Goal: Task Accomplishment & Management: Use online tool/utility

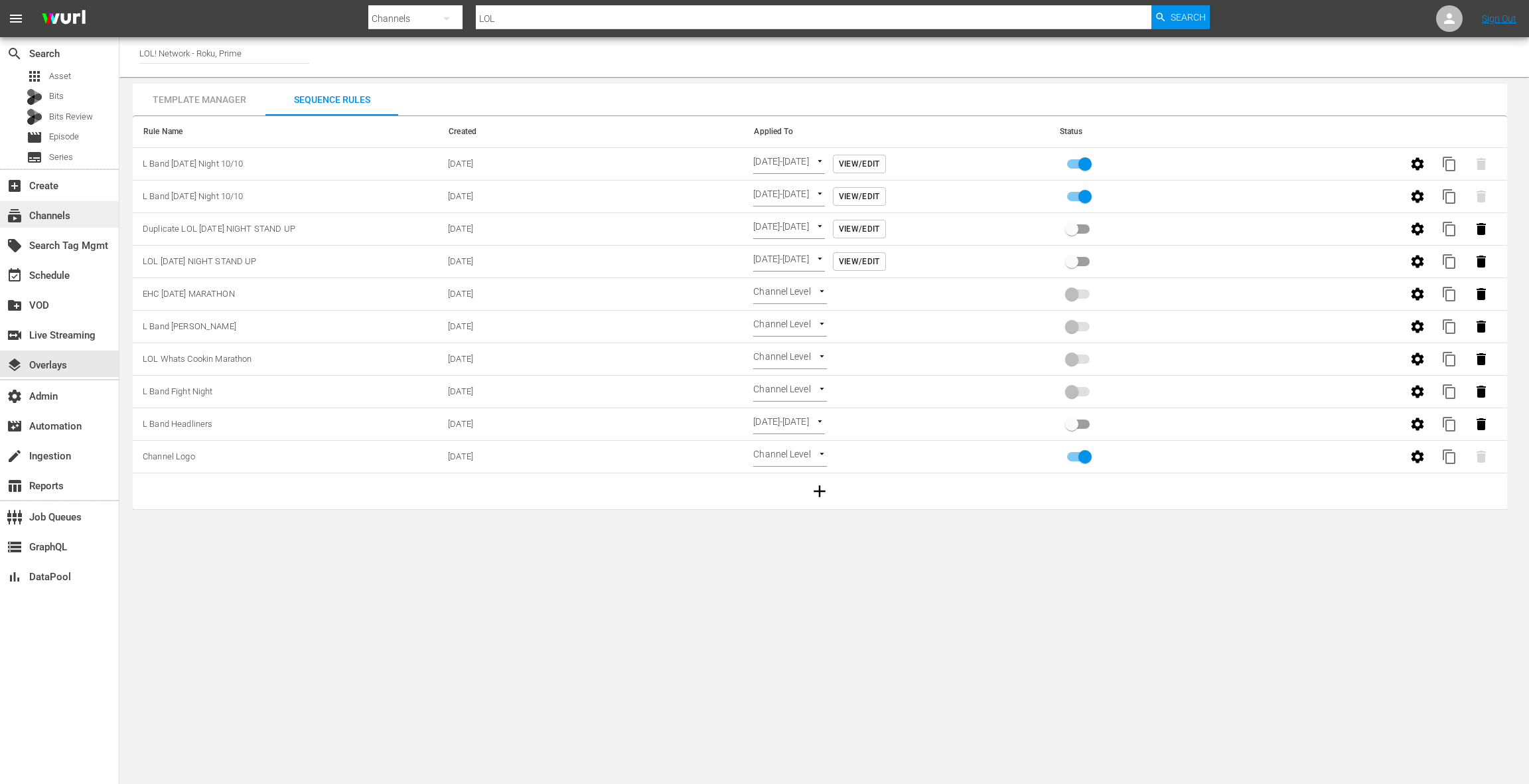
click at [69, 220] on div "subscriptions Channels" at bounding box center [37, 213] width 74 height 12
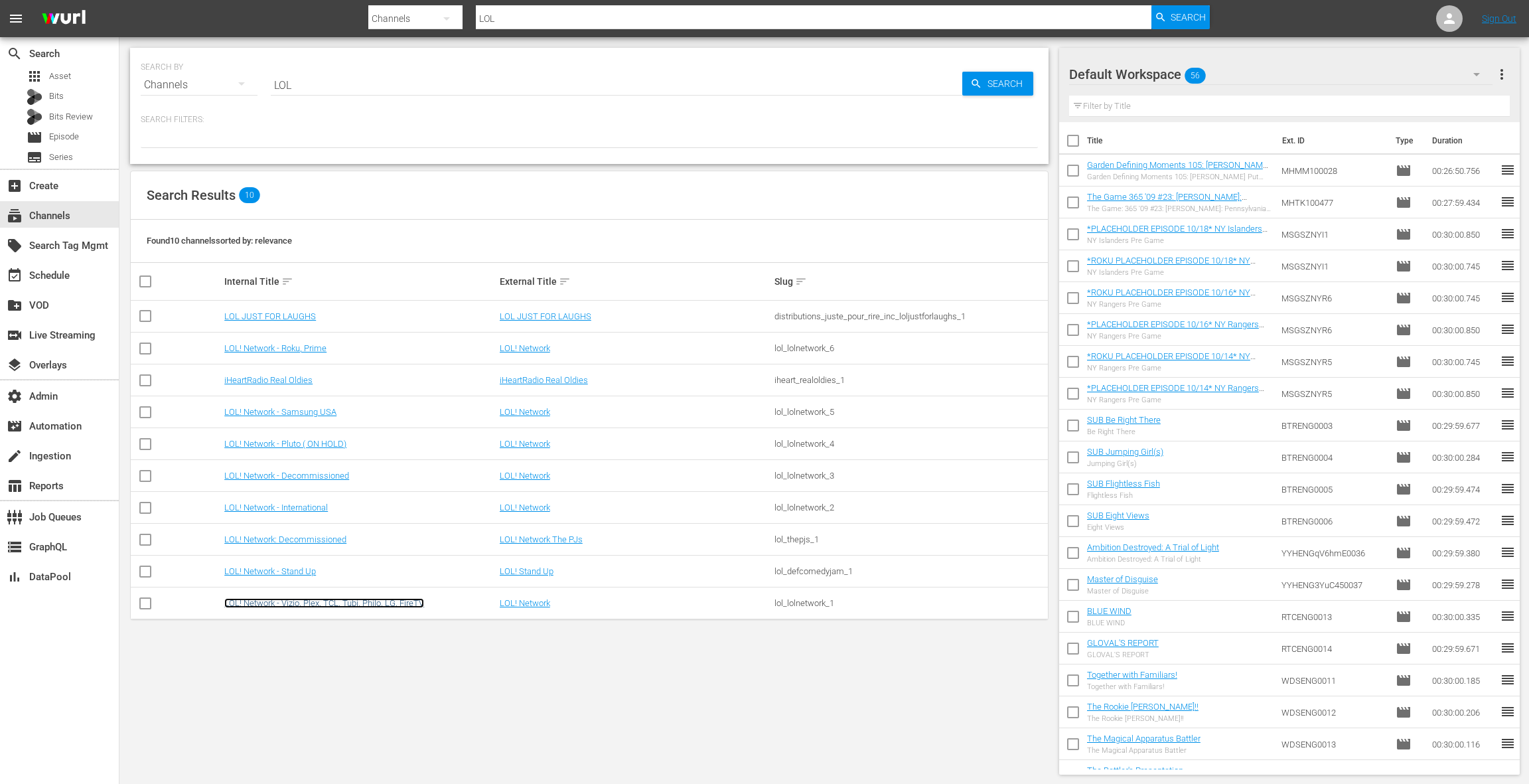
click at [310, 600] on link "LOL! Network - Vizio, Plex, TCL, Tubi, Philo, LG, FireTV" at bounding box center [325, 603] width 200 height 10
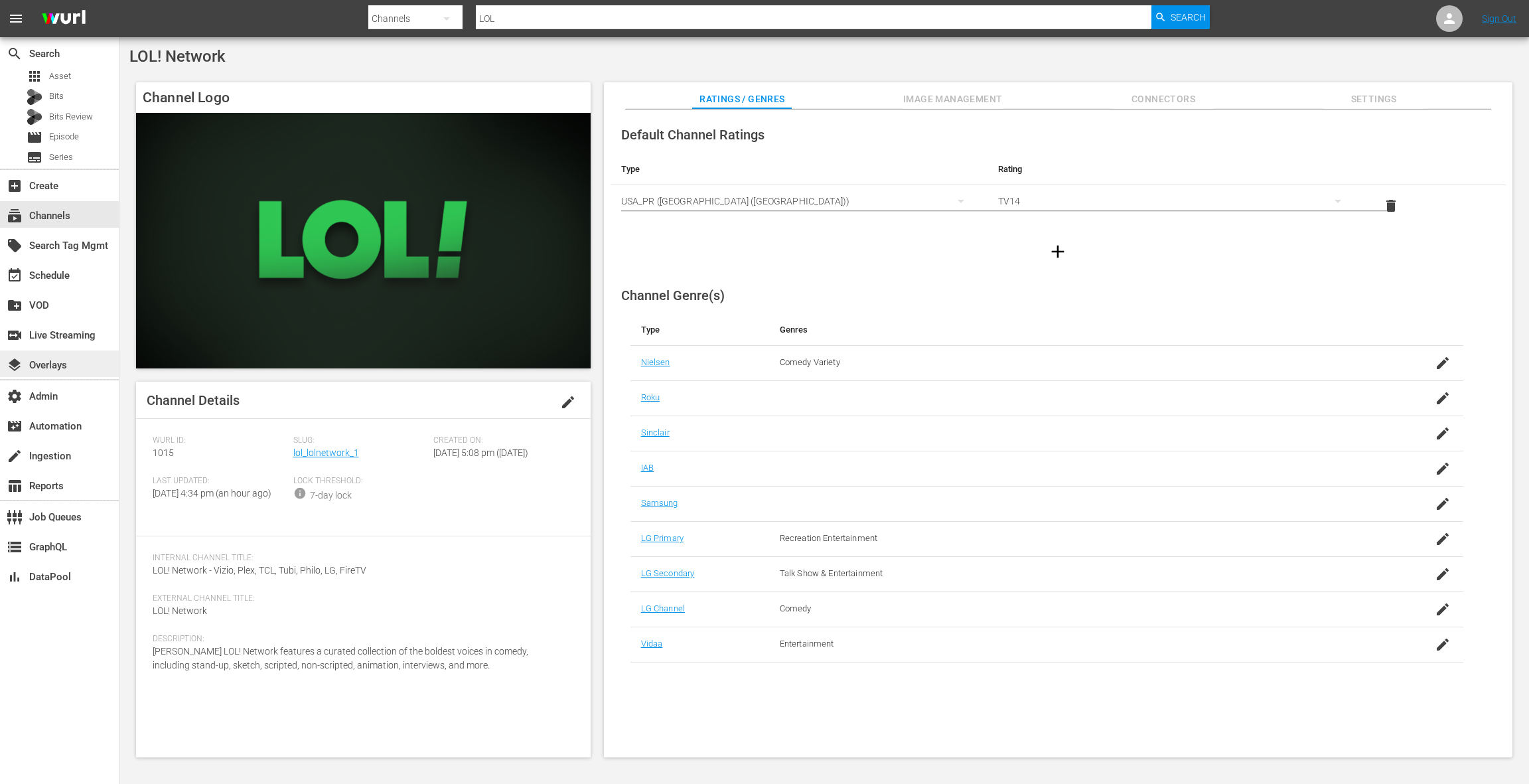
click at [75, 368] on div "layers Overlays" at bounding box center [59, 363] width 119 height 26
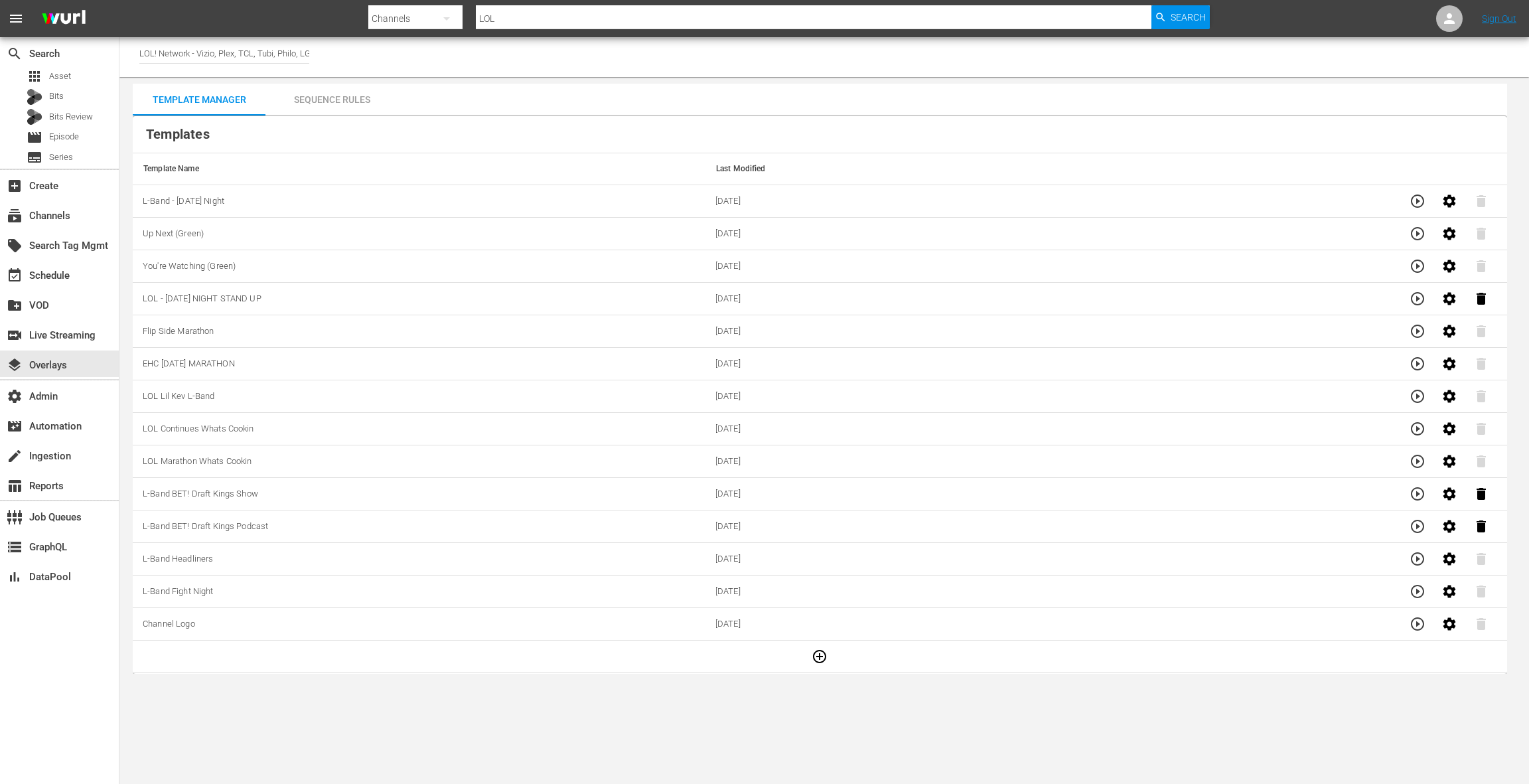
click at [345, 94] on div "Sequence Rules" at bounding box center [332, 100] width 133 height 32
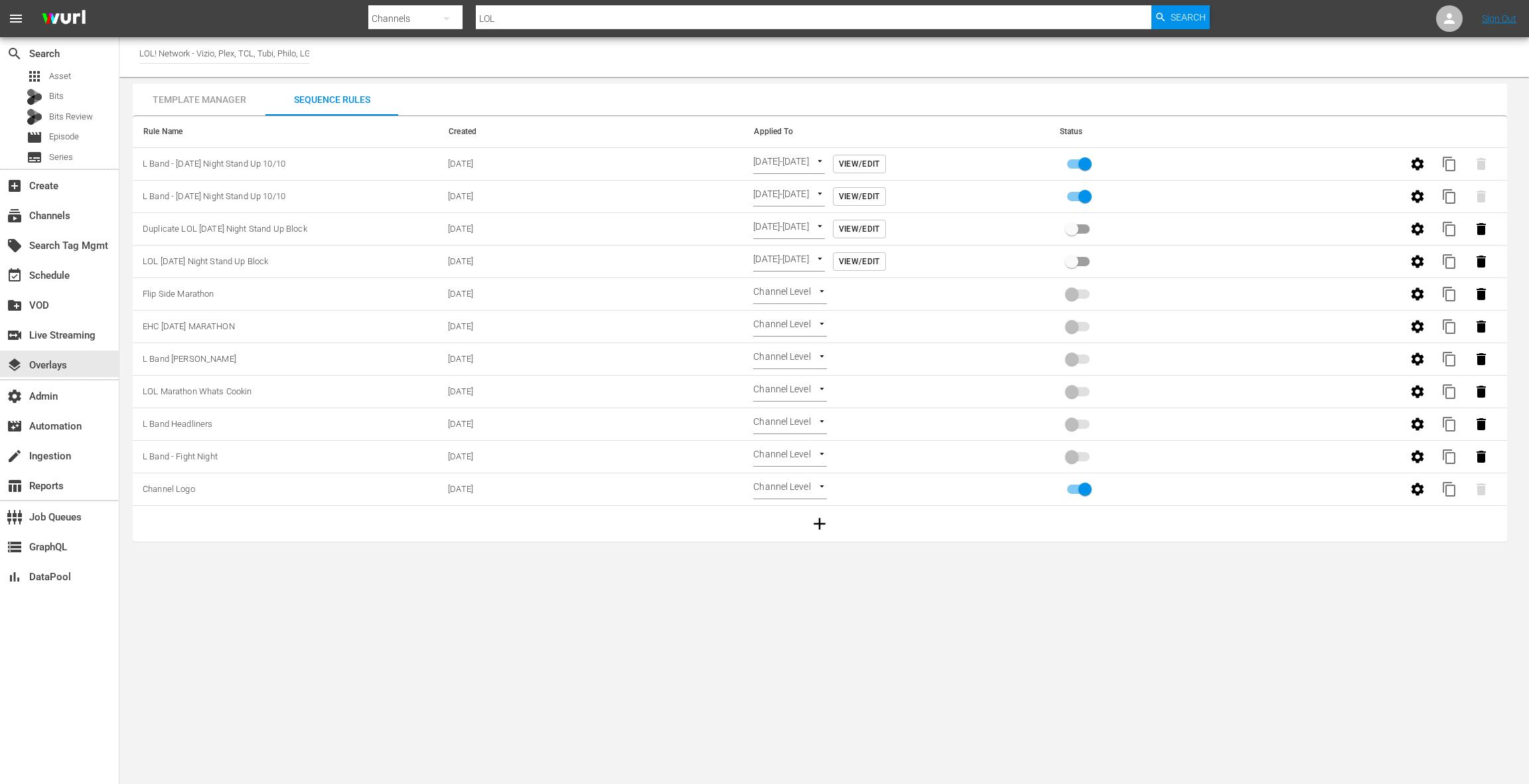
click at [880, 193] on span "View/Edit" at bounding box center [859, 196] width 41 height 14
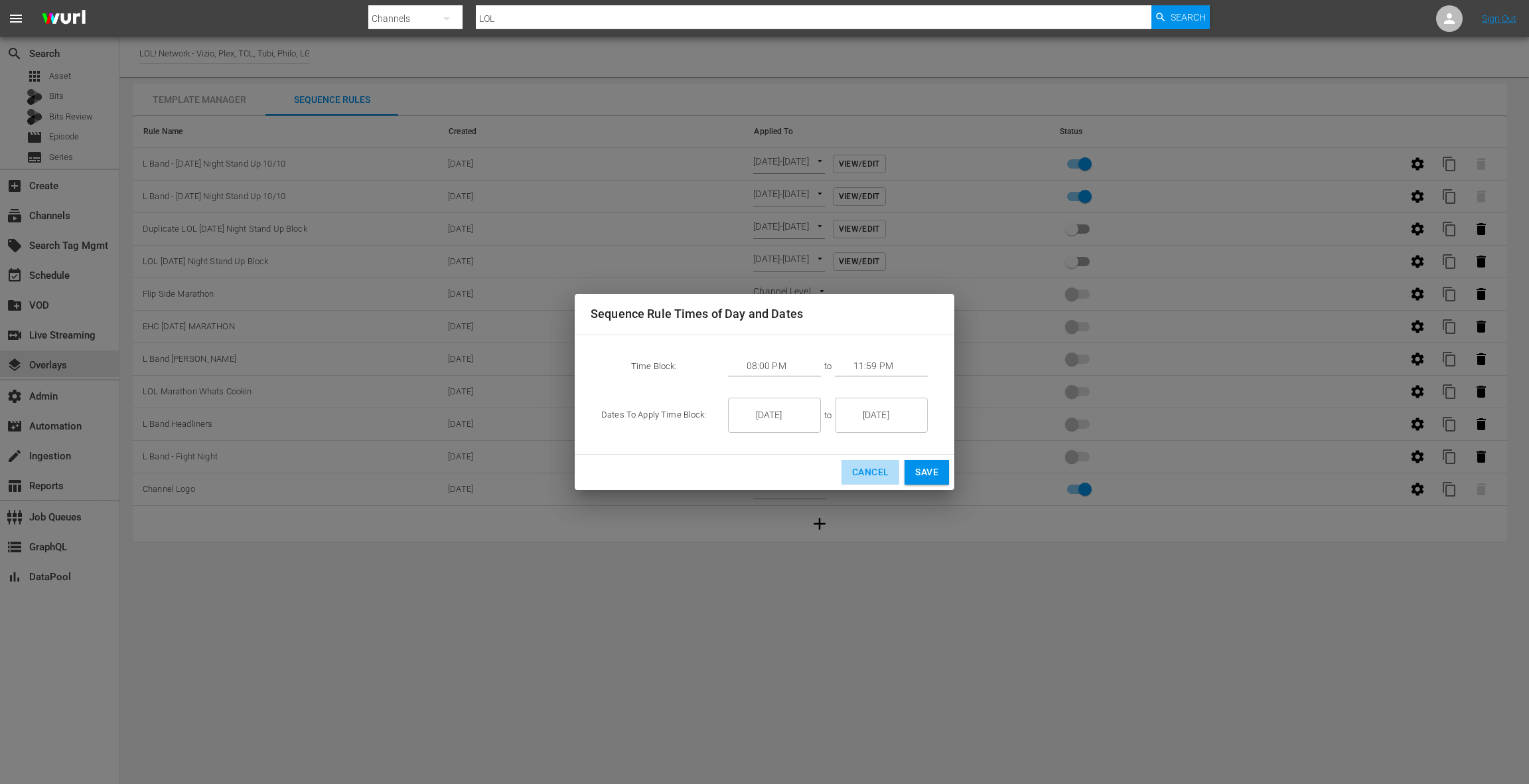
drag, startPoint x: 875, startPoint y: 476, endPoint x: 890, endPoint y: 280, distance: 196.6
click at [875, 476] on span "Cancel" at bounding box center [870, 472] width 37 height 17
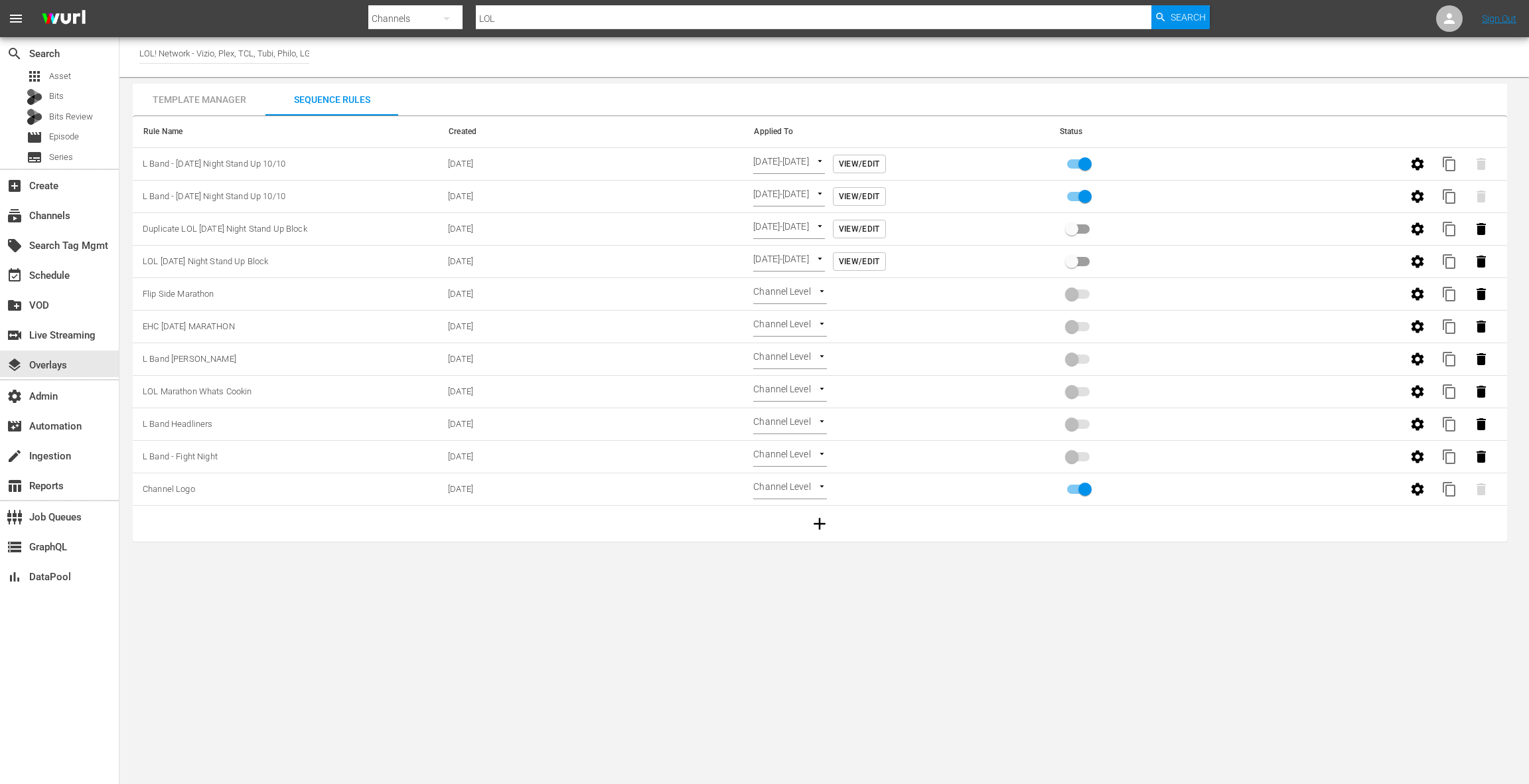
click at [880, 165] on span "View/Edit" at bounding box center [859, 164] width 41 height 14
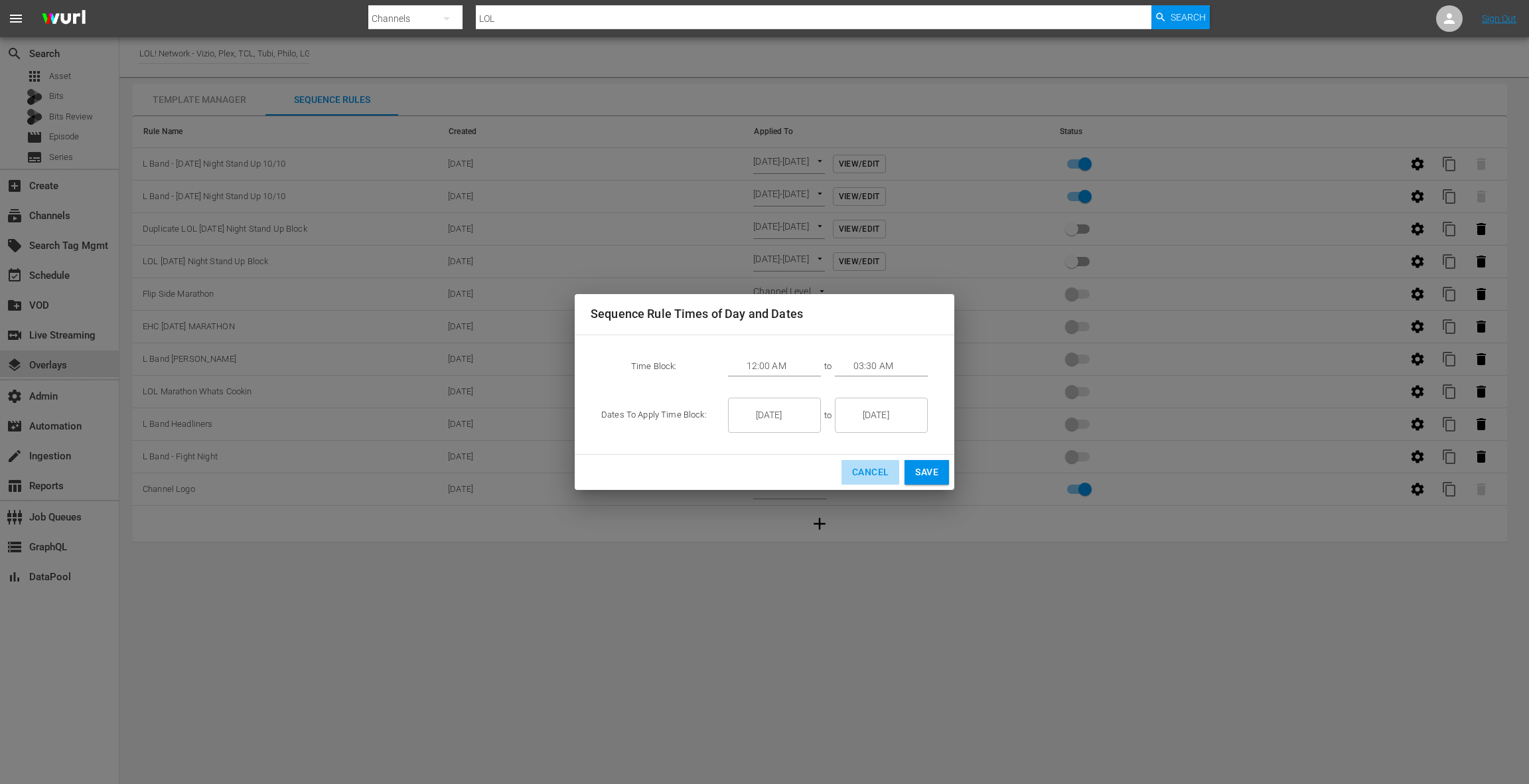
click at [873, 478] on span "Cancel" at bounding box center [870, 472] width 37 height 17
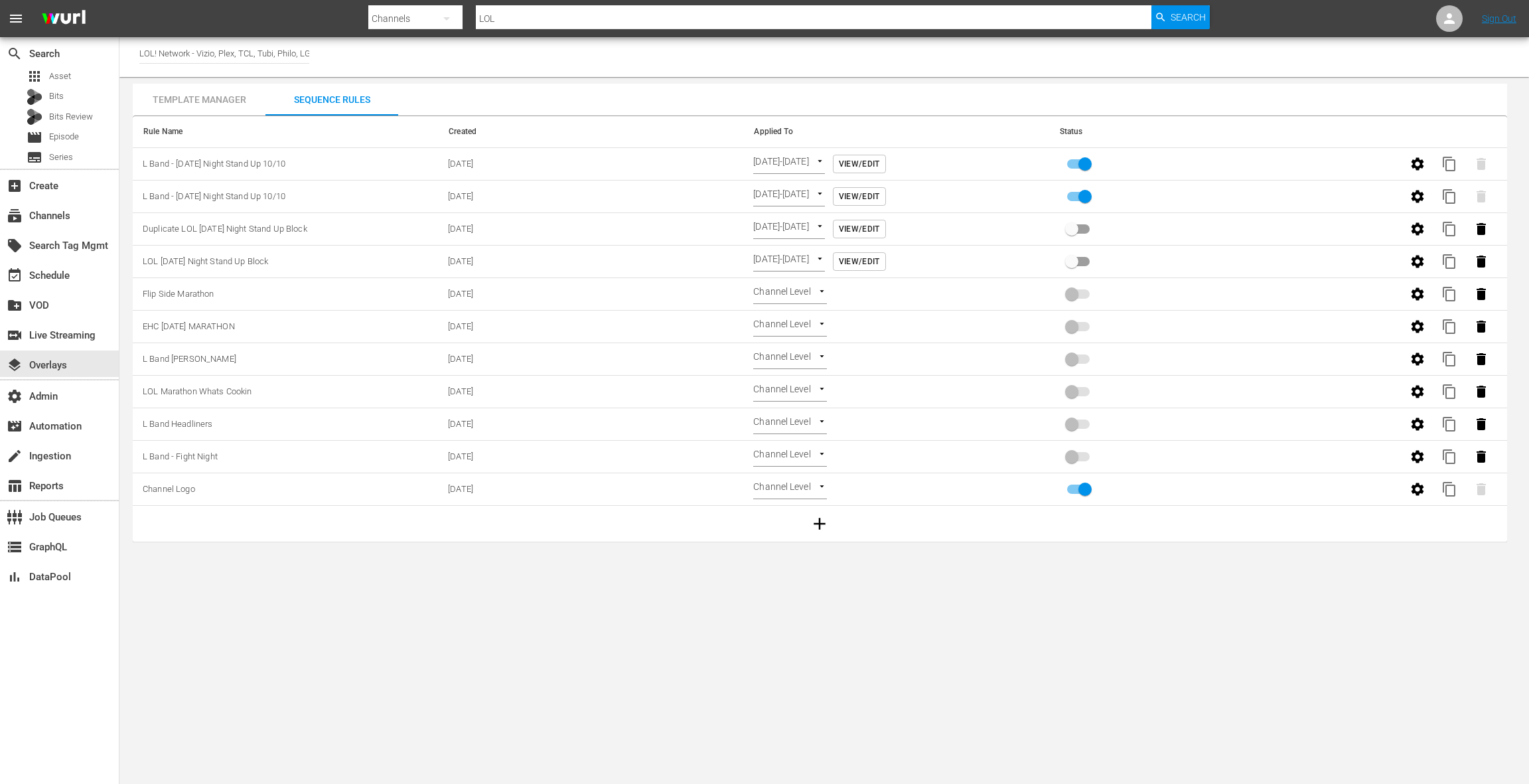
click at [880, 164] on span "View/Edit" at bounding box center [859, 164] width 41 height 14
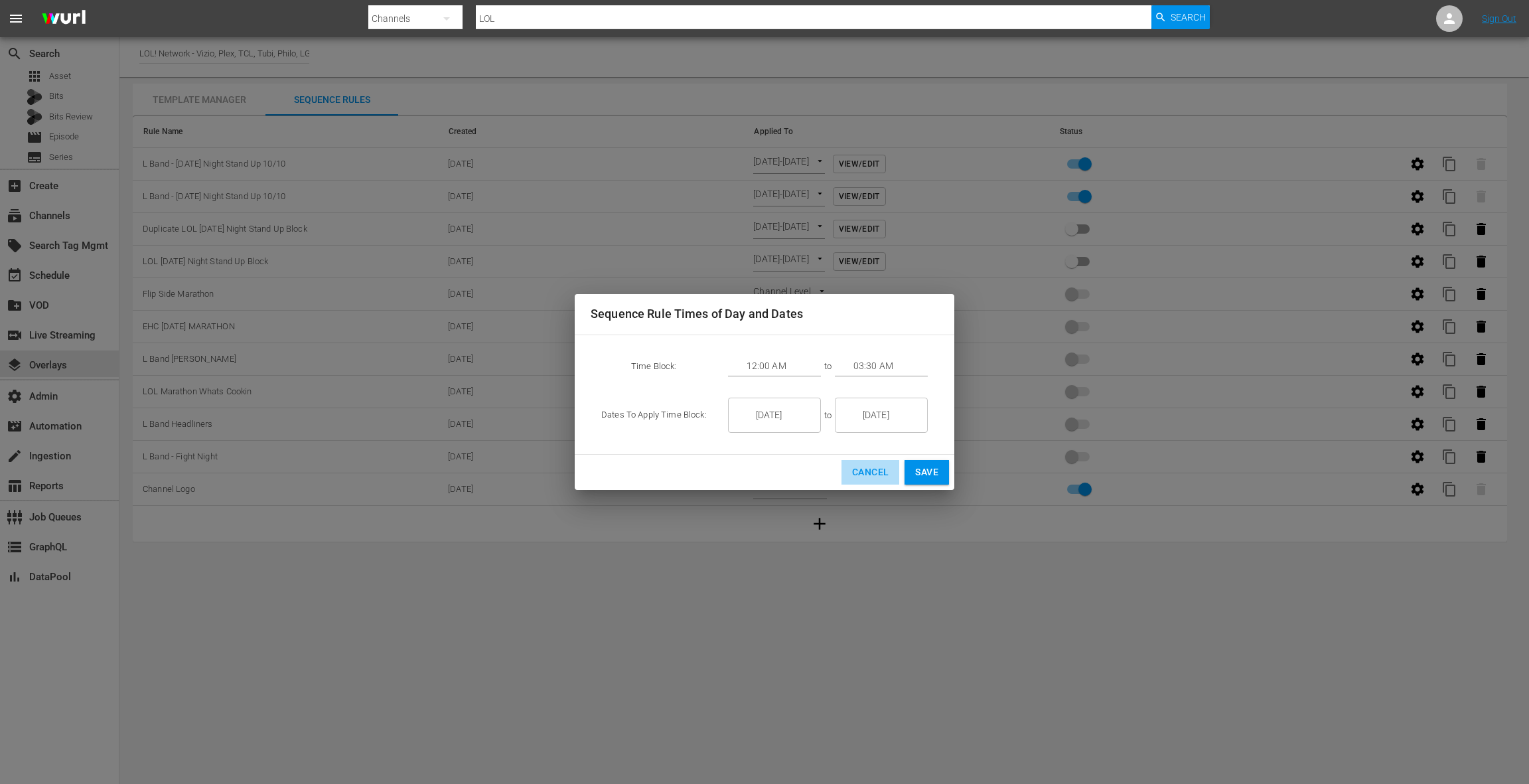
drag, startPoint x: 867, startPoint y: 476, endPoint x: 869, endPoint y: 463, distance: 13.2
click at [867, 476] on span "Cancel" at bounding box center [870, 472] width 37 height 17
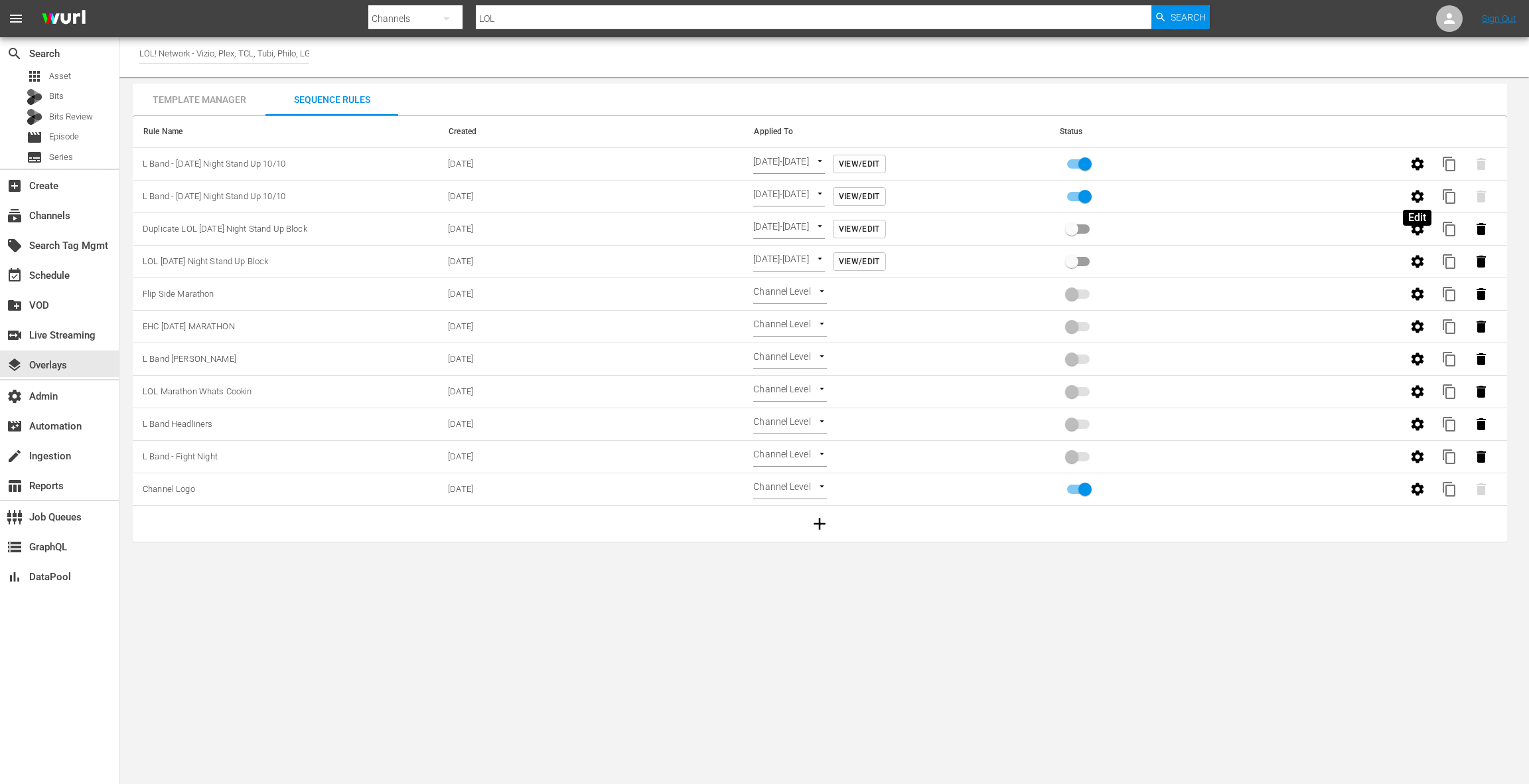
click at [1412, 196] on icon "button" at bounding box center [1418, 197] width 16 height 16
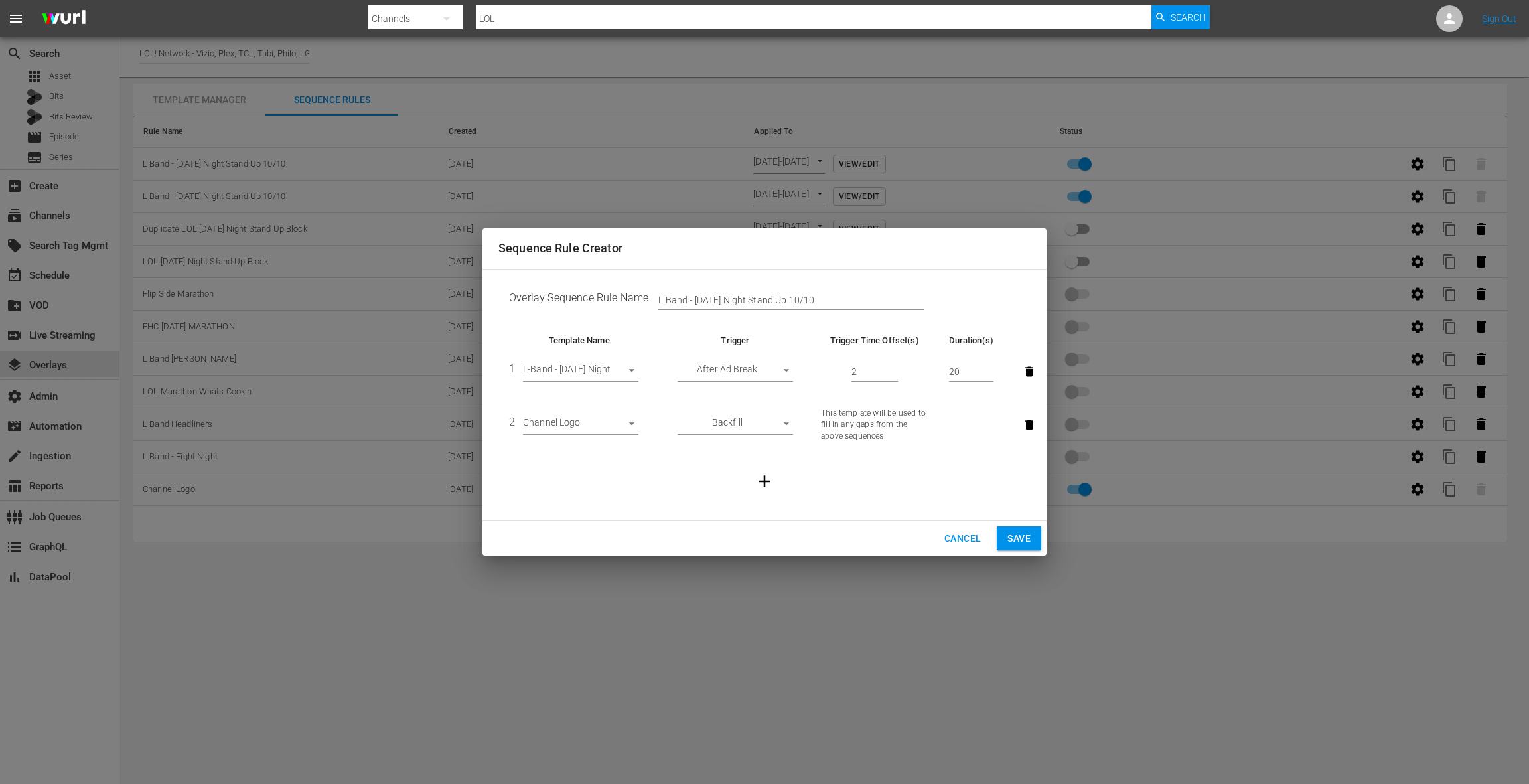
click at [591, 426] on body "menu Search By Channels Search ID, Title, Description, Keywords, or Category LO…" at bounding box center [764, 392] width 1529 height 784
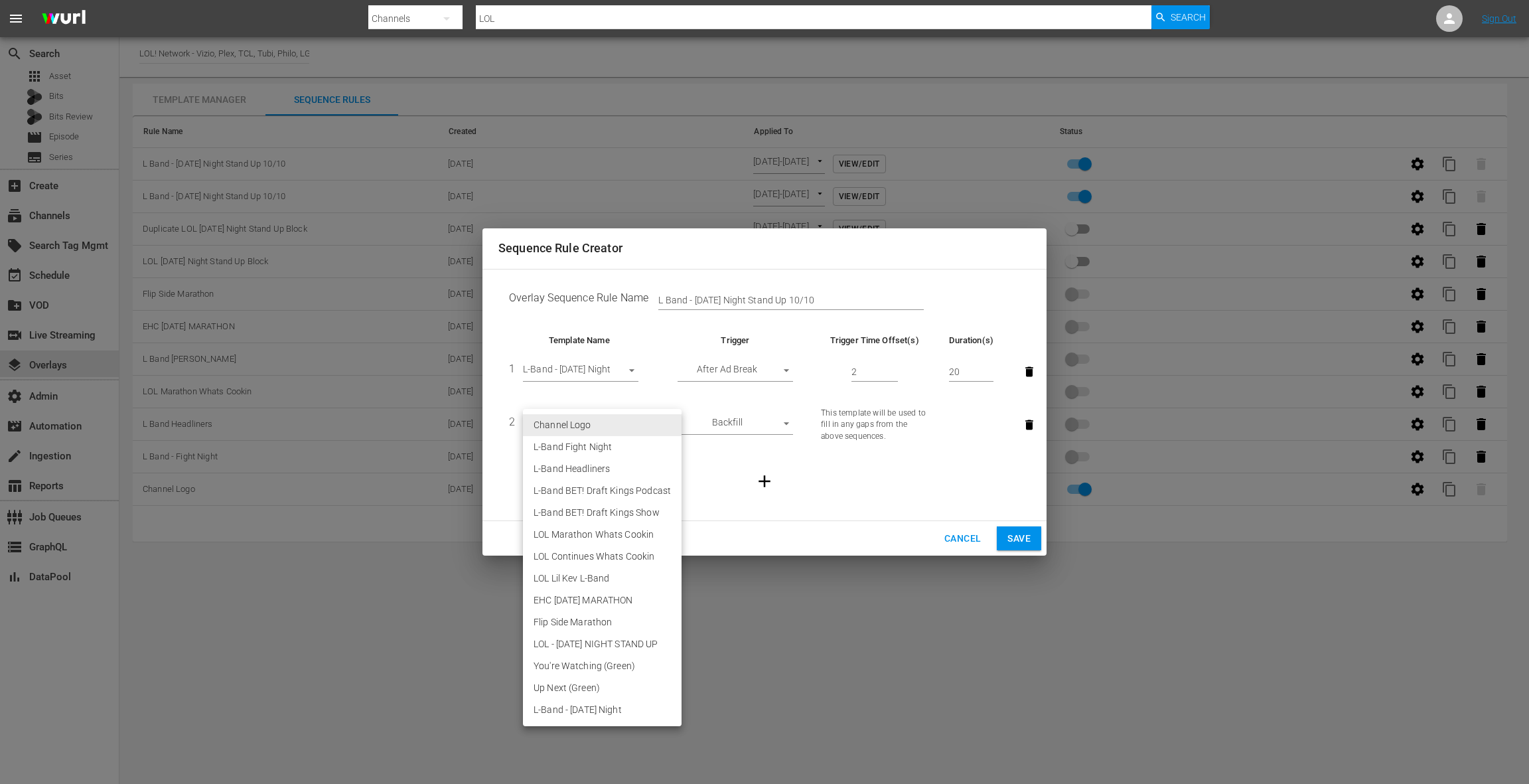
click at [890, 633] on div at bounding box center [764, 392] width 1529 height 784
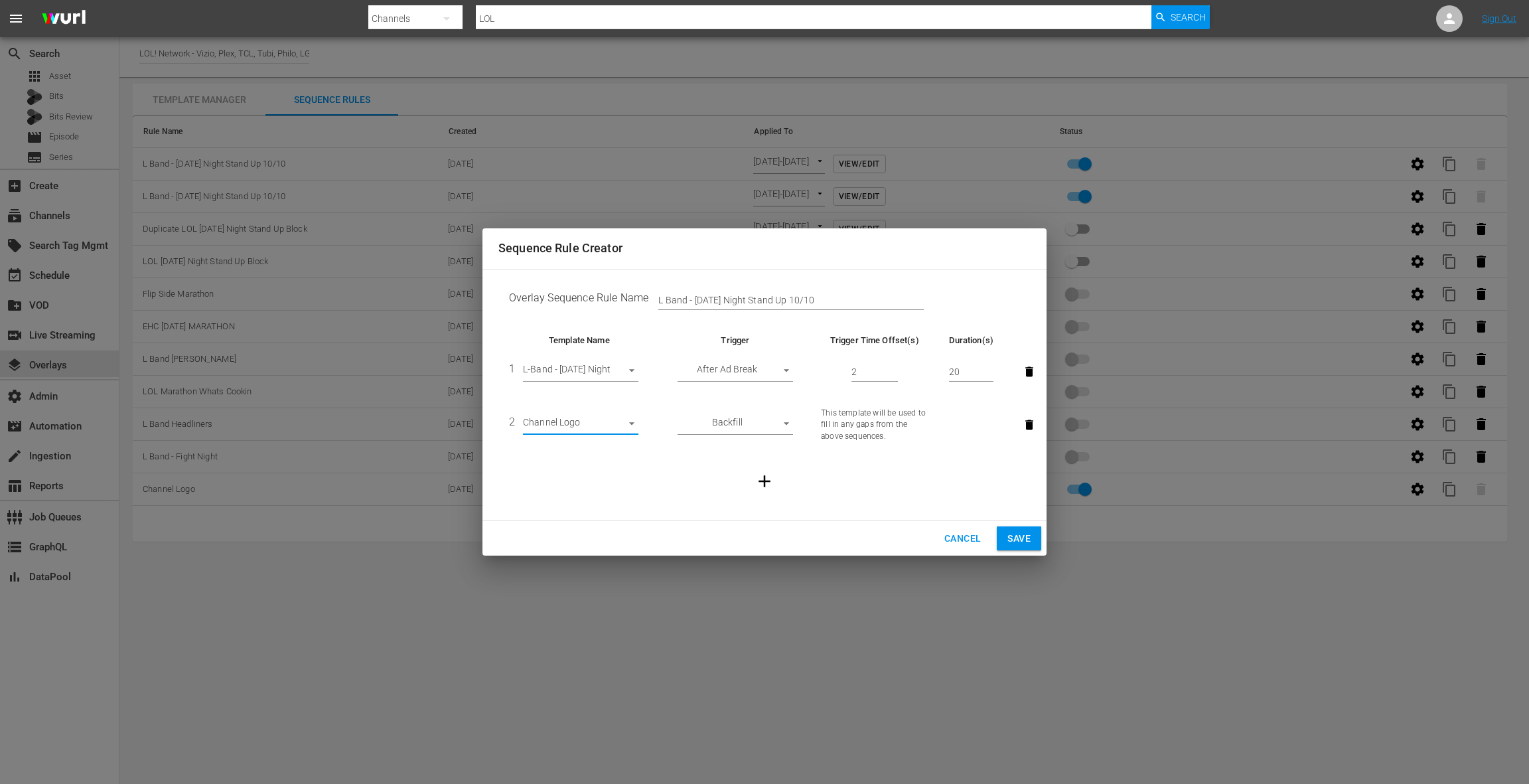
click at [961, 546] on button "Cancel" at bounding box center [962, 538] width 58 height 25
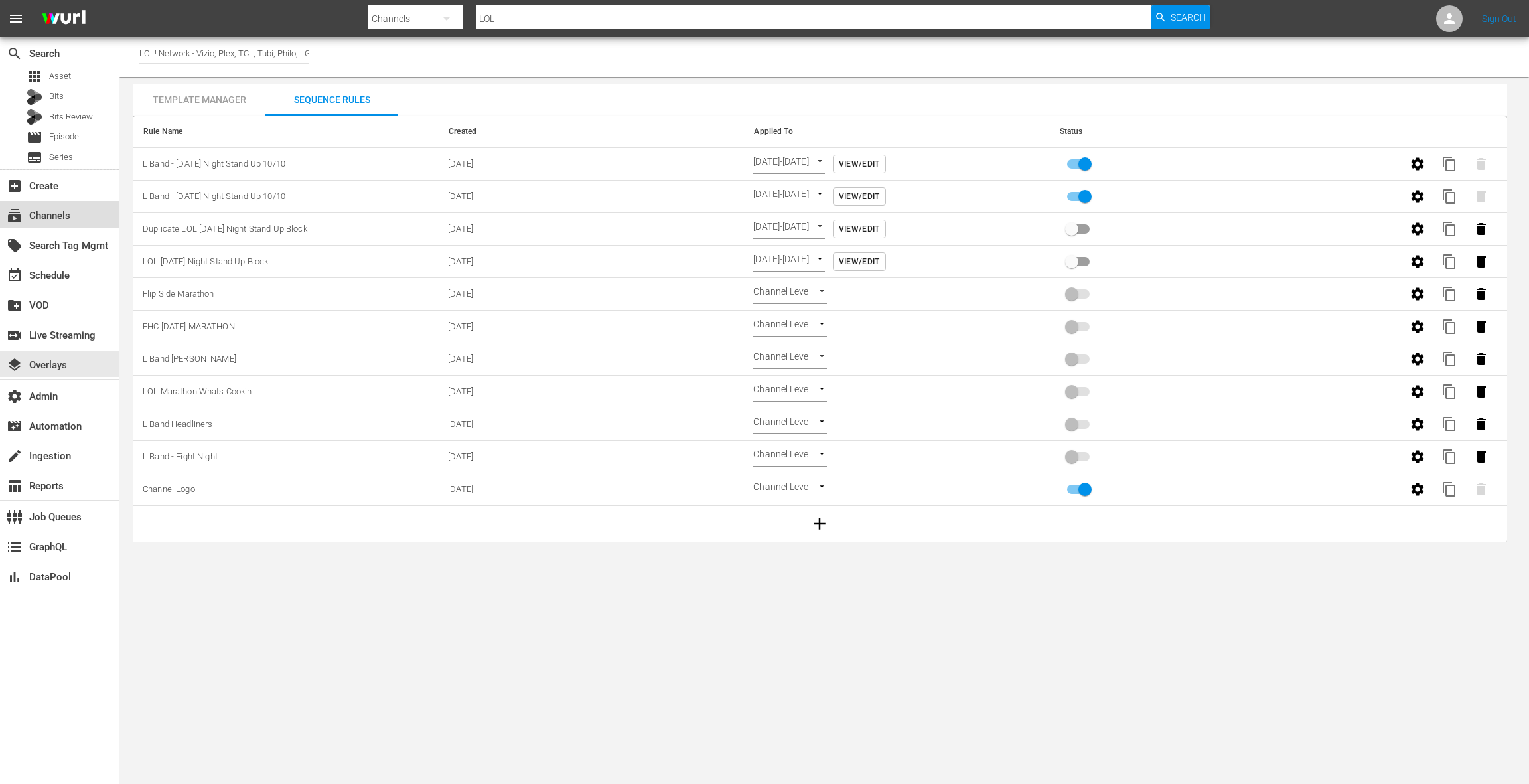
click at [92, 215] on div "subscriptions Channels" at bounding box center [59, 214] width 119 height 26
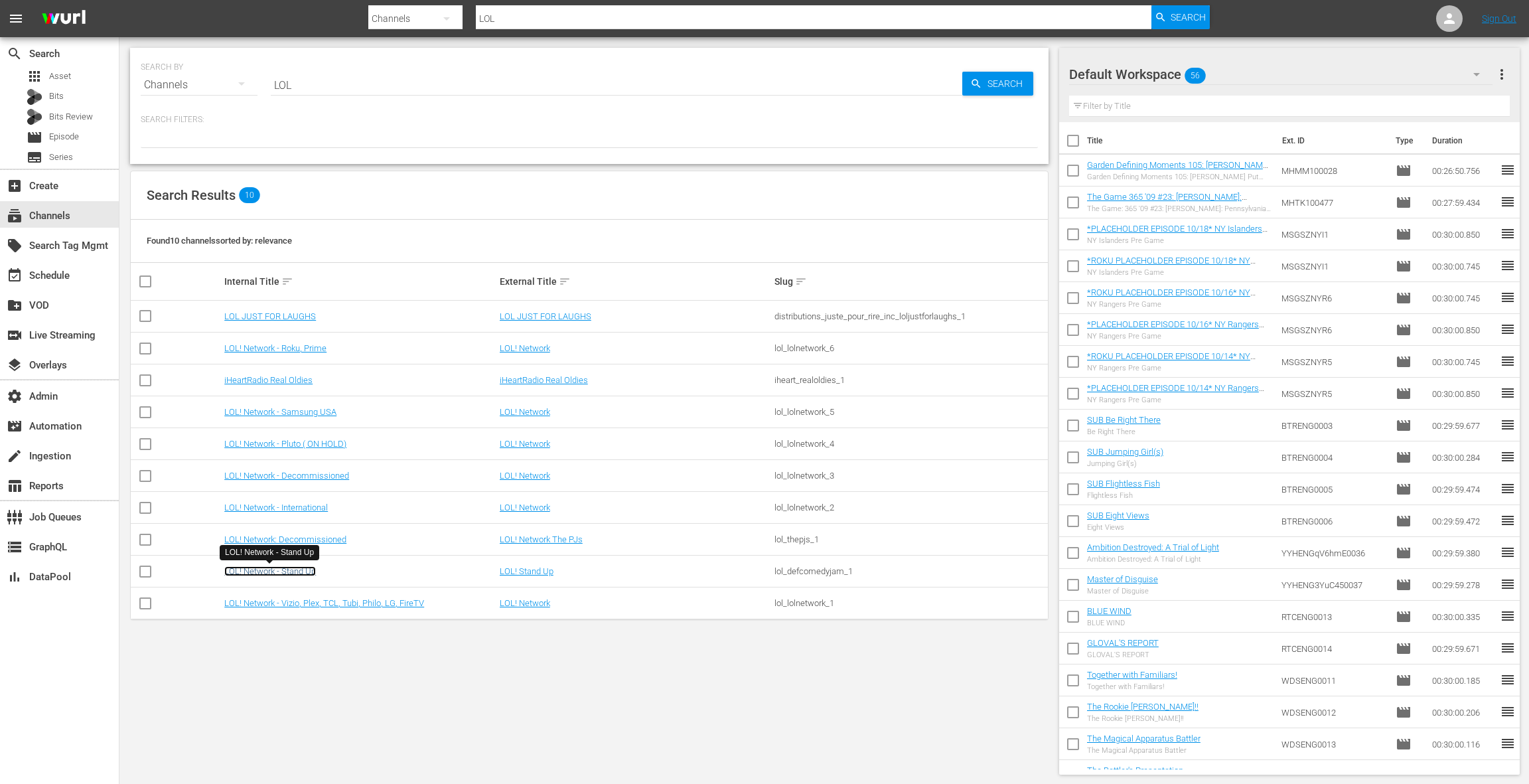
click at [302, 567] on link "LOL! Network - Stand Up" at bounding box center [270, 571] width 92 height 10
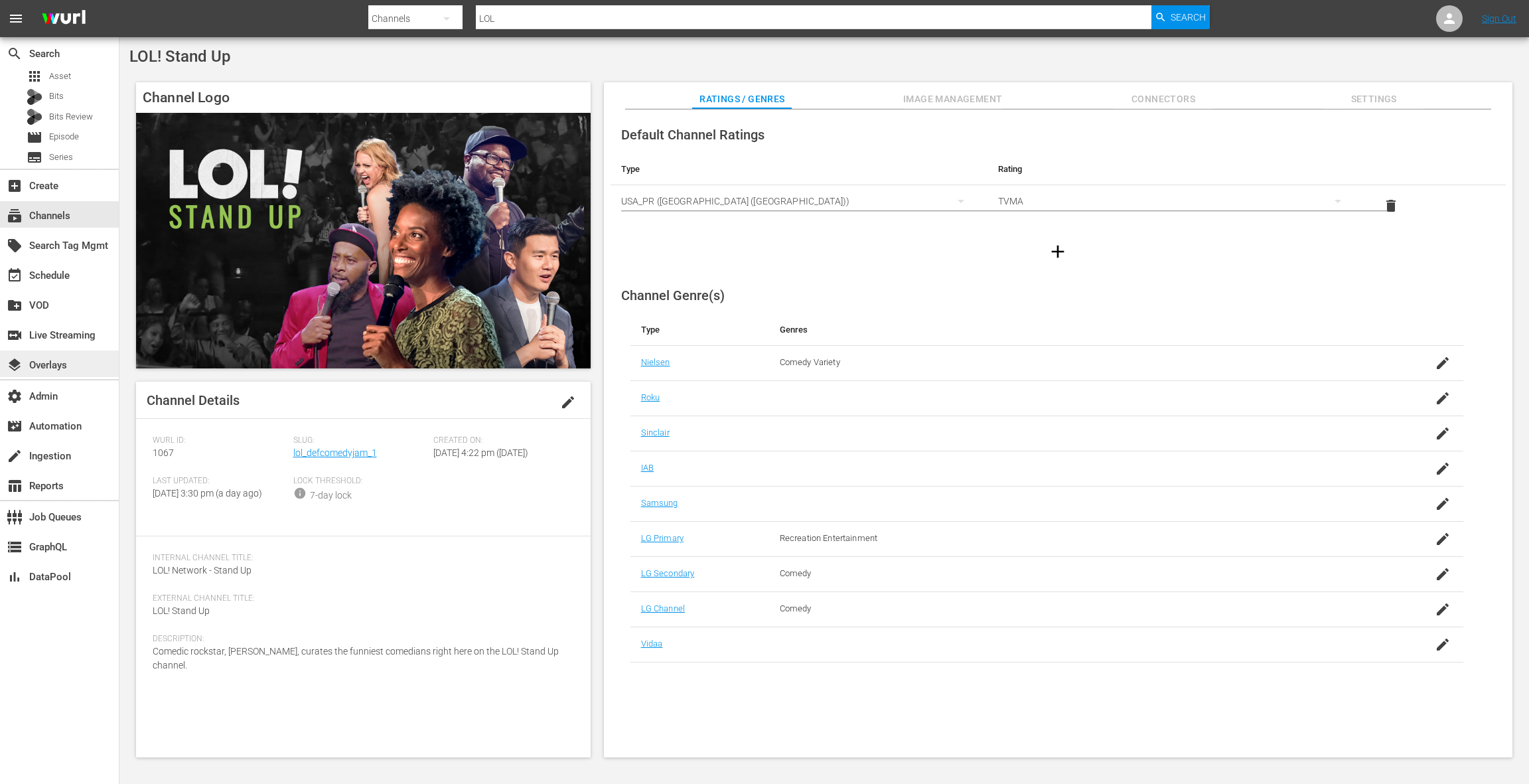
click at [63, 364] on div "layers Overlays" at bounding box center [37, 363] width 74 height 12
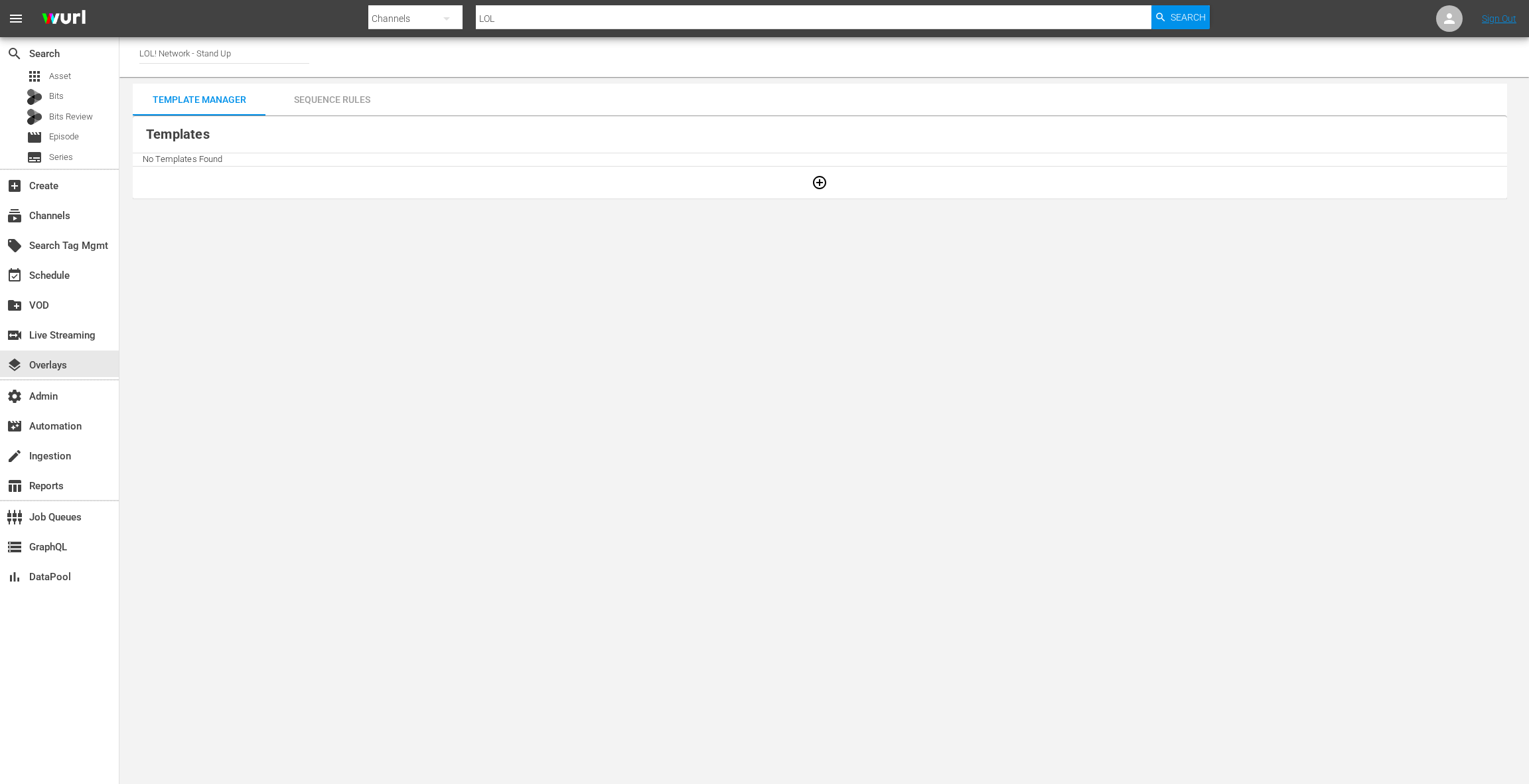
click at [337, 99] on div "Sequence Rules" at bounding box center [332, 100] width 133 height 32
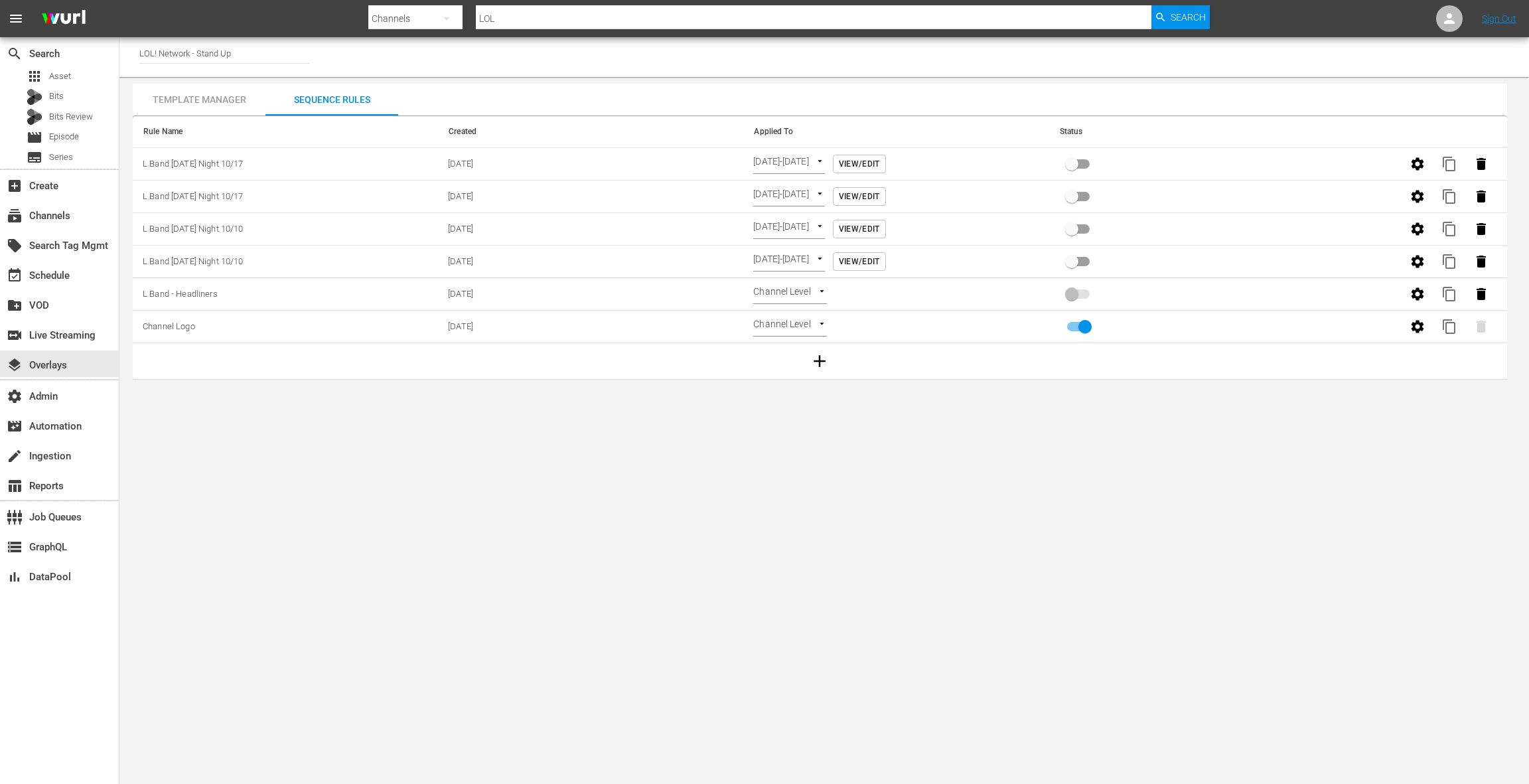
click at [198, 105] on div "Template Manager" at bounding box center [199, 100] width 133 height 32
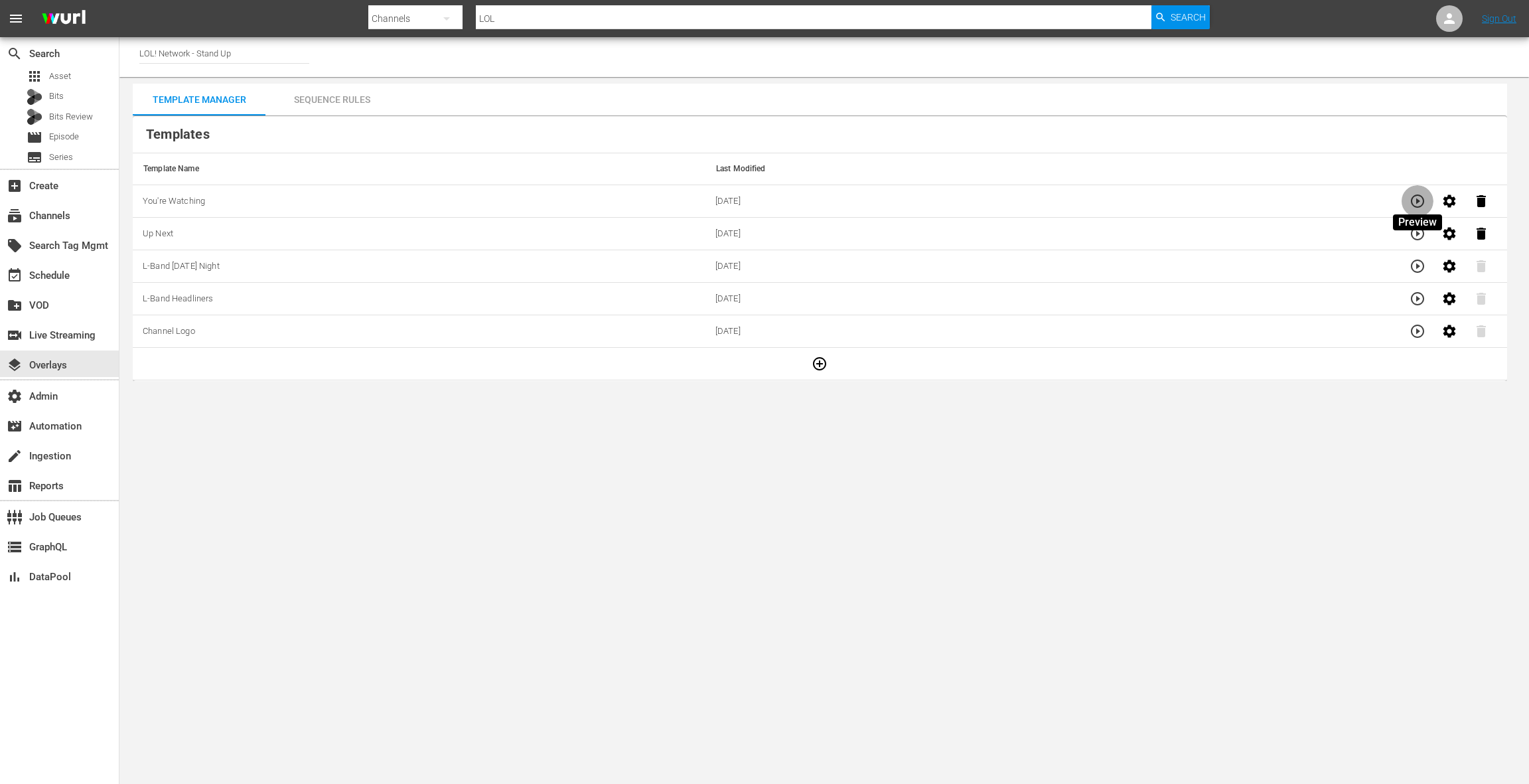
click at [1414, 205] on icon "button" at bounding box center [1418, 201] width 16 height 16
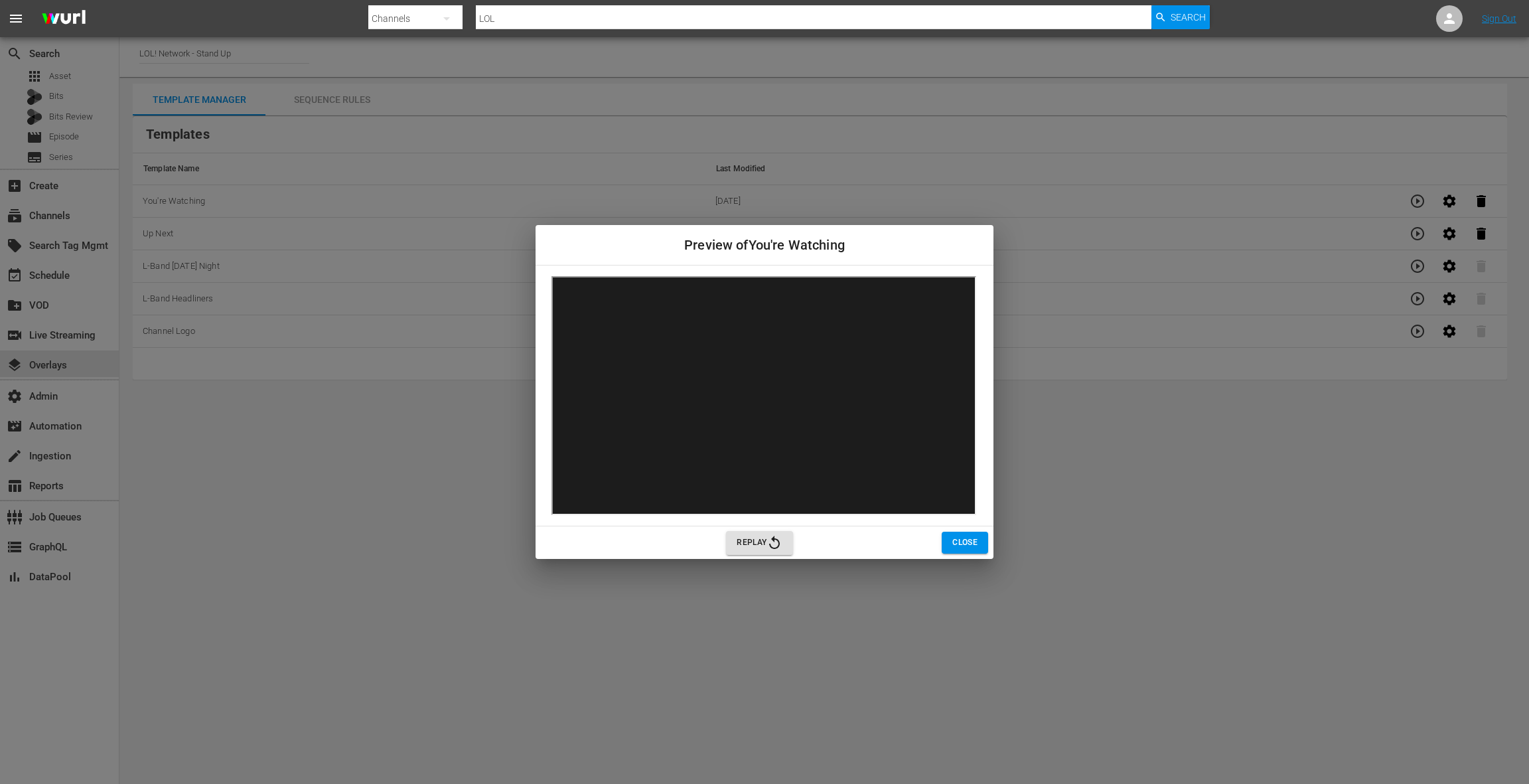
click at [957, 546] on span "Close" at bounding box center [966, 542] width 26 height 14
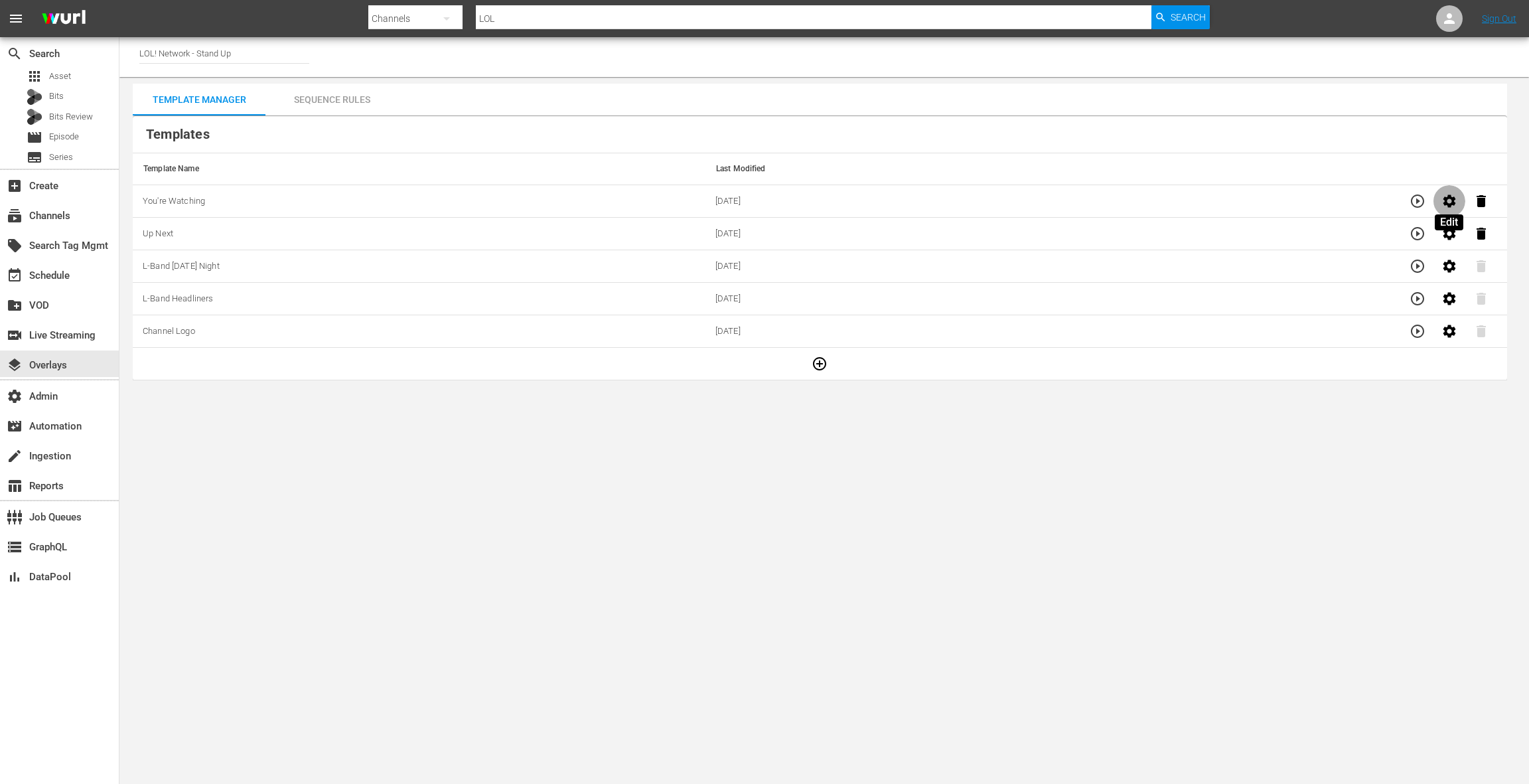
click at [1446, 197] on icon "button" at bounding box center [1450, 201] width 13 height 13
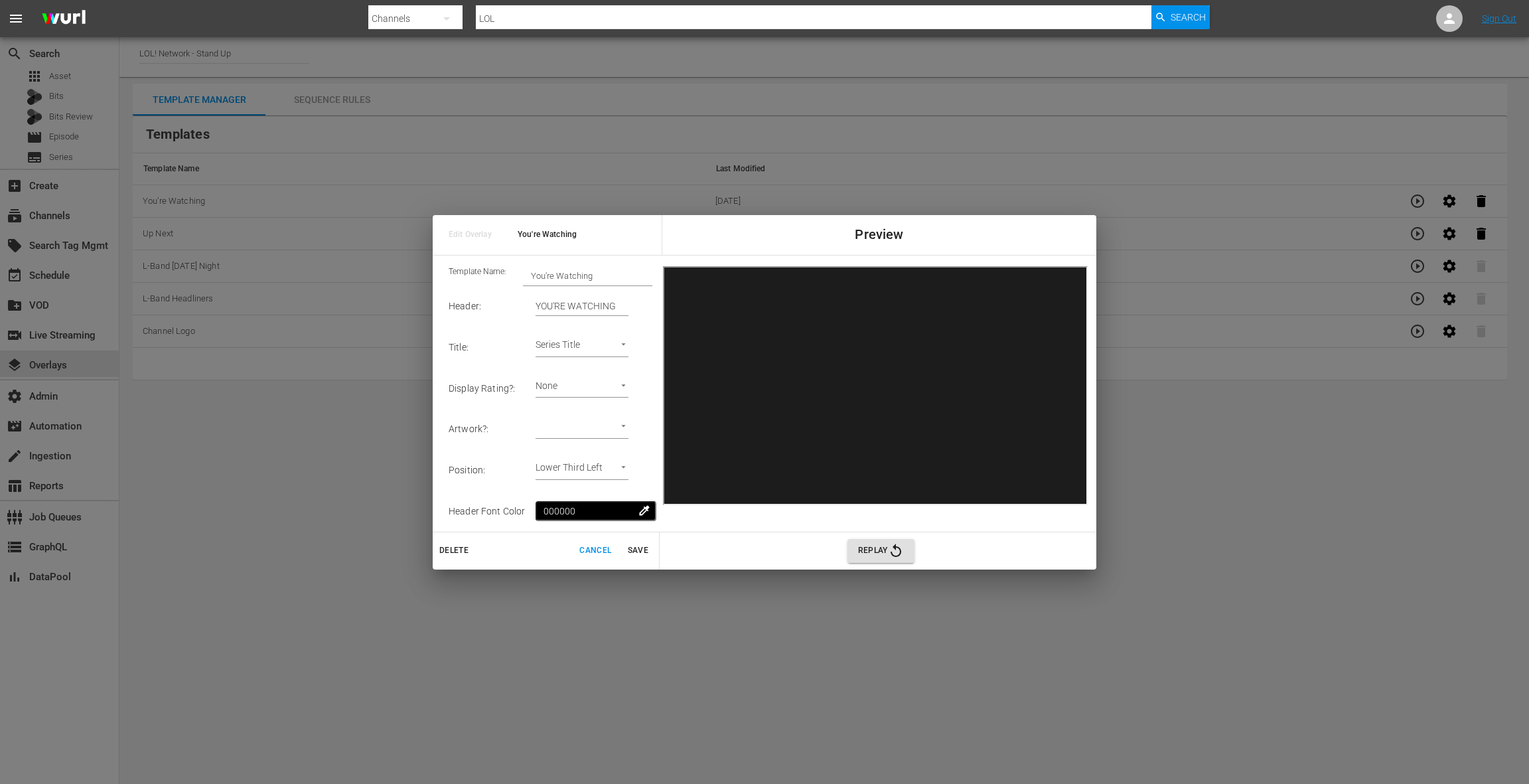
click at [591, 427] on body "menu Search By Channels Search ID, Title, Description, Keywords, or Category LO…" at bounding box center [764, 392] width 1529 height 784
click at [581, 452] on li "Series Thumbnail" at bounding box center [596, 451] width 101 height 22
type input "Series Thumbnail 1"
click at [643, 549] on span "Save" at bounding box center [638, 550] width 32 height 14
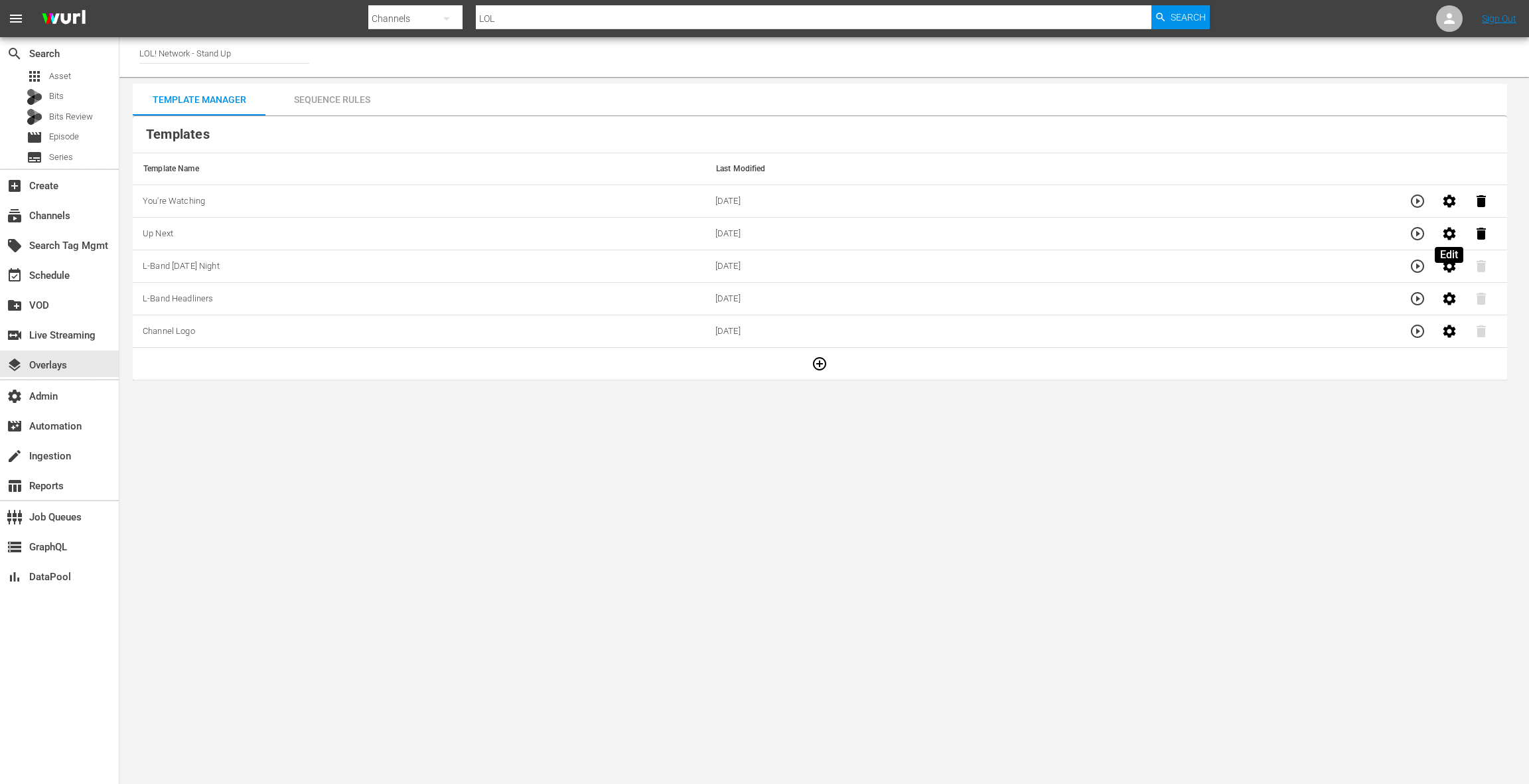
click at [1451, 235] on icon "button" at bounding box center [1450, 233] width 13 height 13
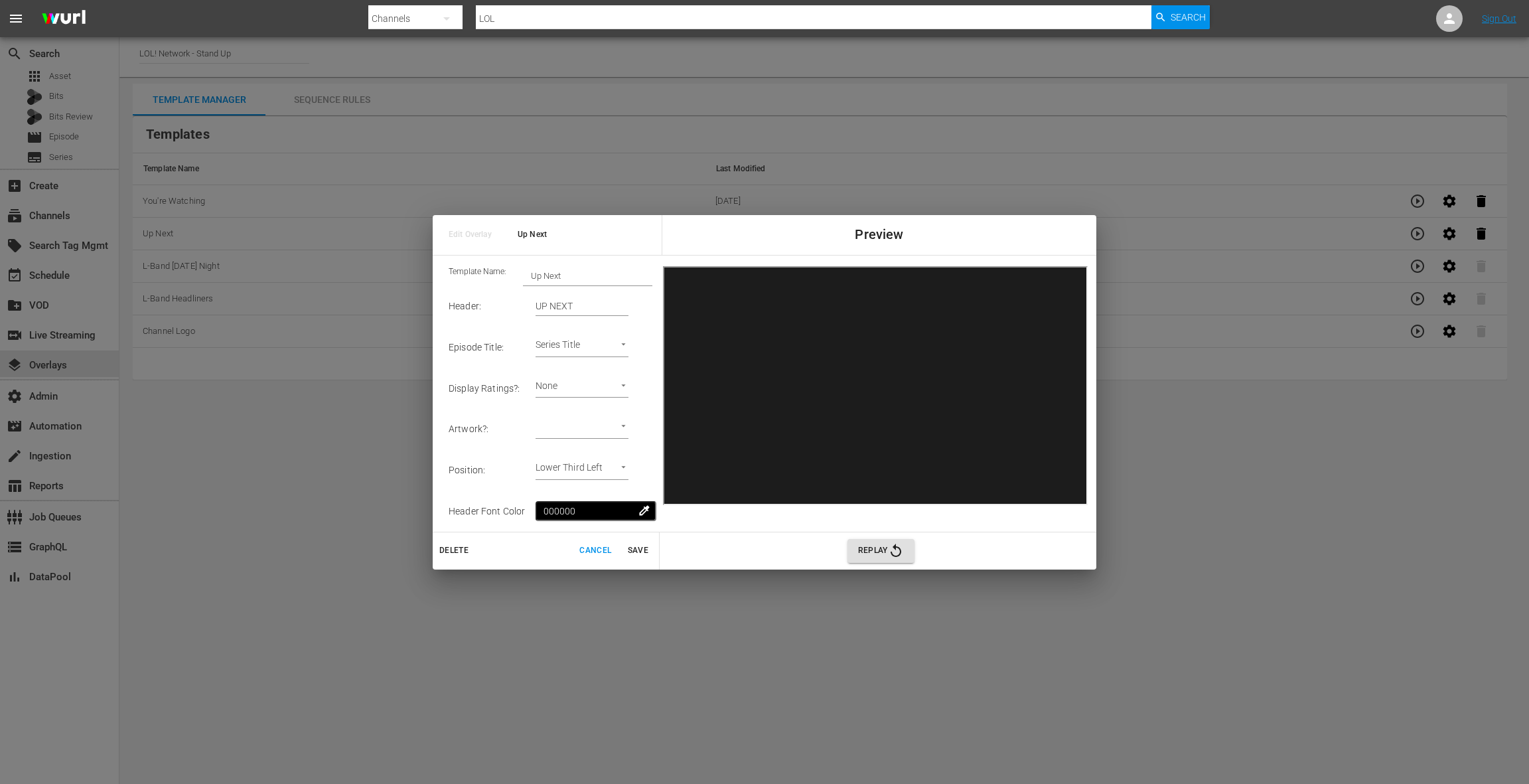
click at [592, 424] on body "menu Search By Channels Search ID, Title, Description, Keywords, or Category LO…" at bounding box center [764, 392] width 1529 height 784
click at [593, 449] on li "Series Thumbnail" at bounding box center [596, 451] width 101 height 22
type input "Series Thumbnail 2"
click at [639, 550] on span "Save" at bounding box center [638, 550] width 32 height 14
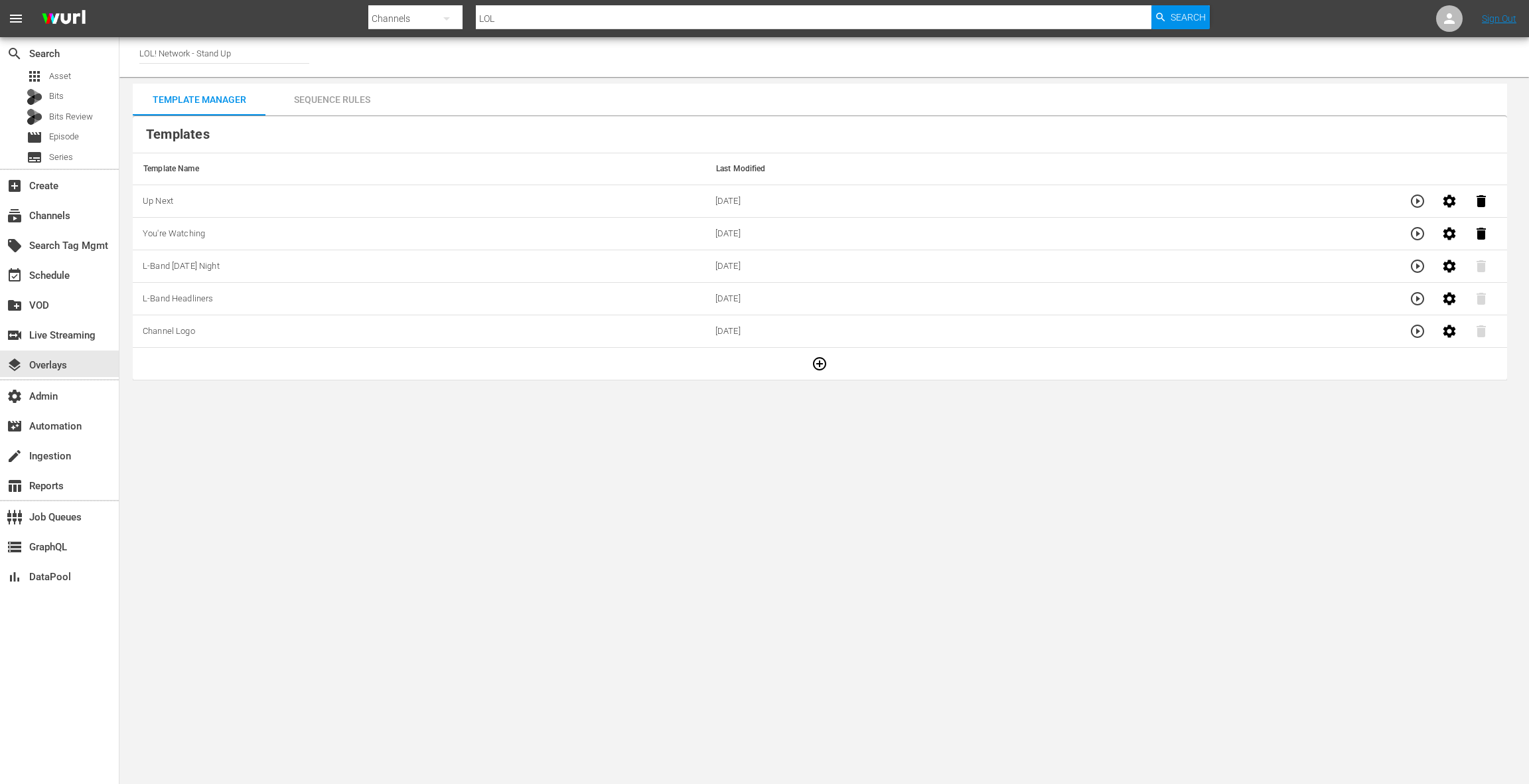
click at [1423, 202] on icon "button" at bounding box center [1417, 201] width 14 height 14
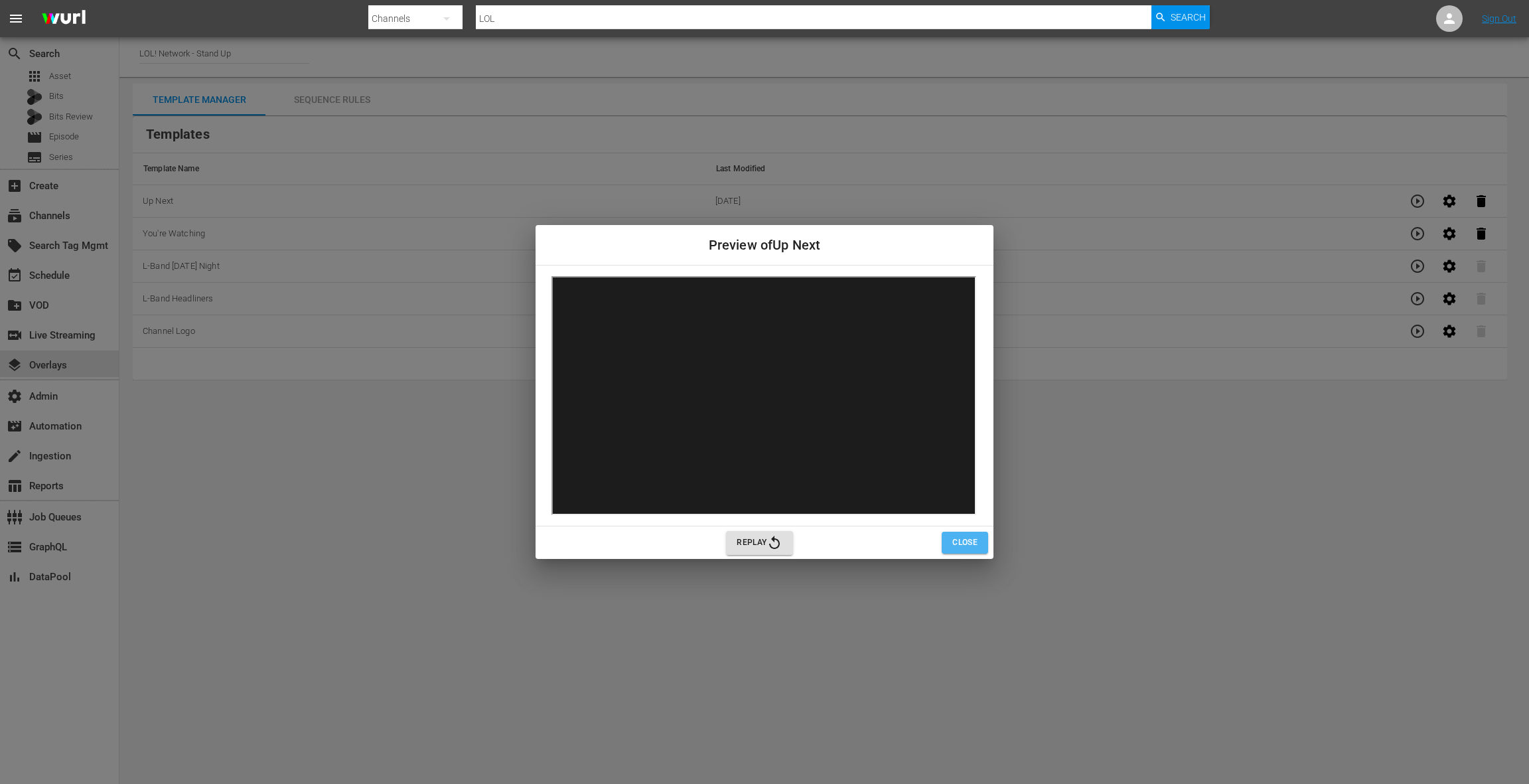
click at [962, 537] on span "Close" at bounding box center [966, 542] width 26 height 14
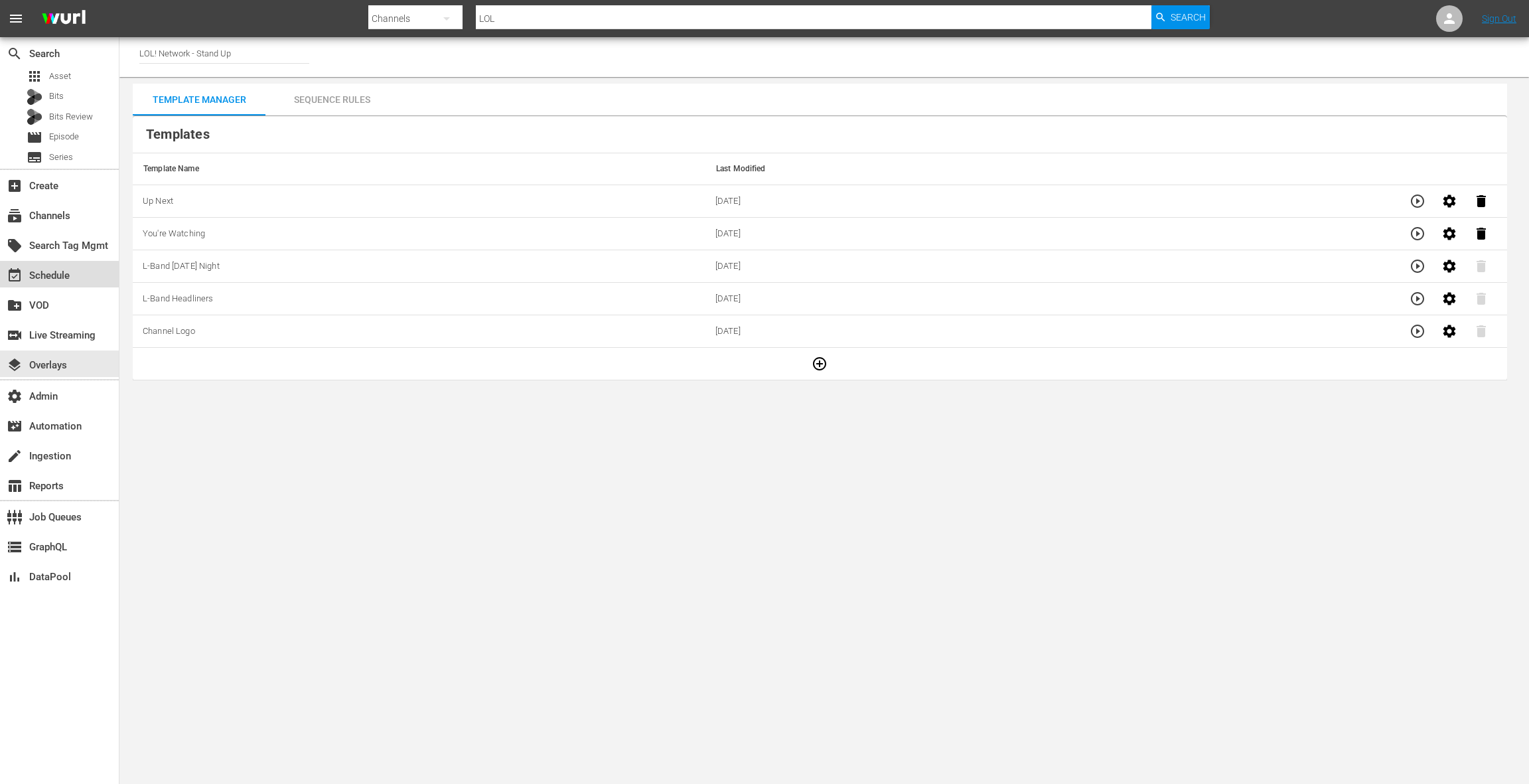
click at [56, 275] on div "event_available Schedule" at bounding box center [37, 273] width 74 height 12
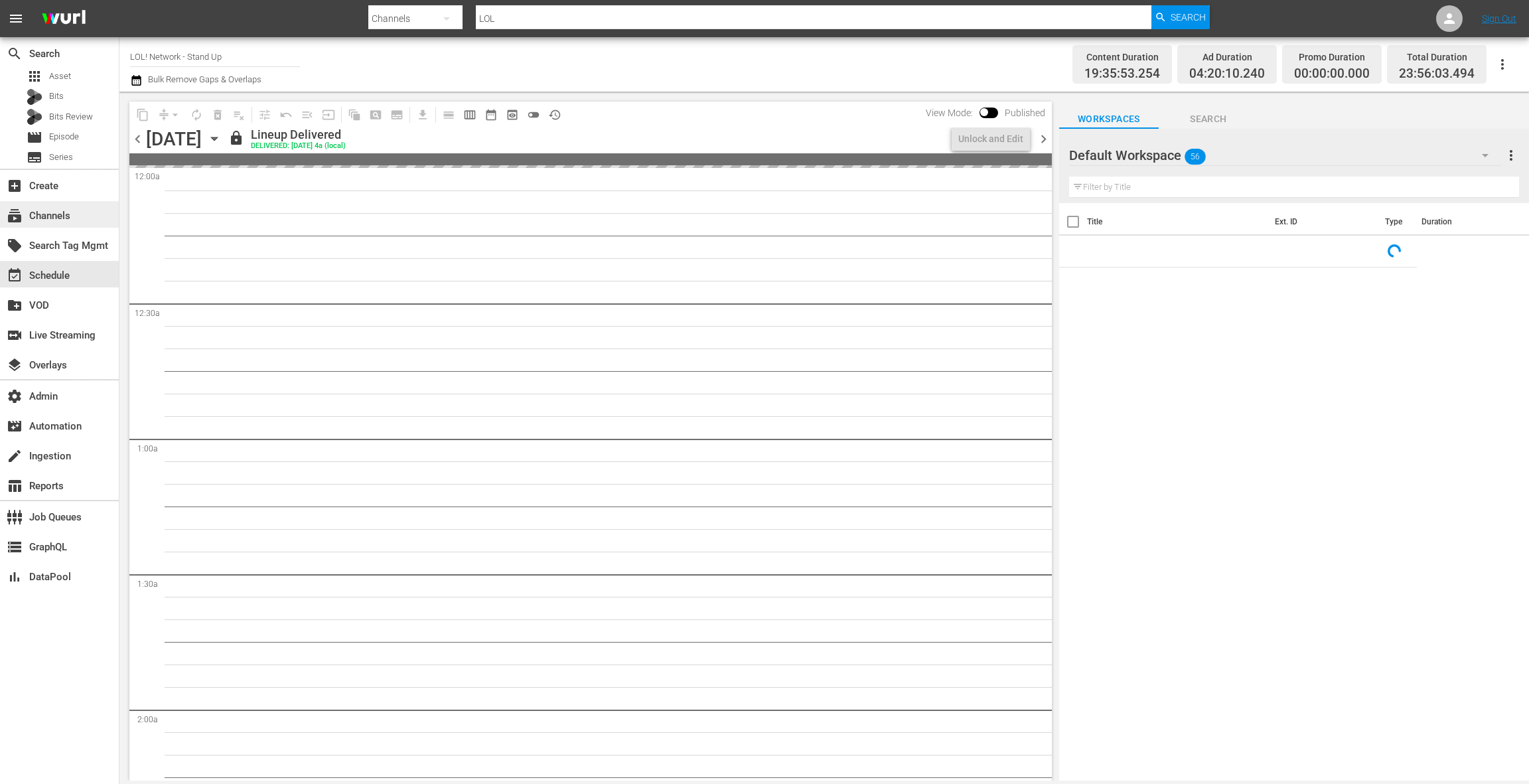
click at [76, 228] on div "subscriptions Channels" at bounding box center [59, 214] width 119 height 30
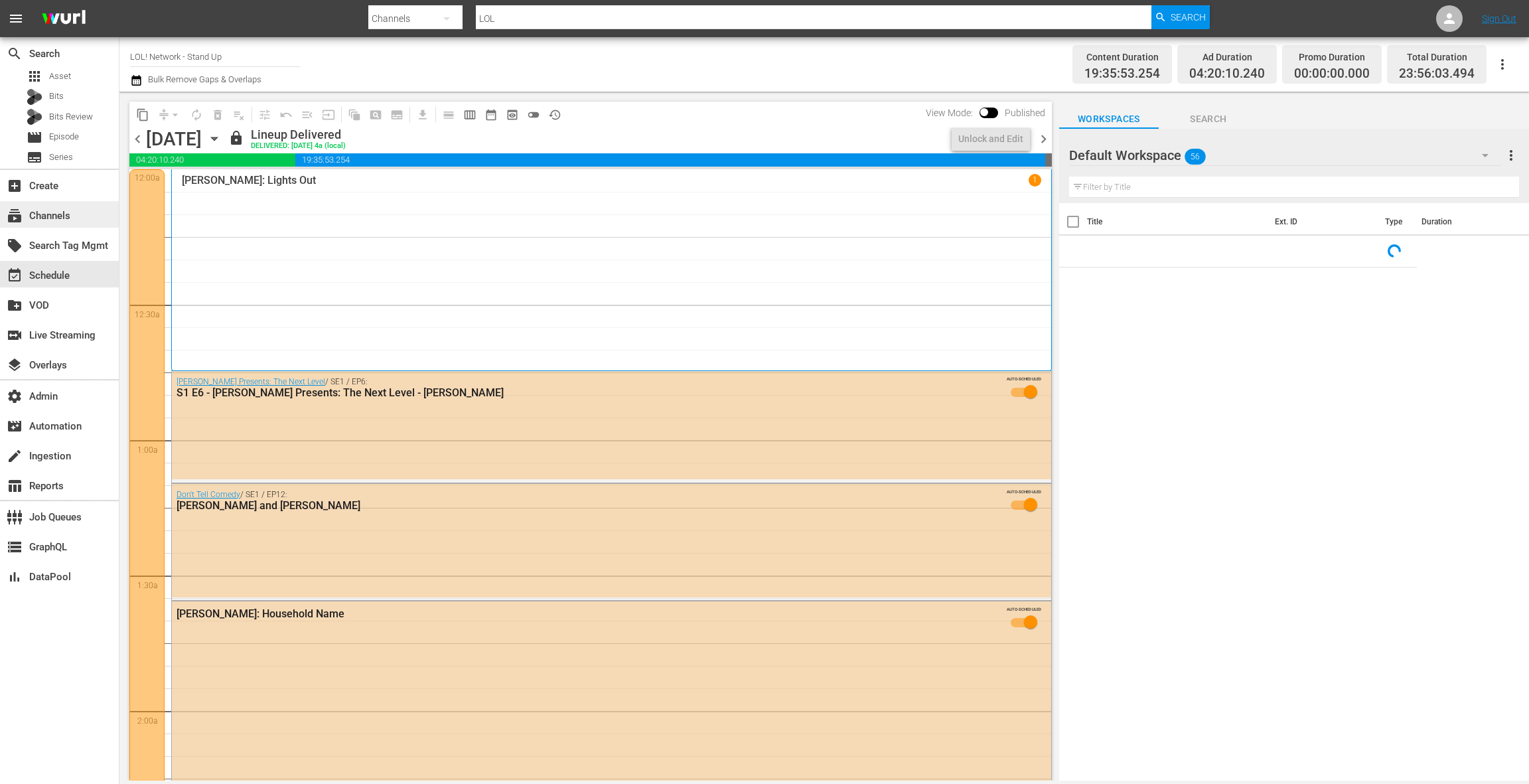
click at [76, 221] on div "subscriptions Channels" at bounding box center [59, 214] width 119 height 26
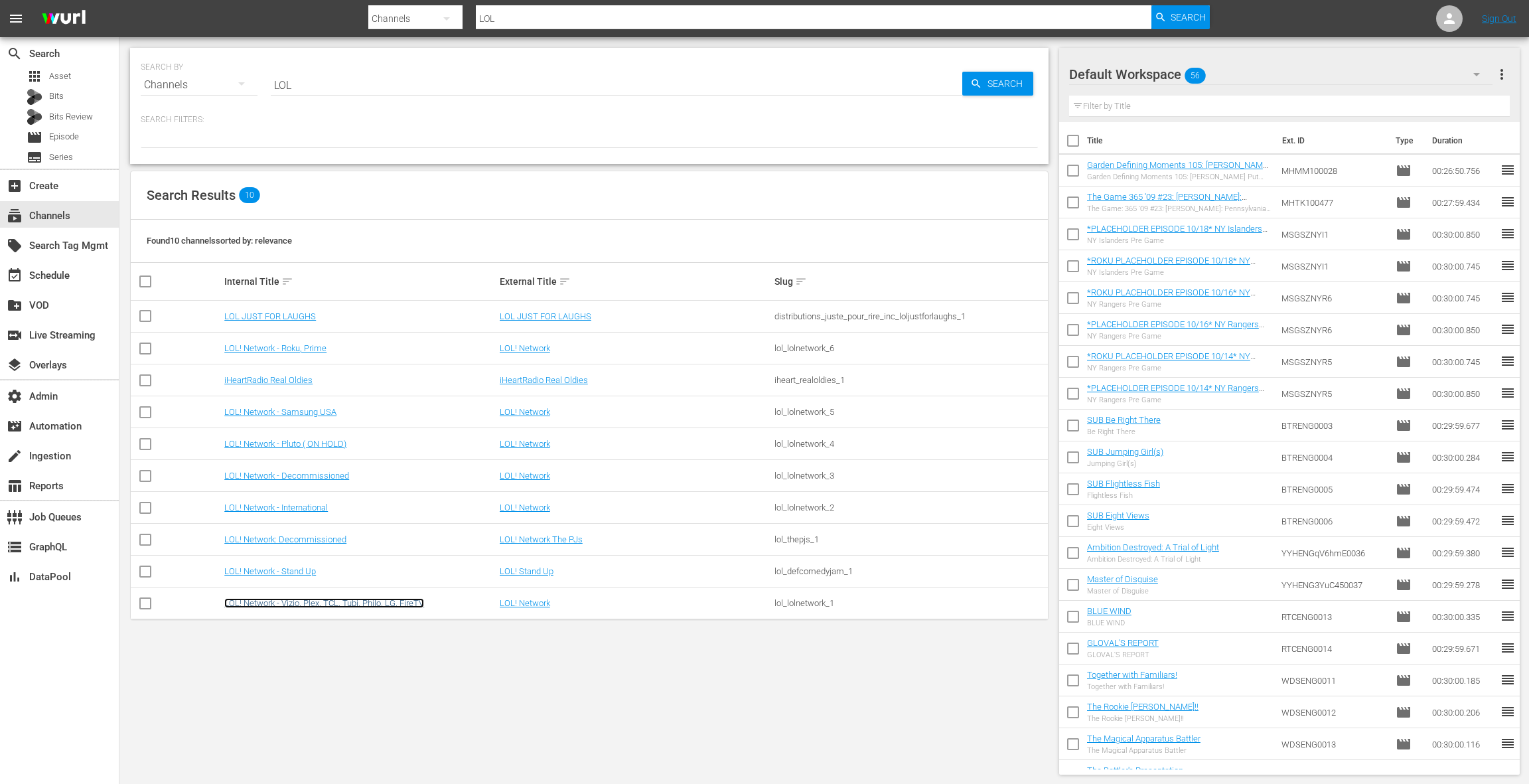
click at [328, 602] on link "LOL! Network - Vizio, Plex, TCL, Tubi, Philo, LG, FireTV" at bounding box center [325, 603] width 200 height 10
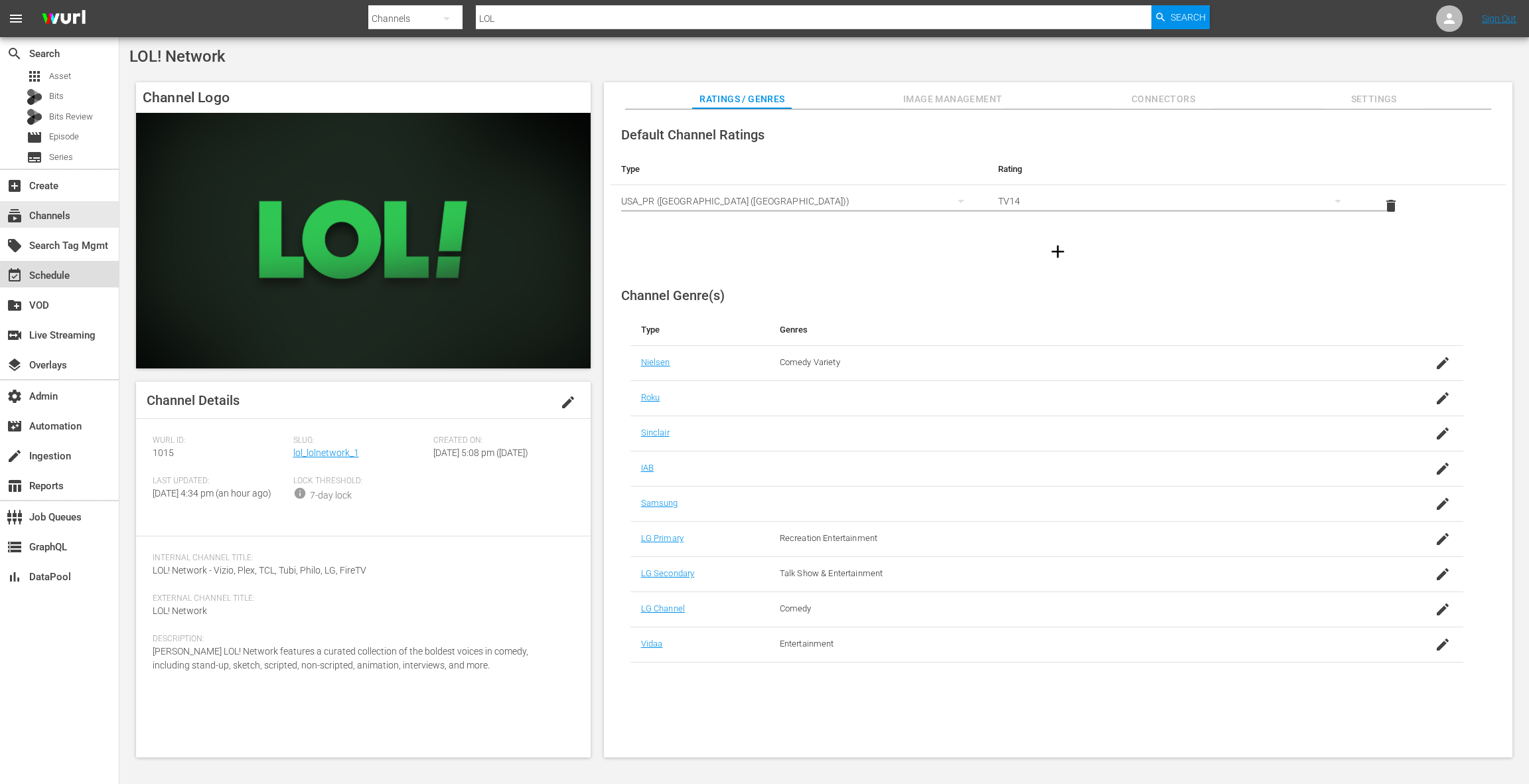
click at [76, 278] on div "event_available Schedule" at bounding box center [59, 273] width 119 height 26
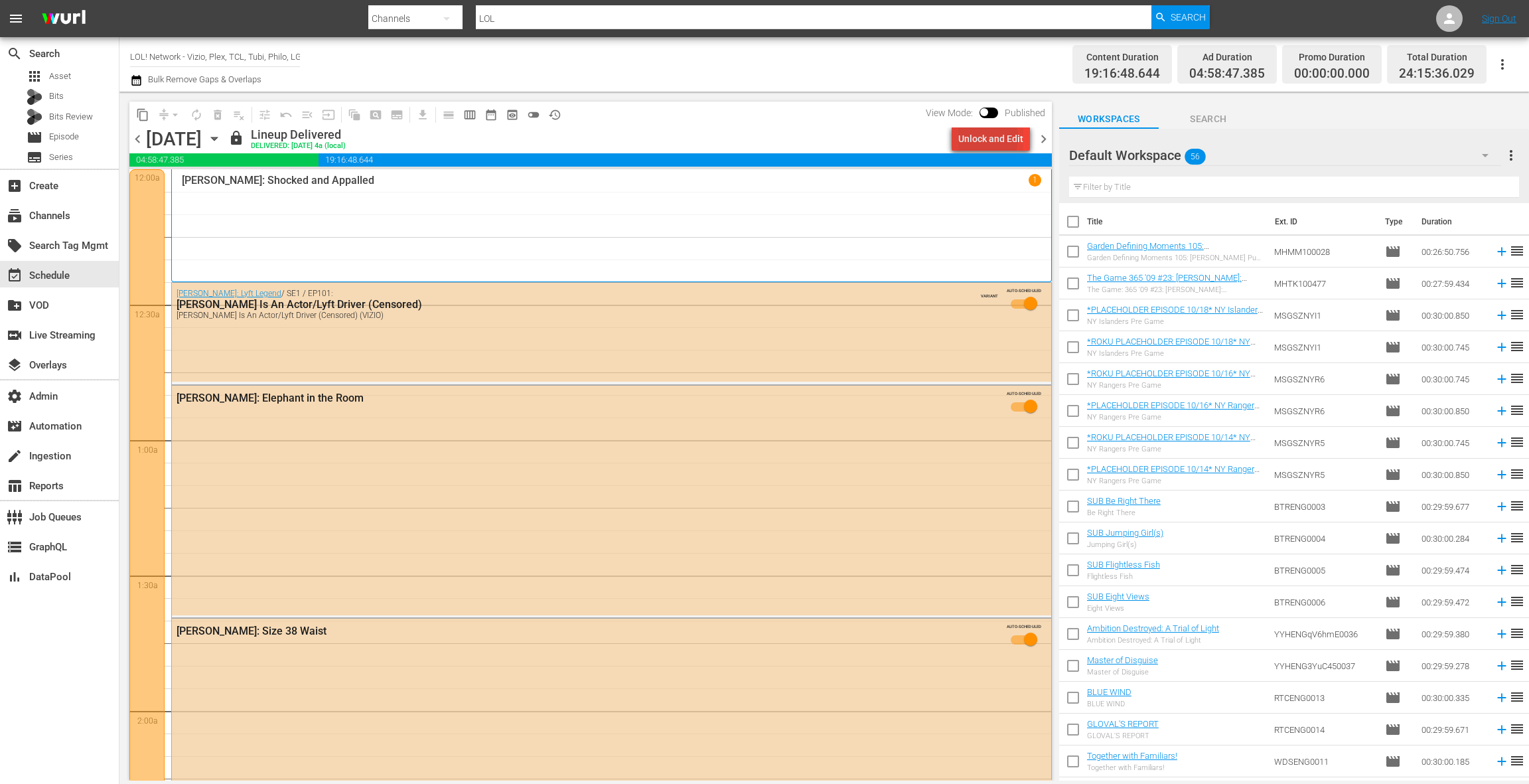
click at [980, 137] on div "Unlock and Edit" at bounding box center [990, 139] width 65 height 24
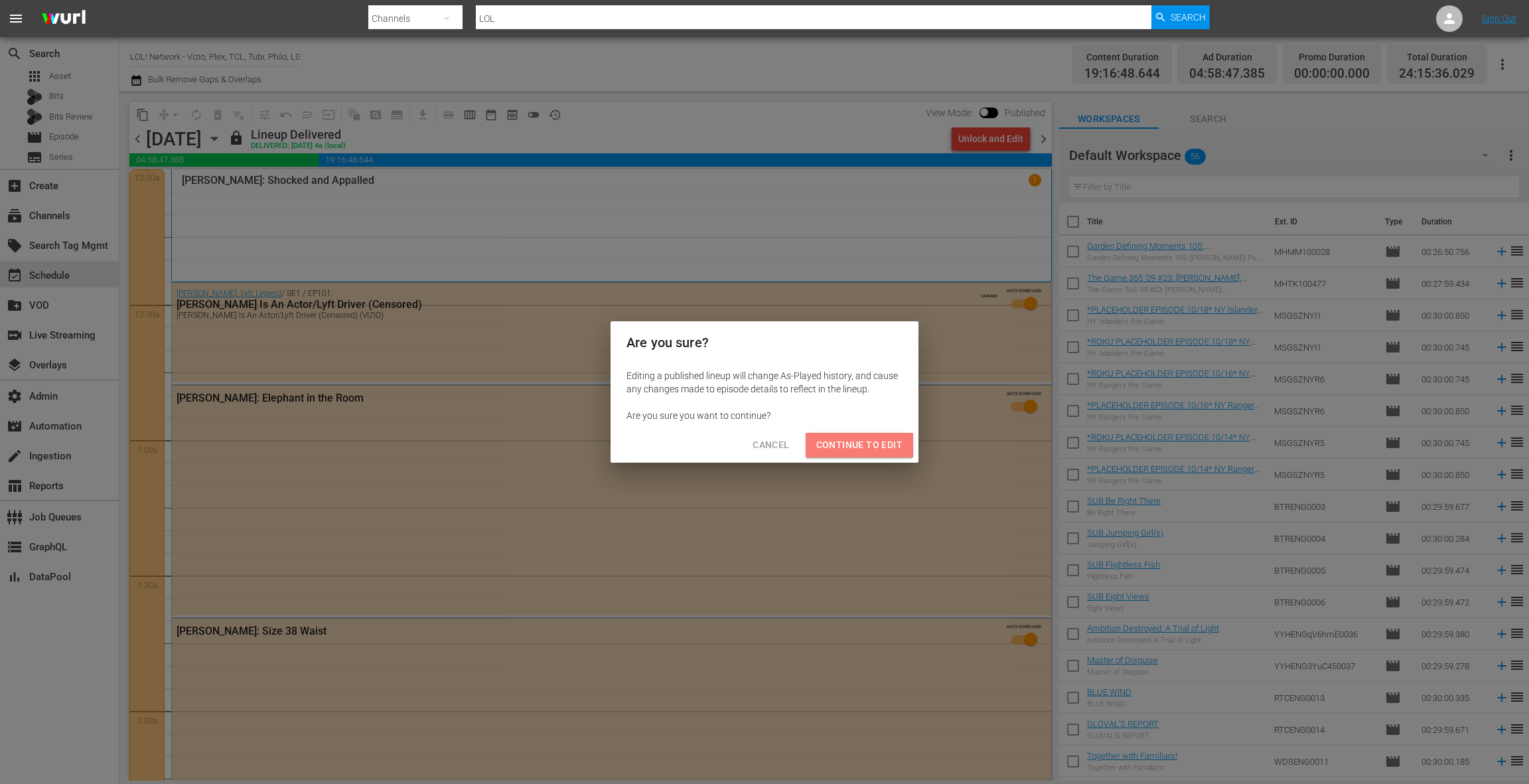
click at [847, 444] on span "Continue to Edit" at bounding box center [859, 444] width 86 height 17
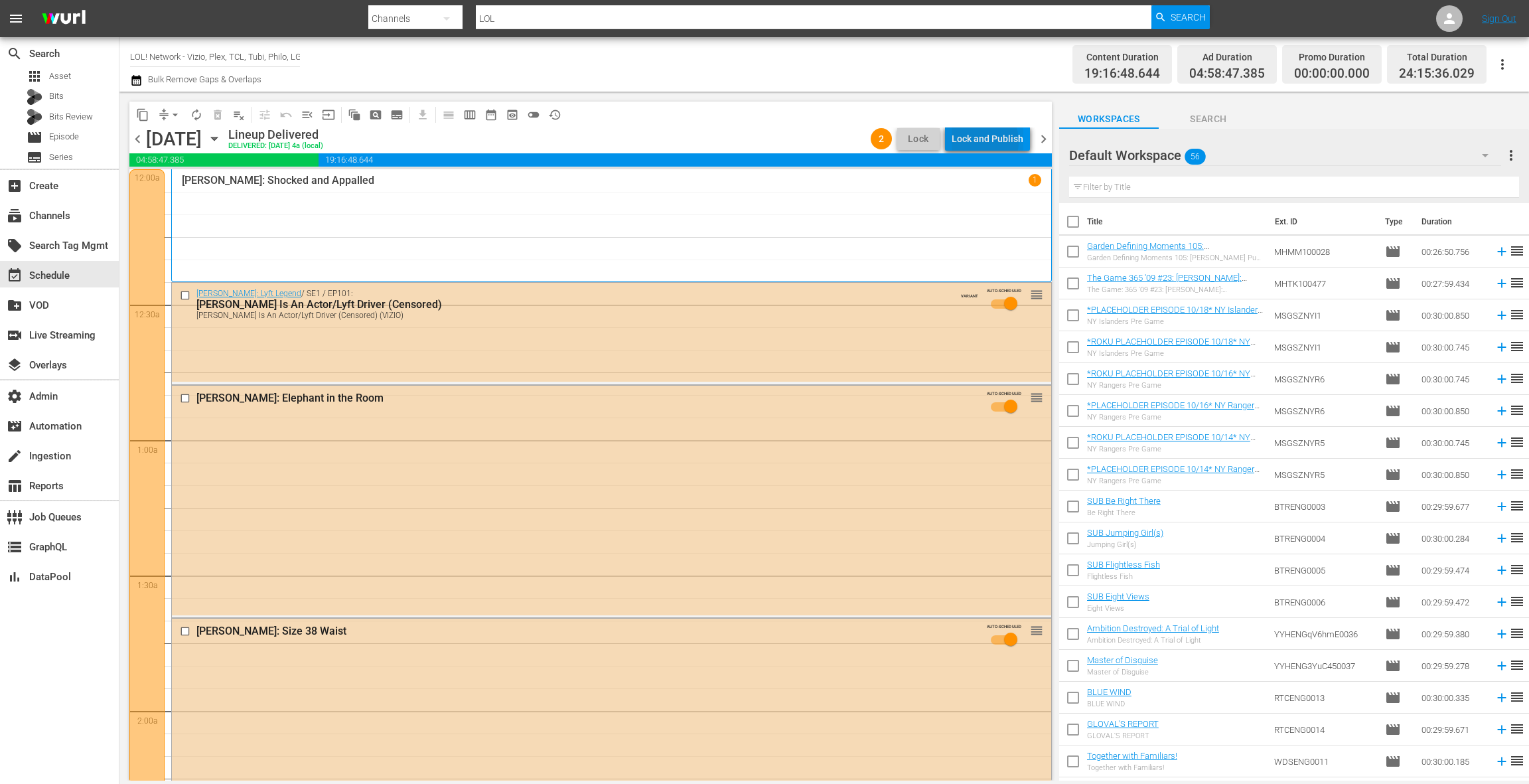
click at [982, 141] on div "Lock and Publish" at bounding box center [988, 139] width 72 height 24
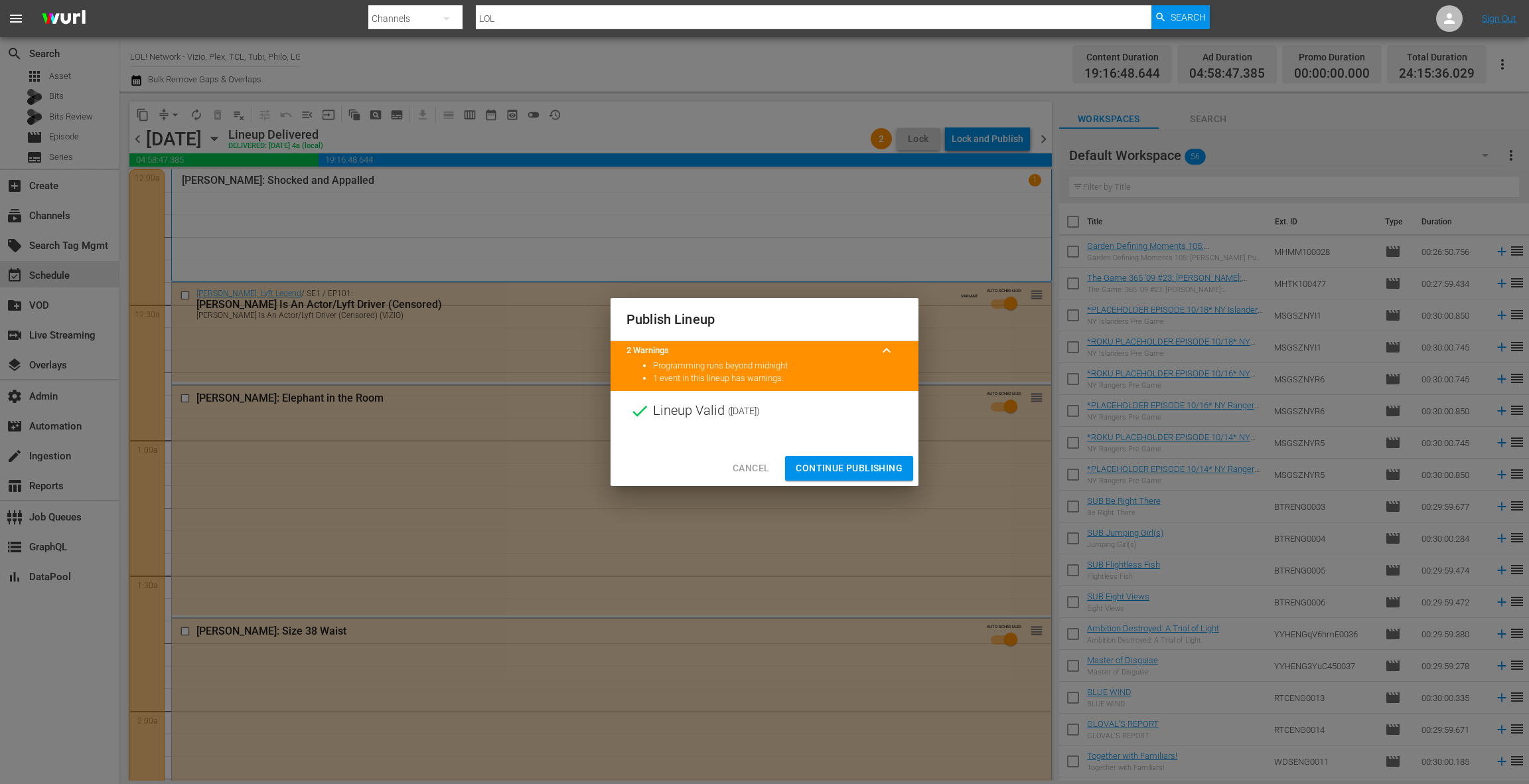
click at [864, 467] on span "Continue Publishing" at bounding box center [850, 468] width 107 height 17
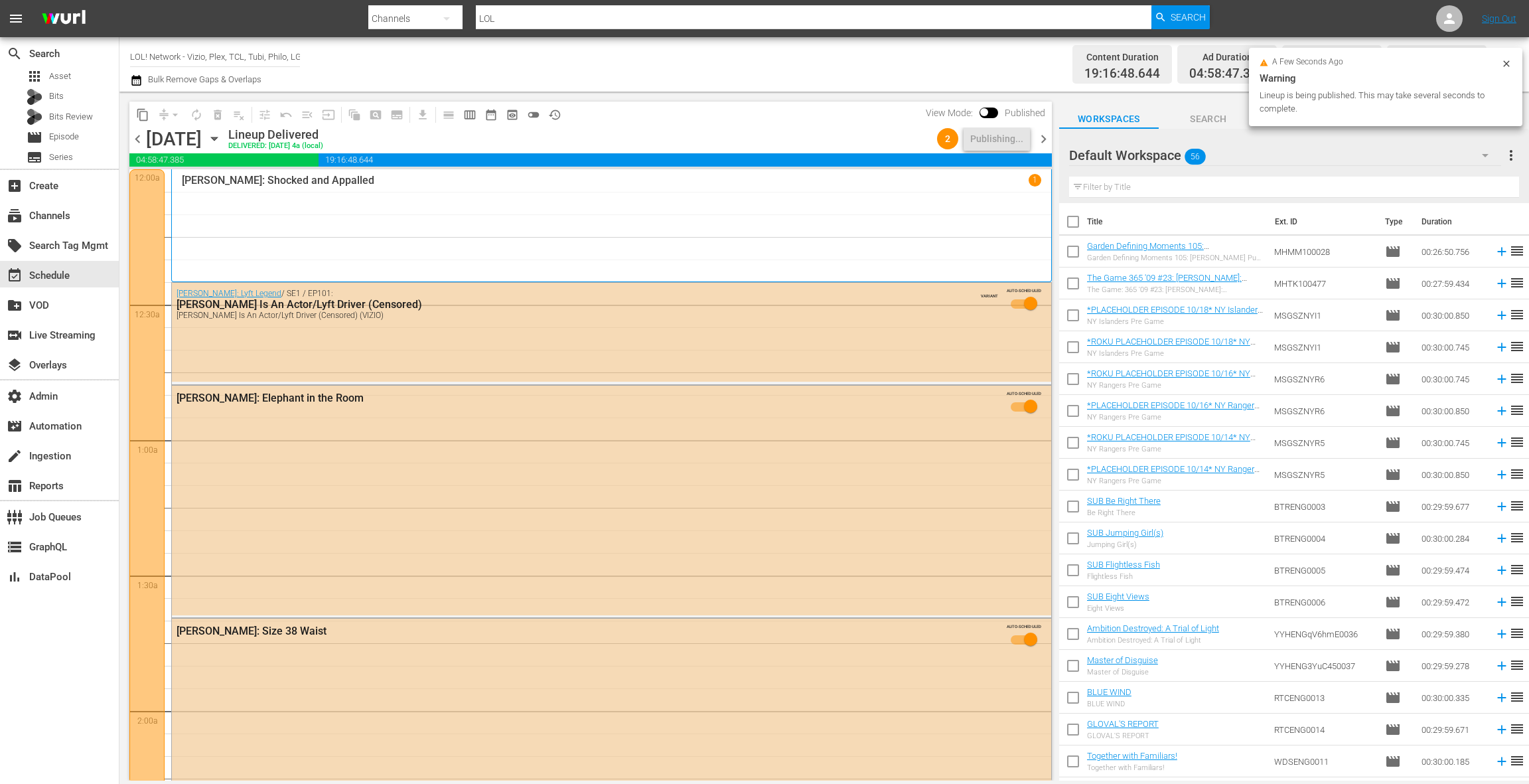
click at [1048, 142] on span "chevron_right" at bounding box center [1043, 139] width 17 height 17
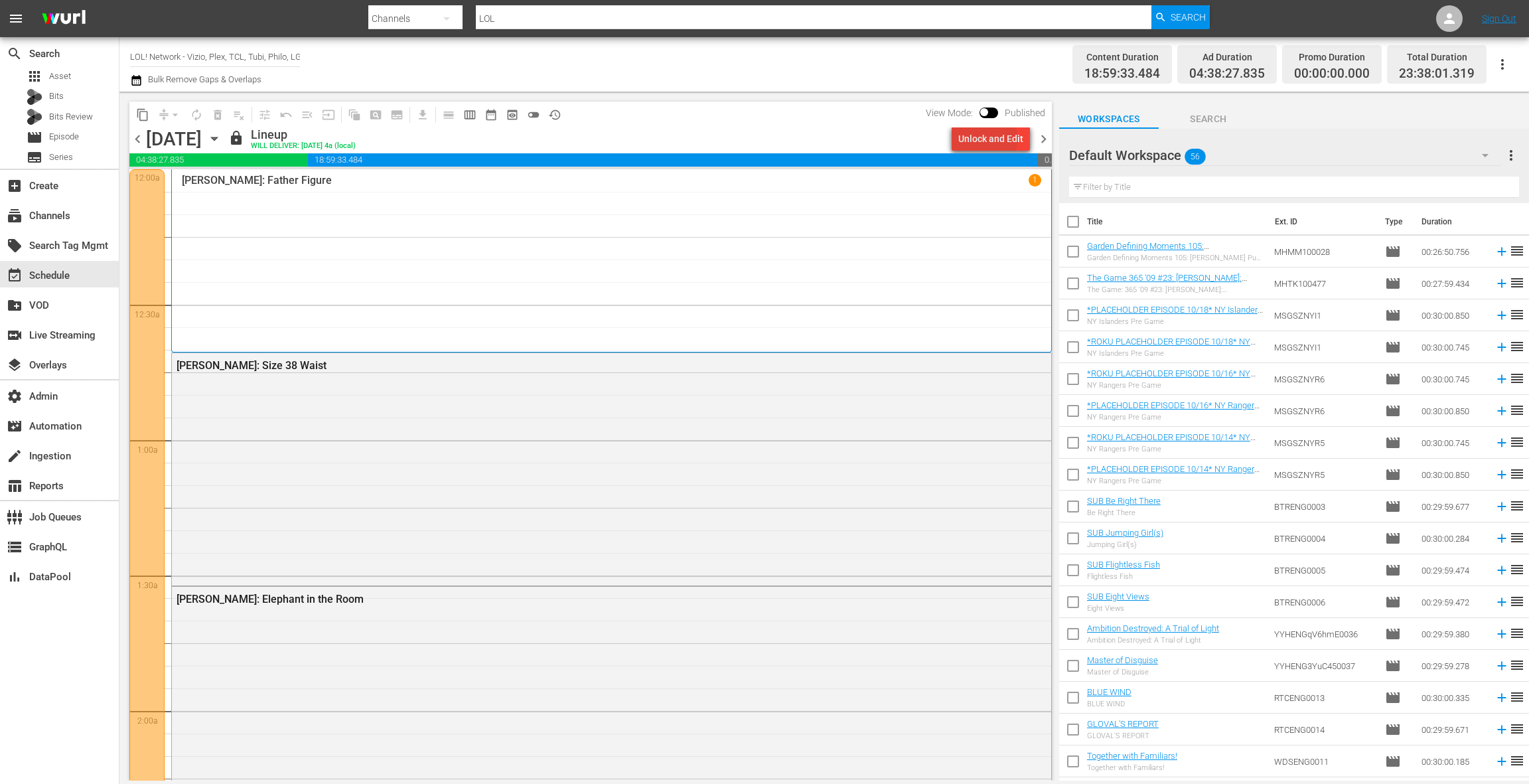
click at [970, 139] on div "Unlock and Edit" at bounding box center [990, 139] width 65 height 24
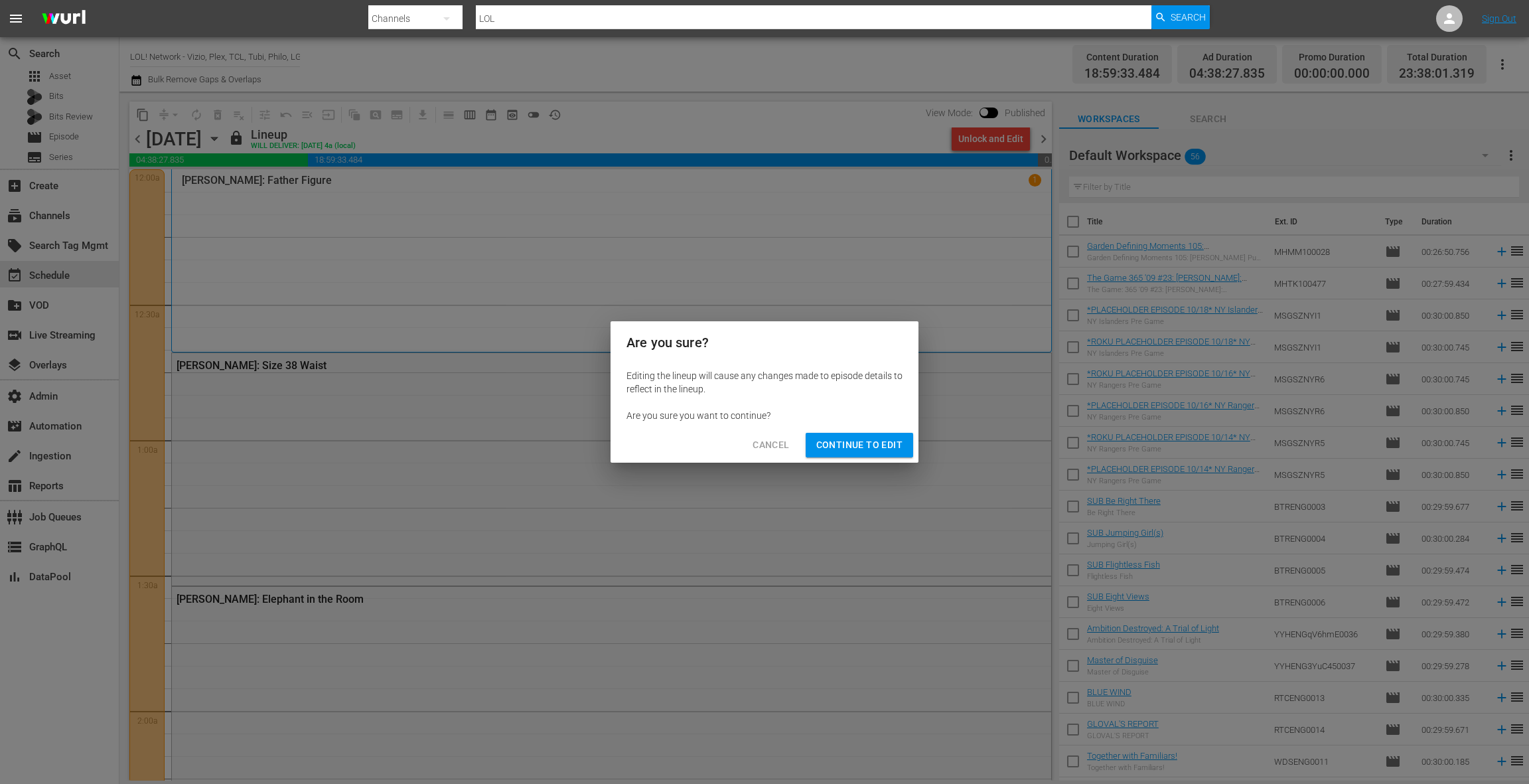
click at [867, 444] on span "Continue to Edit" at bounding box center [859, 444] width 86 height 17
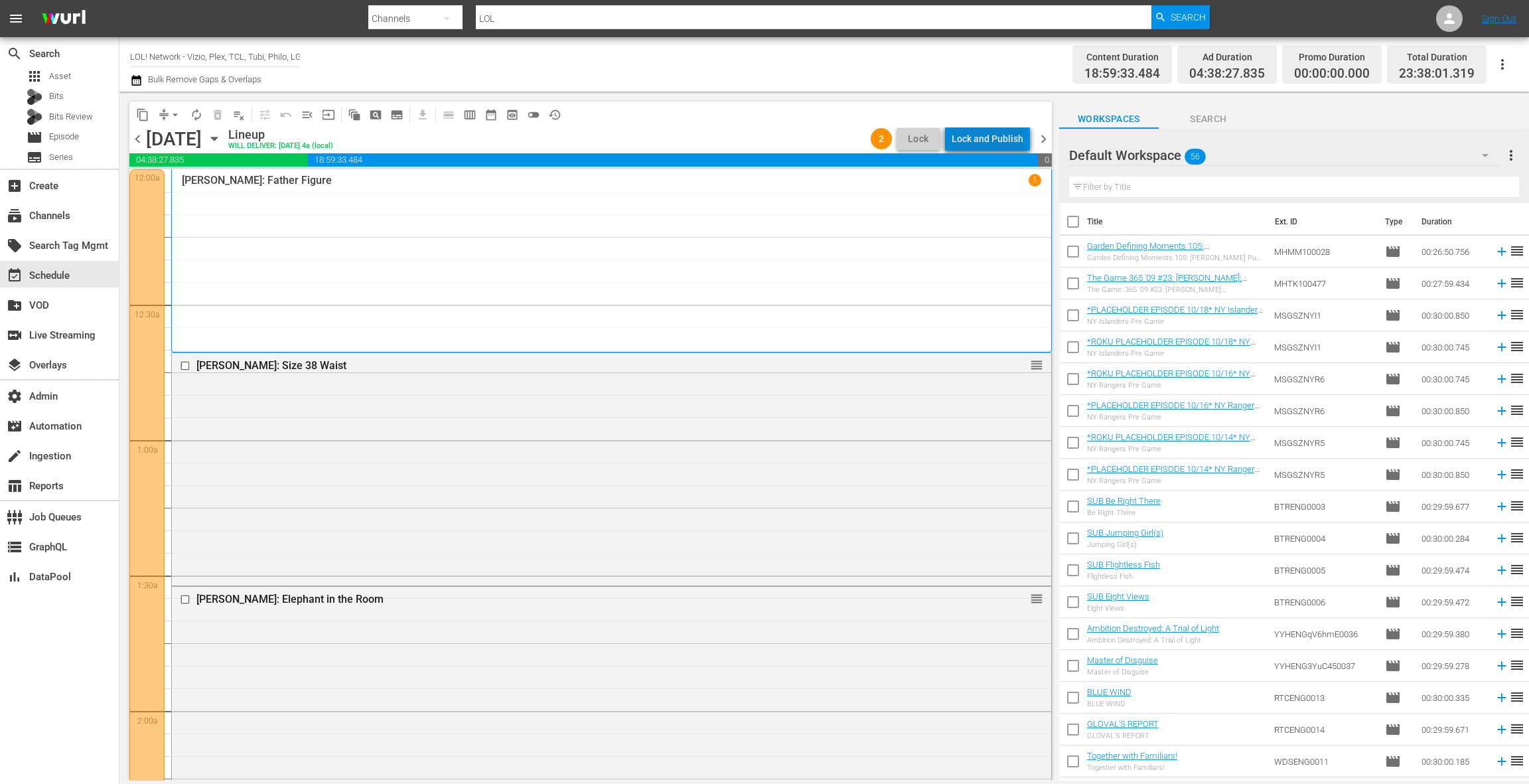
click at [992, 136] on div "Lock and Publish" at bounding box center [988, 139] width 72 height 24
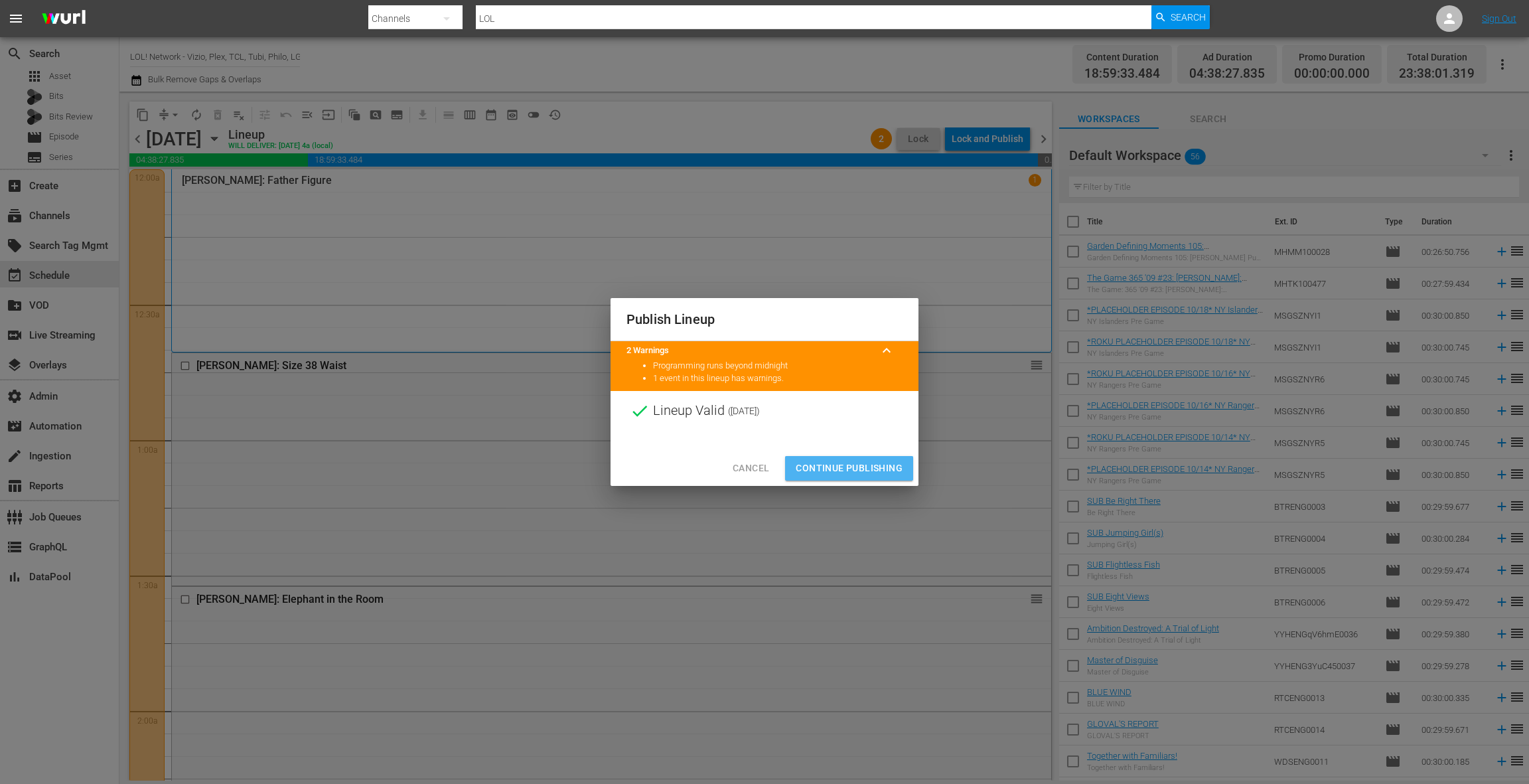
click at [851, 465] on span "Continue Publishing" at bounding box center [850, 468] width 107 height 17
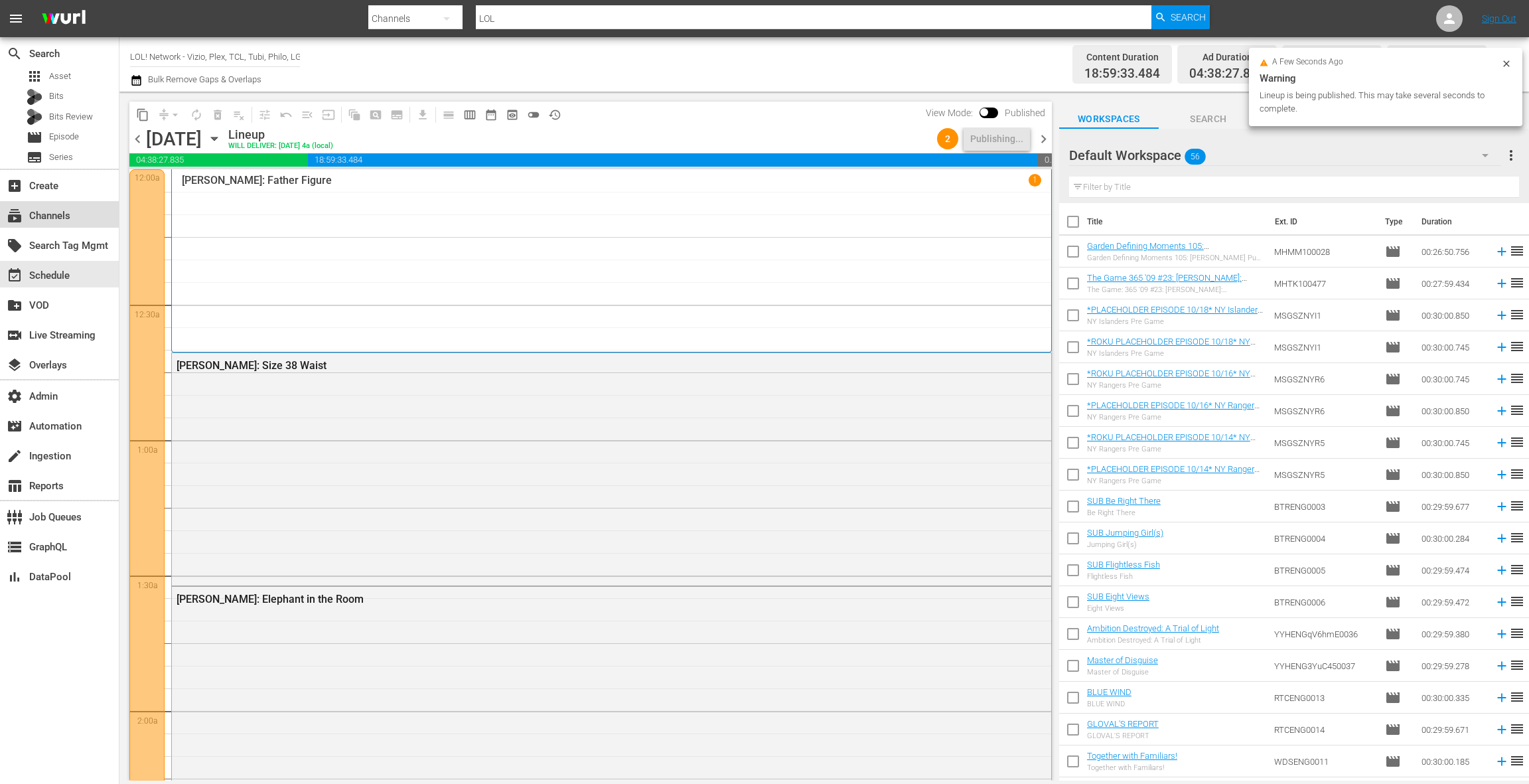
click at [74, 219] on div "subscriptions Channels" at bounding box center [59, 214] width 119 height 26
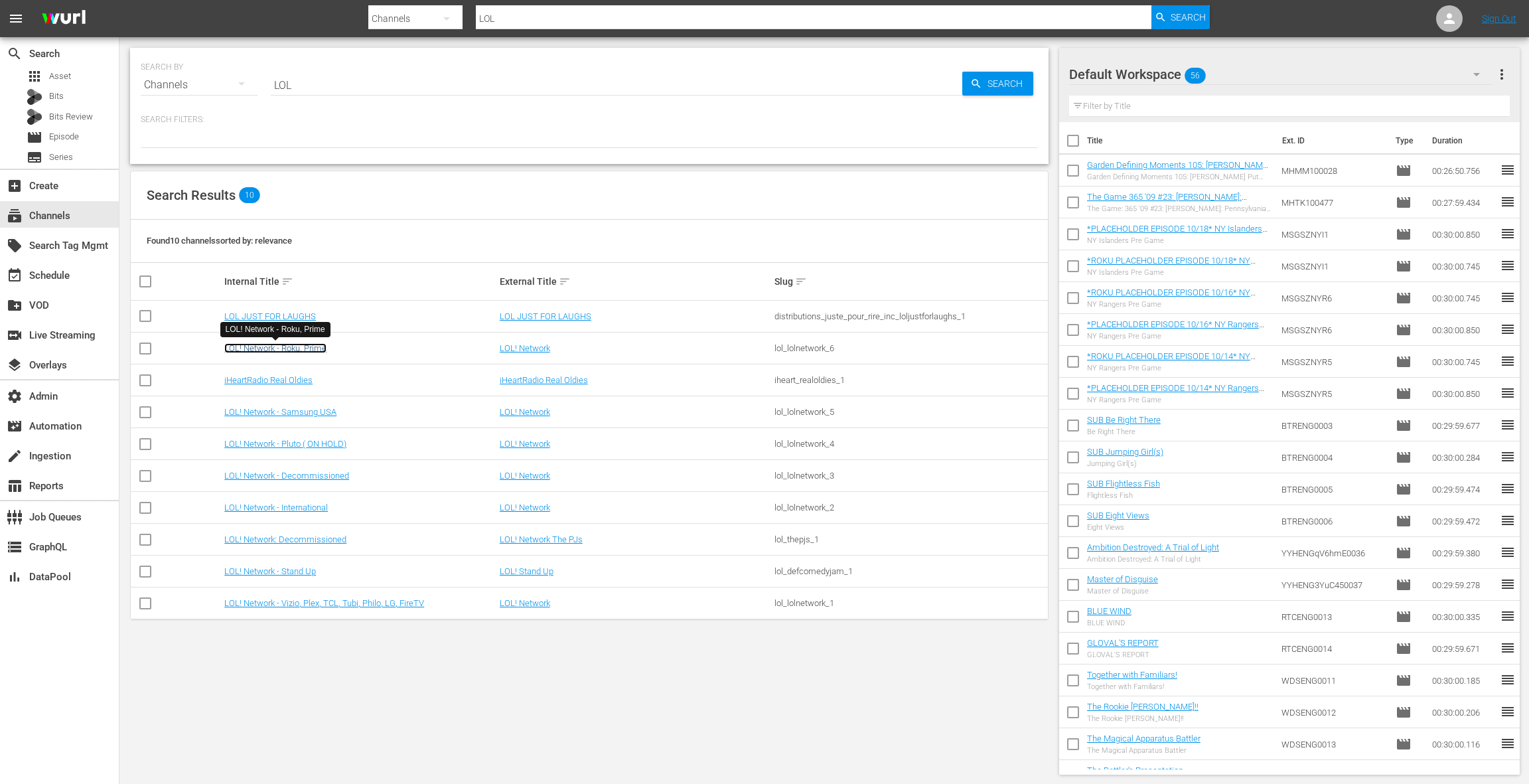
click at [311, 347] on link "LOL! Network - Roku, Prime" at bounding box center [276, 348] width 102 height 10
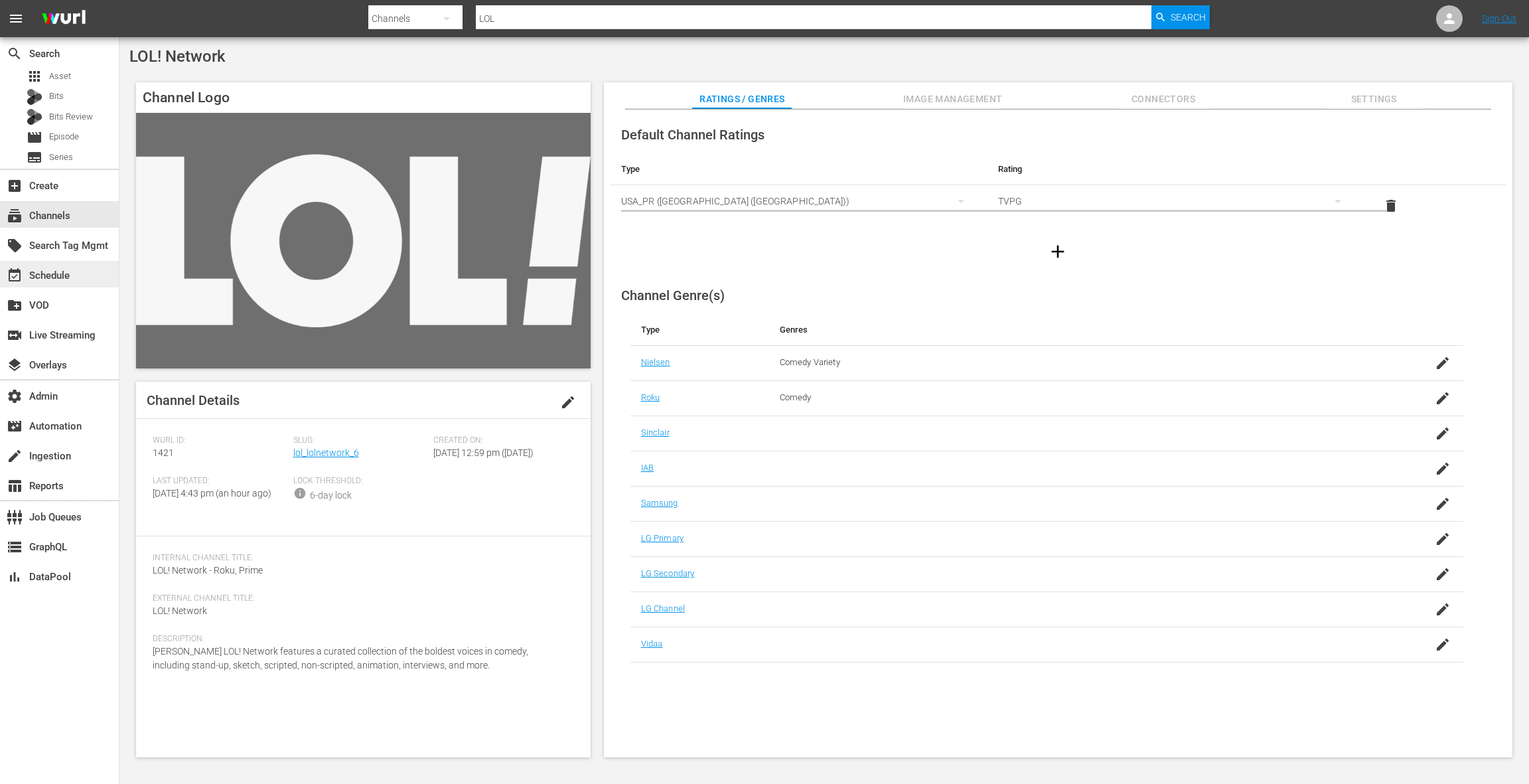
click at [77, 281] on div "event_available Schedule" at bounding box center [59, 273] width 119 height 26
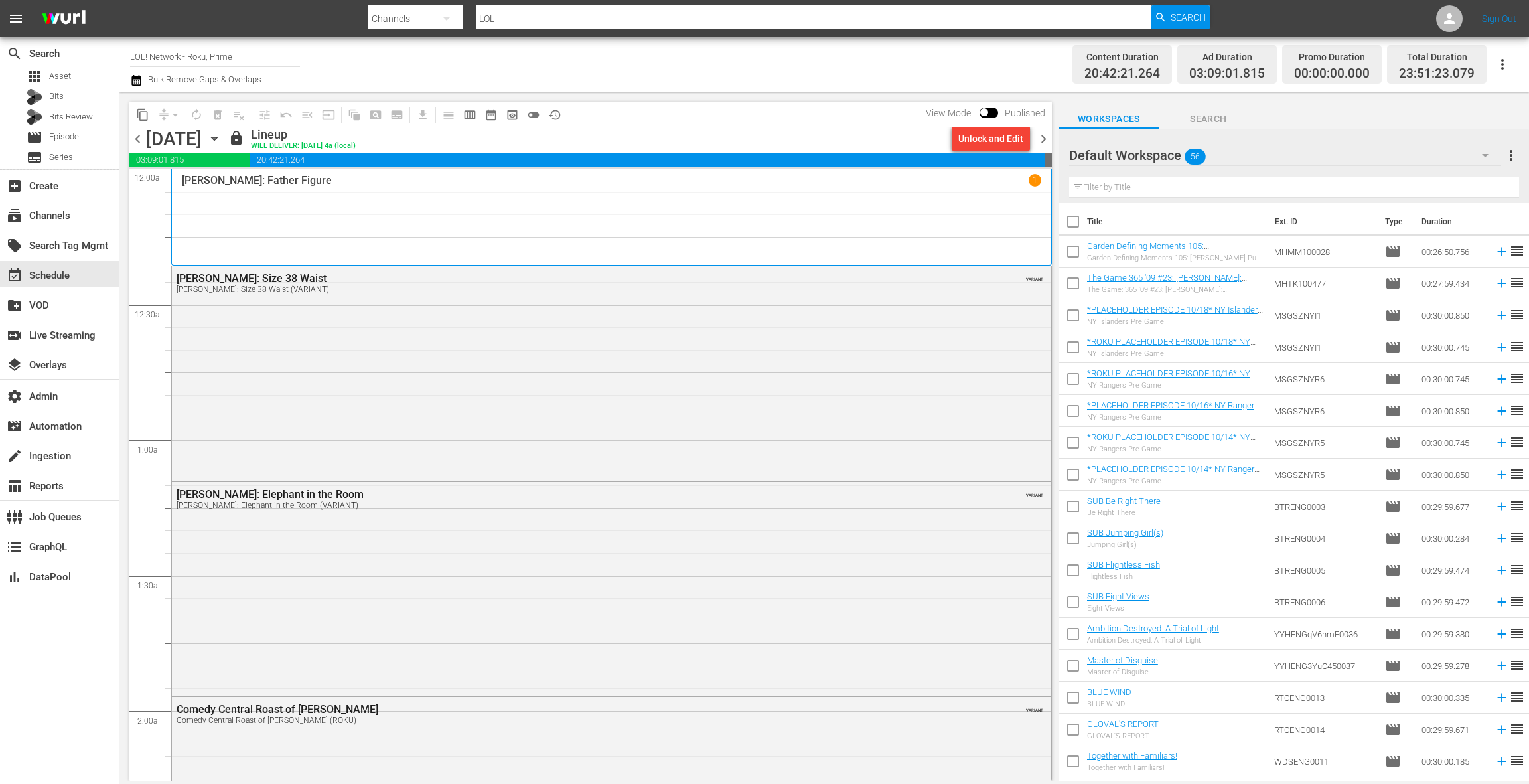
click at [974, 143] on div "Unlock and Edit" at bounding box center [990, 139] width 65 height 24
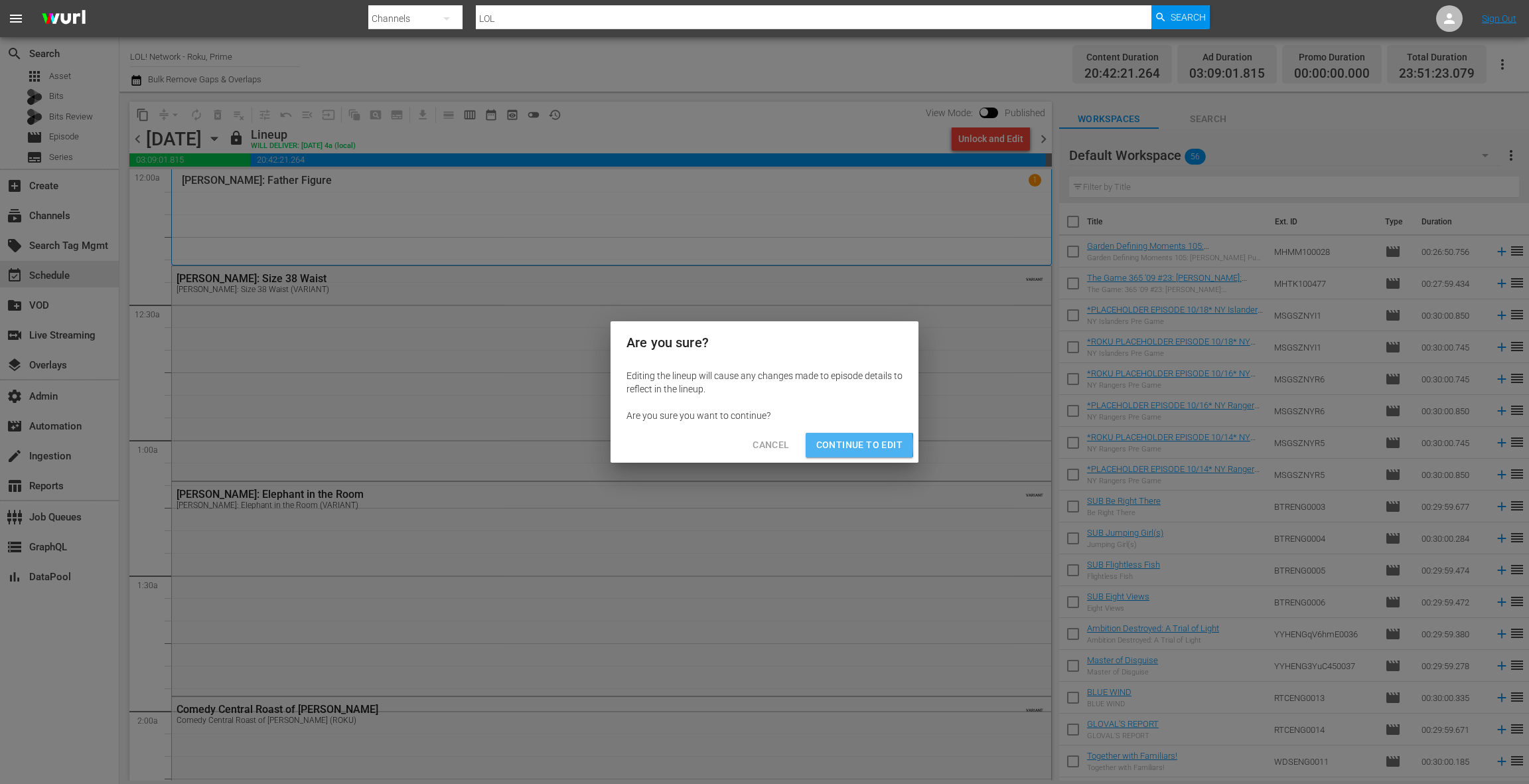
click at [834, 445] on span "Continue to Edit" at bounding box center [859, 444] width 86 height 17
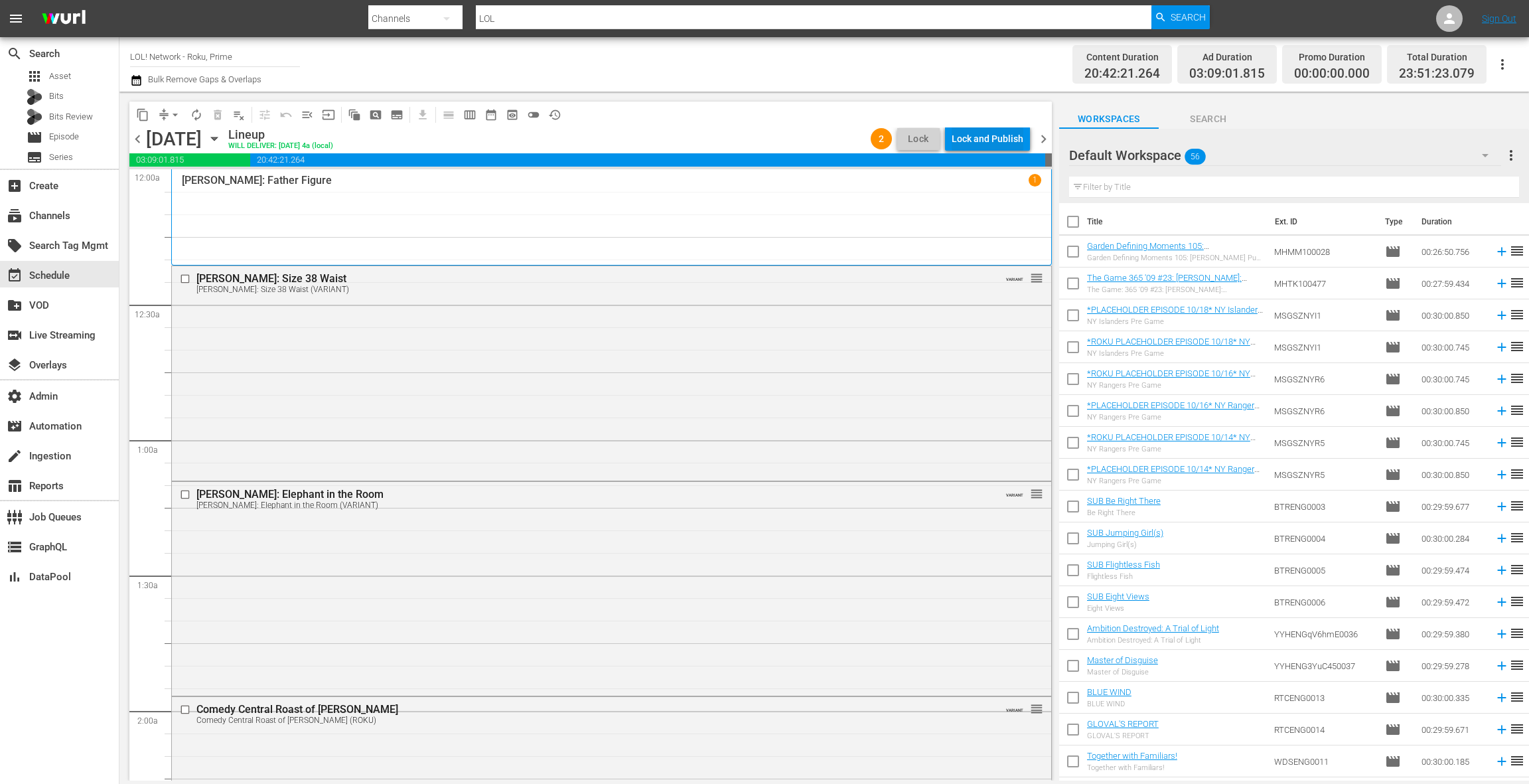
click at [988, 142] on div "Lock and Publish" at bounding box center [988, 139] width 72 height 24
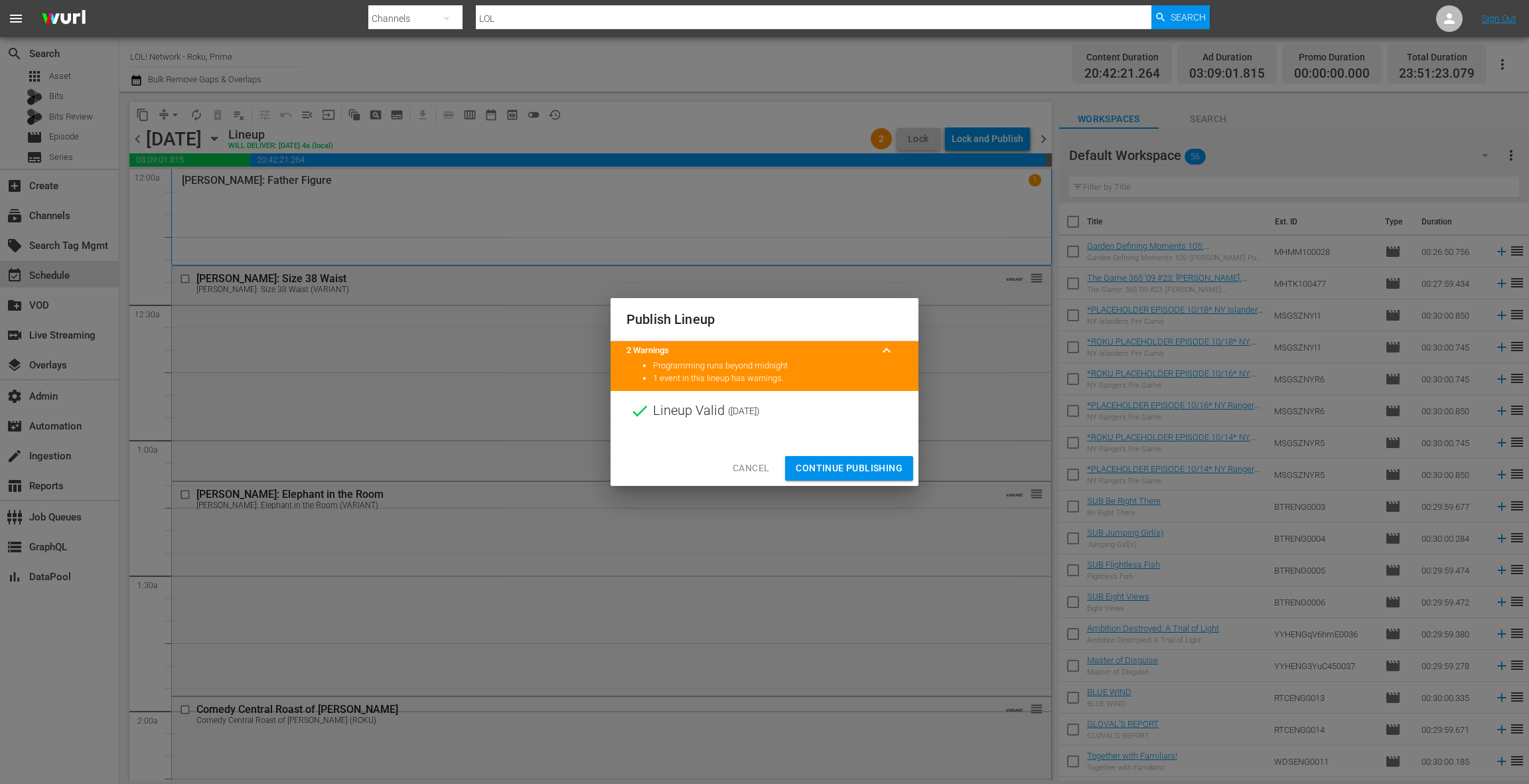
click at [846, 464] on span "Continue Publishing" at bounding box center [850, 468] width 107 height 17
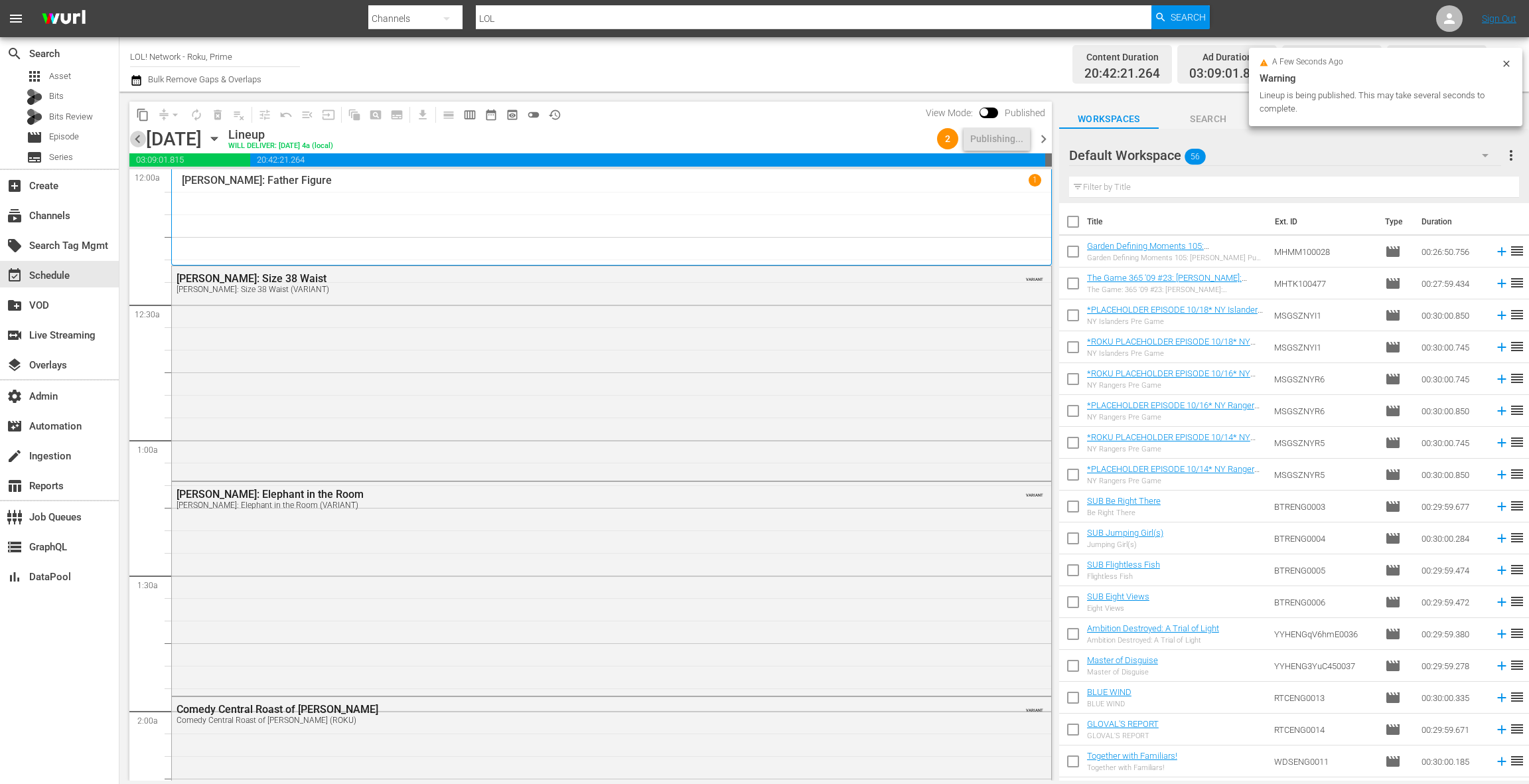
click at [141, 138] on span "chevron_left" at bounding box center [137, 139] width 17 height 17
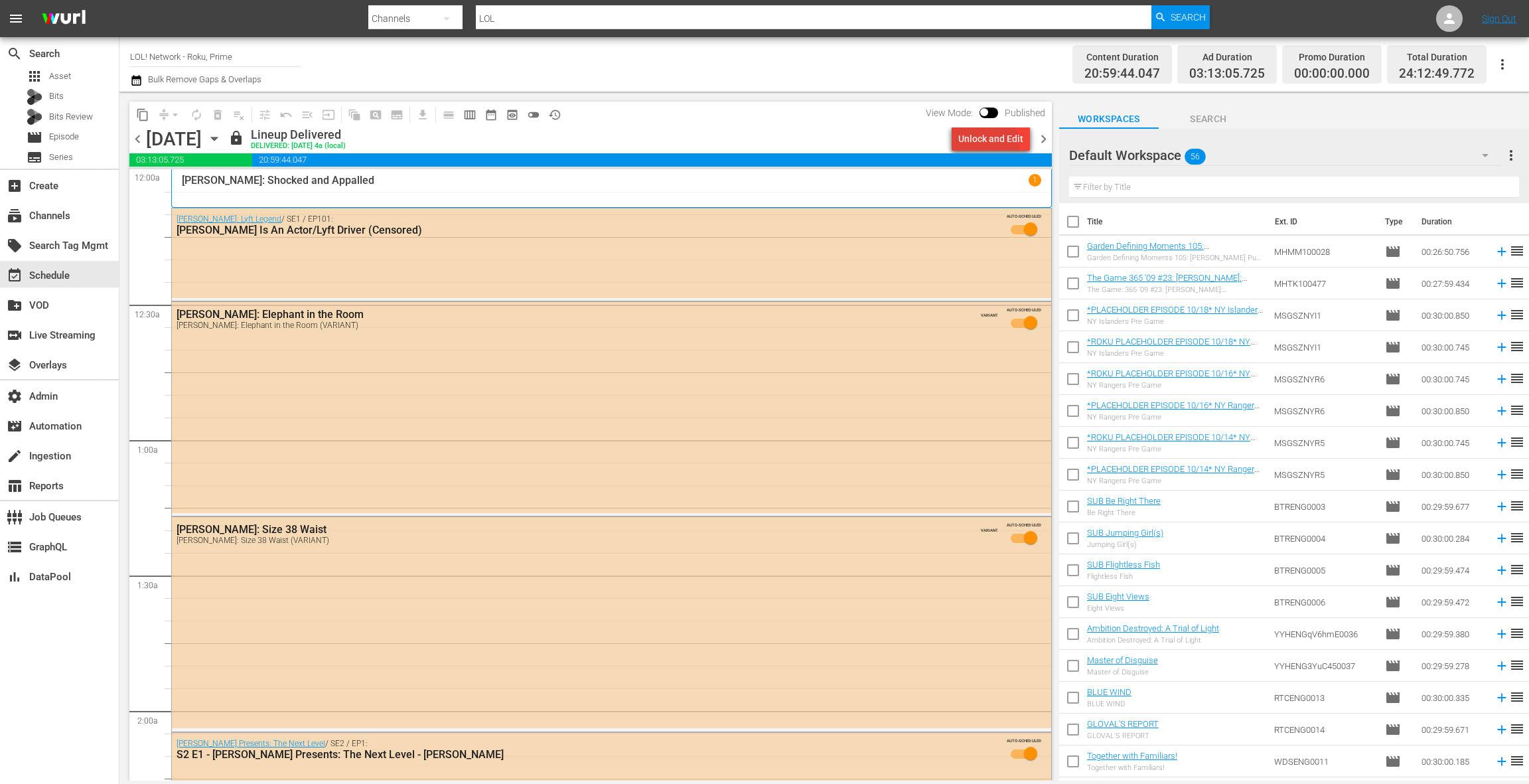
click at [982, 144] on div "Unlock and Edit" at bounding box center [990, 139] width 65 height 24
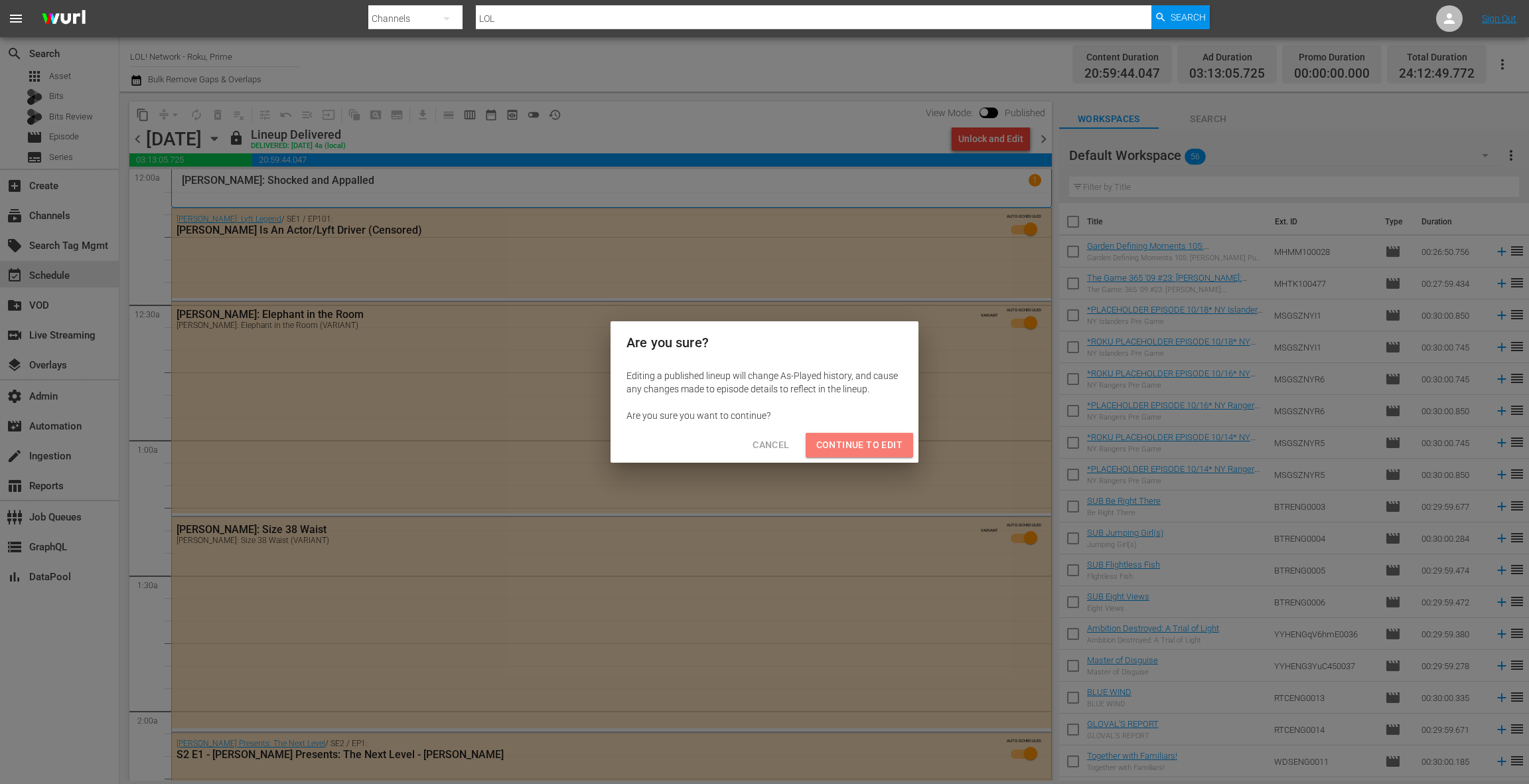
drag, startPoint x: 874, startPoint y: 445, endPoint x: 902, endPoint y: 405, distance: 48.8
click at [874, 445] on span "Continue to Edit" at bounding box center [859, 444] width 86 height 17
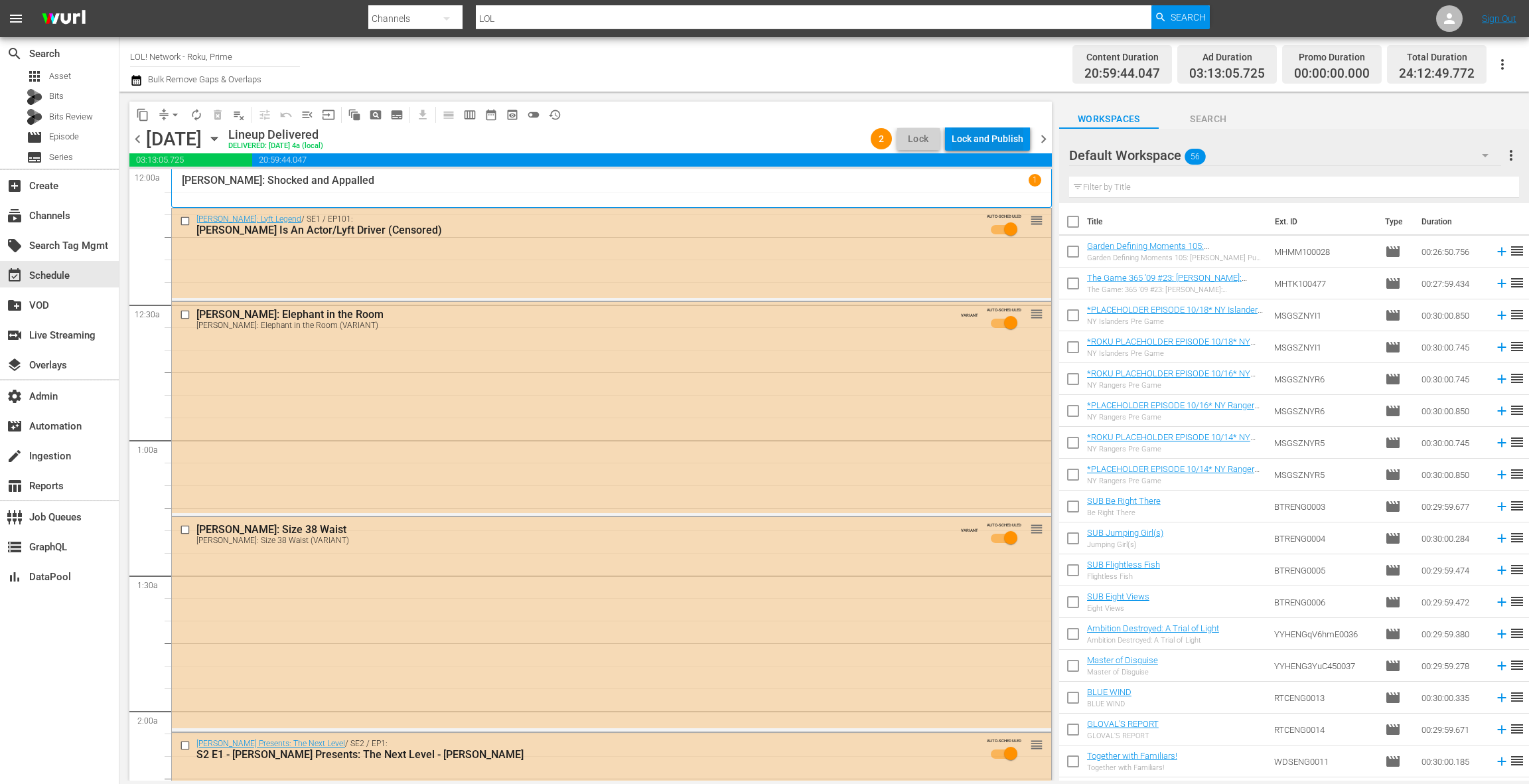
click at [1001, 145] on div "Lock and Publish" at bounding box center [988, 139] width 72 height 24
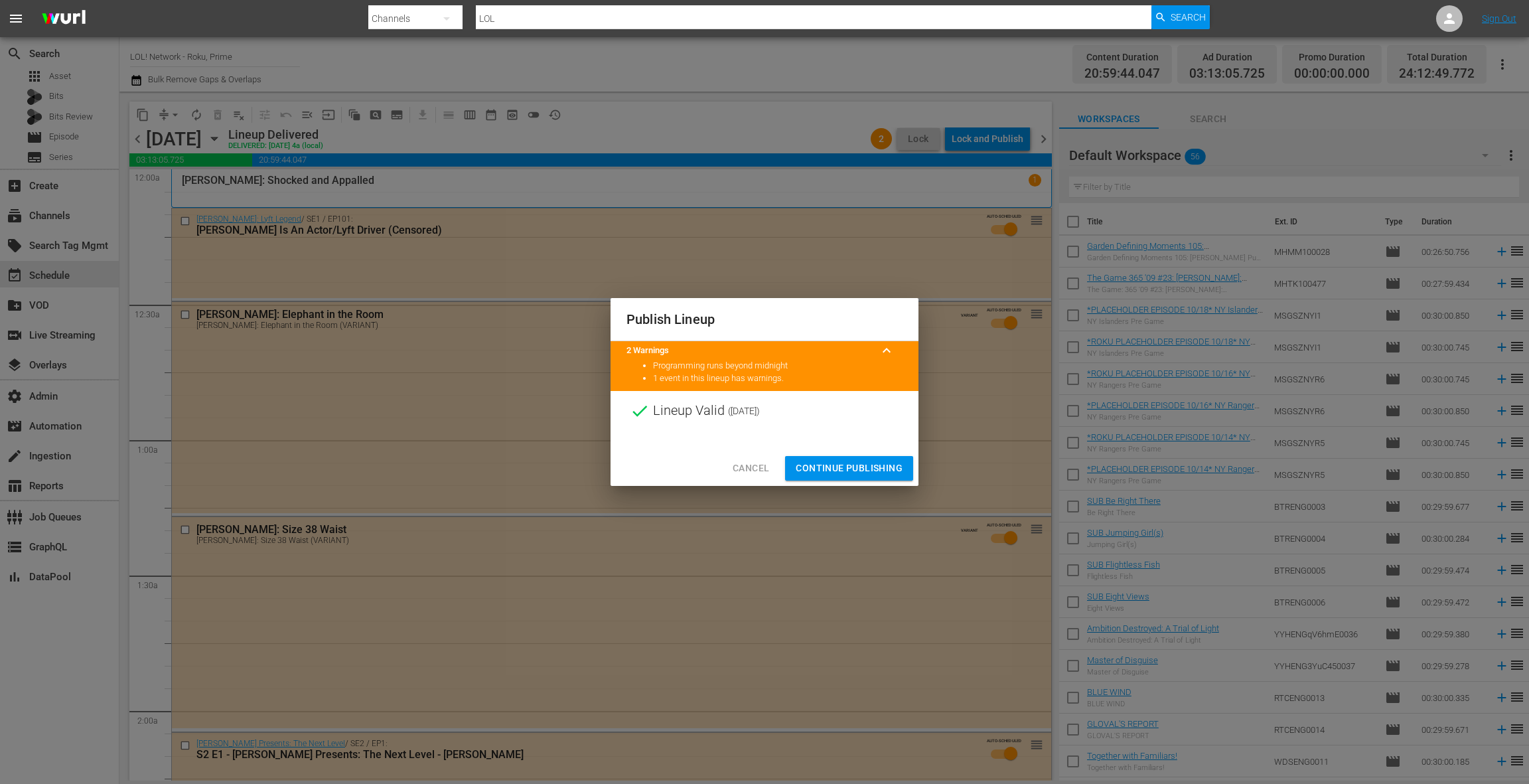
click at [847, 464] on span "Continue Publishing" at bounding box center [850, 468] width 107 height 17
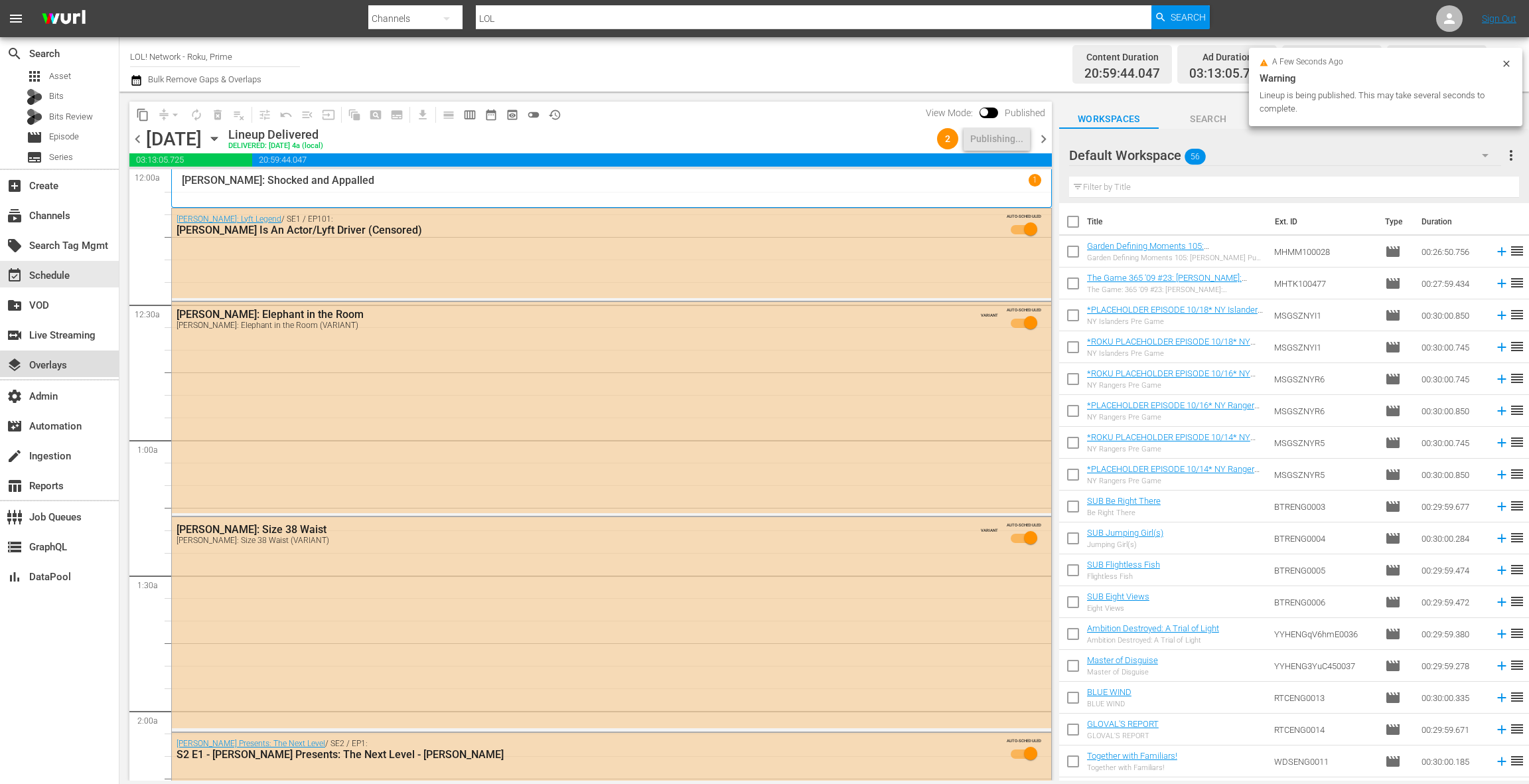
click at [79, 367] on div "layers Overlays" at bounding box center [59, 363] width 119 height 26
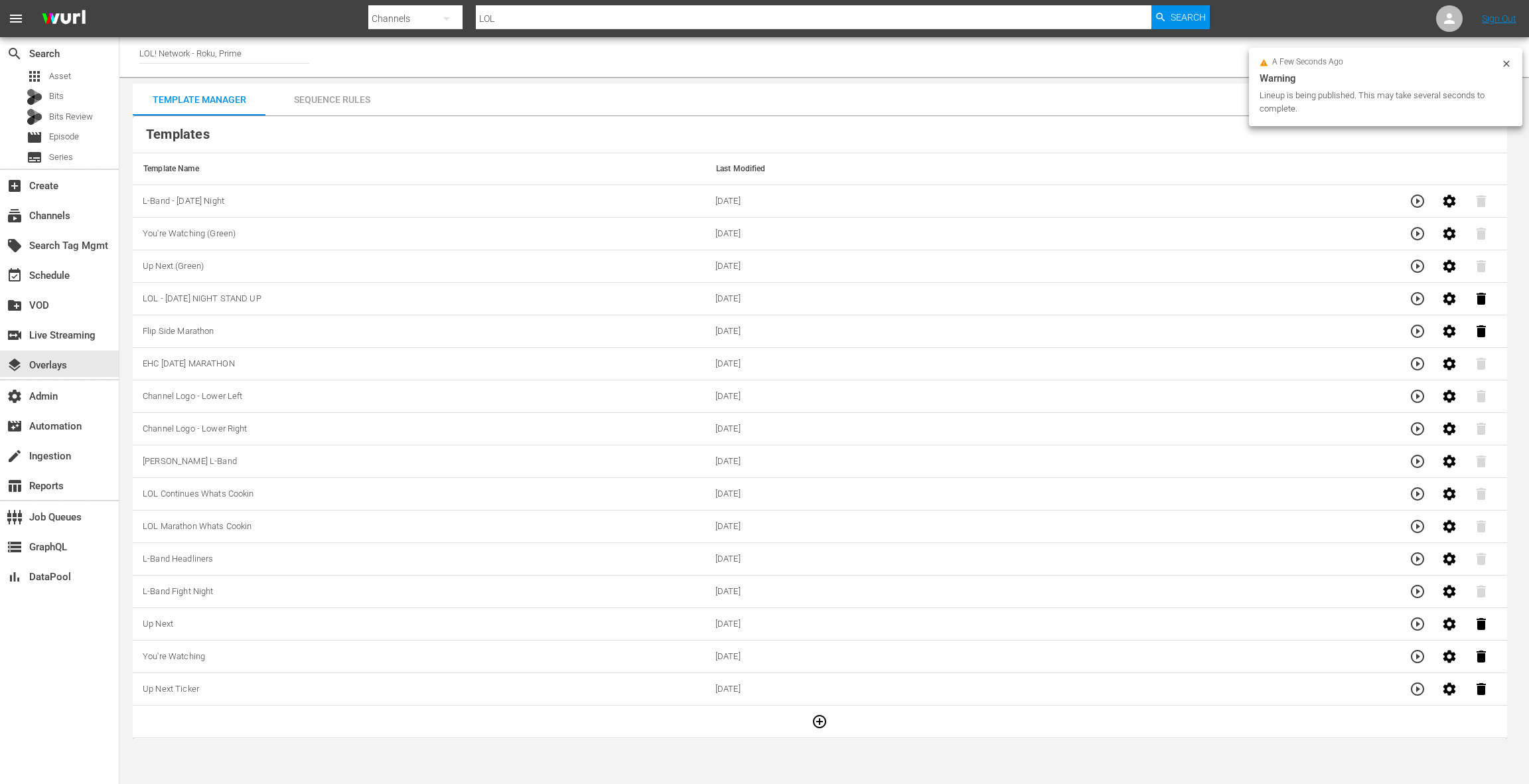
click at [342, 103] on div "Sequence Rules" at bounding box center [332, 100] width 133 height 32
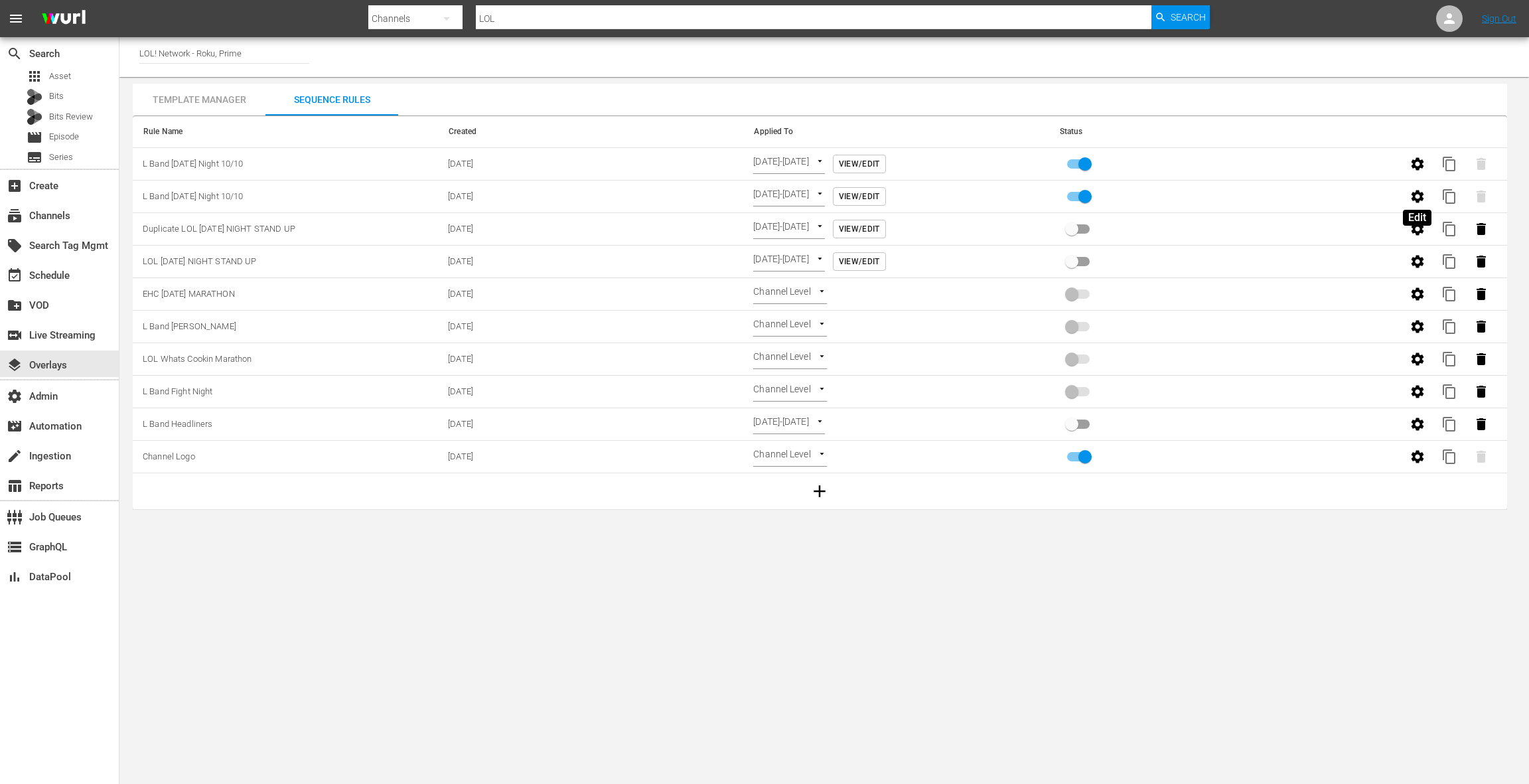
click at [1418, 199] on icon "button" at bounding box center [1418, 196] width 13 height 13
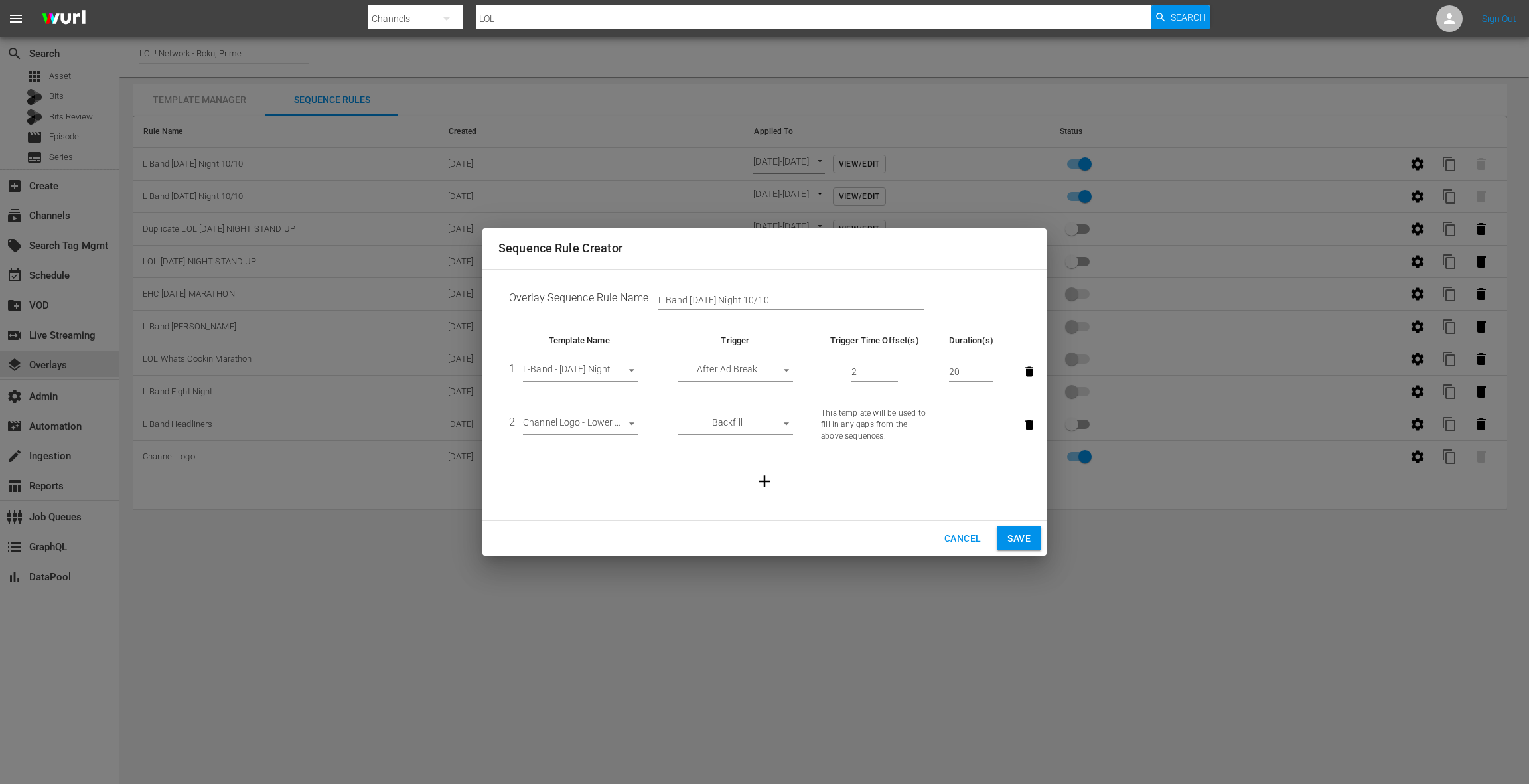
click at [961, 539] on span "Cancel" at bounding box center [963, 538] width 37 height 17
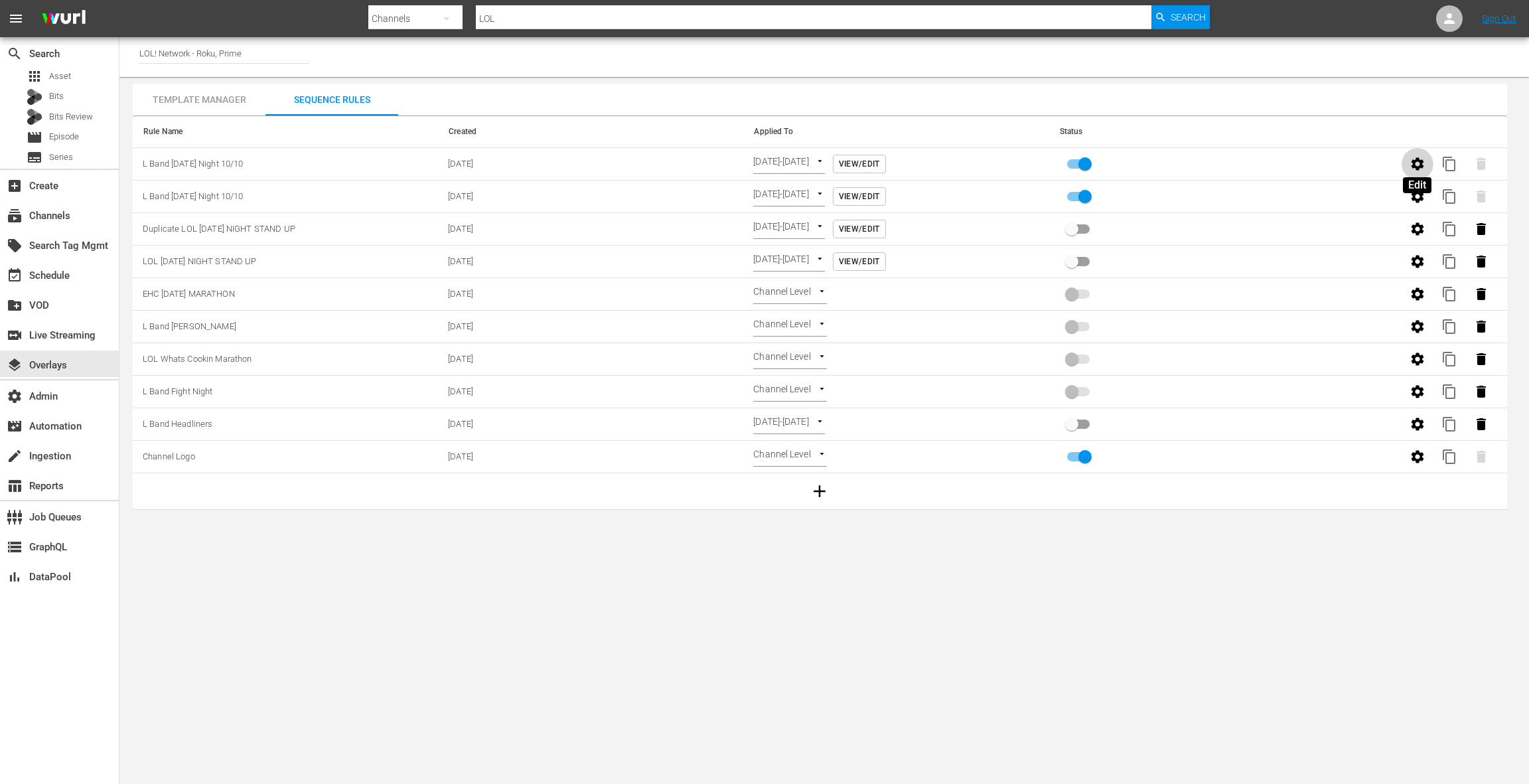
click at [1420, 165] on icon "button" at bounding box center [1418, 164] width 13 height 13
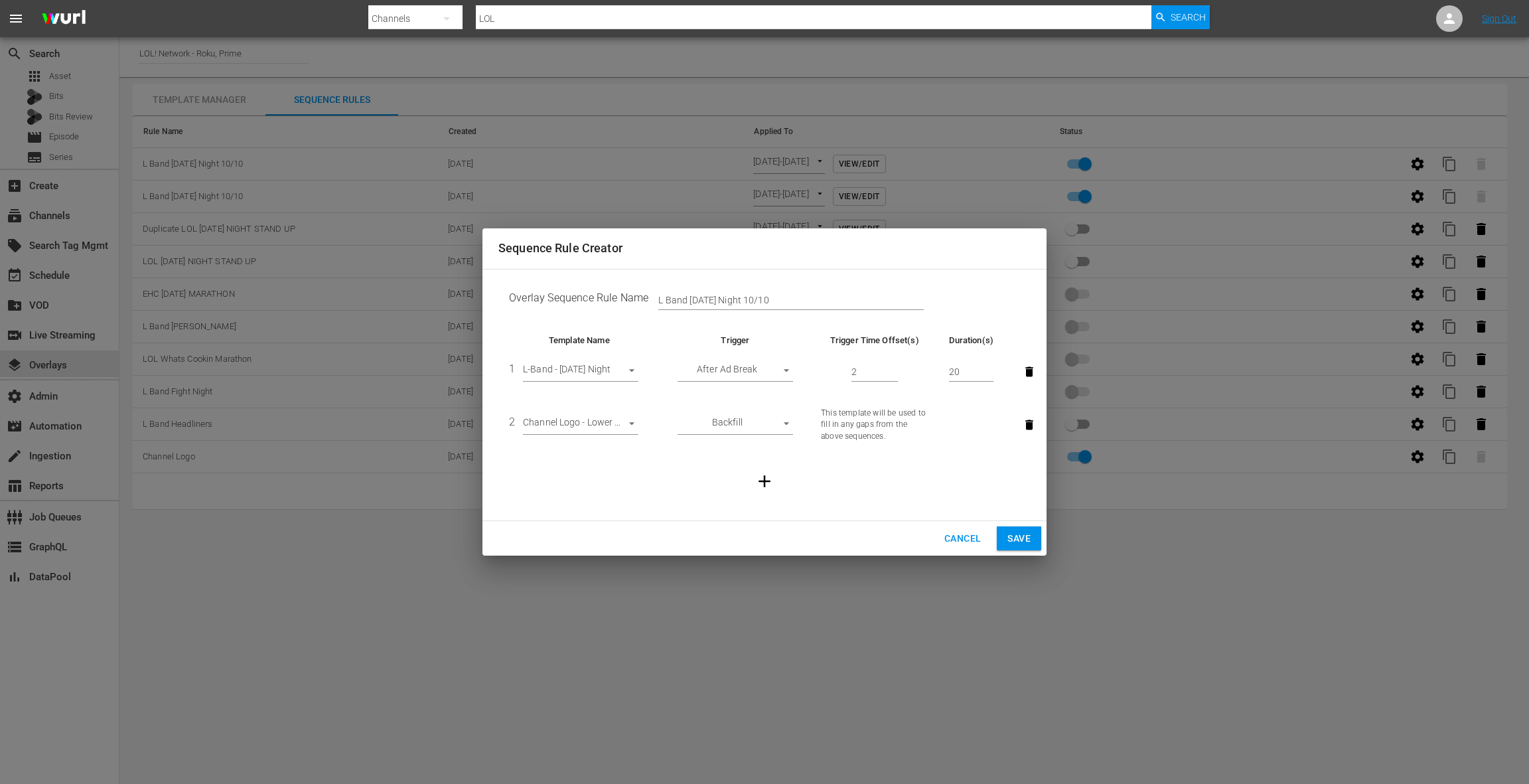
click at [964, 536] on span "Cancel" at bounding box center [963, 538] width 37 height 17
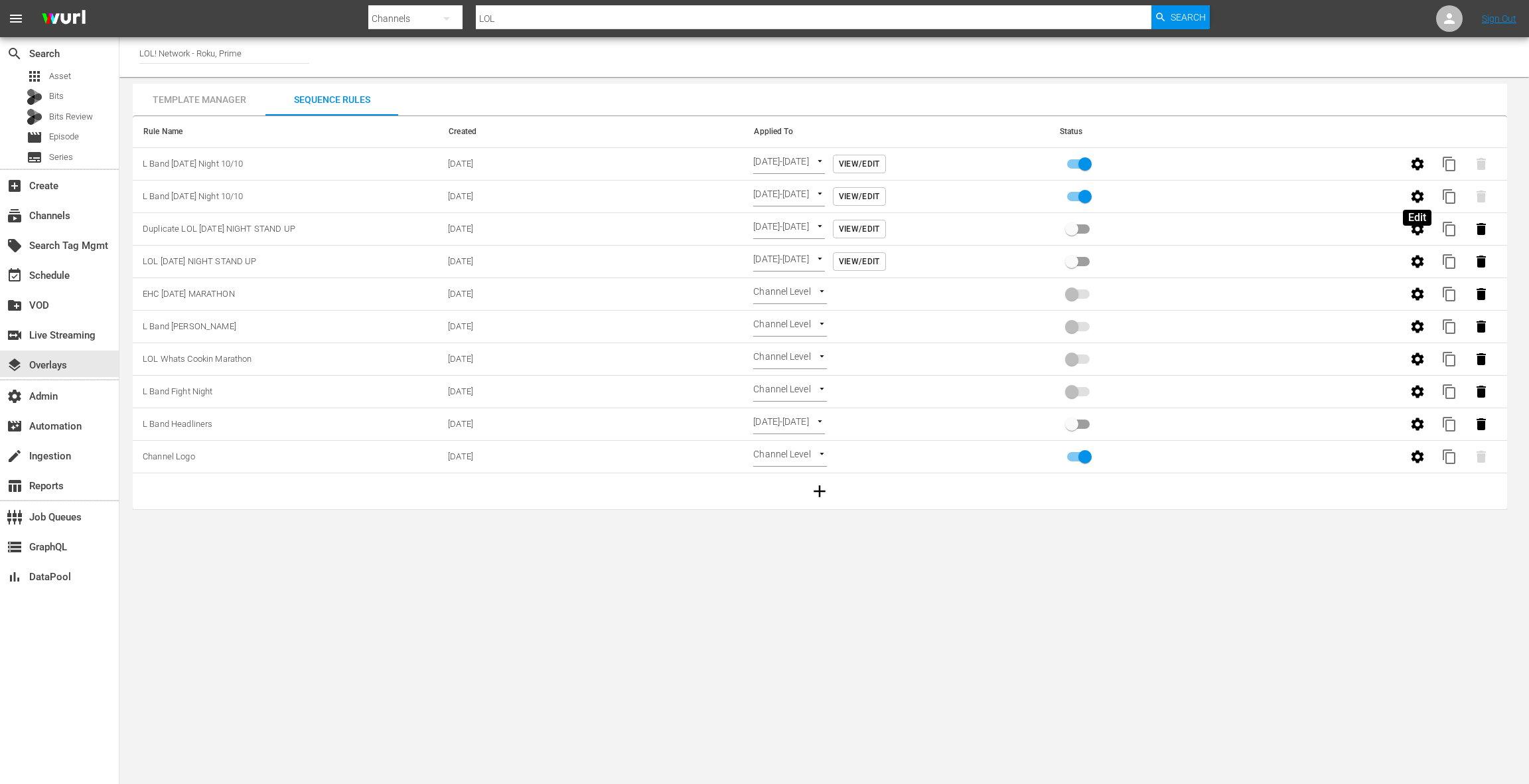
click at [1412, 190] on icon "button" at bounding box center [1418, 197] width 16 height 16
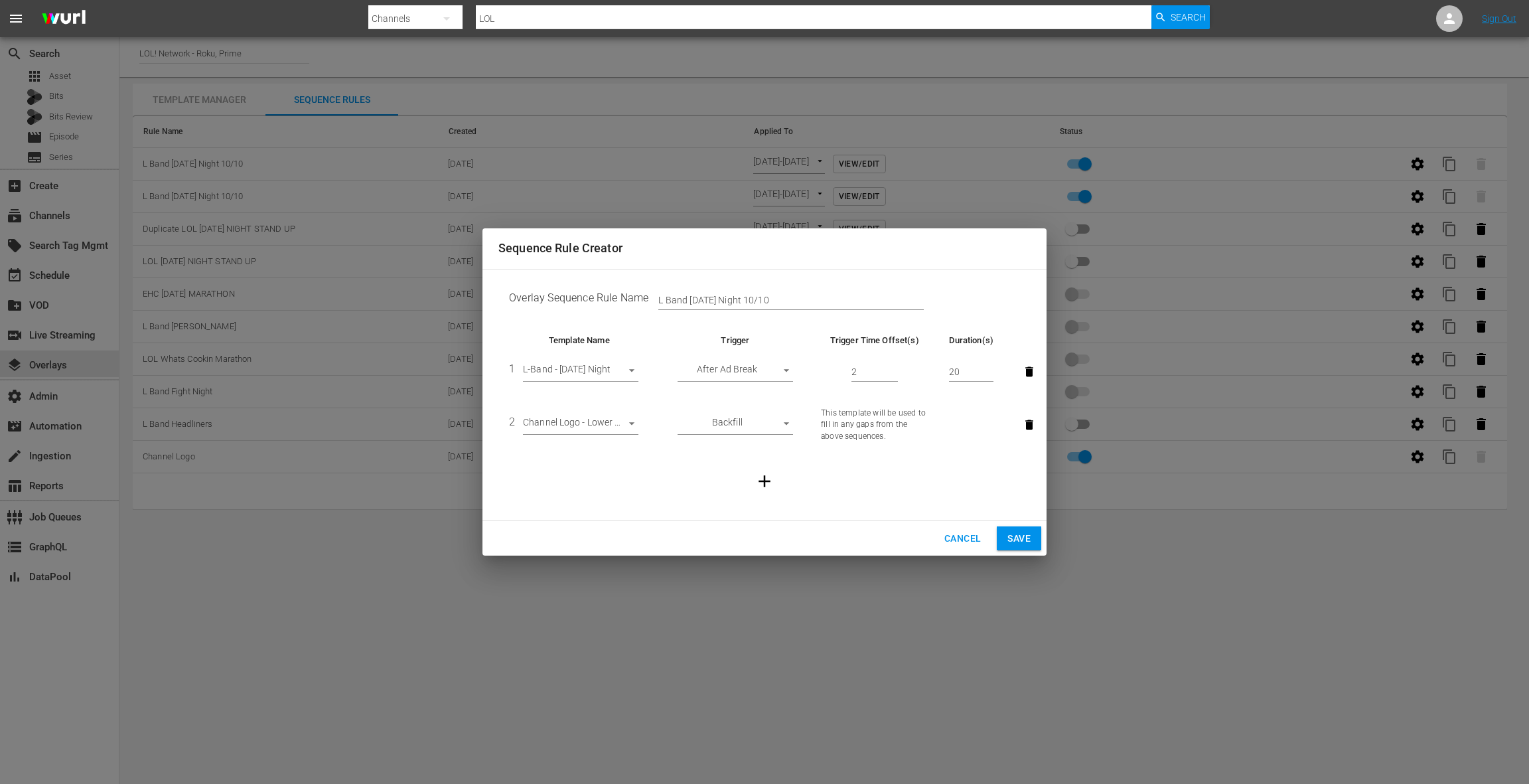
drag, startPoint x: 963, startPoint y: 542, endPoint x: 966, endPoint y: 486, distance: 56.1
click at [964, 540] on span "Cancel" at bounding box center [963, 538] width 37 height 17
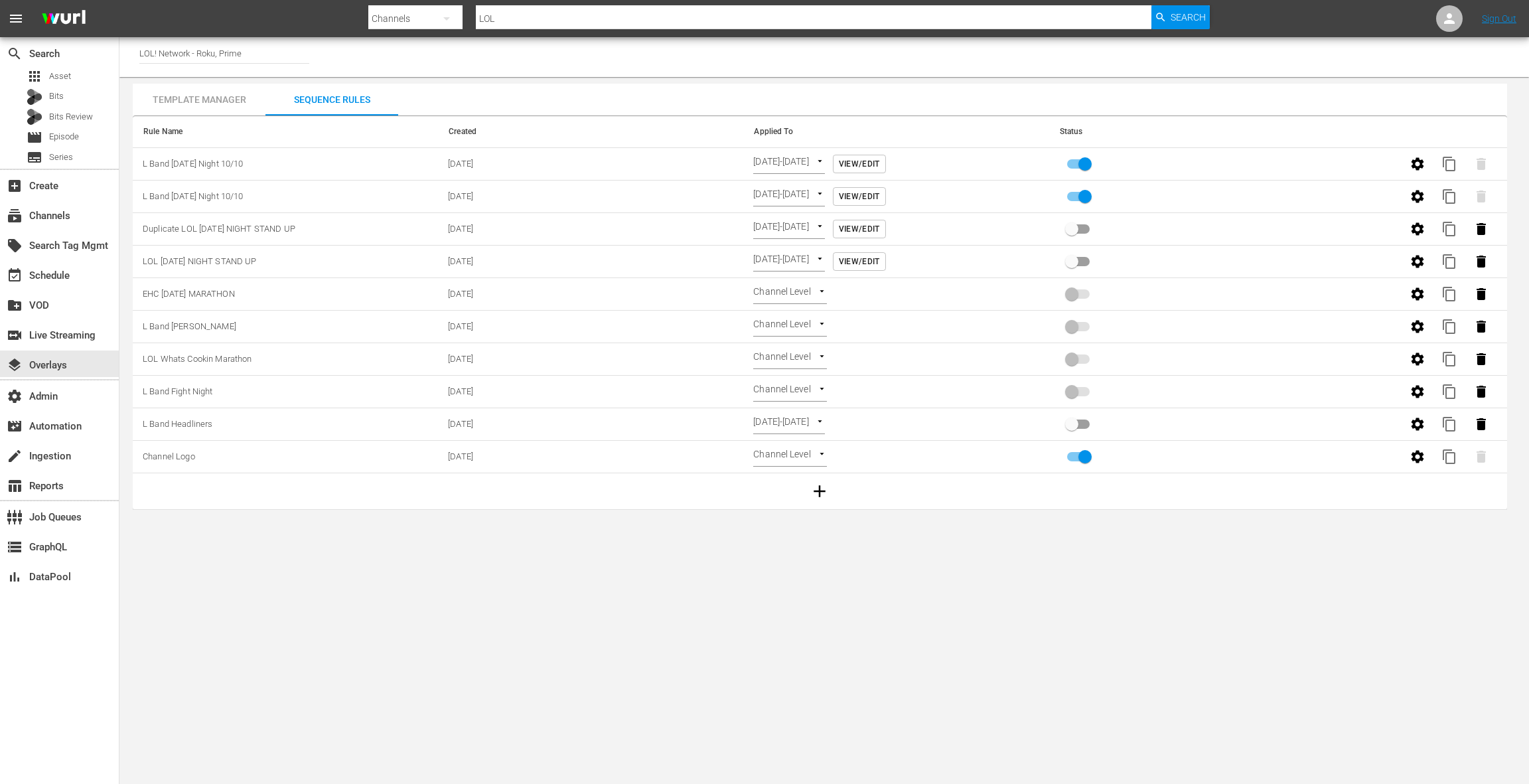
drag, startPoint x: 212, startPoint y: 95, endPoint x: 234, endPoint y: 101, distance: 22.8
click at [212, 95] on div "Template Manager" at bounding box center [199, 100] width 133 height 32
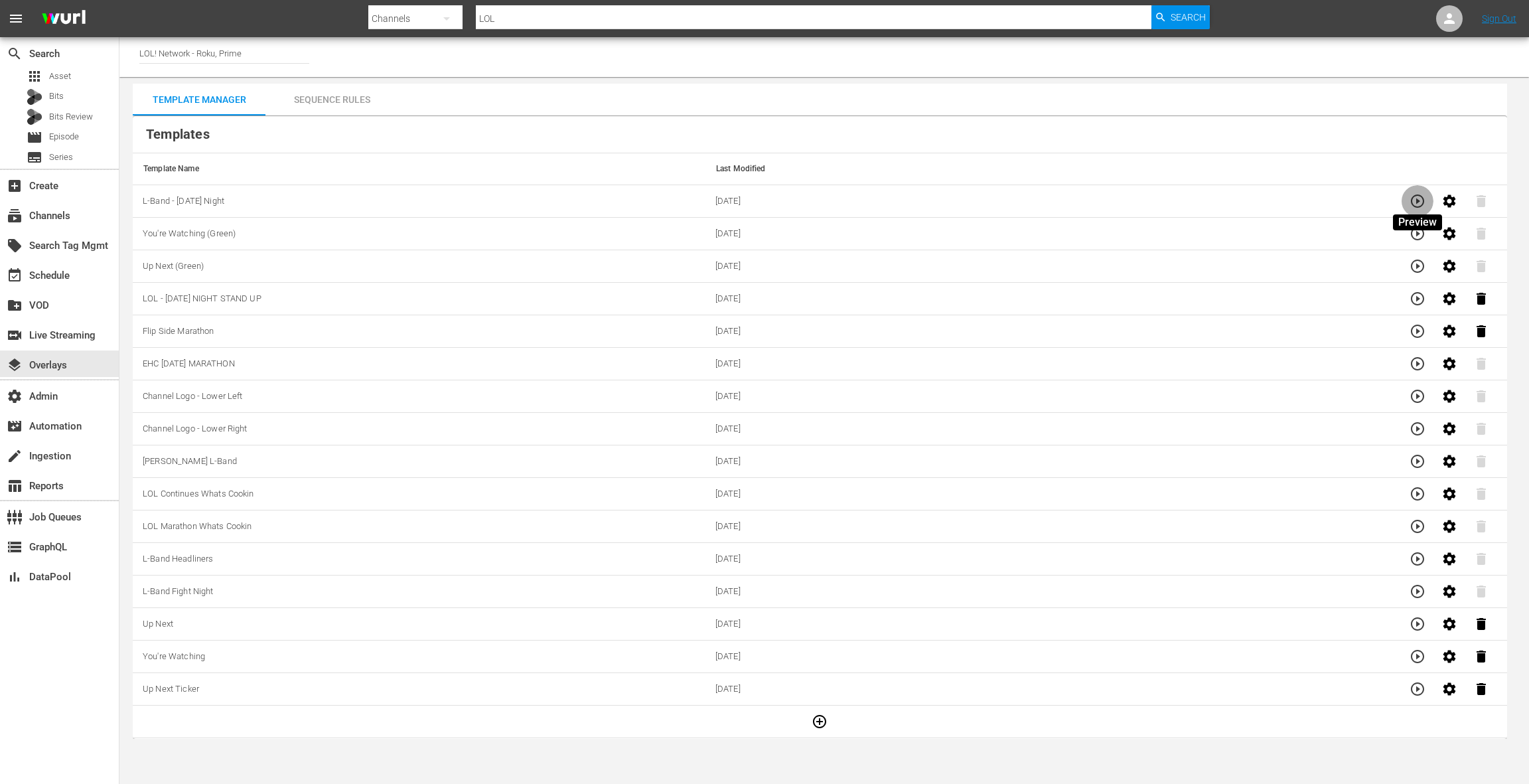
click at [1419, 198] on icon "button" at bounding box center [1418, 201] width 16 height 16
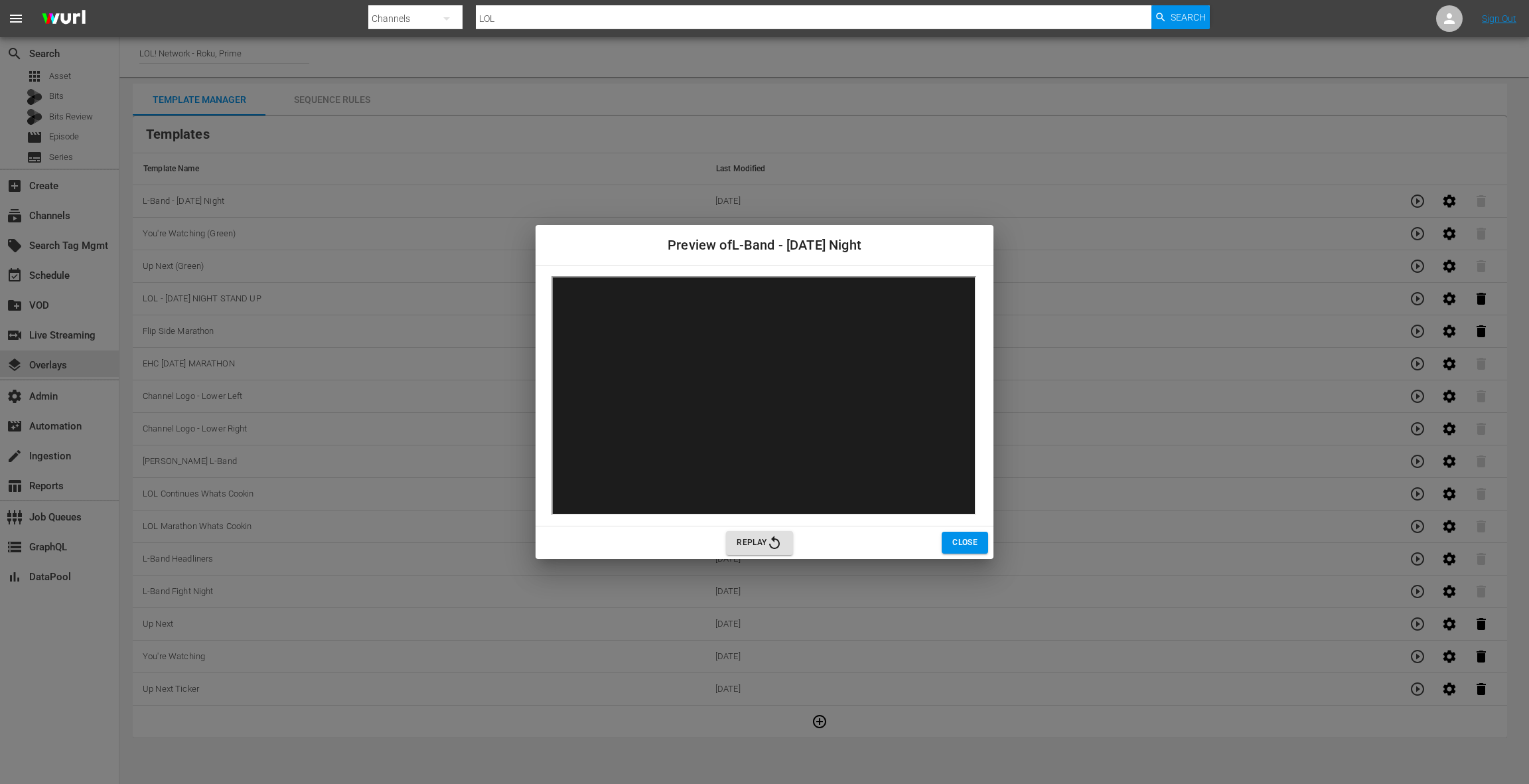
click at [963, 544] on span "Close" at bounding box center [966, 542] width 26 height 14
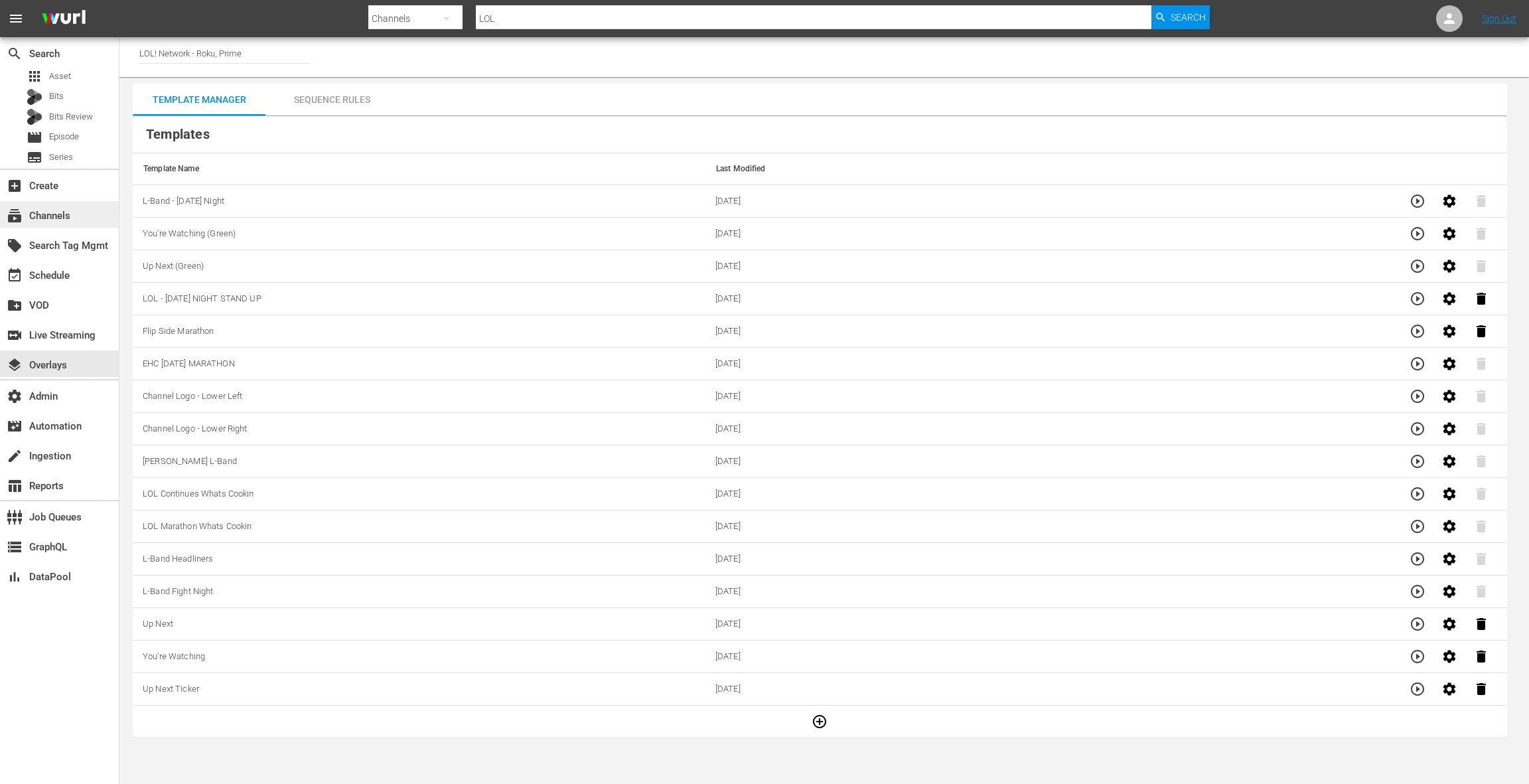
click at [59, 217] on div "subscriptions Channels" at bounding box center [37, 213] width 74 height 12
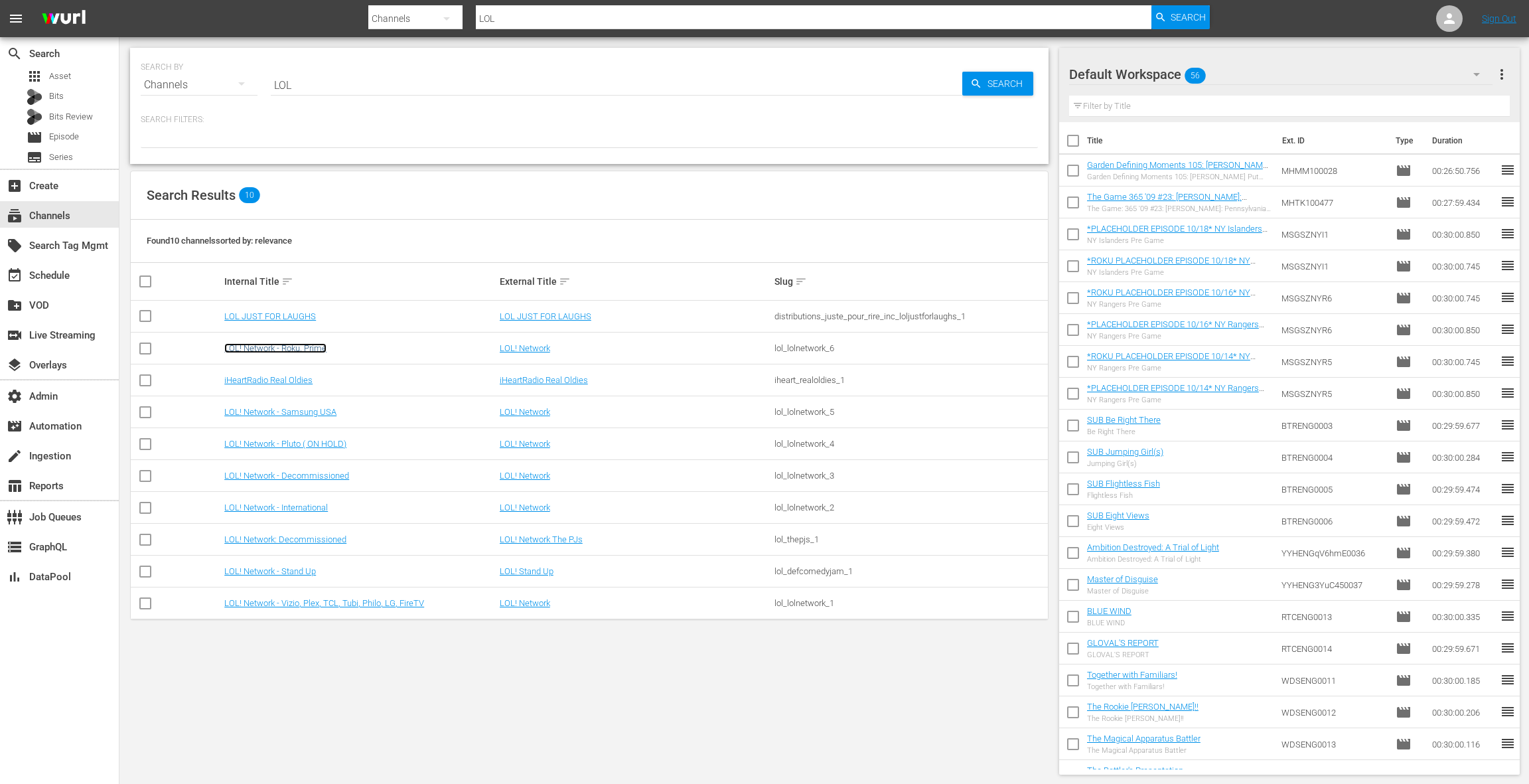
click at [303, 350] on link "LOL! Network - Roku, Prime" at bounding box center [276, 348] width 102 height 10
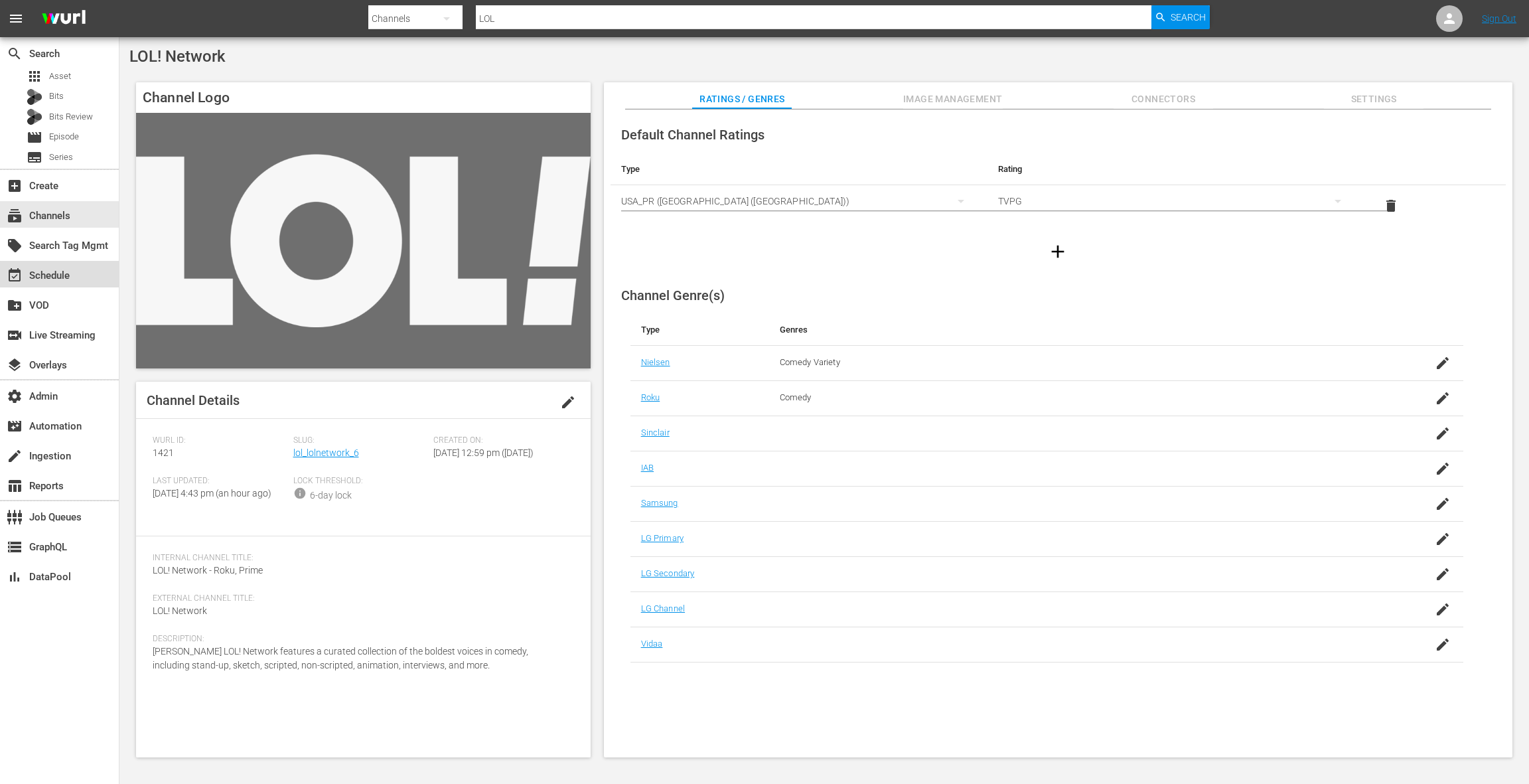
click at [73, 278] on div "event_available Schedule" at bounding box center [37, 273] width 74 height 12
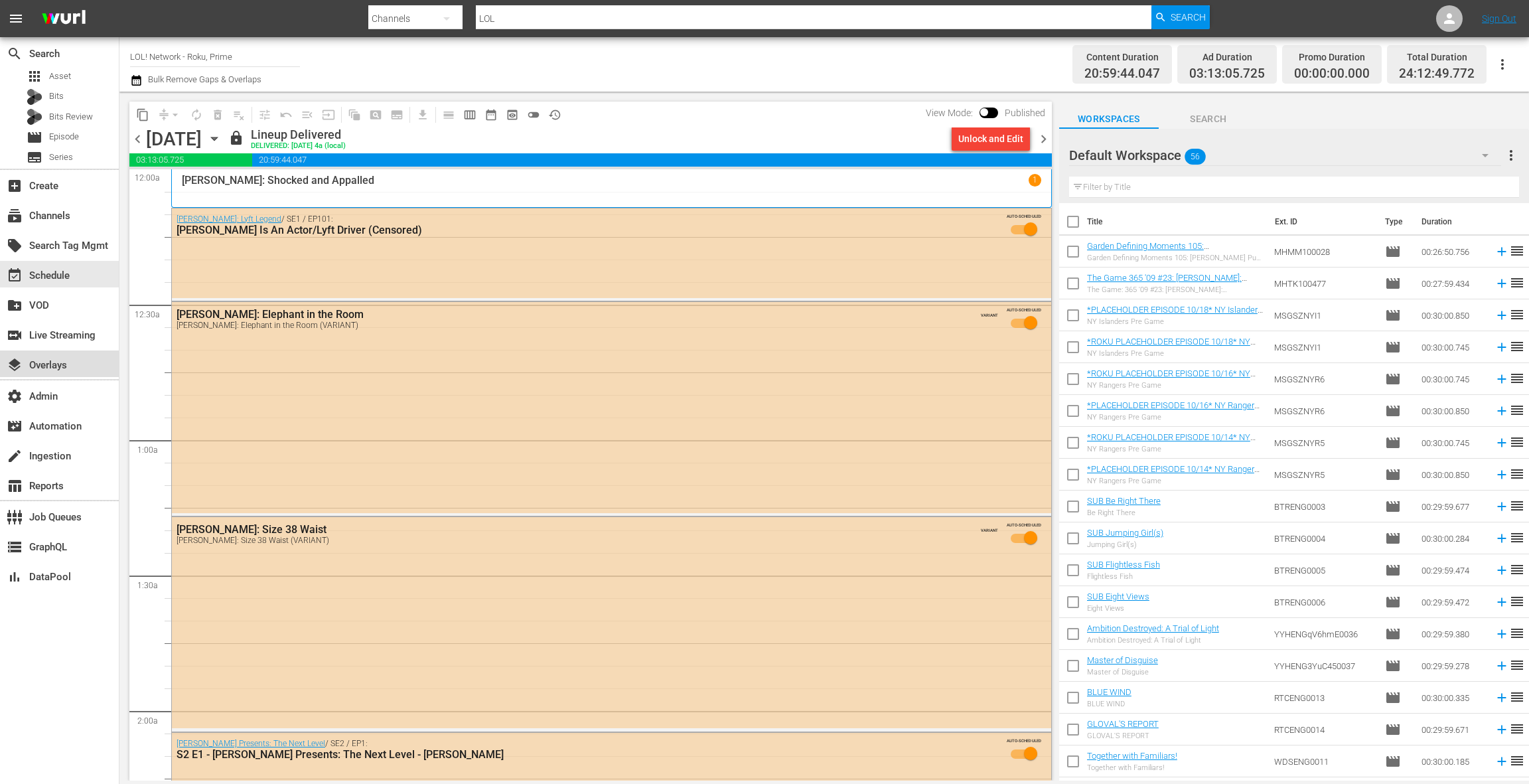
click at [75, 363] on div "layers Overlays" at bounding box center [59, 363] width 119 height 26
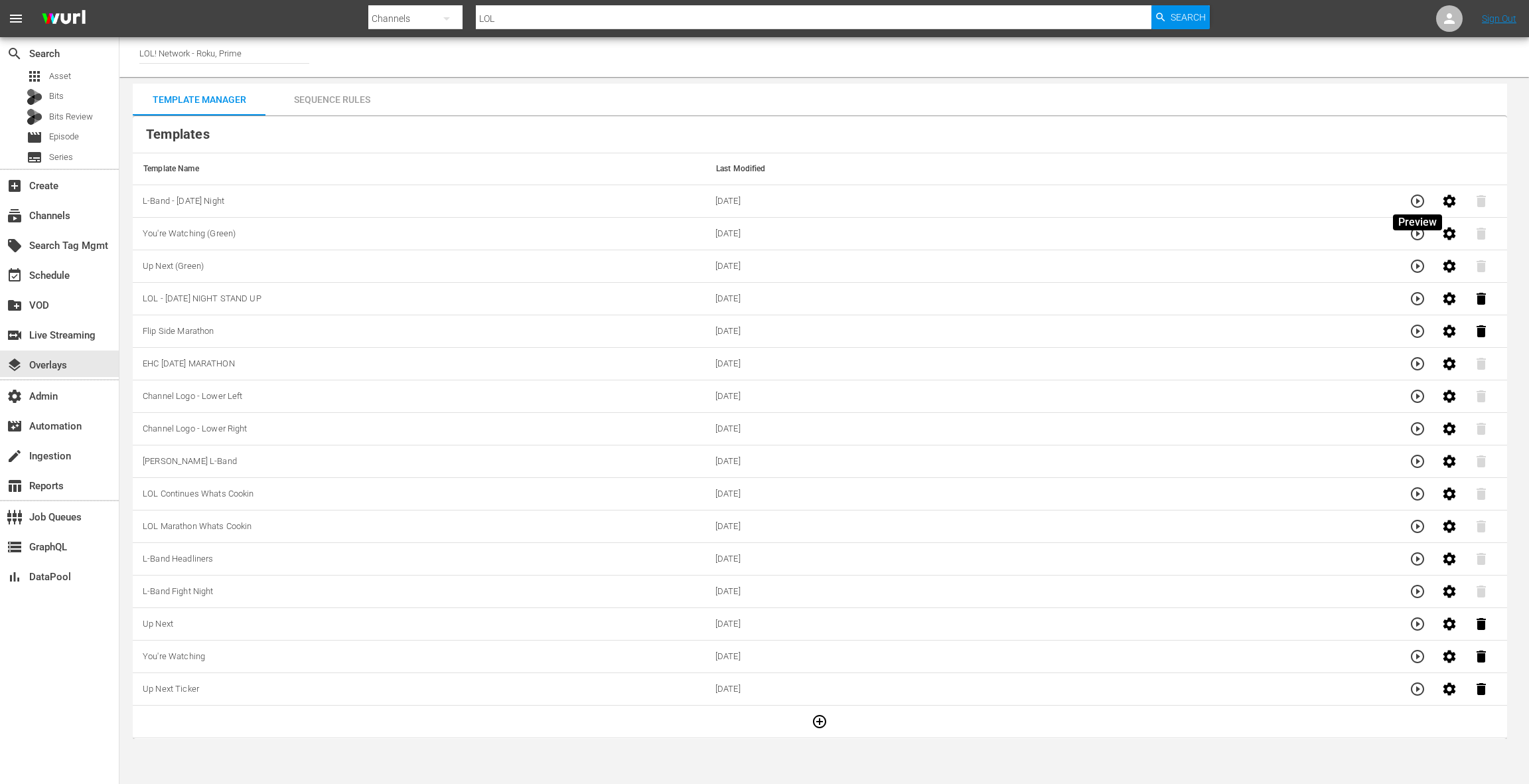
click at [1422, 197] on icon "button" at bounding box center [1418, 201] width 16 height 16
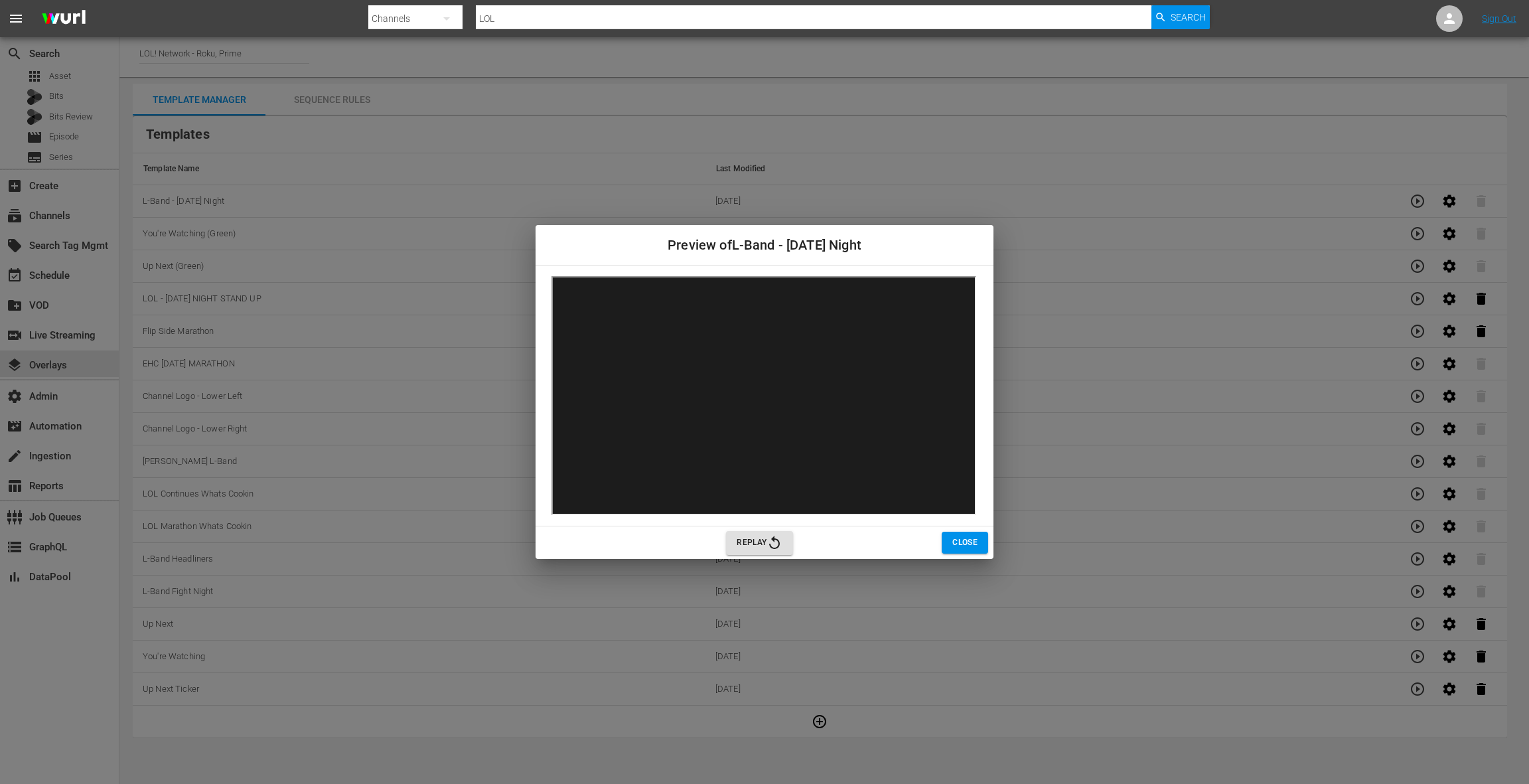
click at [975, 550] on button "Close" at bounding box center [965, 542] width 46 height 22
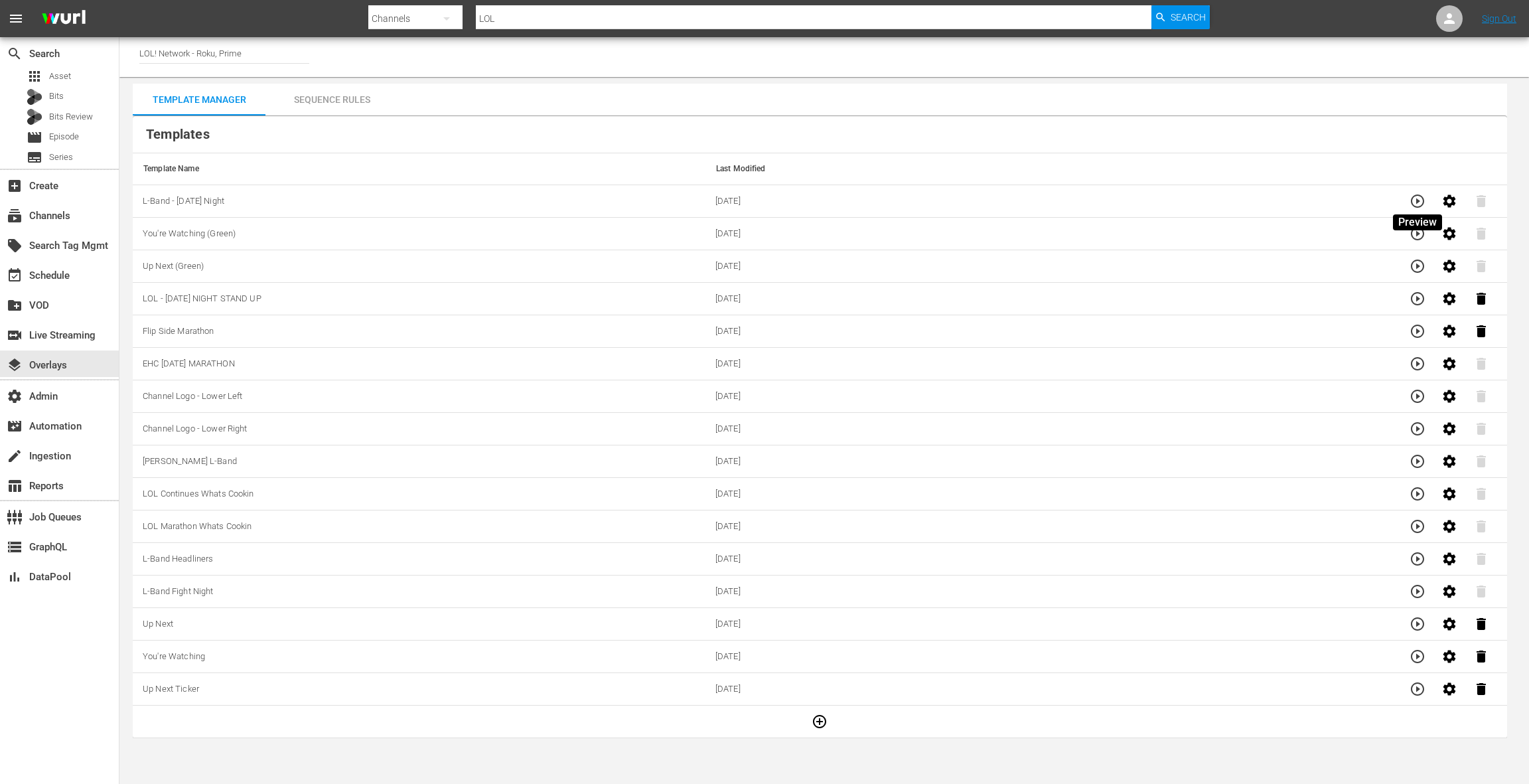
click at [1420, 203] on icon "button" at bounding box center [1418, 201] width 16 height 16
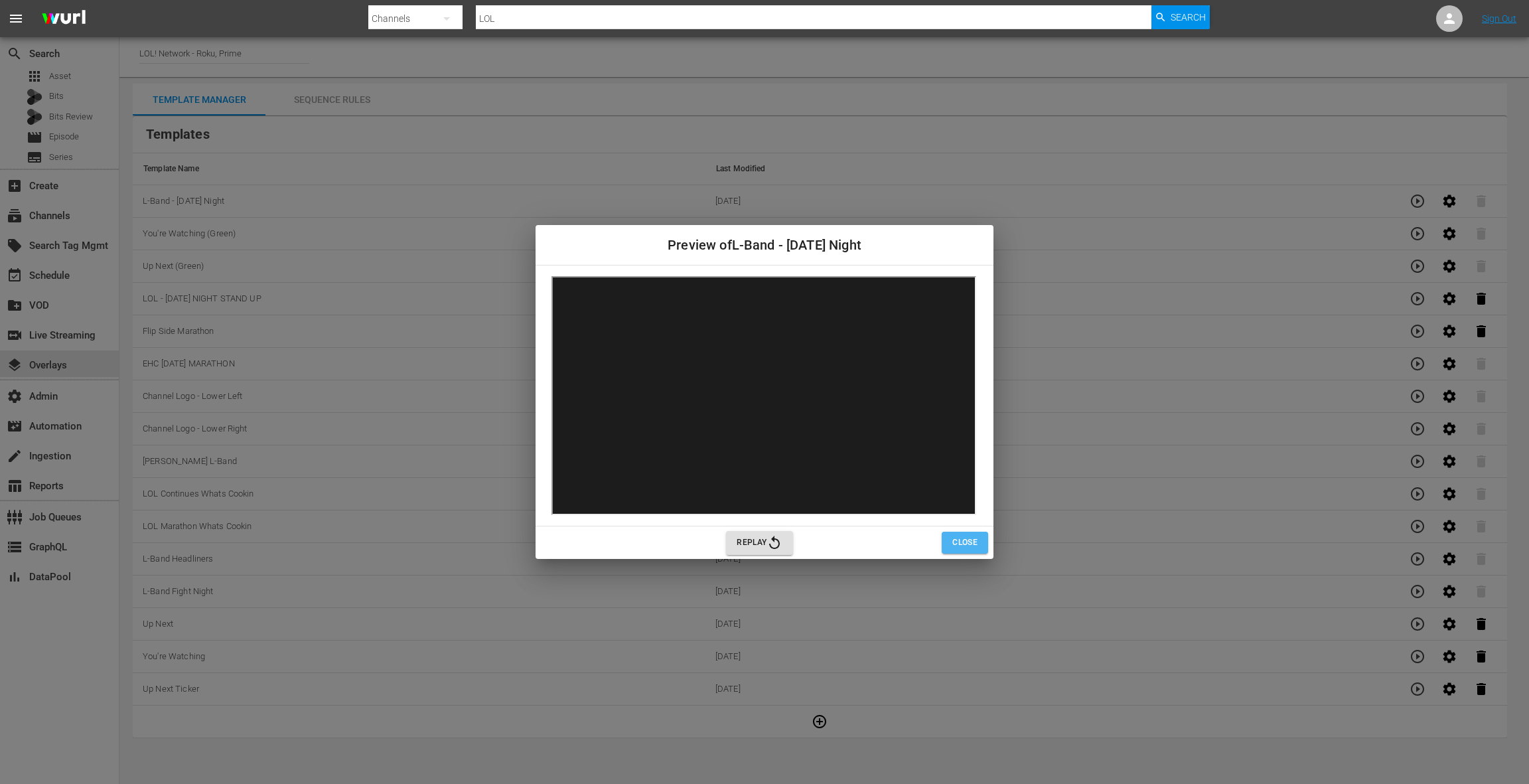
click at [961, 545] on span "Close" at bounding box center [966, 542] width 26 height 14
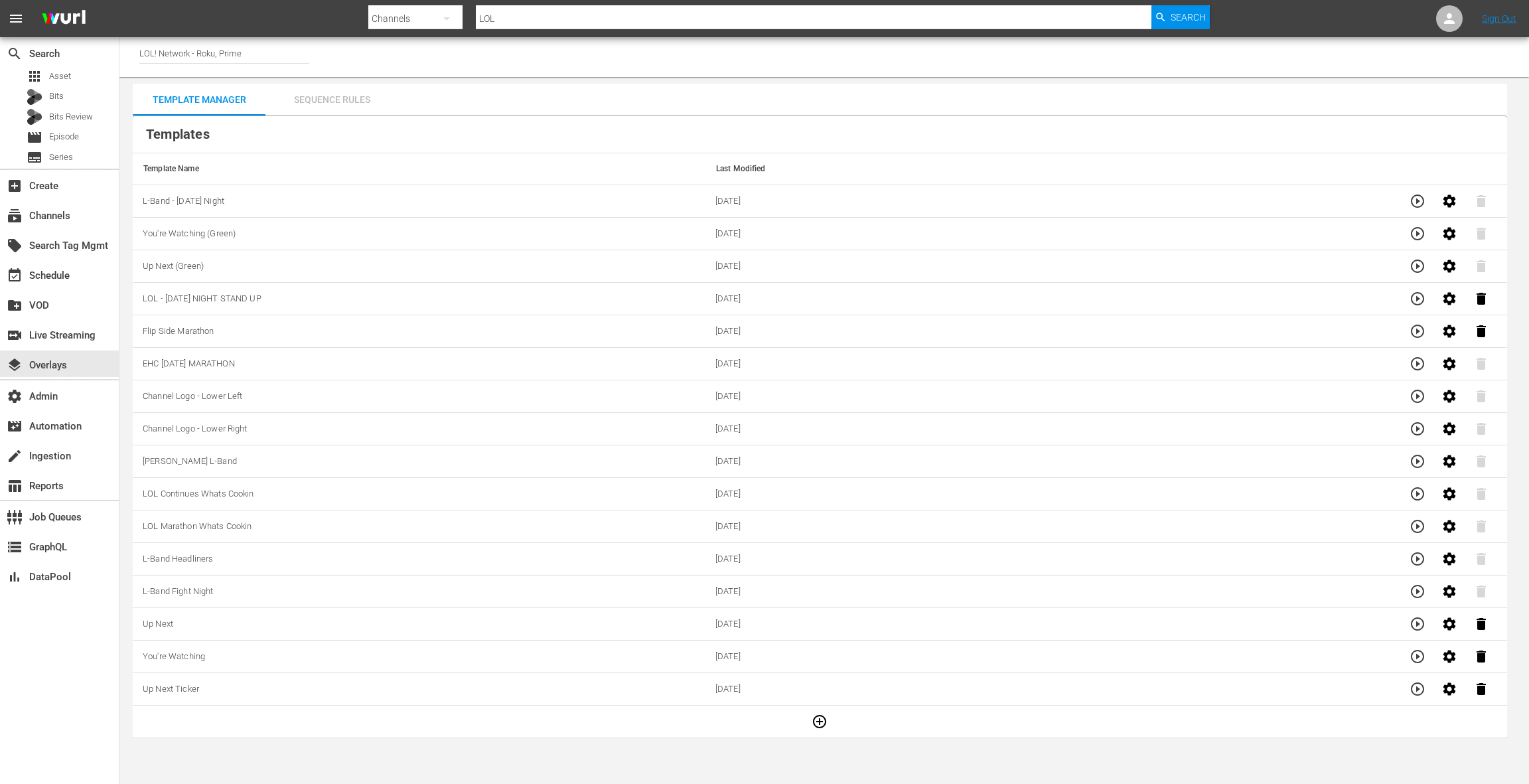
click at [340, 102] on div "Sequence Rules" at bounding box center [332, 100] width 133 height 32
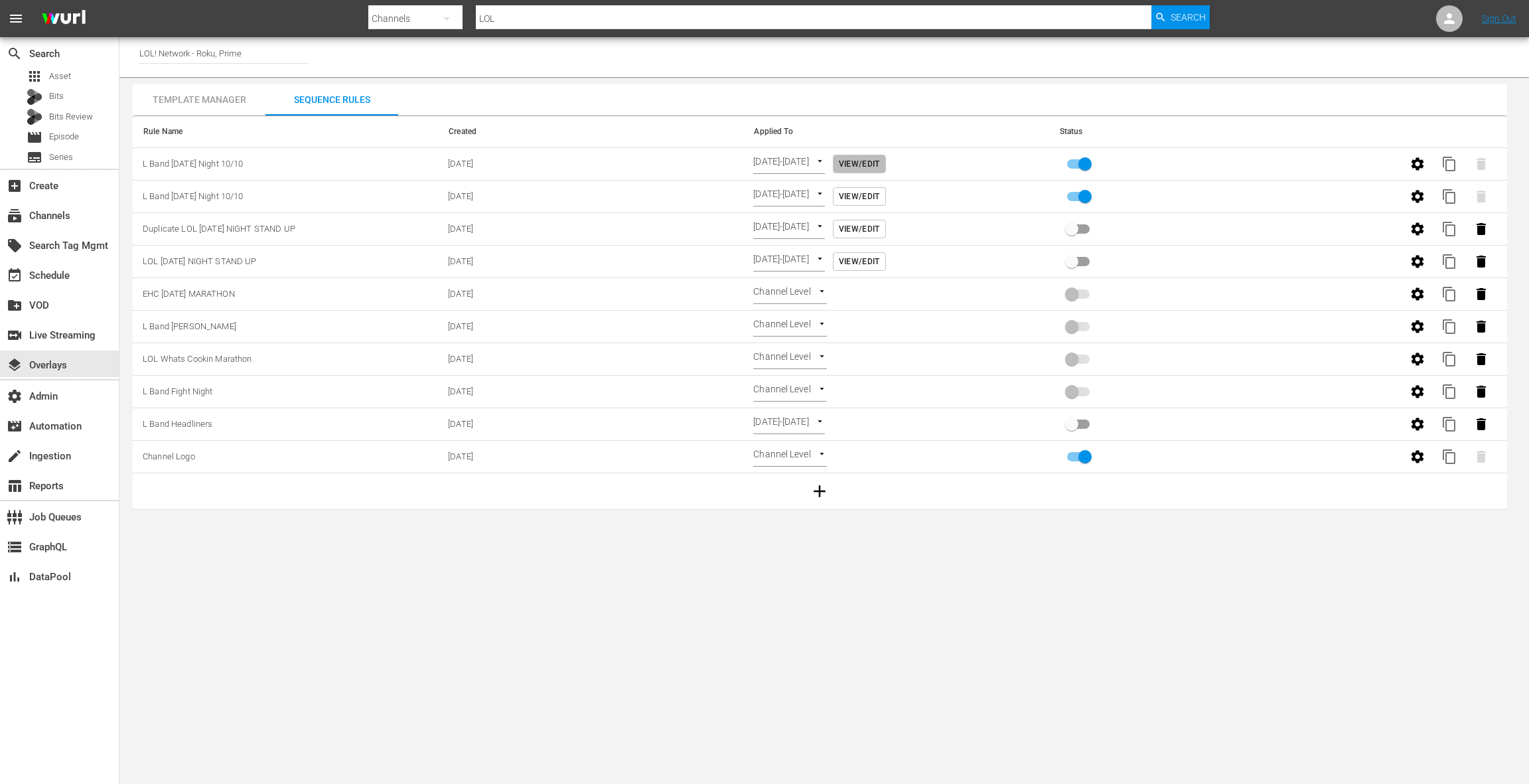
click at [880, 163] on span "View/Edit" at bounding box center [859, 164] width 41 height 14
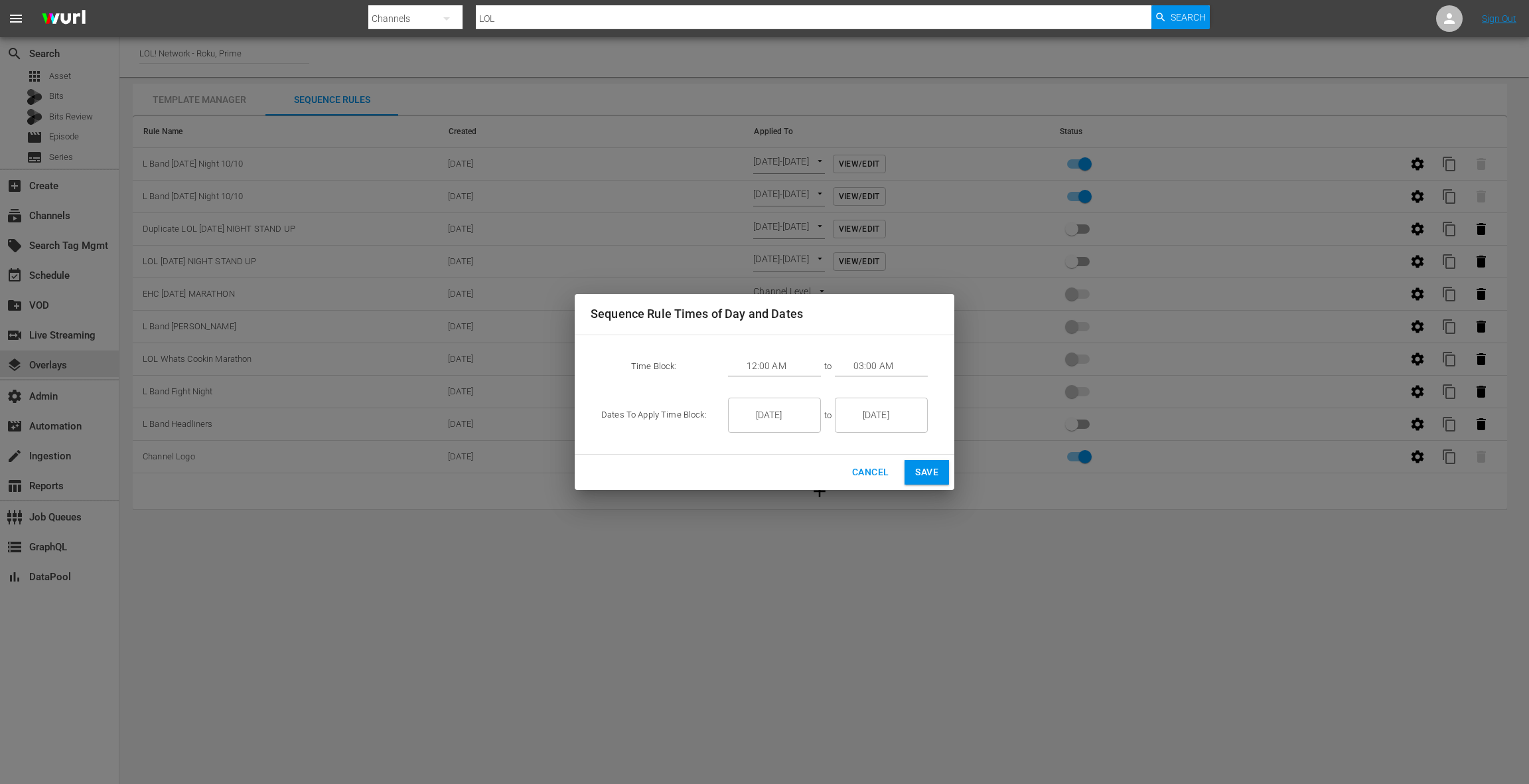
drag, startPoint x: 874, startPoint y: 468, endPoint x: 905, endPoint y: 444, distance: 39.2
click at [874, 468] on span "Cancel" at bounding box center [870, 472] width 37 height 17
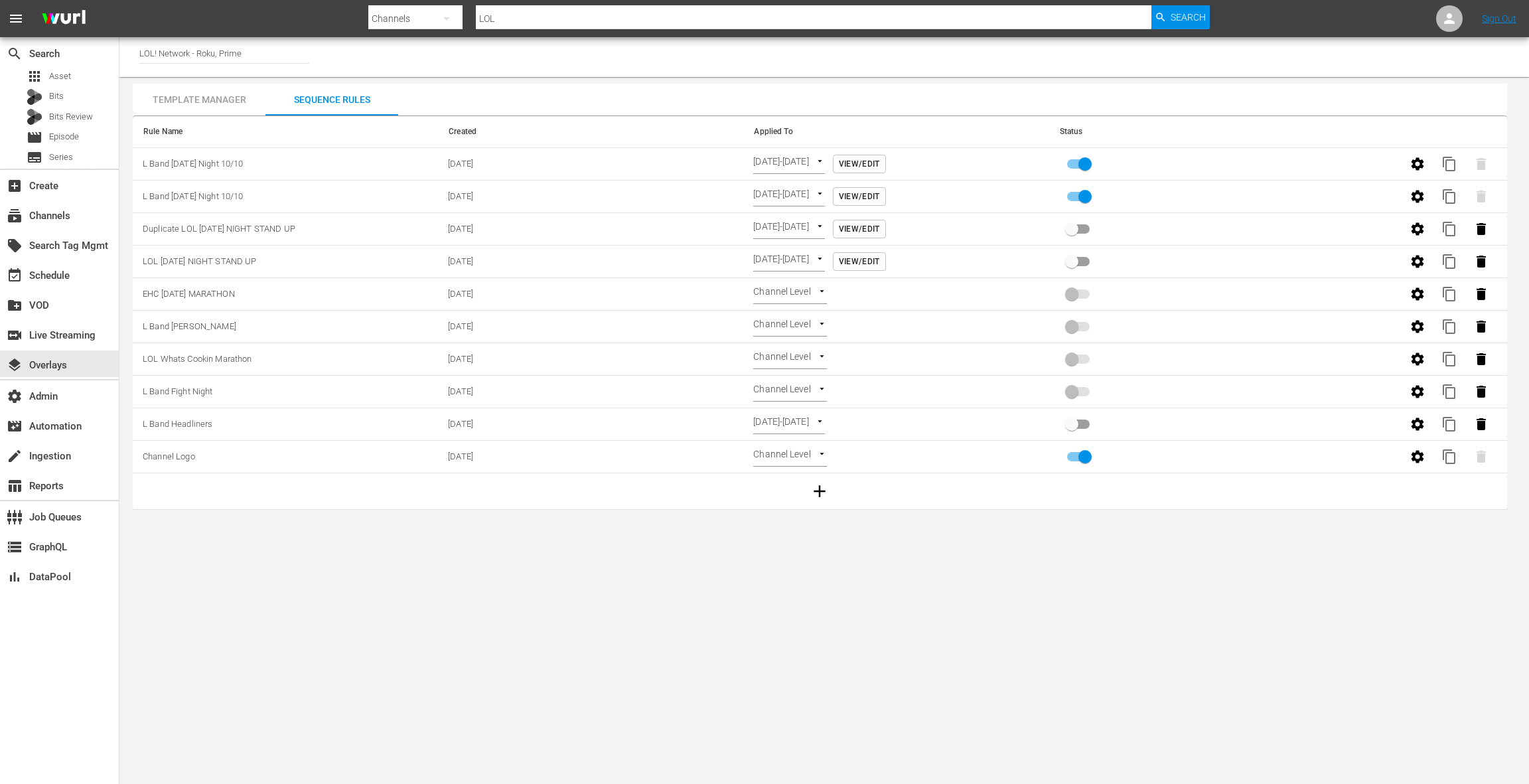
click at [880, 164] on span "View/Edit" at bounding box center [859, 164] width 41 height 14
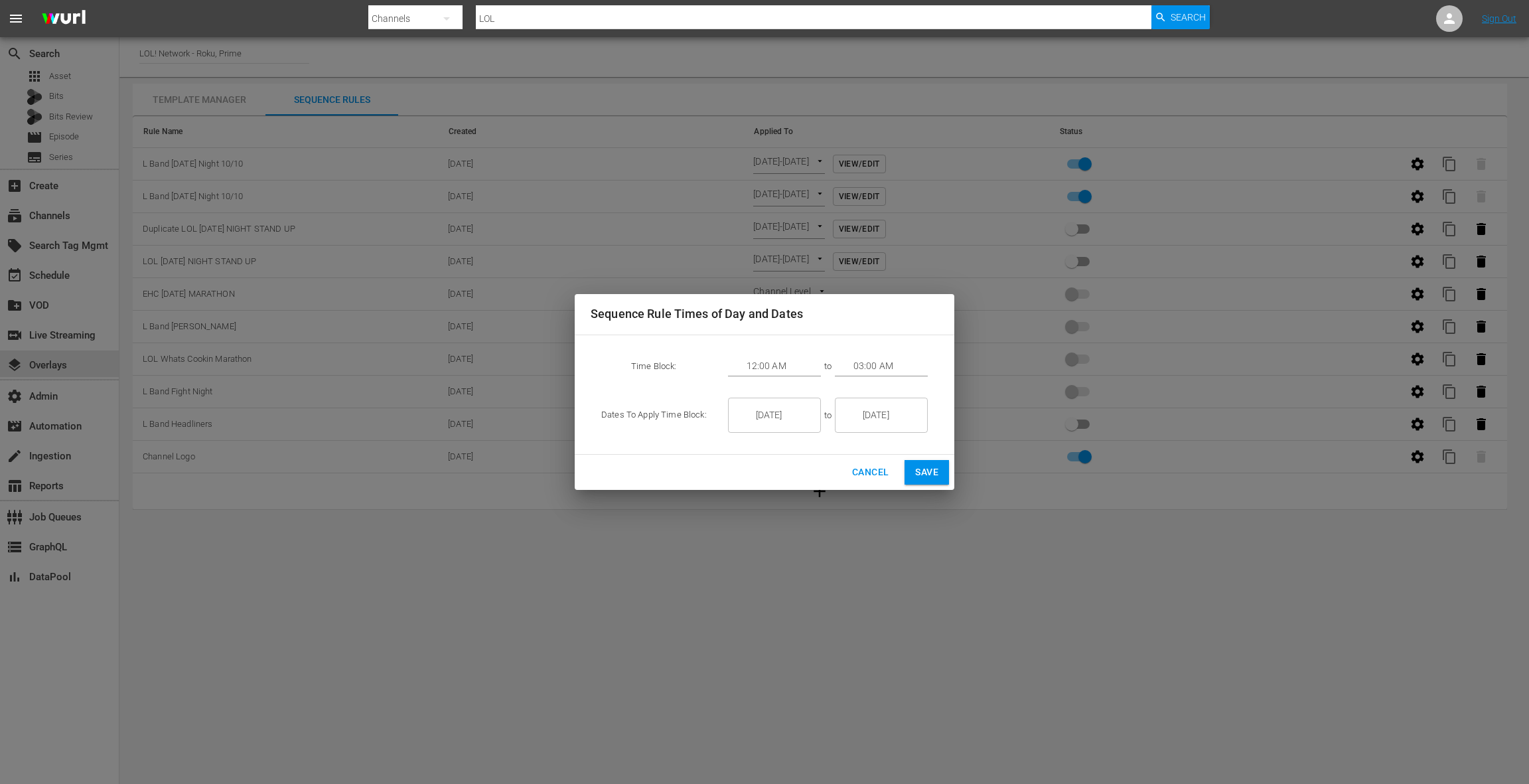
drag, startPoint x: 872, startPoint y: 476, endPoint x: 906, endPoint y: 455, distance: 40.0
click at [872, 476] on span "Cancel" at bounding box center [870, 472] width 37 height 17
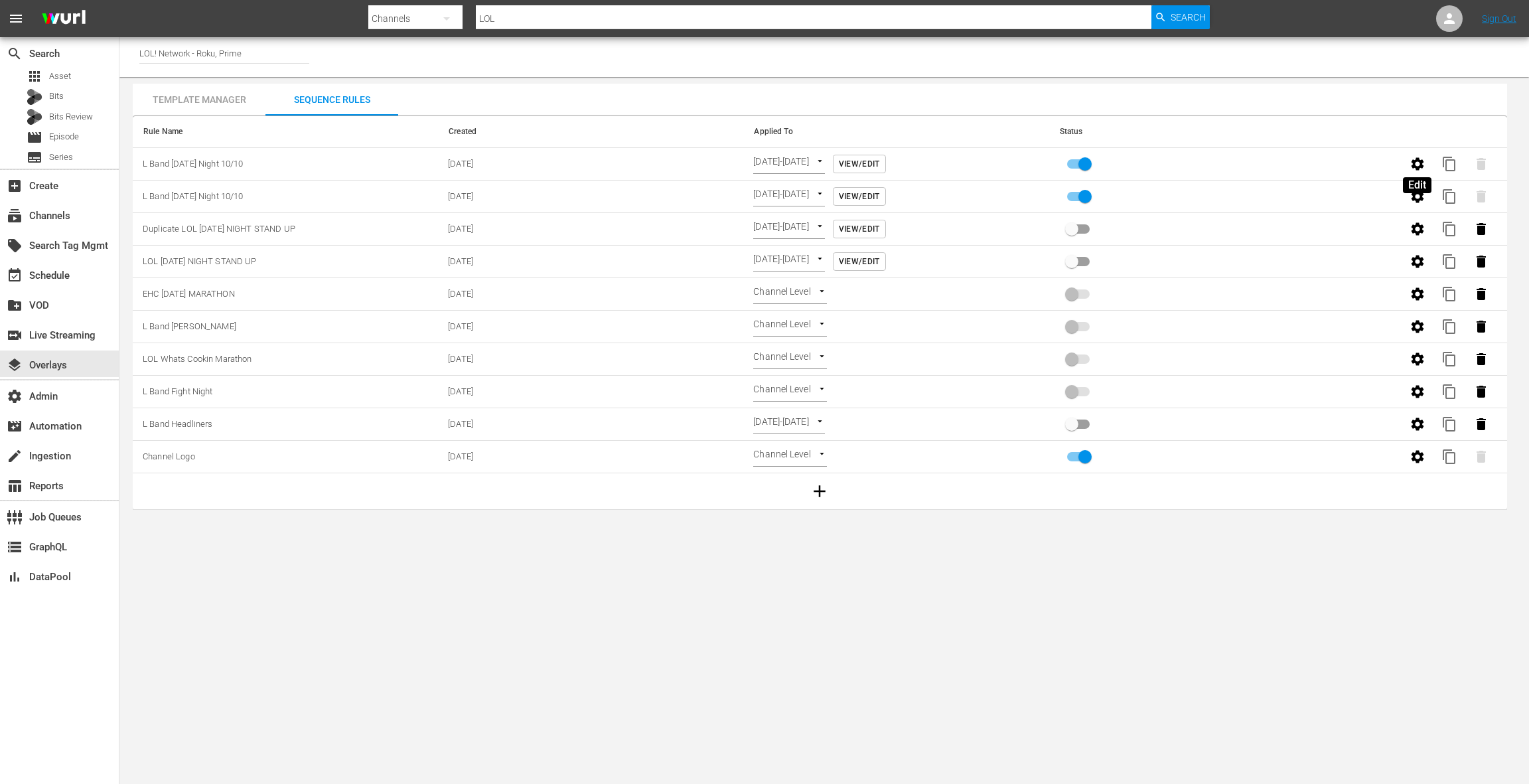
click at [1419, 161] on icon "button" at bounding box center [1418, 164] width 13 height 13
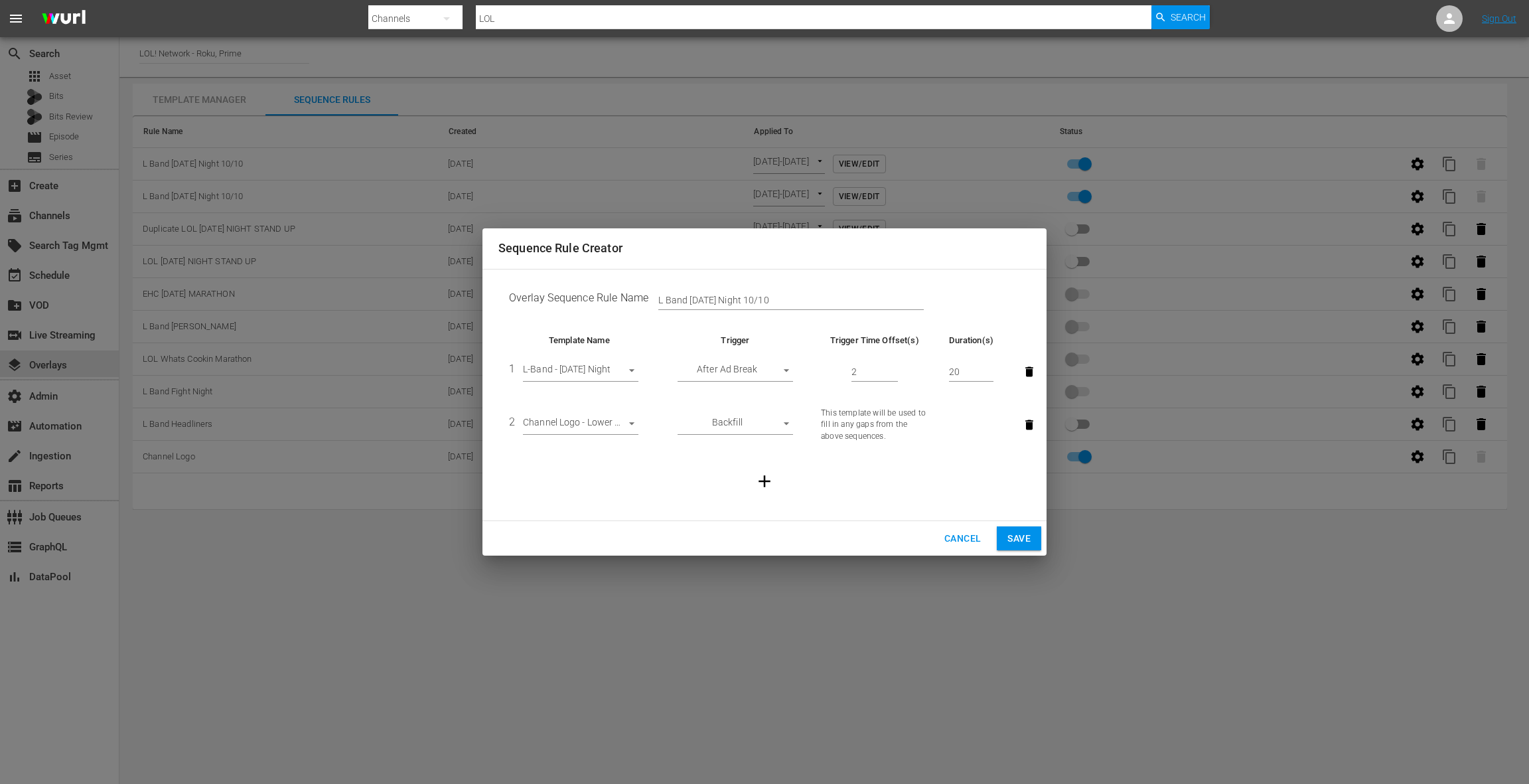
click at [968, 536] on span "Cancel" at bounding box center [963, 538] width 37 height 17
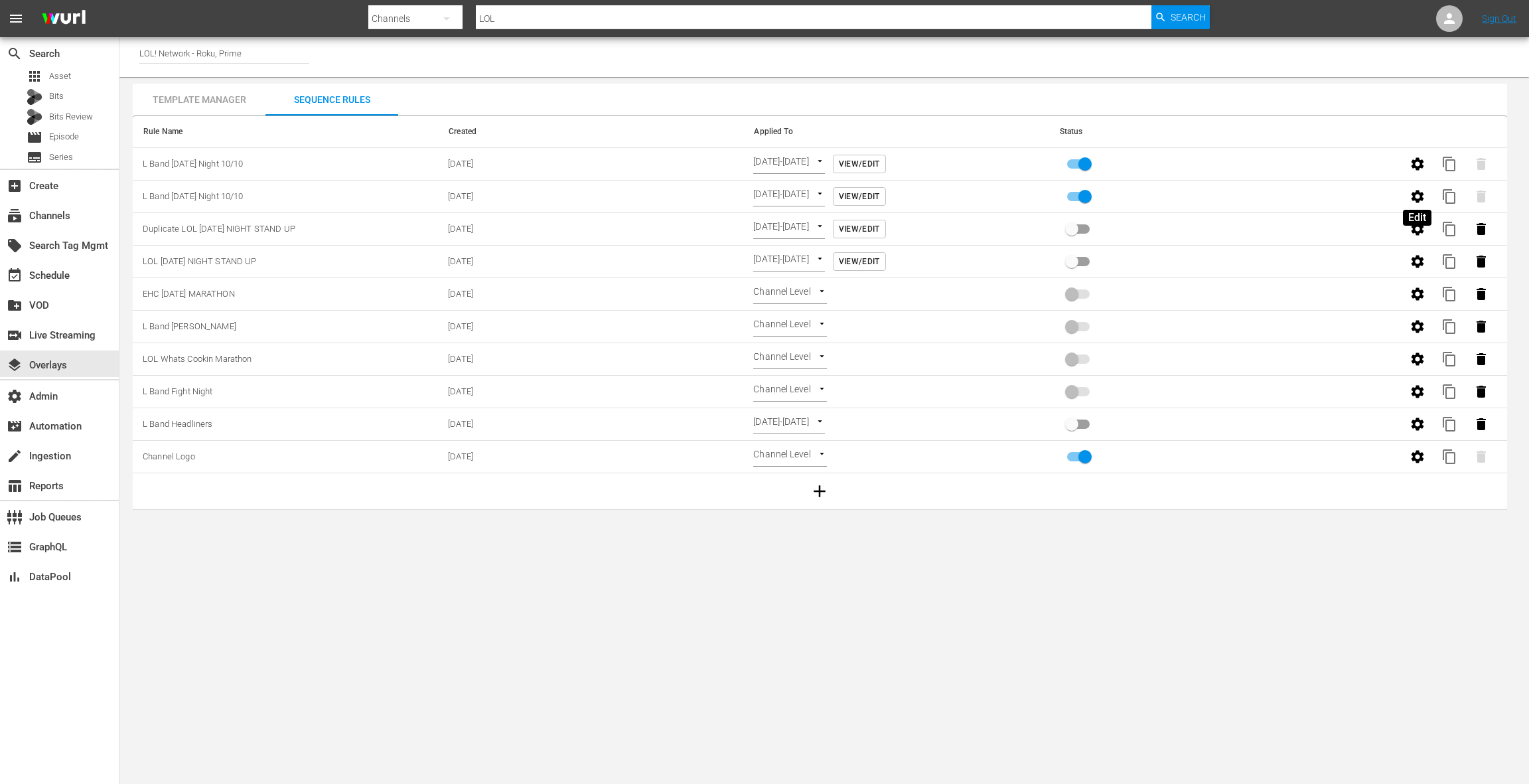
click at [1414, 193] on icon "button" at bounding box center [1418, 196] width 13 height 13
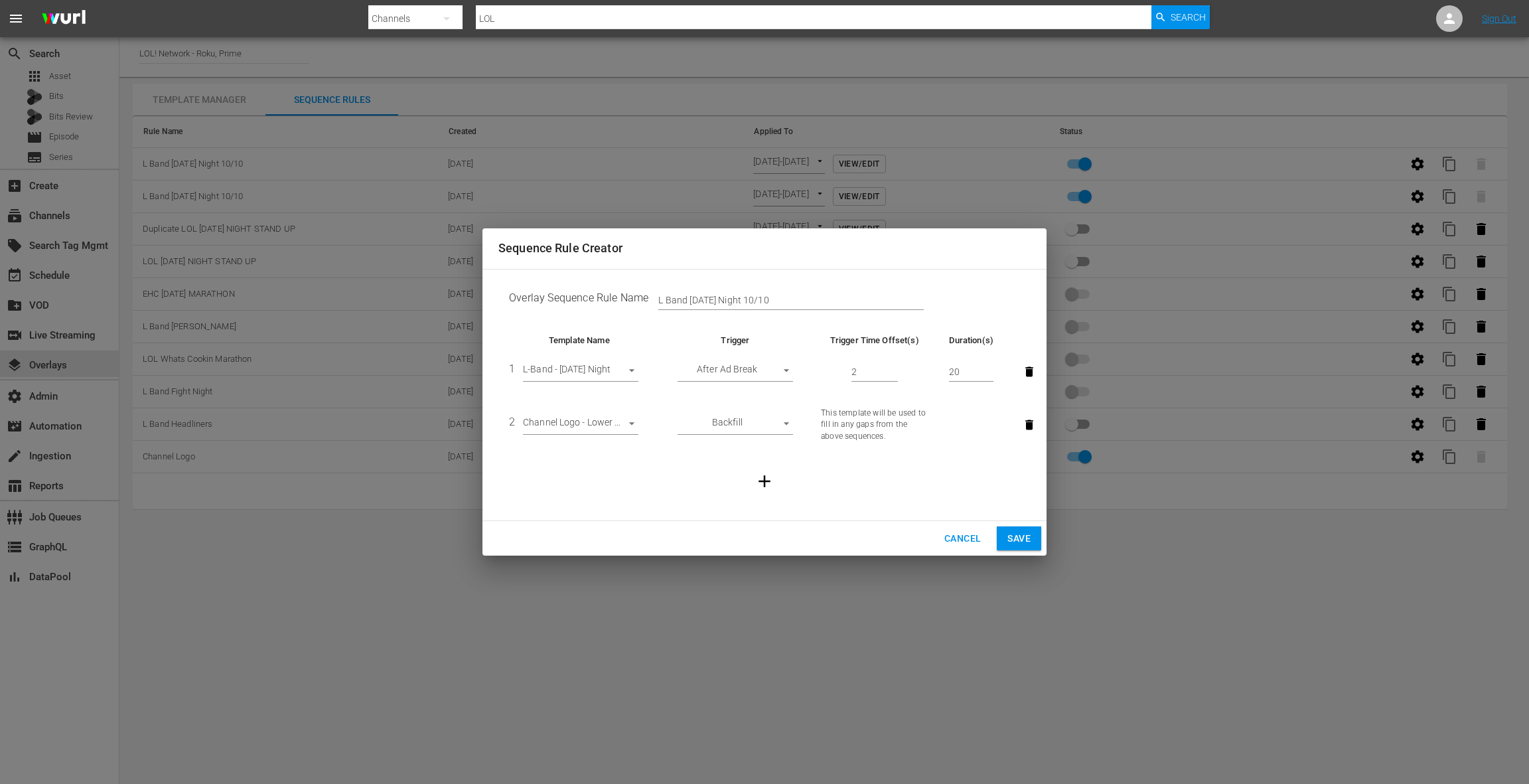
click at [958, 538] on span "Cancel" at bounding box center [963, 538] width 37 height 17
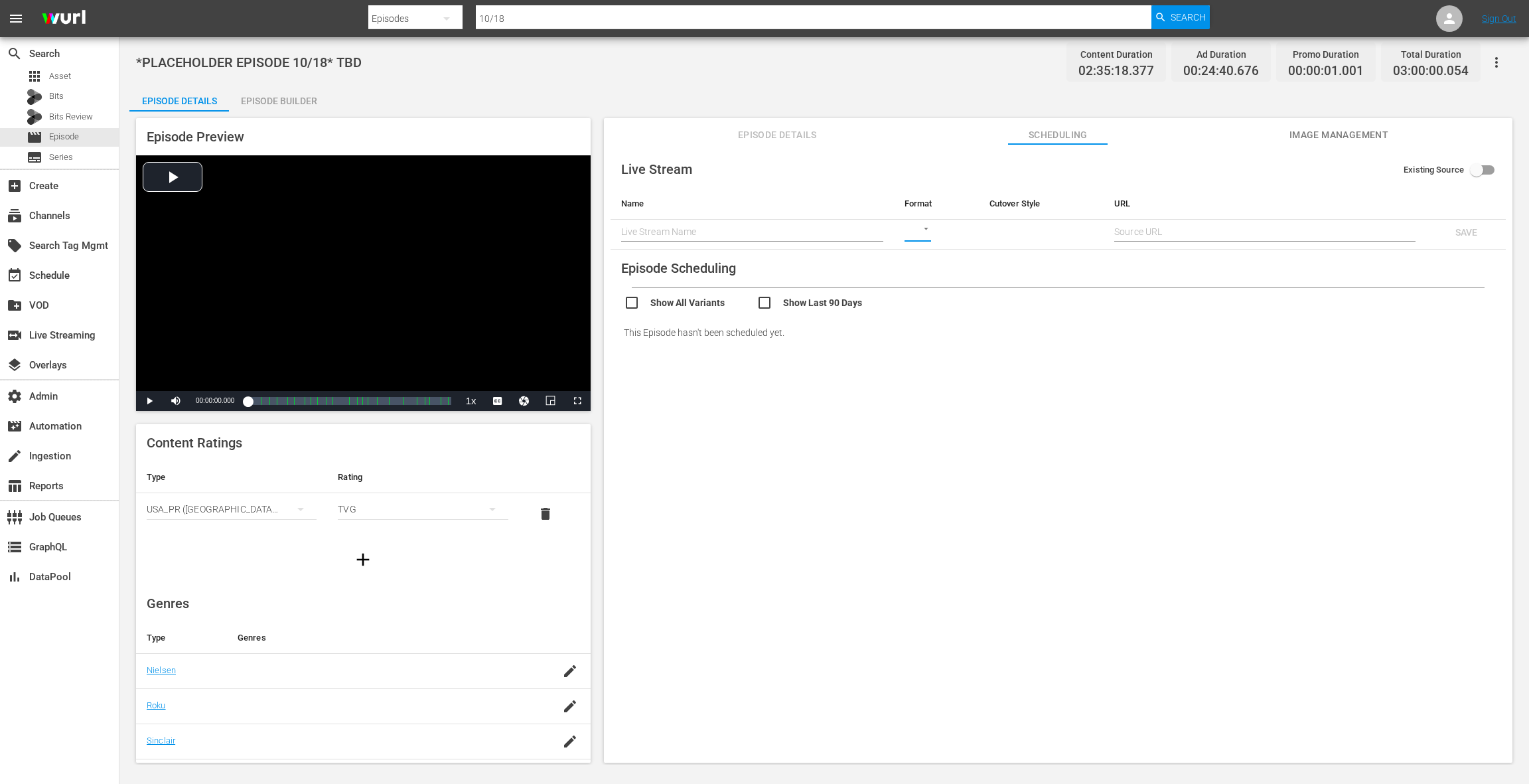
click at [1496, 62] on icon "button" at bounding box center [1496, 62] width 2 height 10
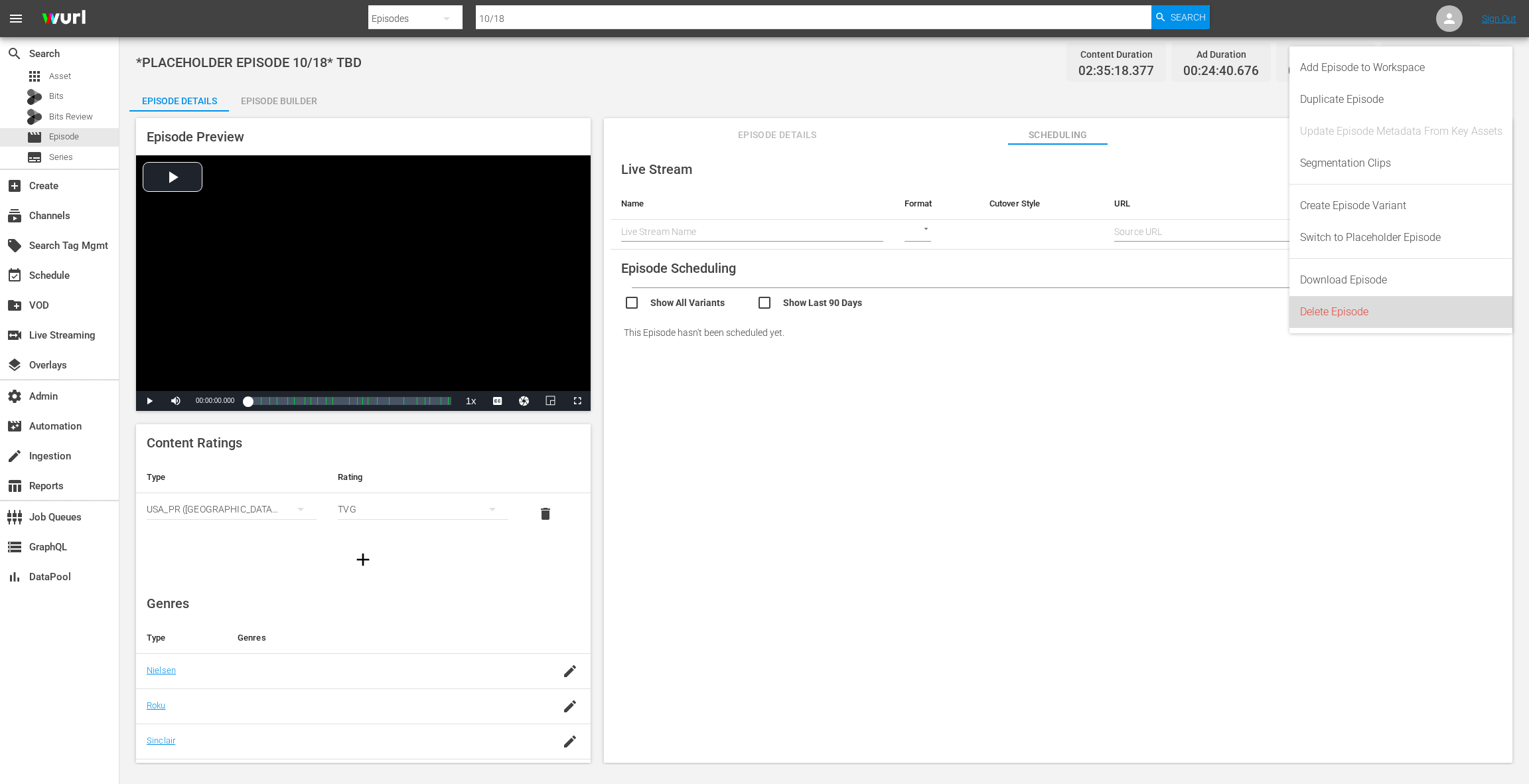
click at [1348, 314] on div "Delete Episode" at bounding box center [1401, 312] width 202 height 32
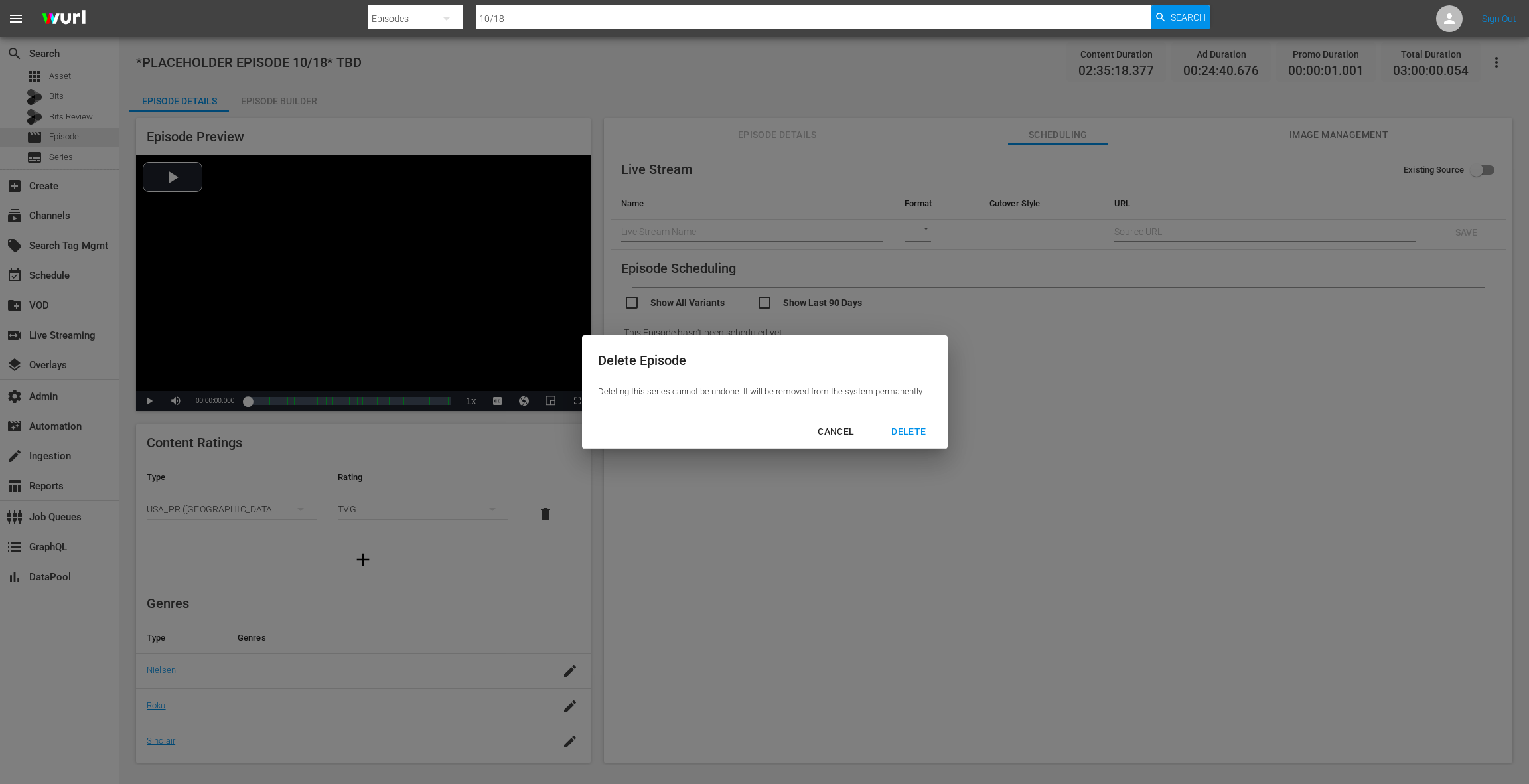
click at [932, 431] on div "DELETE" at bounding box center [909, 432] width 56 height 17
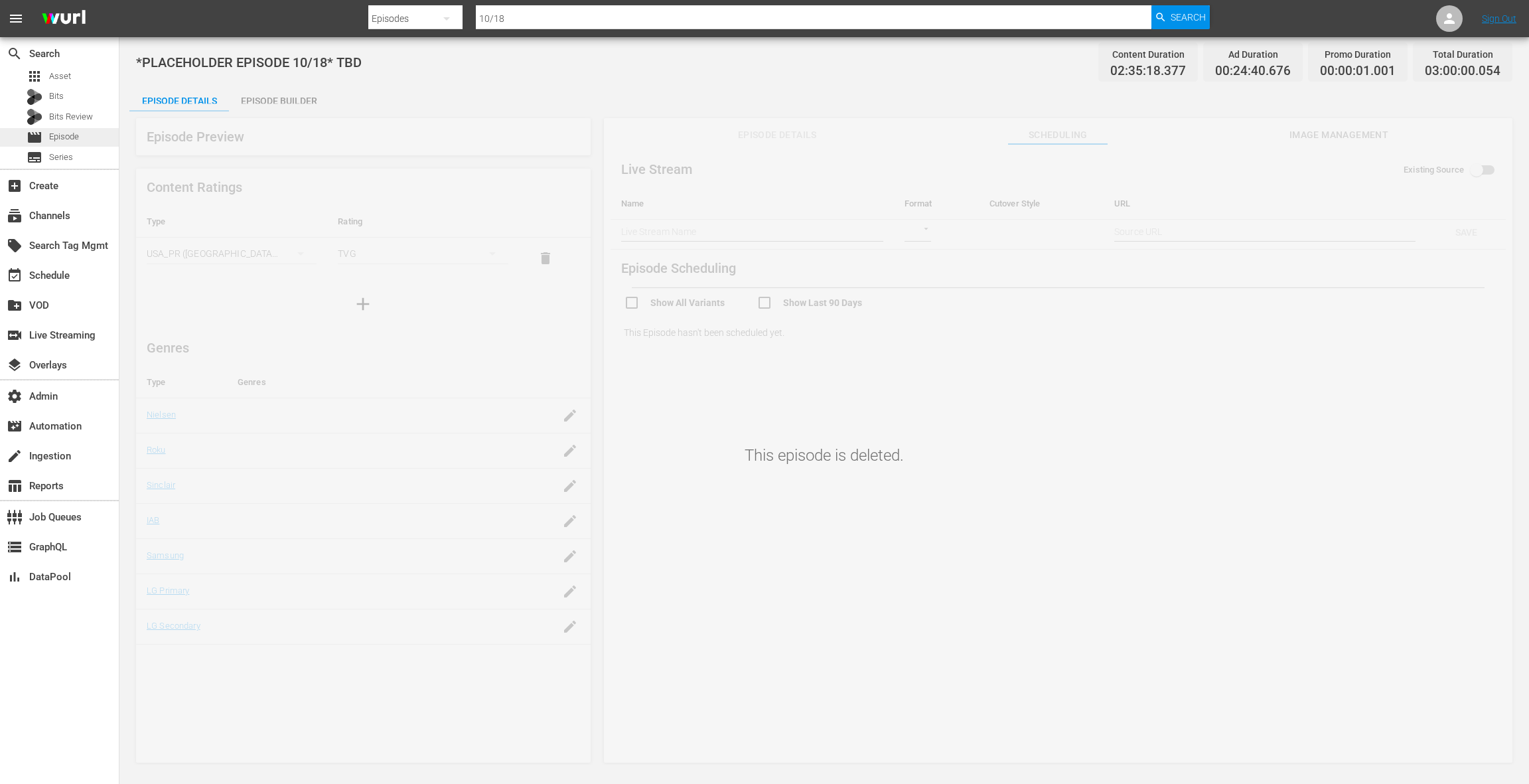
click at [68, 139] on span "Episode" at bounding box center [63, 137] width 30 height 14
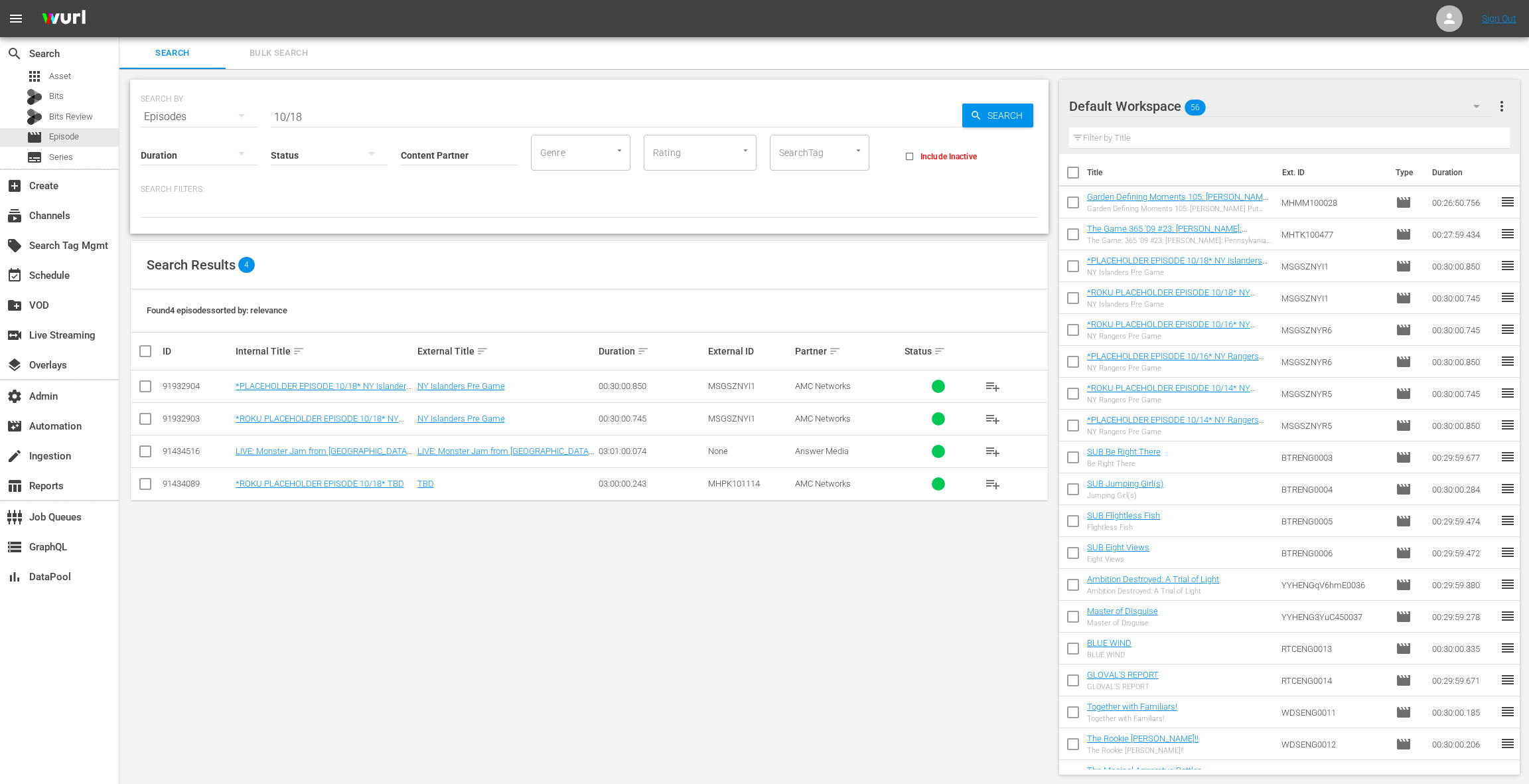
click at [315, 117] on input "10/18" at bounding box center [616, 117] width 691 height 32
type input "10/18"
drag, startPoint x: 310, startPoint y: 113, endPoint x: 249, endPoint y: 108, distance: 61.2
click at [249, 108] on div "SEARCH BY Search By Episodes Search ID, Title, Description, Keywords, or Catego…" at bounding box center [589, 109] width 898 height 48
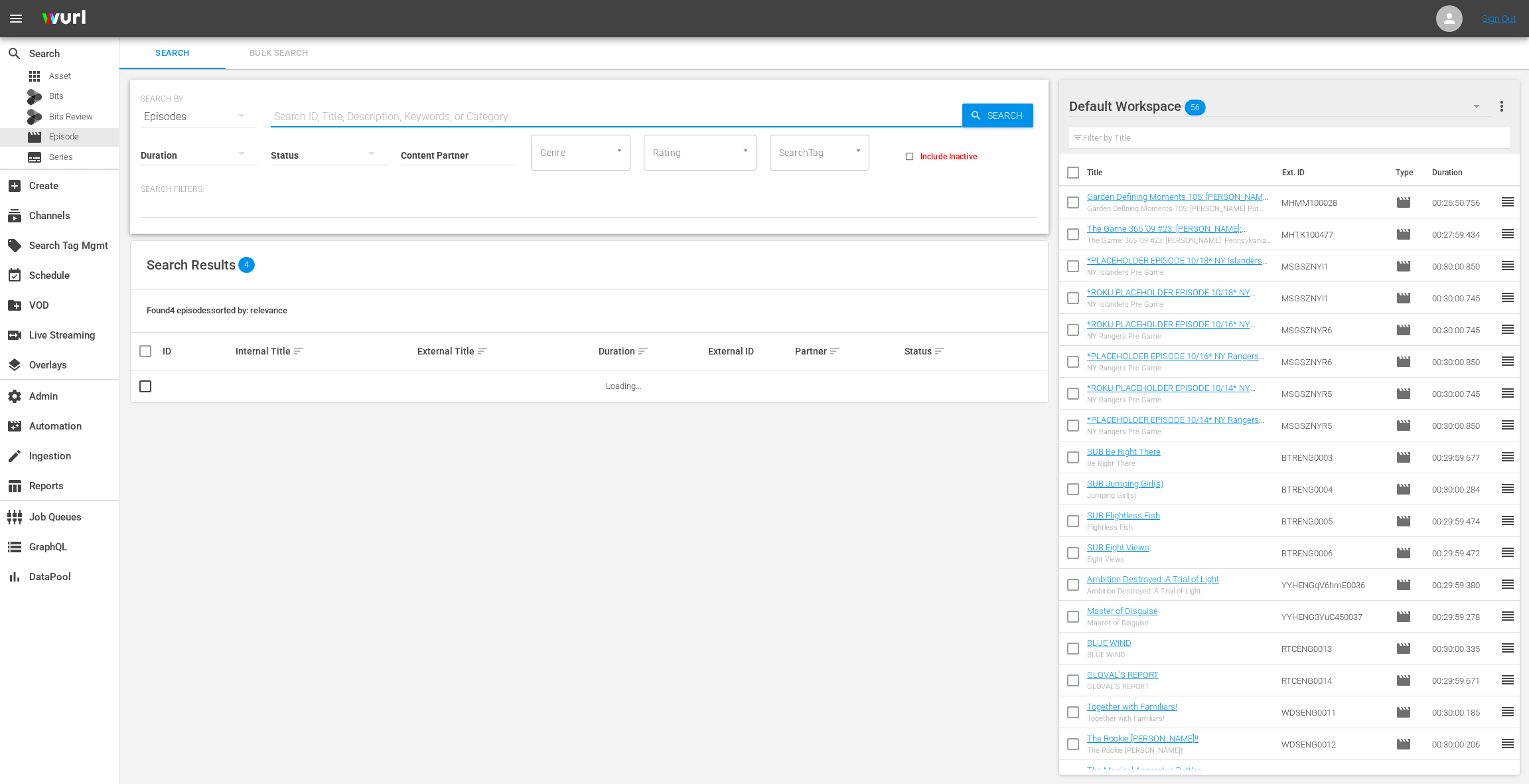
click at [412, 158] on input "Content Partner" at bounding box center [460, 156] width 117 height 48
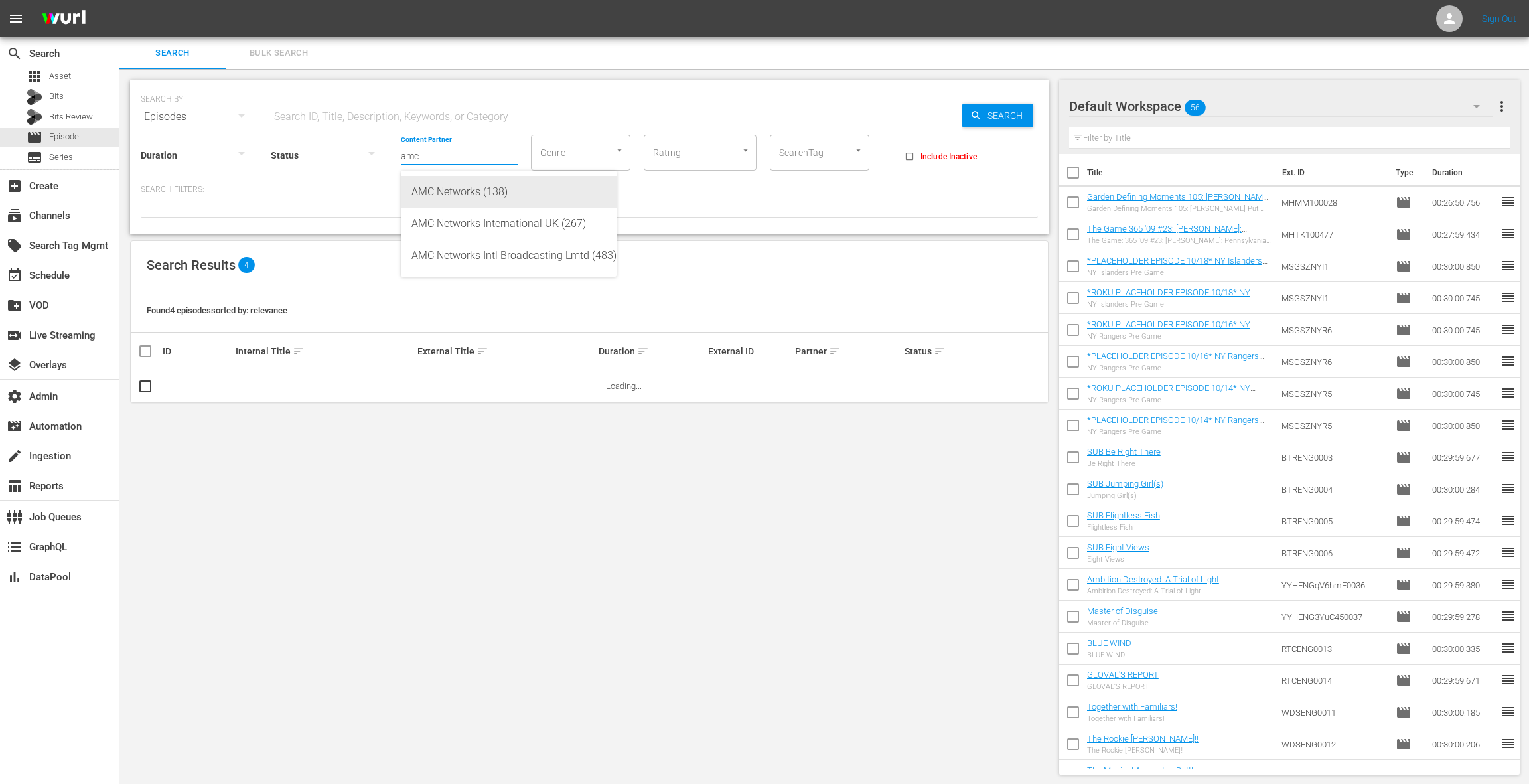
drag, startPoint x: 434, startPoint y: 189, endPoint x: 359, endPoint y: 122, distance: 100.6
click at [432, 185] on div "AMC Networks (138)" at bounding box center [508, 192] width 194 height 32
type input "AMC Networks (138)"
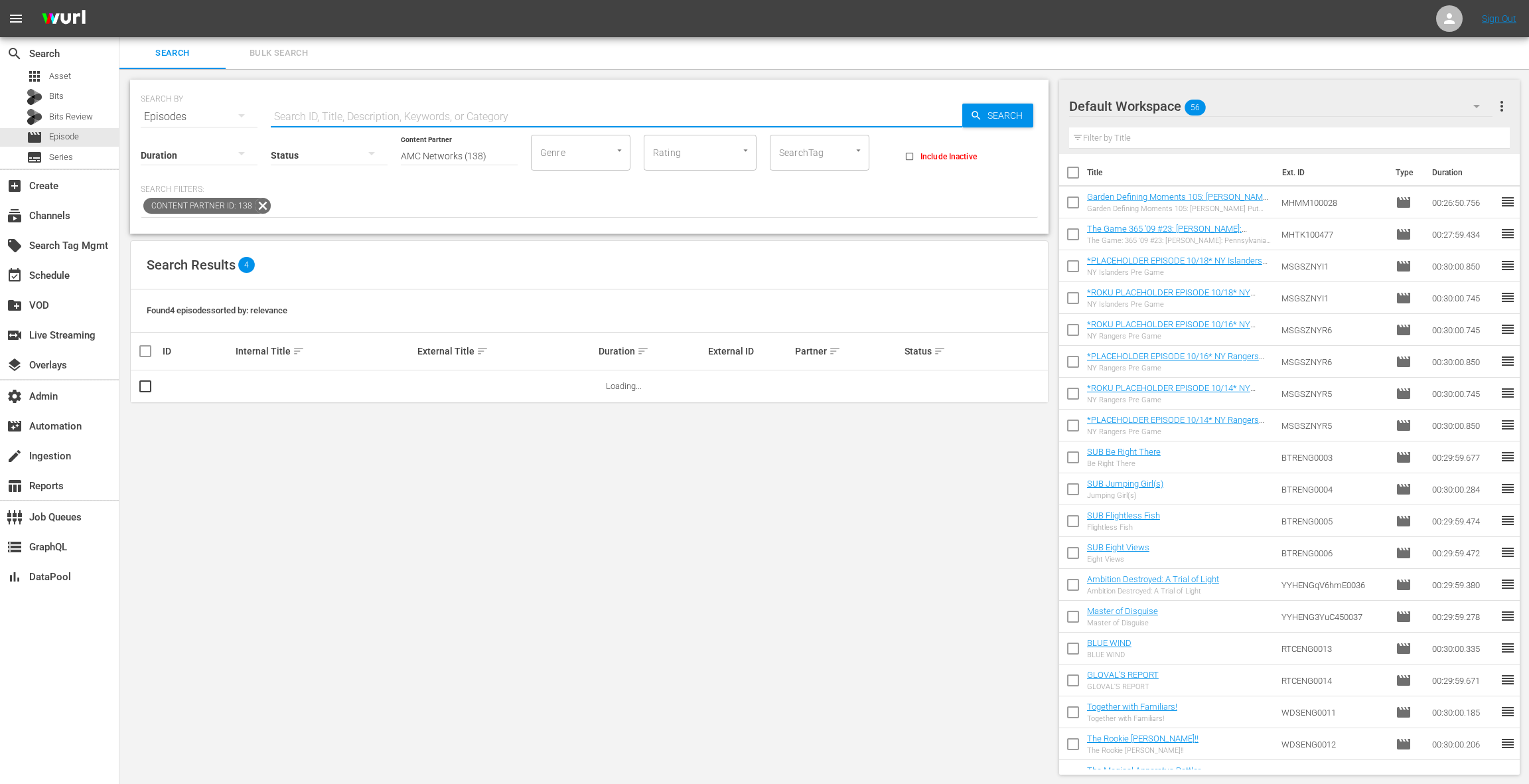
click at [337, 112] on input "text" at bounding box center [616, 117] width 691 height 32
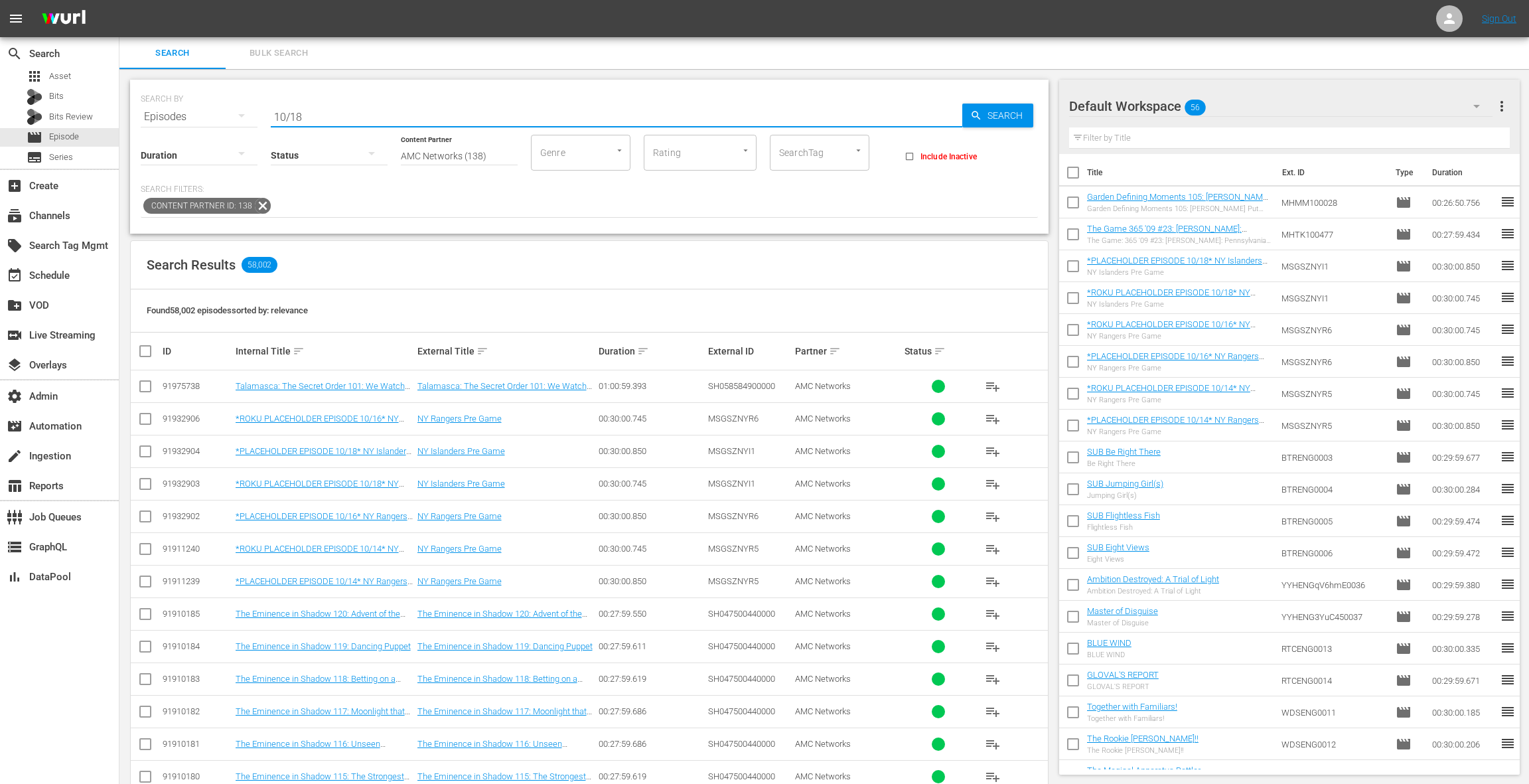
type input "10/18"
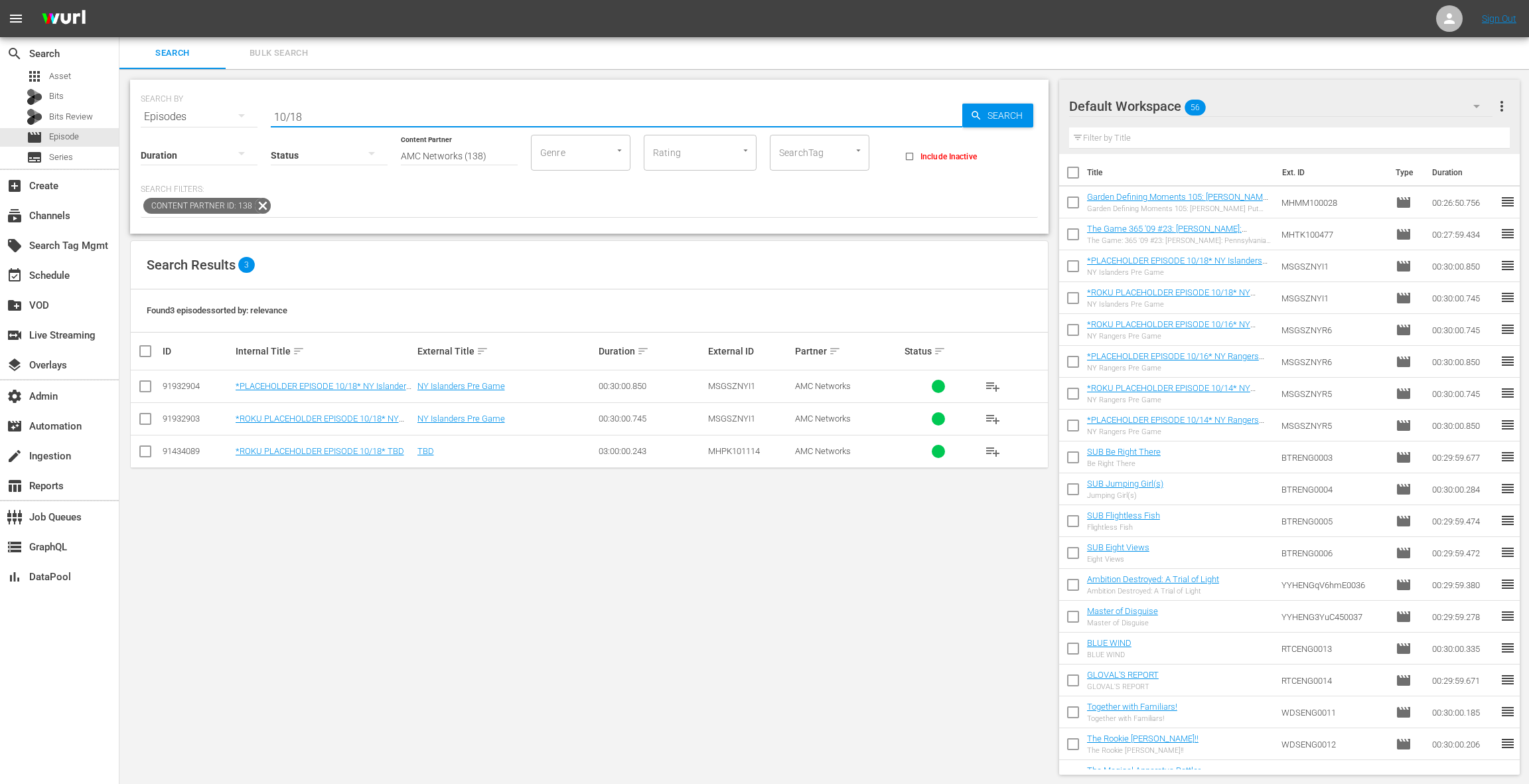
click at [144, 450] on input "checkbox" at bounding box center [145, 454] width 16 height 16
checkbox input "true"
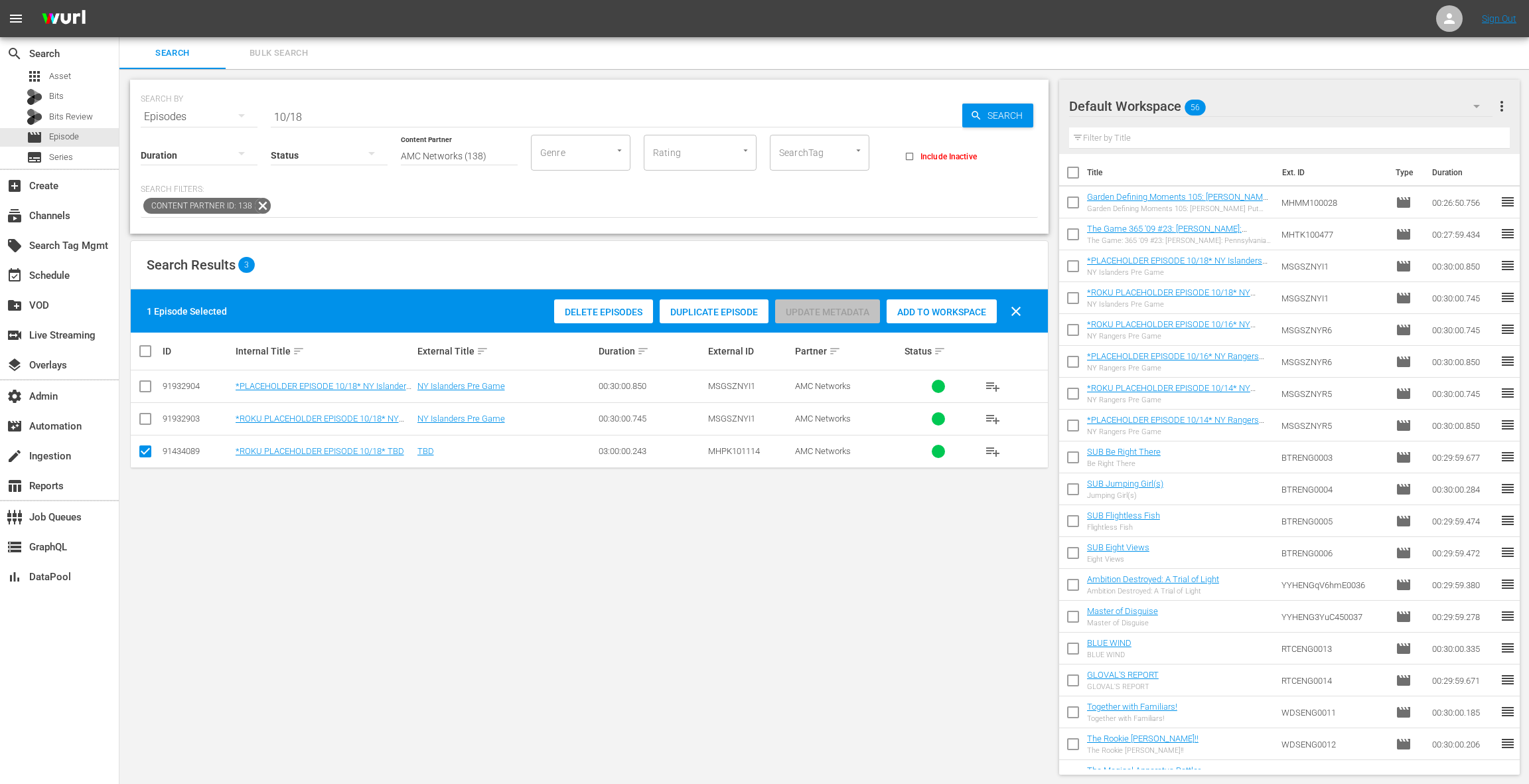
click at [629, 314] on span "Delete Episodes" at bounding box center [603, 312] width 99 height 10
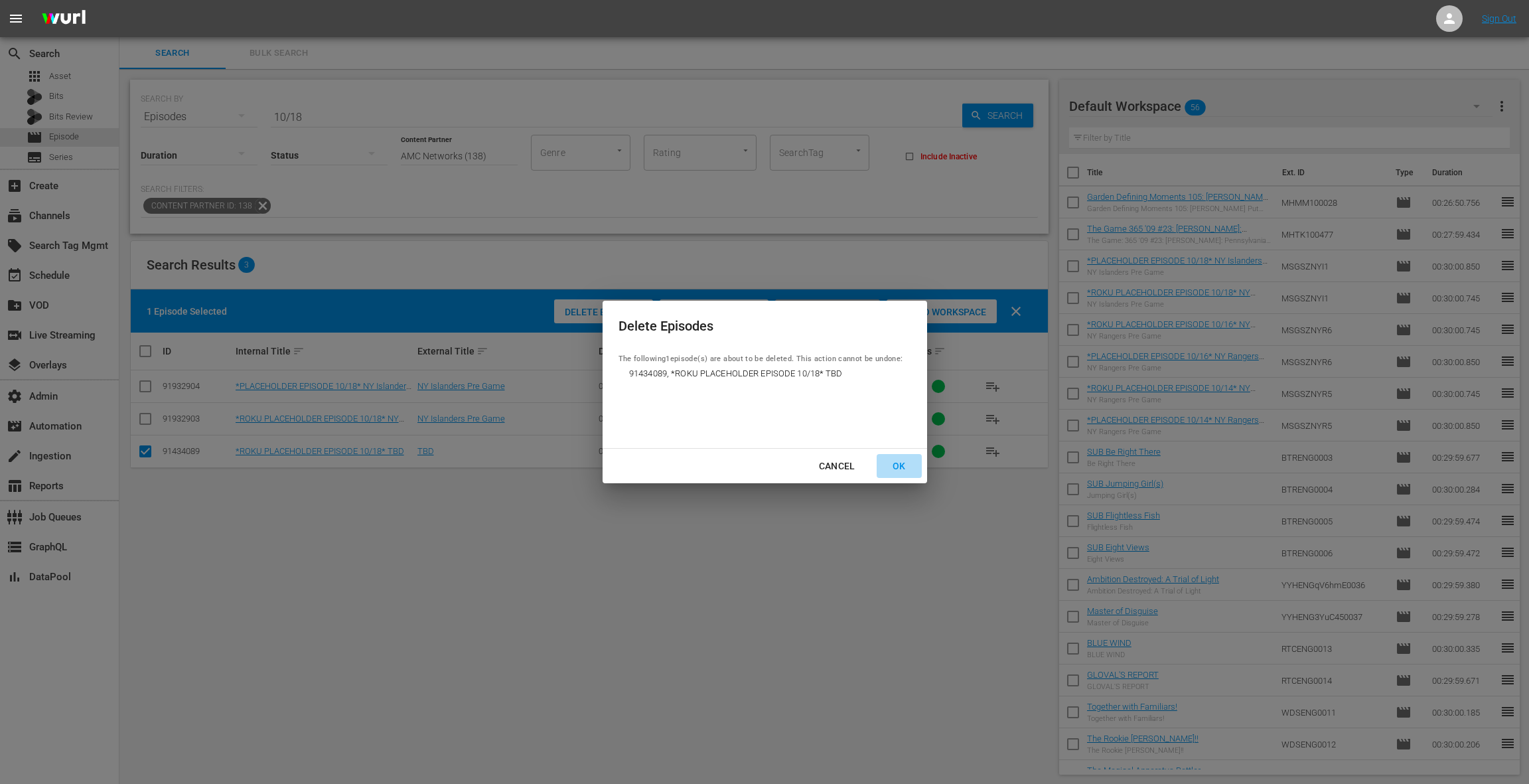
click at [903, 471] on div "OK" at bounding box center [899, 466] width 34 height 17
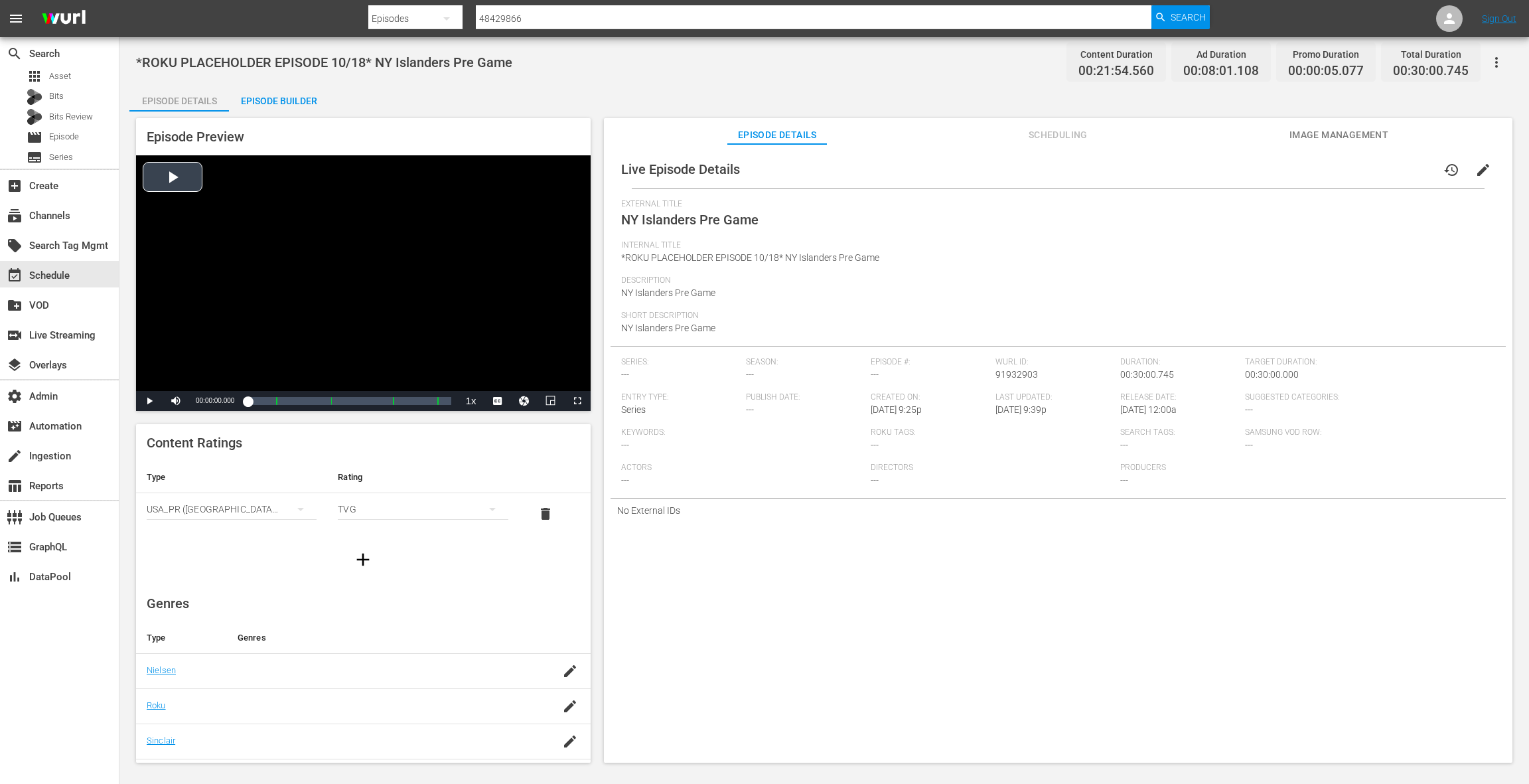
scroll to position [135, 0]
click at [59, 280] on div "event_available Schedule" at bounding box center [37, 273] width 74 height 12
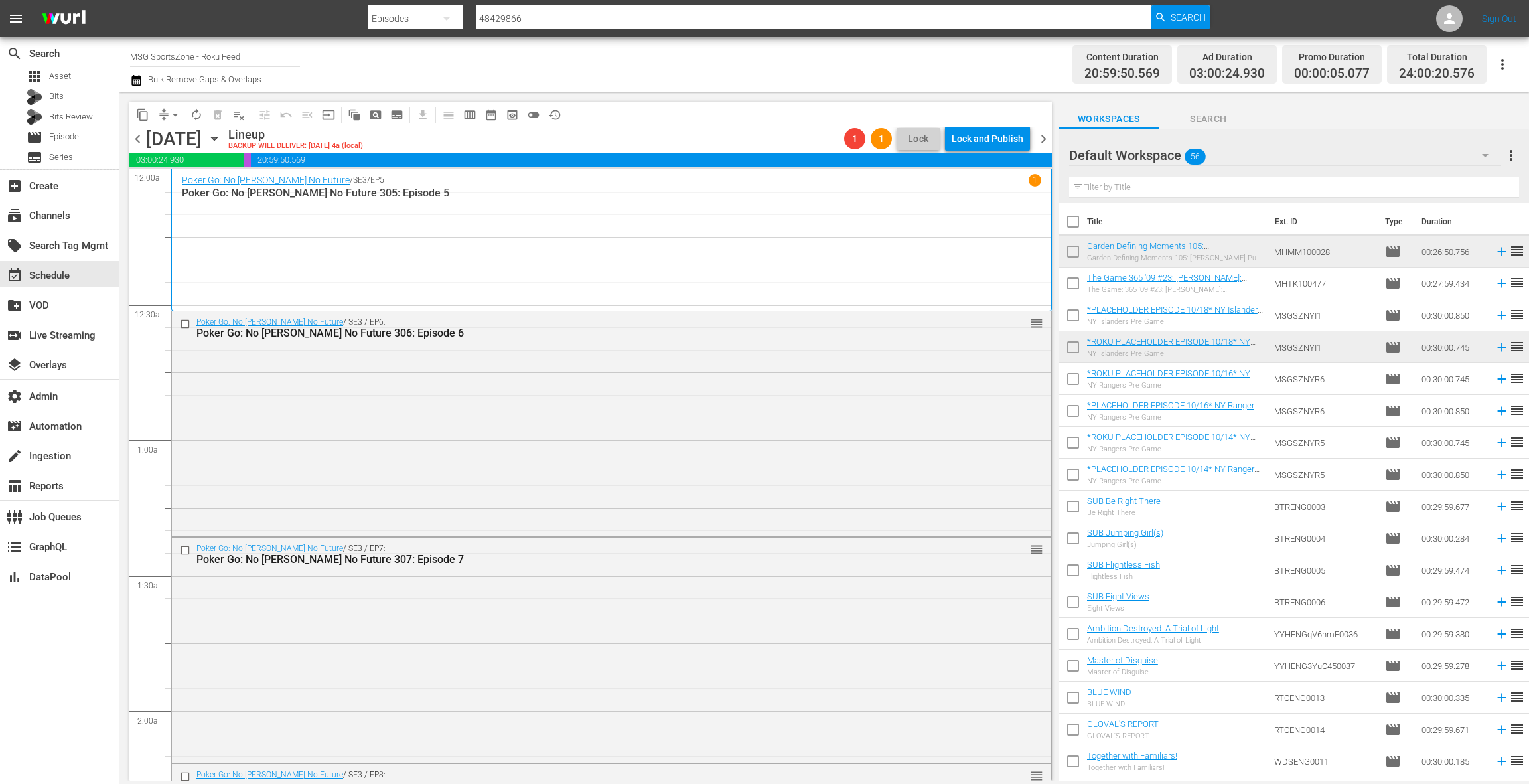
click at [142, 134] on span "chevron_left" at bounding box center [137, 139] width 17 height 17
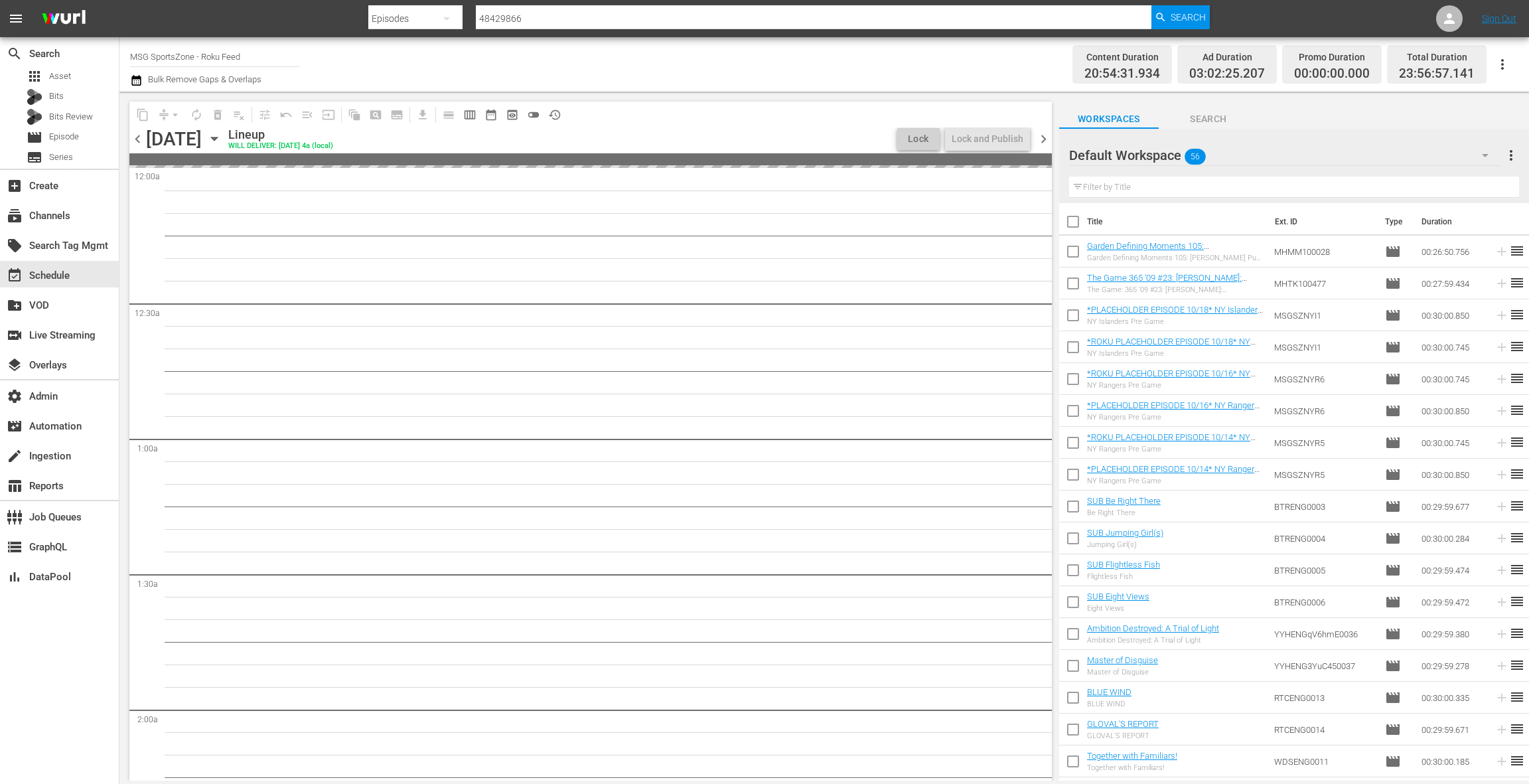
click at [140, 134] on span "chevron_left" at bounding box center [137, 139] width 17 height 17
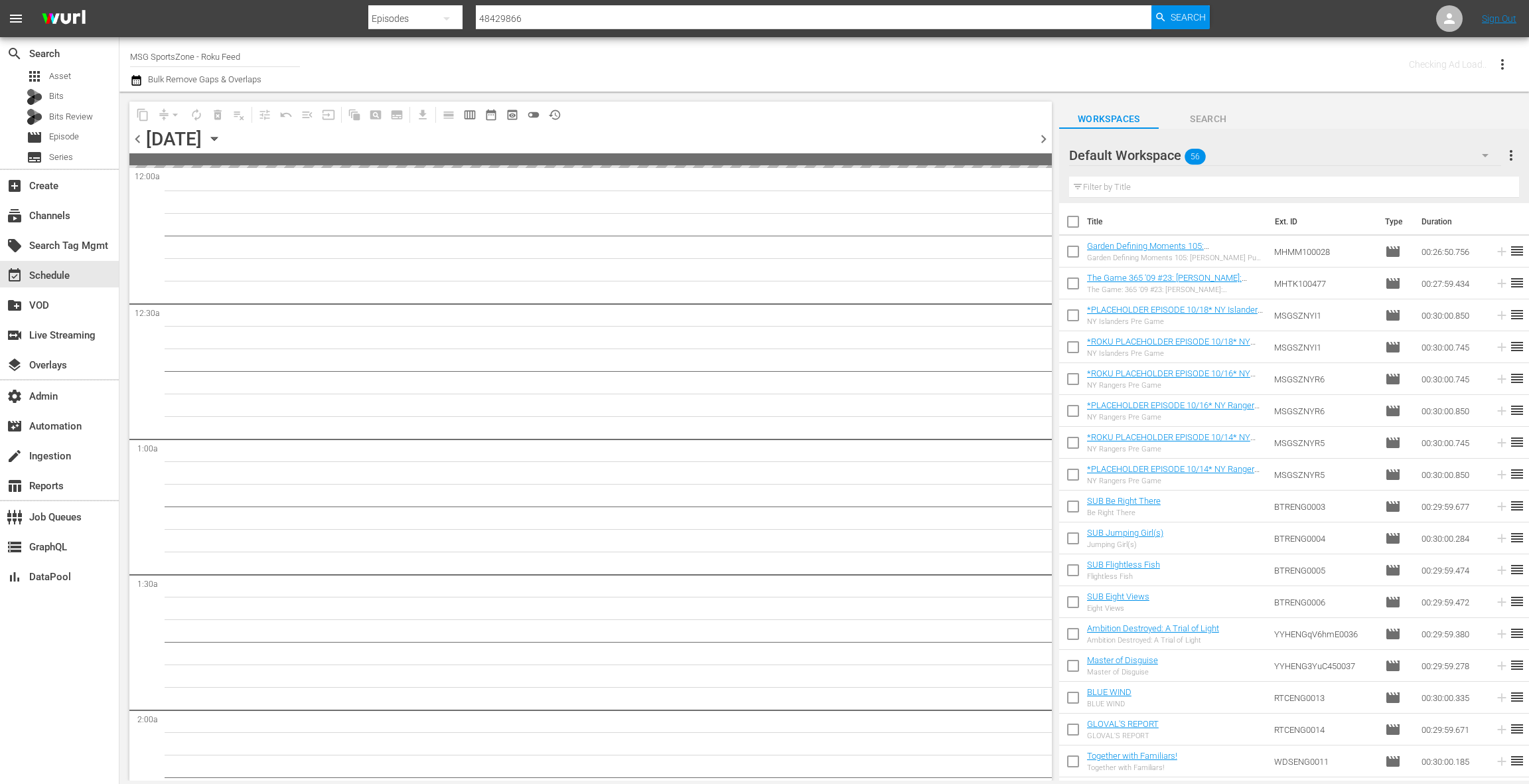
click at [140, 134] on span "chevron_left" at bounding box center [137, 139] width 17 height 17
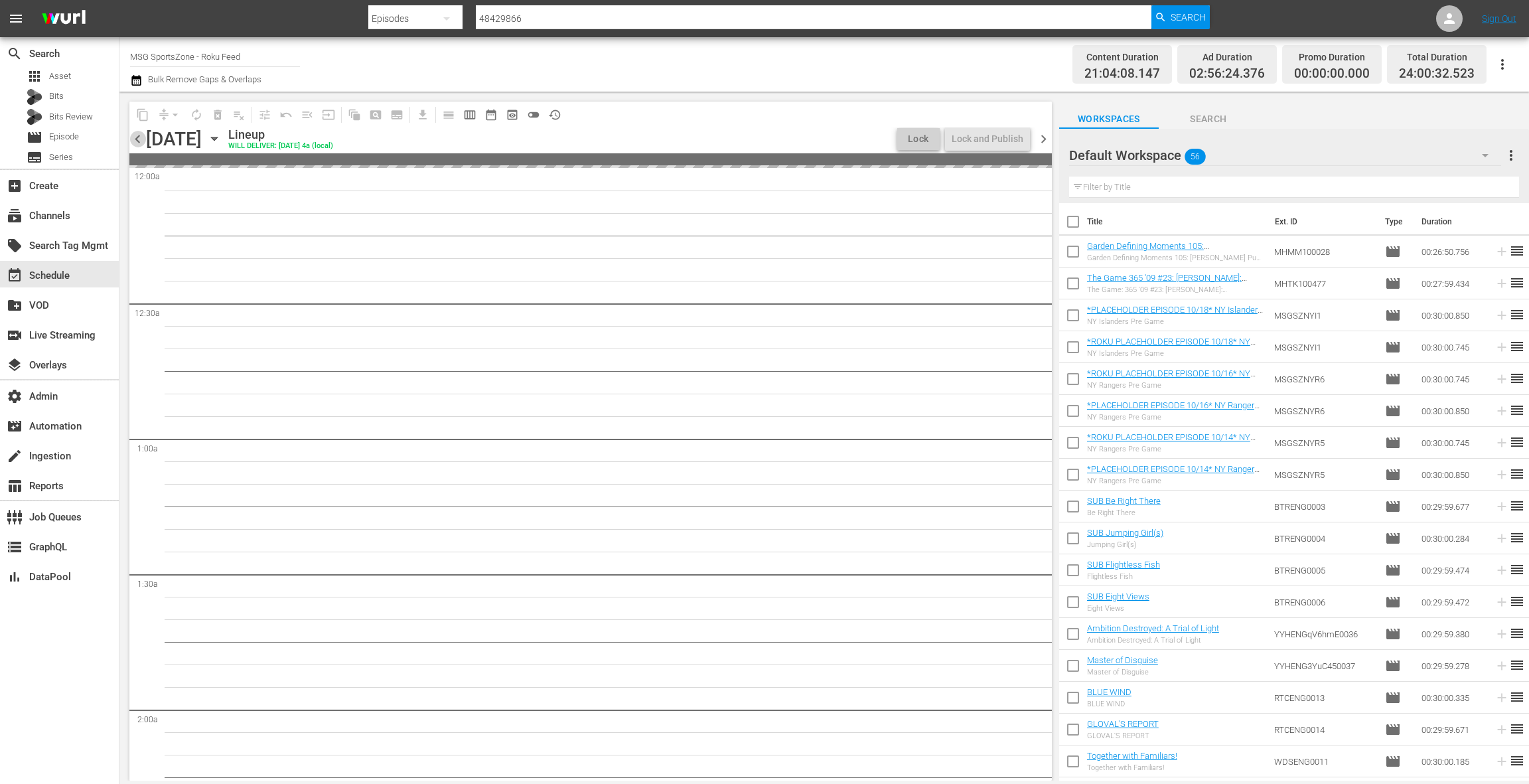
click at [140, 134] on span "chevron_left" at bounding box center [137, 139] width 17 height 17
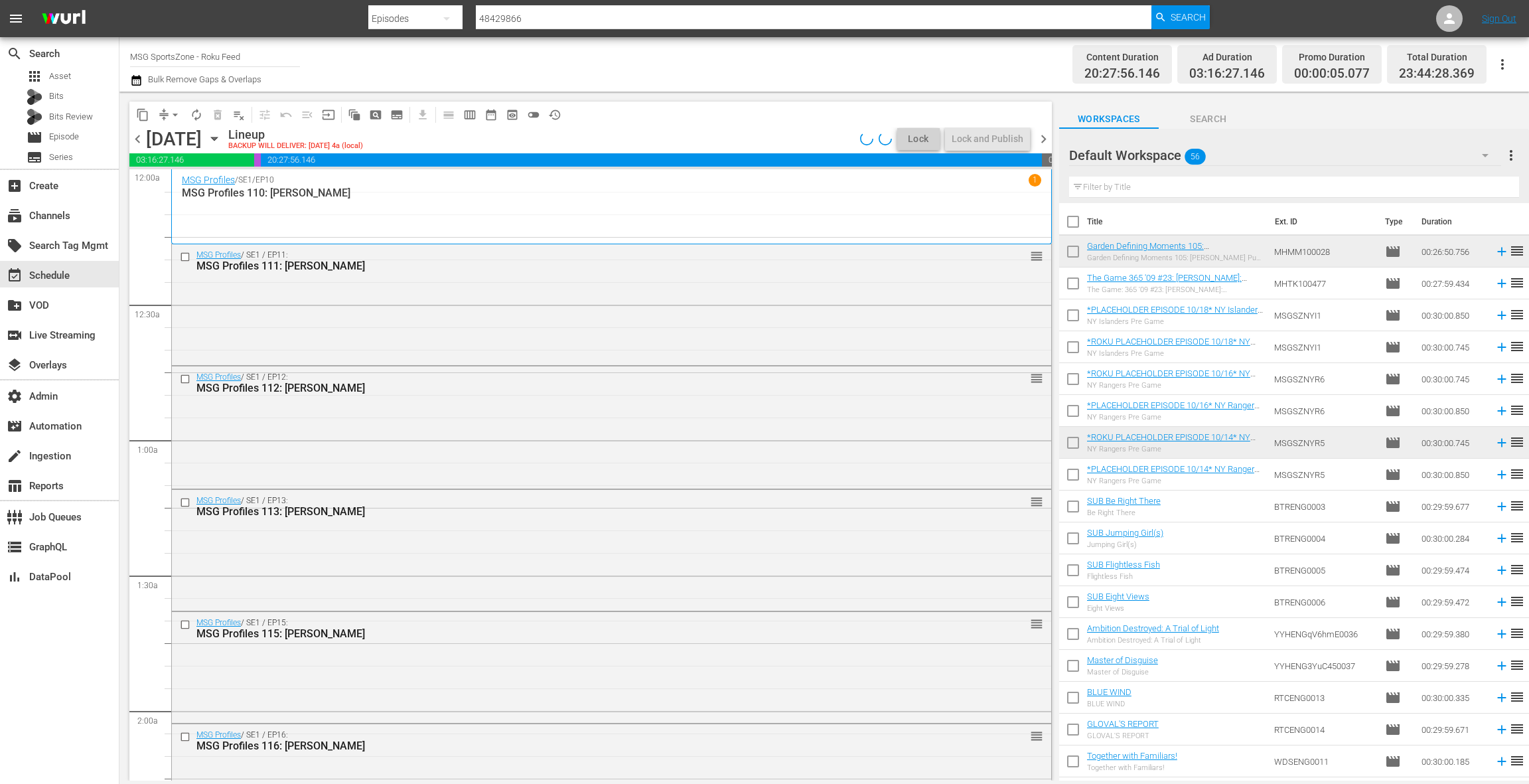
click at [140, 134] on span "chevron_left" at bounding box center [137, 139] width 17 height 17
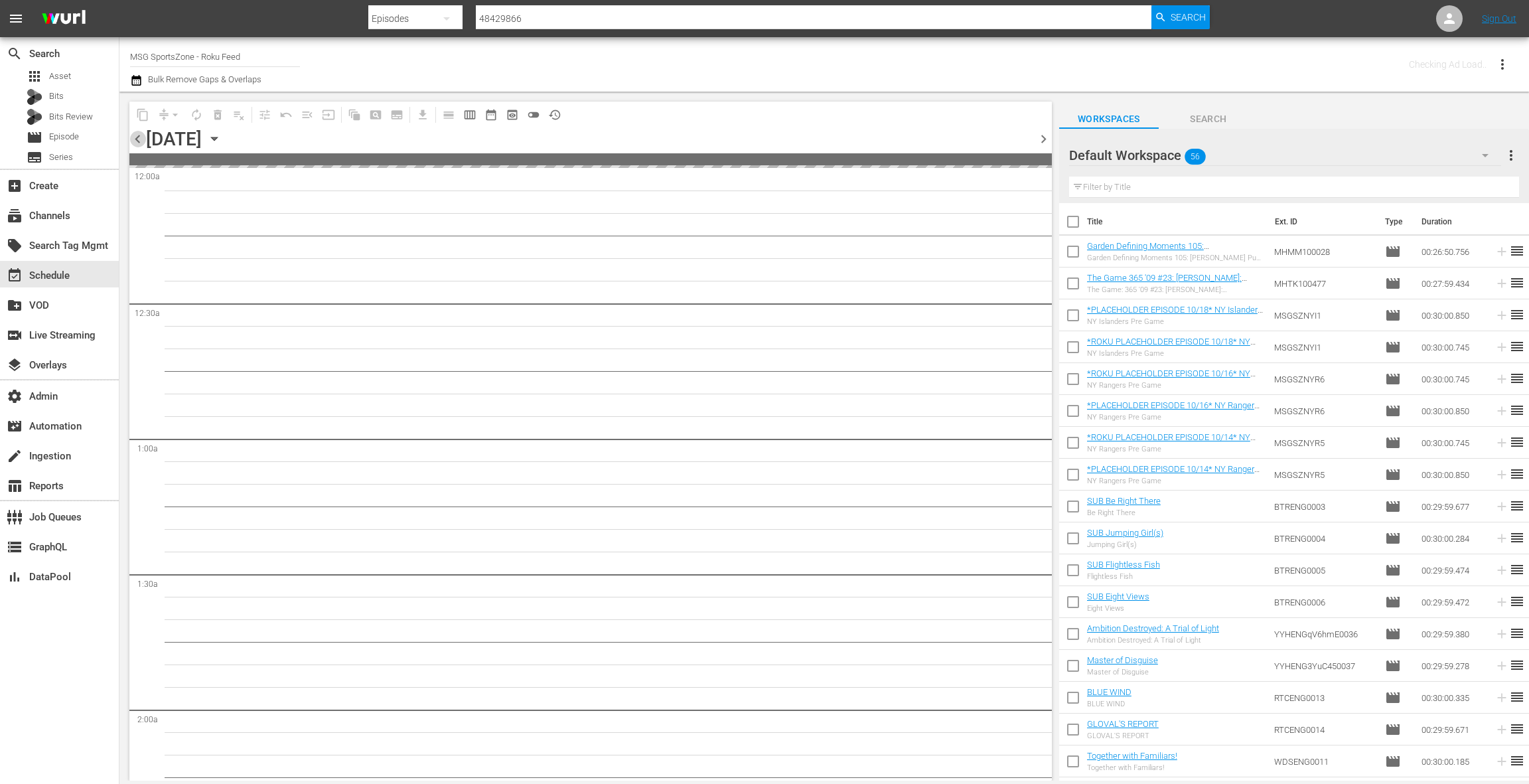
click at [140, 134] on span "chevron_left" at bounding box center [137, 139] width 17 height 17
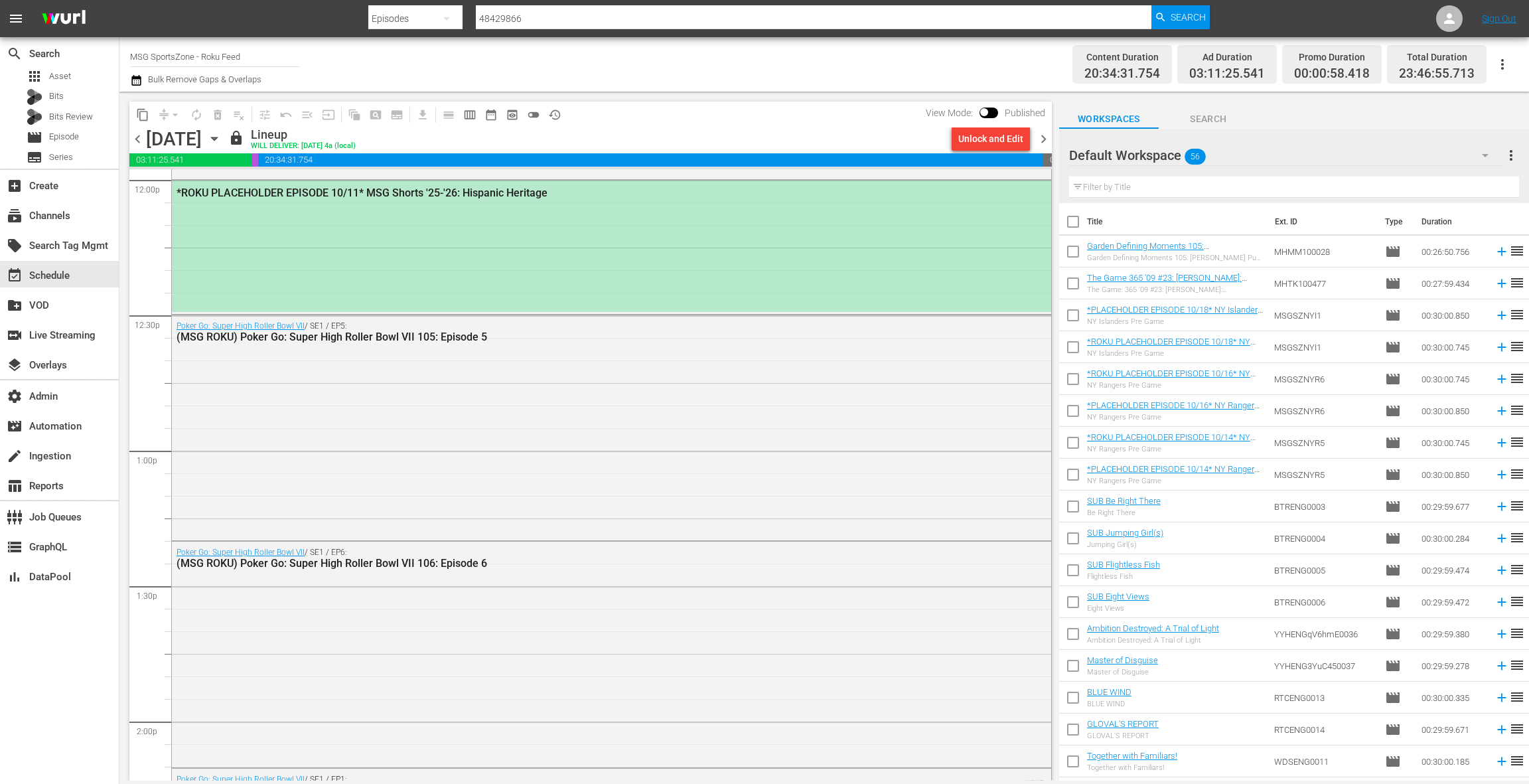
scroll to position [3234, 0]
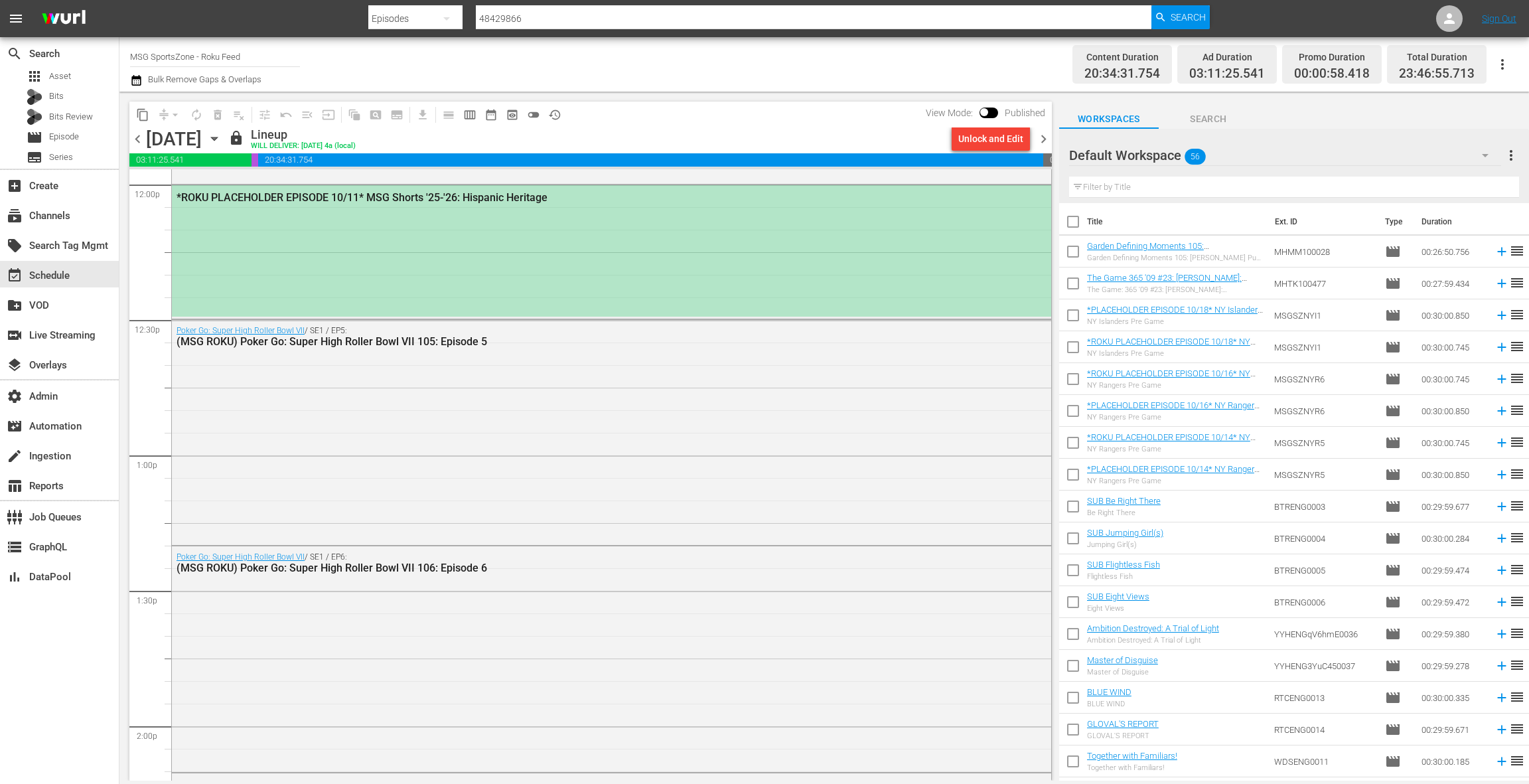
click at [514, 286] on div "*ROKU PLACEHOLDER EPISODE 10/11* MSG Shorts '25-'26: Hispanic Heritage" at bounding box center [611, 251] width 879 height 131
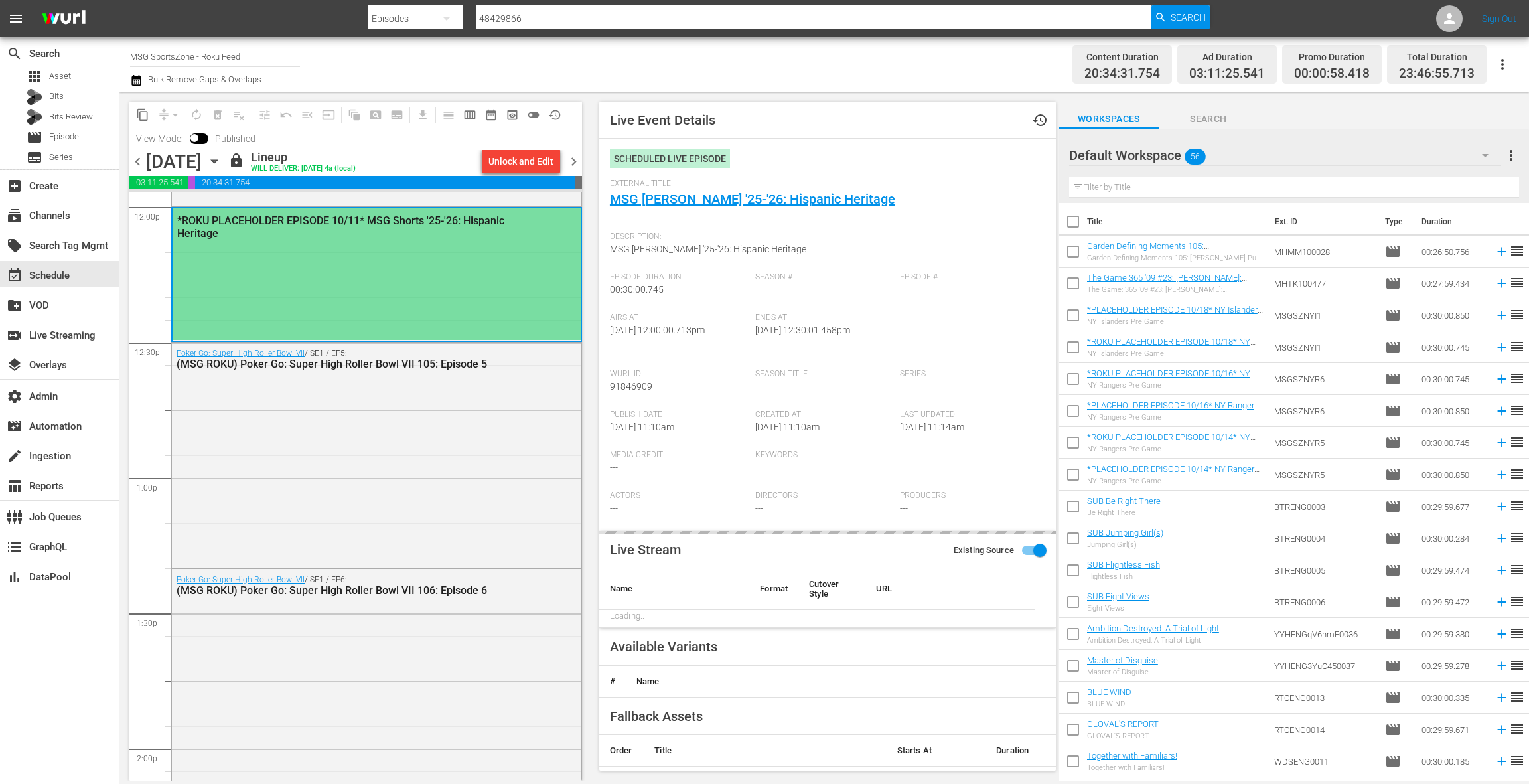
scroll to position [3241, 0]
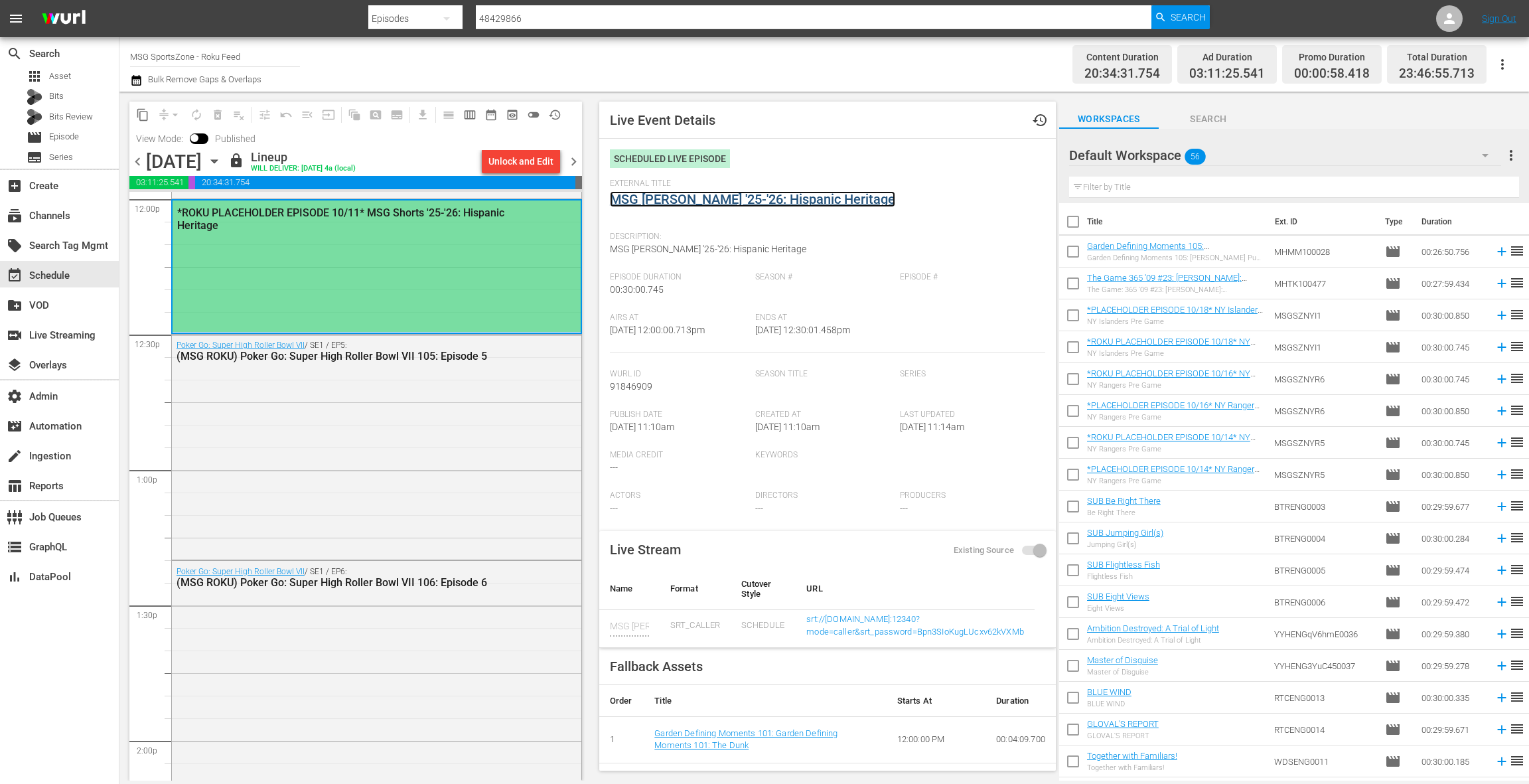
click at [687, 202] on link "MSG Shorts '25-'26: Hispanic Heritage" at bounding box center [752, 199] width 285 height 16
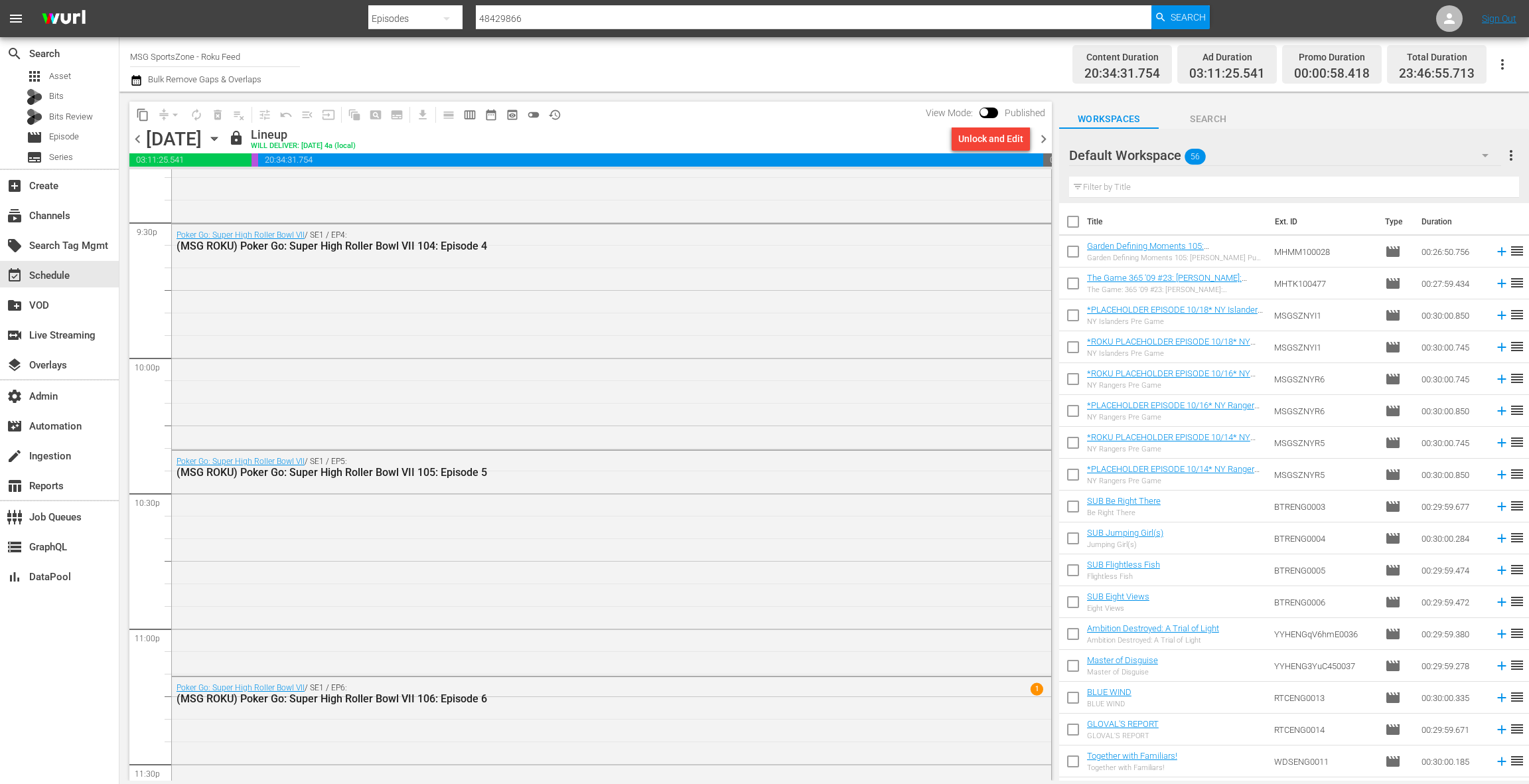
scroll to position [5888, 0]
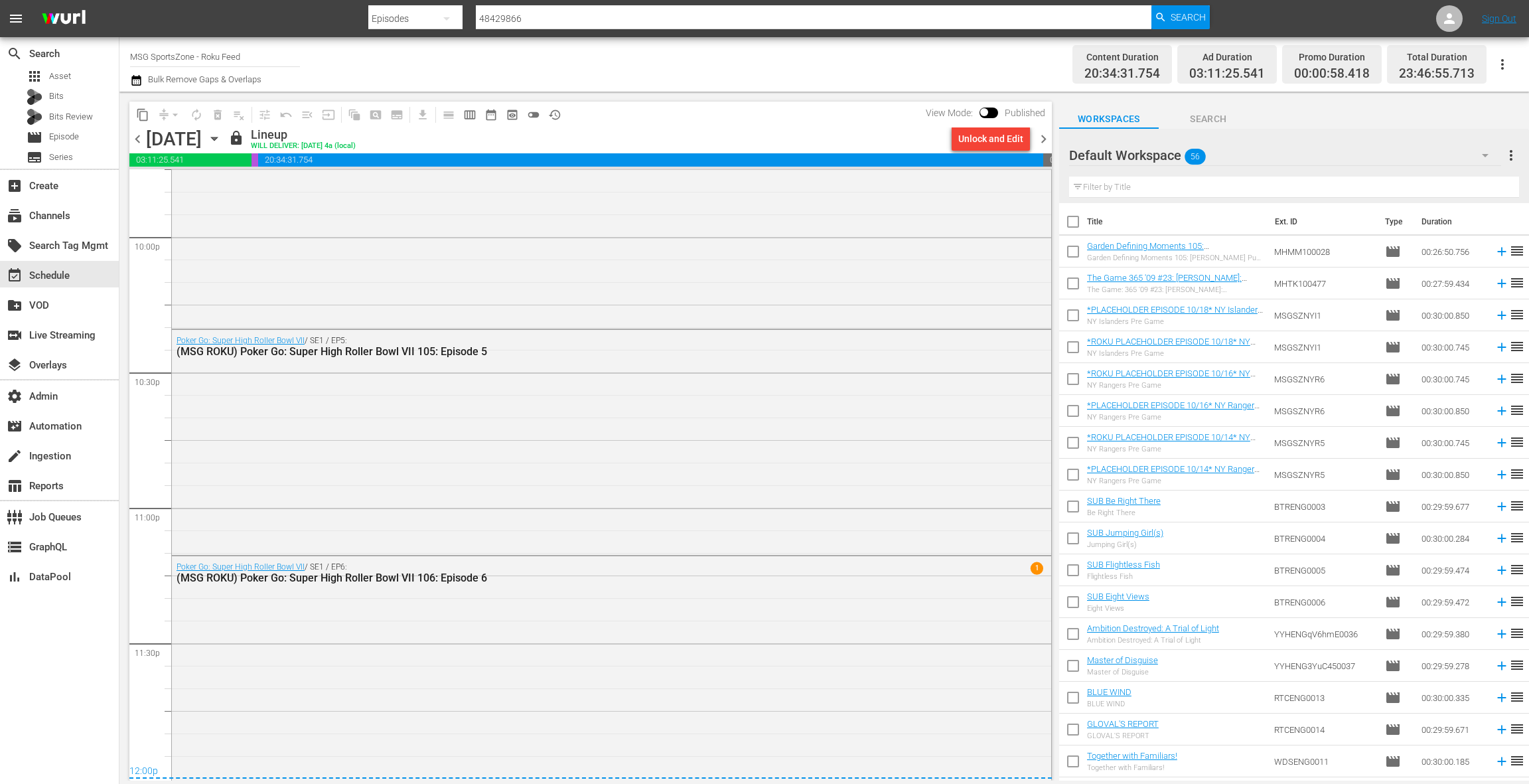
click at [1041, 138] on span "chevron_right" at bounding box center [1043, 139] width 17 height 17
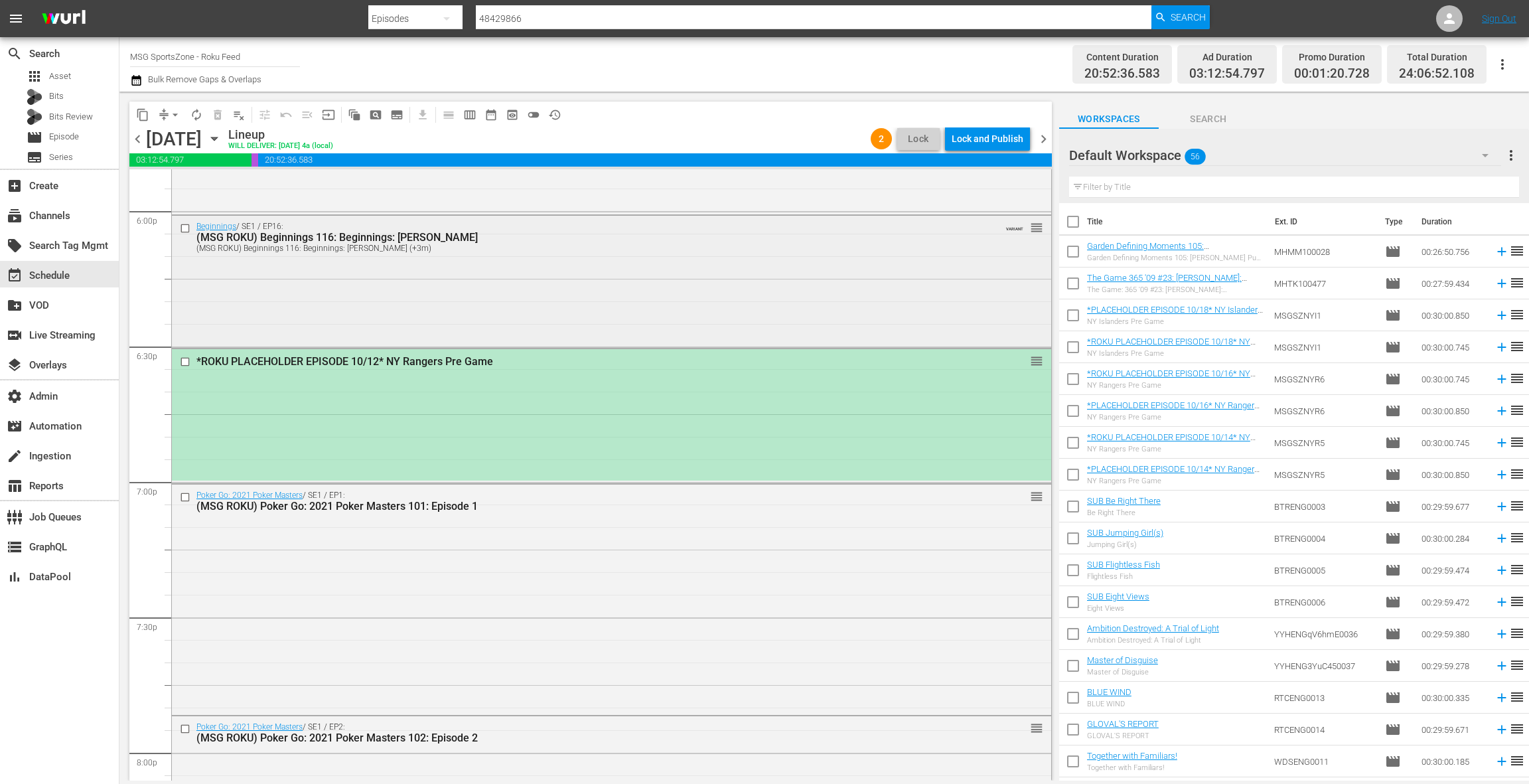
scroll to position [4734, 0]
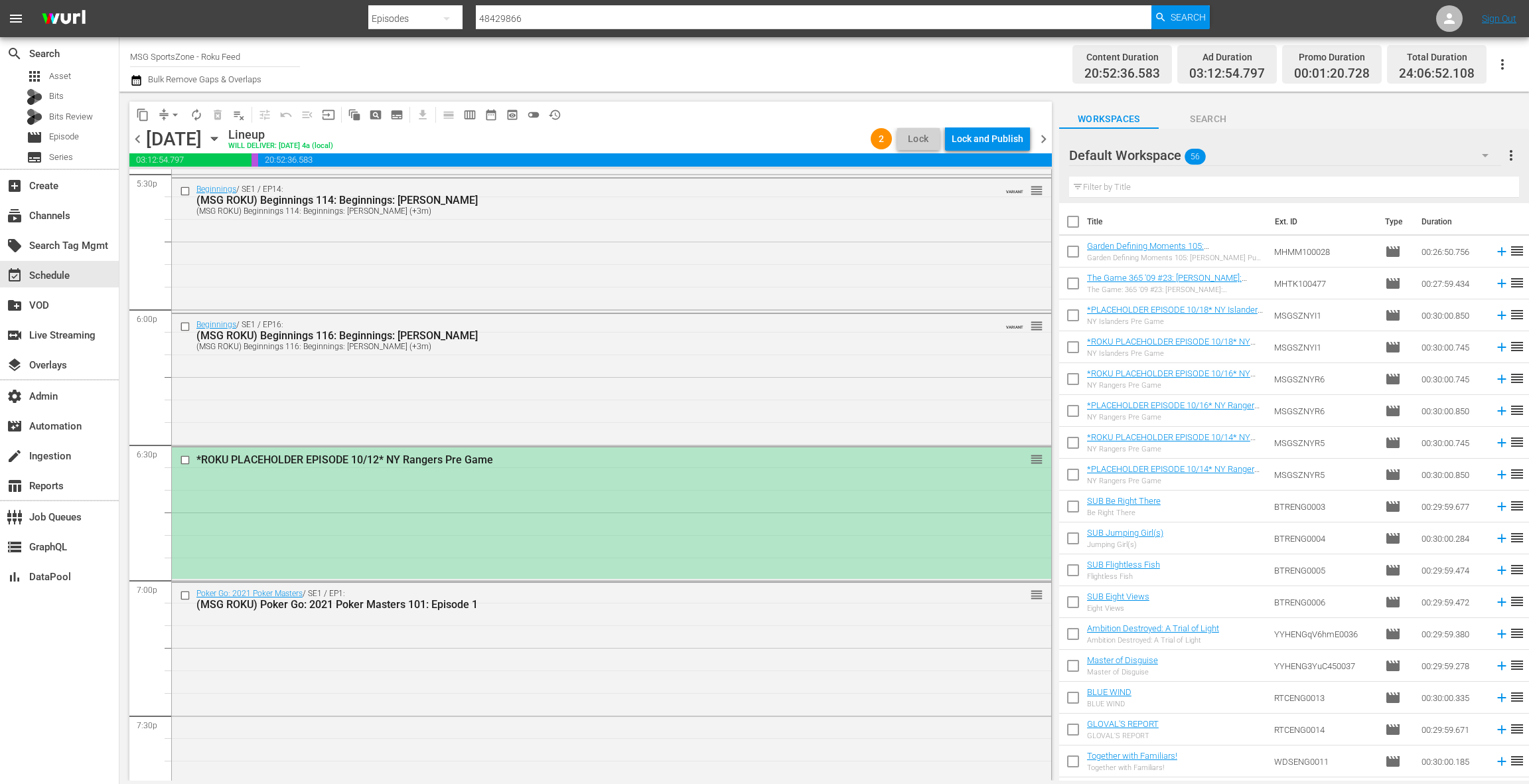
click at [468, 484] on div "*ROKU PLACEHOLDER EPISODE 10/12* NY Rangers Pre Game reorder" at bounding box center [611, 513] width 879 height 131
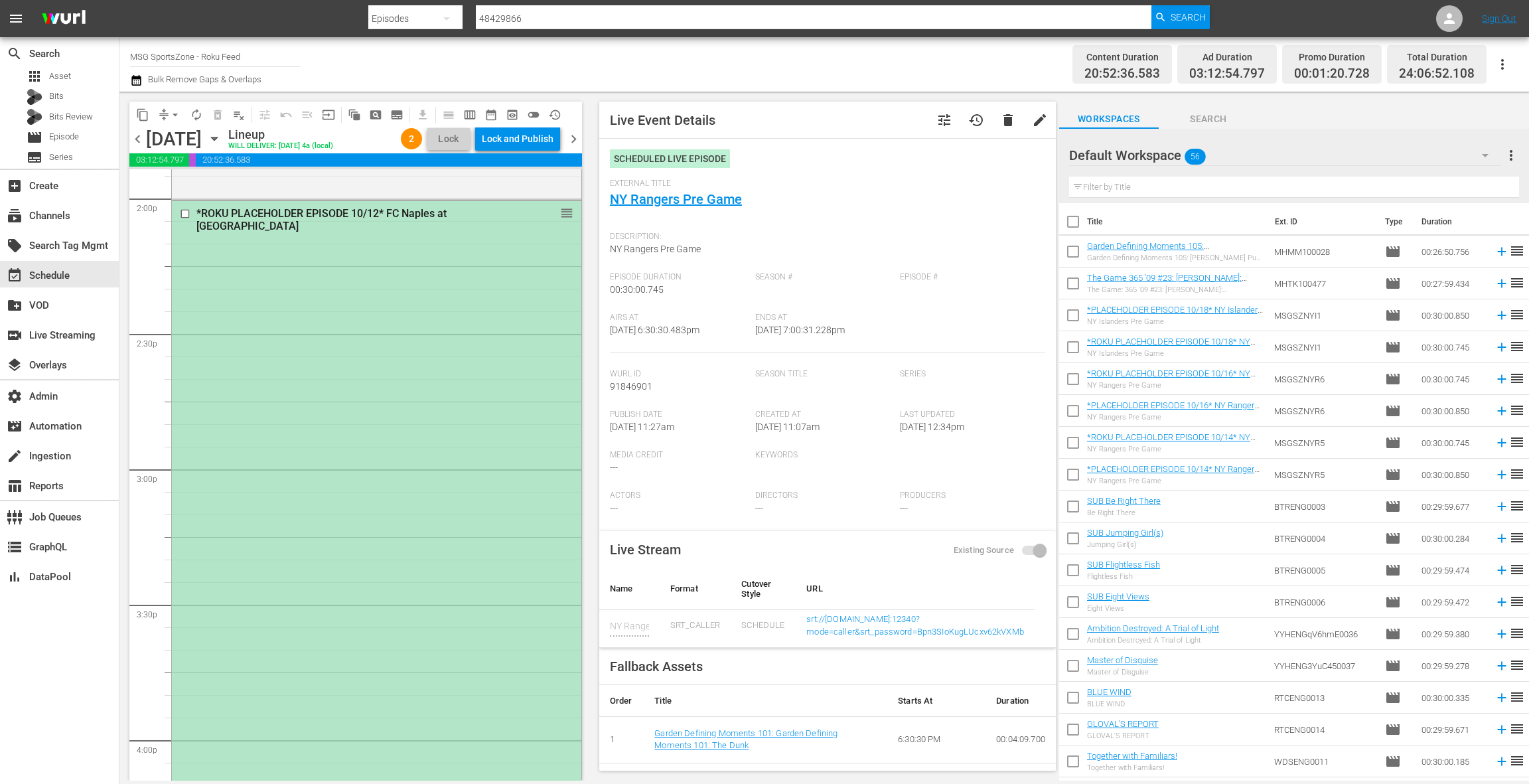
scroll to position [3741, 0]
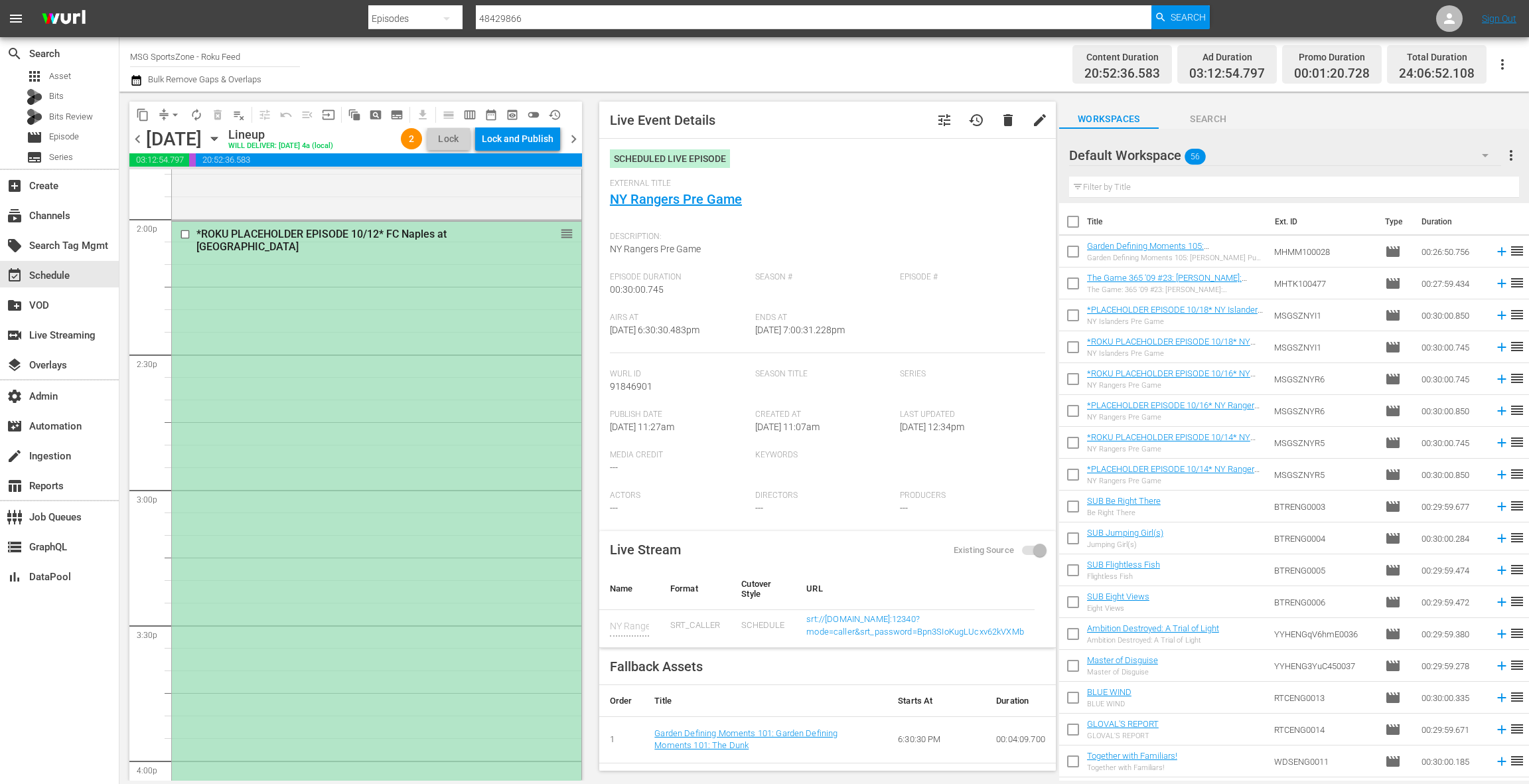
click at [468, 480] on div "*ROKU PLACEHOLDER EPISODE 10/12* FC Naples at [GEOGRAPHIC_DATA] SC reorder" at bounding box center [376, 625] width 409 height 808
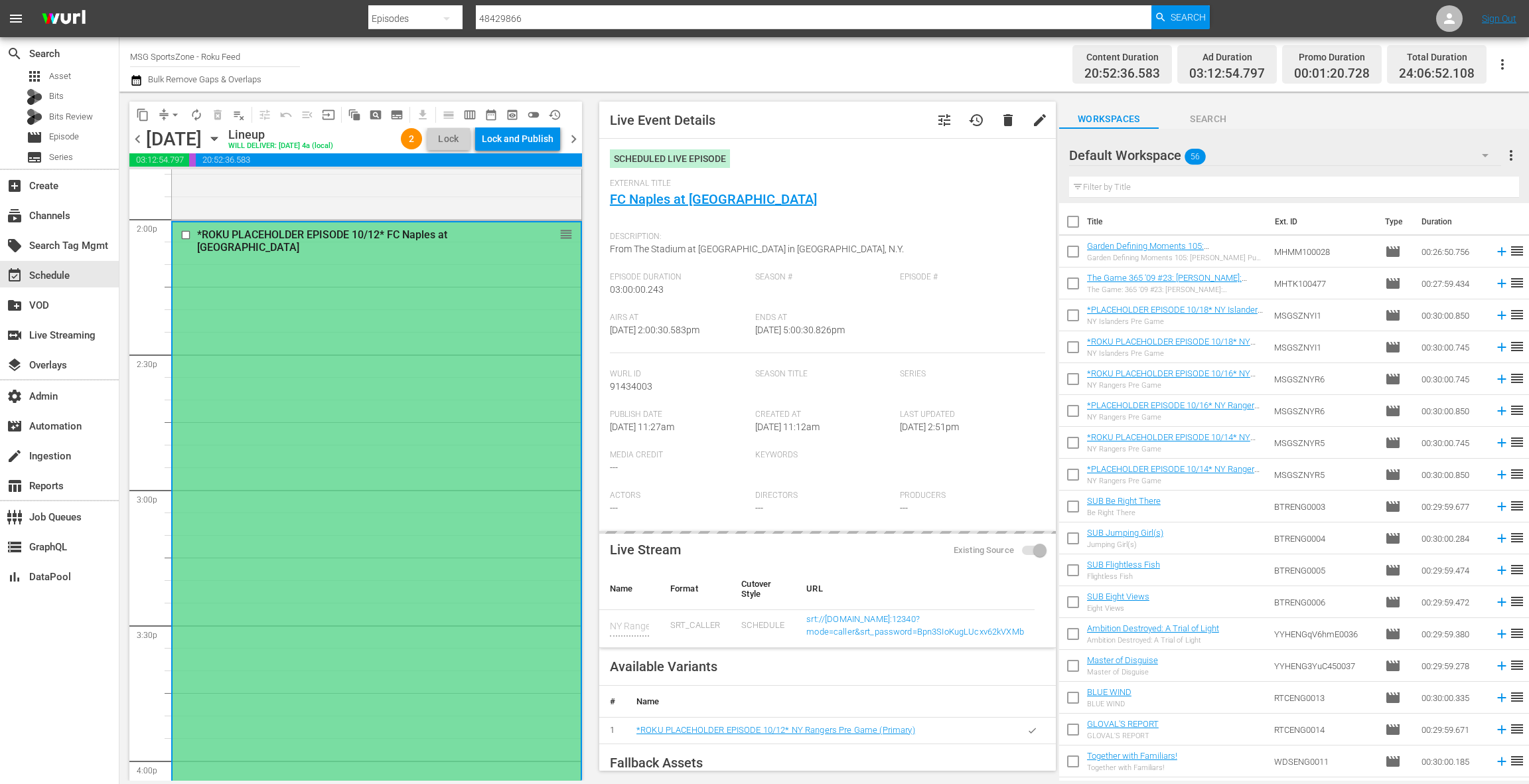
type input "FC Naples at [GEOGRAPHIC_DATA]"
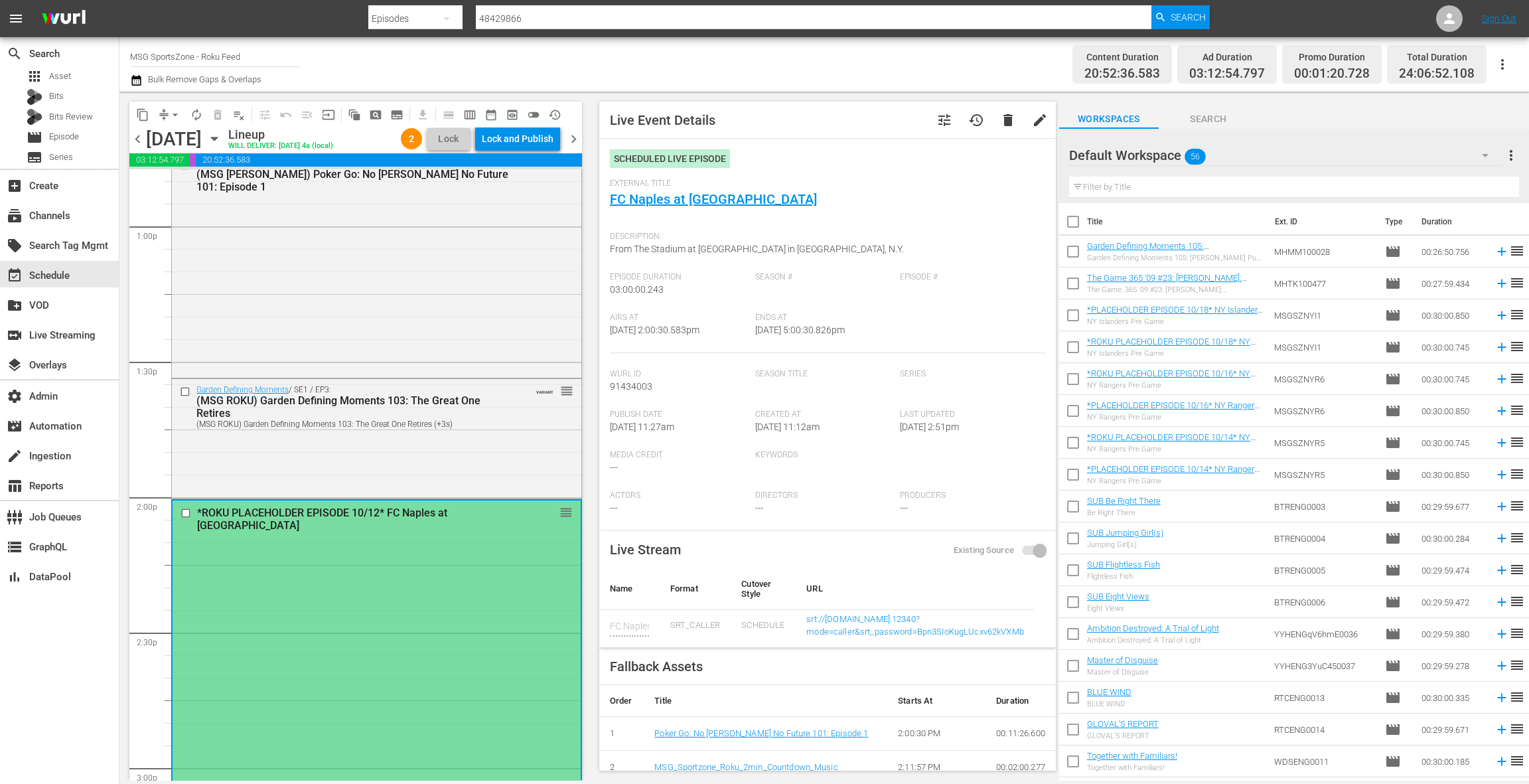
scroll to position [3454, 0]
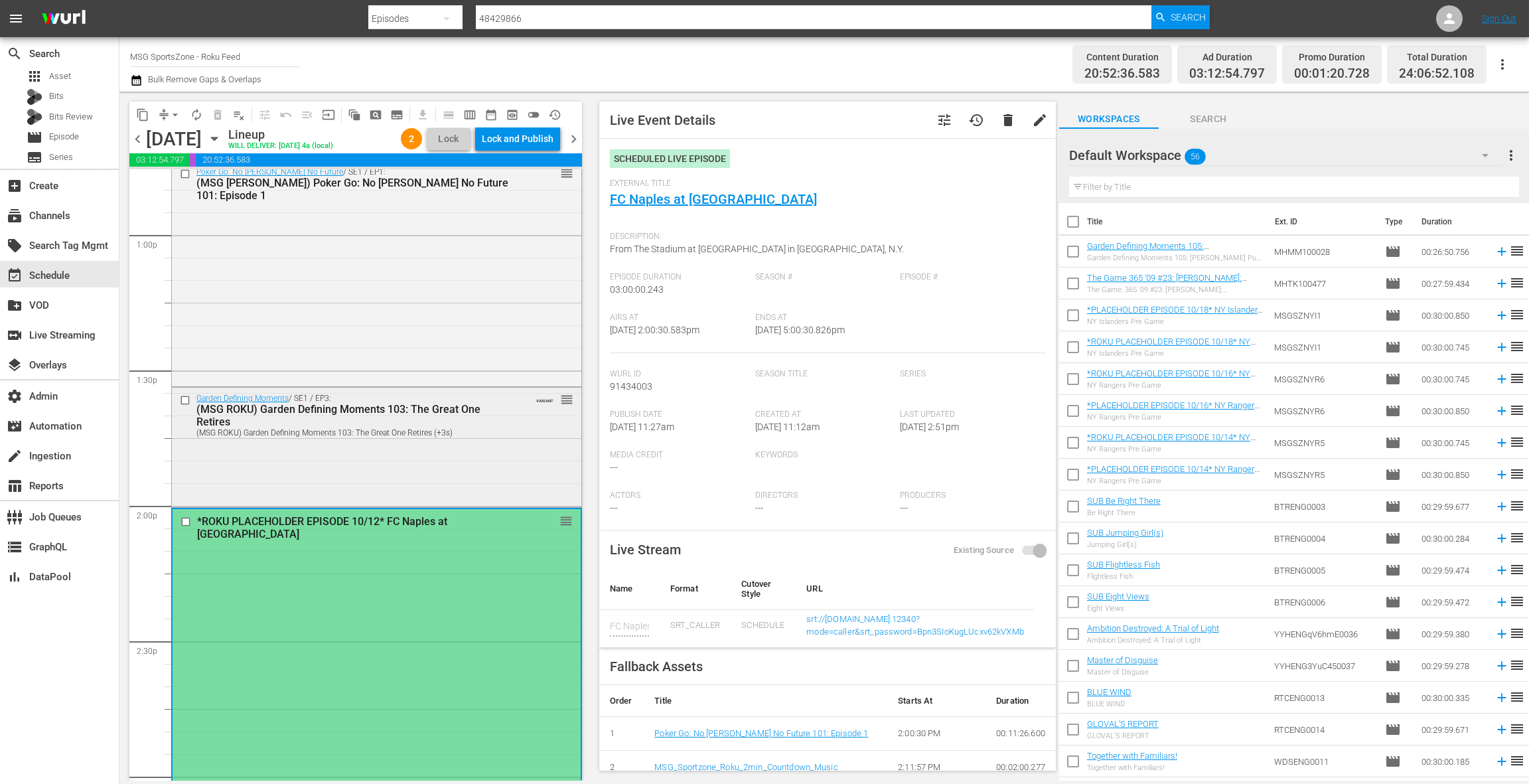
click at [466, 464] on div "Garden Defining Moments / SE1 / EP3: (MSG ROKU) Garden Defining Moments 103: Th…" at bounding box center [376, 446] width 409 height 117
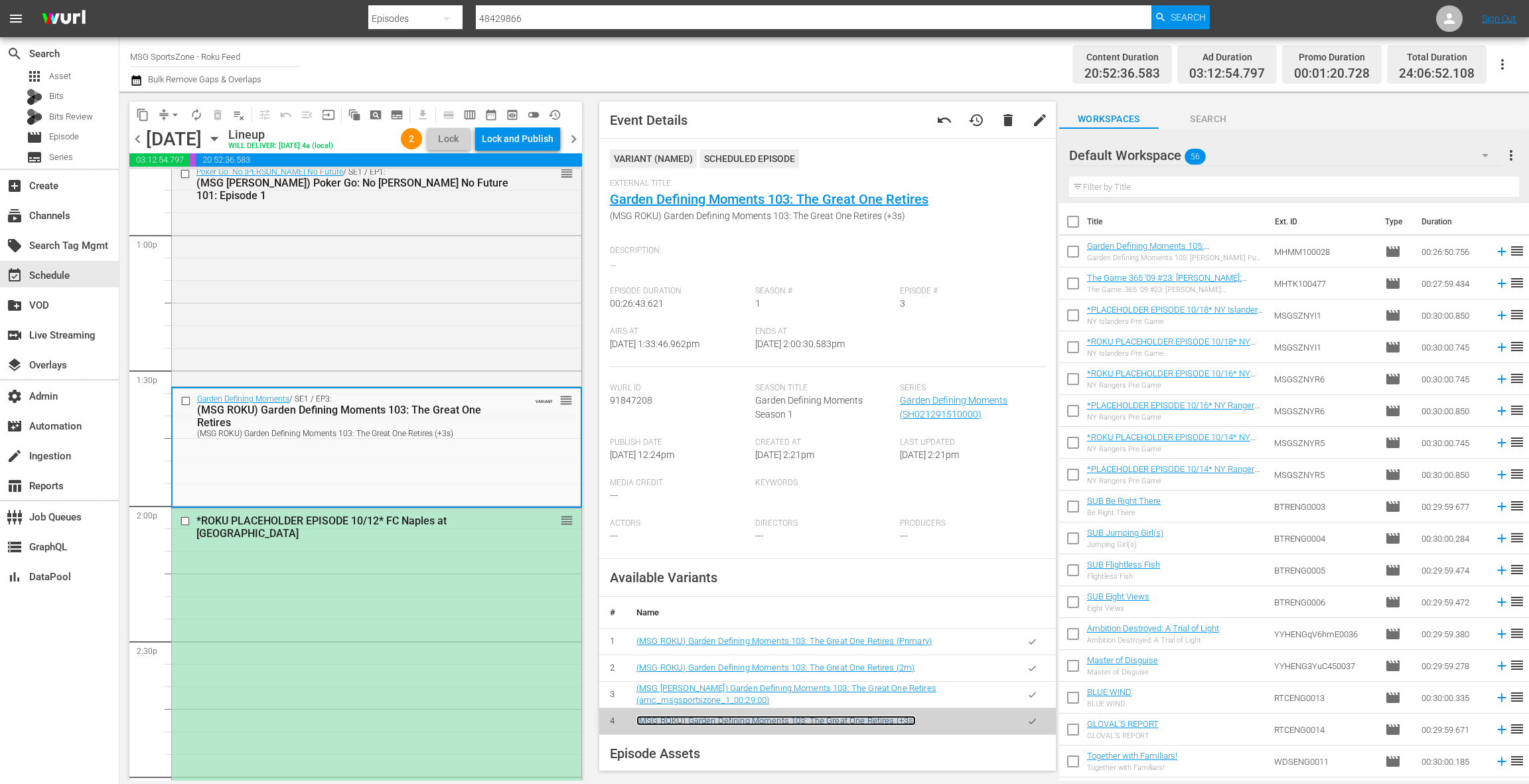
click at [866, 718] on link "(MSG ROKU) Garden Defining Moments 103: The Great One Retires (+3s)" at bounding box center [776, 720] width 280 height 10
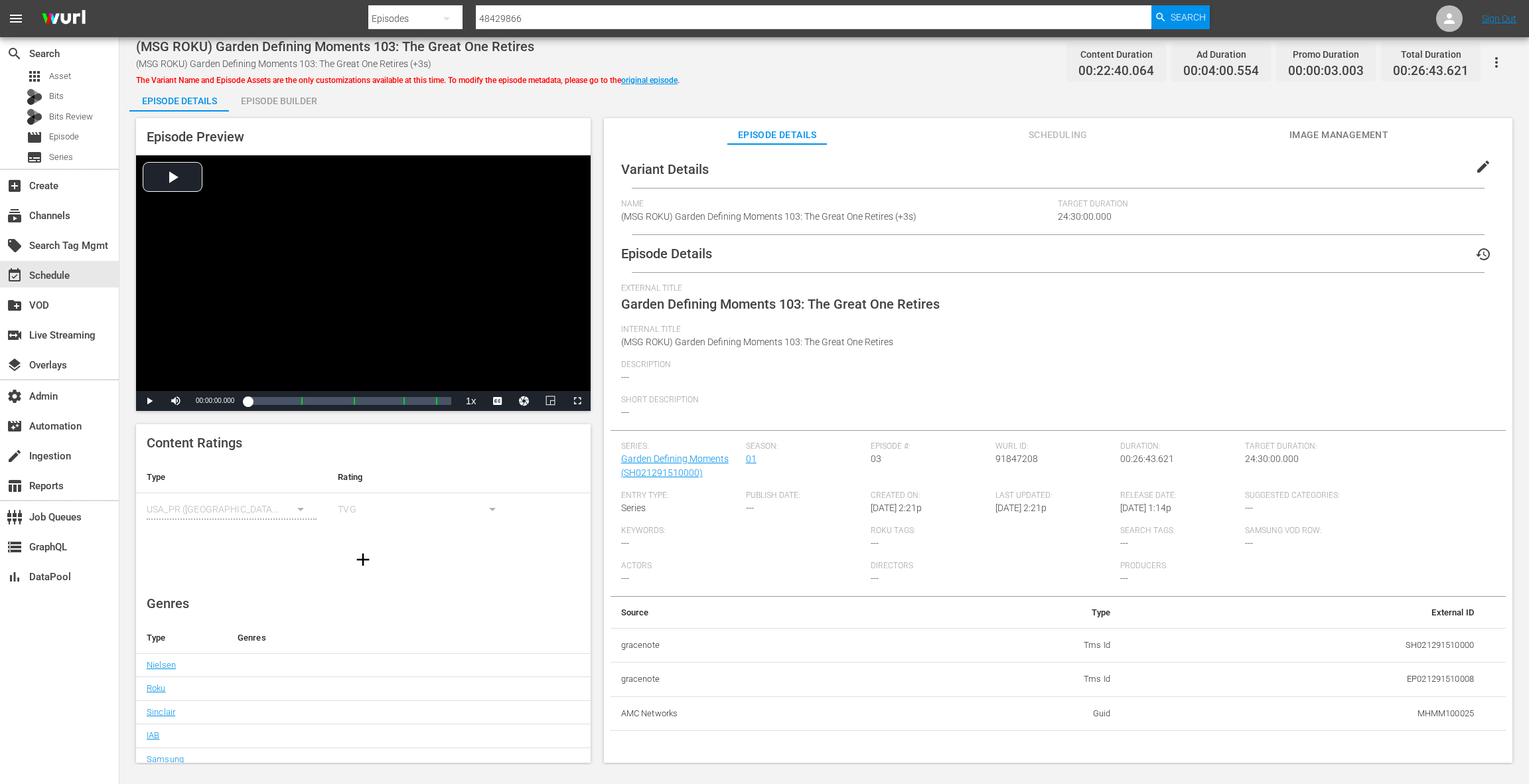
click at [293, 107] on div "Episode Builder" at bounding box center [278, 101] width 100 height 32
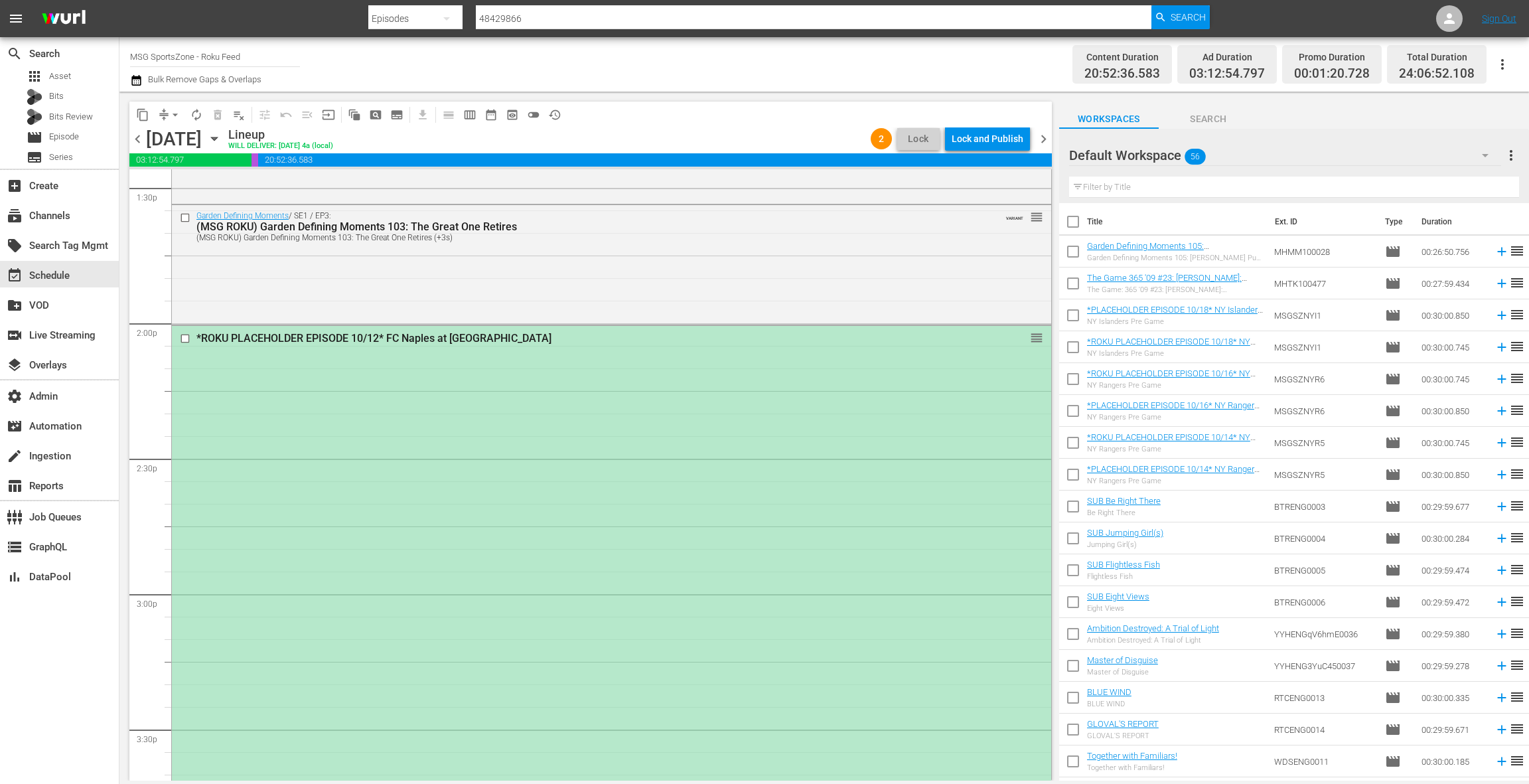
scroll to position [3637, 0]
click at [542, 269] on div "Garden Defining Moments / SE1 / EP3: (MSG ROKU) Garden Defining Moments 103: Th…" at bounding box center [611, 263] width 879 height 117
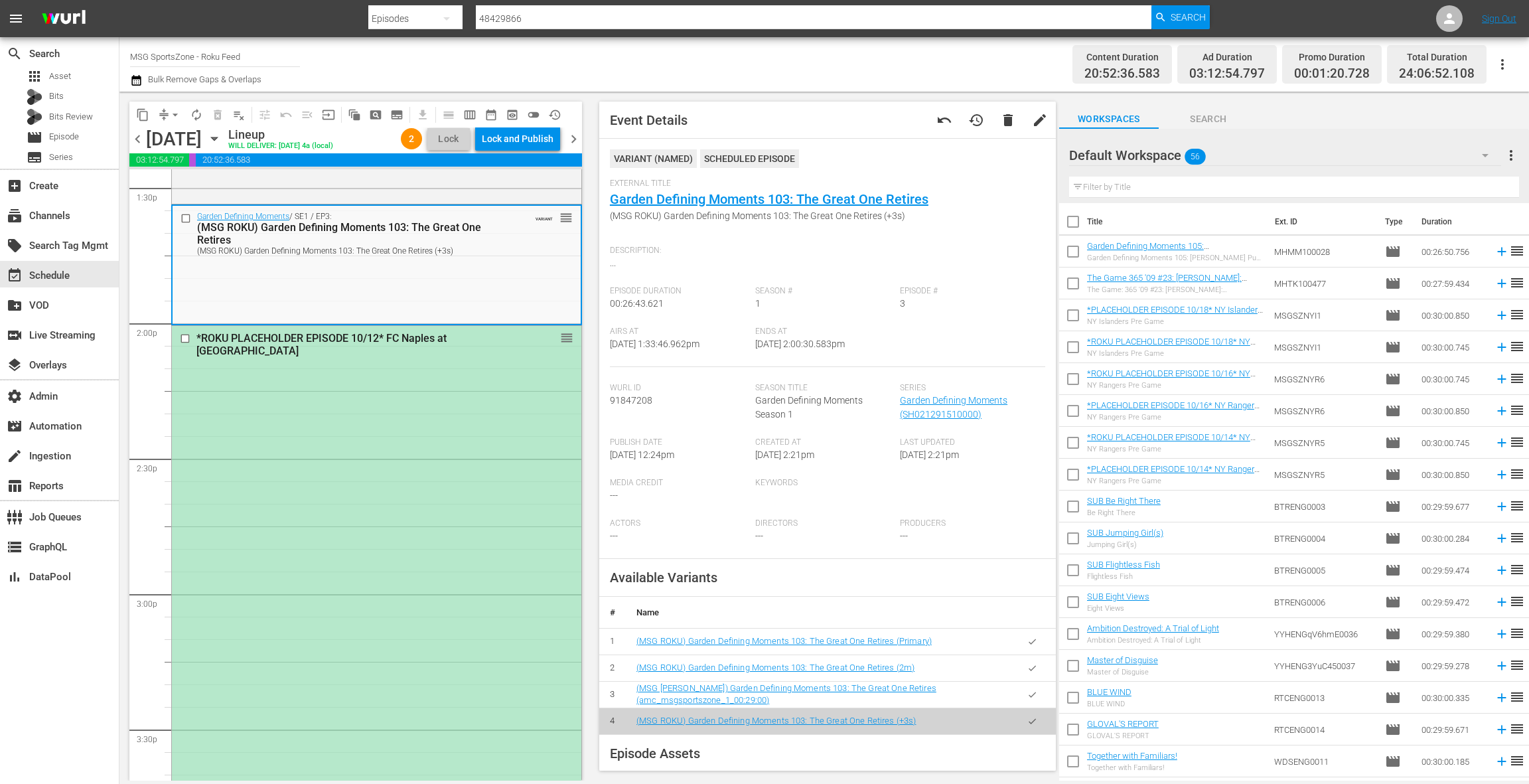
scroll to position [4, 0]
click at [1396, 156] on div "Default Workspace 56" at bounding box center [1285, 155] width 432 height 37
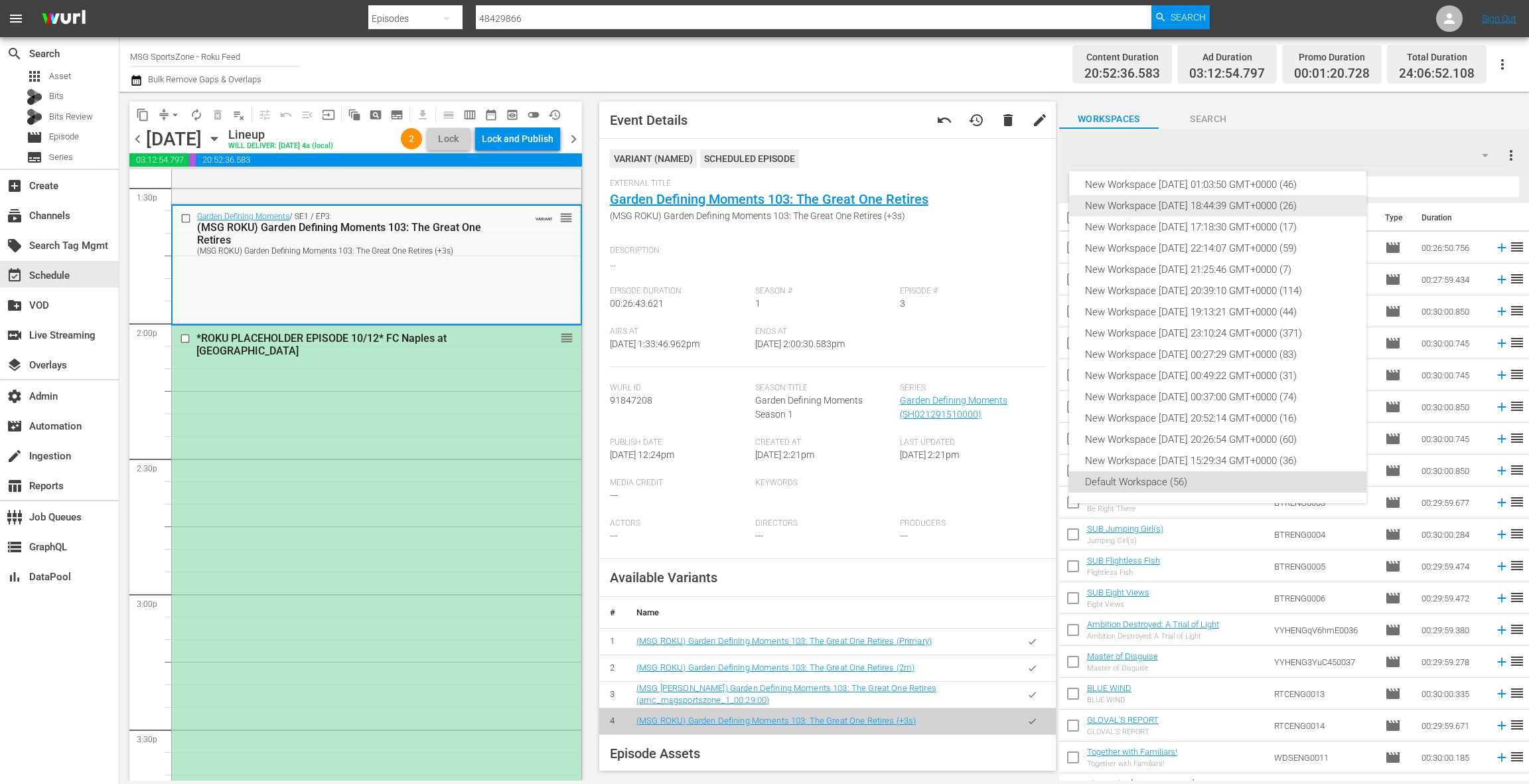
scroll to position [0, 0]
click at [1240, 217] on div "New Workspace Wed Sep 24 2025 00:52:18 GMT+0000 (36)" at bounding box center [1218, 213] width 265 height 22
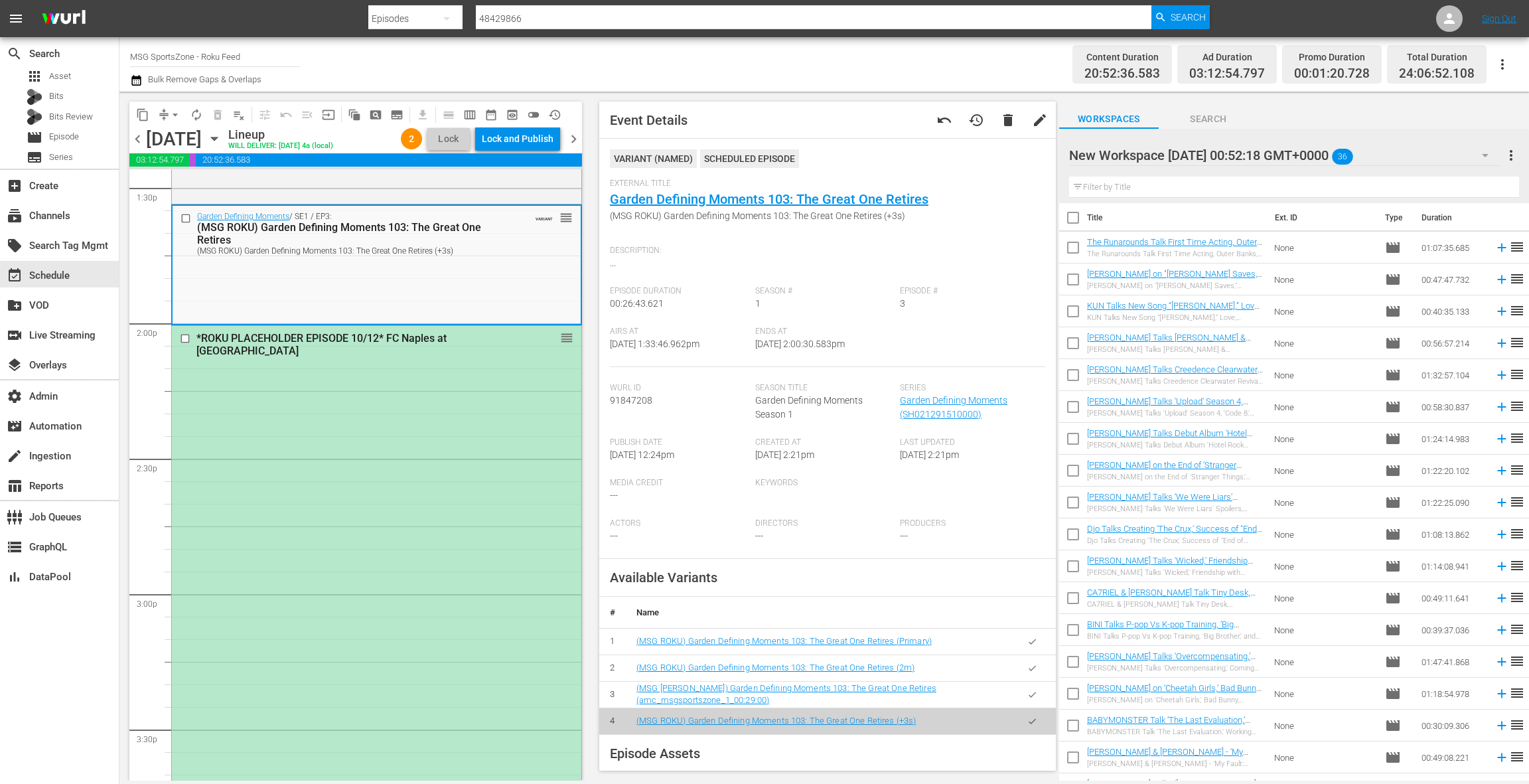
click at [1423, 150] on div "New Workspace Wed Sep 24 2025 00:52:18 GMT+0000 36" at bounding box center [1285, 155] width 432 height 37
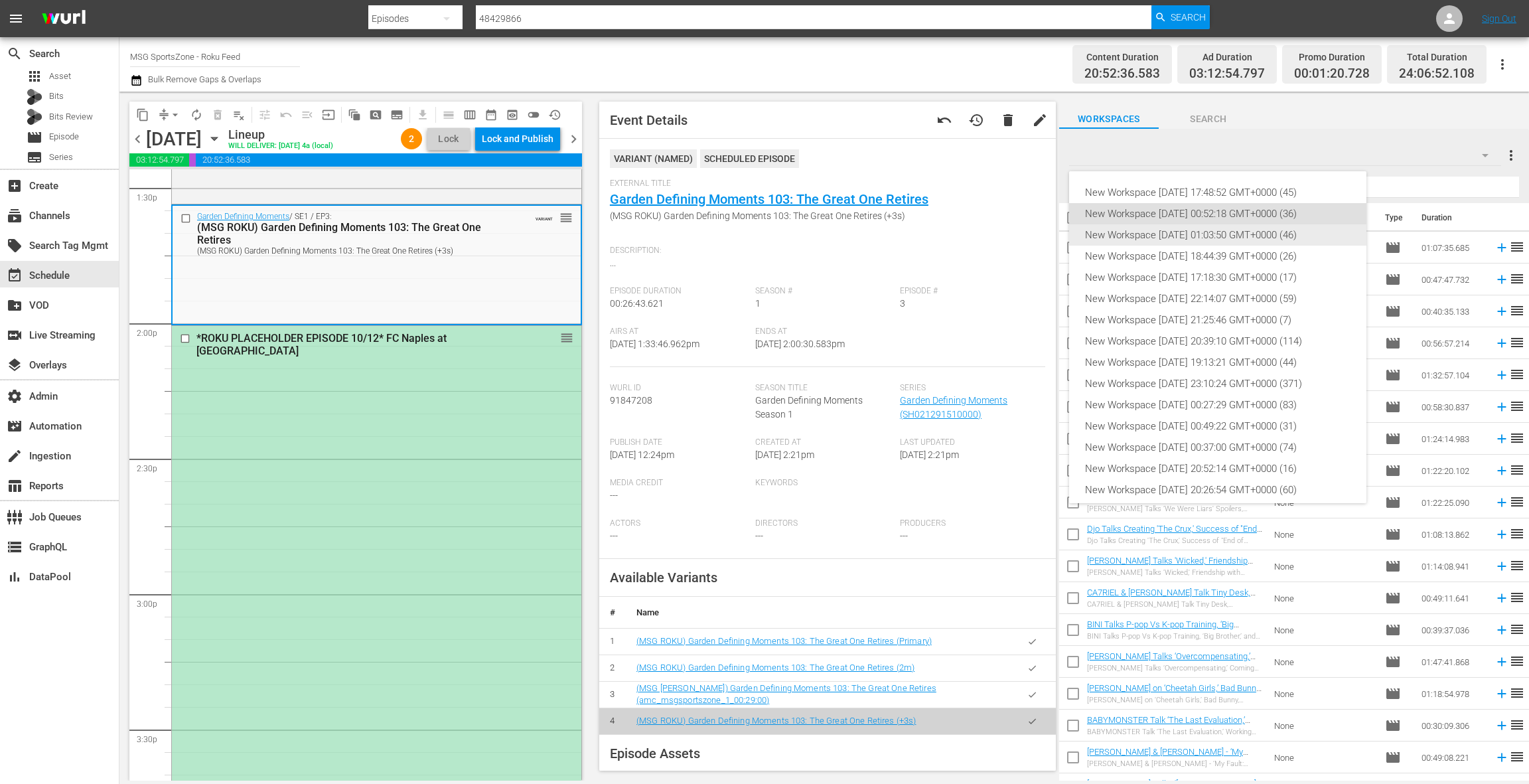
click at [1254, 238] on div "New Workspace Mon Sep 22 2025 01:03:50 GMT+0000 (46)" at bounding box center [1218, 235] width 265 height 22
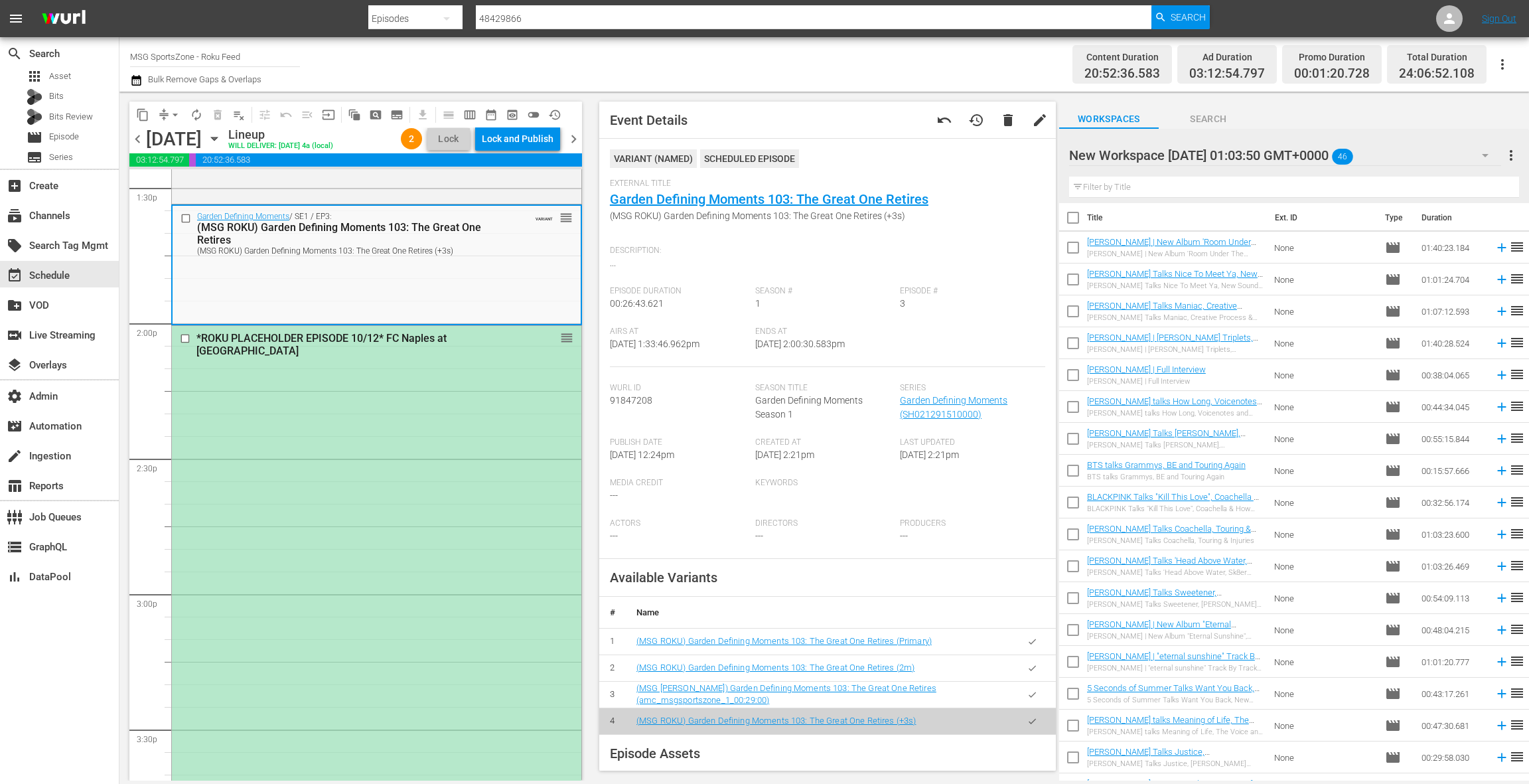
click at [1447, 155] on div "New Workspace Mon Sep 22 2025 01:03:50 GMT+0000 46" at bounding box center [1285, 155] width 432 height 37
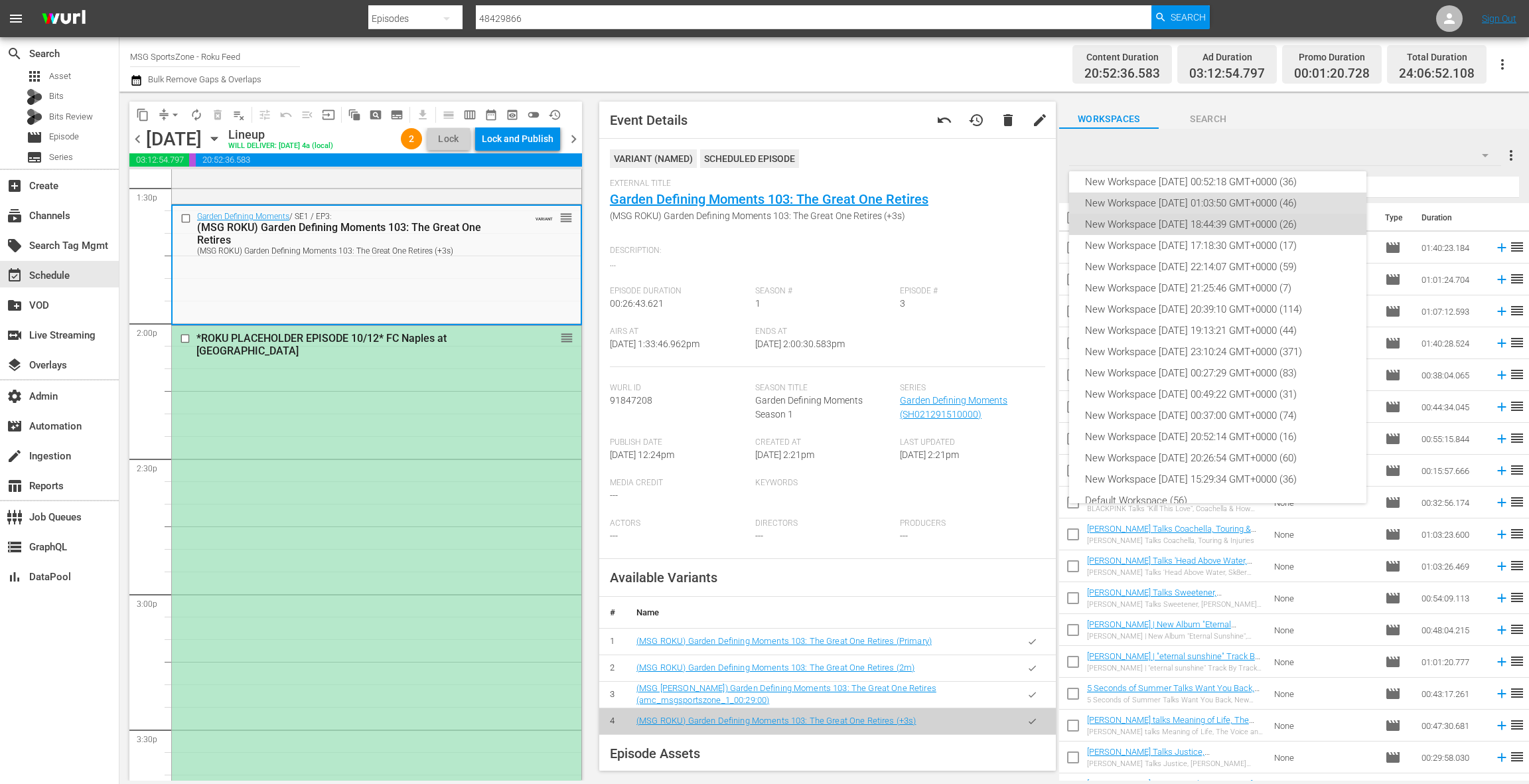
click at [1250, 231] on div "New Workspace Sat Sep 06 2025 18:44:39 GMT+0000 (26)" at bounding box center [1218, 224] width 265 height 22
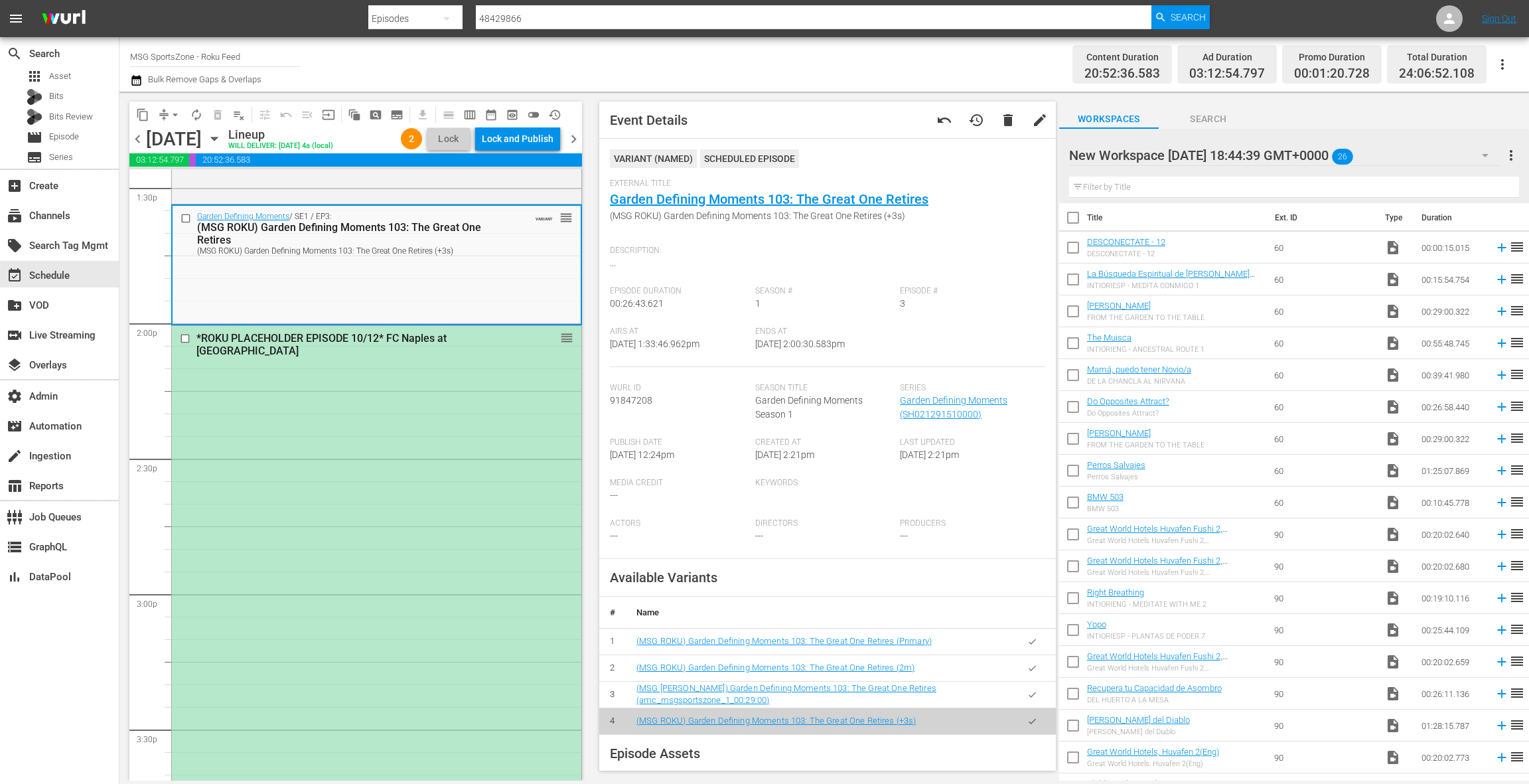
click at [1435, 156] on div "New Workspace Sat Sep 06 2025 18:44:39 GMT+0000 26" at bounding box center [1285, 155] width 432 height 37
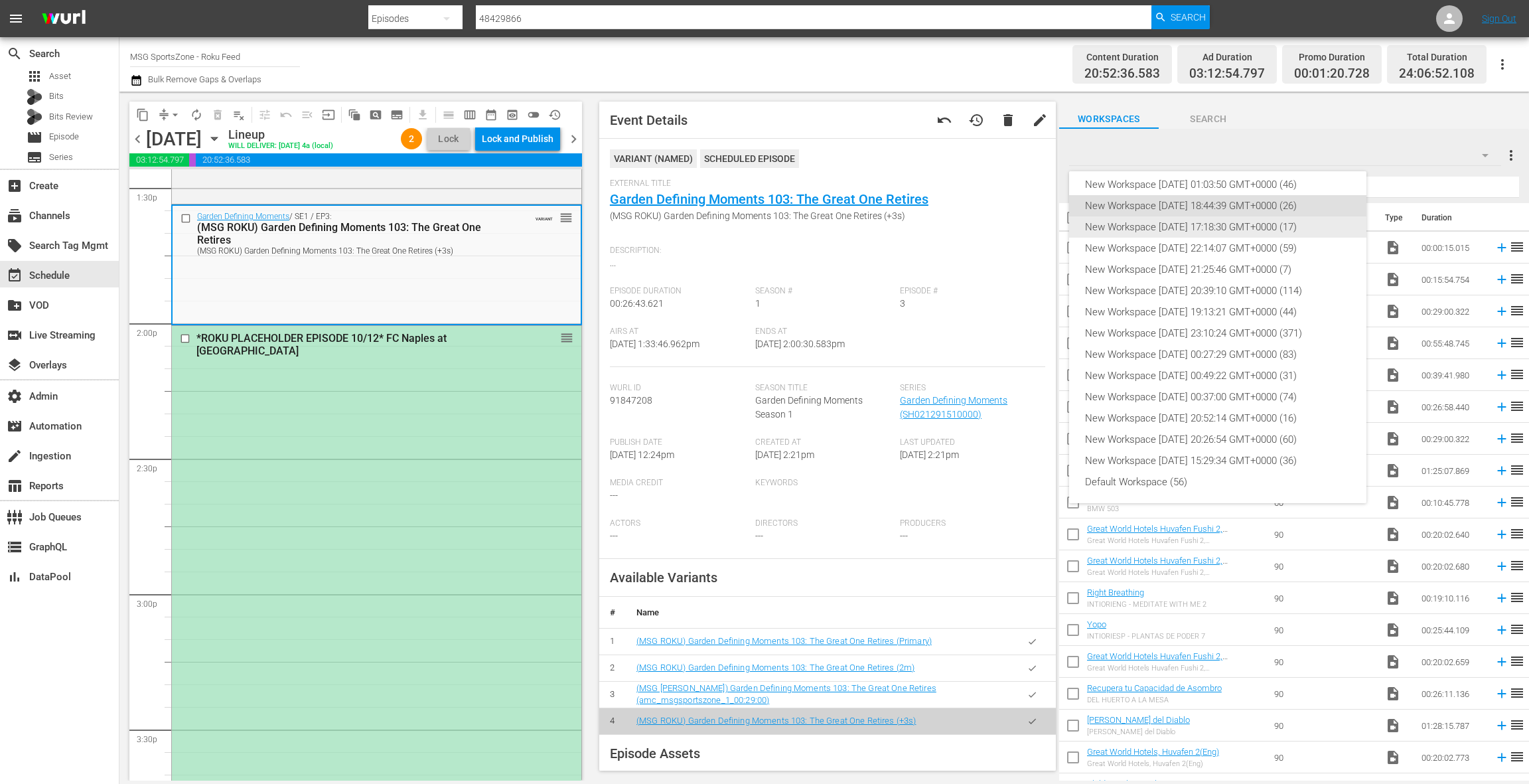
scroll to position [0, 0]
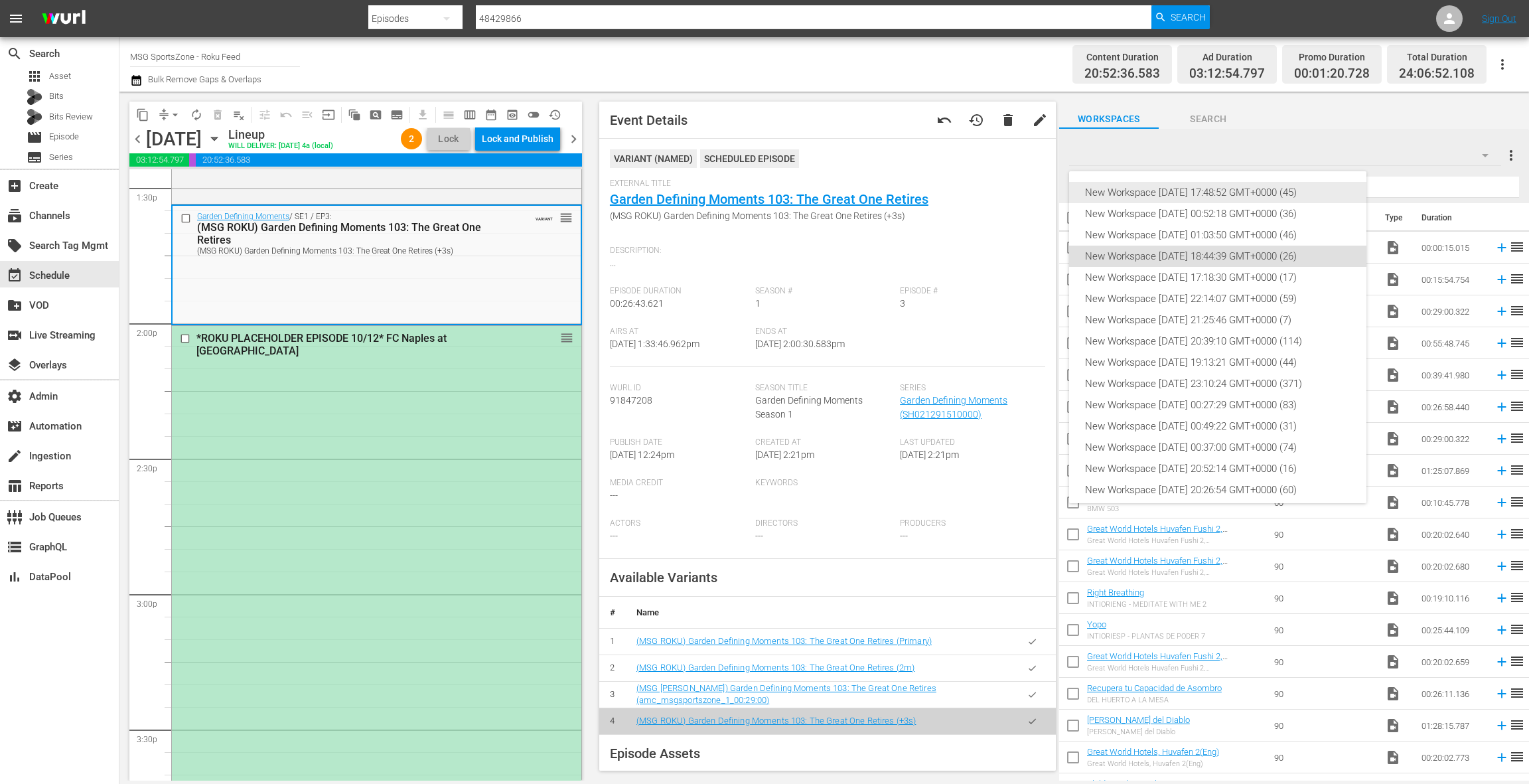
click at [1220, 192] on div "New Workspace Sat Oct 04 2025 17:48:52 GMT+0000 (45)" at bounding box center [1218, 193] width 265 height 22
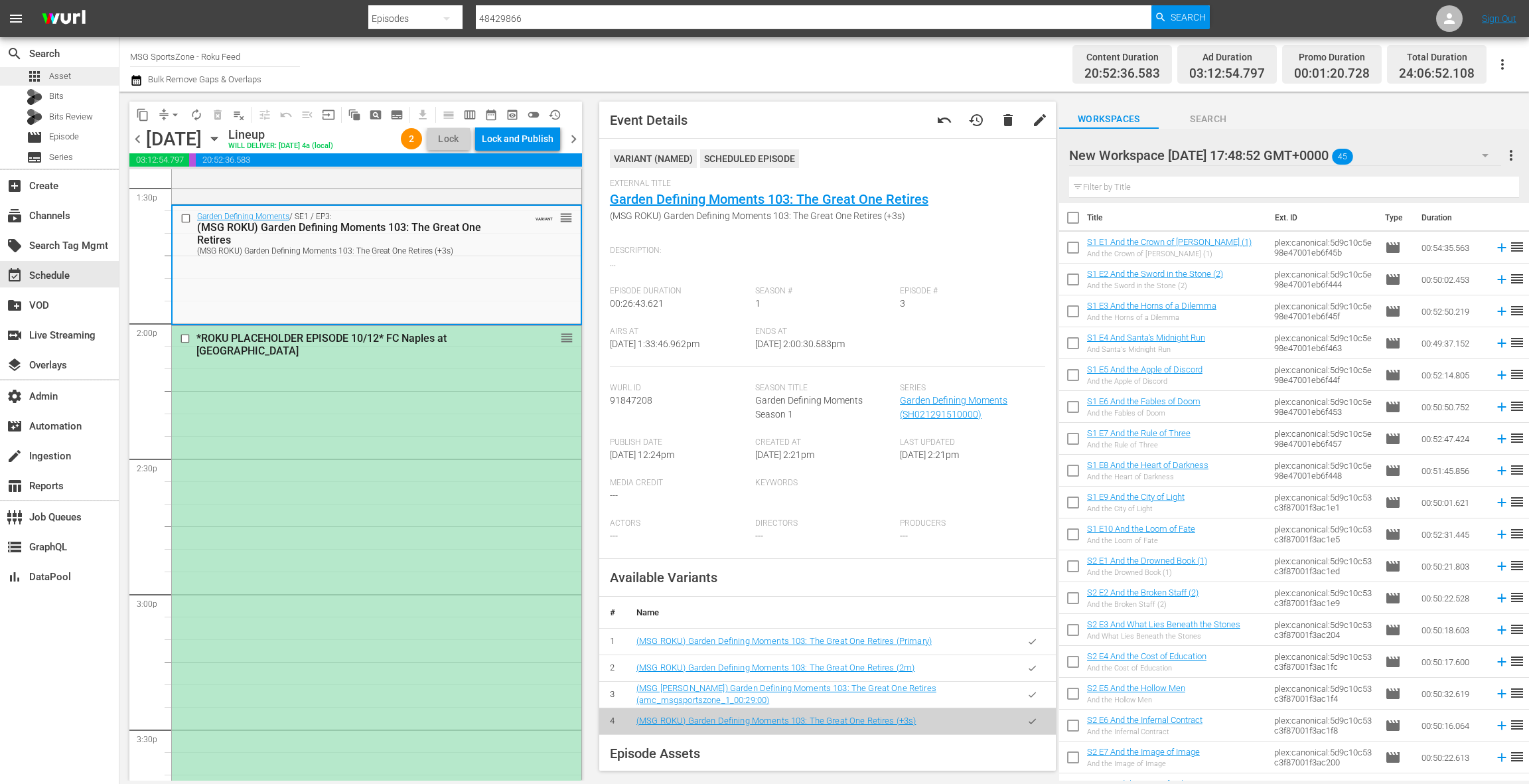
click at [71, 77] on div "apps Asset" at bounding box center [59, 76] width 119 height 18
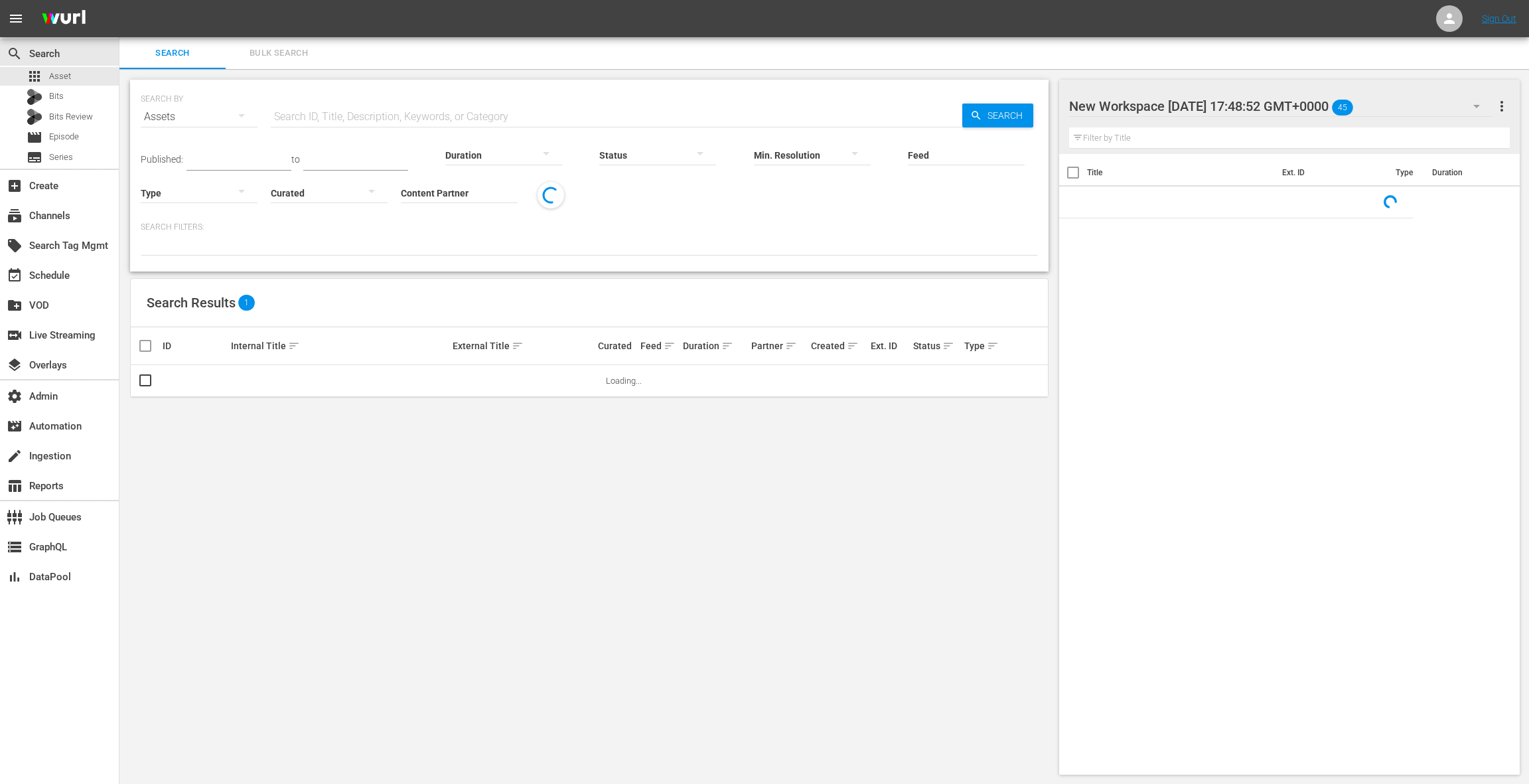
click at [315, 113] on input "text" at bounding box center [616, 117] width 691 height 32
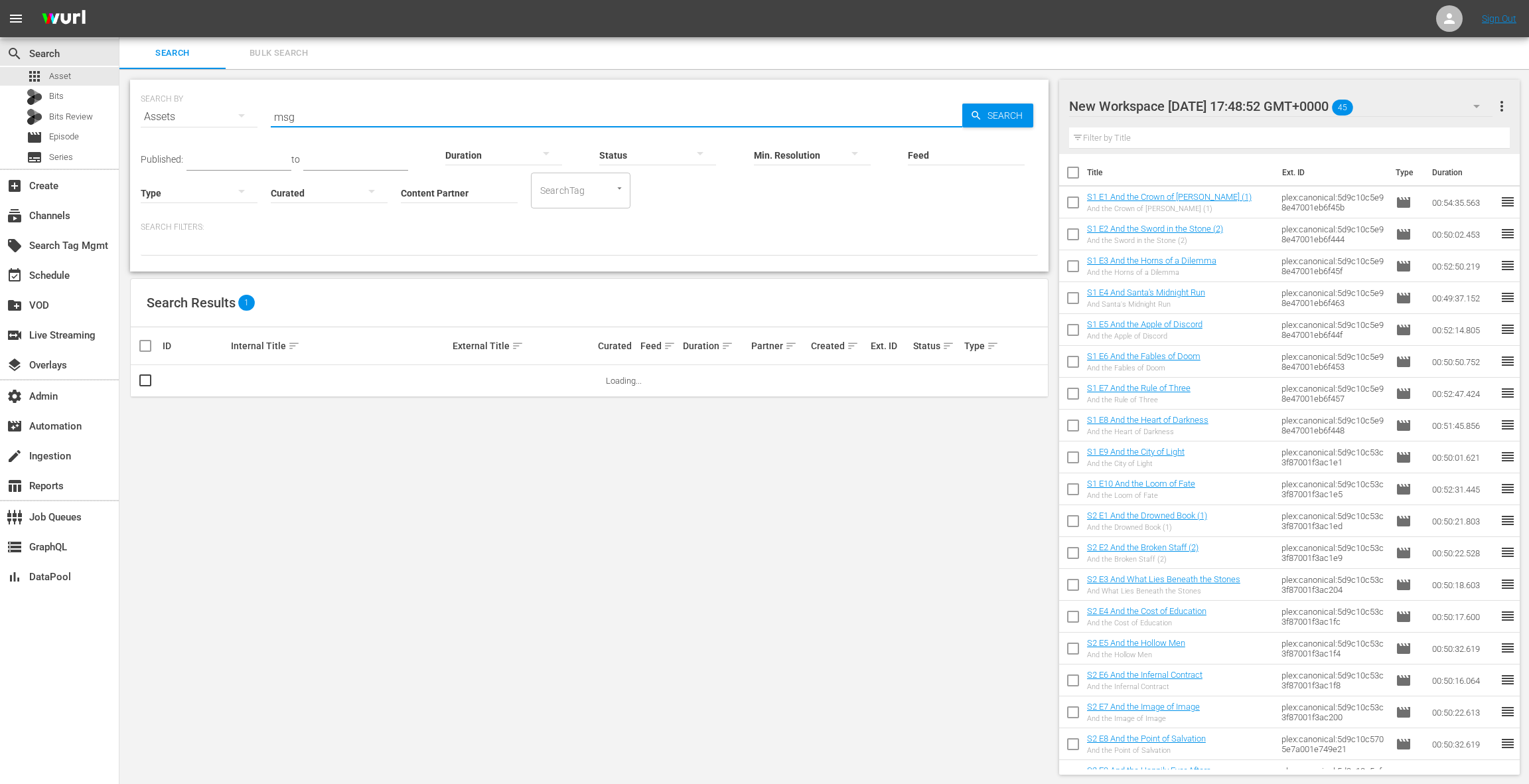
type input "msg"
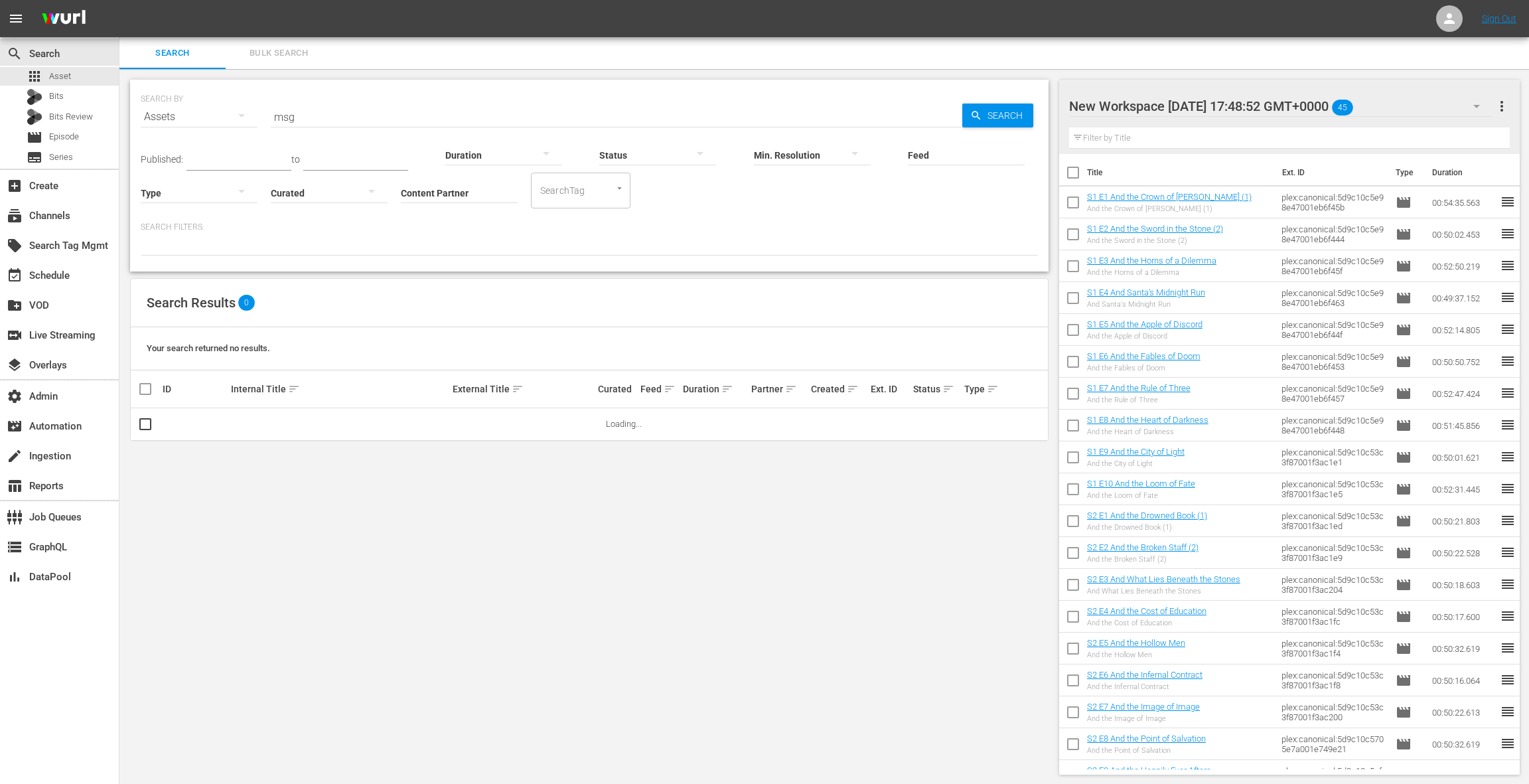
click at [203, 183] on div at bounding box center [199, 193] width 117 height 37
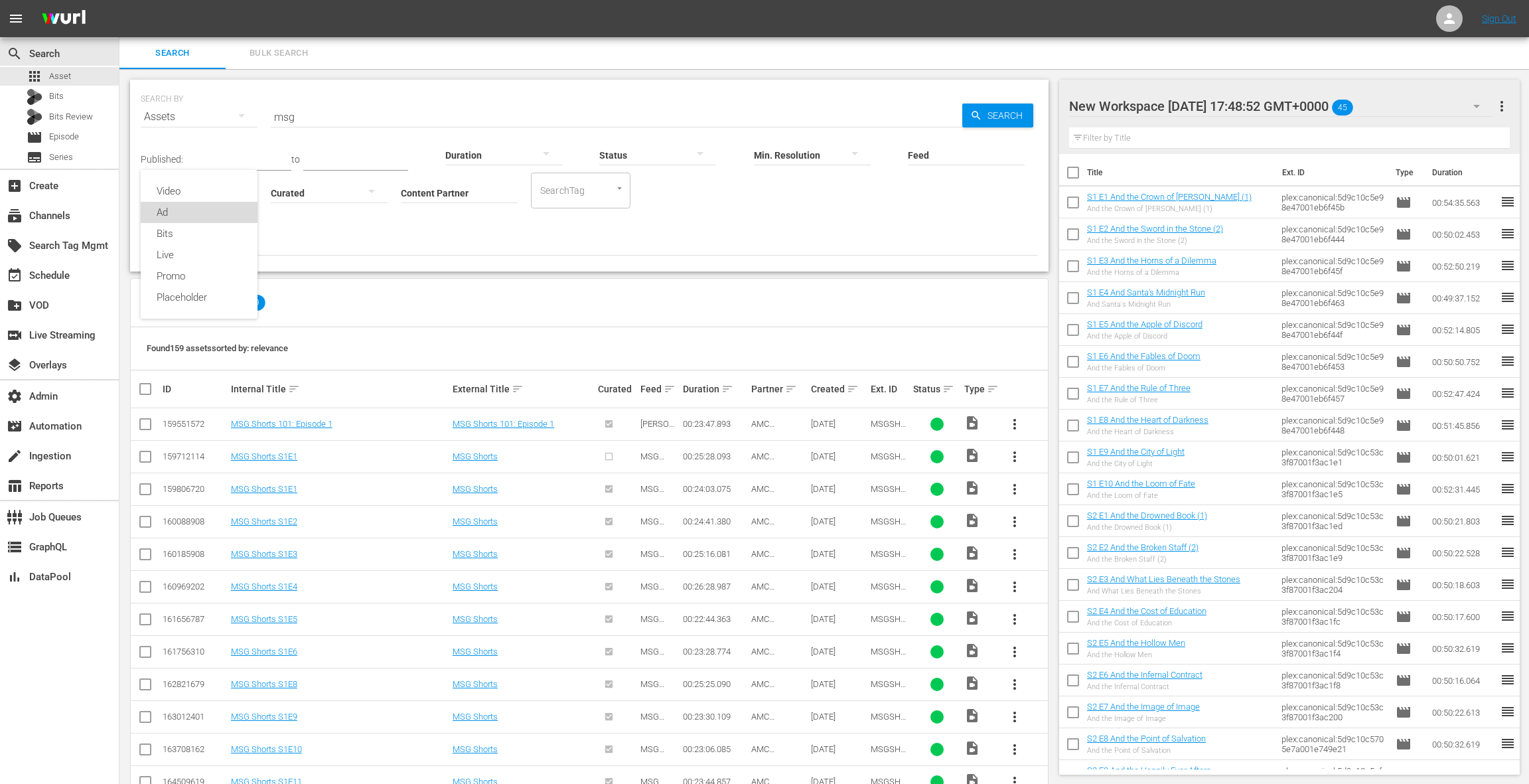
click at [193, 213] on div "Ad" at bounding box center [199, 212] width 117 height 22
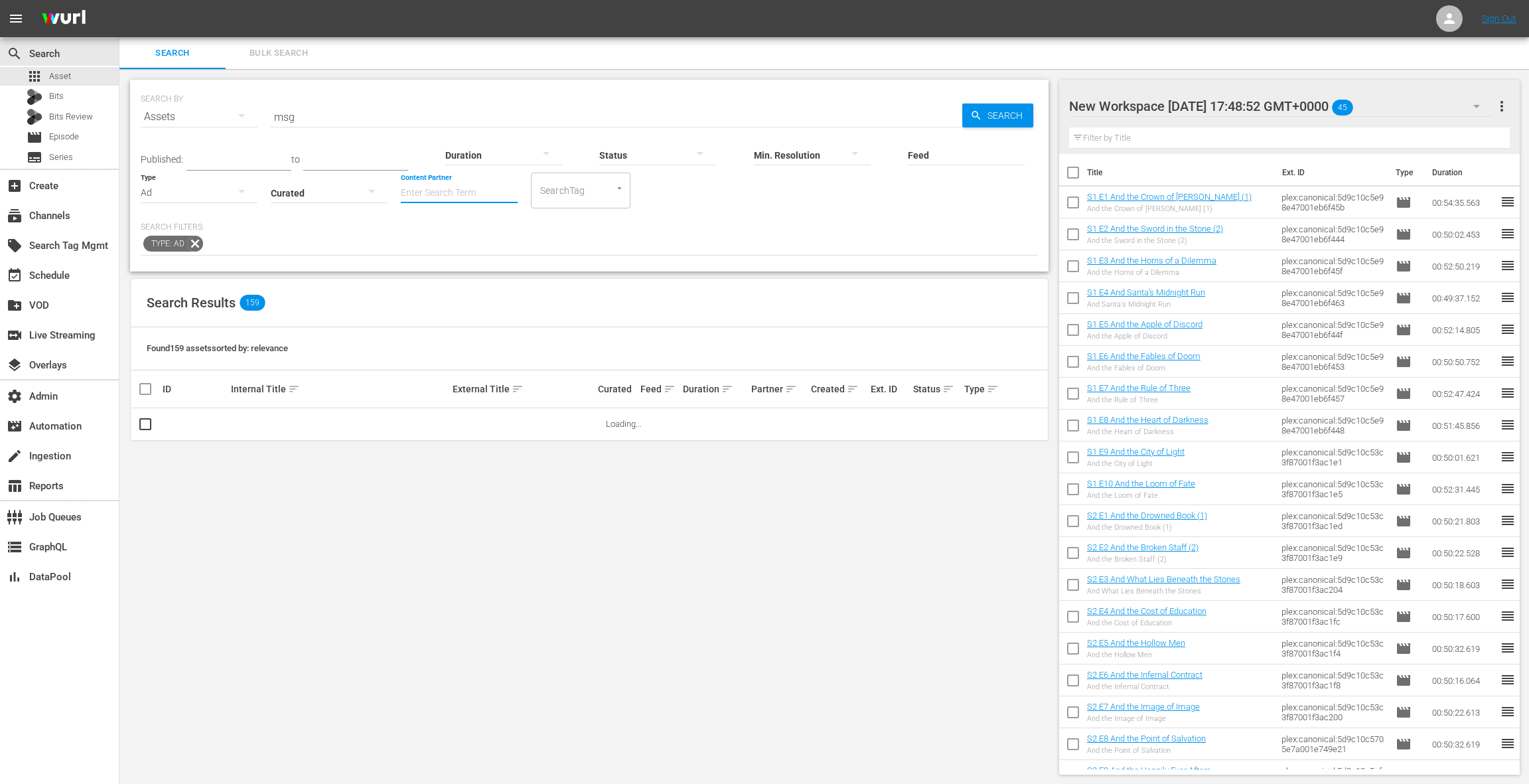
click at [452, 181] on input "Content Partner" at bounding box center [460, 194] width 117 height 48
click at [476, 231] on div "AMC Networks (138)" at bounding box center [508, 229] width 194 height 32
type input "AMC Networks (138)"
click at [1431, 100] on div "New Workspace Sat Oct 04 2025 17:48:52 GMT+0000 45" at bounding box center [1281, 106] width 424 height 37
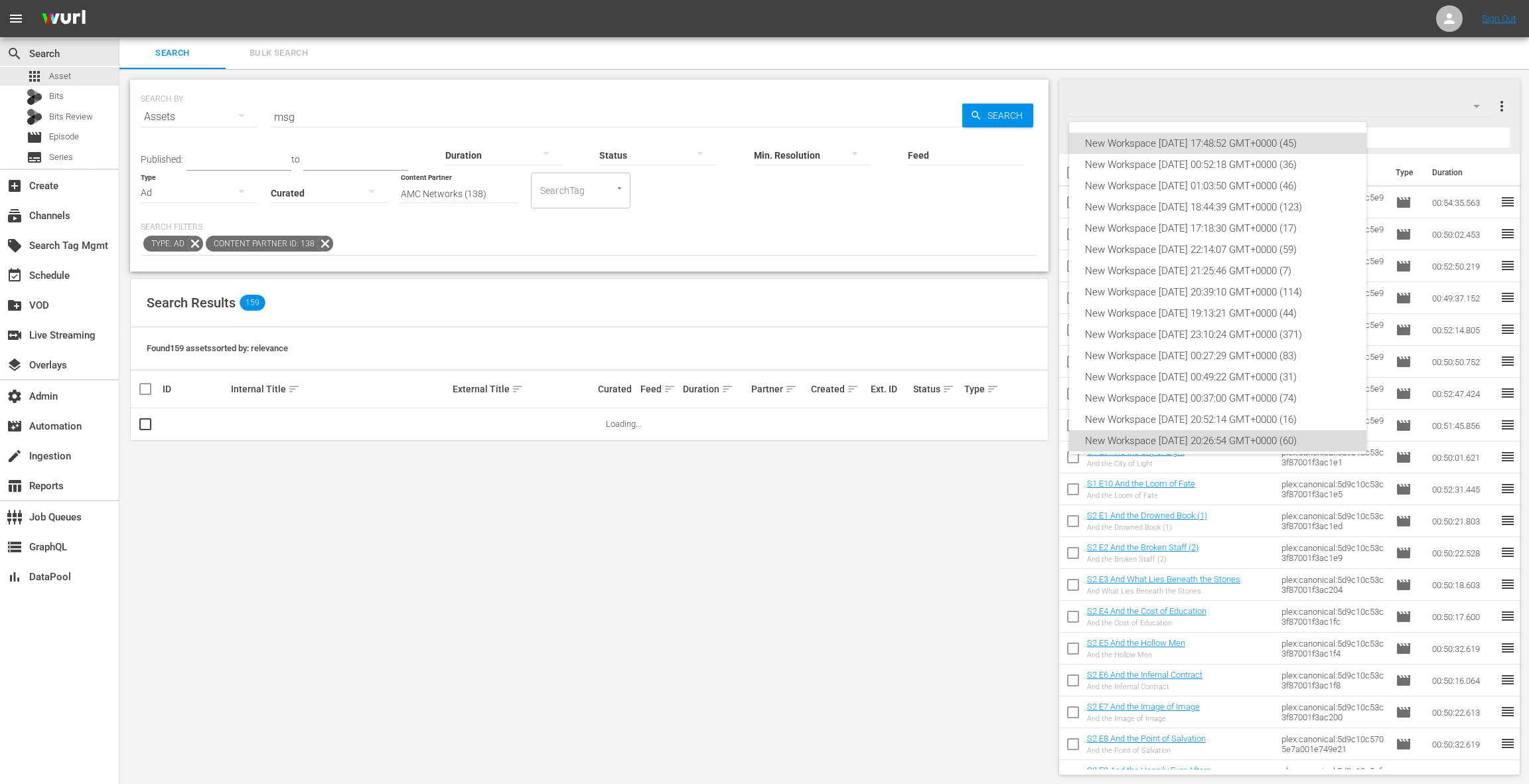
click at [1216, 440] on div "New Workspace Thu May 01 2025 20:26:54 GMT+0000 (60)" at bounding box center [1218, 440] width 265 height 22
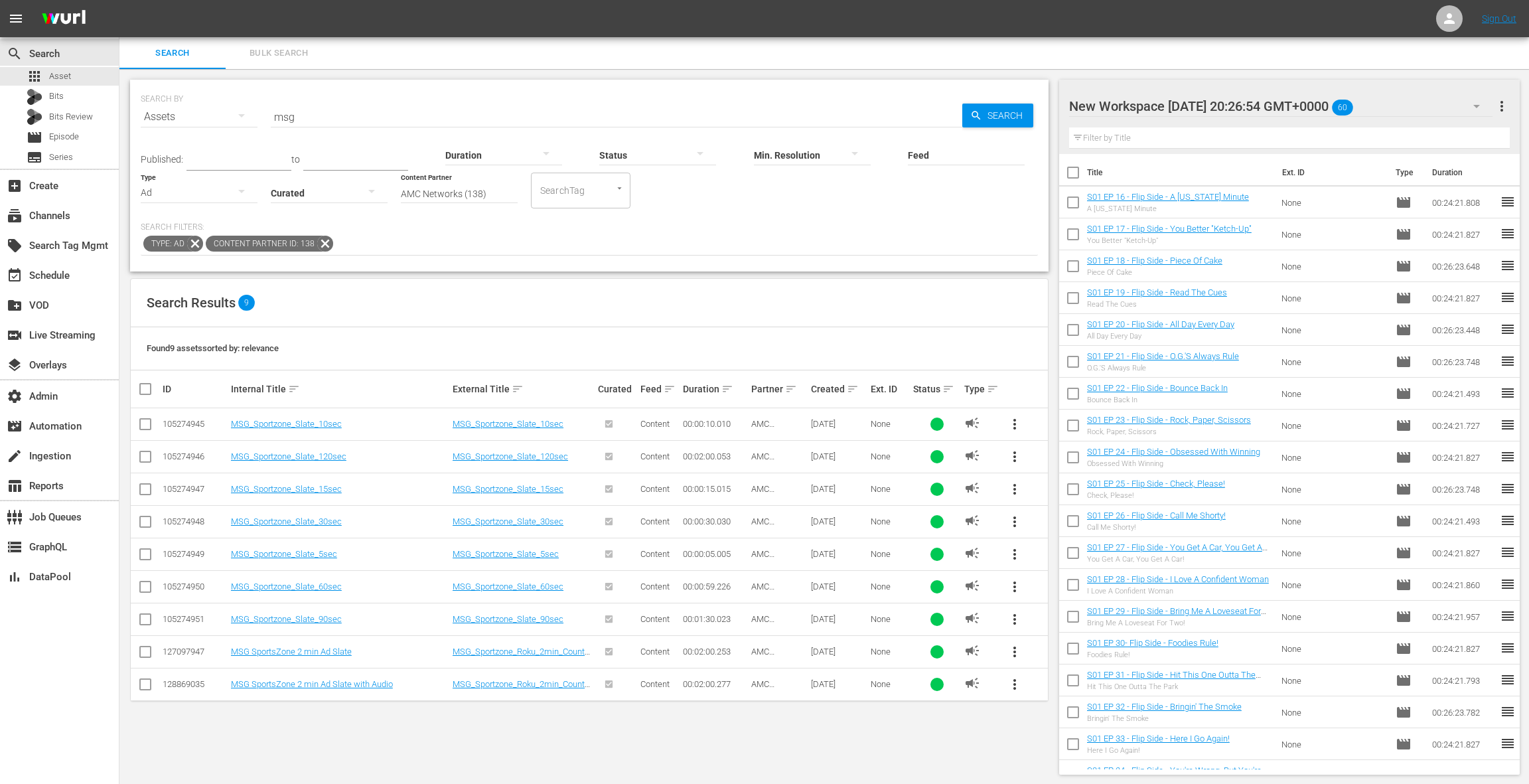
click at [1429, 109] on div "New Workspace Thu May 01 2025 20:26:54 GMT+0000 60" at bounding box center [1281, 106] width 424 height 37
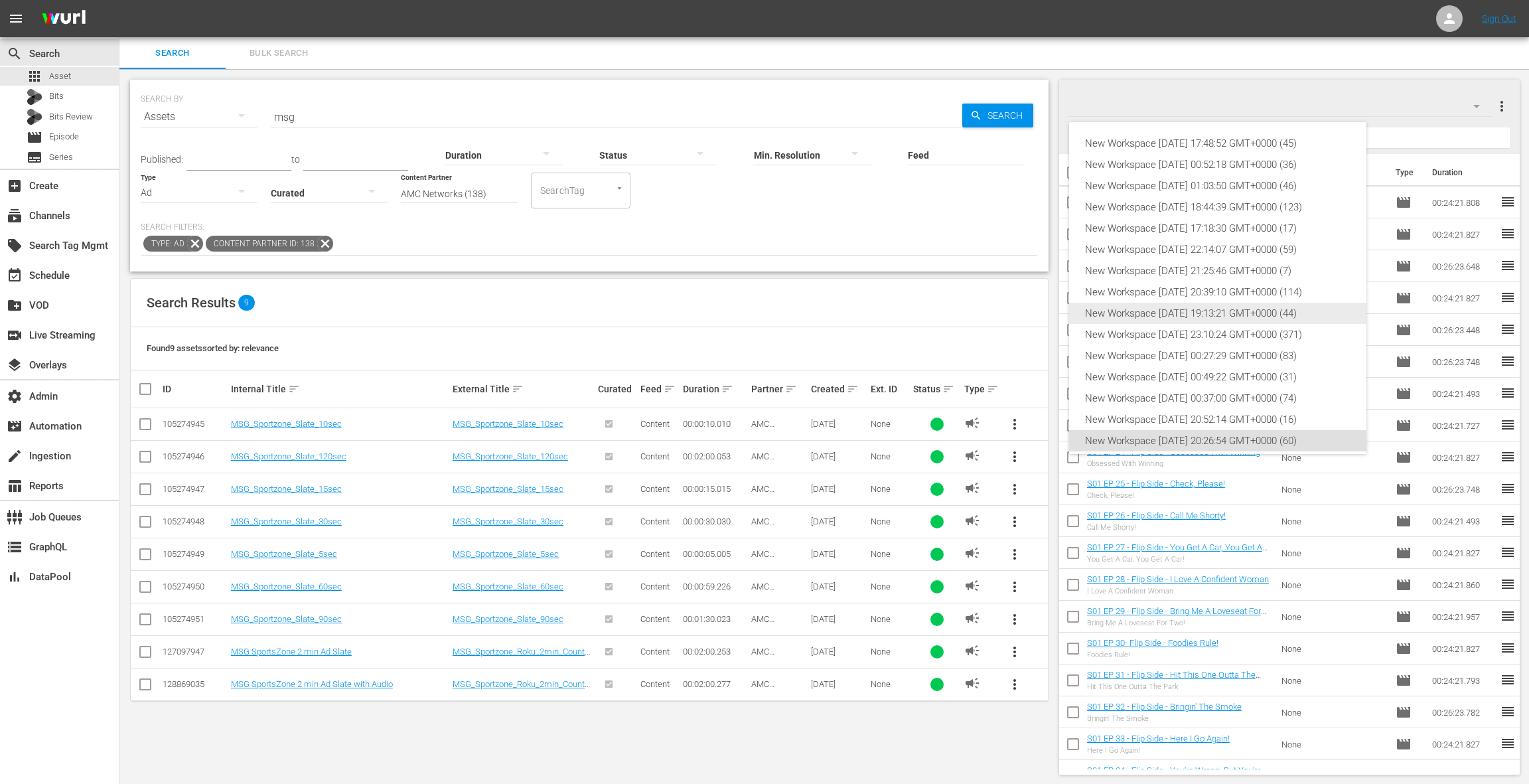
scroll to position [50, 0]
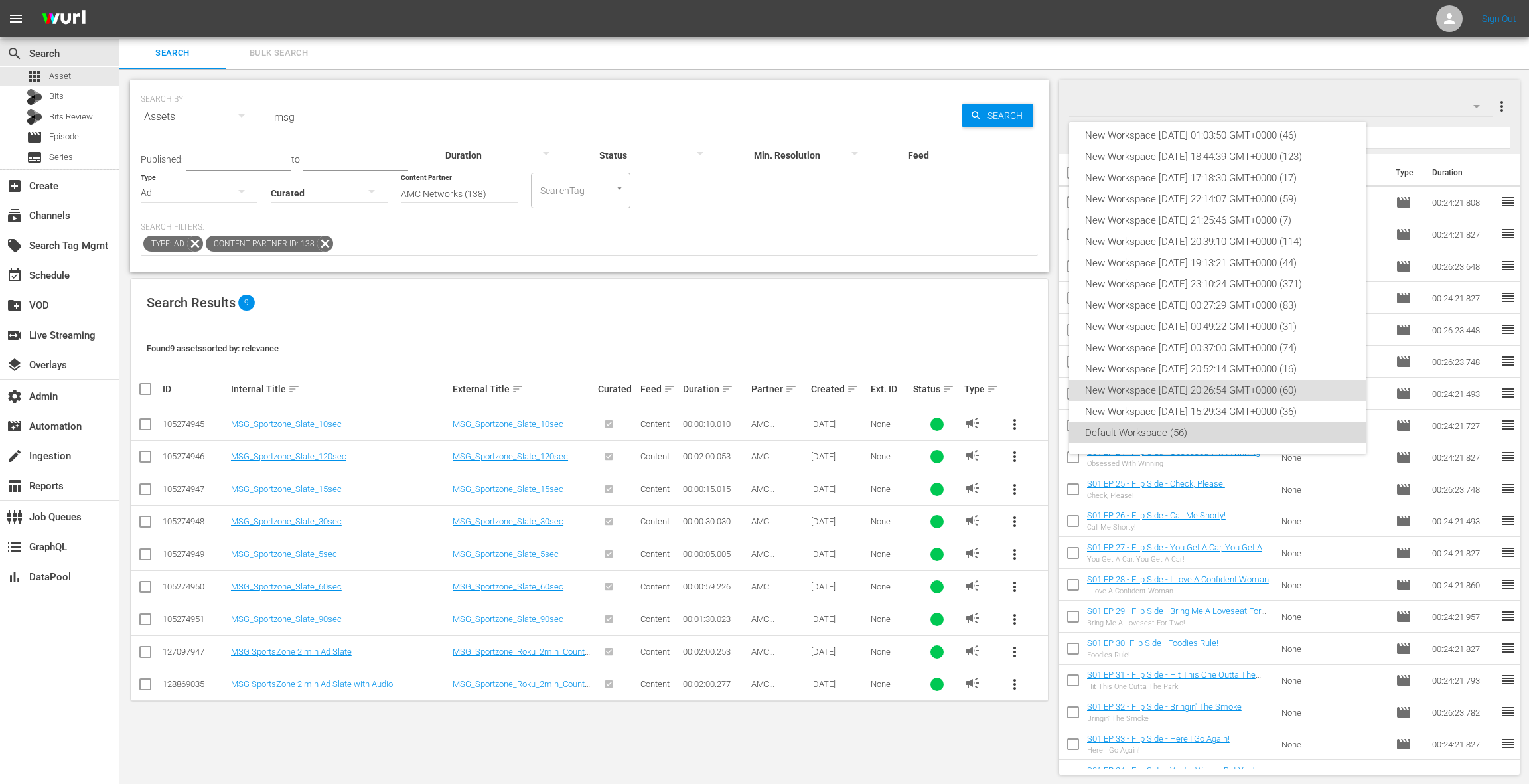
click at [1193, 432] on div "Default Workspace (56)" at bounding box center [1218, 432] width 265 height 22
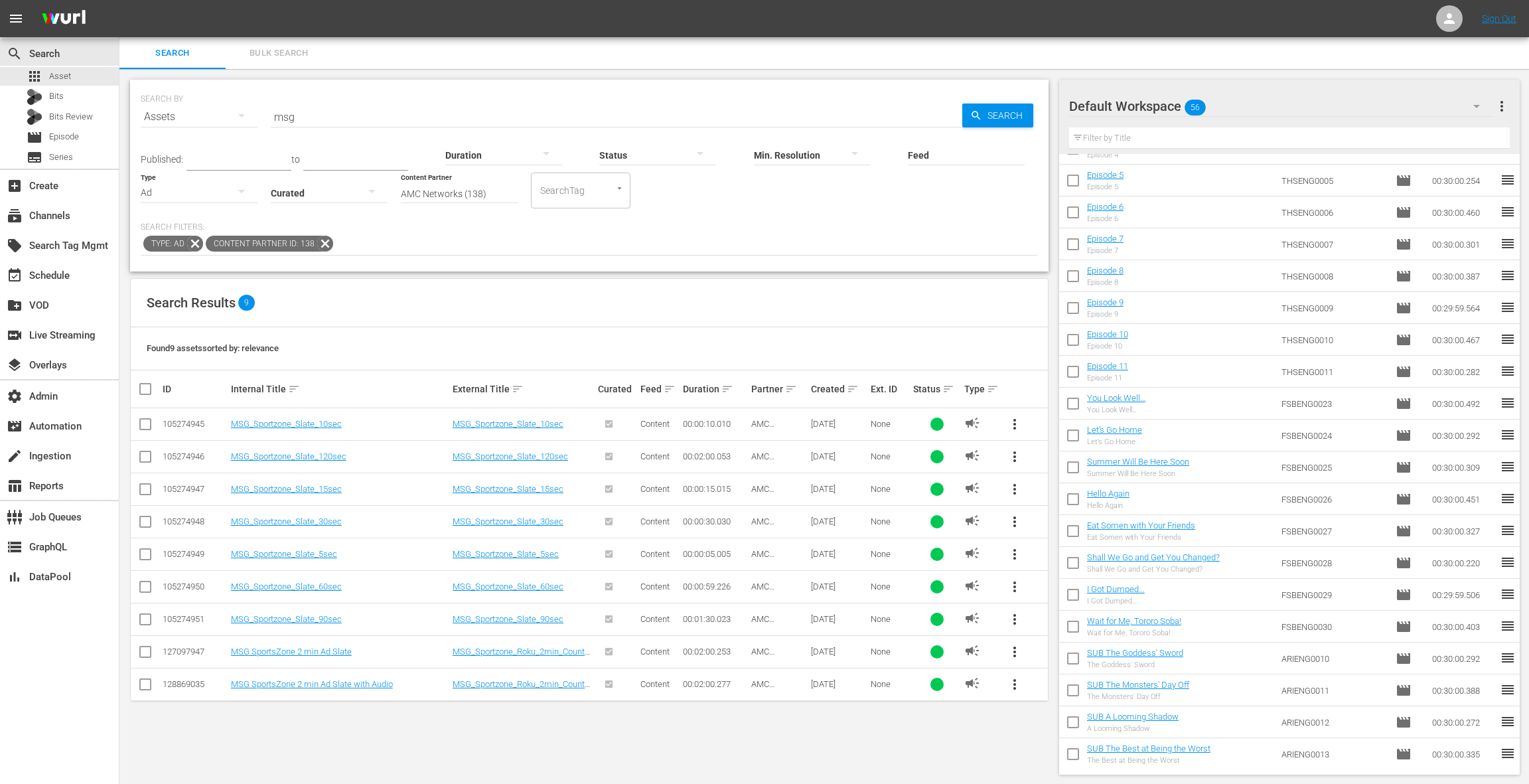
scroll to position [2, 0]
click at [1506, 109] on span "more_vert" at bounding box center [1502, 105] width 16 height 16
click at [1367, 132] on div "Clear All Workspace Items" at bounding box center [1416, 130] width 156 height 24
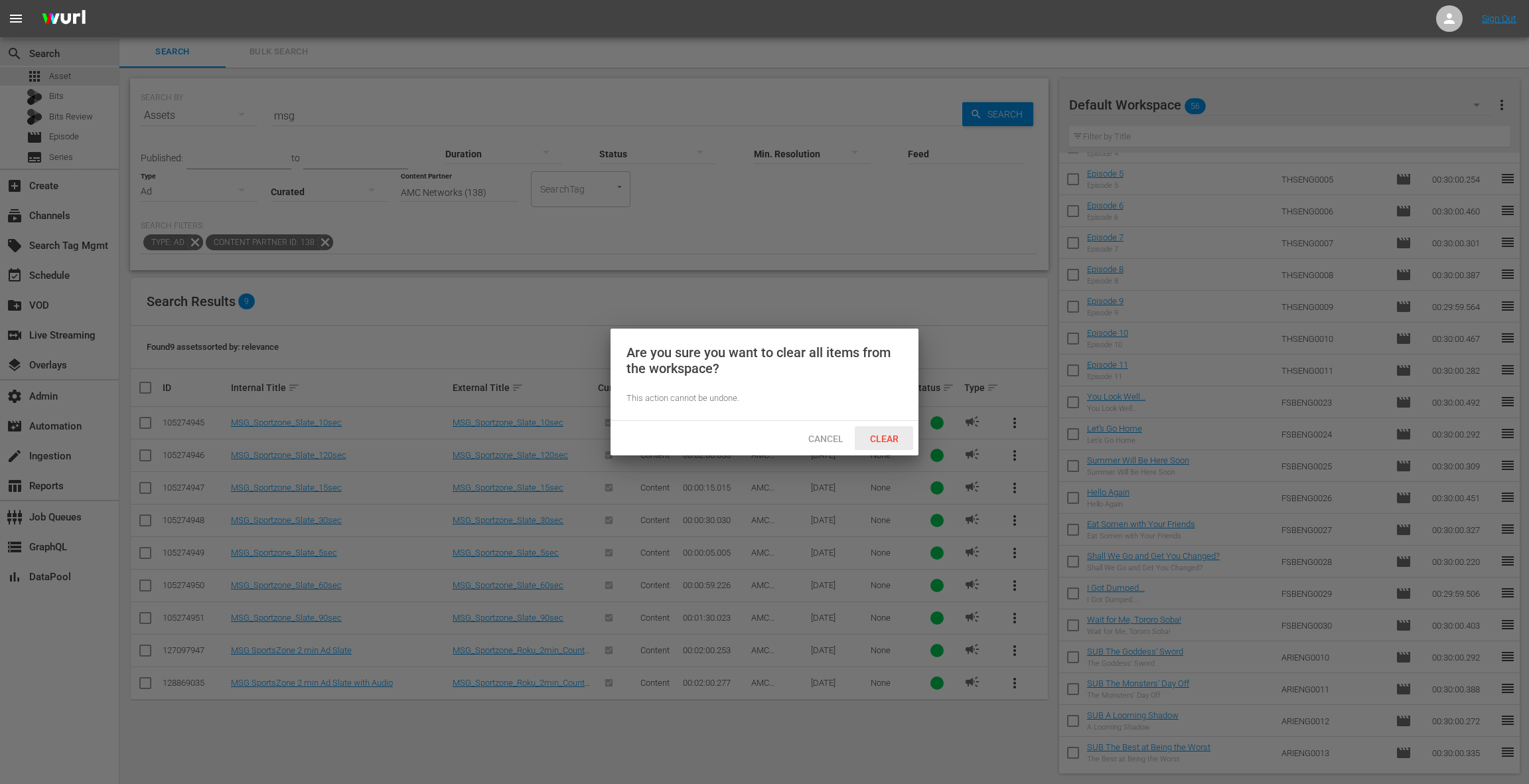
click at [891, 443] on span "Clear" at bounding box center [884, 438] width 50 height 10
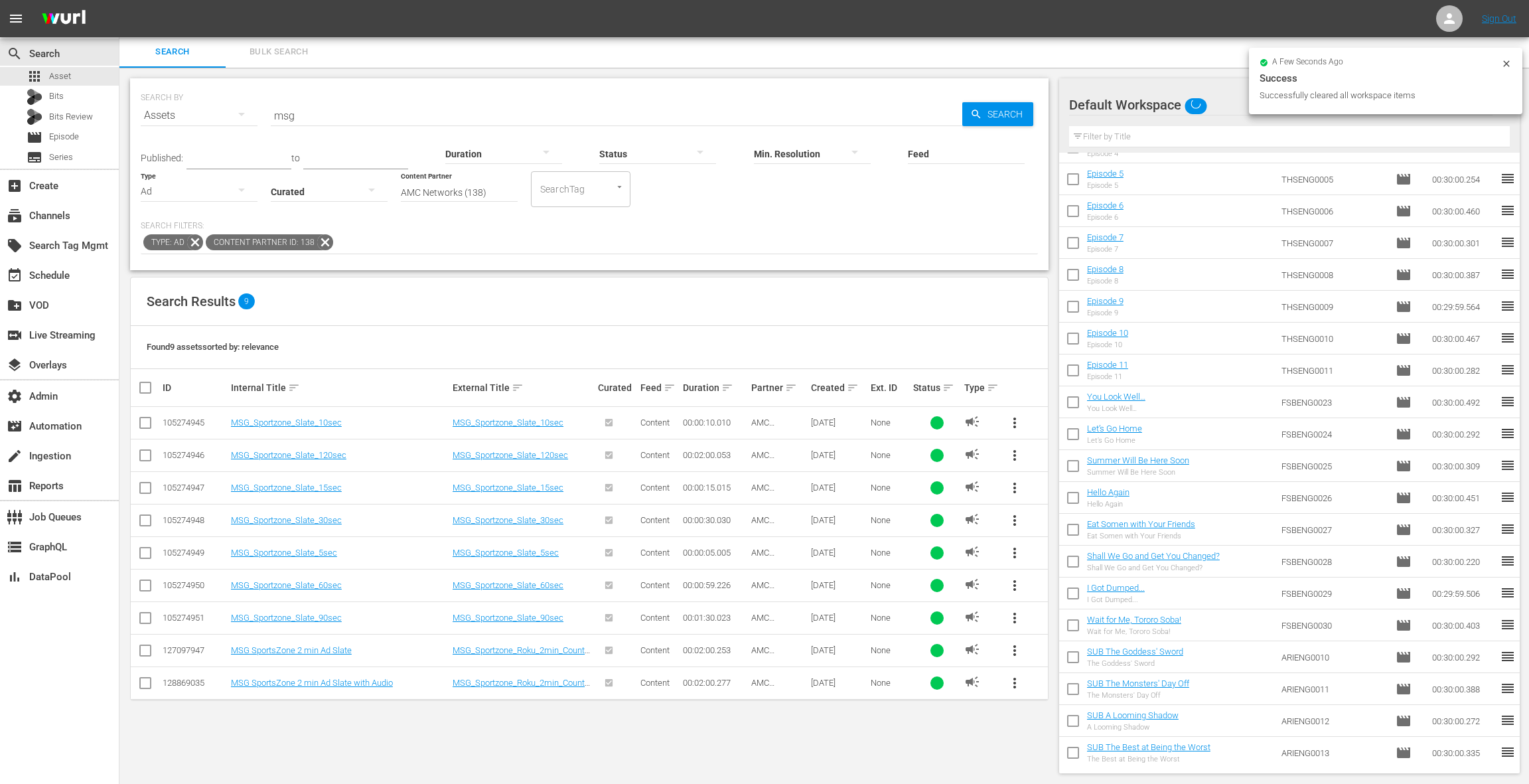
scroll to position [0, 0]
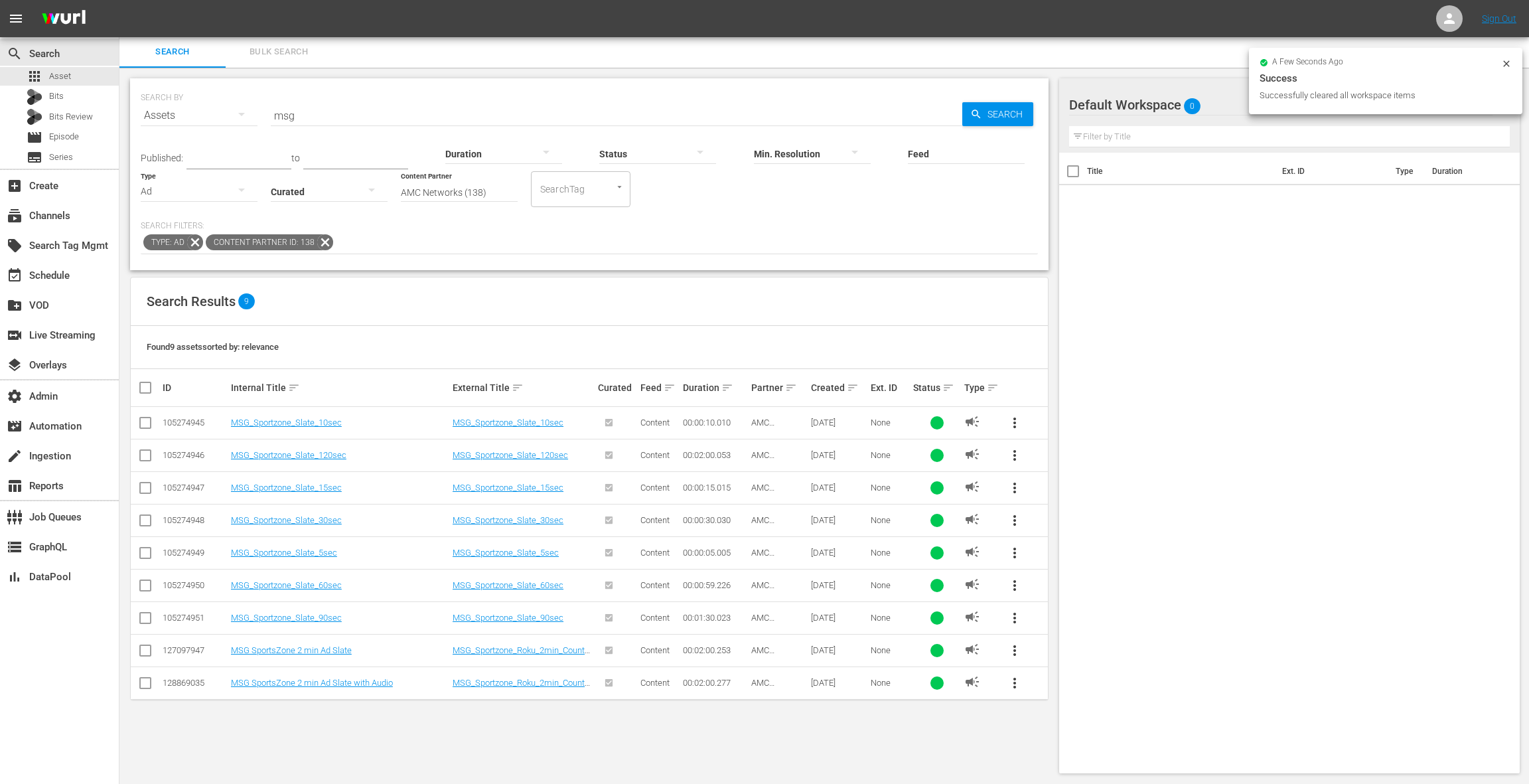
click at [147, 389] on input "checkbox" at bounding box center [150, 388] width 26 height 16
checkbox input "true"
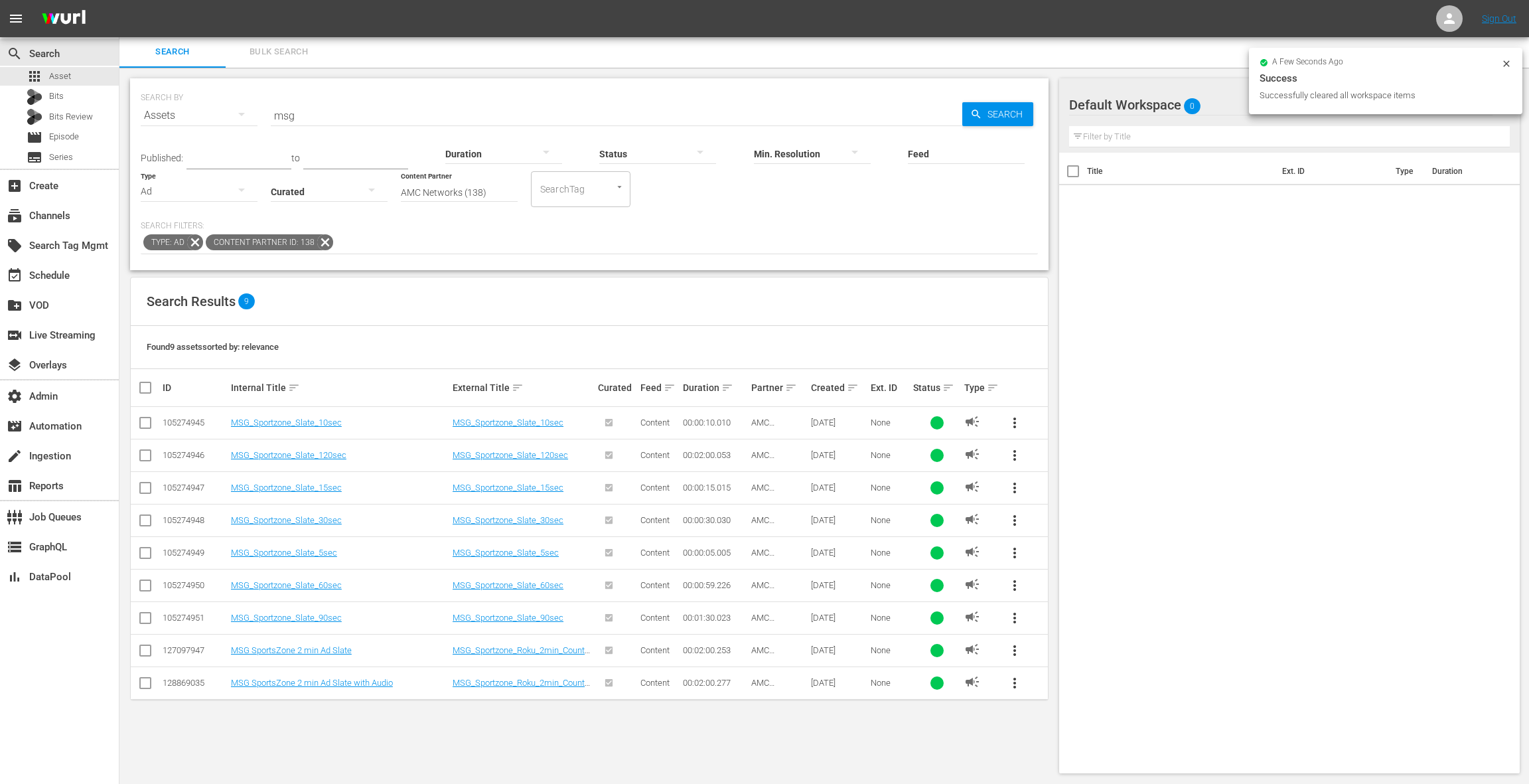
checkbox input "true"
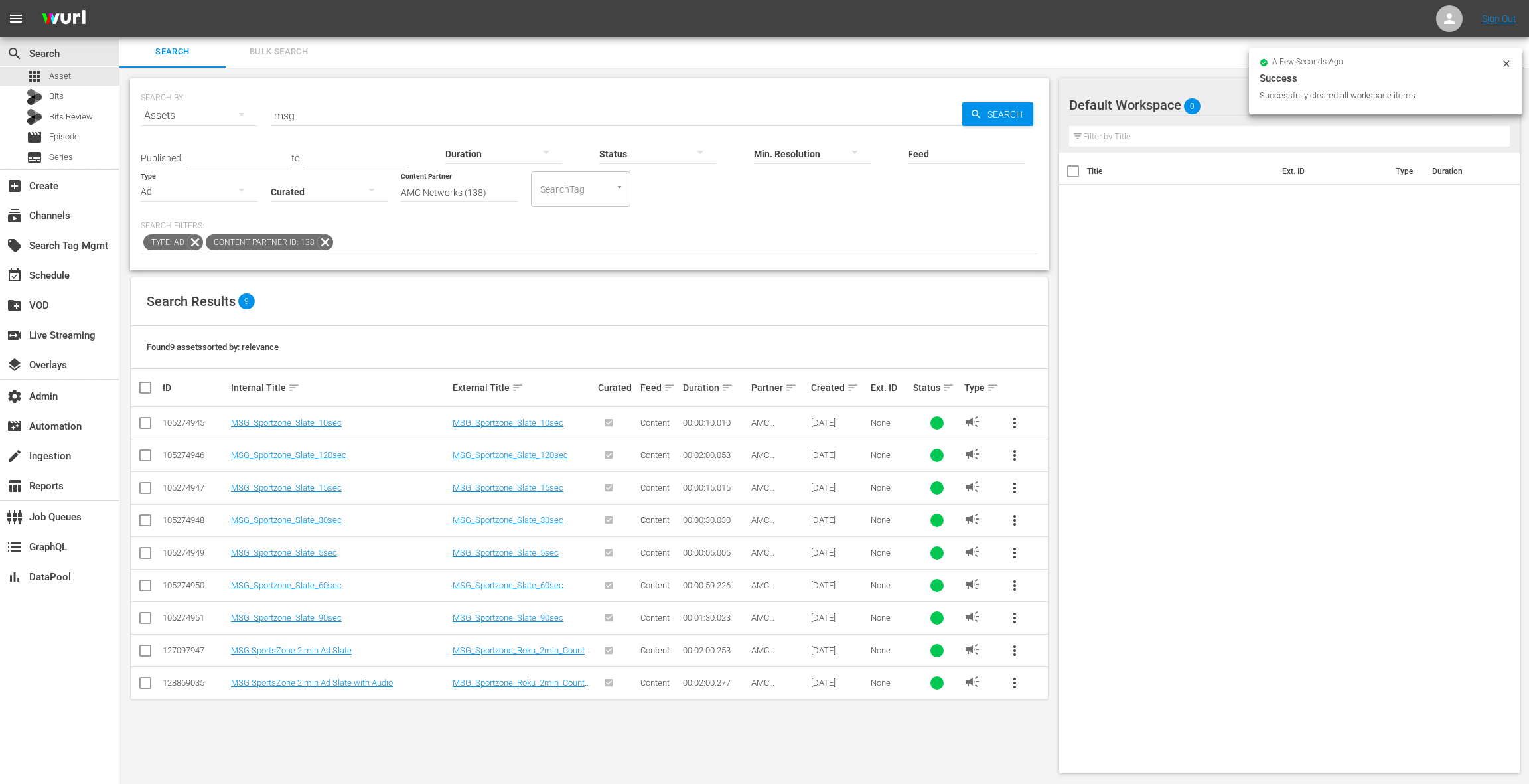
checkbox input "true"
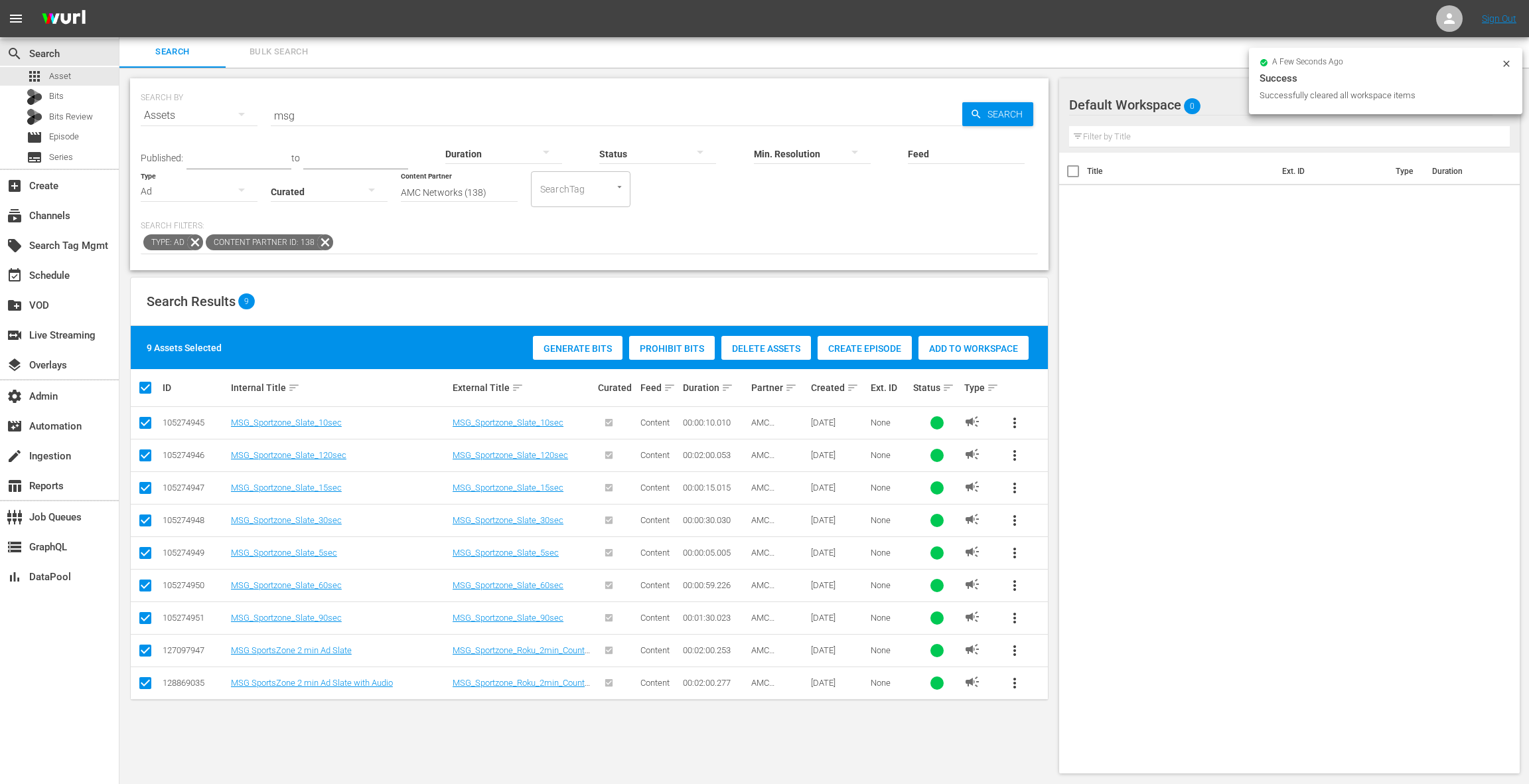
click at [940, 353] on span "Add to Workspace" at bounding box center [974, 348] width 110 height 10
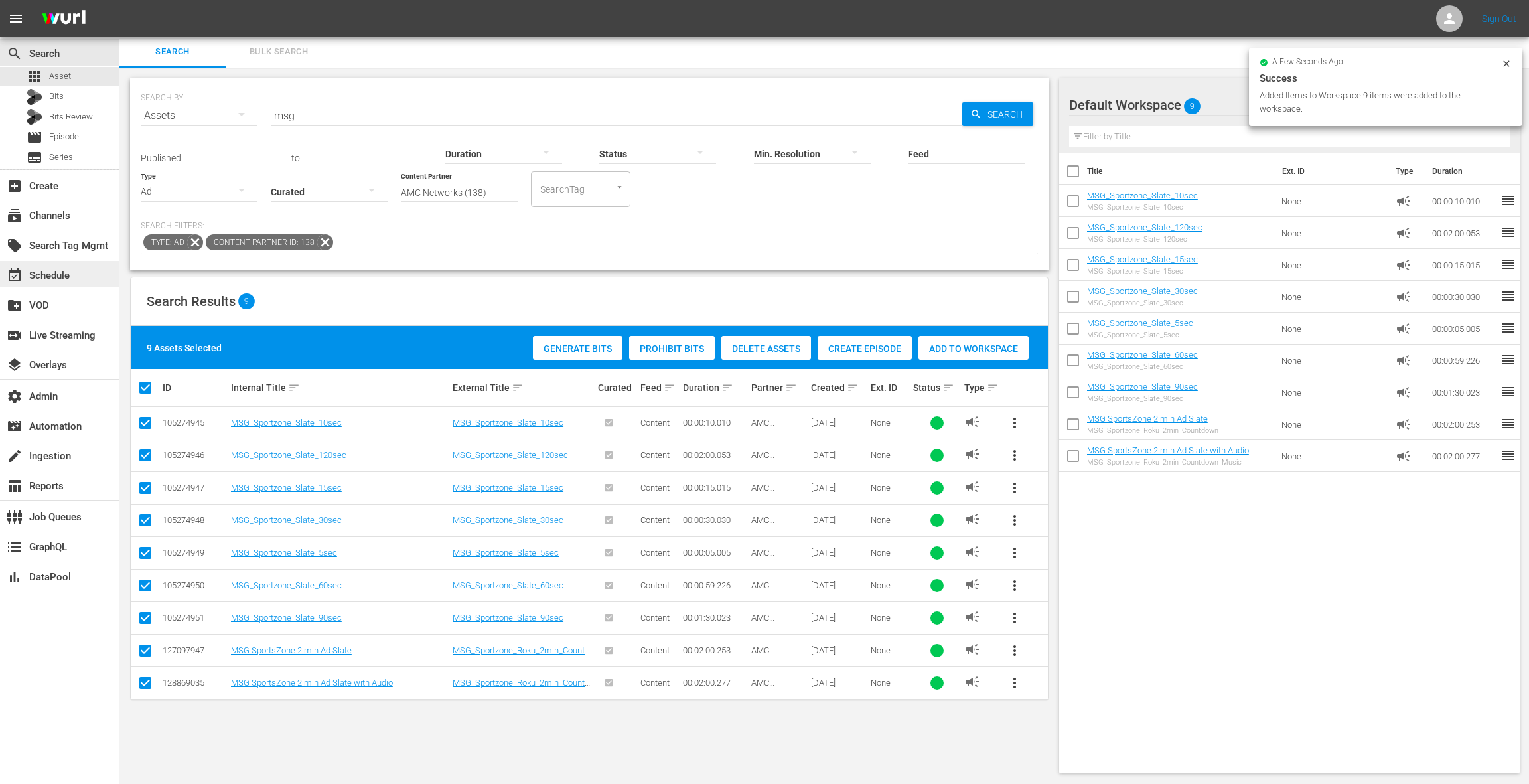
click at [67, 276] on div "event_available Schedule" at bounding box center [37, 273] width 74 height 12
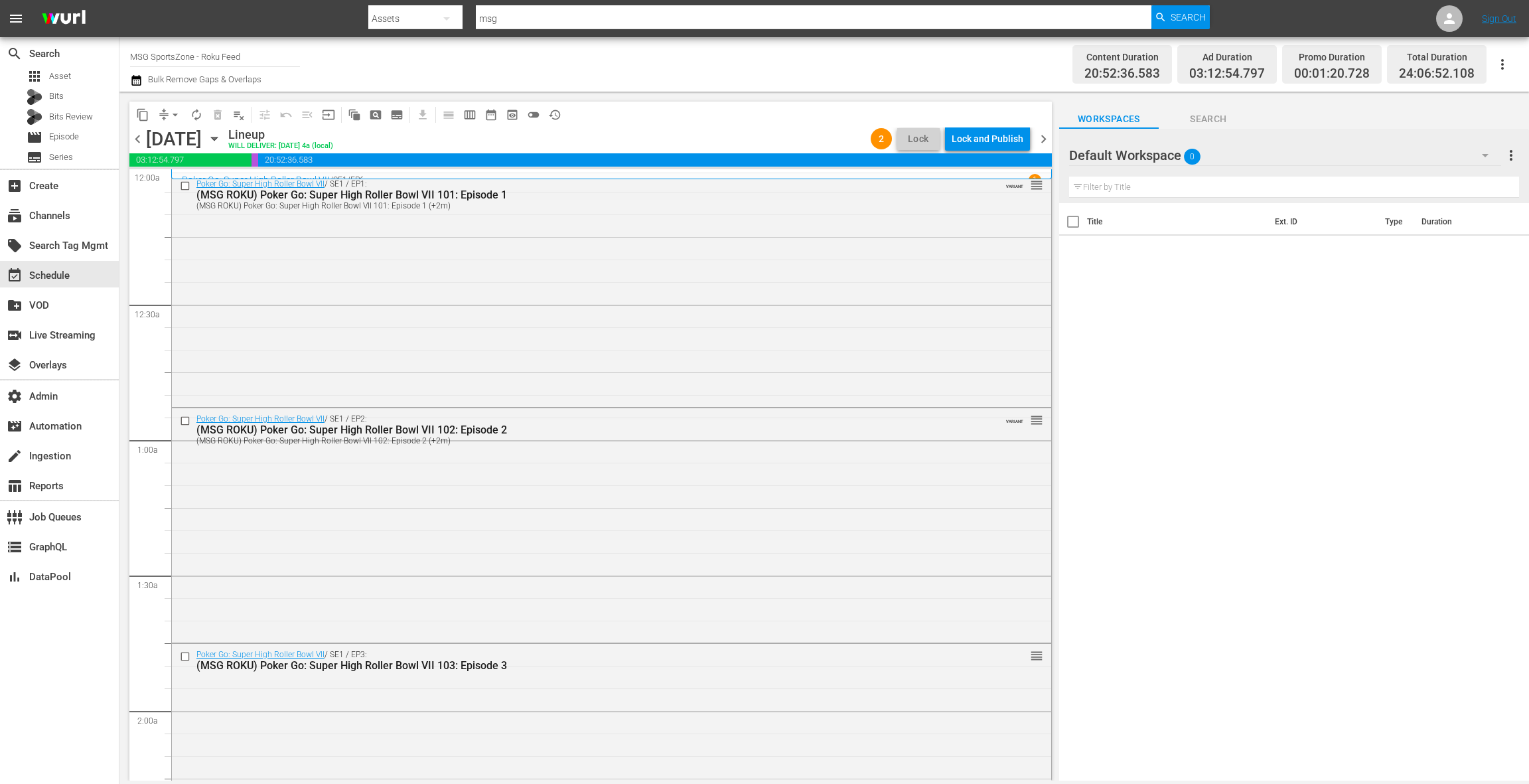
click at [572, 331] on div "Poker Go: Super High Roller Bowl VII / SE1 / EP1: (MSG ROKU) Poker Go: Super Hi…" at bounding box center [611, 289] width 879 height 231
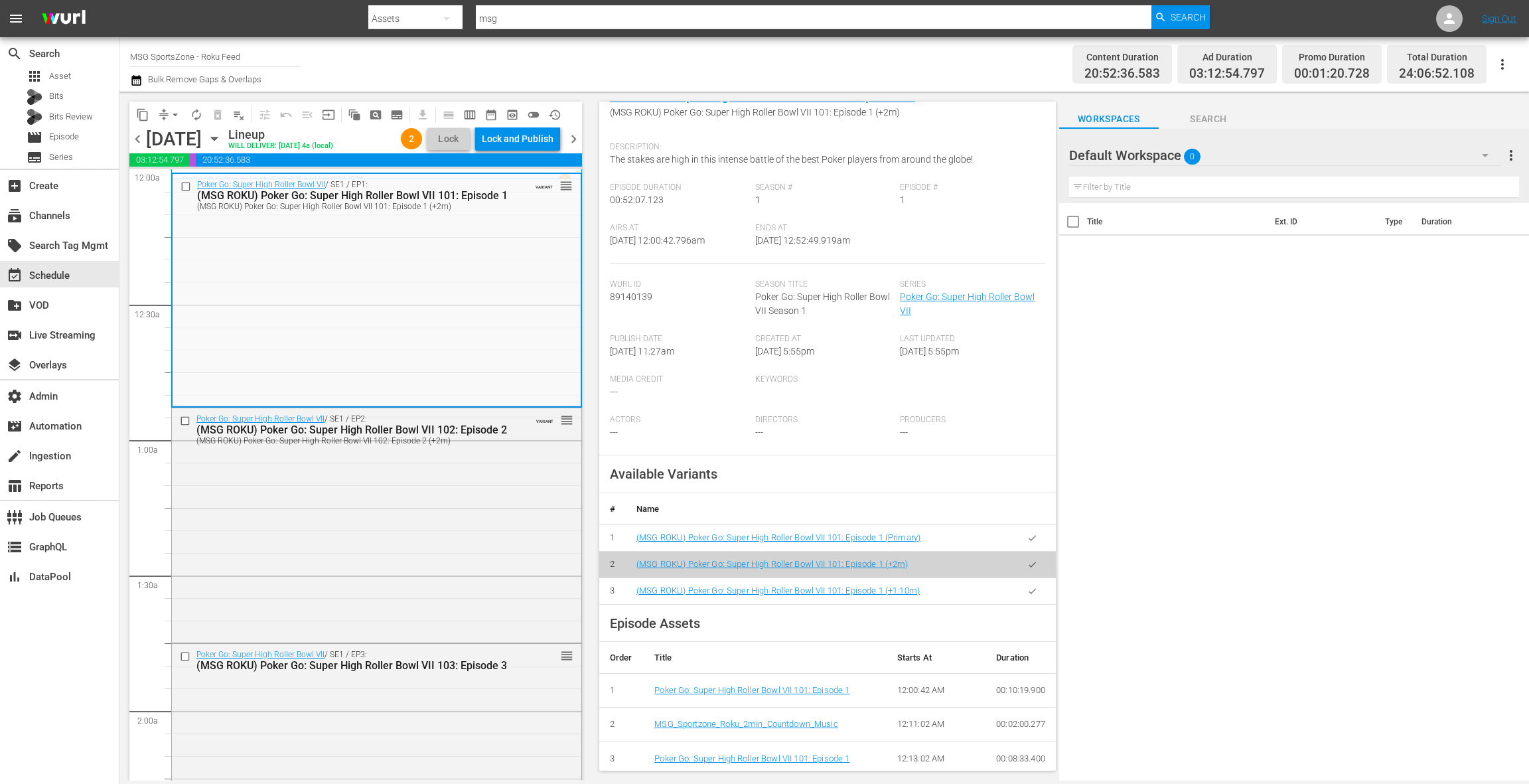
scroll to position [131, 0]
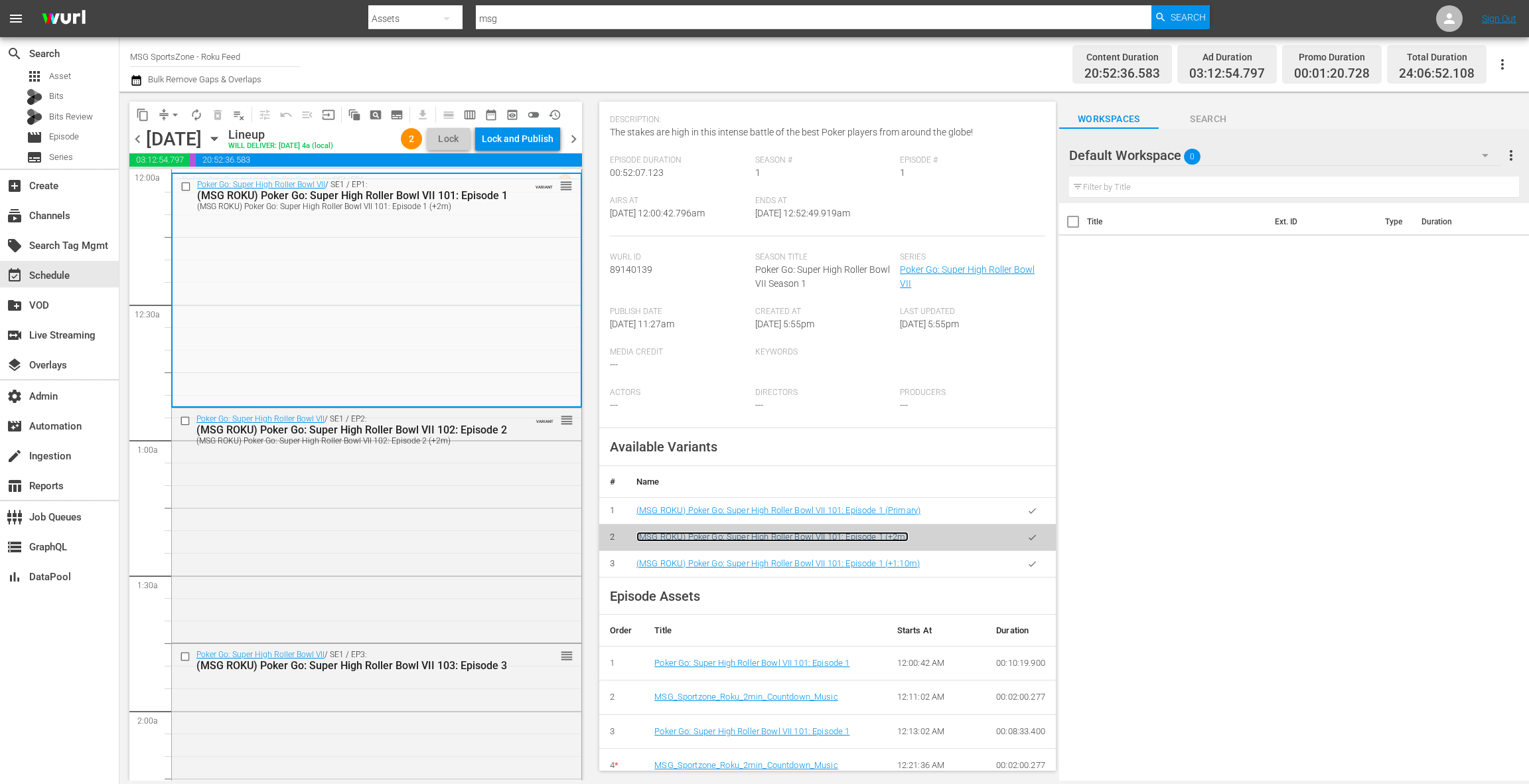
click at [832, 539] on link "(MSG ROKU) Poker Go: Super High Roller Bowl VII 101: Episode 1 (+2m)" at bounding box center [772, 536] width 272 height 10
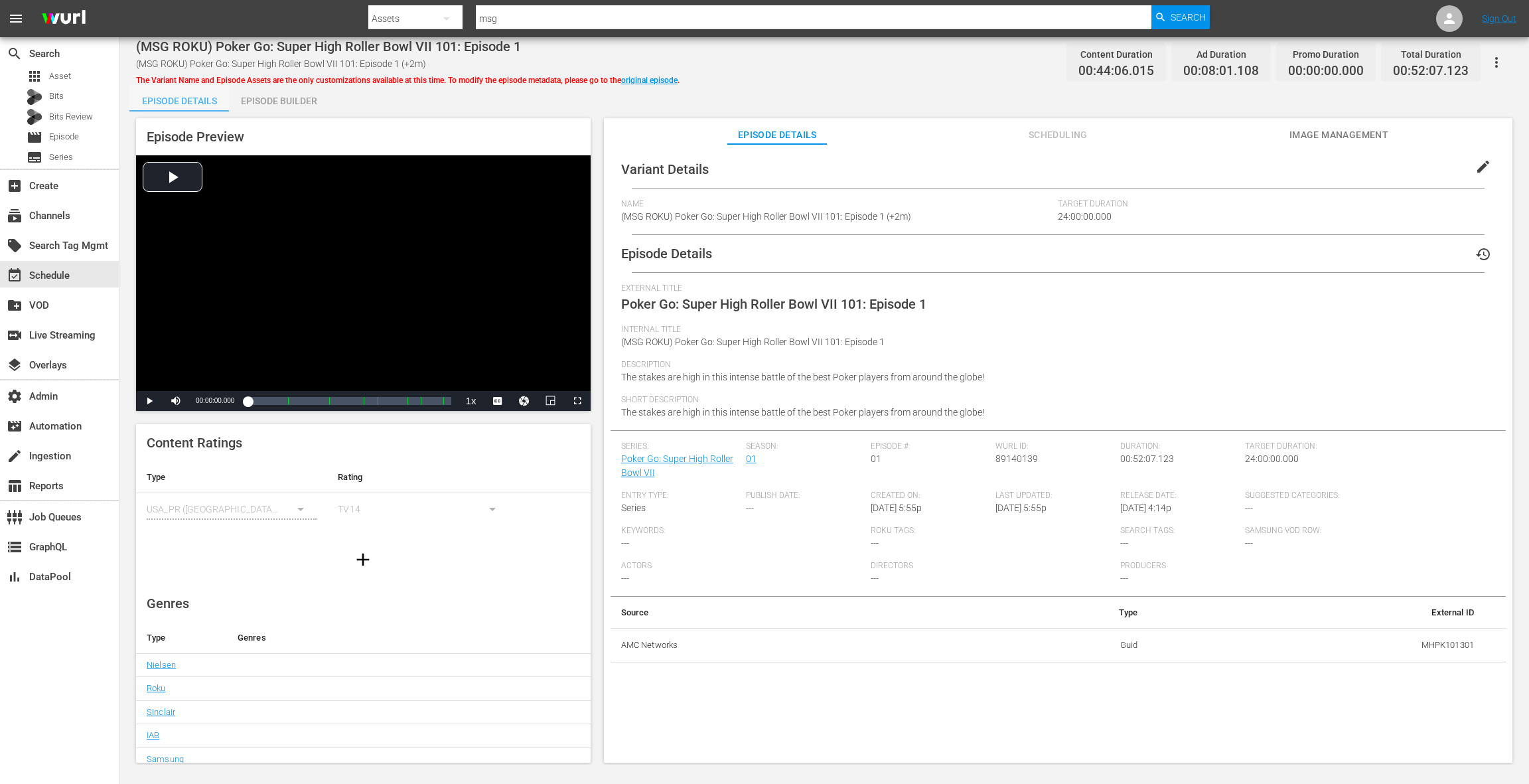
click at [197, 105] on div "Episode Details" at bounding box center [179, 101] width 100 height 32
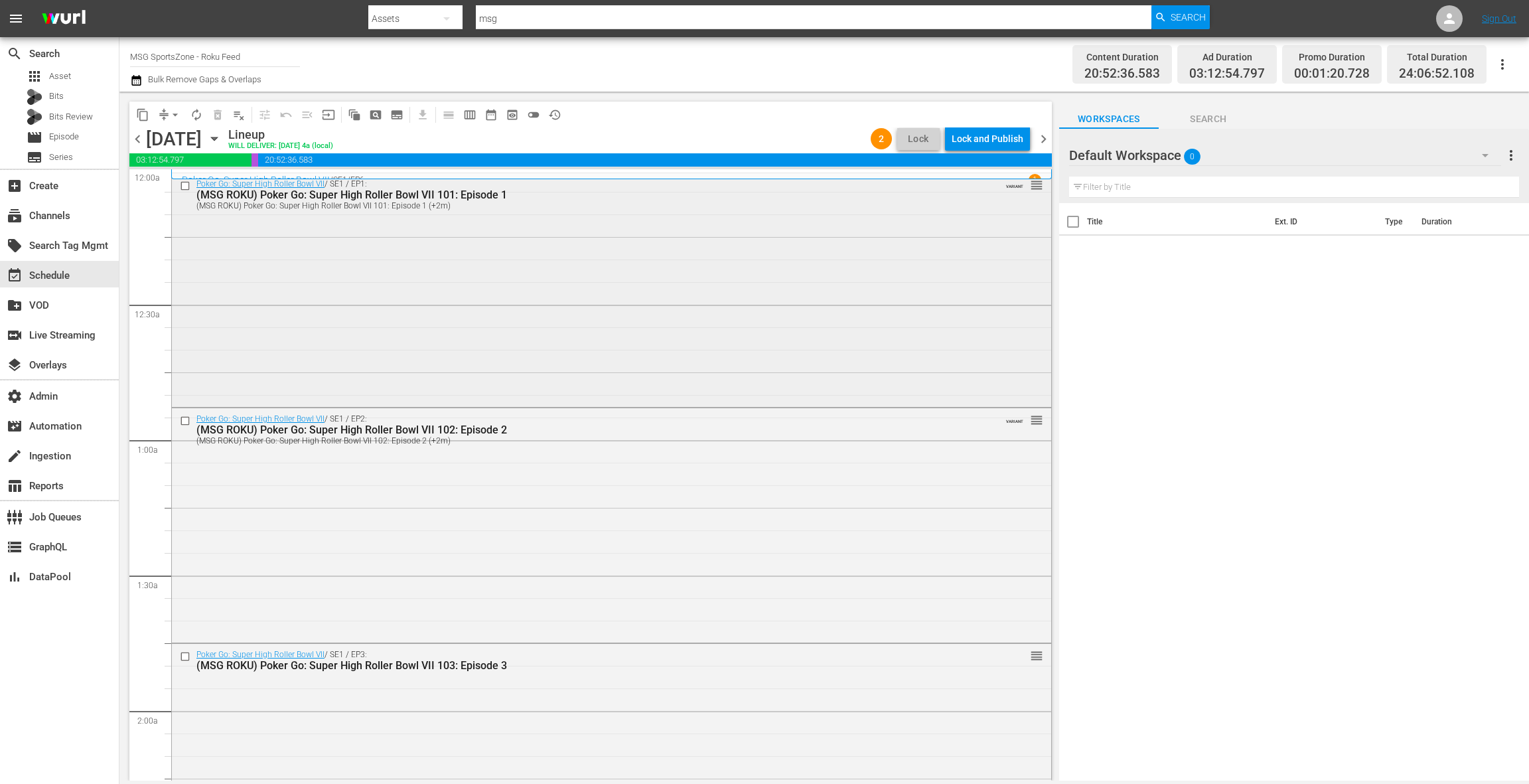
click at [480, 300] on div "Poker Go: Super High Roller Bowl VII / SE1 / EP1: (MSG ROKU) Poker Go: Super Hi…" at bounding box center [611, 289] width 879 height 231
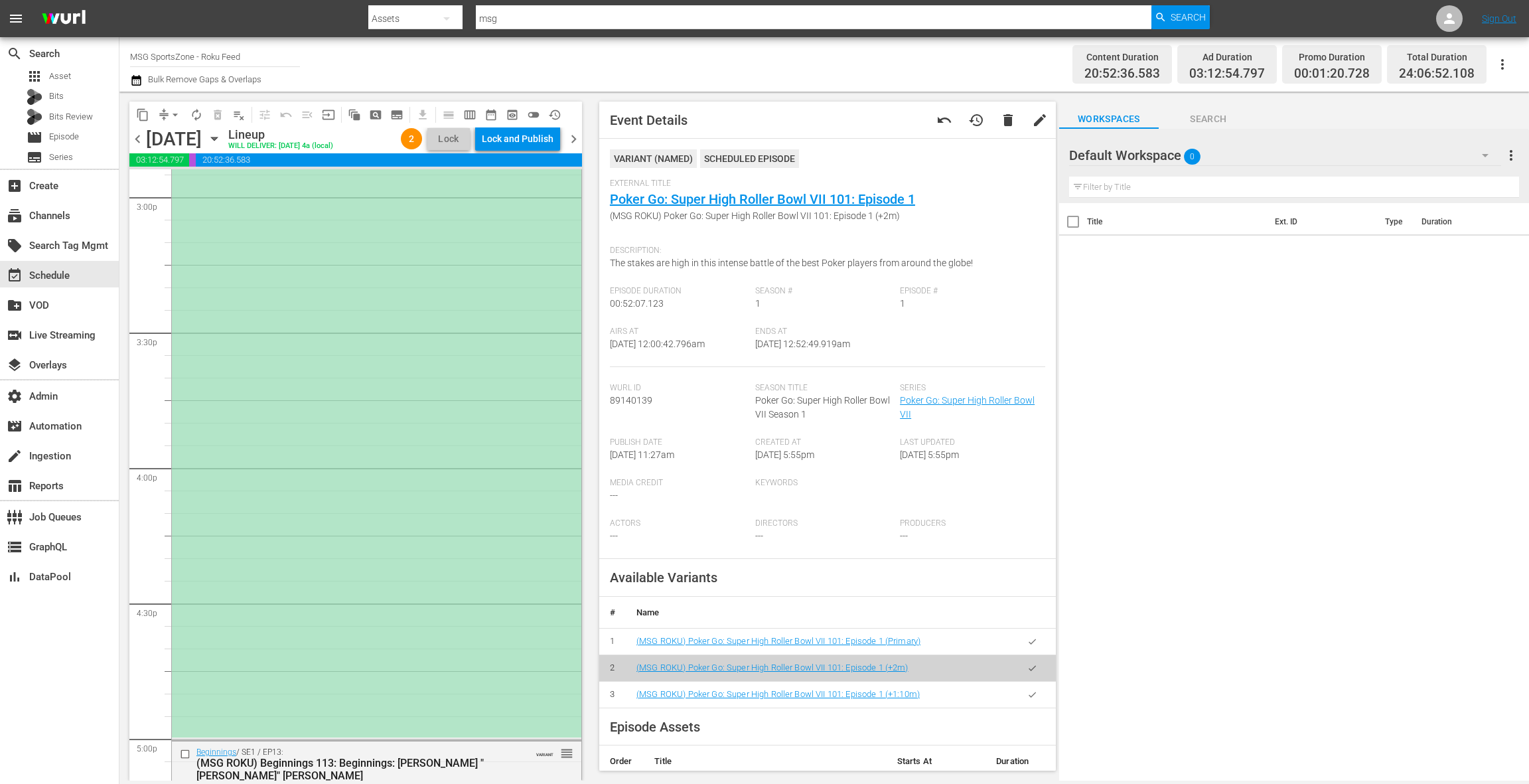
scroll to position [3826, 0]
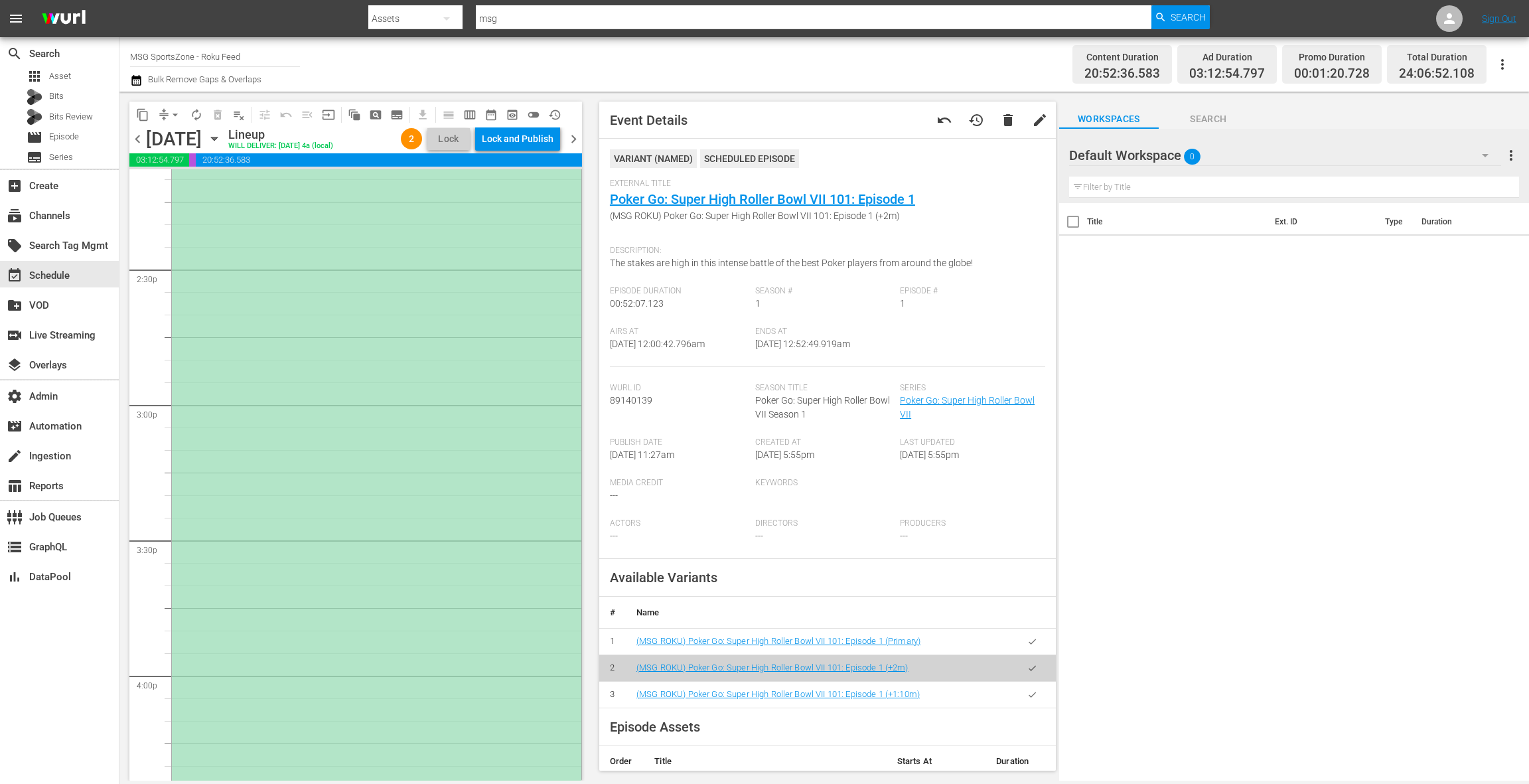
click at [389, 464] on div "*ROKU PLACEHOLDER EPISODE 10/12* FC Naples at Westchester SC reorder" at bounding box center [376, 540] width 409 height 808
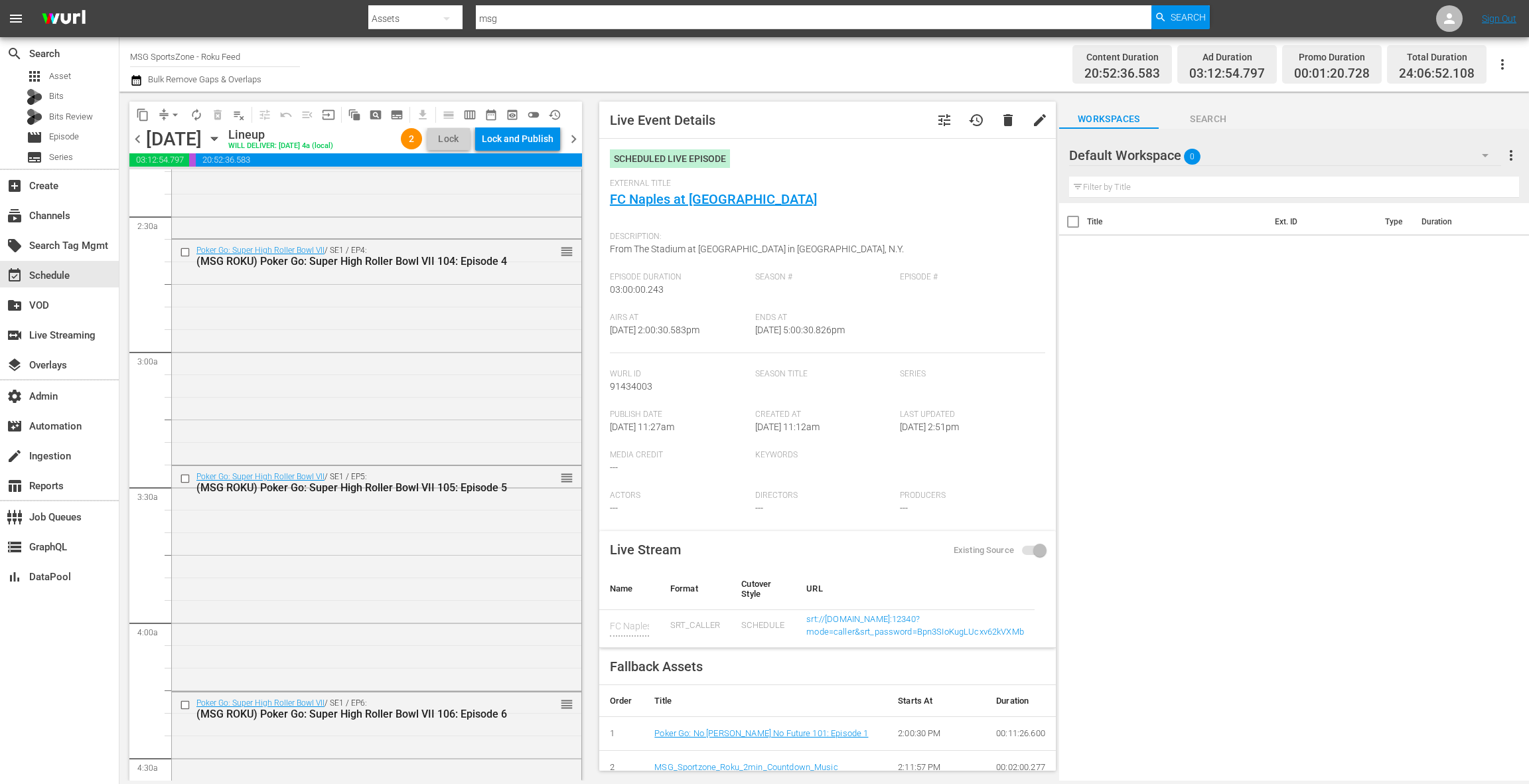
scroll to position [0, 0]
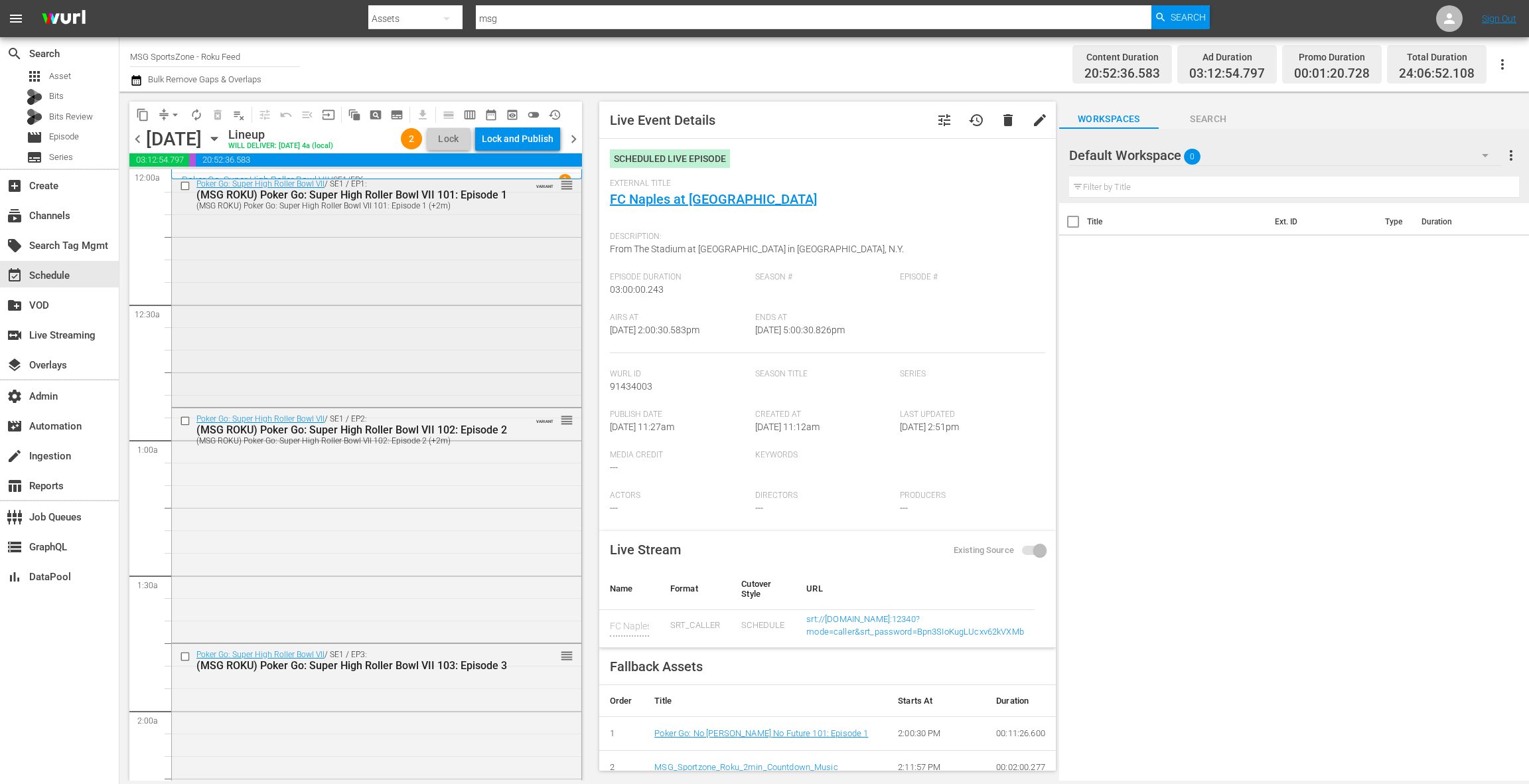
click at [452, 332] on div "Poker Go: Super High Roller Bowl VII / SE1 / EP1: (MSG ROKU) Poker Go: Super Hi…" at bounding box center [376, 289] width 409 height 231
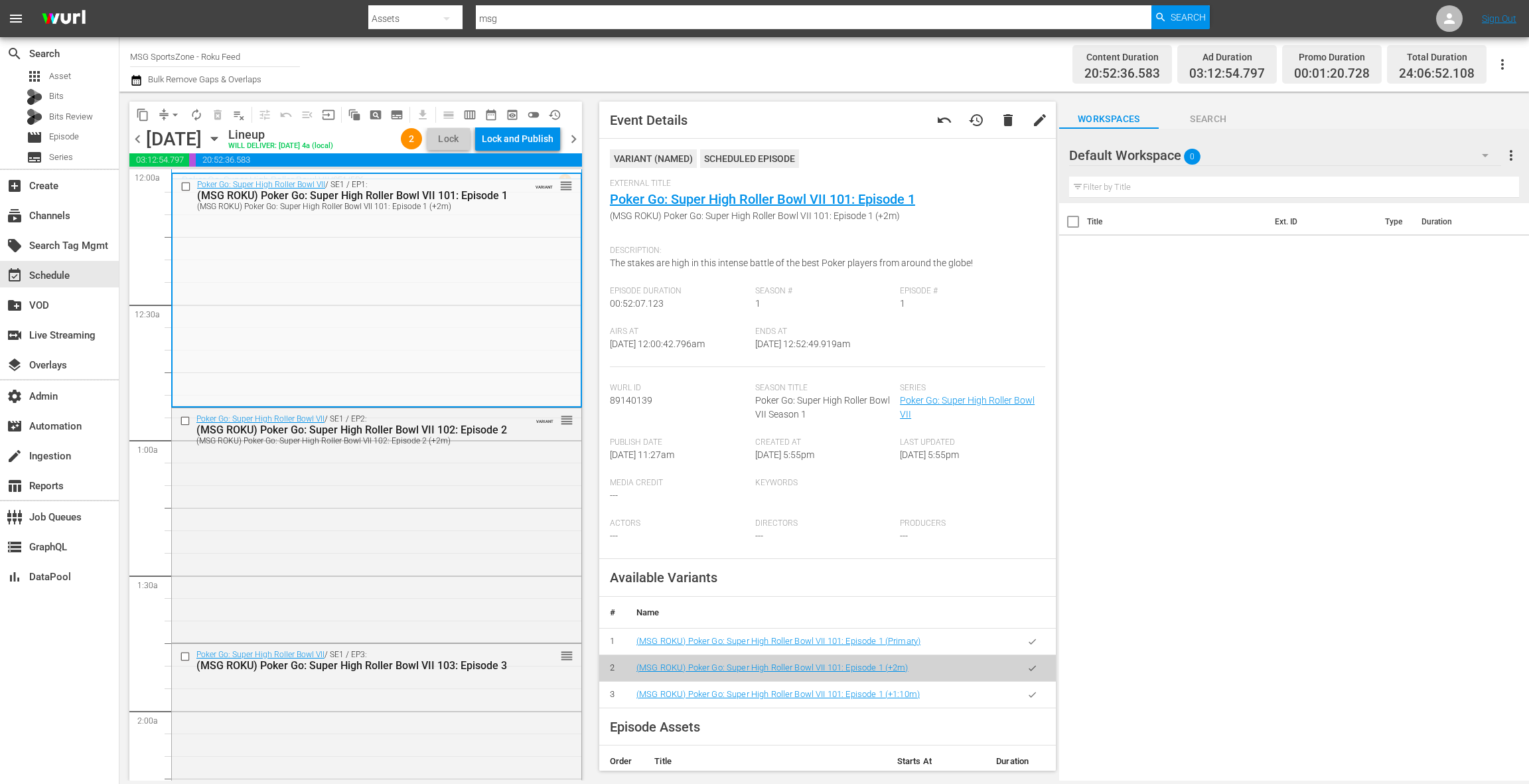
click at [1028, 643] on icon "button" at bounding box center [1032, 641] width 10 height 10
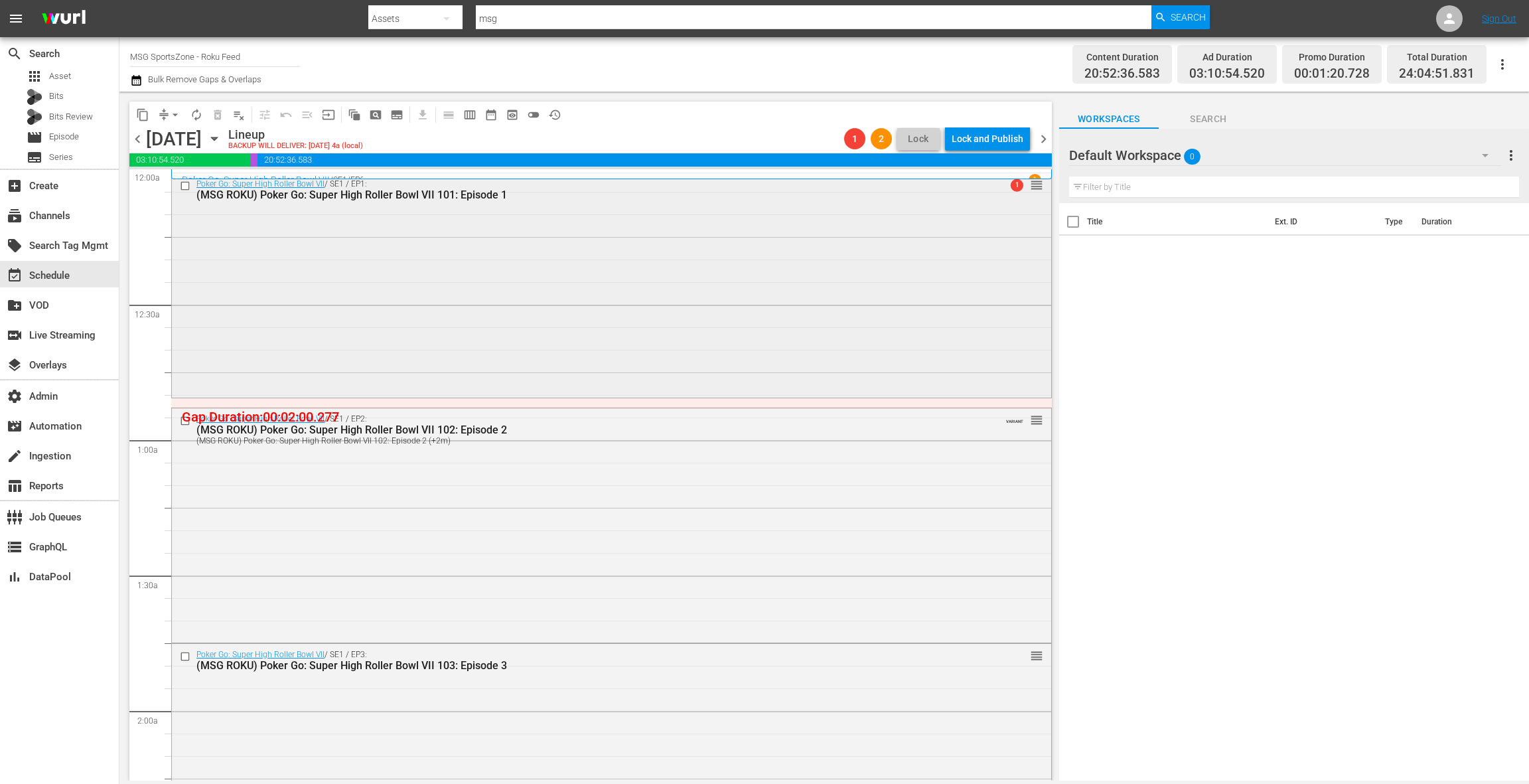
click at [850, 239] on div "Poker Go: Super High Roller Bowl VII / SE1 / EP1: (MSG ROKU) Poker Go: Super Hi…" at bounding box center [611, 285] width 879 height 222
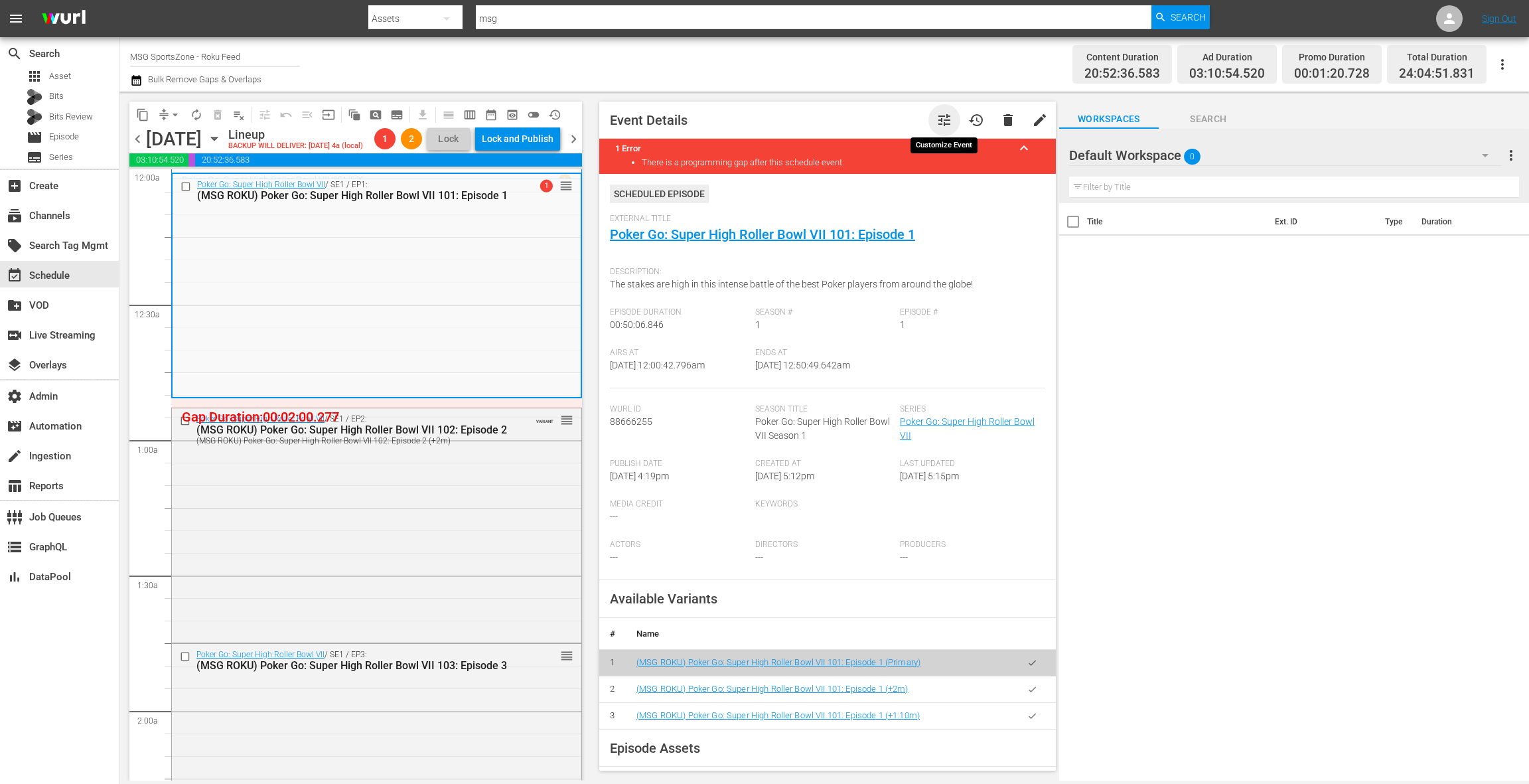
click at [948, 122] on span "tune" at bounding box center [945, 120] width 16 height 16
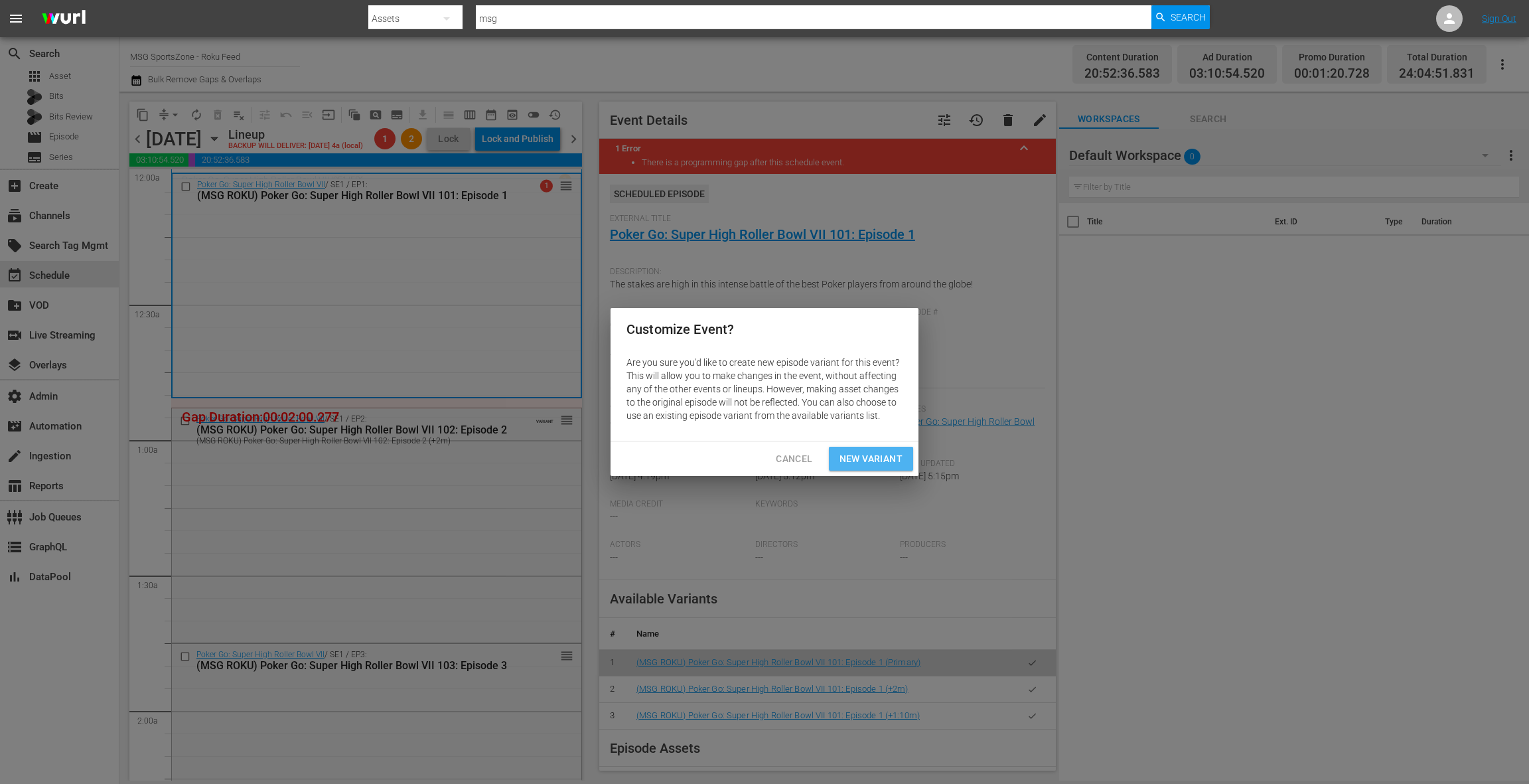
click at [866, 456] on span "New Variant" at bounding box center [870, 459] width 63 height 17
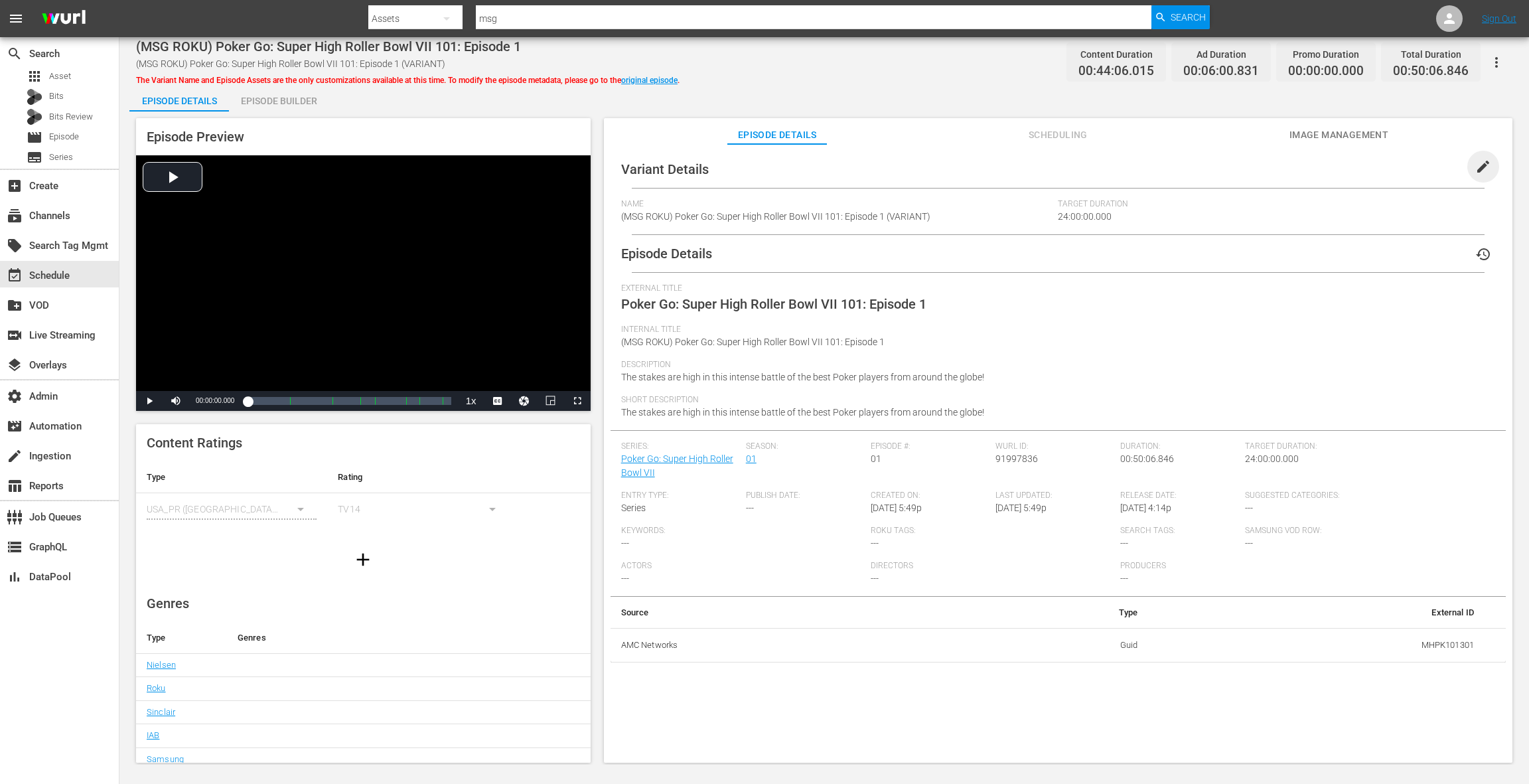
drag, startPoint x: 1469, startPoint y: 169, endPoint x: 1306, endPoint y: 201, distance: 166.1
click at [1475, 169] on span "edit" at bounding box center [1483, 166] width 16 height 16
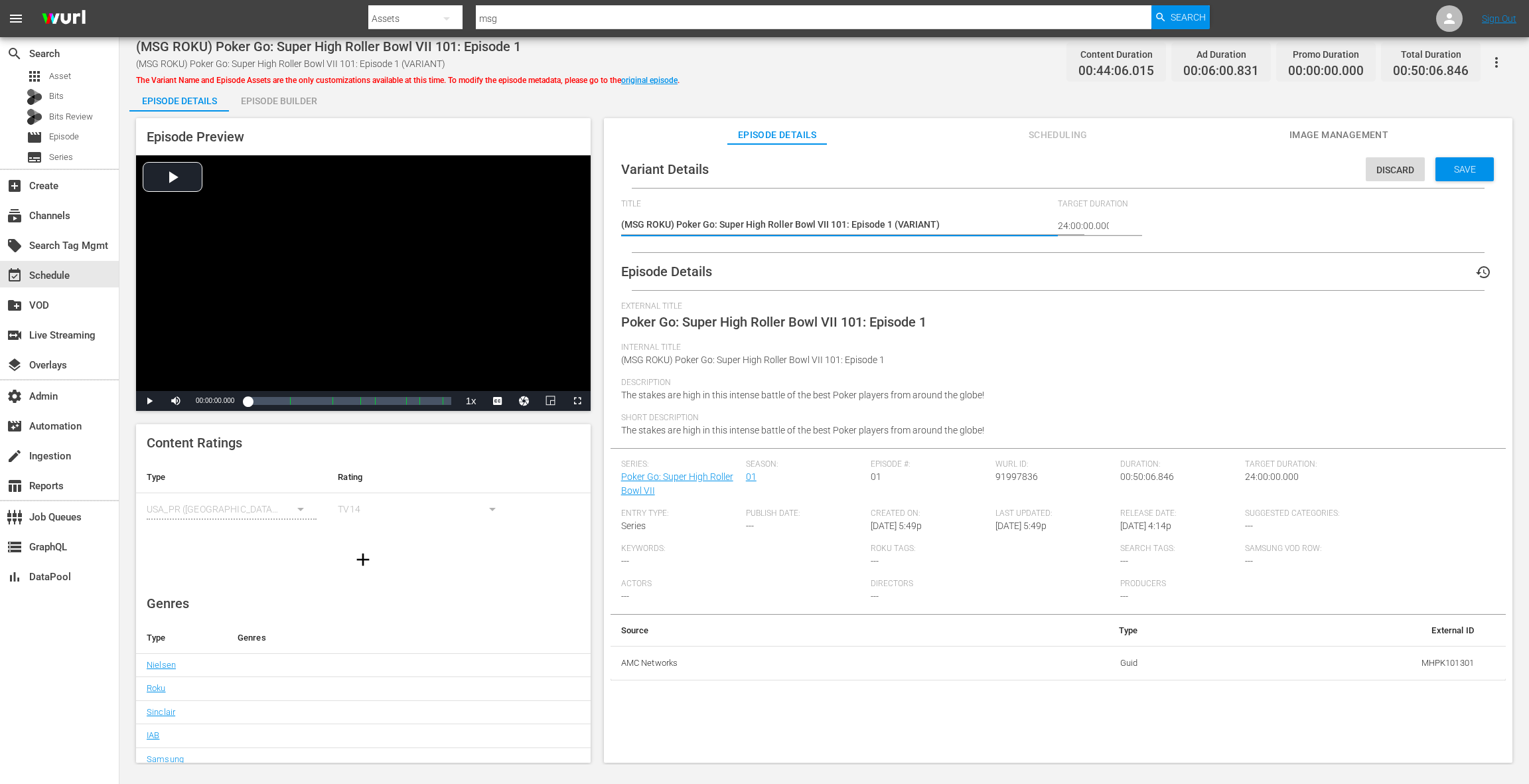
click at [914, 225] on textarea "(MSG ROKU) Poker Go: Super High Roller Bowl VII 101: Episode 1 (VARIANT)" at bounding box center [836, 225] width 431 height 16
type textarea "(MSG ROKU) Poker Go: Super High Roller Bowl VII 101: Episode 1 (-)"
type textarea "(MSG ROKU) Poker Go: Super High Roller Bowl VII 101: Episode 1 (-3)"
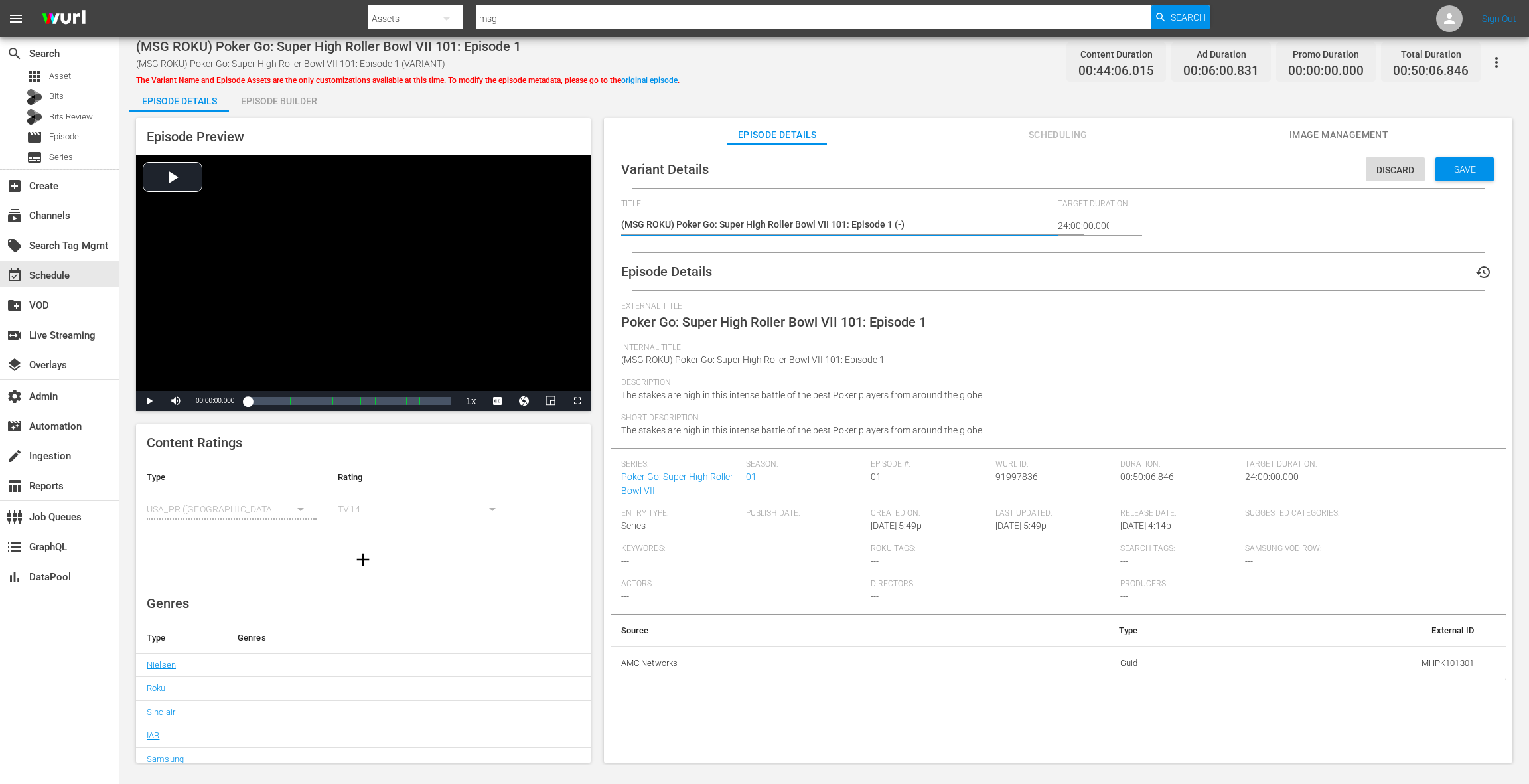
type textarea "(MSG ROKU) Poker Go: Super High Roller Bowl VII 101: Episode 1 (-3)"
type textarea "(MSG ROKU) Poker Go: Super High Roller Bowl VII 101: Episode 1 (-30)"
type textarea "(MSG ROKU) Poker Go: Super High Roller Bowl VII 101: Episode 1 (-30s)"
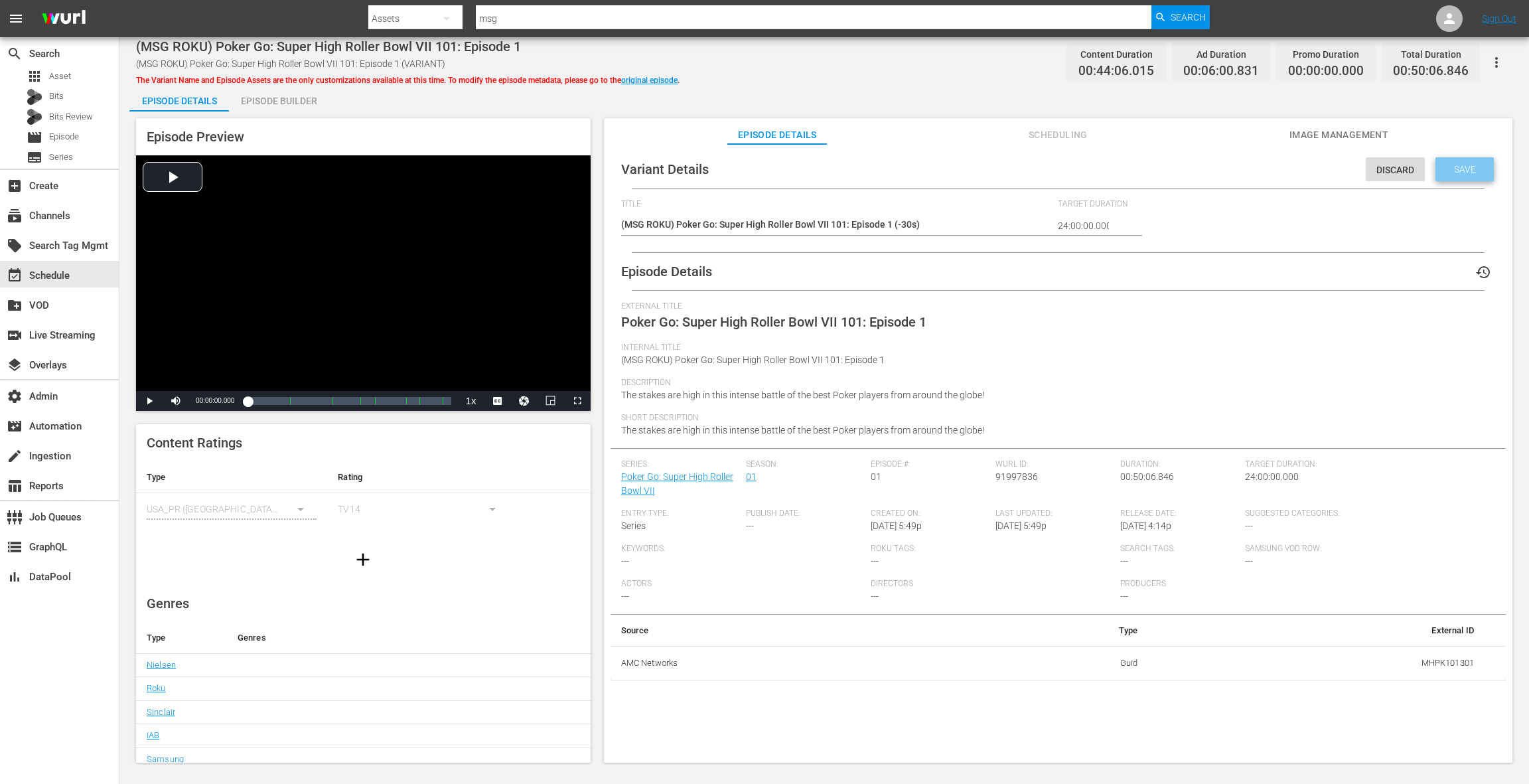
click at [1451, 174] on span "Save" at bounding box center [1465, 169] width 43 height 10
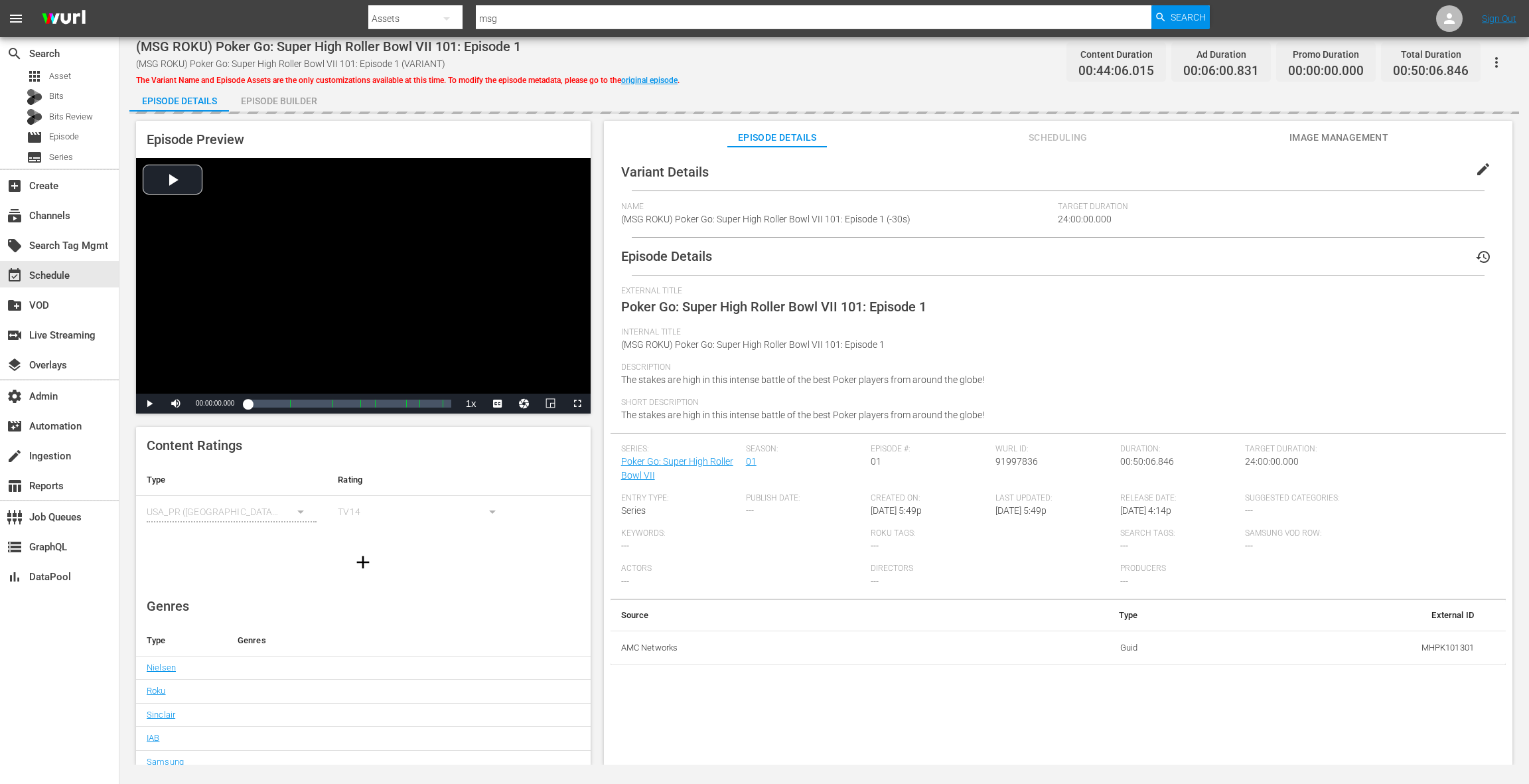
click at [312, 98] on div "Episode Builder" at bounding box center [278, 101] width 100 height 32
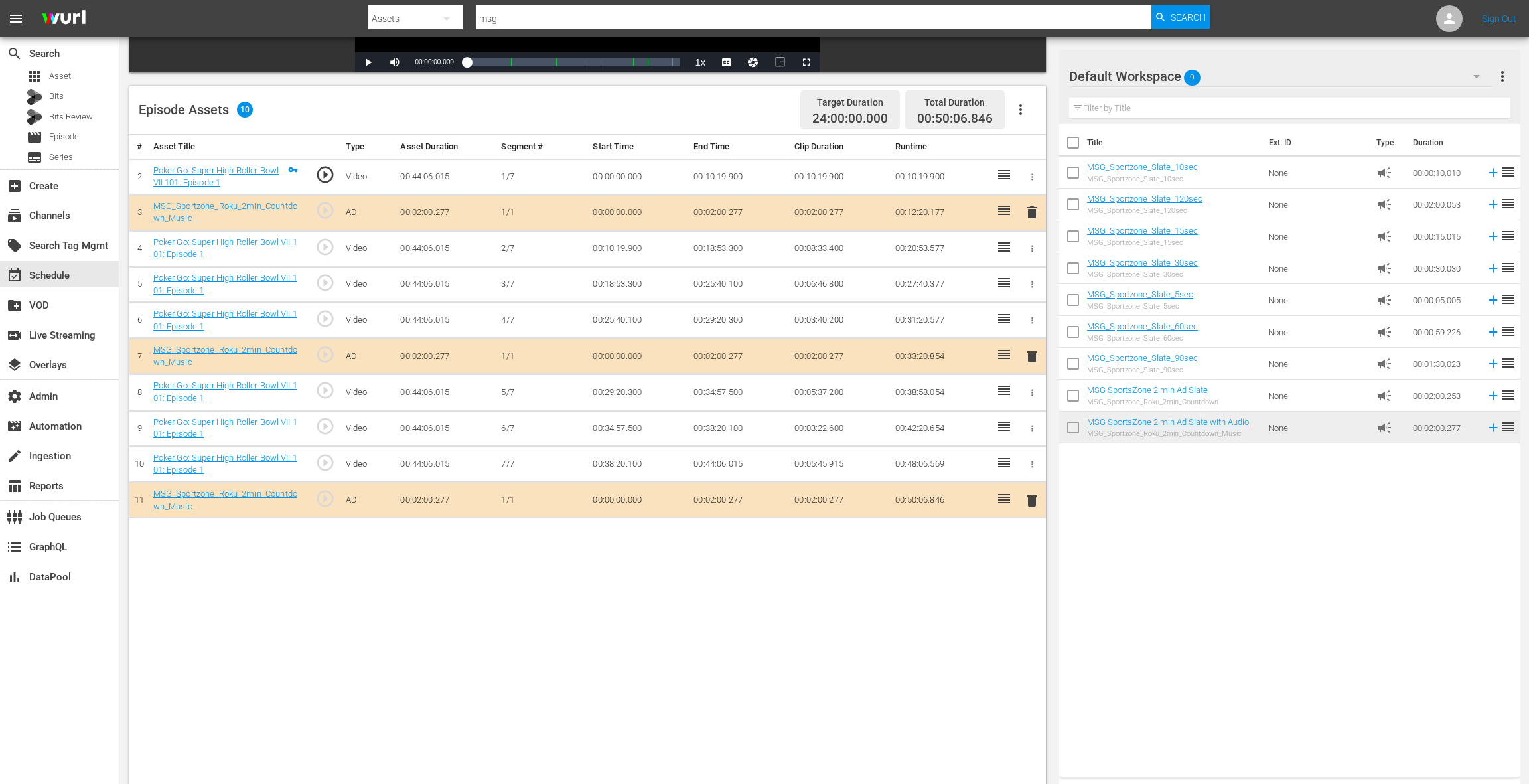
scroll to position [345, 0]
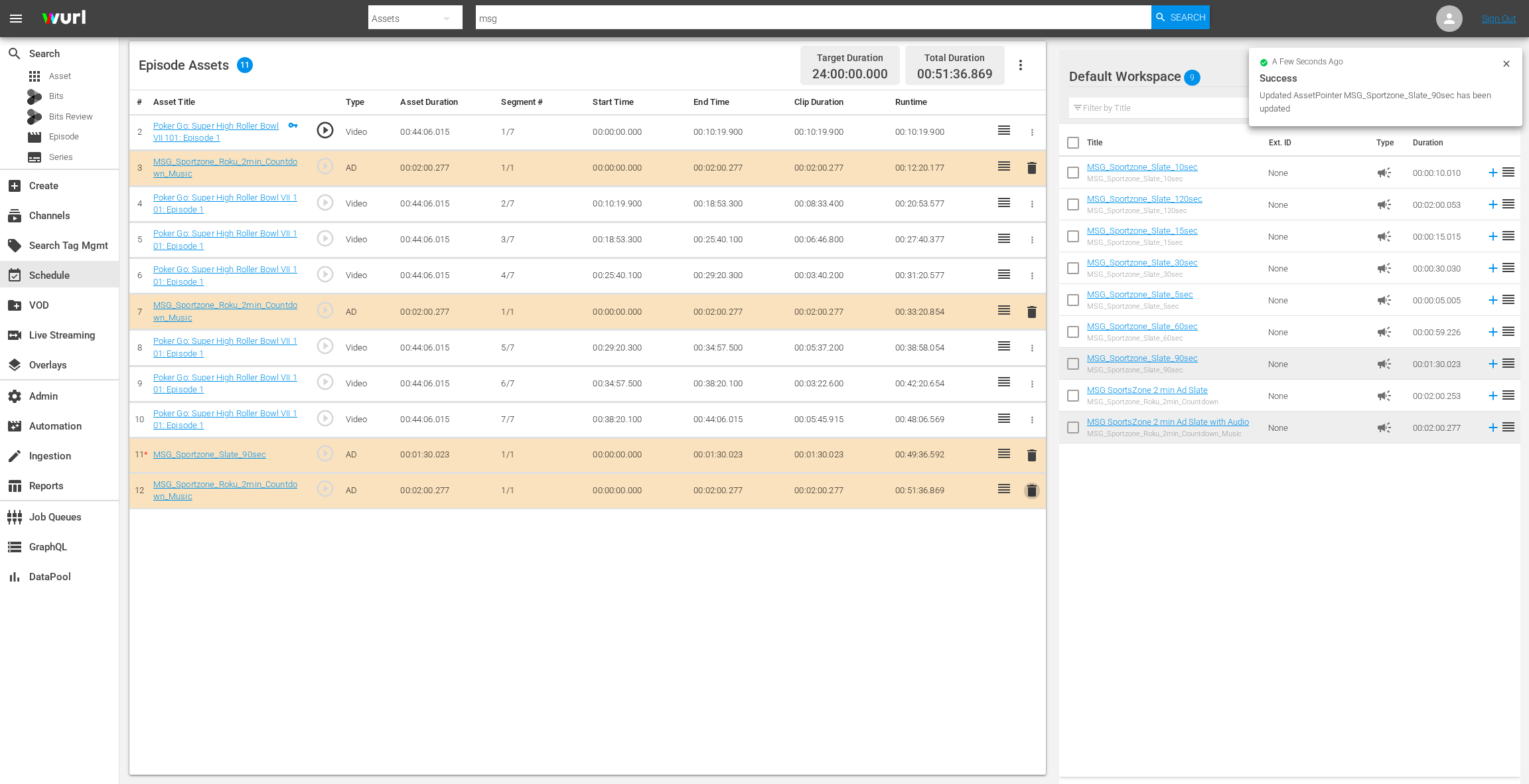
click at [1034, 486] on span "delete" at bounding box center [1032, 491] width 16 height 16
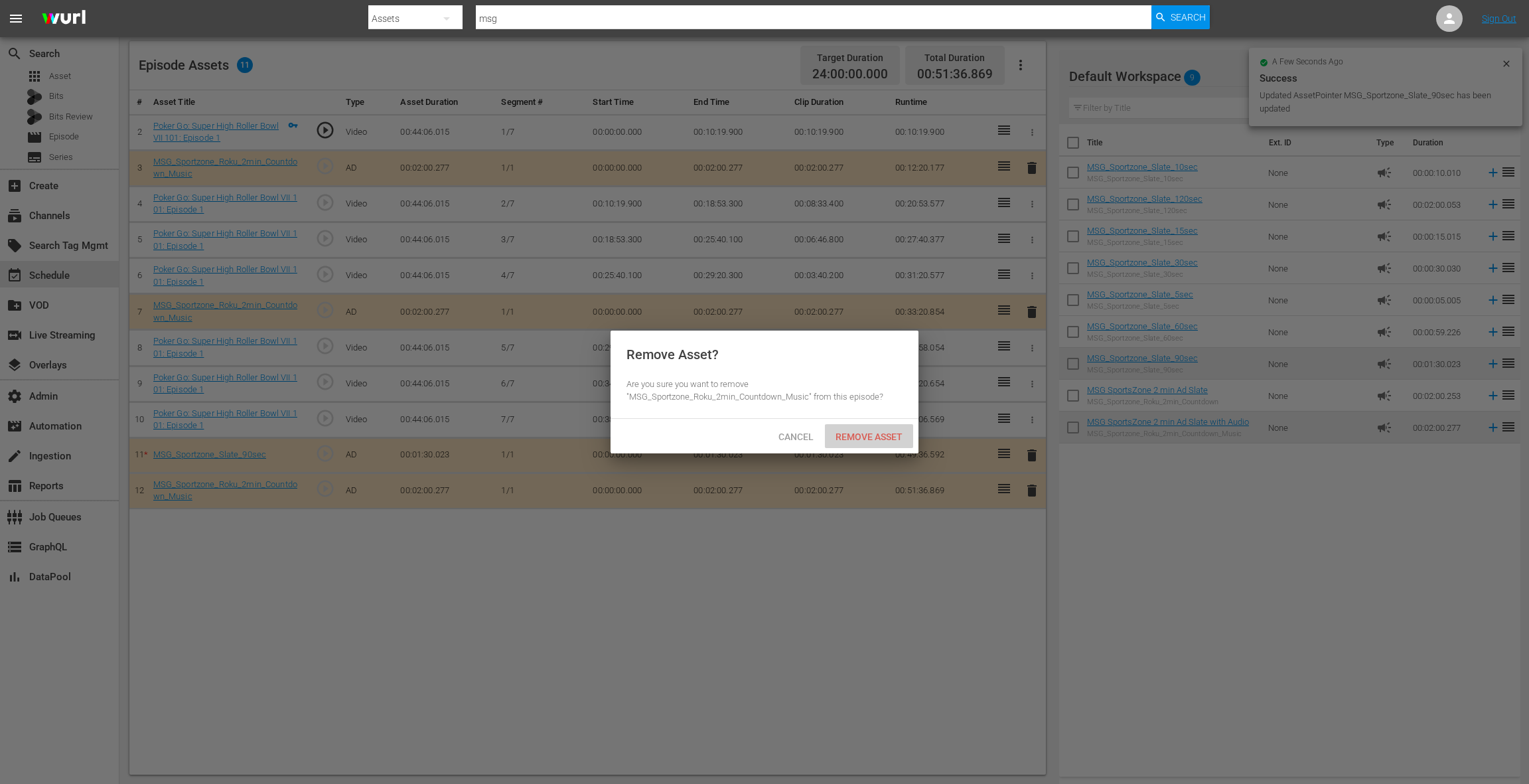
click at [884, 435] on span "Remove Asset" at bounding box center [869, 436] width 88 height 10
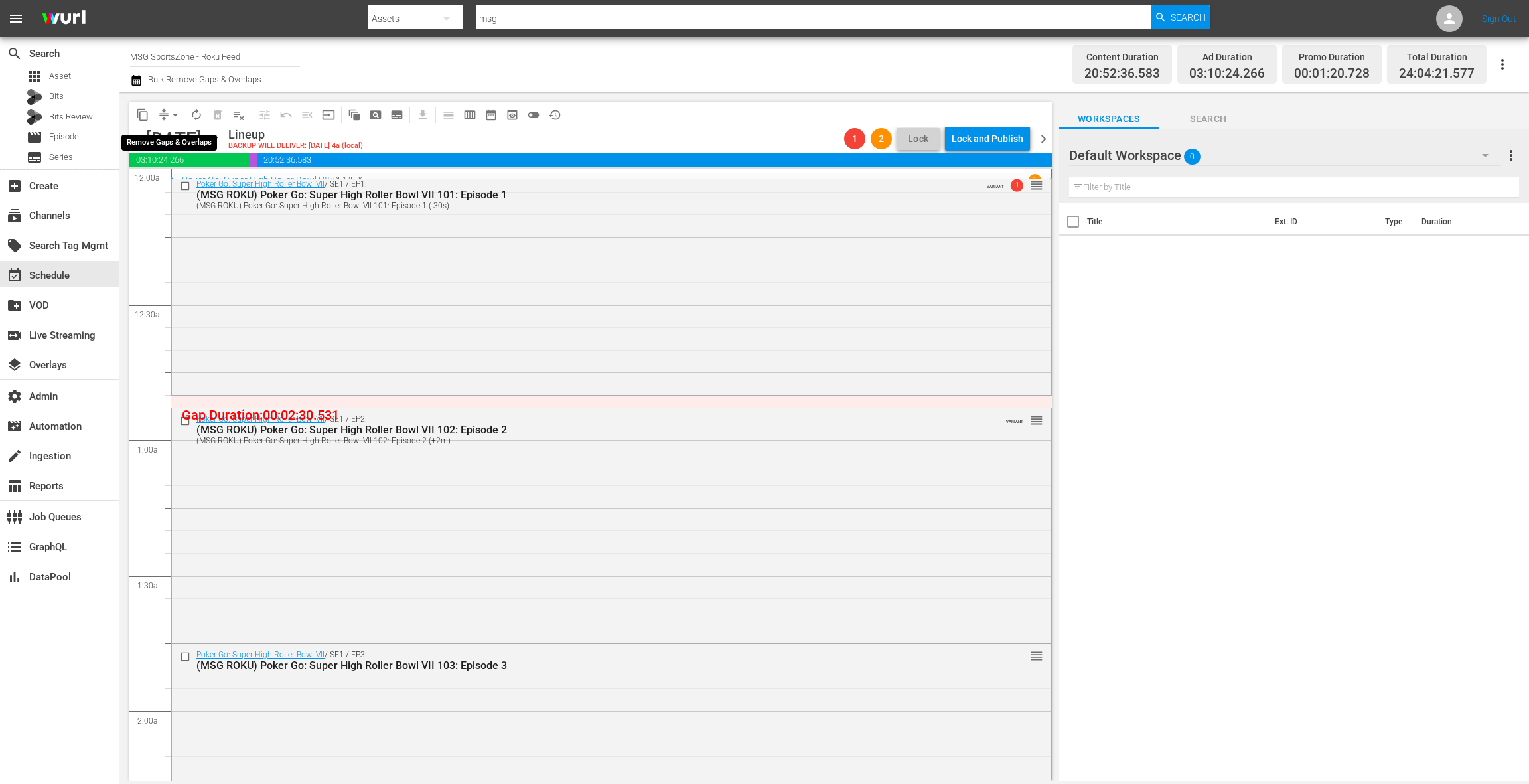
click at [172, 117] on span "arrow_drop_down" at bounding box center [175, 114] width 14 height 14
click at [189, 183] on li "Align to End of Previous Day" at bounding box center [176, 185] width 139 height 22
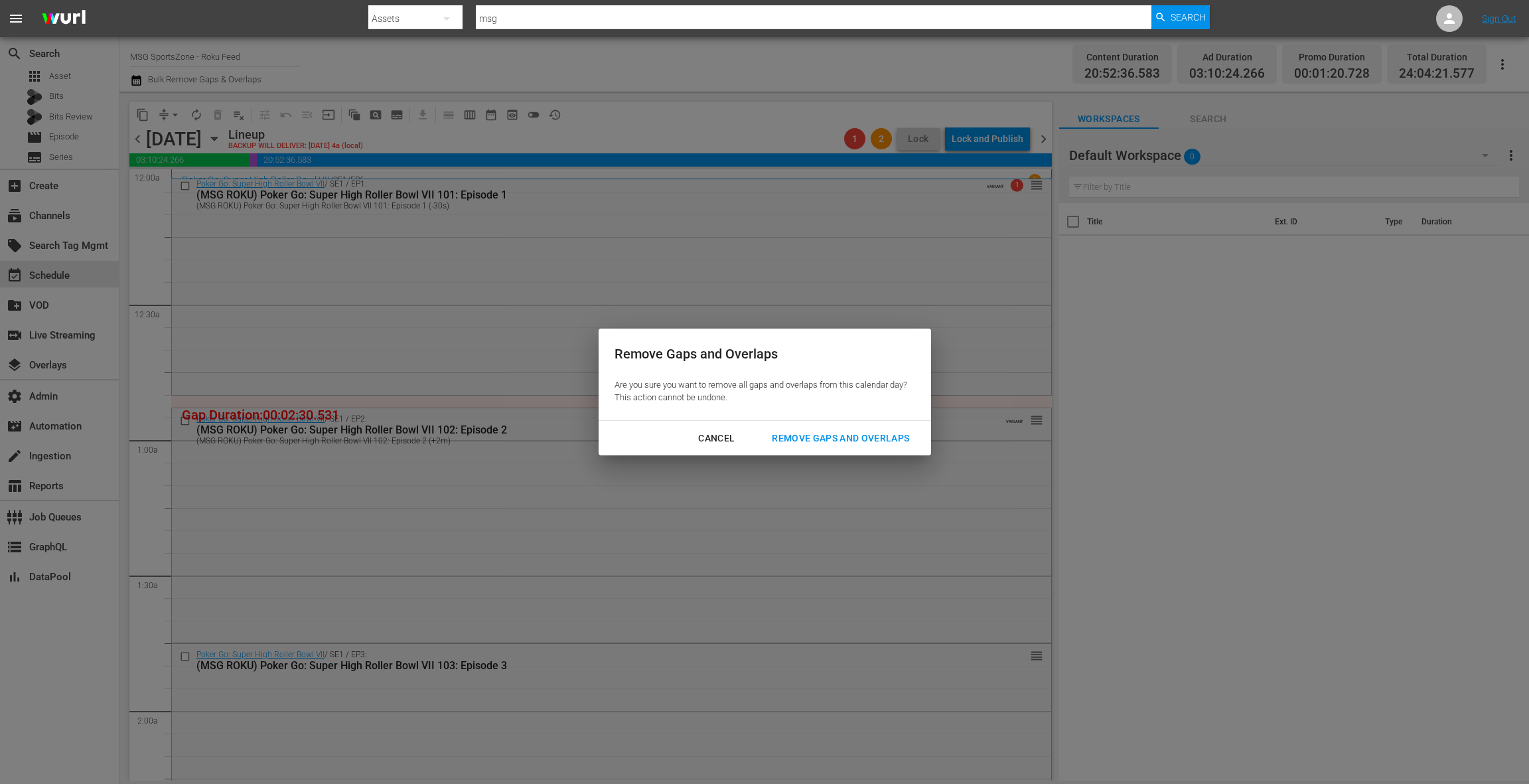
click at [866, 437] on div "Remove Gaps and Overlaps" at bounding box center [840, 438] width 158 height 17
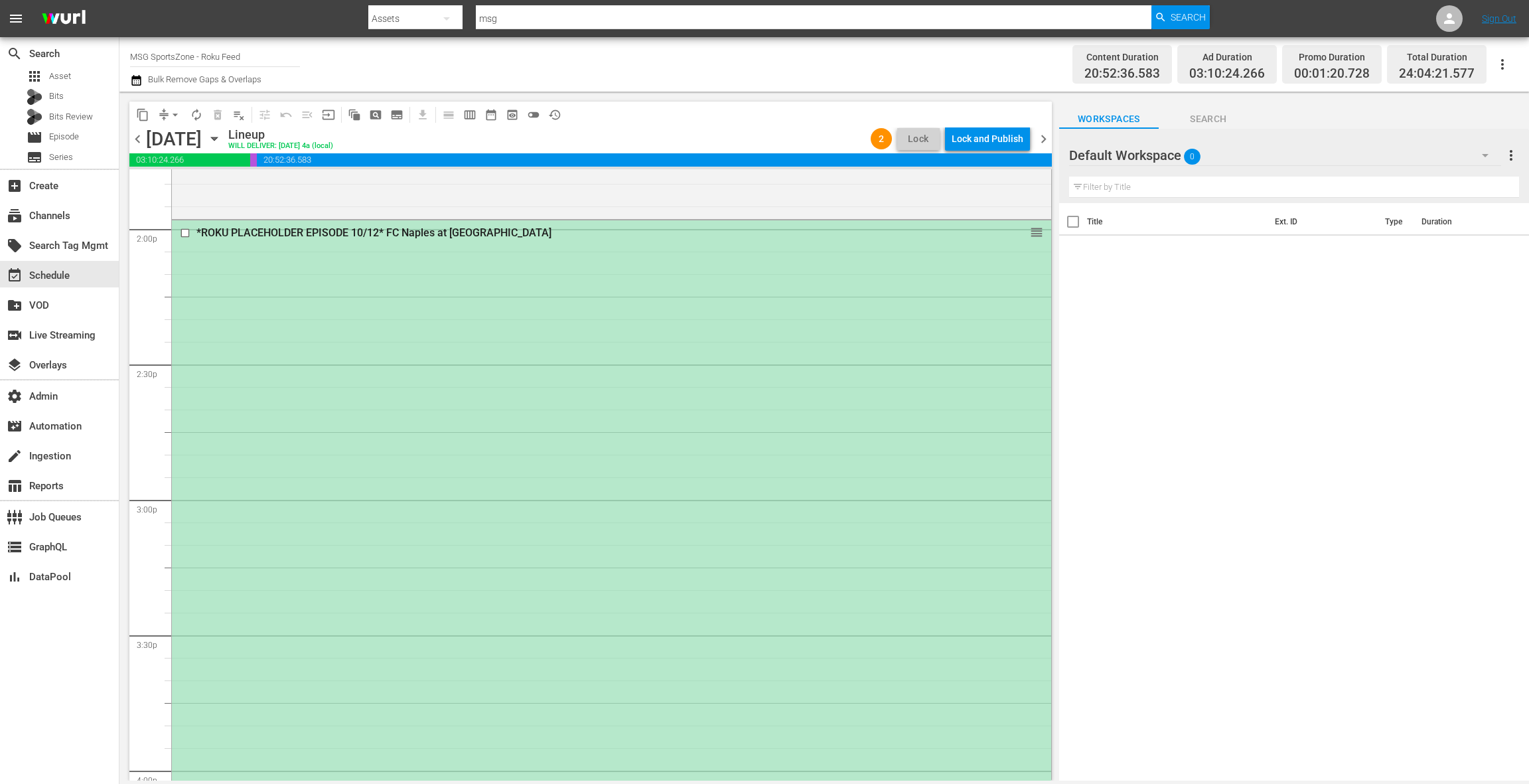
scroll to position [3825, 0]
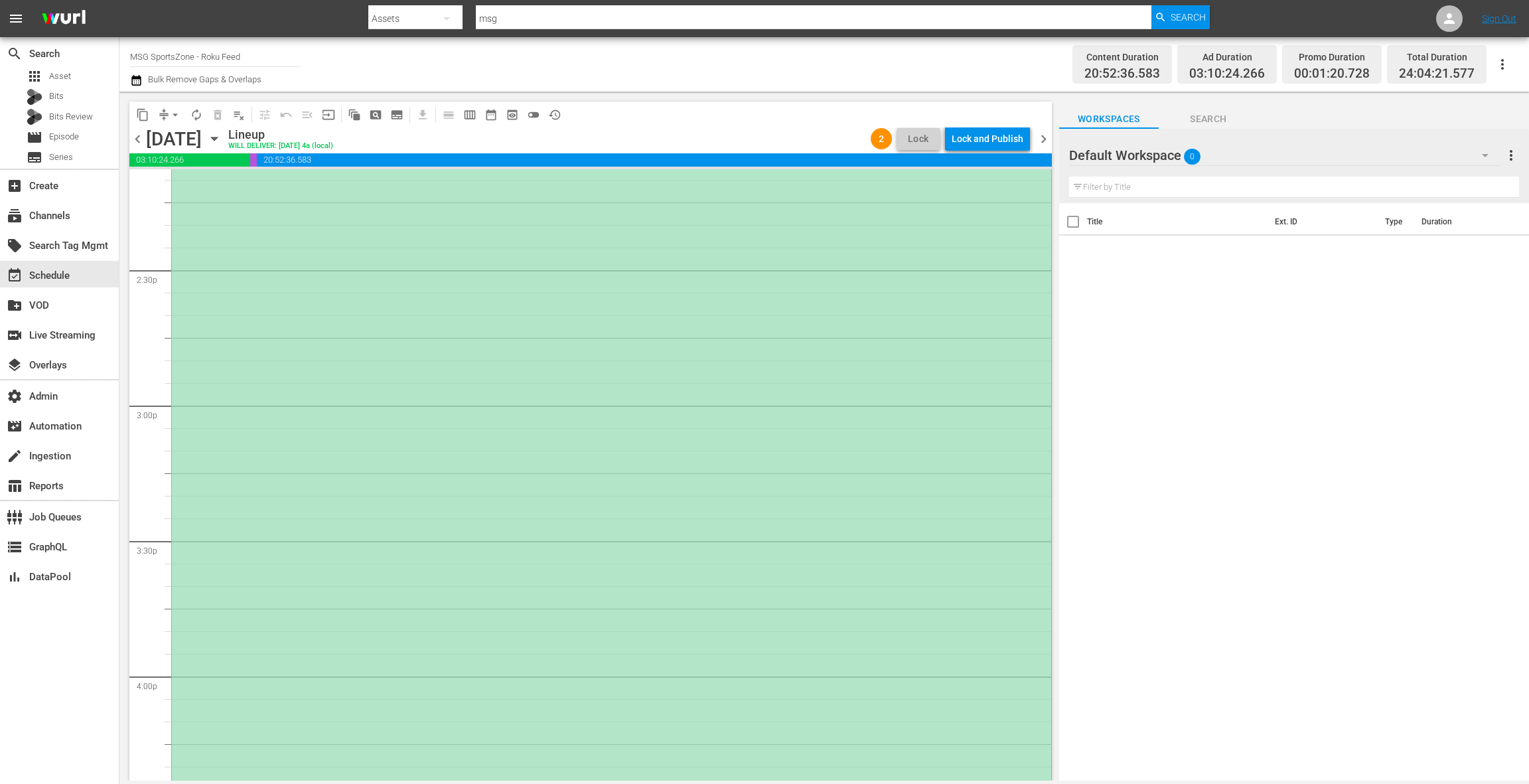
click at [725, 364] on div "*ROKU PLACEHOLDER EPISODE 10/12* FC Naples at Westchester SC reorder" at bounding box center [611, 530] width 879 height 808
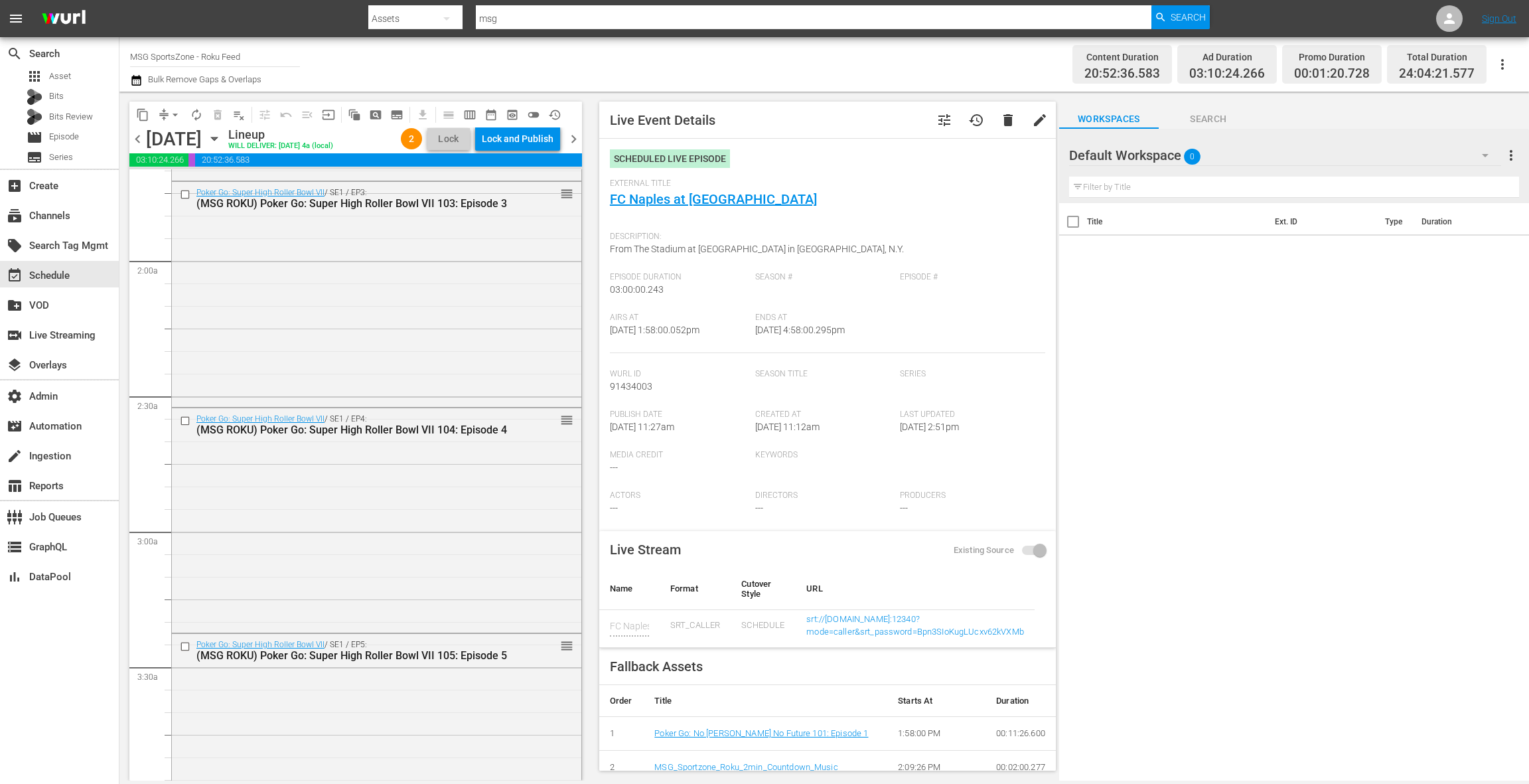
scroll to position [0, 0]
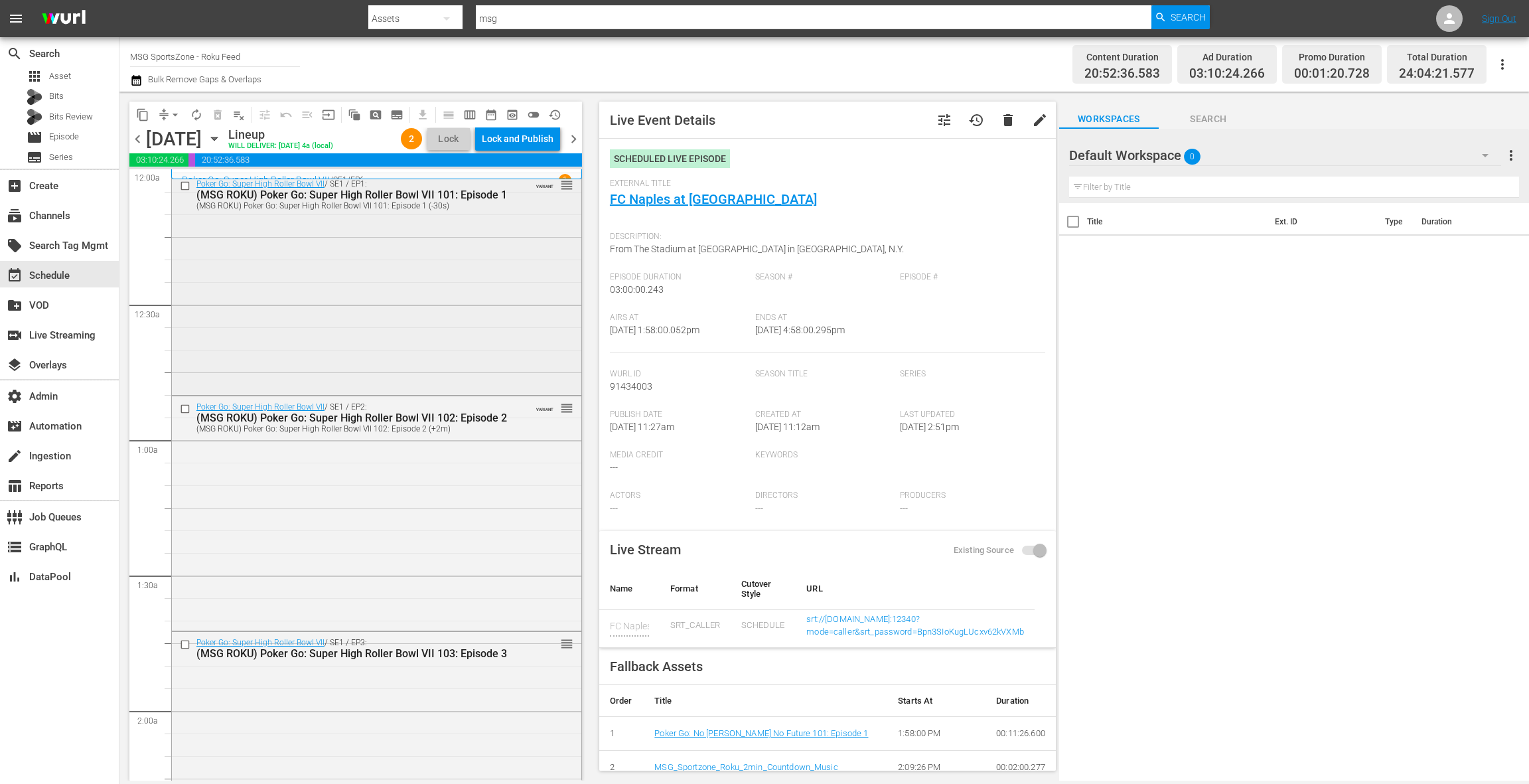
click at [400, 293] on div "Poker Go: Super High Roller Bowl VII / SE1 / EP1: (MSG ROKU) Poker Go: Super Hi…" at bounding box center [376, 283] width 409 height 220
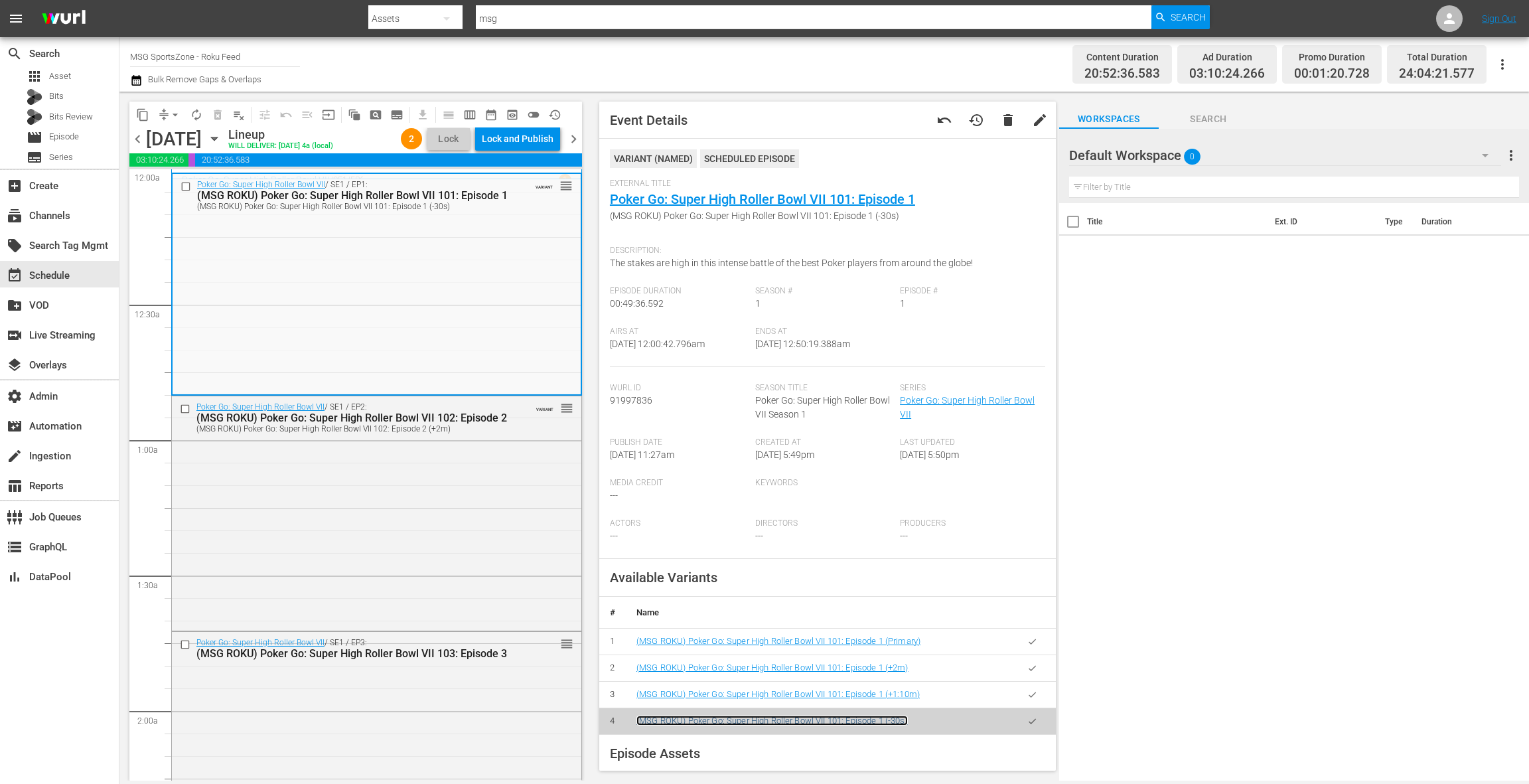
click at [726, 717] on link "(MSG ROKU) Poker Go: Super High Roller Bowl VII 101: Episode 1 (-30s)" at bounding box center [772, 720] width 272 height 10
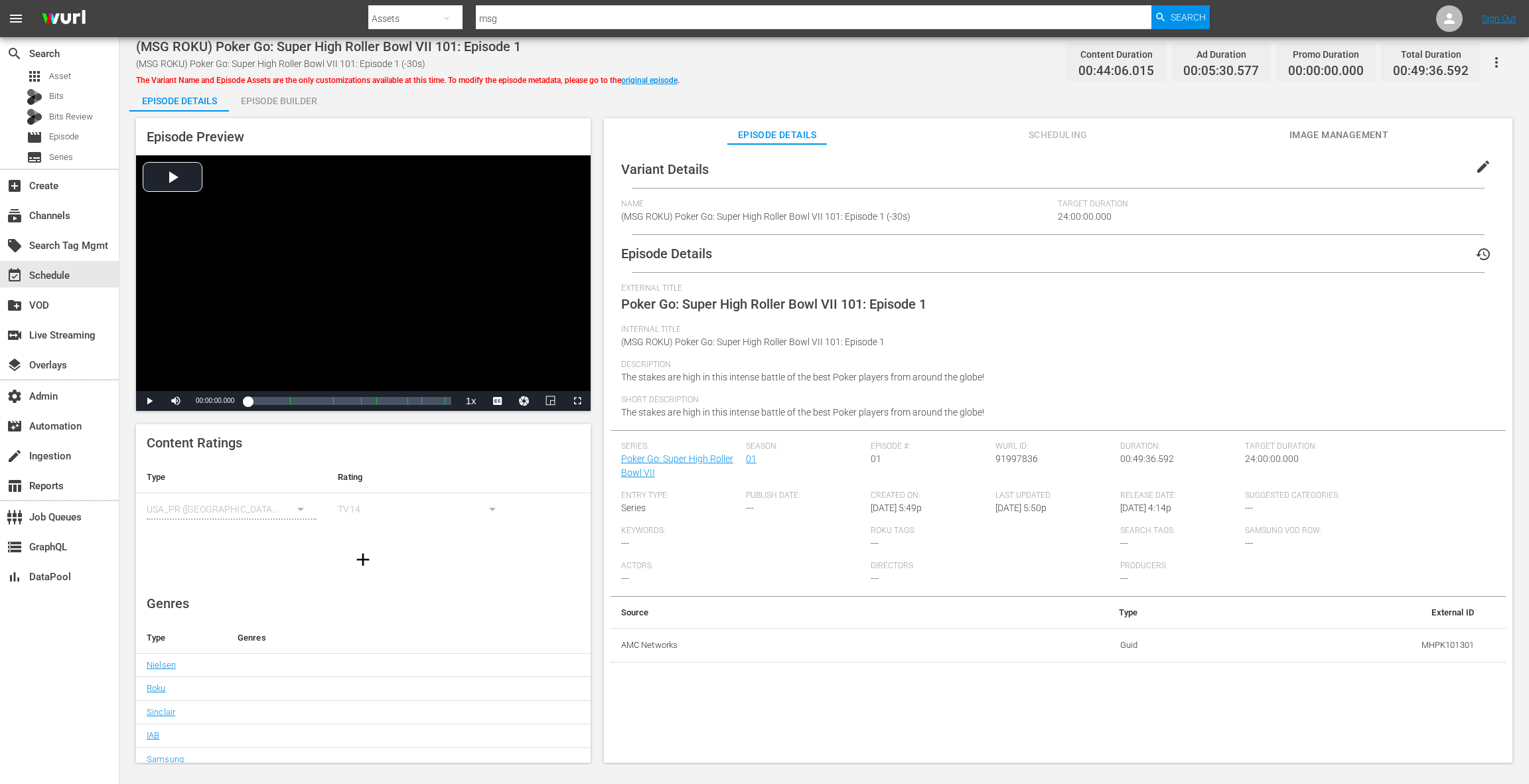
click at [278, 104] on div "Episode Builder" at bounding box center [278, 101] width 100 height 32
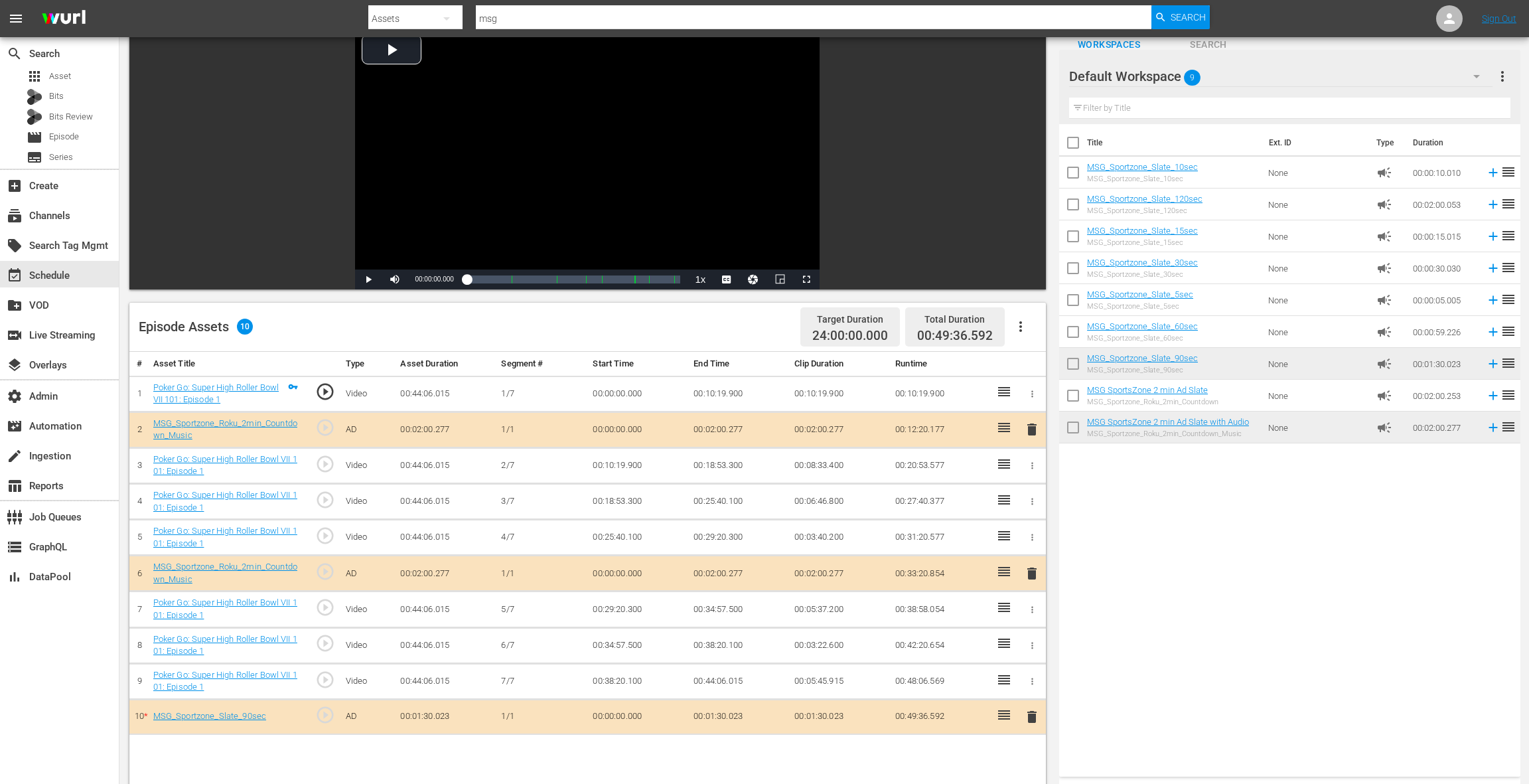
scroll to position [259, 0]
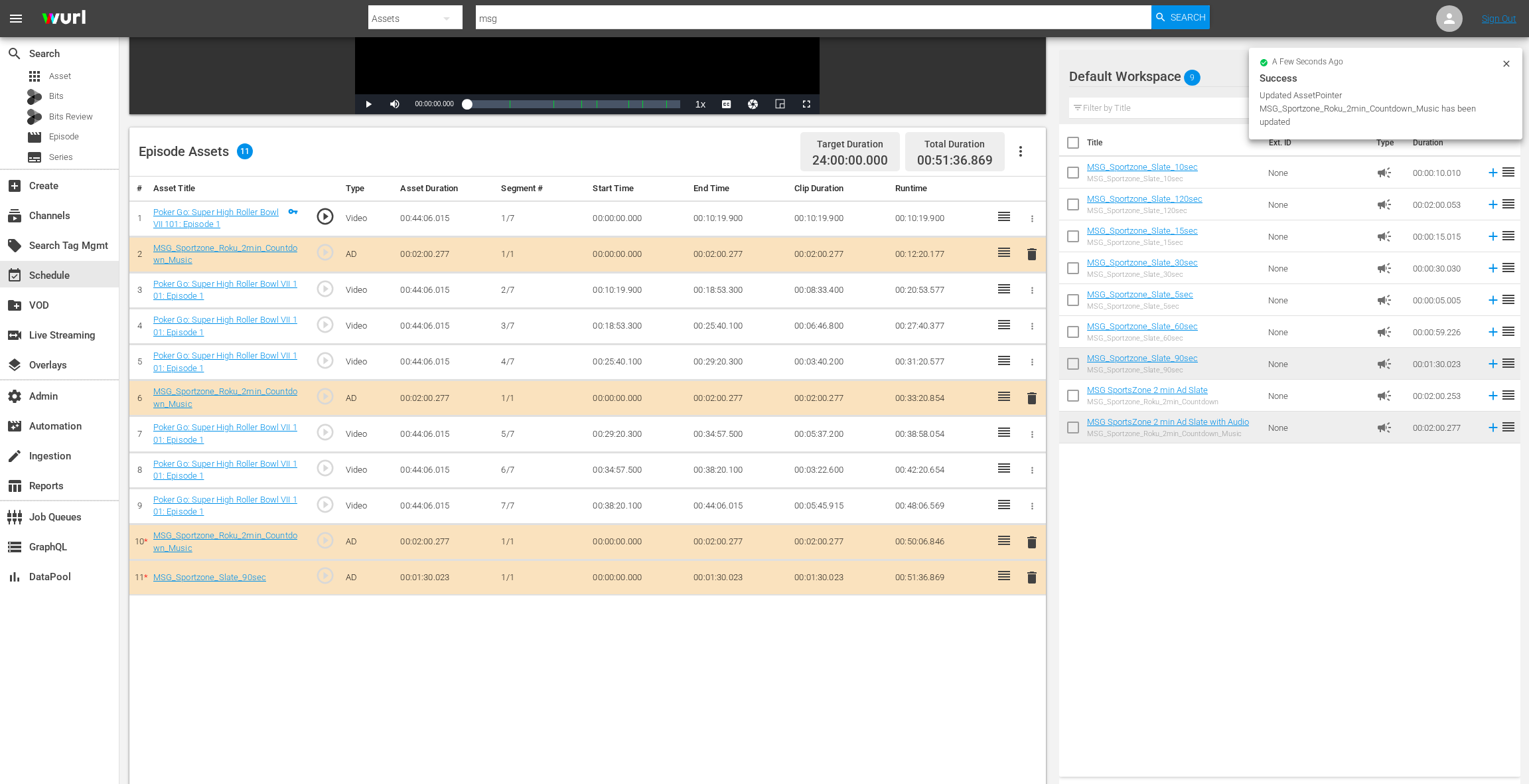
click at [1029, 575] on span "delete" at bounding box center [1032, 577] width 16 height 16
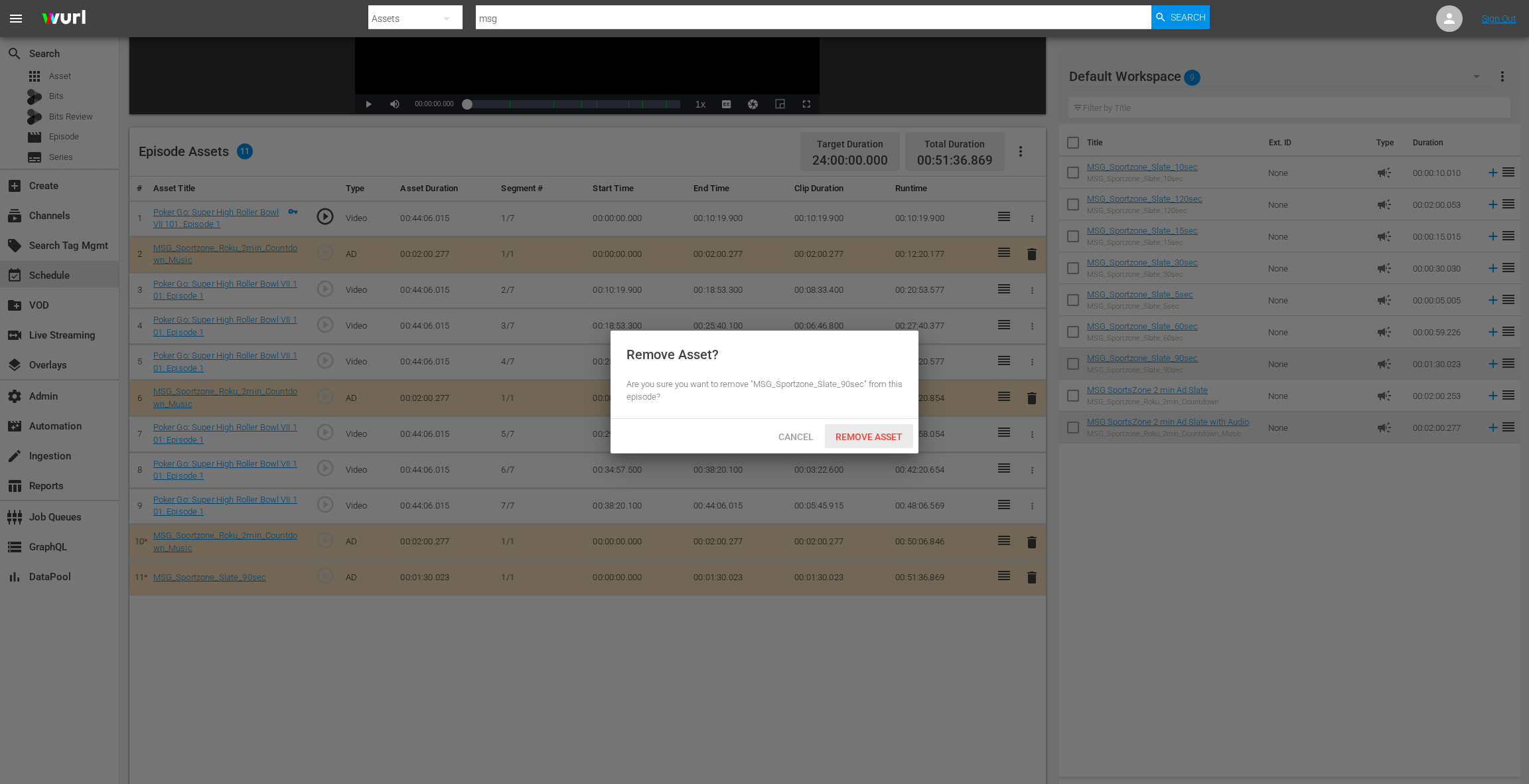
click at [858, 440] on span "Remove Asset" at bounding box center [869, 436] width 88 height 10
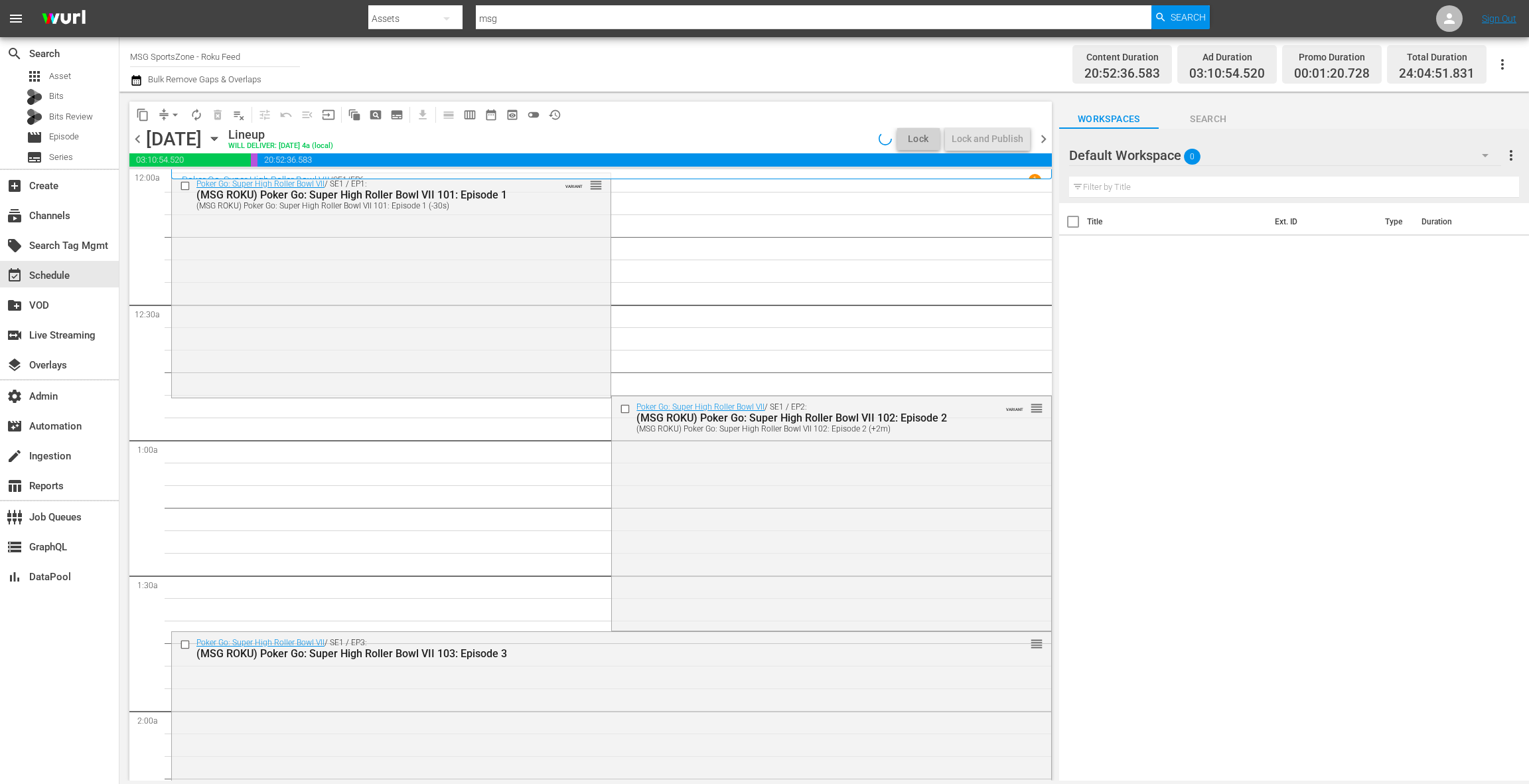
click at [474, 268] on div "Poker Go: Super High Roller Bowl VII / SE1 / EP1: (MSG ROKU) Poker Go: Super Hi…" at bounding box center [391, 285] width 439 height 222
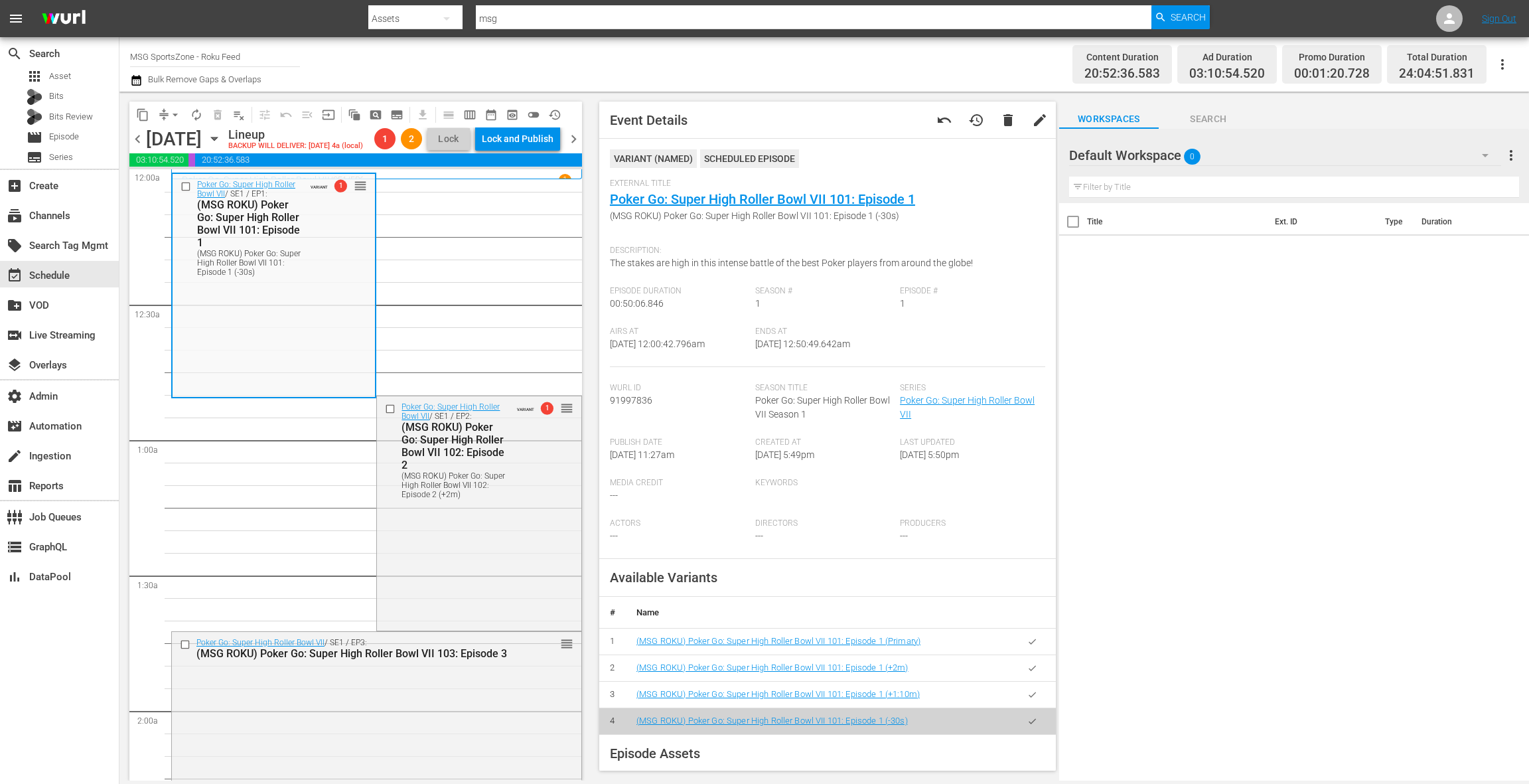
click at [1034, 642] on icon "button" at bounding box center [1032, 641] width 10 height 10
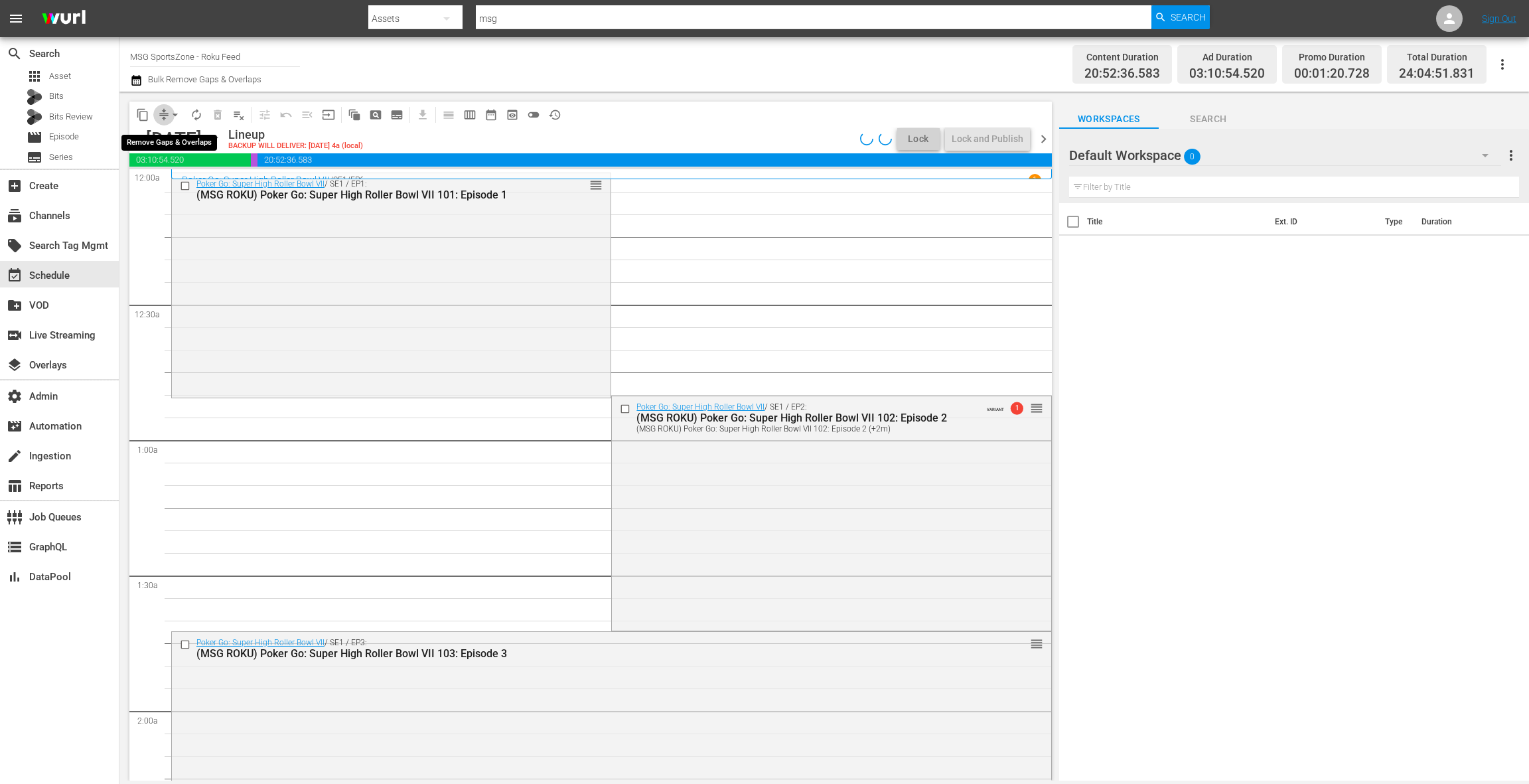
click at [164, 117] on span "compress" at bounding box center [164, 114] width 14 height 14
click at [169, 117] on span "arrow_drop_down" at bounding box center [175, 114] width 14 height 14
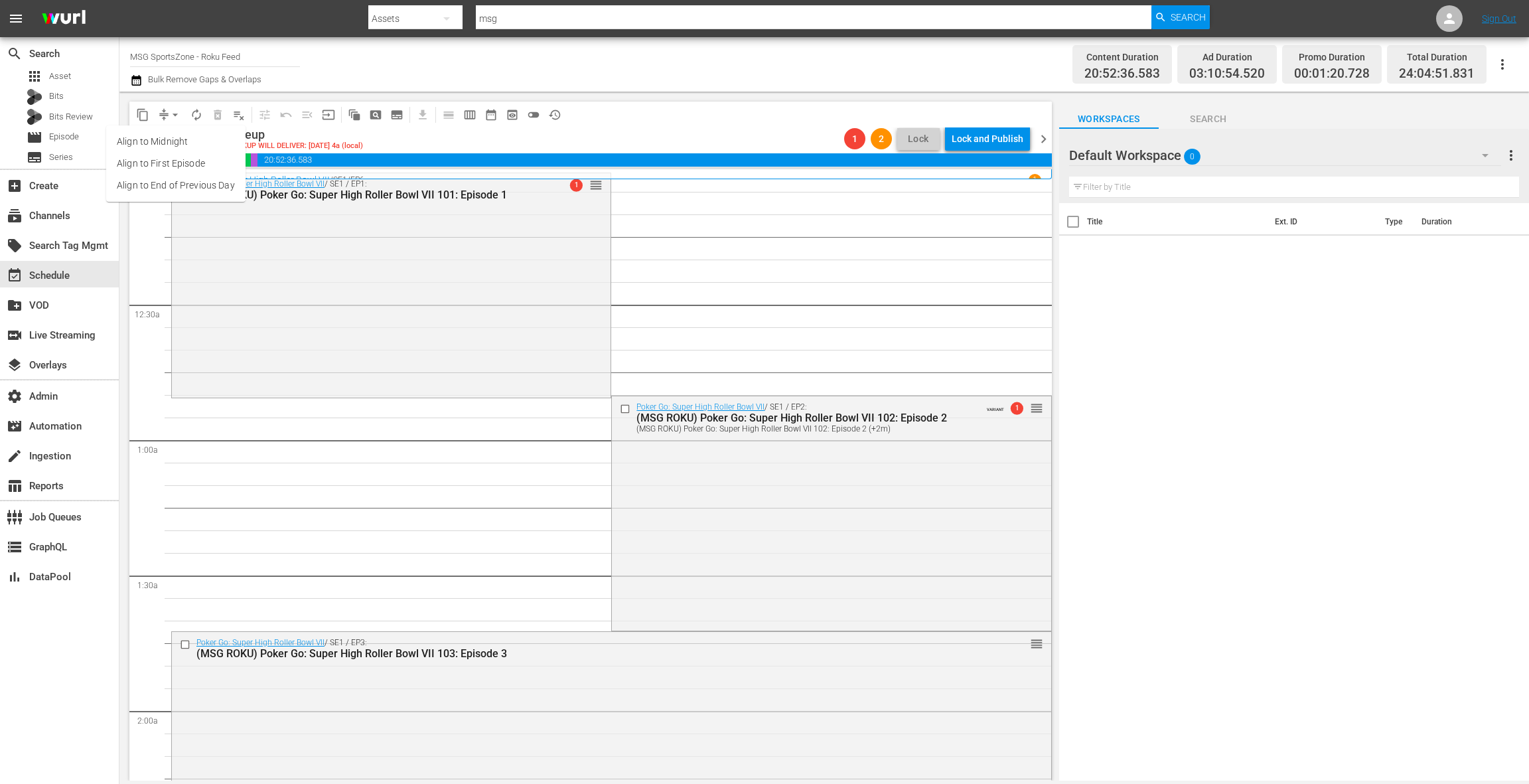
click at [188, 189] on li "Align to End of Previous Day" at bounding box center [176, 185] width 139 height 22
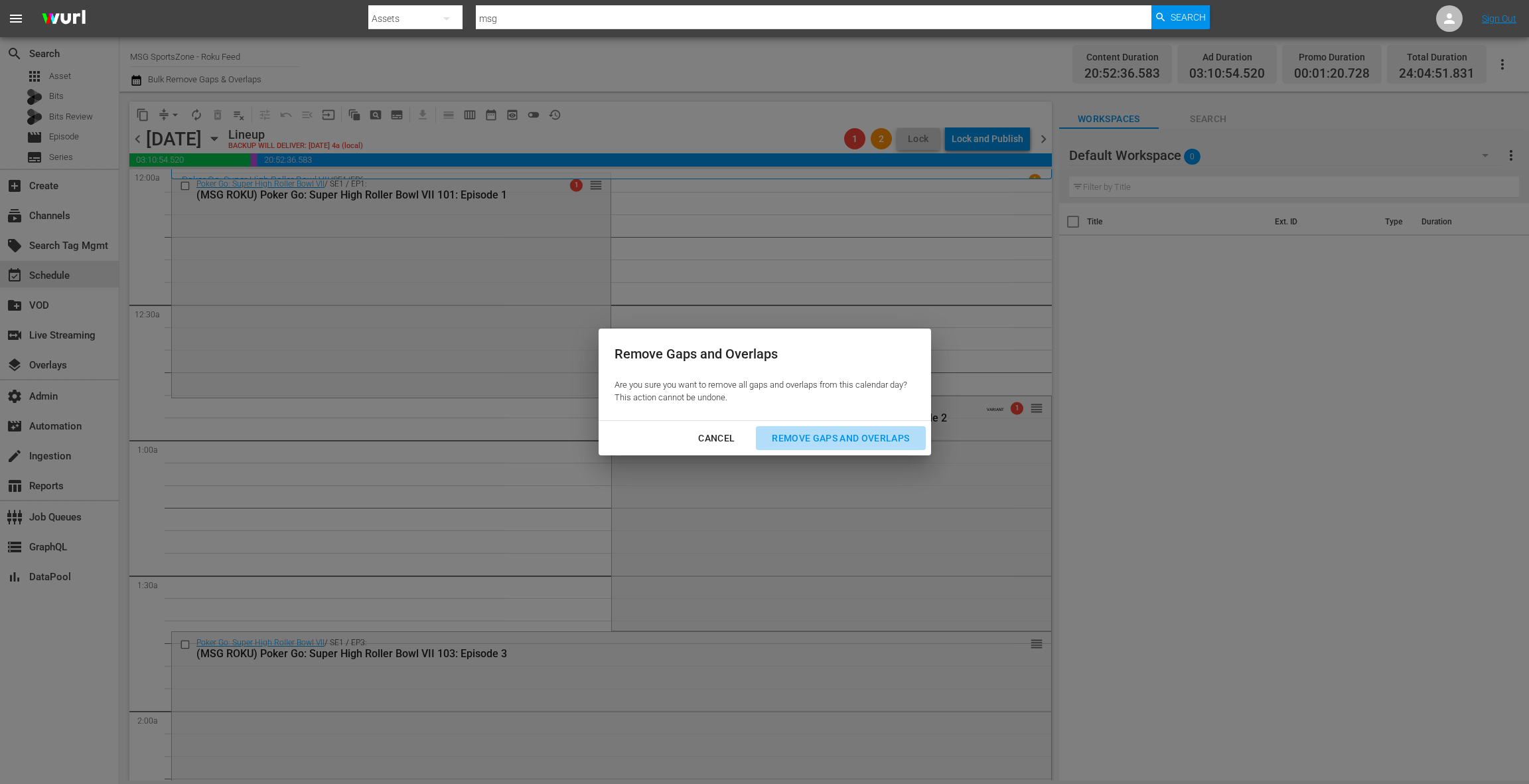
drag, startPoint x: 855, startPoint y: 443, endPoint x: 826, endPoint y: 440, distance: 29.2
click at [854, 442] on div "Remove Gaps and Overlaps" at bounding box center [840, 438] width 158 height 17
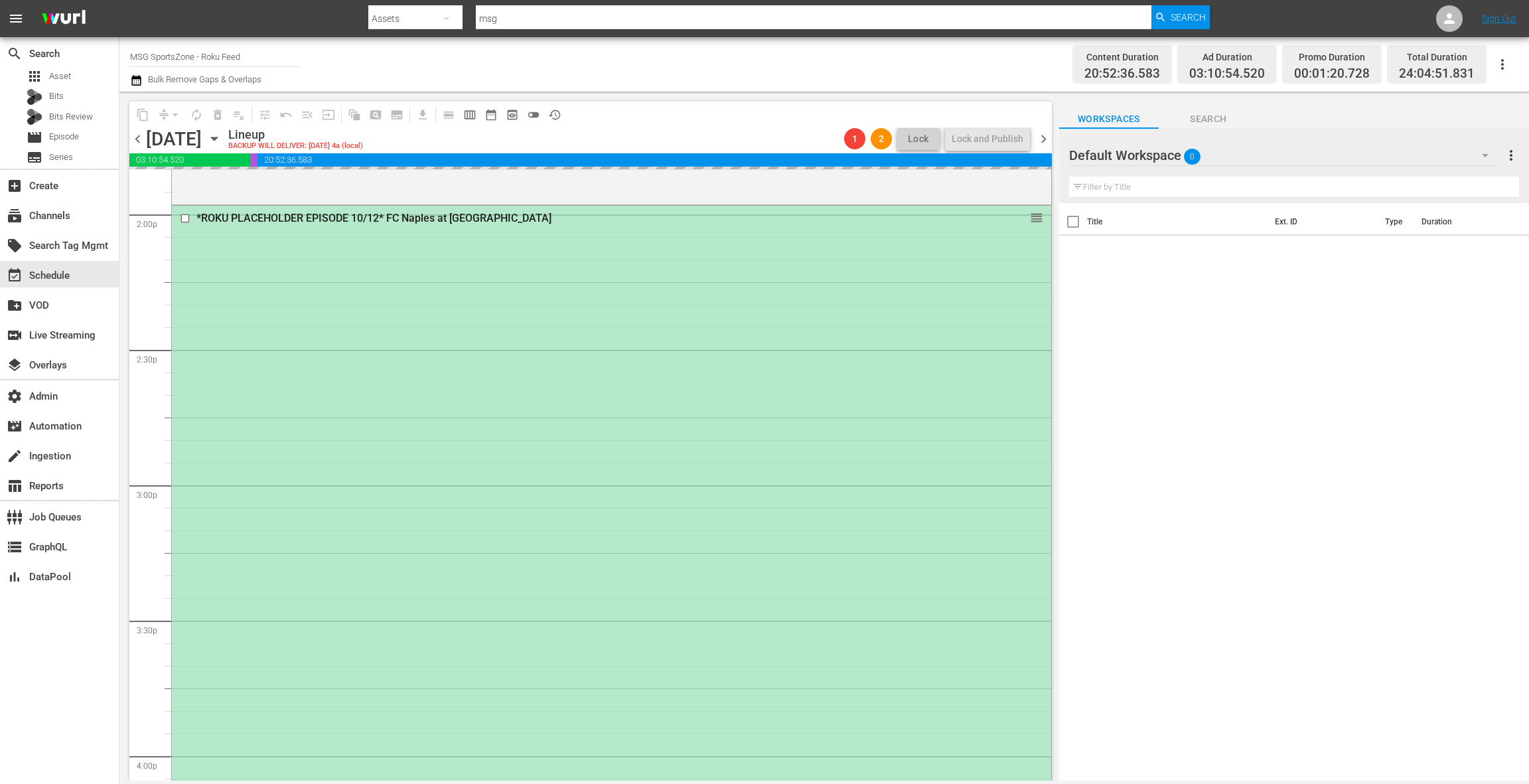
scroll to position [3663, 0]
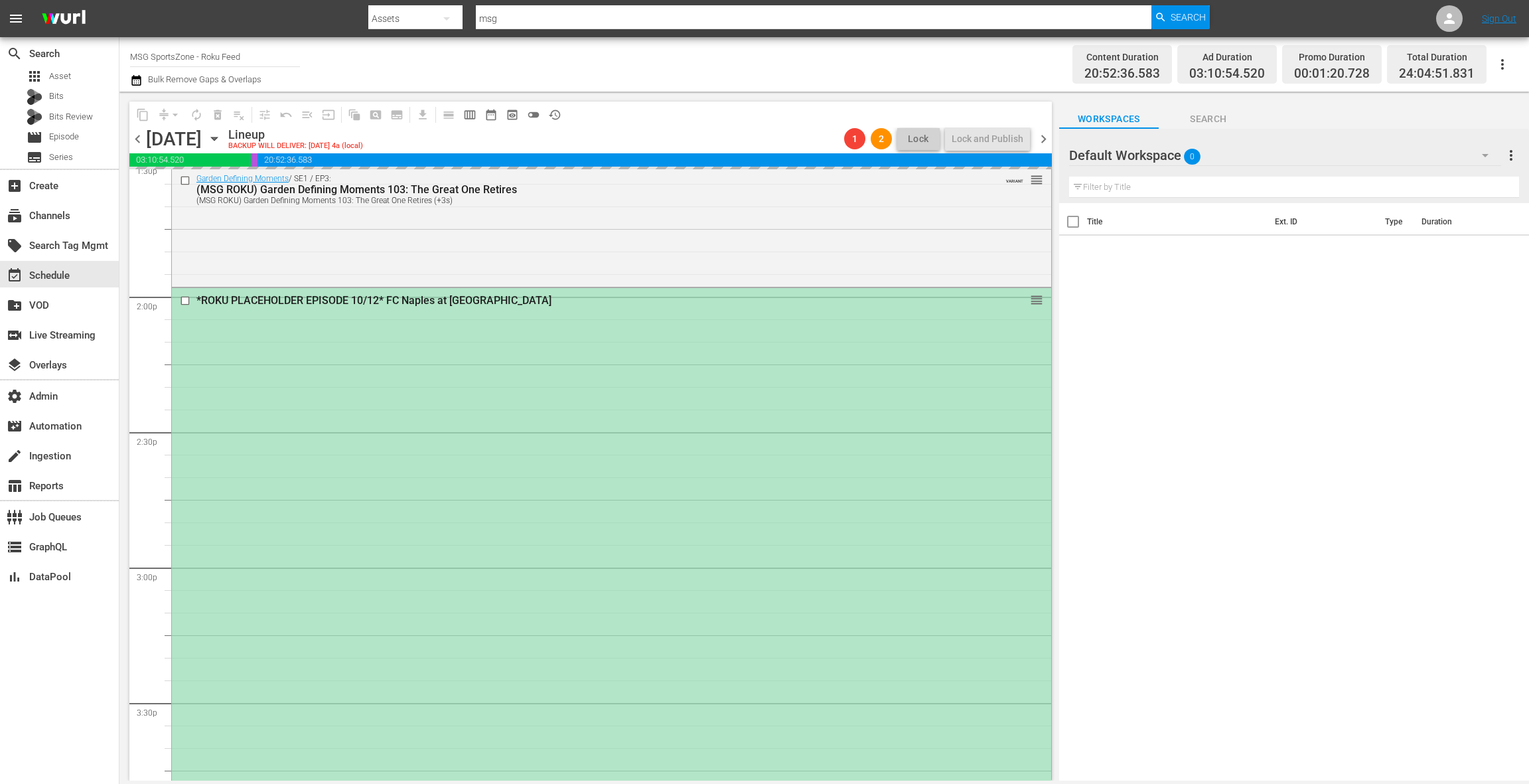
click at [703, 444] on div "*ROKU PLACEHOLDER EPISODE 10/12* FC Naples at Westchester SC reorder" at bounding box center [611, 691] width 879 height 808
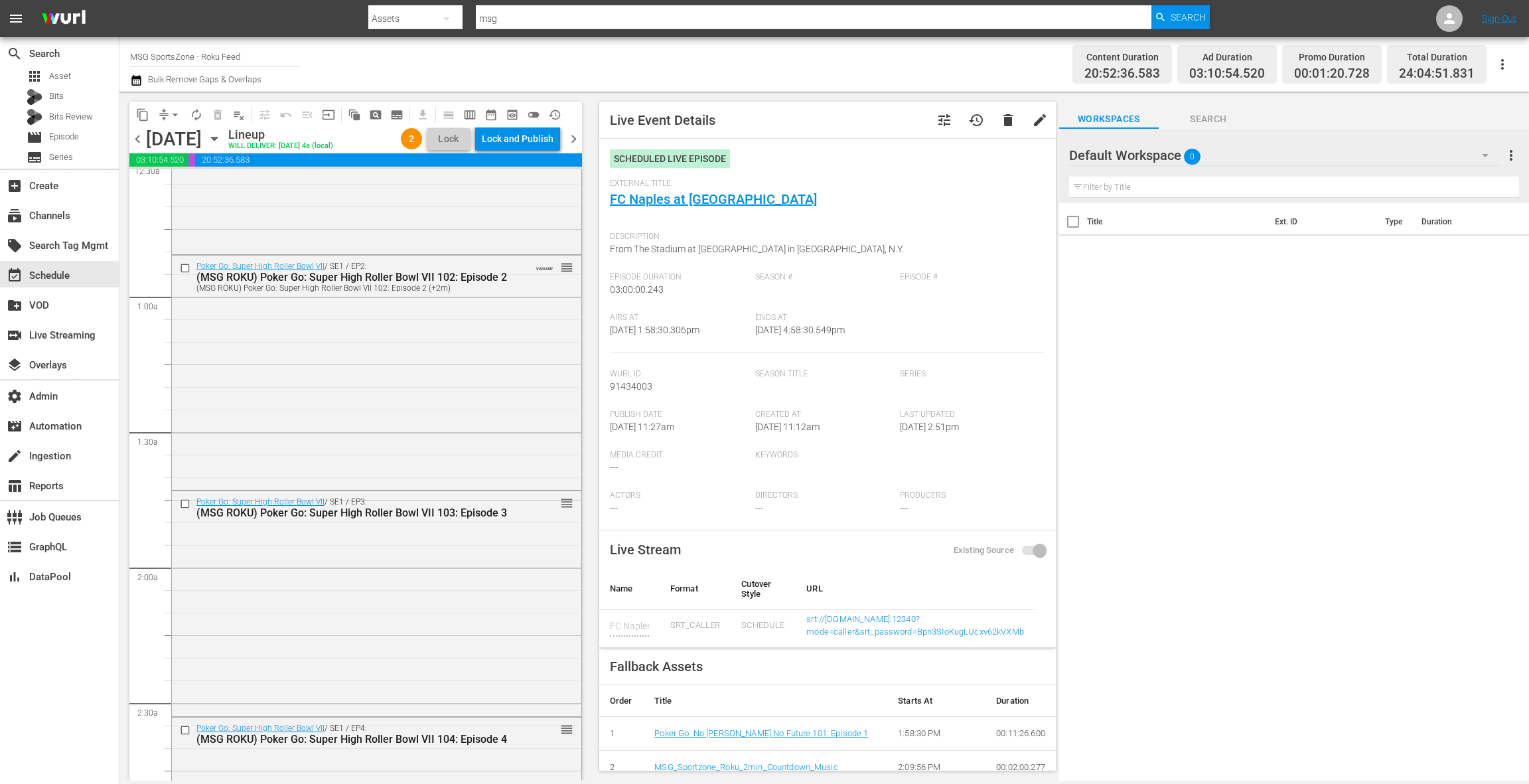
scroll to position [0, 0]
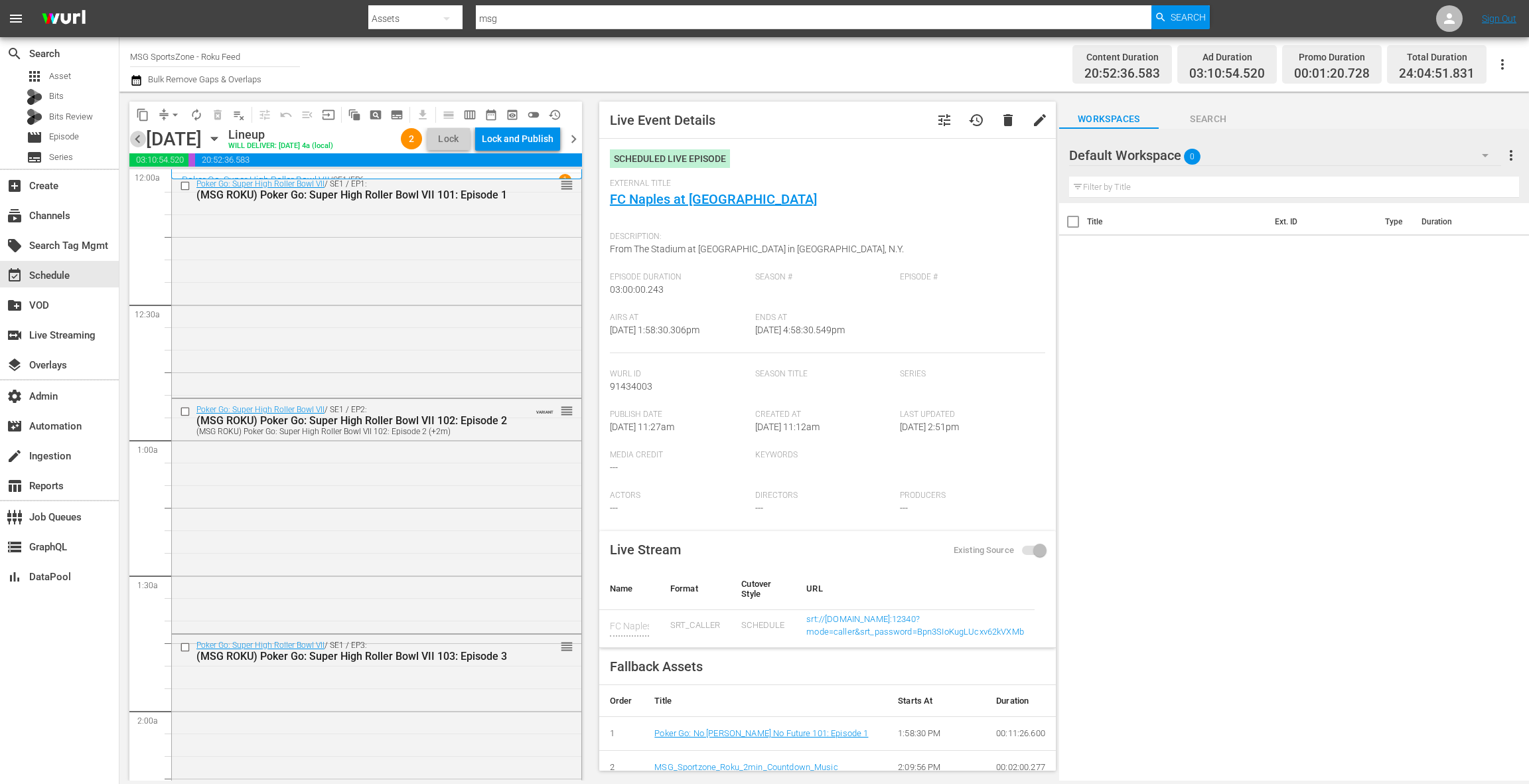
click at [144, 140] on span "chevron_left" at bounding box center [137, 139] width 17 height 17
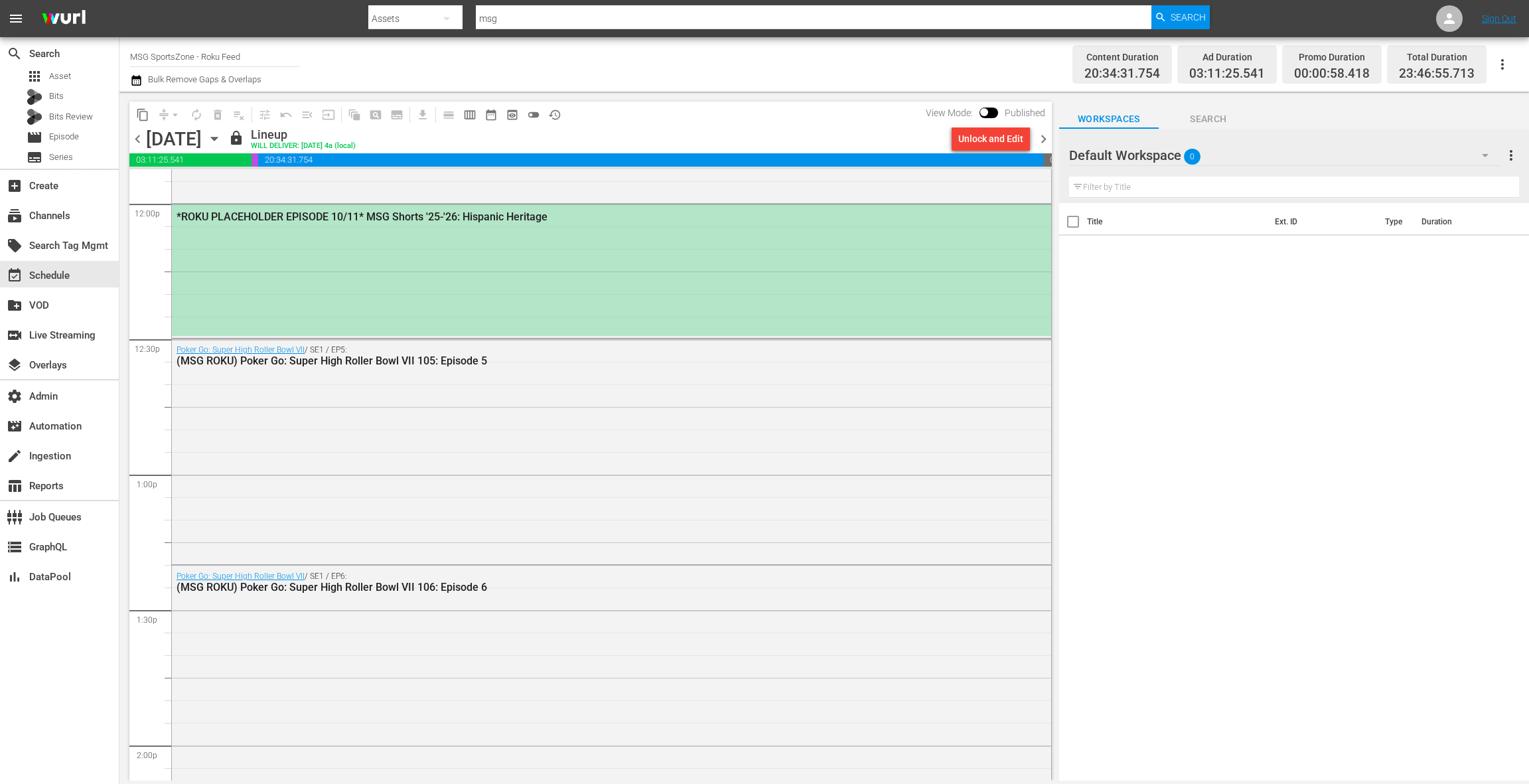
click at [473, 311] on div "*ROKU PLACEHOLDER EPISODE 10/11* MSG Shorts '25-'26: Hispanic Heritage" at bounding box center [611, 270] width 879 height 131
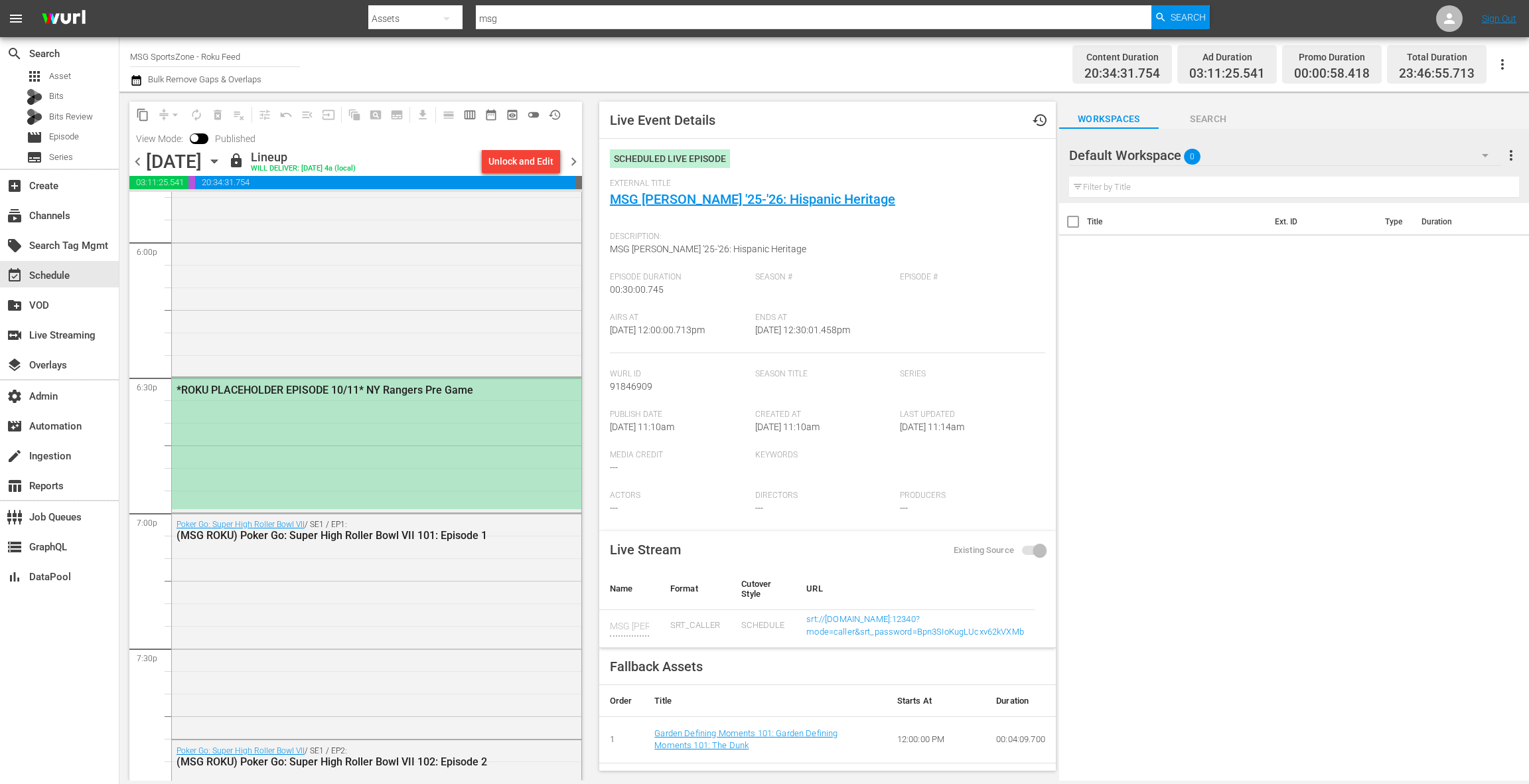
scroll to position [4848, 0]
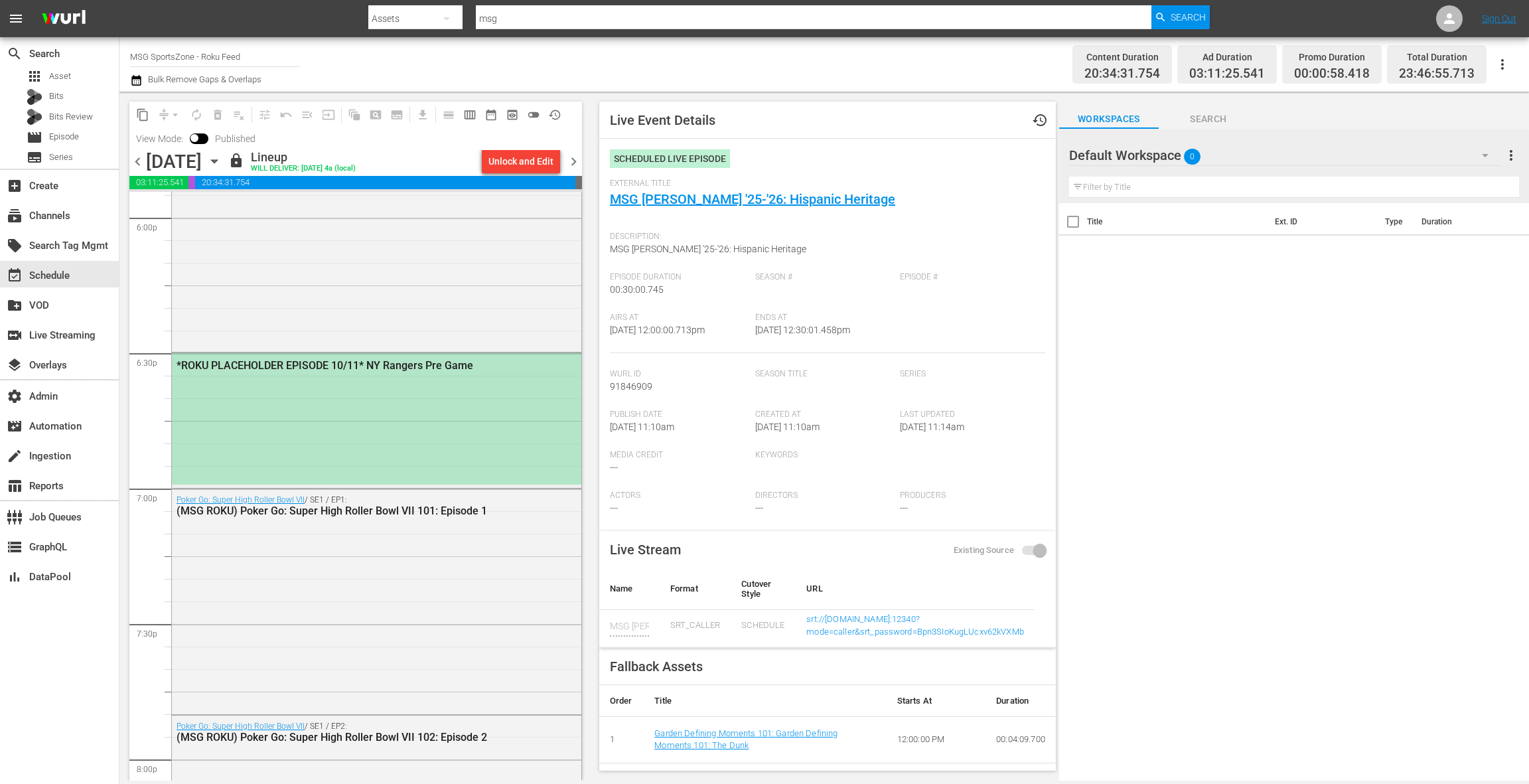
click at [459, 374] on div "*ROKU PLACEHOLDER EPISODE 10/11* NY Rangers Pre Game" at bounding box center [376, 364] width 409 height 23
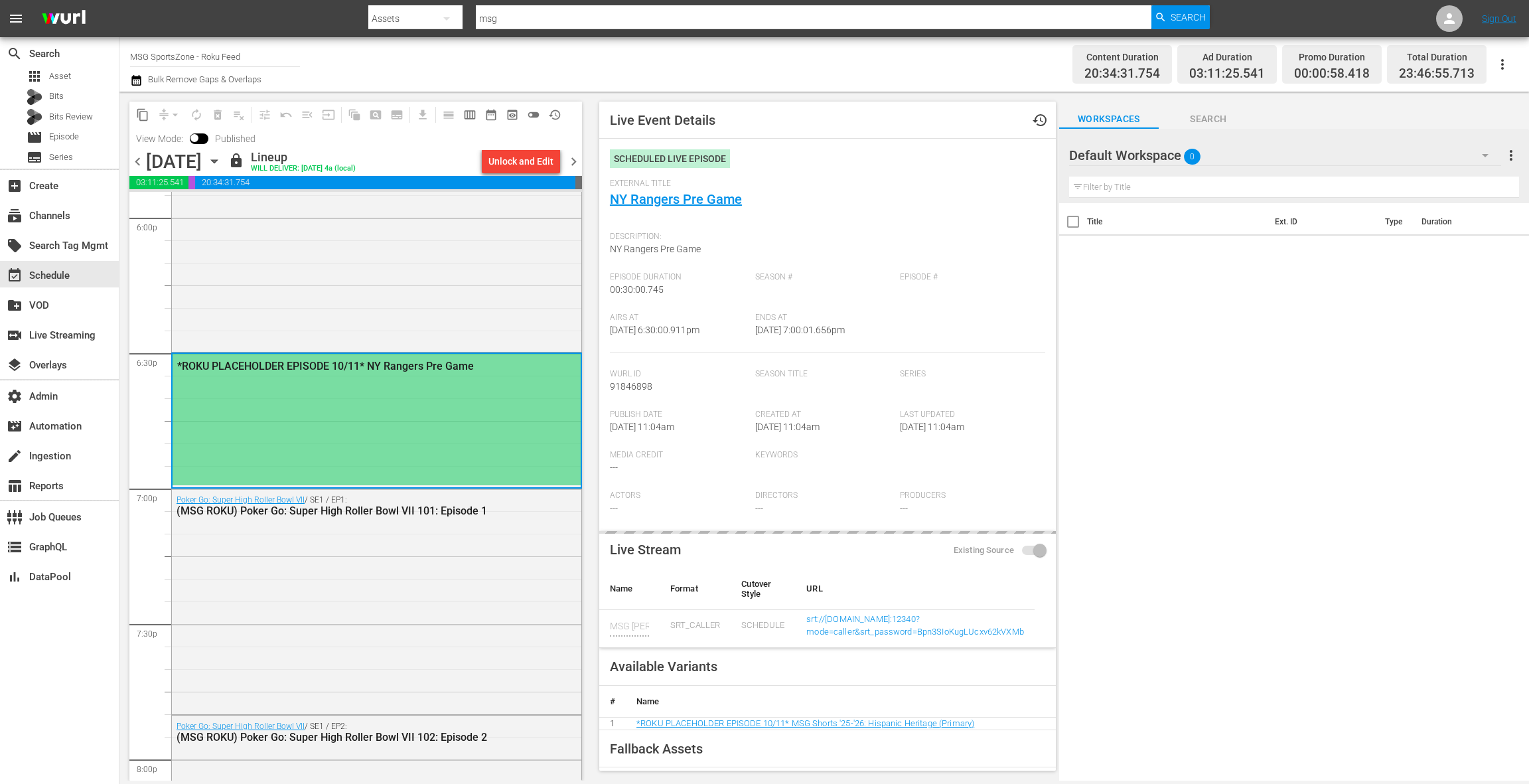
type input "NY Rangers Pre Game"
click at [577, 162] on span "chevron_right" at bounding box center [573, 161] width 17 height 17
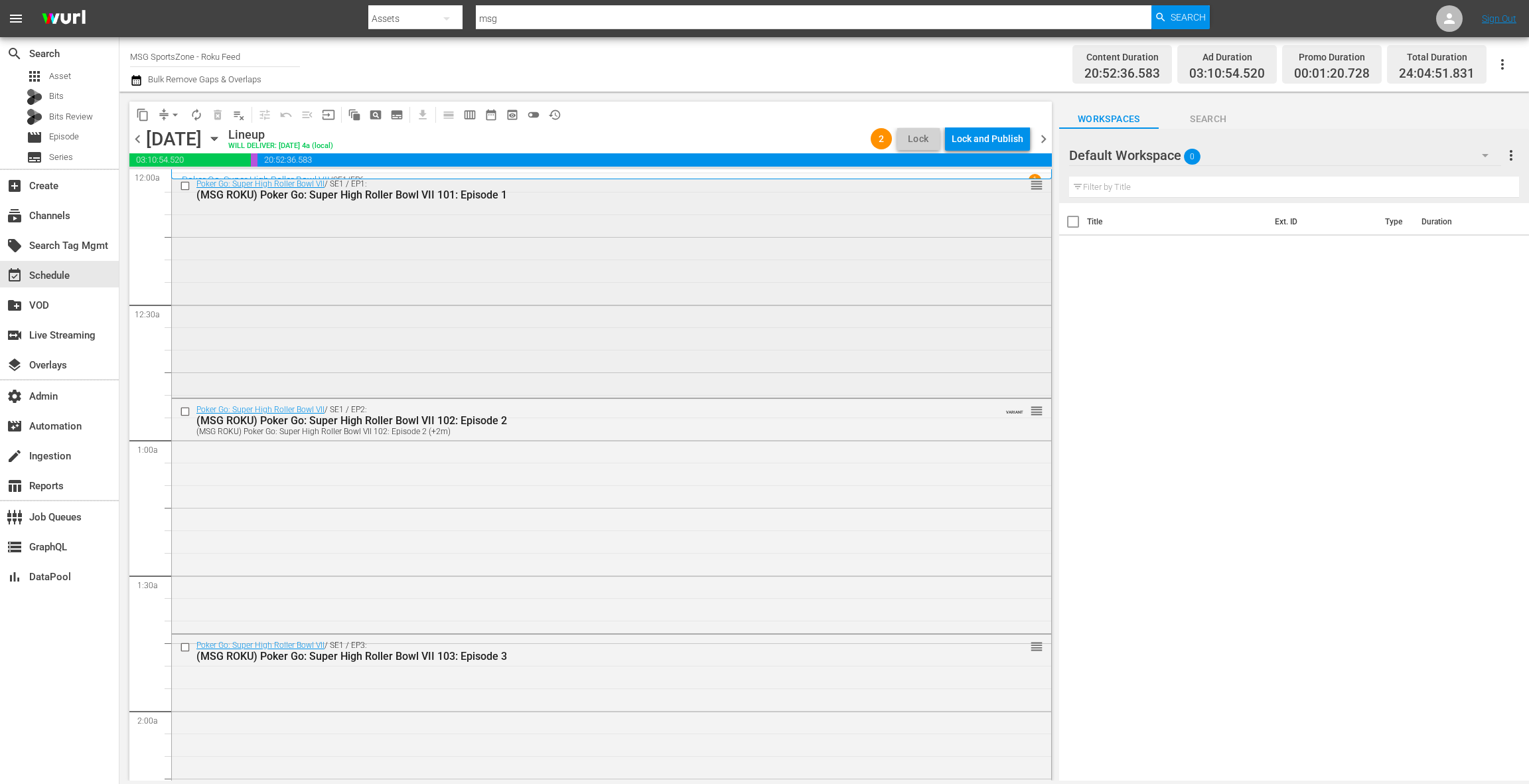
click at [522, 287] on div "Poker Go: Super High Roller Bowl VII / SE1 / EP1: (MSG ROKU) Poker Go: Super Hi…" at bounding box center [611, 285] width 879 height 222
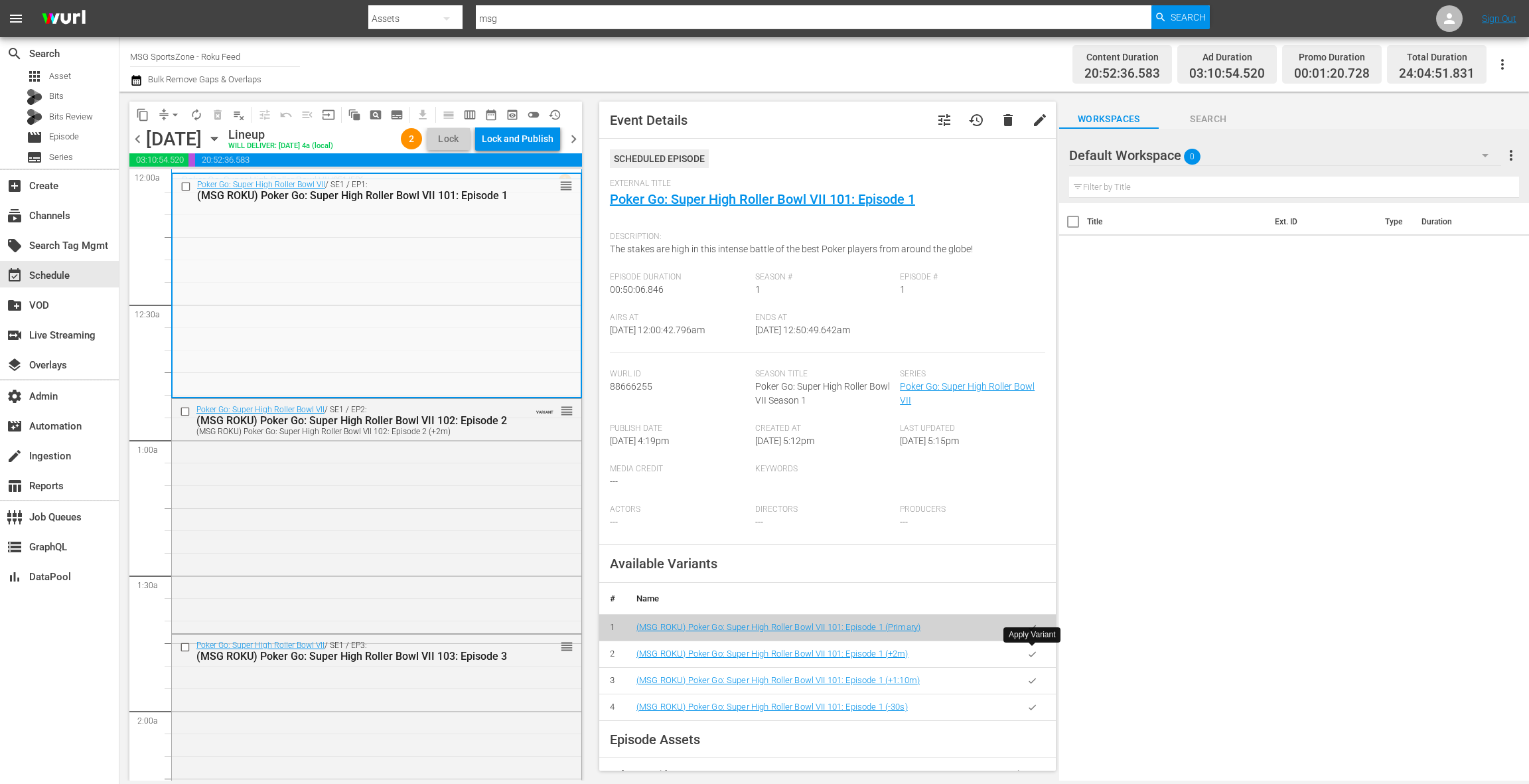
click at [1032, 651] on icon "button" at bounding box center [1032, 654] width 10 height 10
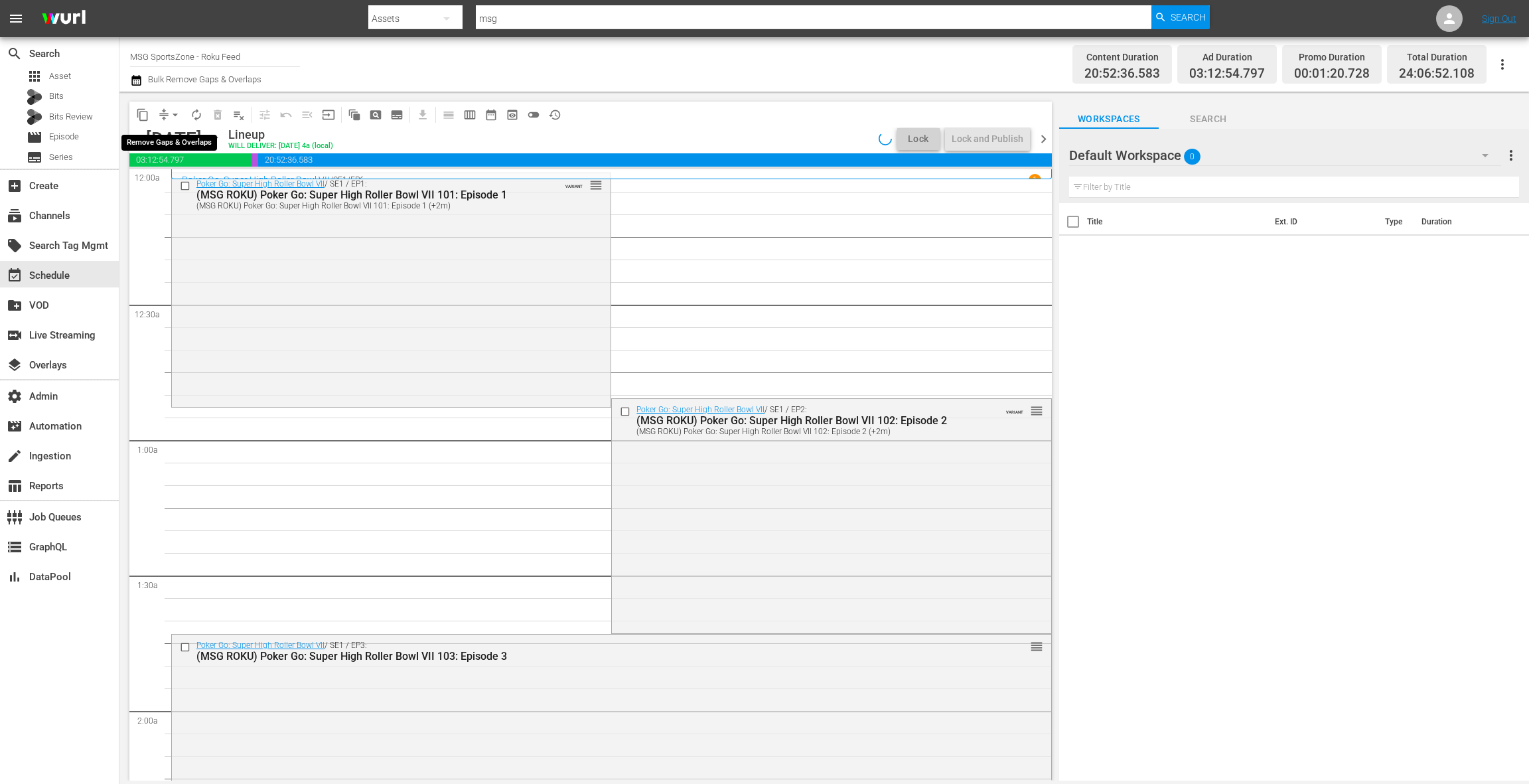
click at [177, 113] on span "arrow_drop_down" at bounding box center [175, 114] width 14 height 14
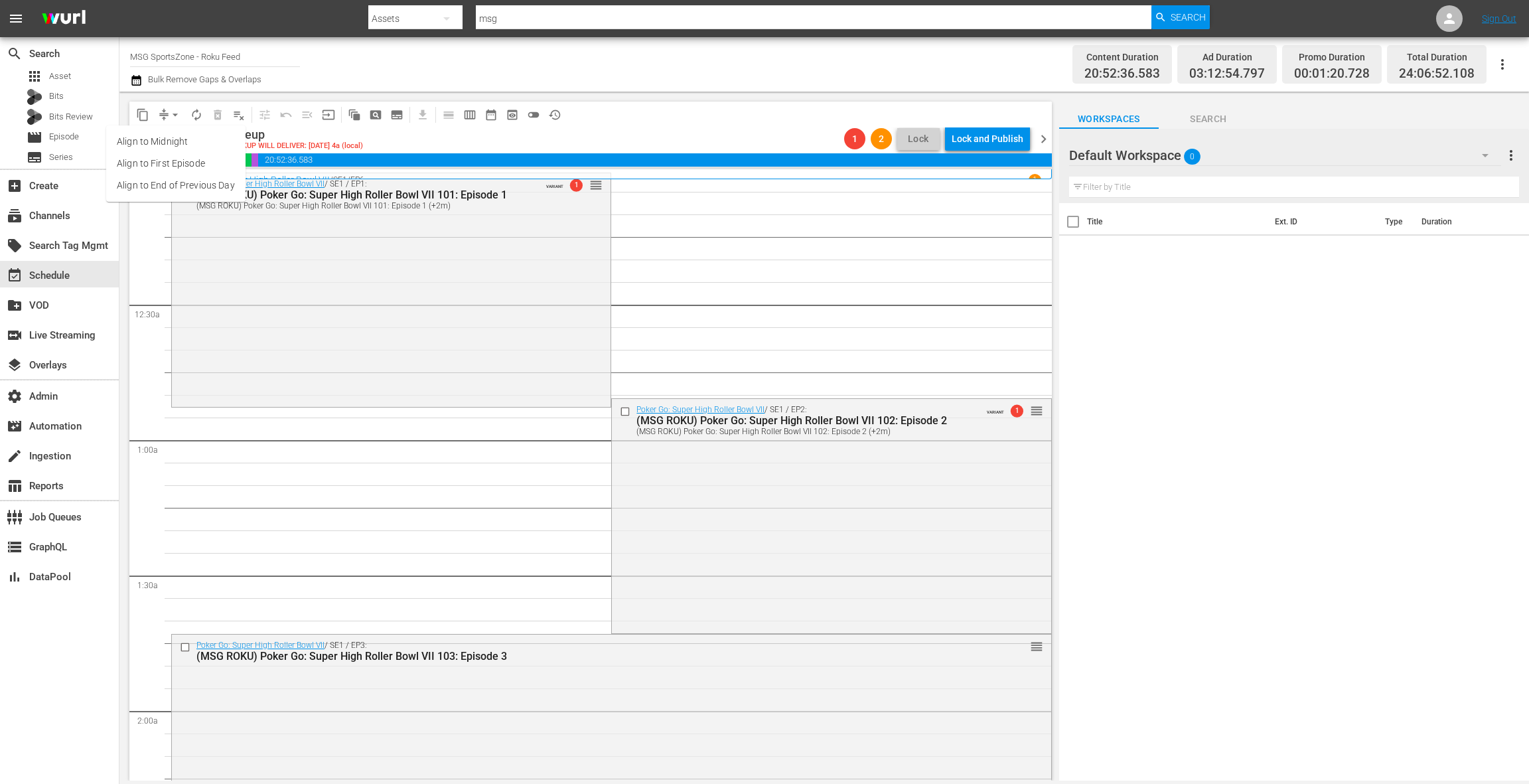
click at [190, 188] on li "Align to End of Previous Day" at bounding box center [176, 185] width 139 height 22
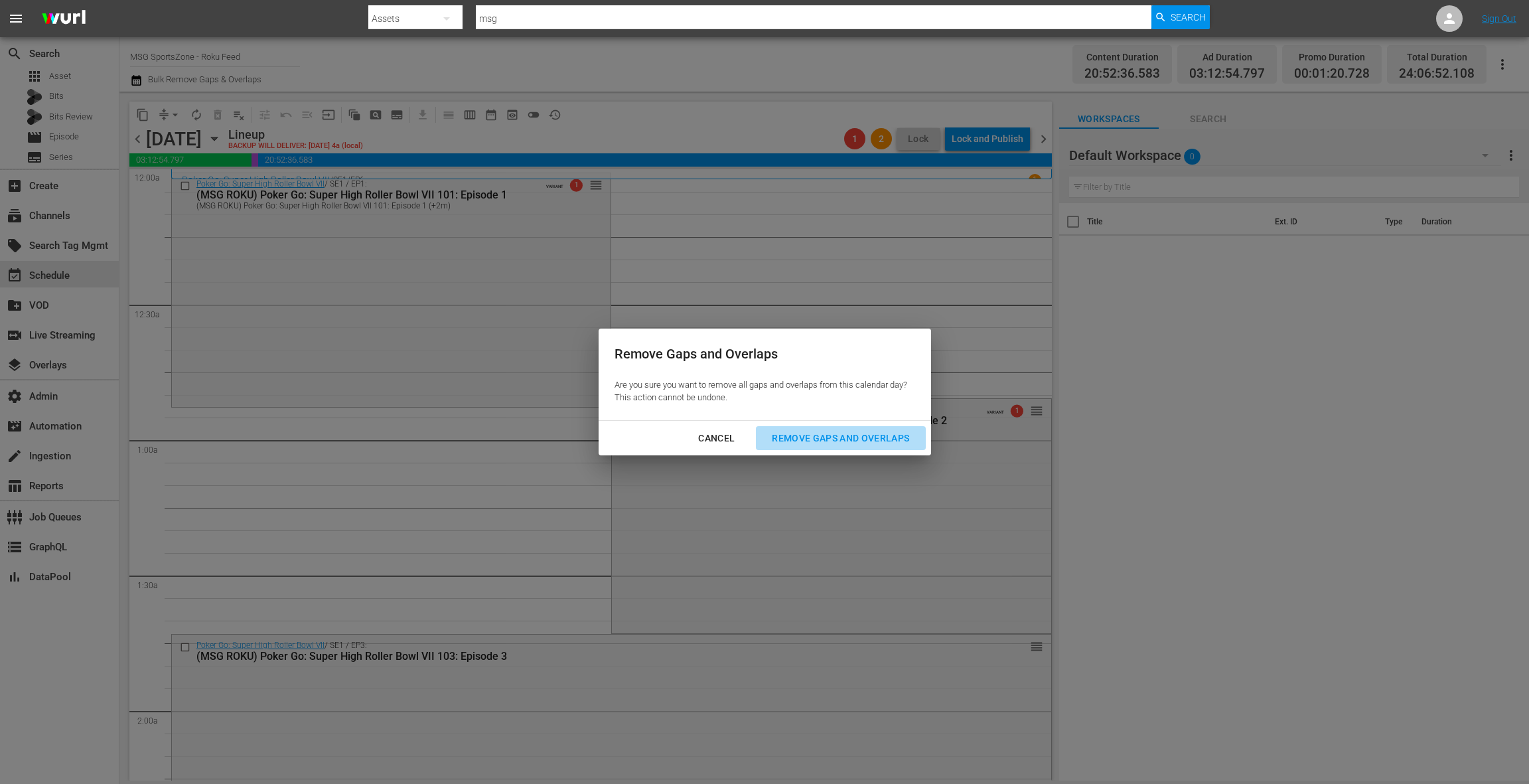
drag, startPoint x: 795, startPoint y: 444, endPoint x: 635, endPoint y: 482, distance: 164.5
click at [795, 444] on div "Remove Gaps and Overlaps" at bounding box center [840, 438] width 158 height 17
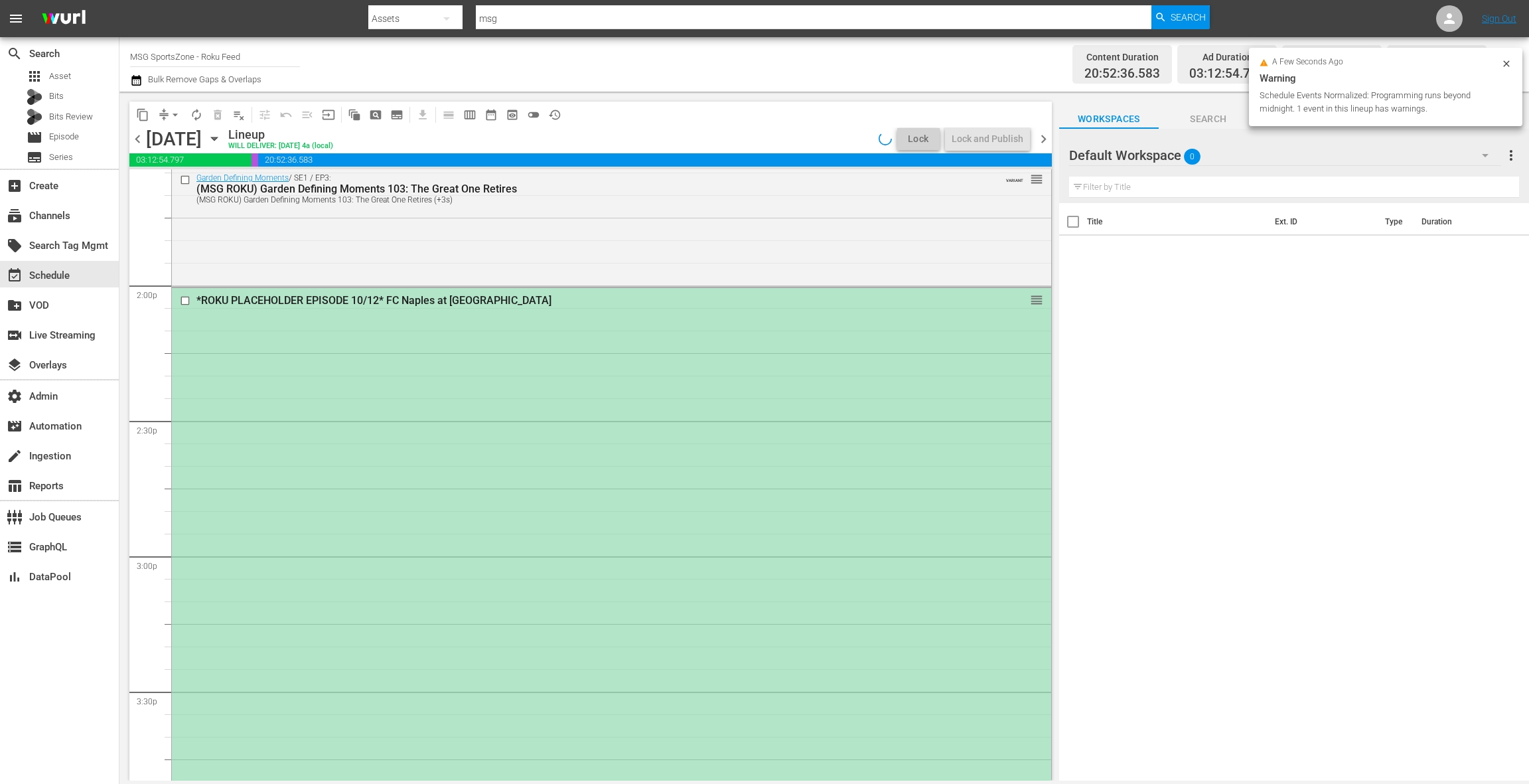
scroll to position [3512, 0]
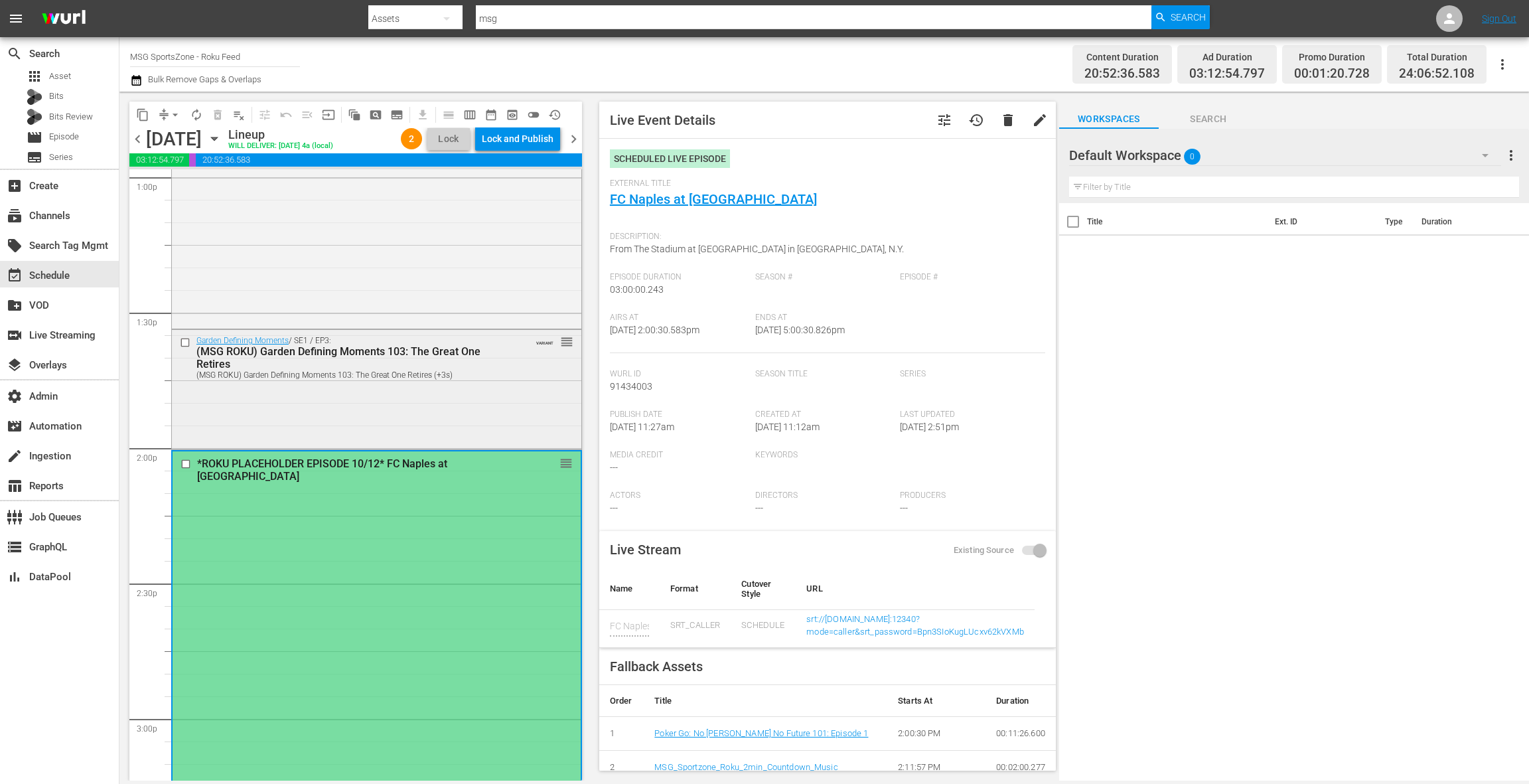
click at [468, 402] on div "Garden Defining Moments / SE1 / EP3: (MSG ROKU) Garden Defining Moments 103: Th…" at bounding box center [376, 388] width 409 height 117
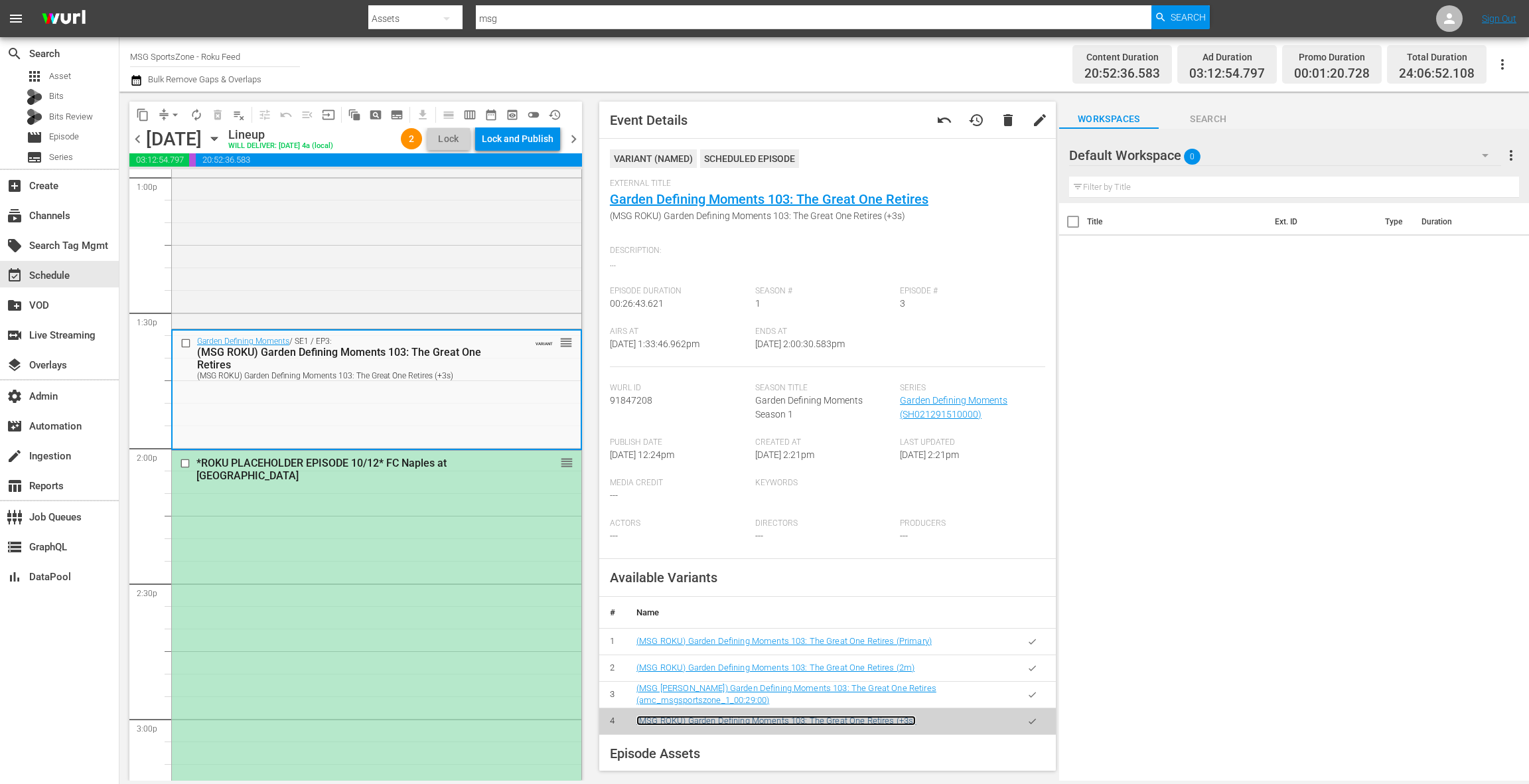
click at [877, 718] on link "(MSG ROKU) Garden Defining Moments 103: The Great One Retires (+3s)" at bounding box center [776, 720] width 280 height 10
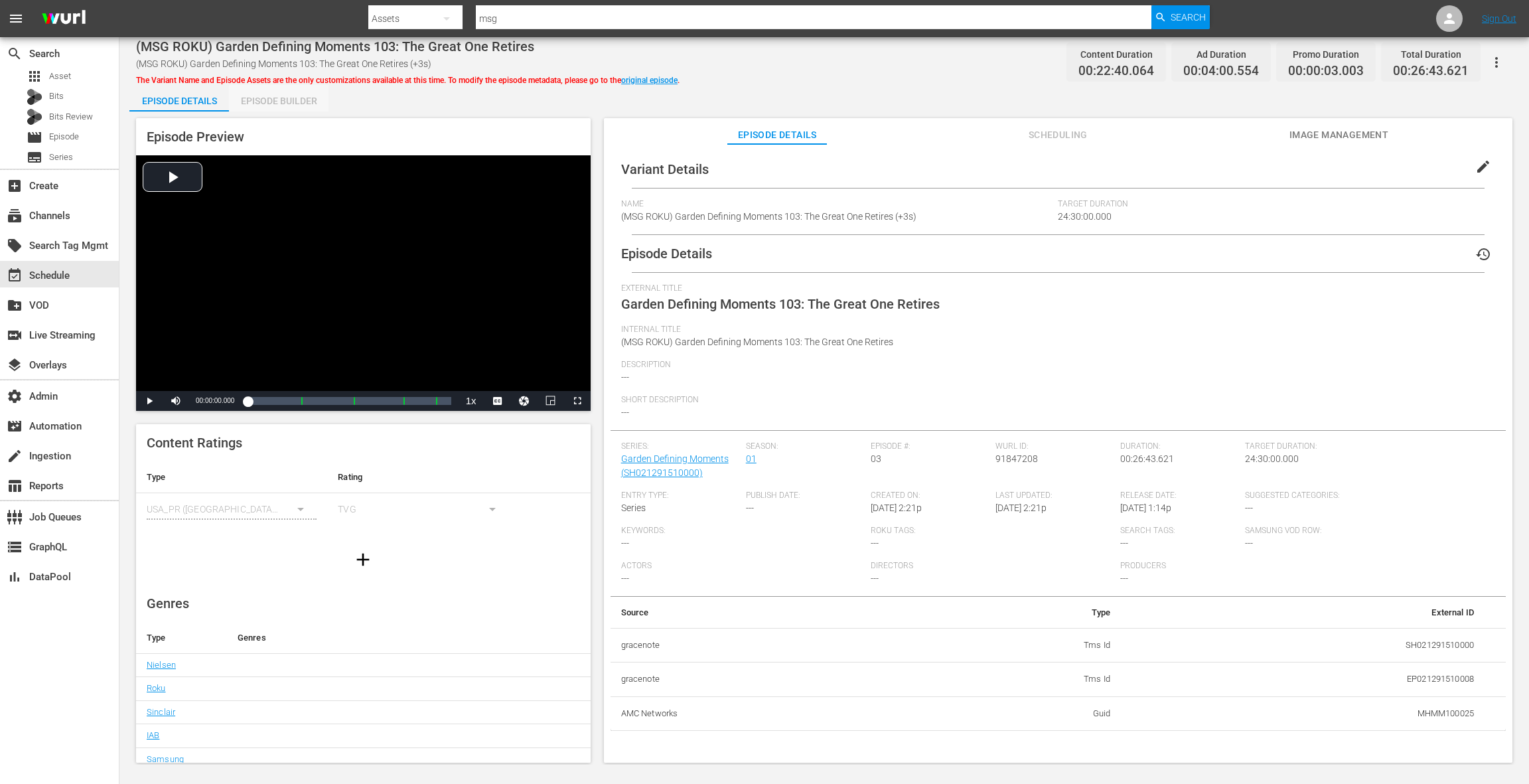
click at [301, 102] on div "Episode Builder" at bounding box center [278, 101] width 100 height 32
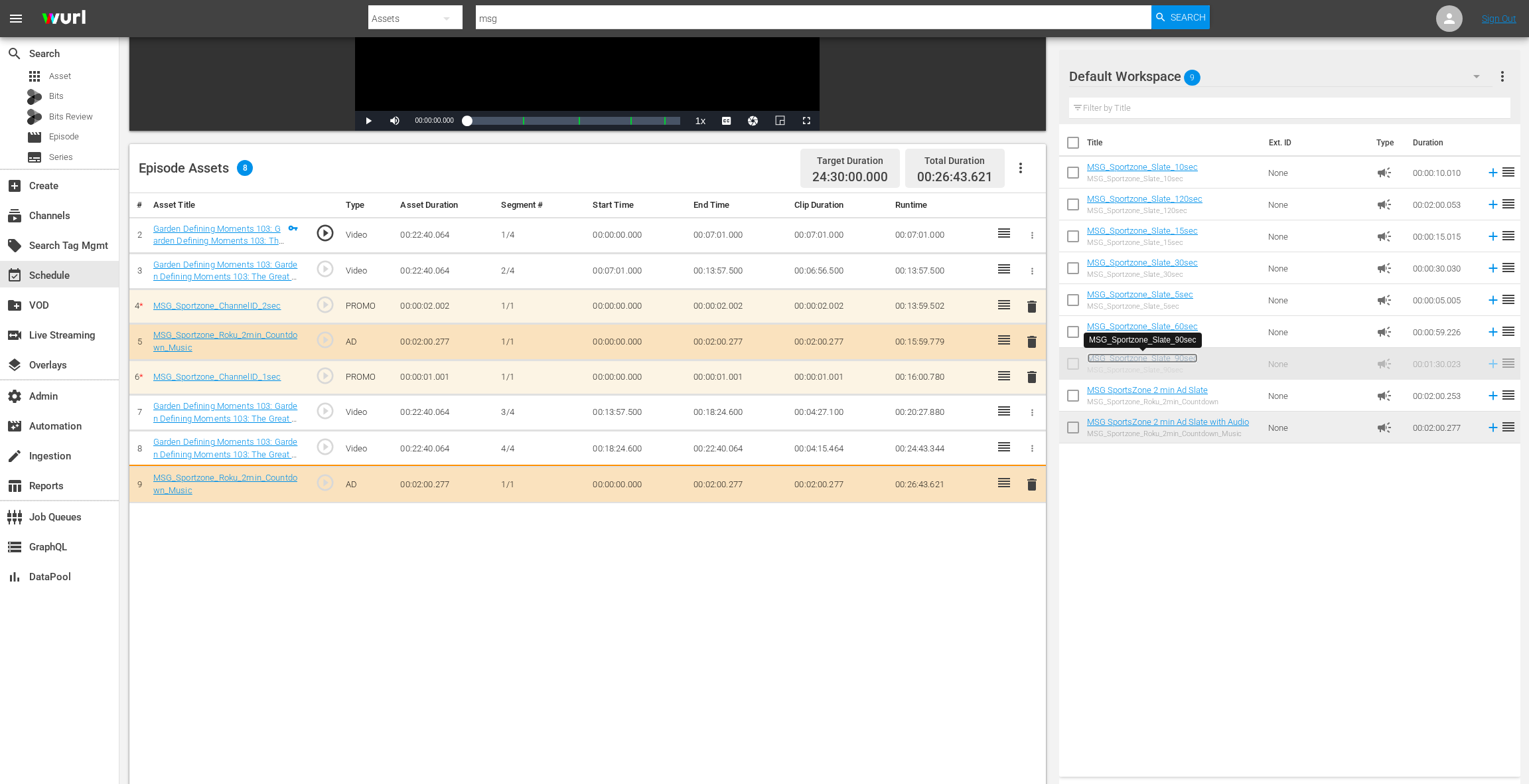
scroll to position [235, 0]
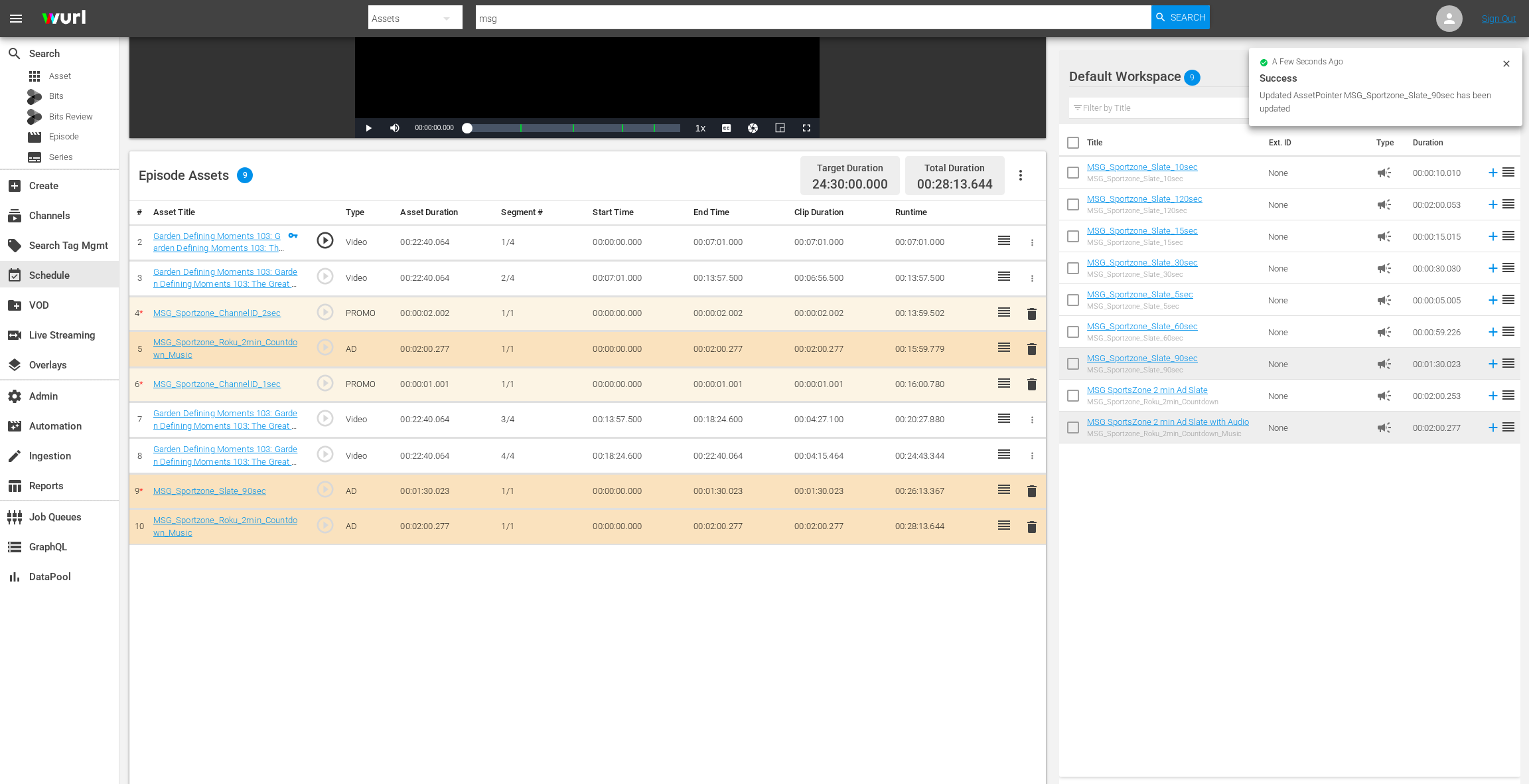
click at [1030, 520] on span "delete" at bounding box center [1032, 527] width 16 height 16
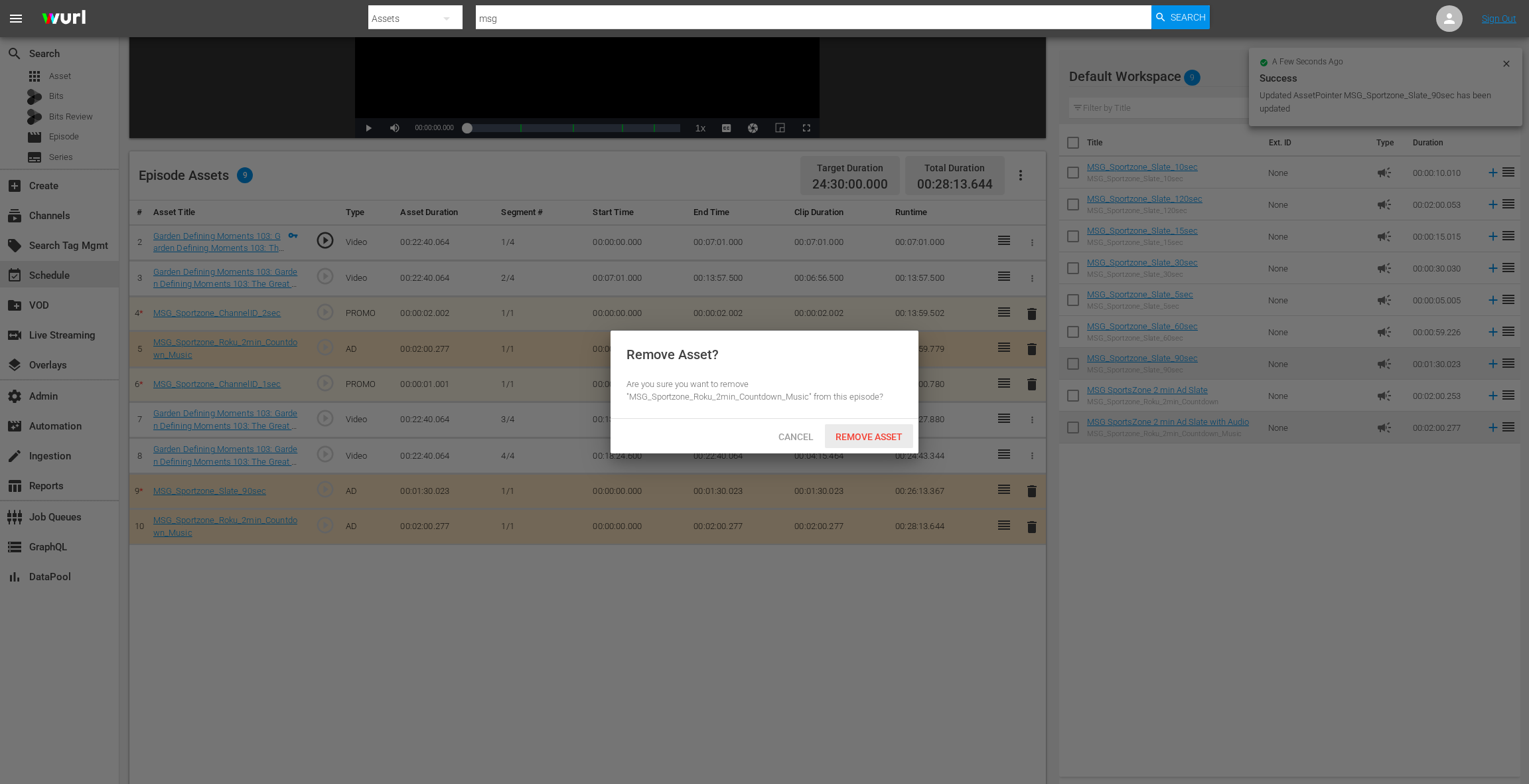
click at [876, 437] on span "Remove Asset" at bounding box center [869, 436] width 88 height 10
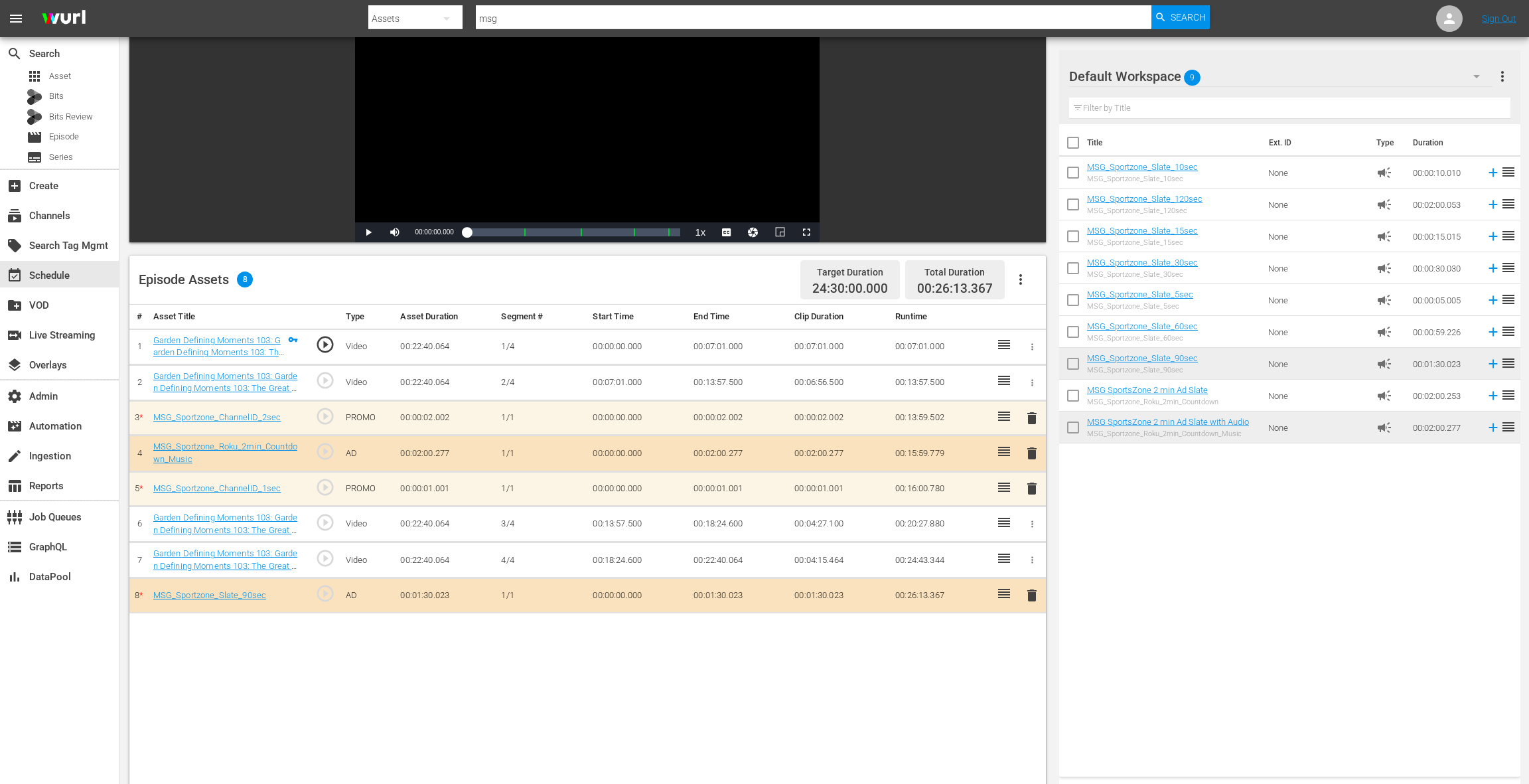
scroll to position [0, 0]
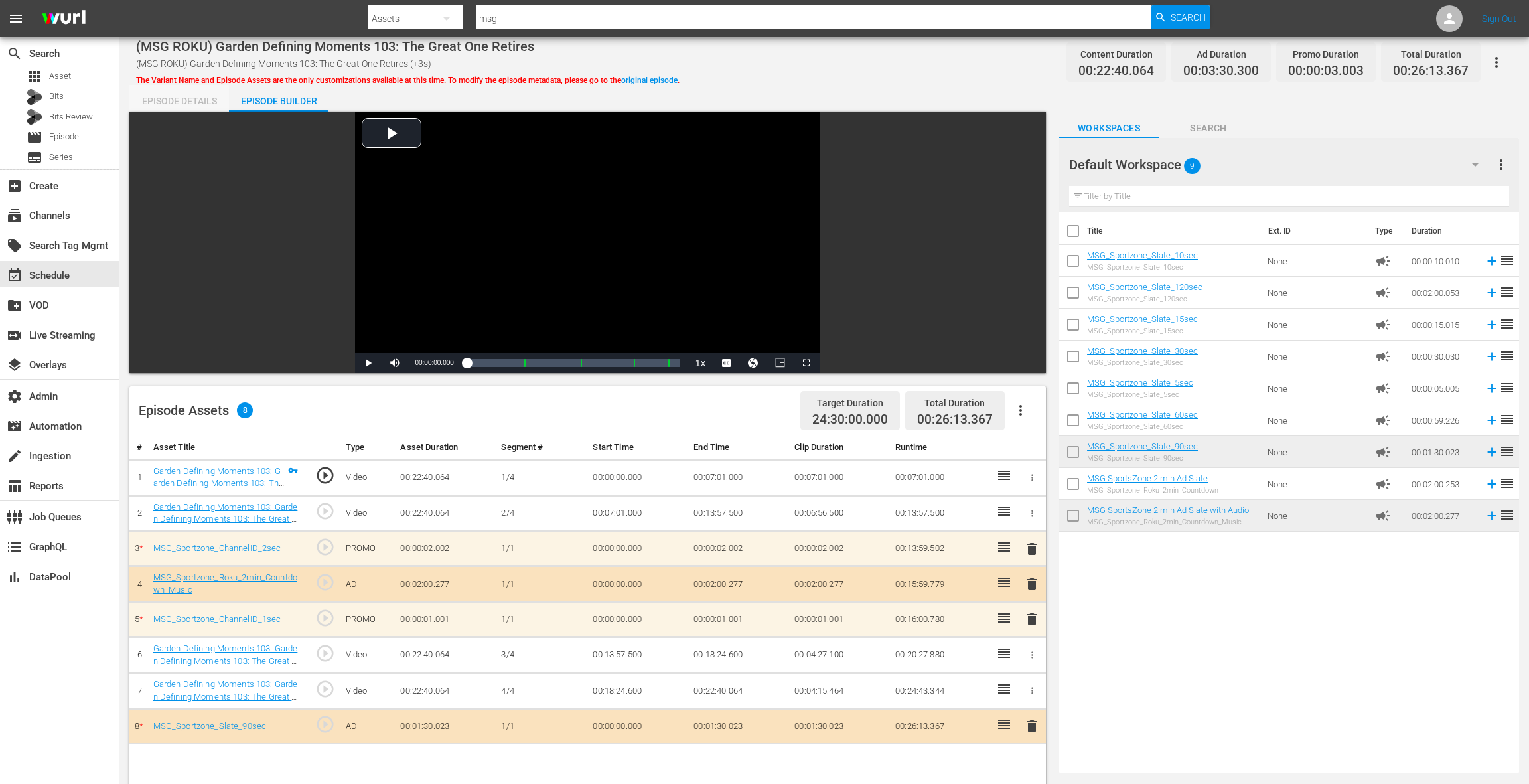
click at [216, 100] on div "Episode Details" at bounding box center [179, 101] width 100 height 32
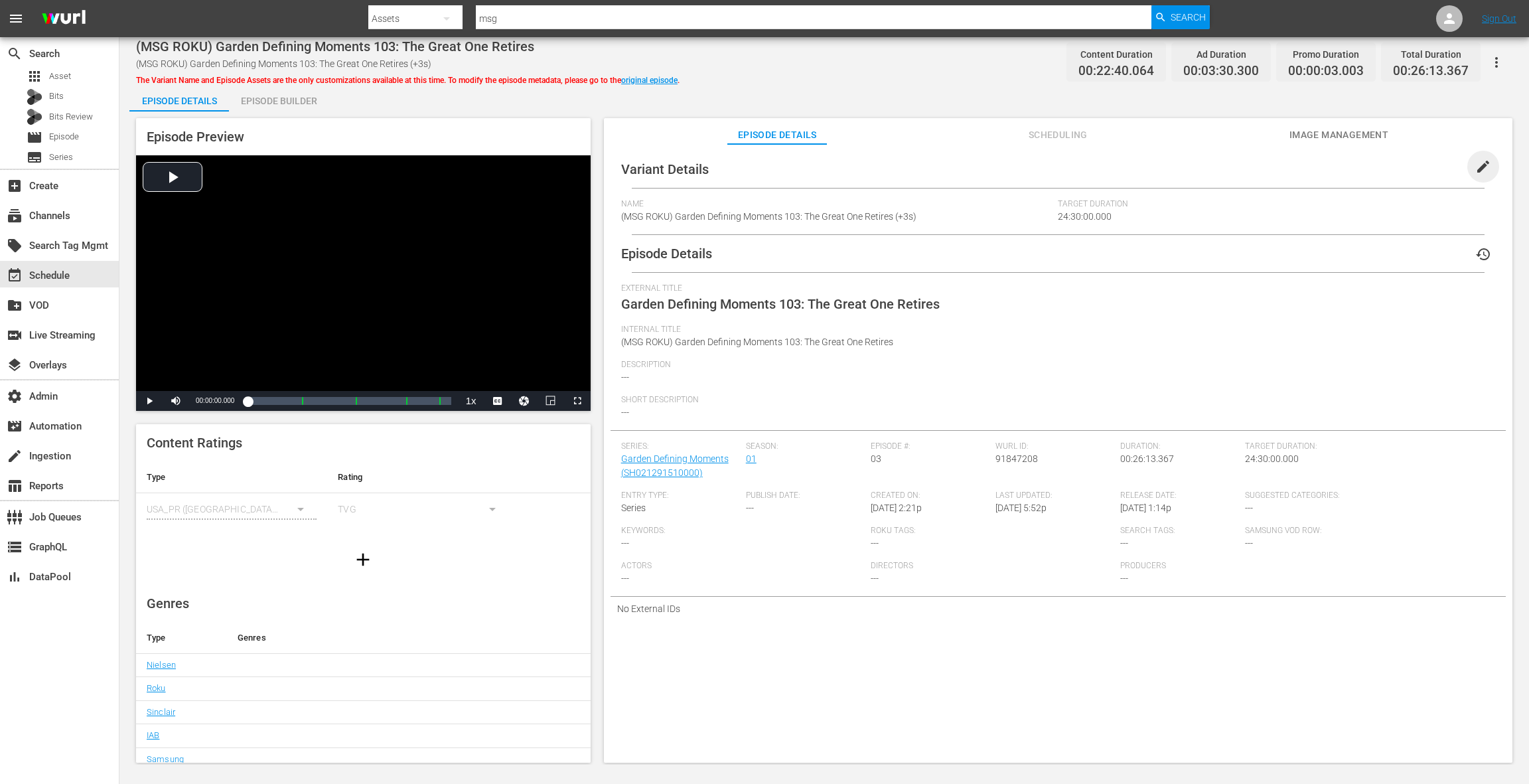
click at [1475, 173] on span "edit" at bounding box center [1483, 166] width 16 height 16
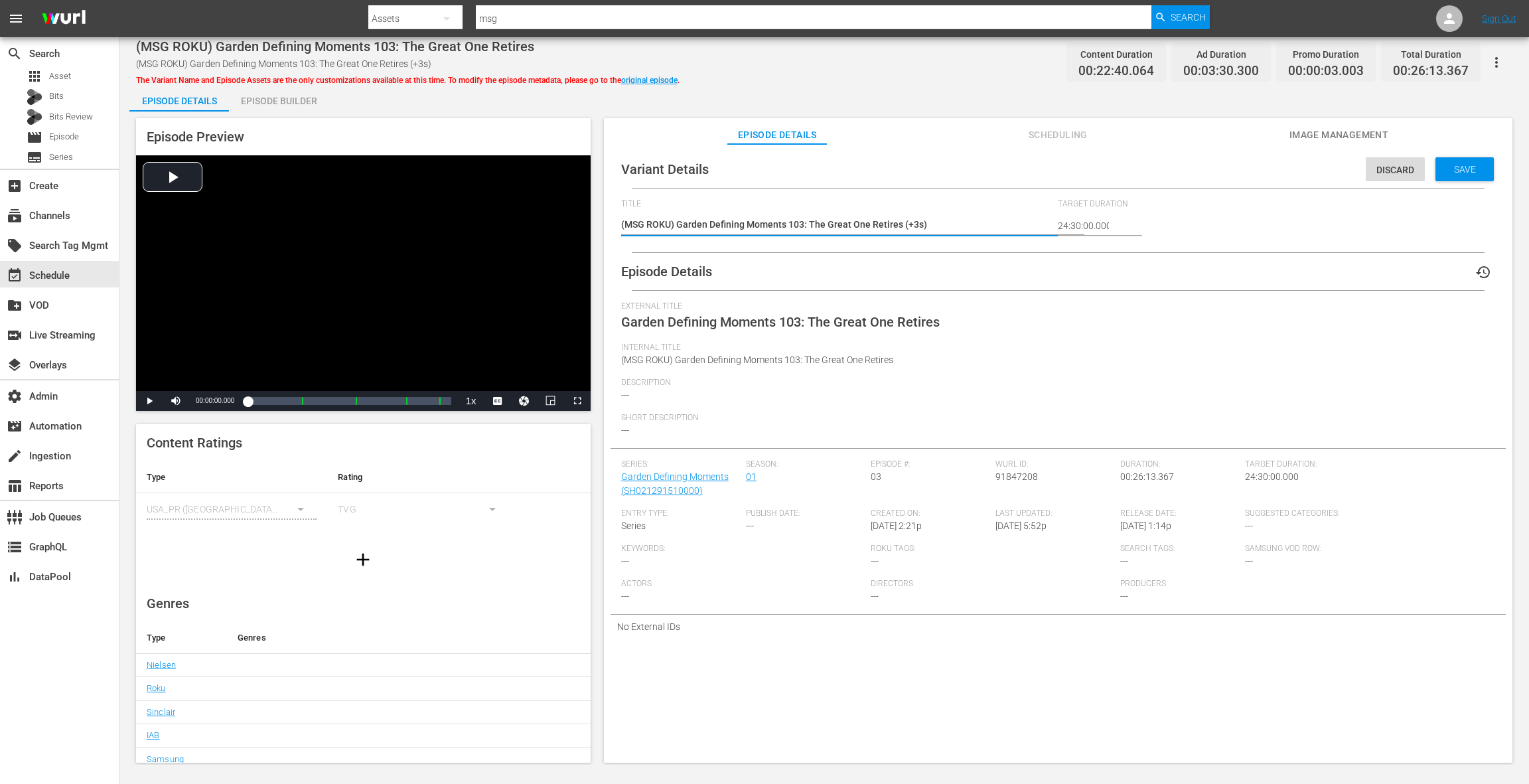
drag, startPoint x: 916, startPoint y: 224, endPoint x: 902, endPoint y: 224, distance: 14.0
click at [902, 224] on textarea "(MSG ROKU) Garden Defining Moments 103: The Great One Retires (+3s)" at bounding box center [836, 225] width 431 height 16
type textarea "(MSG ROKU) Garden Defining Moments 103: The Great One Retires (s)"
type textarea "(MSG ROKU) Garden Defining Moments 103: The Great One Retires (-s)"
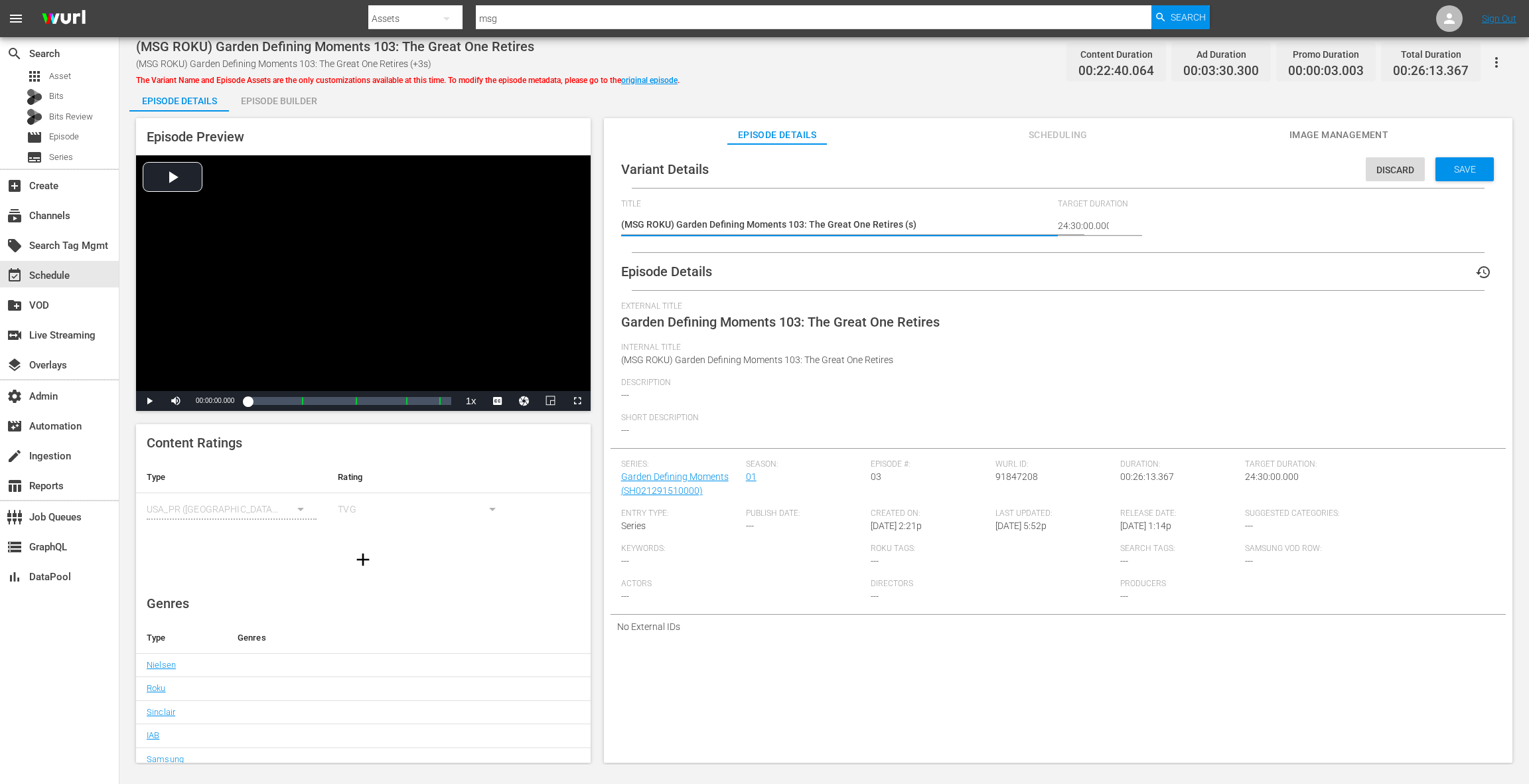
type textarea "(MSG ROKU) Garden Defining Moments 103: The Great One Retires (-s)"
type textarea "(MSG ROKU) Garden Defining Moments 103: The Great One Retires (-2s)"
type textarea "(MSG ROKU) Garden Defining Moments 103: The Great One Retires (-27s)"
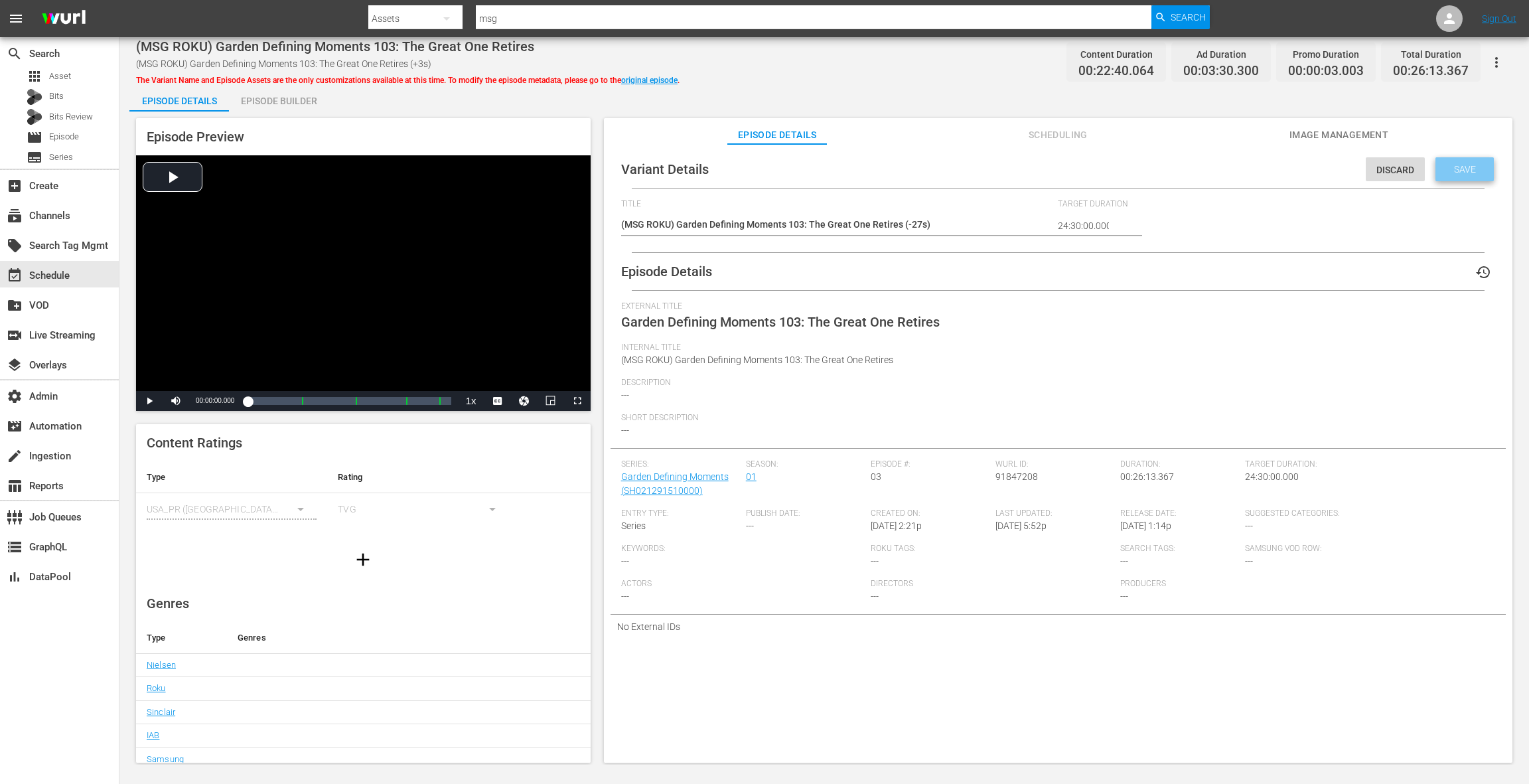
click at [1455, 166] on span "Save" at bounding box center [1465, 169] width 43 height 10
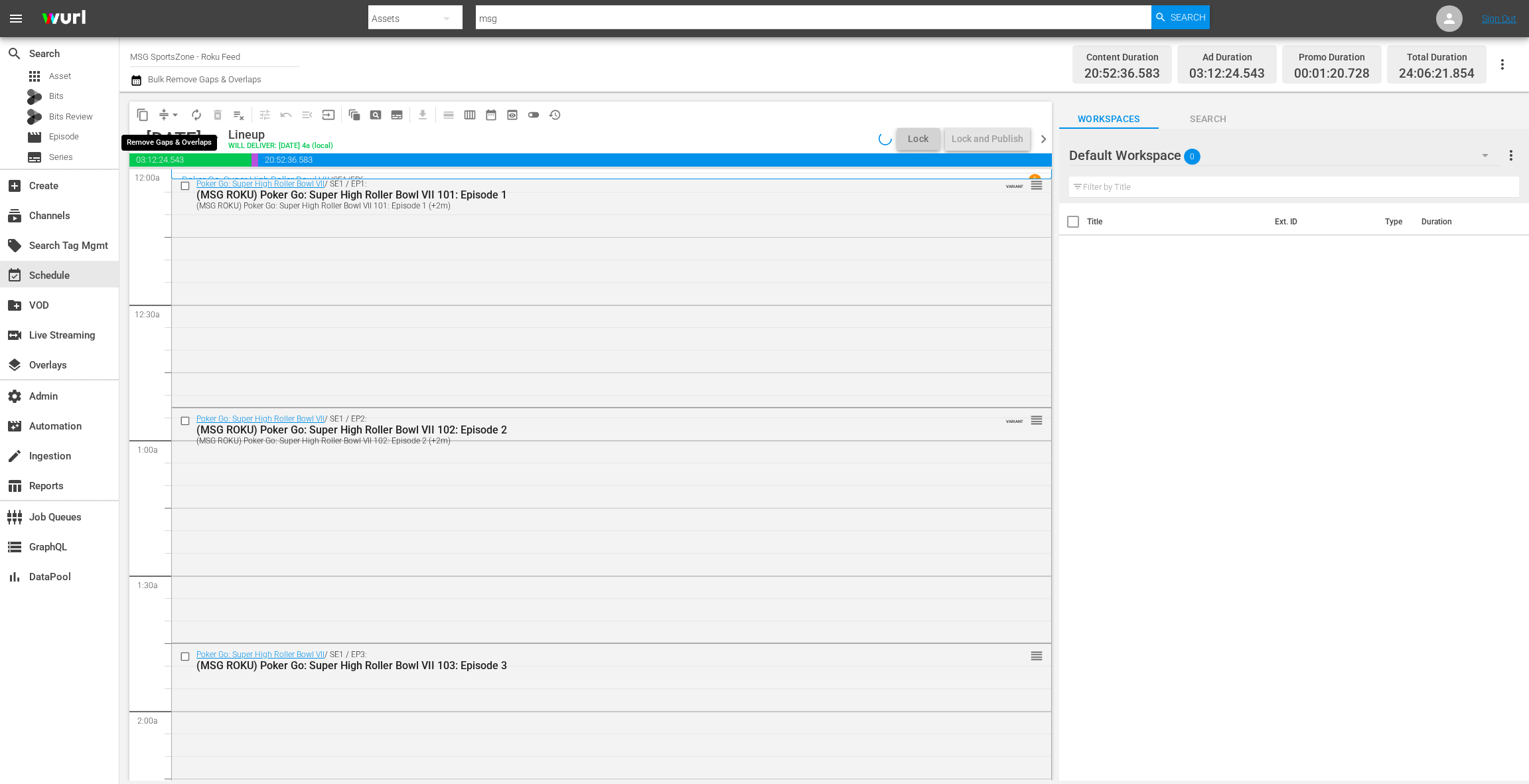
click at [176, 115] on span "arrow_drop_down" at bounding box center [175, 114] width 14 height 14
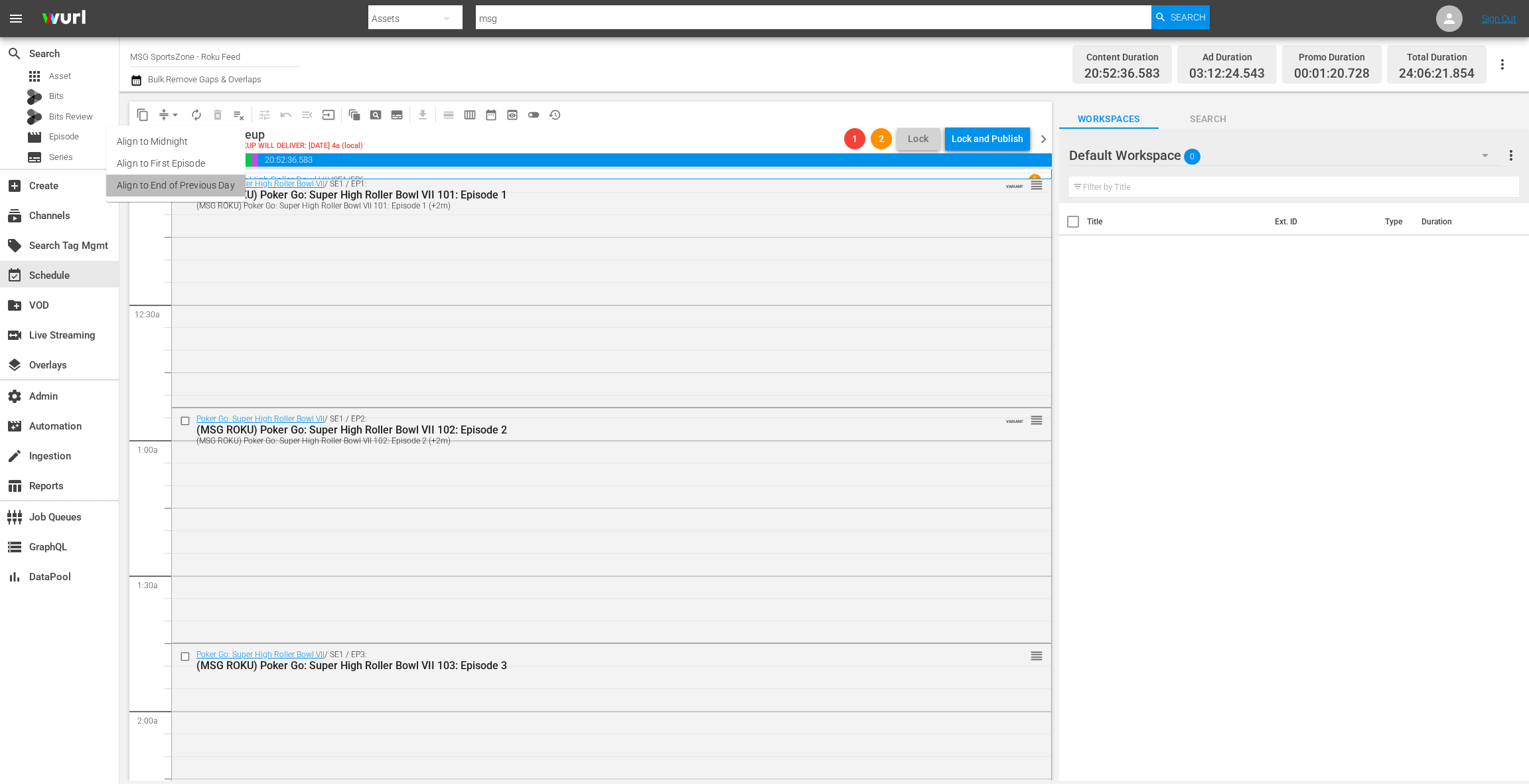
click at [186, 185] on li "Align to End of Previous Day" at bounding box center [176, 185] width 139 height 22
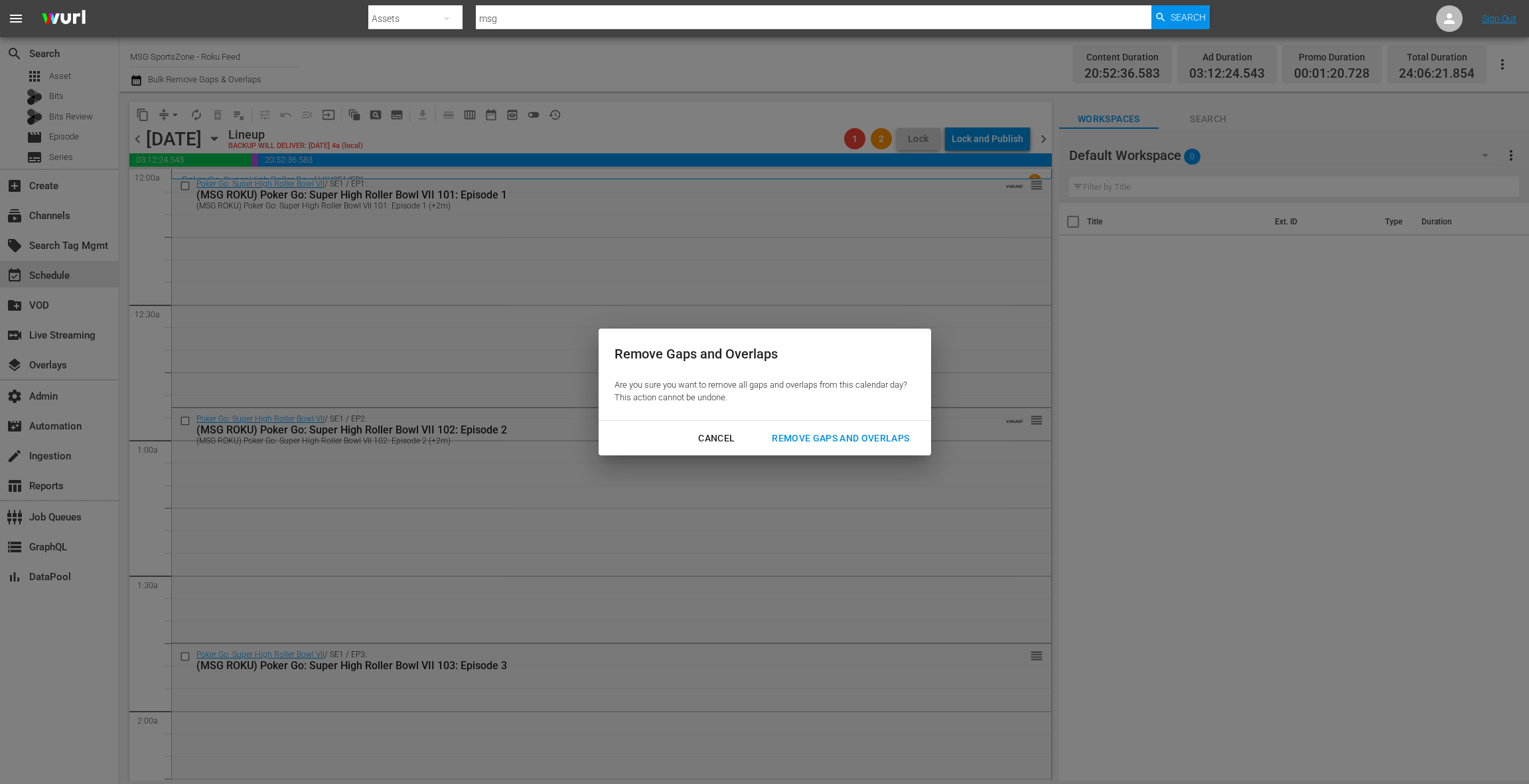
drag, startPoint x: 834, startPoint y: 444, endPoint x: 720, endPoint y: 484, distance: 120.8
click at [833, 444] on div "Remove Gaps and Overlaps" at bounding box center [840, 438] width 158 height 17
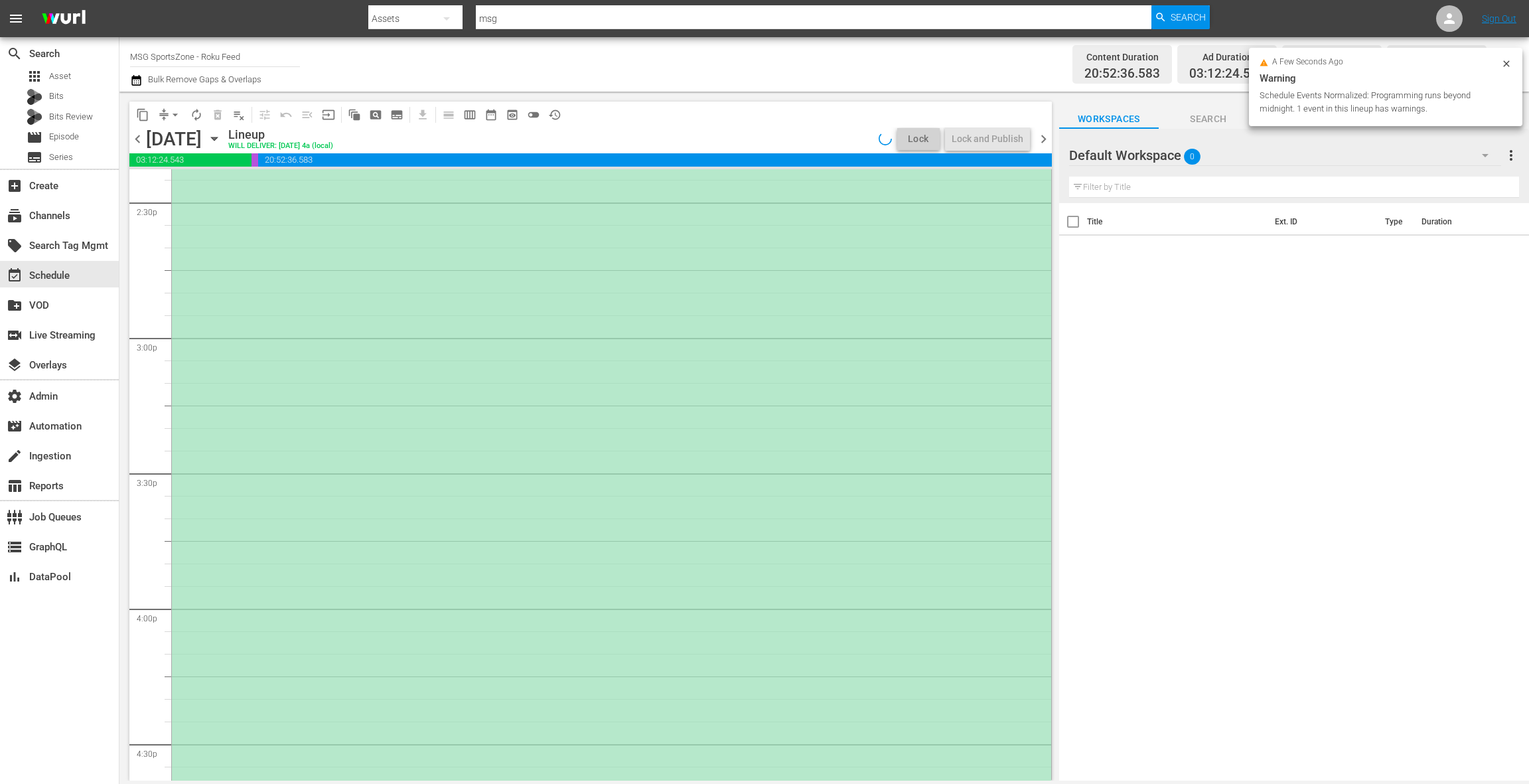
scroll to position [3698, 0]
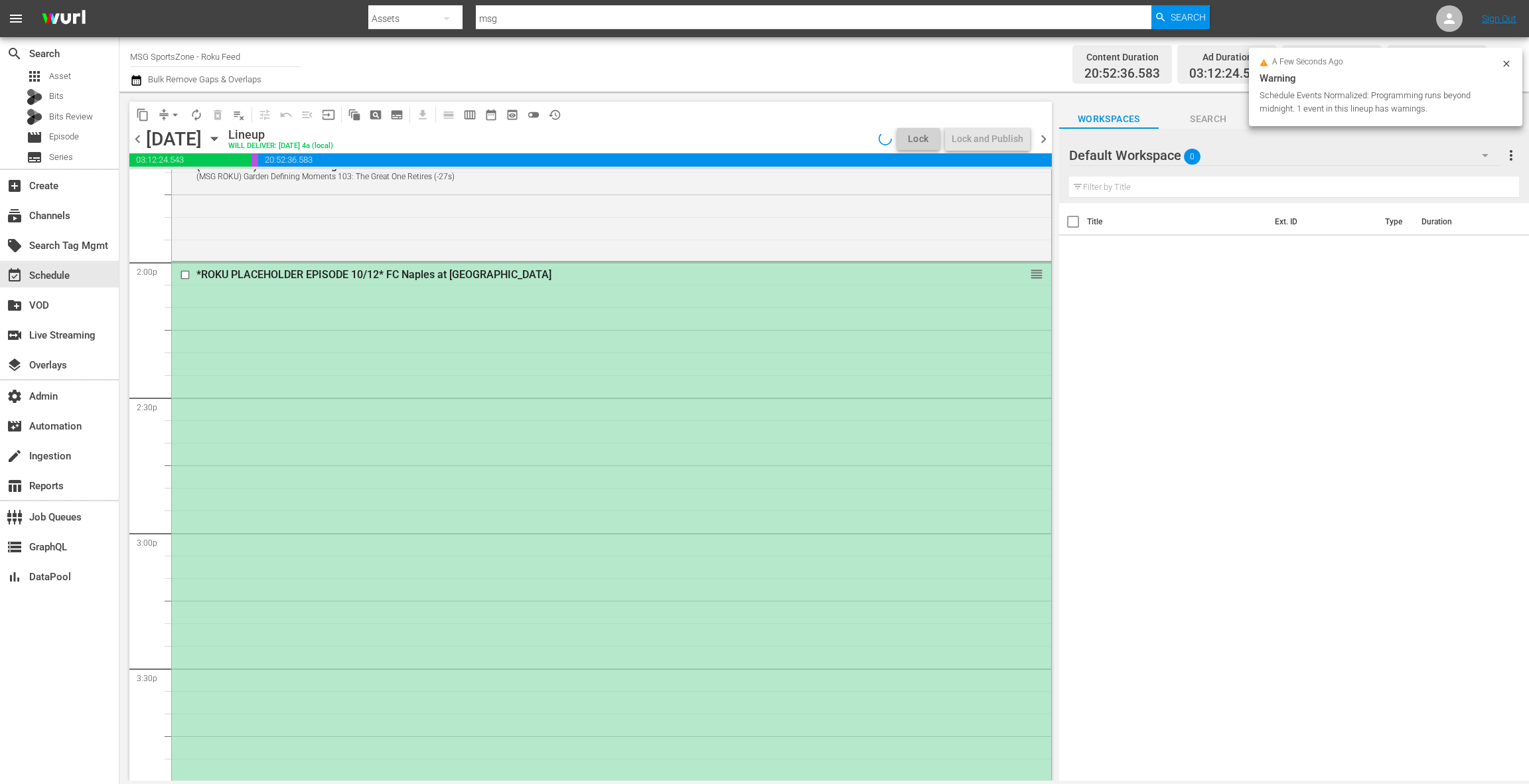
click at [662, 507] on div "*ROKU PLACEHOLDER EPISODE 10/12* FC Naples at [GEOGRAPHIC_DATA] SC reorder" at bounding box center [611, 666] width 879 height 808
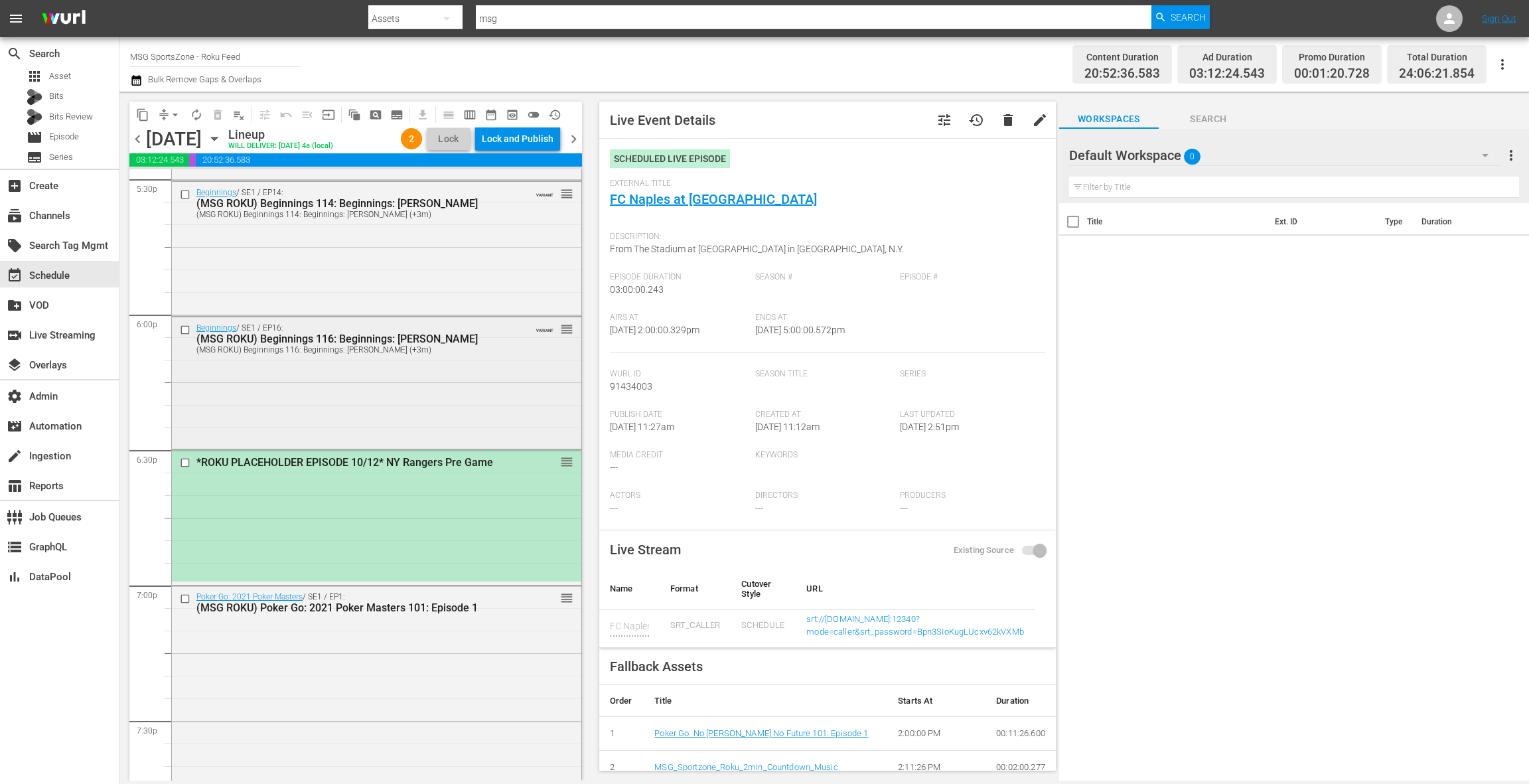
scroll to position [4837, 0]
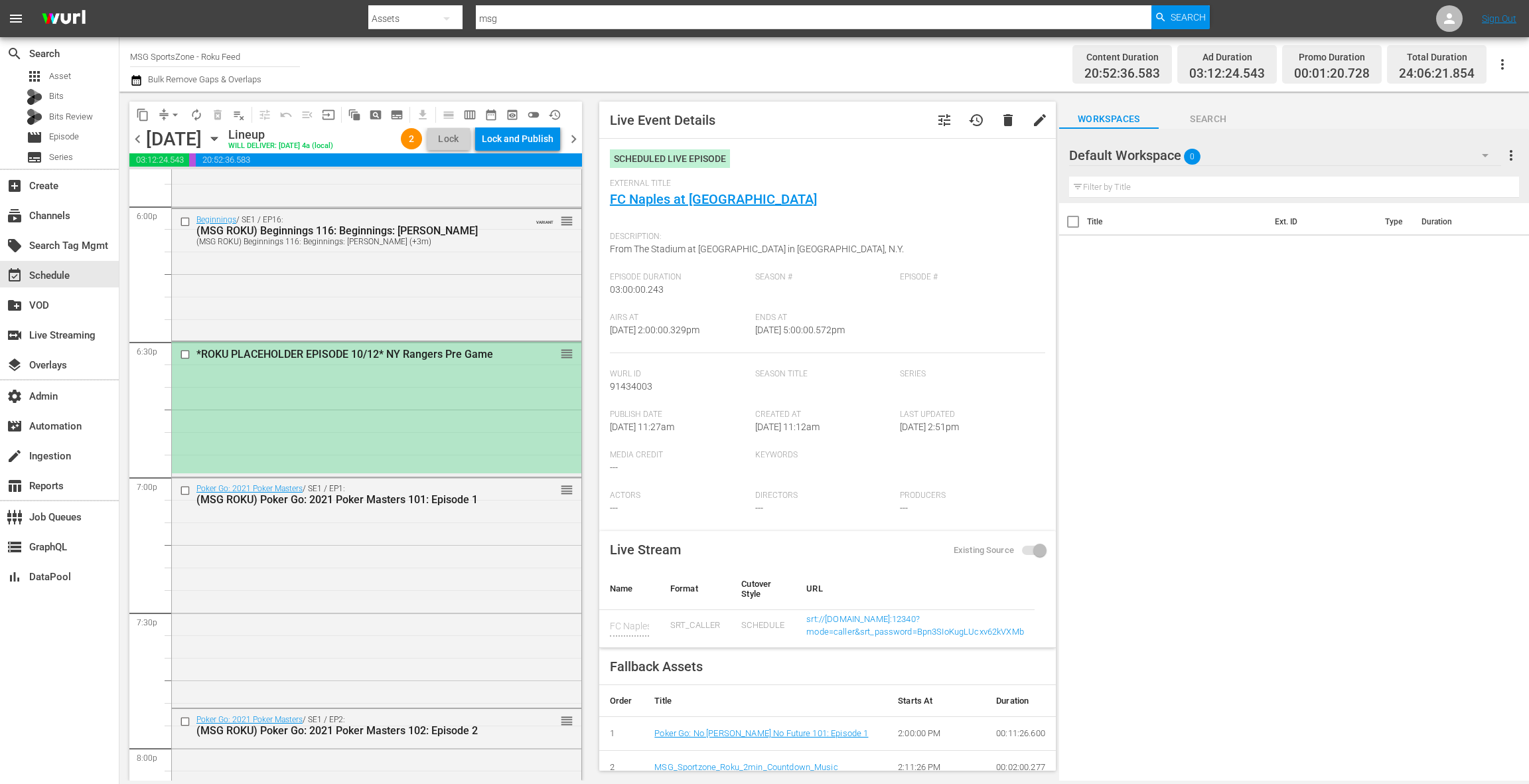
click at [409, 404] on div "*ROKU PLACEHOLDER EPISODE 10/12* NY Rangers Pre Game reorder" at bounding box center [376, 408] width 409 height 131
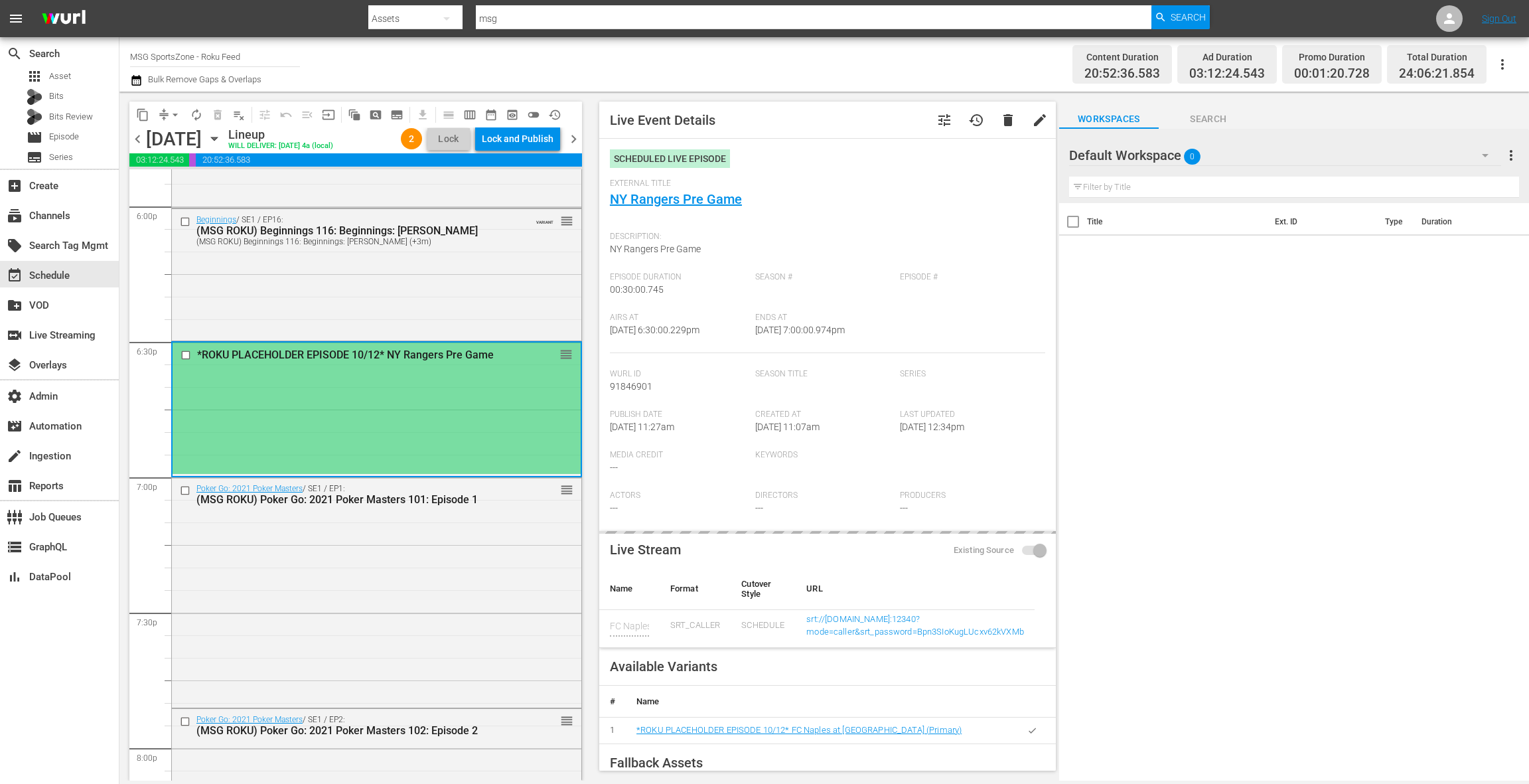
type input "NY Rangers Pre Game"
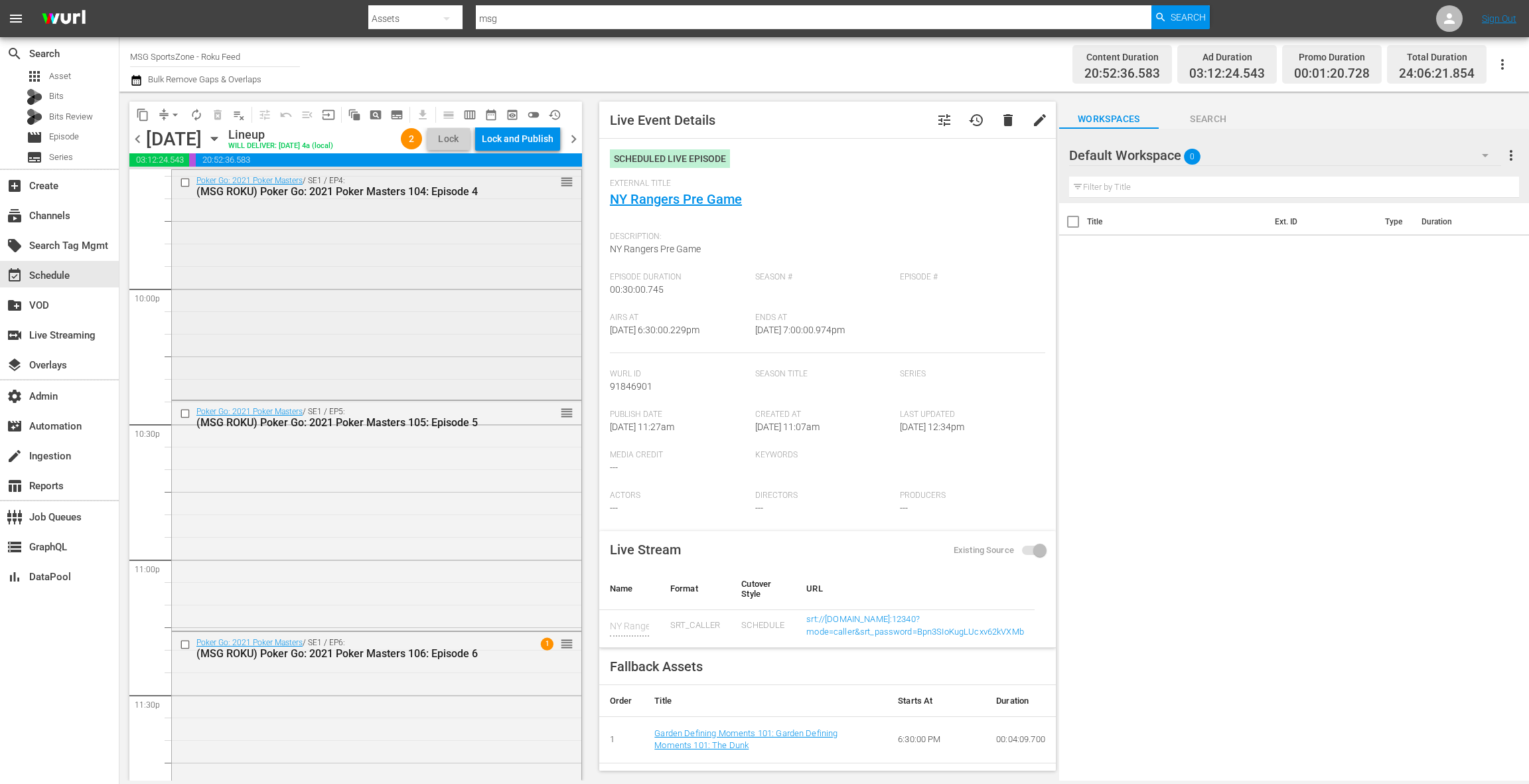
scroll to position [5918, 0]
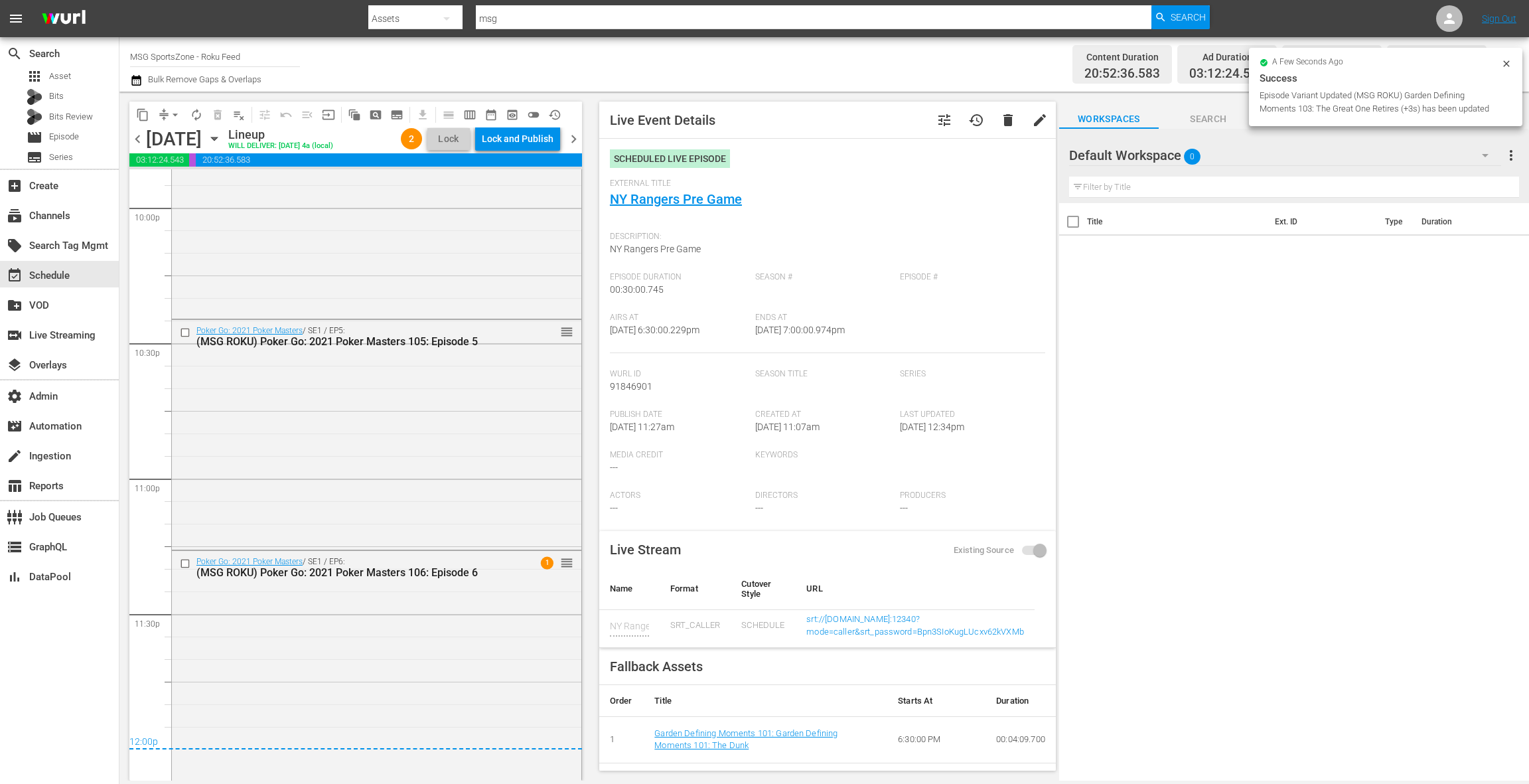
click at [575, 140] on span "chevron_right" at bounding box center [573, 139] width 17 height 17
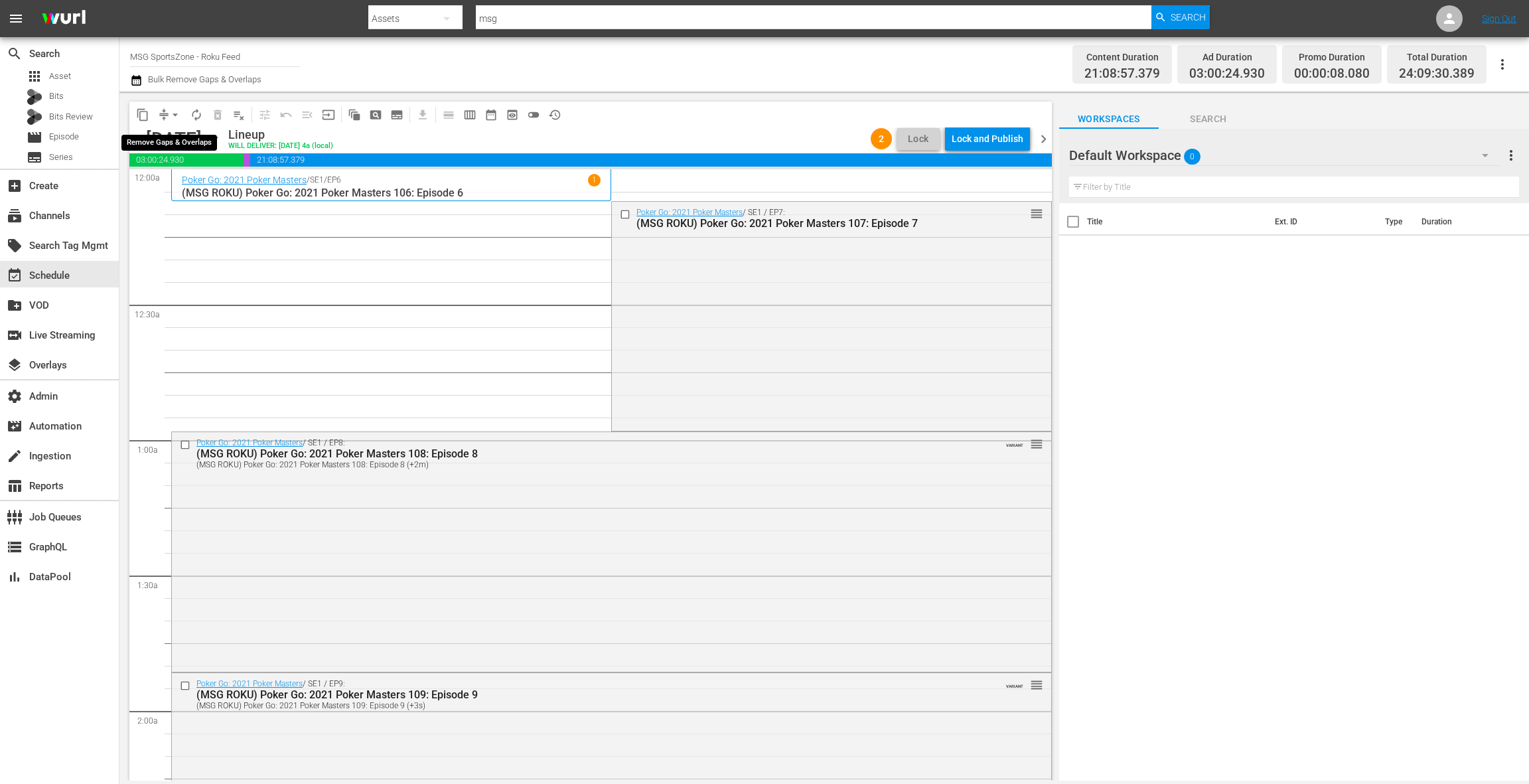
click at [173, 118] on span "arrow_drop_down" at bounding box center [175, 114] width 14 height 14
click at [181, 178] on li "Align to End of Previous Day" at bounding box center [176, 185] width 139 height 22
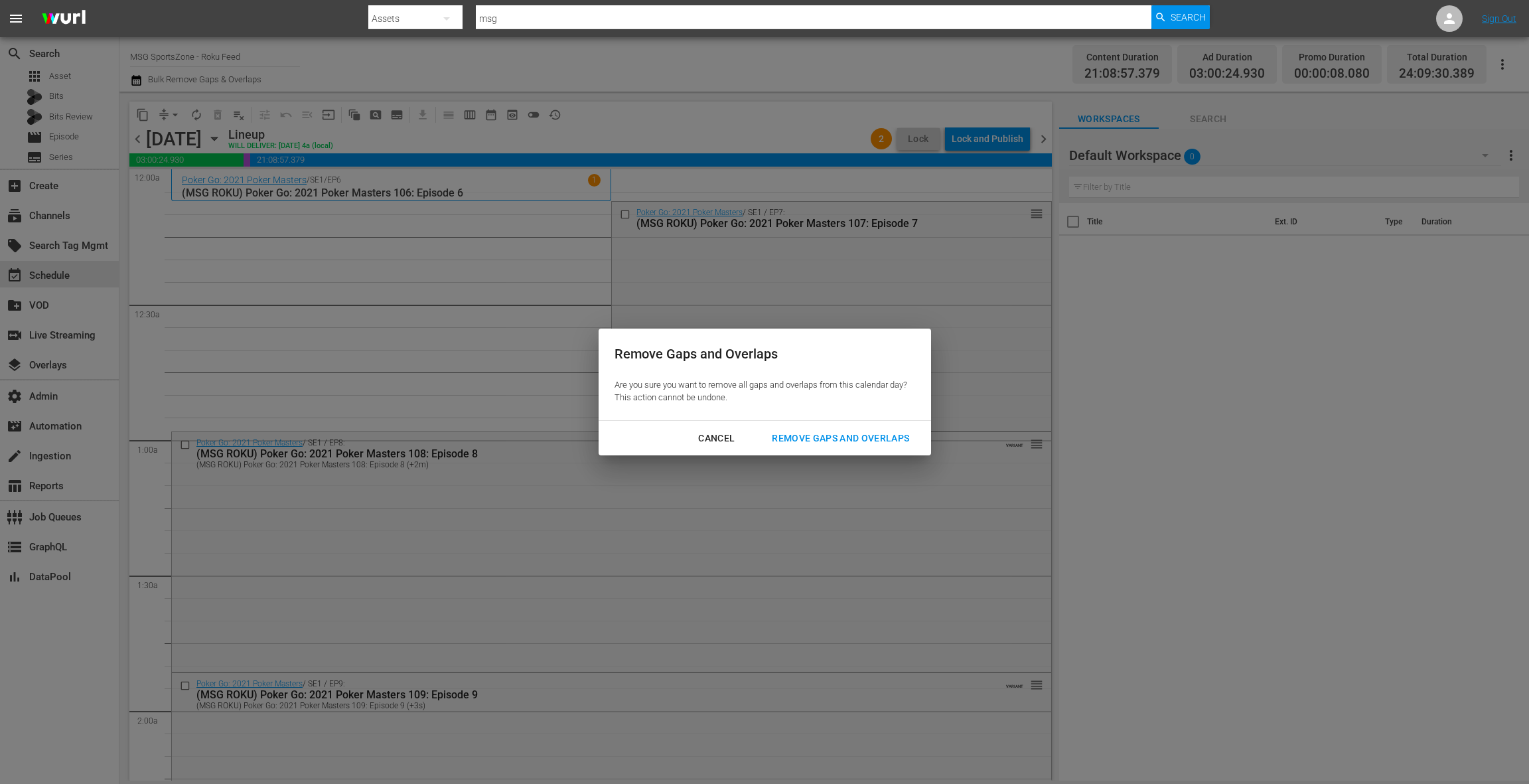
drag, startPoint x: 850, startPoint y: 442, endPoint x: 830, endPoint y: 431, distance: 22.8
click at [850, 442] on div "Remove Gaps and Overlaps" at bounding box center [840, 438] width 158 height 17
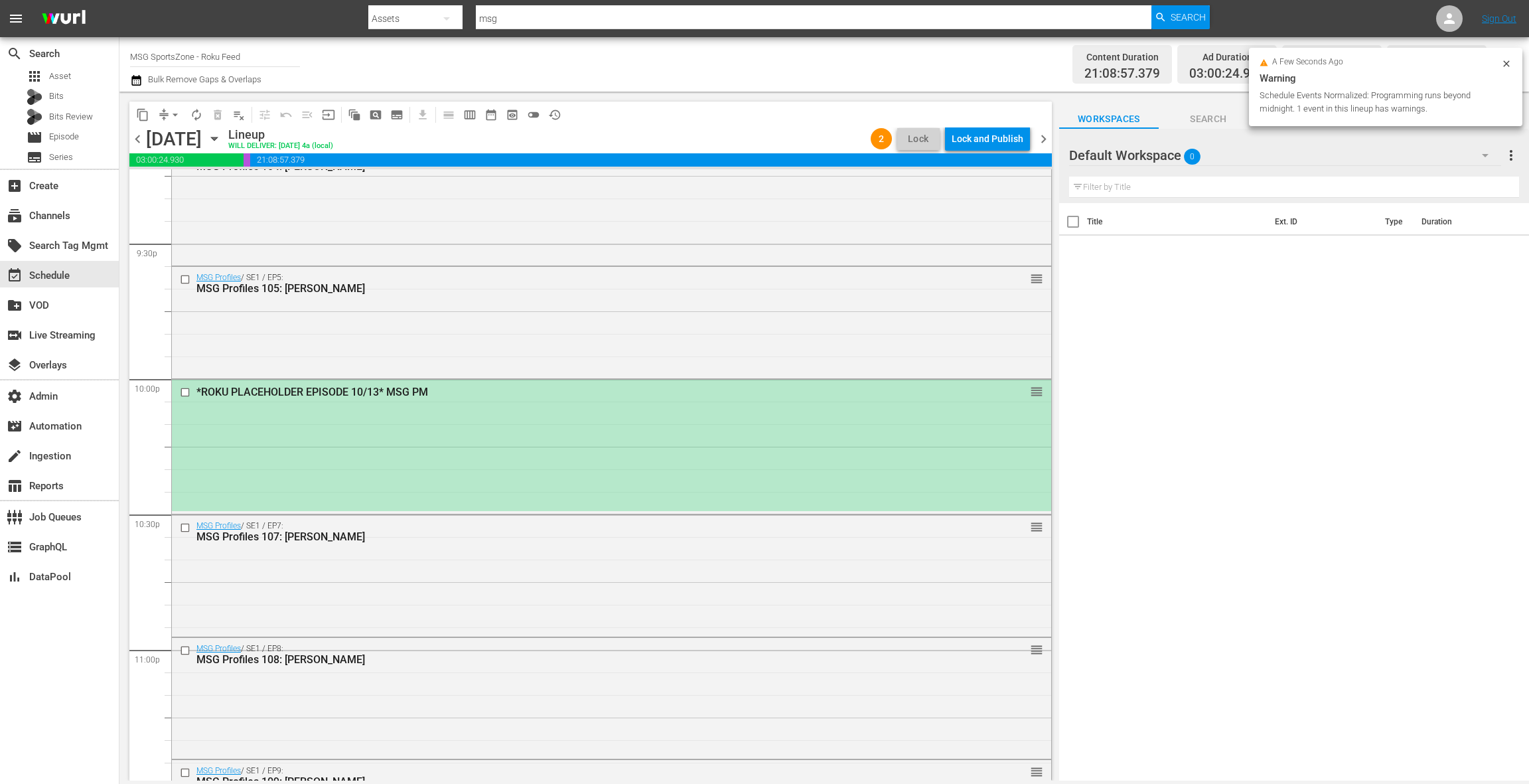
scroll to position [5753, 0]
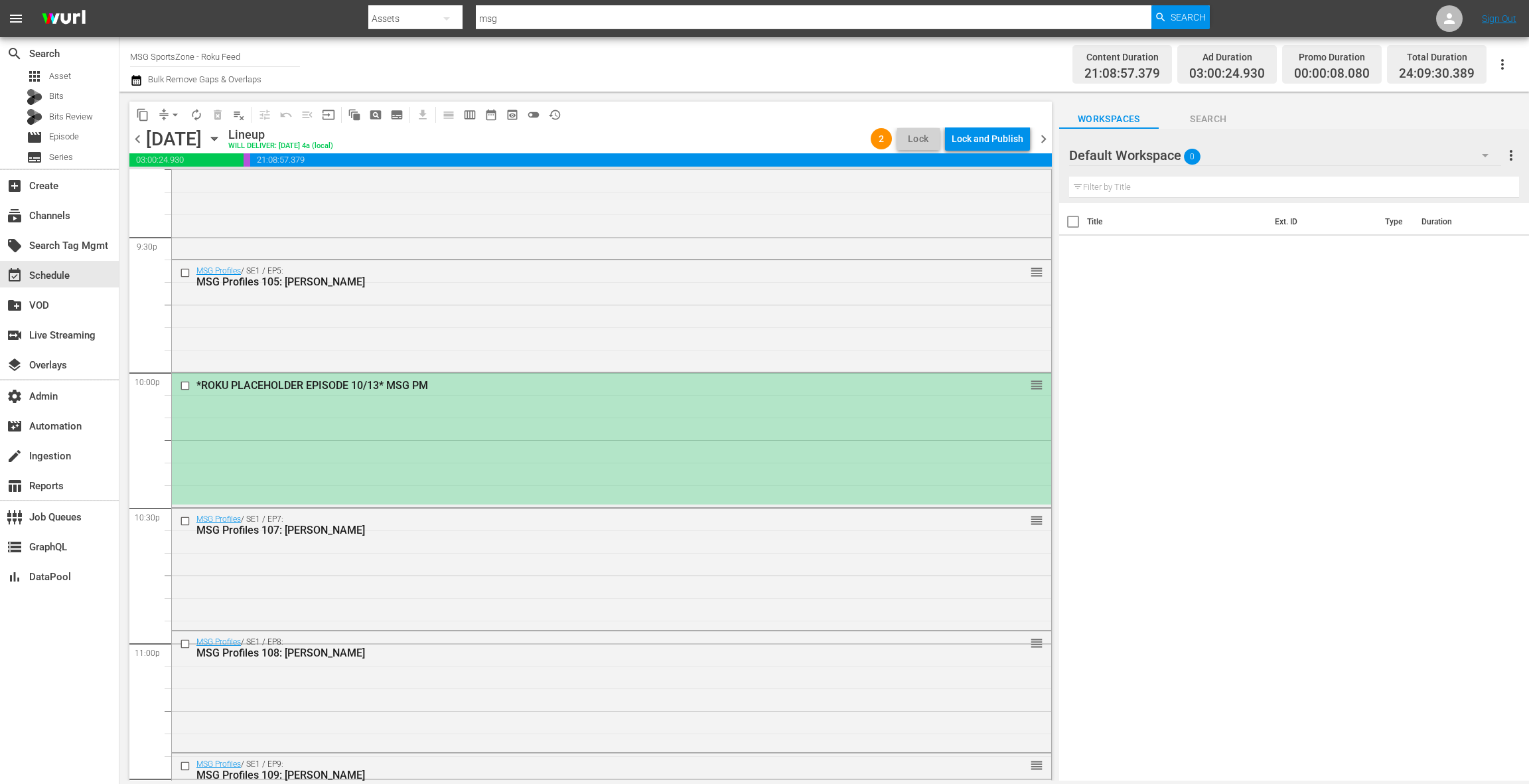
click at [516, 429] on div "*ROKU PLACEHOLDER EPISODE 10/13* MSG PM reorder" at bounding box center [611, 439] width 879 height 131
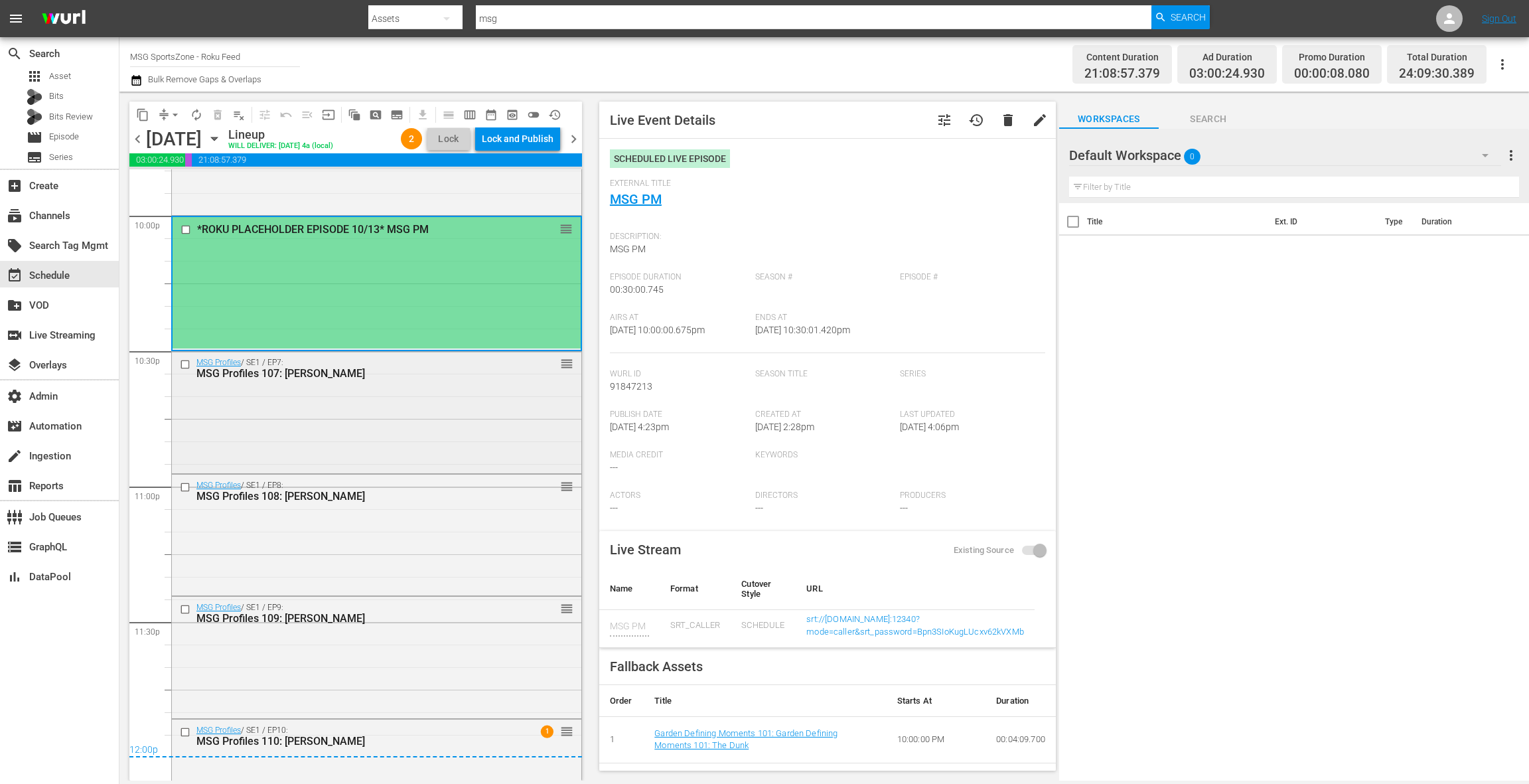
scroll to position [5960, 0]
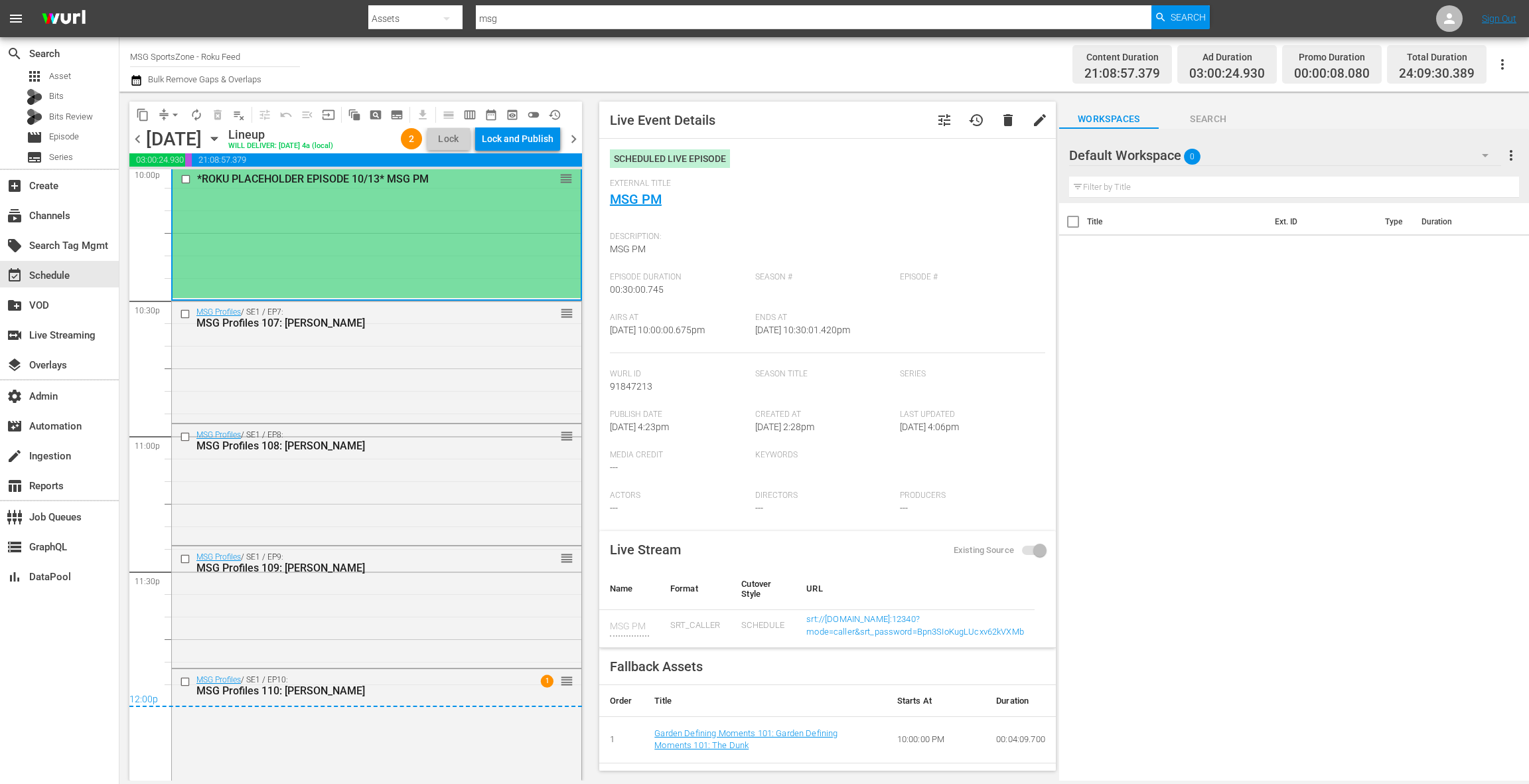
click at [576, 141] on span "chevron_right" at bounding box center [573, 139] width 17 height 17
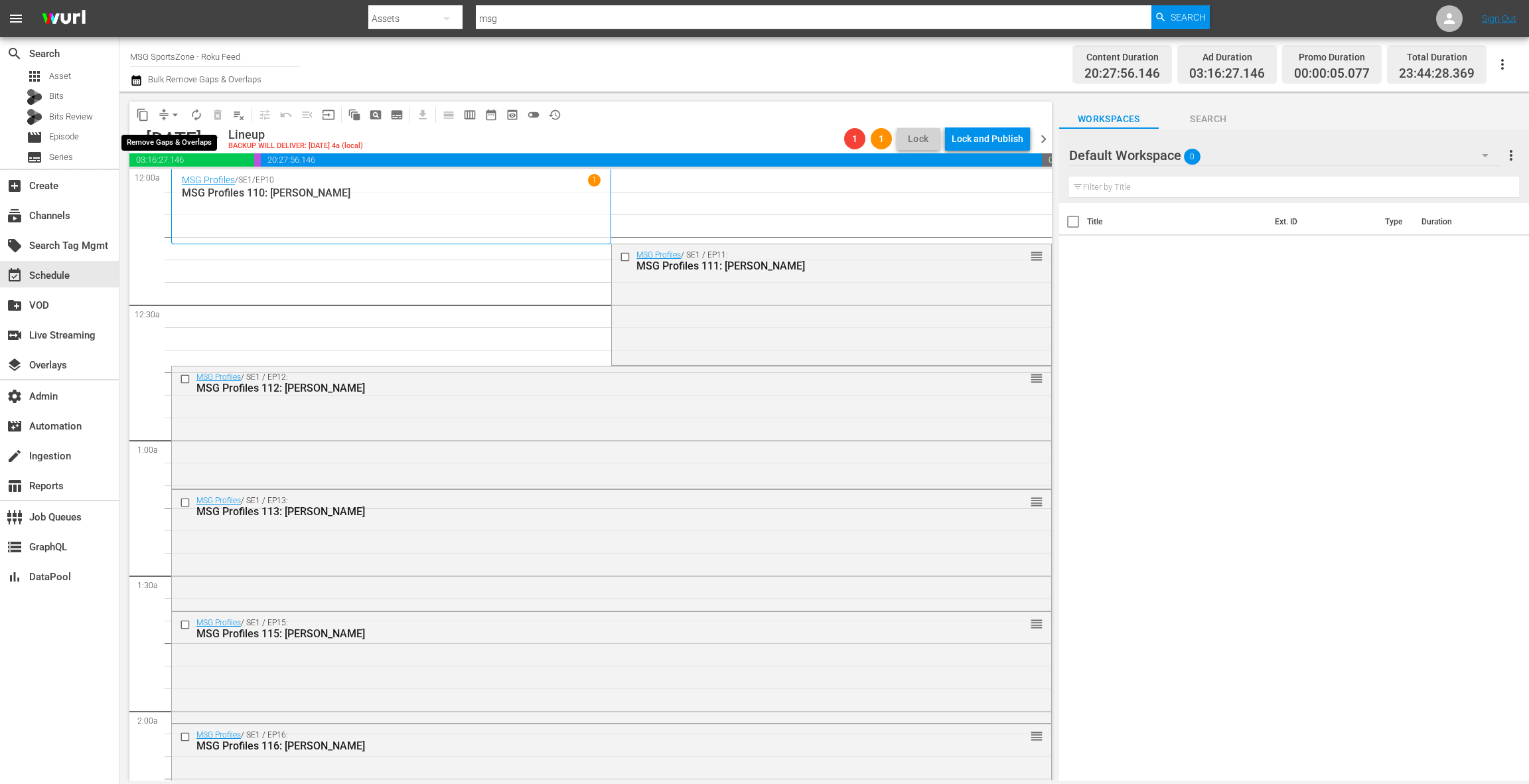
drag, startPoint x: 174, startPoint y: 117, endPoint x: 174, endPoint y: 124, distance: 7.0
click at [174, 117] on span "arrow_drop_down" at bounding box center [175, 114] width 14 height 14
click at [193, 185] on li "Align to End of Previous Day" at bounding box center [176, 185] width 139 height 22
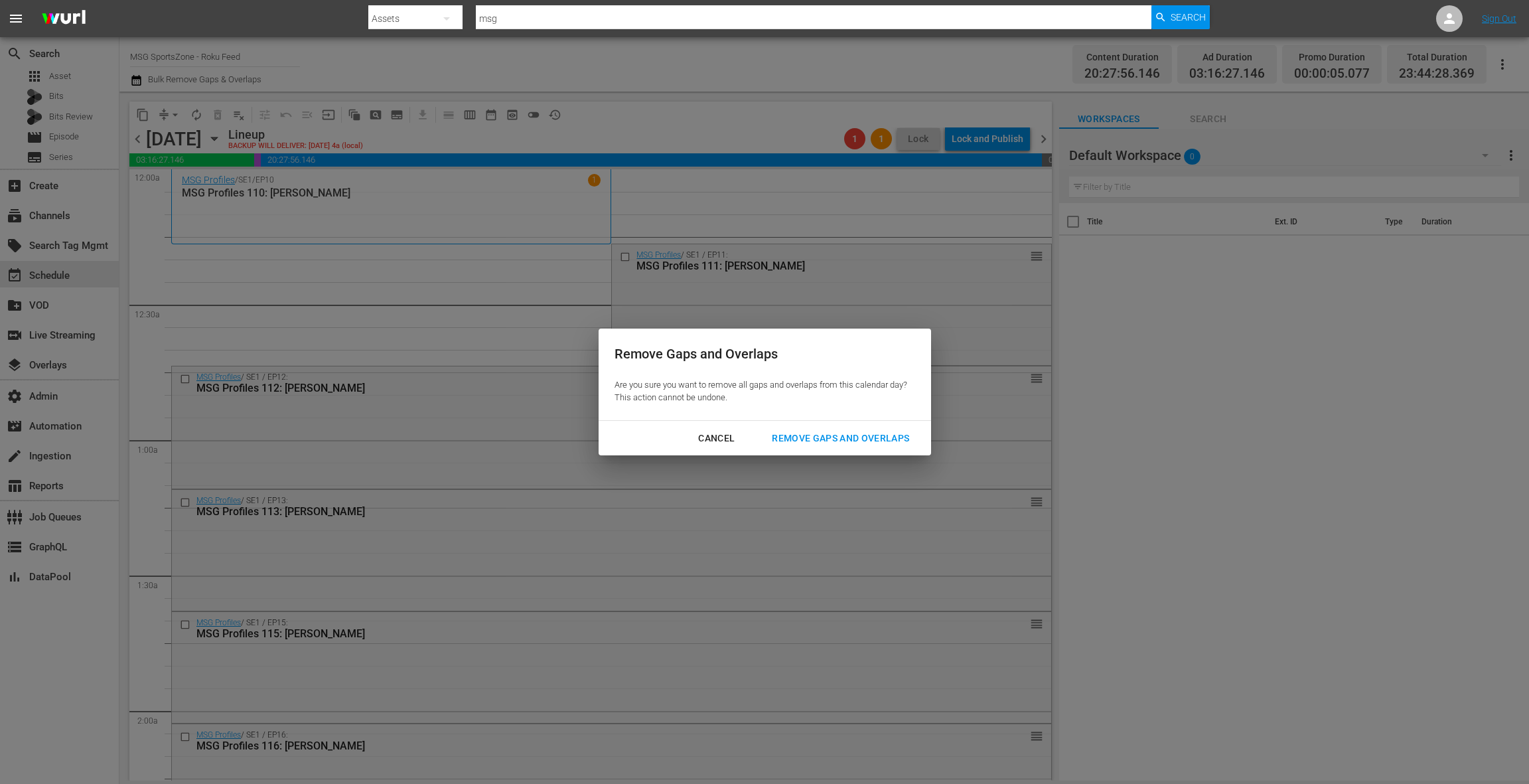
click at [834, 444] on div "Remove Gaps and Overlaps" at bounding box center [840, 438] width 158 height 17
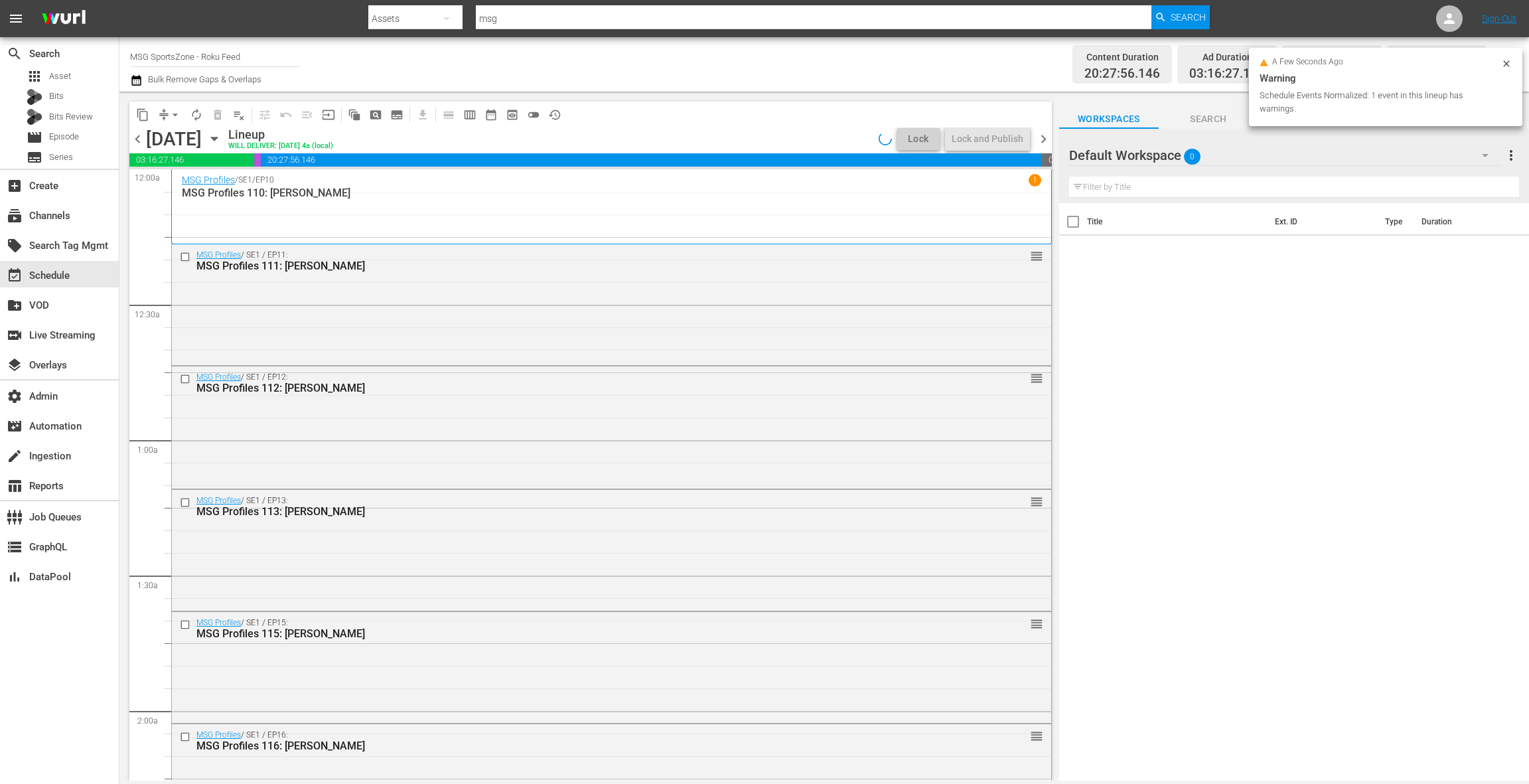
click at [1047, 143] on span "chevron_right" at bounding box center [1043, 139] width 17 height 17
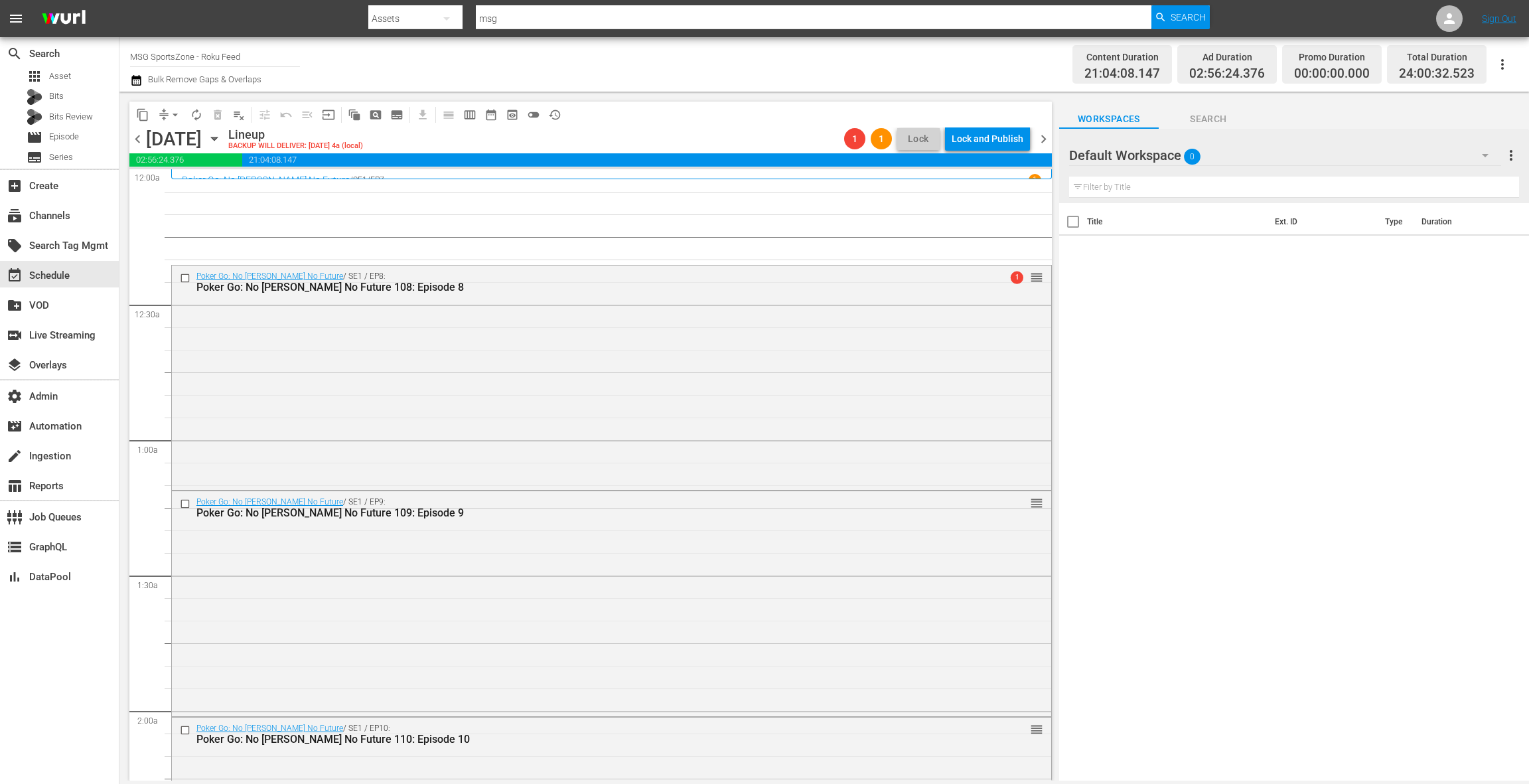
click at [302, 174] on div "Poker Go: No Gamble No Future / SE1 / EP7 1" at bounding box center [611, 181] width 859 height 13
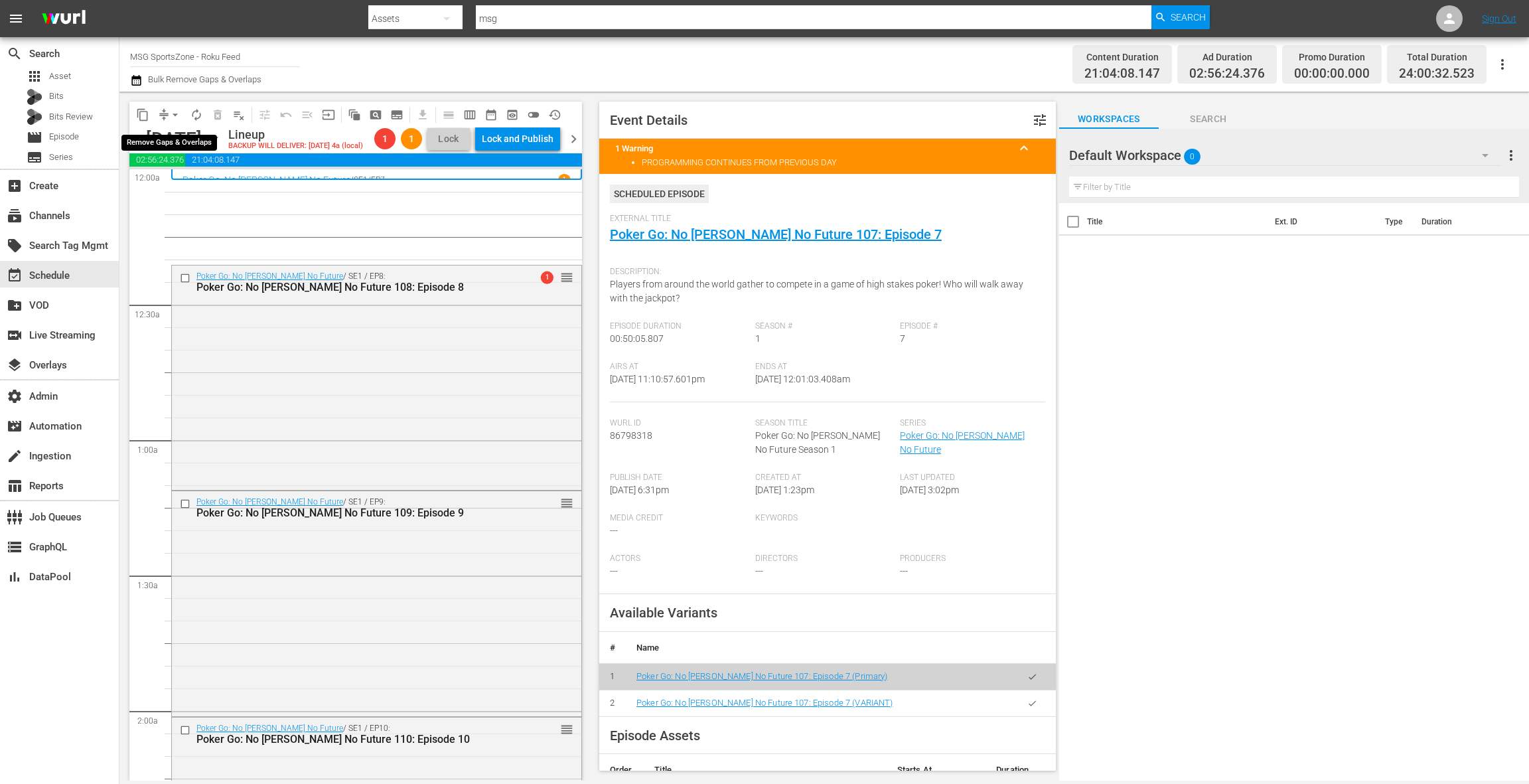
drag, startPoint x: 175, startPoint y: 115, endPoint x: 173, endPoint y: 123, distance: 8.2
click at [175, 115] on span "arrow_drop_down" at bounding box center [175, 114] width 14 height 14
click at [185, 190] on li "Align to End of Previous Day" at bounding box center [176, 185] width 139 height 22
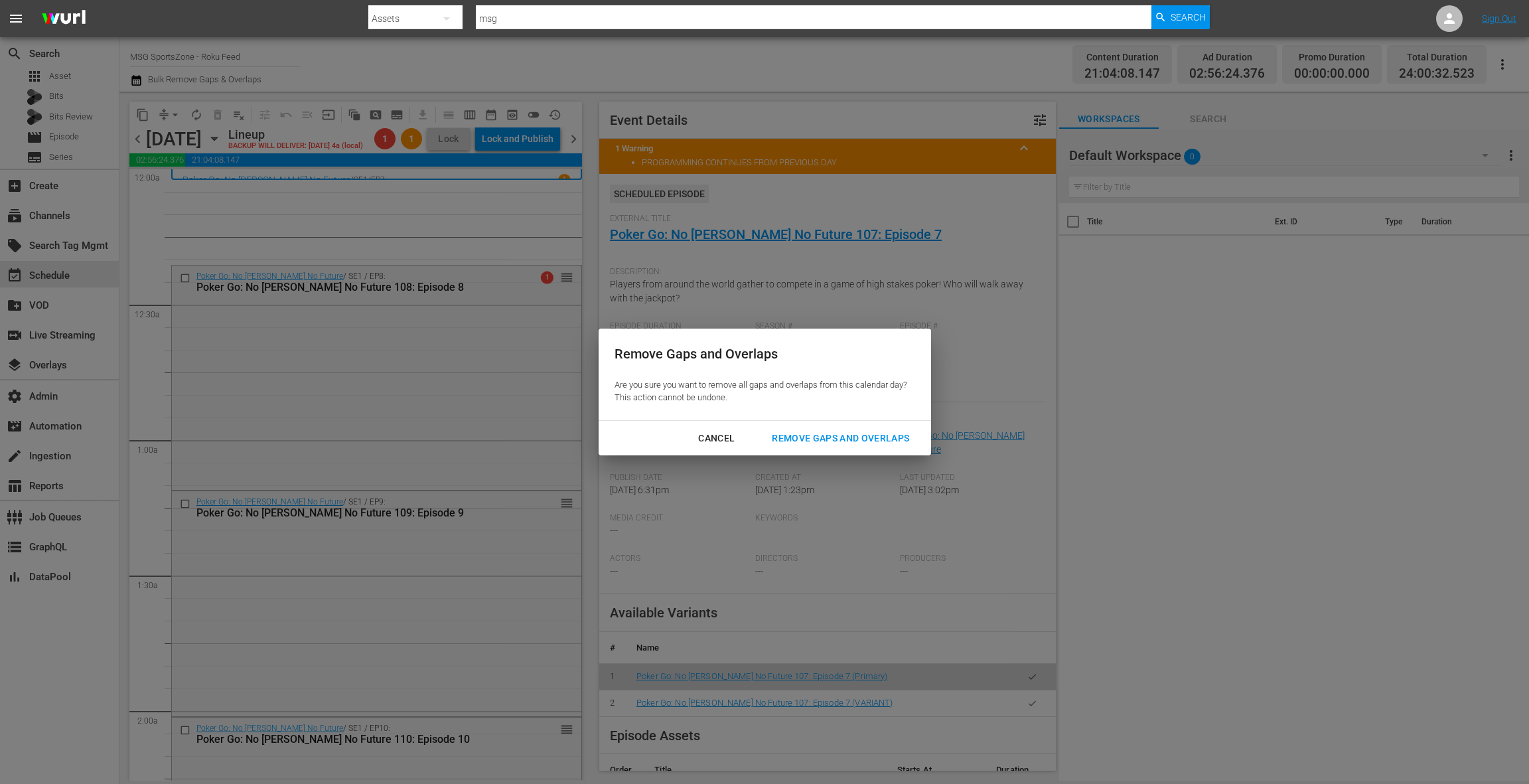
drag, startPoint x: 801, startPoint y: 443, endPoint x: 793, endPoint y: 441, distance: 8.2
click at [800, 443] on div "Remove Gaps and Overlaps" at bounding box center [840, 438] width 158 height 17
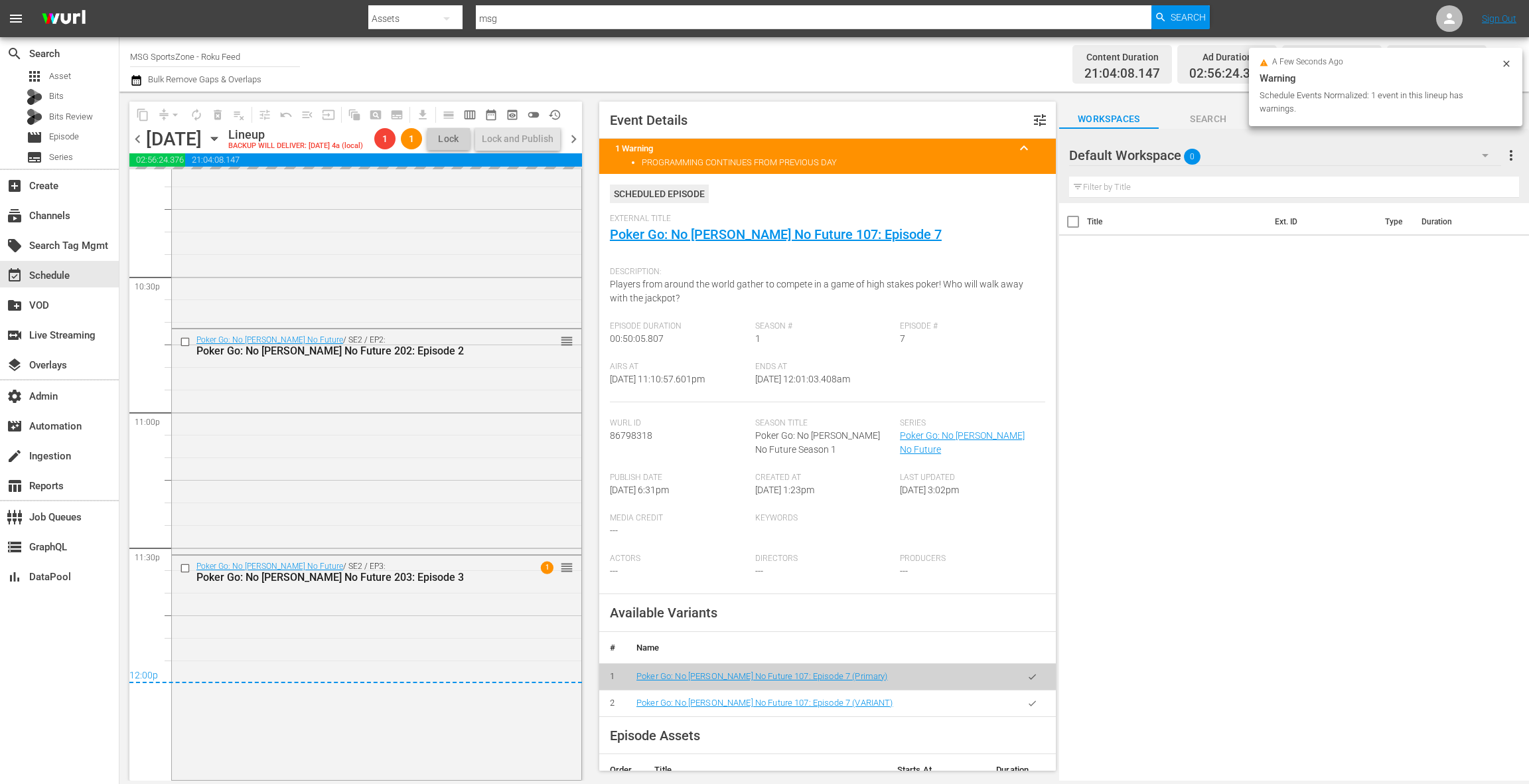
scroll to position [5893, 0]
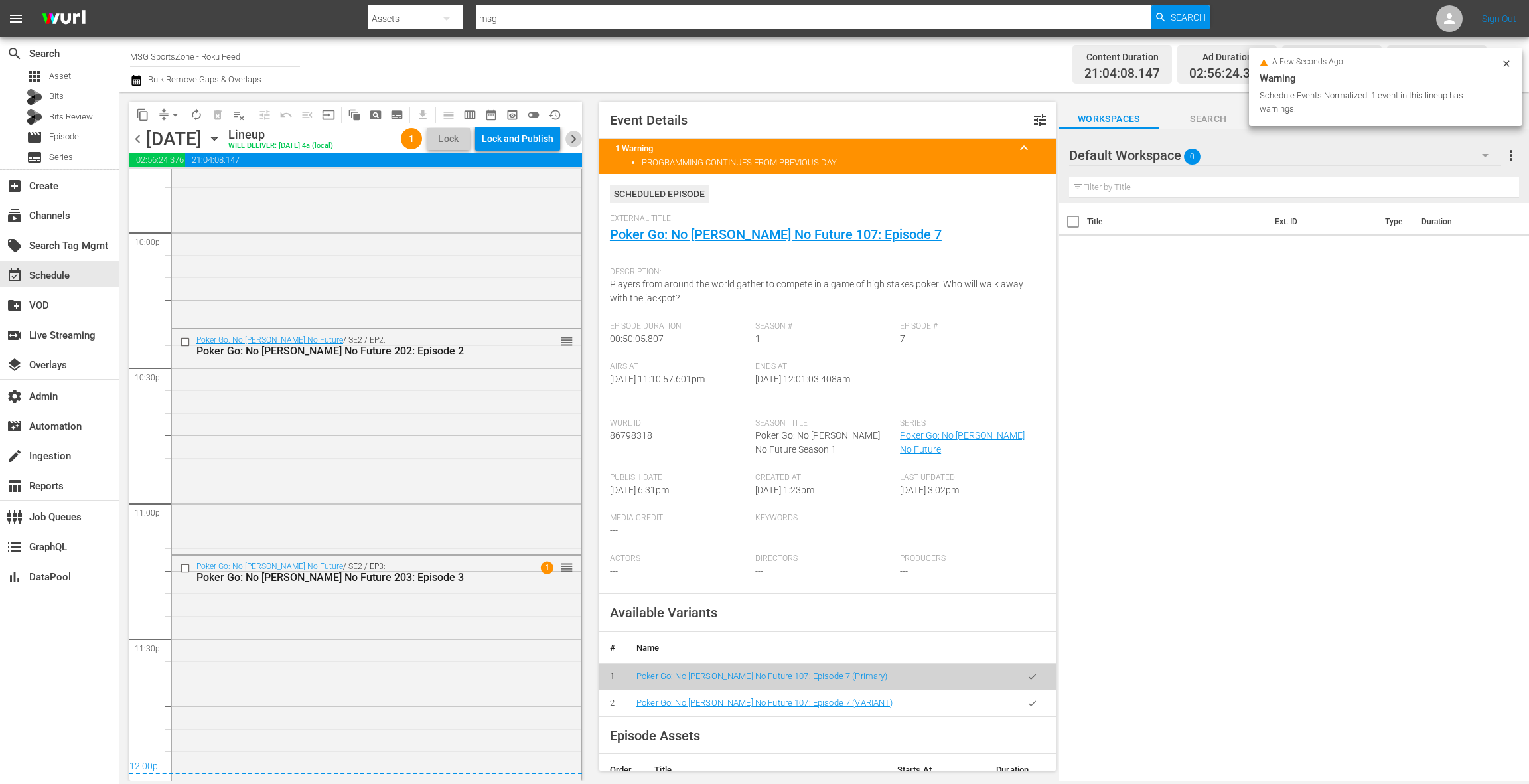
click at [575, 141] on span "chevron_right" at bounding box center [573, 139] width 17 height 17
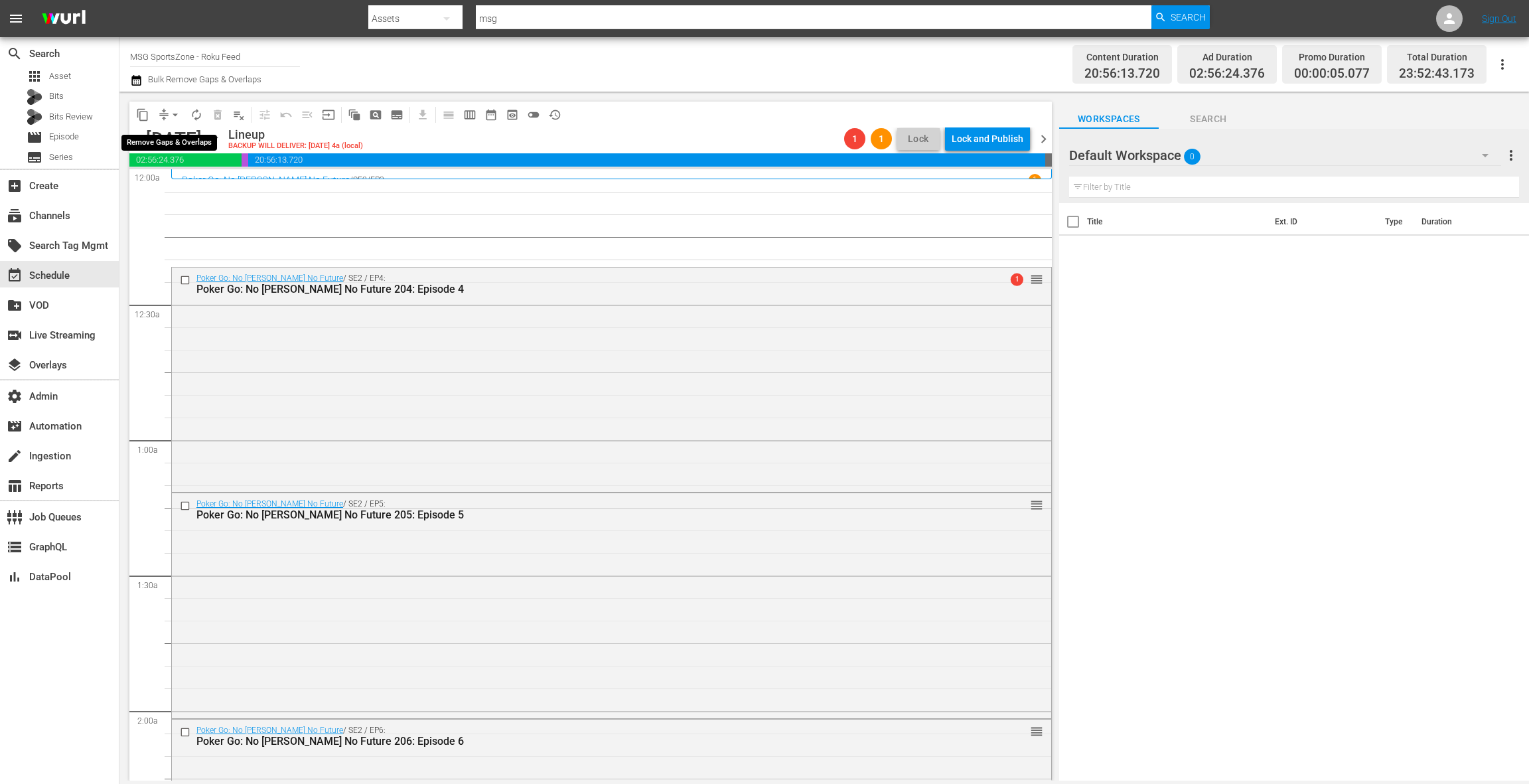
click at [173, 115] on span "arrow_drop_down" at bounding box center [175, 114] width 14 height 14
click at [175, 189] on li "Align to End of Previous Day" at bounding box center [176, 185] width 139 height 22
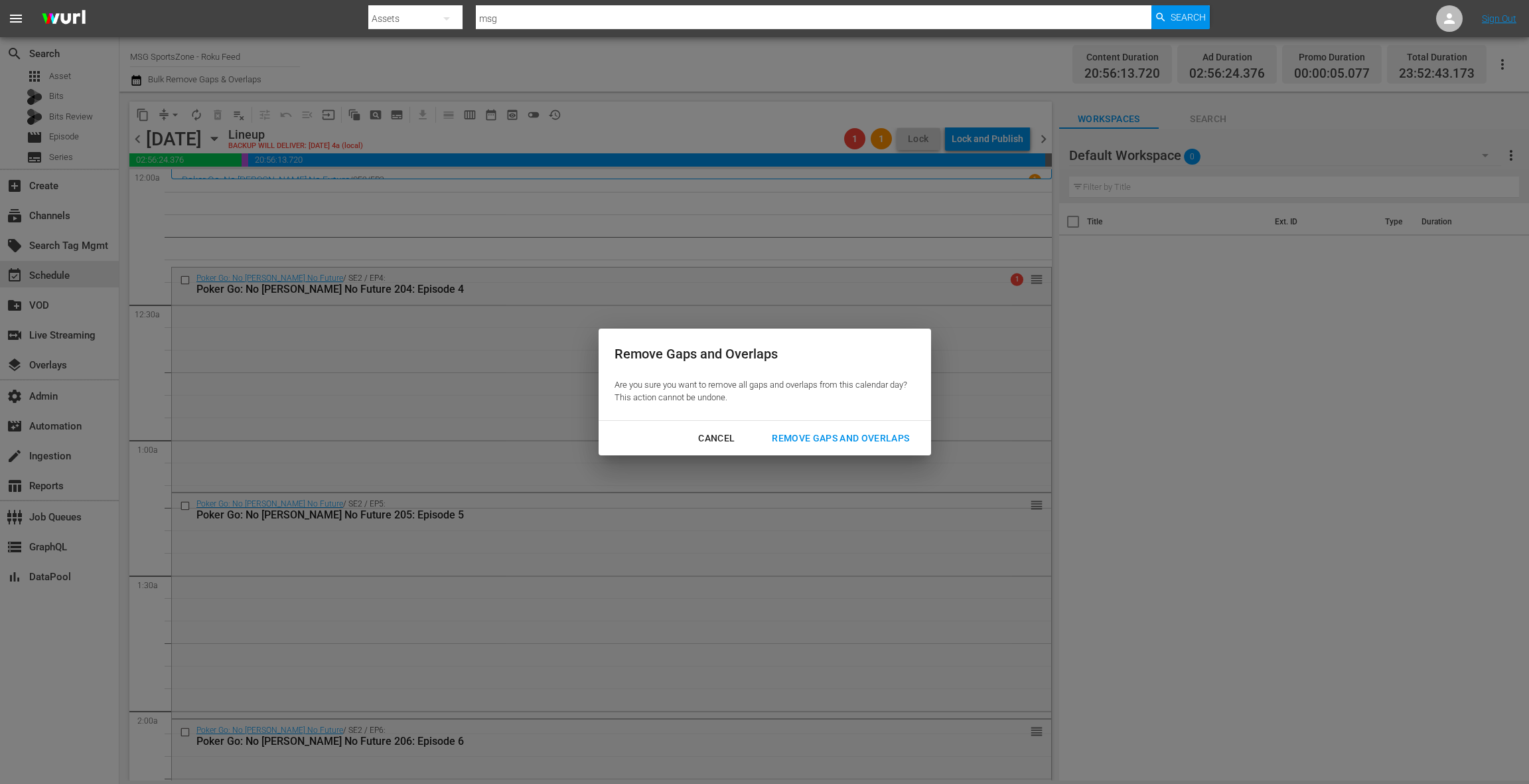
drag, startPoint x: 807, startPoint y: 440, endPoint x: 796, endPoint y: 427, distance: 17.0
click at [807, 440] on div "Remove Gaps and Overlaps" at bounding box center [840, 438] width 158 height 17
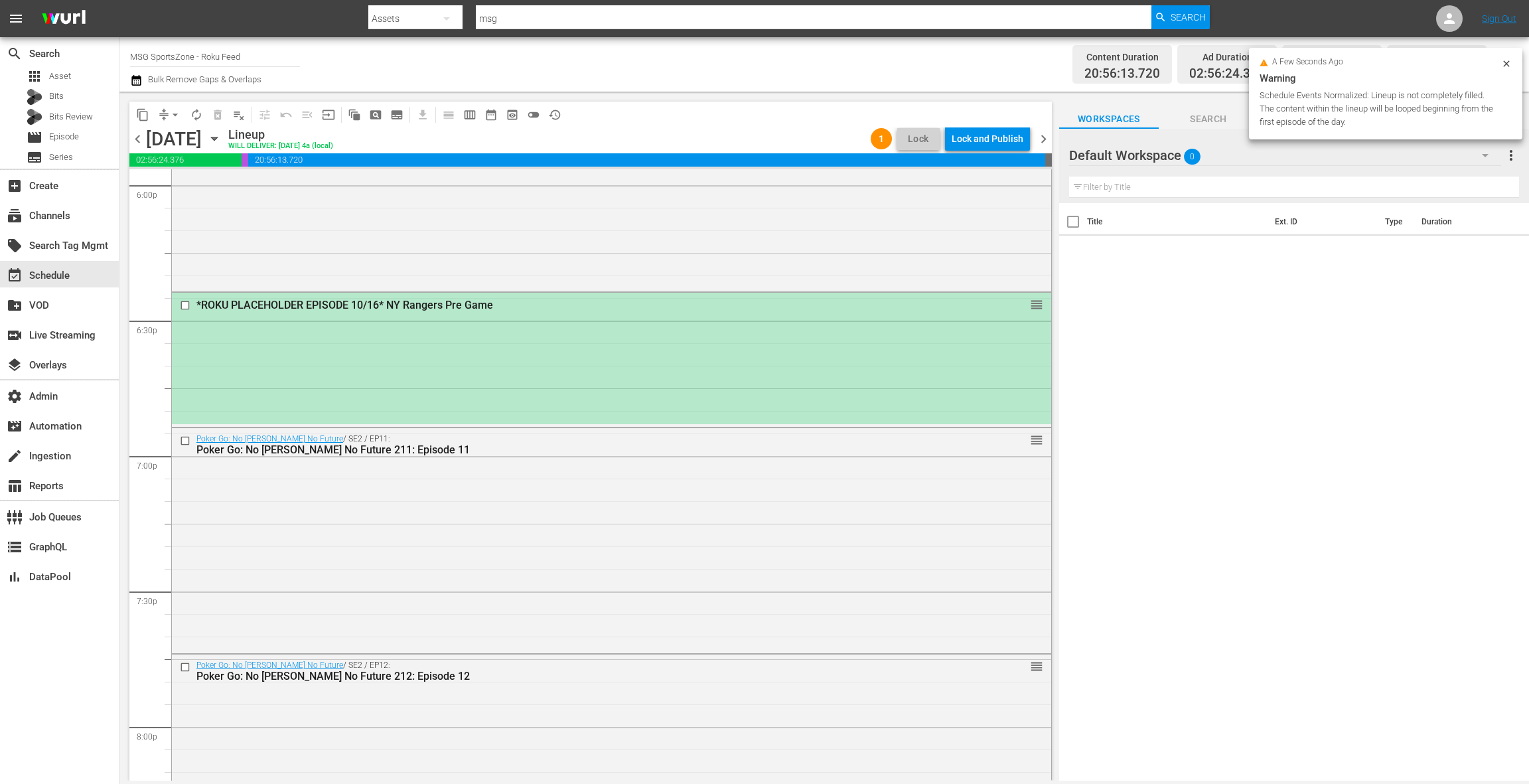
scroll to position [4824, 0]
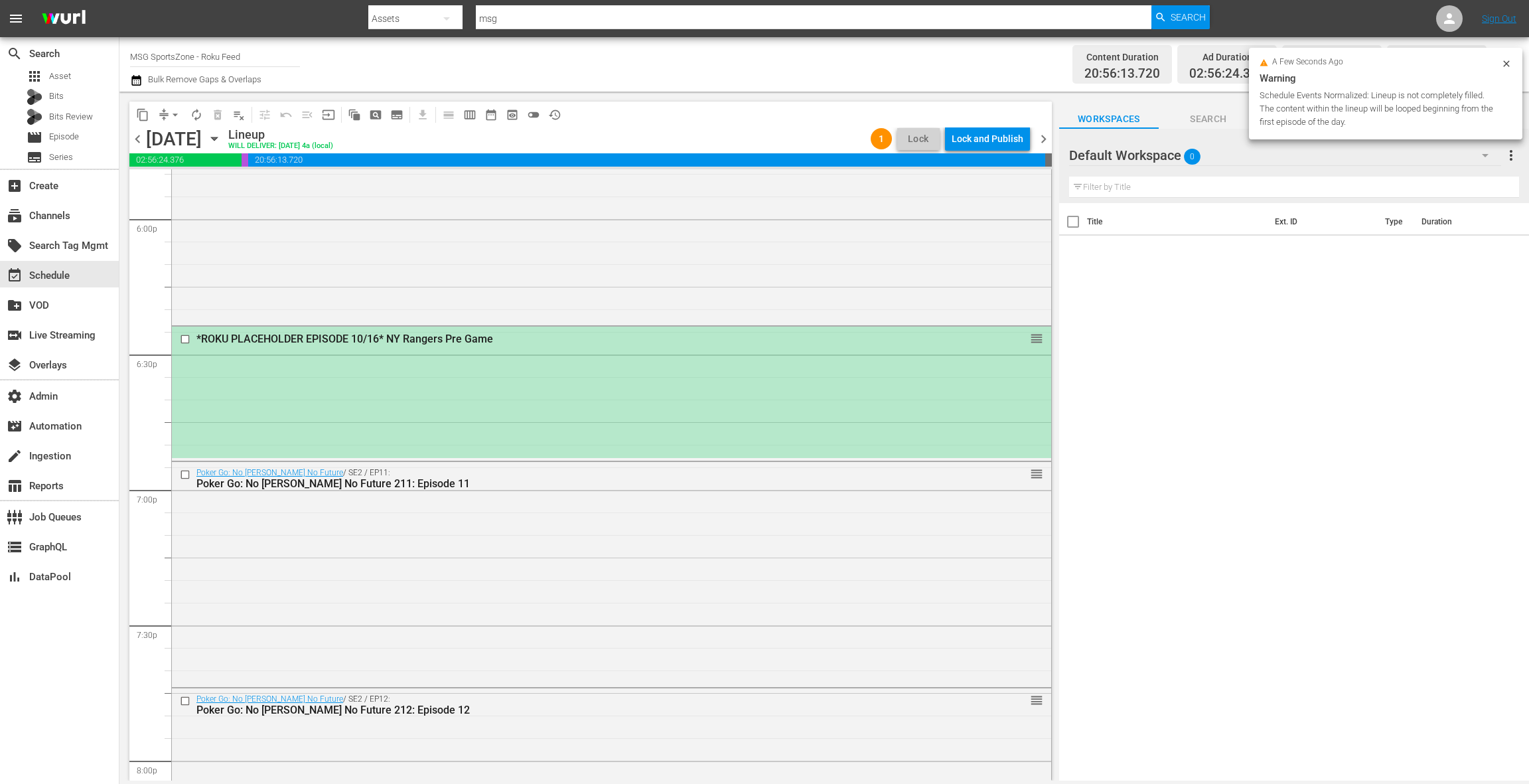
click at [599, 424] on div "*ROKU PLACEHOLDER EPISODE 10/16* NY Rangers Pre Game reorder" at bounding box center [611, 392] width 879 height 131
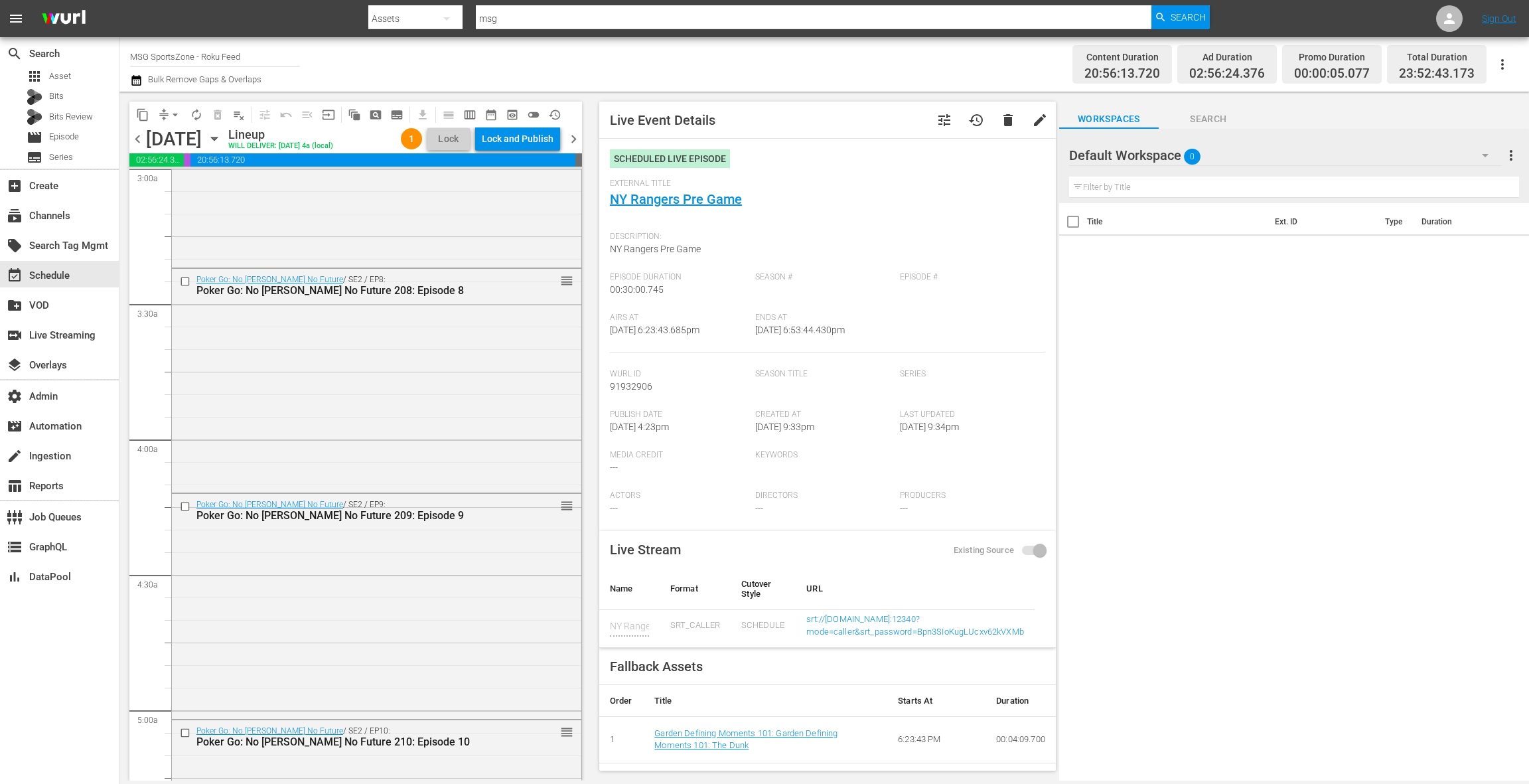
scroll to position [0, 0]
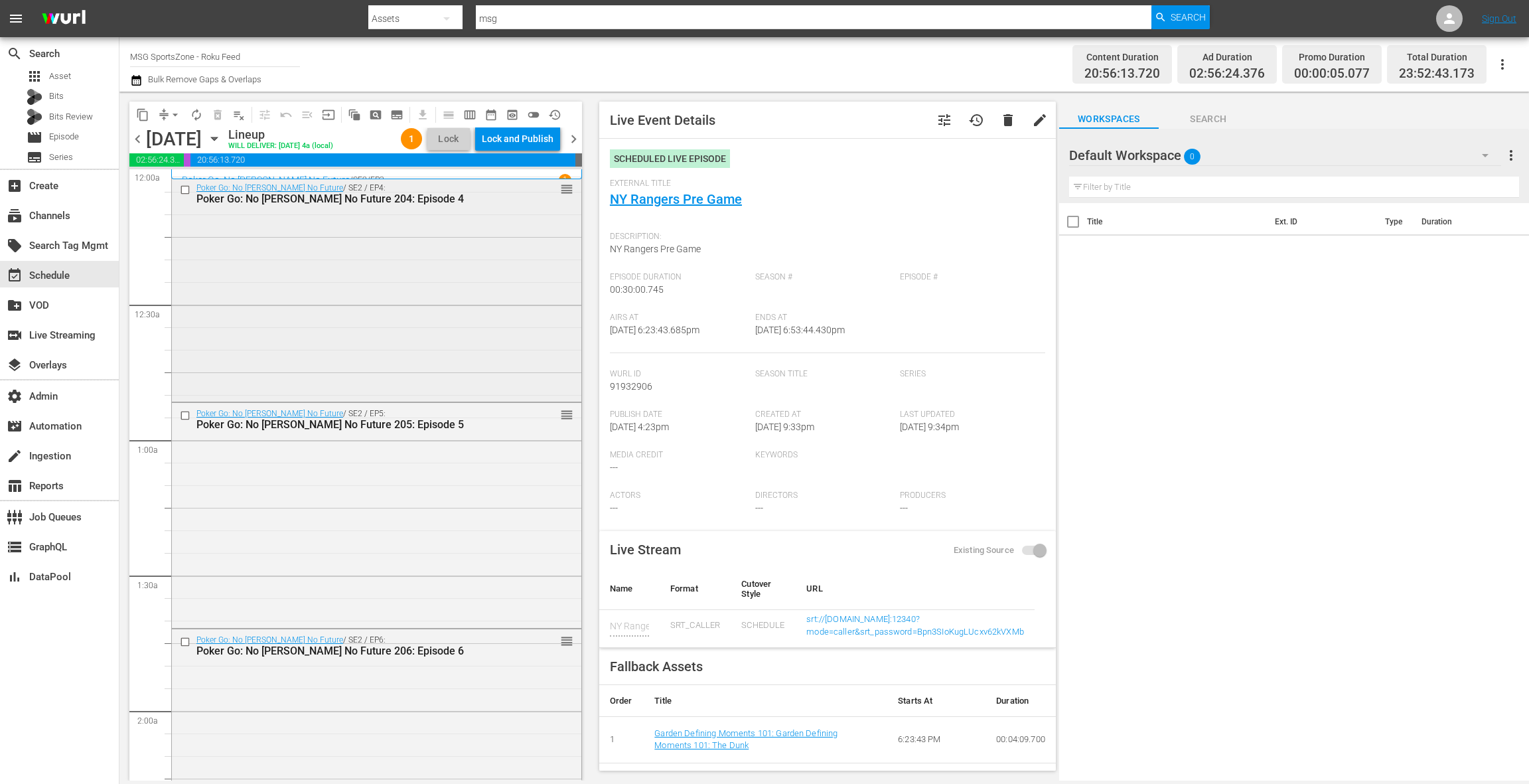
click at [452, 357] on div "Poker Go: No Gamble No Future / SE2 / EP4: Poker Go: No Gamble No Future 204: E…" at bounding box center [376, 289] width 409 height 222
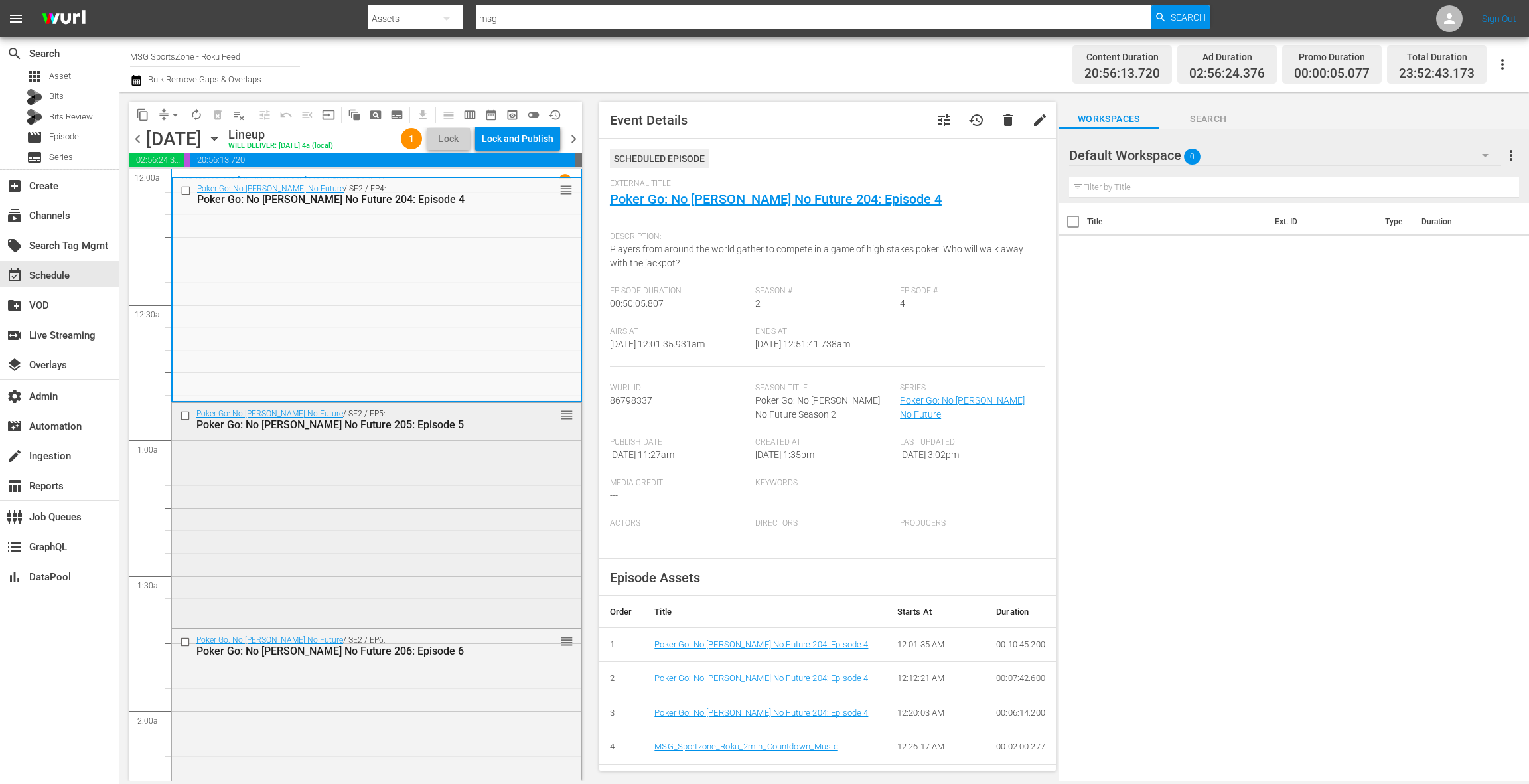
click at [378, 495] on div "Poker Go: No Gamble No Future / SE2 / EP5: Poker Go: No Gamble No Future 205: E…" at bounding box center [376, 514] width 409 height 222
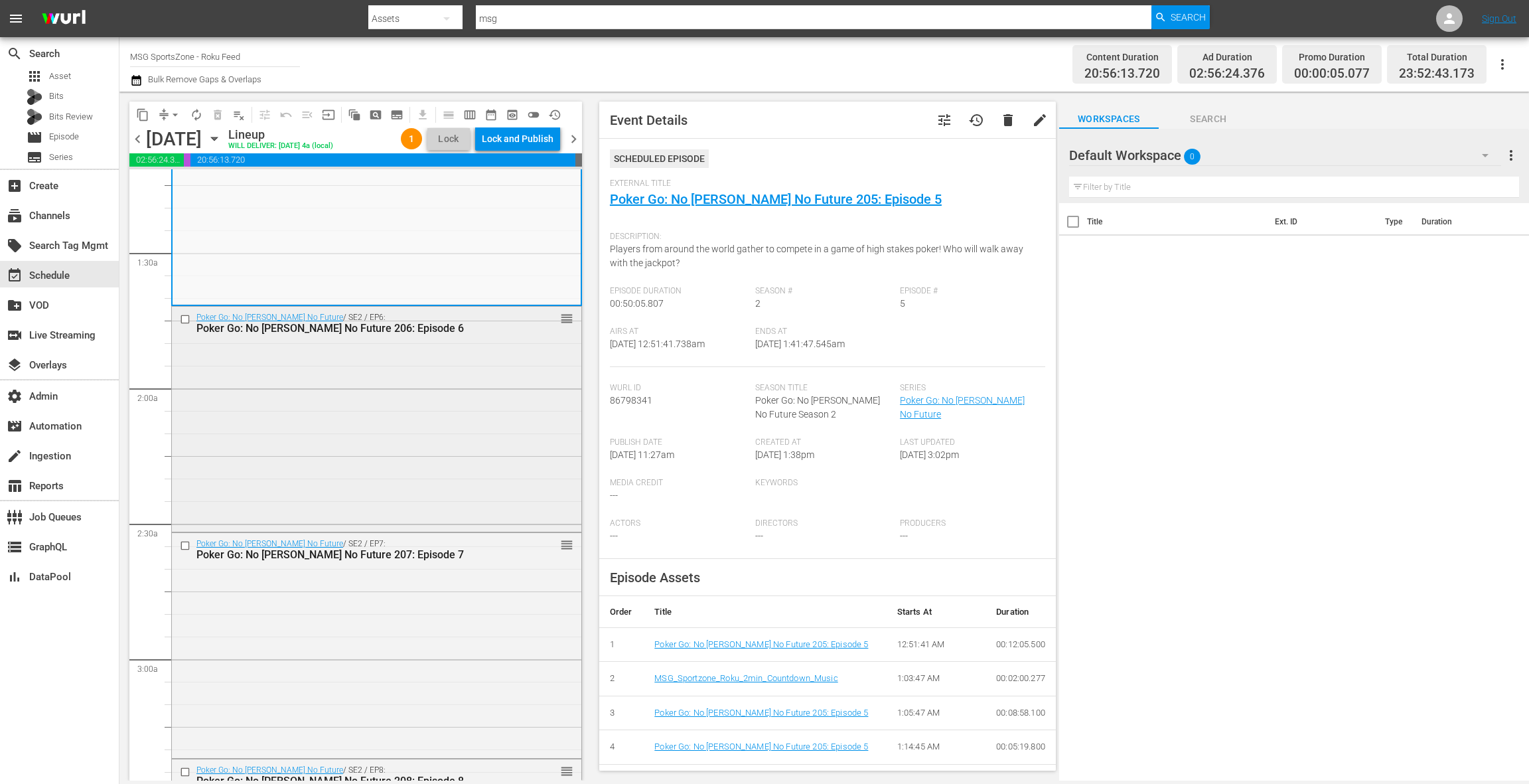
scroll to position [349, 0]
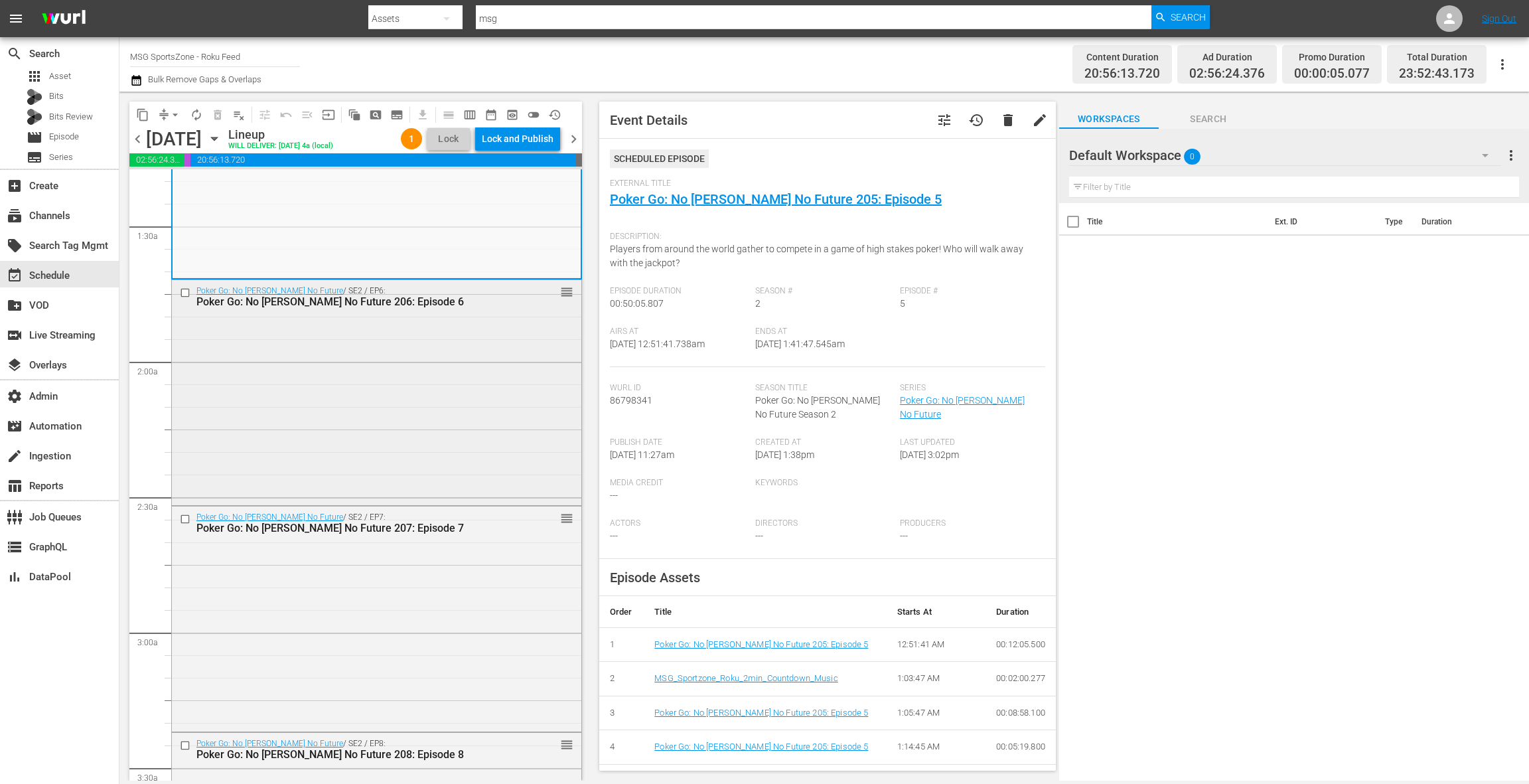
click at [487, 499] on div "Poker Go: No Gamble No Future / SE2 / EP6: Poker Go: No Gamble No Future 206: E…" at bounding box center [376, 391] width 409 height 222
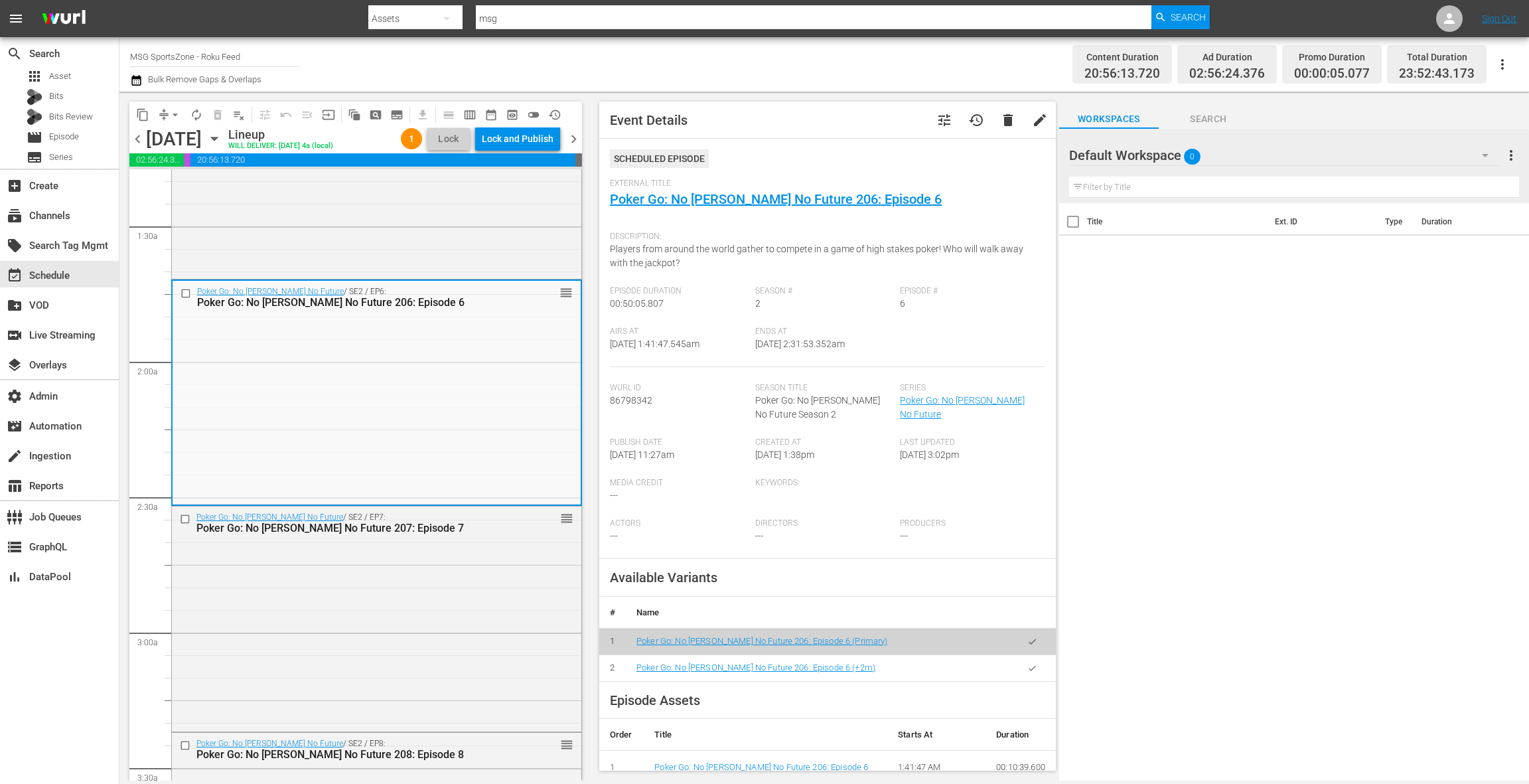
click at [1029, 671] on icon "button" at bounding box center [1032, 668] width 10 height 10
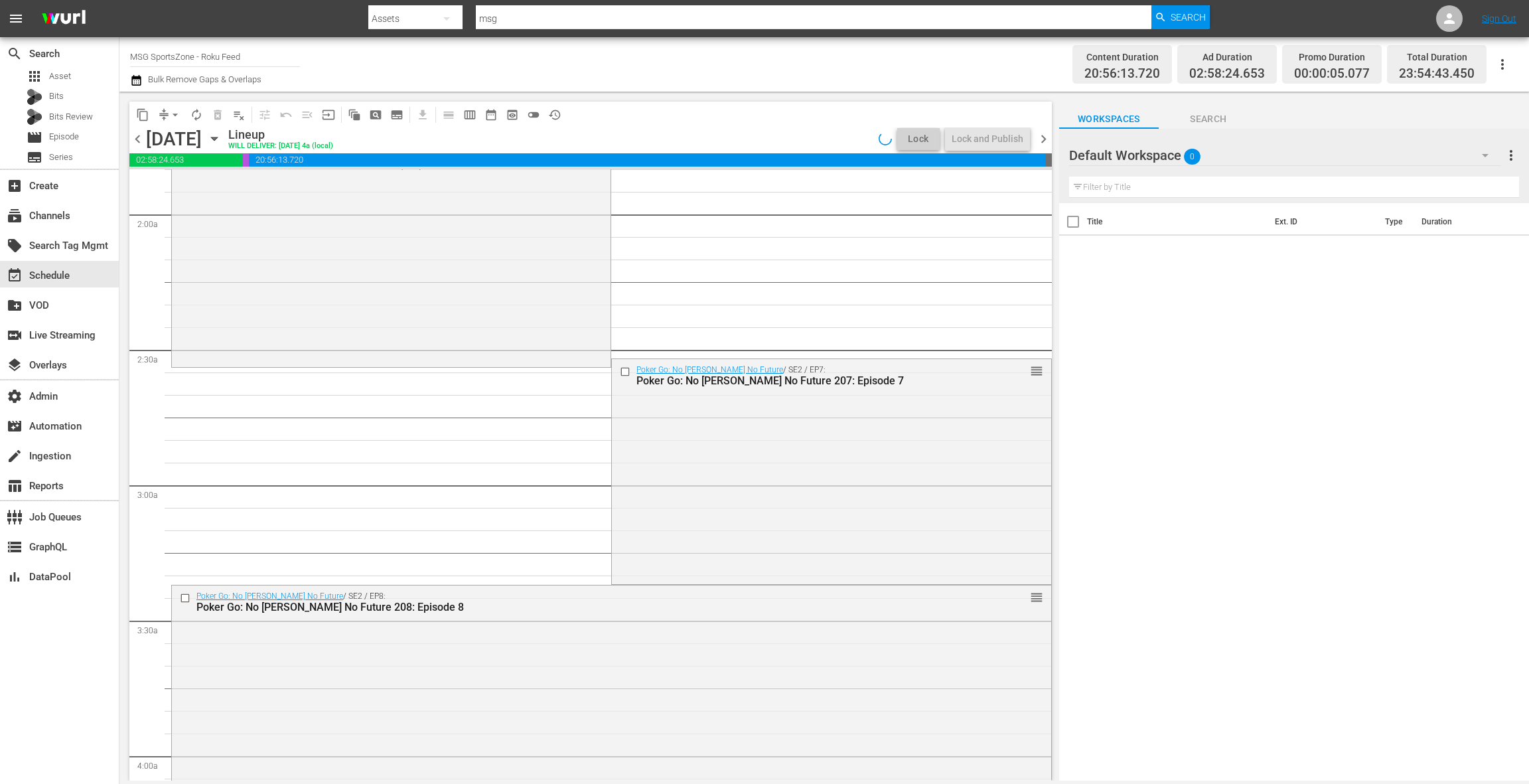
scroll to position [519, 0]
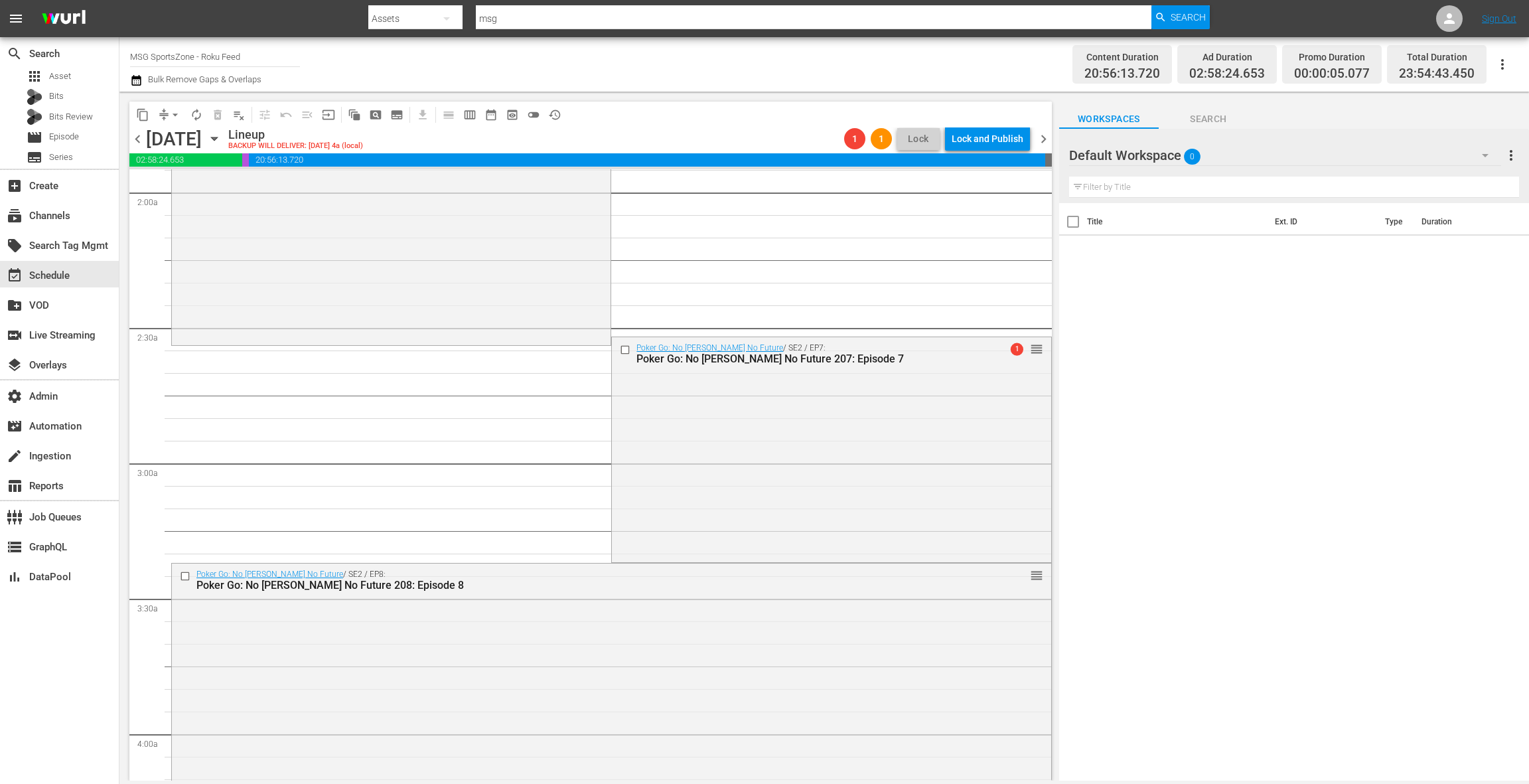
click at [734, 480] on div "Poker Go: No Gamble No Future / SE2 / EP7: Poker Go: No Gamble No Future 207: E…" at bounding box center [831, 448] width 439 height 222
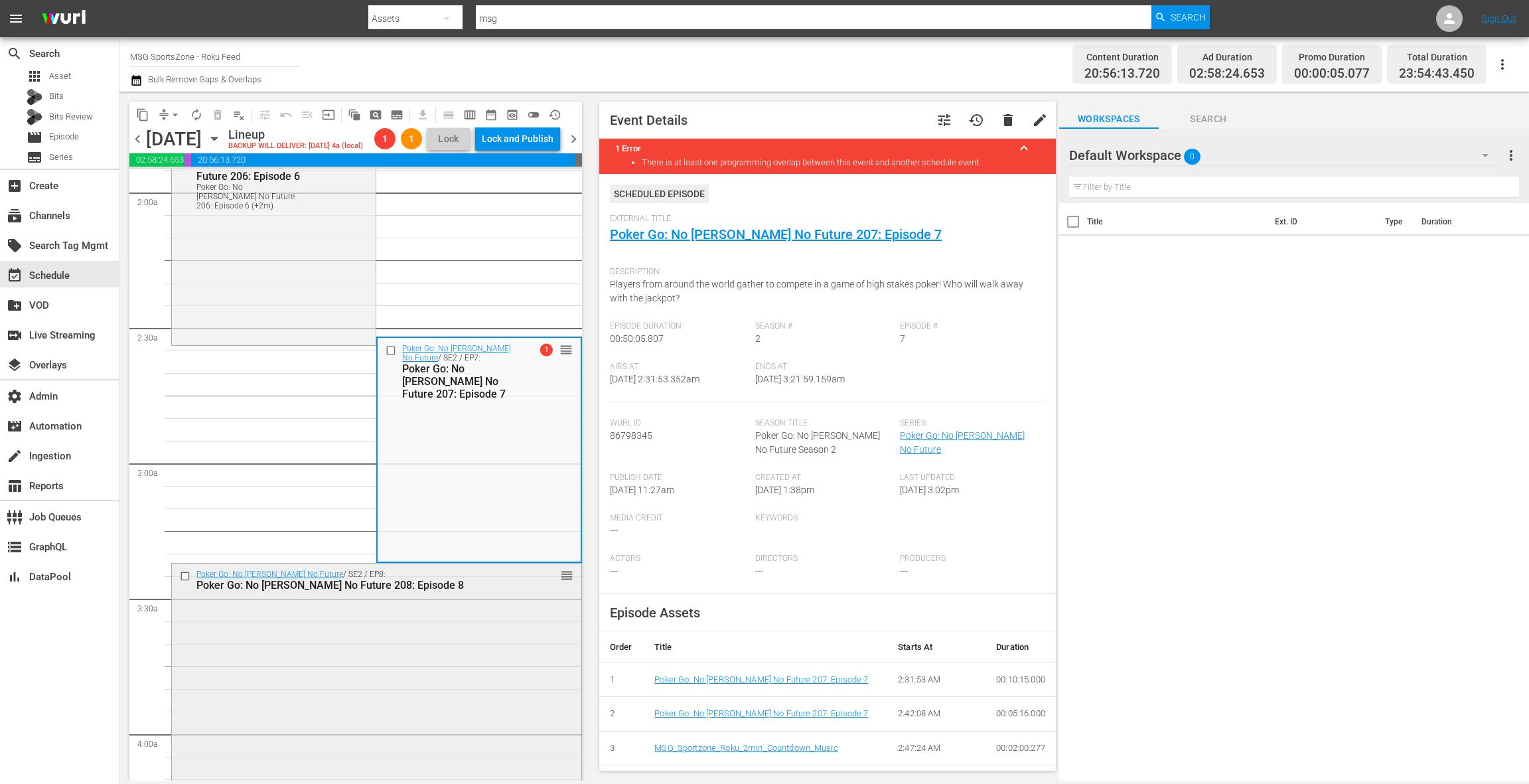
click at [448, 612] on div "Poker Go: No Gamble No Future / SE2 / EP8: Poker Go: No Gamble No Future 208: E…" at bounding box center [376, 675] width 409 height 222
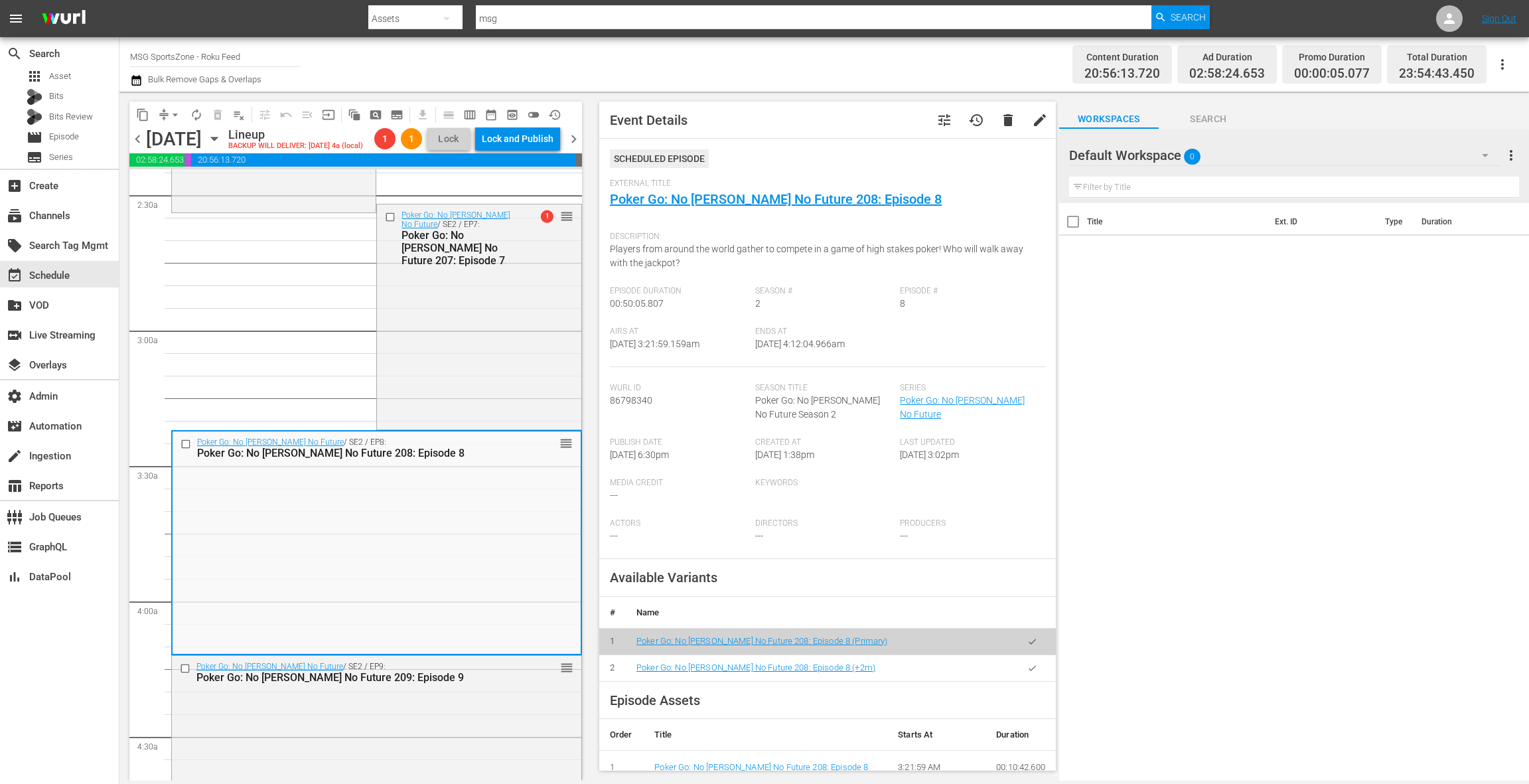
scroll to position [678, 0]
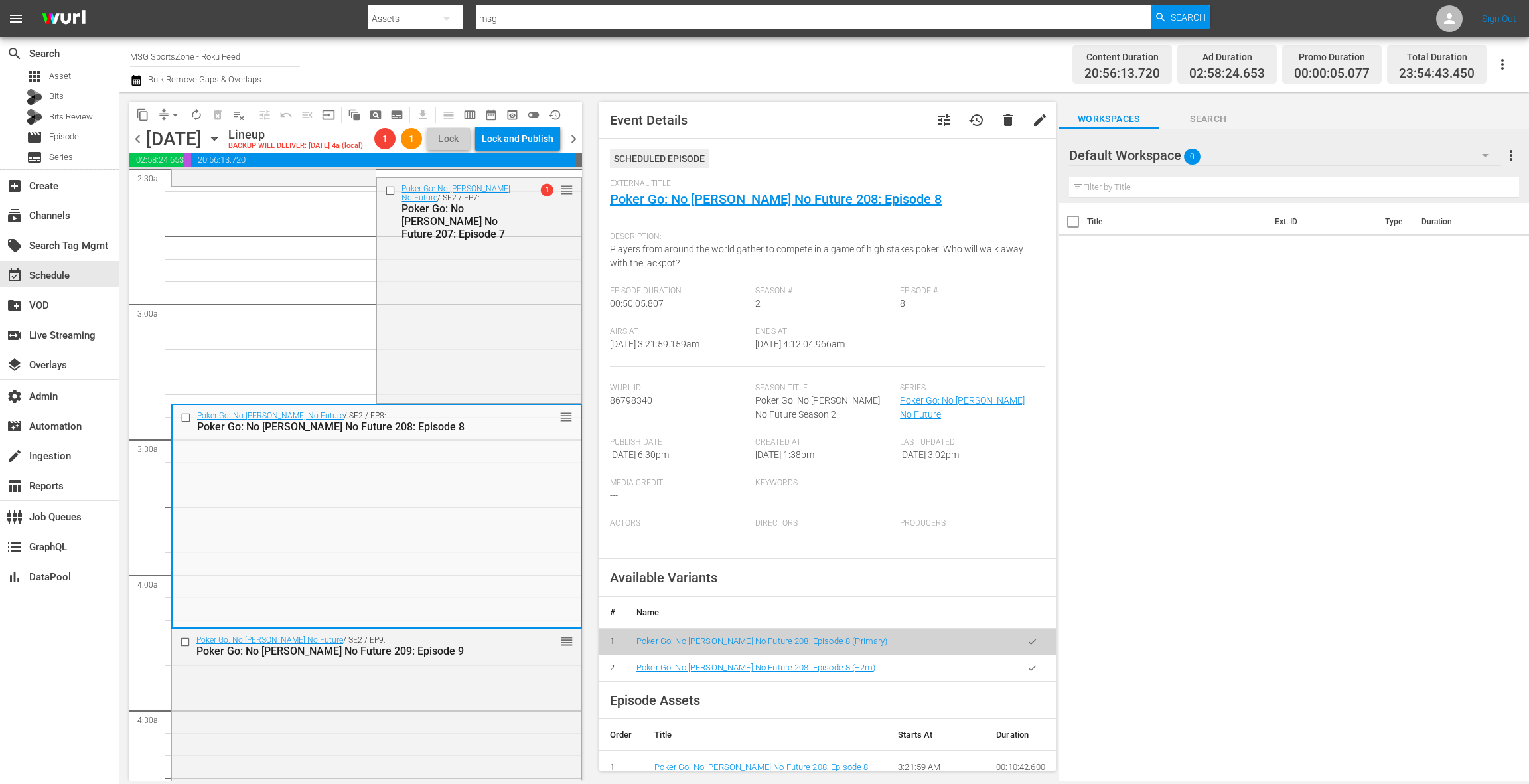
click at [1034, 669] on icon "button" at bounding box center [1032, 668] width 10 height 10
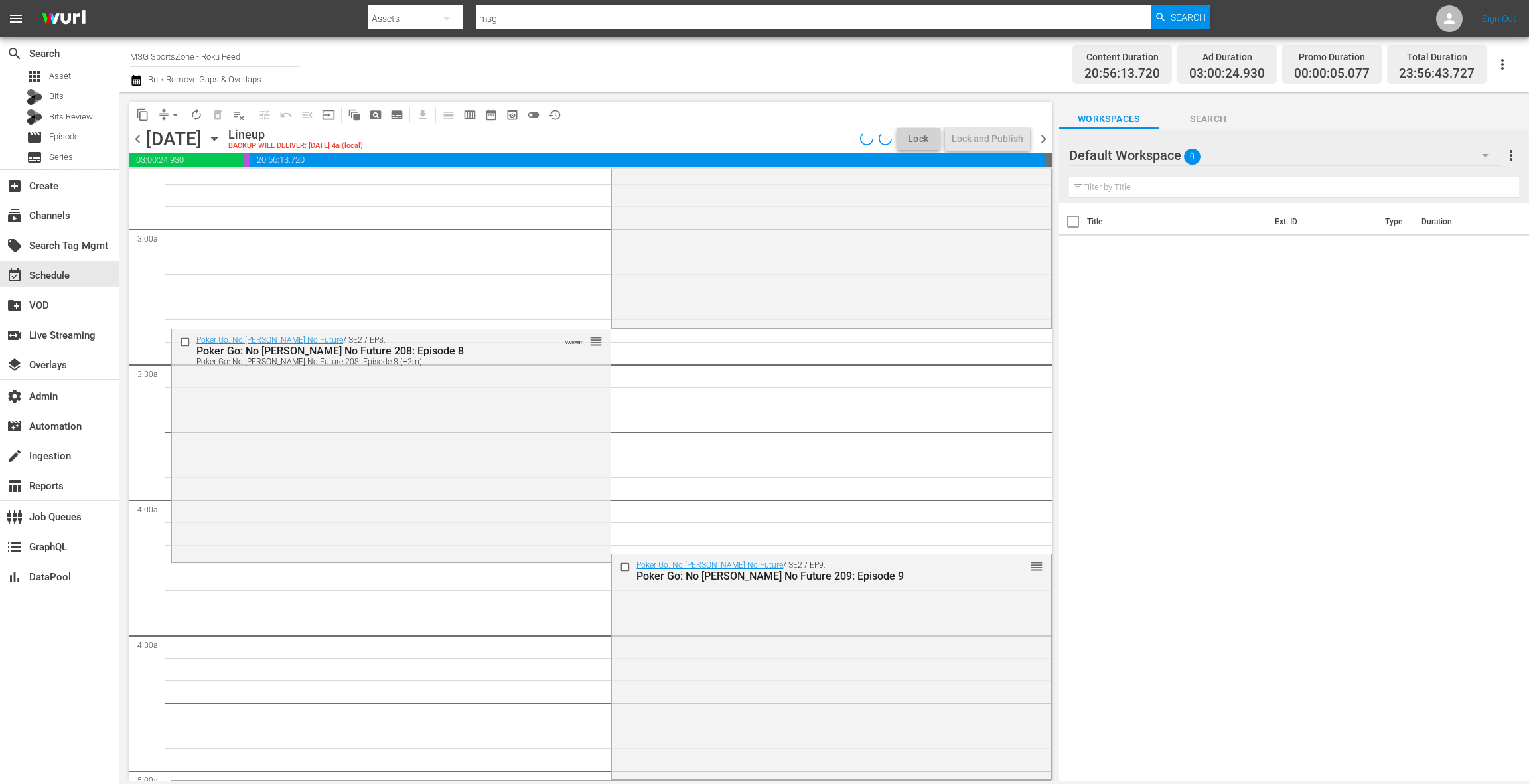
scroll to position [900, 0]
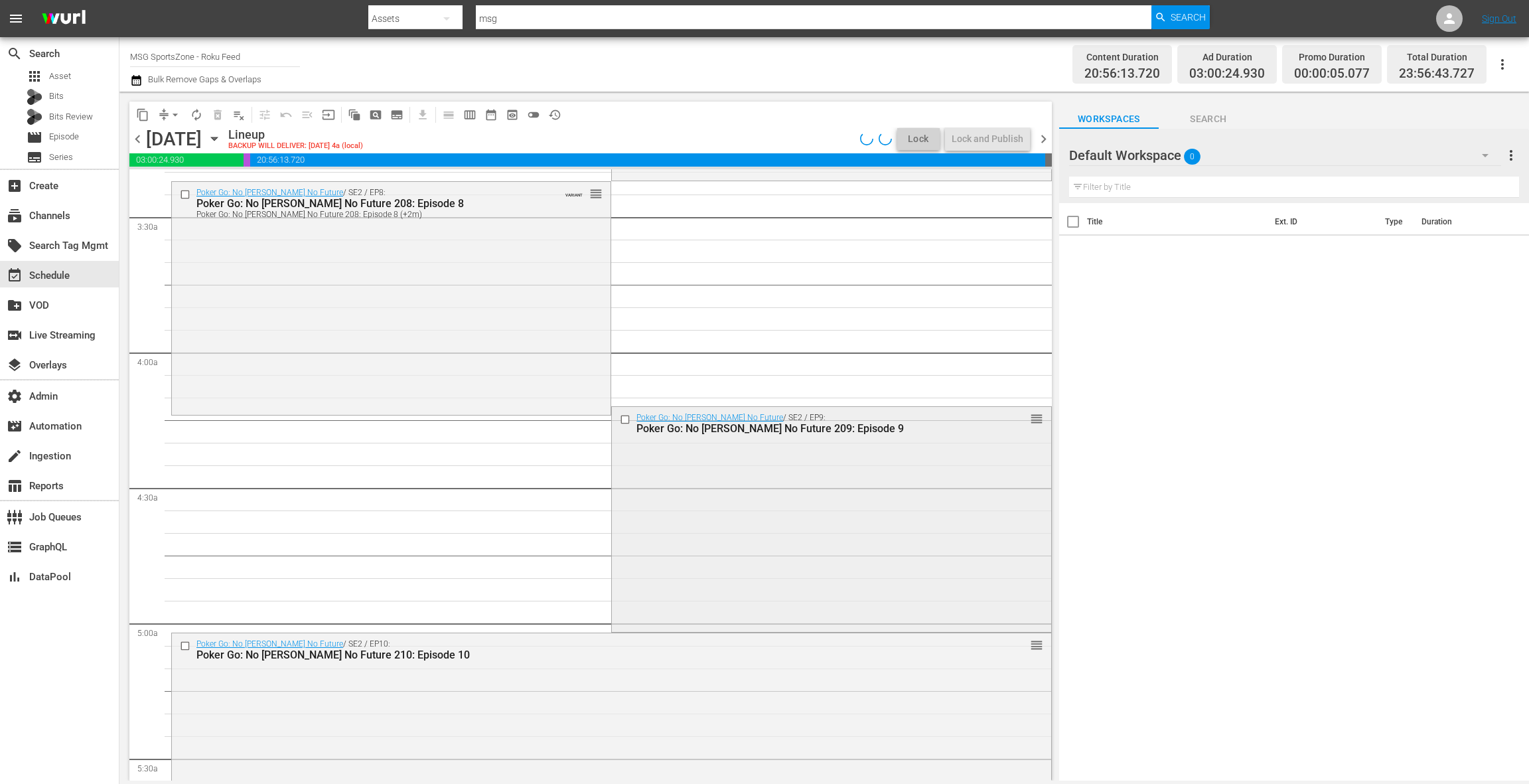
click at [734, 505] on div "Poker Go: No [PERSON_NAME] No Future / SE2 / EP9: Poker Go: No [PERSON_NAME] No…" at bounding box center [831, 518] width 439 height 222
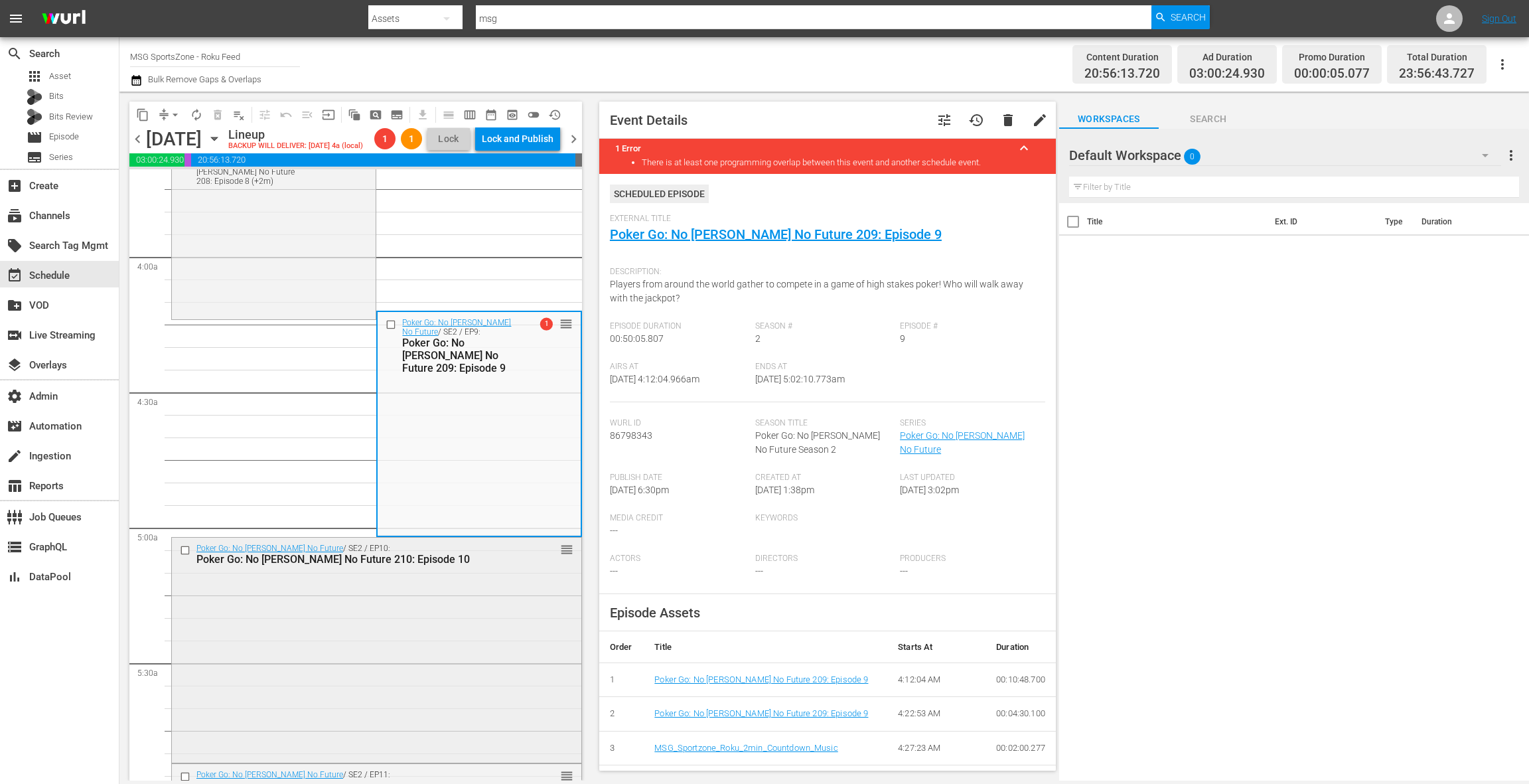
scroll to position [1019, 0]
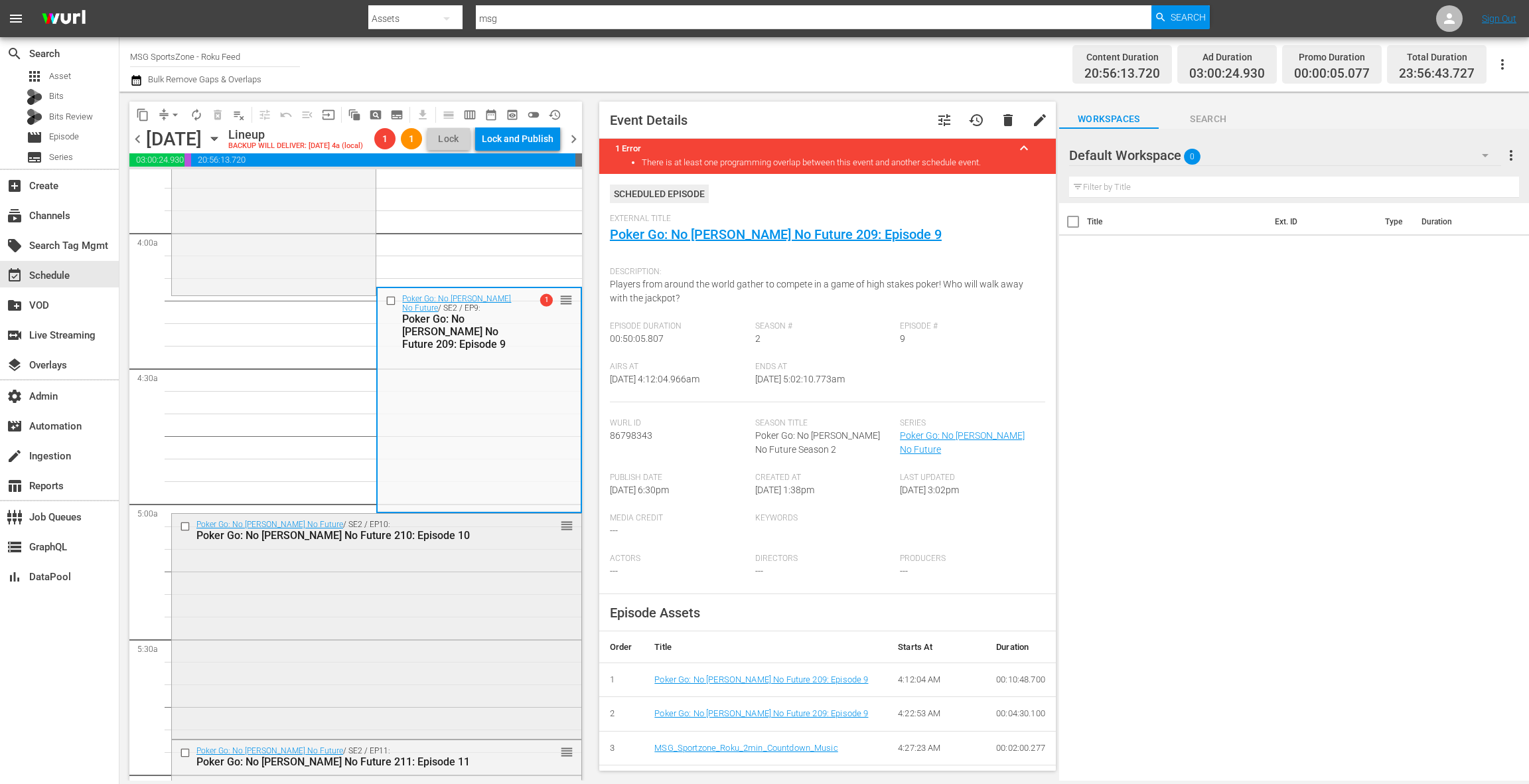
click at [432, 580] on div "Poker Go: No Gamble No Future / SE2 / EP10: Poker Go: No Gamble No Future 210: …" at bounding box center [376, 625] width 409 height 222
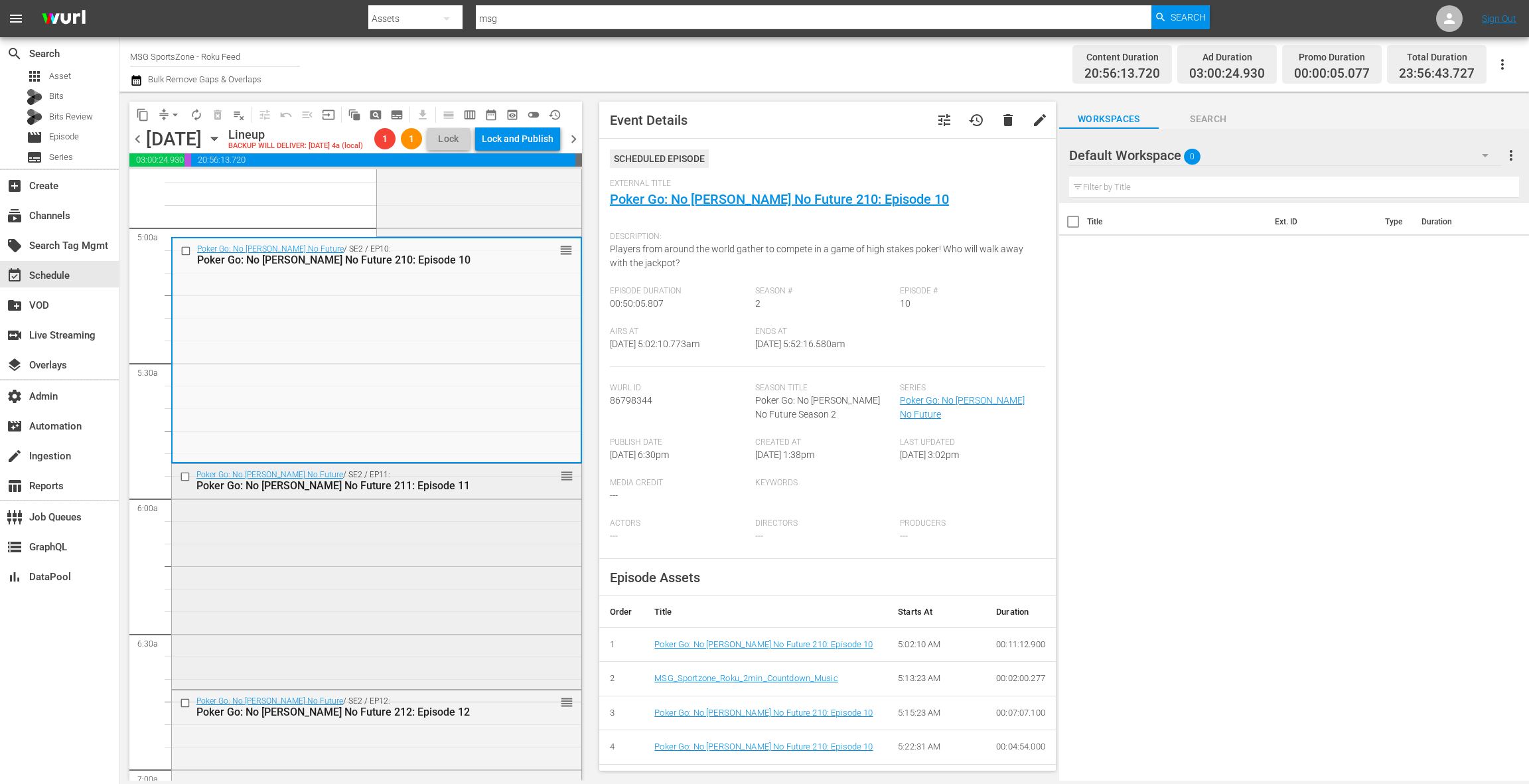
scroll to position [1328, 0]
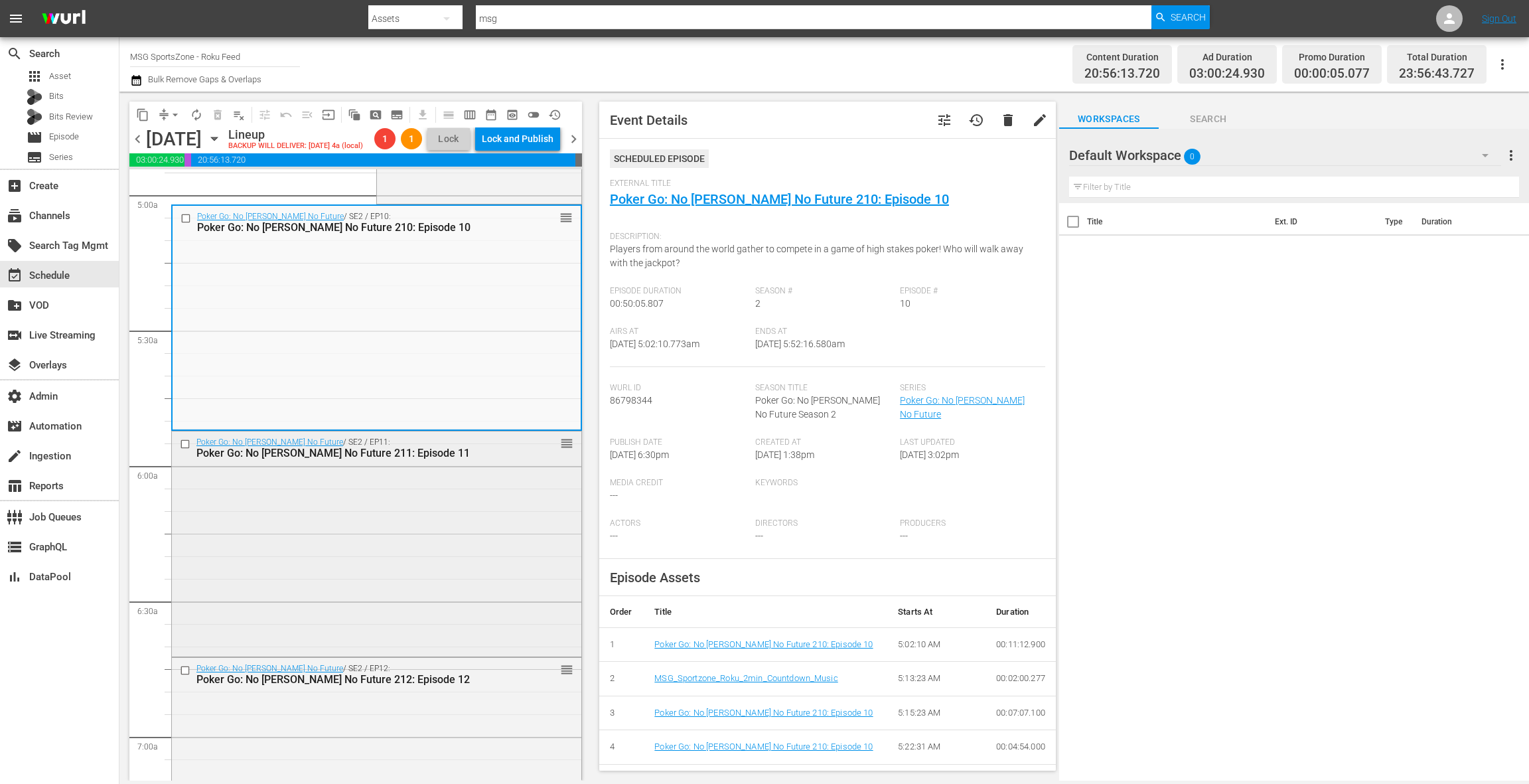
click at [441, 585] on div "Poker Go: No Gamble No Future / SE2 / EP11: Poker Go: No Gamble No Future 211: …" at bounding box center [376, 543] width 409 height 222
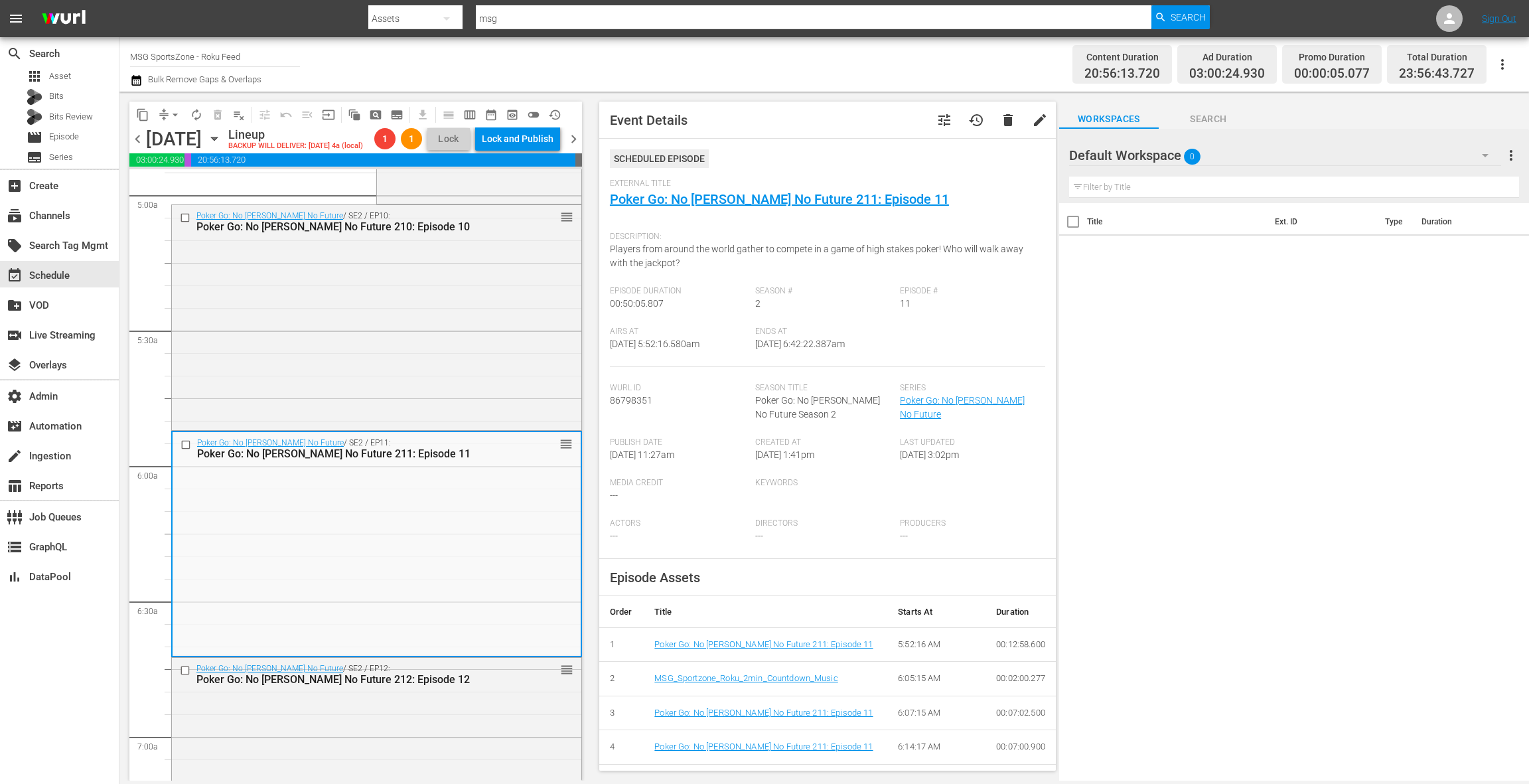
click at [167, 115] on button "arrow_drop_down" at bounding box center [175, 114] width 22 height 22
click at [181, 183] on li "Align to End of Previous Day" at bounding box center [176, 185] width 139 height 22
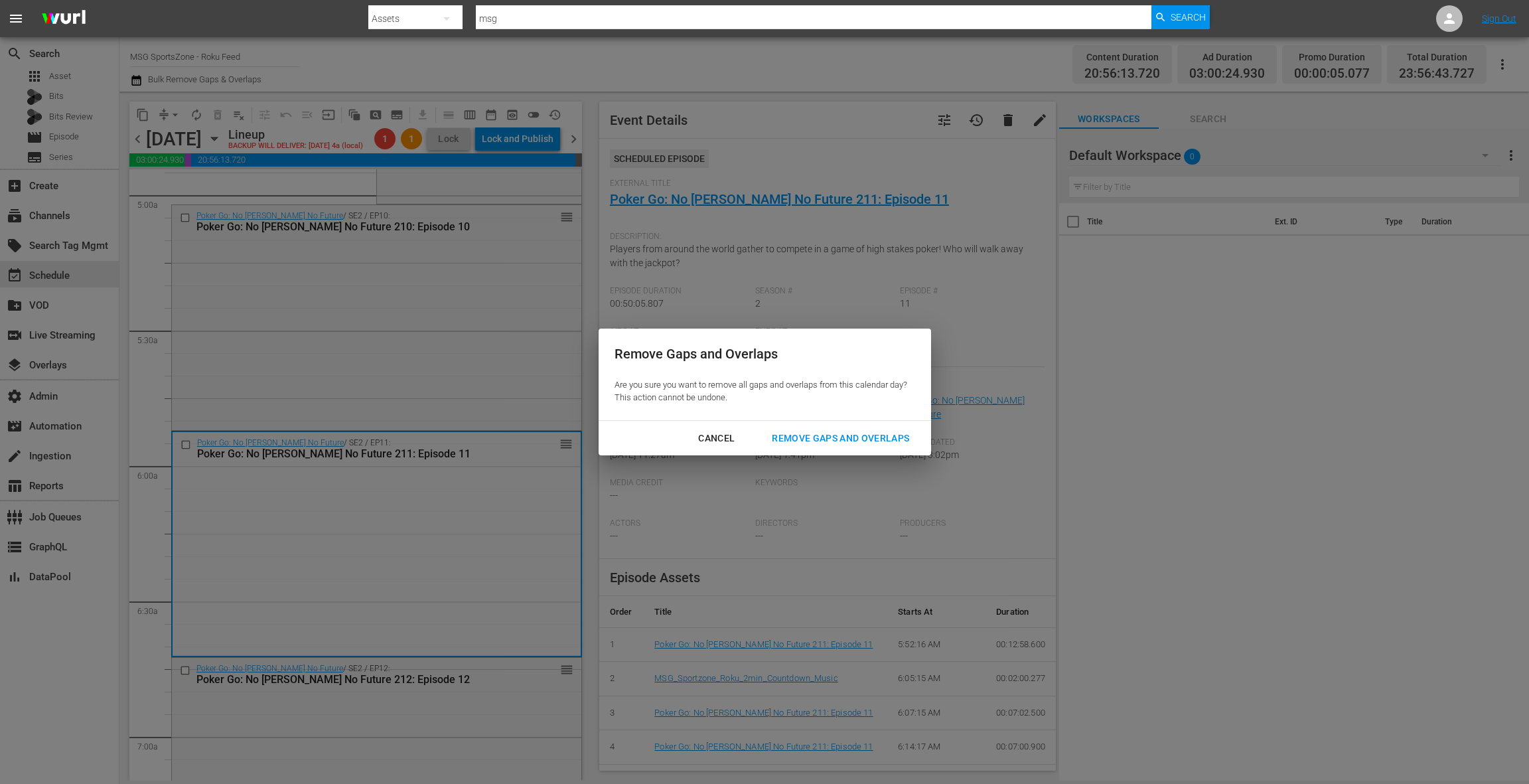
click at [850, 448] on button "Remove Gaps and Overlaps" at bounding box center [841, 438] width 169 height 25
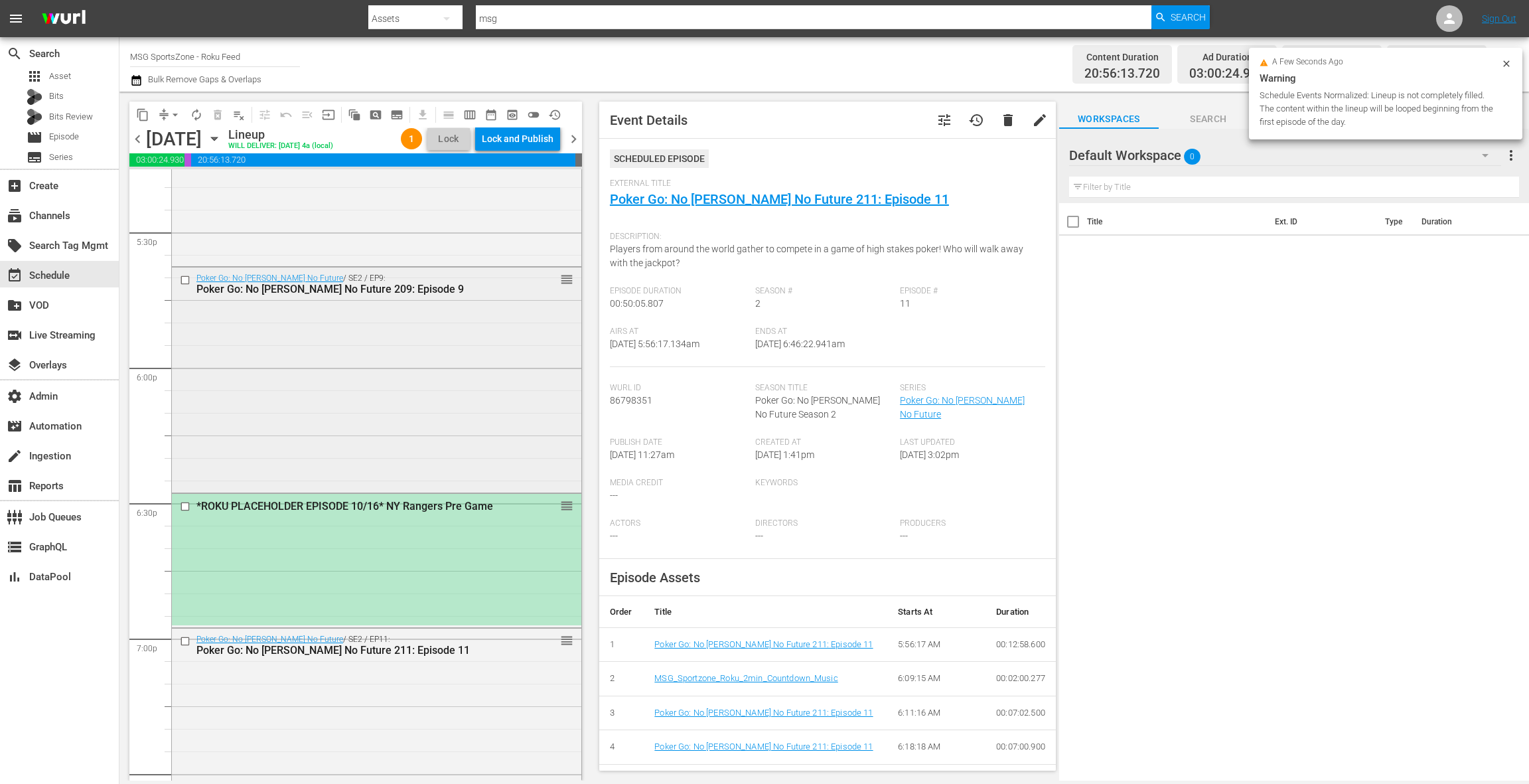
scroll to position [4618, 0]
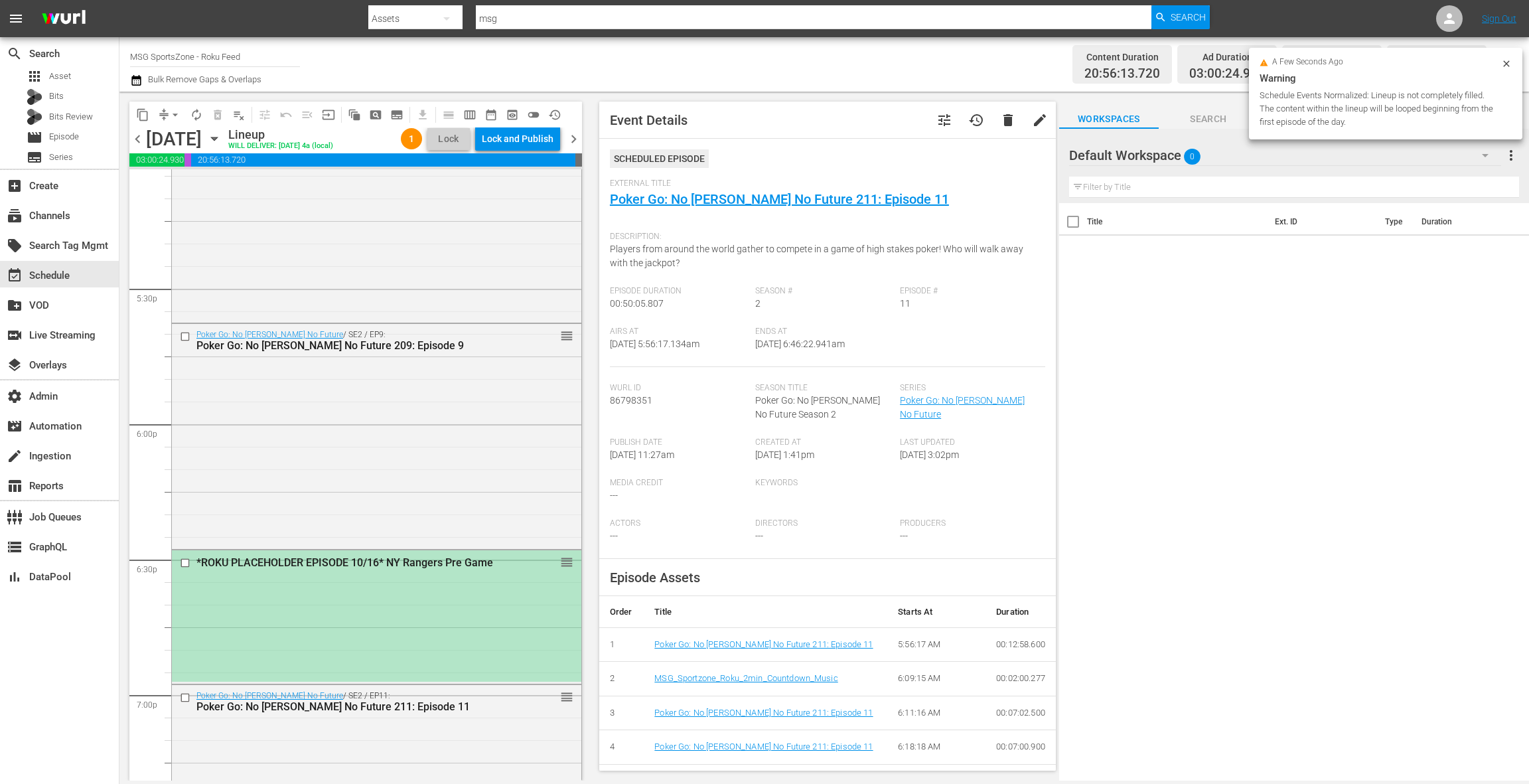
click at [385, 578] on div "*ROKU PLACEHOLDER EPISODE 10/16* NY Rangers Pre Game reorder" at bounding box center [376, 615] width 409 height 131
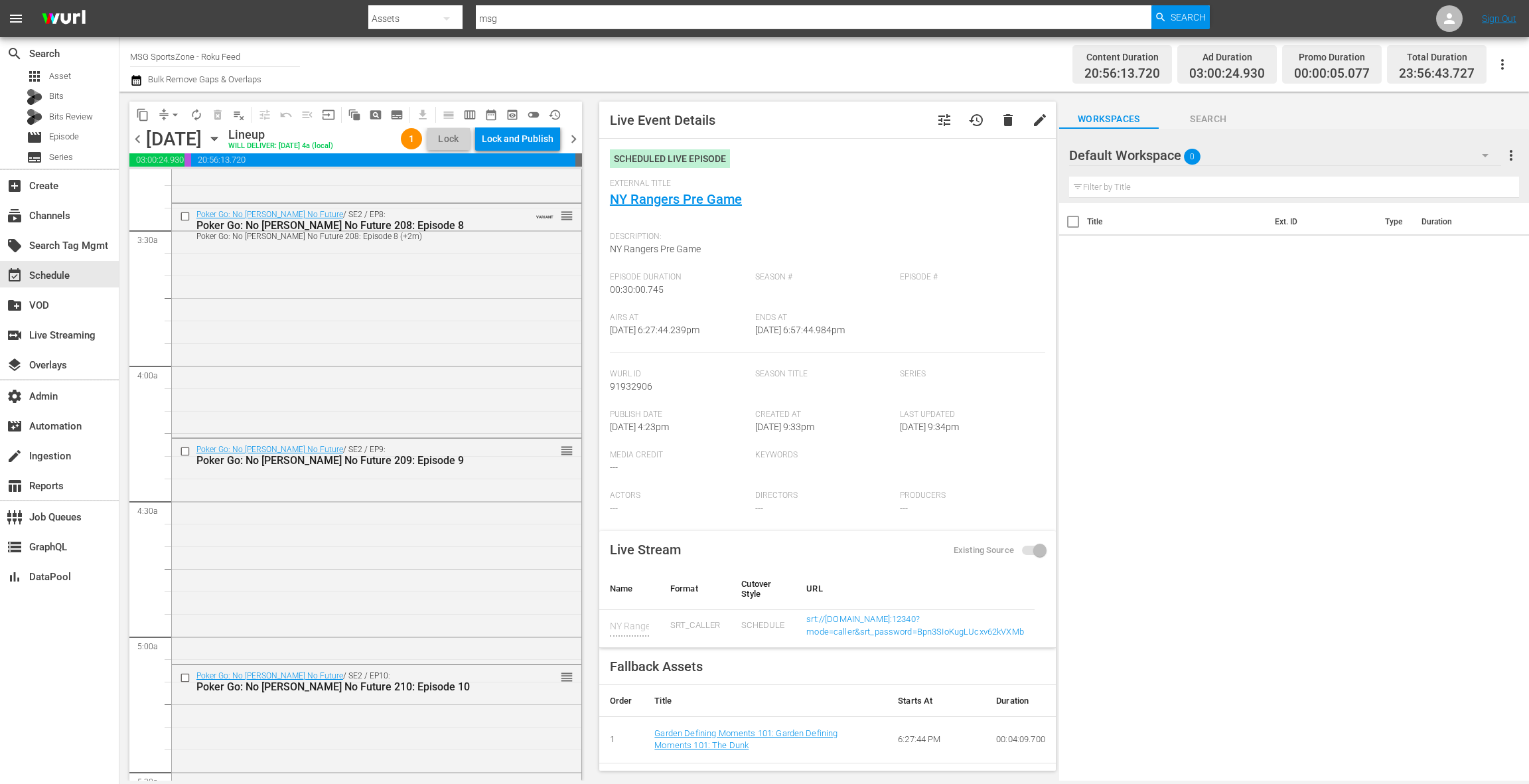
scroll to position [0, 0]
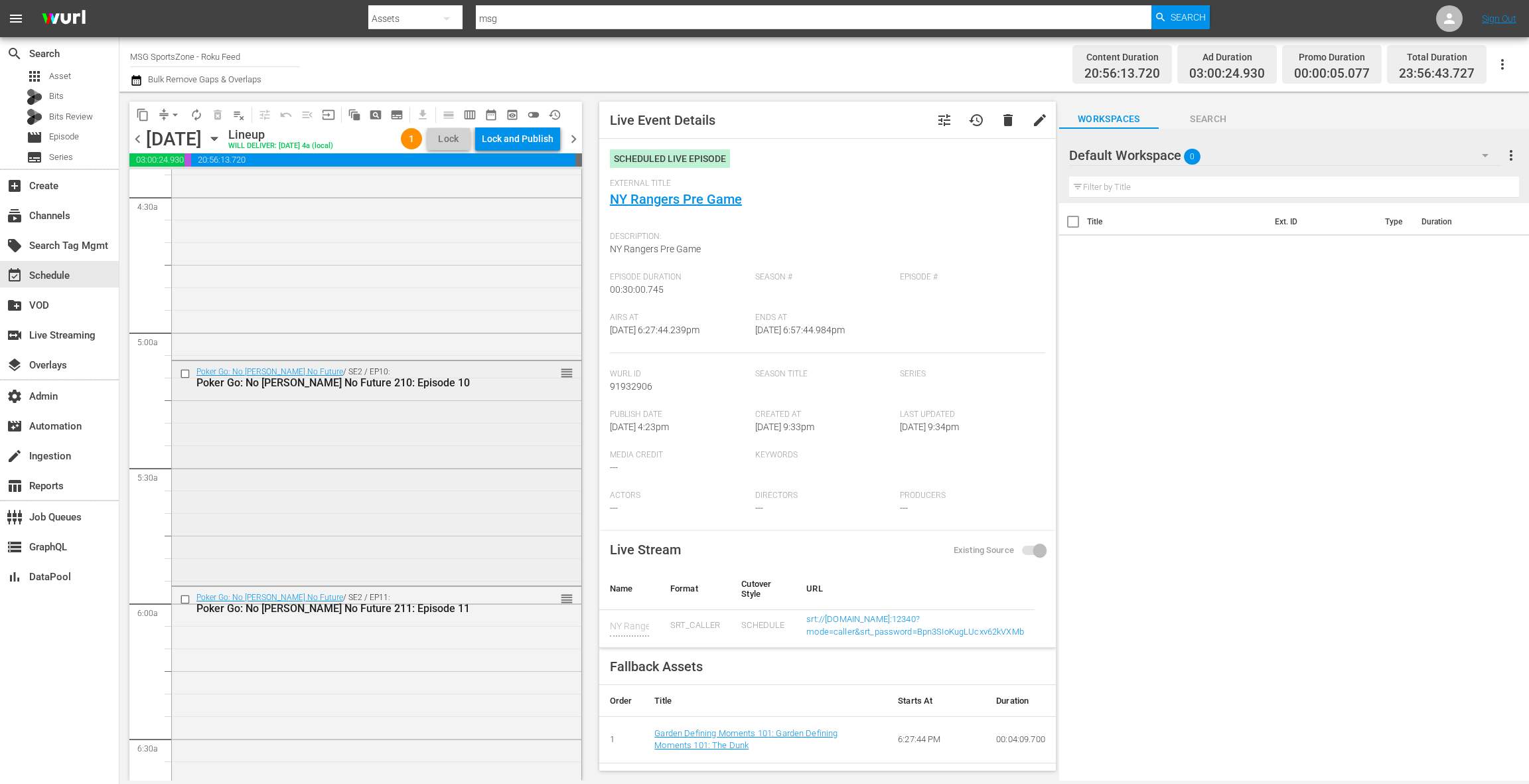
click at [388, 467] on div "Poker Go: No Gamble No Future / SE2 / EP10: Poker Go: No Gamble No Future 210: …" at bounding box center [376, 472] width 409 height 222
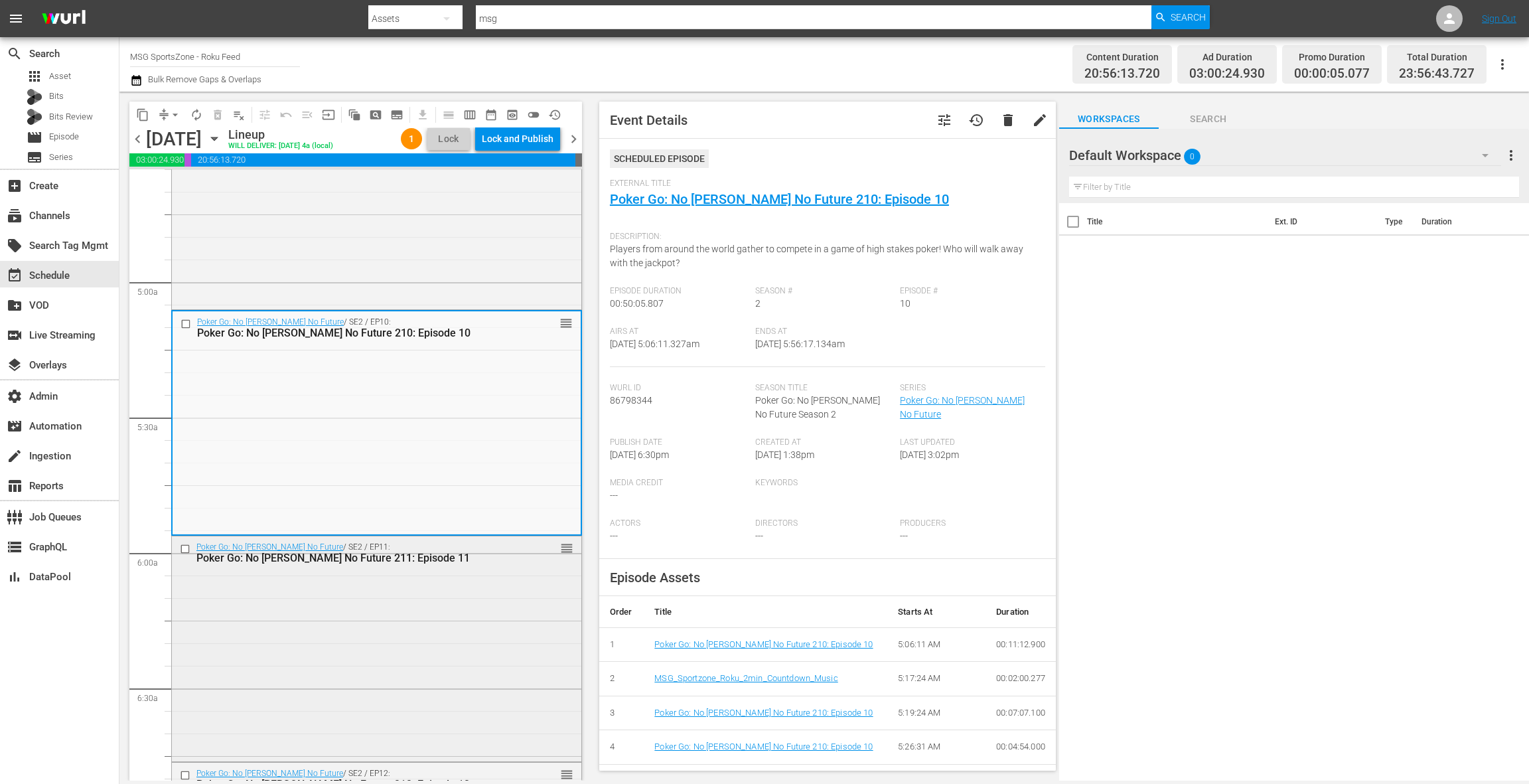
scroll to position [1325, 0]
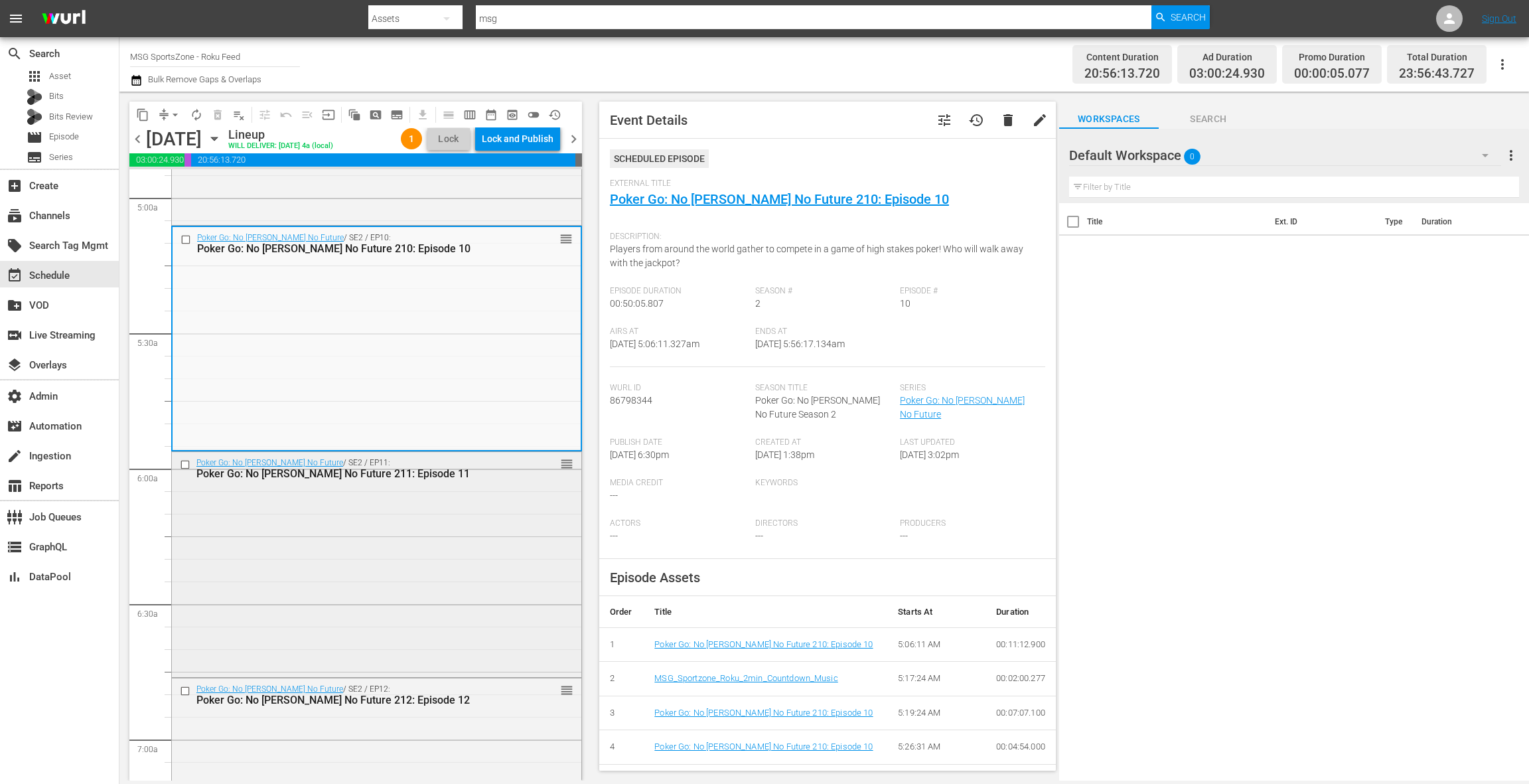
click at [388, 468] on div "Poker Go: No [PERSON_NAME] No Future 211: Episode 11" at bounding box center [354, 474] width 316 height 13
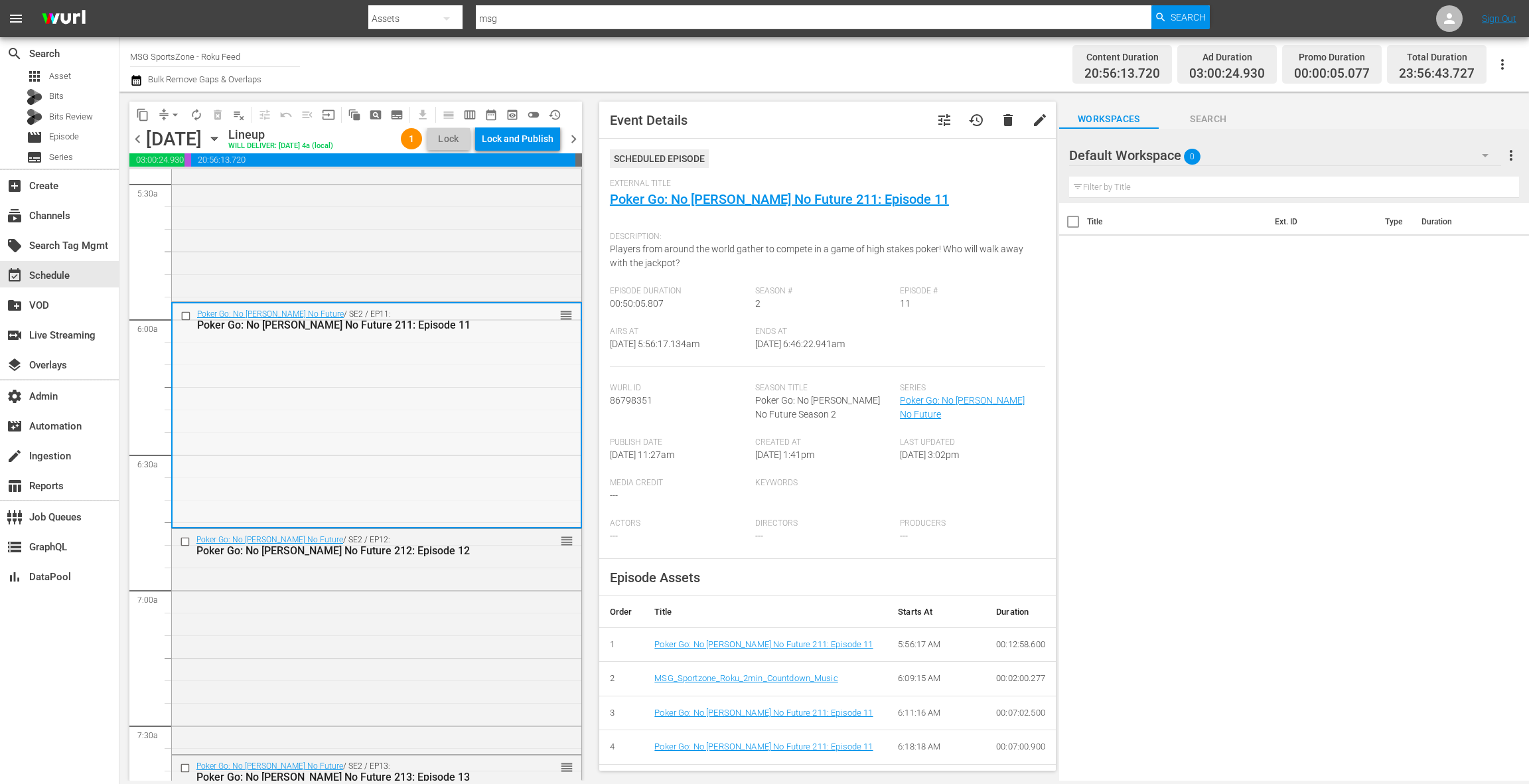
scroll to position [1578, 0]
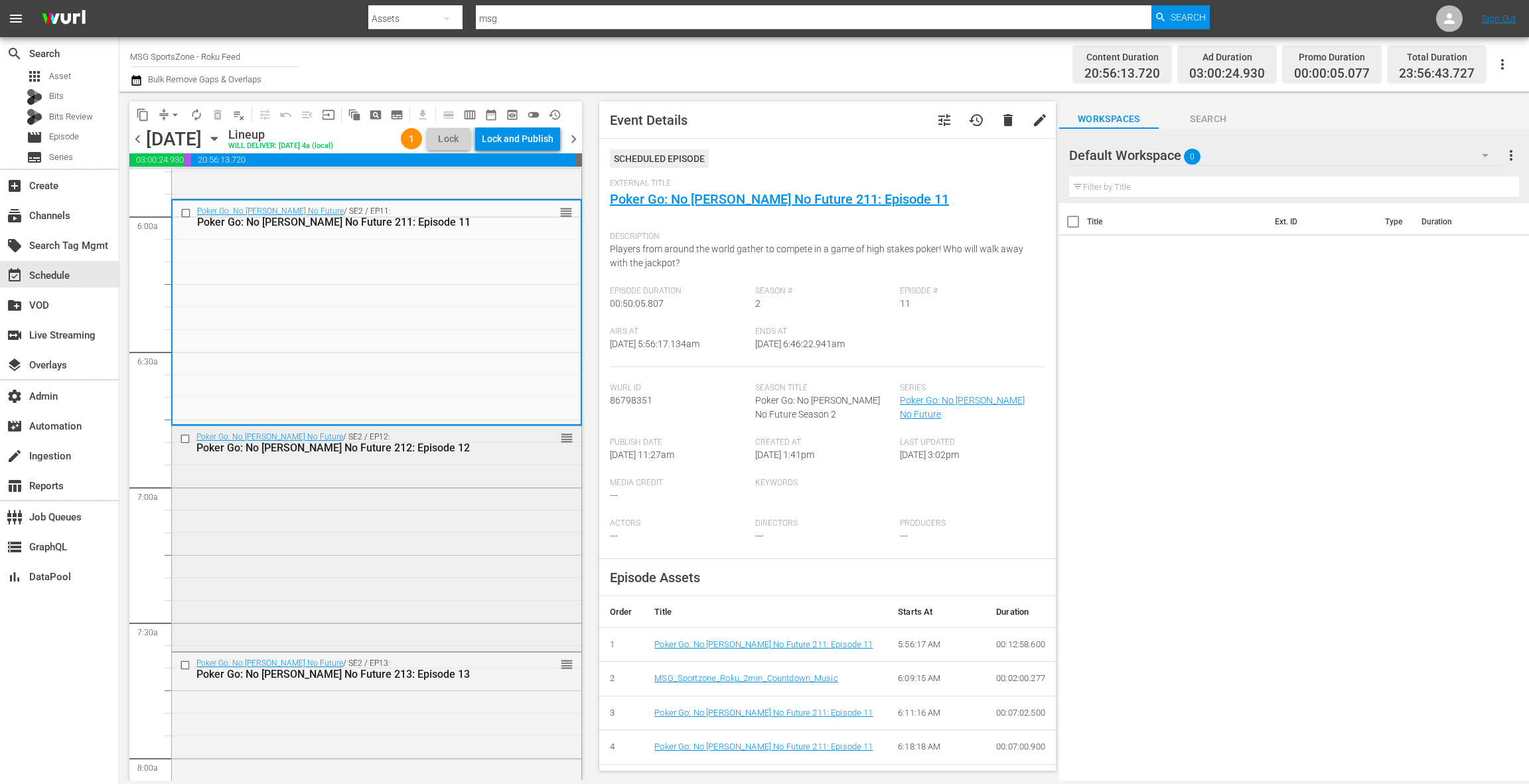
click at [388, 467] on div "Poker Go: No Gamble No Future / SE2 / EP12: Poker Go: No Gamble No Future 212: …" at bounding box center [376, 537] width 409 height 222
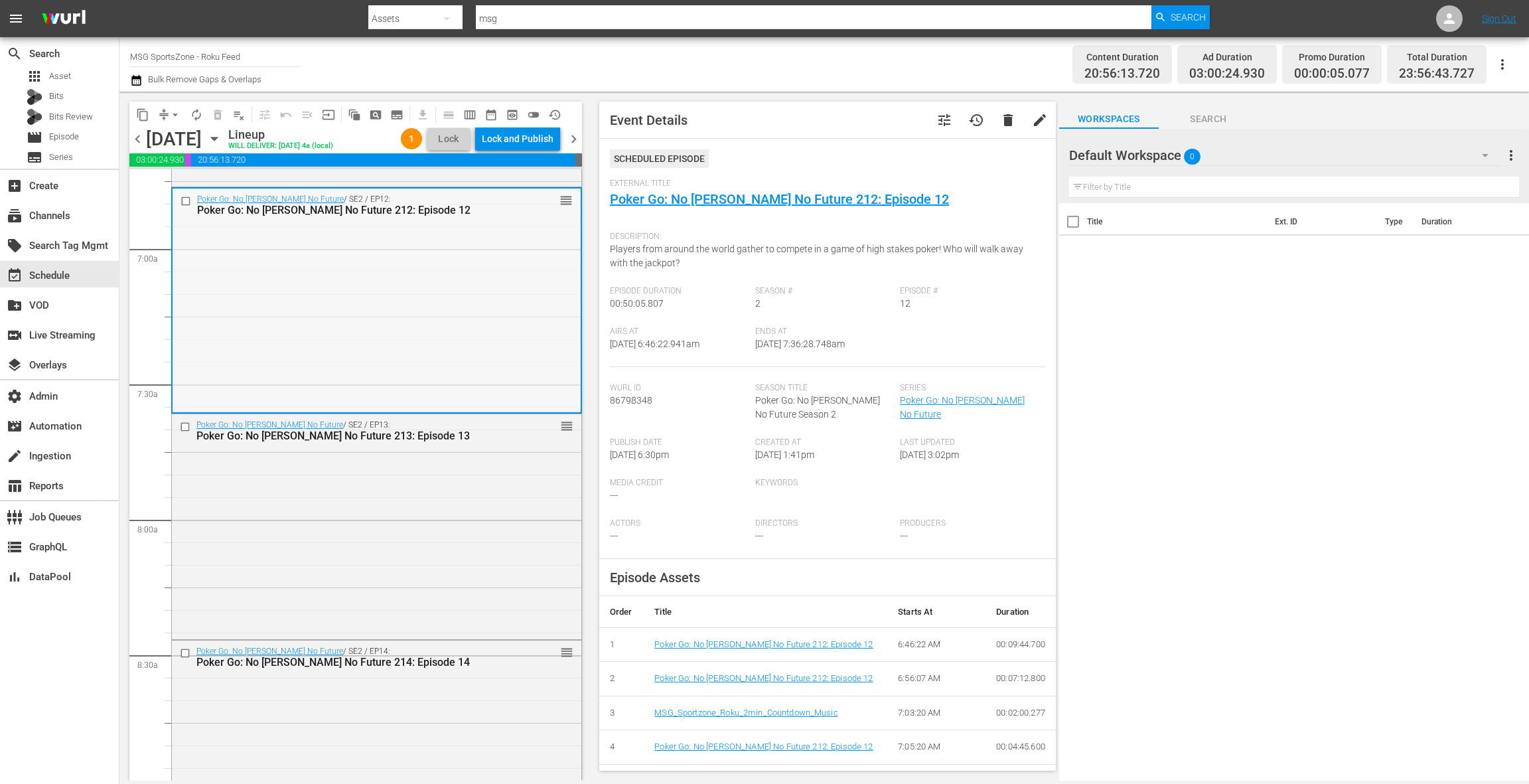
scroll to position [1883, 0]
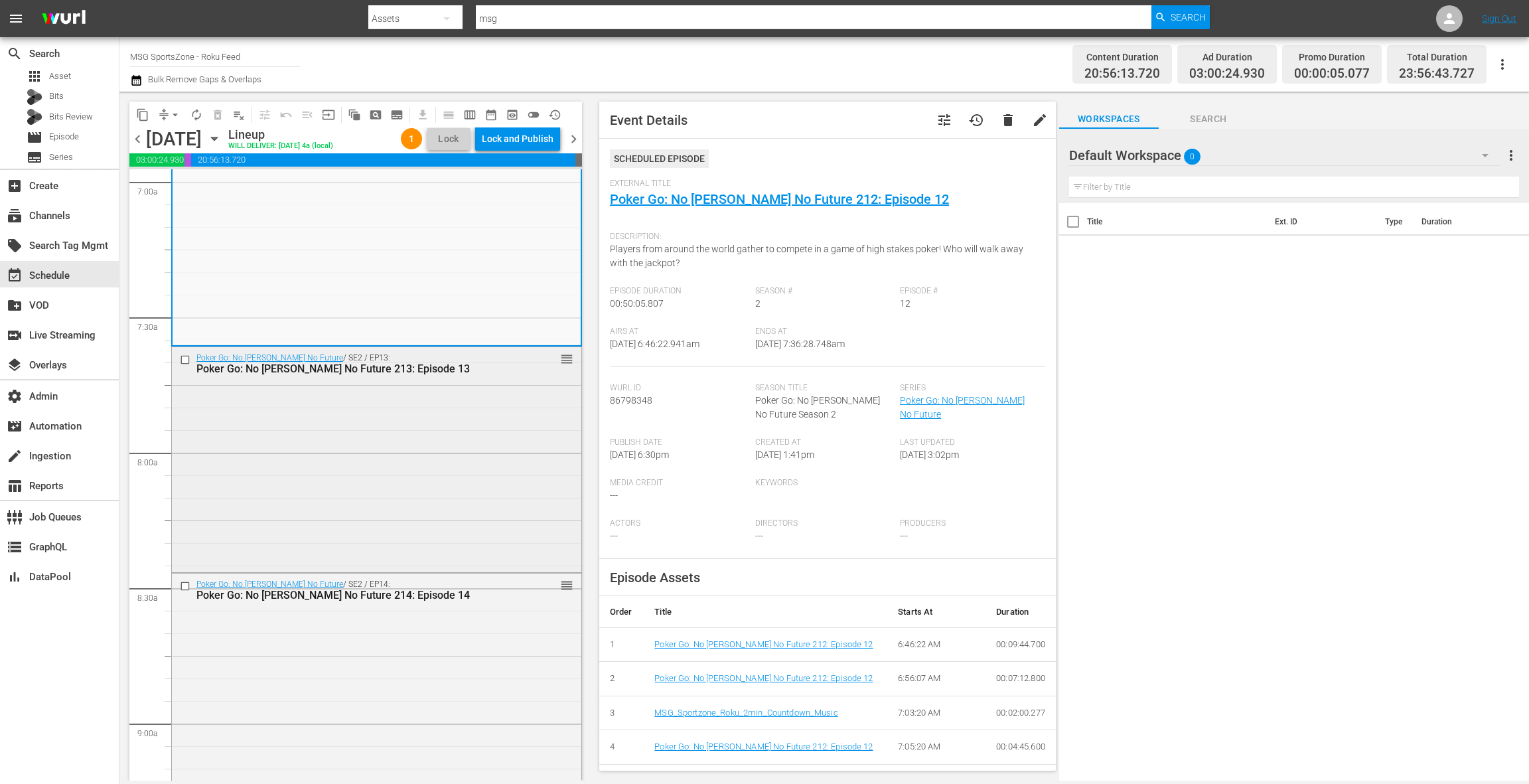
click at [388, 467] on div "Poker Go: No Gamble No Future / SE2 / EP13: Poker Go: No Gamble No Future 213: …" at bounding box center [376, 458] width 409 height 222
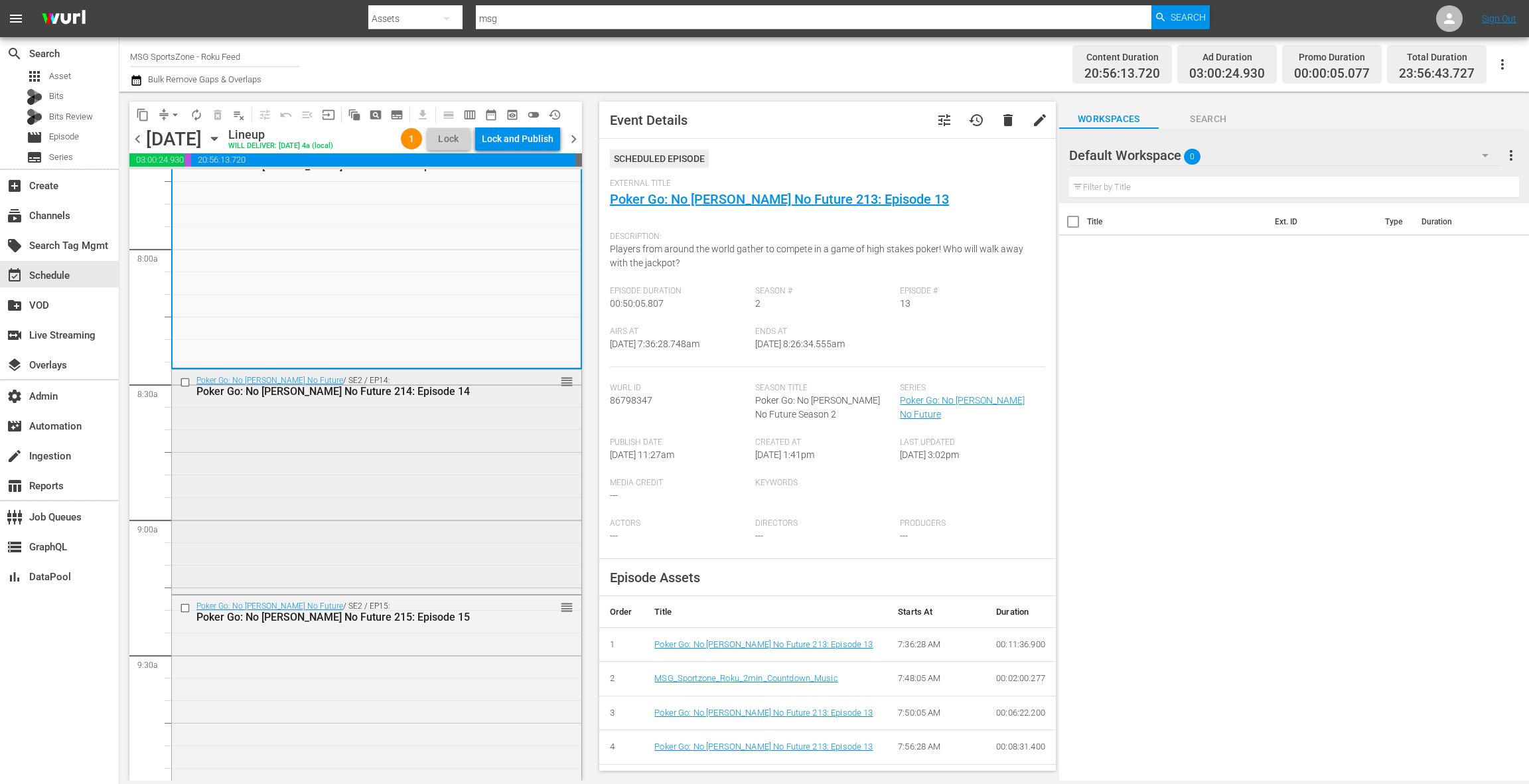
scroll to position [2091, 0]
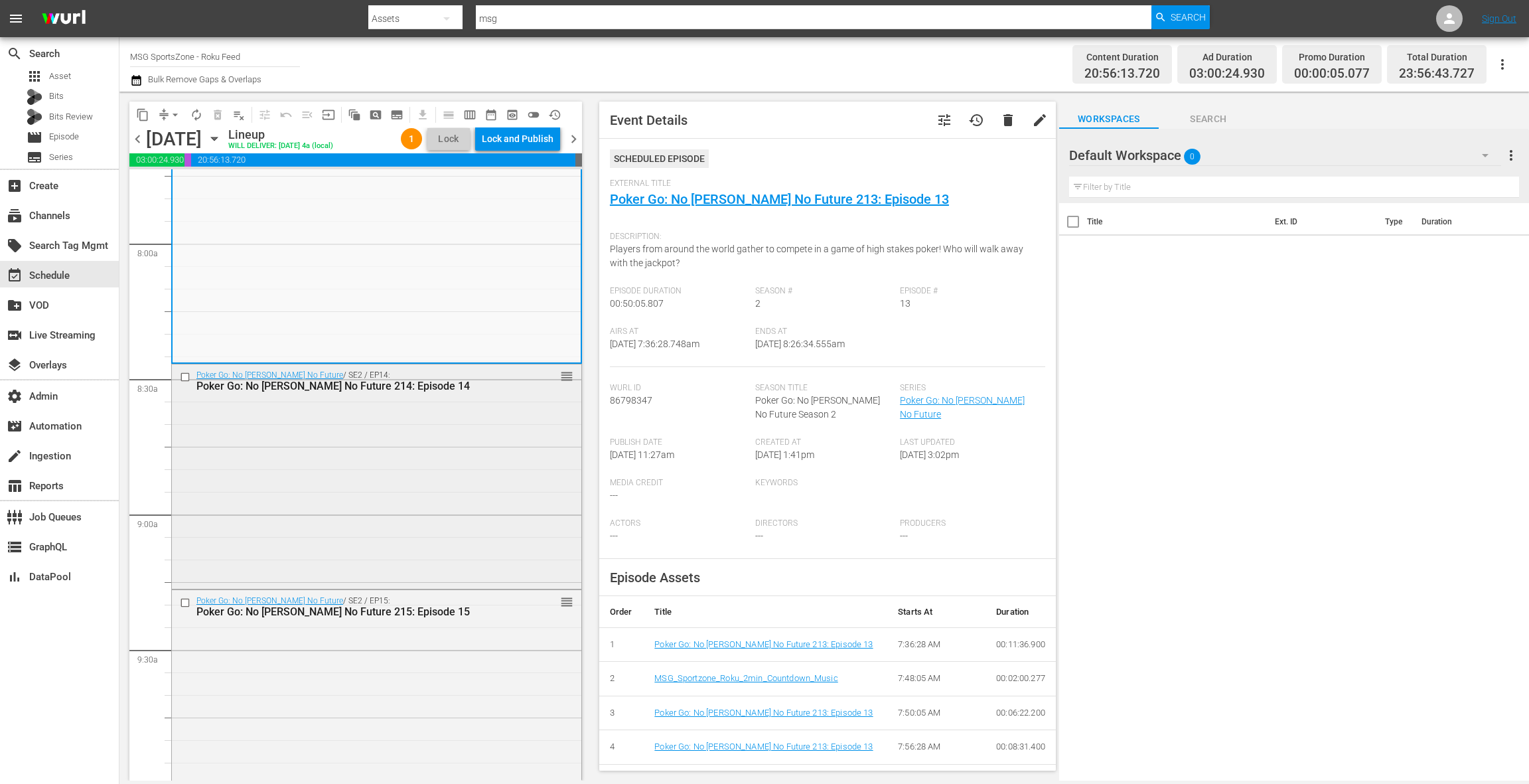
click at [388, 467] on div "Poker Go: No Gamble No Future / SE2 / EP14: Poker Go: No Gamble No Future 214: …" at bounding box center [376, 476] width 409 height 222
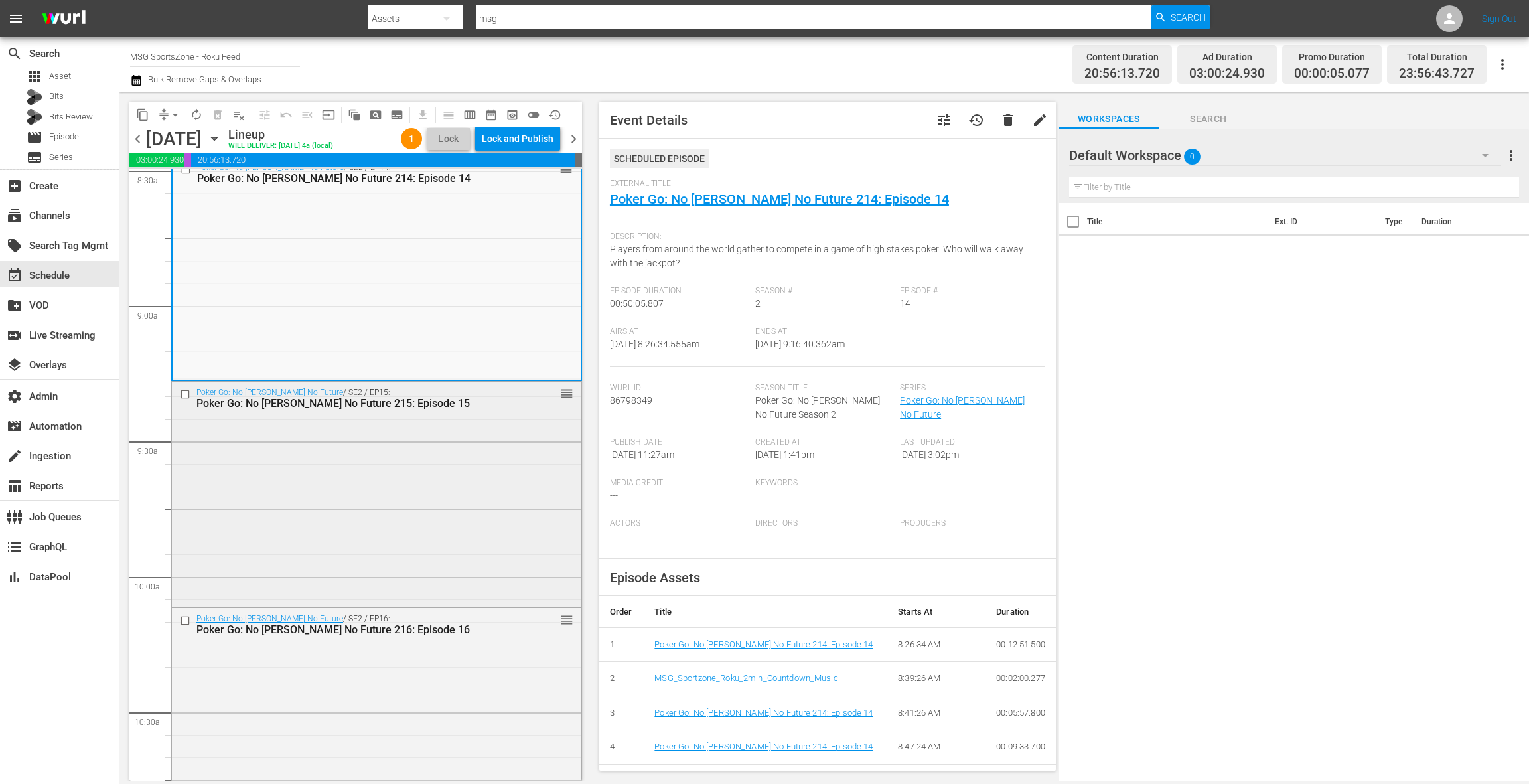
scroll to position [2326, 0]
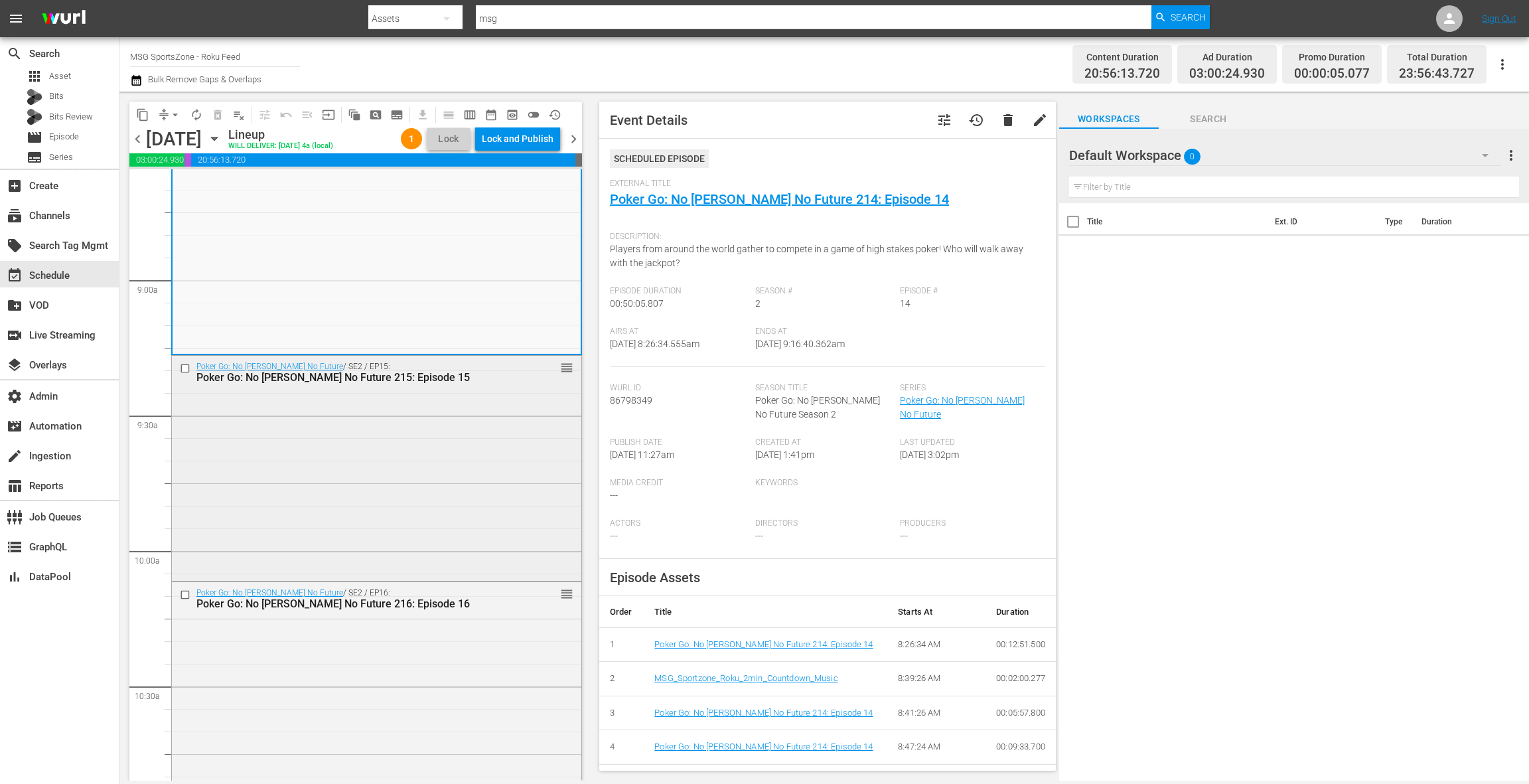
click at [388, 467] on div "Poker Go: No Gamble No Future / SE2 / EP15: Poker Go: No Gamble No Future 215: …" at bounding box center [376, 467] width 409 height 222
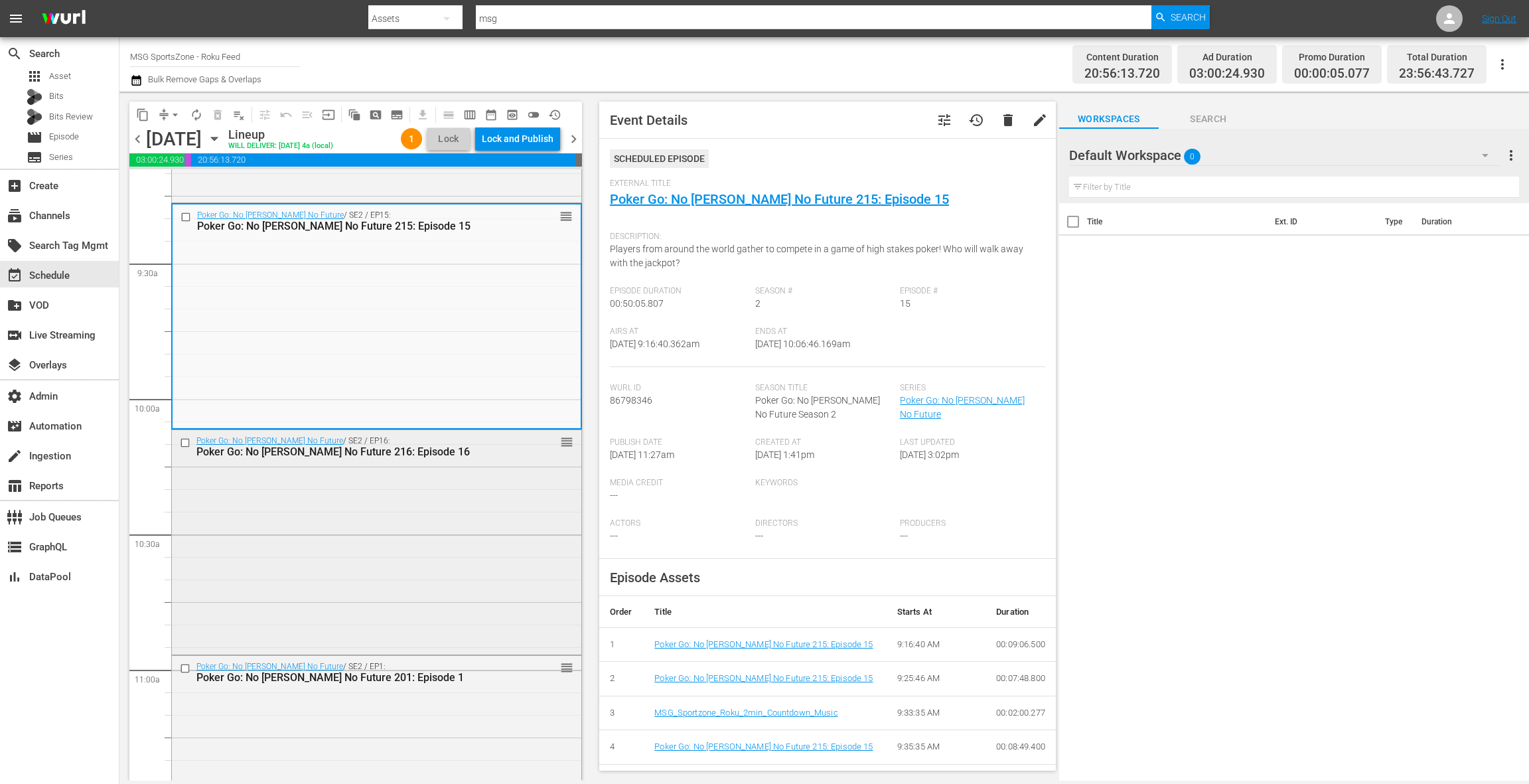
scroll to position [2513, 0]
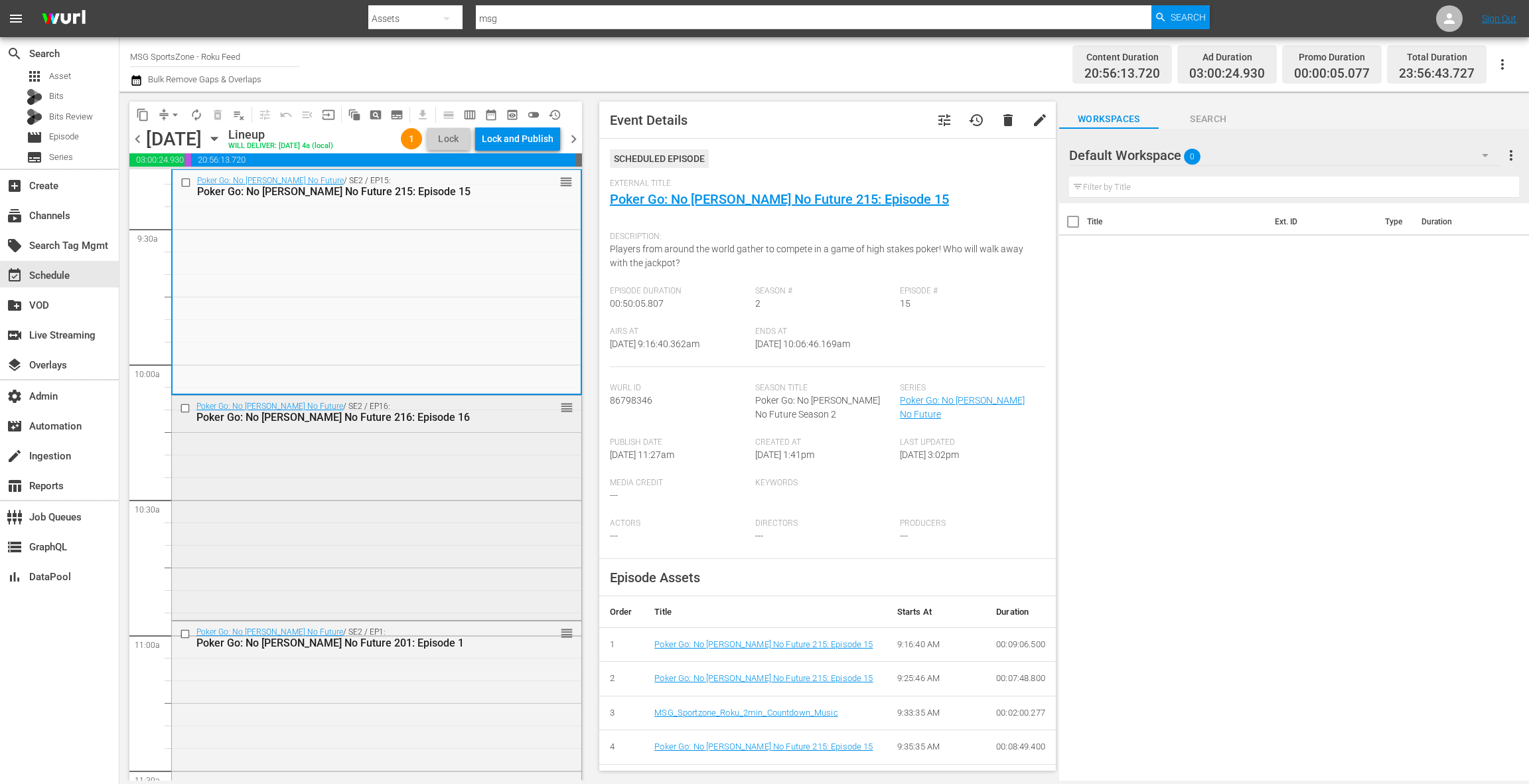
click at [388, 467] on div "Poker Go: No Gamble No Future / SE2 / EP16: Poker Go: No Gamble No Future 216: …" at bounding box center [376, 507] width 409 height 222
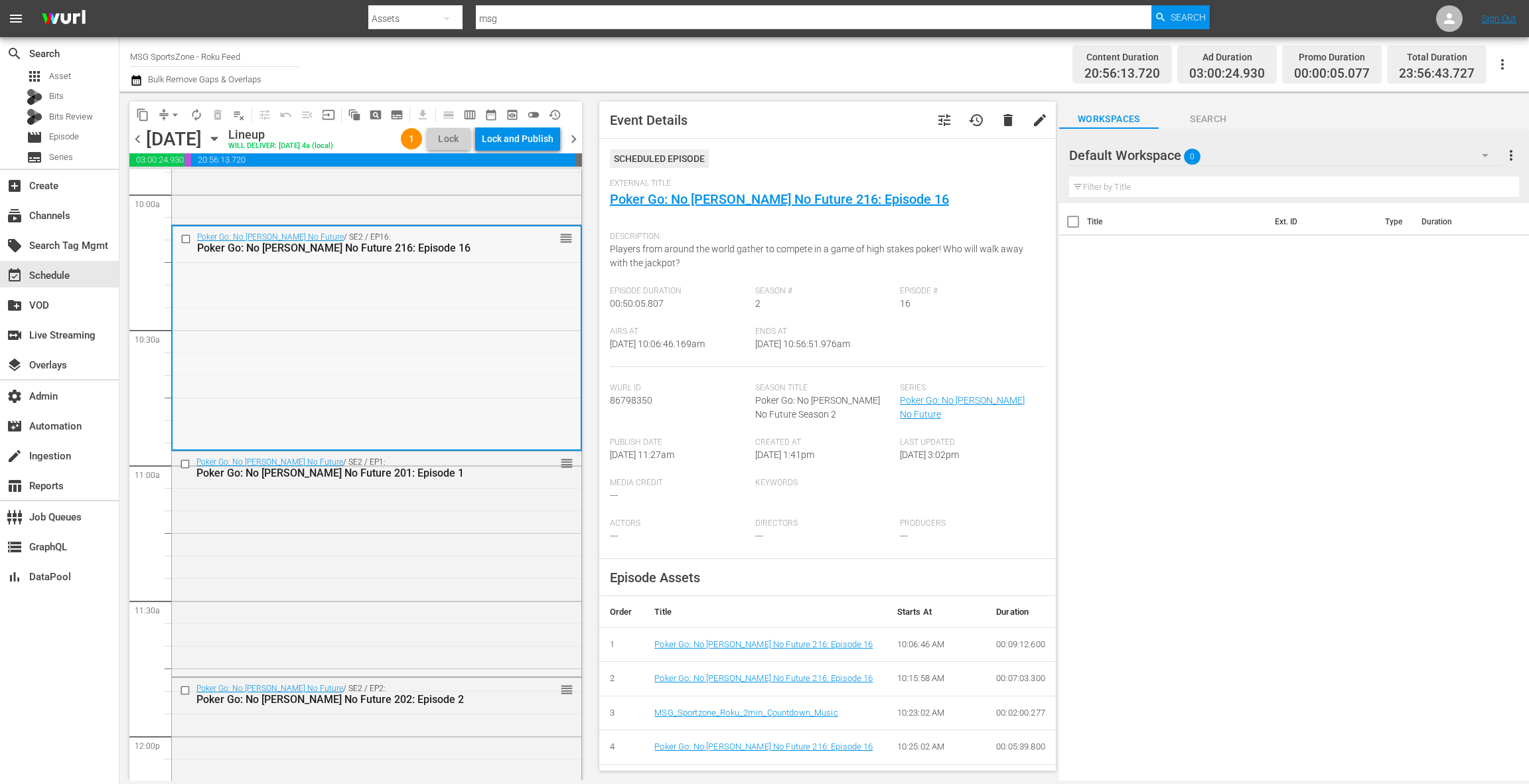
scroll to position [2748, 0]
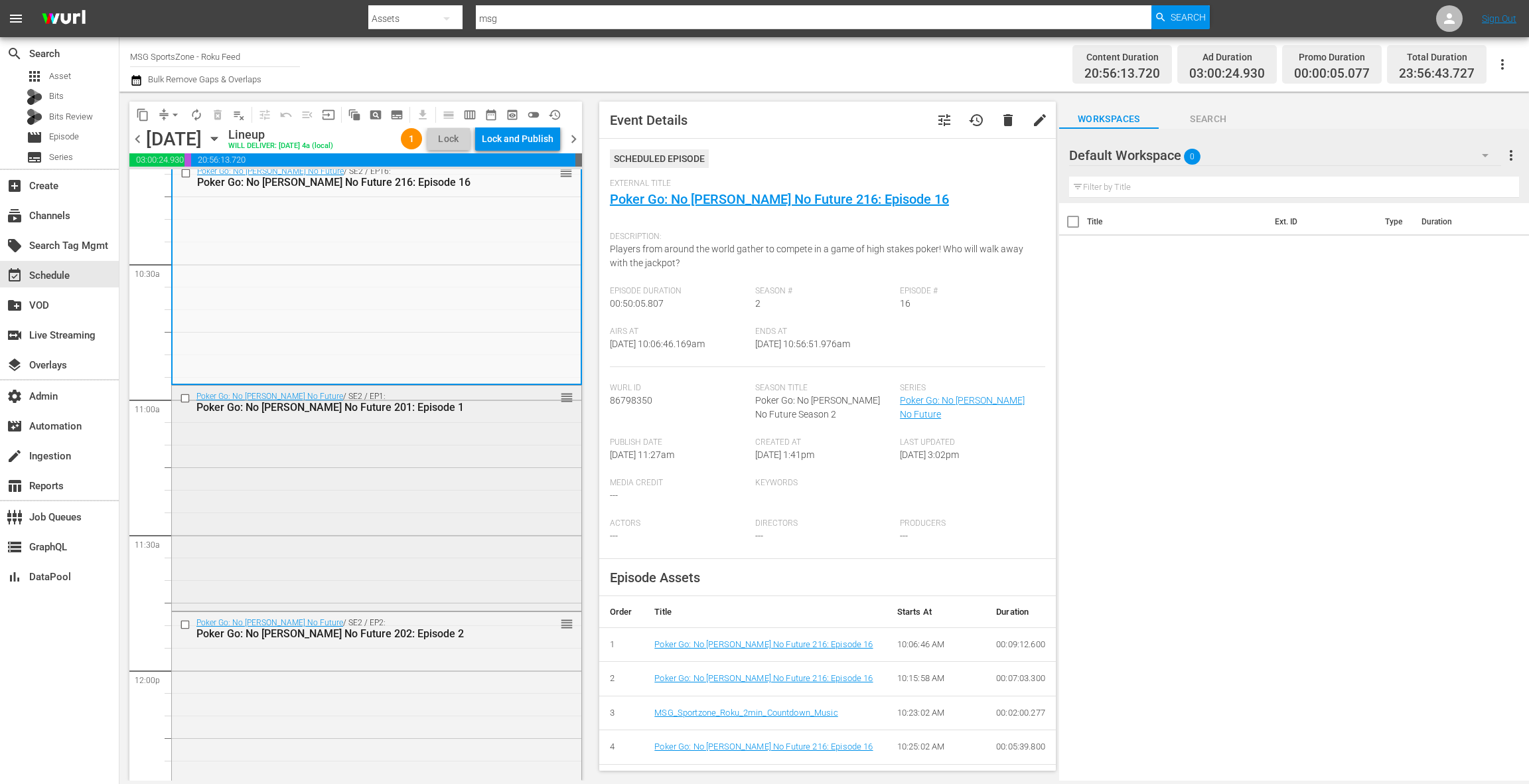
click at [388, 468] on div "Poker Go: No Gamble No Future / SE2 / EP1: Poker Go: No Gamble No Future 201: E…" at bounding box center [376, 496] width 409 height 222
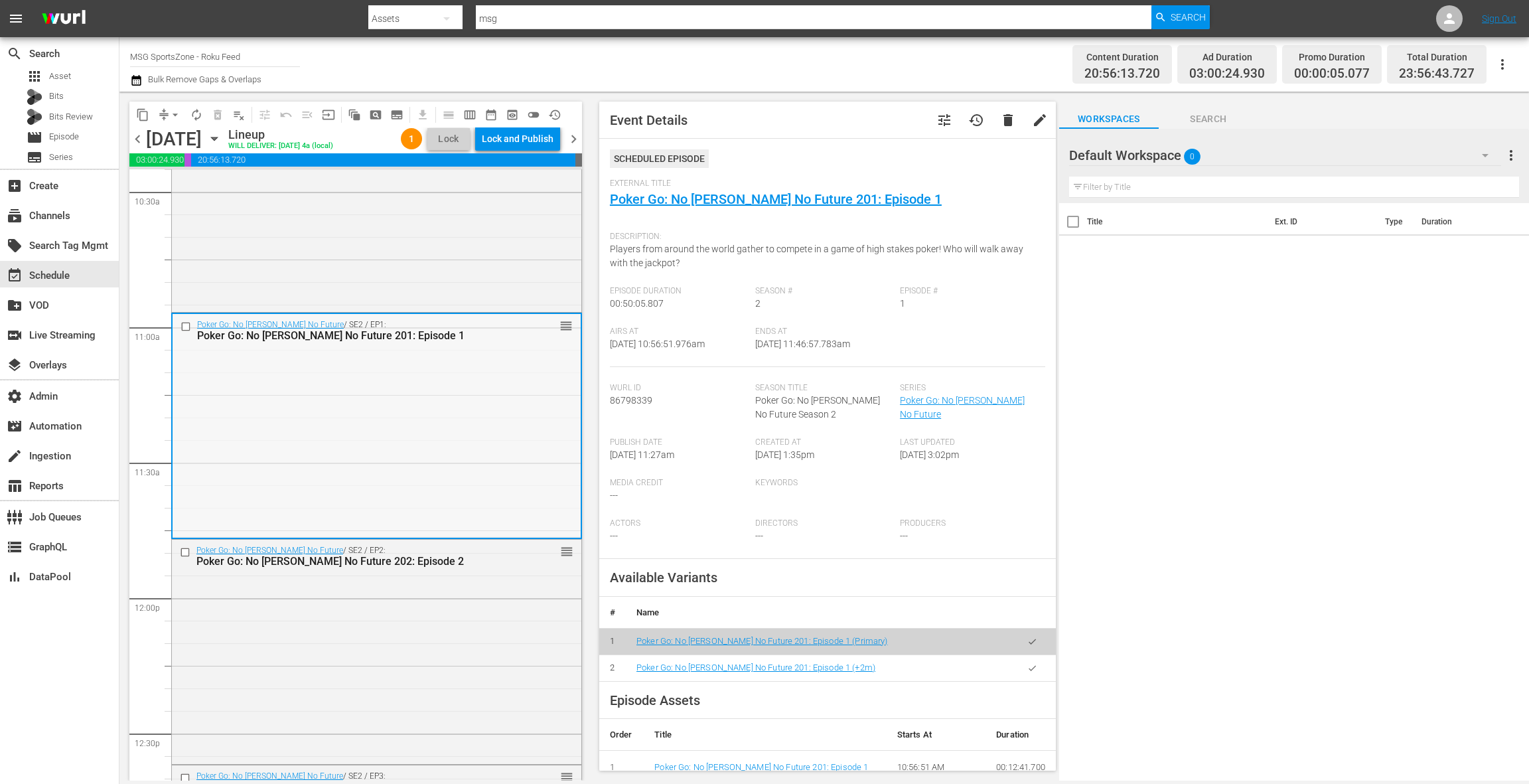
scroll to position [2860, 0]
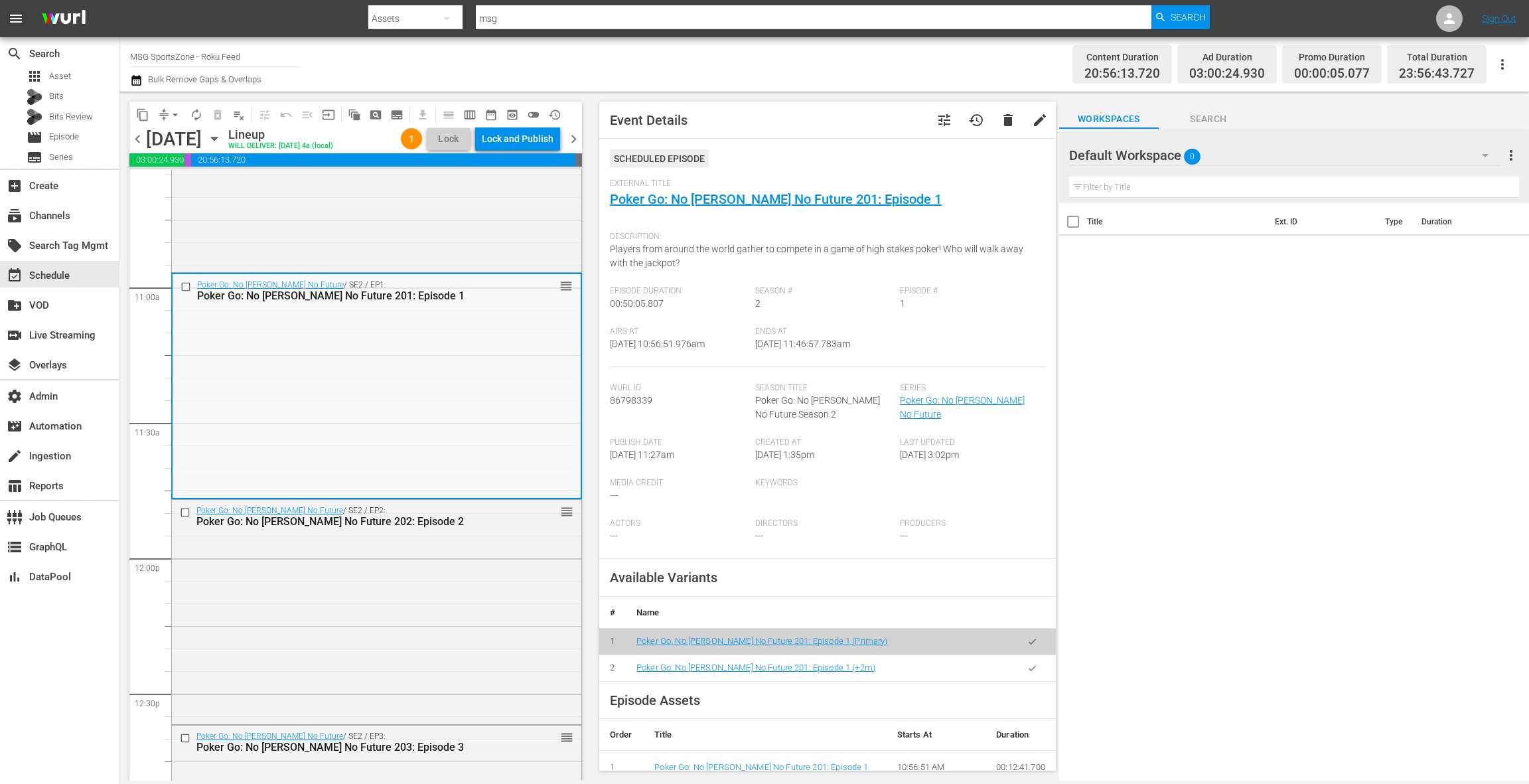
click at [1035, 668] on icon "button" at bounding box center [1032, 668] width 10 height 10
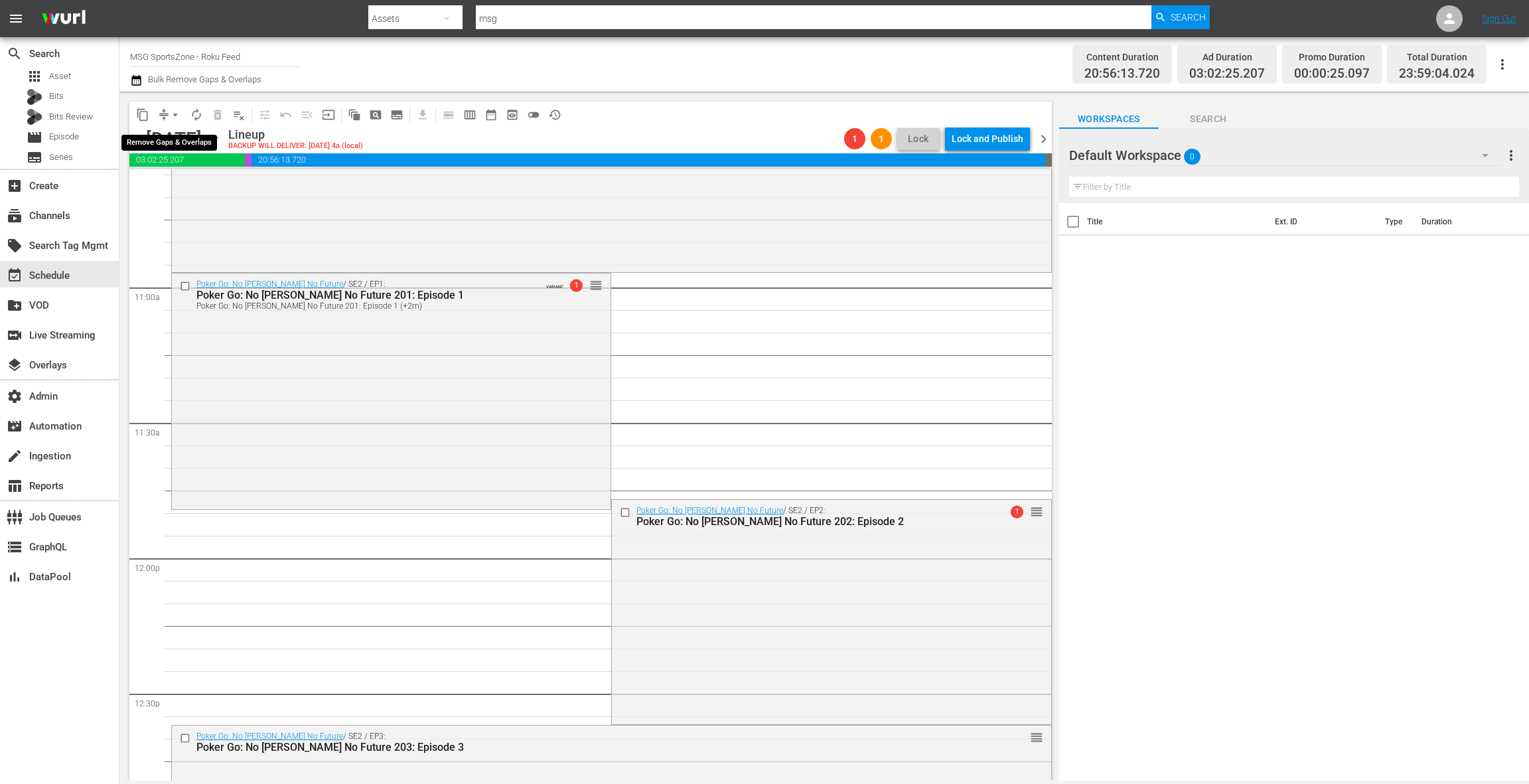
click at [166, 113] on button "arrow_drop_down" at bounding box center [175, 114] width 22 height 22
click at [196, 185] on li "Align to End of Previous Day" at bounding box center [176, 185] width 139 height 22
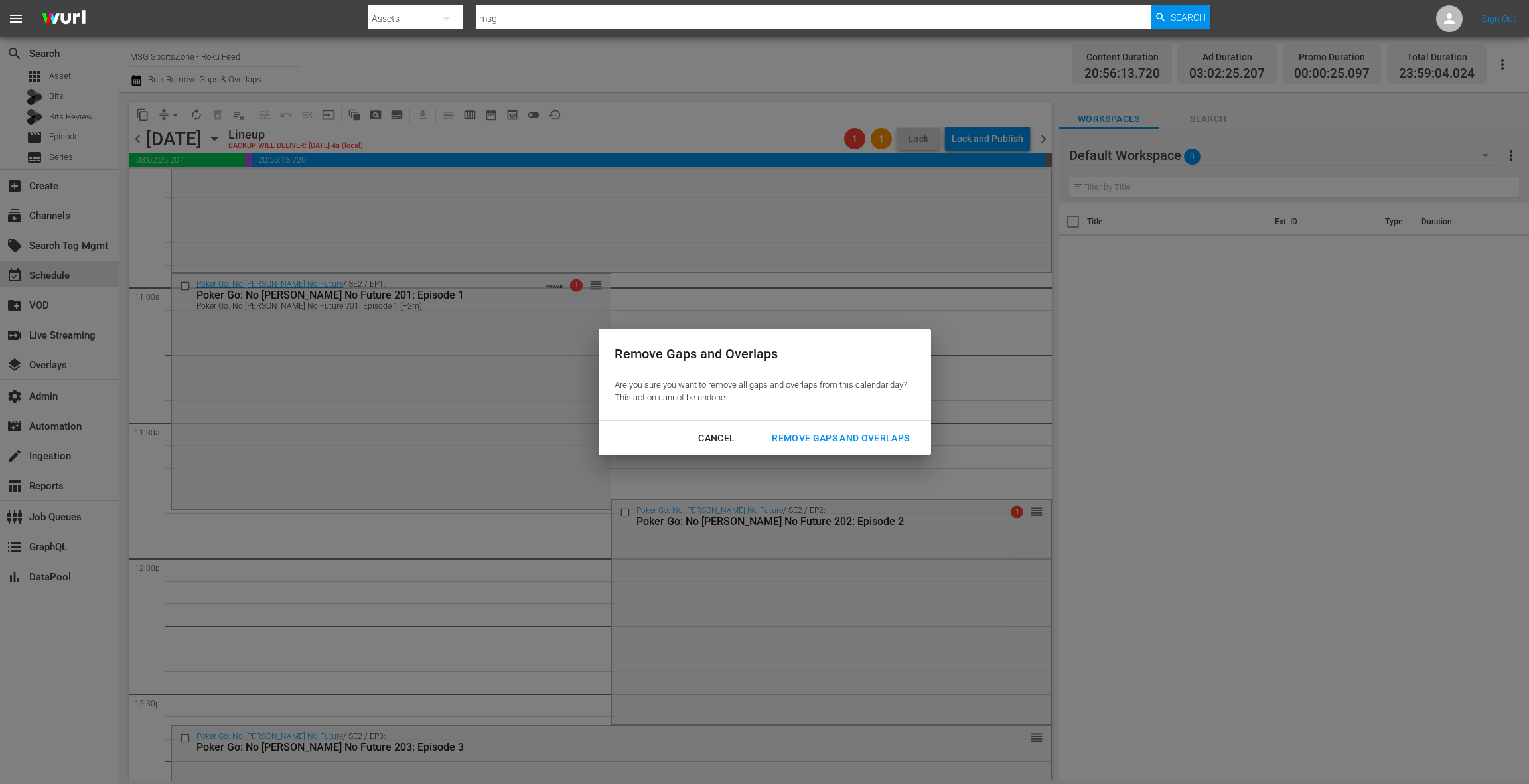
click at [849, 444] on div "Remove Gaps and Overlaps" at bounding box center [840, 438] width 158 height 17
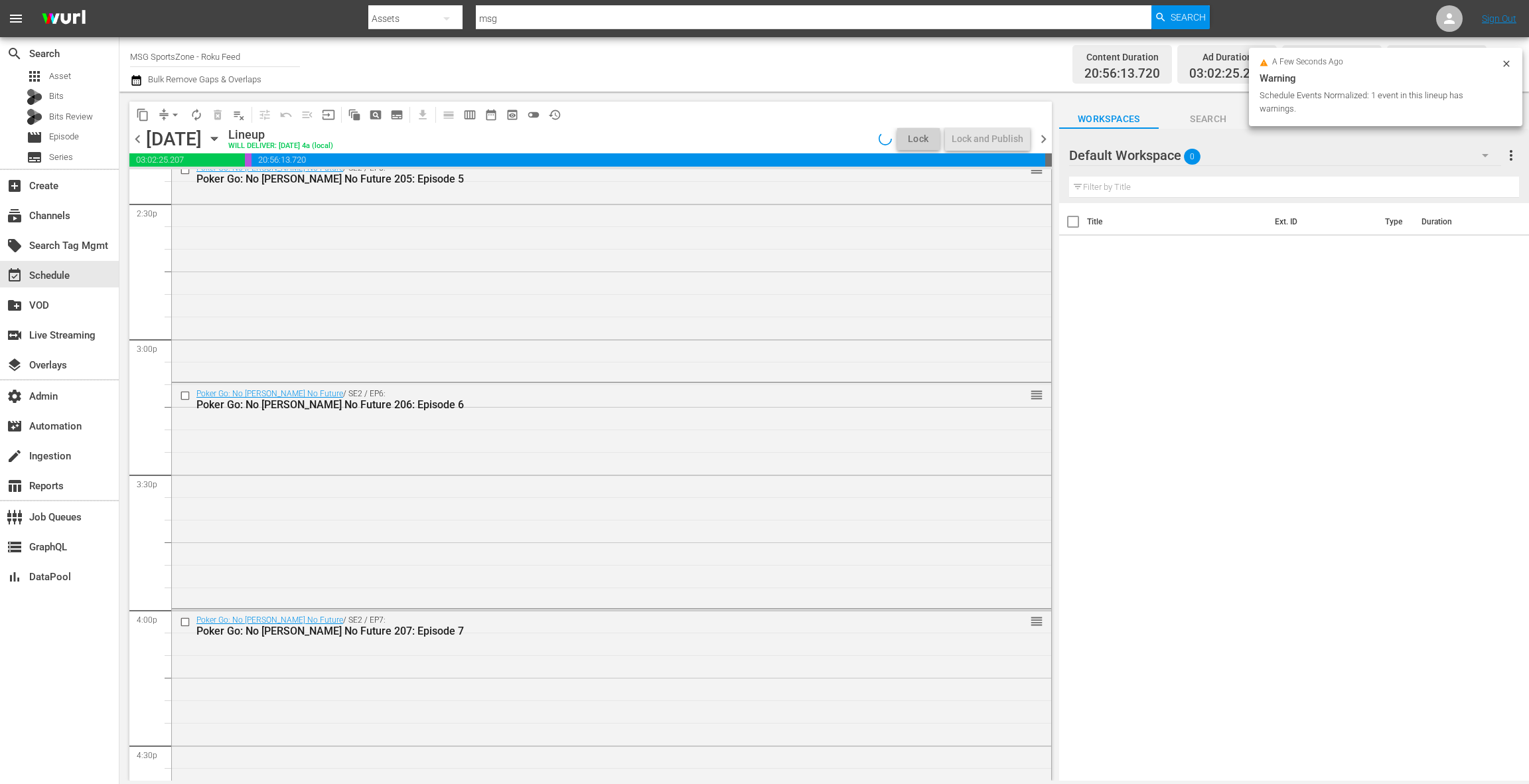
scroll to position [3959, 0]
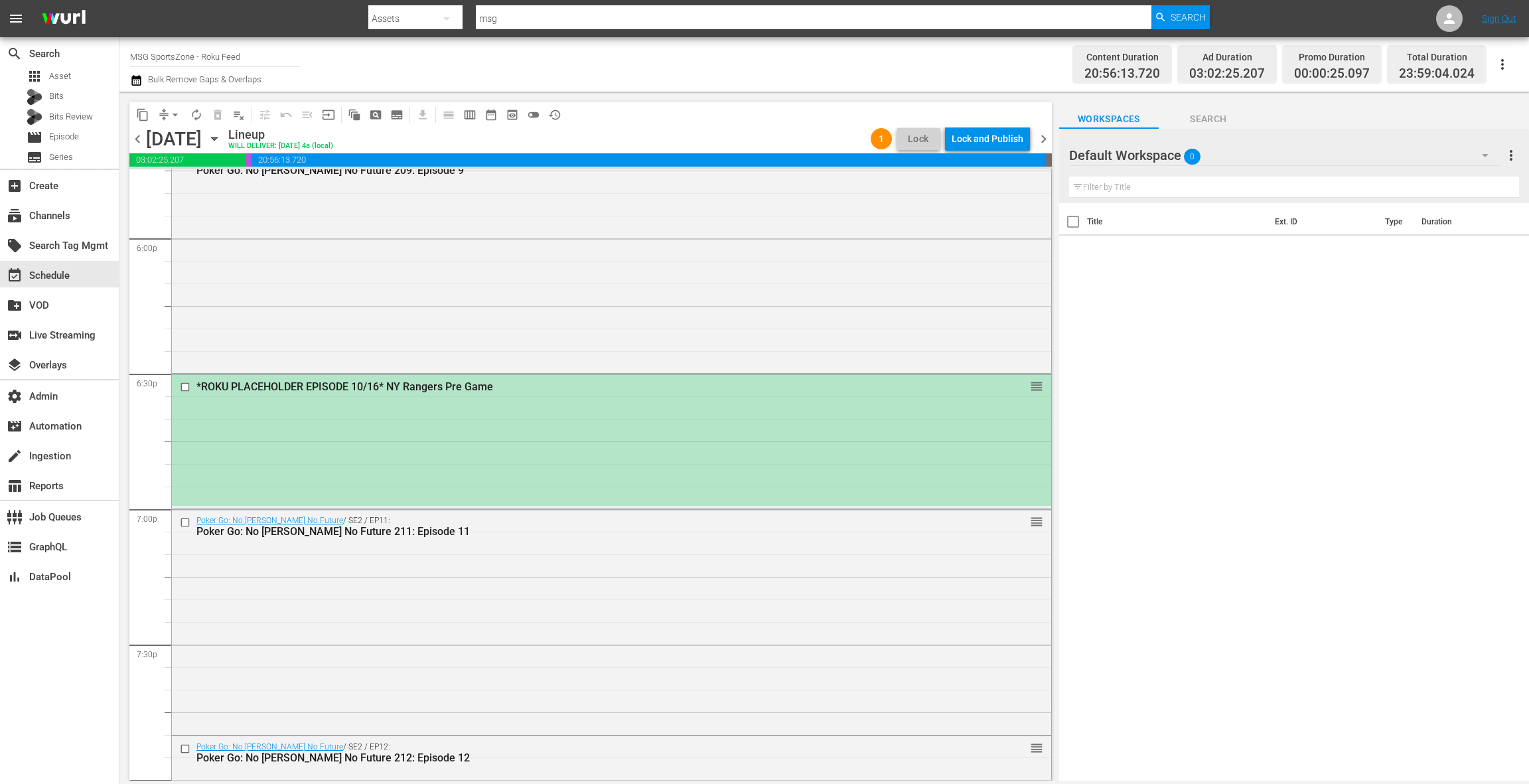
click at [484, 486] on div "*ROKU PLACEHOLDER EPISODE 10/16* NY Rangers Pre Game reorder" at bounding box center [611, 440] width 879 height 131
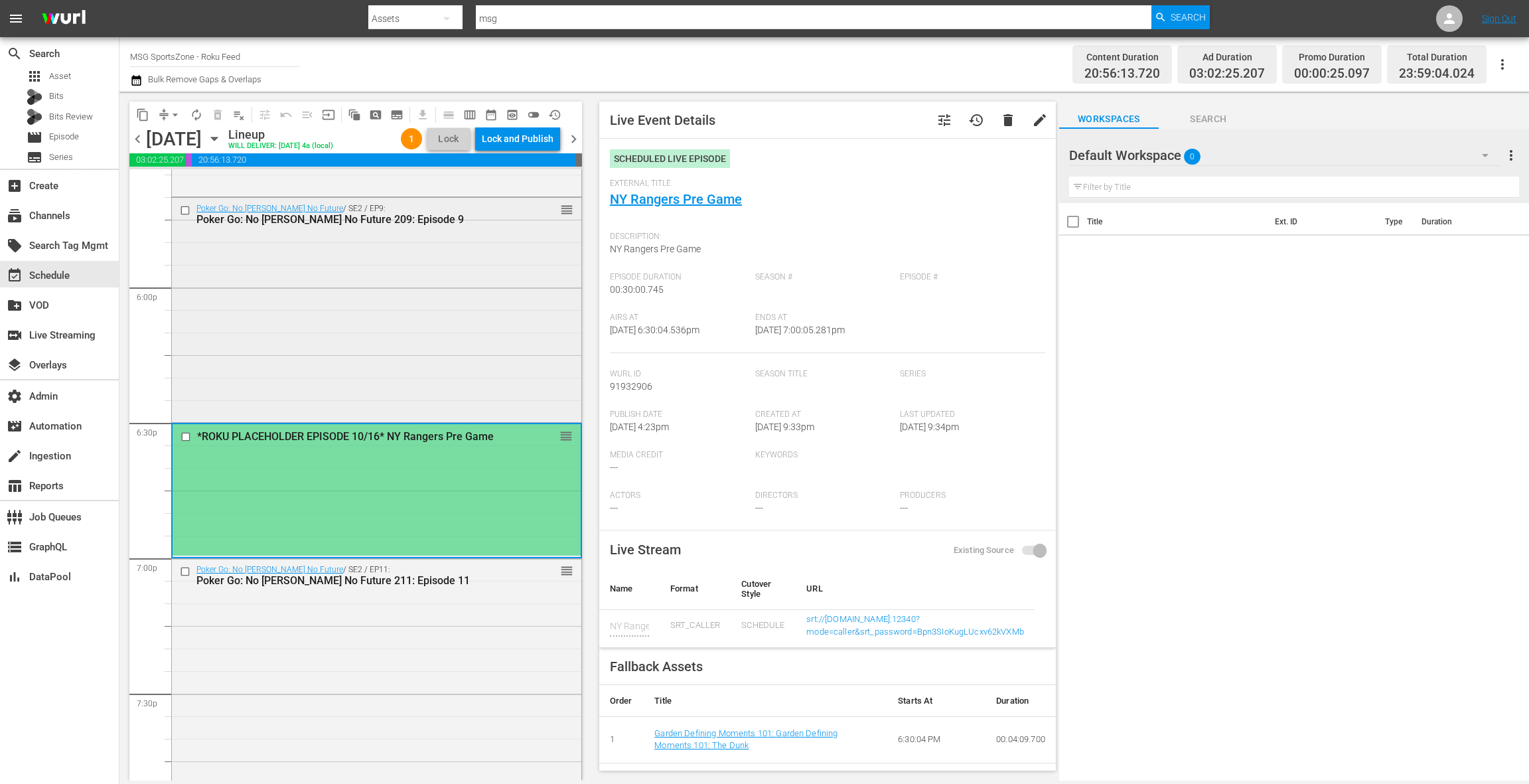
scroll to position [4684, 0]
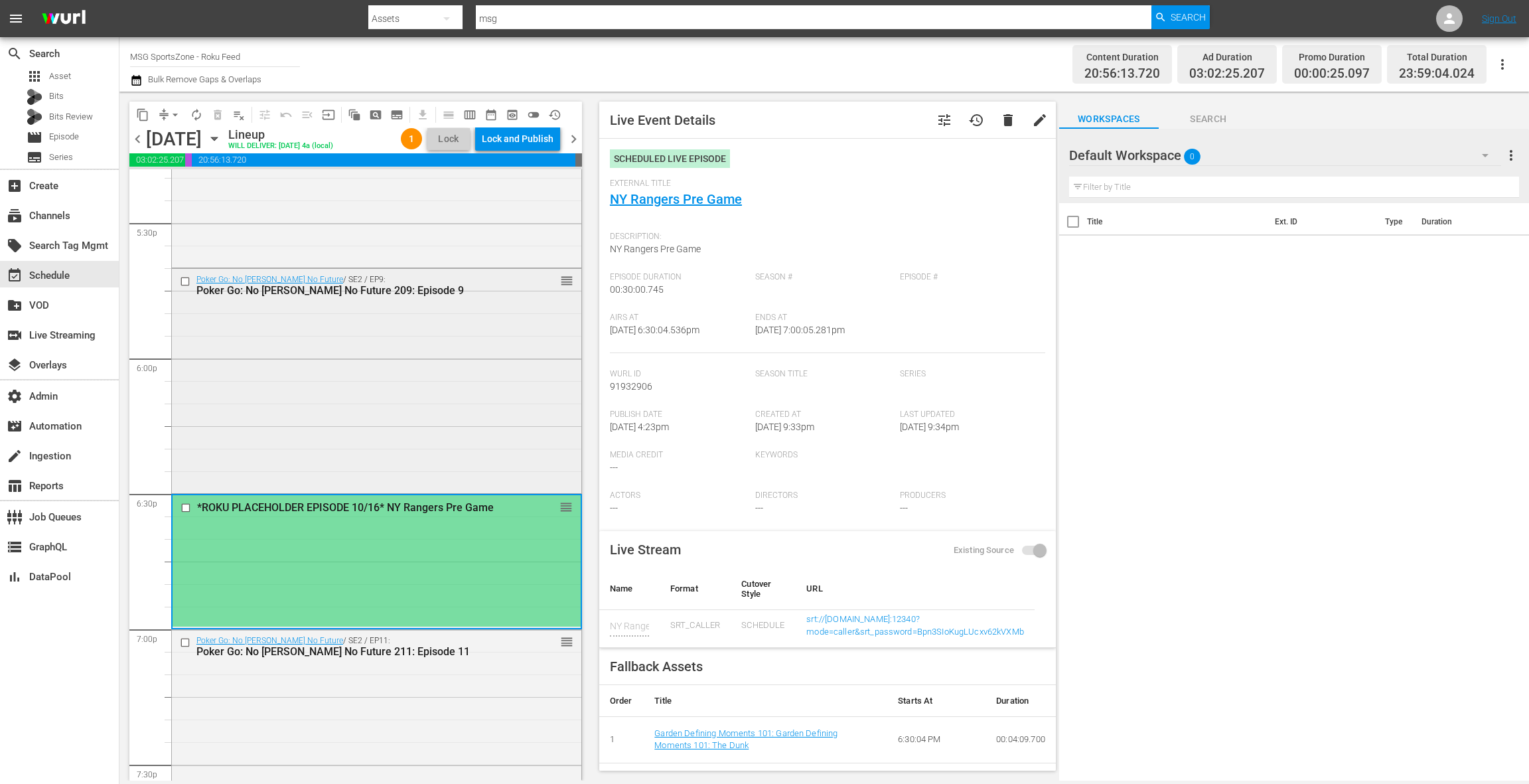
click at [461, 405] on div "Poker Go: No [PERSON_NAME] No Future / SE2 / EP9: Poker Go: No [PERSON_NAME] No…" at bounding box center [376, 380] width 409 height 222
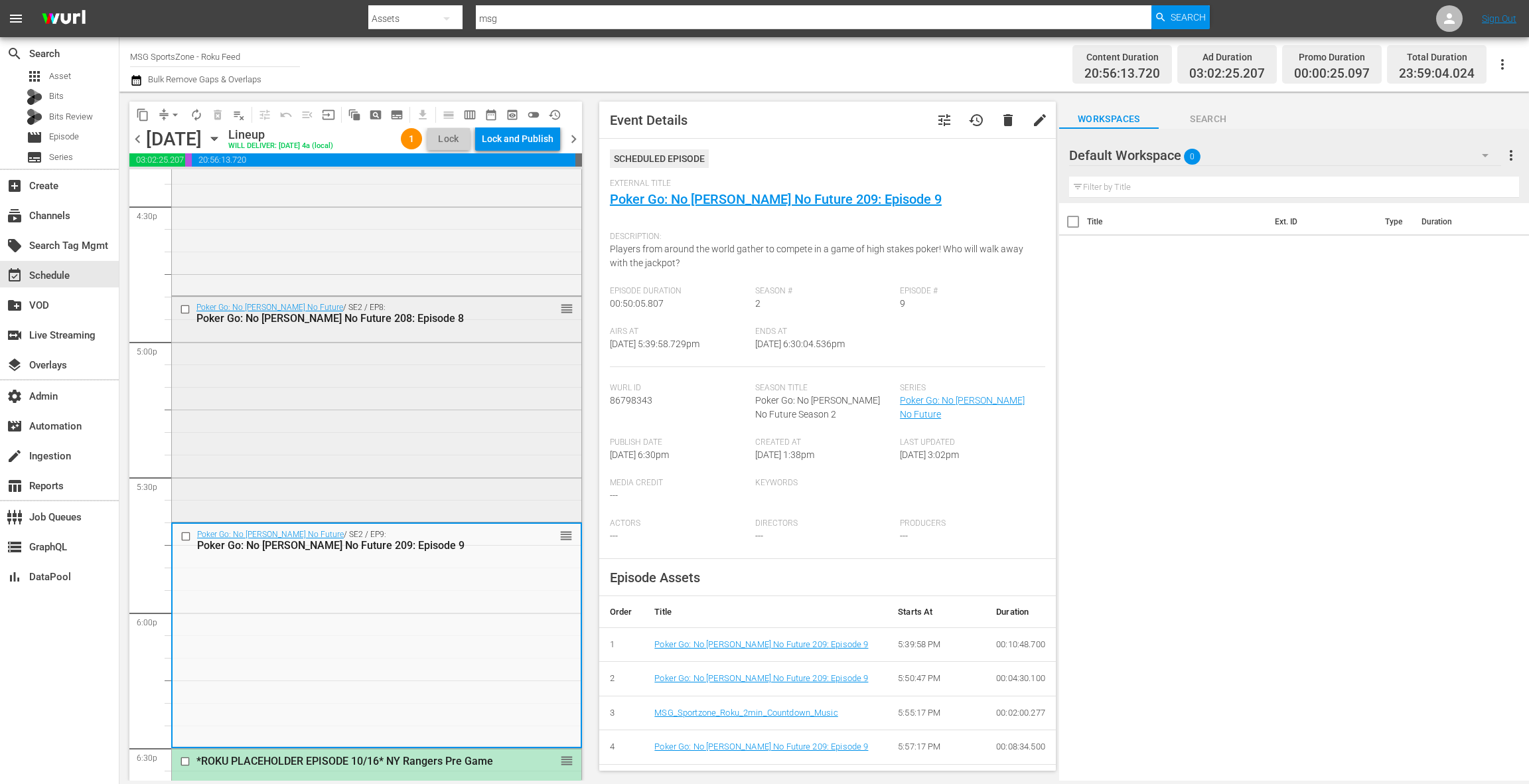
click at [460, 405] on div "Poker Go: No Gamble No Future / SE2 / EP8: Poker Go: No Gamble No Future 208: E…" at bounding box center [376, 408] width 409 height 222
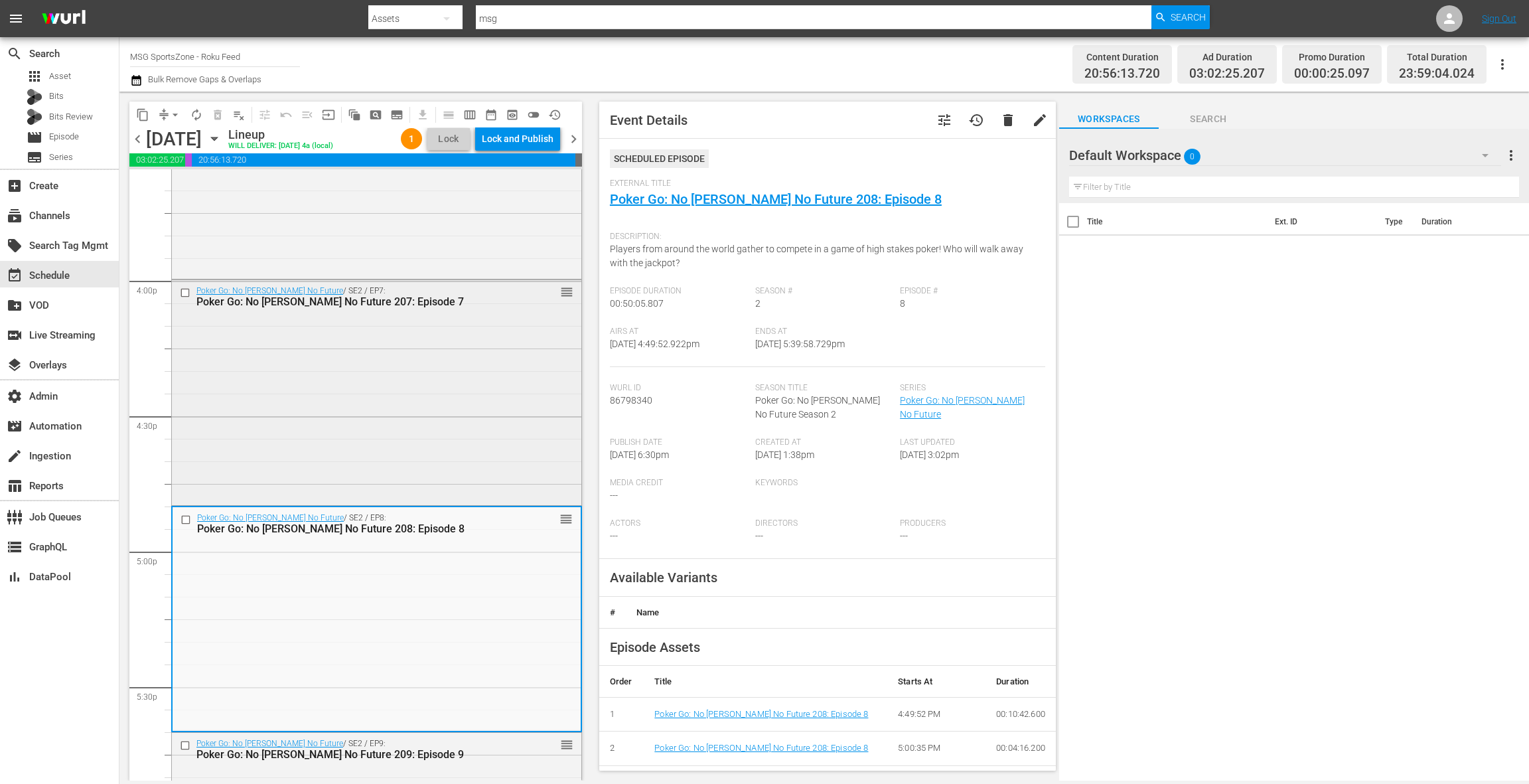
click at [461, 405] on div "Poker Go: No Gamble No Future / SE2 / EP7: Poker Go: No Gamble No Future 207: E…" at bounding box center [376, 391] width 409 height 222
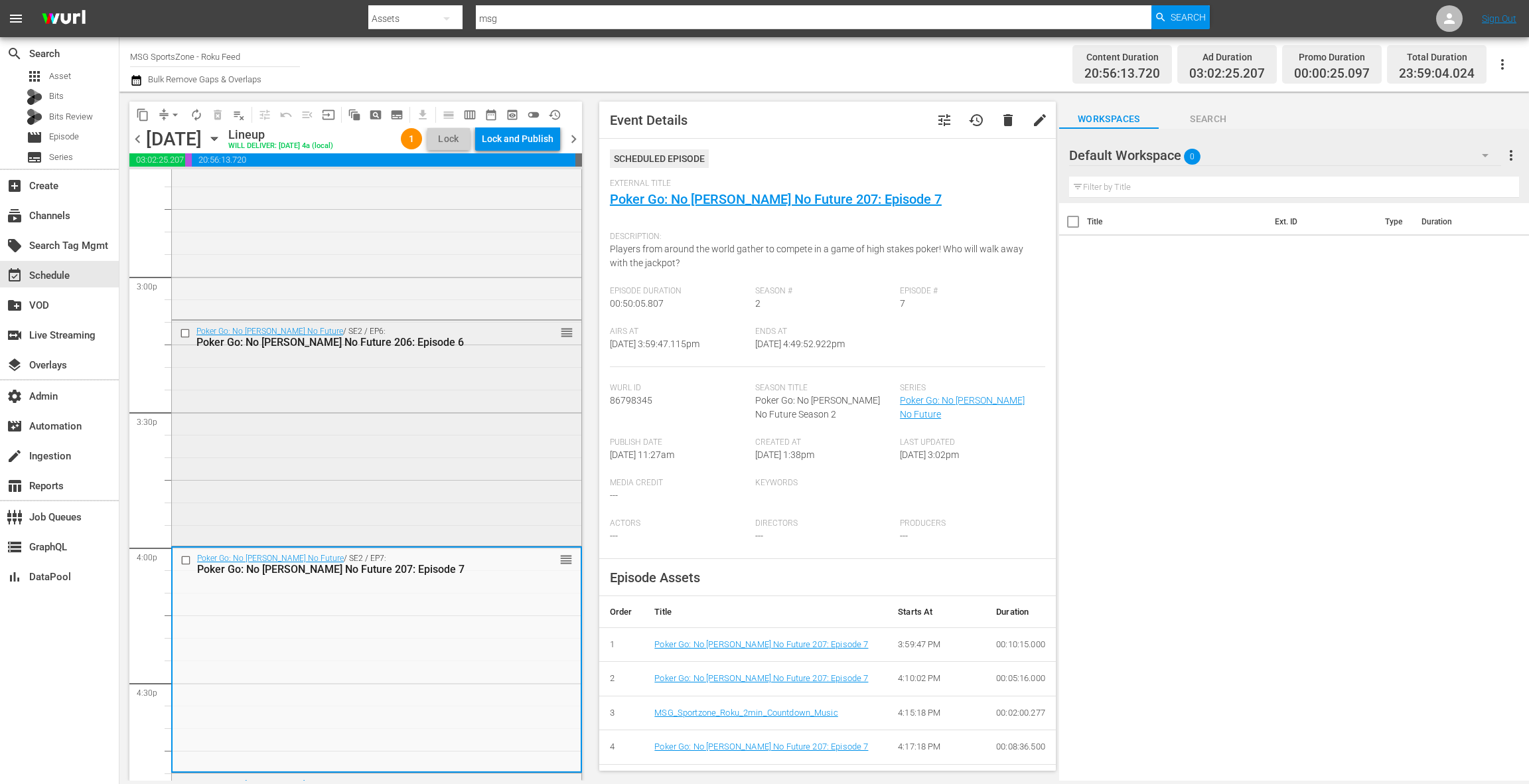
click at [461, 405] on div "Poker Go: No Gamble No Future / SE2 / EP6: Poker Go: No Gamble No Future 206: E…" at bounding box center [376, 432] width 409 height 222
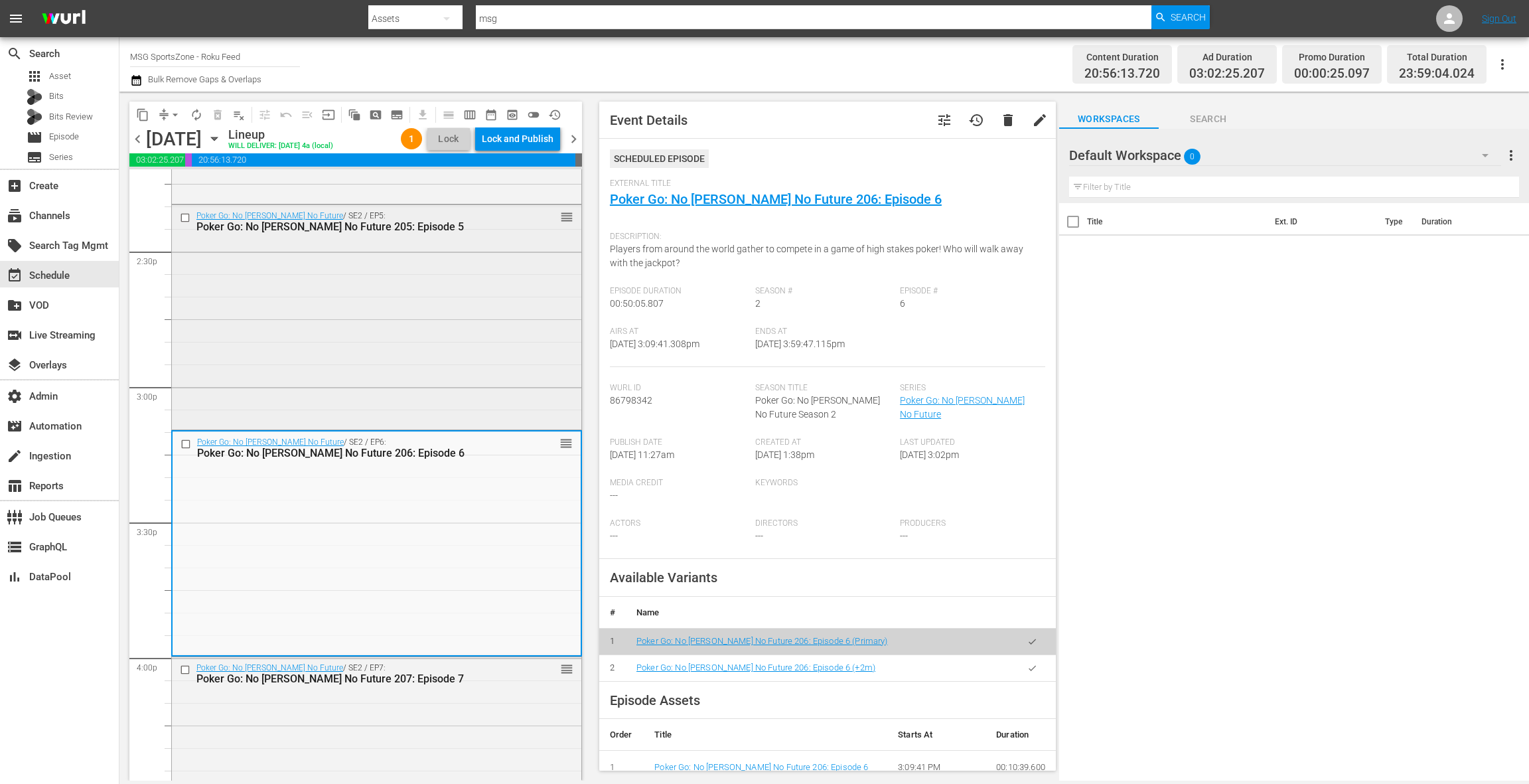
scroll to position [3835, 0]
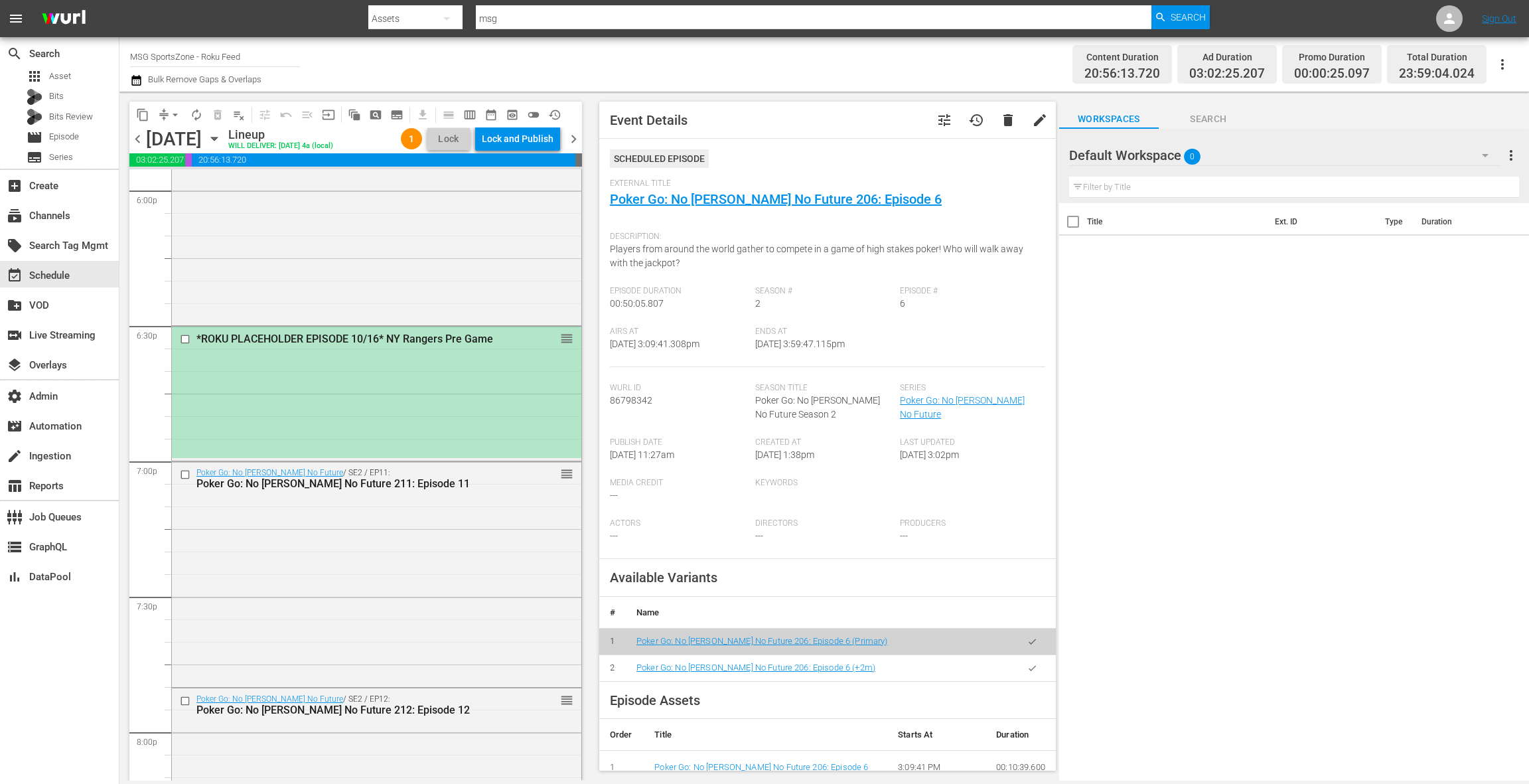
scroll to position [4900, 0]
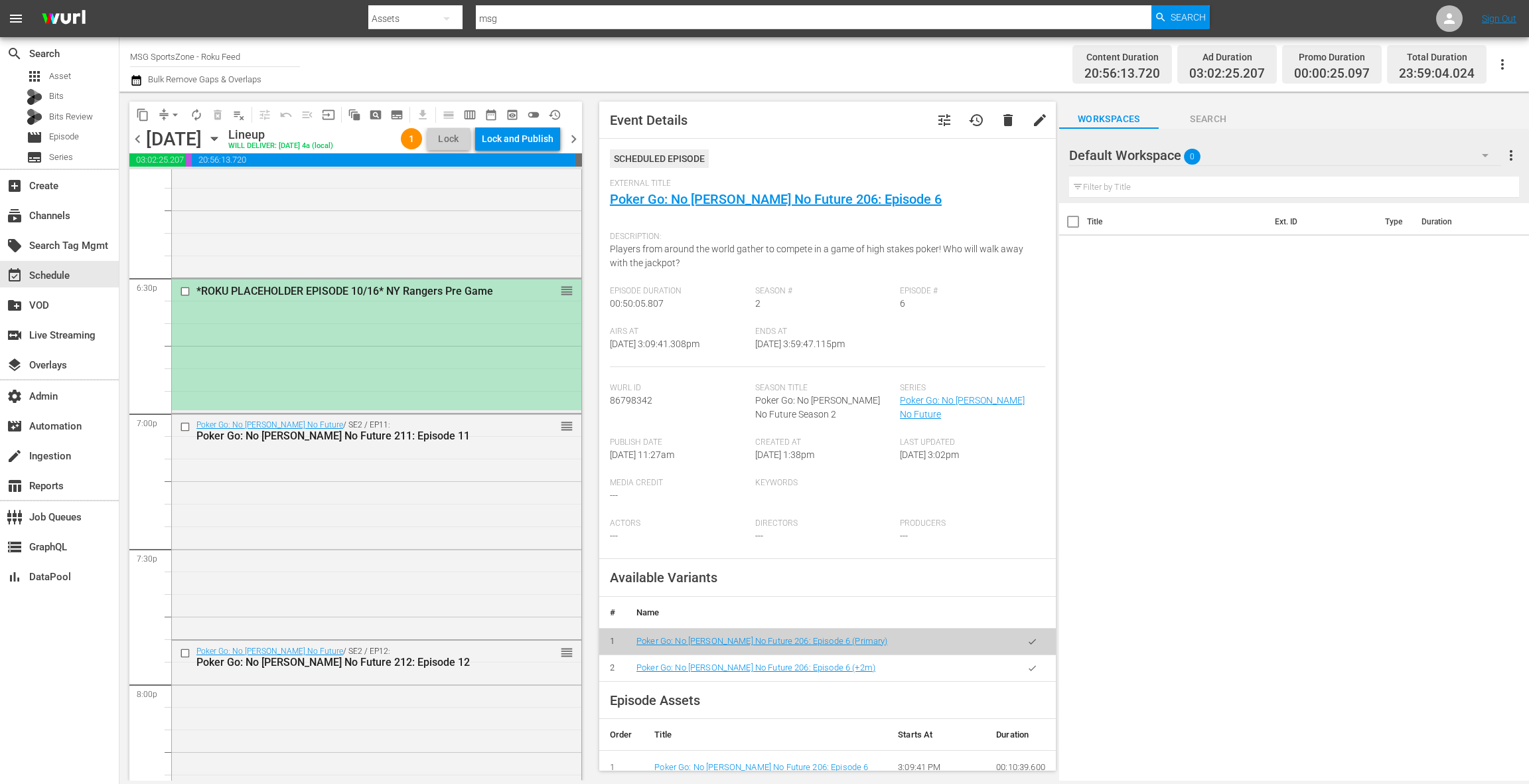
click at [464, 328] on div "*ROKU PLACEHOLDER EPISODE 10/16* NY Rangers Pre Game reorder" at bounding box center [376, 344] width 409 height 131
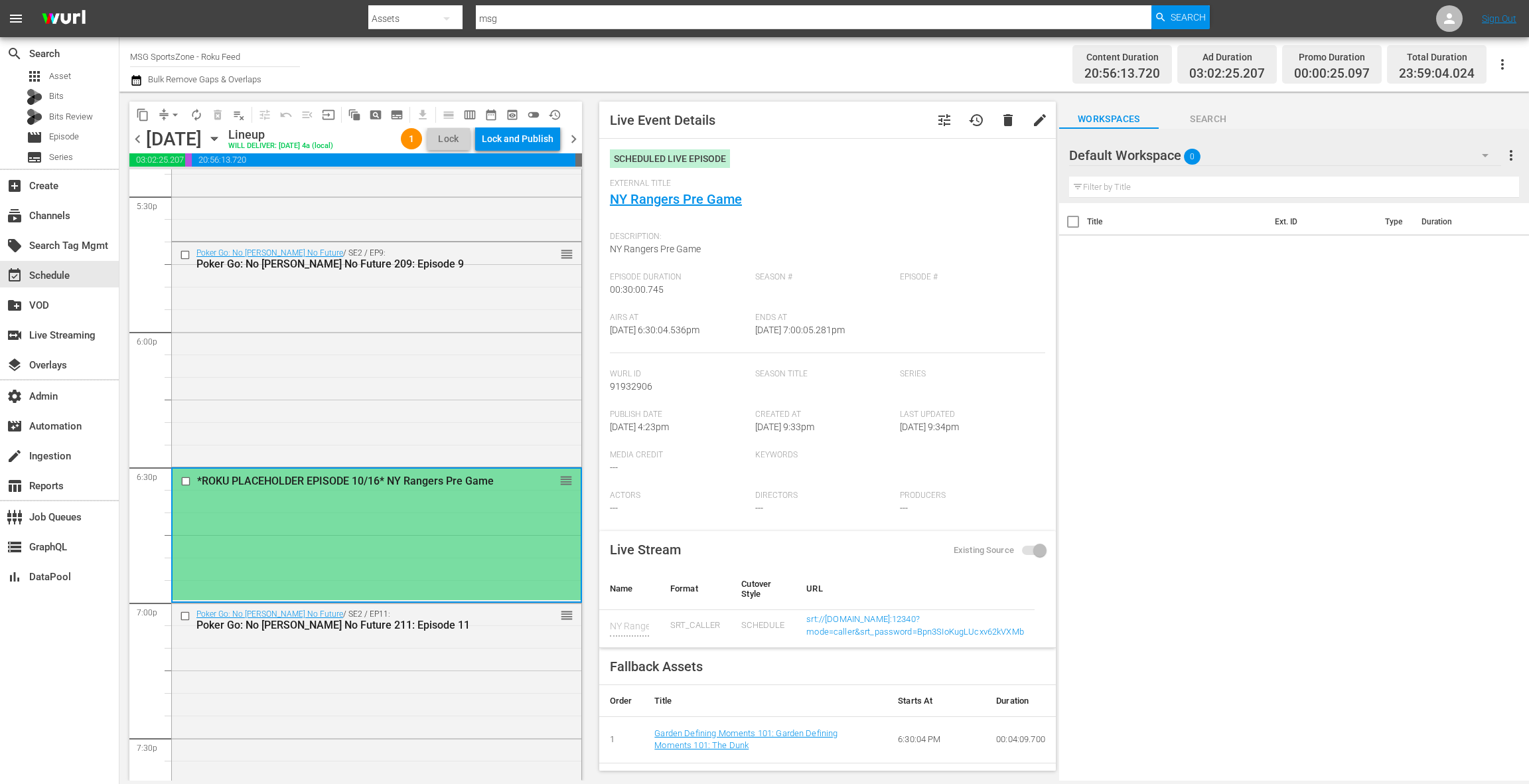
scroll to position [4724, 0]
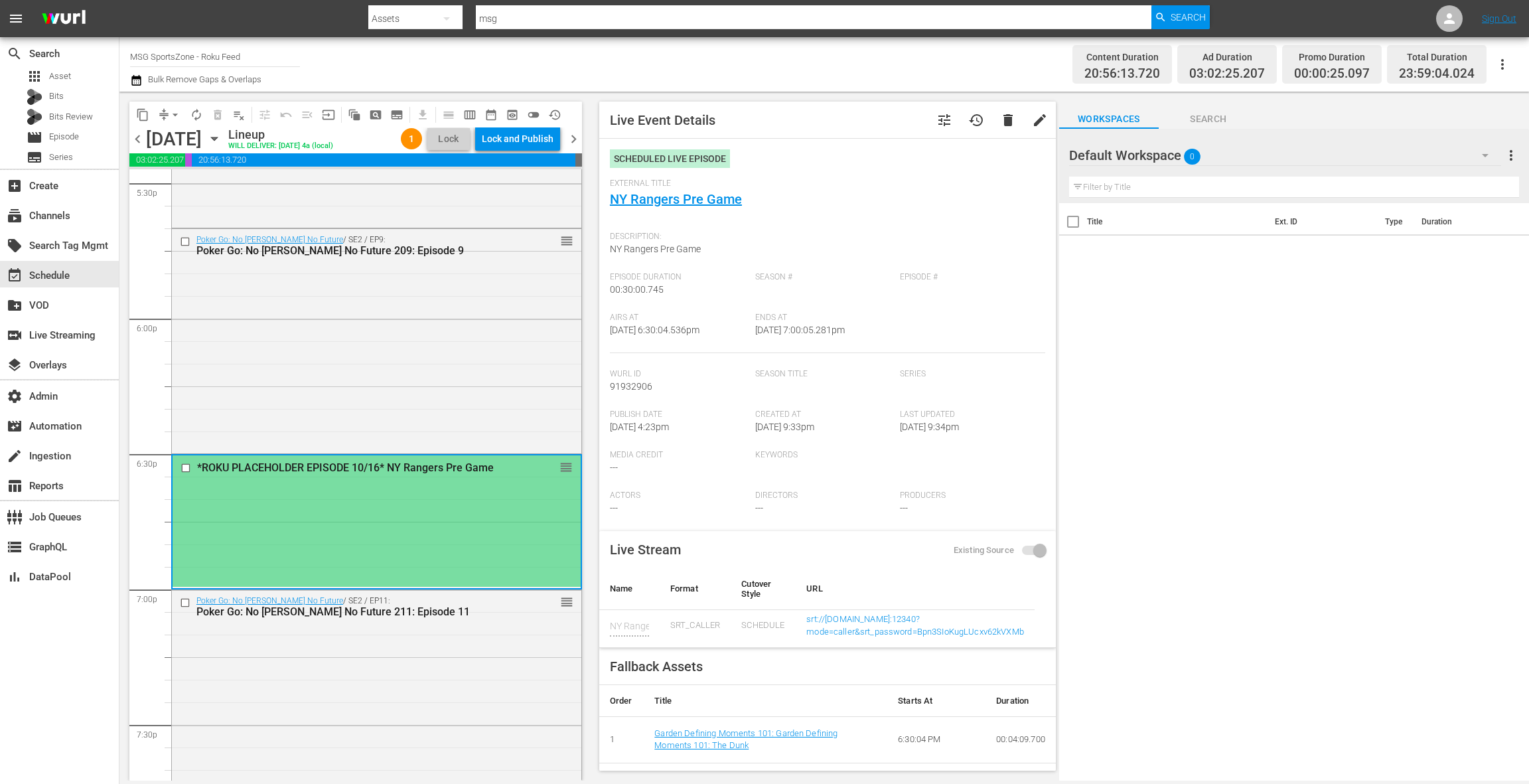
click at [465, 328] on div "Poker Go: No [PERSON_NAME] No Future / SE2 / EP9: Poker Go: No [PERSON_NAME] No…" at bounding box center [376, 340] width 409 height 222
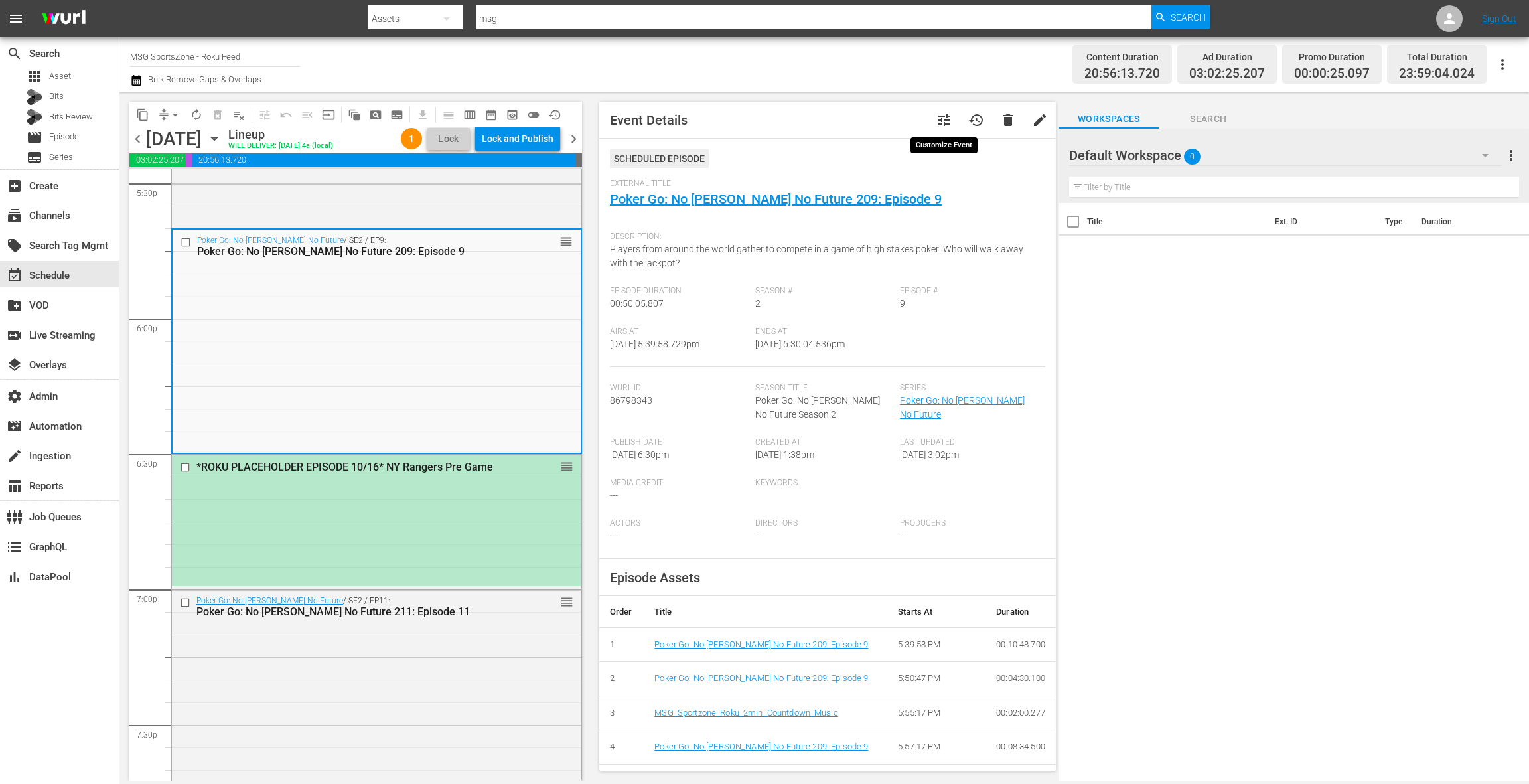
click at [949, 117] on span "tune" at bounding box center [945, 120] width 16 height 16
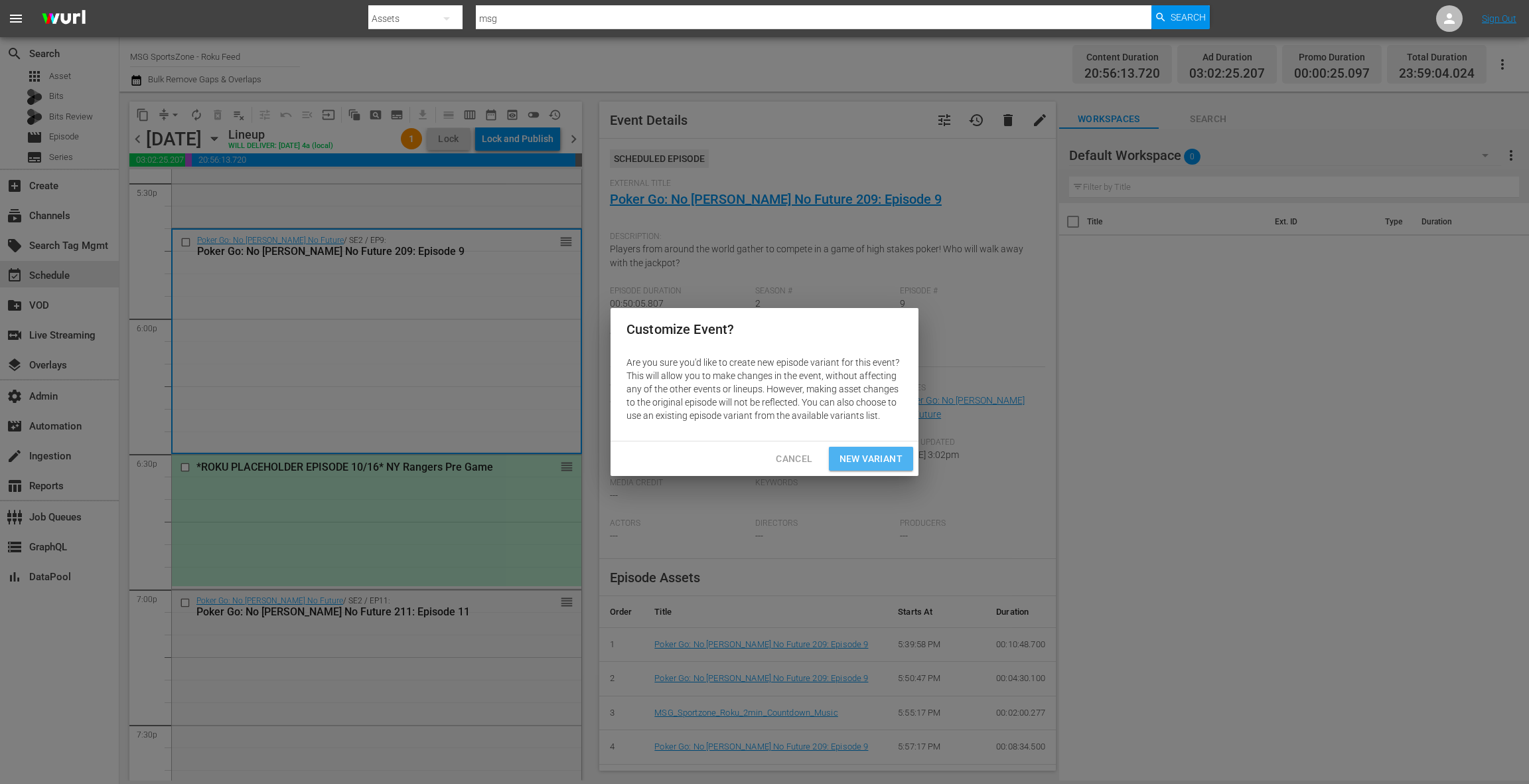
click at [869, 460] on span "New Variant" at bounding box center [870, 459] width 63 height 17
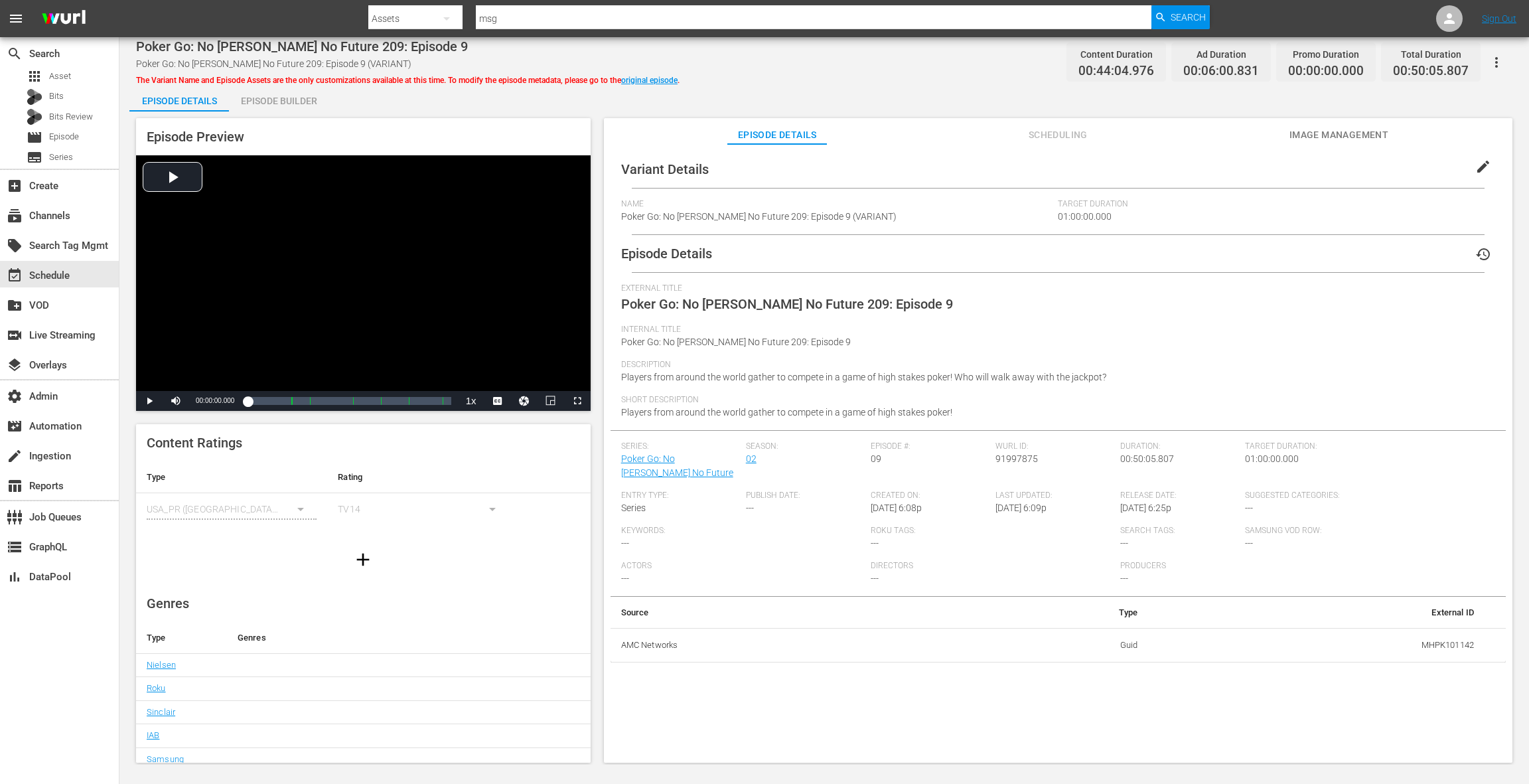
click at [1480, 166] on span "edit" at bounding box center [1483, 166] width 16 height 16
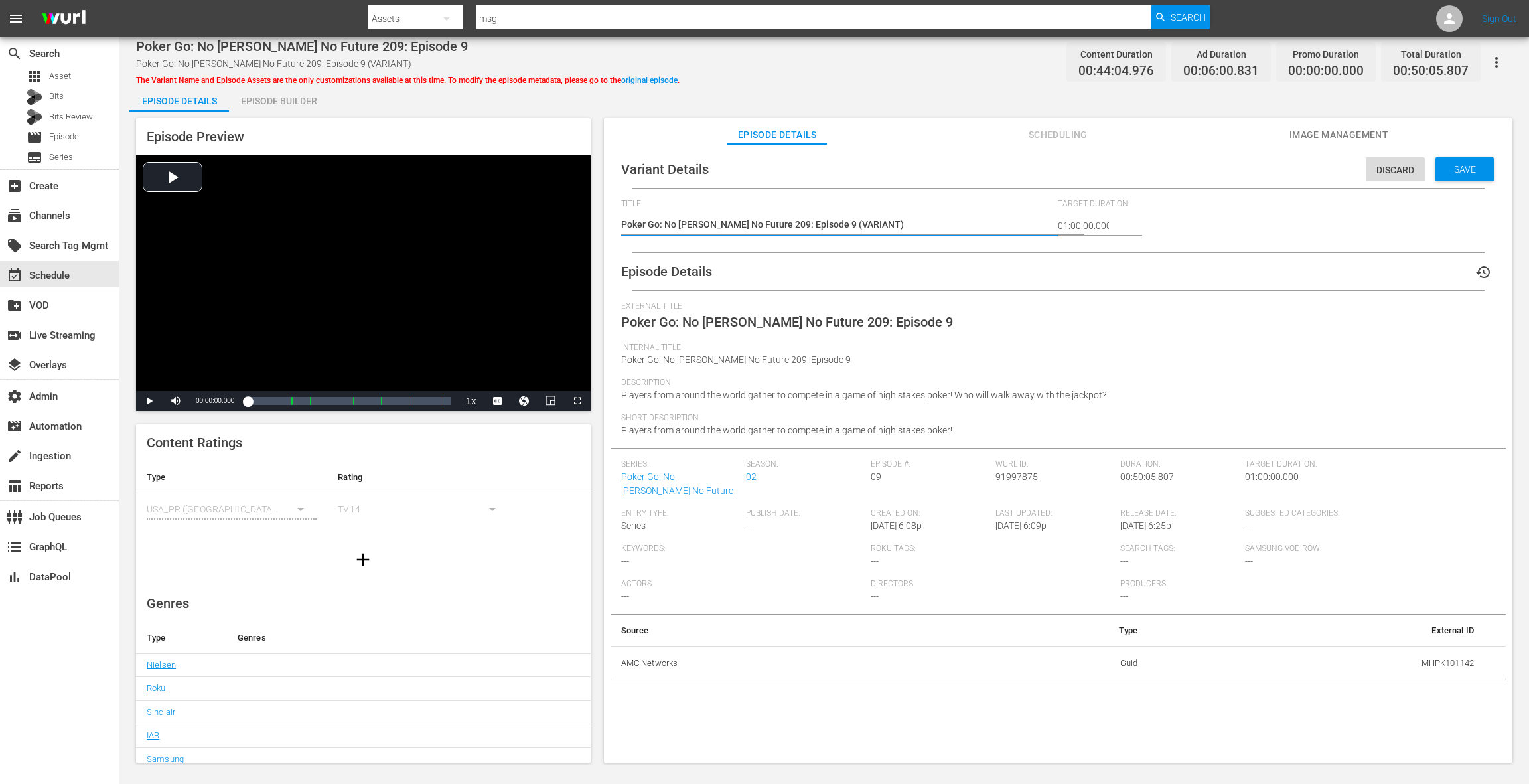
click at [839, 222] on textarea "Poker Go: No [PERSON_NAME] No Future 209: Episode 9 (VARIANT)" at bounding box center [836, 225] width 431 height 16
type textarea "Poker Go: No [PERSON_NAME] No Future 209: Episode 9 (-)"
type textarea "Poker Go: No [PERSON_NAME] No Future 209: Episode 9 (-4)"
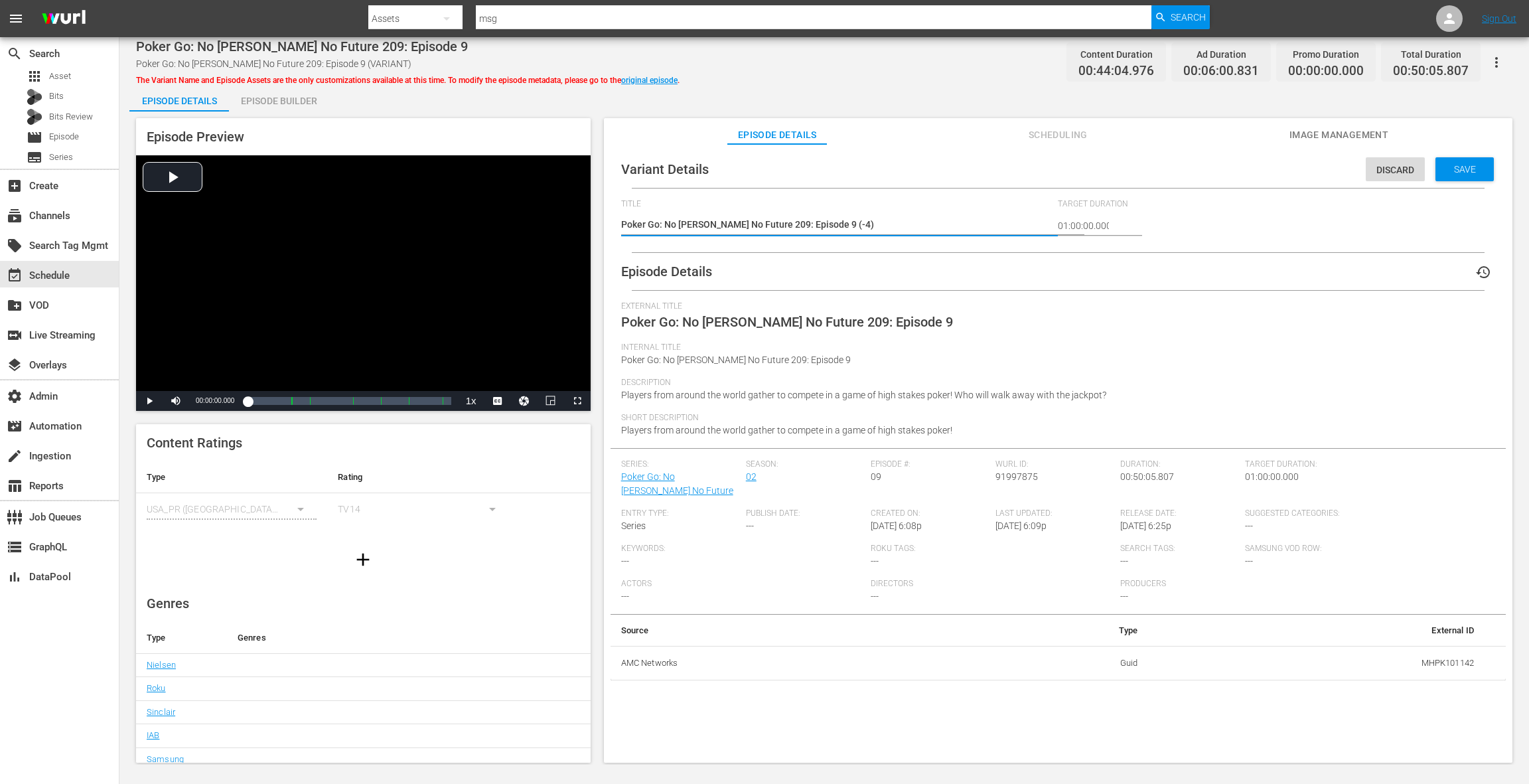
type textarea "Poker Go: No [PERSON_NAME] No Future 209: Episode 9 (-4s)"
drag, startPoint x: 1456, startPoint y: 170, endPoint x: 1038, endPoint y: 104, distance: 423.2
click at [1455, 169] on span "Save" at bounding box center [1465, 169] width 43 height 10
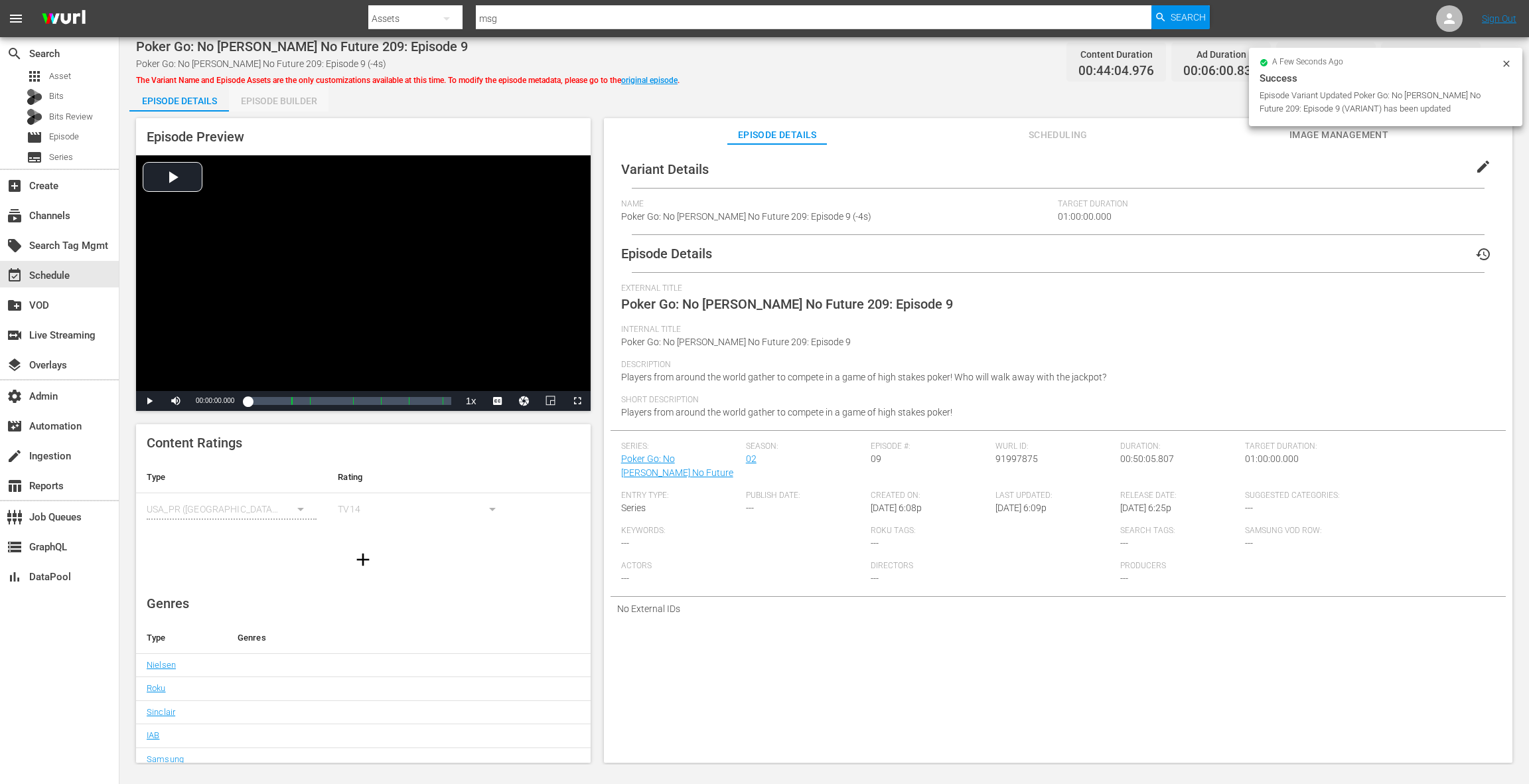
click at [299, 102] on div "Episode Builder" at bounding box center [278, 101] width 100 height 32
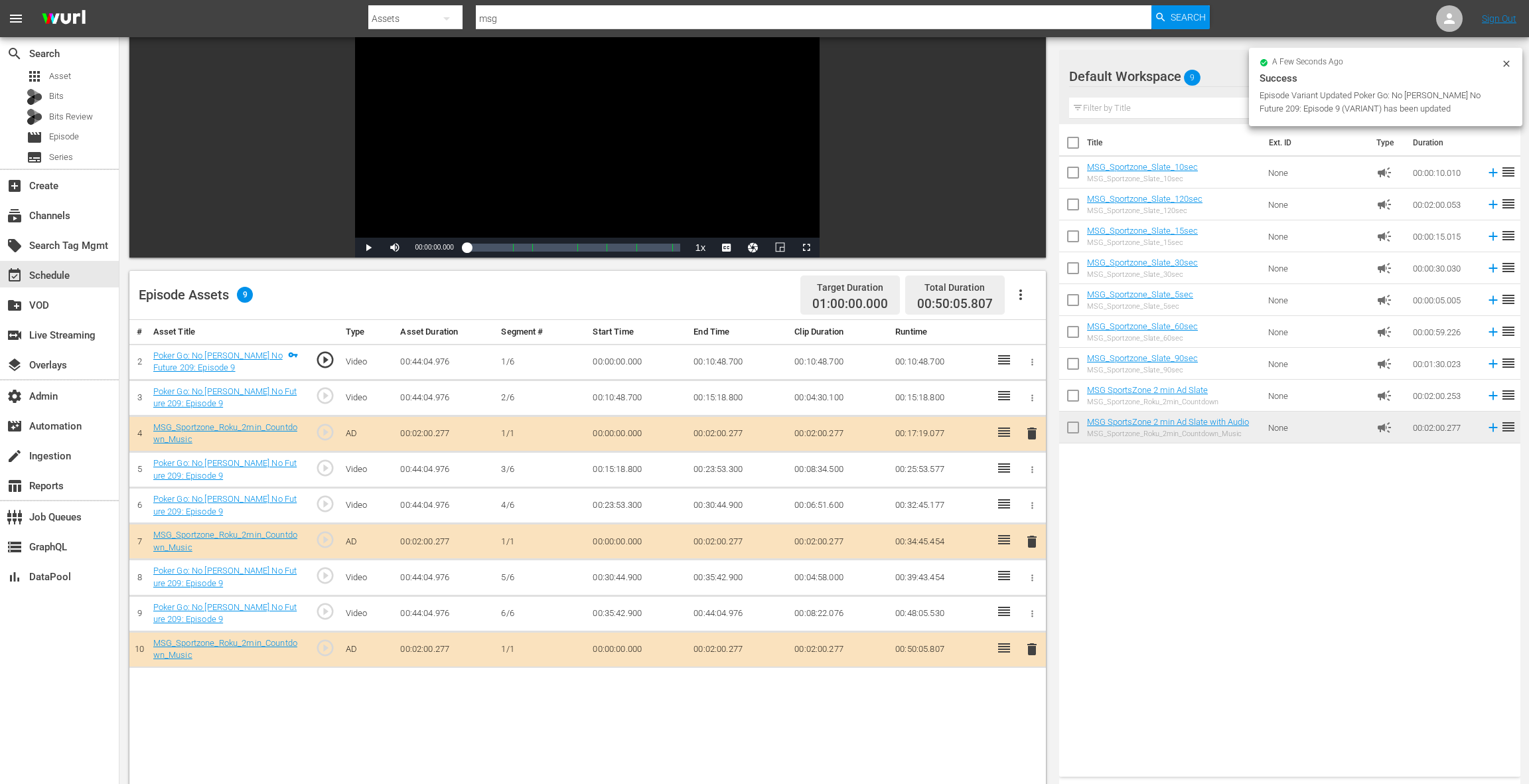
scroll to position [304, 0]
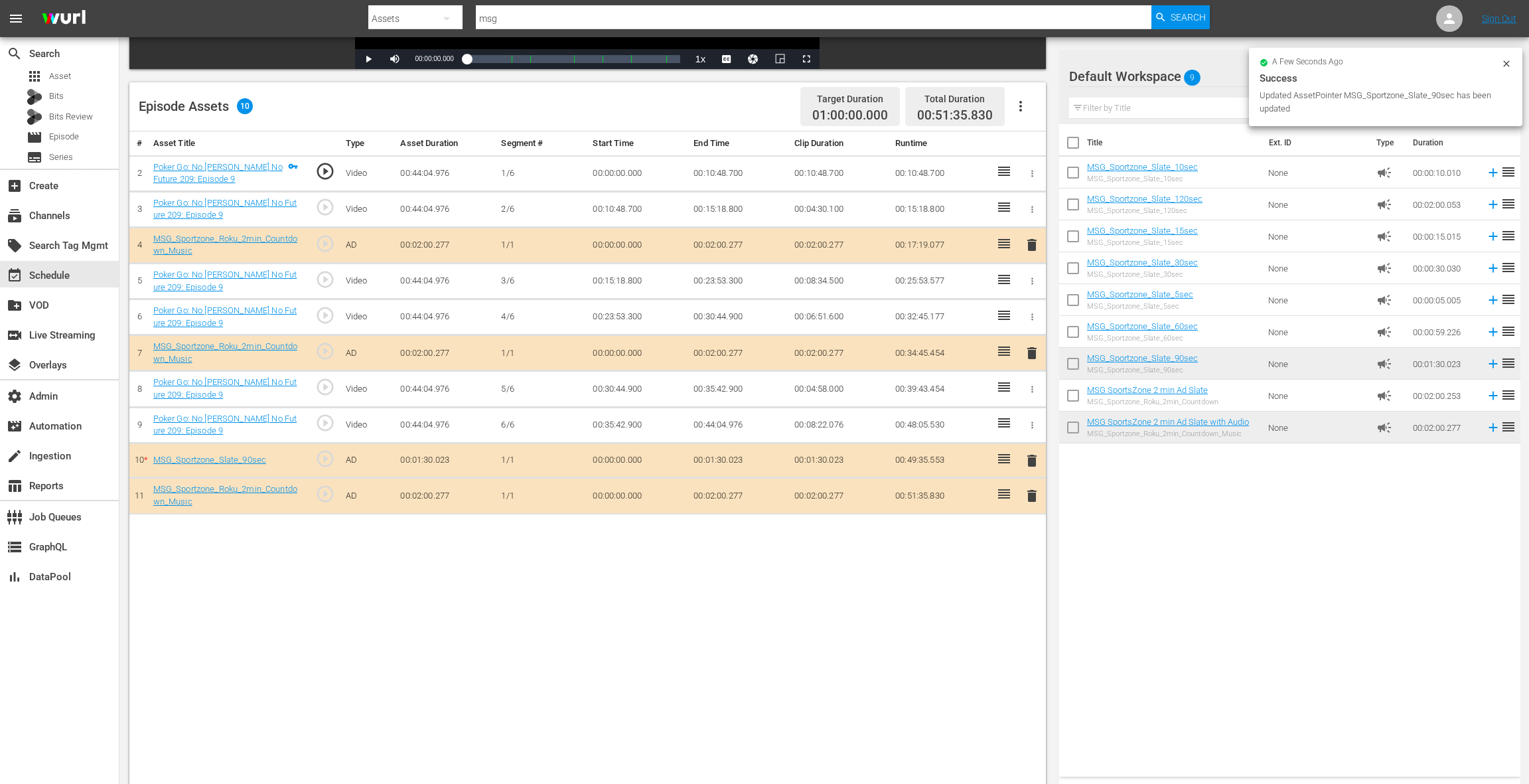
click at [1033, 489] on span "delete" at bounding box center [1032, 495] width 16 height 16
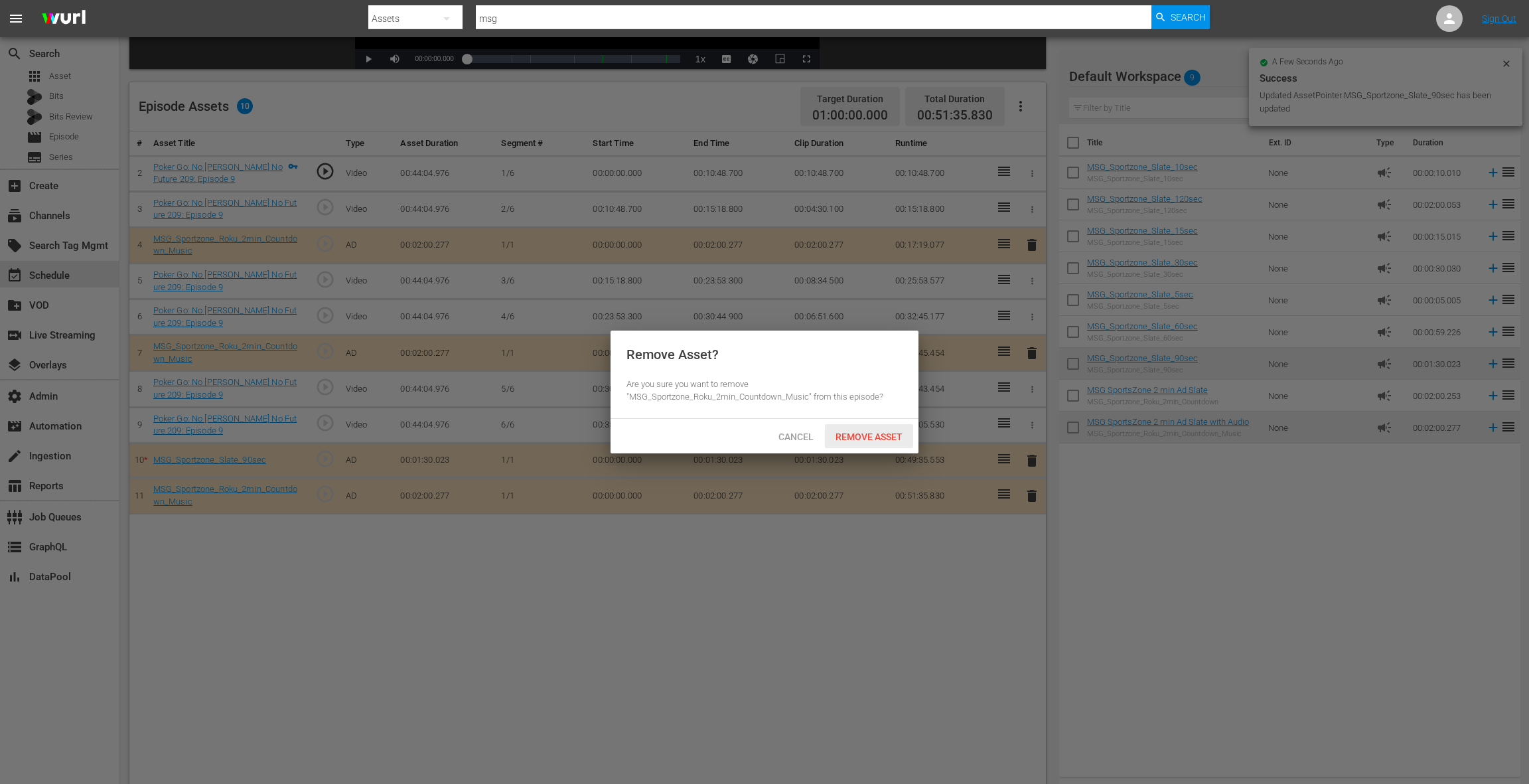
click at [879, 427] on div "Remove Asset" at bounding box center [869, 436] width 88 height 25
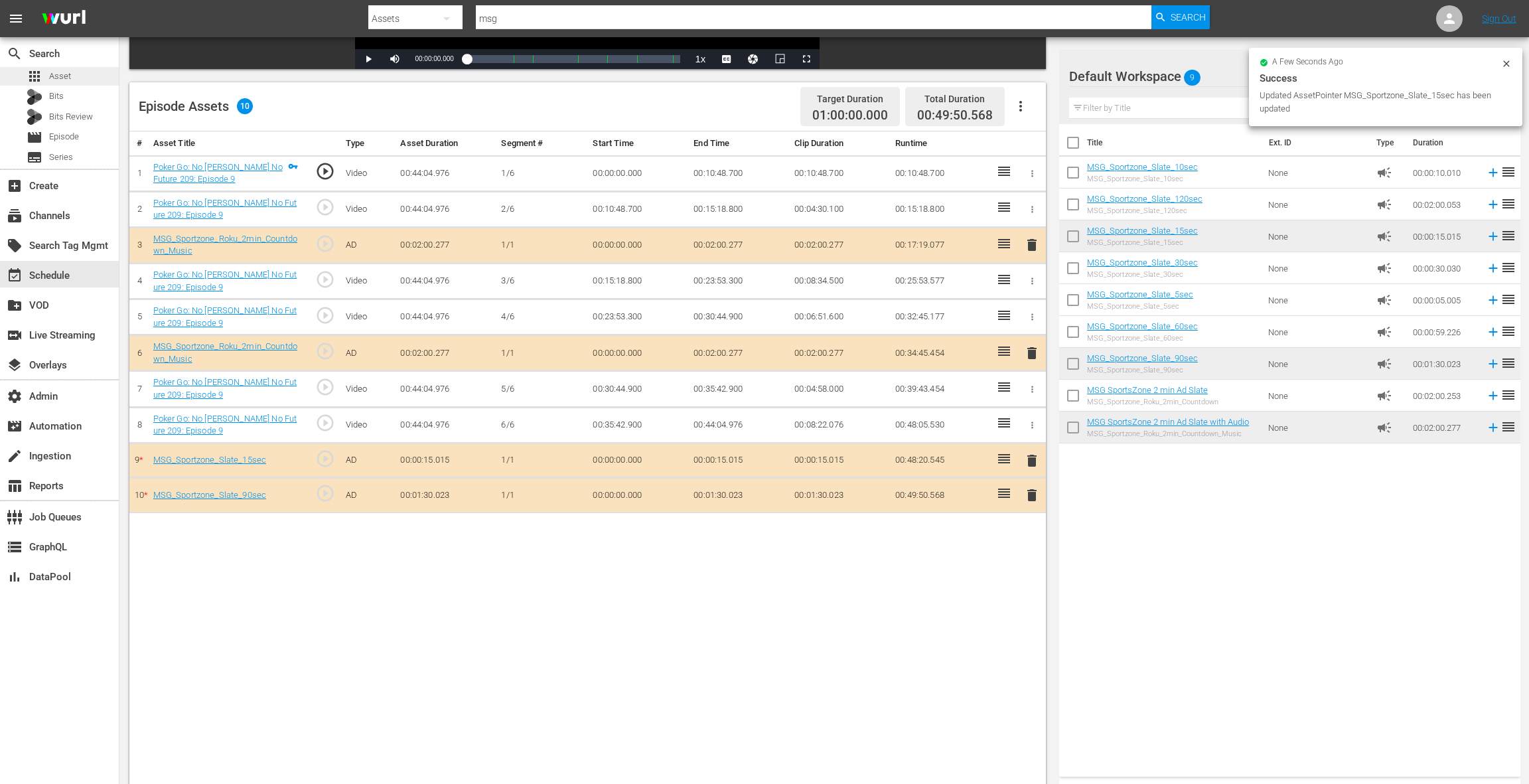
click at [66, 78] on span "Asset" at bounding box center [59, 76] width 22 height 14
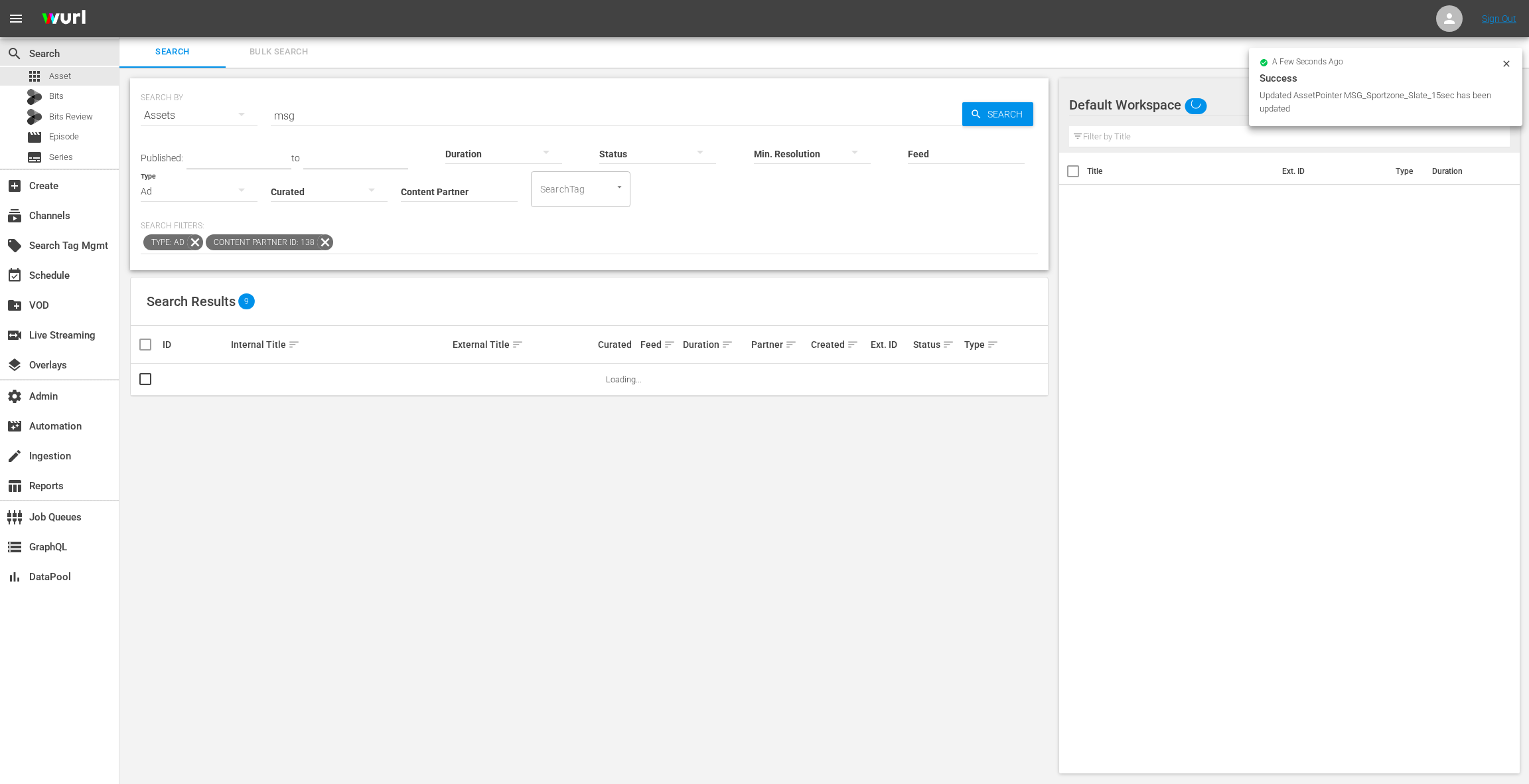
scroll to position [2, 0]
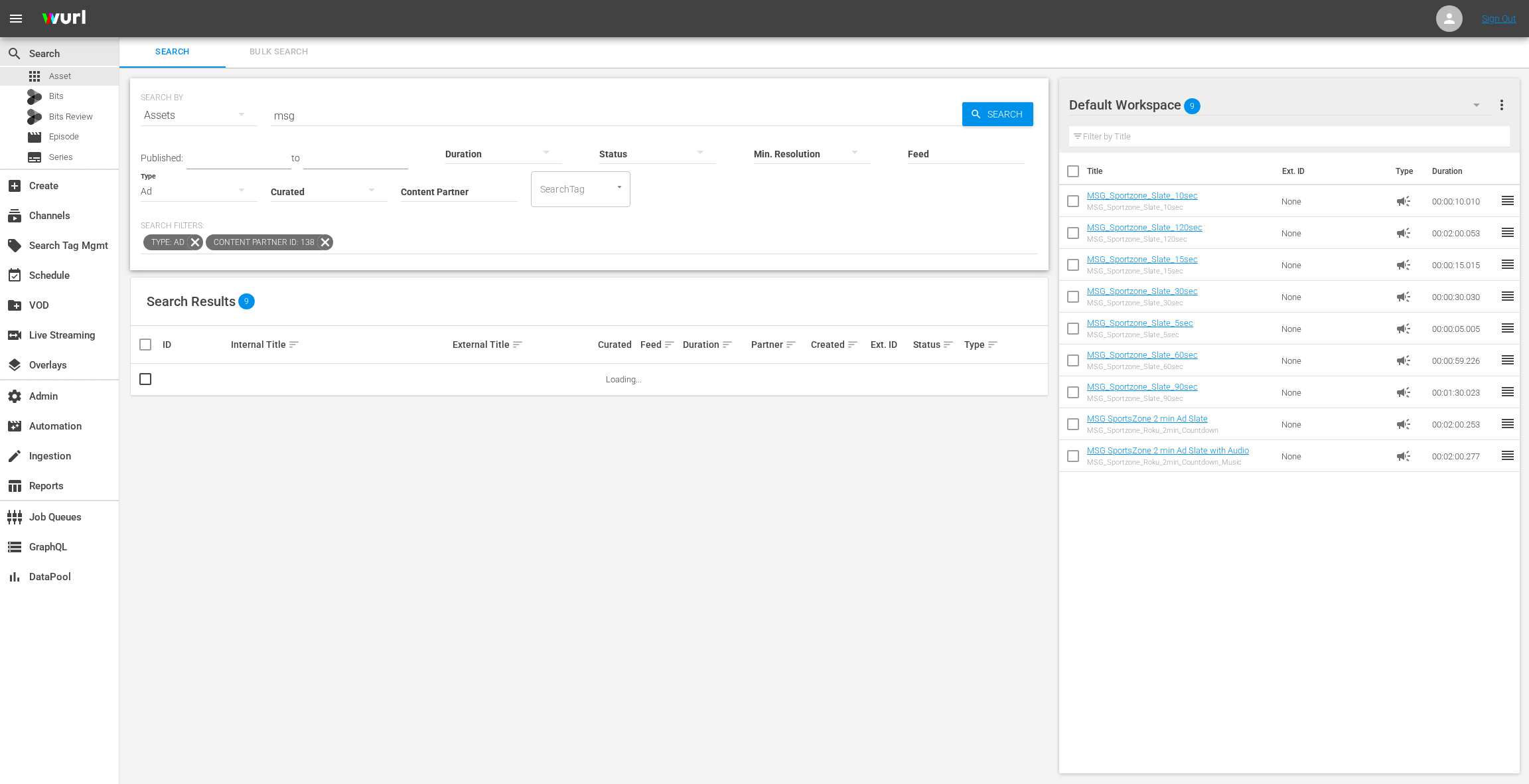
click at [186, 193] on div "Ad" at bounding box center [199, 191] width 117 height 37
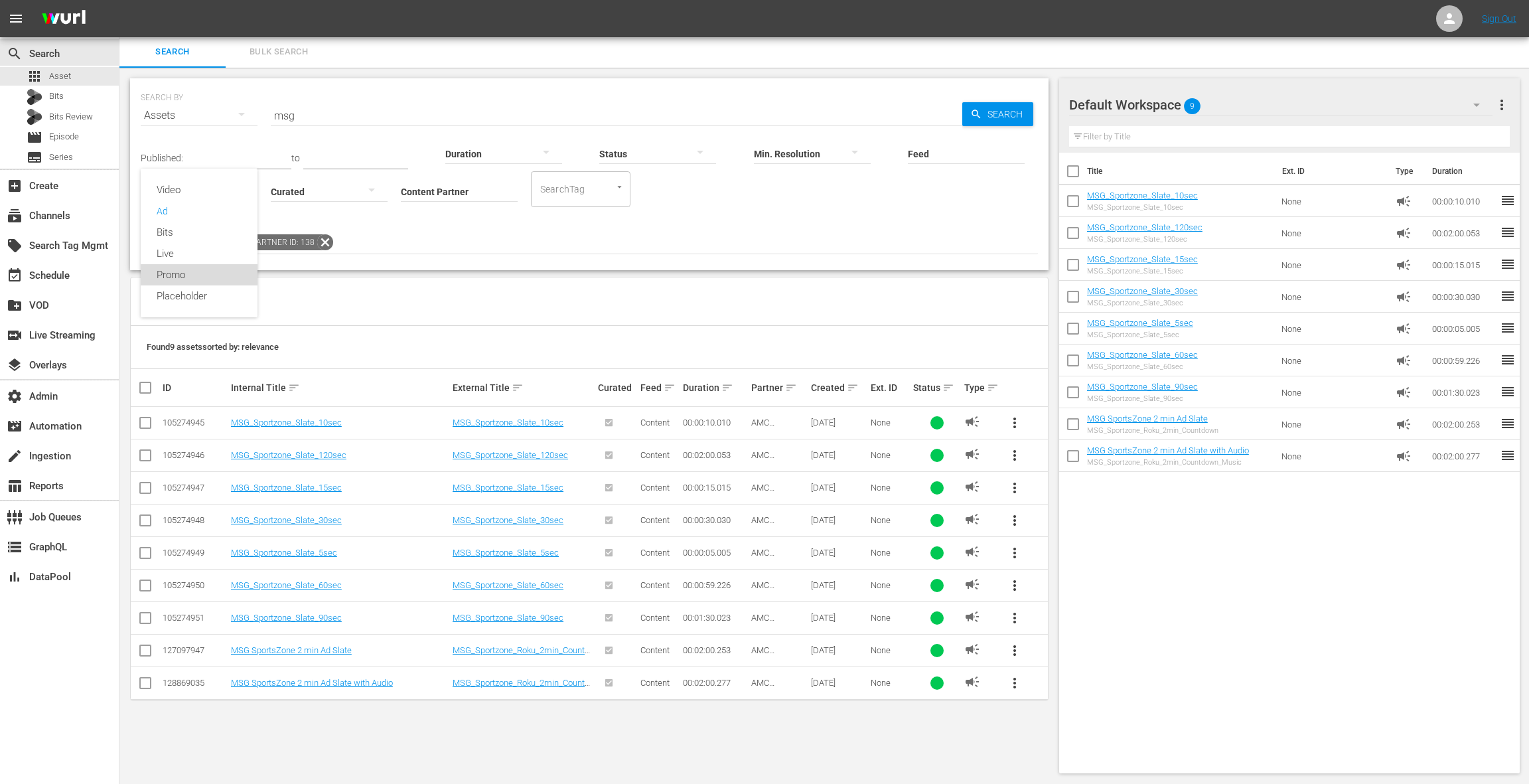
click at [186, 272] on div "Promo" at bounding box center [199, 274] width 117 height 22
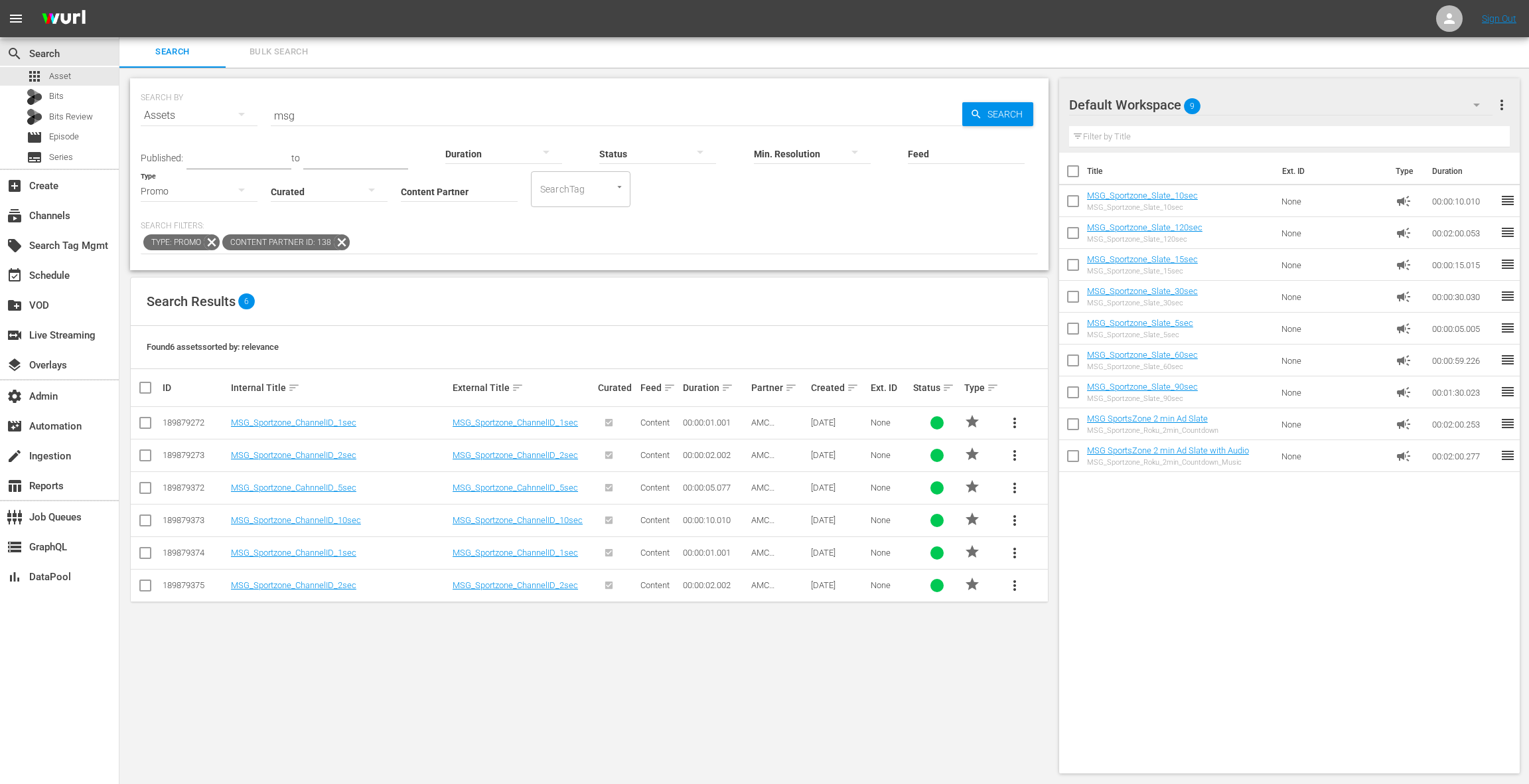
click at [147, 385] on input "checkbox" at bounding box center [150, 388] width 26 height 16
checkbox input "true"
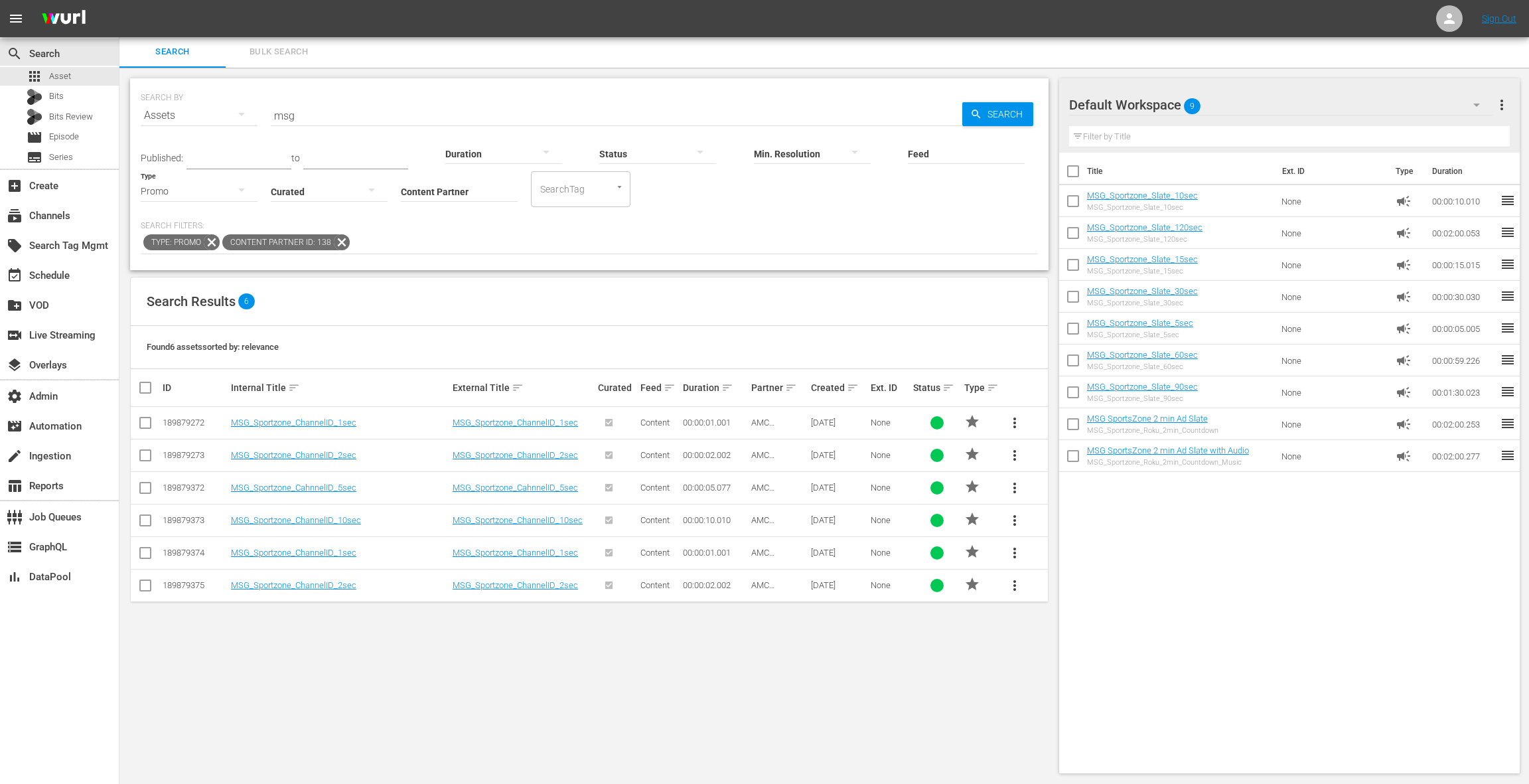
checkbox input "true"
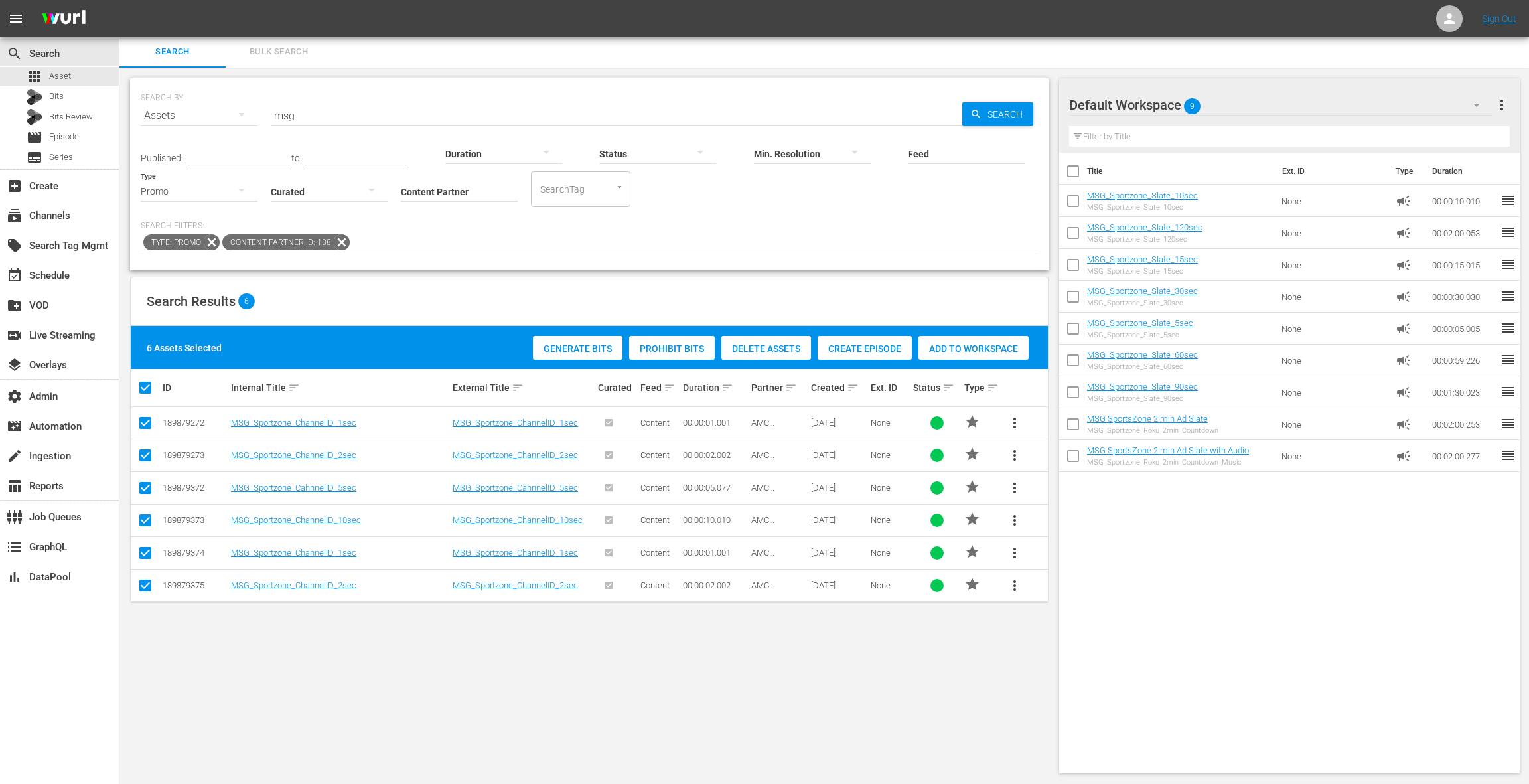
click at [1006, 354] on div "Add to Workspace" at bounding box center [974, 348] width 110 height 26
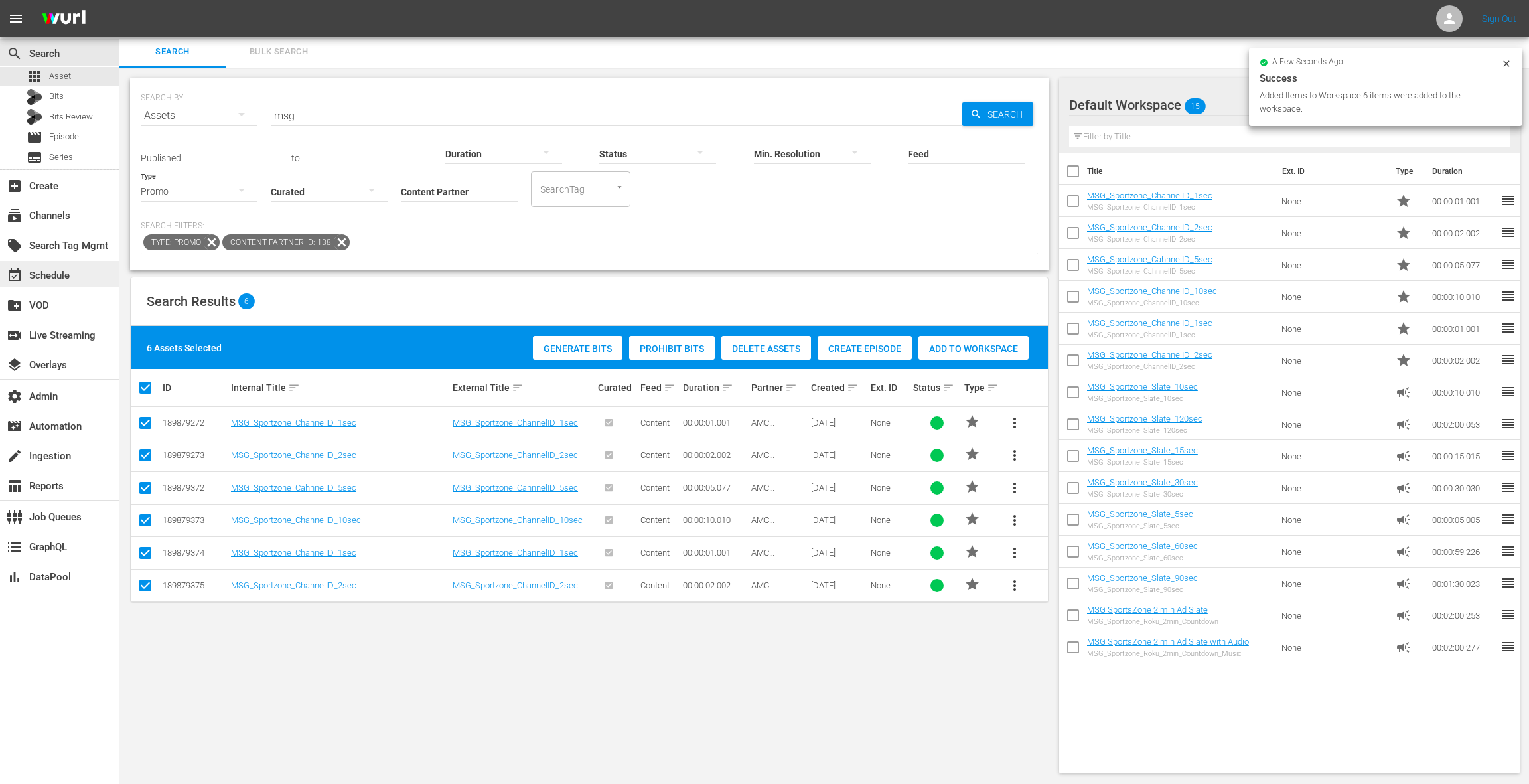
click at [74, 272] on div "event_available Schedule" at bounding box center [37, 273] width 74 height 12
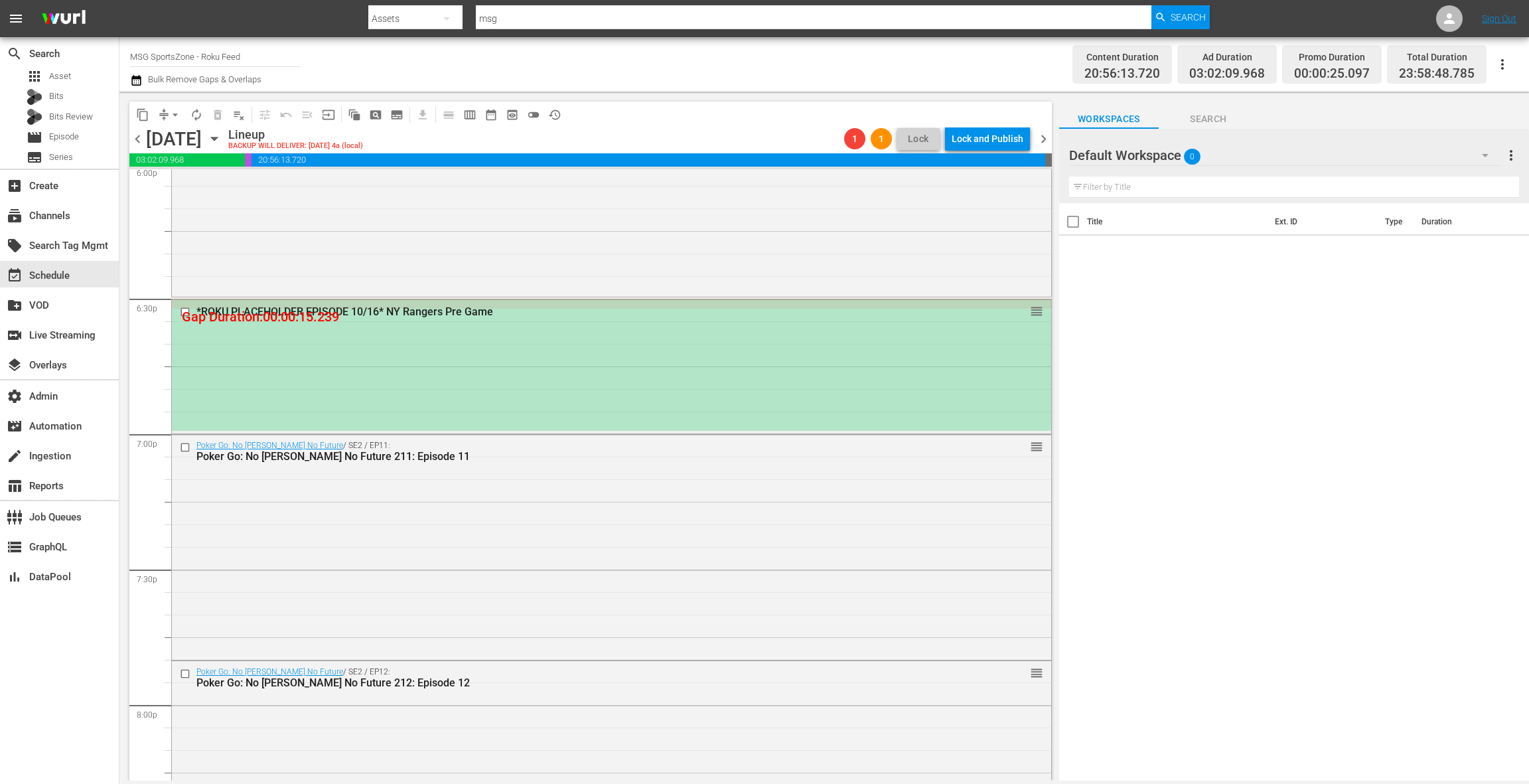
scroll to position [4888, 0]
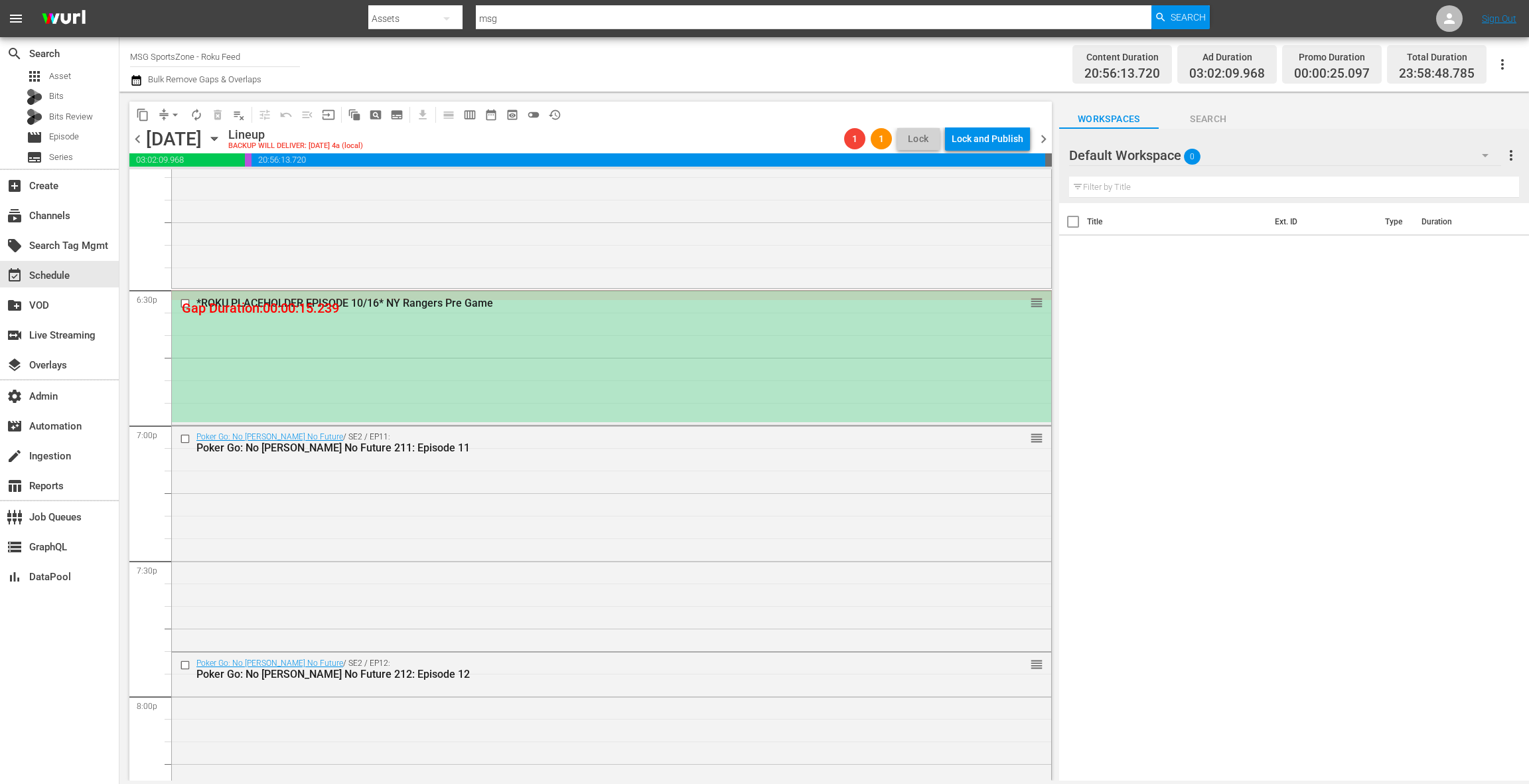
click at [611, 353] on div "*ROKU PLACEHOLDER EPISODE 10/16* NY Rangers Pre Game reorder" at bounding box center [611, 356] width 879 height 131
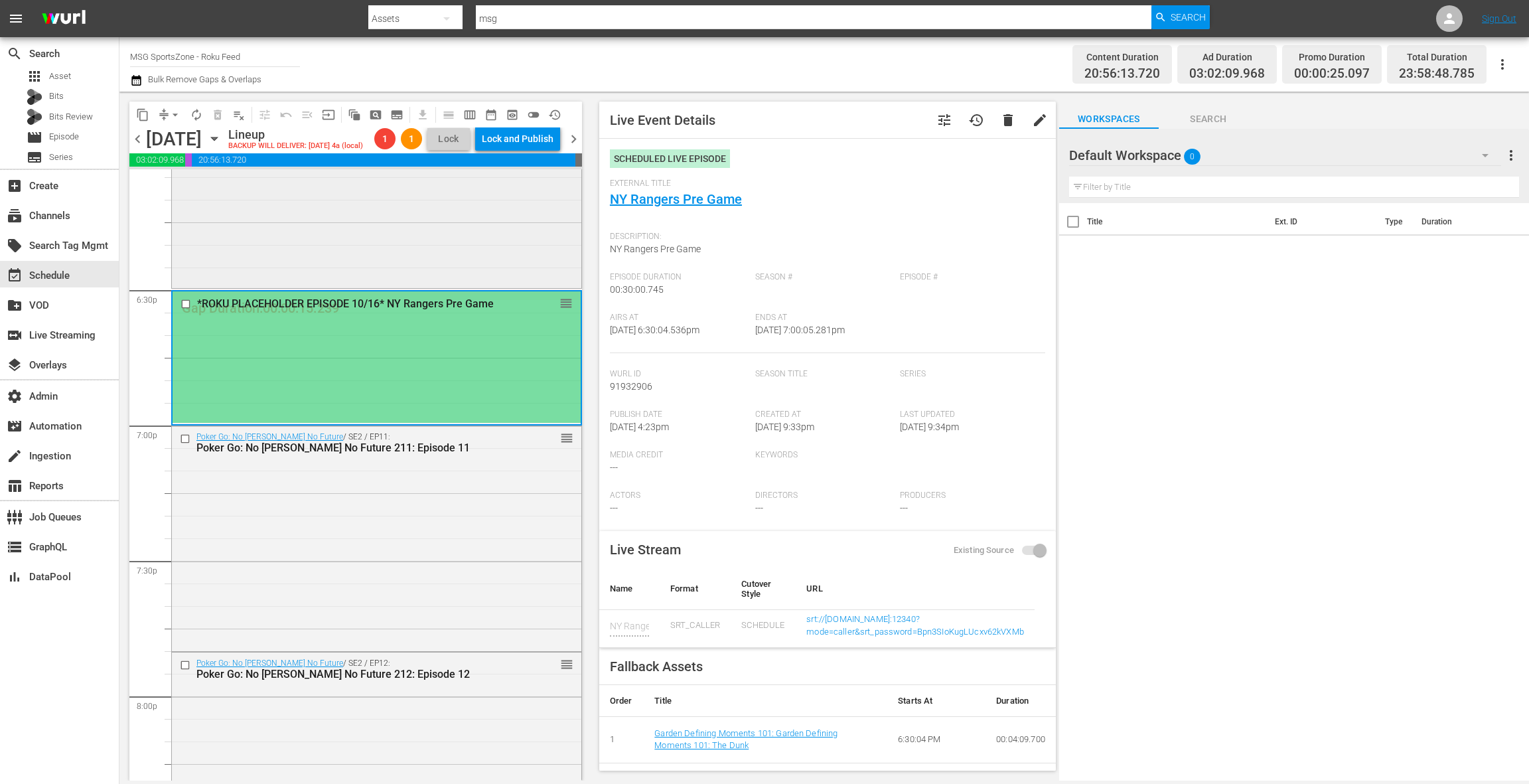
click at [472, 250] on div "Poker Go: No [PERSON_NAME] No Future / SE2 / EP9: Poker Go: No [PERSON_NAME] No…" at bounding box center [376, 175] width 409 height 221
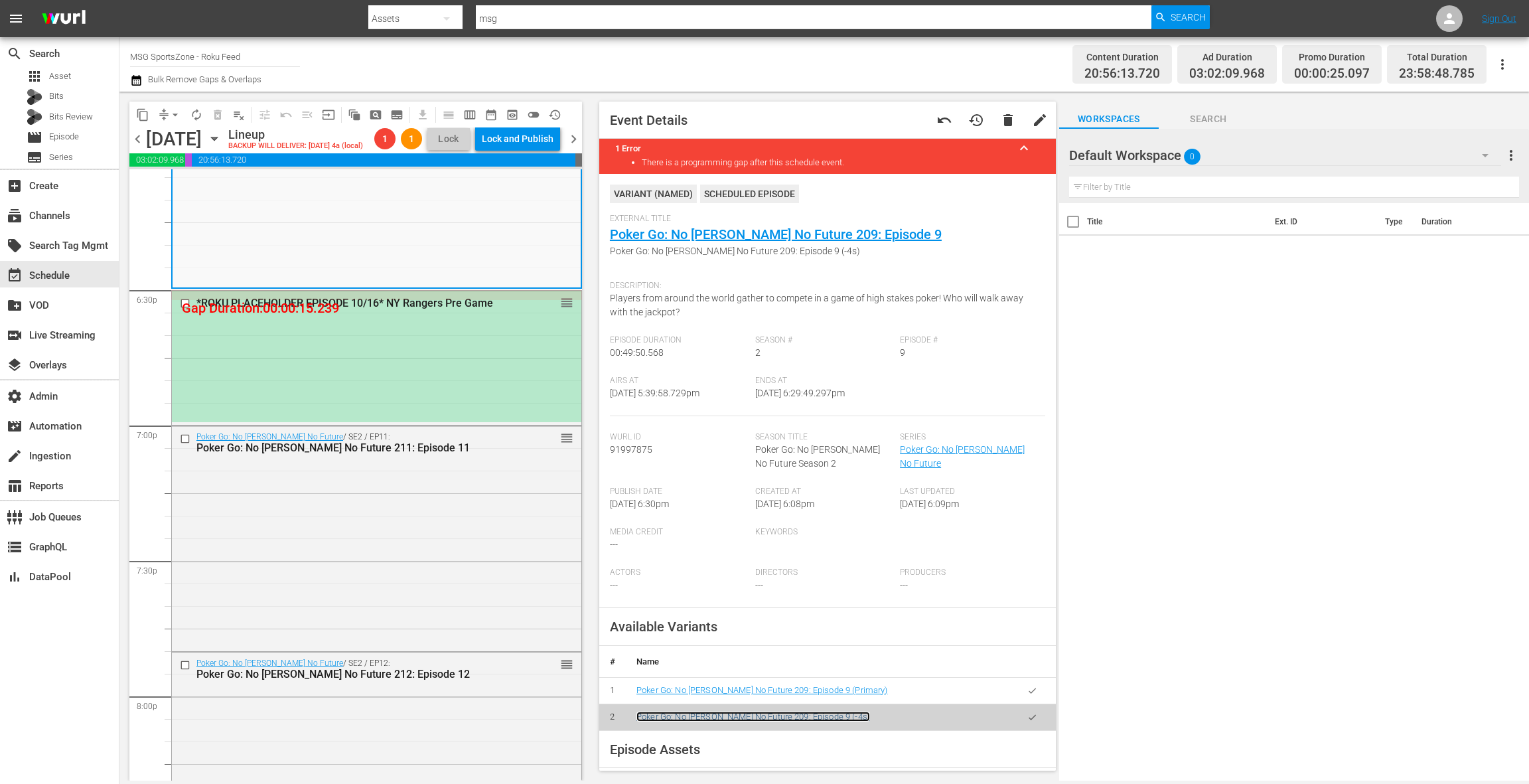
click at [759, 714] on link "Poker Go: No [PERSON_NAME] No Future 209: Episode 9 (-4s)" at bounding box center [753, 716] width 233 height 10
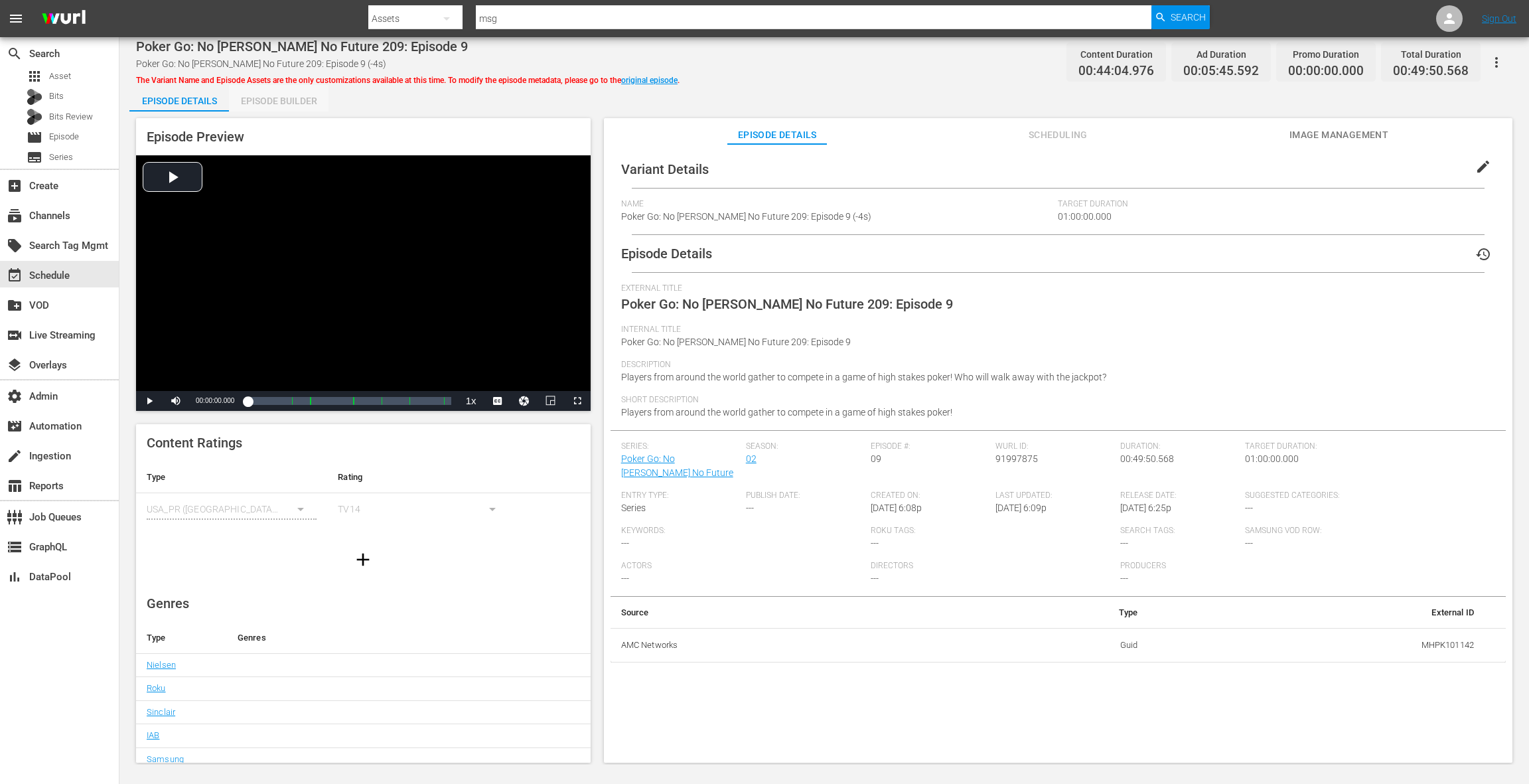
click at [280, 99] on div "Episode Builder" at bounding box center [278, 101] width 100 height 32
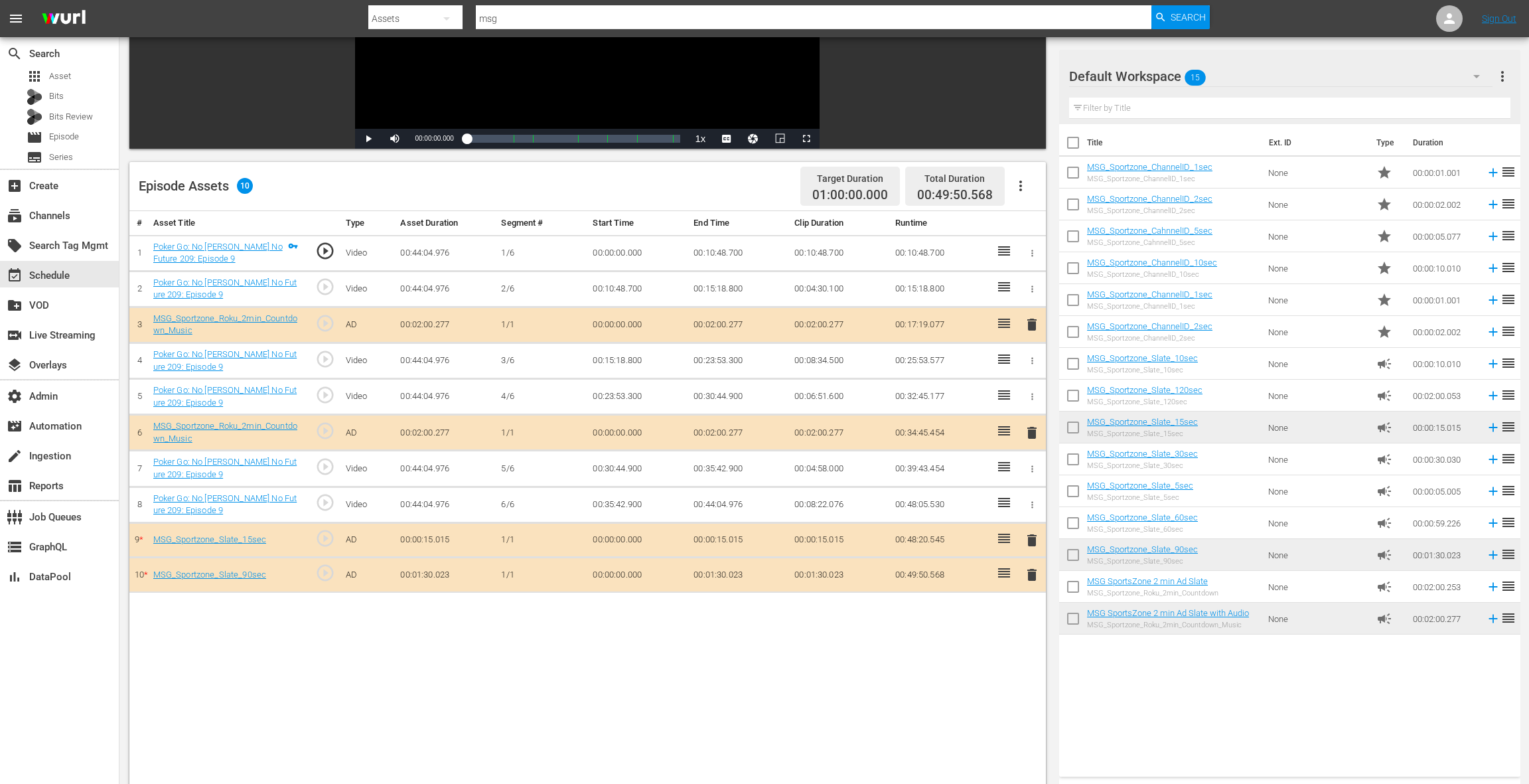
scroll to position [296, 0]
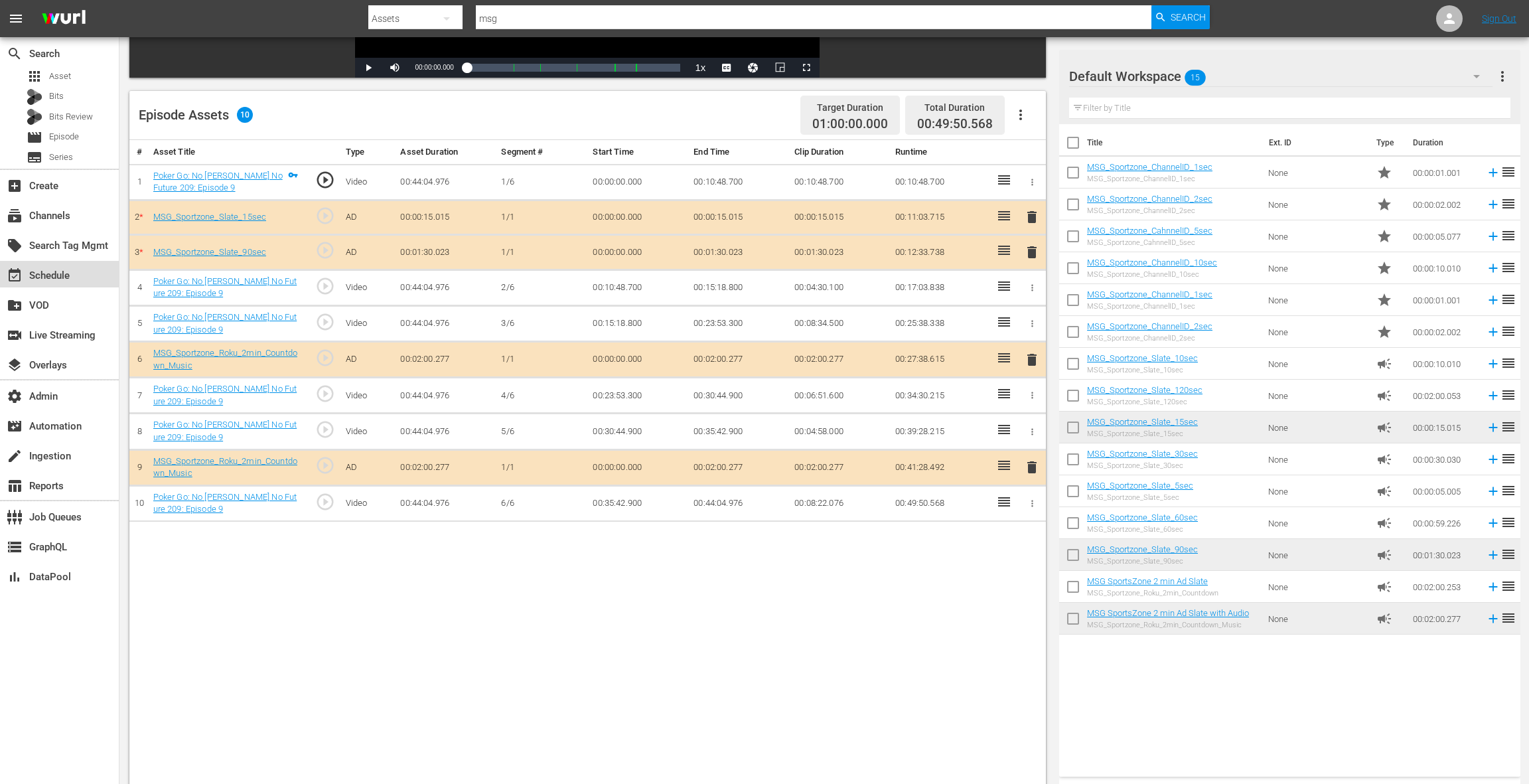
click at [64, 276] on div "event_available Schedule" at bounding box center [37, 273] width 74 height 12
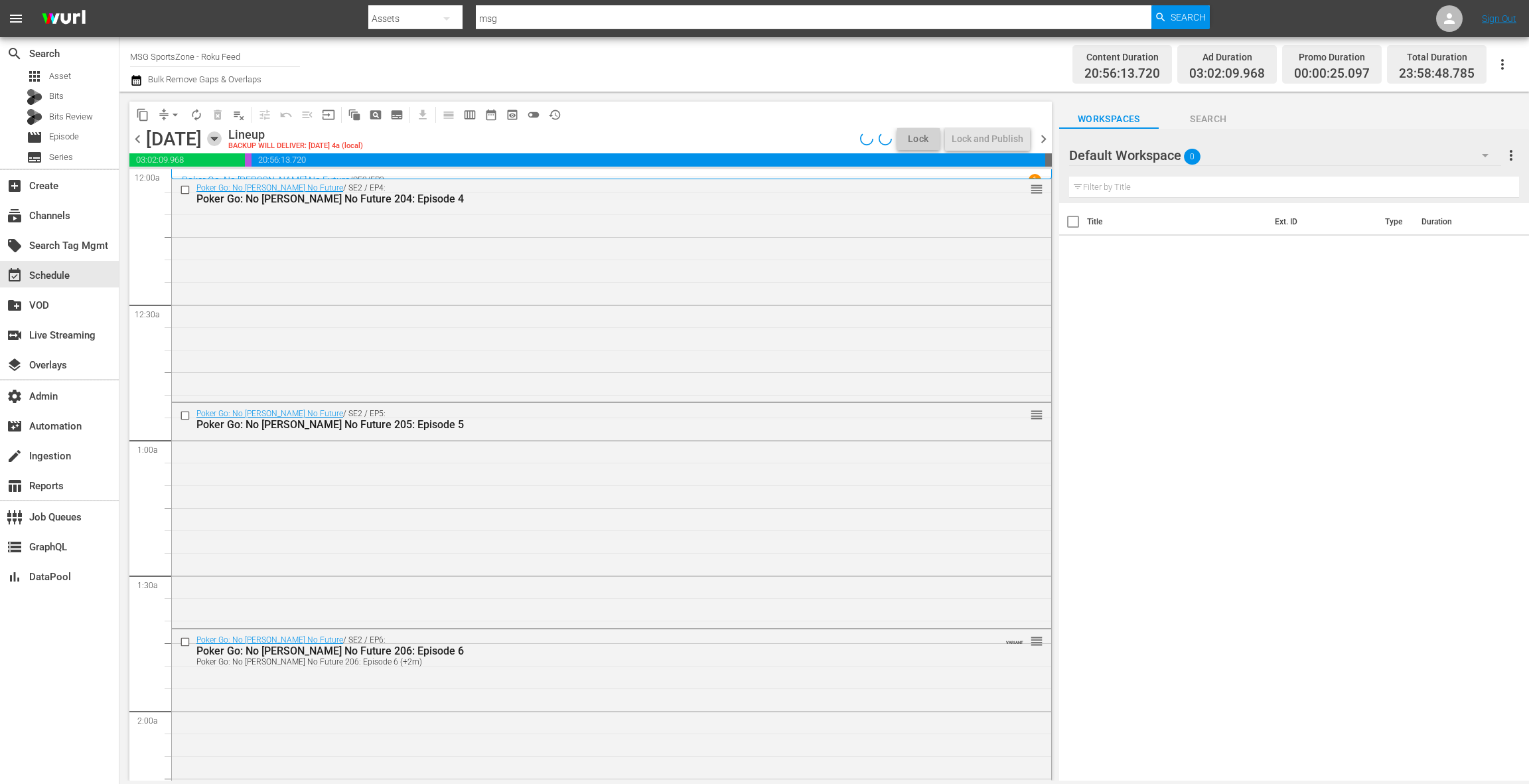
click at [221, 135] on icon "button" at bounding box center [214, 138] width 14 height 14
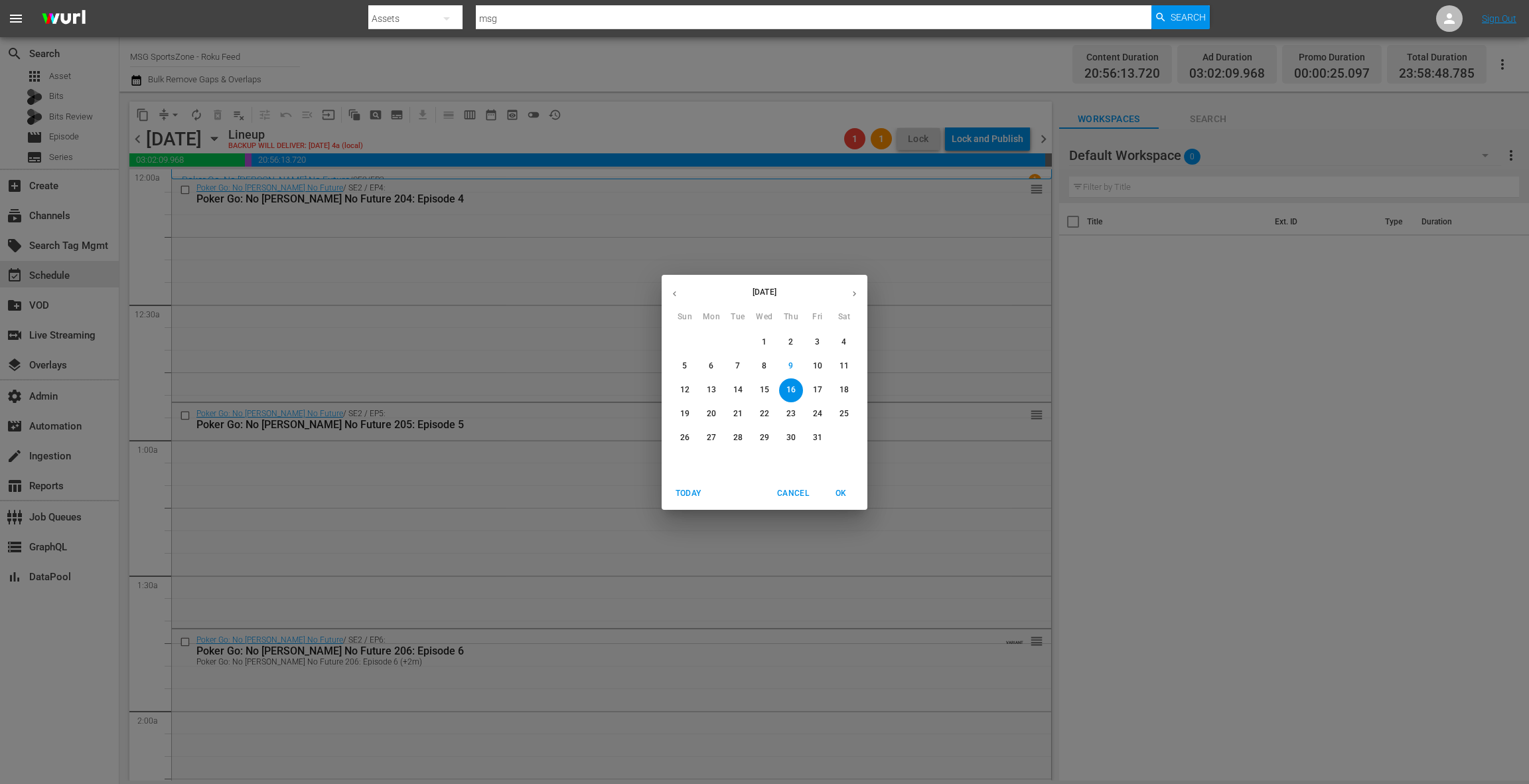
click at [679, 296] on icon "button" at bounding box center [675, 293] width 10 height 10
click at [854, 290] on icon "button" at bounding box center [854, 293] width 10 height 10
click at [688, 438] on p "24" at bounding box center [685, 438] width 10 height 11
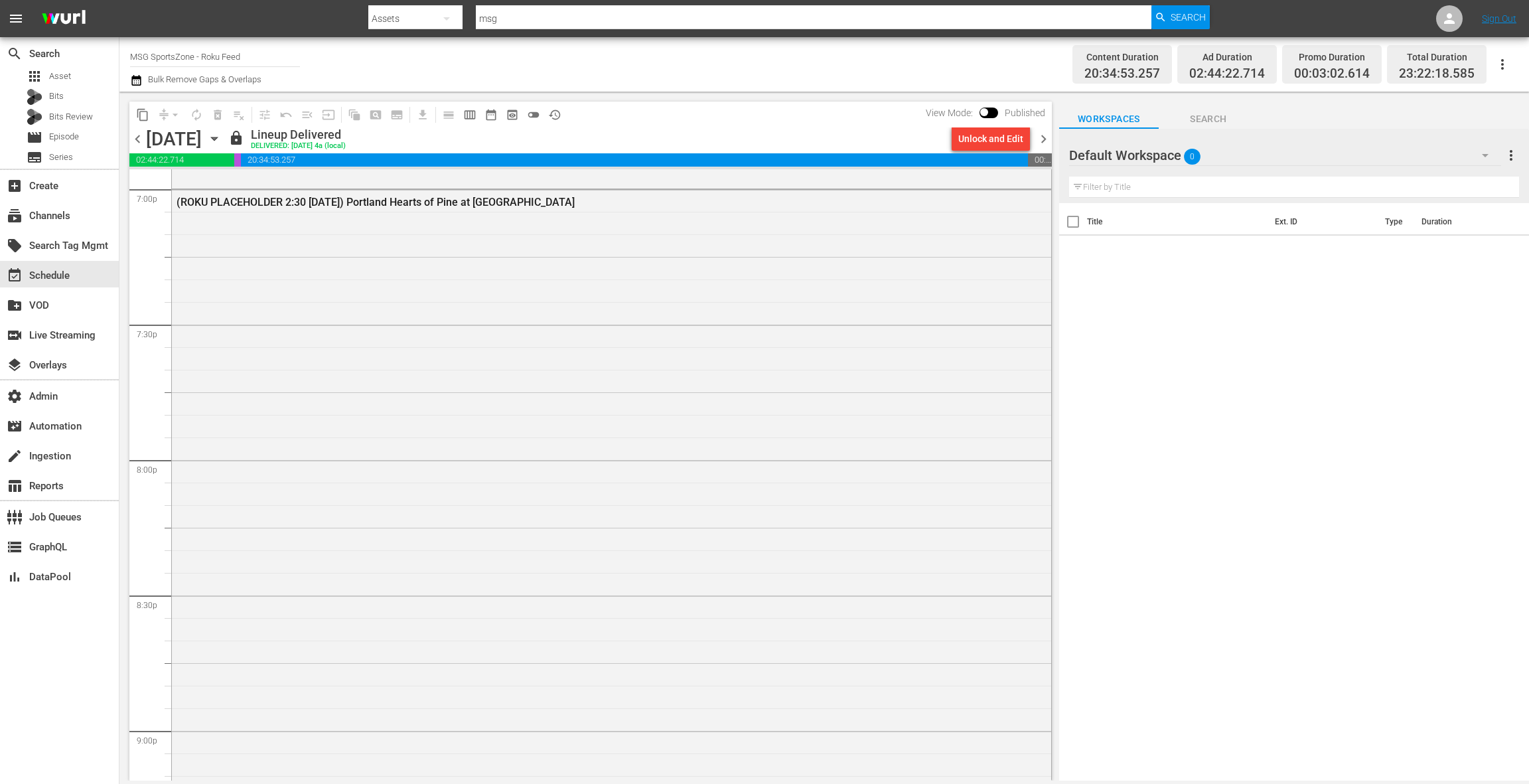
scroll to position [5036, 0]
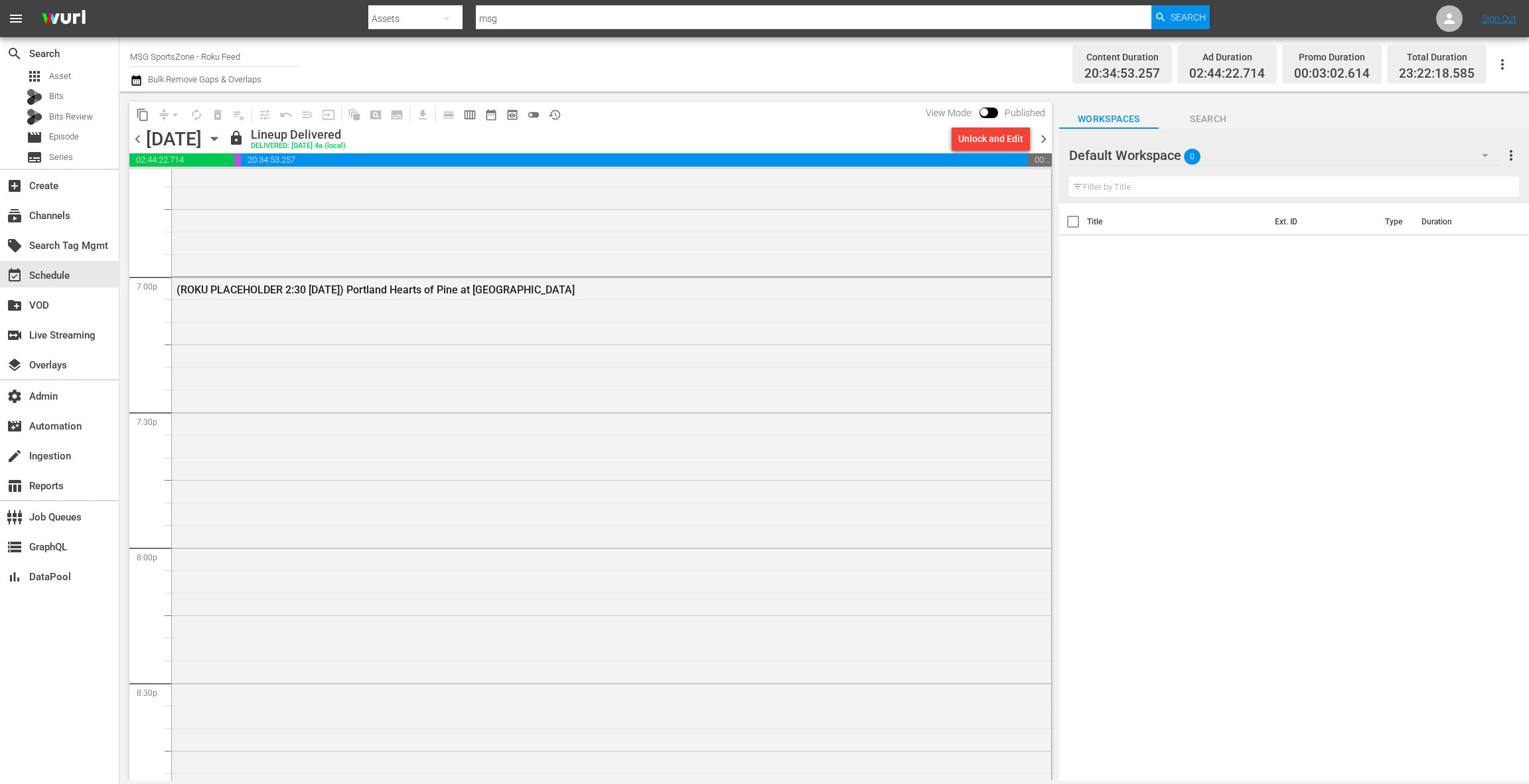
click at [585, 385] on div "(ROKU PLACEHOLDER 2:30 [DATE]) Portland Hearts of Pine at [GEOGRAPHIC_DATA]" at bounding box center [611, 614] width 879 height 673
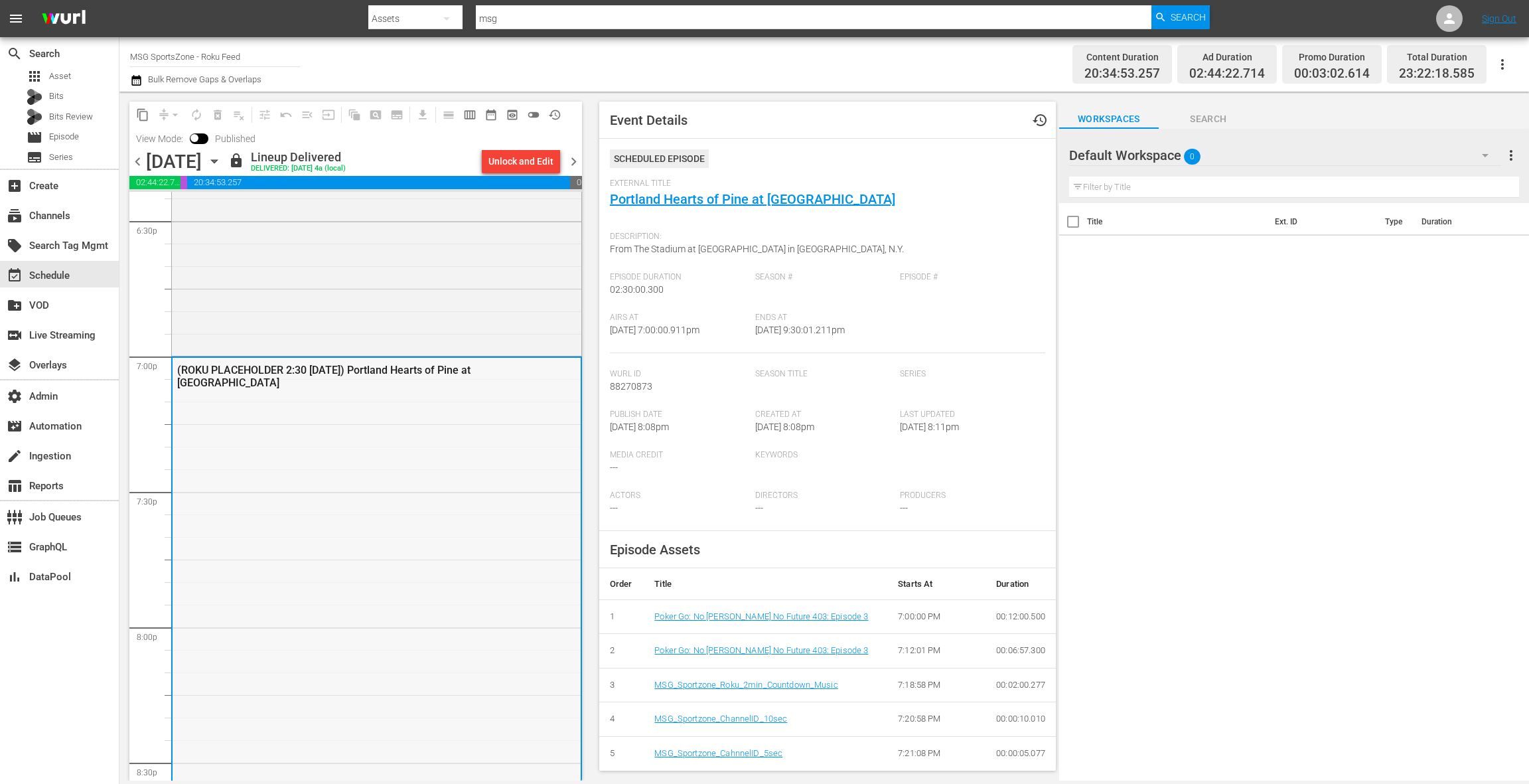
scroll to position [4853, 0]
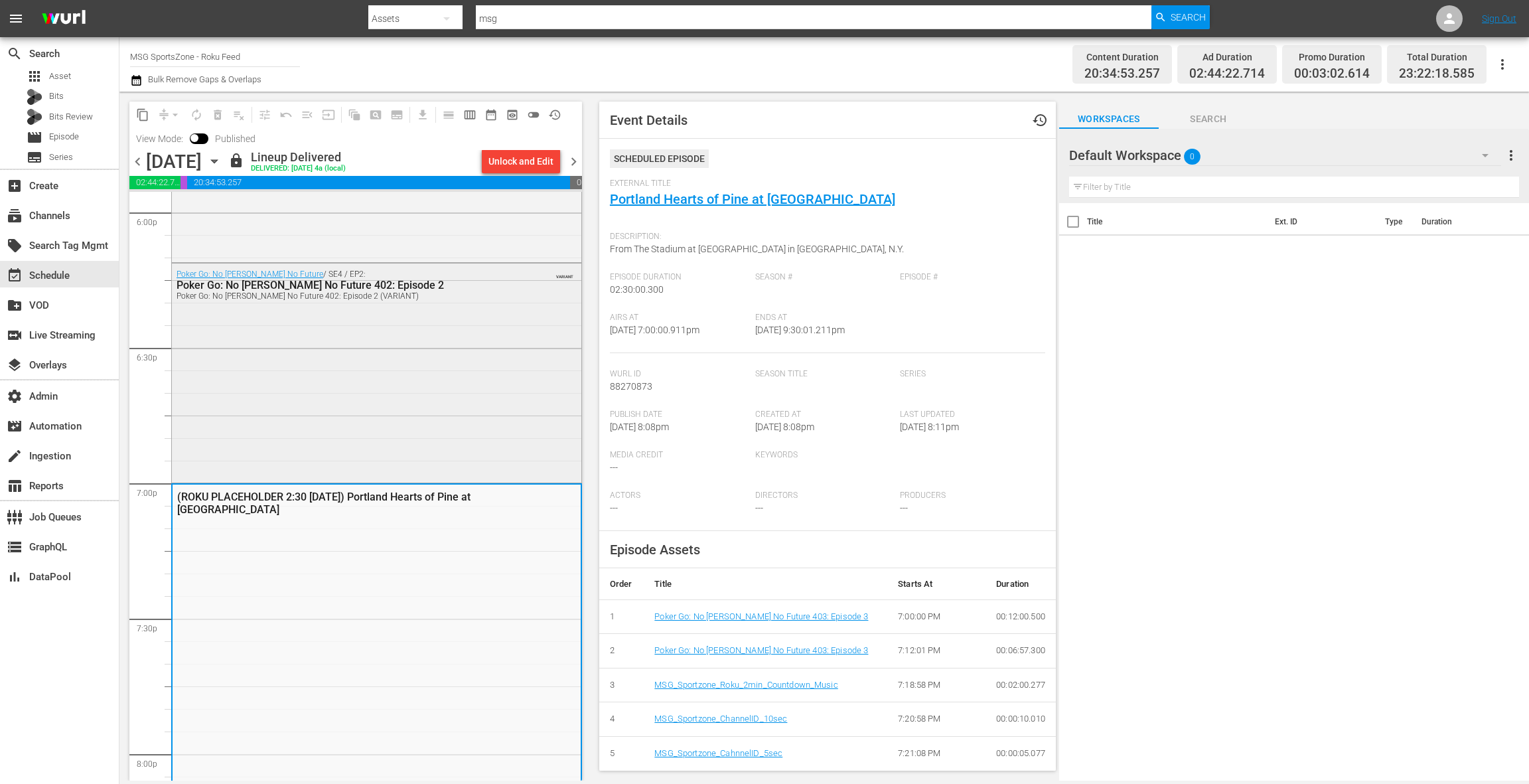
click at [552, 364] on div "Poker Go: No [PERSON_NAME] No Future / SE4 / EP2: Poker Go: No [PERSON_NAME] No…" at bounding box center [376, 372] width 409 height 216
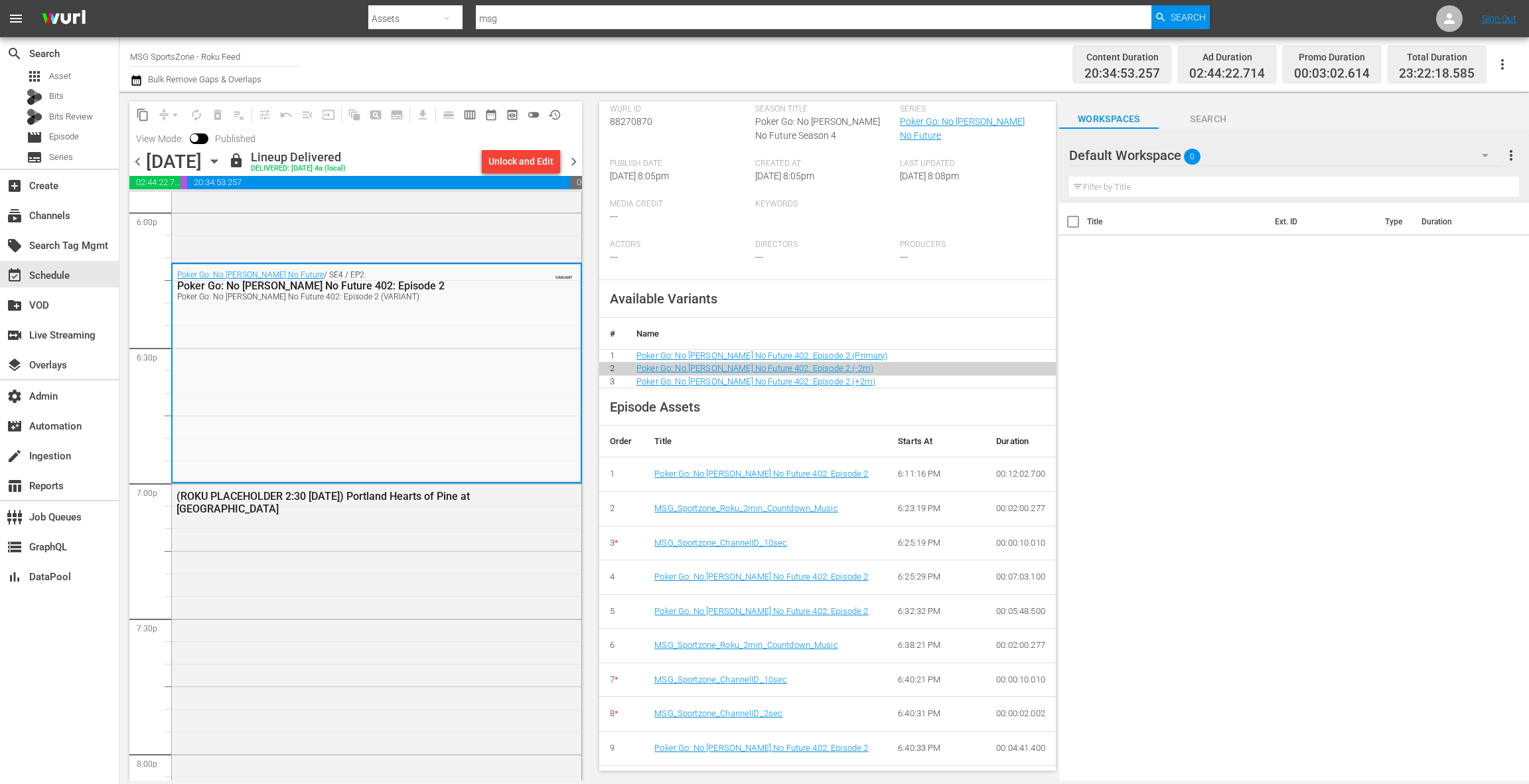
scroll to position [354, 0]
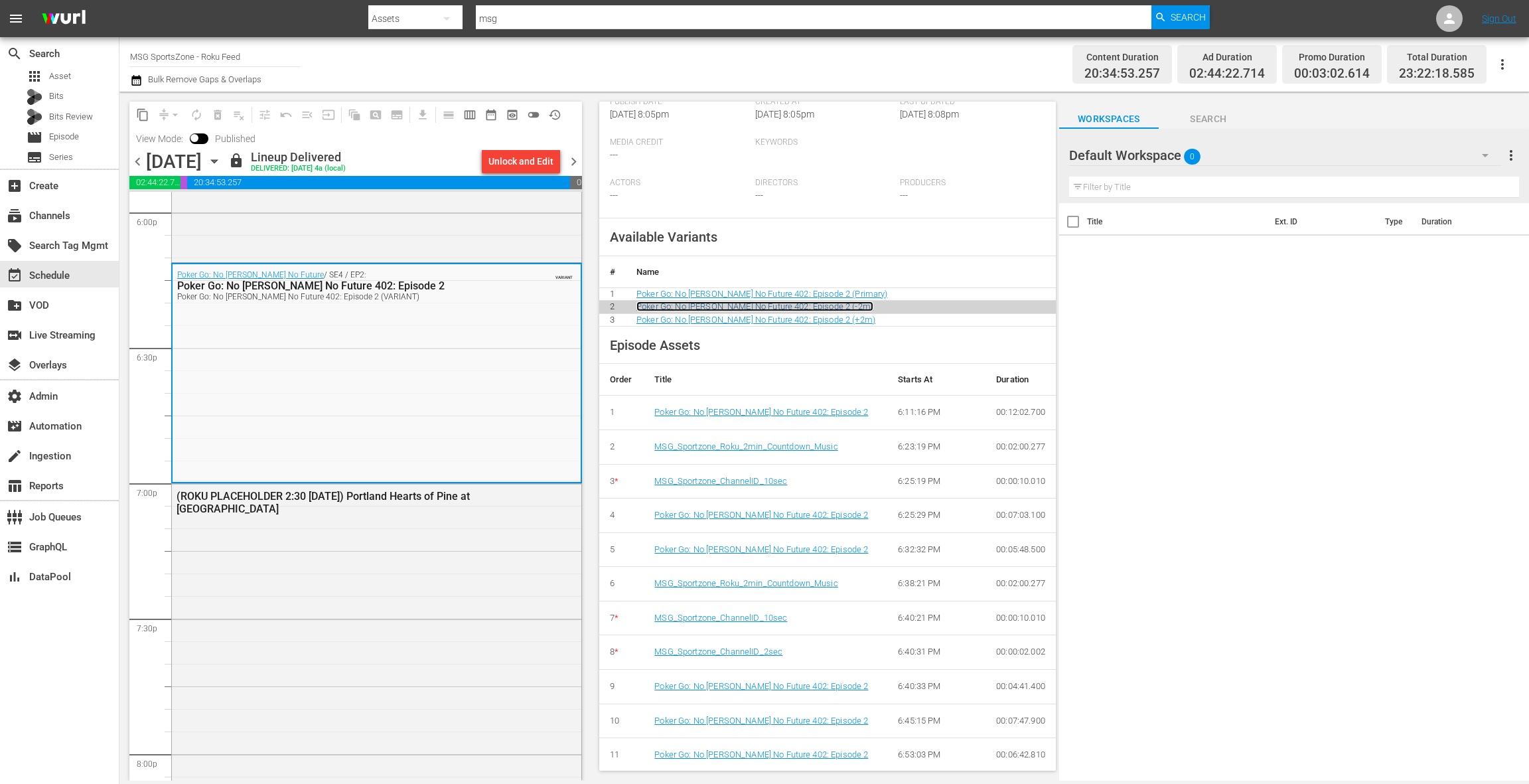
click at [739, 306] on link "Poker Go: No [PERSON_NAME] No Future 402: Episode 2 (-2m)" at bounding box center [755, 306] width 237 height 10
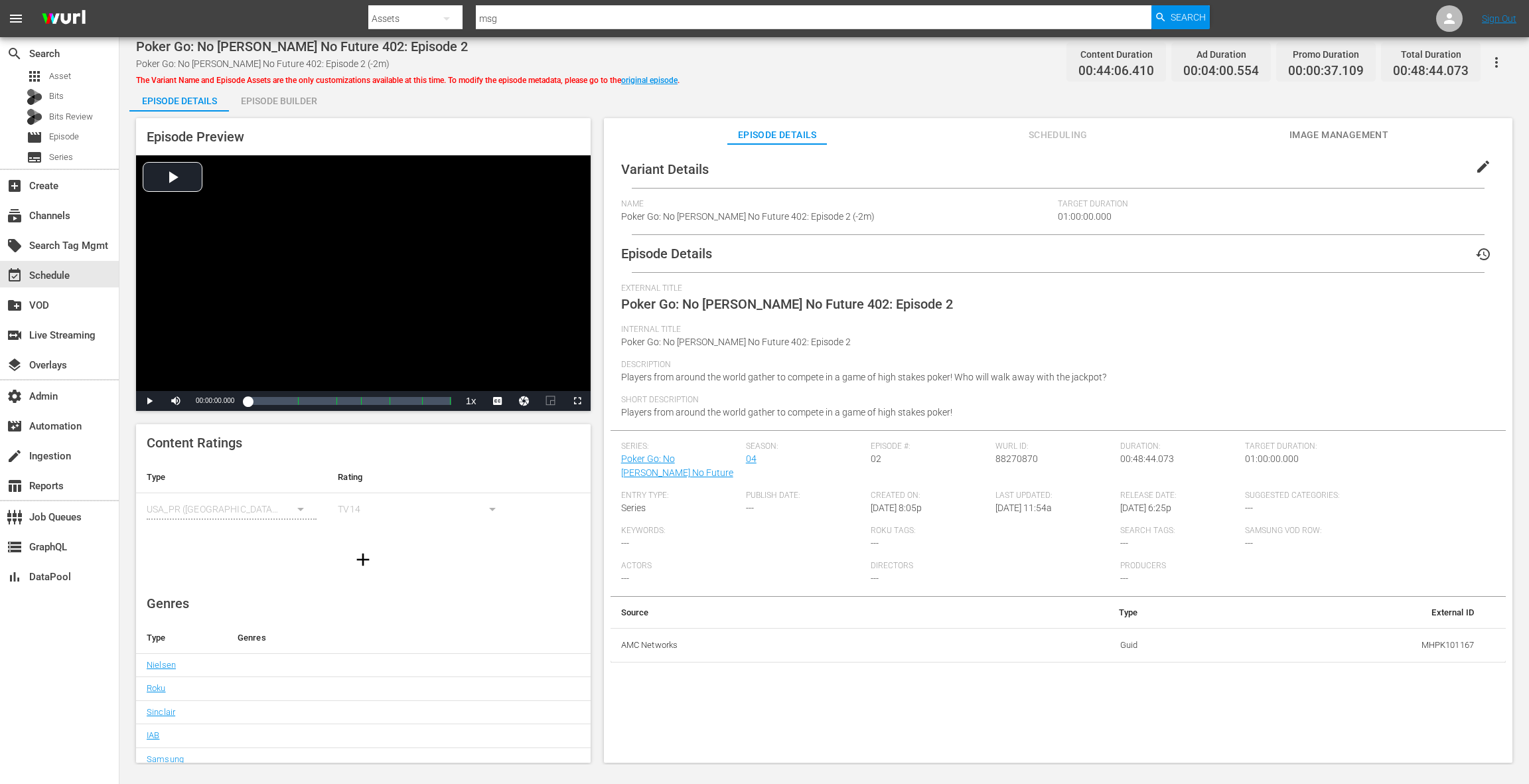
drag, startPoint x: 291, startPoint y: 105, endPoint x: 362, endPoint y: 145, distance: 81.5
click at [292, 105] on div "Episode Builder" at bounding box center [278, 101] width 100 height 32
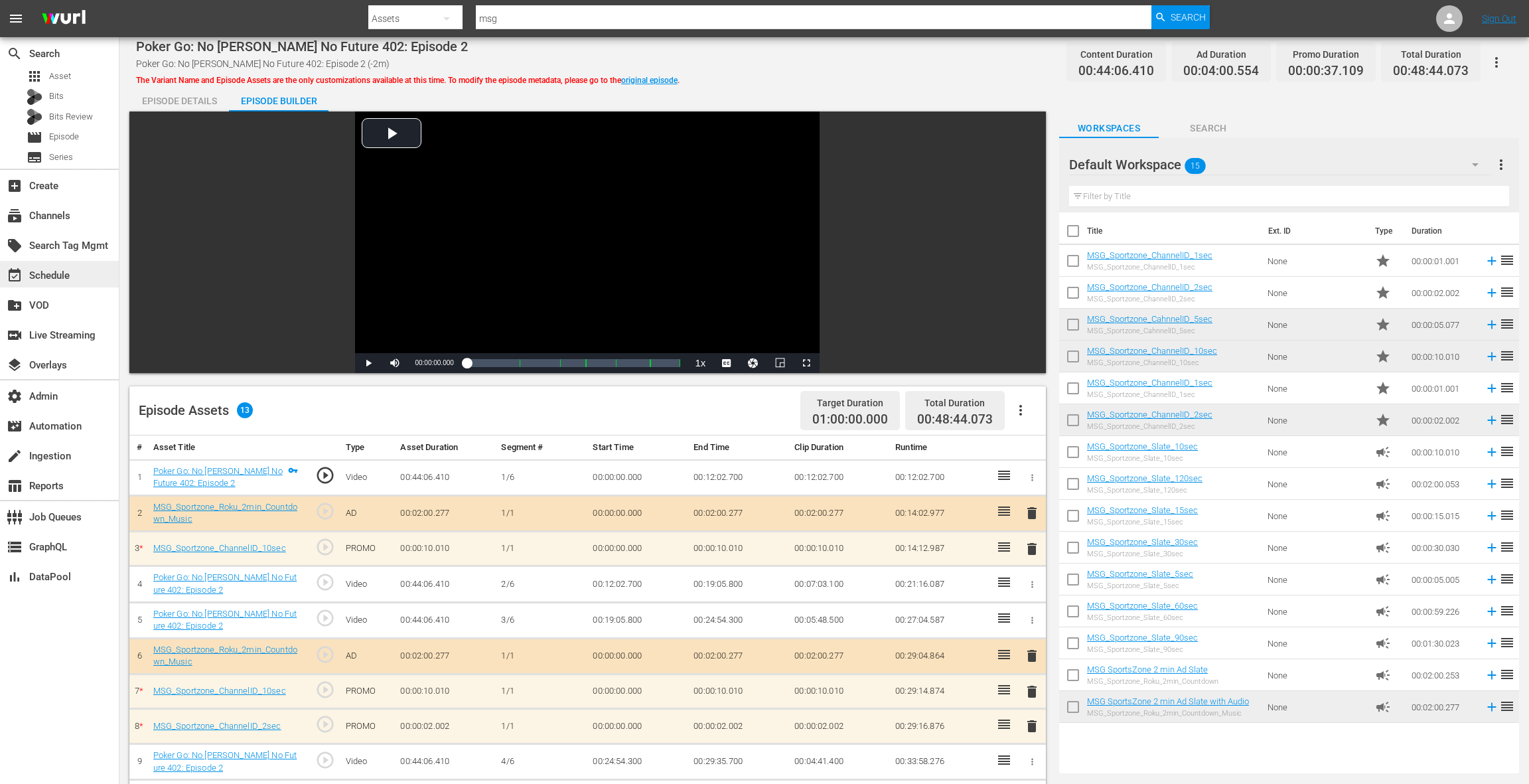
click at [69, 272] on div "event_available Schedule" at bounding box center [37, 273] width 74 height 12
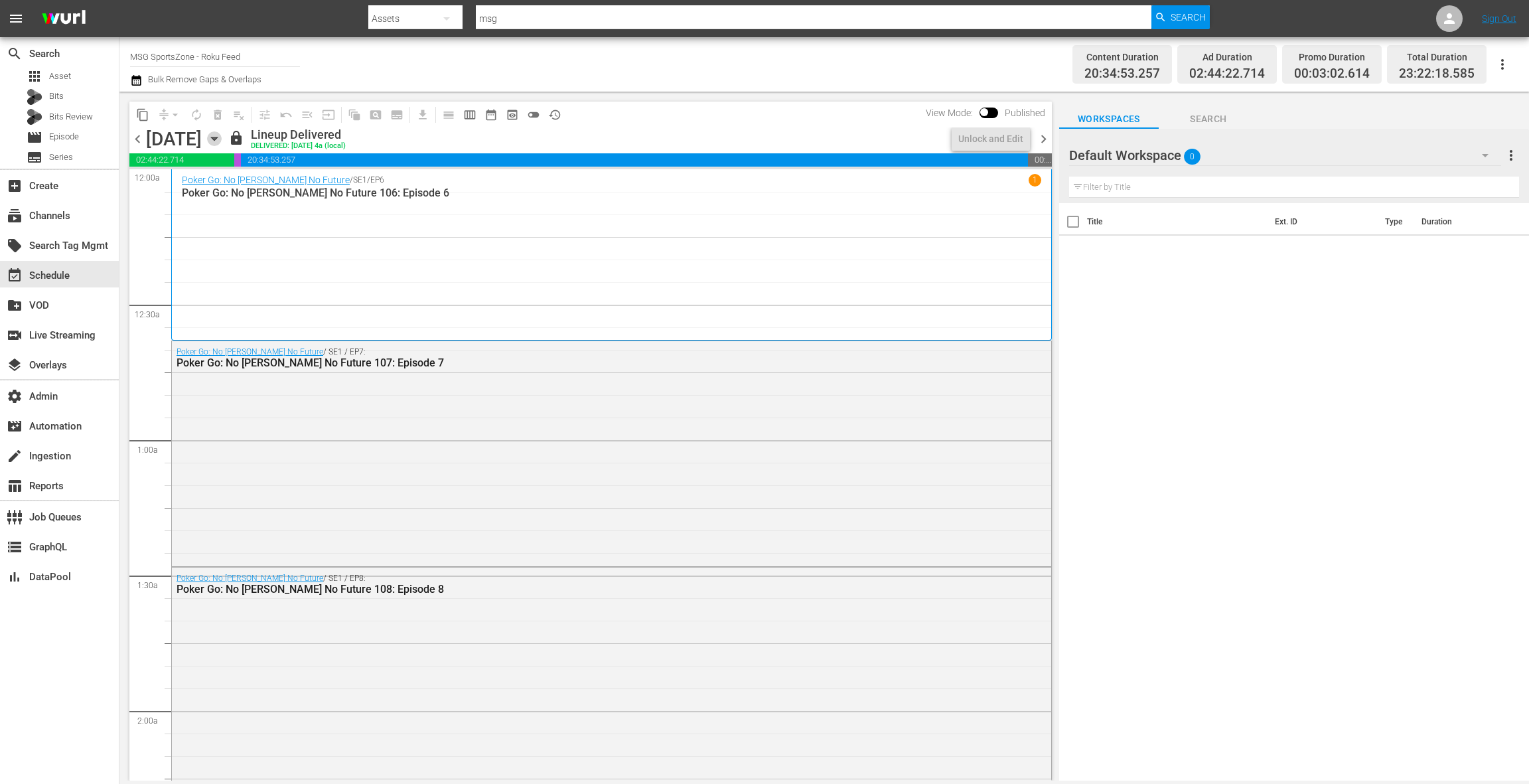
click at [221, 141] on icon "button" at bounding box center [214, 138] width 14 height 14
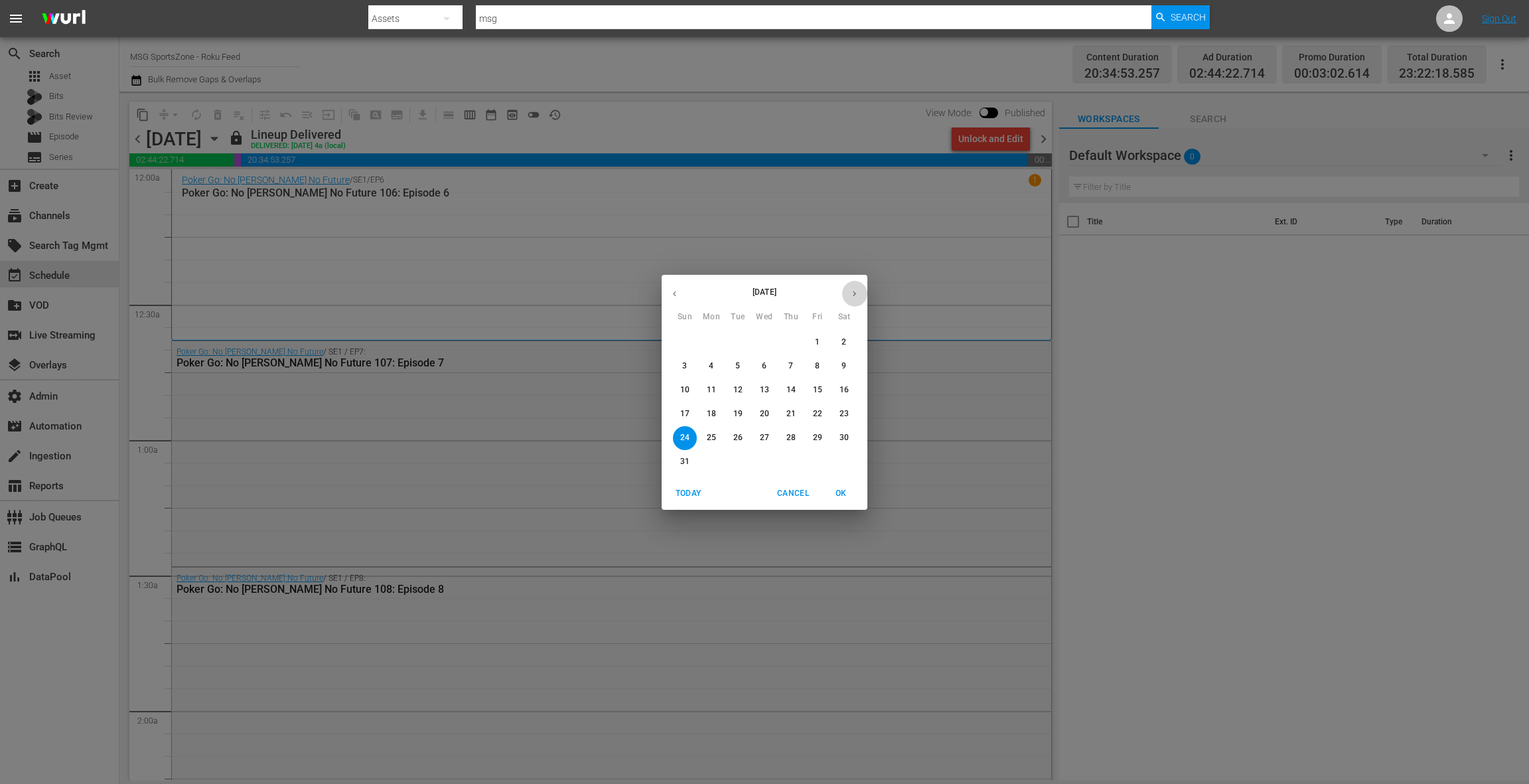
click at [857, 295] on icon "button" at bounding box center [854, 293] width 10 height 10
click at [798, 390] on span "16" at bounding box center [791, 390] width 24 height 11
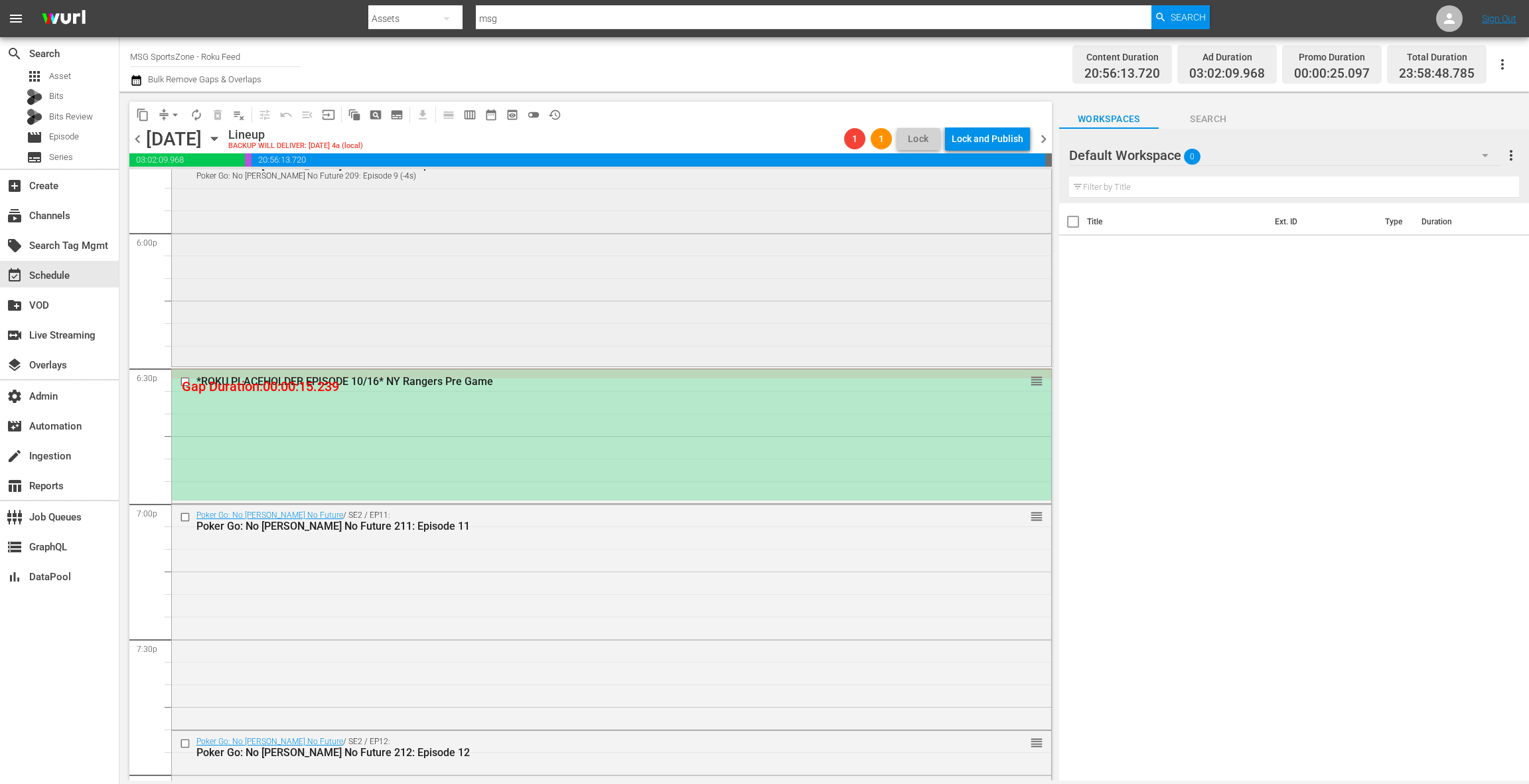
scroll to position [4845, 0]
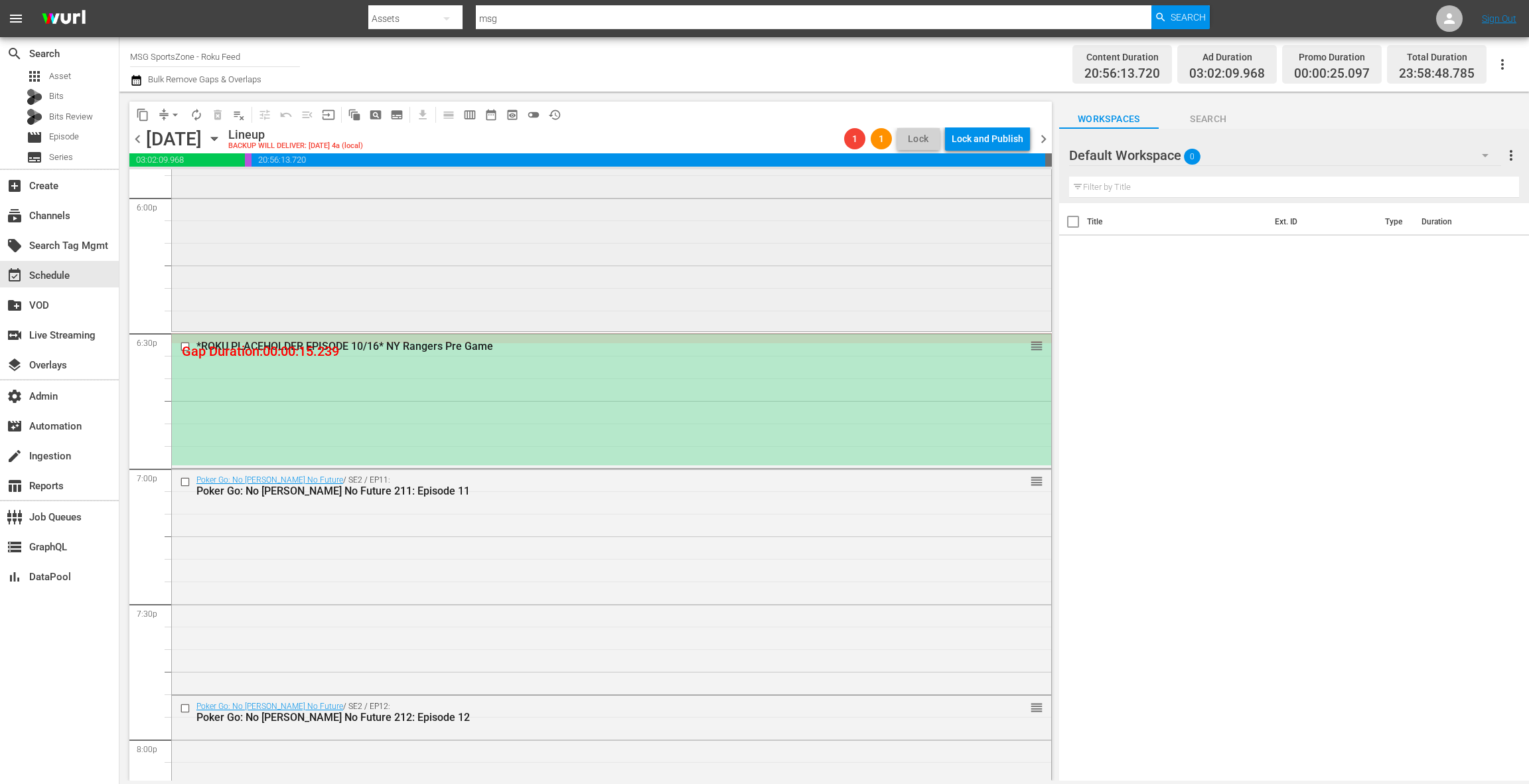
click at [457, 282] on div "Poker Go: No [PERSON_NAME] No Future / SE2 / EP9: Poker Go: No [PERSON_NAME] No…" at bounding box center [611, 218] width 879 height 221
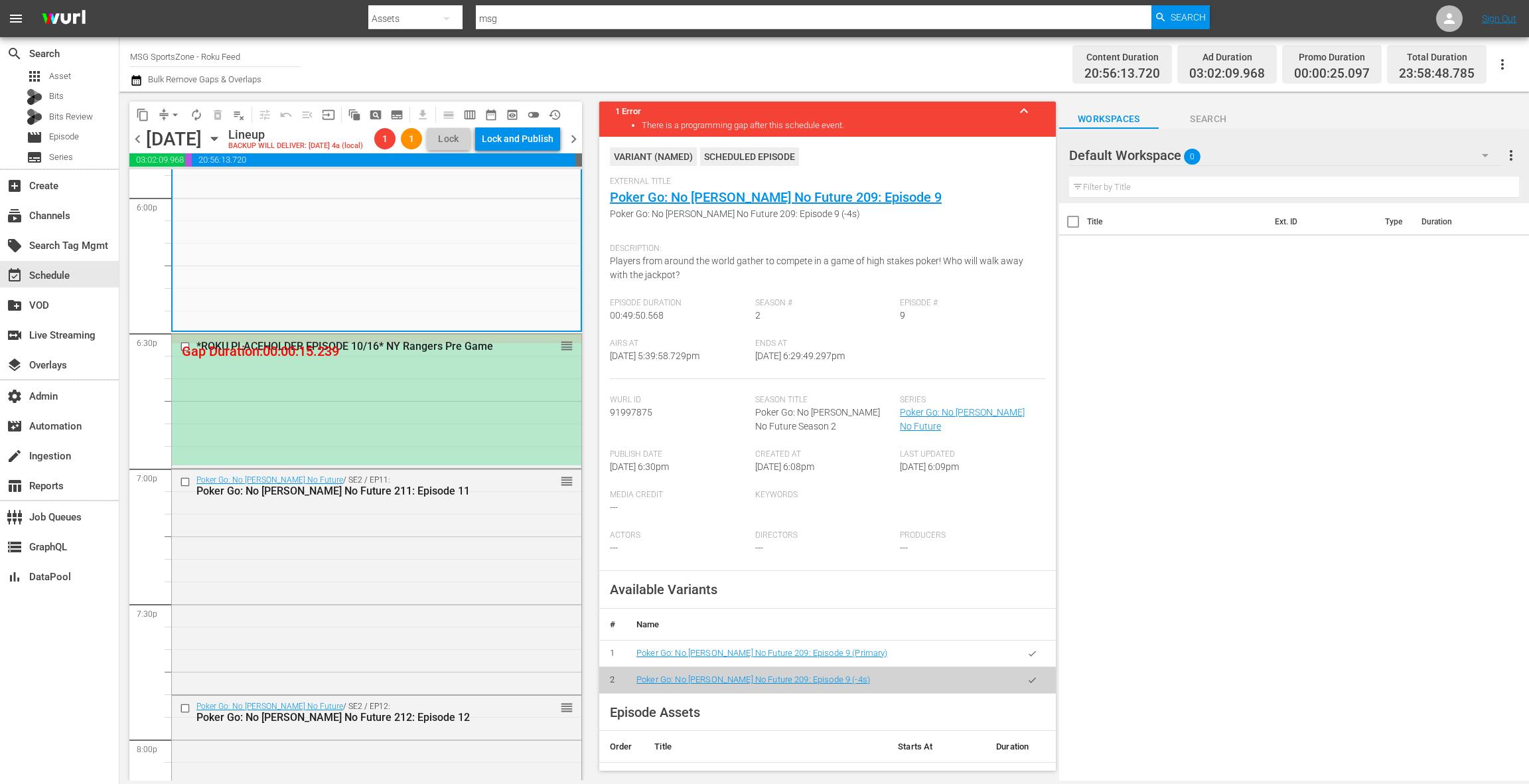
scroll to position [83, 0]
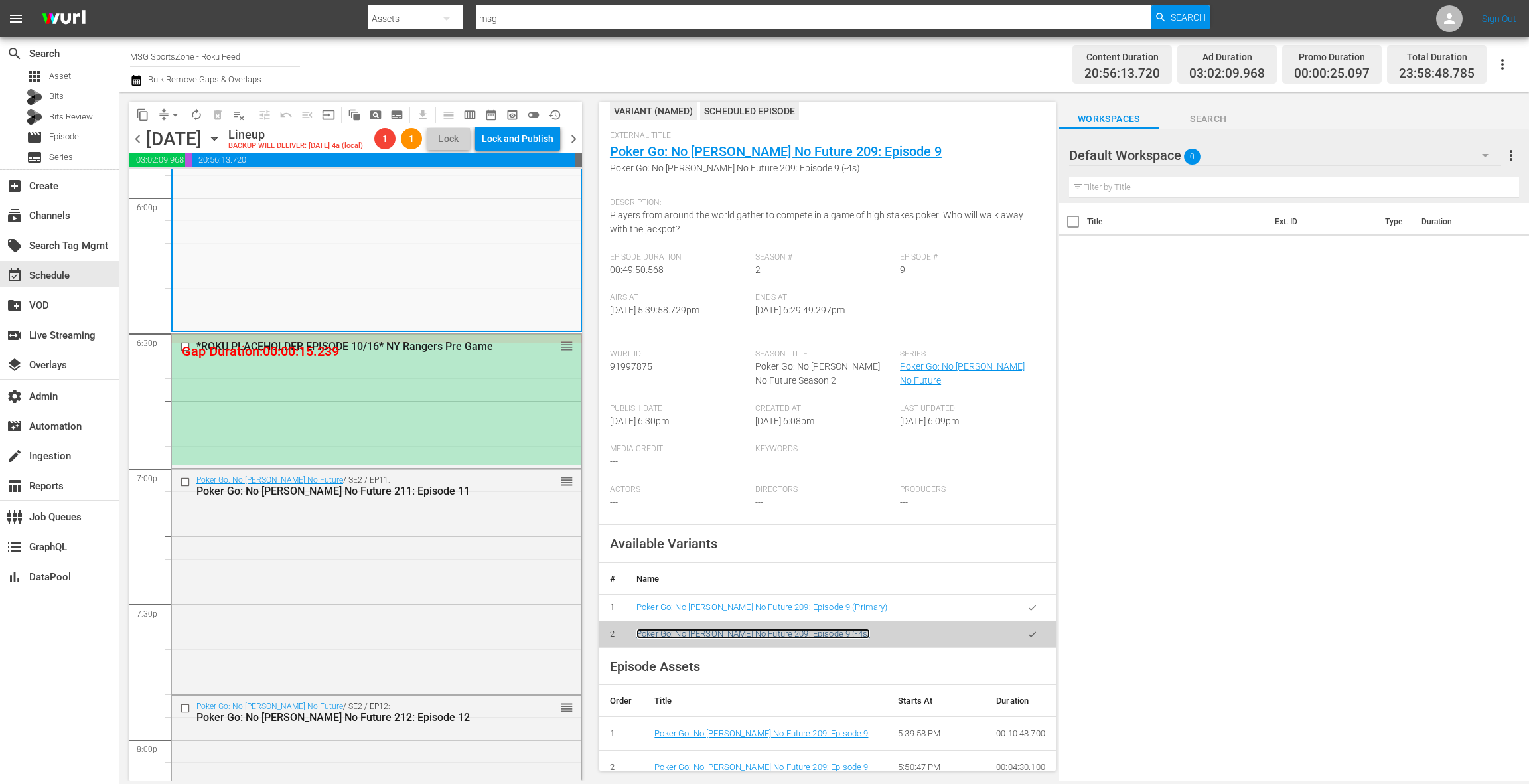
click at [772, 633] on link "Poker Go: No [PERSON_NAME] No Future 209: Episode 9 (-4s)" at bounding box center [753, 633] width 233 height 10
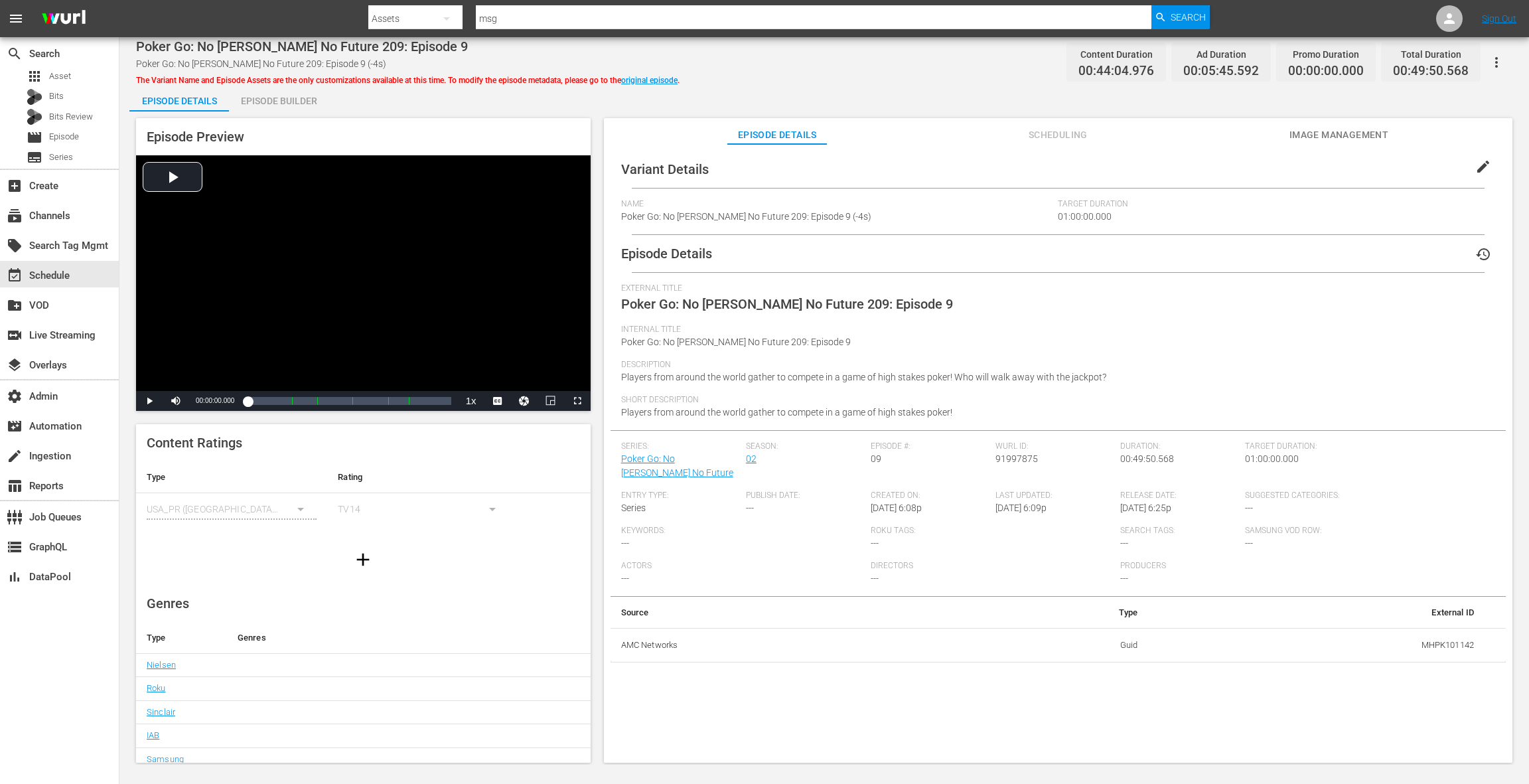
click at [286, 105] on div "Episode Builder" at bounding box center [278, 101] width 100 height 32
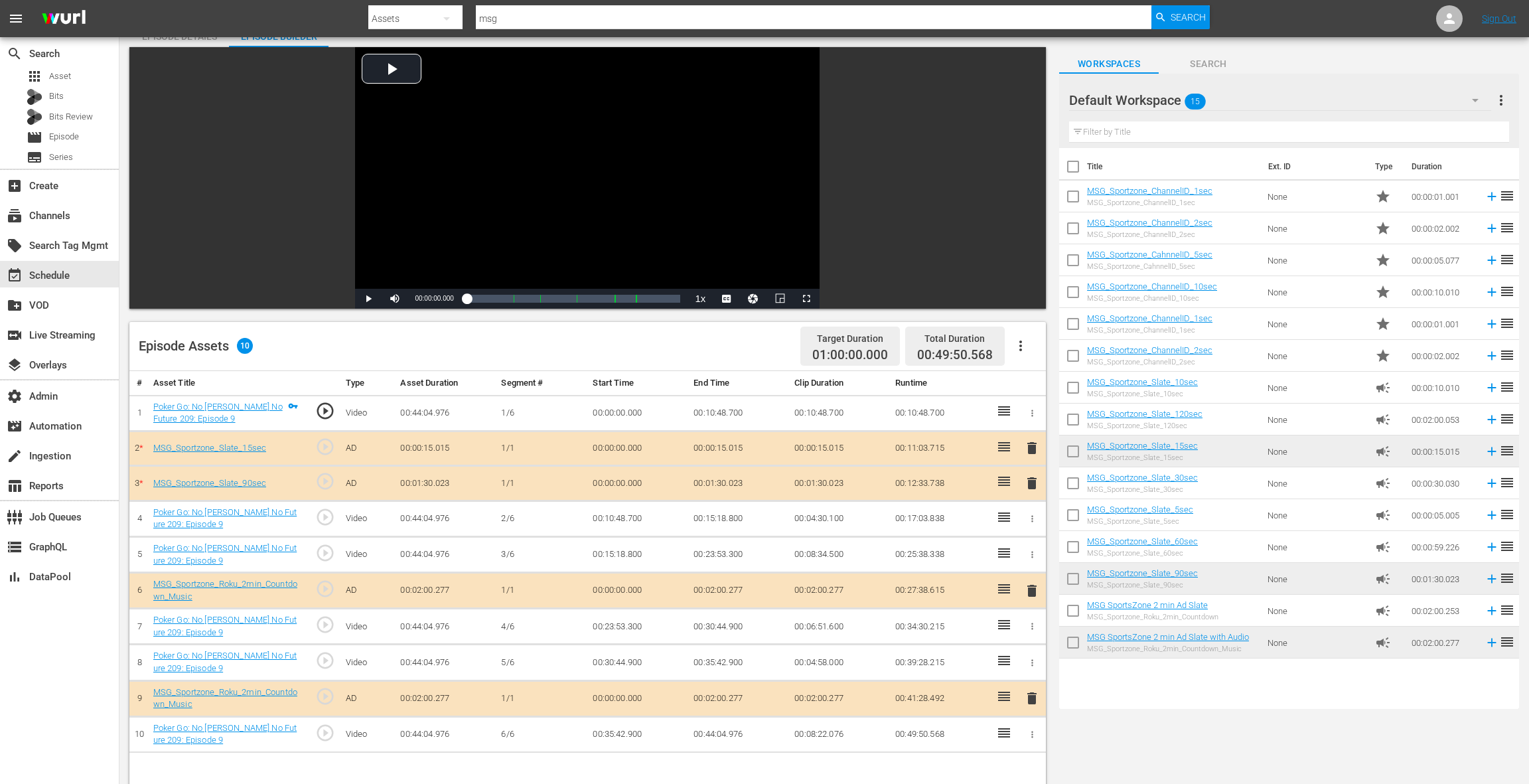
scroll to position [160, 0]
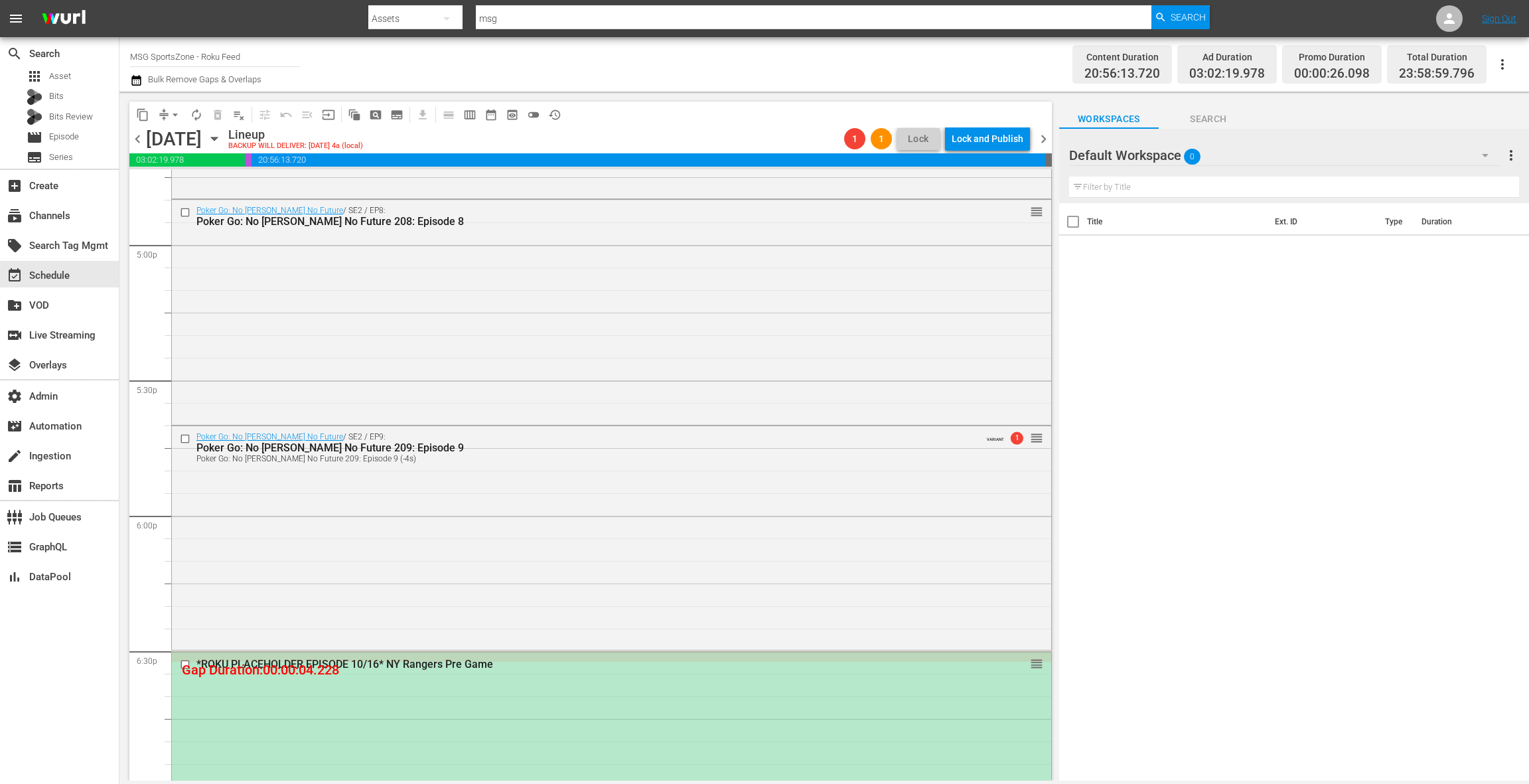
scroll to position [4603, 0]
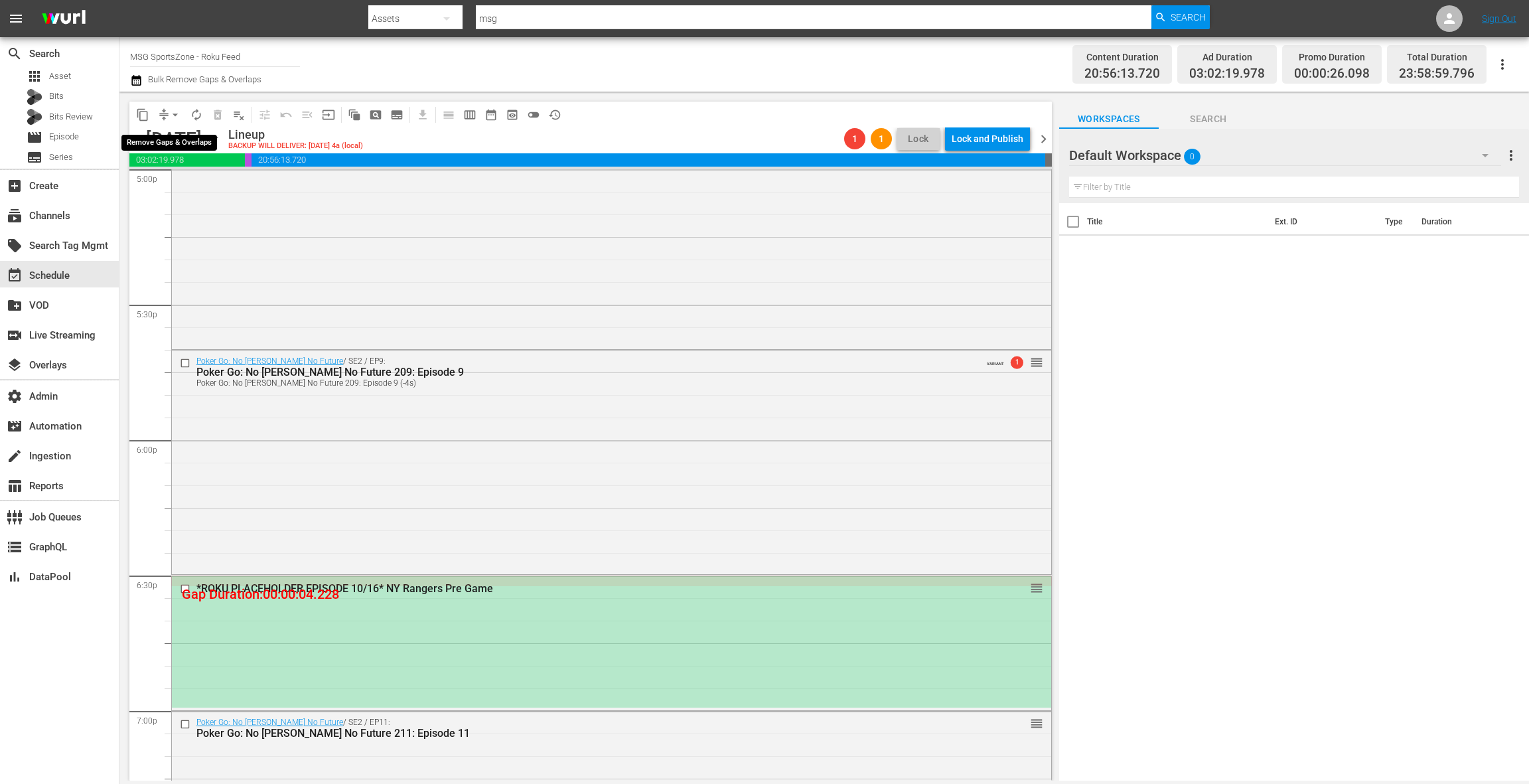
click at [166, 116] on button "arrow_drop_down" at bounding box center [175, 114] width 22 height 22
click at [184, 184] on li "Align to End of Previous Day" at bounding box center [176, 185] width 139 height 22
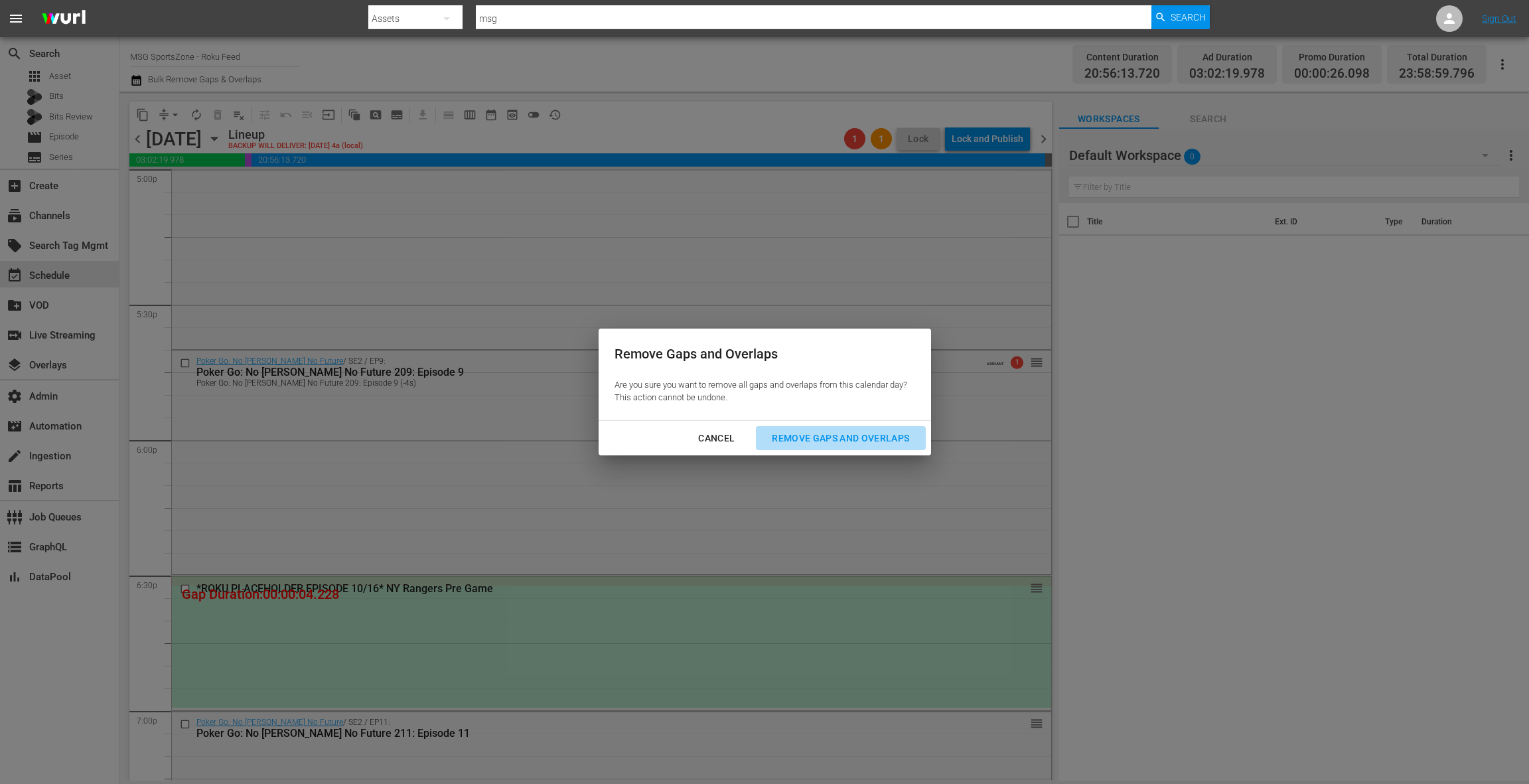
drag, startPoint x: 846, startPoint y: 445, endPoint x: 826, endPoint y: 440, distance: 20.6
click at [846, 445] on div "Remove Gaps and Overlaps" at bounding box center [840, 438] width 158 height 17
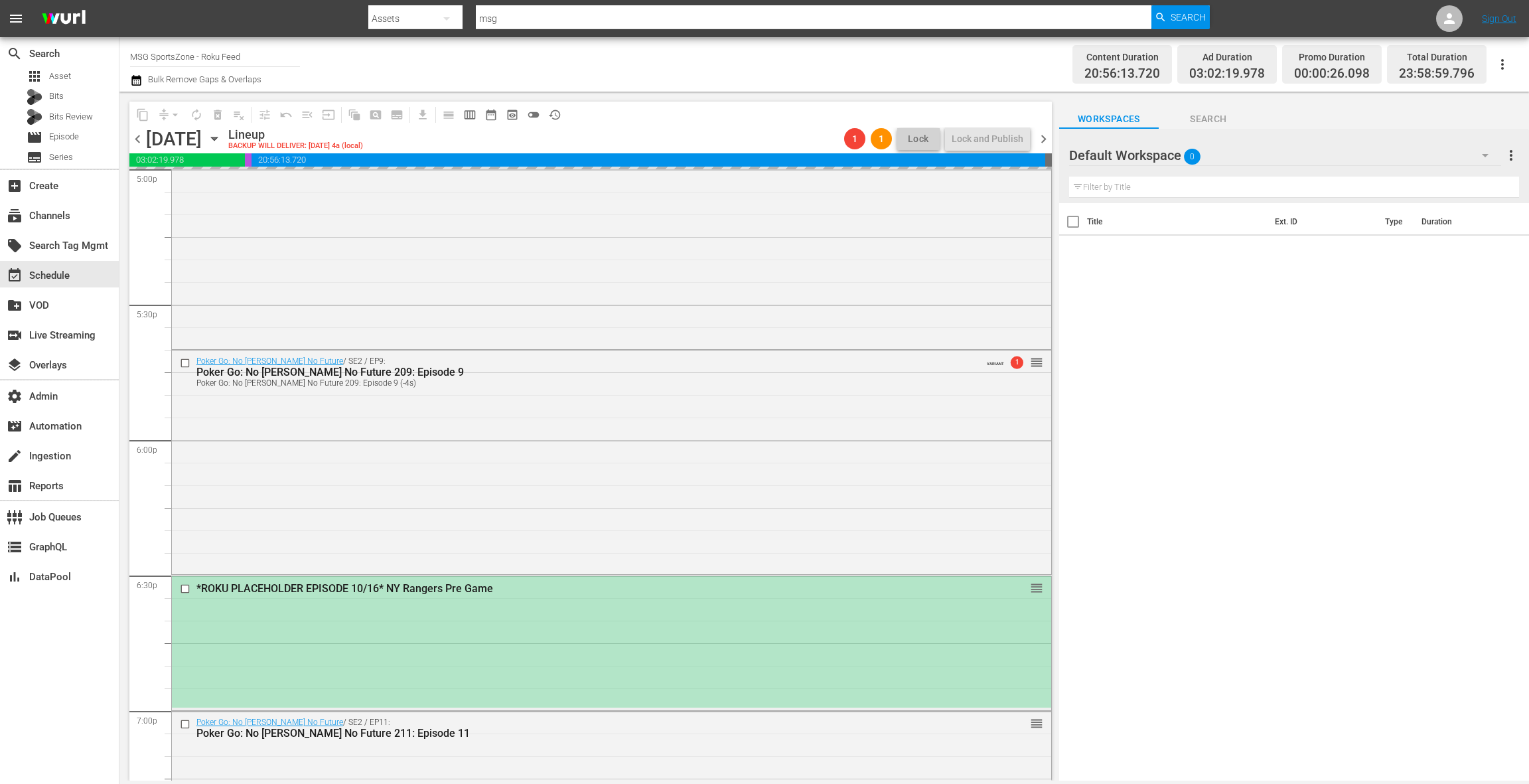
click at [554, 586] on div "*ROKU PLACEHOLDER EPISODE 10/16* NY Rangers Pre Game" at bounding box center [587, 588] width 780 height 13
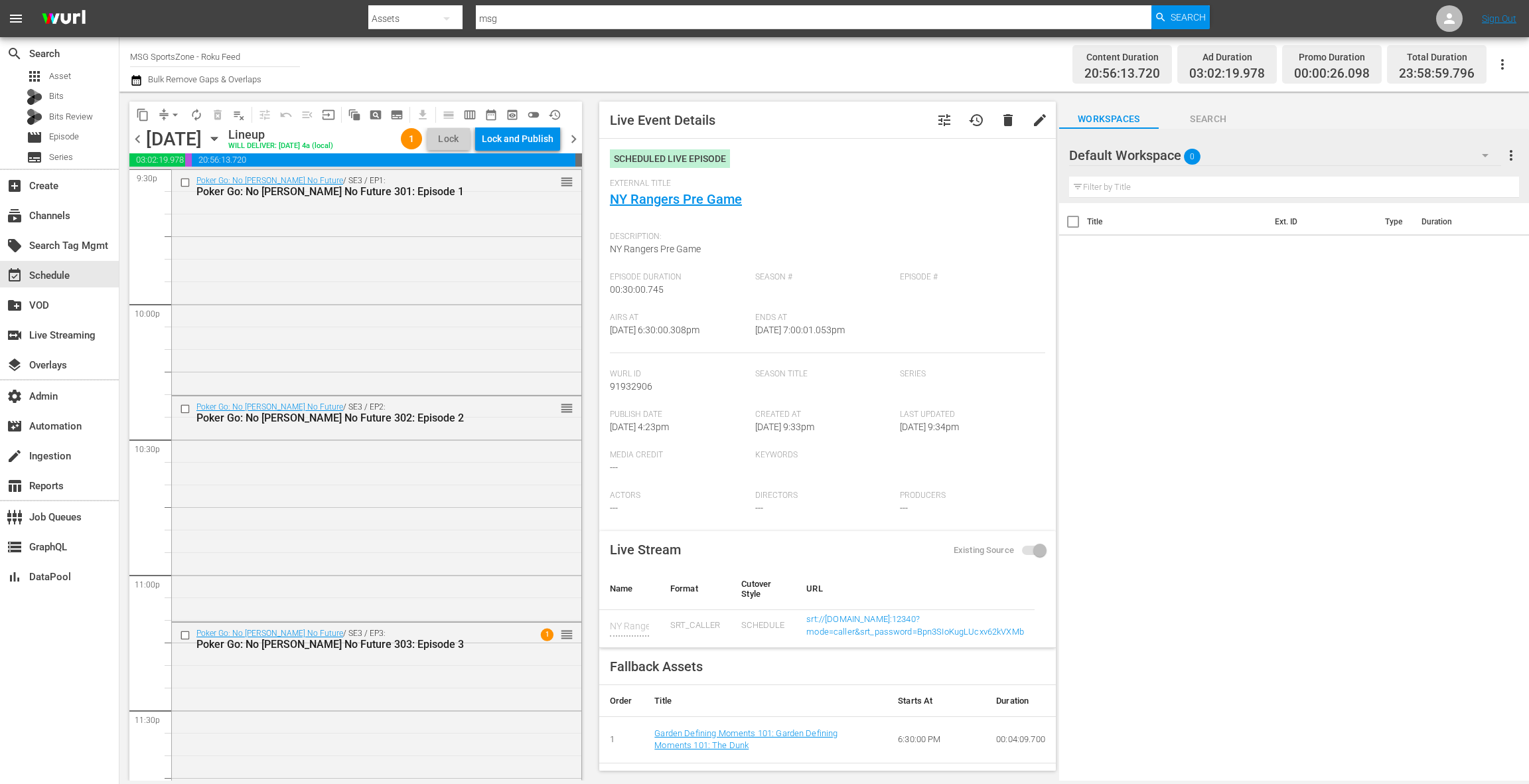
scroll to position [5888, 0]
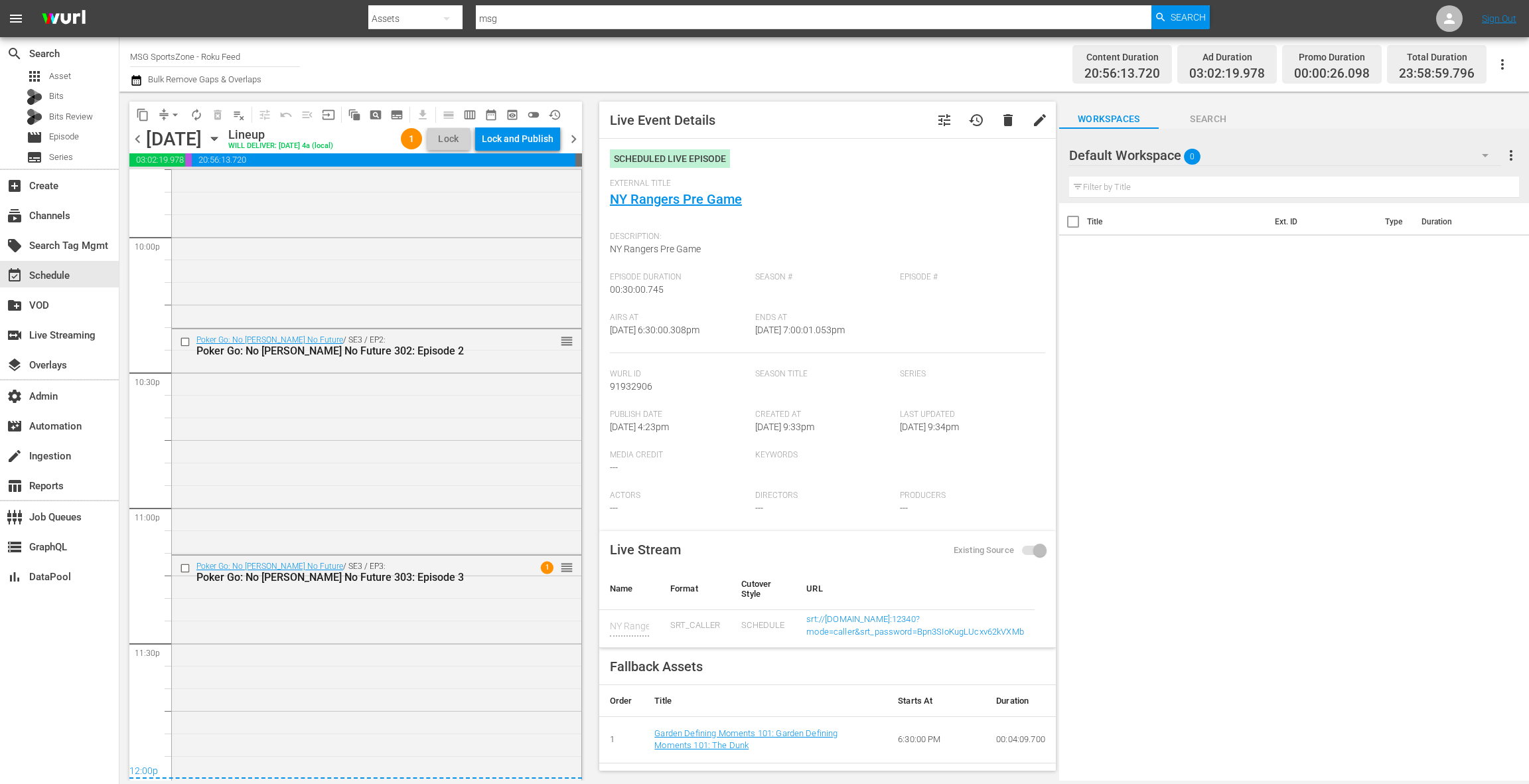
click at [580, 139] on span "chevron_right" at bounding box center [573, 139] width 17 height 17
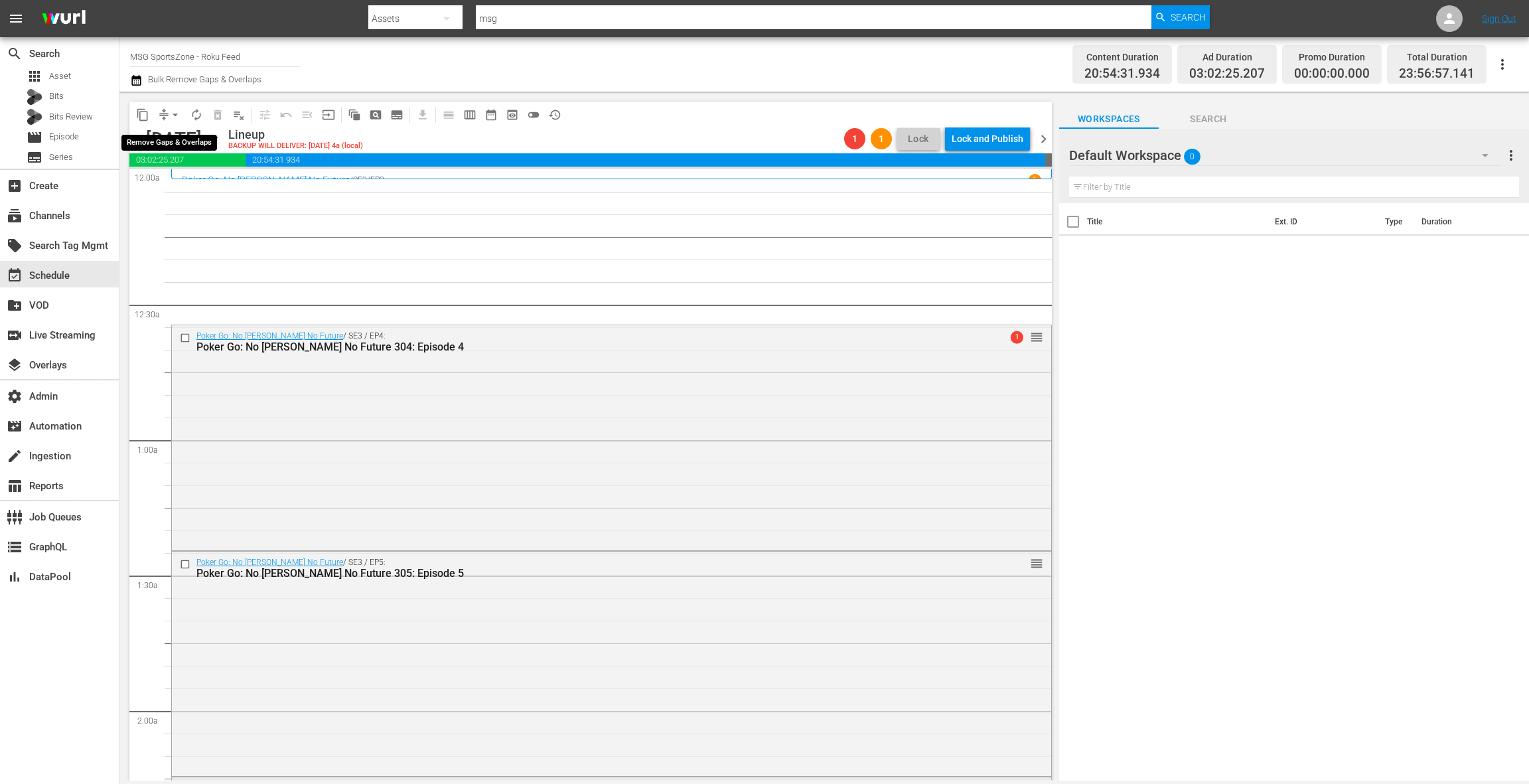
drag, startPoint x: 175, startPoint y: 114, endPoint x: 173, endPoint y: 124, distance: 10.2
click at [175, 114] on span "arrow_drop_down" at bounding box center [175, 114] width 14 height 14
click at [182, 185] on li "Align to End of Previous Day" at bounding box center [176, 185] width 139 height 22
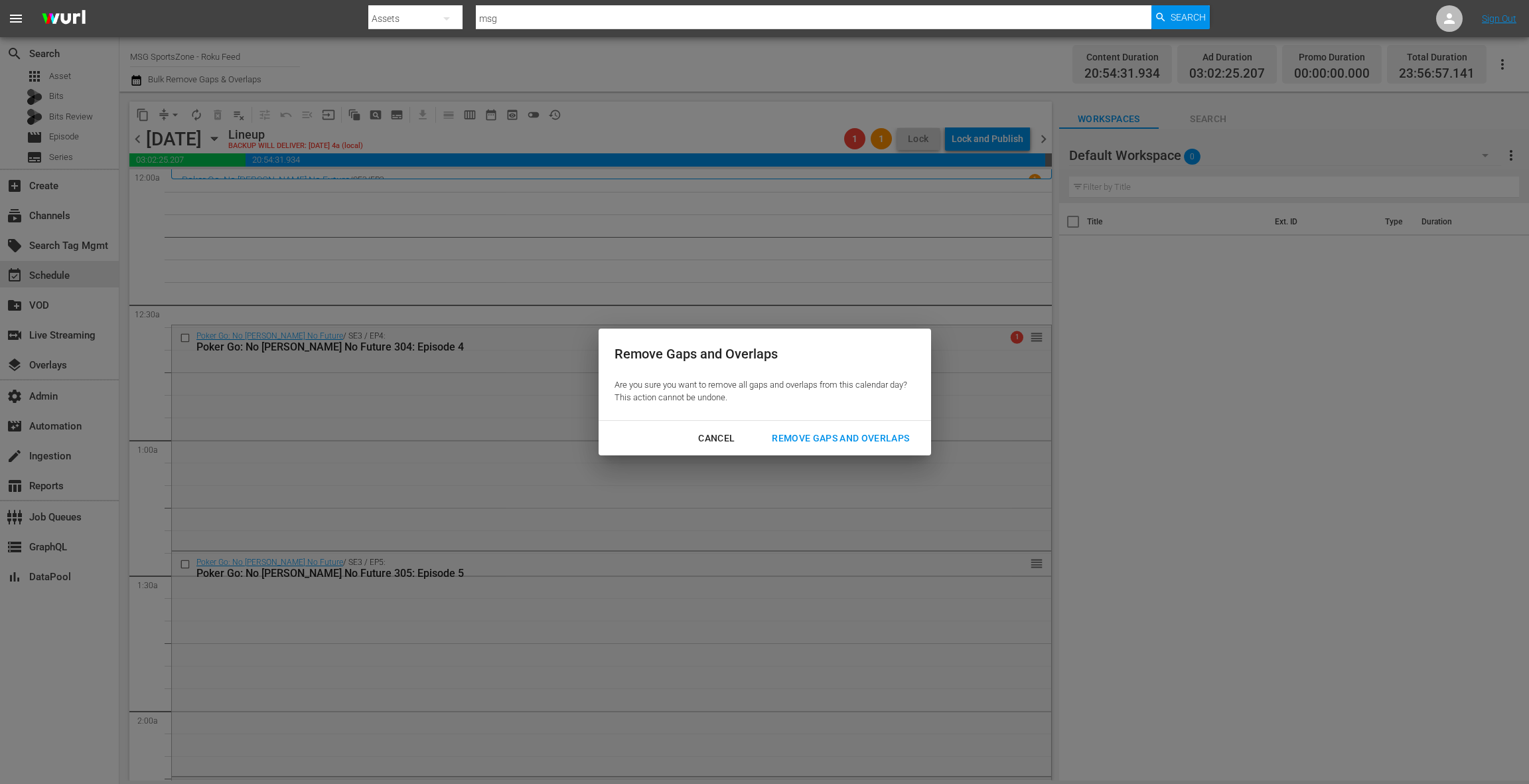
click at [814, 438] on div "Remove Gaps and Overlaps" at bounding box center [840, 438] width 158 height 17
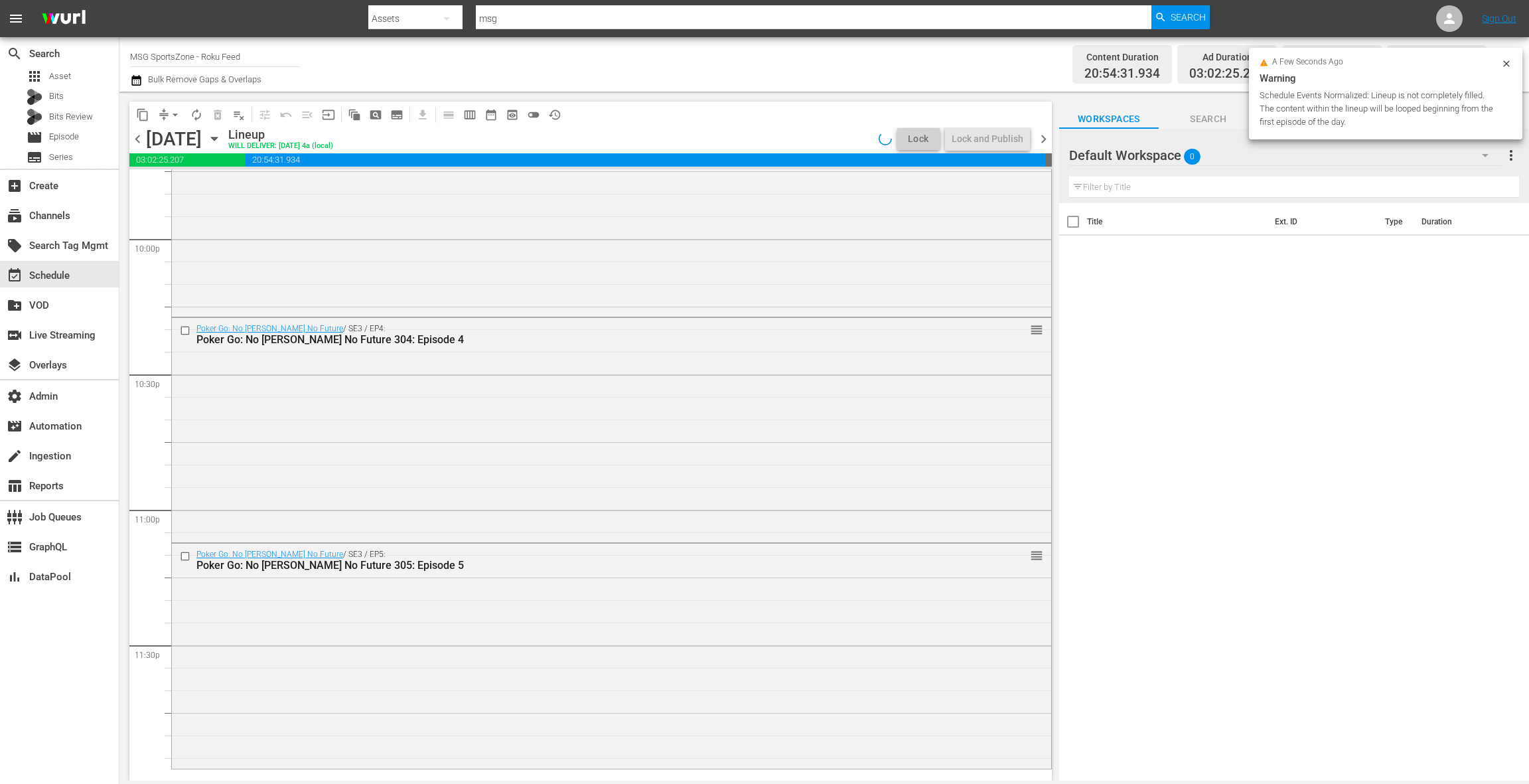
scroll to position [5886, 0]
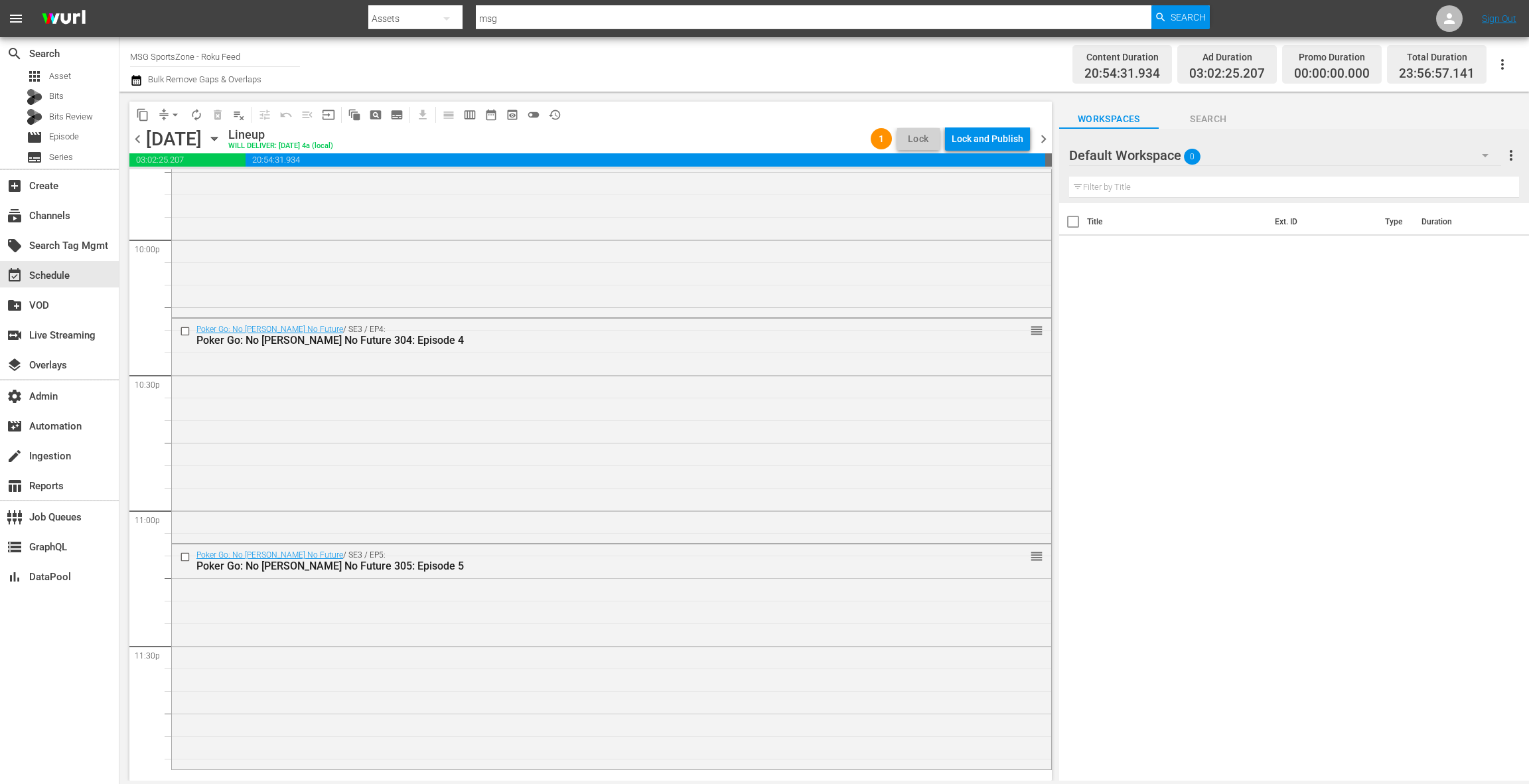
click at [137, 82] on icon "button" at bounding box center [137, 81] width 13 height 16
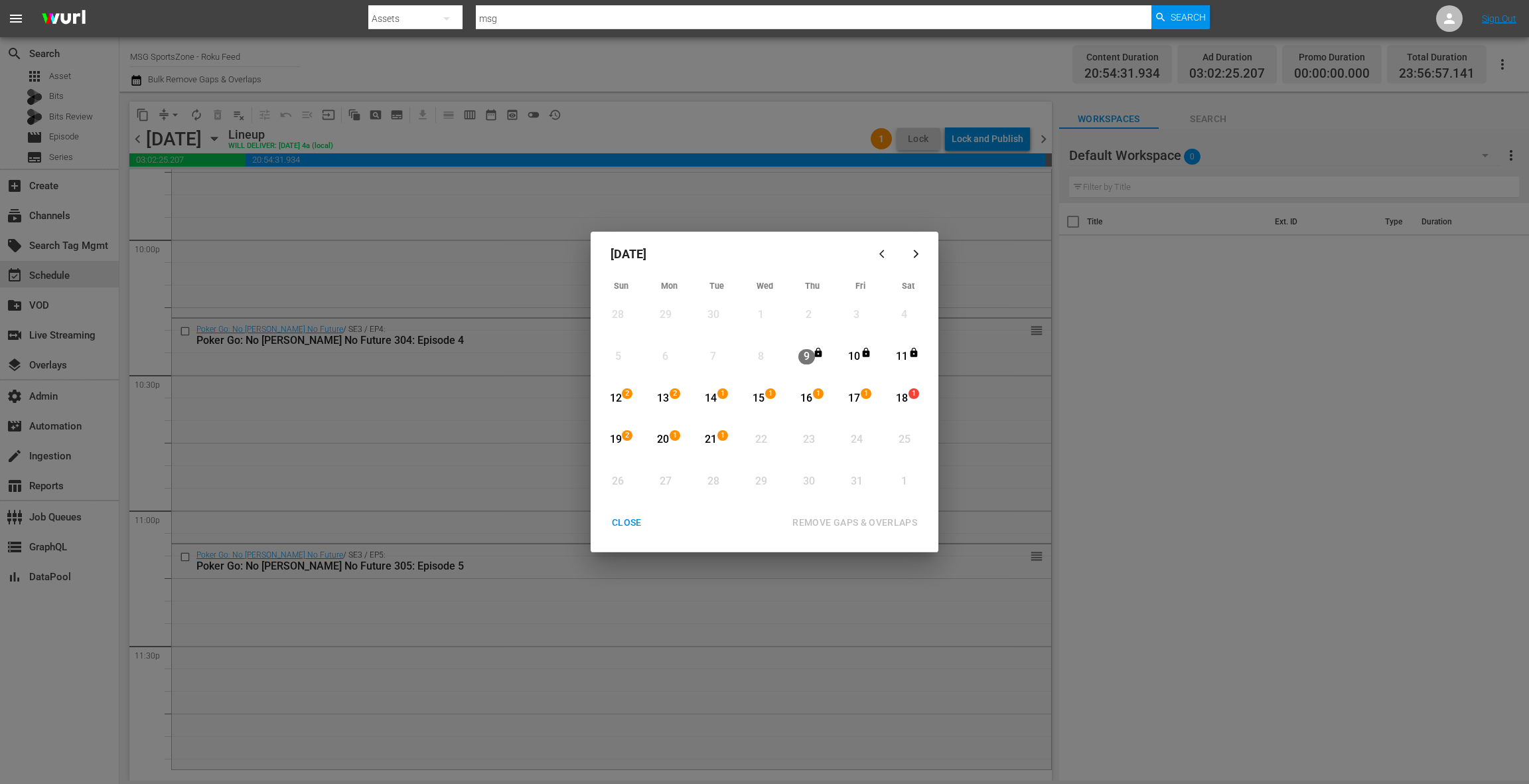
click at [861, 400] on div "17" at bounding box center [854, 398] width 17 height 15
click at [911, 401] on div "1" at bounding box center [915, 398] width 10 height 14
click at [854, 403] on div "17" at bounding box center [854, 398] width 17 height 15
click at [710, 437] on div "21" at bounding box center [711, 440] width 17 height 15
click at [812, 522] on div "REMOVE GAPS & OVERLAPS" at bounding box center [854, 523] width 146 height 17
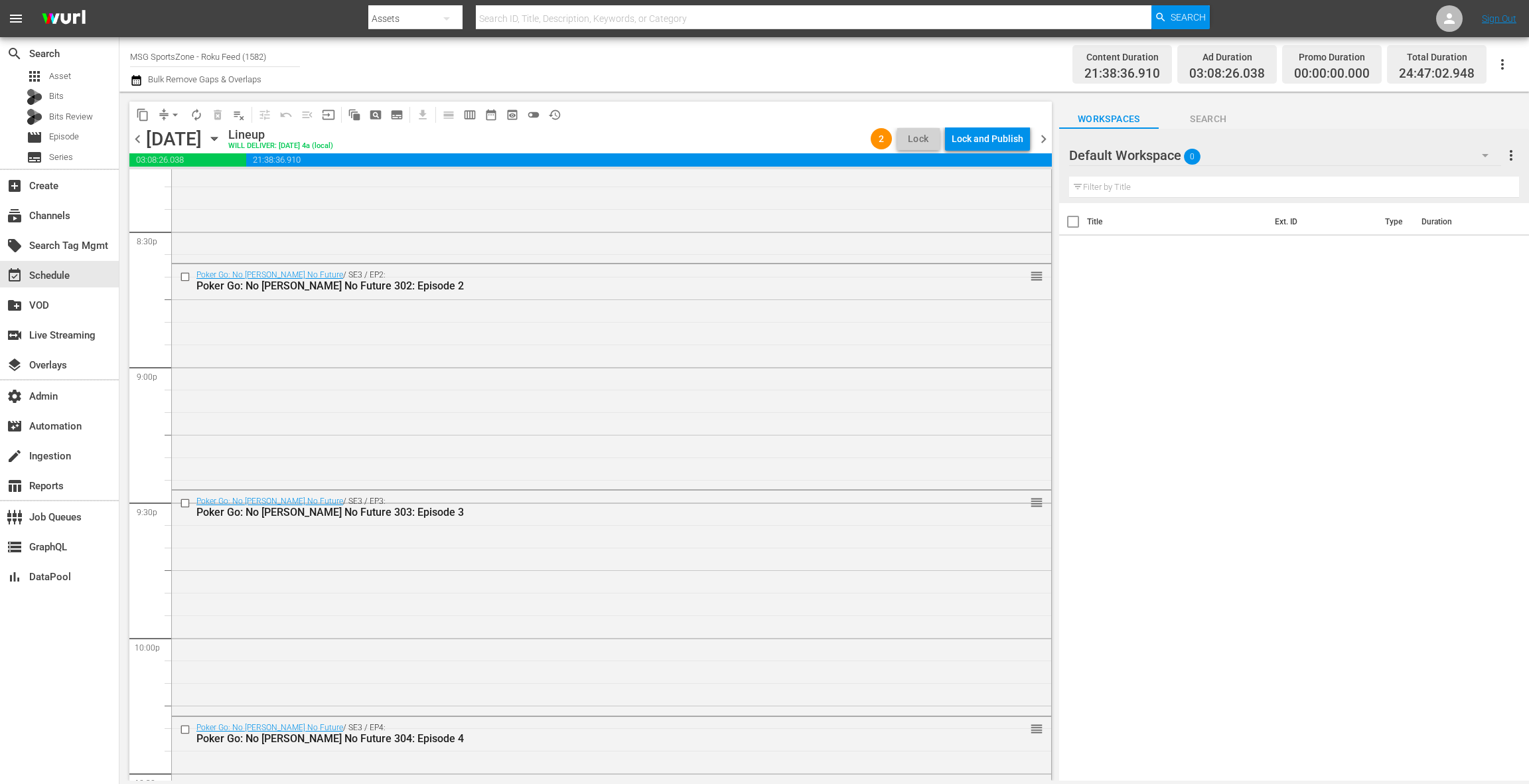
scroll to position [6101, 0]
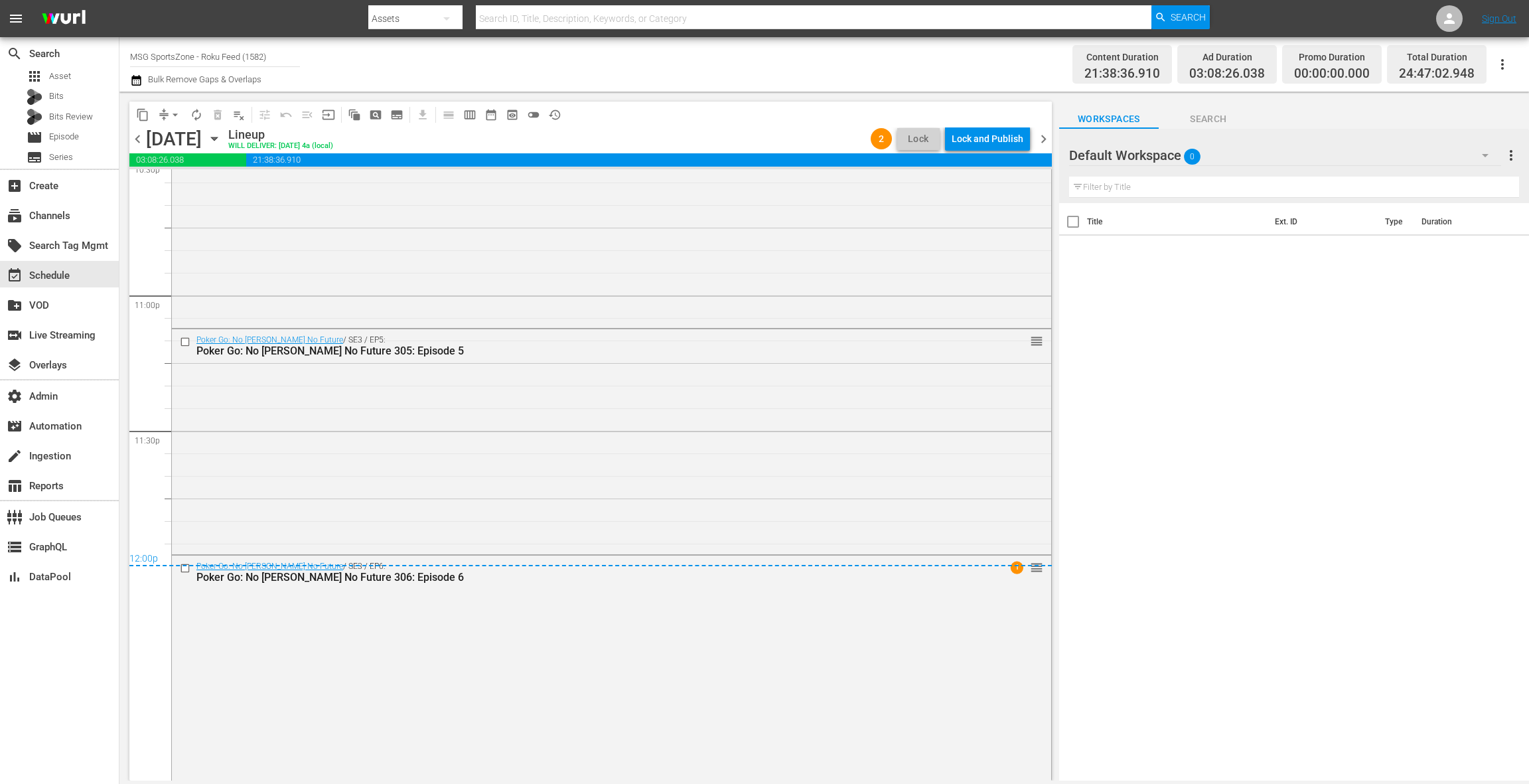
click at [1045, 138] on span "chevron_right" at bounding box center [1043, 139] width 17 height 17
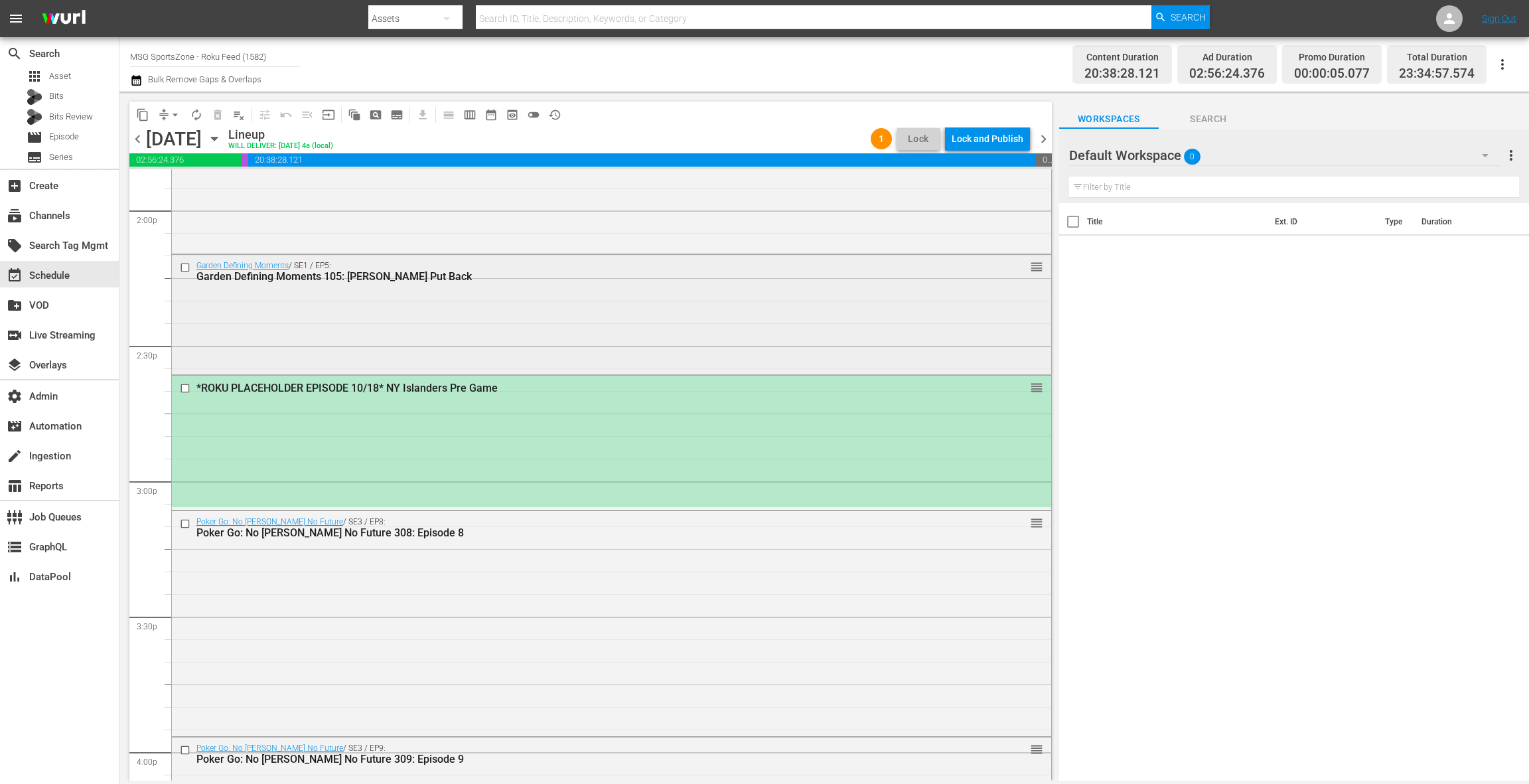
scroll to position [3760, 0]
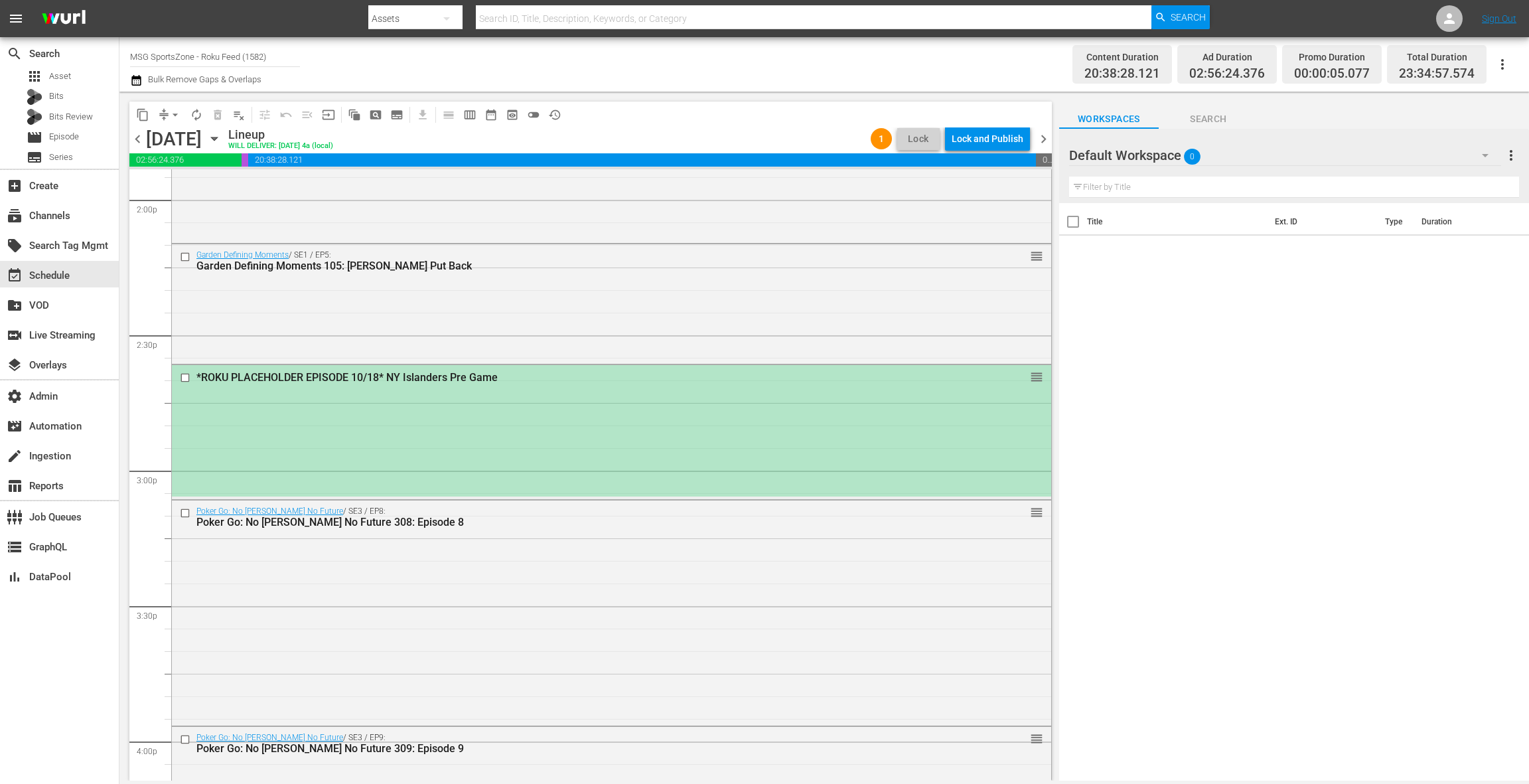
click at [628, 404] on div "*ROKU PLACEHOLDER EPISODE 10/18* NY Islanders Pre Game reorder" at bounding box center [611, 431] width 879 height 131
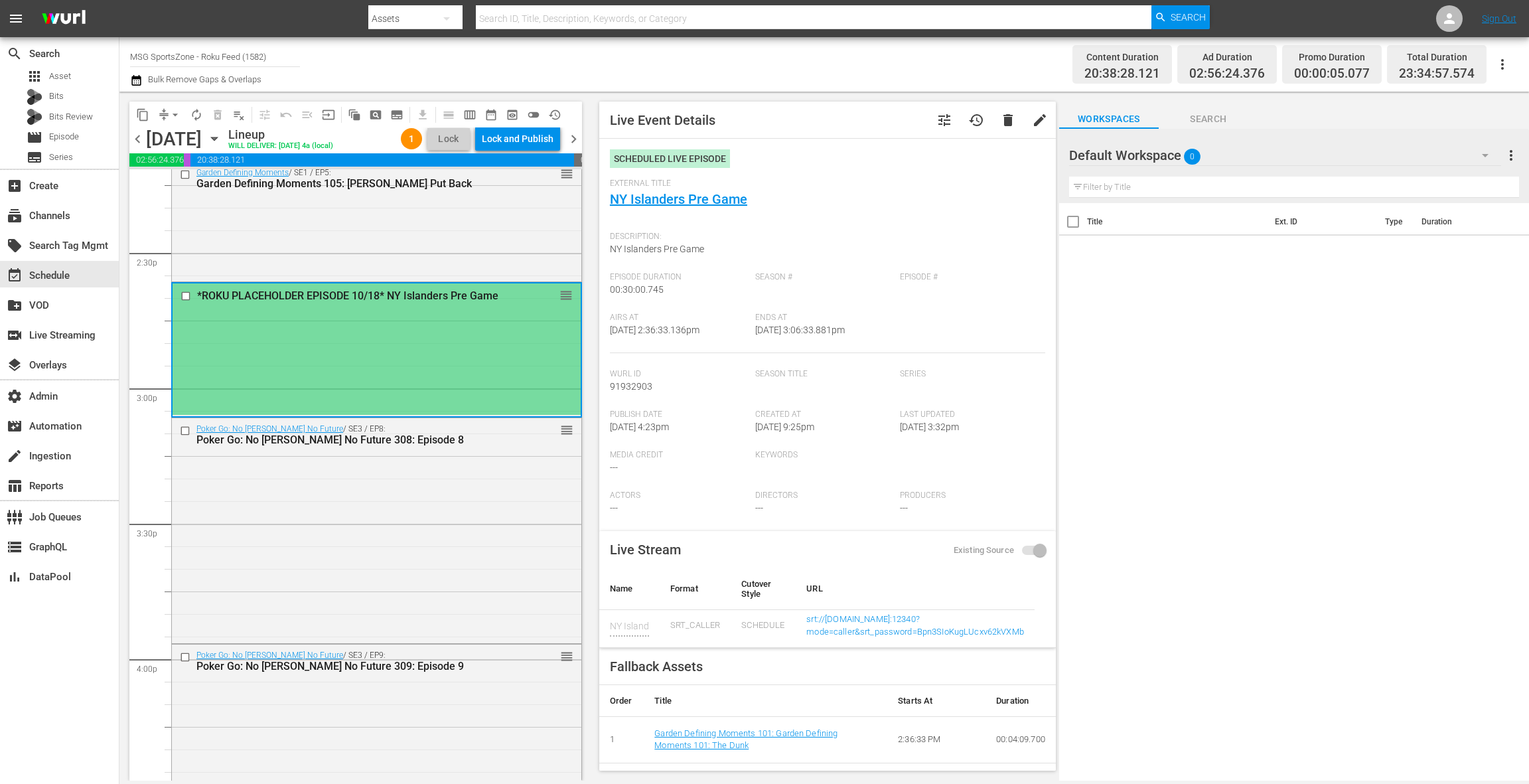
scroll to position [3865, 0]
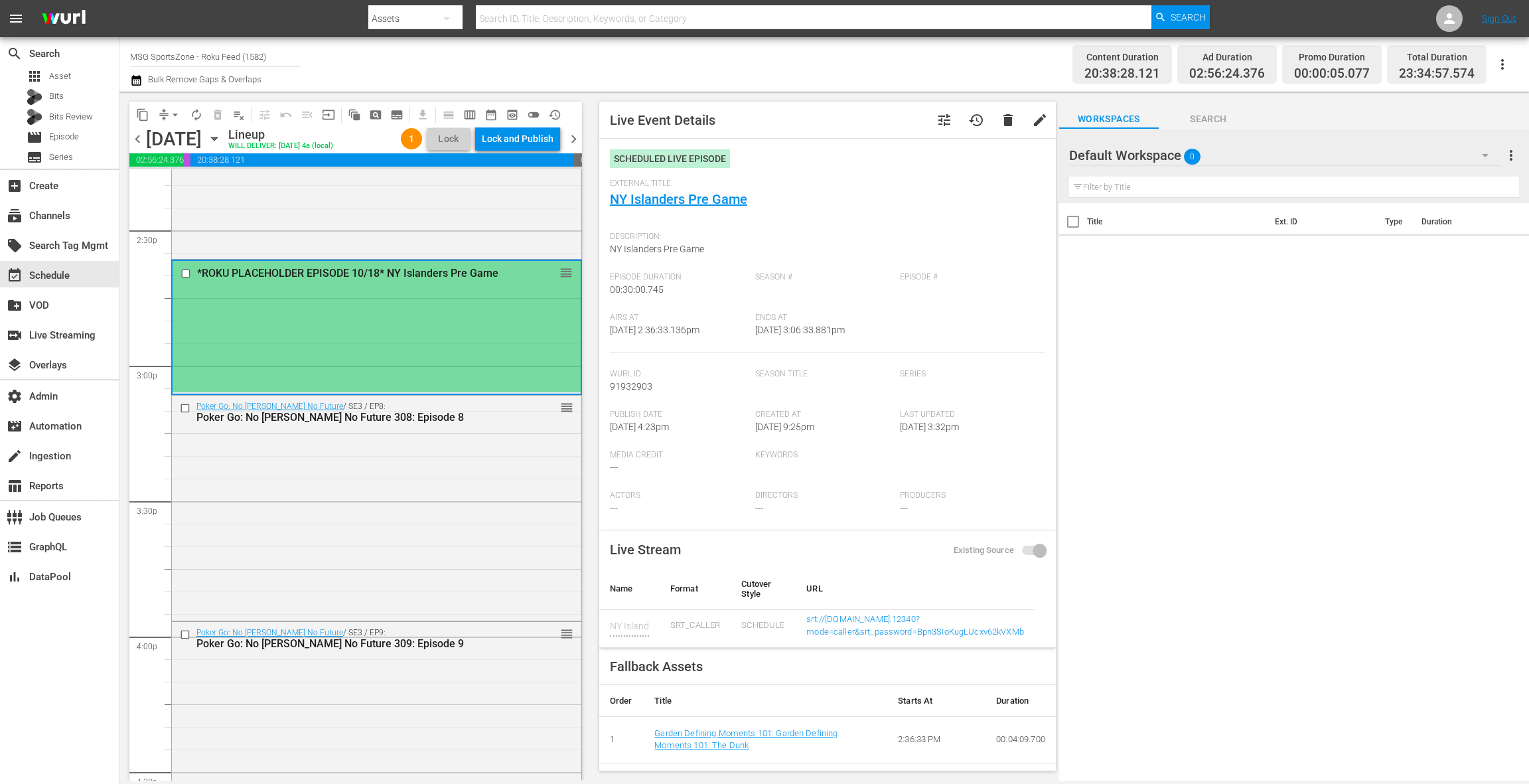
click at [410, 318] on div "*ROKU PLACEHOLDER EPISODE 10/18* NY Islanders Pre Game reorder" at bounding box center [376, 326] width 408 height 131
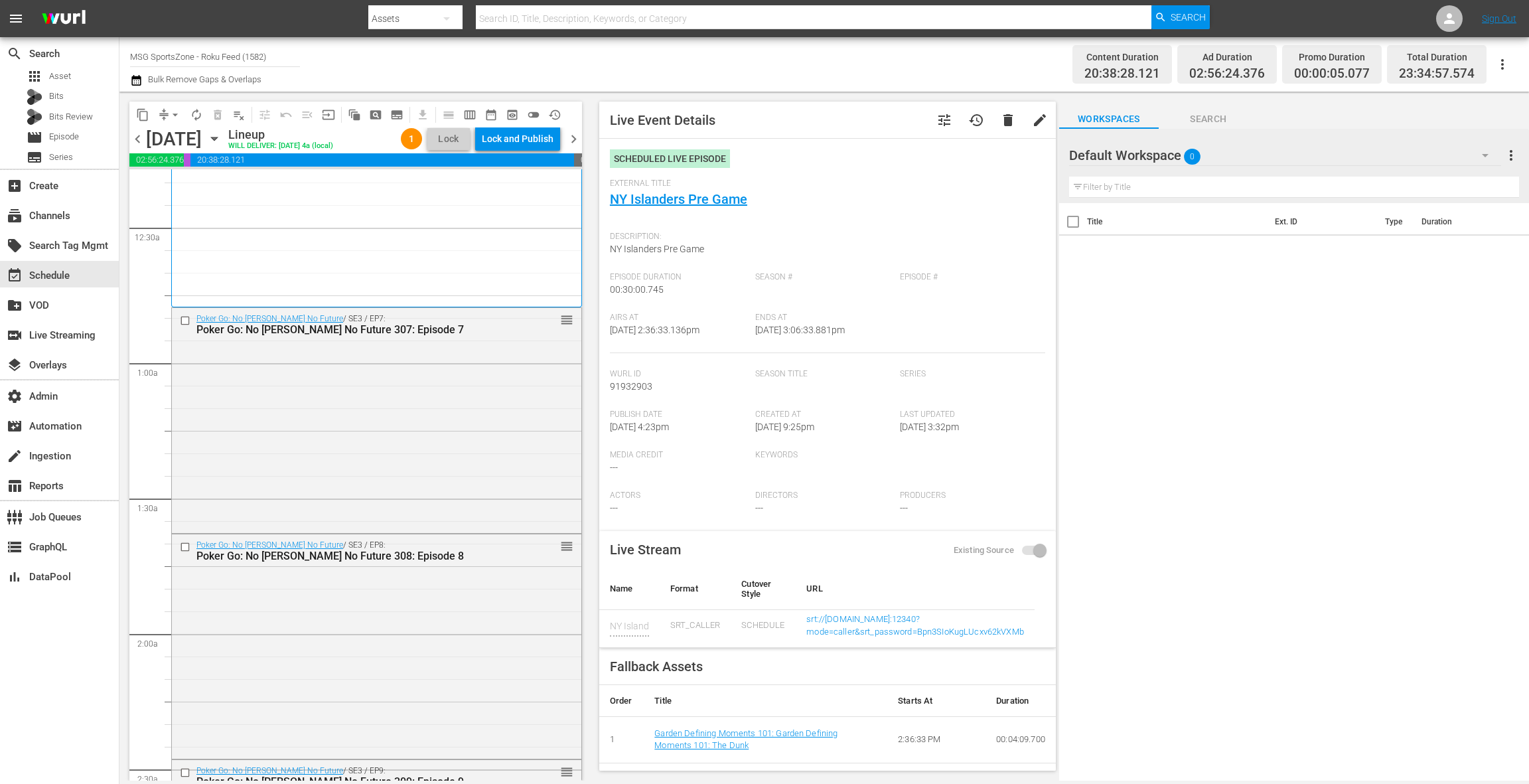
scroll to position [0, 0]
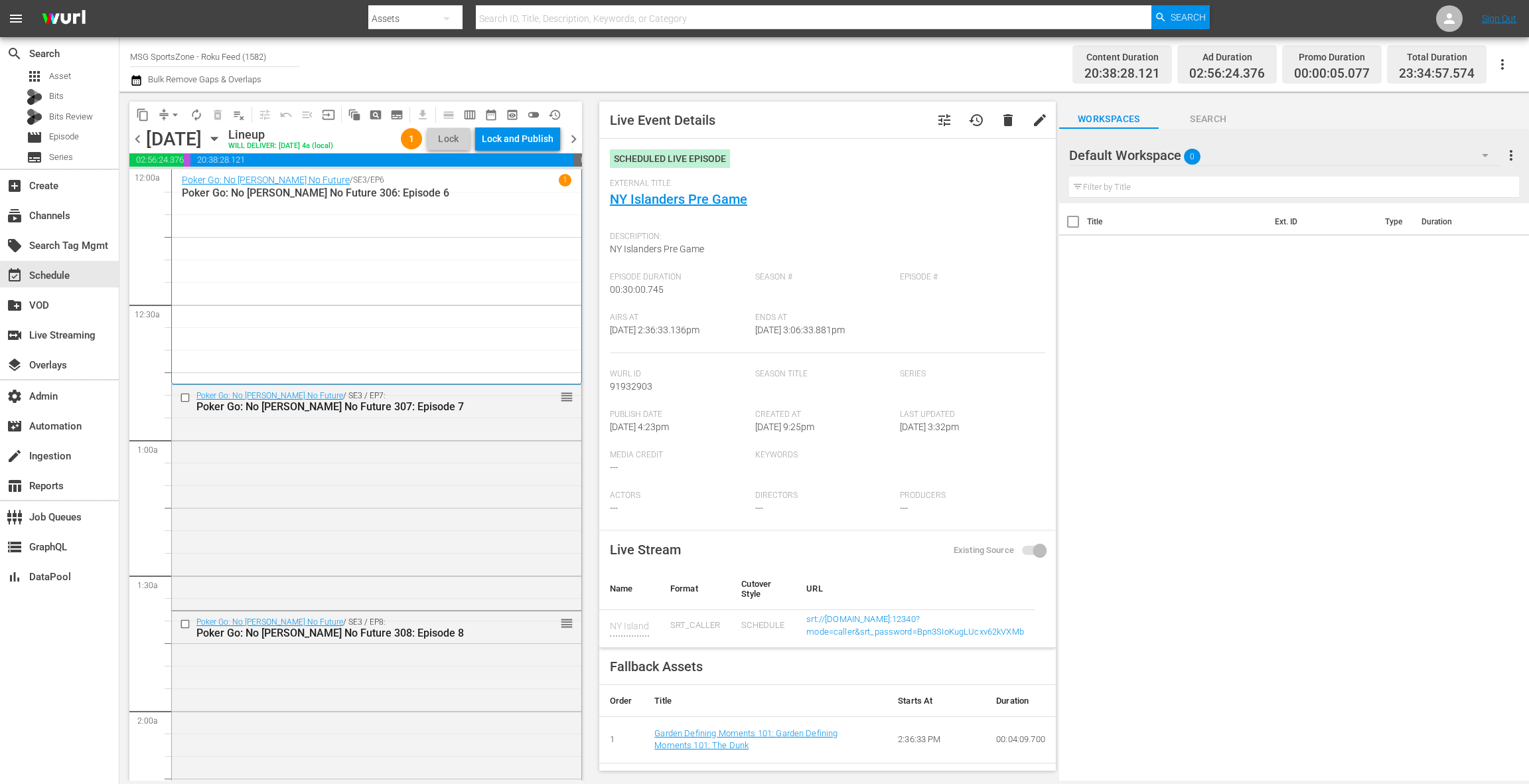
click at [391, 280] on div "Poker Go: No Gamble No Future / SE3 / EP6 1 Poker Go: No Gamble No Future 306: …" at bounding box center [376, 277] width 389 height 205
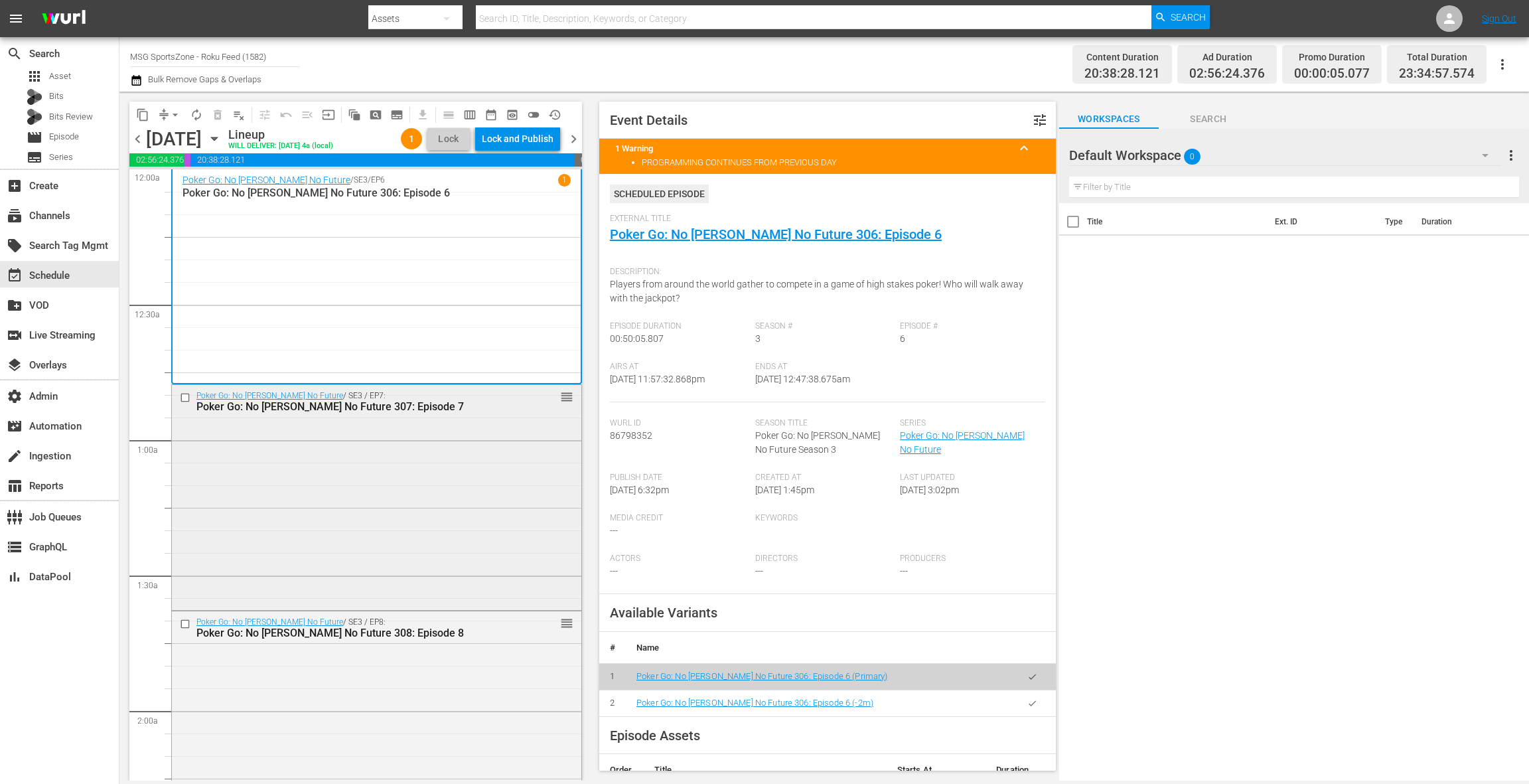
click at [381, 444] on div "Poker Go: No Gamble No Future / SE3 / EP7: Poker Go: No Gamble No Future 307: E…" at bounding box center [376, 496] width 409 height 222
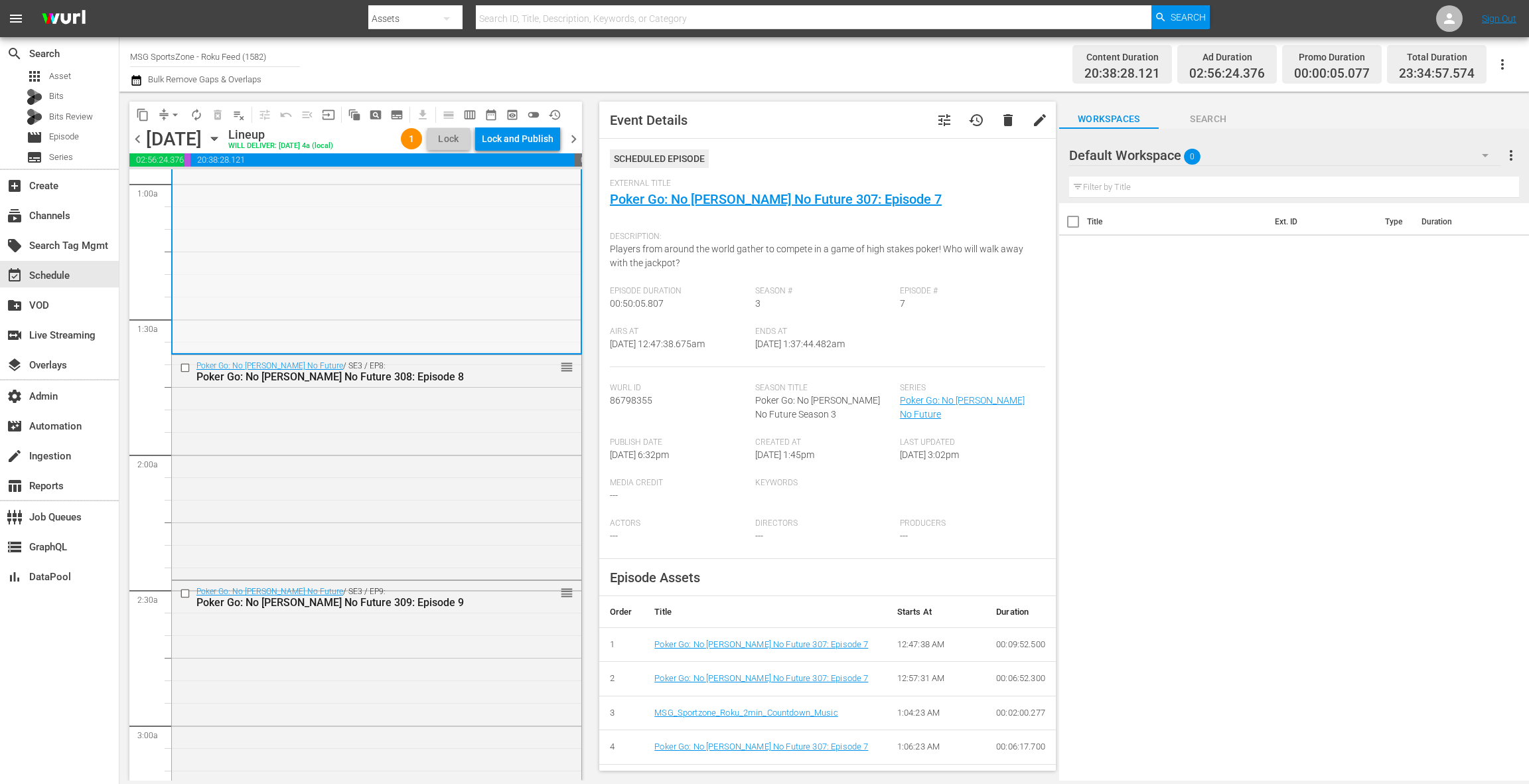
scroll to position [268, 0]
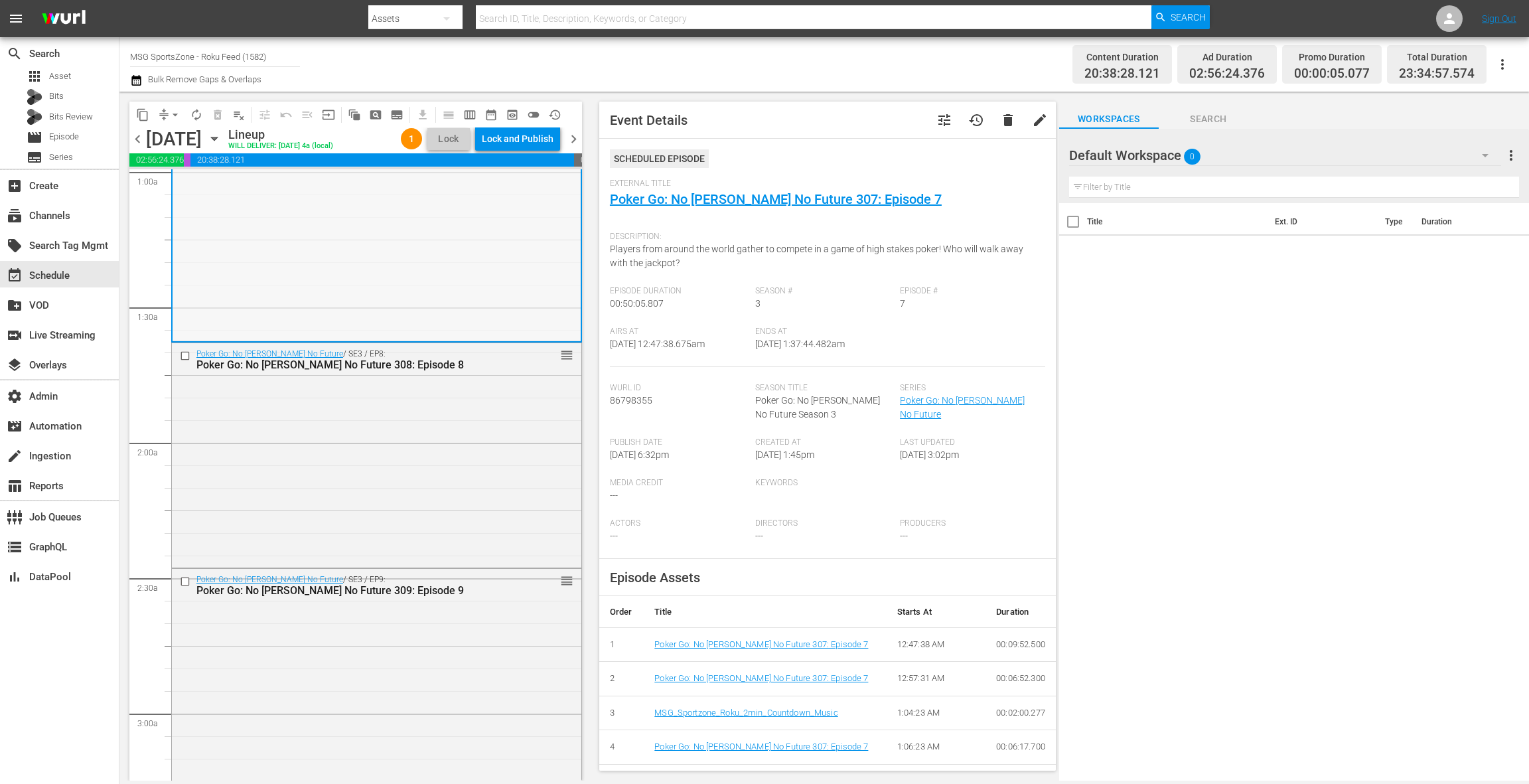
click at [387, 426] on div "Poker Go: No Gamble No Future / SE3 / EP8: Poker Go: No Gamble No Future 308: E…" at bounding box center [376, 454] width 409 height 222
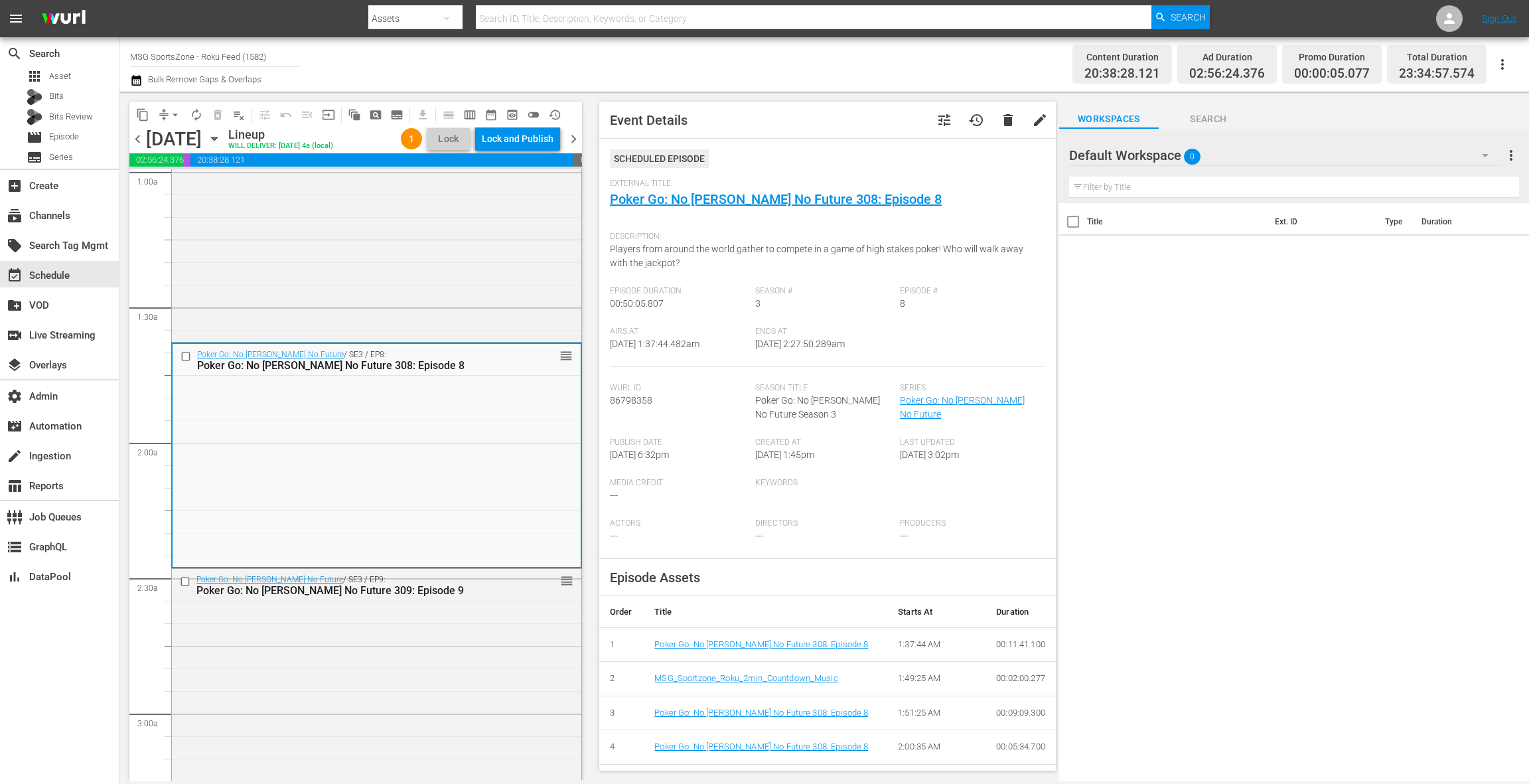
click at [139, 141] on span "chevron_left" at bounding box center [137, 139] width 17 height 17
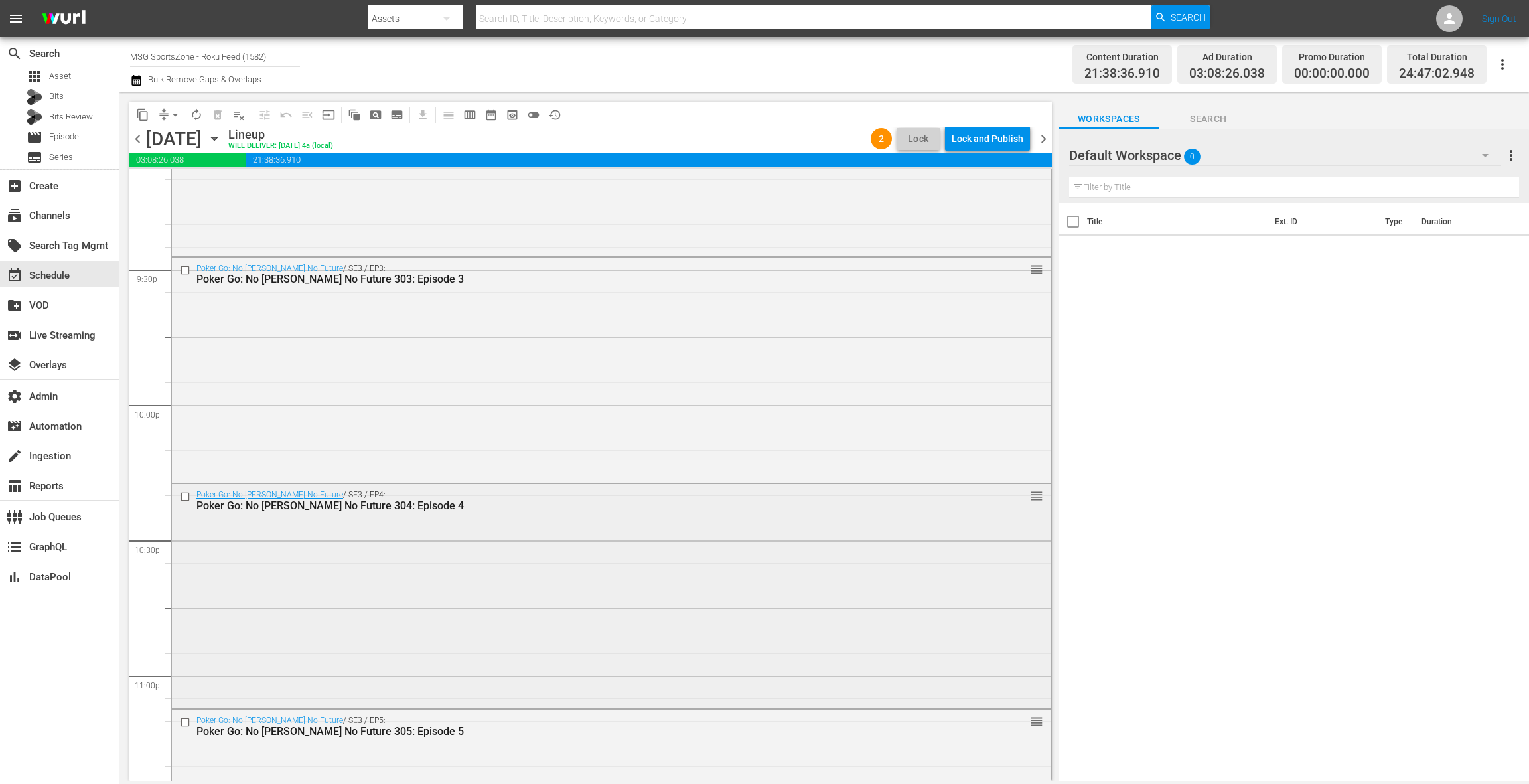
scroll to position [6101, 0]
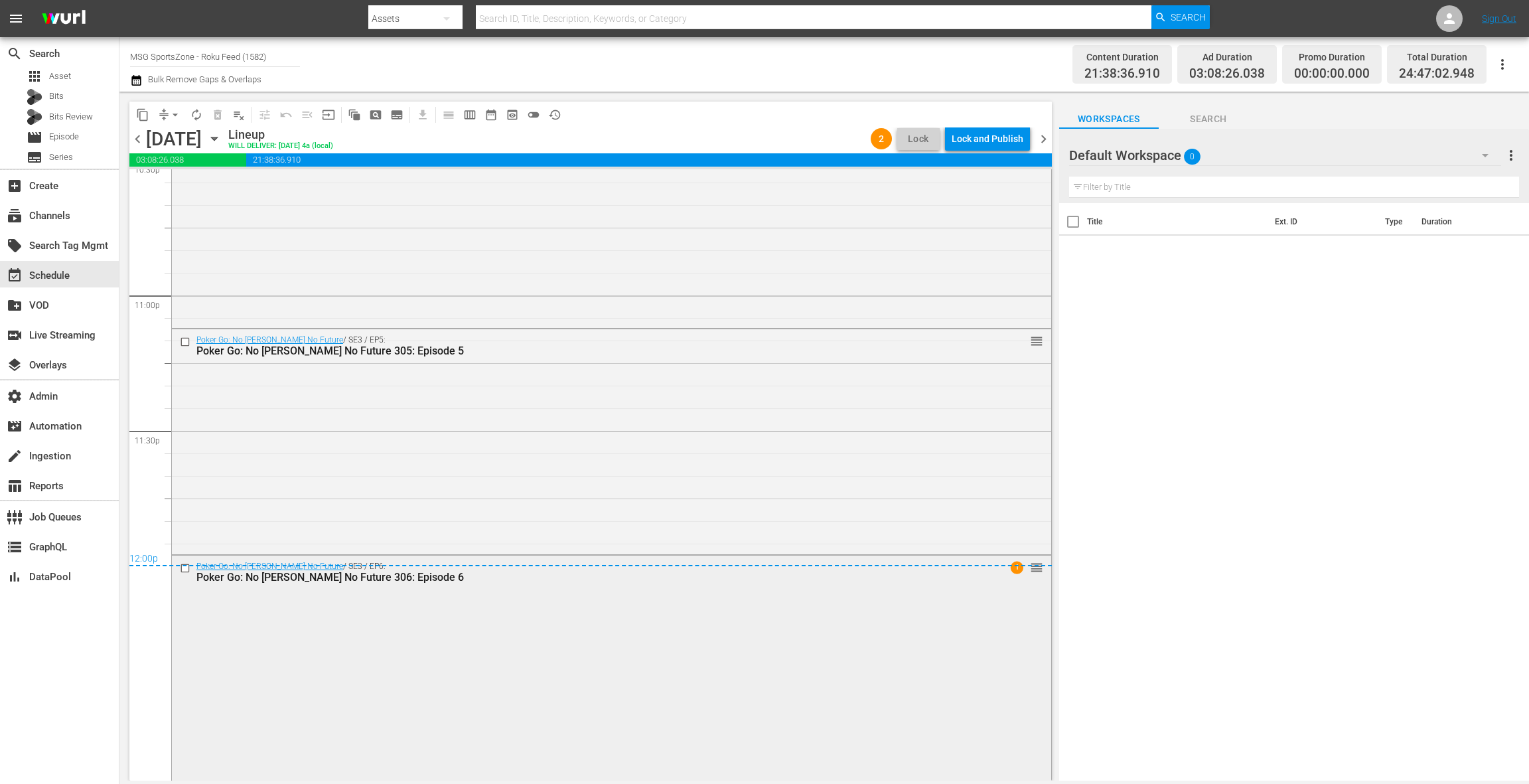
click at [405, 631] on div "Poker Go: No Gamble No Future / SE3 / EP6: Poker Go: No Gamble No Future 306: E…" at bounding box center [611, 667] width 879 height 222
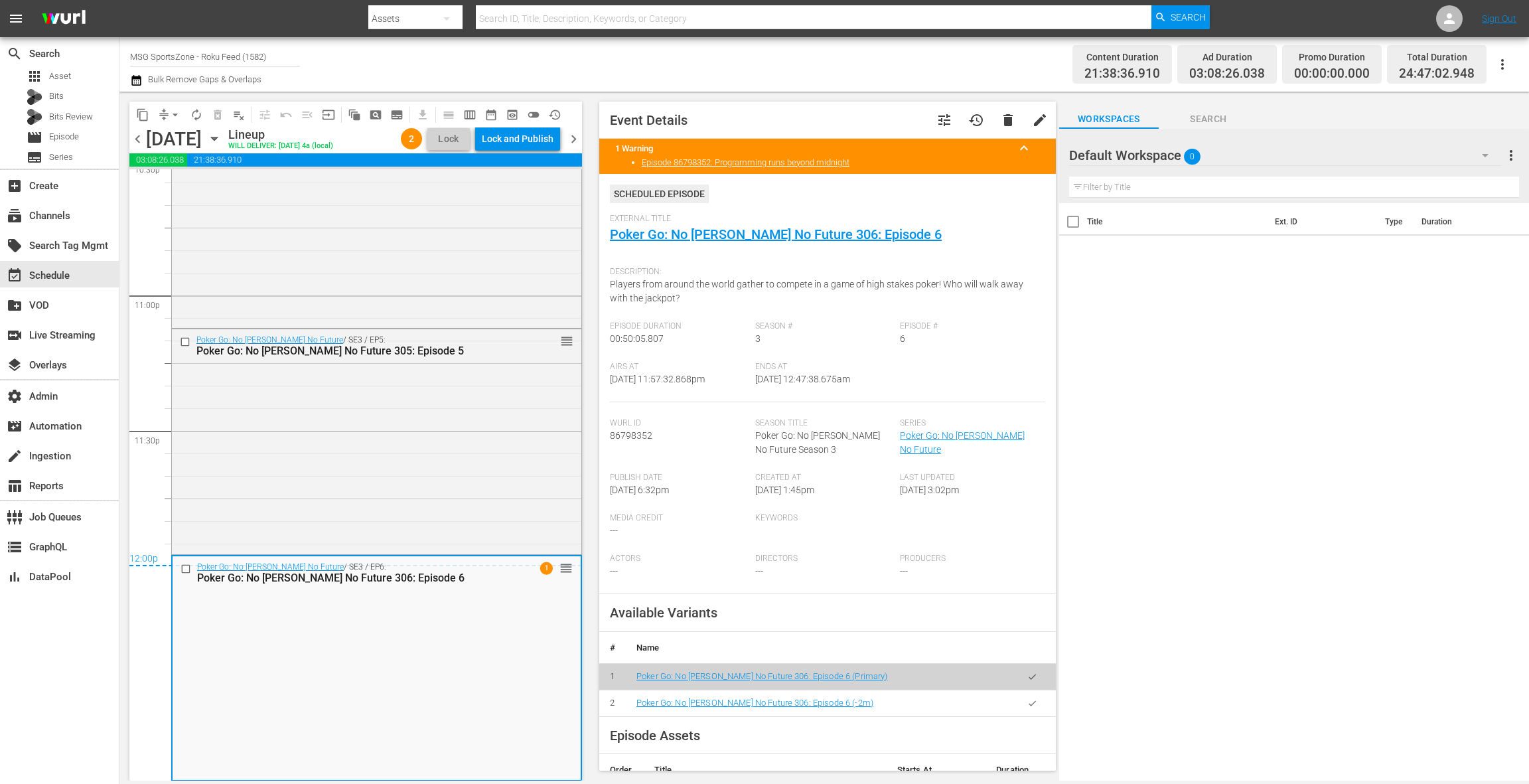
click at [1037, 697] on button "button" at bounding box center [1032, 703] width 26 height 26
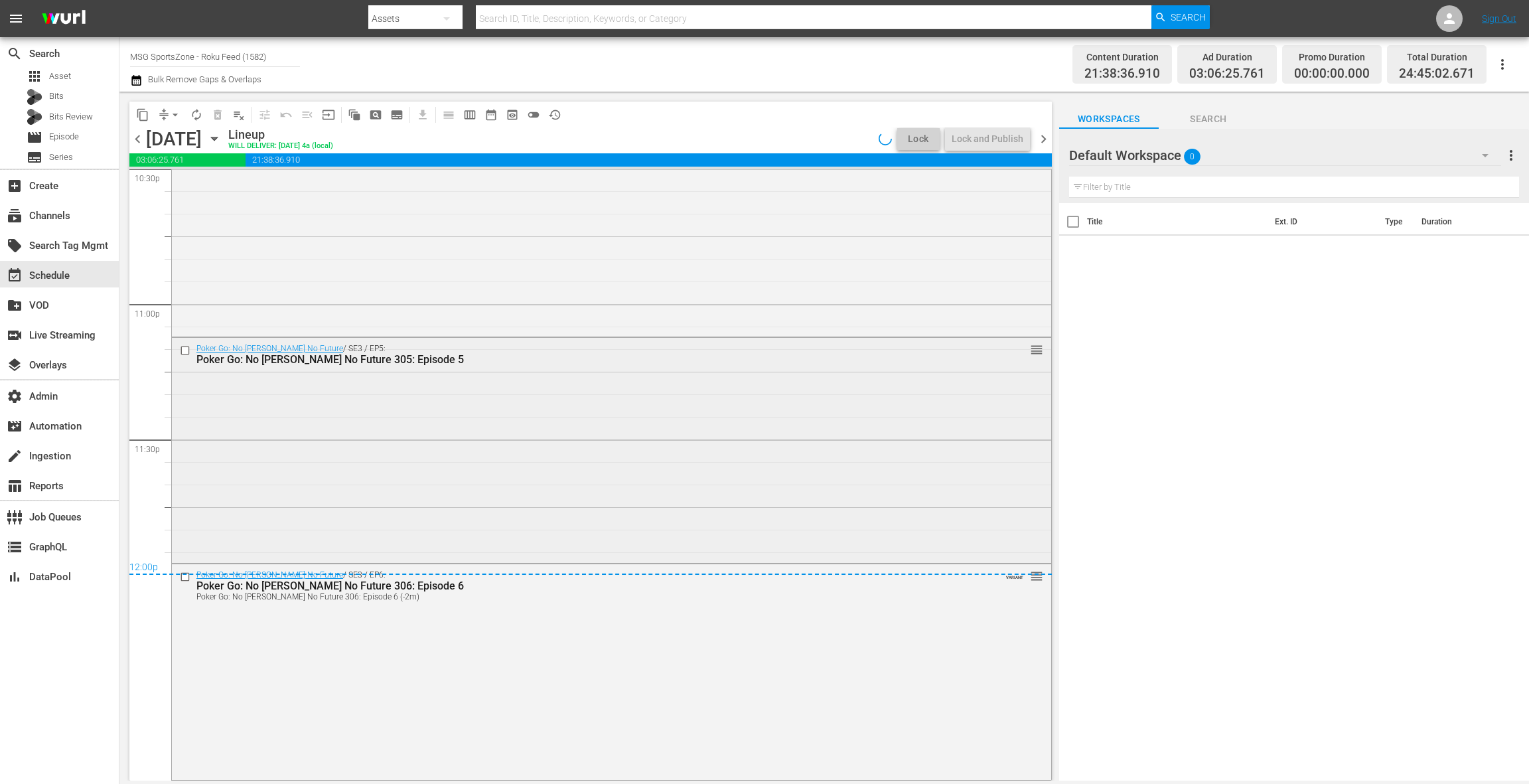
scroll to position [6092, 0]
click at [511, 468] on div "Poker Go: No Gamble No Future / SE3 / EP5: Poker Go: No Gamble No Future 305: E…" at bounding box center [611, 449] width 879 height 222
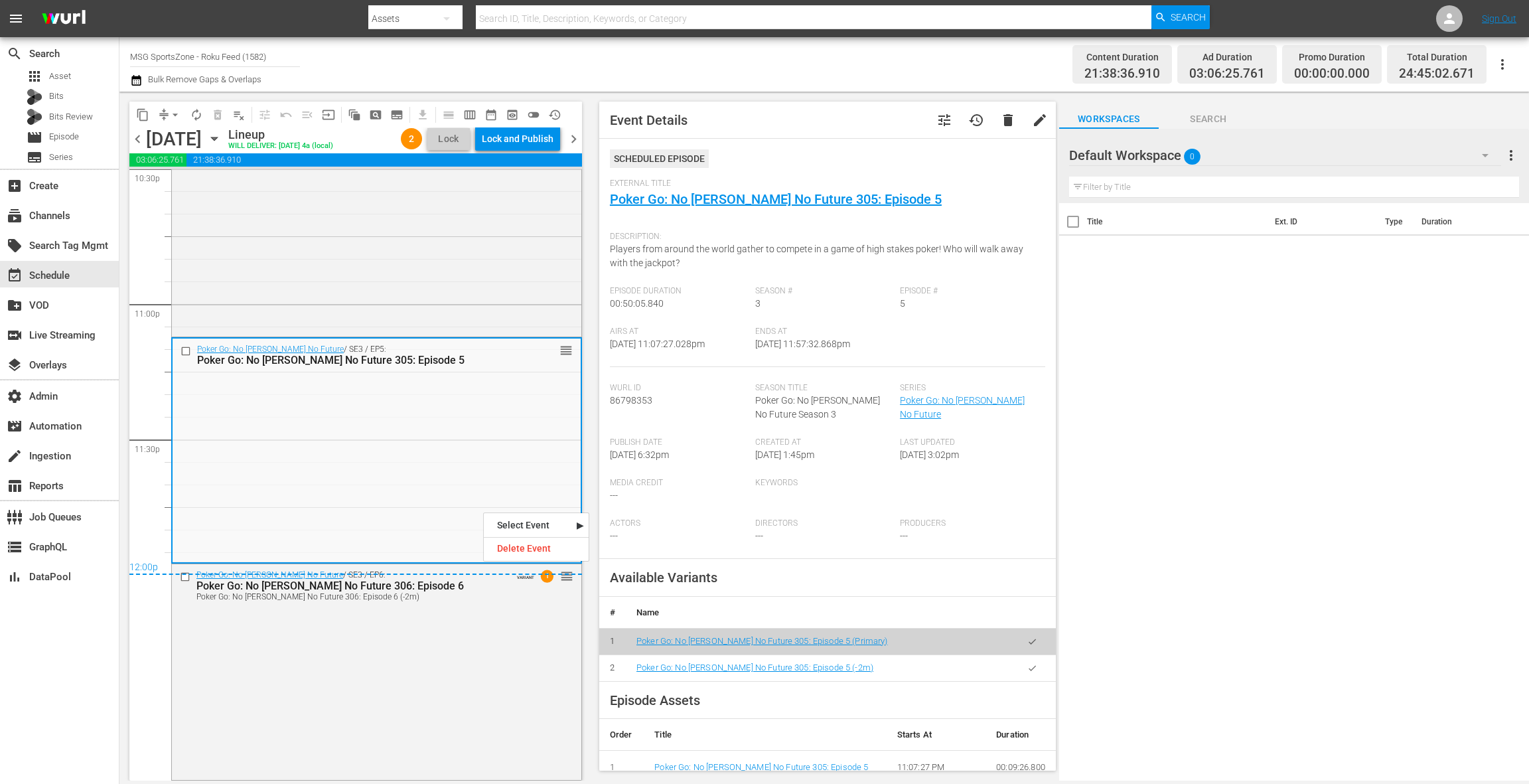
drag, startPoint x: 1030, startPoint y: 666, endPoint x: 982, endPoint y: 627, distance: 61.8
click at [1029, 665] on icon "button" at bounding box center [1032, 668] width 10 height 10
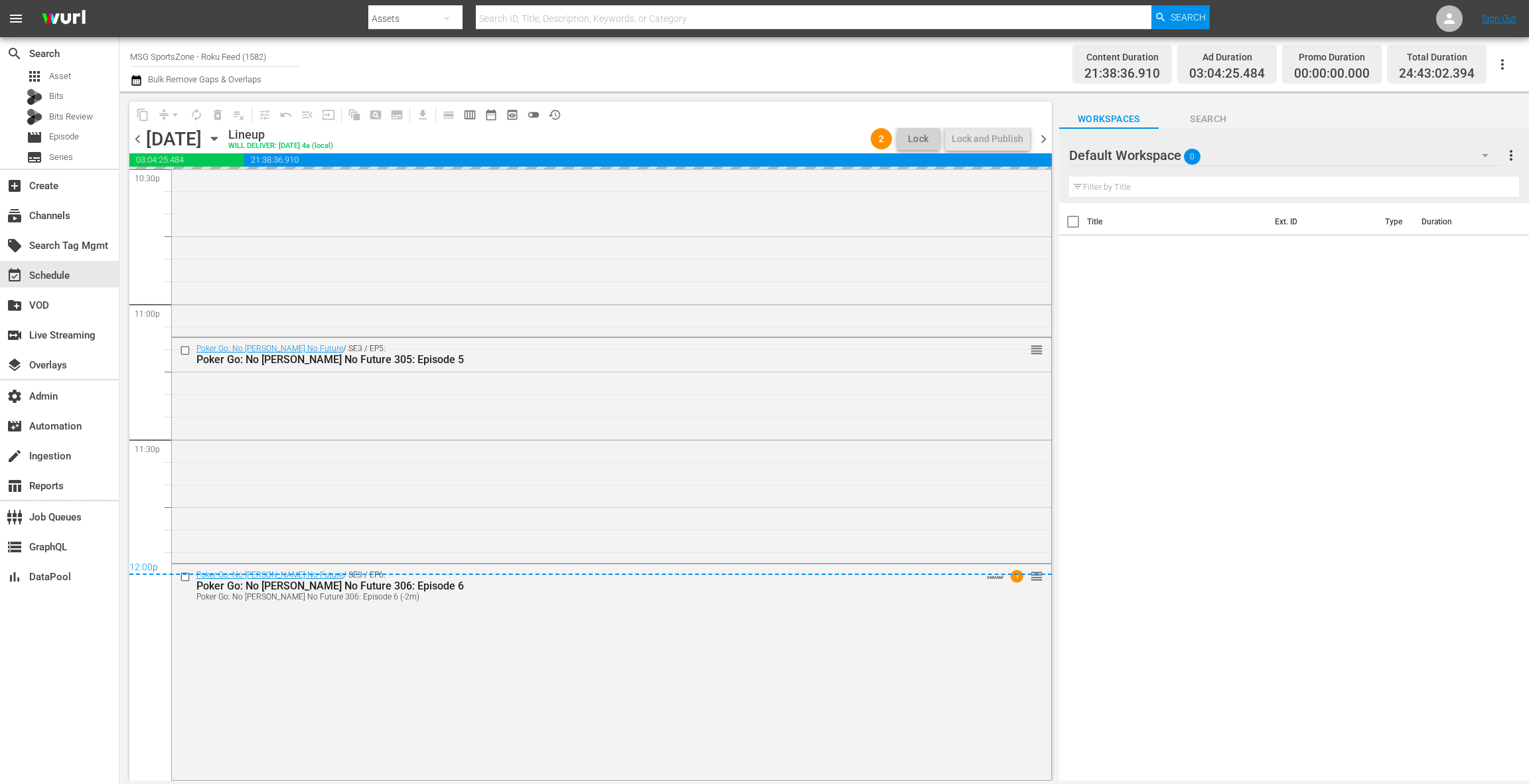
click at [412, 292] on div "Poker Go: No Gamble No Future / SE3 / EP4: Poker Go: No Gamble No Future 304: E…" at bounding box center [611, 223] width 879 height 222
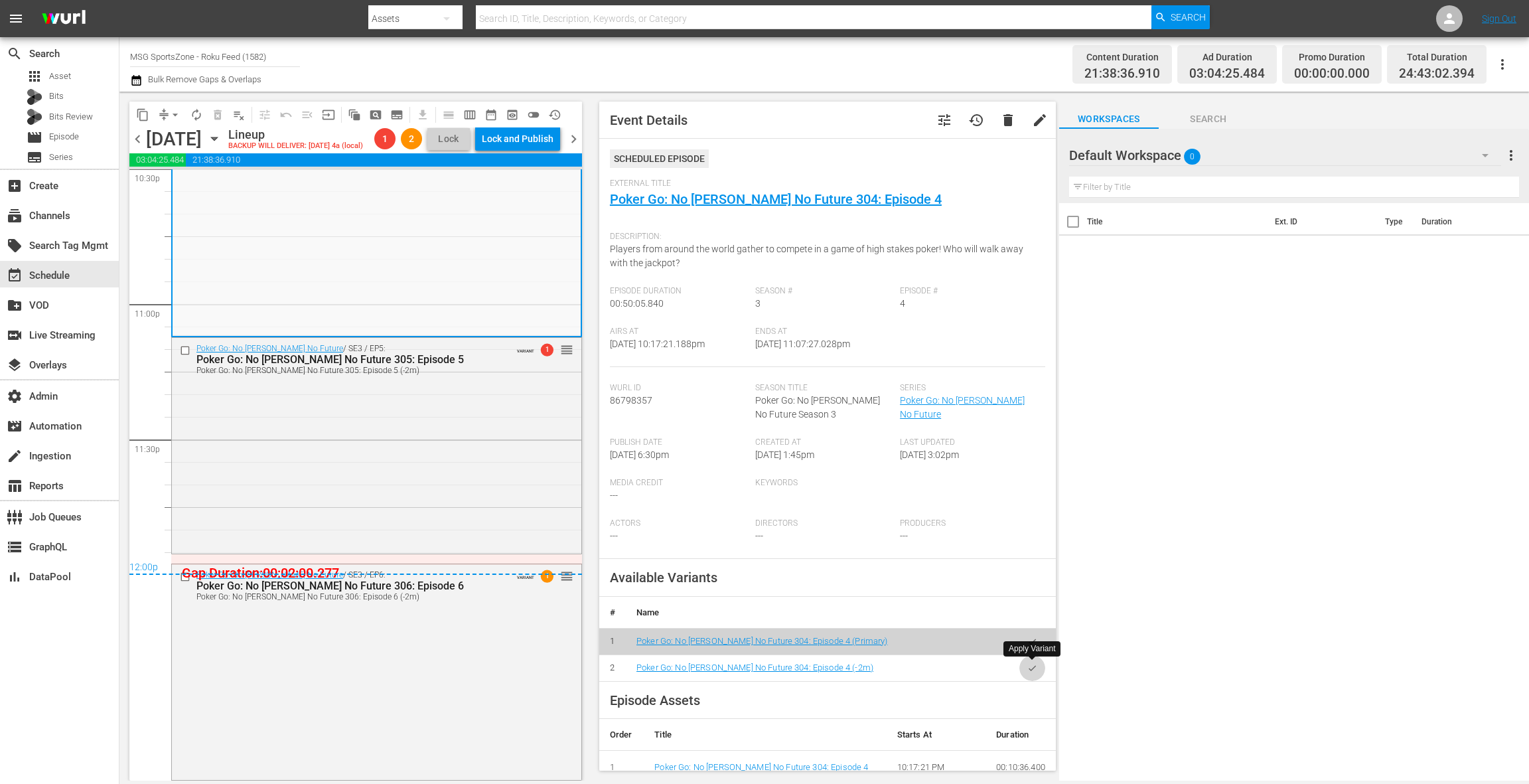
drag, startPoint x: 1033, startPoint y: 669, endPoint x: 981, endPoint y: 606, distance: 81.7
click at [1033, 669] on icon "button" at bounding box center [1032, 668] width 10 height 10
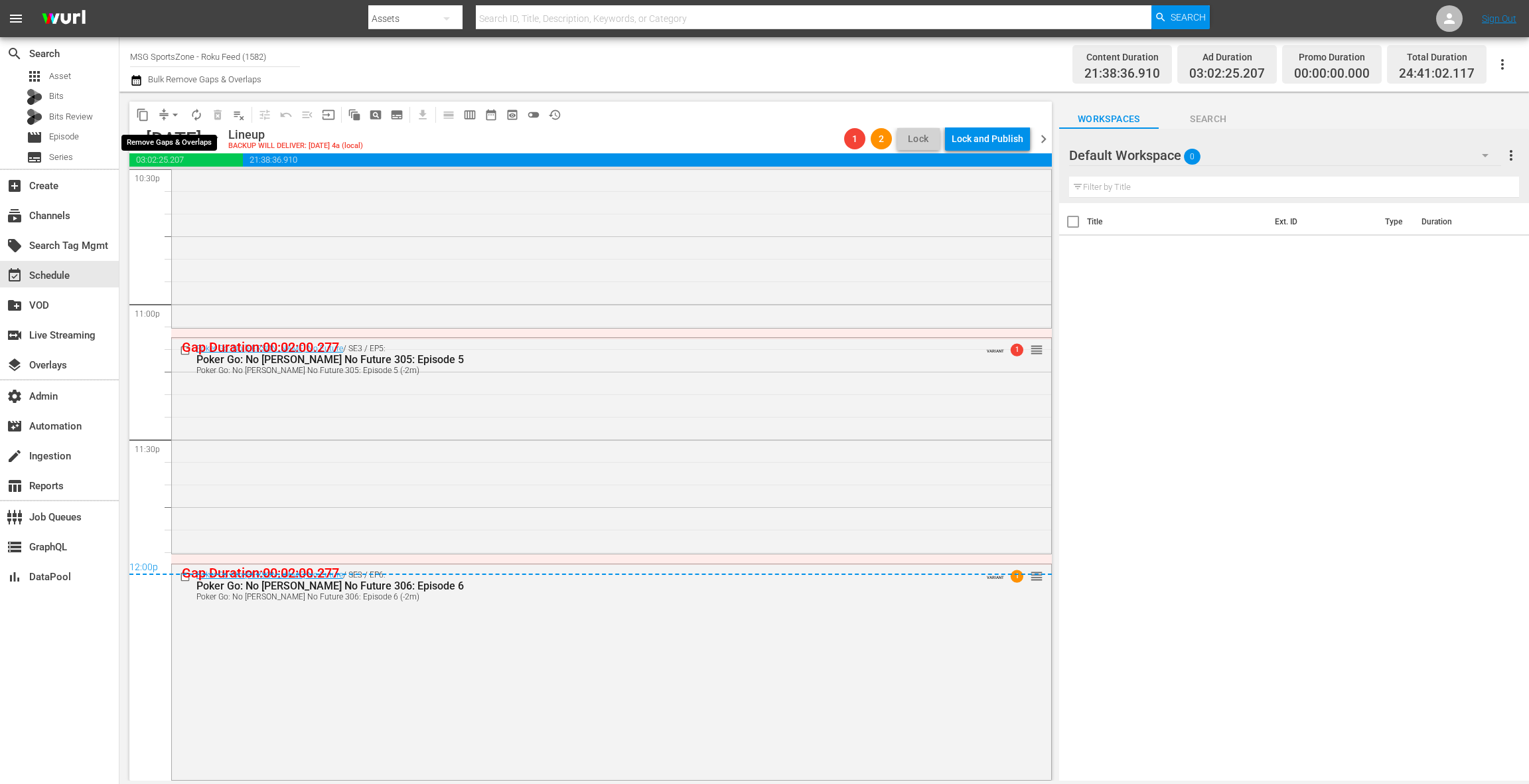
click at [169, 113] on span "arrow_drop_down" at bounding box center [175, 114] width 14 height 14
click at [203, 185] on li "Align to End of Previous Day" at bounding box center [176, 185] width 139 height 22
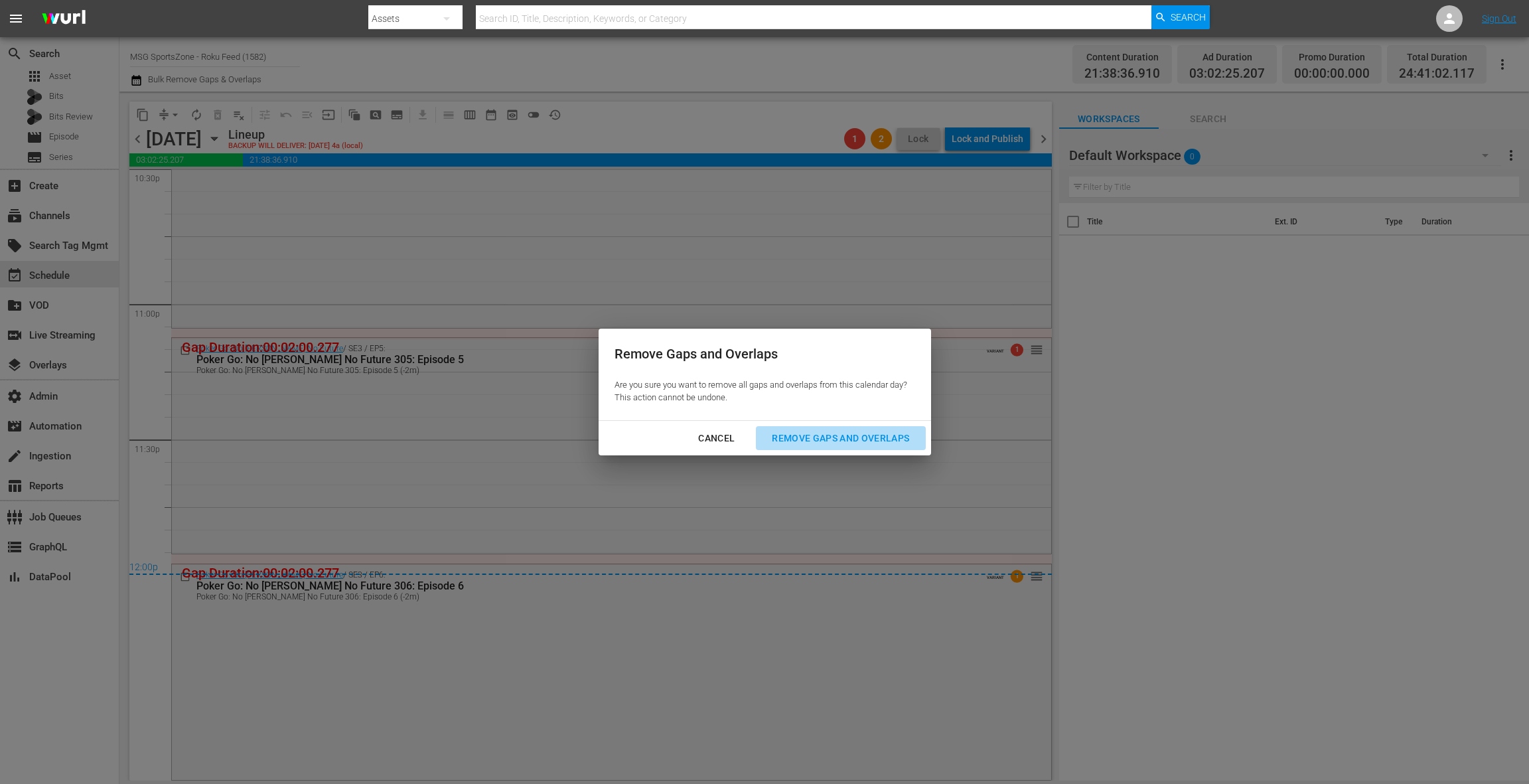
click at [850, 433] on div "Remove Gaps and Overlaps" at bounding box center [840, 438] width 158 height 17
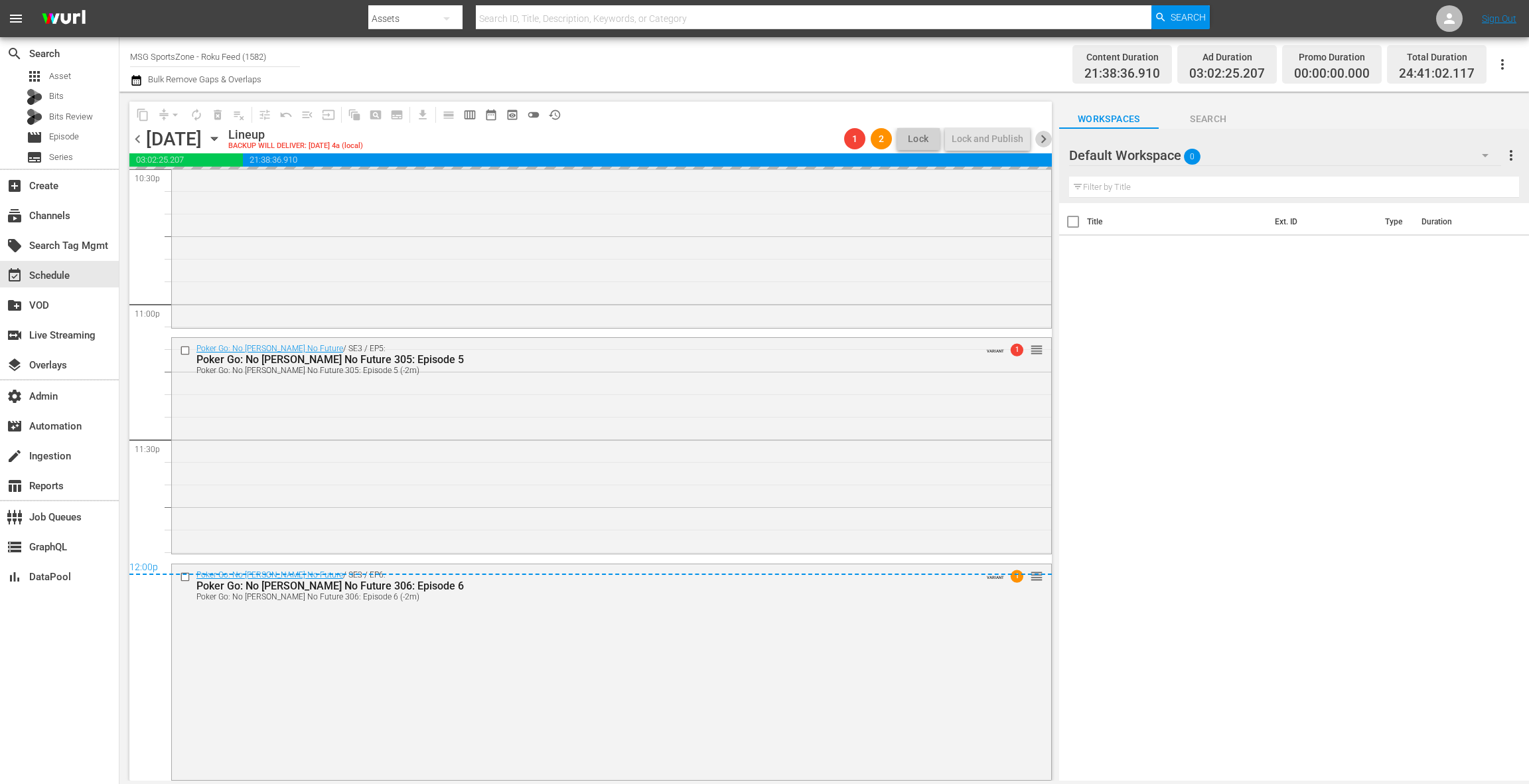
click at [1045, 139] on span "chevron_right" at bounding box center [1043, 139] width 17 height 17
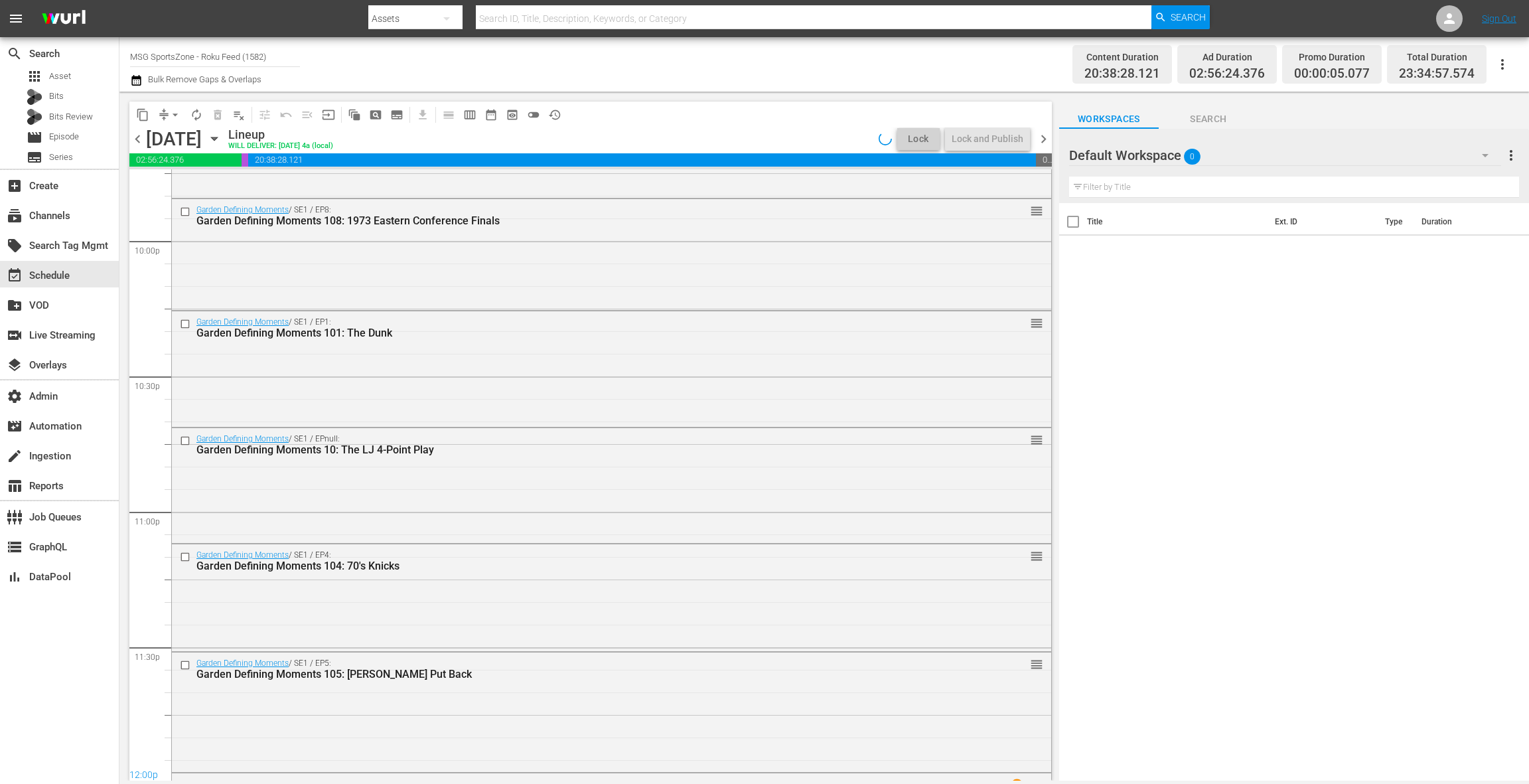
scroll to position [5988, 0]
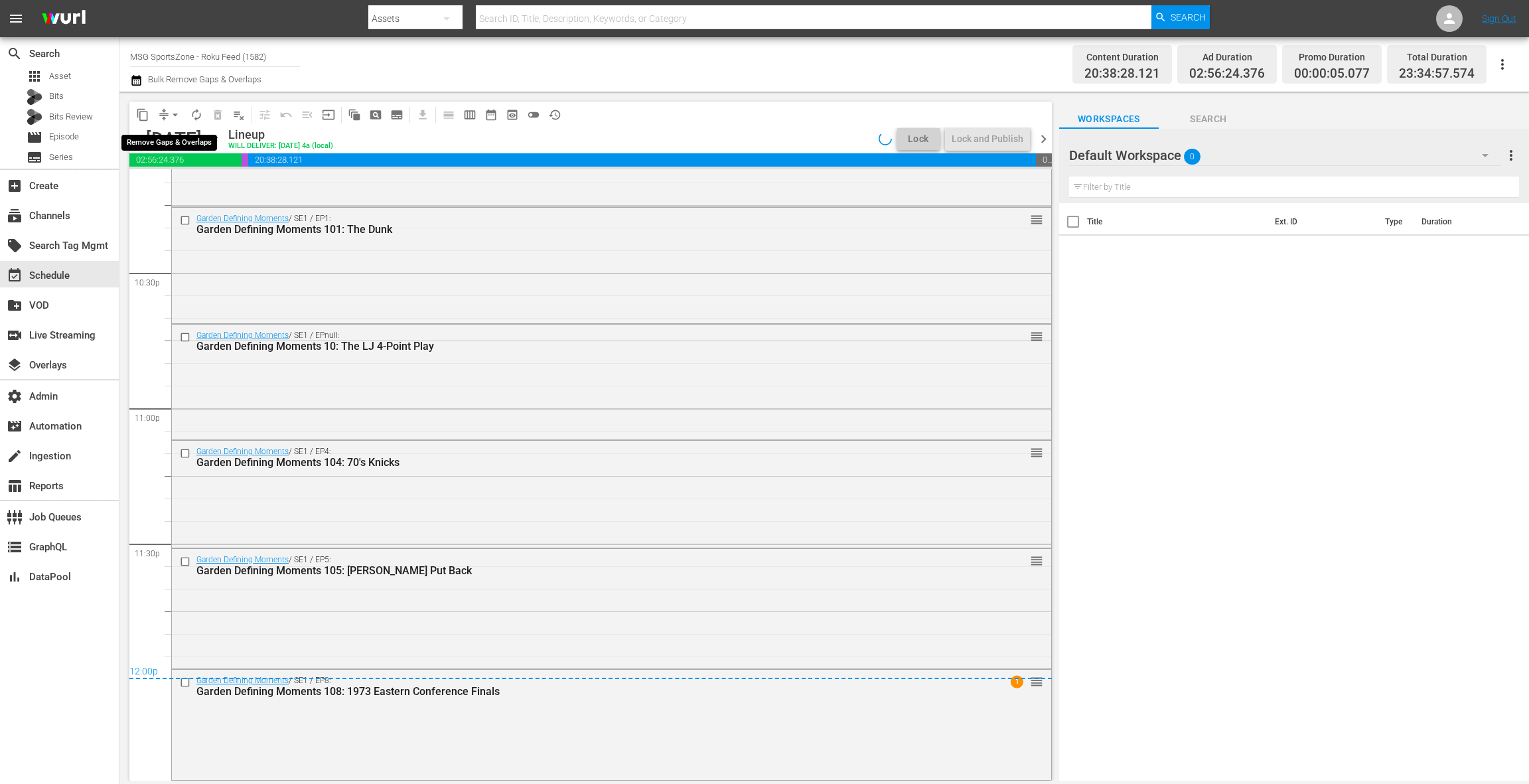
drag, startPoint x: 169, startPoint y: 116, endPoint x: 170, endPoint y: 123, distance: 7.1
click at [169, 116] on span "arrow_drop_down" at bounding box center [175, 114] width 14 height 14
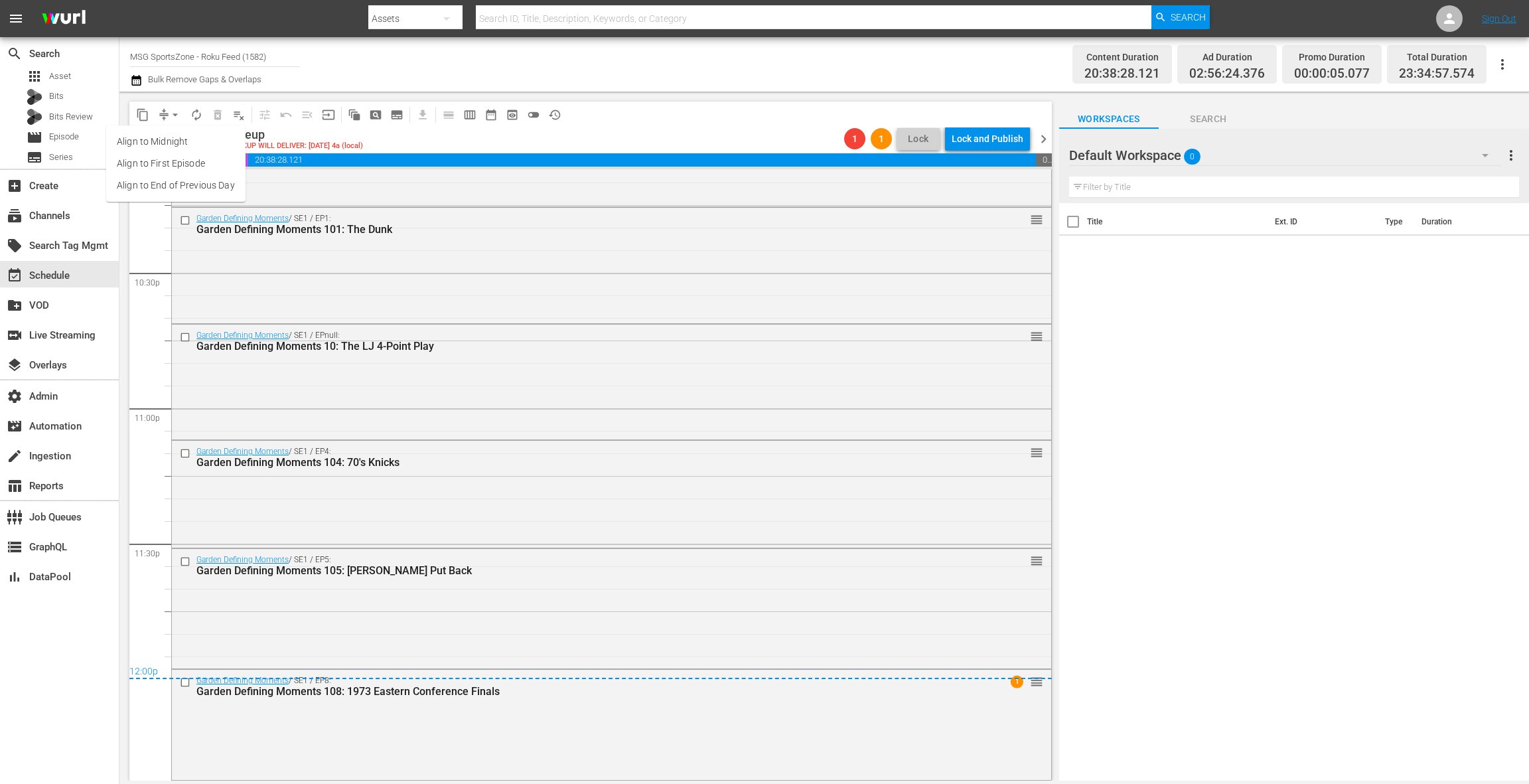
click at [187, 193] on li "Align to End of Previous Day" at bounding box center [176, 185] width 139 height 22
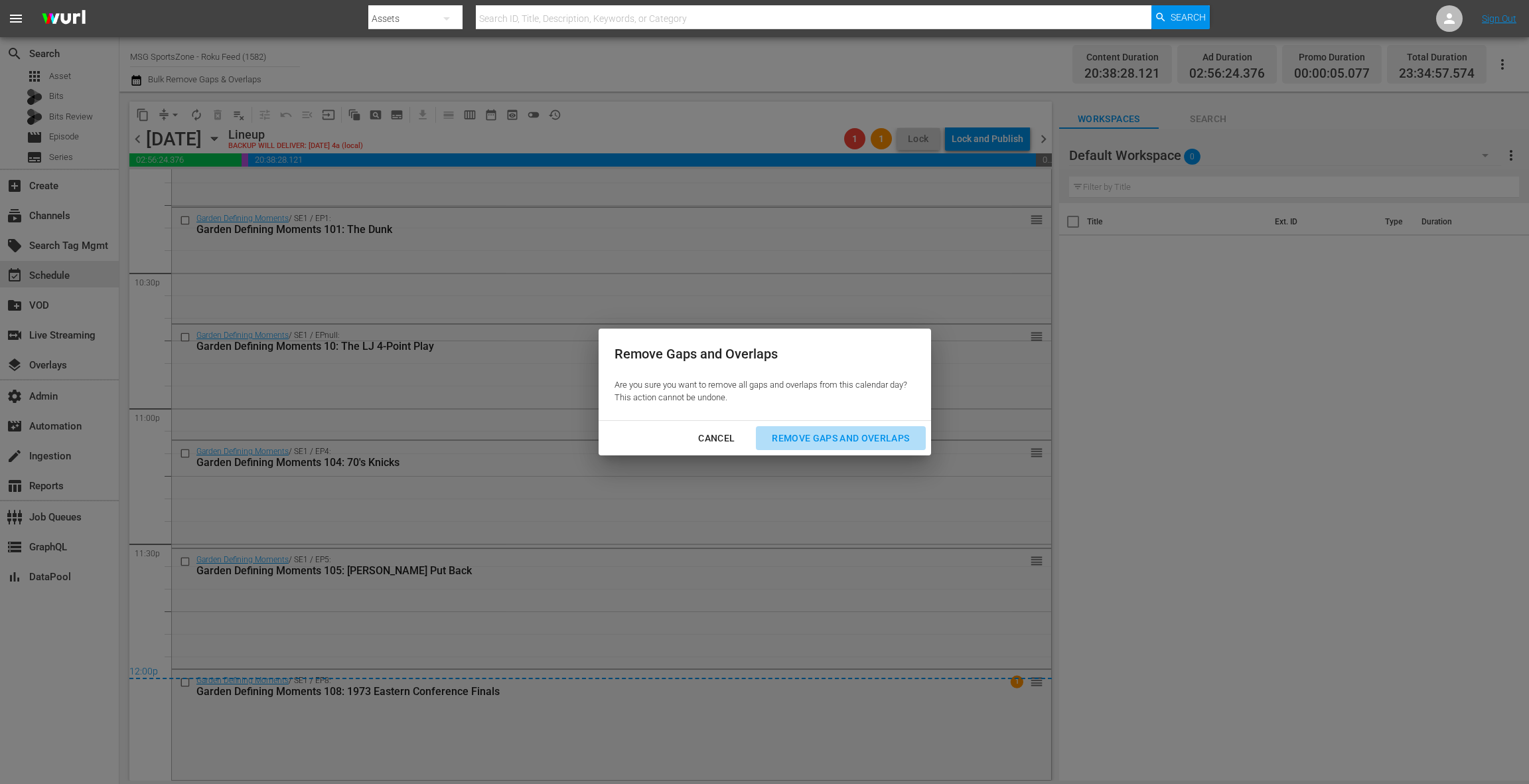
click at [814, 448] on button "Remove Gaps and Overlaps" at bounding box center [841, 438] width 169 height 25
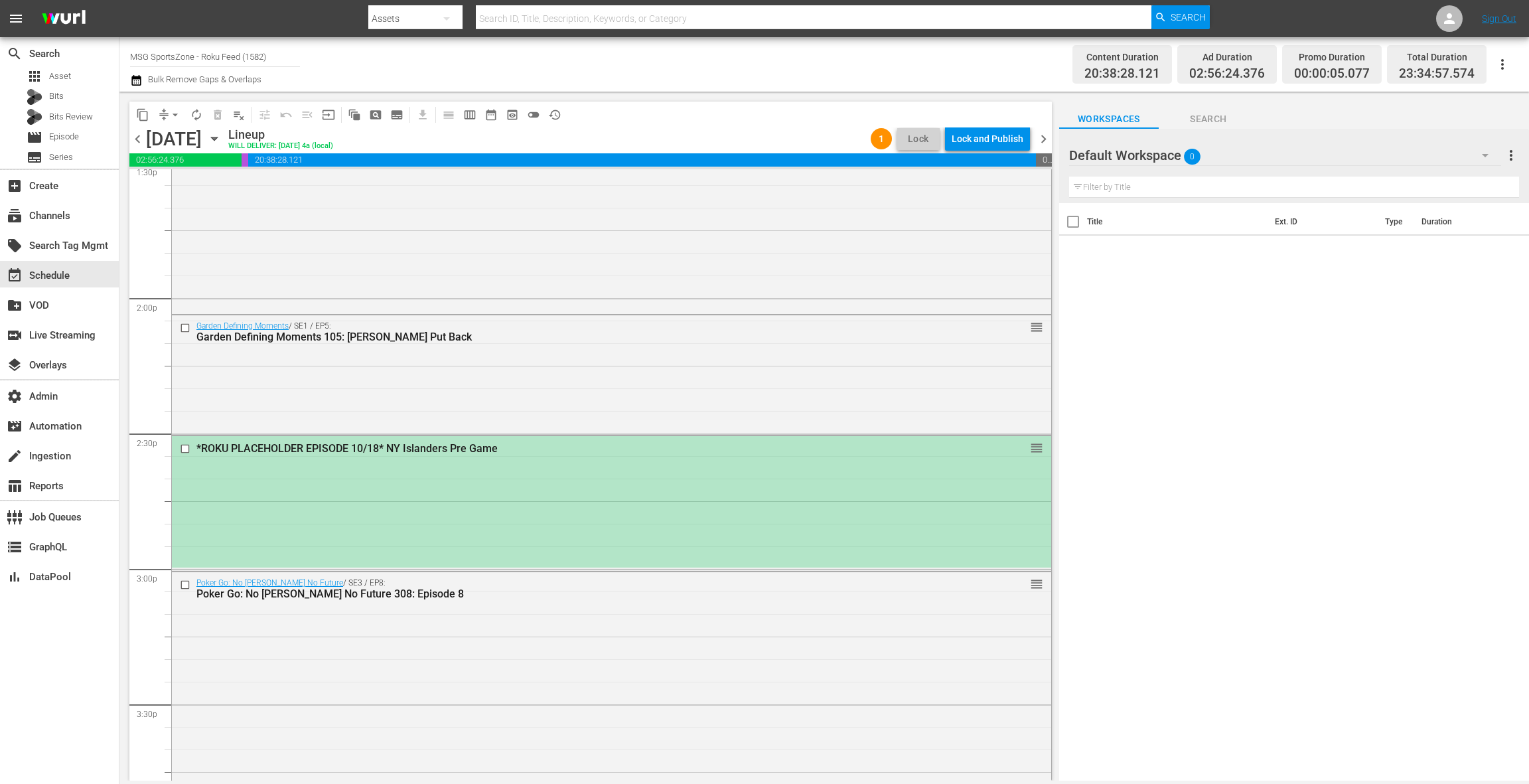
scroll to position [3711, 0]
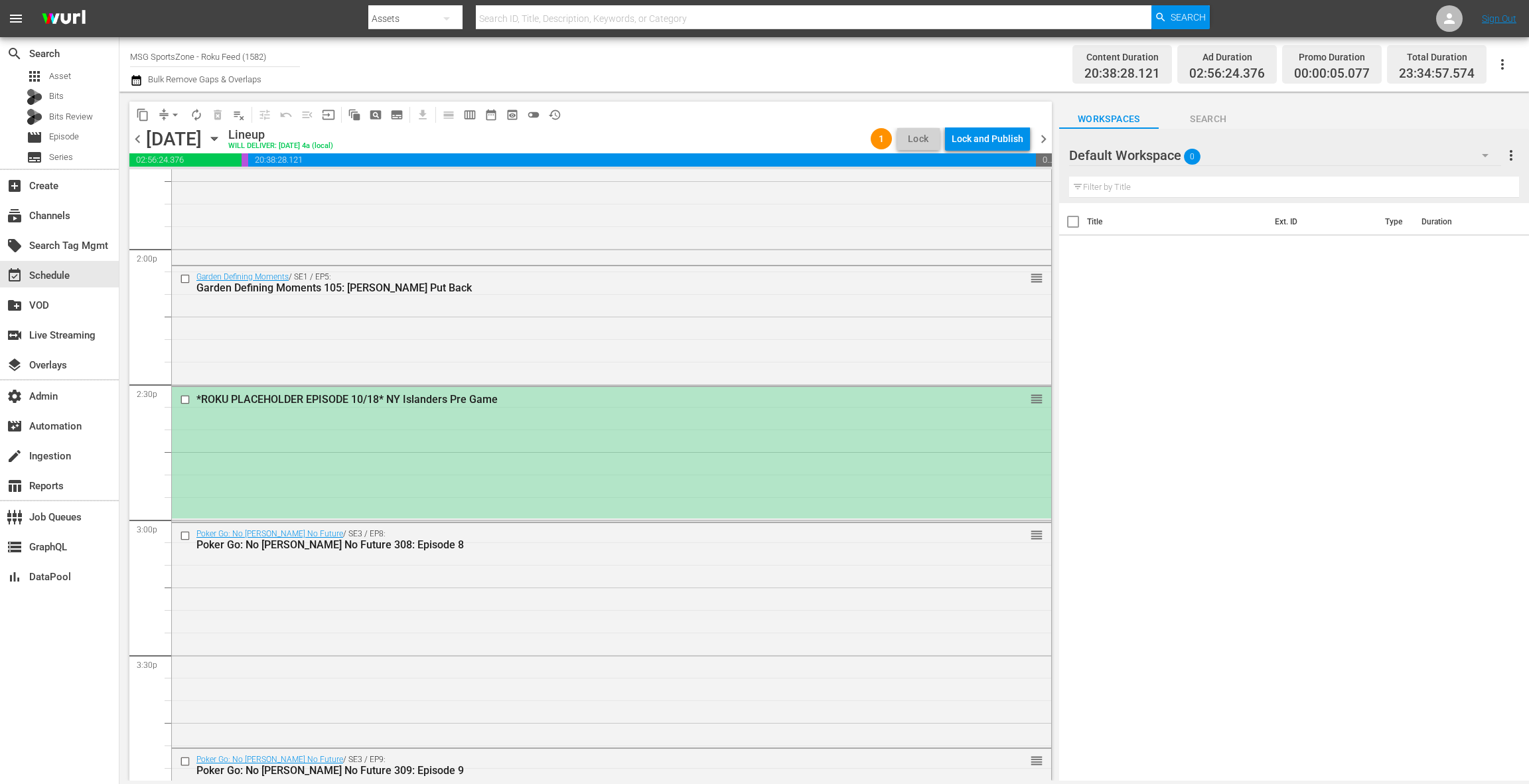
click at [464, 434] on div "*ROKU PLACEHOLDER EPISODE 10/18* NY Islanders Pre Game reorder" at bounding box center [611, 452] width 879 height 131
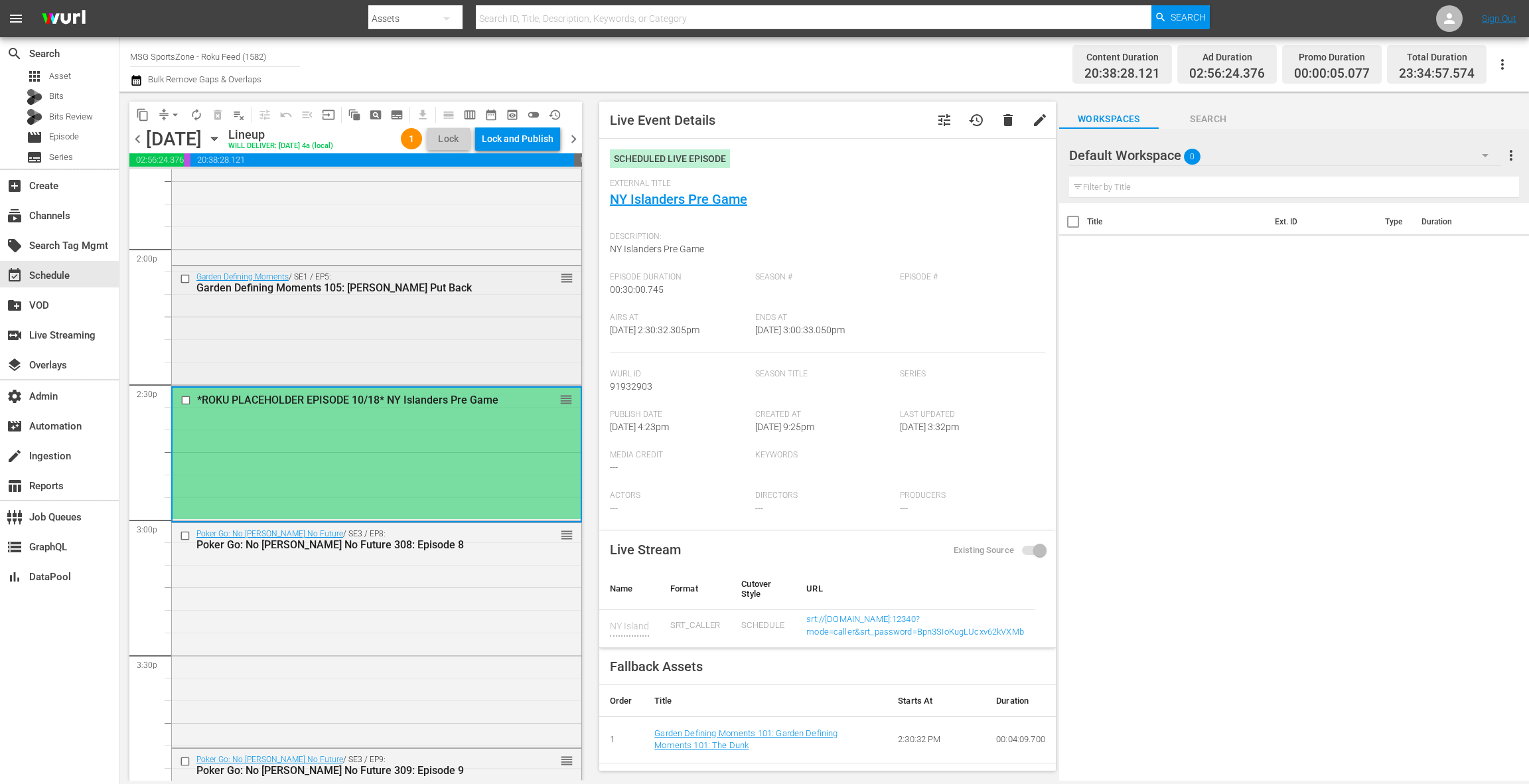
click at [460, 339] on div "Garden Defining Moments / SE1 / EP5: Garden Defining Moments 105: Ewing Put Bac…" at bounding box center [376, 324] width 409 height 117
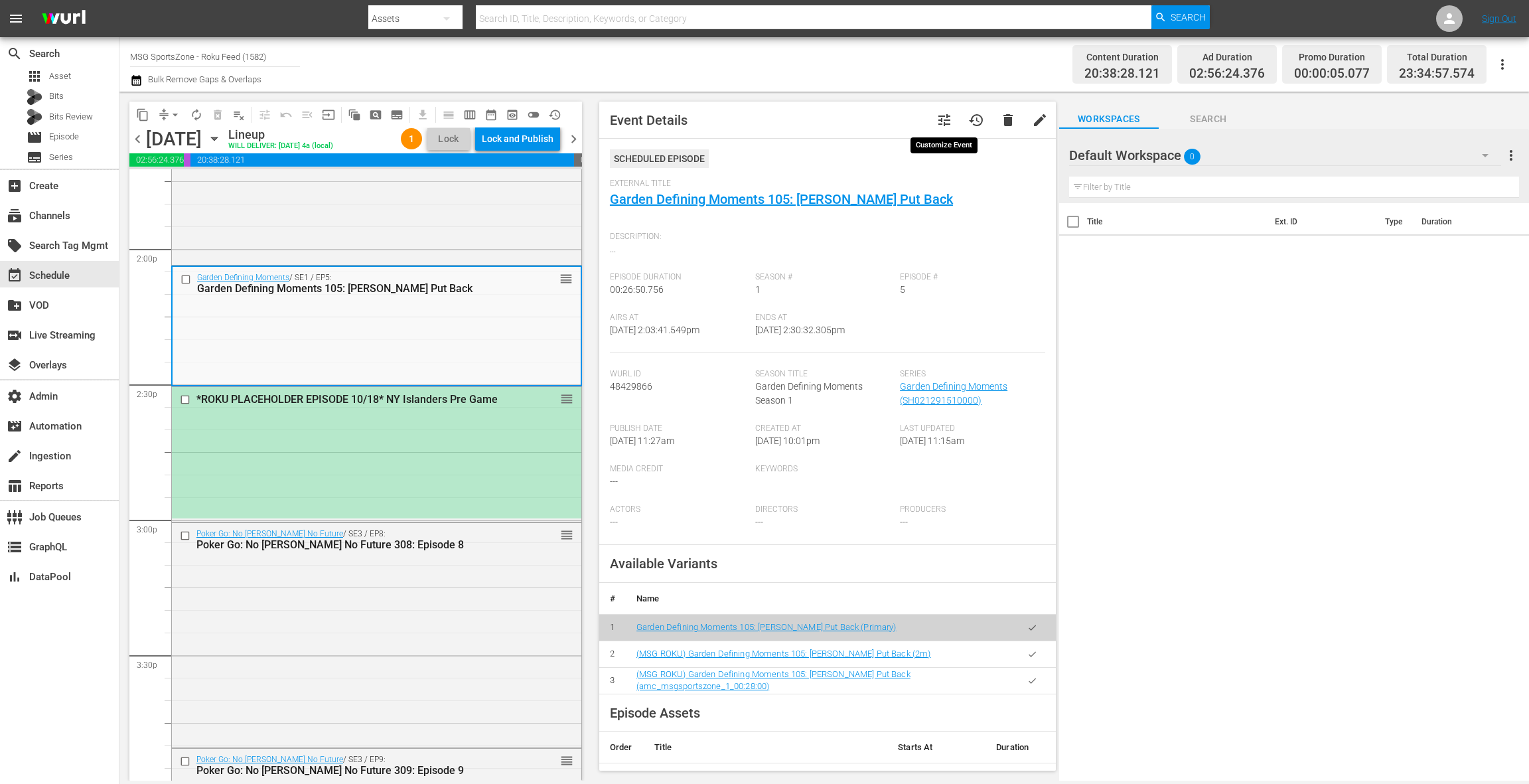
click at [944, 121] on span "tune" at bounding box center [945, 120] width 16 height 16
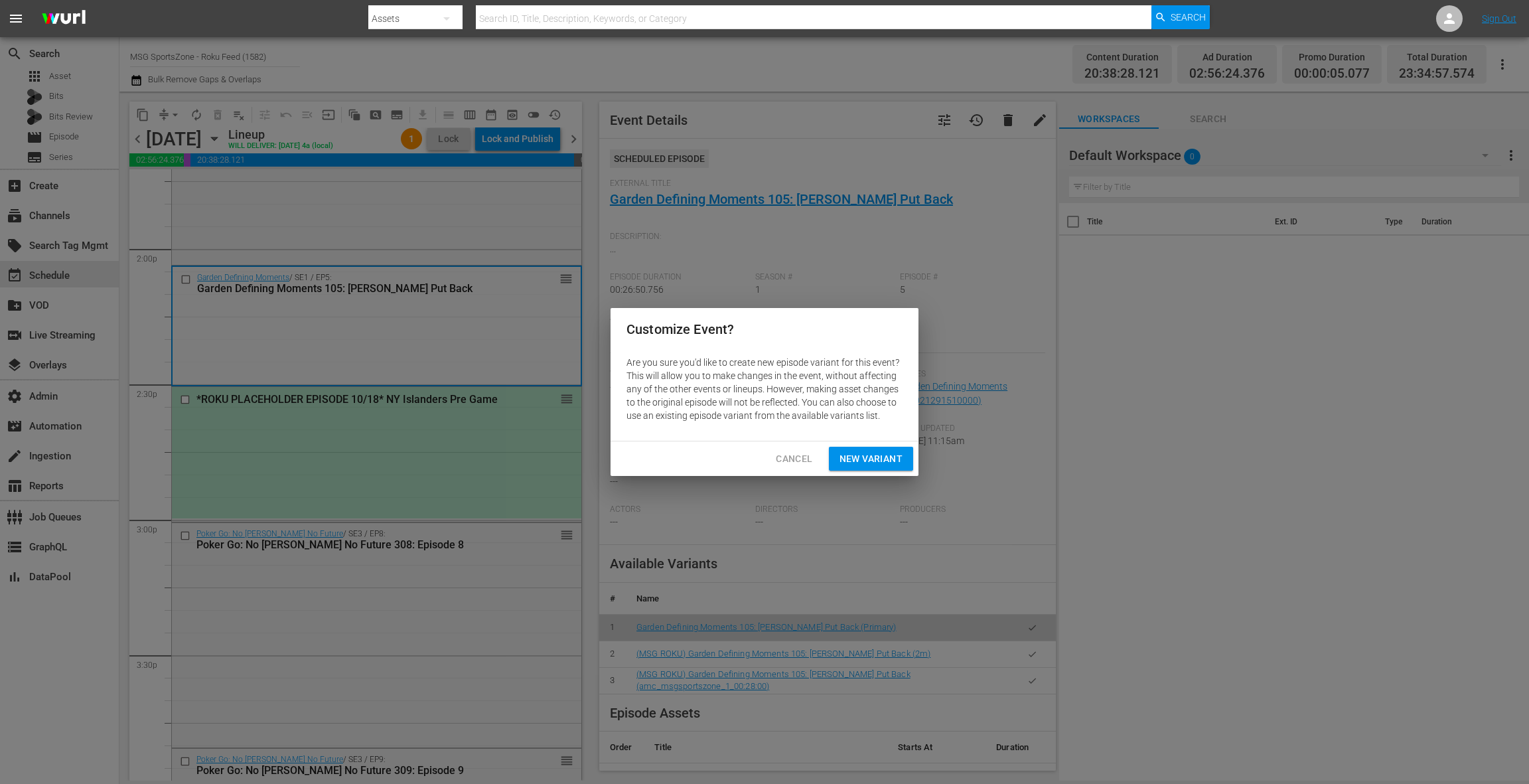
click at [870, 456] on span "New Variant" at bounding box center [870, 459] width 63 height 17
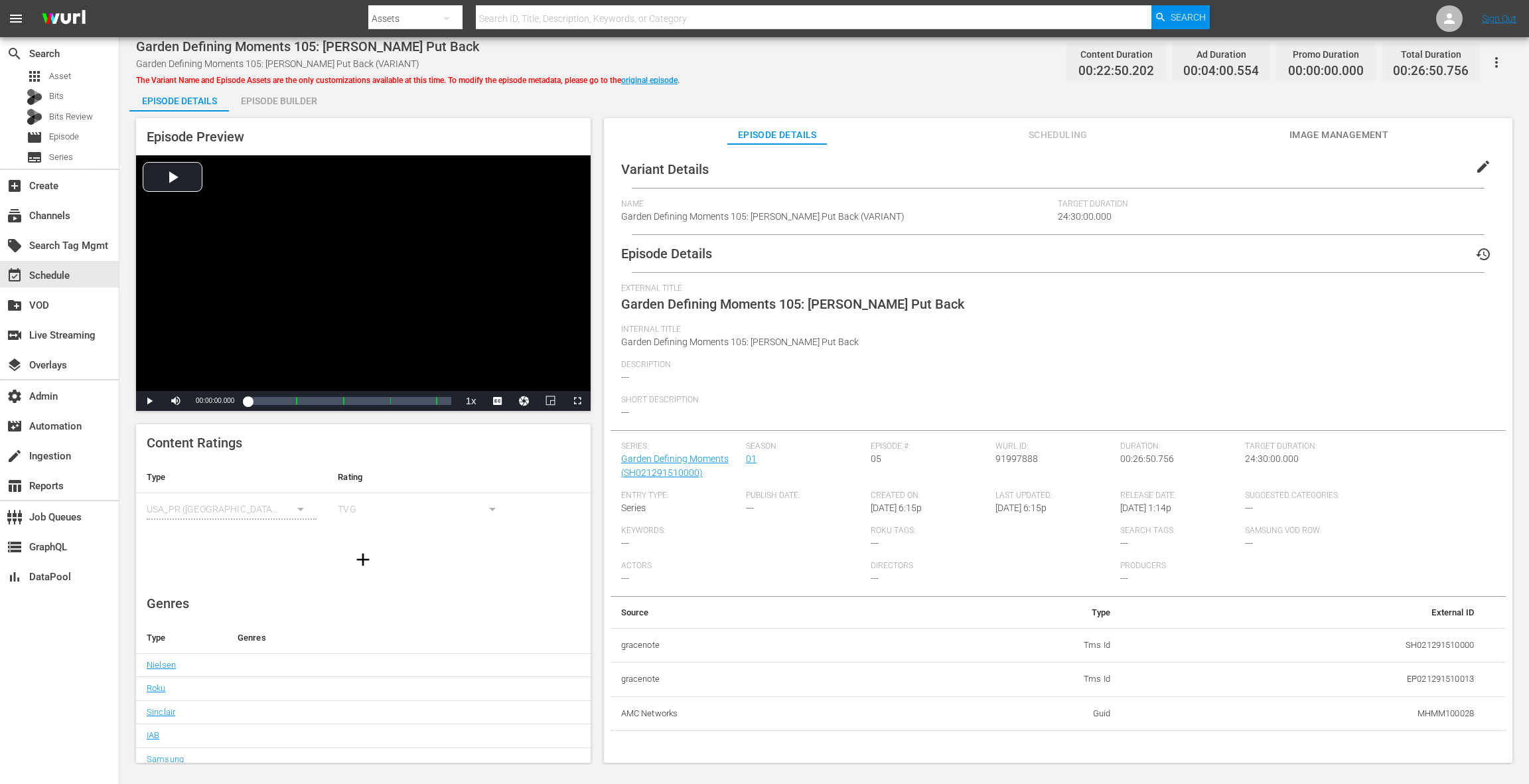
click at [282, 104] on div "Episode Builder" at bounding box center [278, 101] width 100 height 32
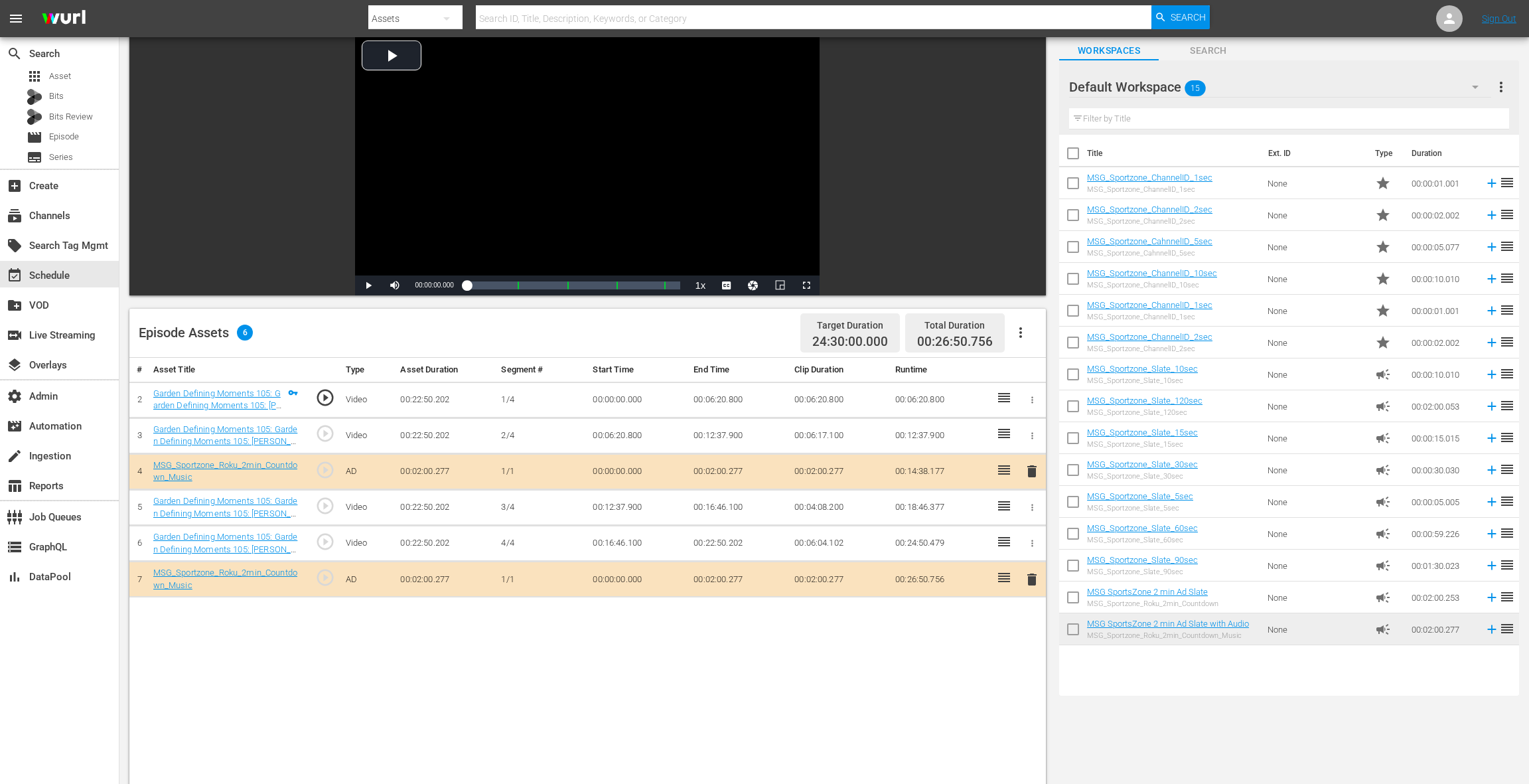
scroll to position [195, 0]
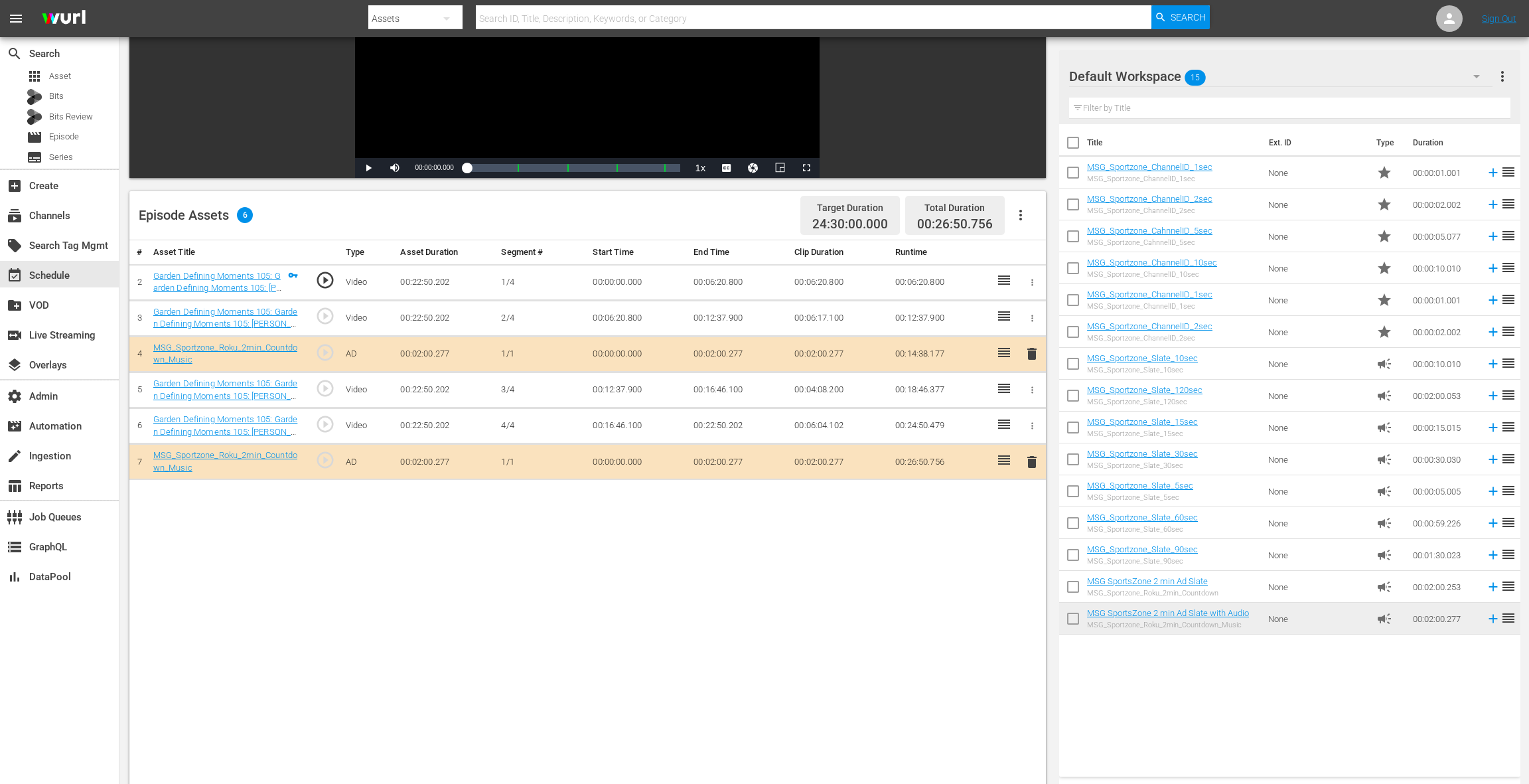
click at [1030, 461] on span "delete" at bounding box center [1032, 462] width 16 height 16
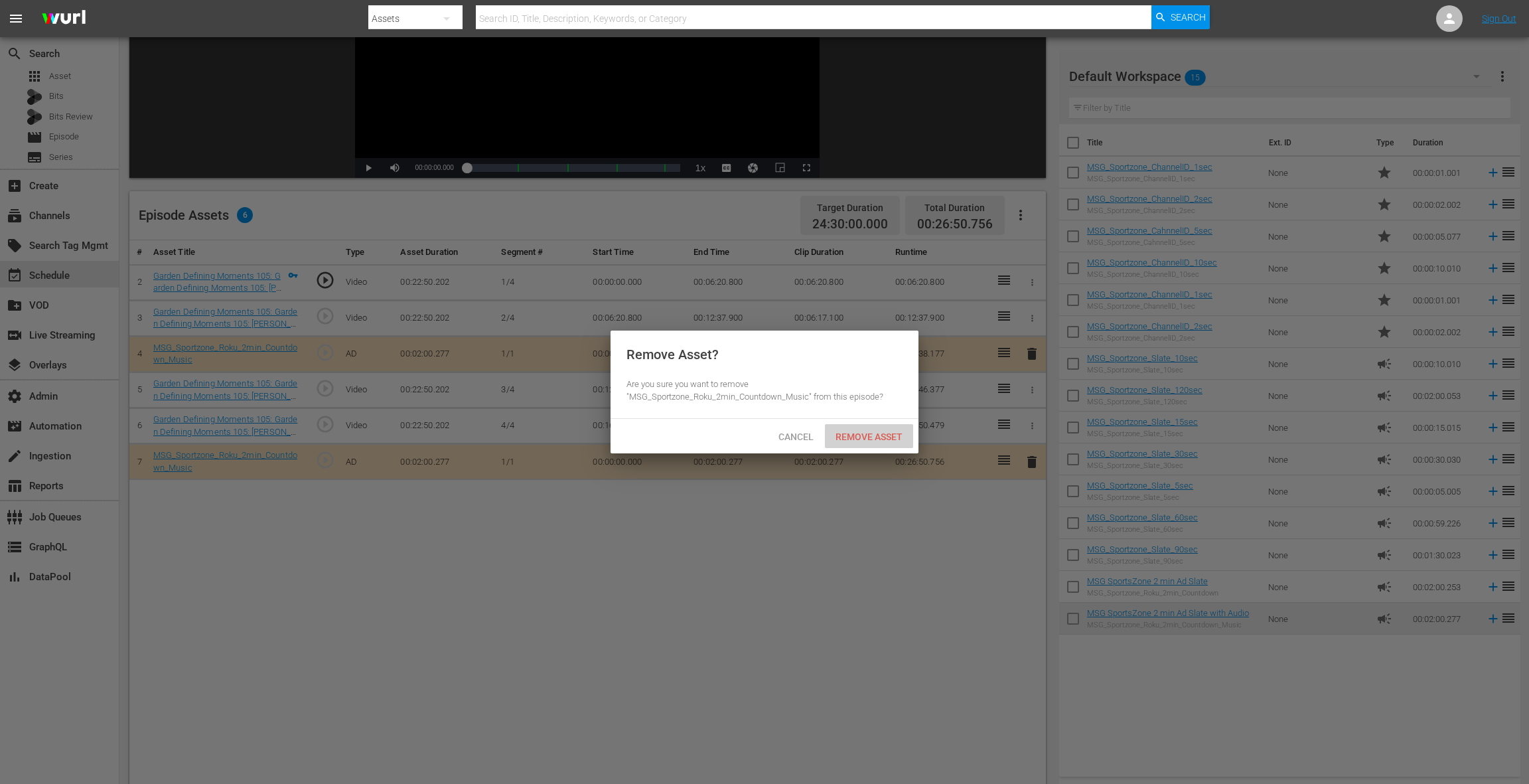
click at [858, 446] on div "Remove Asset" at bounding box center [869, 436] width 88 height 25
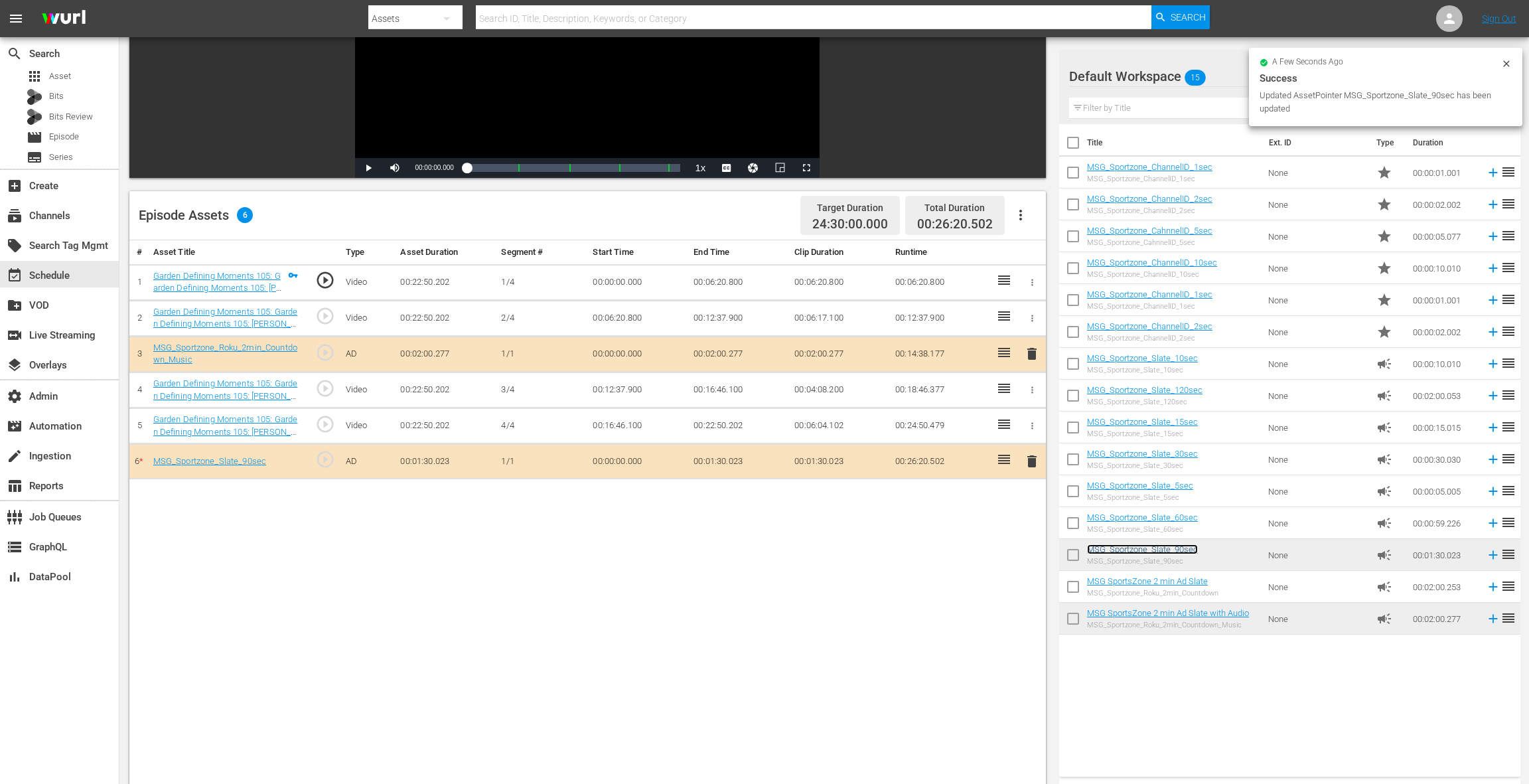
scroll to position [0, 0]
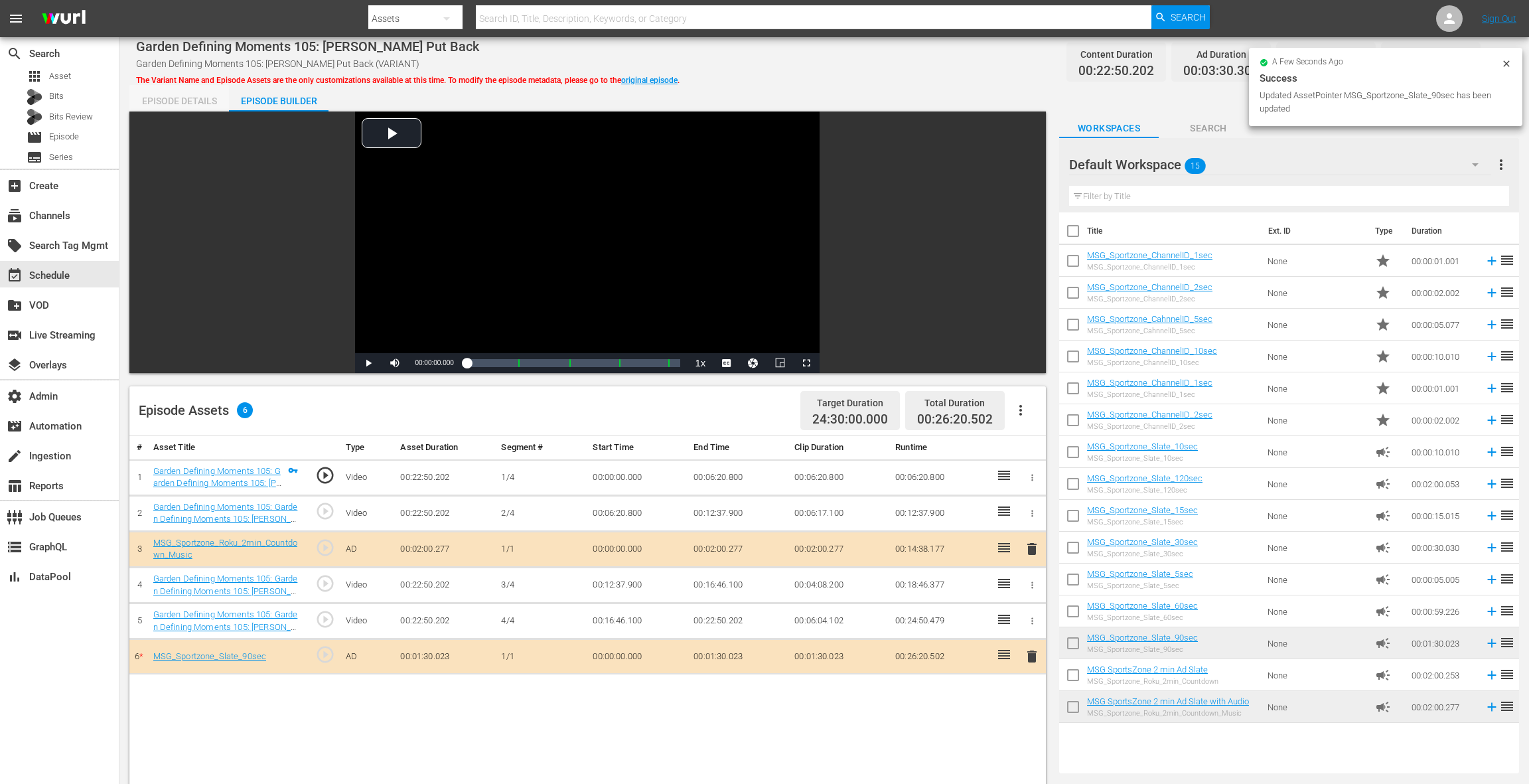
click at [189, 101] on div "Episode Details" at bounding box center [179, 101] width 100 height 32
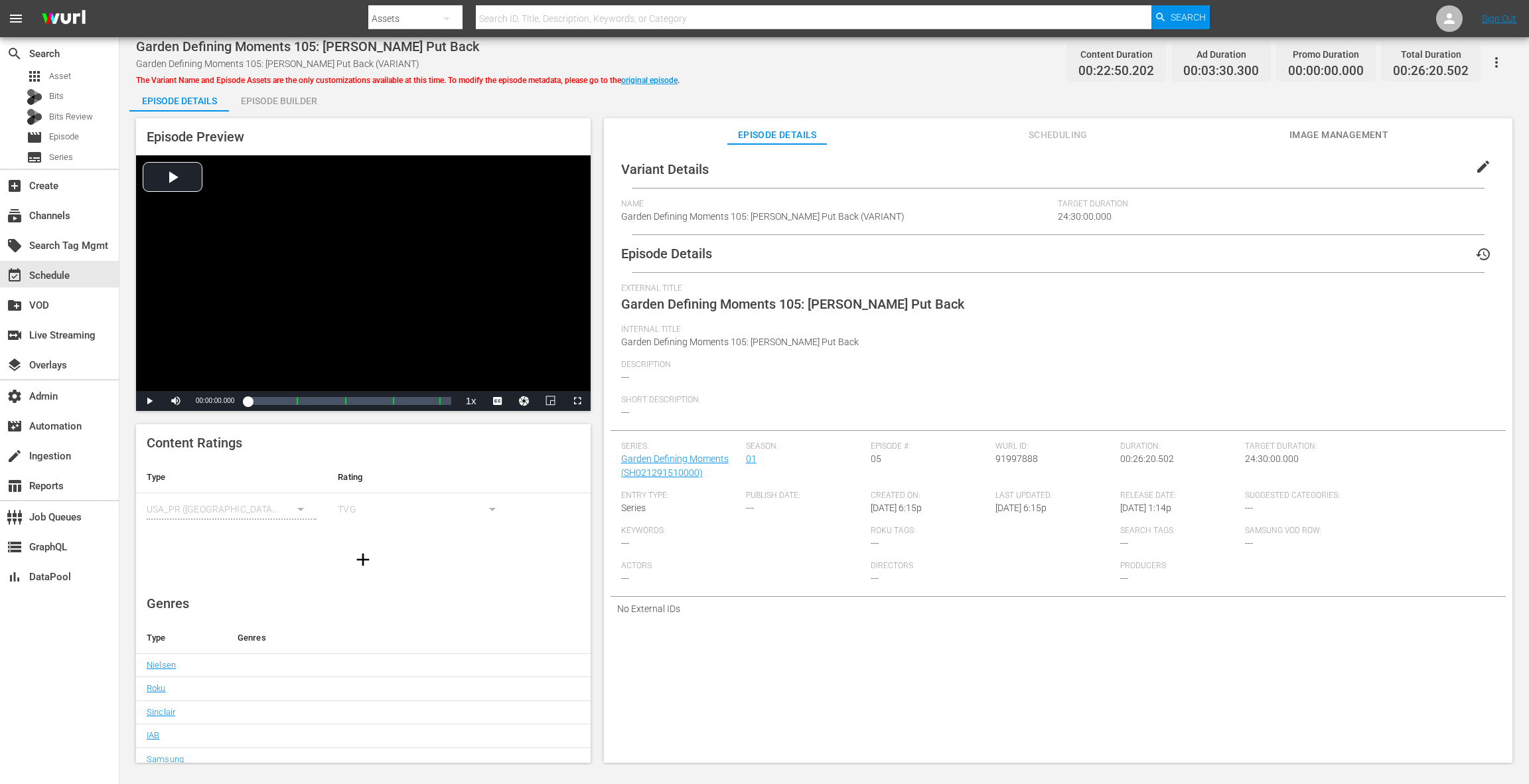
drag, startPoint x: 1480, startPoint y: 168, endPoint x: 1158, endPoint y: 224, distance: 326.8
click at [1480, 168] on span "edit" at bounding box center [1483, 166] width 16 height 16
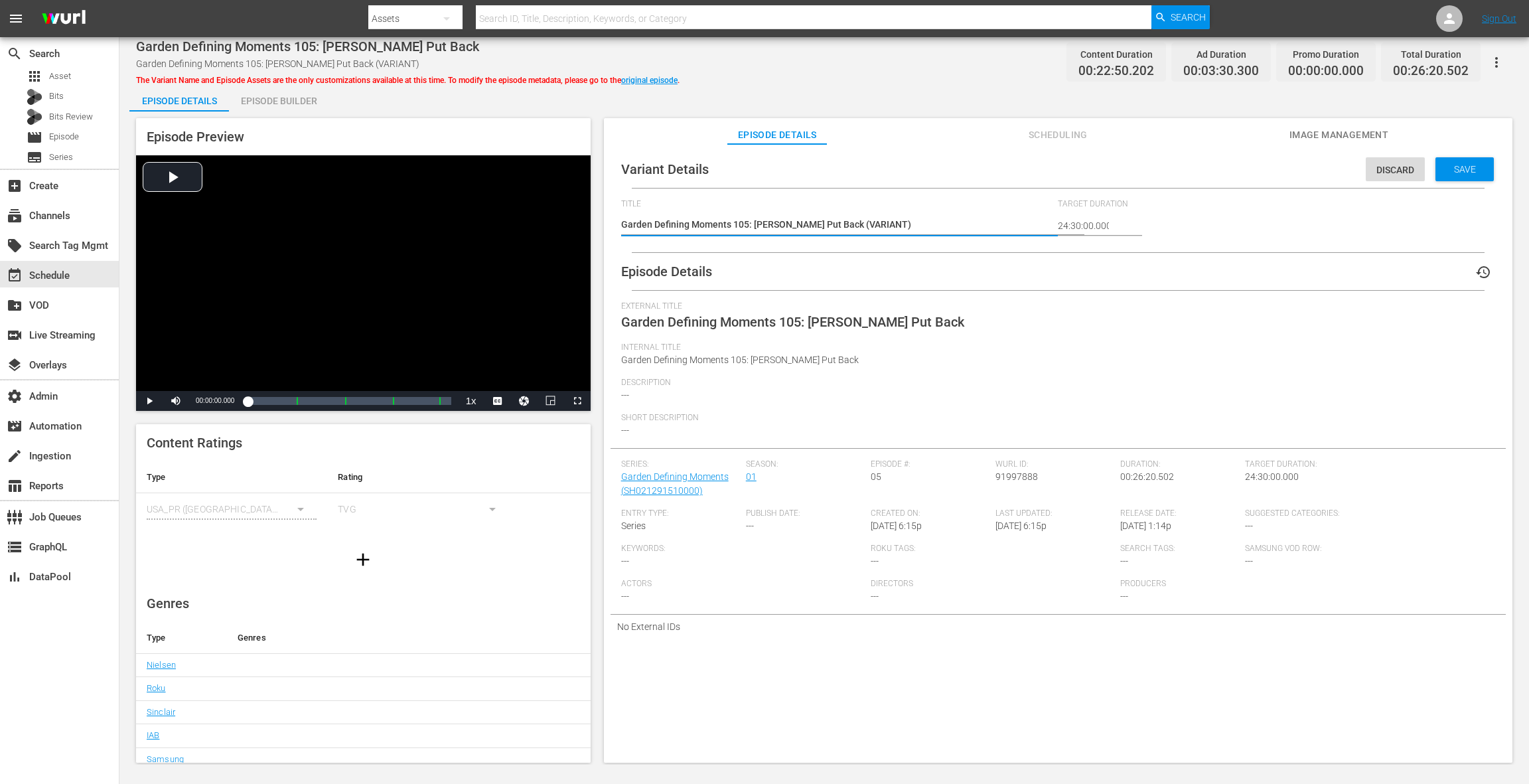
click at [834, 221] on textarea "Garden Defining Moments 105: Ewing Put Back (VARIANT)" at bounding box center [836, 225] width 431 height 16
type textarea "Garden Defining Moments 105: Ewing Put Back (-)"
type textarea "Garden Defining Moments 105: Ewing Put Back (-3)"
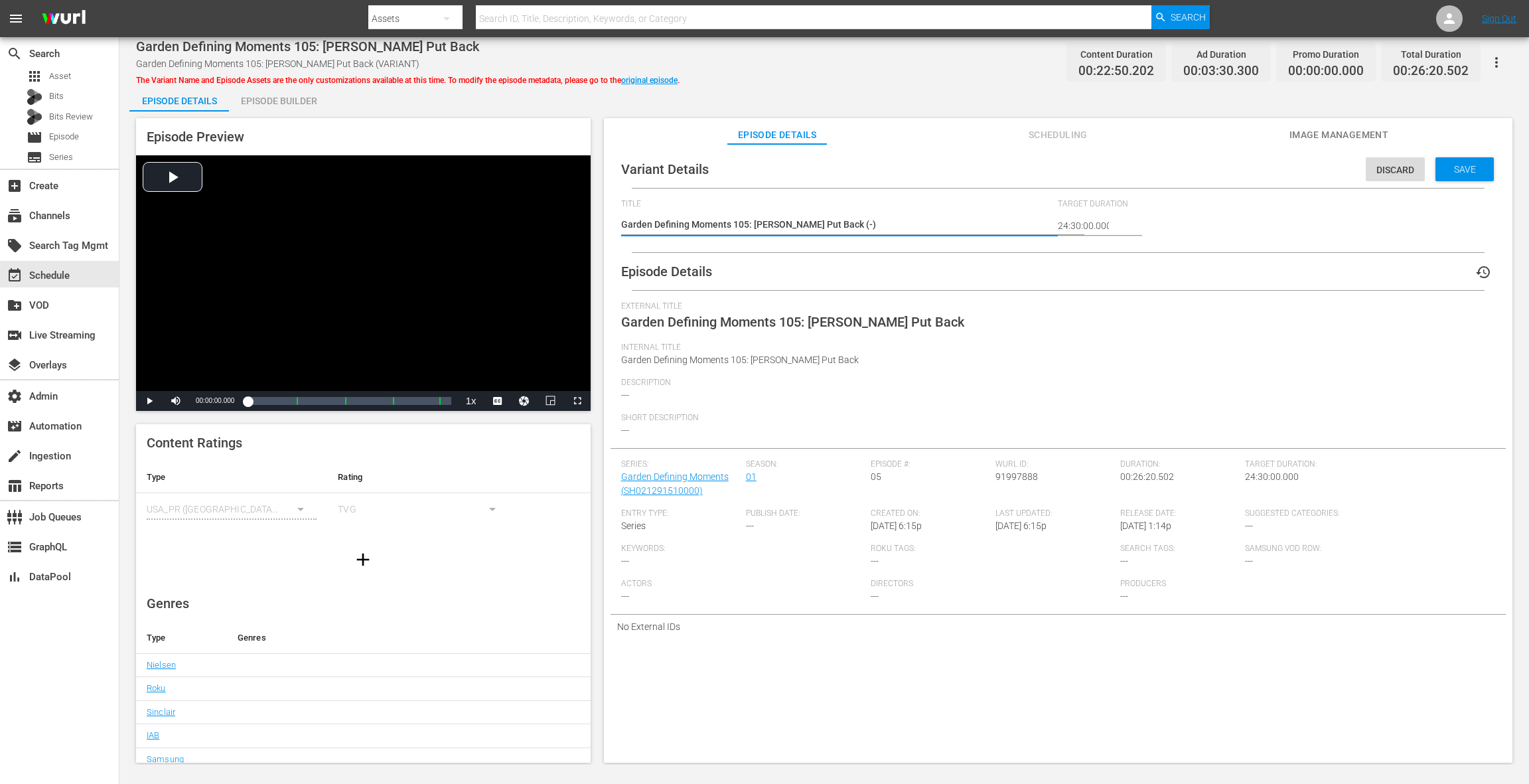
type textarea "Garden Defining Moments 105: Ewing Put Back (-3)"
type textarea "Garden Defining Moments 105: Ewing Put Back (-30)"
type textarea "Garden Defining Moments 105: Ewing Put Back (-30s)"
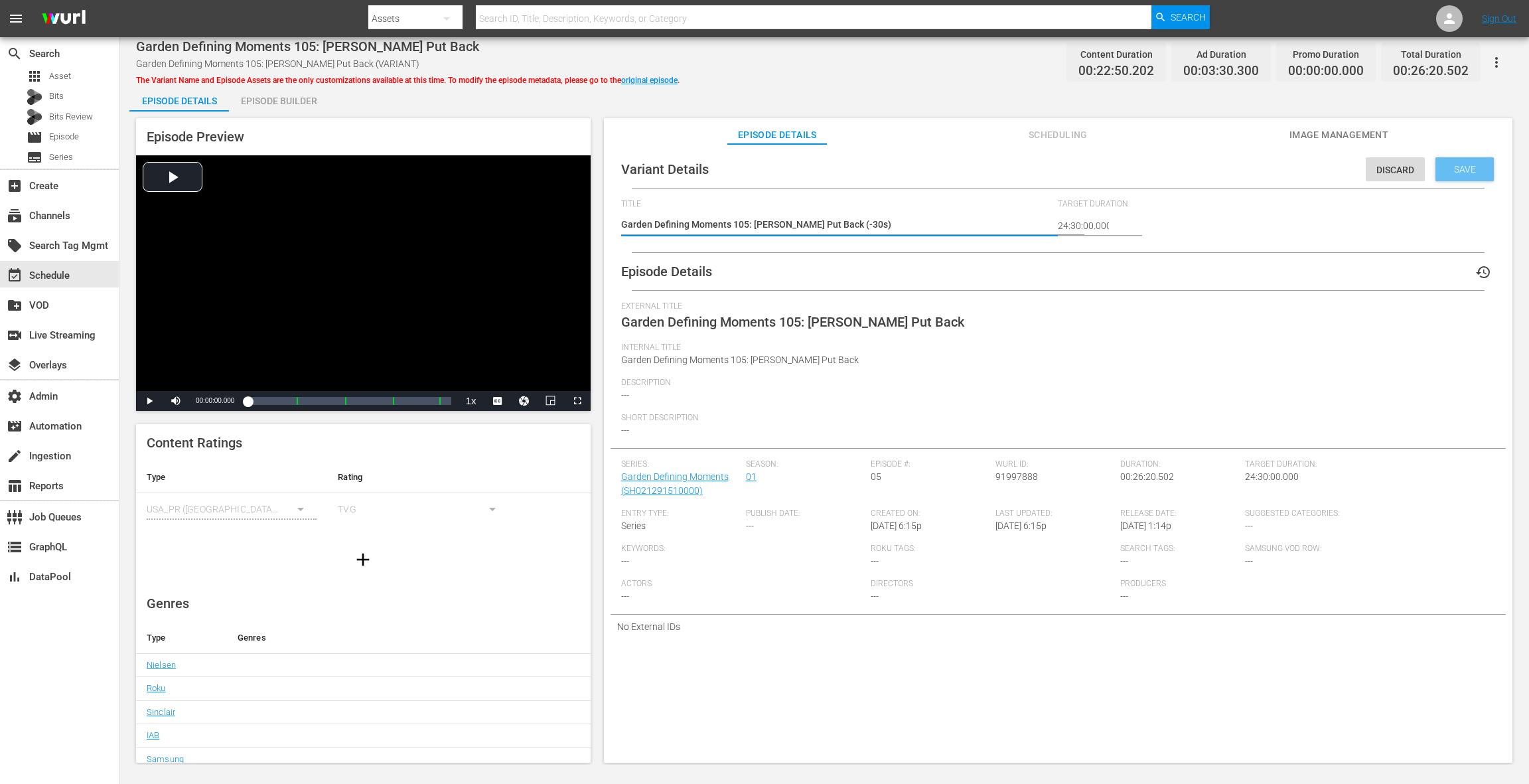
click at [1466, 173] on span "Save" at bounding box center [1465, 169] width 43 height 10
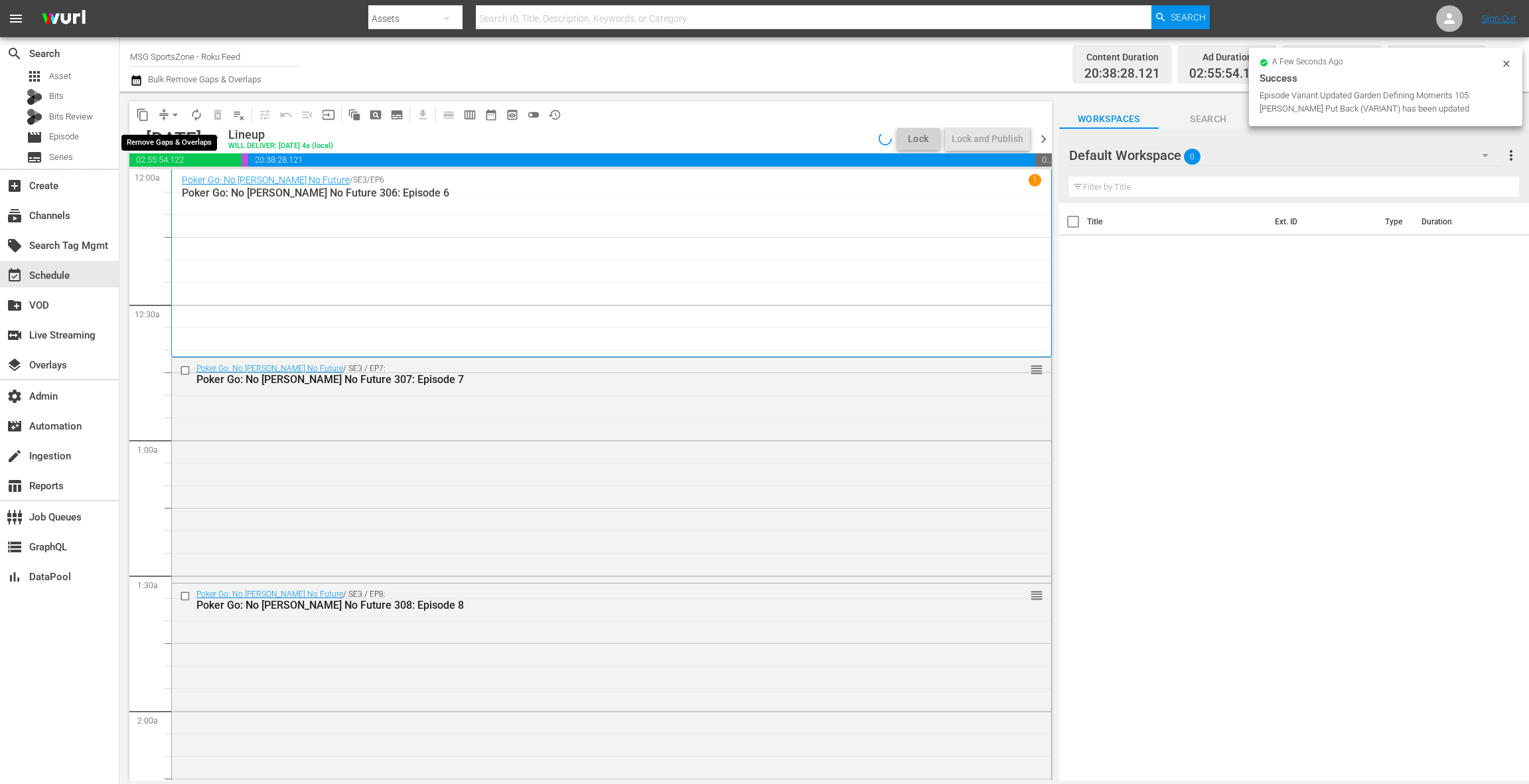
click at [170, 113] on span "arrow_drop_down" at bounding box center [175, 114] width 14 height 14
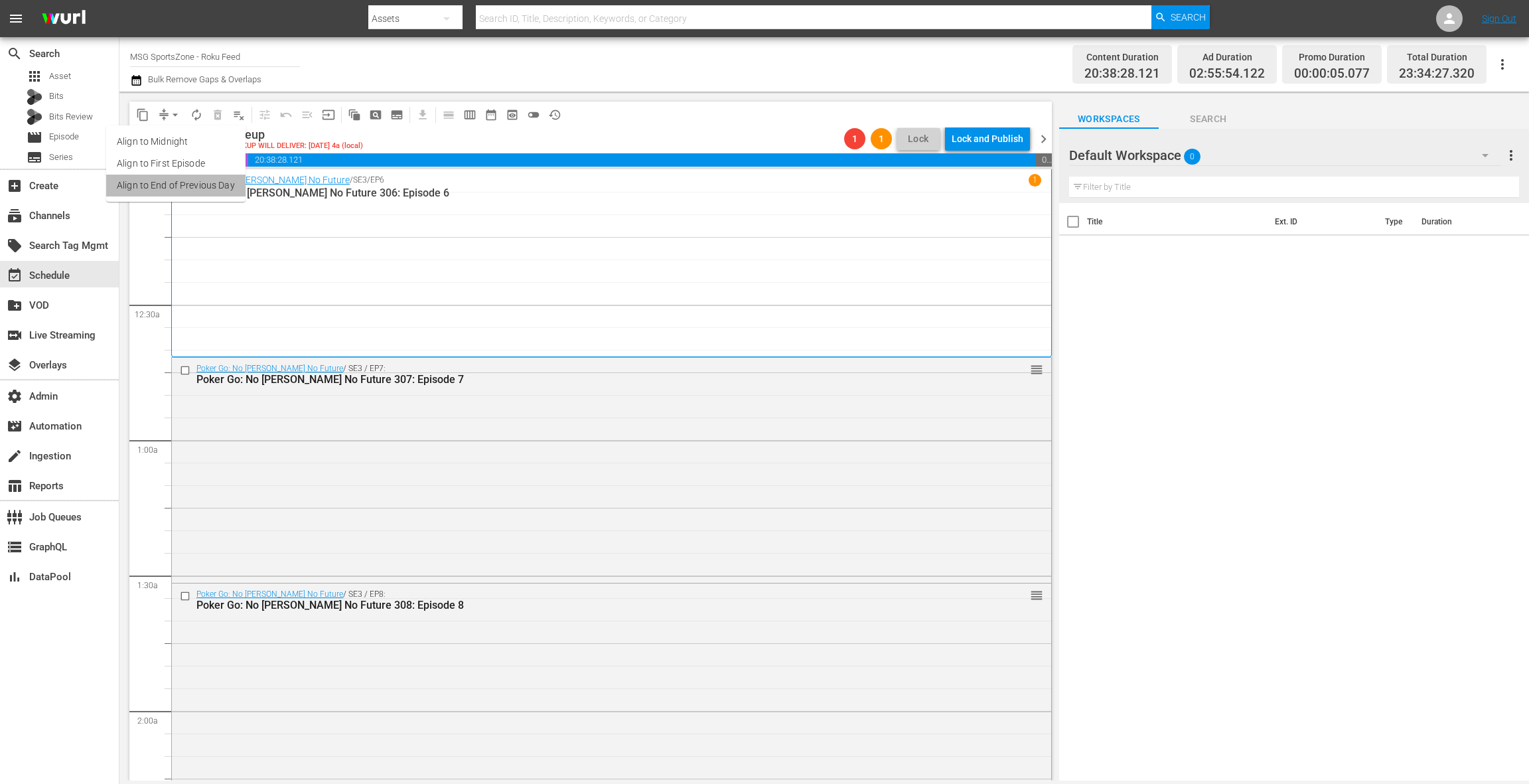
click at [186, 183] on li "Align to End of Previous Day" at bounding box center [176, 185] width 139 height 22
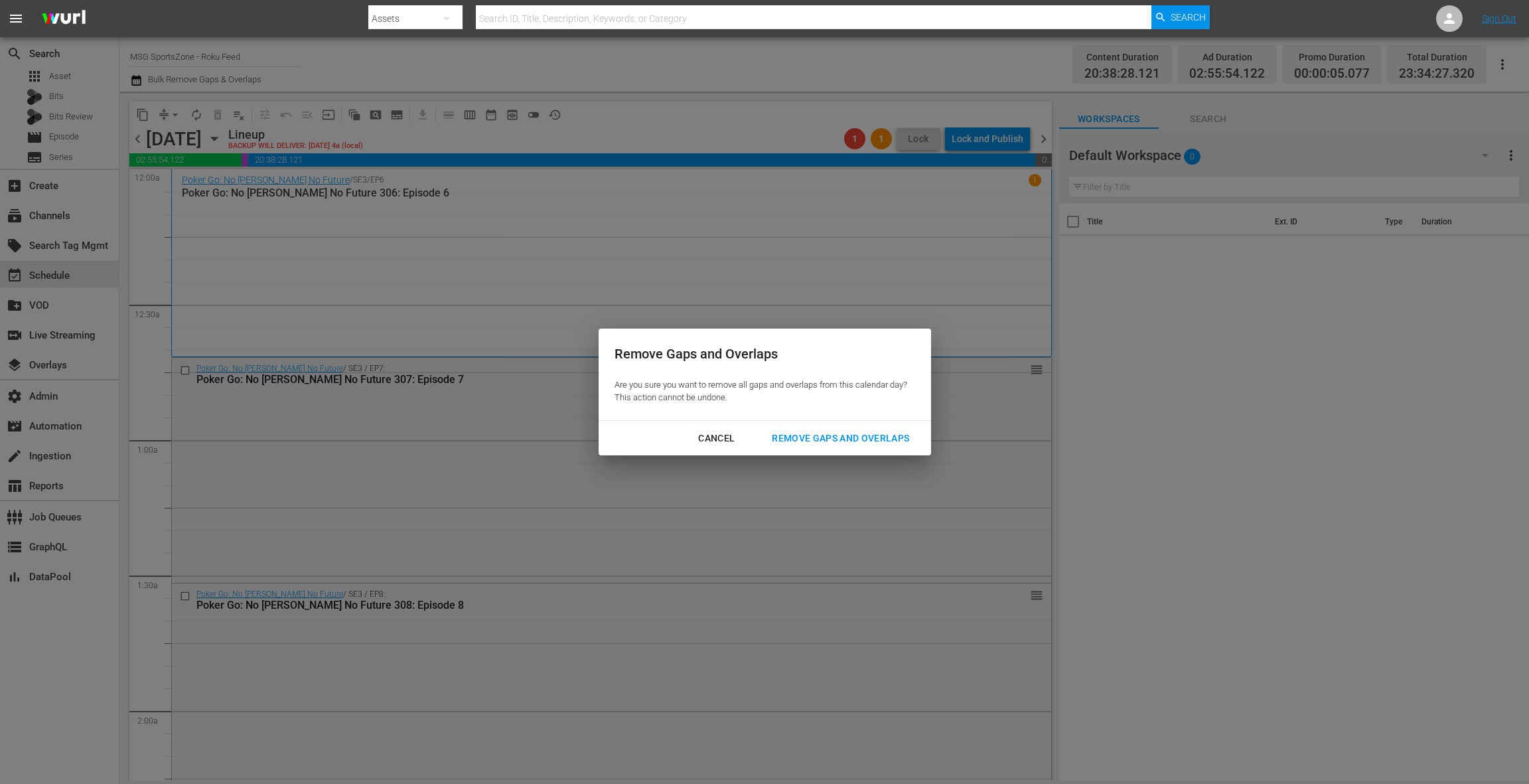
drag, startPoint x: 843, startPoint y: 437, endPoint x: 816, endPoint y: 428, distance: 28.5
click at [843, 437] on div "Remove Gaps and Overlaps" at bounding box center [840, 438] width 158 height 17
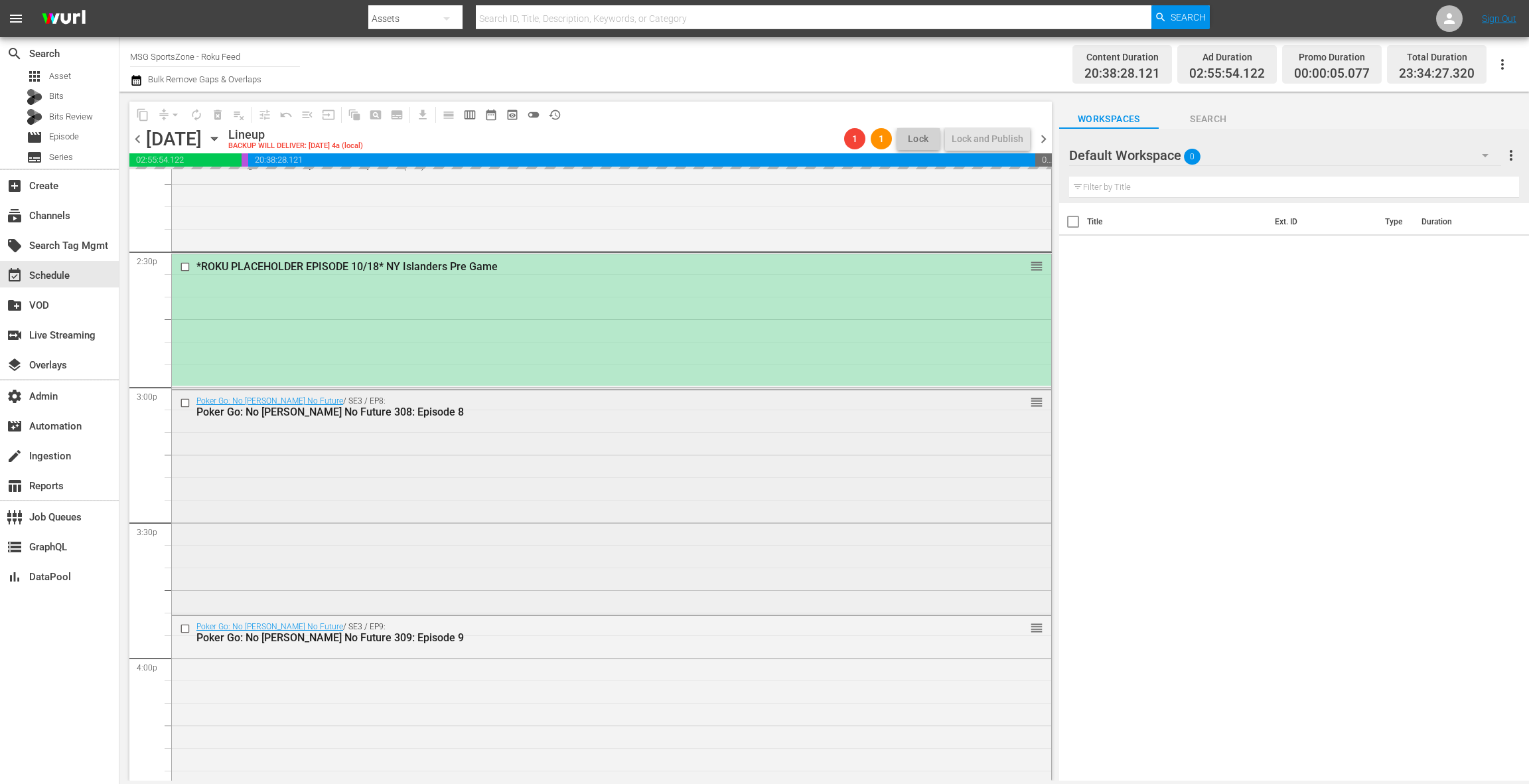
scroll to position [3887, 0]
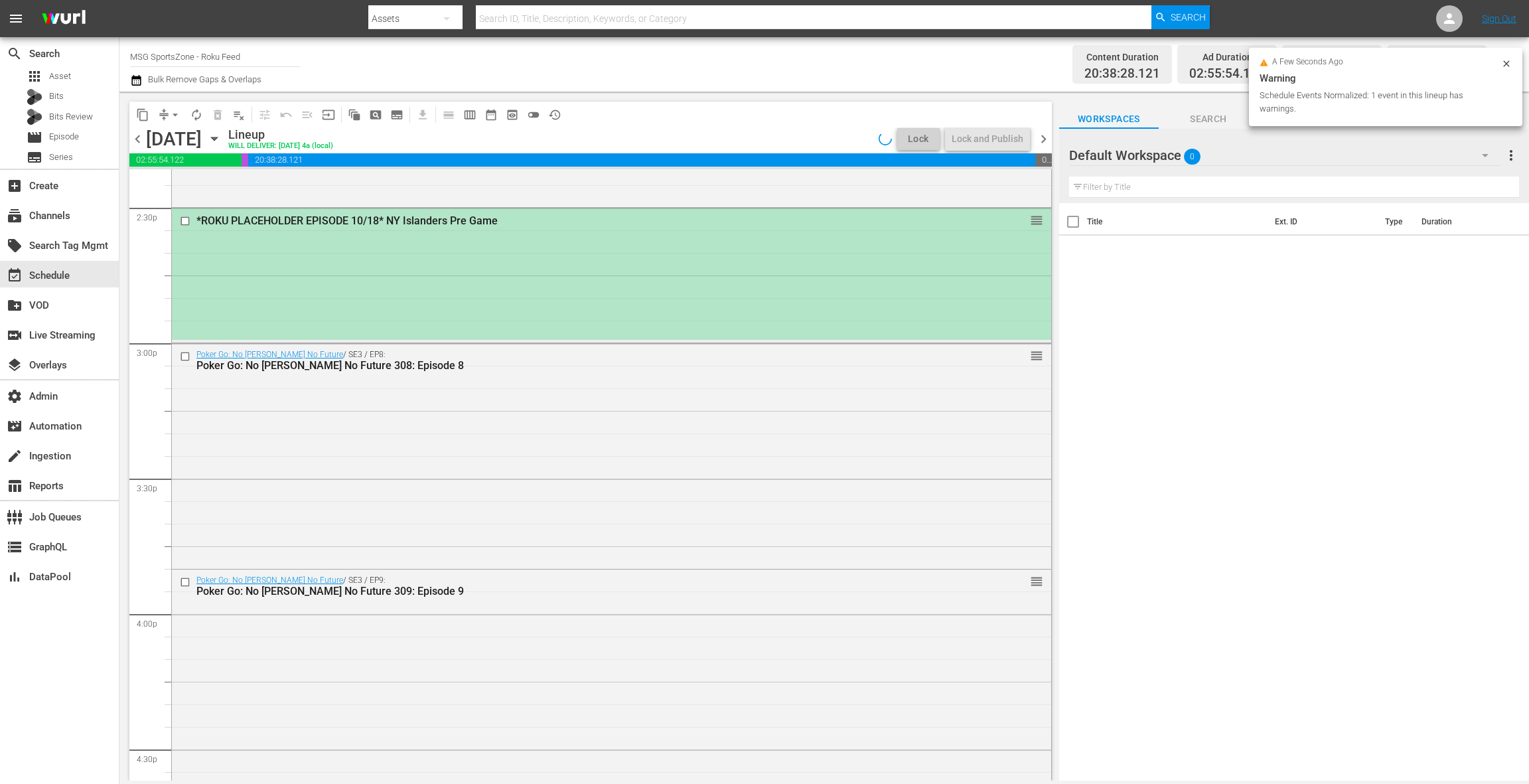
click at [485, 281] on div "*ROKU PLACEHOLDER EPISODE 10/18* NY Islanders Pre Game reorder" at bounding box center [611, 274] width 879 height 131
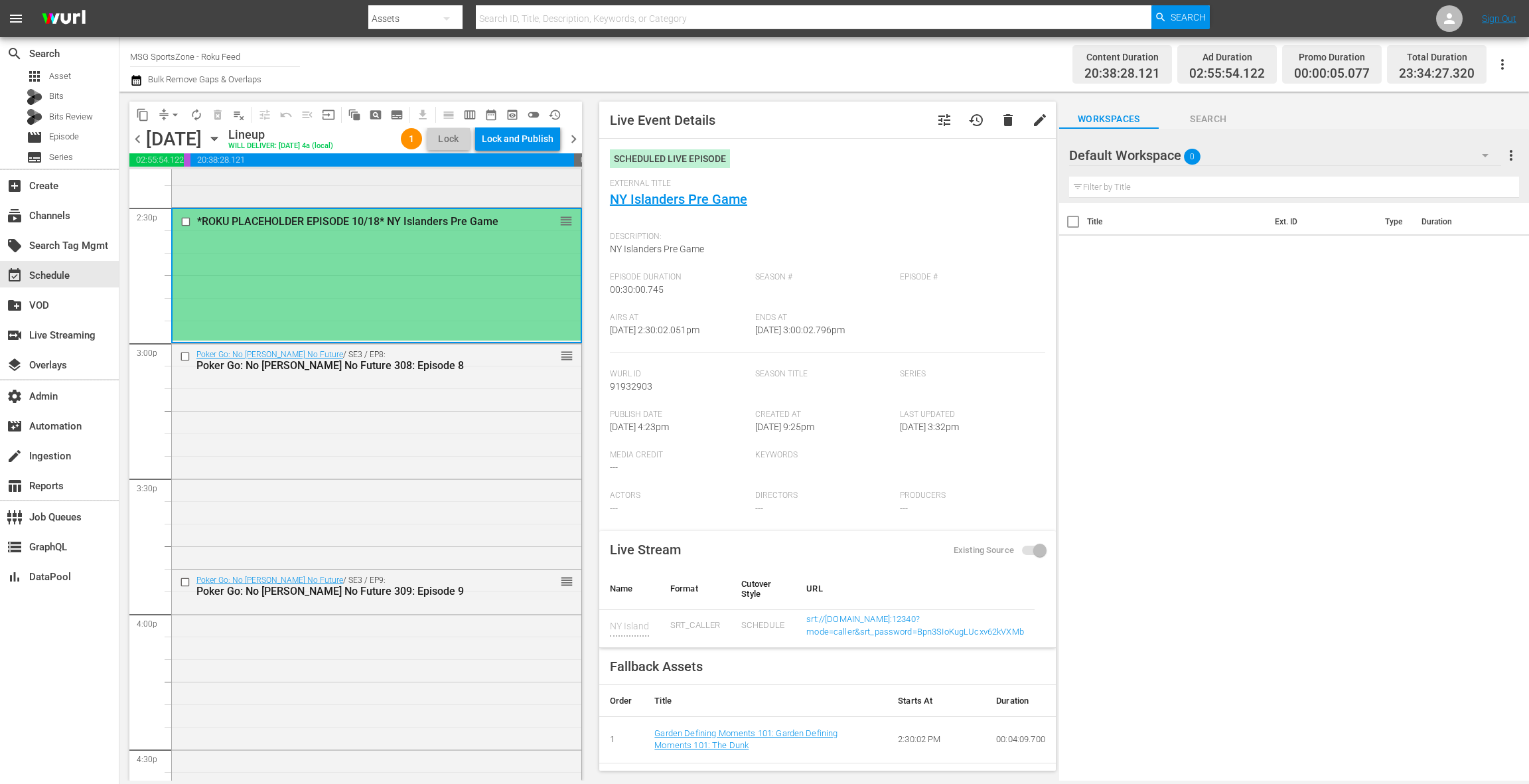
click at [444, 196] on div "Garden Defining Moments / SE1 / EP5: Garden Defining Moments 105: Ewing Put Bac…" at bounding box center [376, 147] width 409 height 115
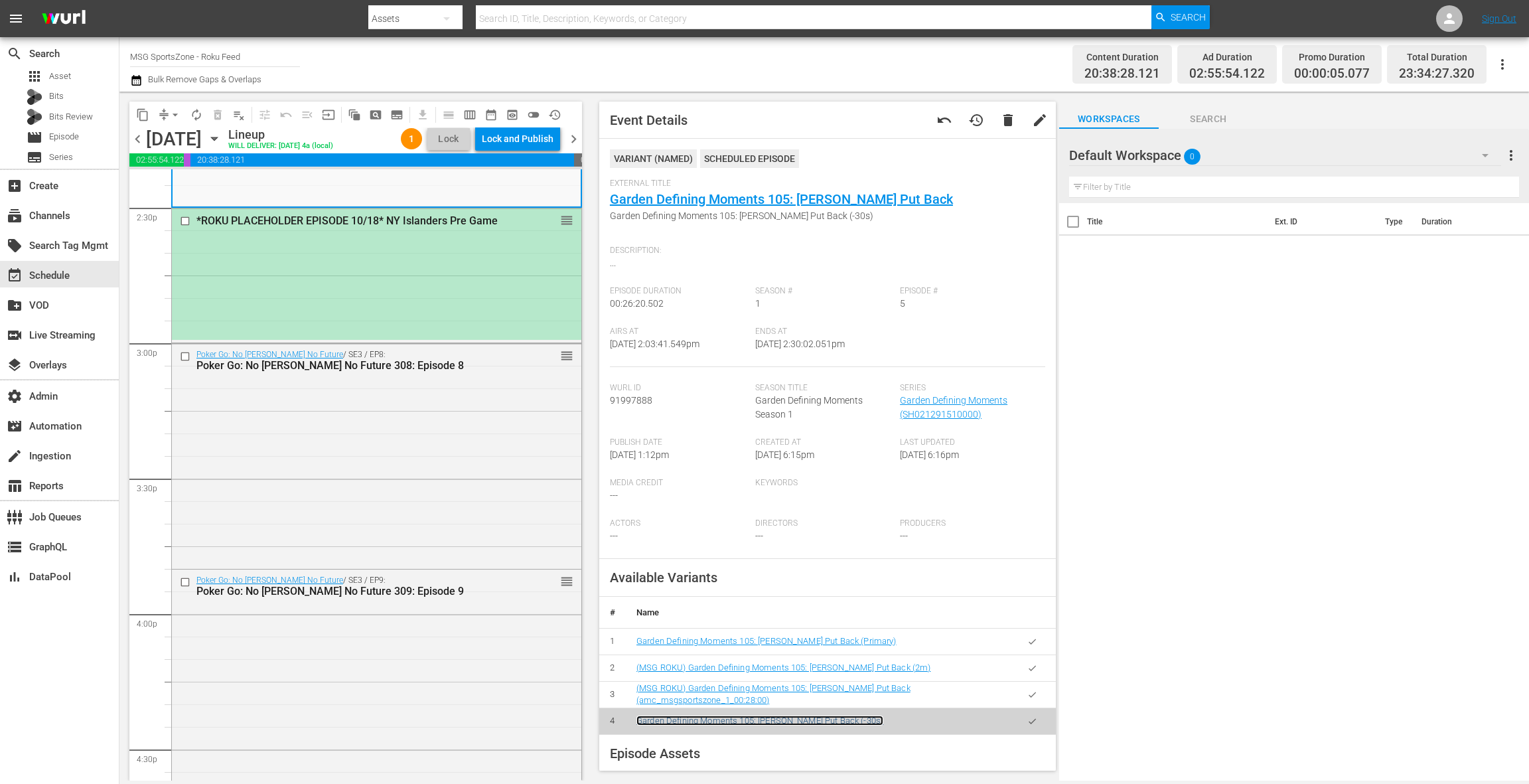
click at [822, 721] on link "Garden Defining Moments 105: Ewing Put Back (-30s)" at bounding box center [759, 720] width 247 height 10
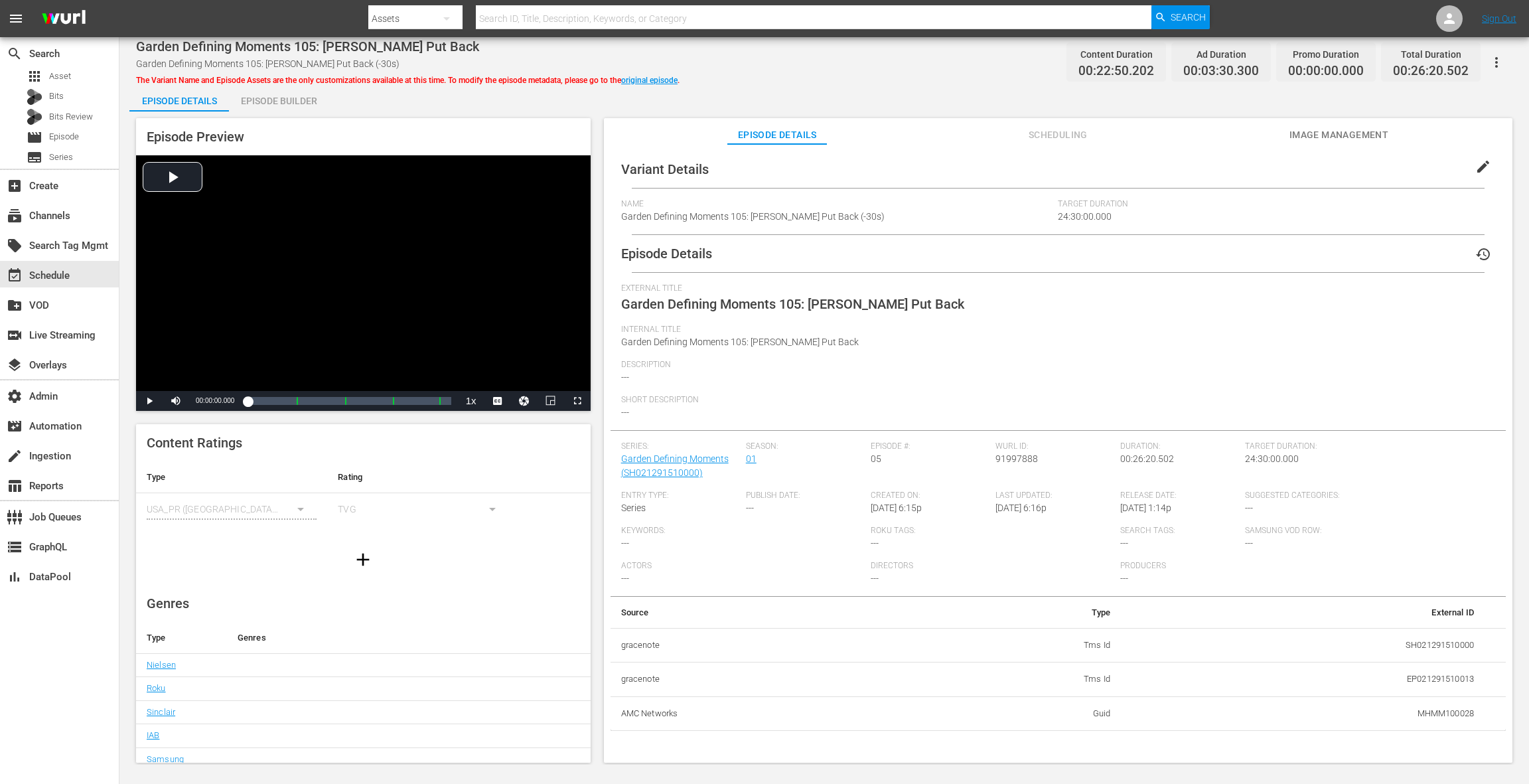
click at [288, 104] on div "Episode Builder" at bounding box center [278, 101] width 100 height 32
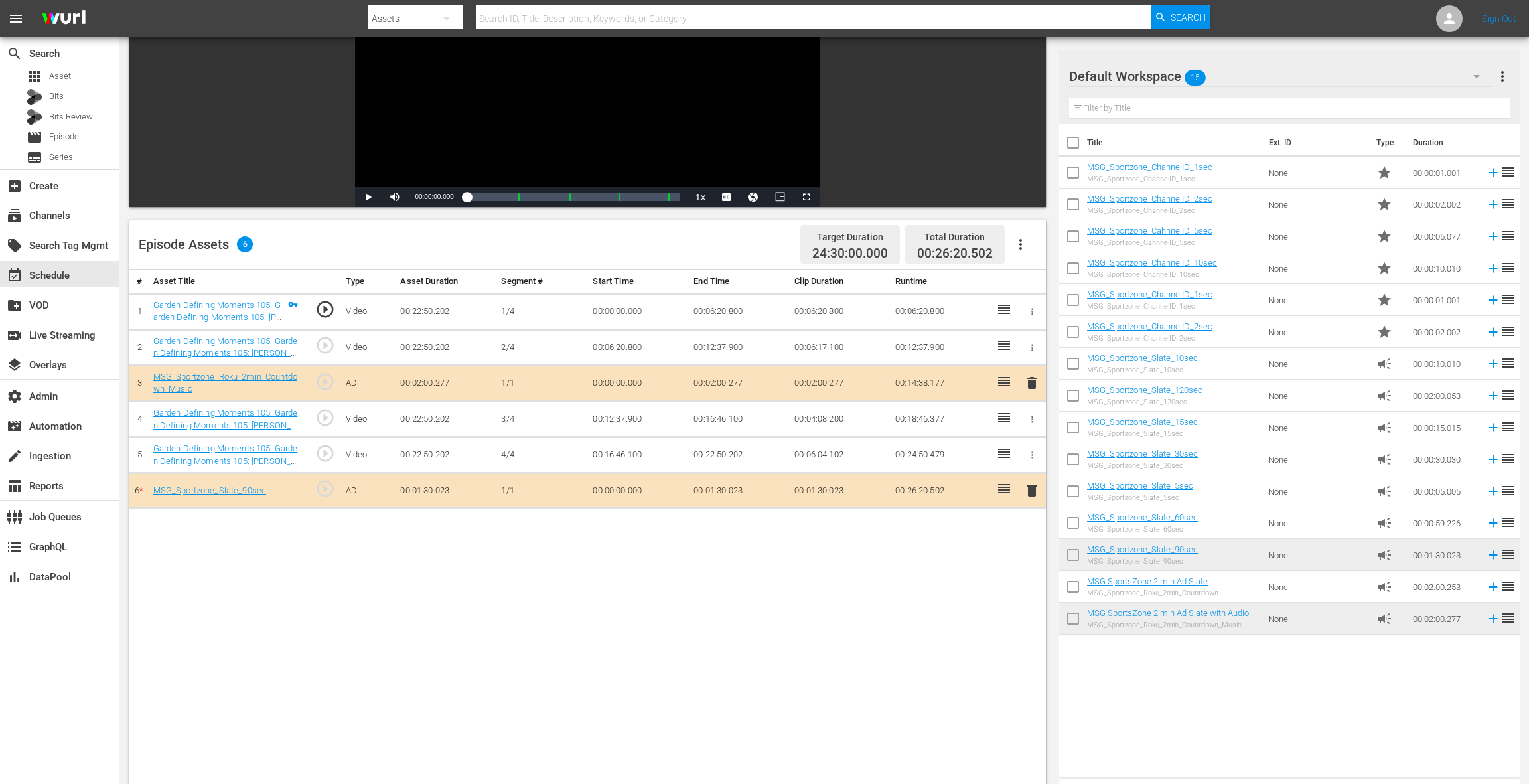
scroll to position [189, 0]
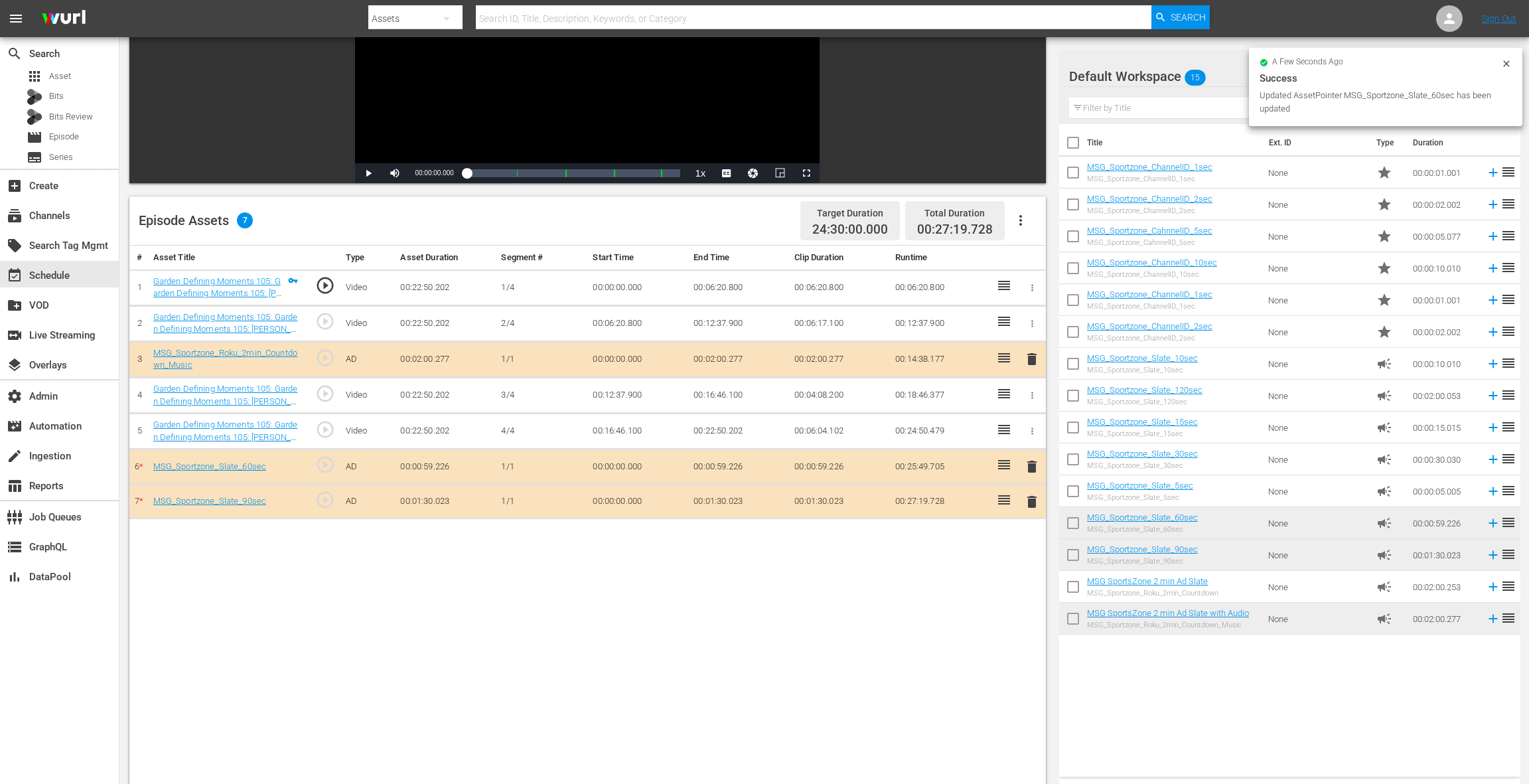
click at [1035, 499] on span "delete" at bounding box center [1032, 502] width 16 height 16
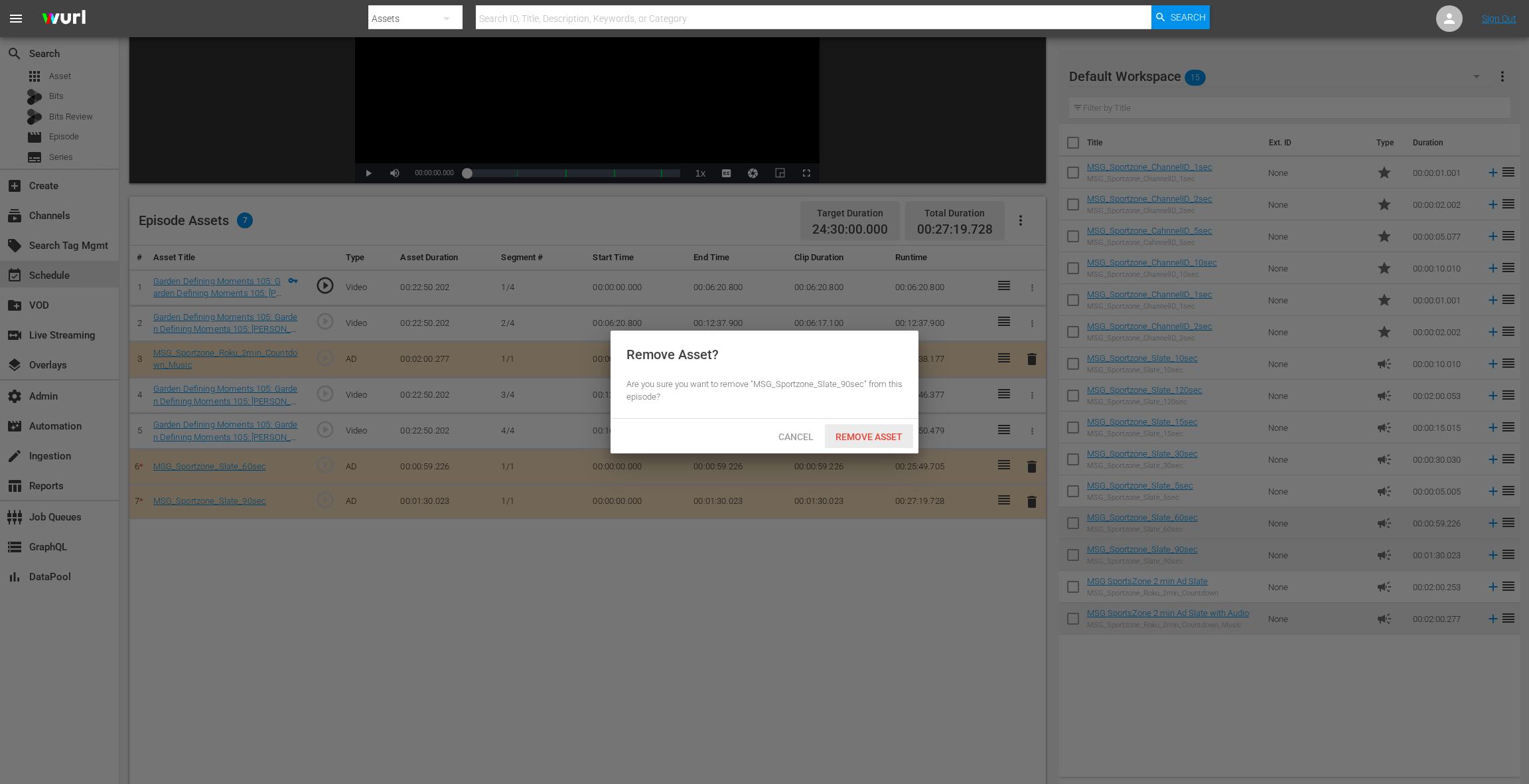
click at [886, 441] on span "Remove Asset" at bounding box center [869, 436] width 88 height 10
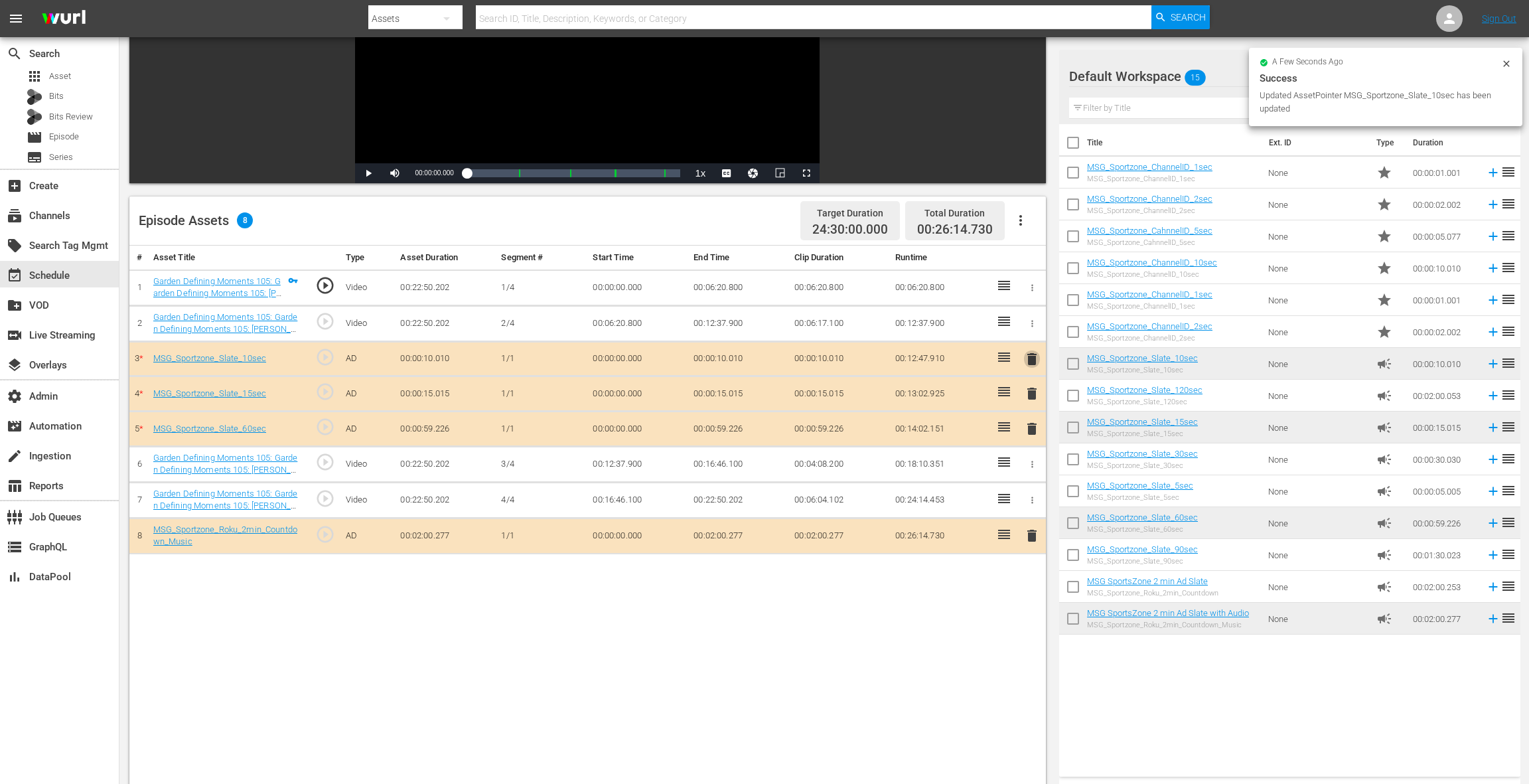
drag, startPoint x: 1035, startPoint y: 359, endPoint x: 1005, endPoint y: 378, distance: 35.5
click at [1035, 358] on span "delete" at bounding box center [1032, 359] width 16 height 16
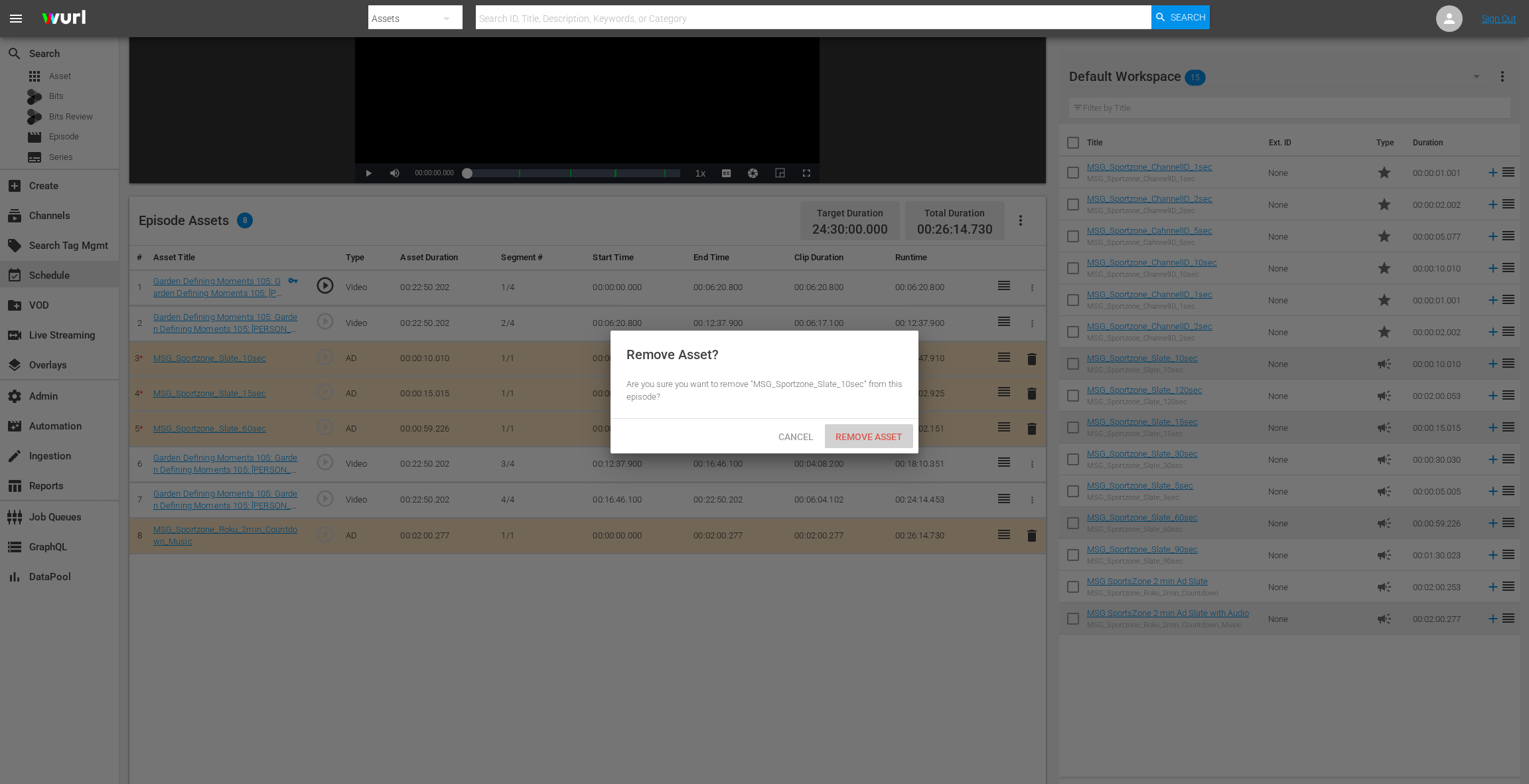
click at [902, 441] on span "Remove Asset" at bounding box center [869, 436] width 88 height 10
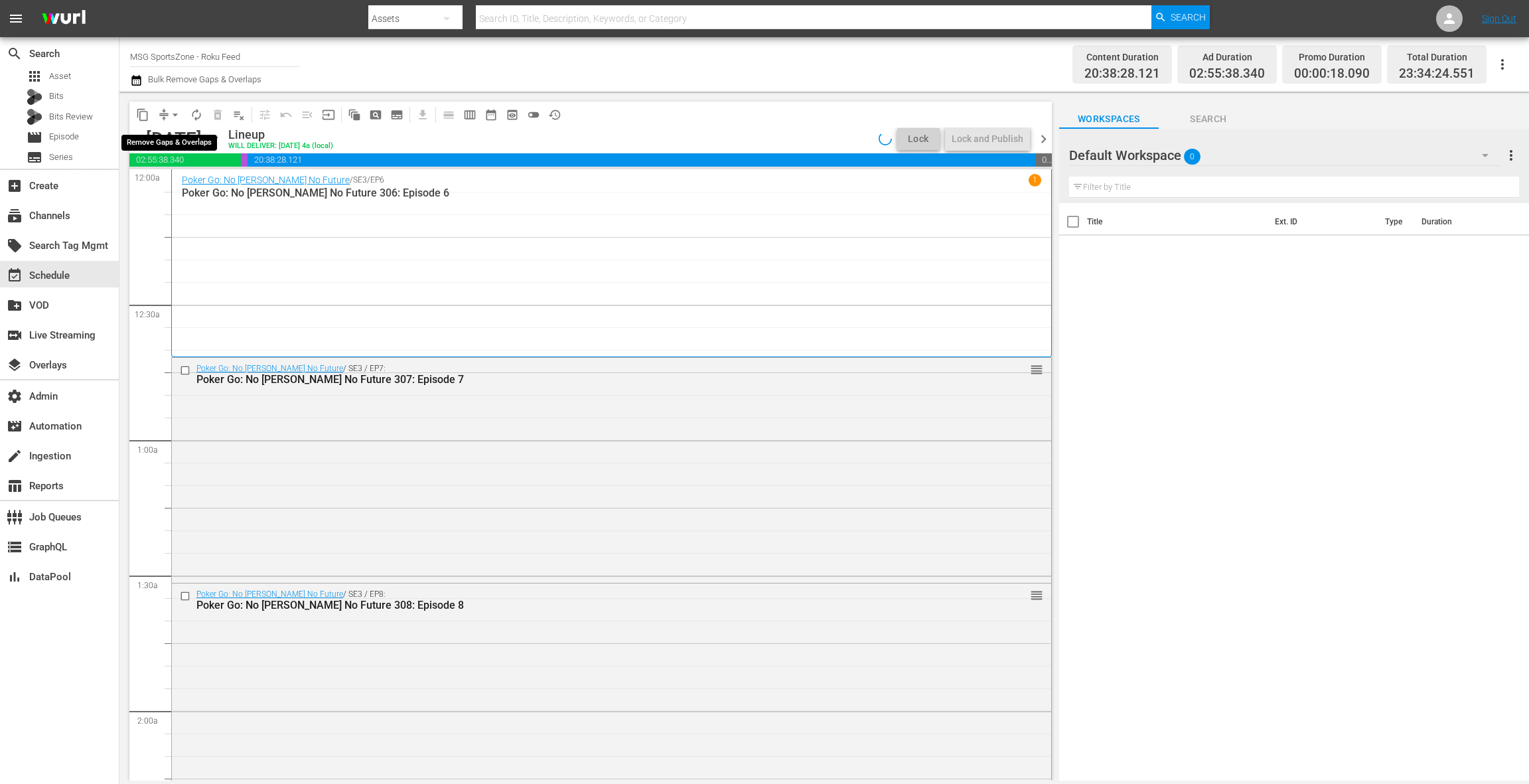
click at [173, 115] on span "arrow_drop_down" at bounding box center [175, 114] width 14 height 14
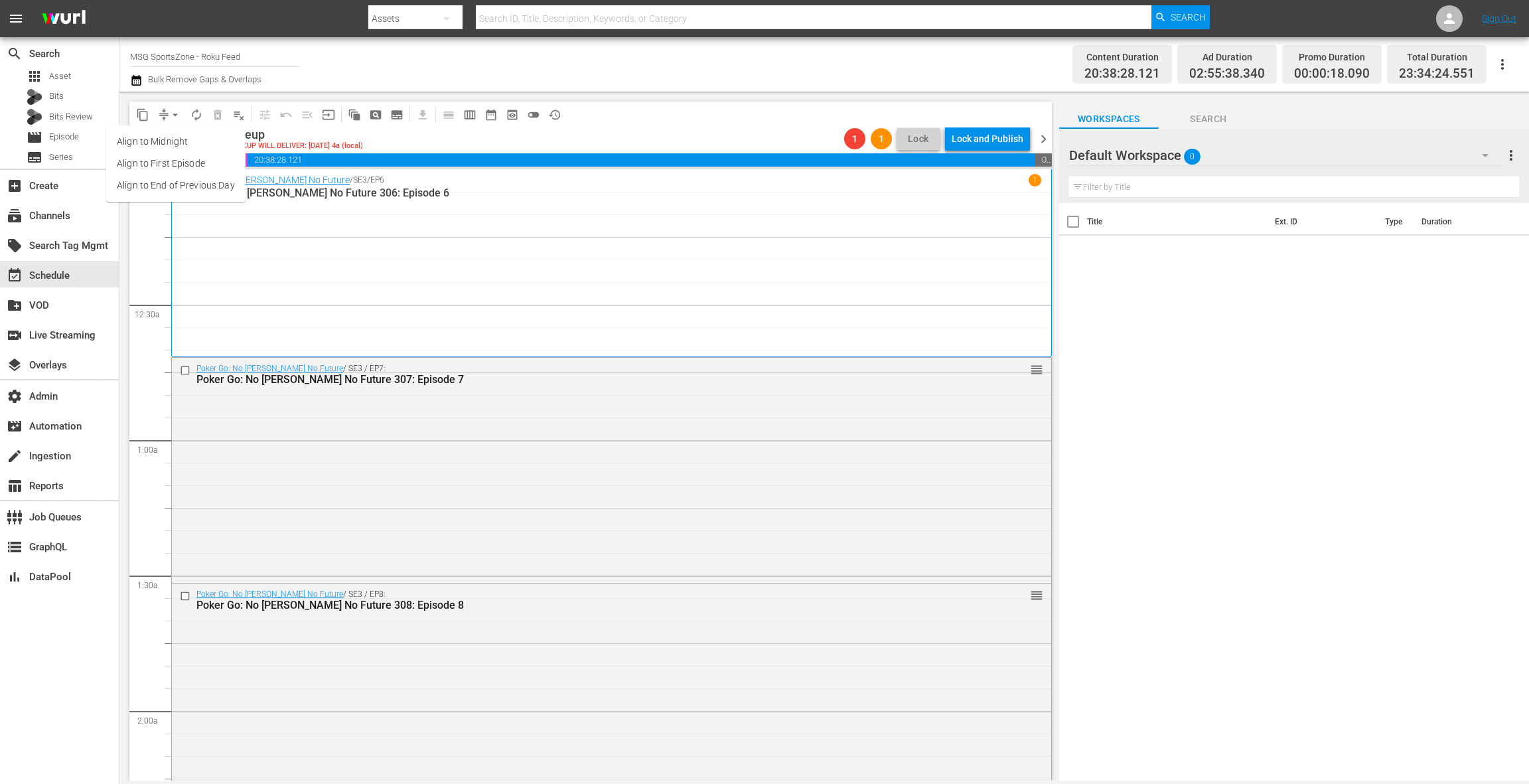
click at [193, 186] on li "Align to End of Previous Day" at bounding box center [176, 185] width 139 height 22
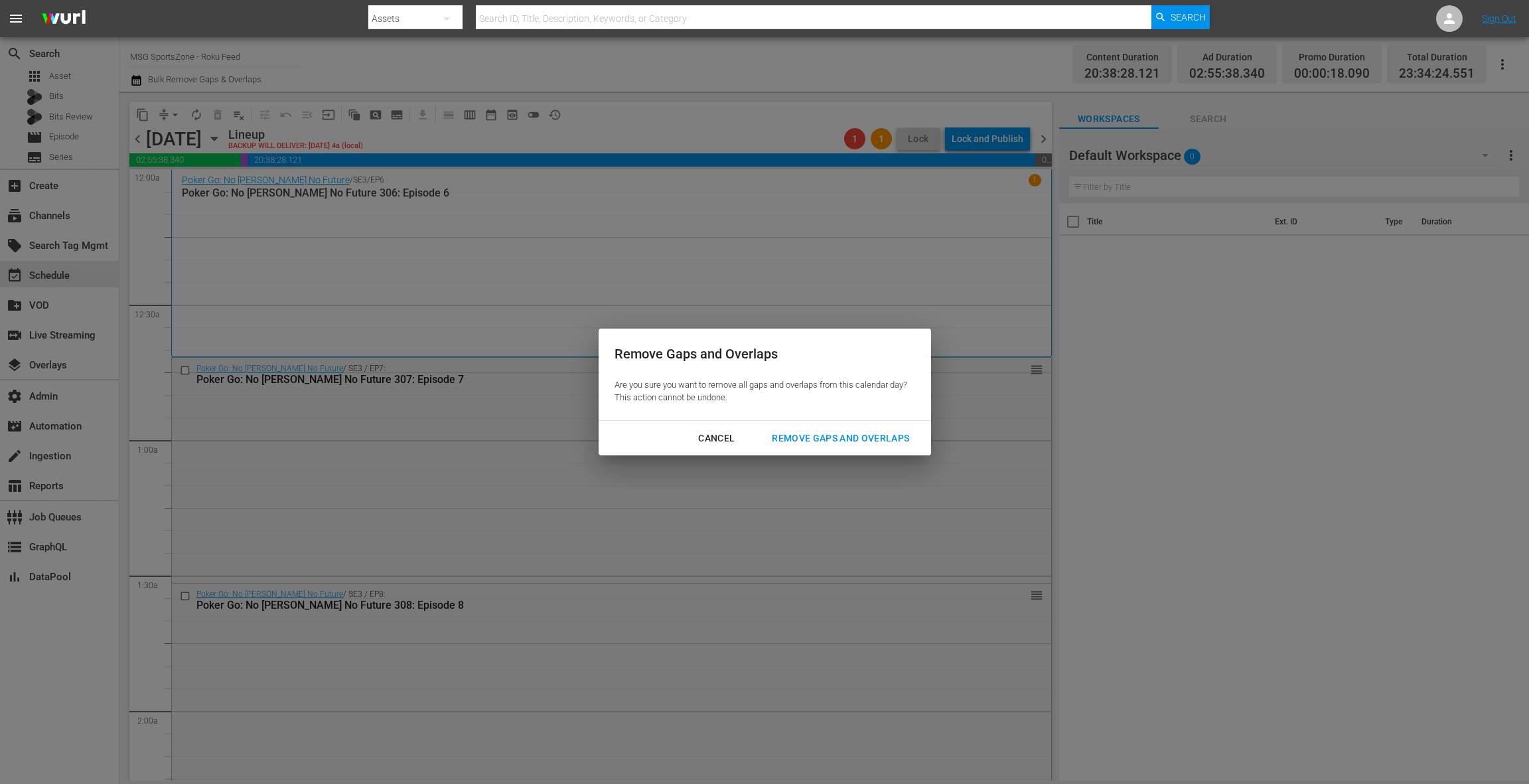
click at [820, 438] on div "Remove Gaps and Overlaps" at bounding box center [840, 438] width 158 height 17
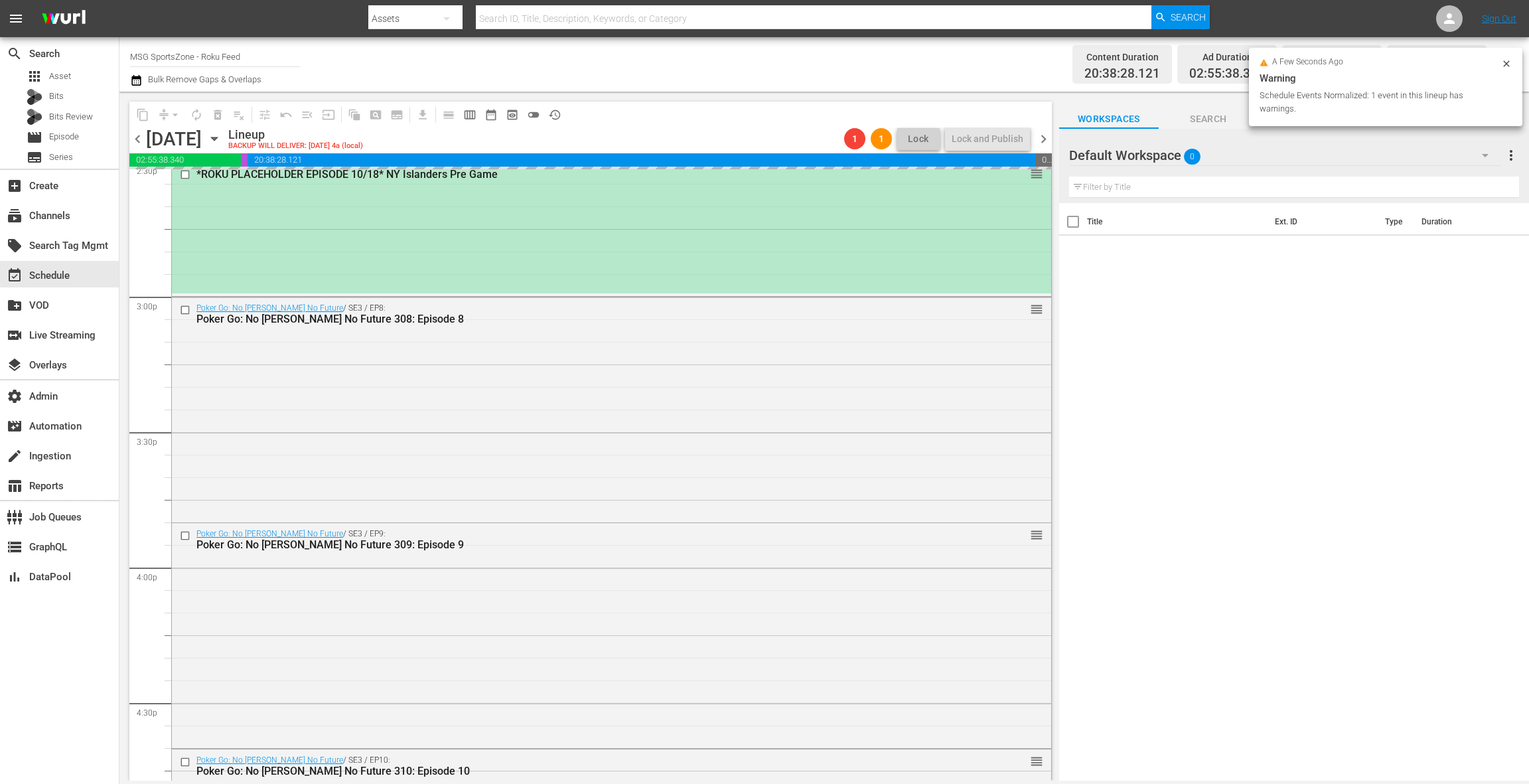
scroll to position [3807, 0]
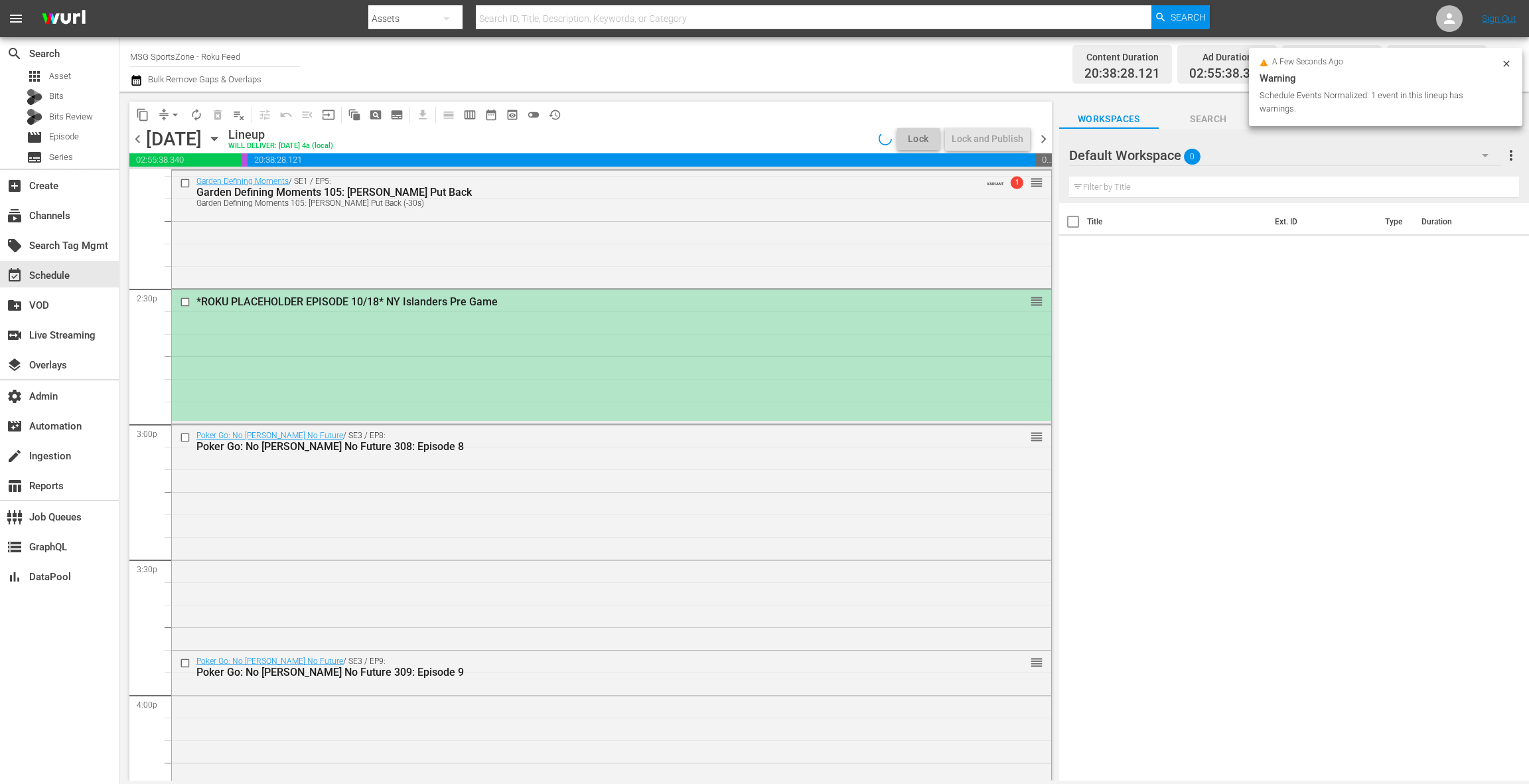
click at [635, 379] on div "*ROKU PLACEHOLDER EPISODE 10/18* NY Islanders Pre Game reorder" at bounding box center [611, 355] width 879 height 131
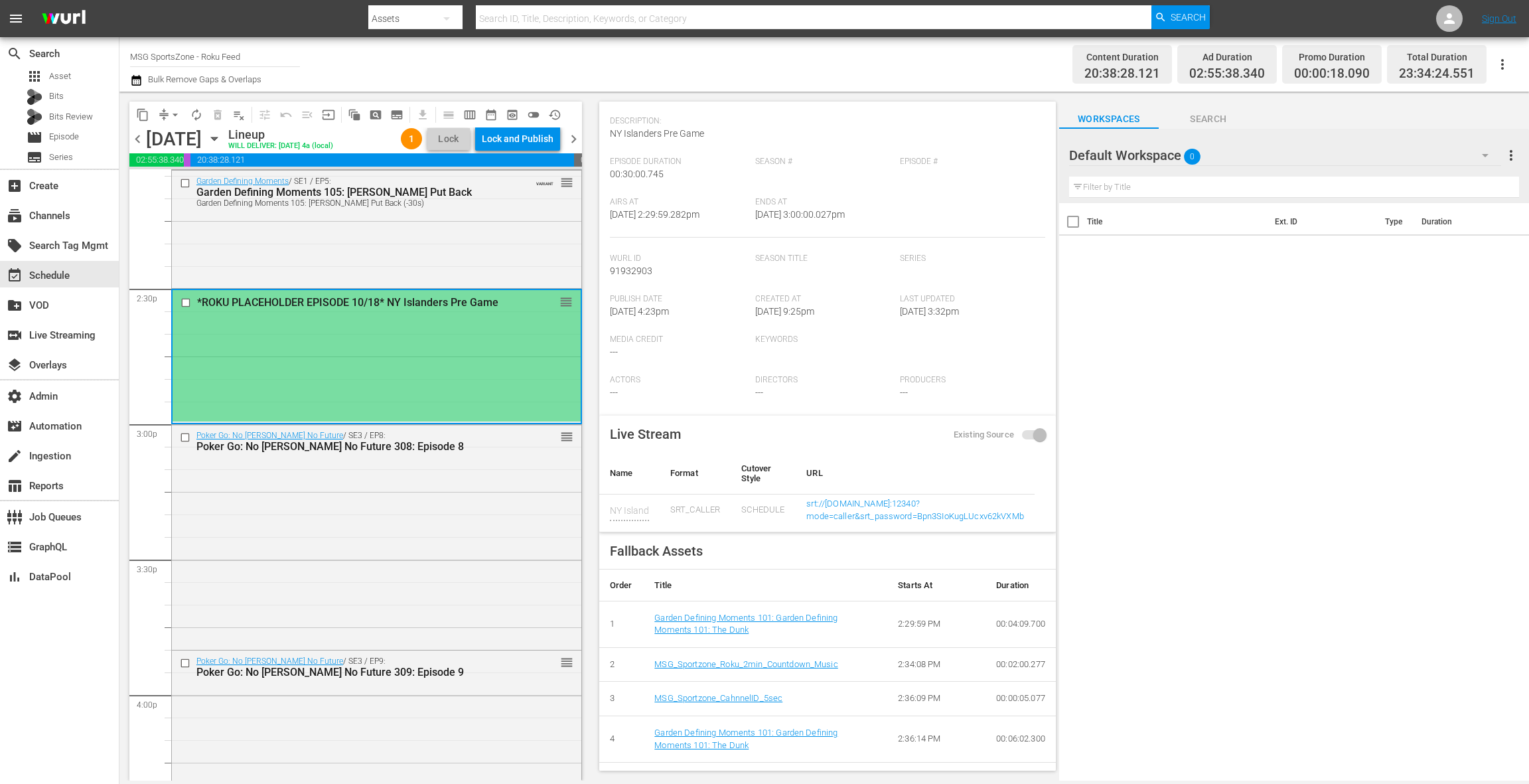
scroll to position [0, 0]
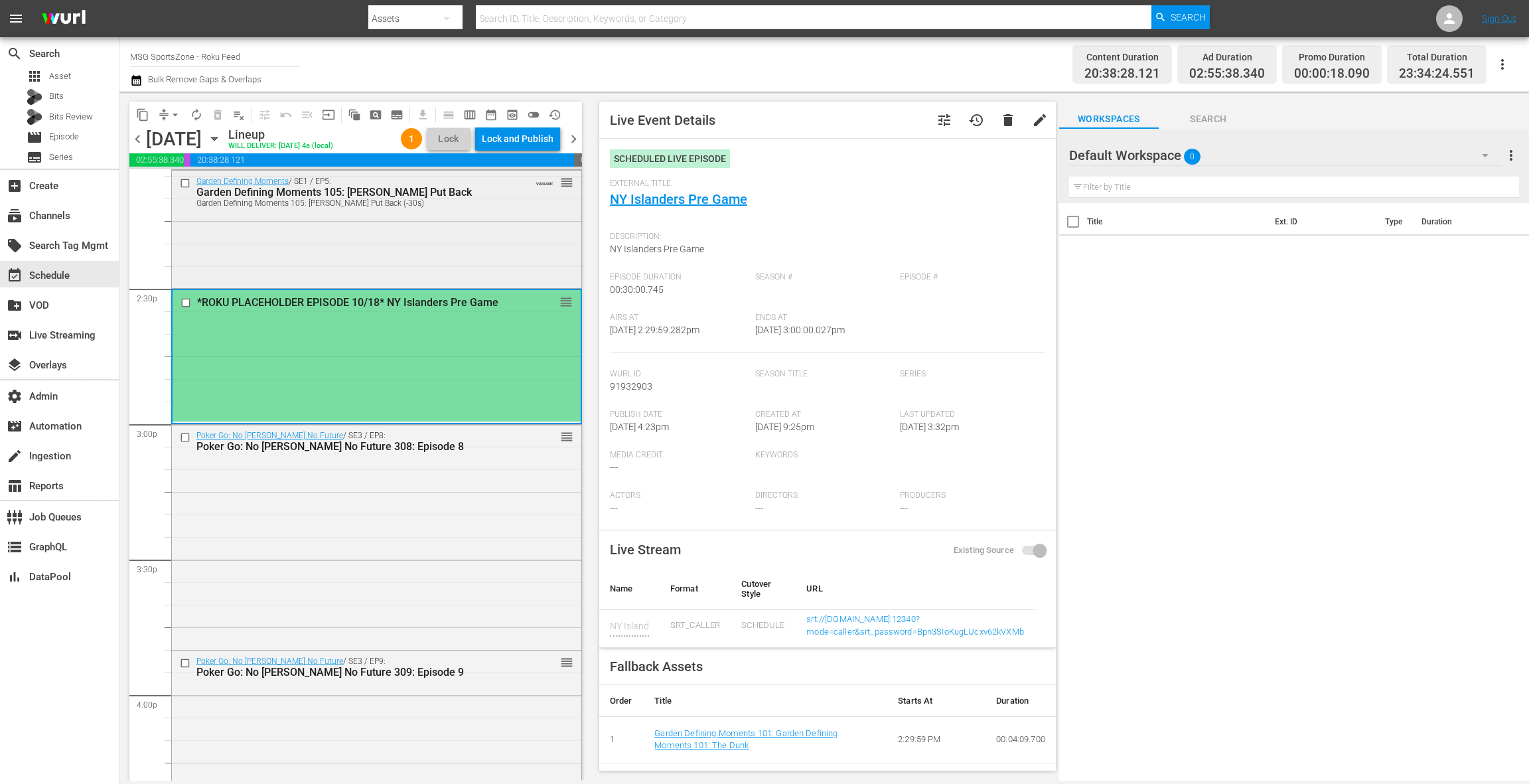
click at [403, 245] on div "Garden Defining Moments / SE1 / EP5: Garden Defining Moments 105: Ewing Put Bac…" at bounding box center [376, 228] width 409 height 115
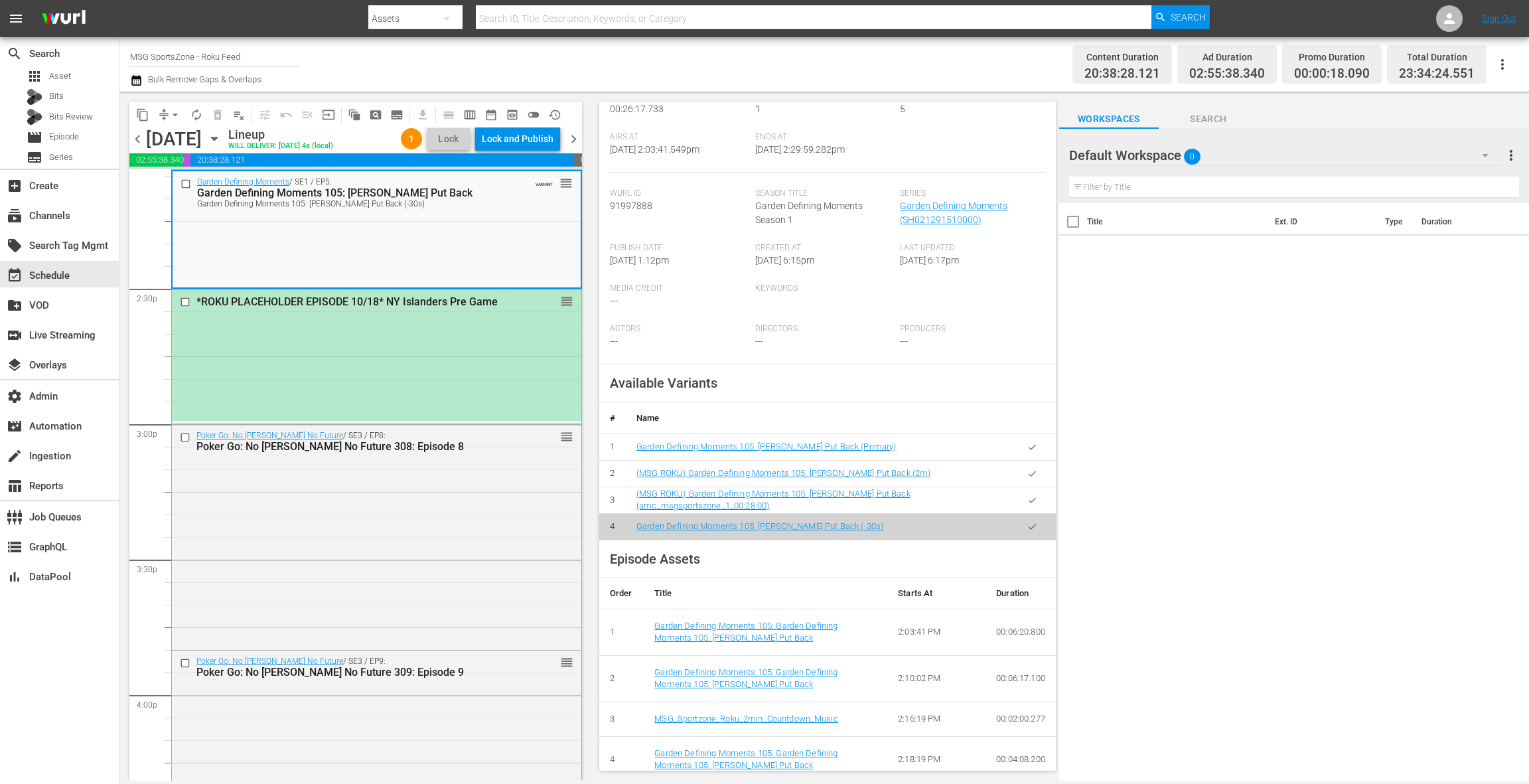
scroll to position [224, 0]
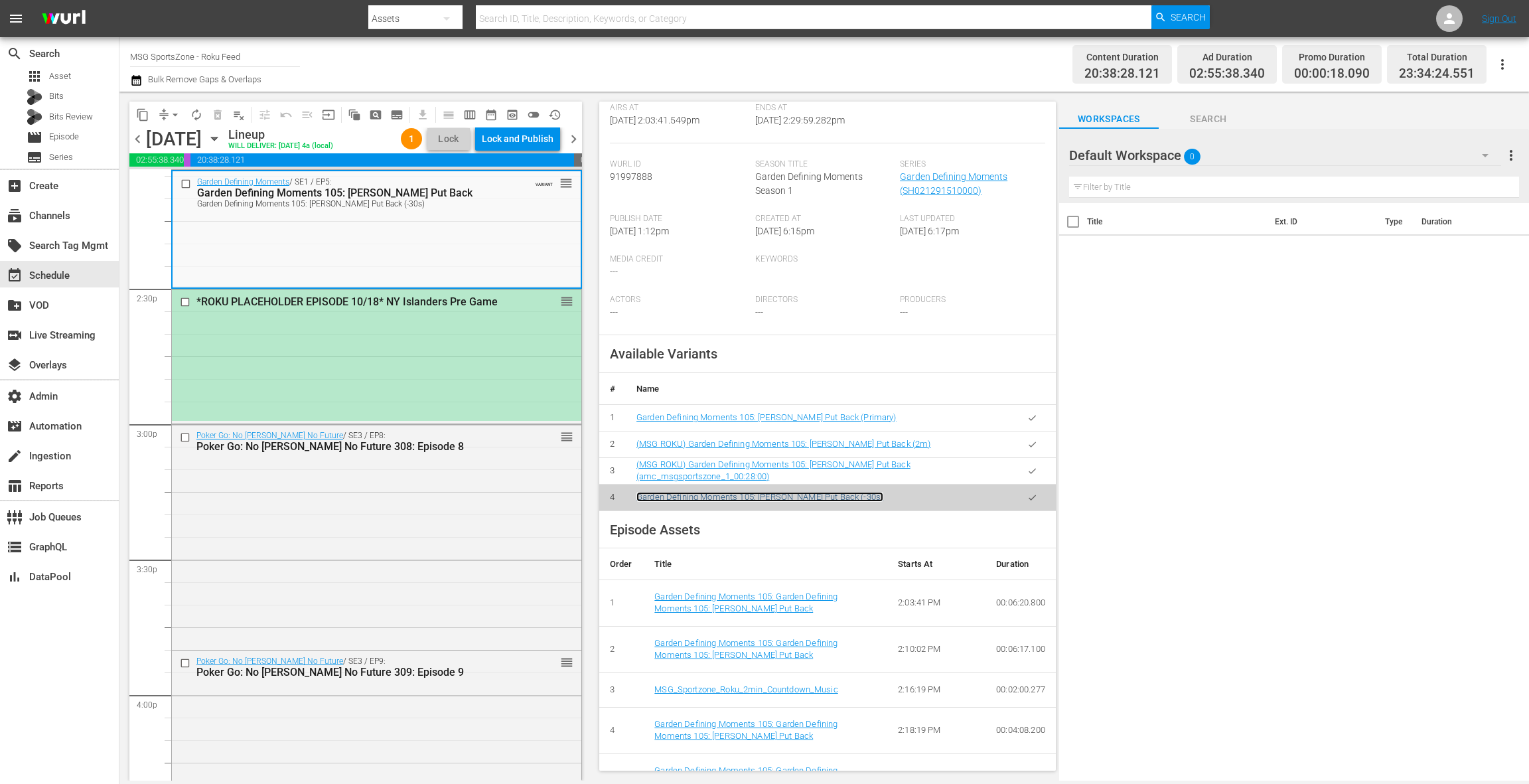
click at [753, 492] on link "Garden Defining Moments 105: Ewing Put Back (-30s)" at bounding box center [759, 496] width 247 height 10
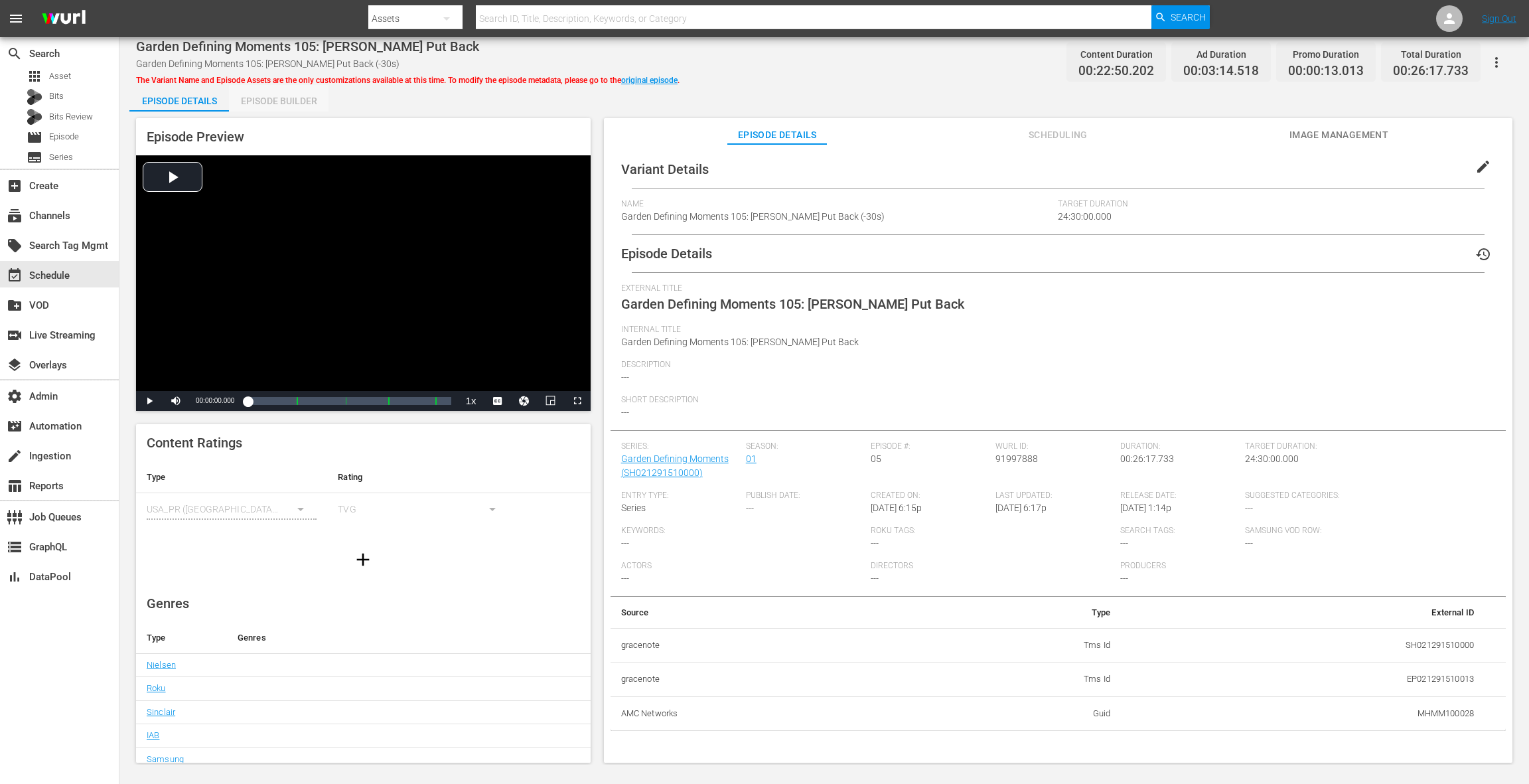
drag, startPoint x: 293, startPoint y: 104, endPoint x: 422, endPoint y: 285, distance: 222.3
click at [293, 104] on div "Episode Builder" at bounding box center [278, 101] width 100 height 32
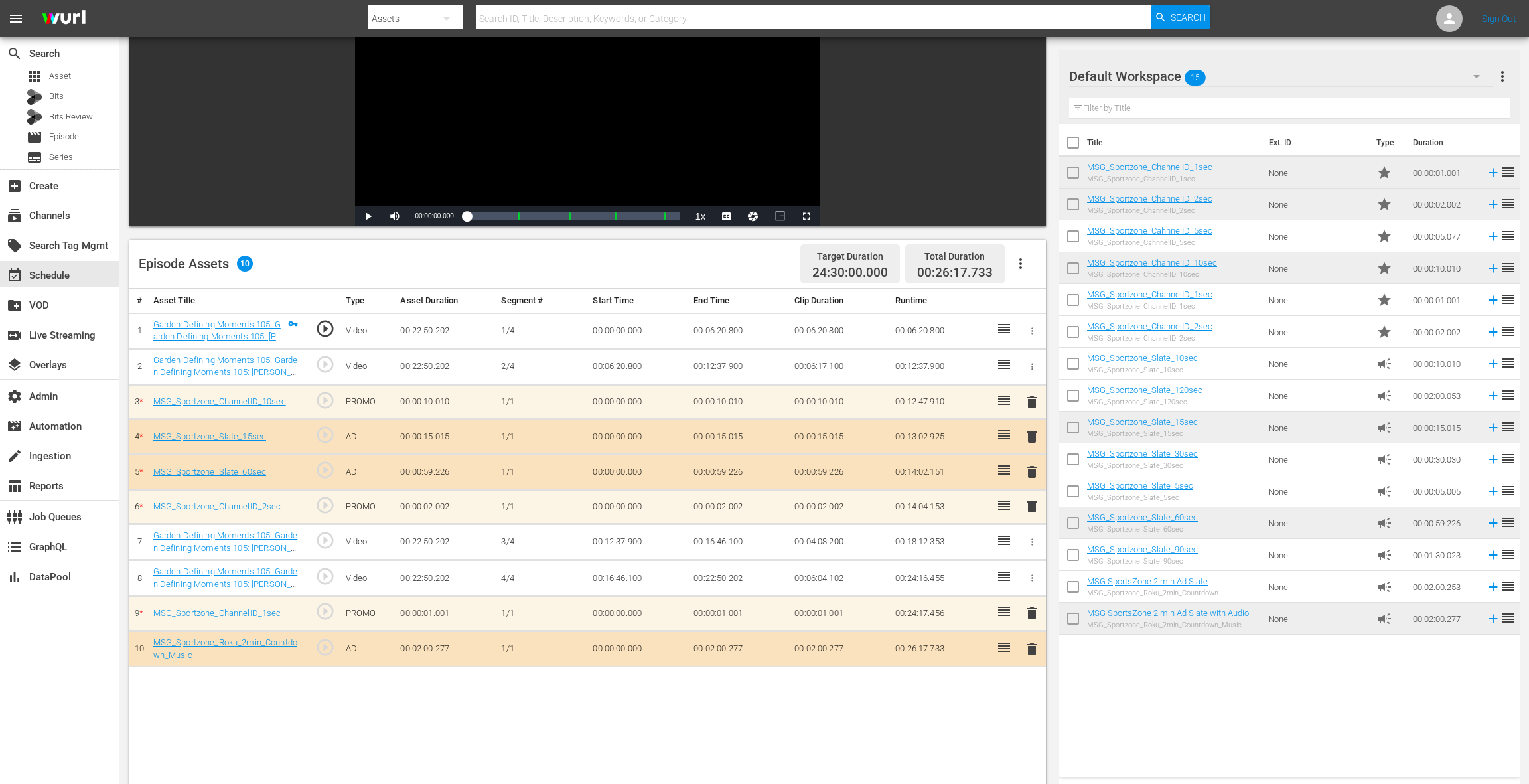
scroll to position [170, 0]
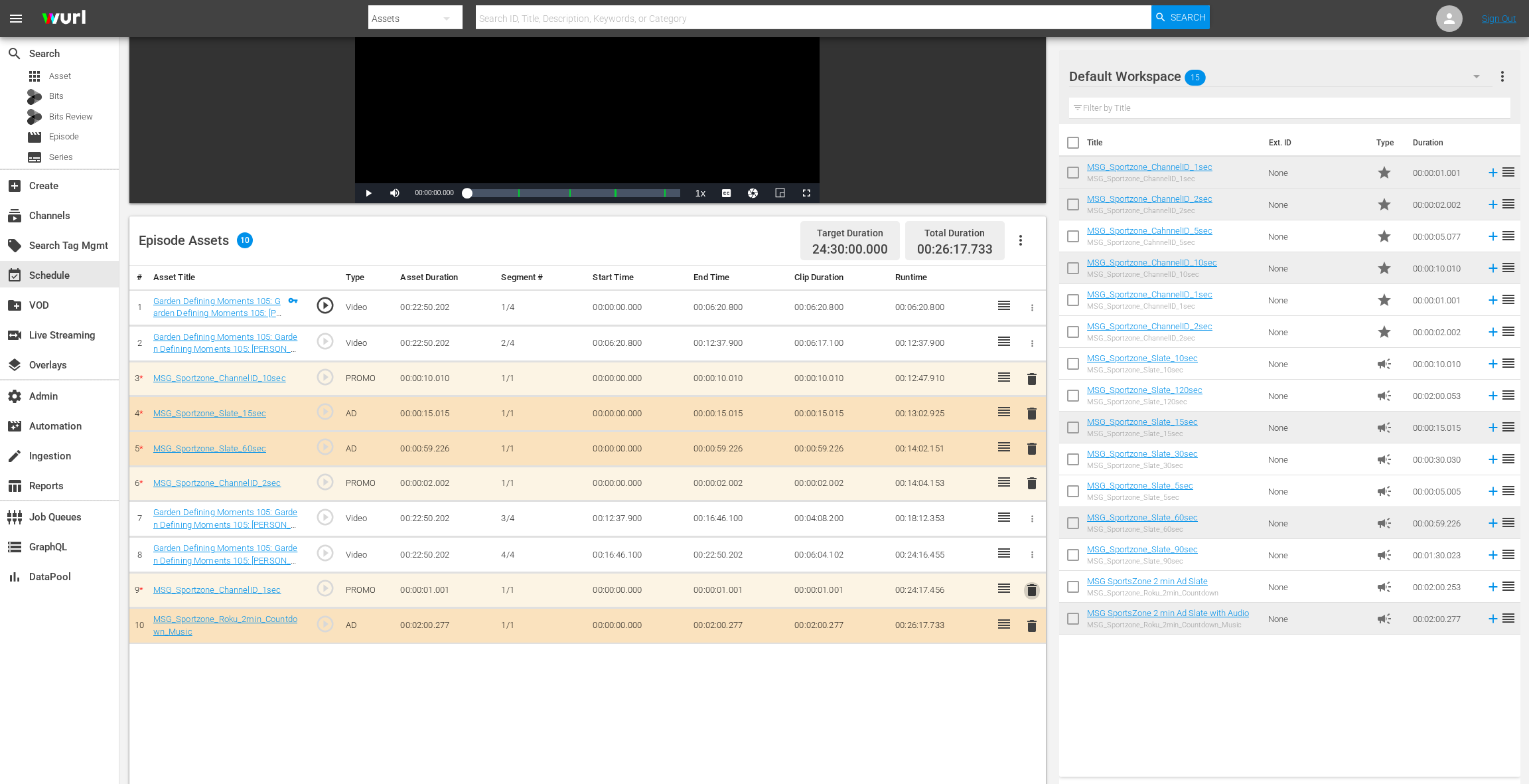
drag, startPoint x: 1026, startPoint y: 589, endPoint x: 1005, endPoint y: 572, distance: 27.0
click at [1026, 589] on span "delete" at bounding box center [1032, 590] width 16 height 16
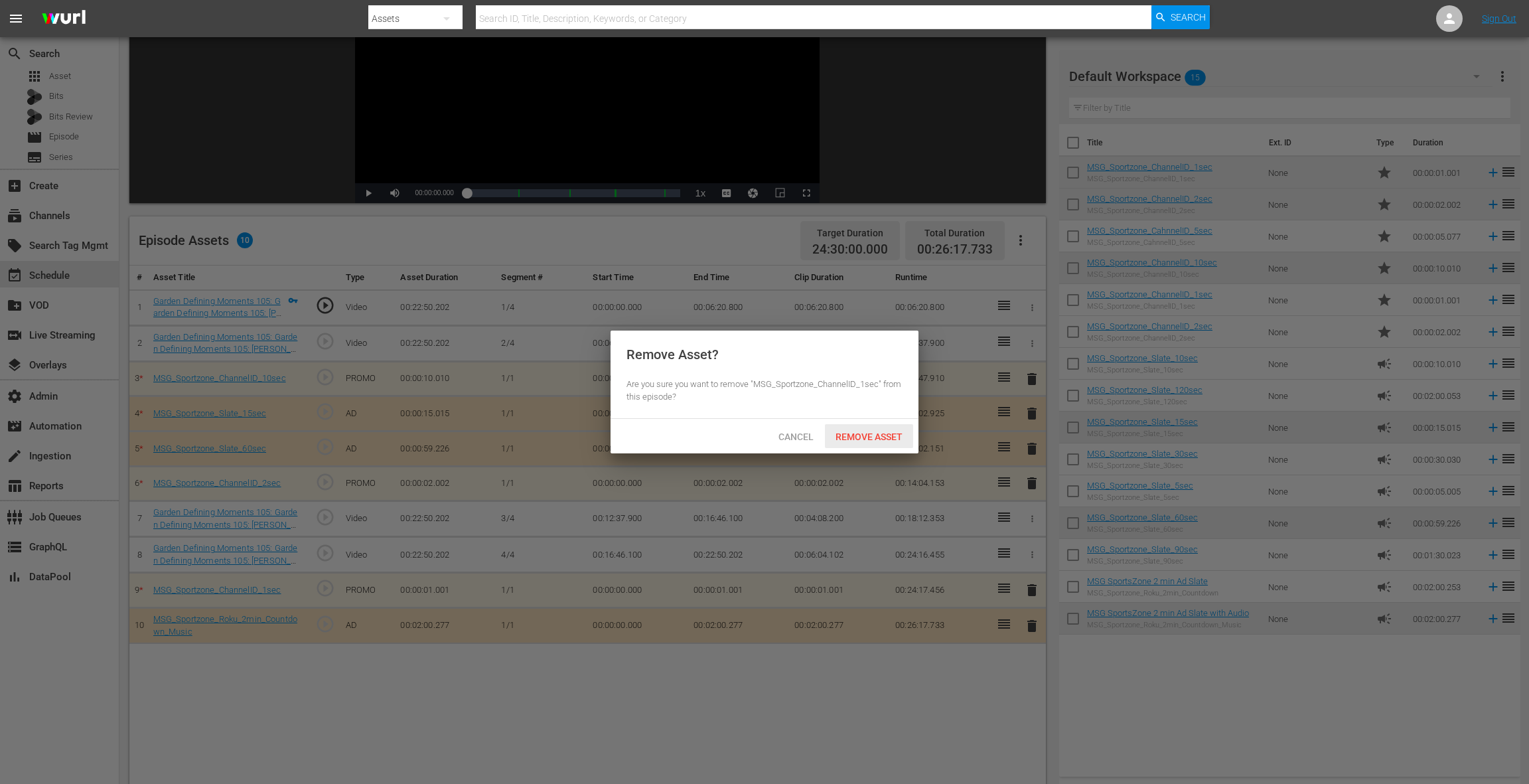
click at [849, 442] on div "Remove Asset" at bounding box center [869, 436] width 88 height 25
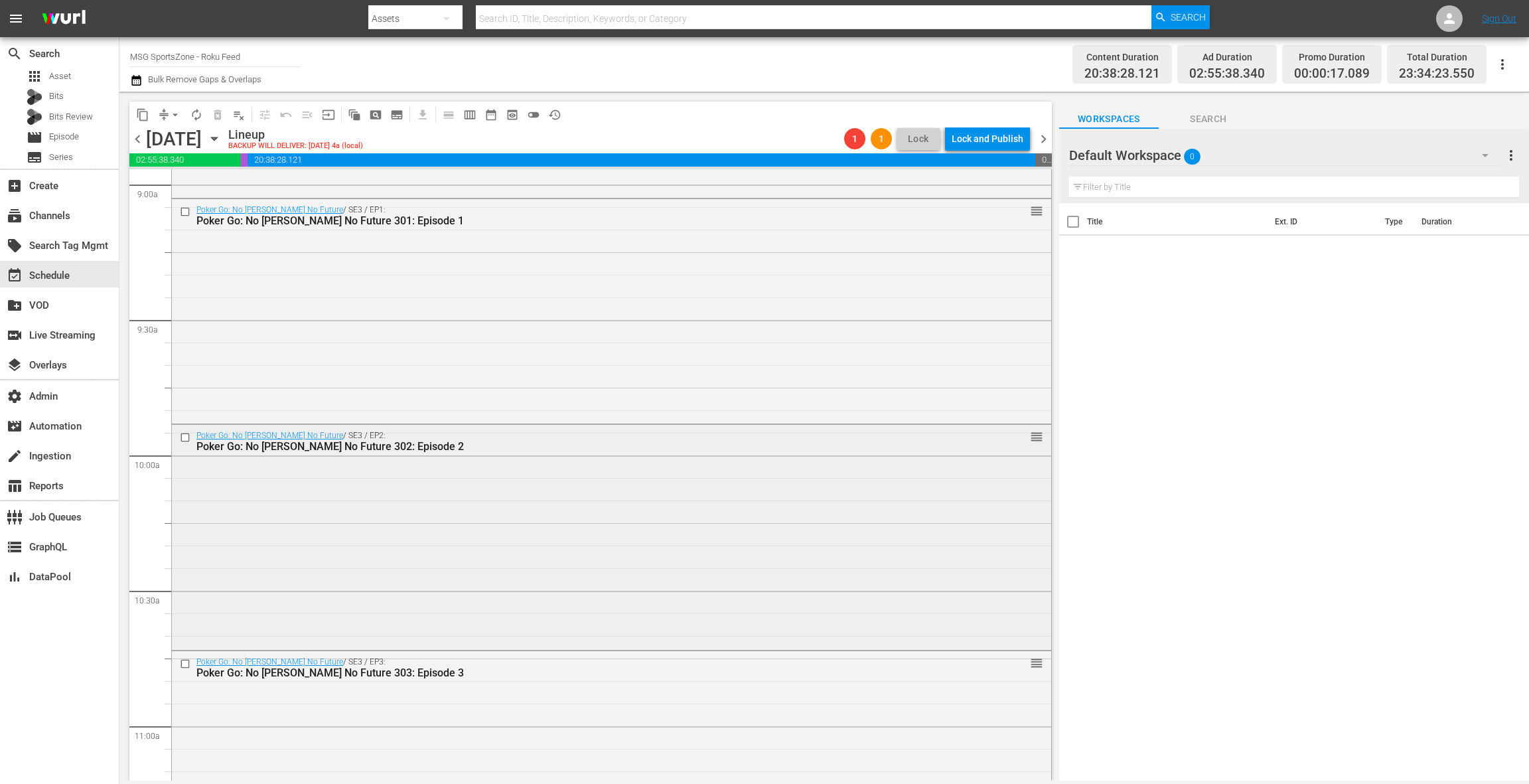
scroll to position [2483, 0]
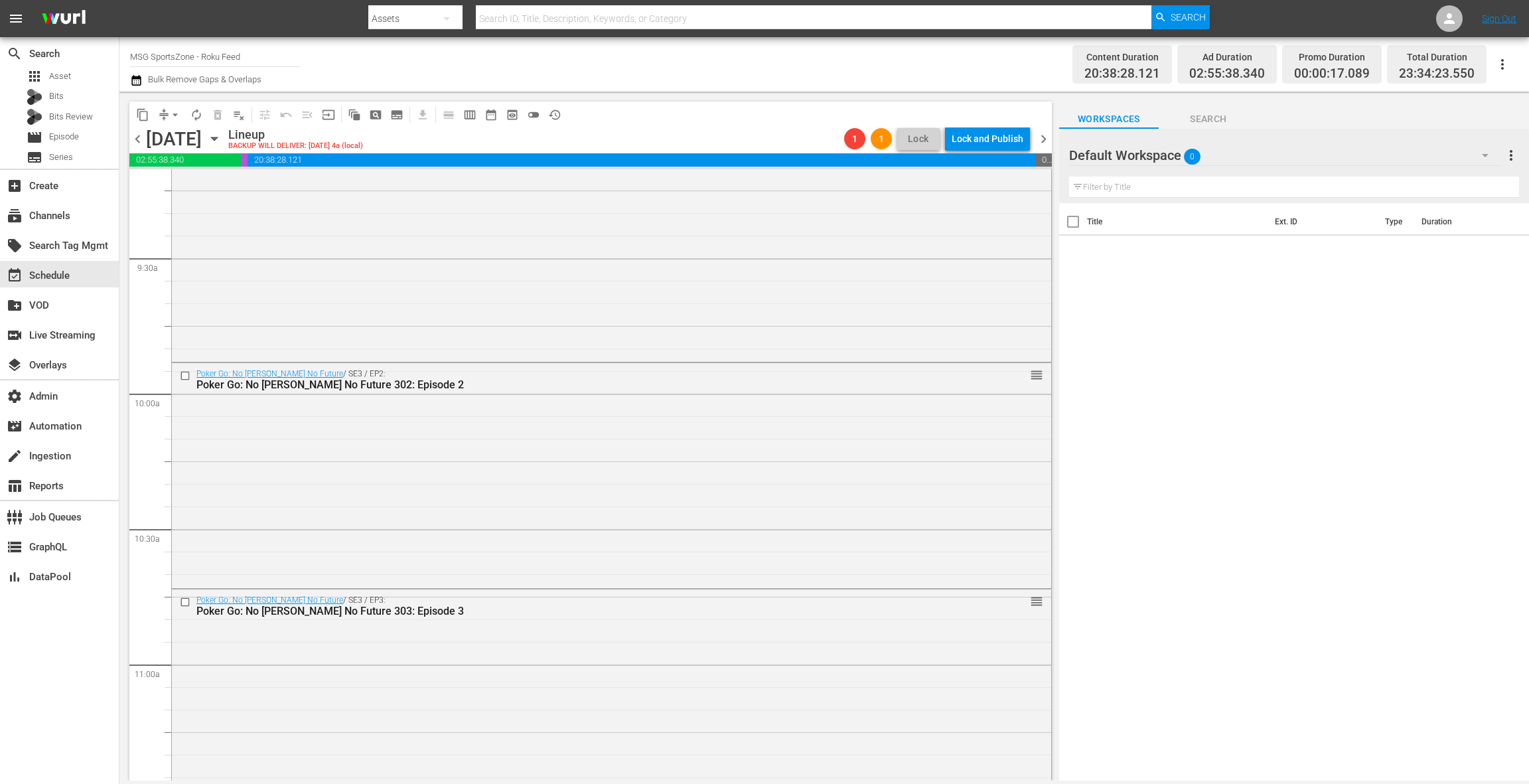
click at [166, 117] on button "arrow_drop_down" at bounding box center [175, 114] width 22 height 22
click at [180, 182] on li "Align to End of Previous Day" at bounding box center [176, 185] width 139 height 22
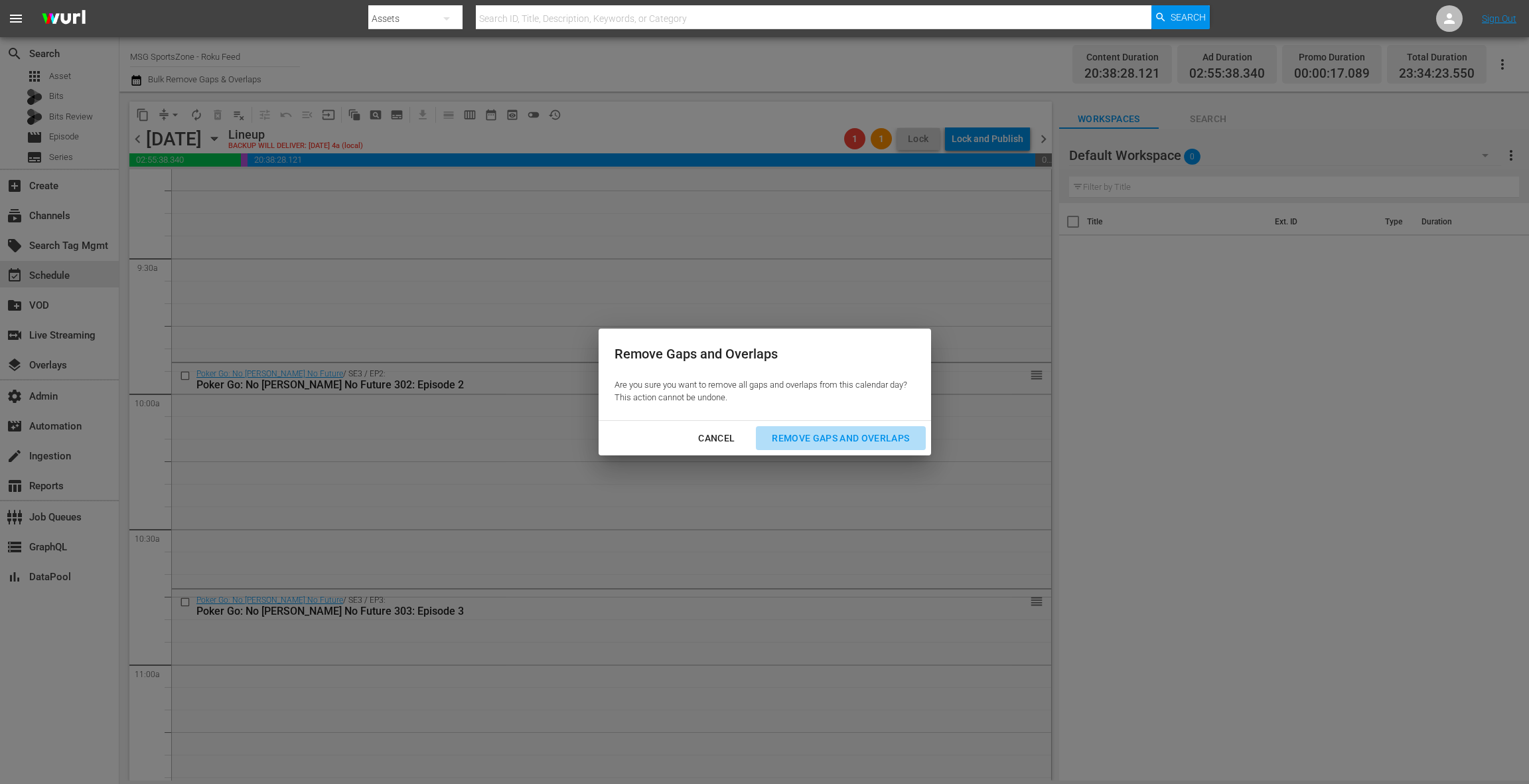
drag, startPoint x: 854, startPoint y: 441, endPoint x: 804, endPoint y: 420, distance: 54.2
click at [854, 441] on div "Remove Gaps and Overlaps" at bounding box center [840, 438] width 158 height 17
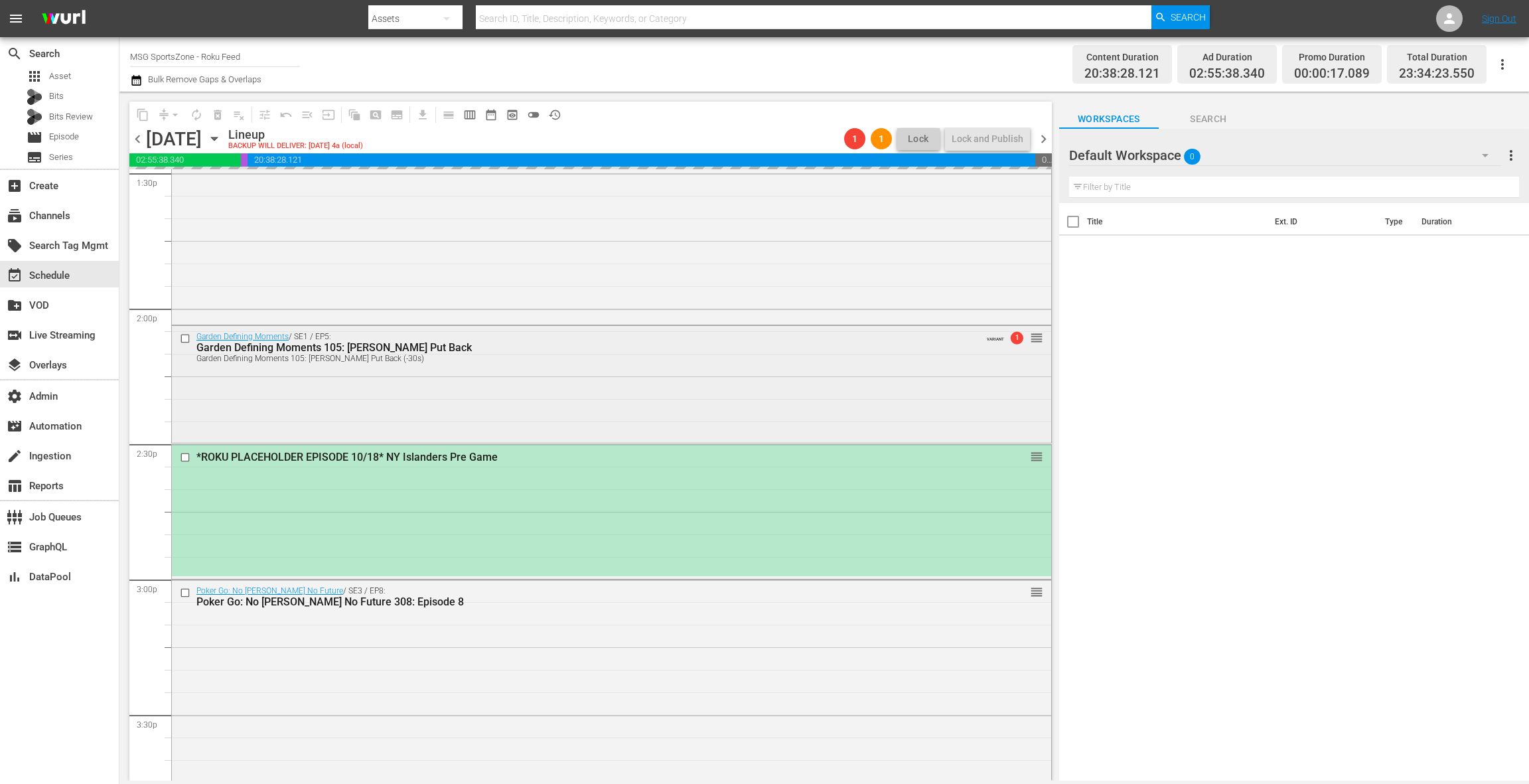
scroll to position [3655, 0]
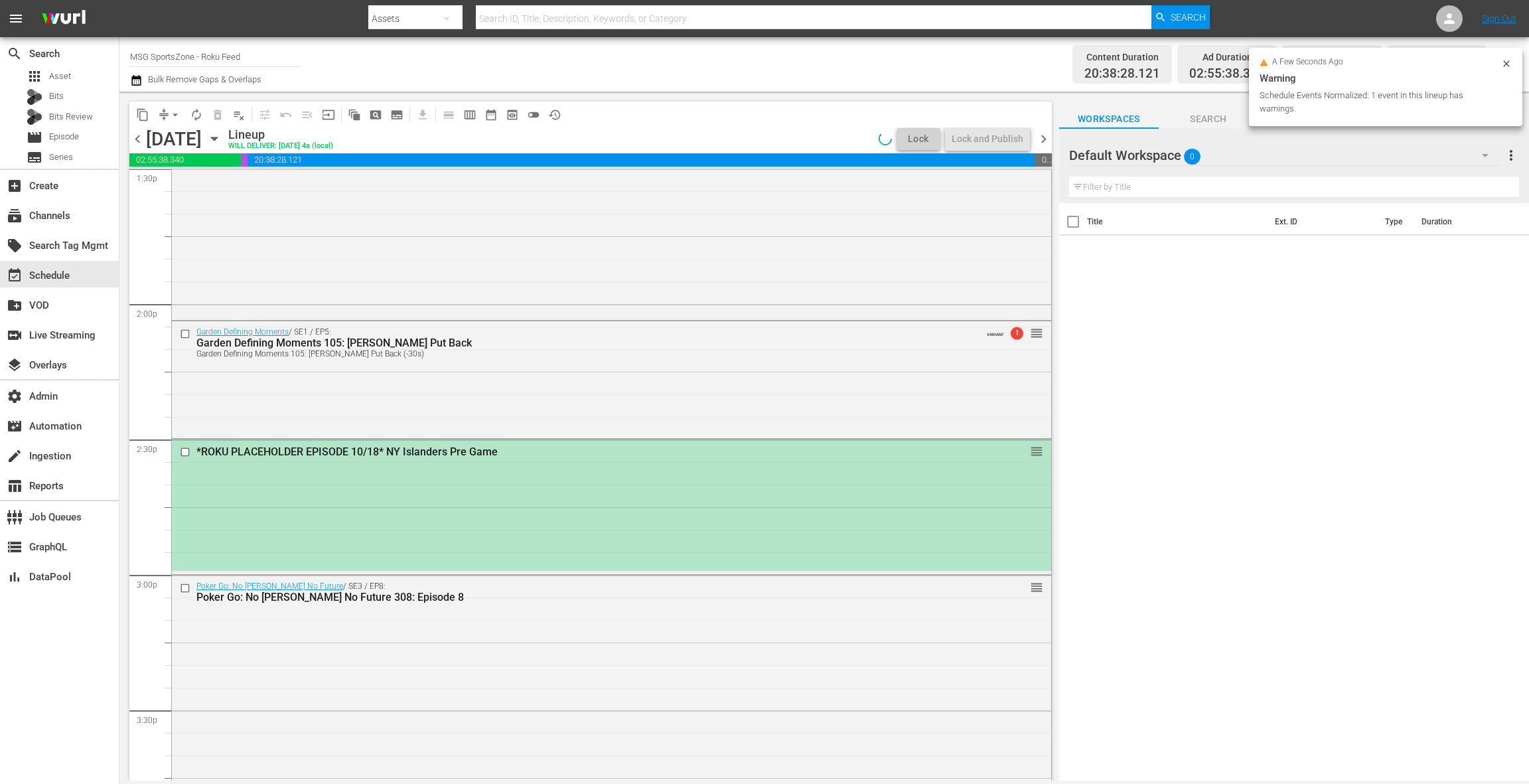
click at [528, 523] on div "*ROKU PLACEHOLDER EPISODE 10/18* NY Islanders Pre Game reorder" at bounding box center [611, 505] width 879 height 131
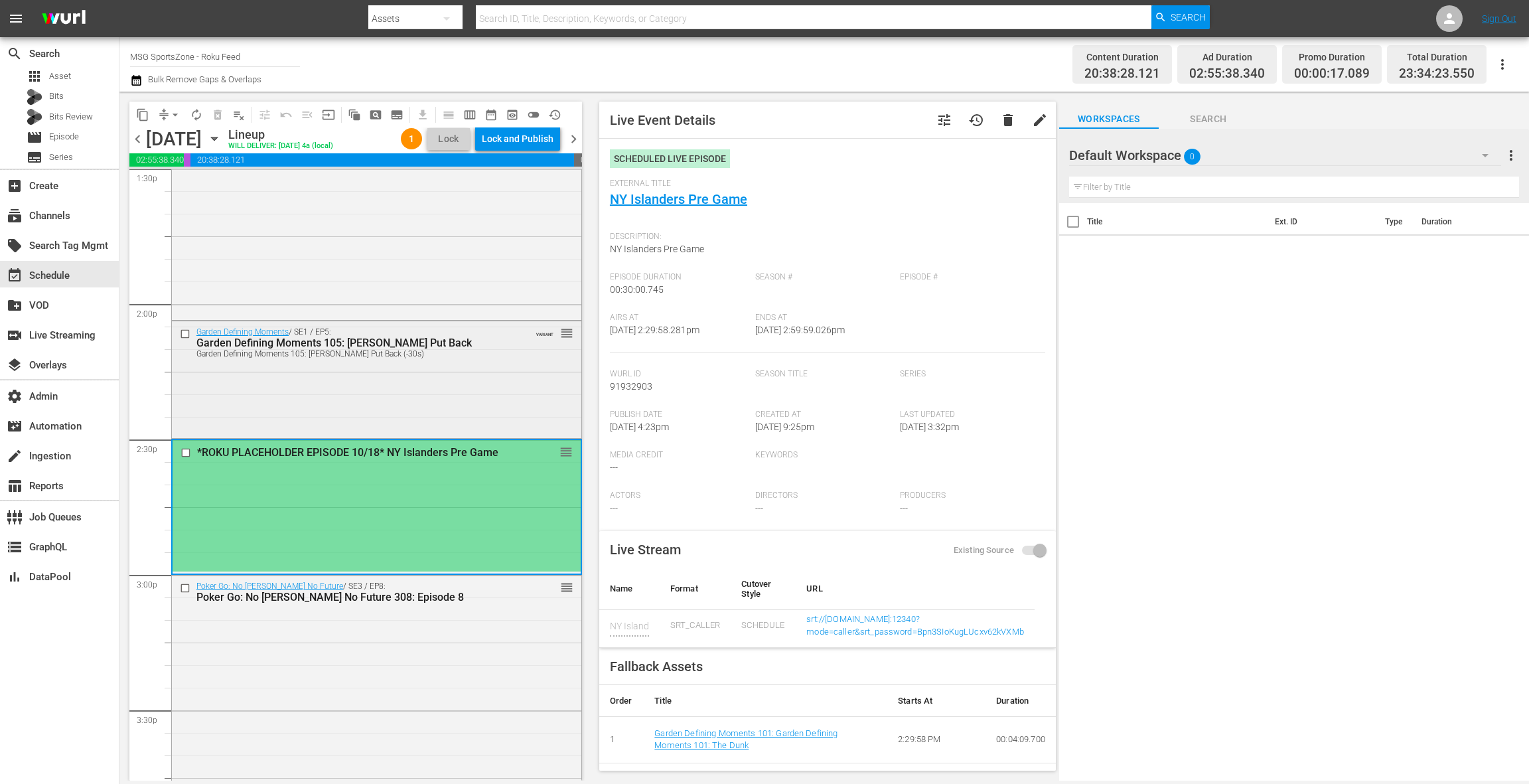
click at [448, 402] on div "Garden Defining Moments / SE1 / EP5: Garden Defining Moments 105: Ewing Put Bac…" at bounding box center [376, 379] width 409 height 115
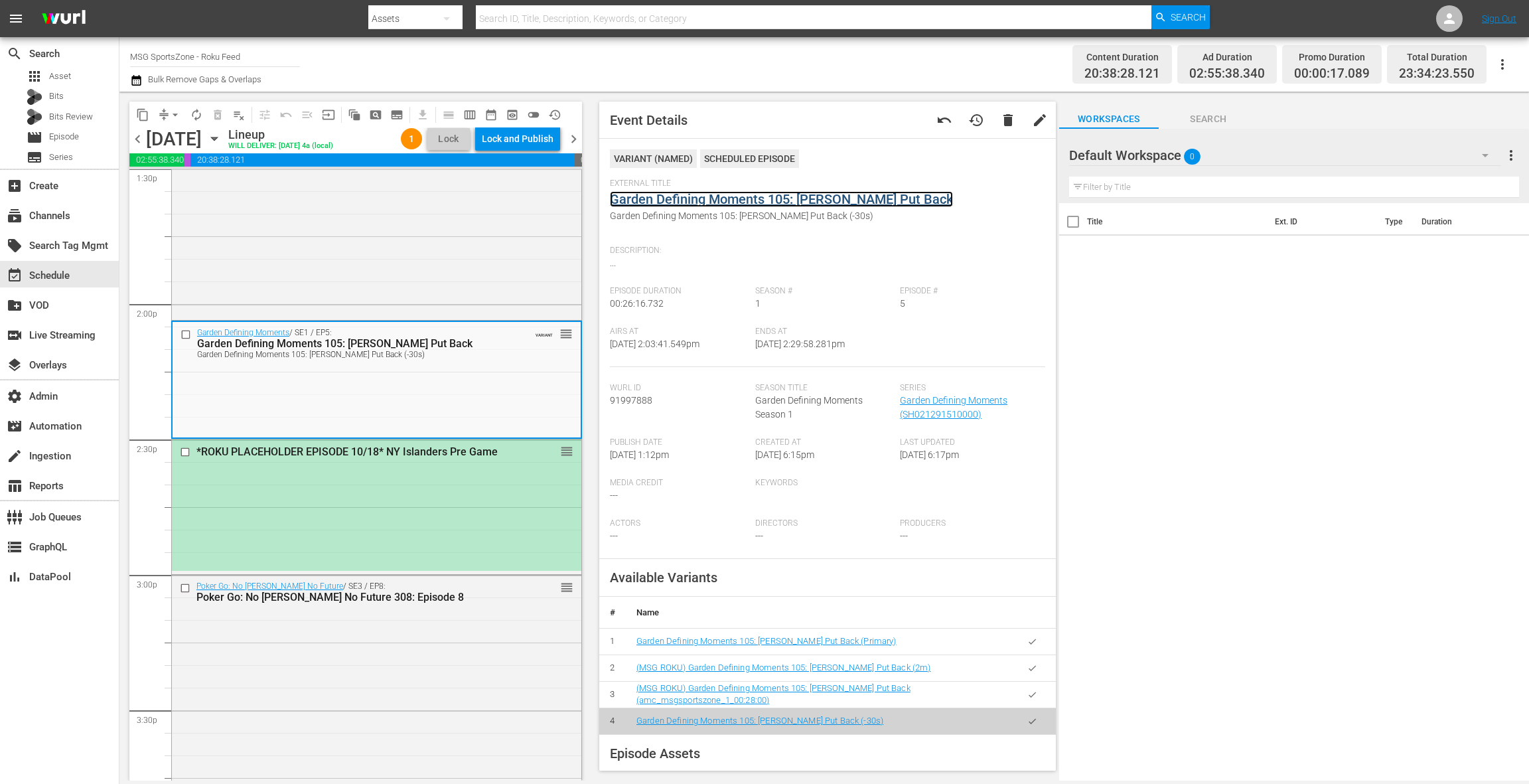
click at [660, 203] on link "Garden Defining Moments 105: Ewing Put Back" at bounding box center [781, 199] width 343 height 16
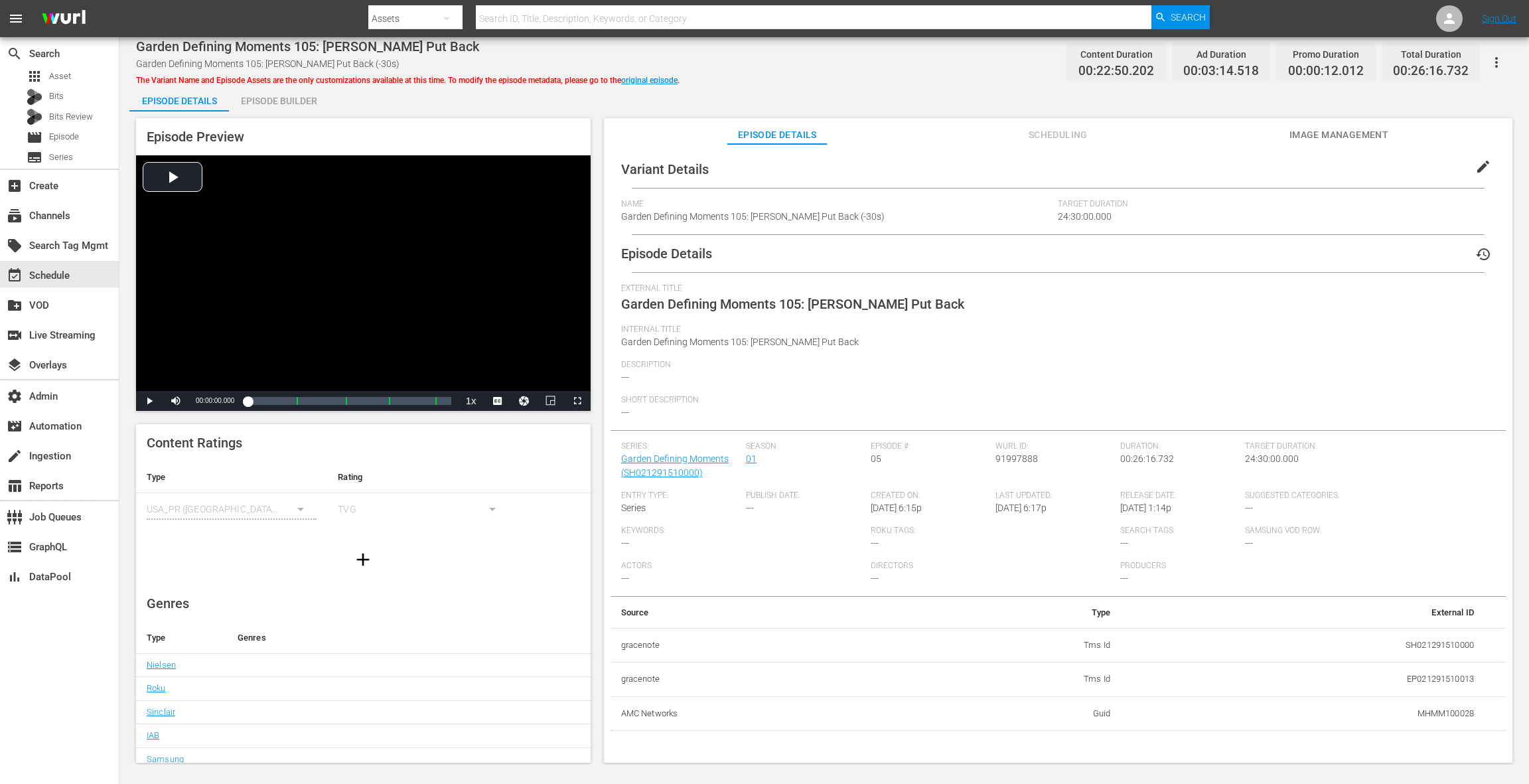
drag, startPoint x: 300, startPoint y: 101, endPoint x: 410, endPoint y: 173, distance: 131.5
click at [300, 101] on div "Episode Builder" at bounding box center [278, 101] width 100 height 32
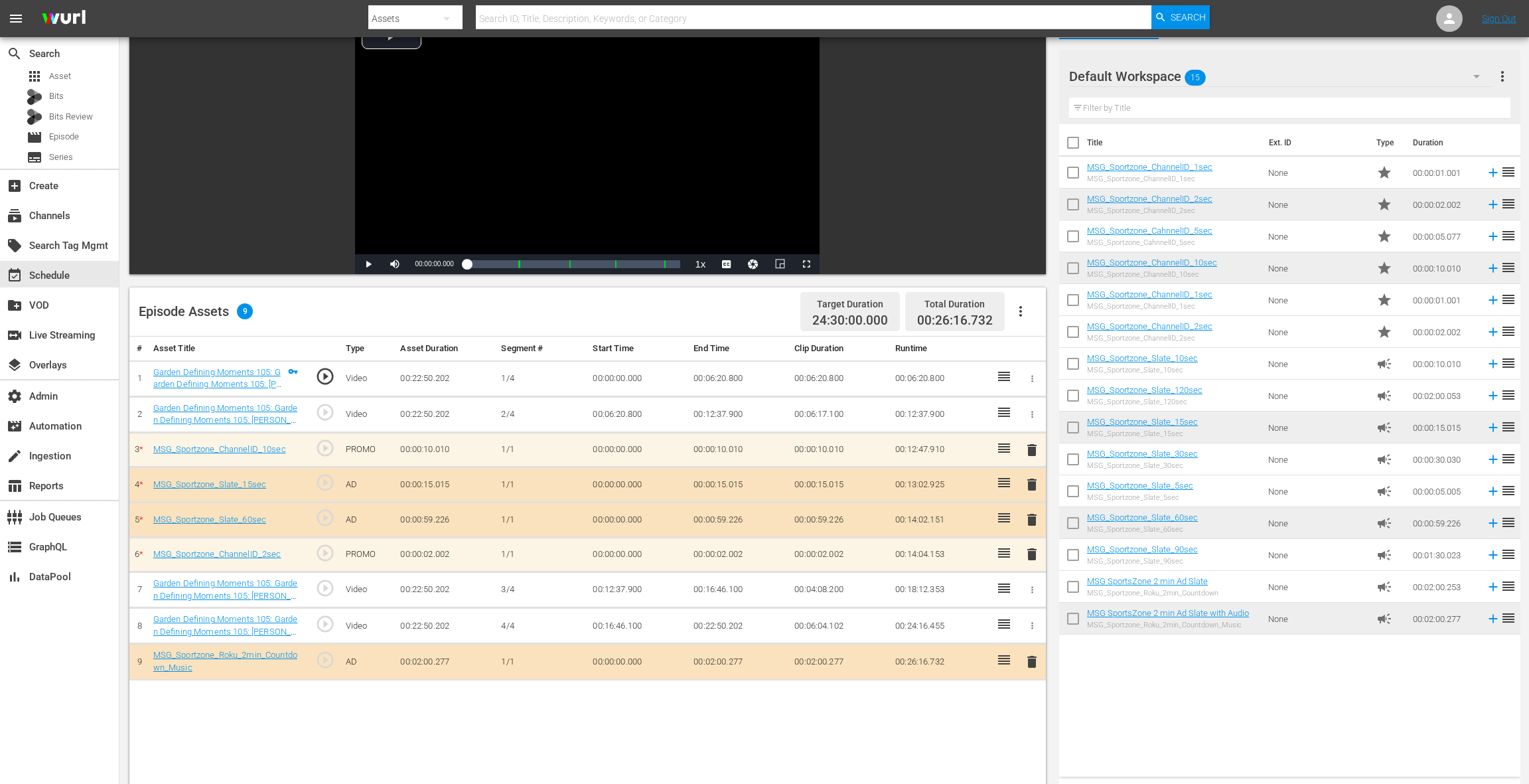
scroll to position [288, 0]
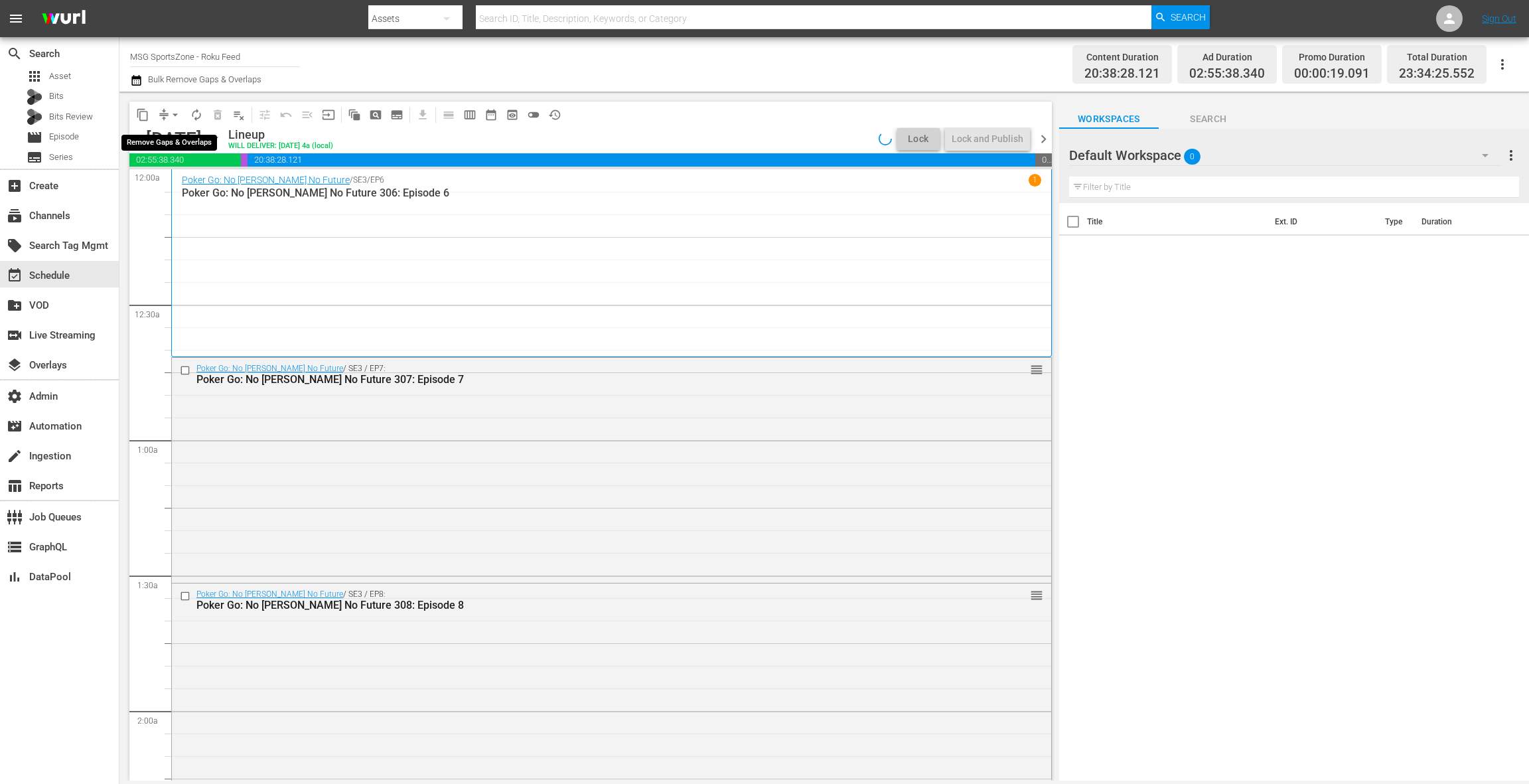
click at [173, 117] on span "arrow_drop_down" at bounding box center [175, 114] width 14 height 14
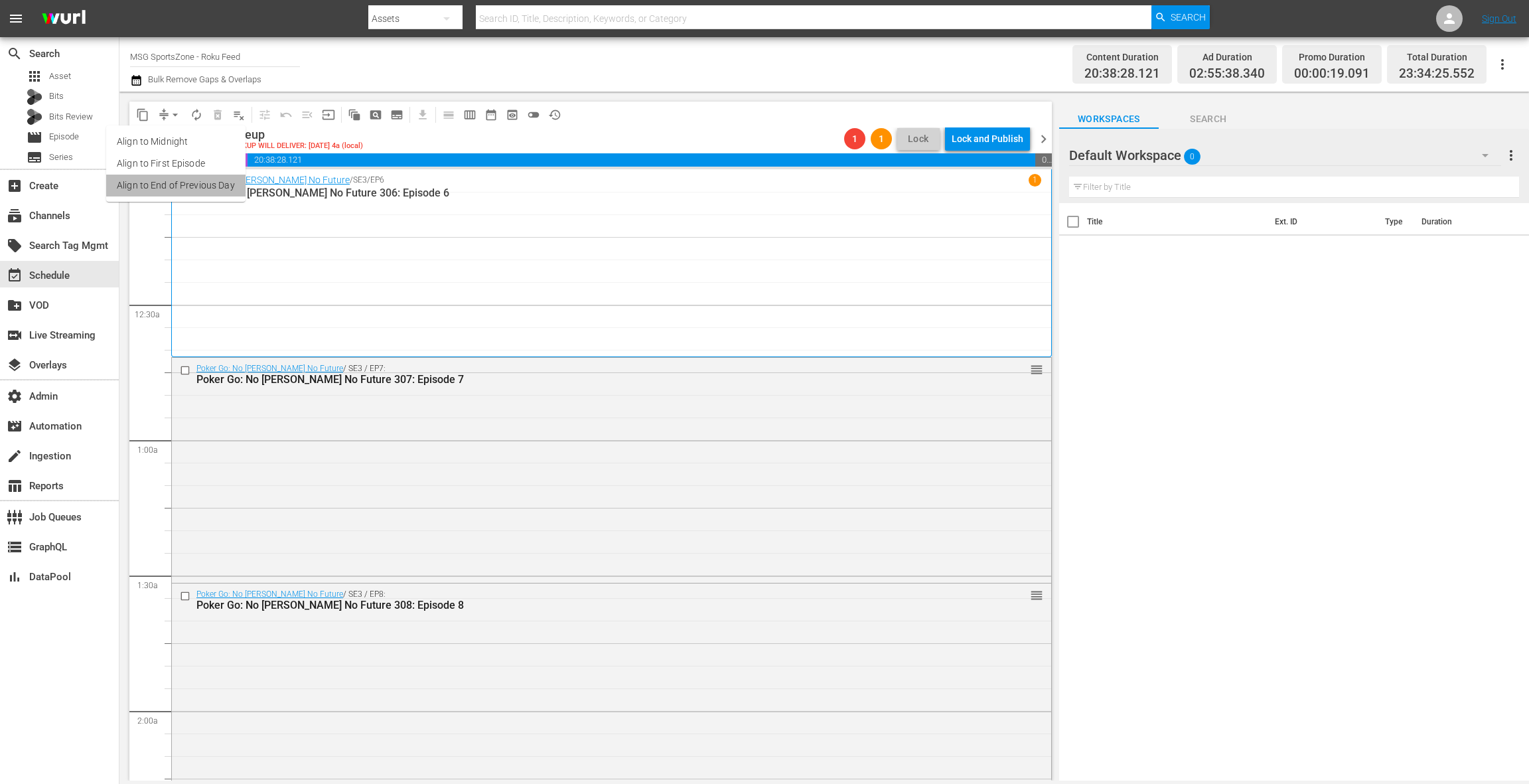
click at [182, 185] on li "Align to End of Previous Day" at bounding box center [176, 185] width 139 height 22
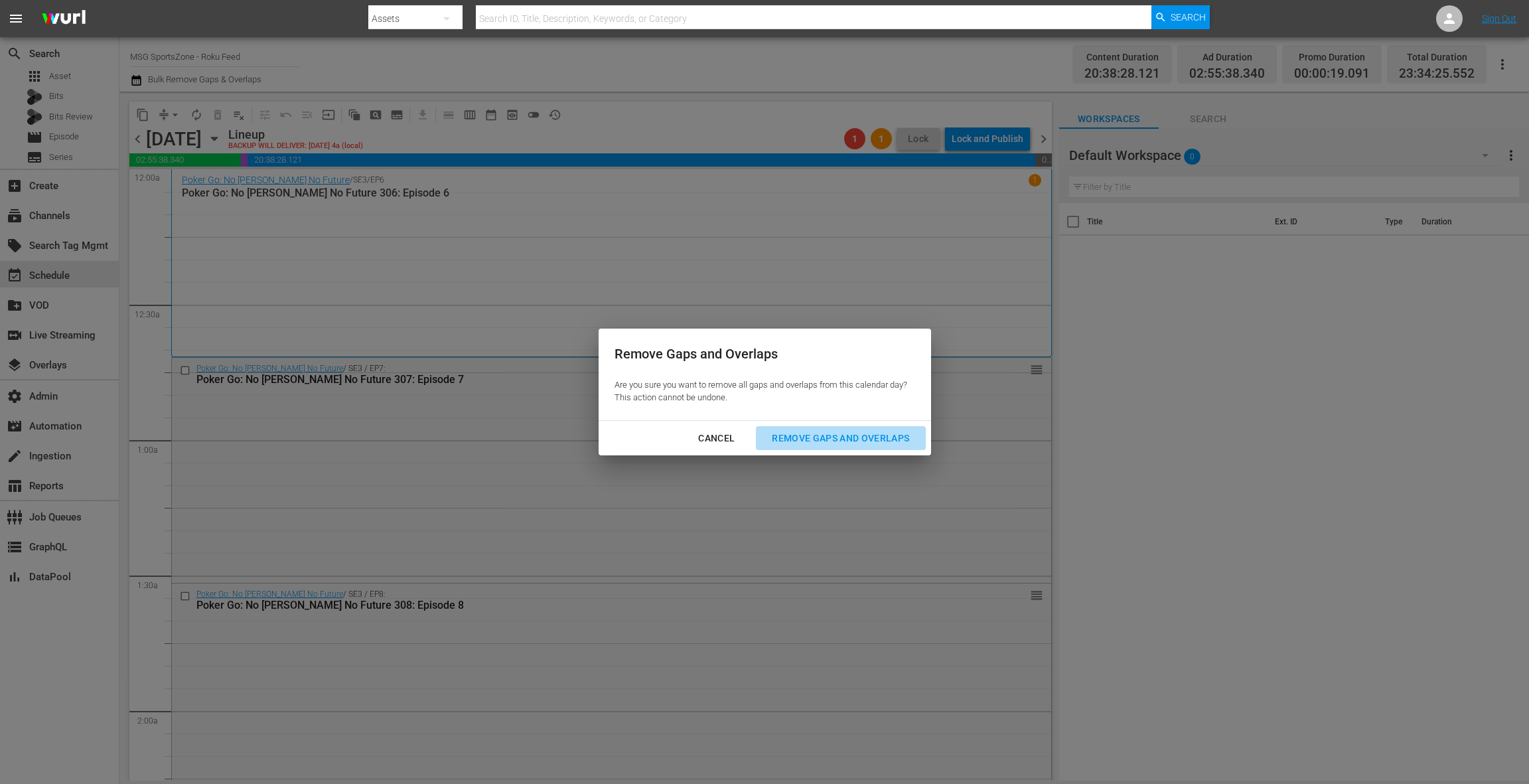
click at [793, 440] on div "Remove Gaps and Overlaps" at bounding box center [840, 438] width 158 height 17
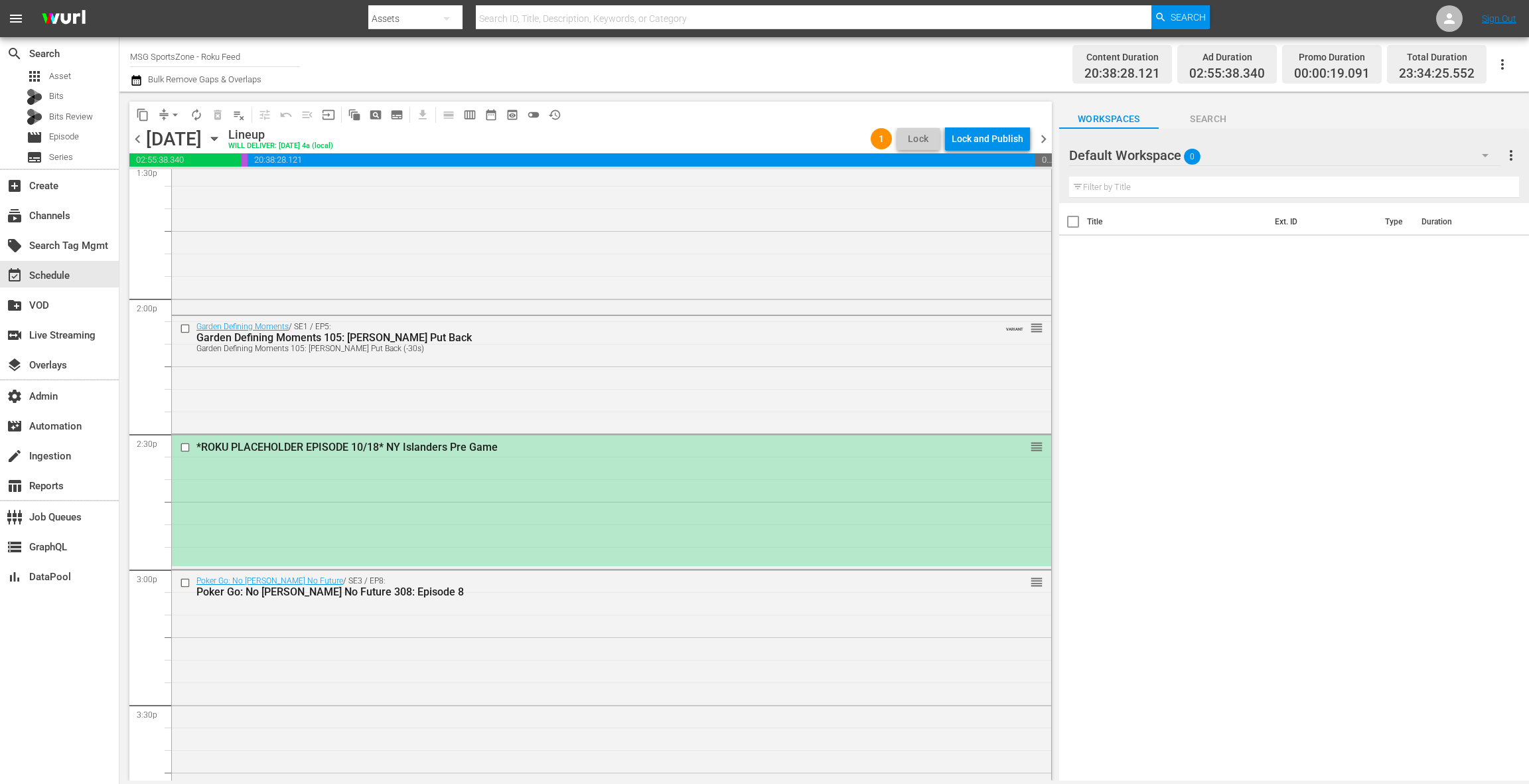
scroll to position [3700, 0]
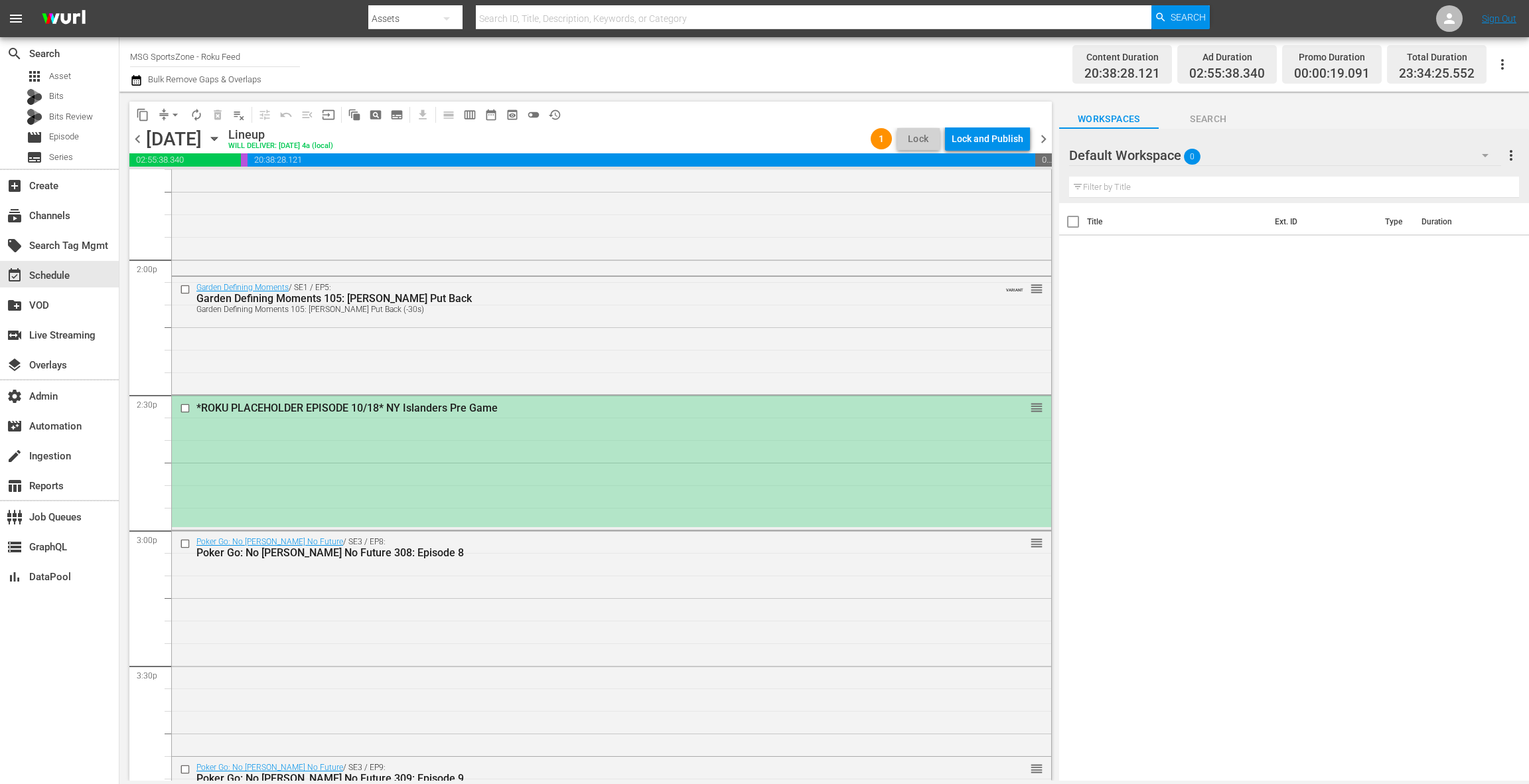
click at [656, 464] on div "*ROKU PLACEHOLDER EPISODE 10/18* NY Islanders Pre Game reorder" at bounding box center [611, 461] width 879 height 131
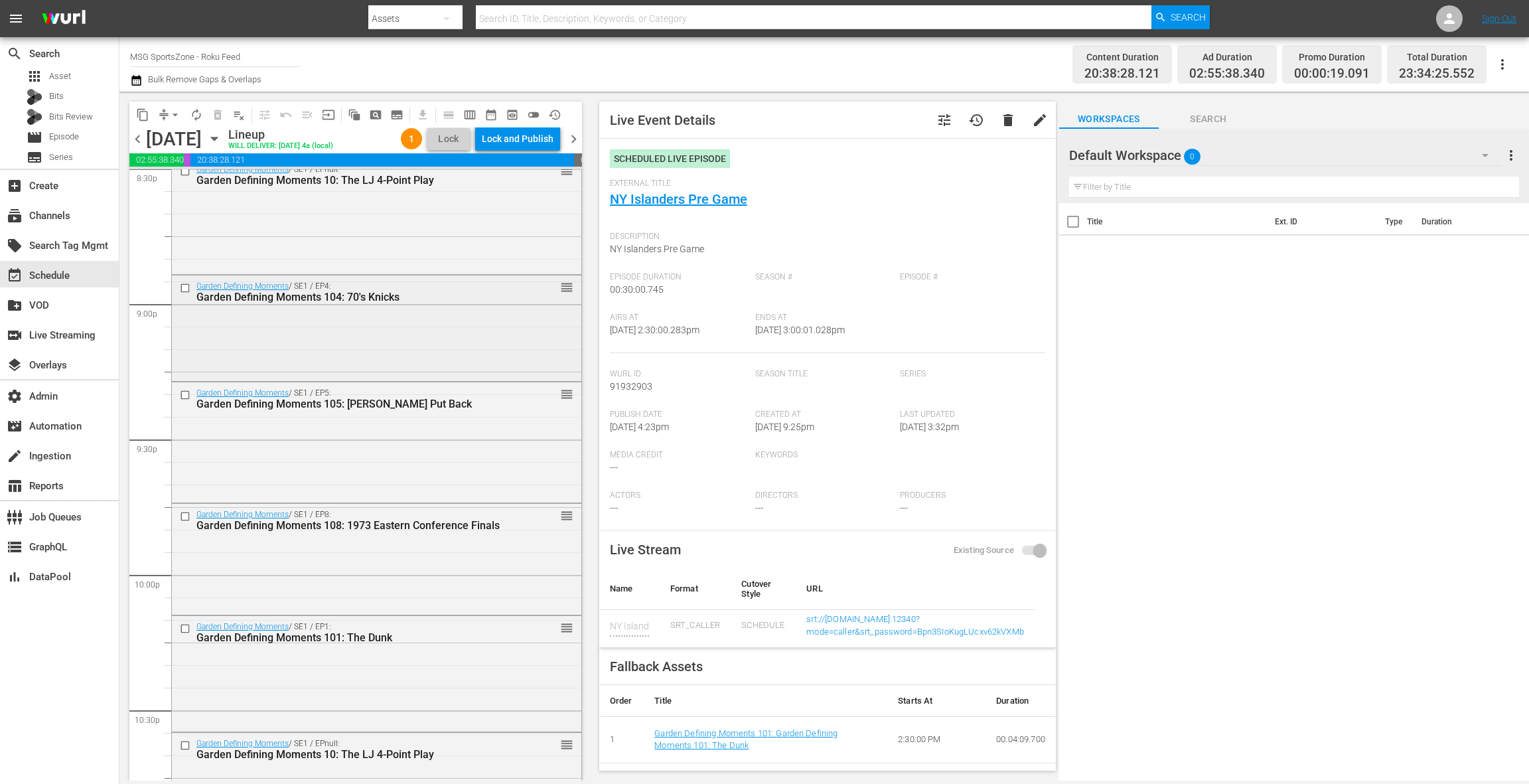
scroll to position [5958, 0]
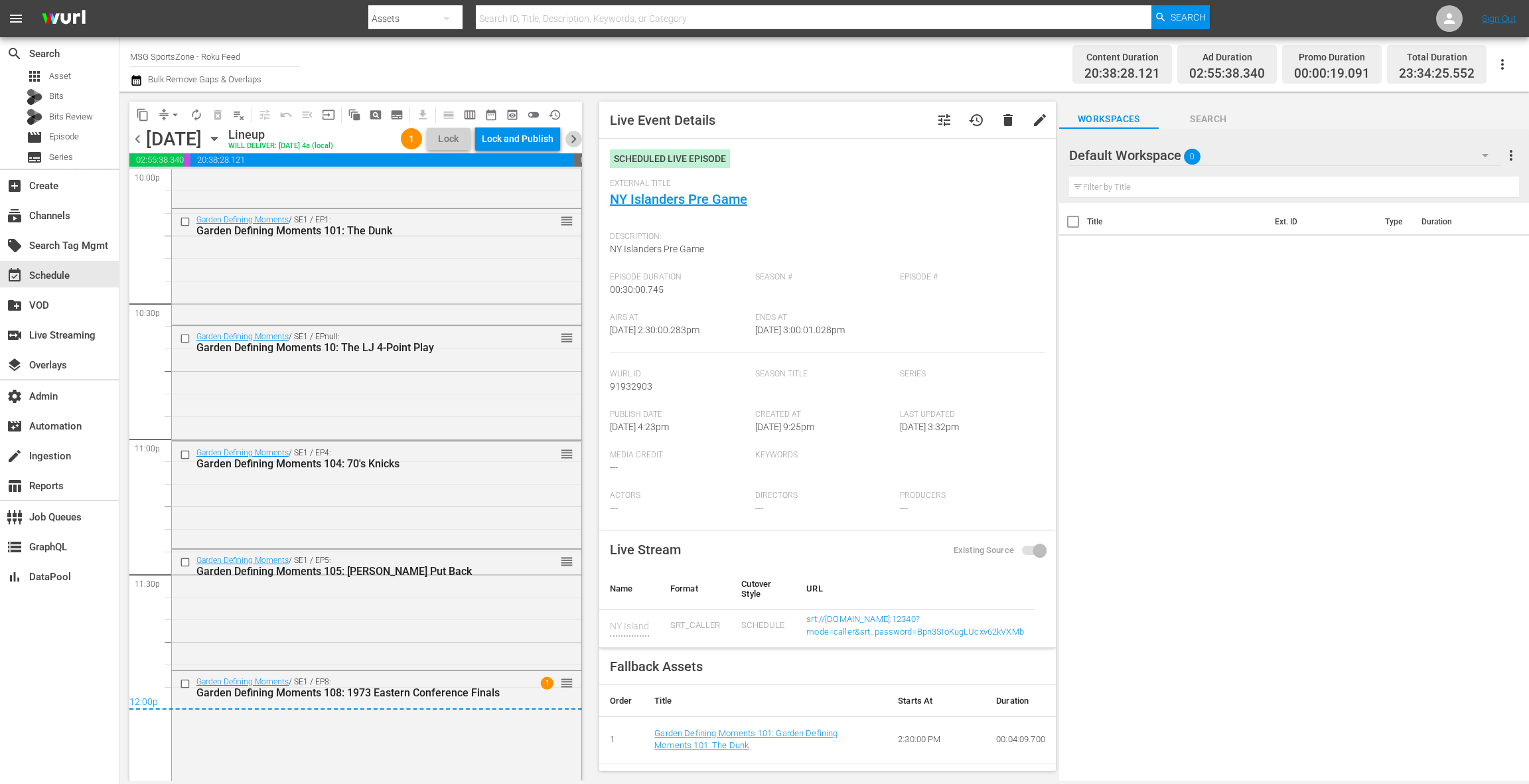
click at [570, 141] on span "chevron_right" at bounding box center [573, 139] width 17 height 17
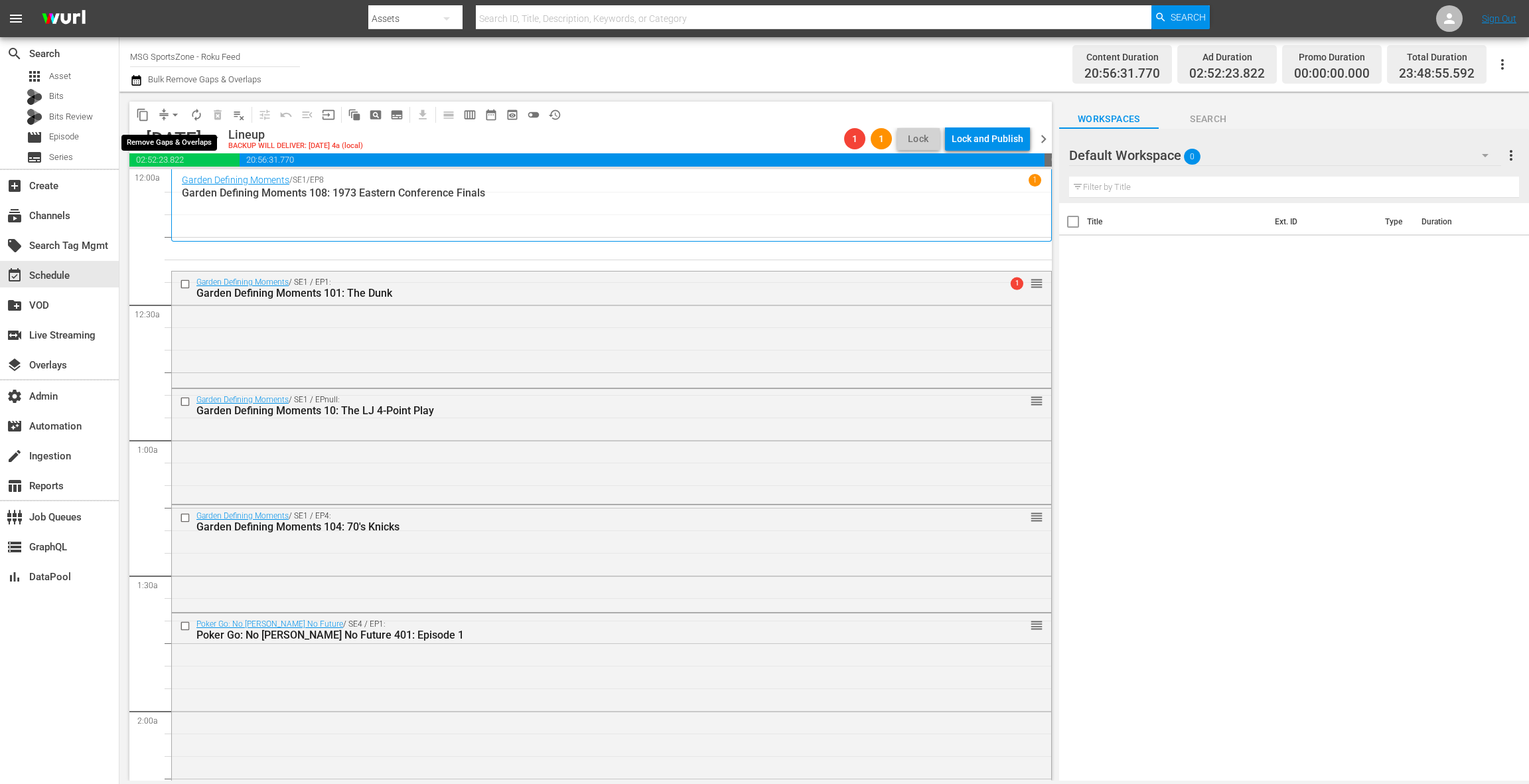
click at [170, 119] on span "arrow_drop_down" at bounding box center [175, 114] width 14 height 14
click at [186, 192] on li "Align to End of Previous Day" at bounding box center [176, 185] width 139 height 22
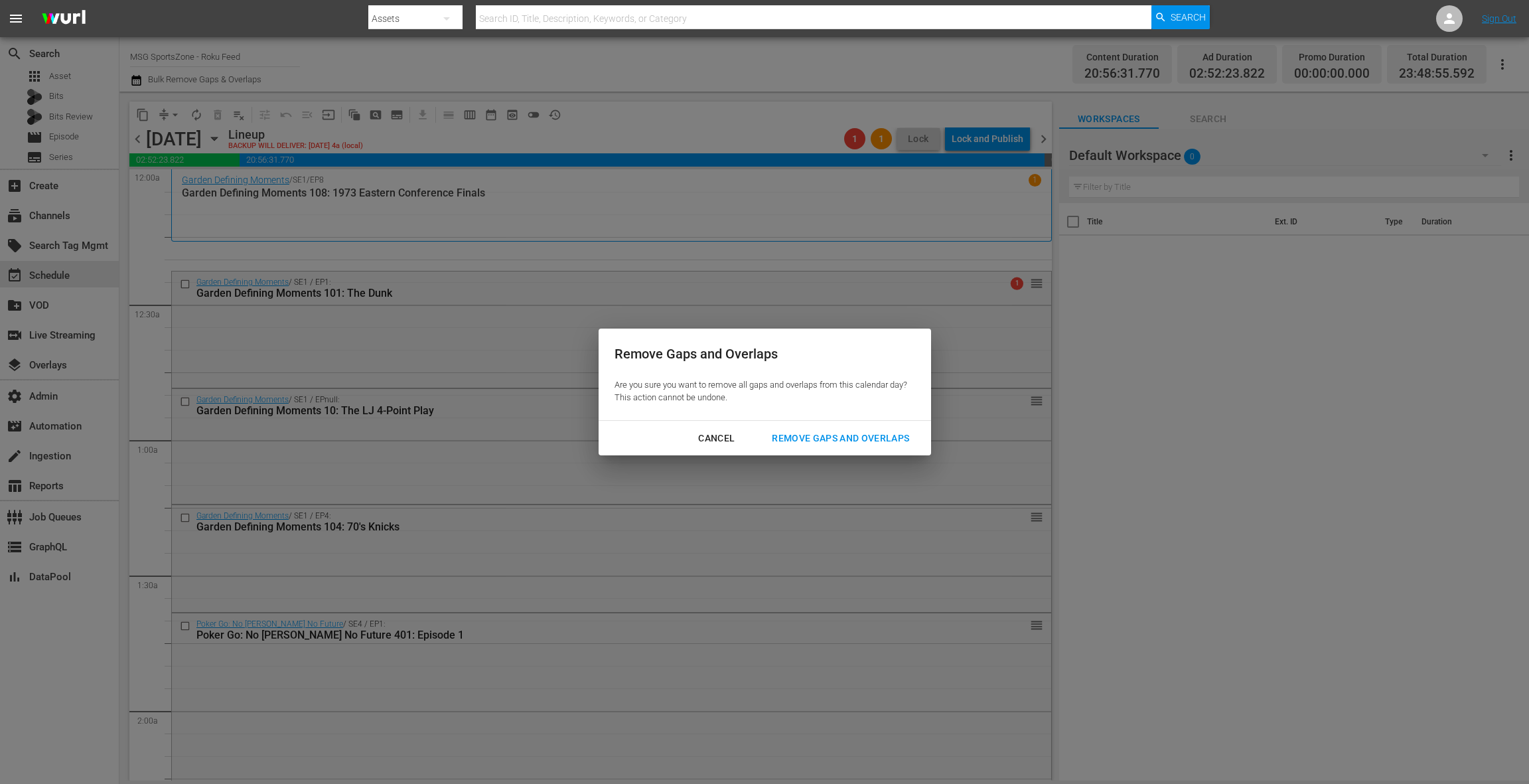
click at [865, 436] on div "Remove Gaps and Overlaps" at bounding box center [840, 438] width 158 height 17
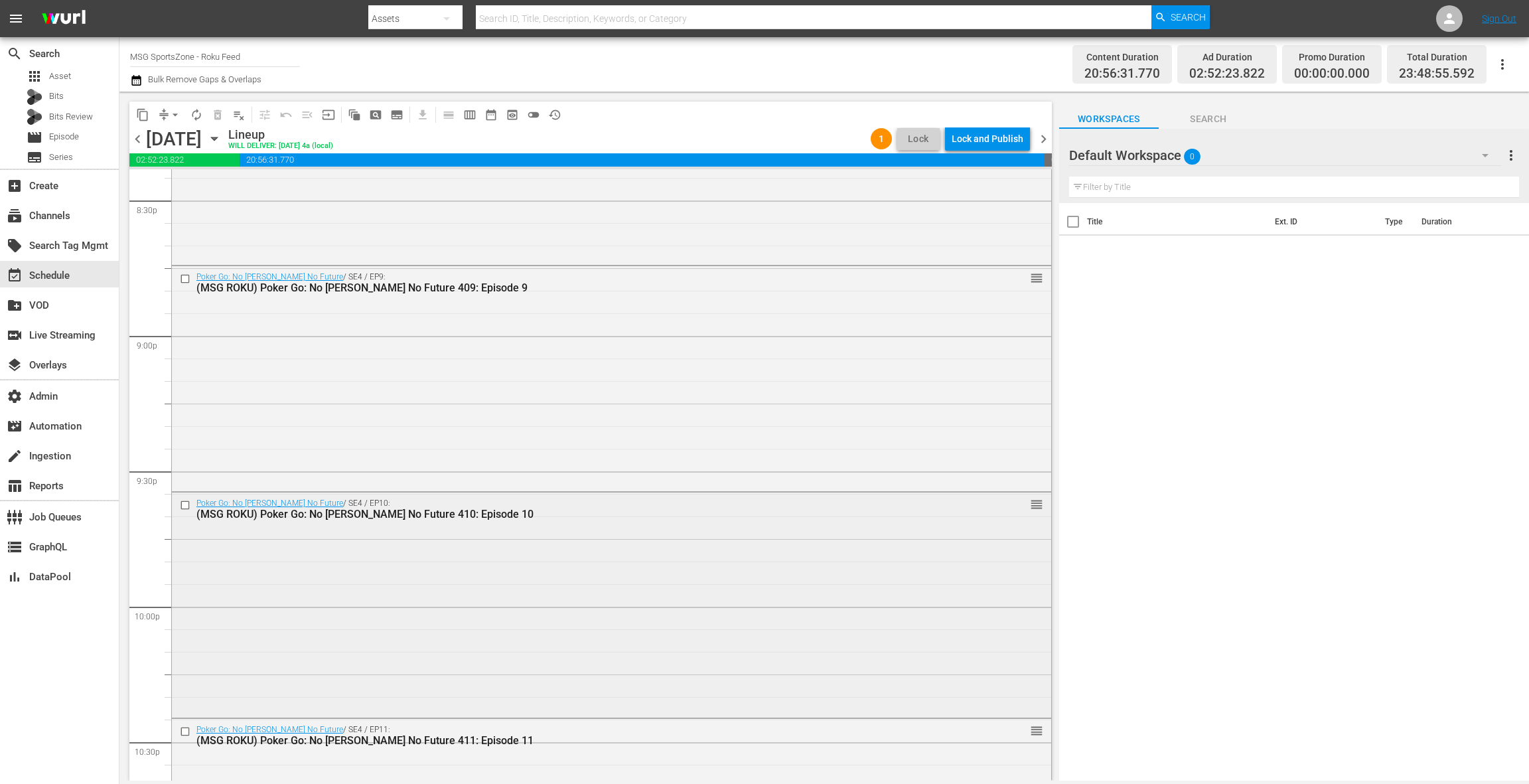
scroll to position [5908, 0]
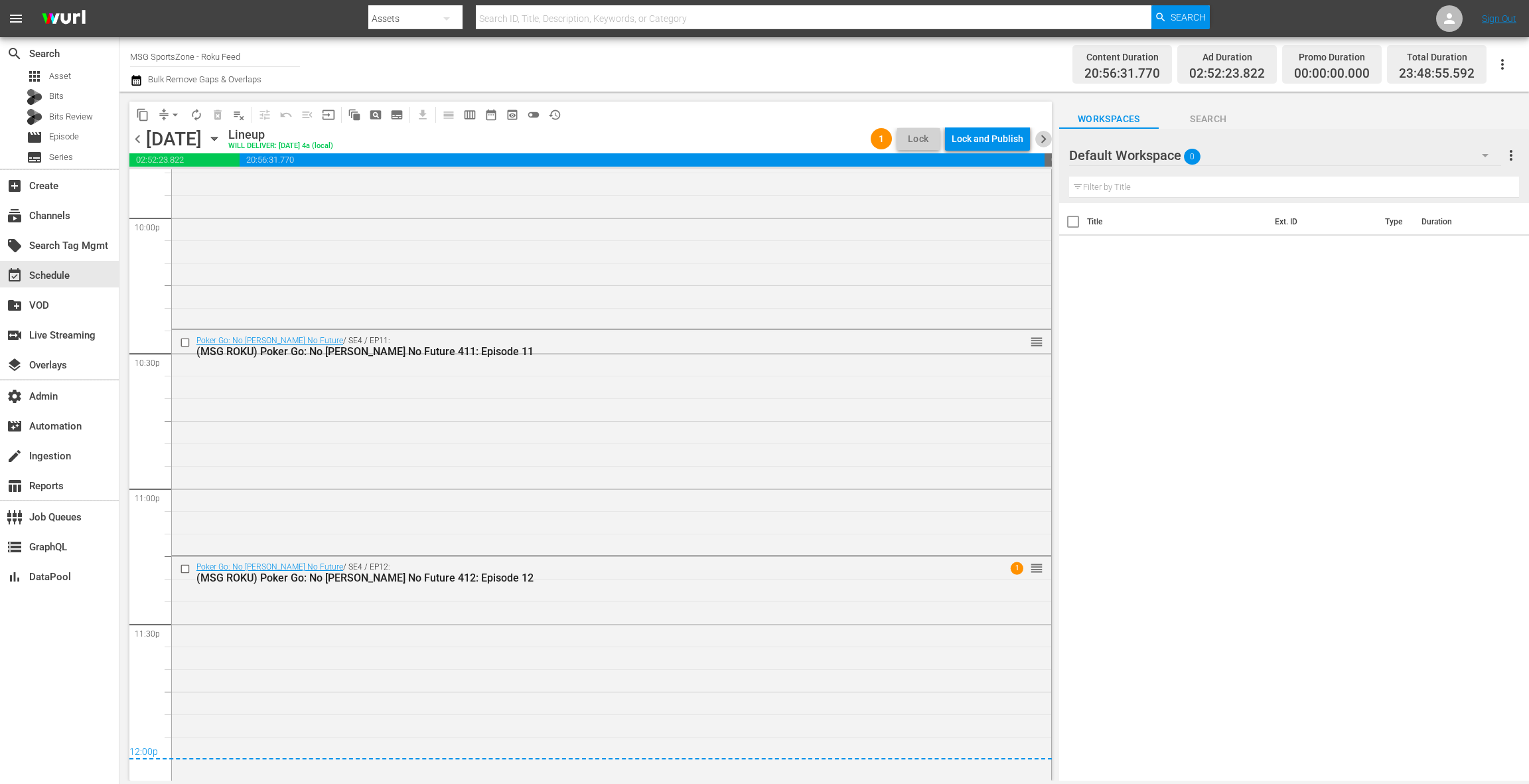
click at [1042, 145] on span "chevron_right" at bounding box center [1043, 139] width 17 height 17
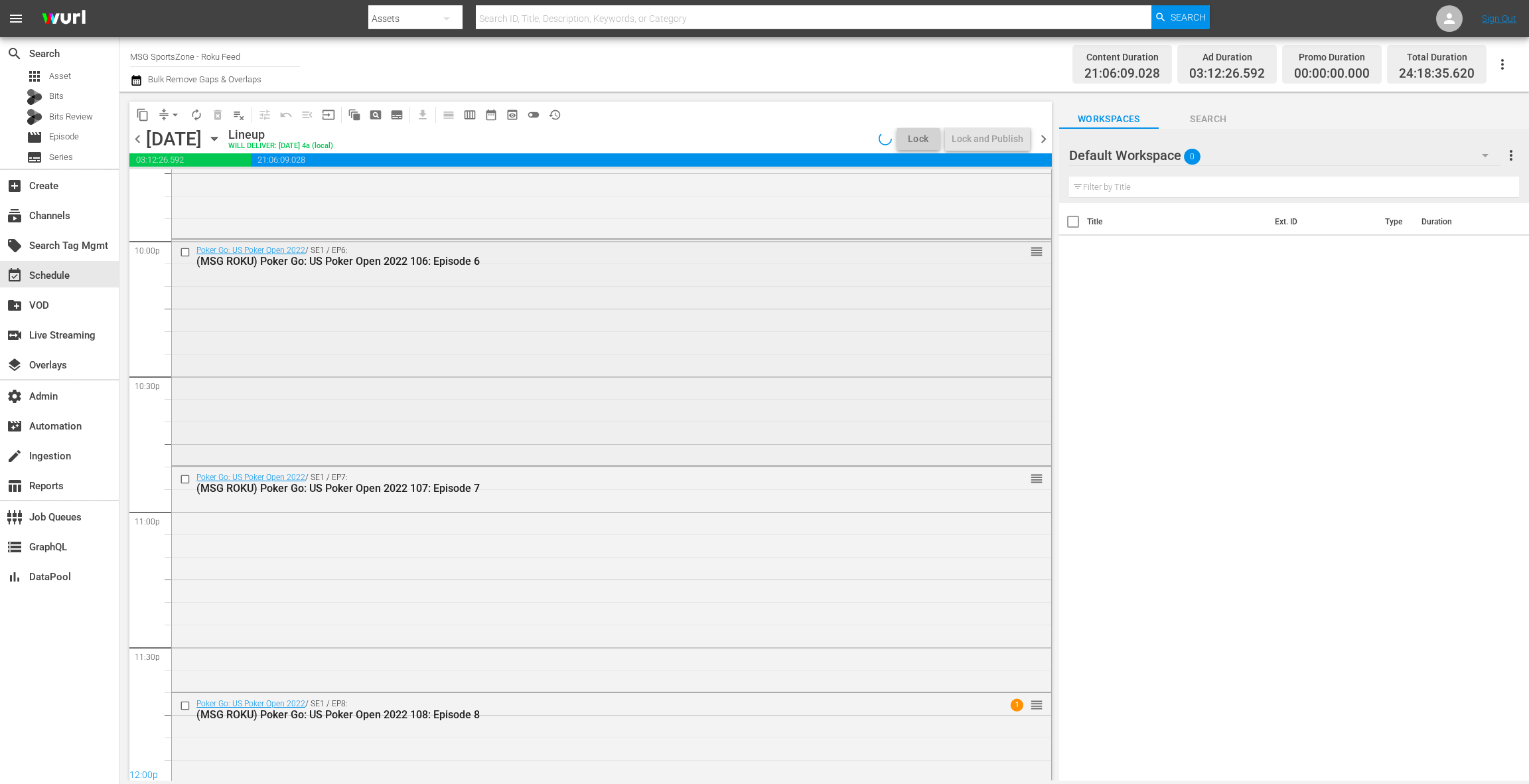
scroll to position [5908, 0]
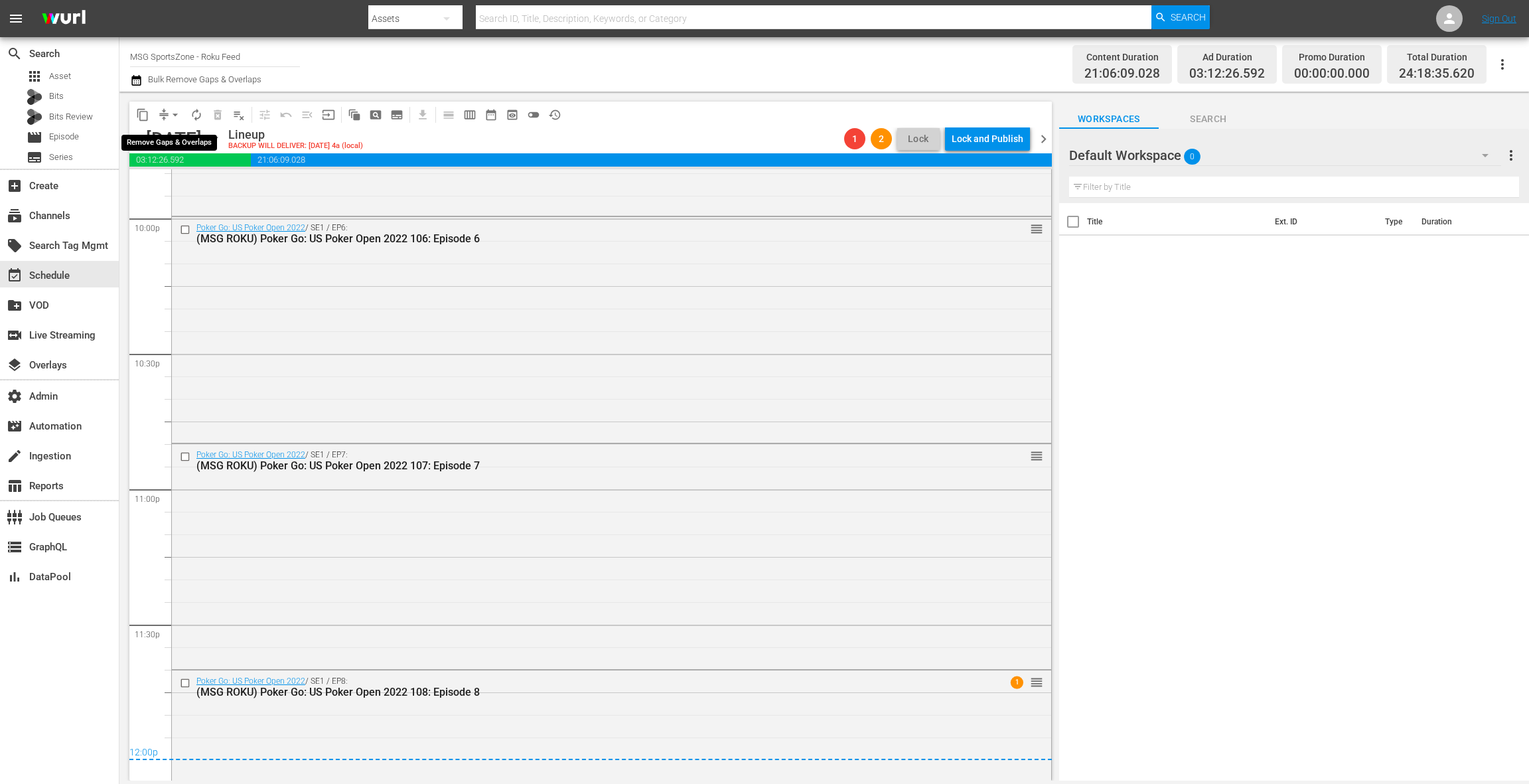
click at [170, 111] on span "arrow_drop_down" at bounding box center [175, 114] width 14 height 14
click at [185, 182] on li "Align to End of Previous Day" at bounding box center [176, 185] width 139 height 22
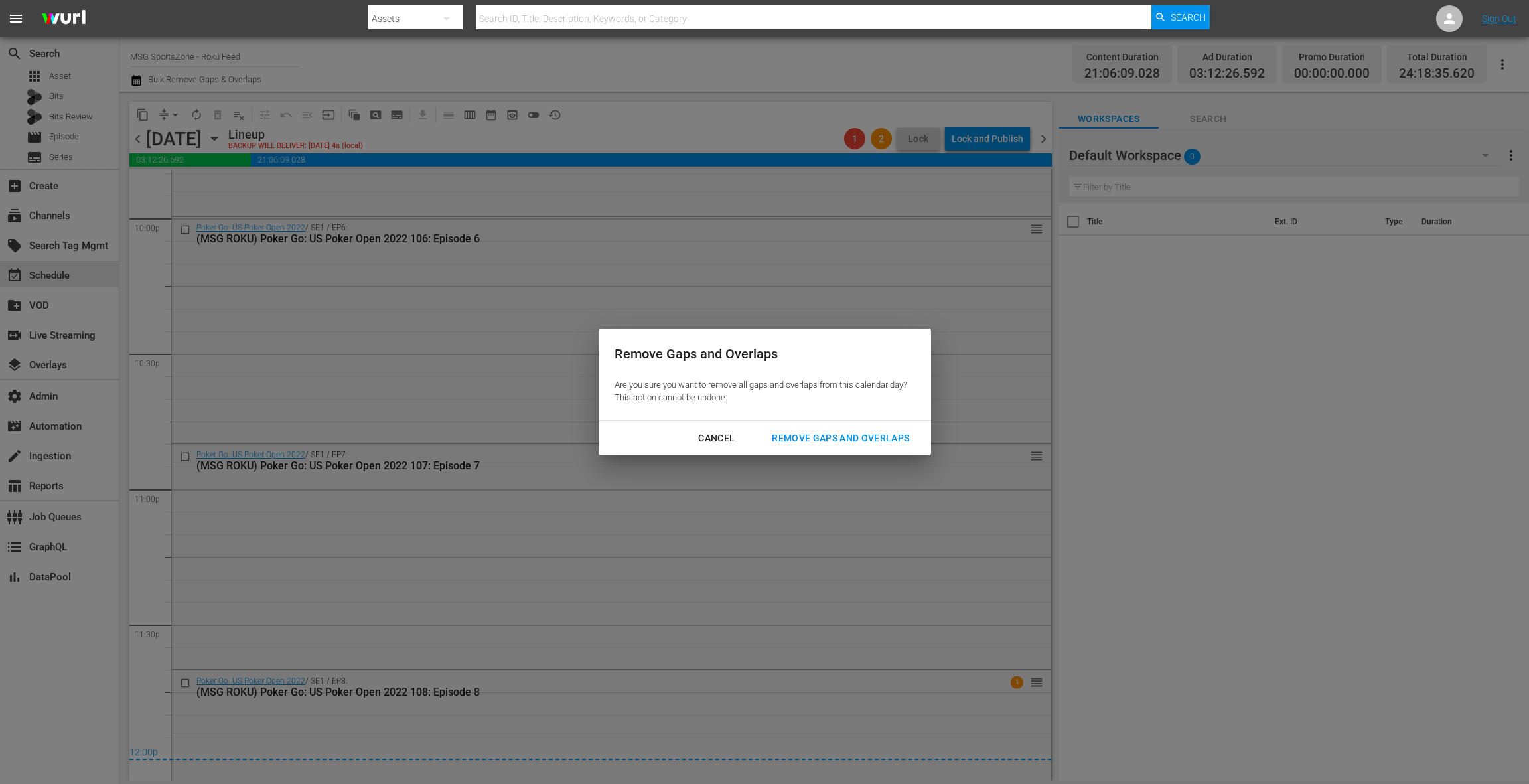
click at [831, 437] on div "Remove Gaps and Overlaps" at bounding box center [840, 438] width 158 height 17
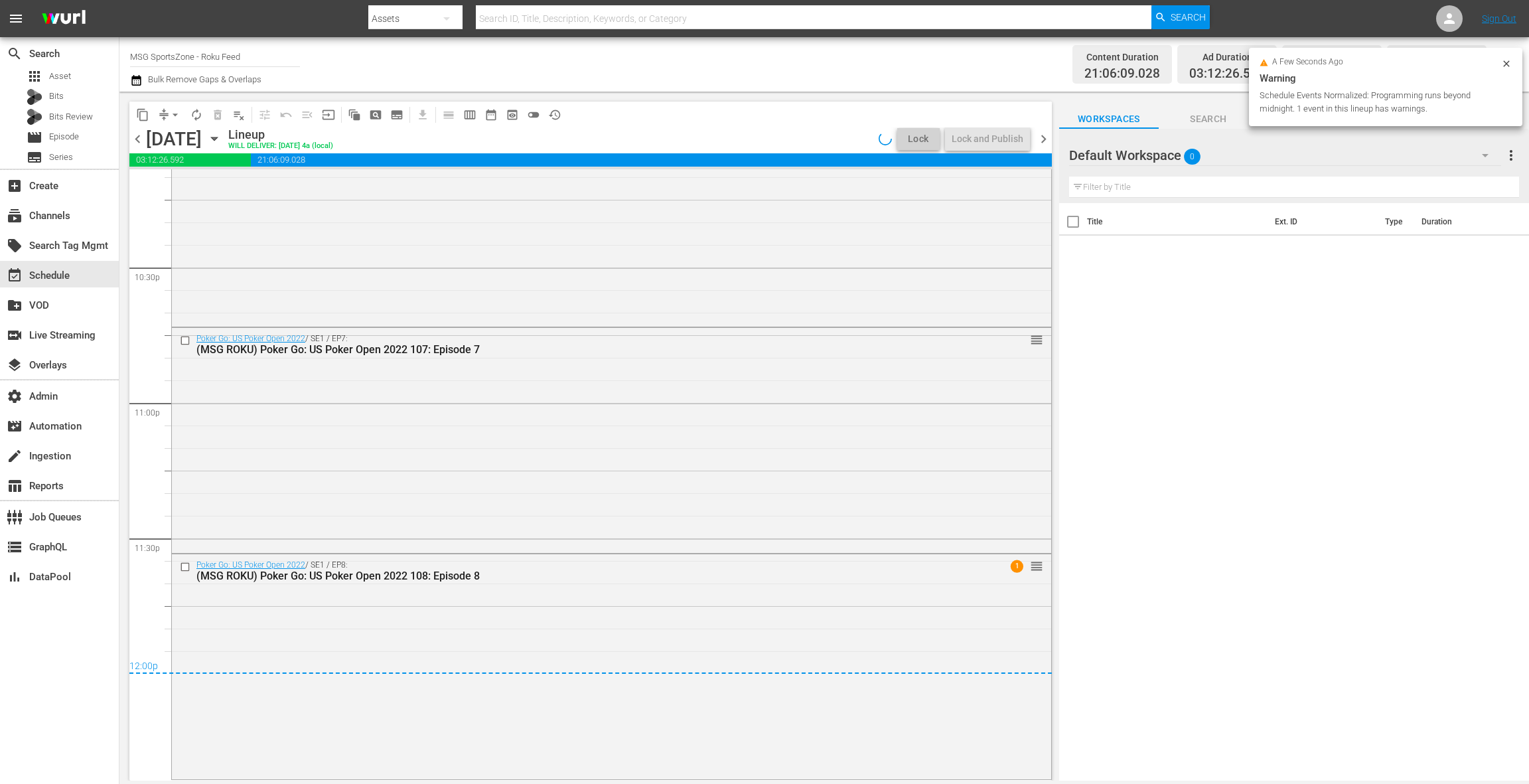
scroll to position [5993, 0]
click at [142, 86] on icon "button" at bounding box center [137, 81] width 13 height 16
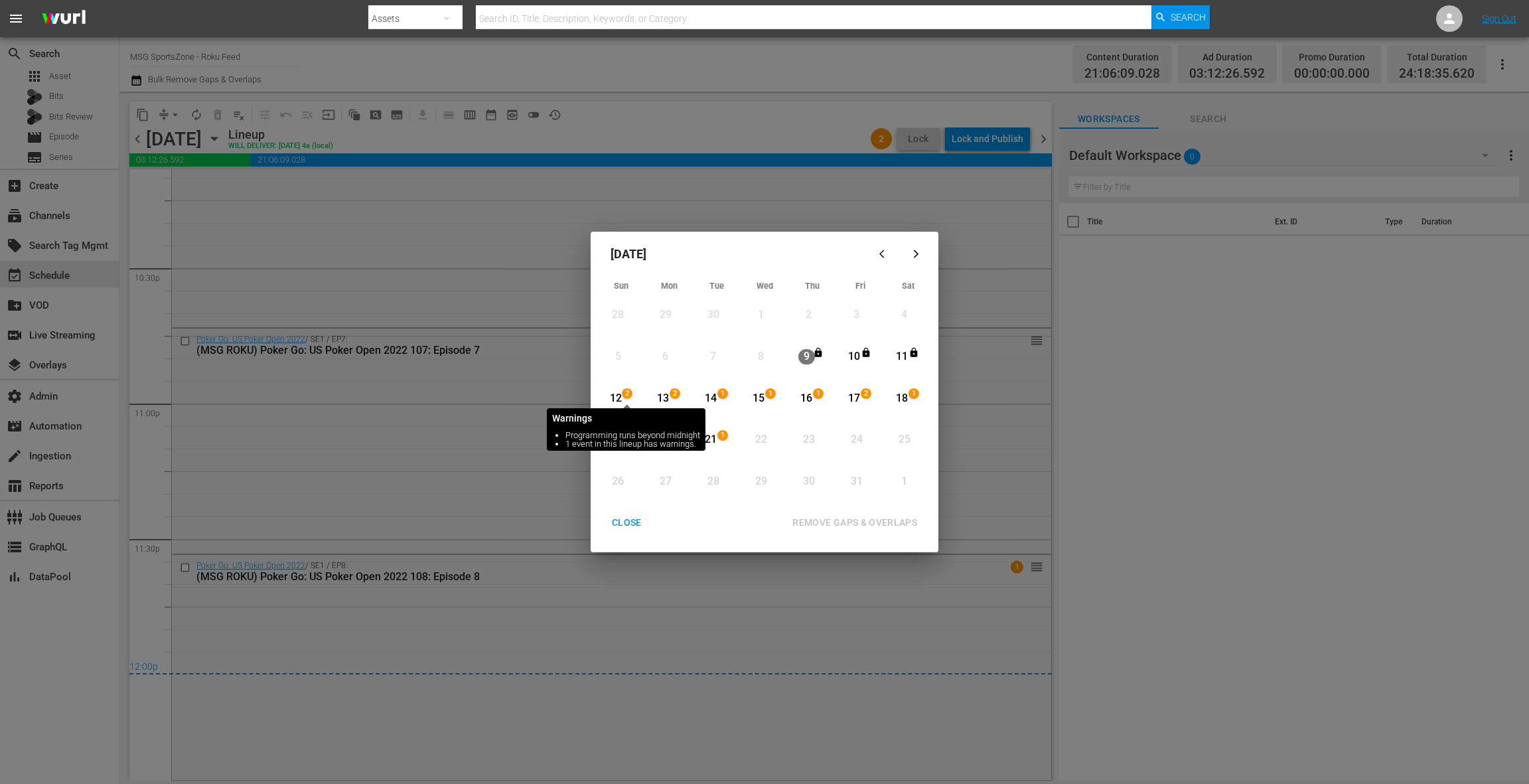
click at [624, 396] on span "2" at bounding box center [627, 393] width 10 height 10
click at [627, 519] on div "CLOSE" at bounding box center [627, 523] width 51 height 17
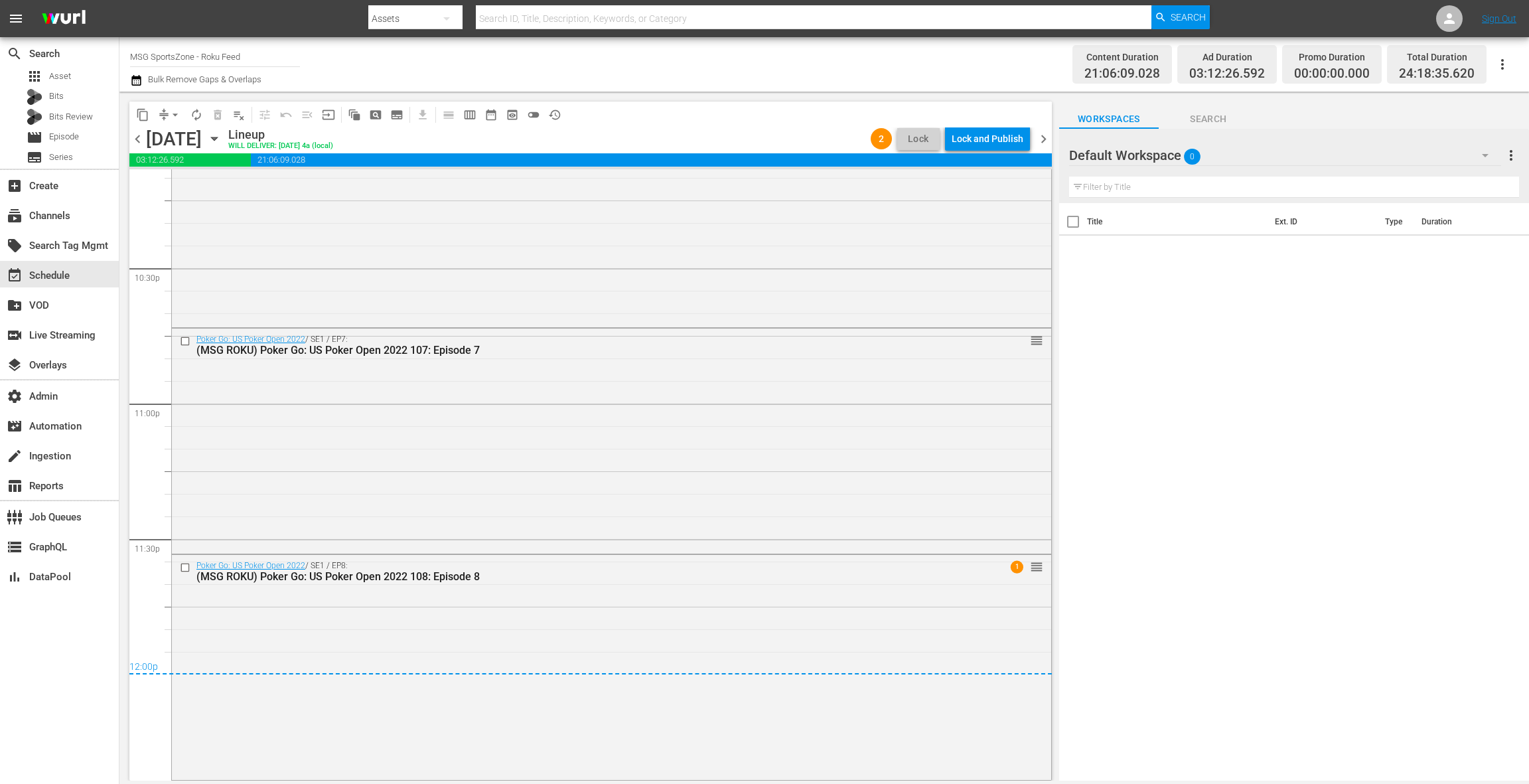
click at [221, 138] on icon "button" at bounding box center [214, 138] width 14 height 14
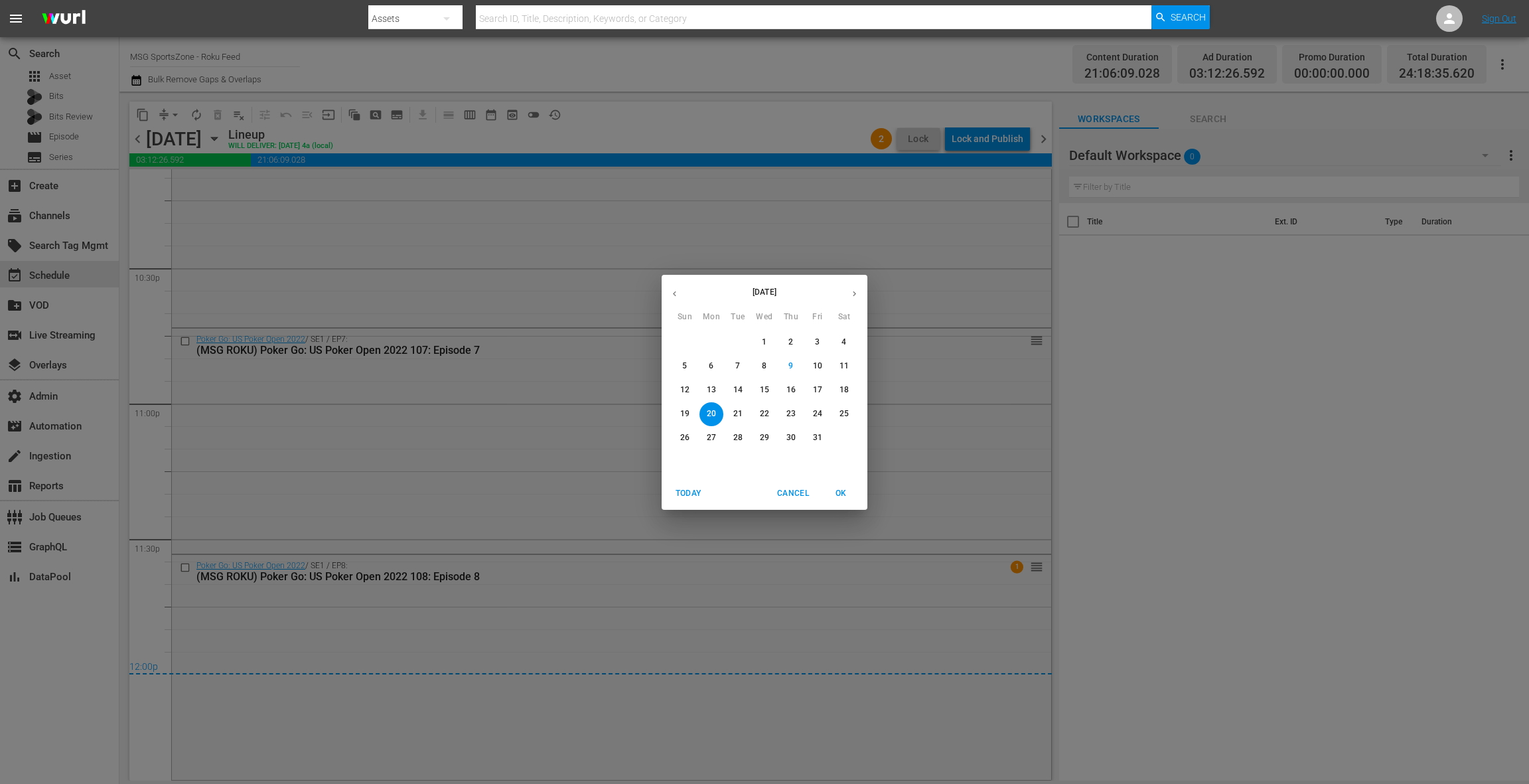
click at [790, 497] on span "Cancel" at bounding box center [793, 493] width 32 height 14
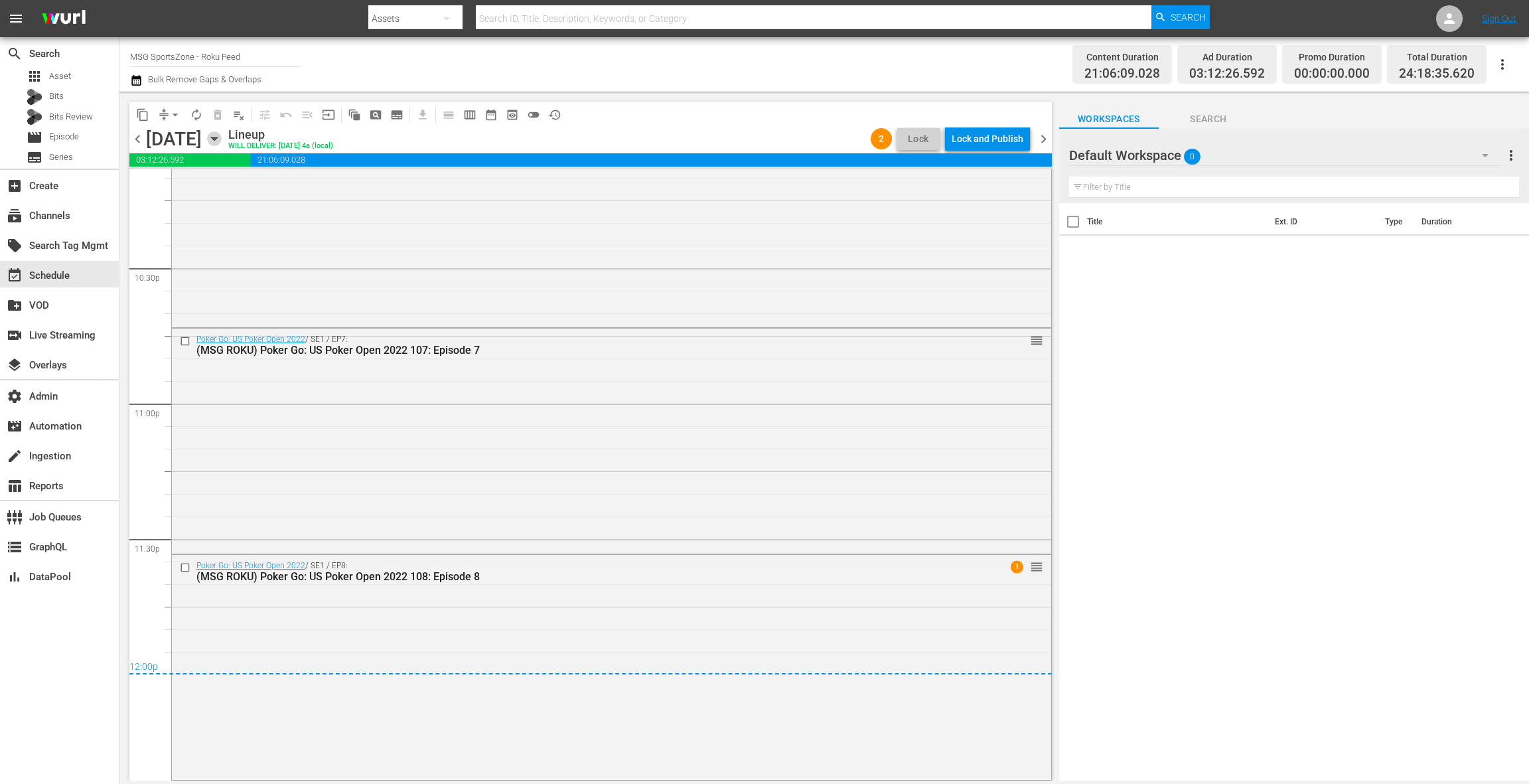
click at [217, 138] on icon "button" at bounding box center [213, 139] width 6 height 3
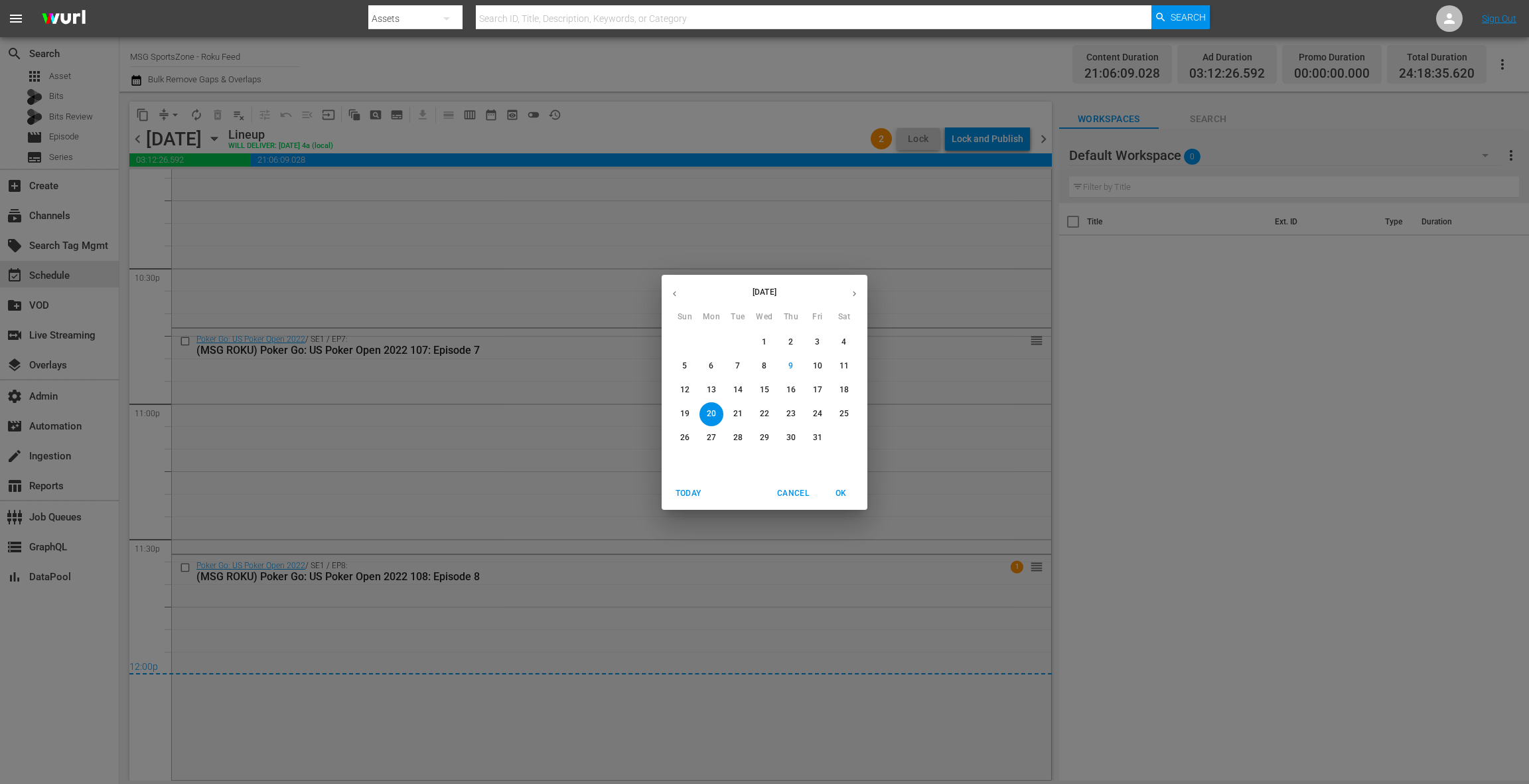
click at [691, 388] on span "12" at bounding box center [685, 390] width 24 height 11
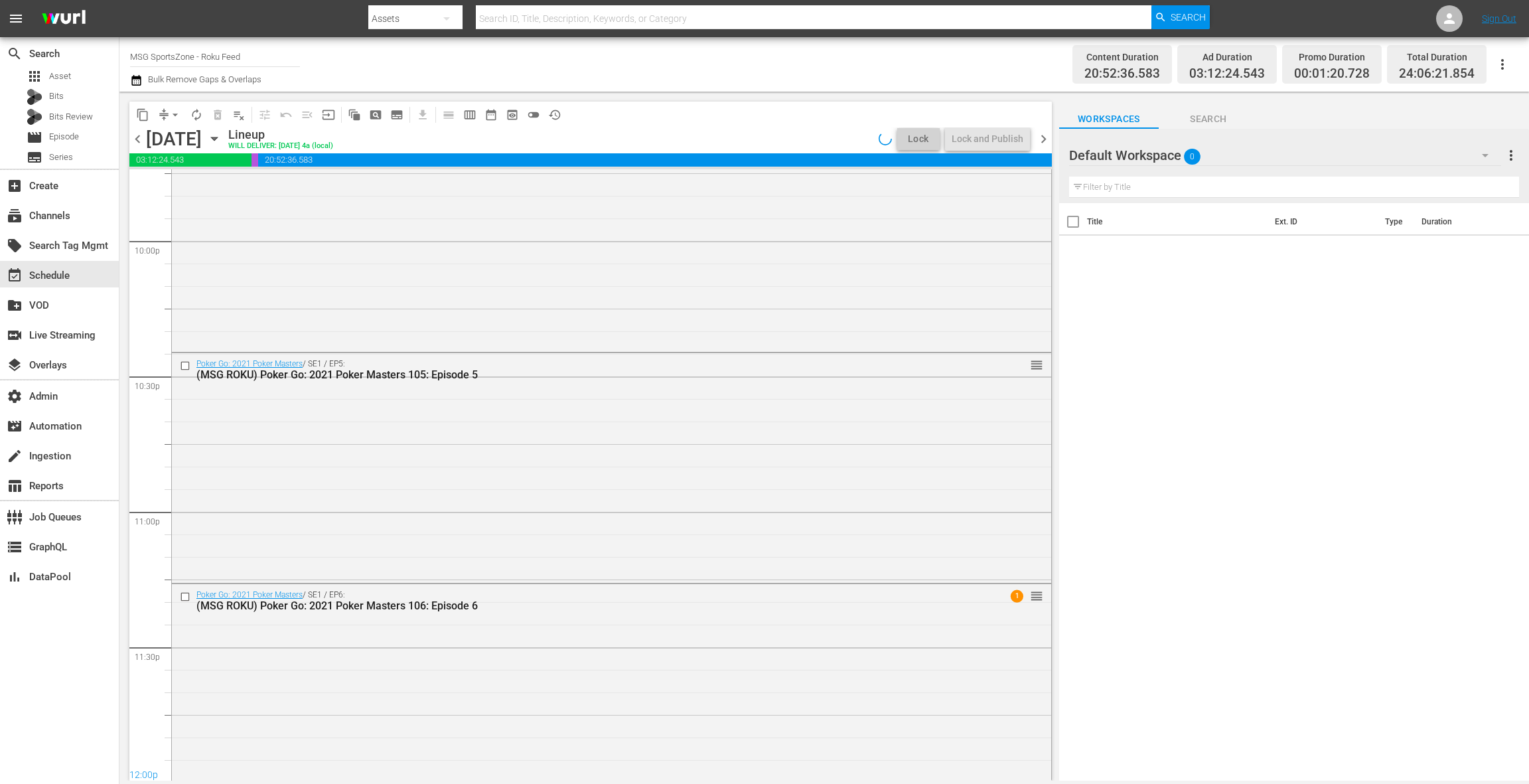
scroll to position [5918, 0]
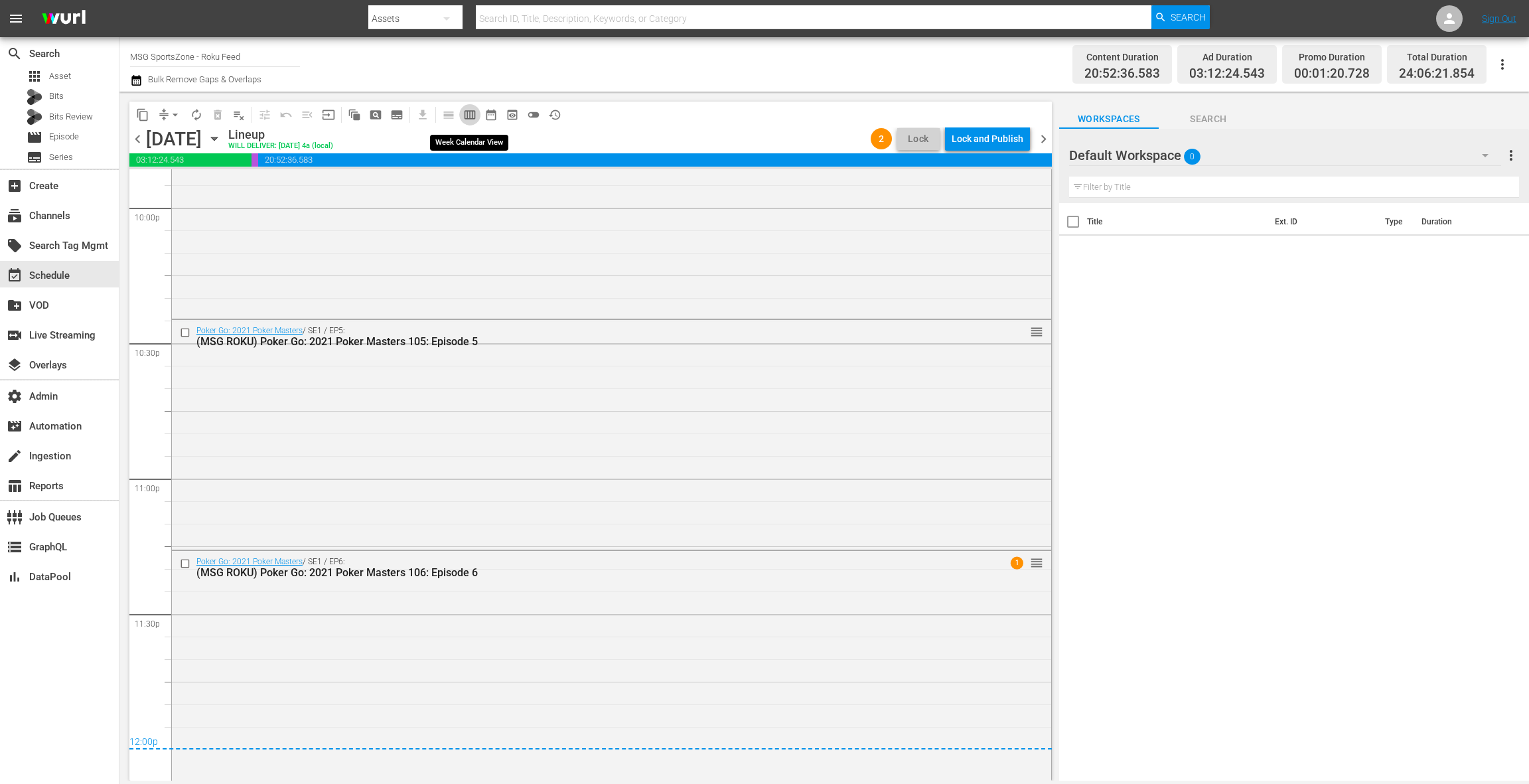
click at [466, 113] on span "calendar_view_week_outlined" at bounding box center [470, 114] width 14 height 14
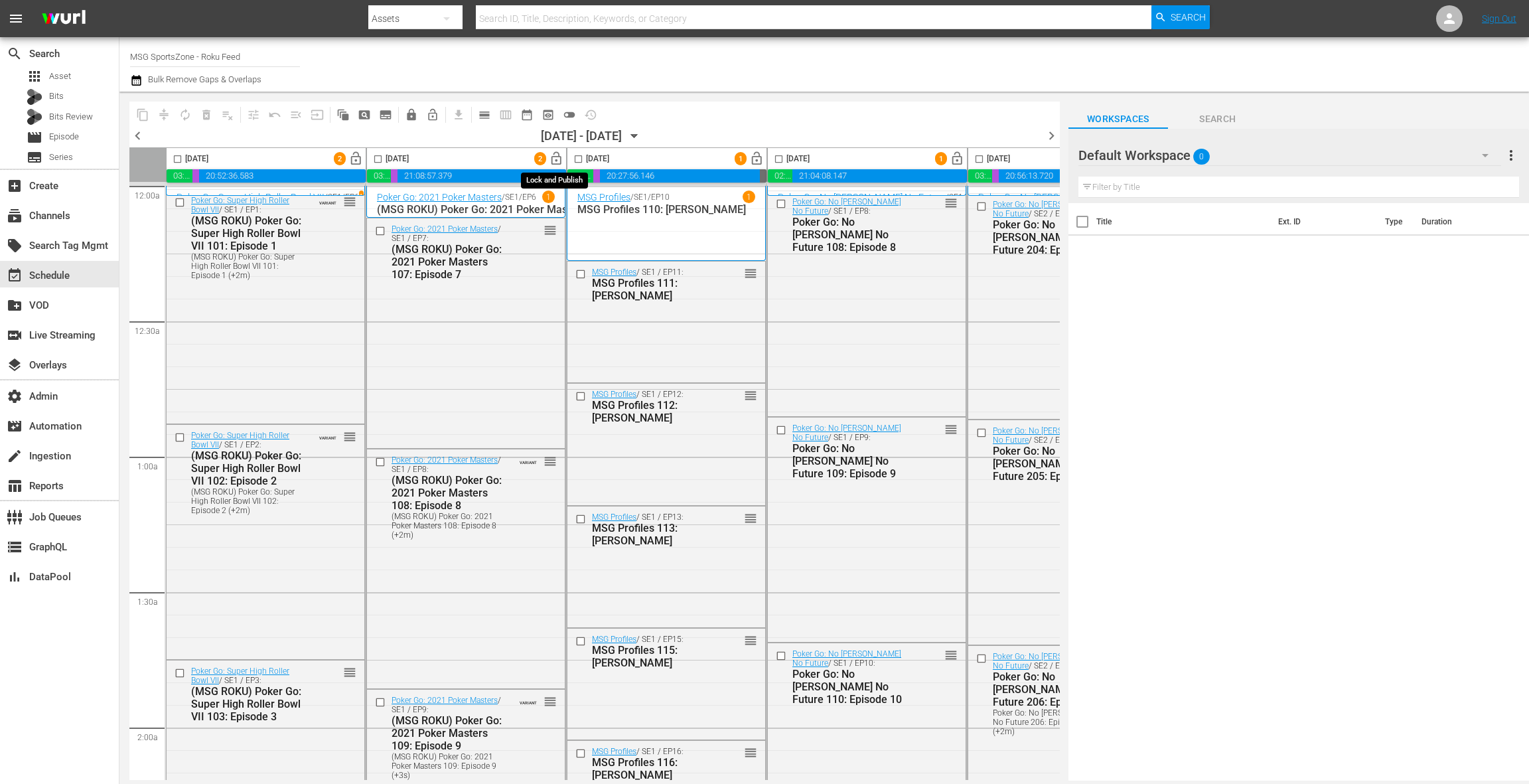
click at [557, 163] on span "lock_open" at bounding box center [556, 158] width 15 height 15
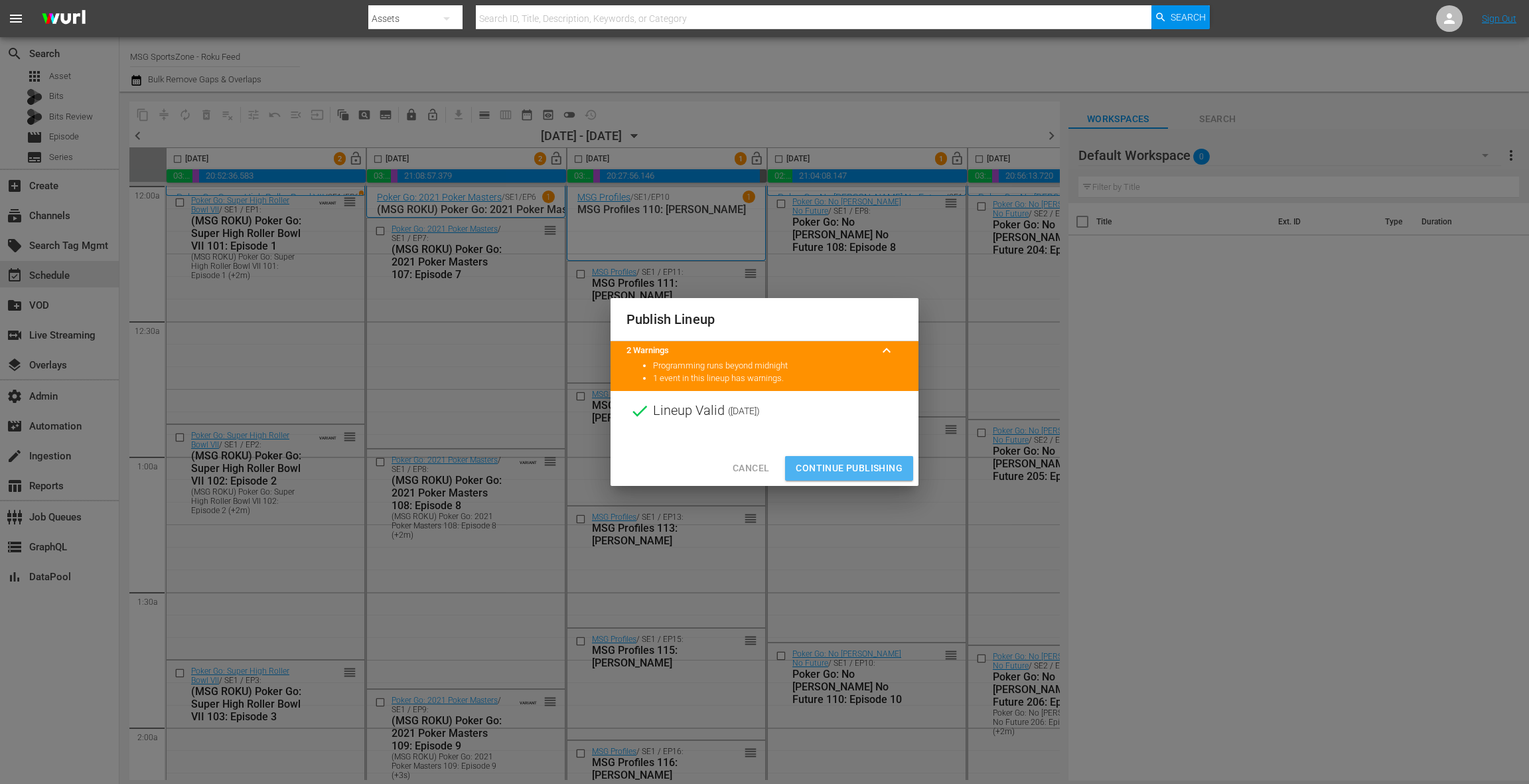
click at [826, 464] on span "Continue Publishing" at bounding box center [850, 468] width 107 height 17
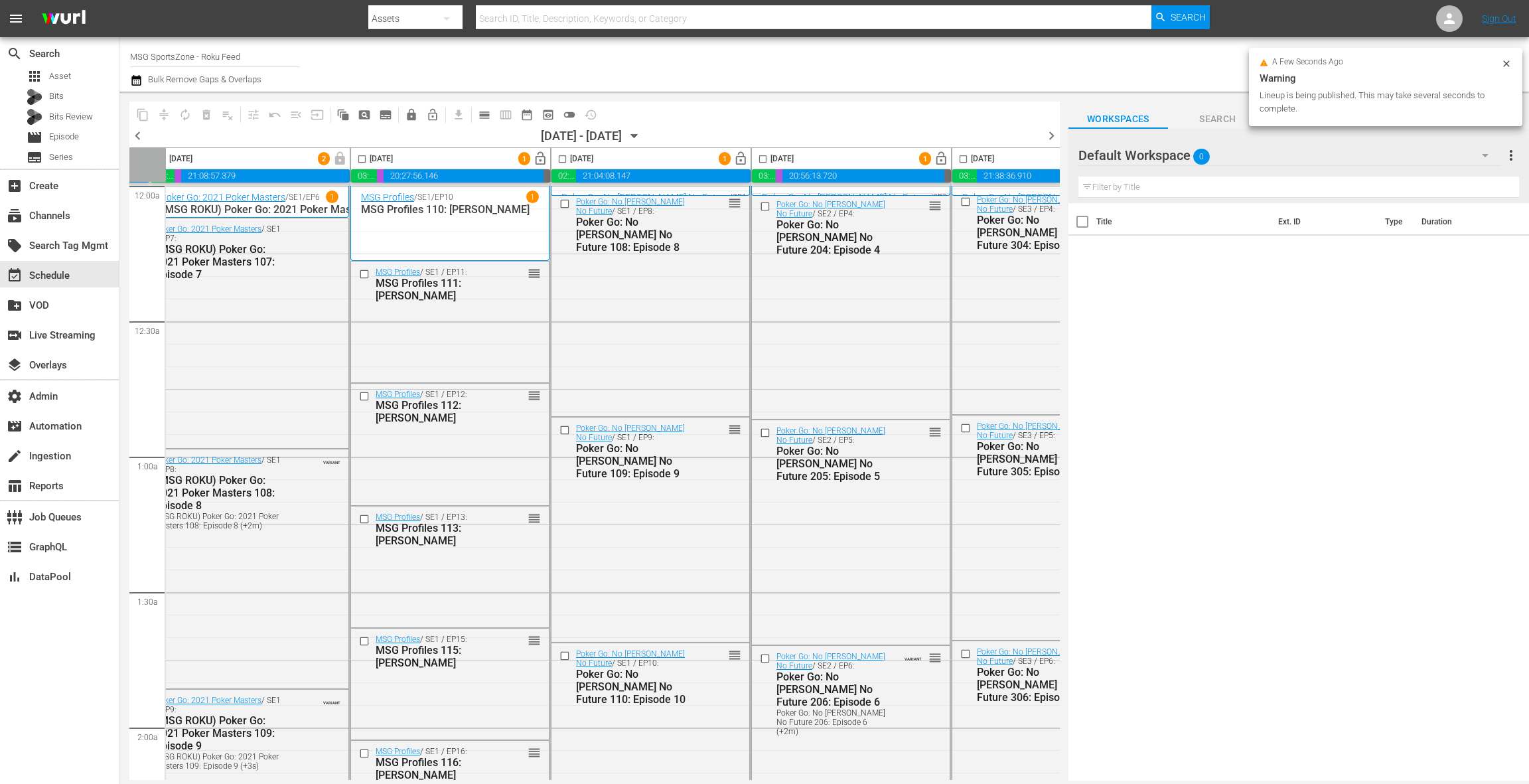
scroll to position [0, 253]
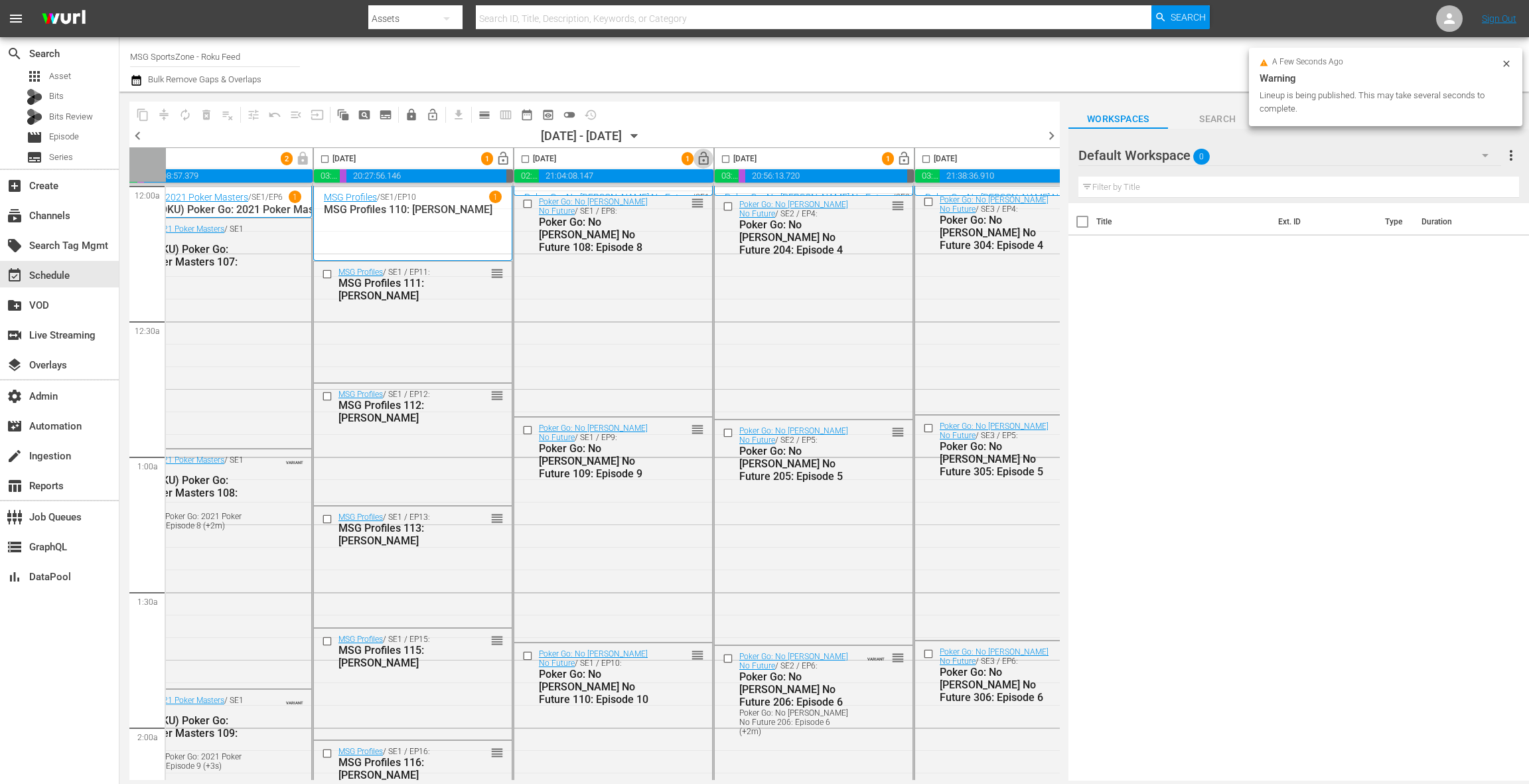
click at [700, 161] on span "lock_open" at bounding box center [703, 158] width 15 height 15
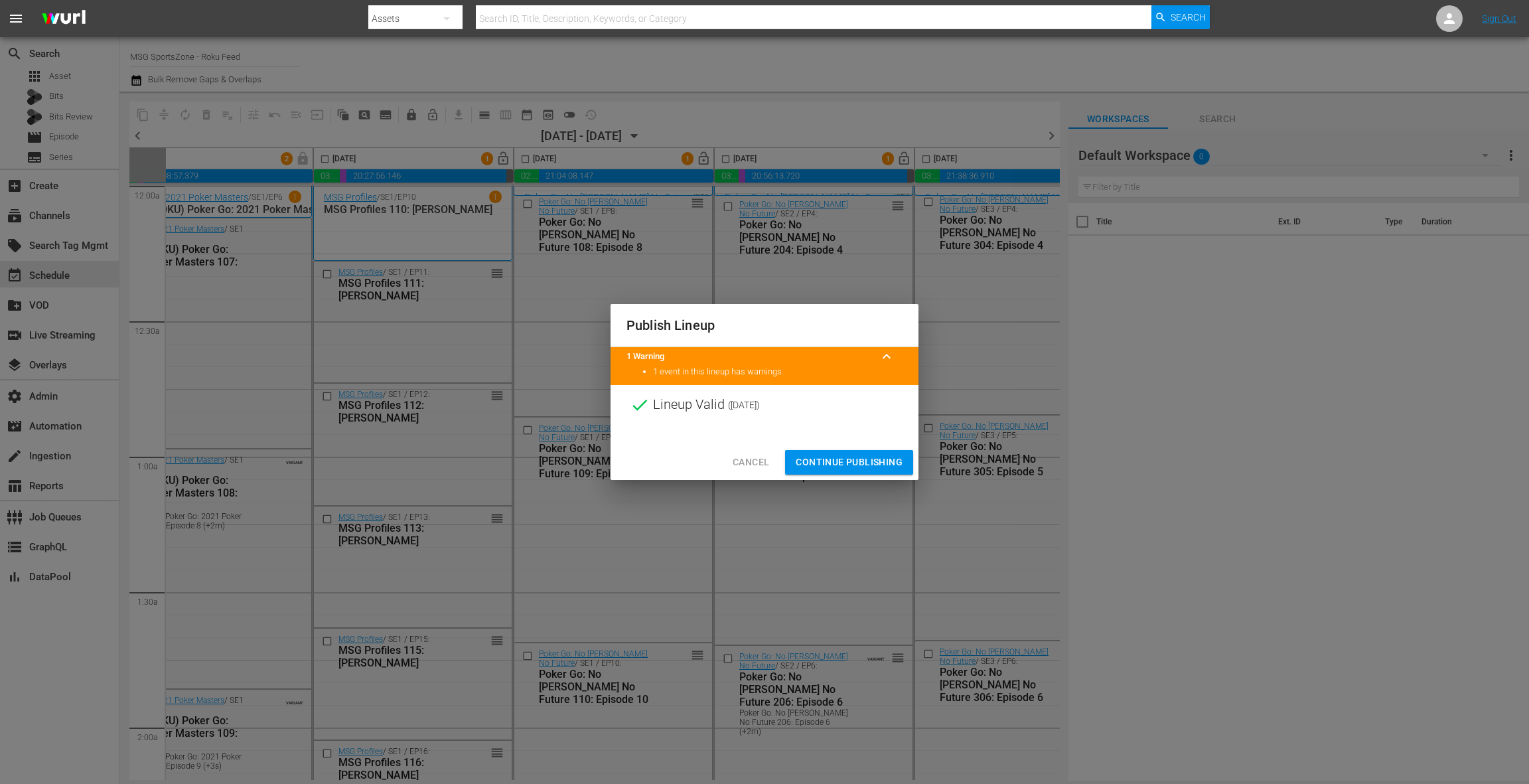
click at [854, 463] on span "Continue Publishing" at bounding box center [850, 462] width 107 height 17
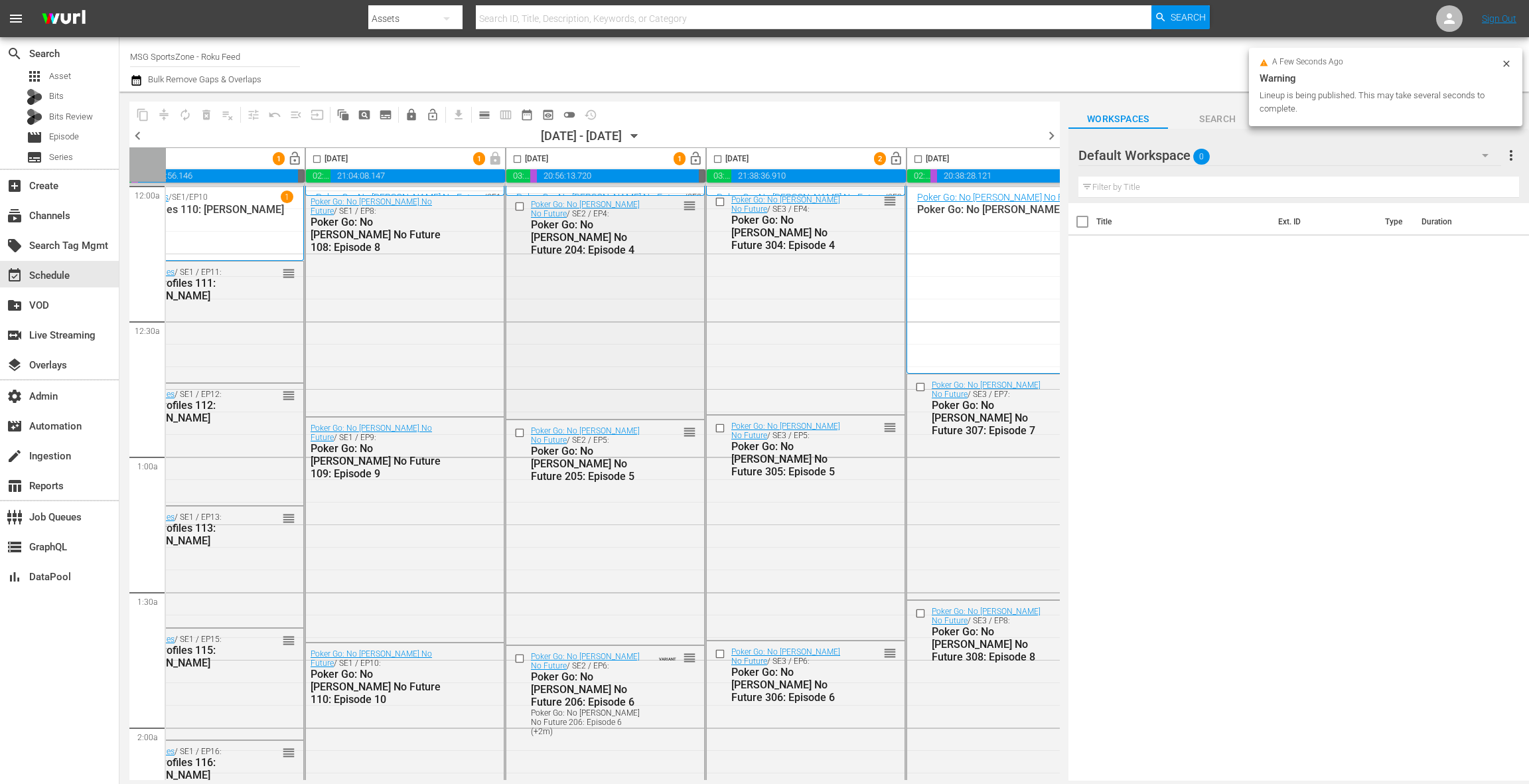
scroll to position [0, 515]
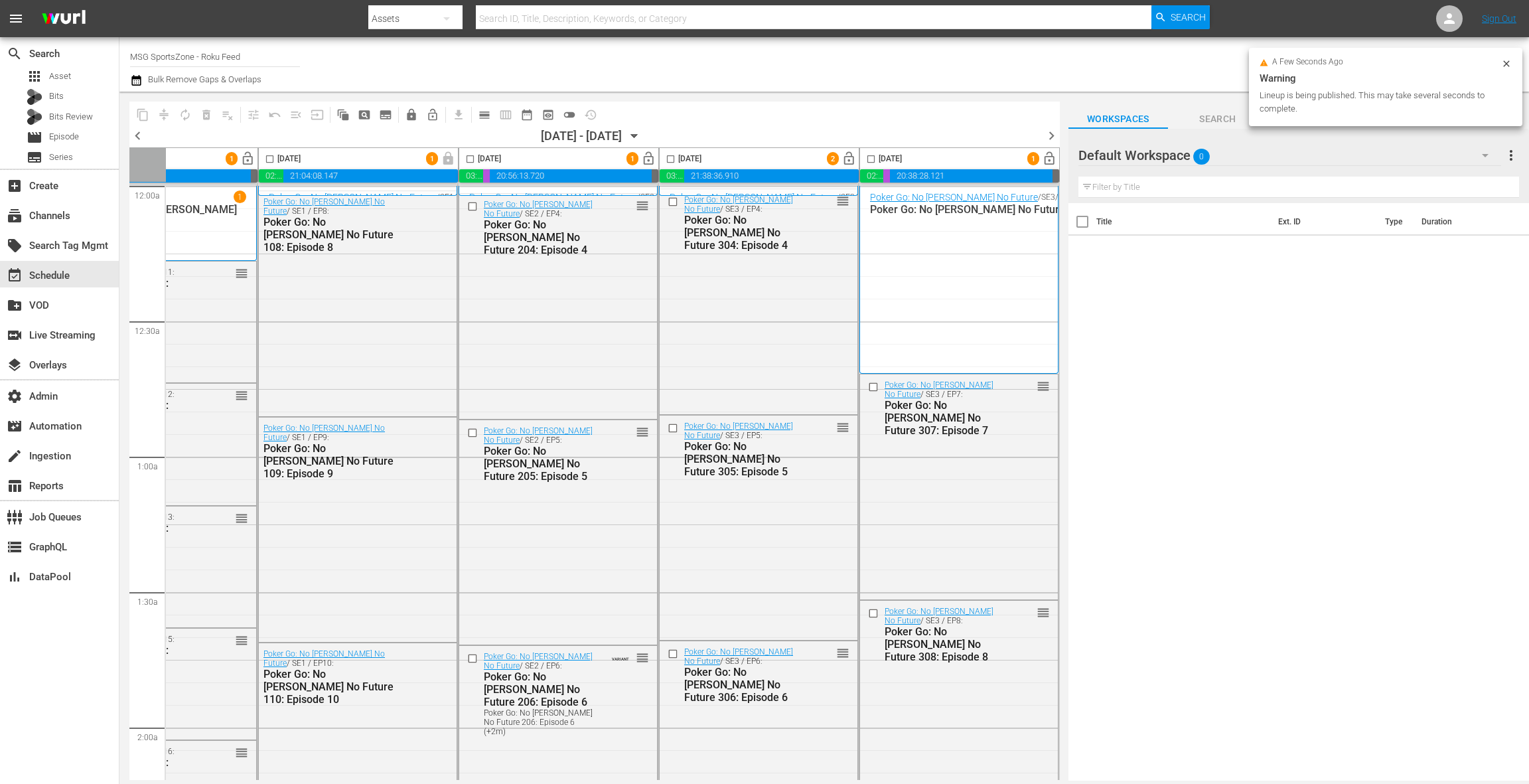
click at [842, 155] on span "lock_open" at bounding box center [849, 158] width 15 height 15
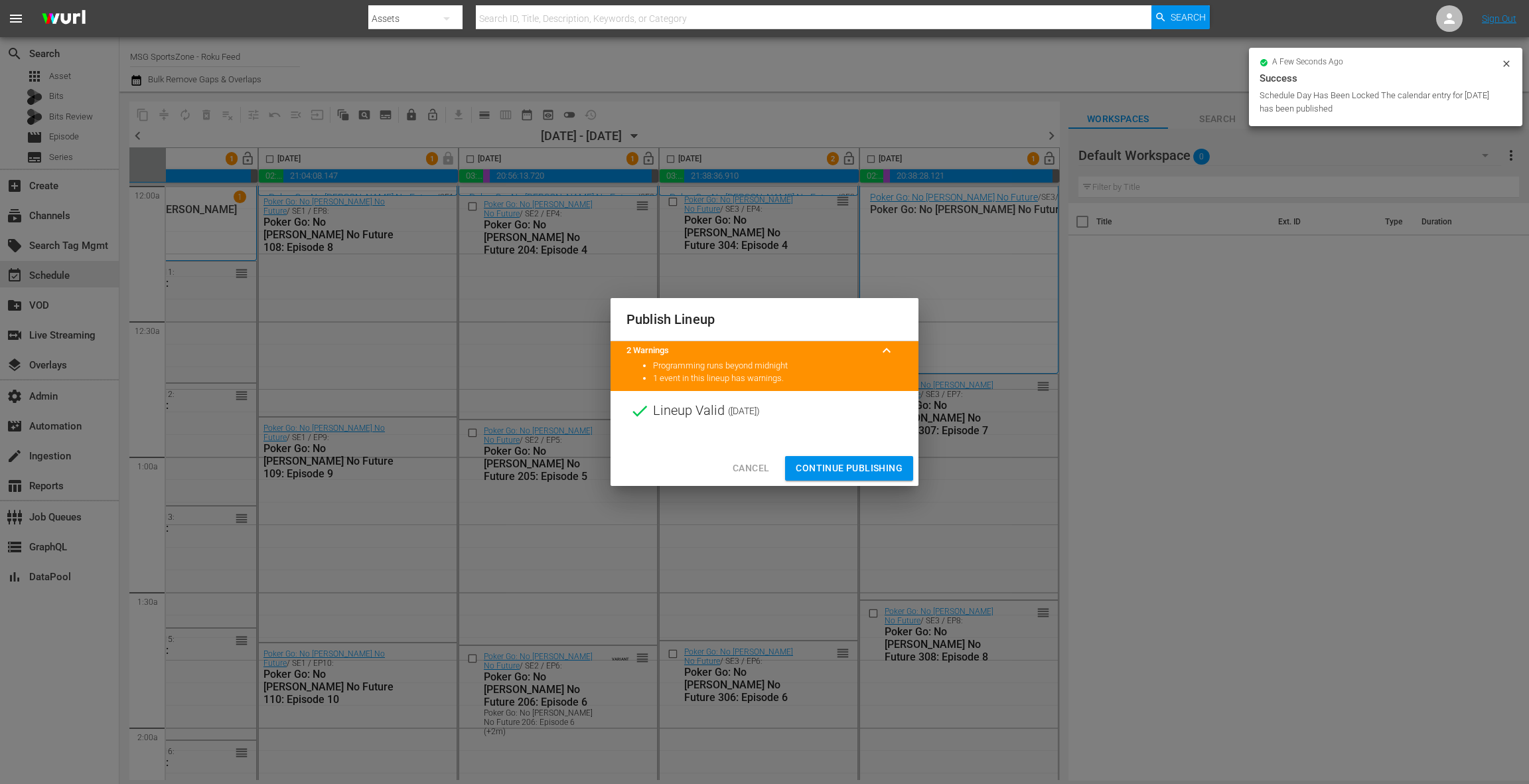
click at [843, 464] on span "Continue Publishing" at bounding box center [850, 468] width 107 height 17
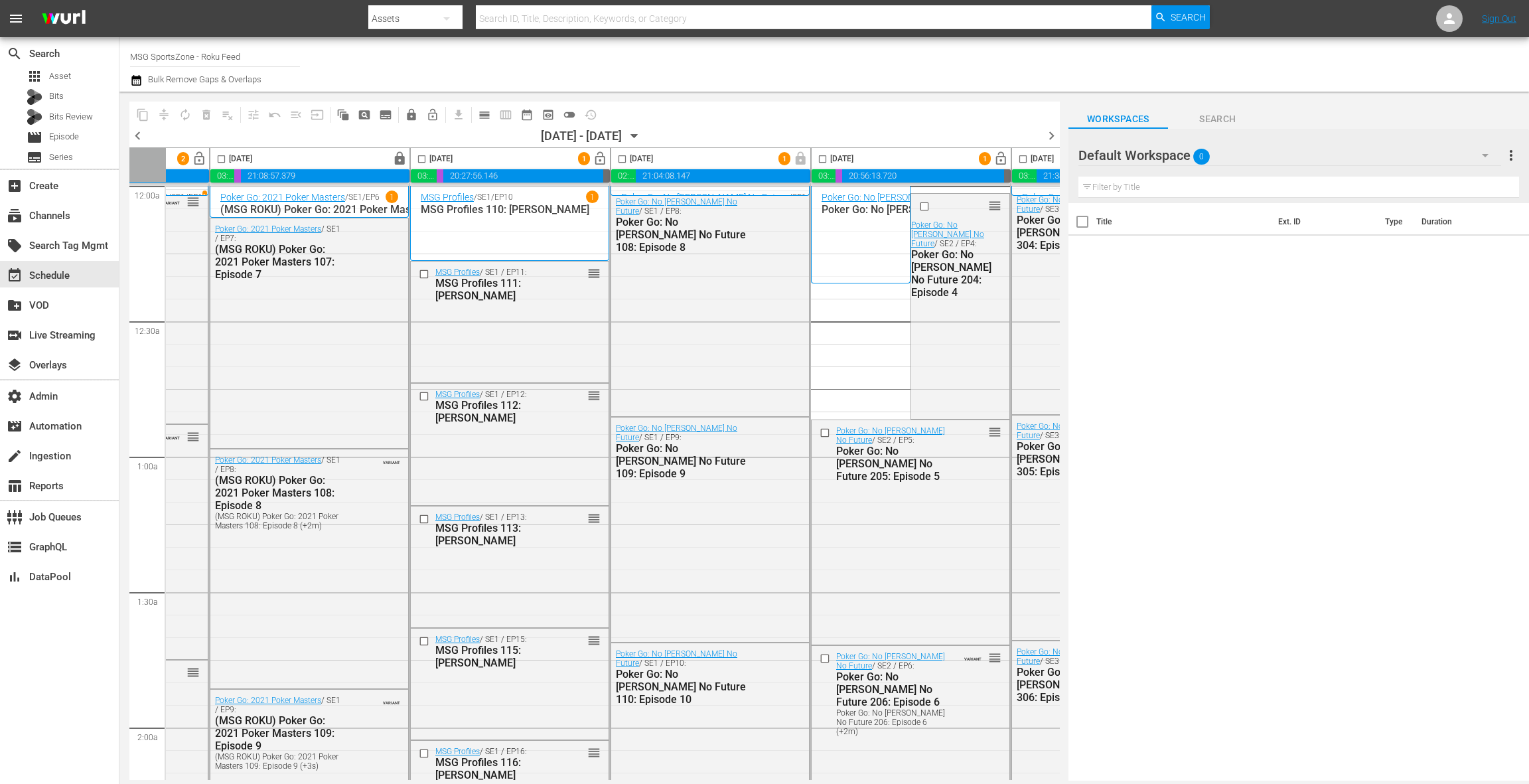
scroll to position [0, 0]
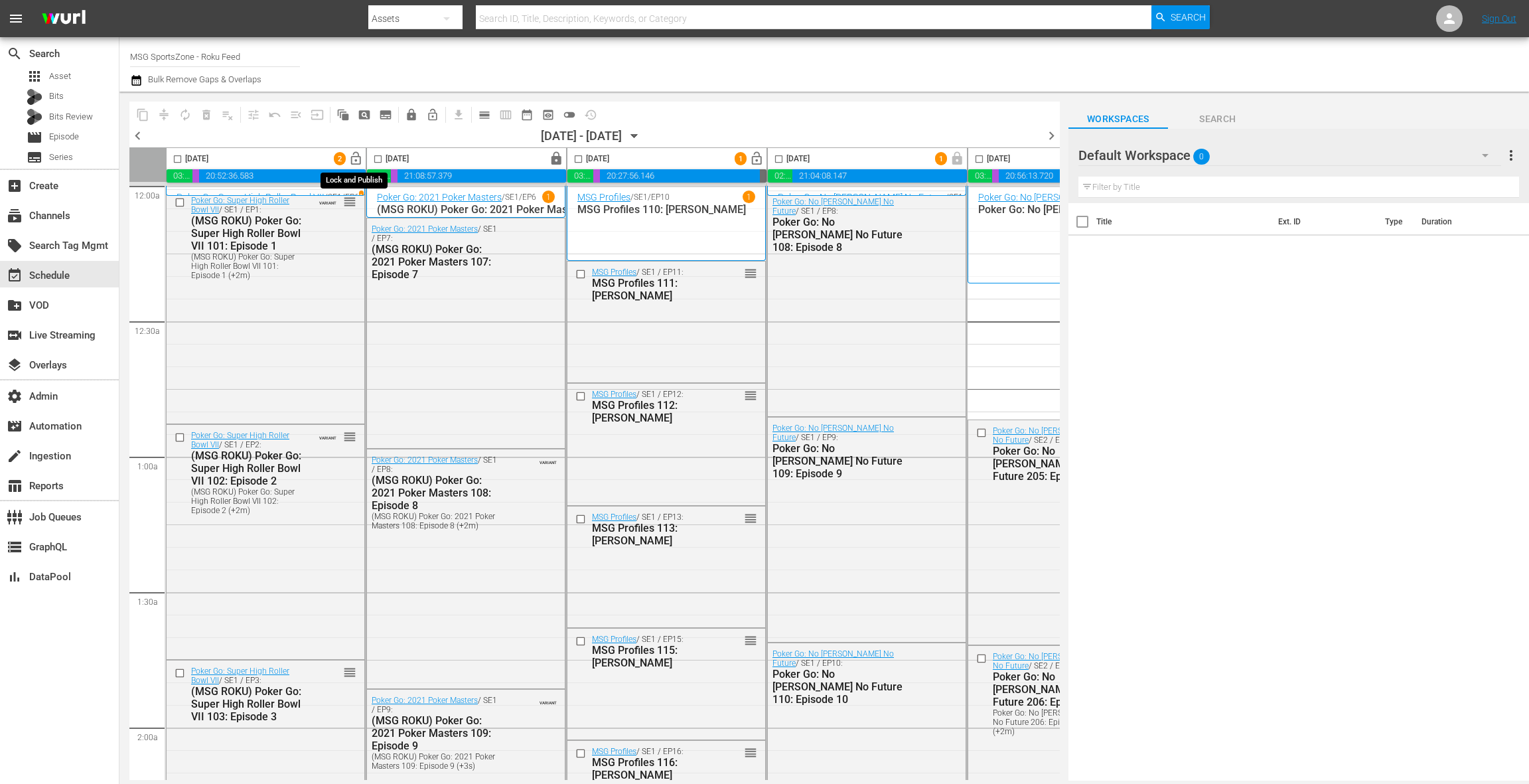
click at [353, 159] on span "lock_open" at bounding box center [356, 158] width 15 height 15
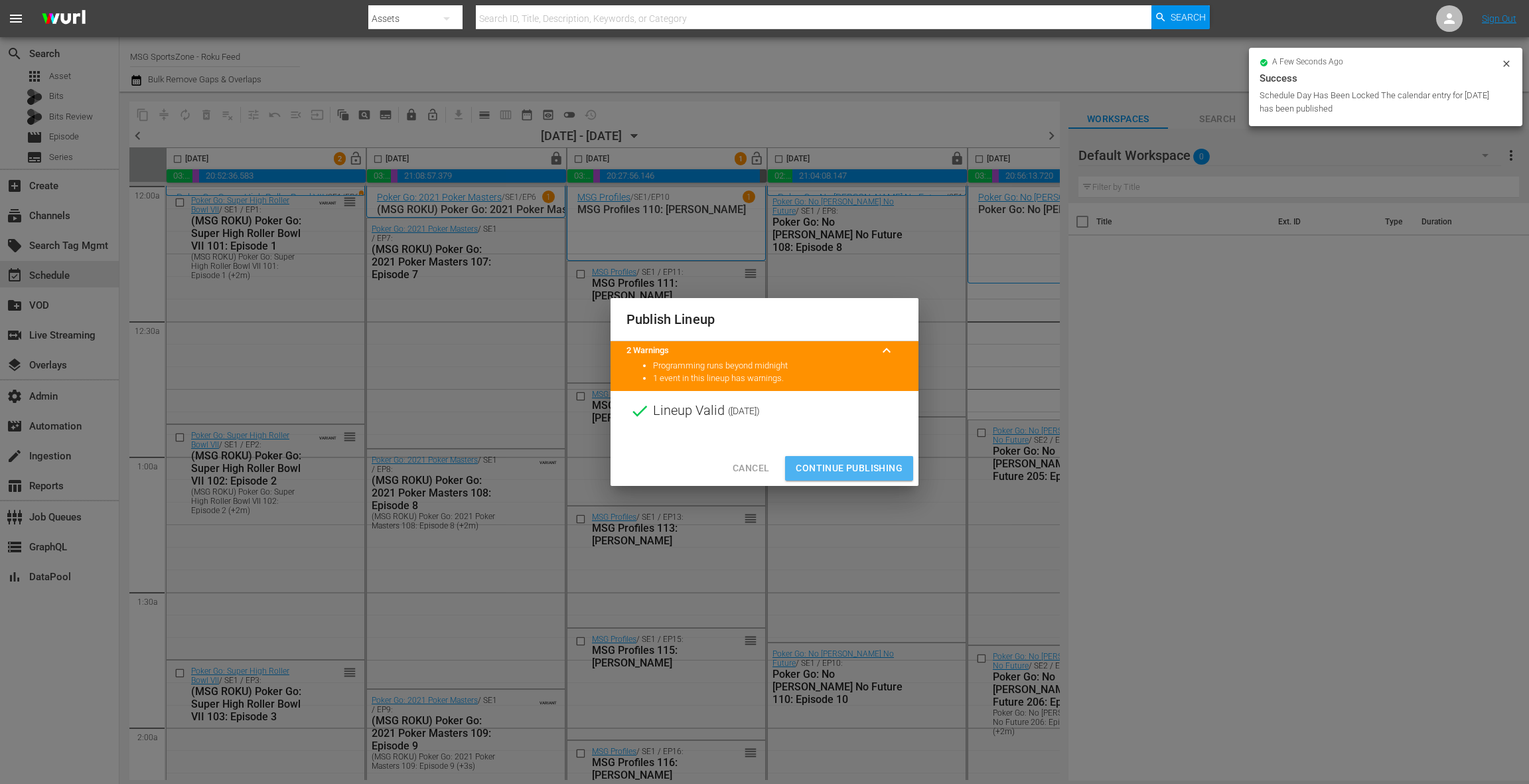
click at [854, 468] on span "Continue Publishing" at bounding box center [850, 468] width 107 height 17
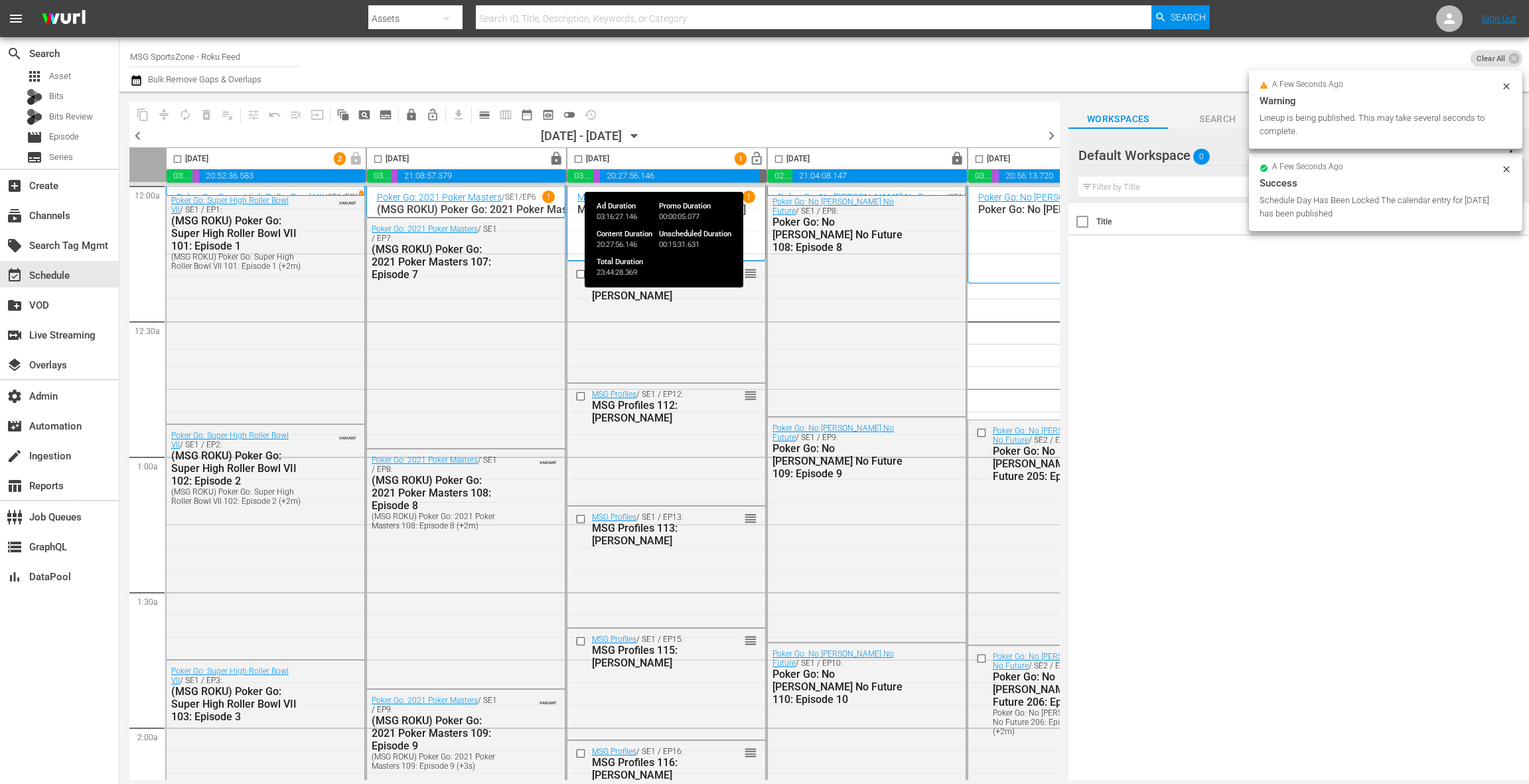
click at [758, 165] on span "lock_open" at bounding box center [756, 158] width 15 height 15
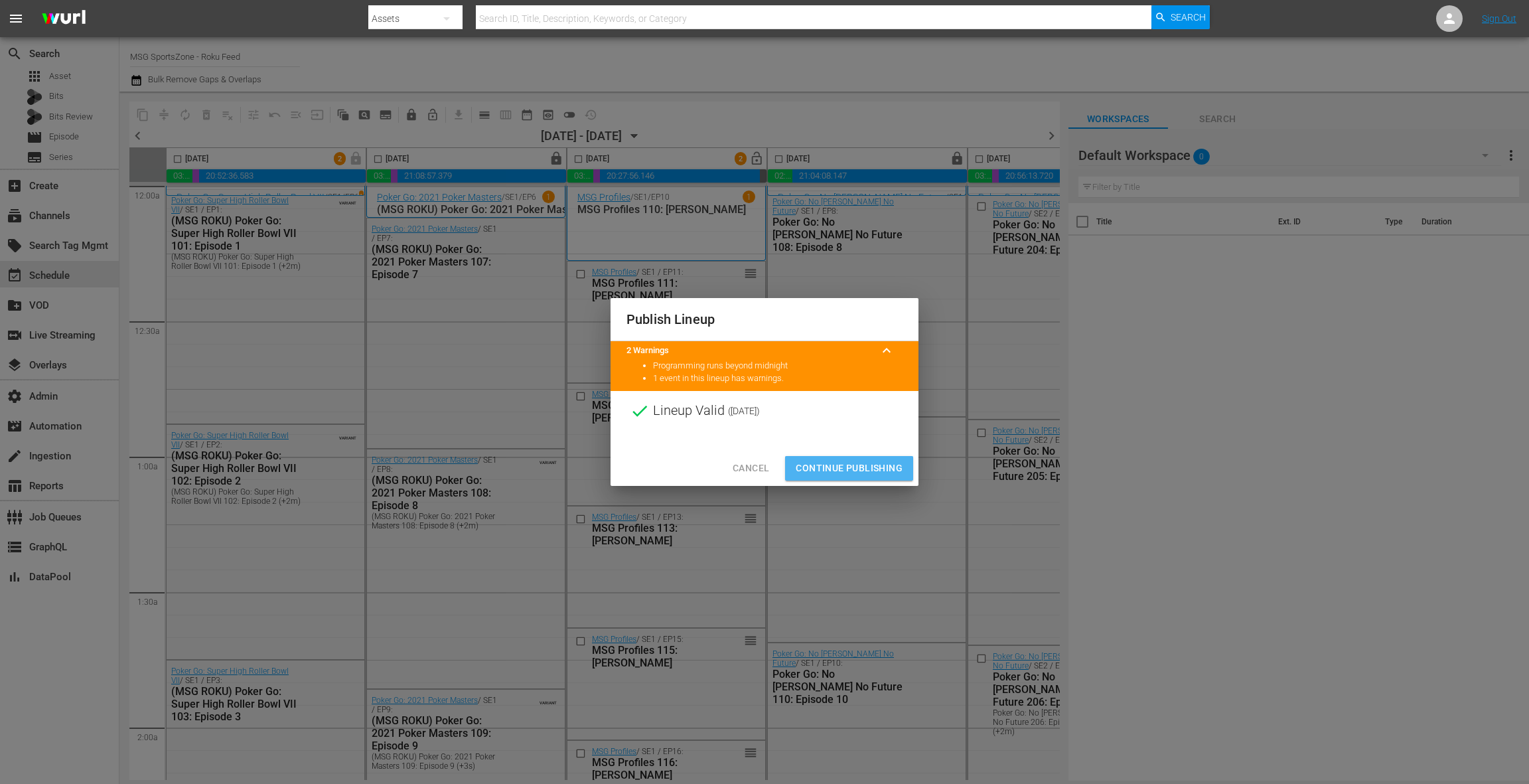
click at [858, 464] on span "Continue Publishing" at bounding box center [850, 468] width 107 height 17
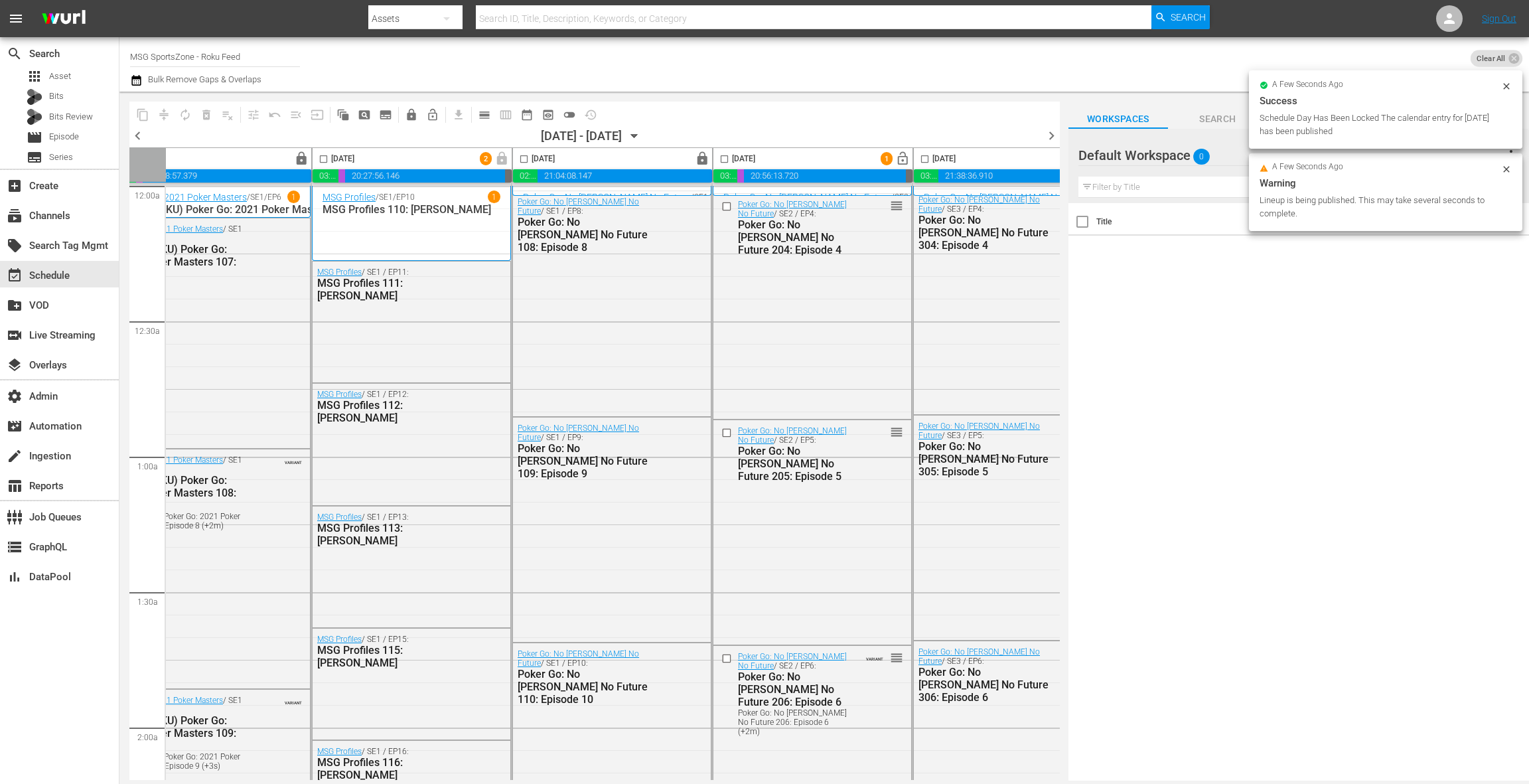
scroll to position [0, 358]
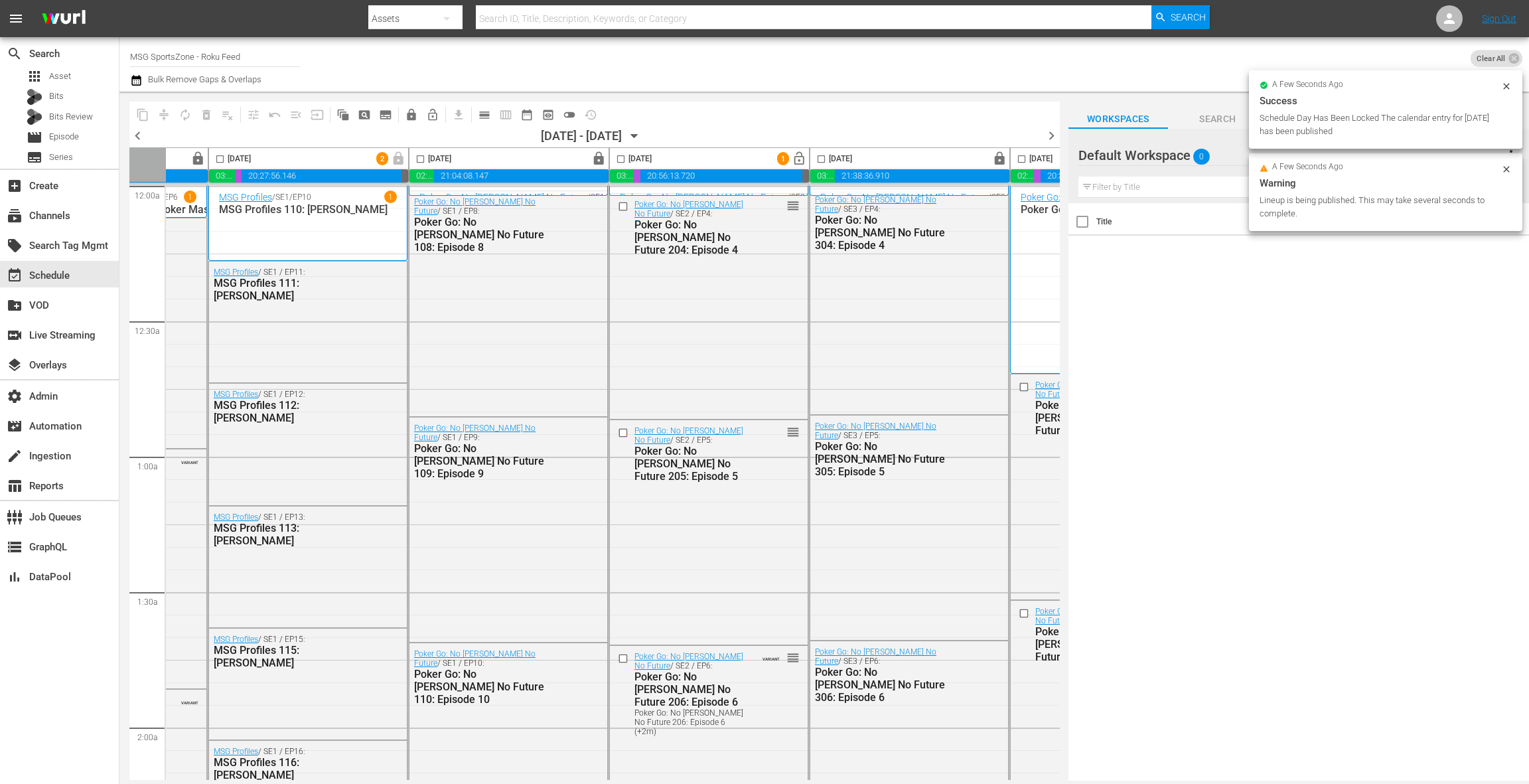
click at [796, 162] on span "lock_open" at bounding box center [799, 158] width 15 height 15
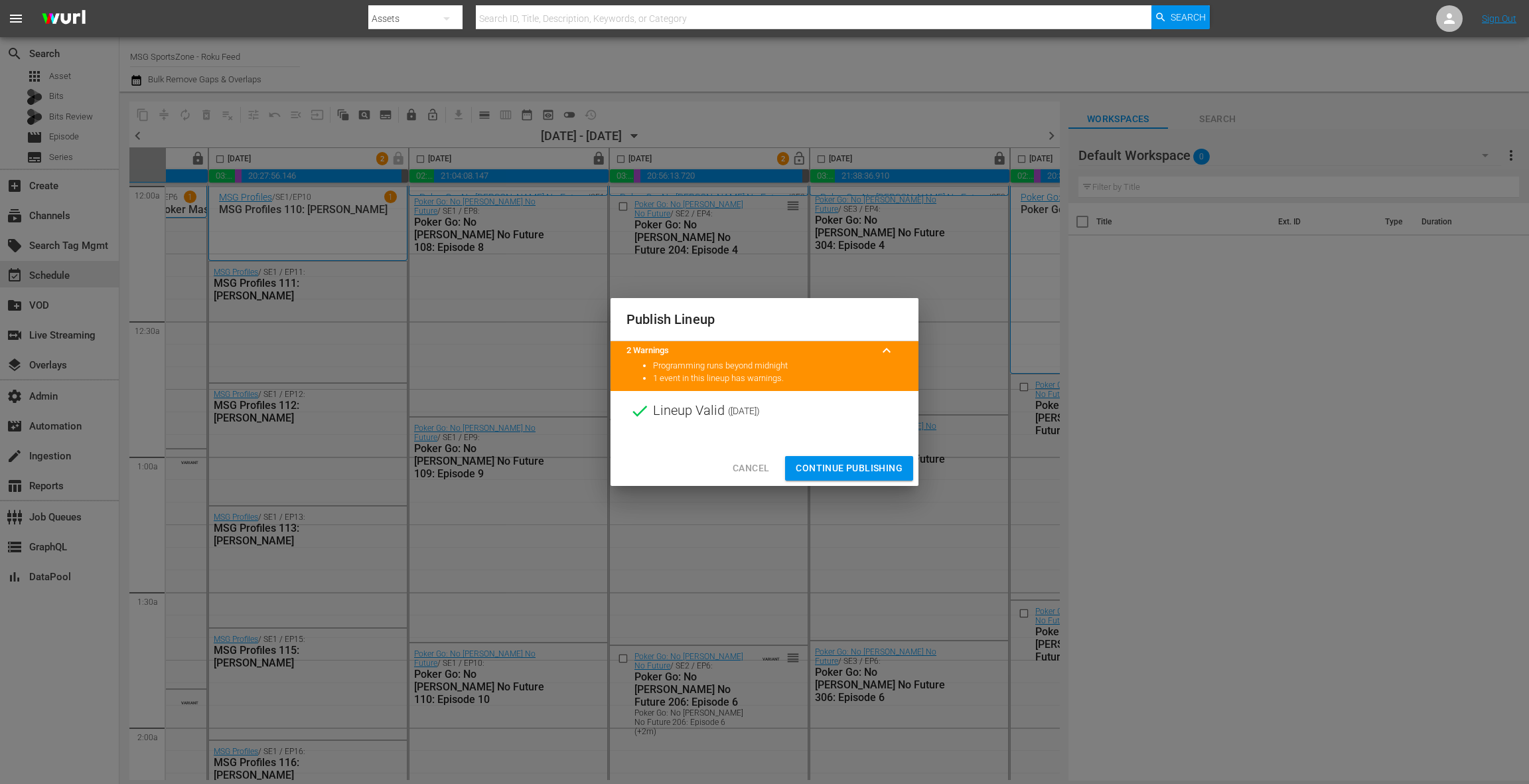
drag, startPoint x: 845, startPoint y: 471, endPoint x: 842, endPoint y: 459, distance: 12.4
click at [845, 471] on span "Continue Publishing" at bounding box center [850, 468] width 107 height 17
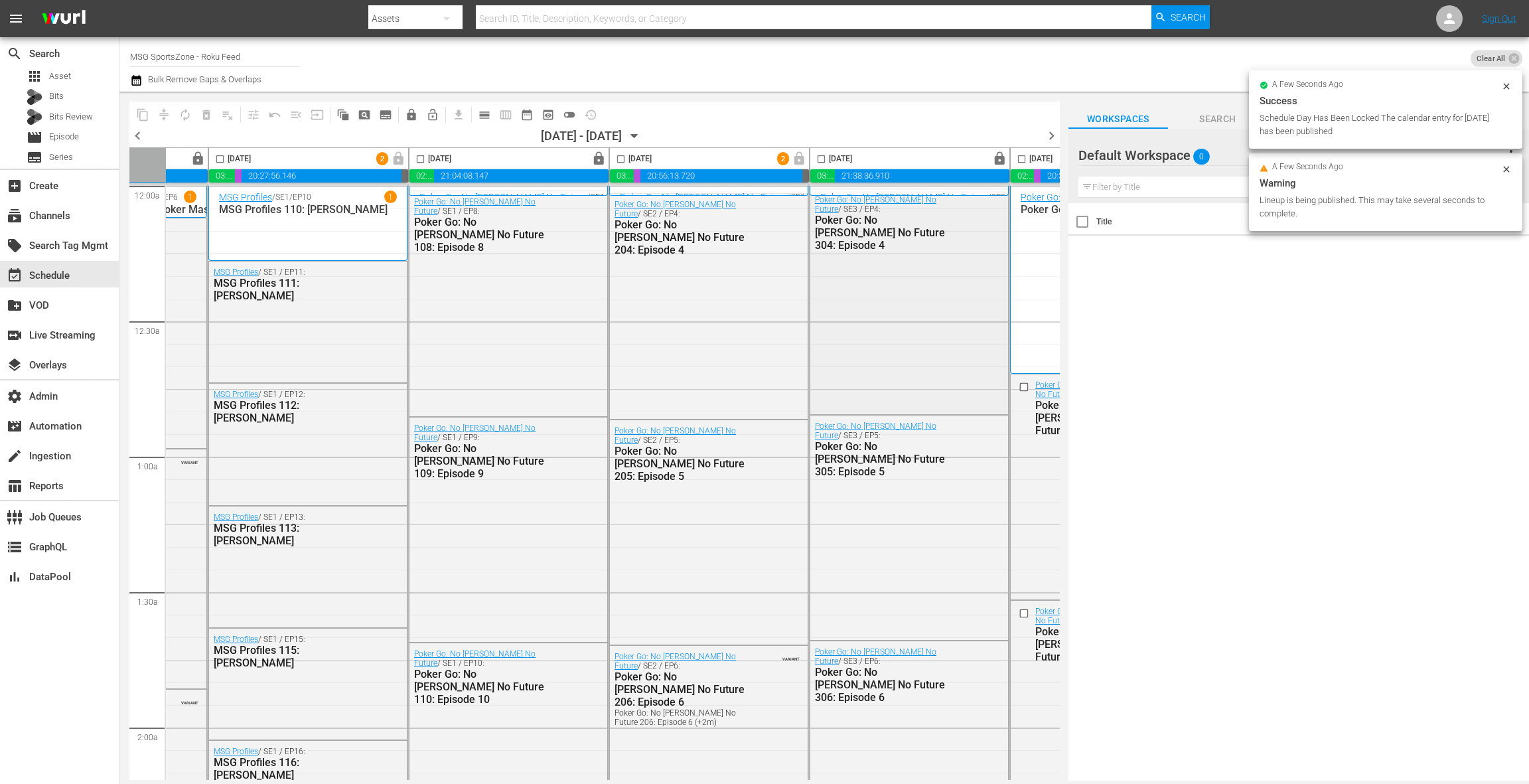
scroll to position [0, 515]
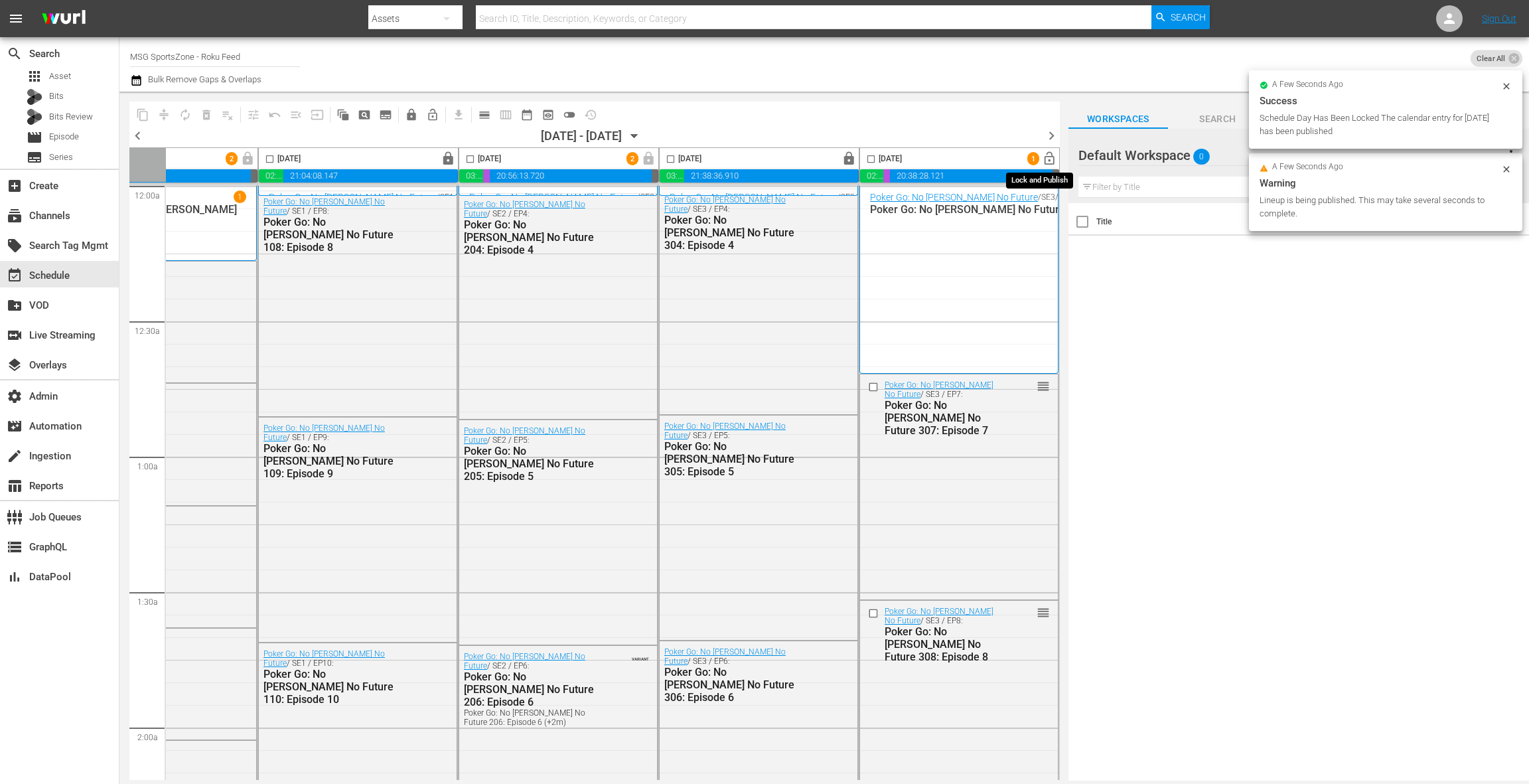
click at [1042, 157] on span "lock_open" at bounding box center [1049, 158] width 15 height 15
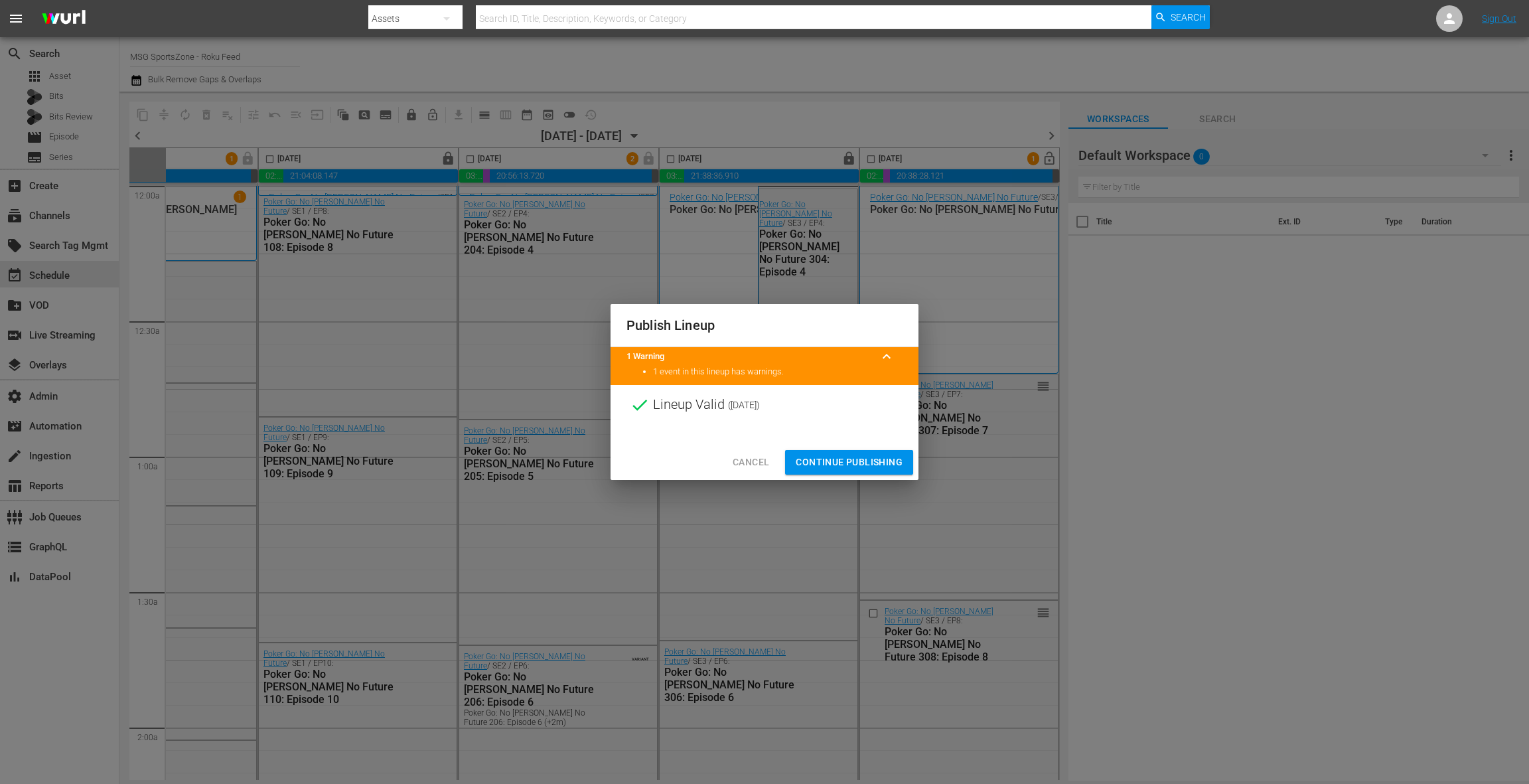
click at [862, 466] on span "Continue Publishing" at bounding box center [850, 462] width 107 height 17
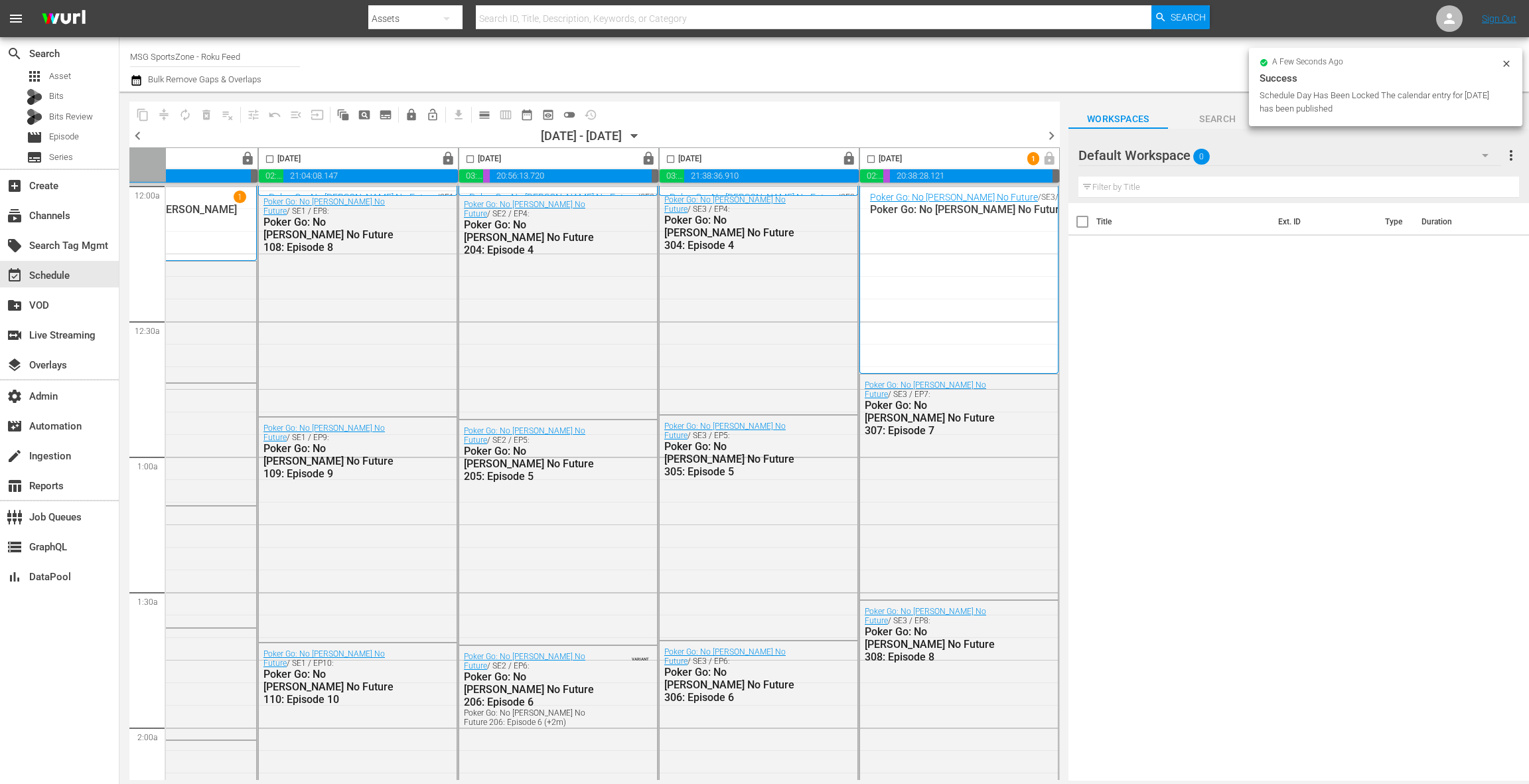
click at [1048, 134] on span "chevron_right" at bounding box center [1051, 135] width 17 height 17
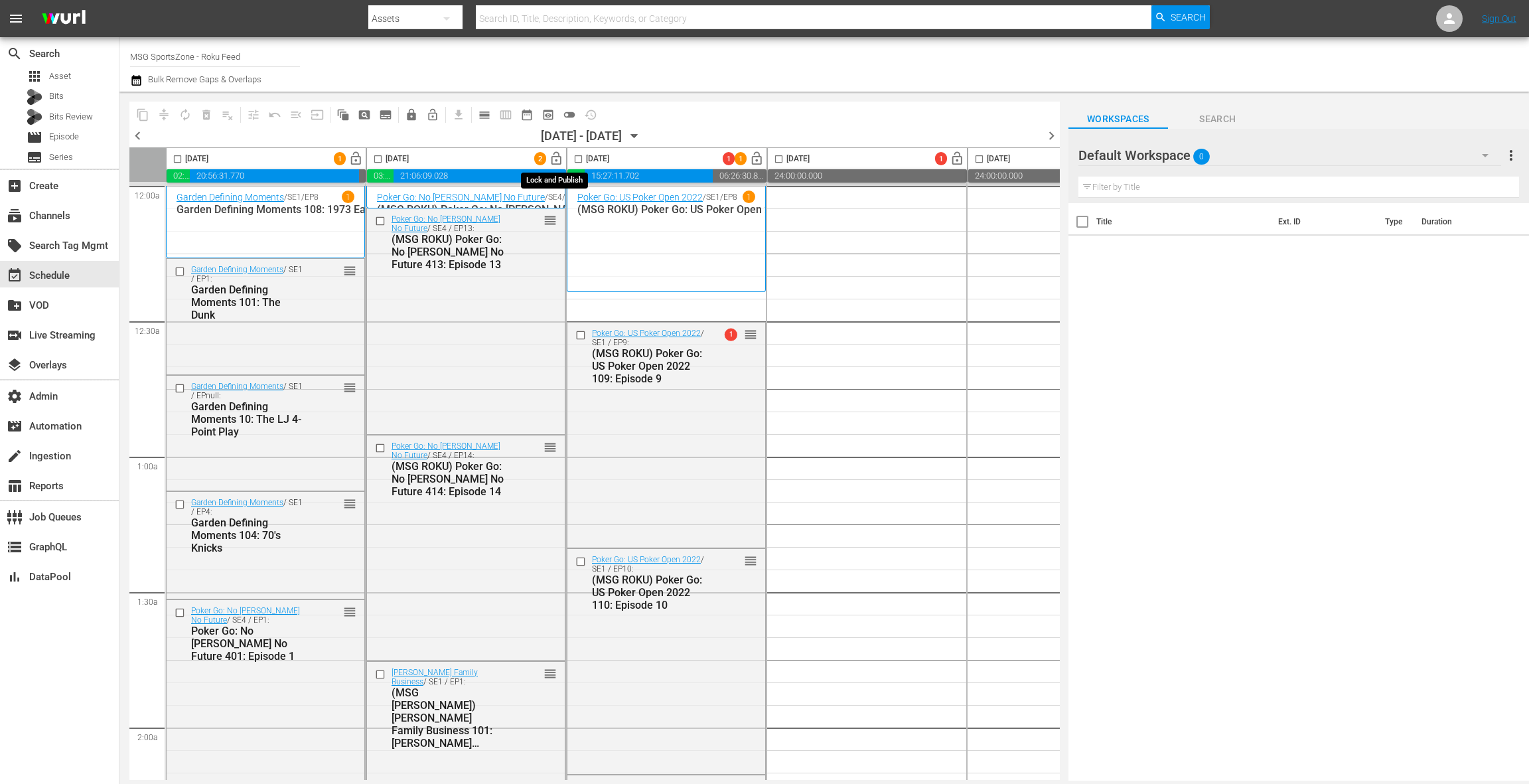
click at [554, 161] on span "lock_open" at bounding box center [556, 158] width 15 height 15
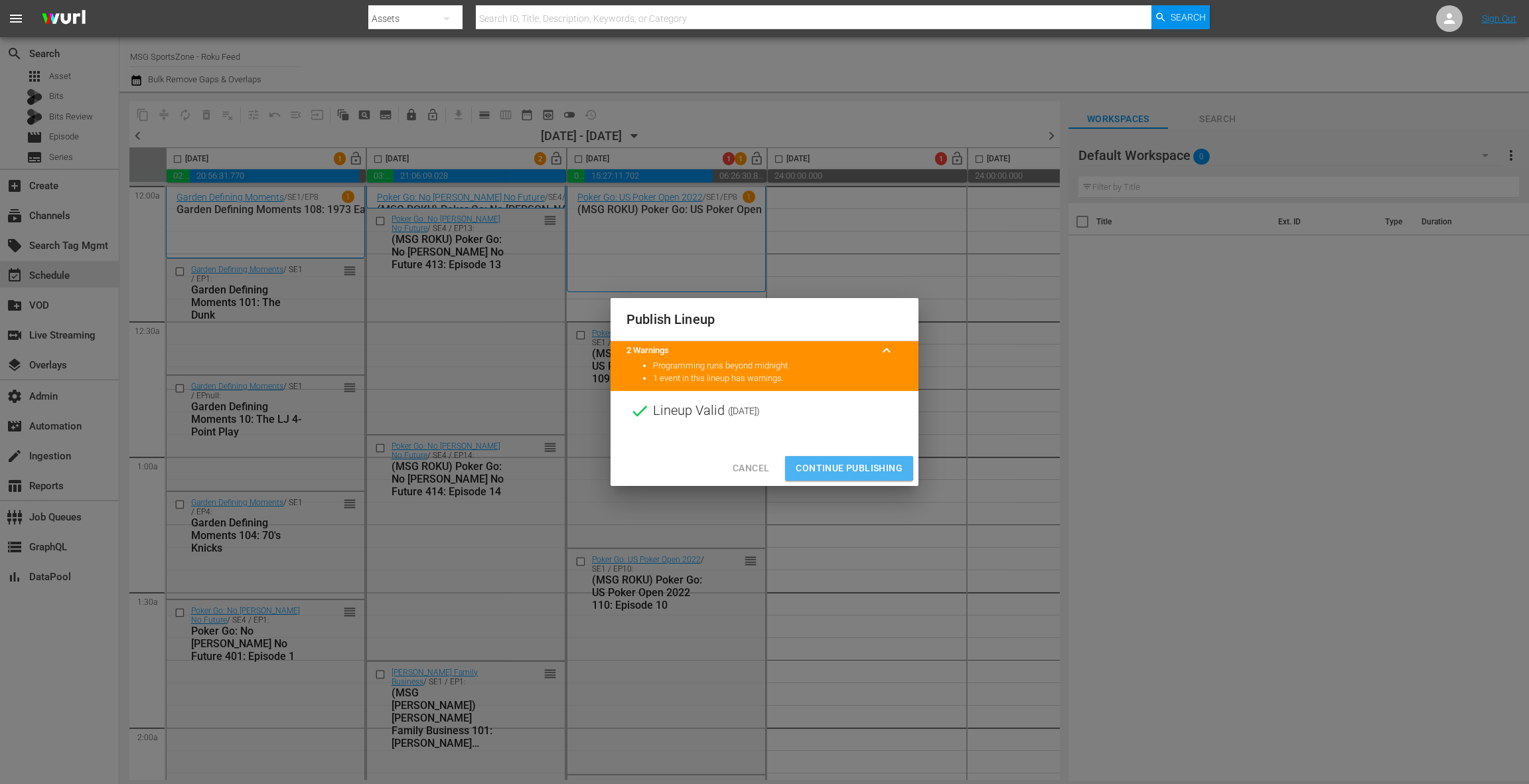
drag, startPoint x: 841, startPoint y: 468, endPoint x: 614, endPoint y: 325, distance: 268.3
click at [841, 468] on span "Continue Publishing" at bounding box center [850, 468] width 107 height 17
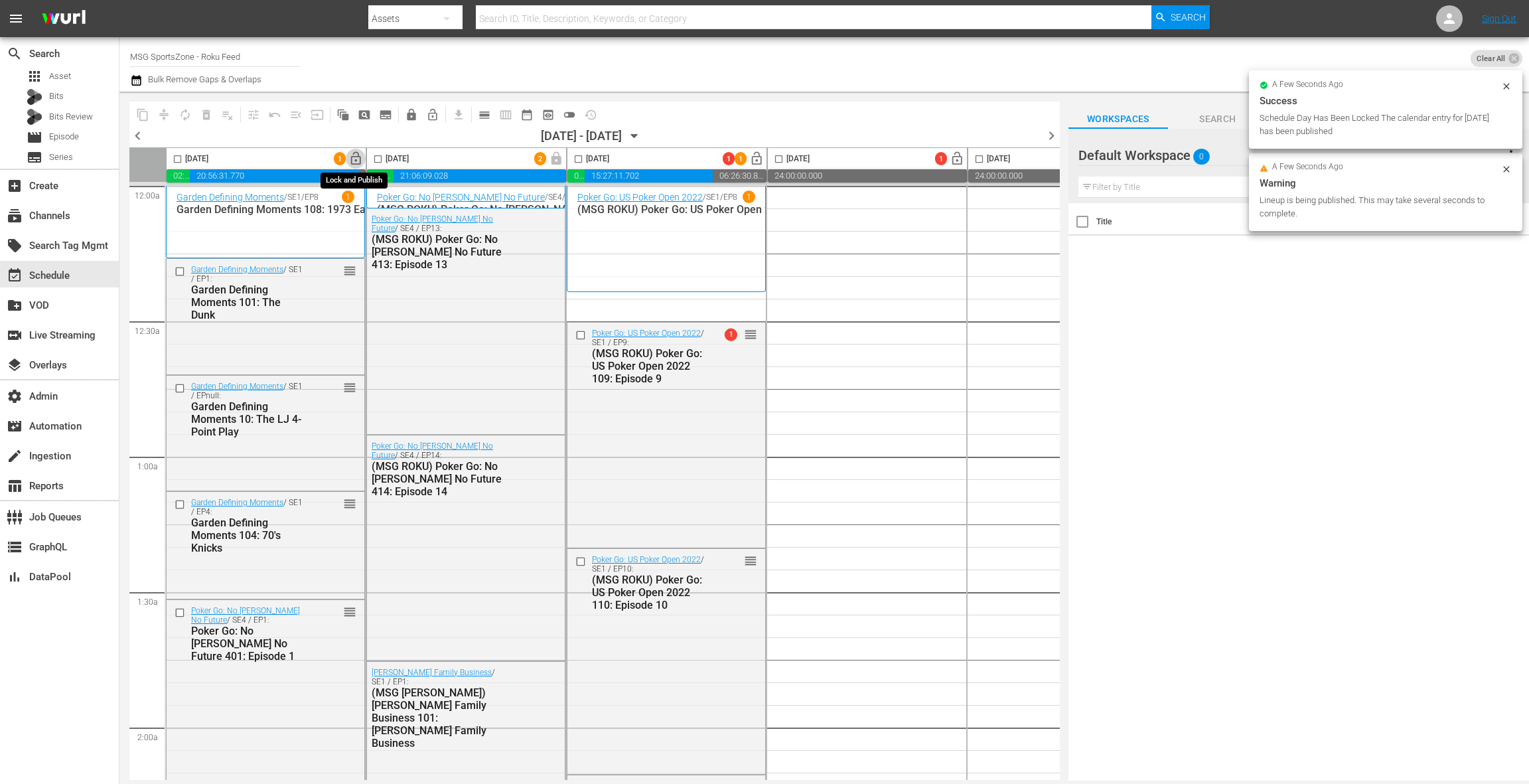
click at [356, 161] on span "lock_open" at bounding box center [356, 158] width 15 height 15
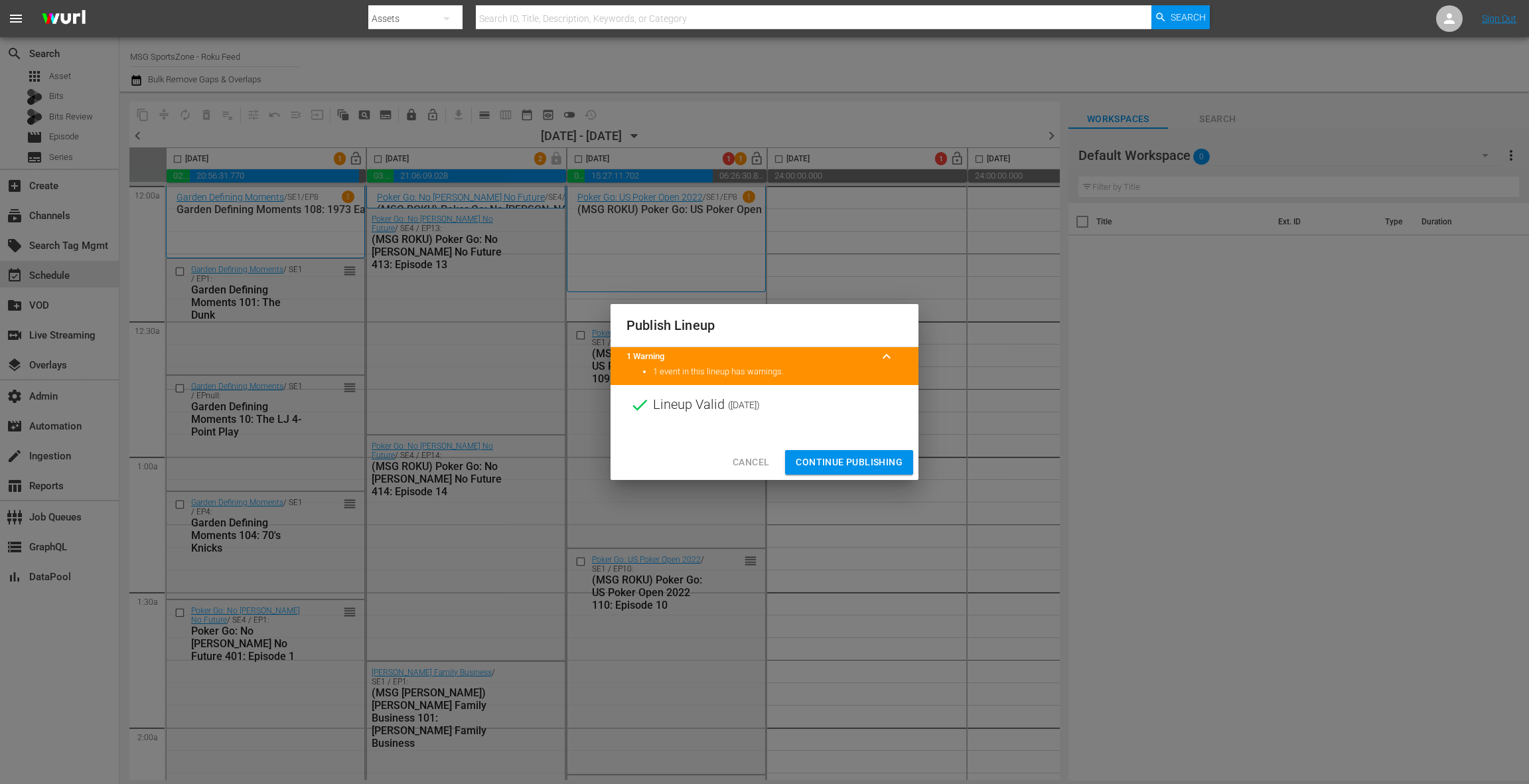
click at [843, 460] on span "Continue Publishing" at bounding box center [850, 462] width 107 height 17
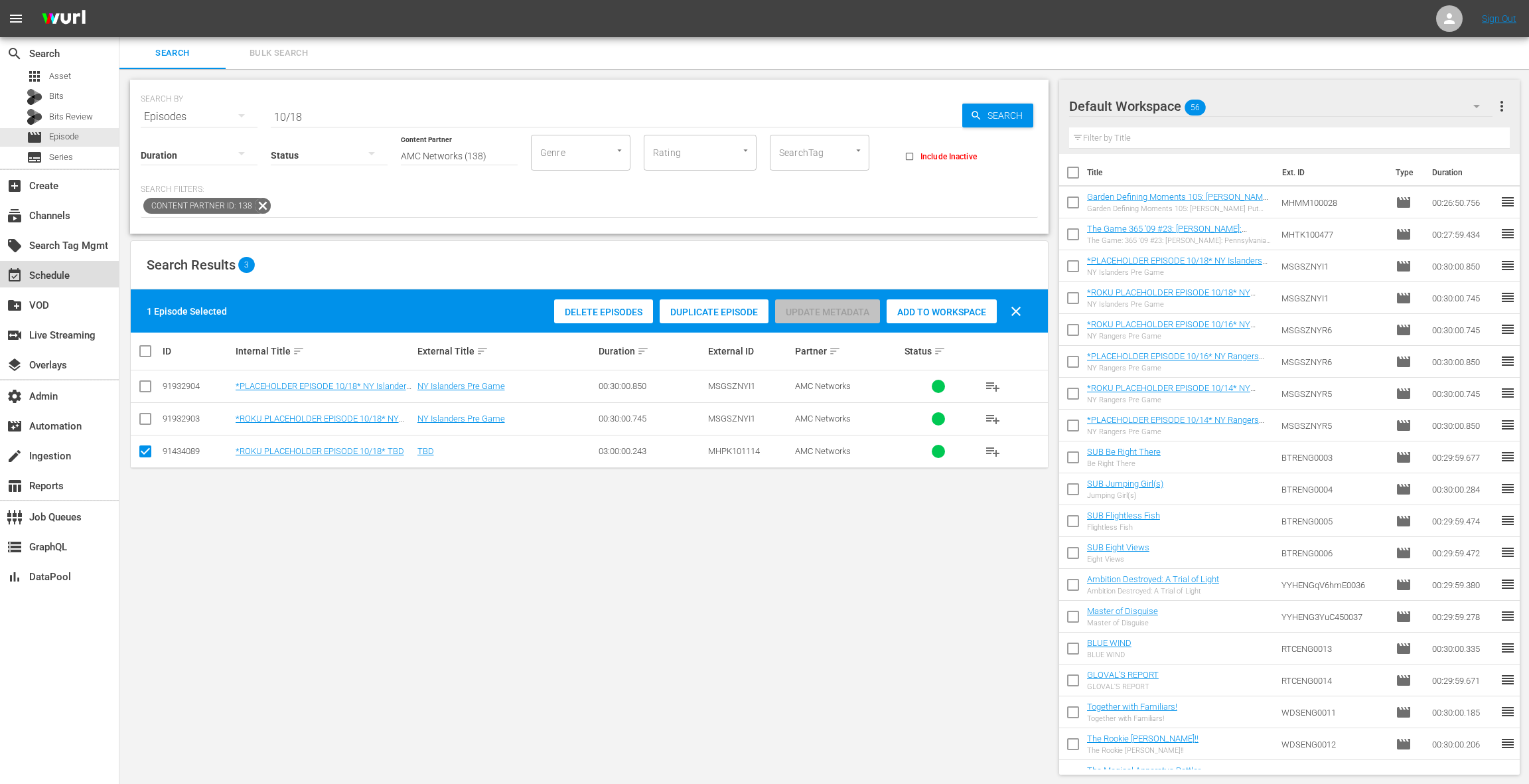
click at [57, 272] on div "event_available Schedule" at bounding box center [37, 273] width 74 height 12
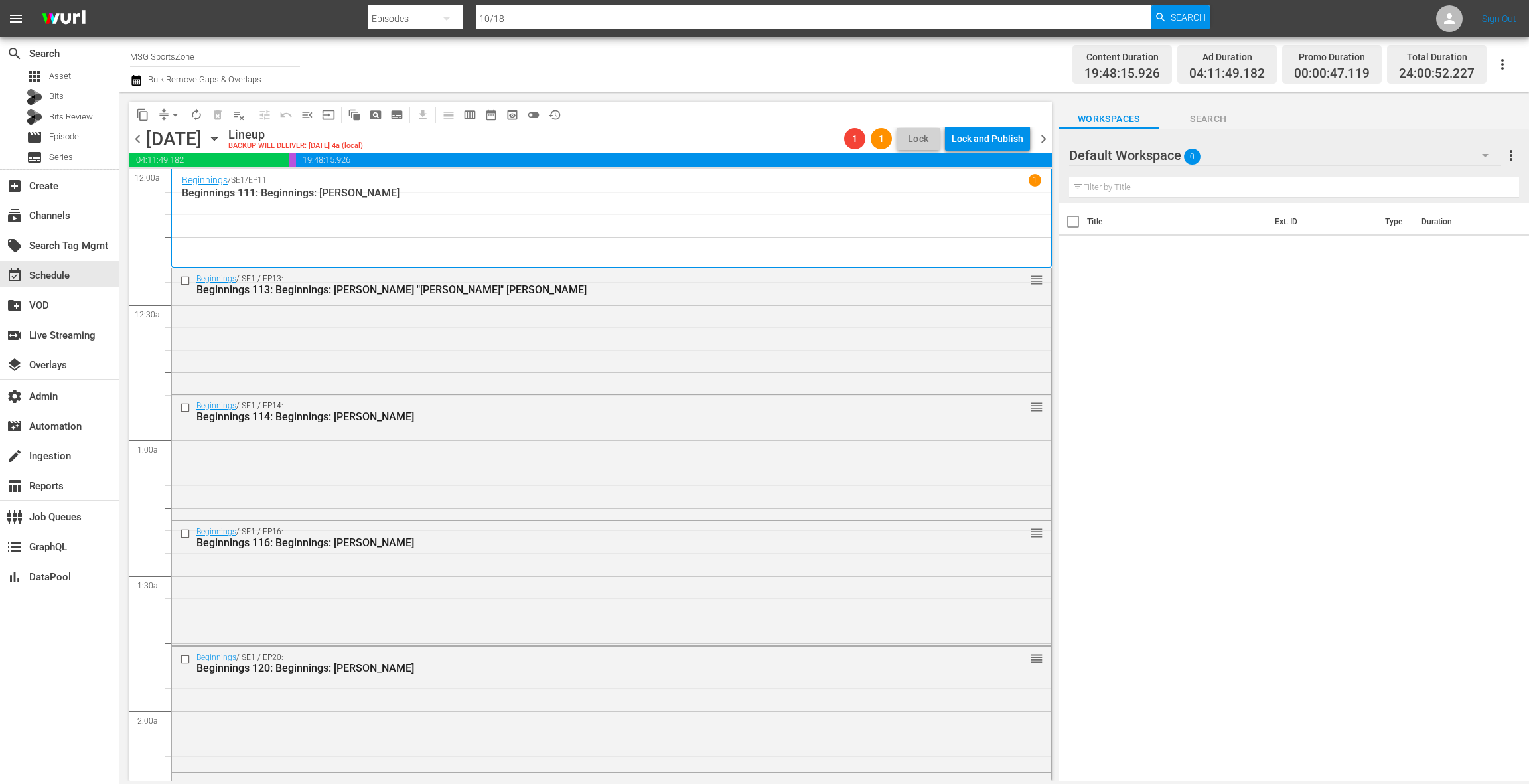
click at [141, 137] on span "chevron_left" at bounding box center [137, 139] width 17 height 17
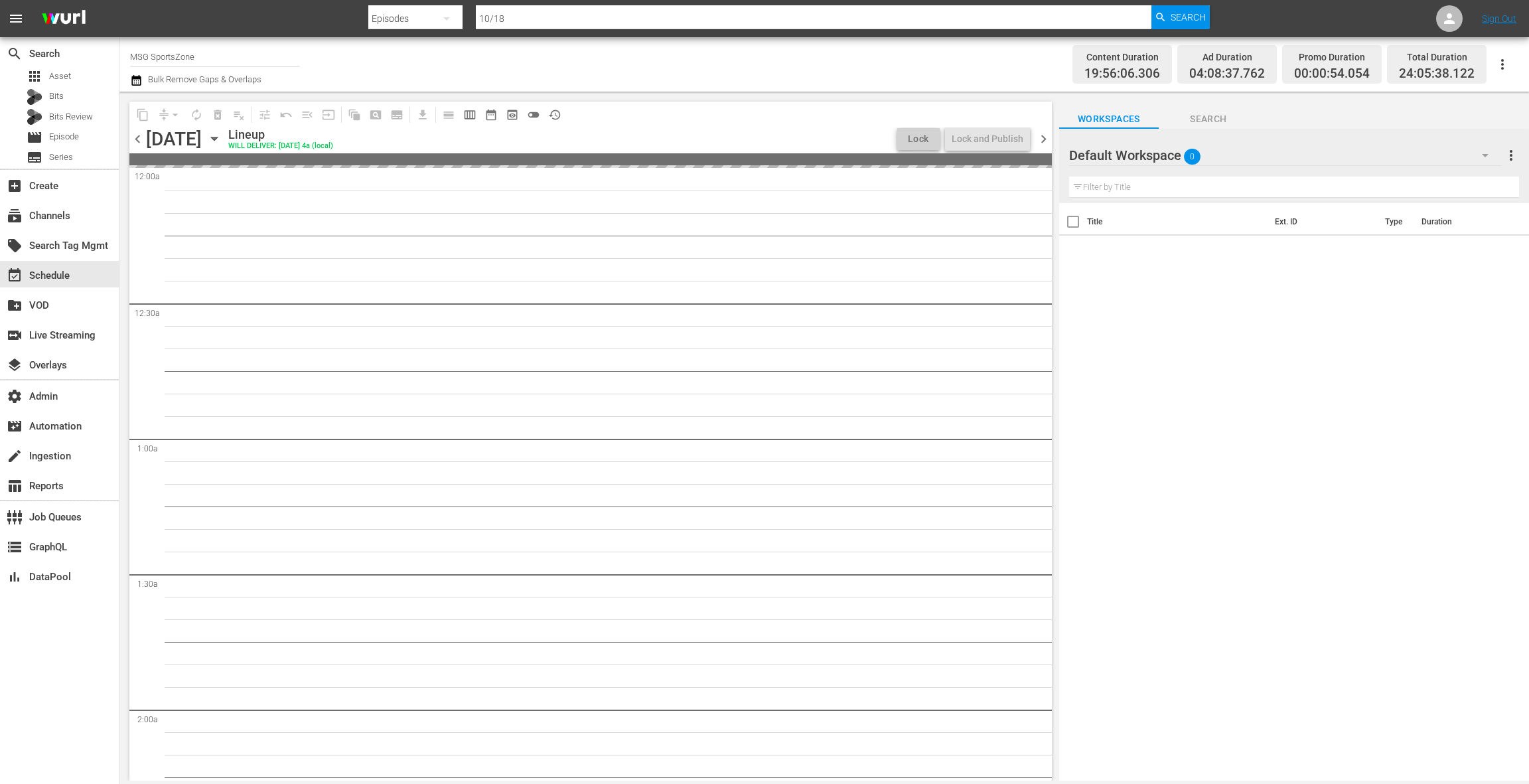
click at [141, 137] on span "chevron_left" at bounding box center [137, 139] width 17 height 17
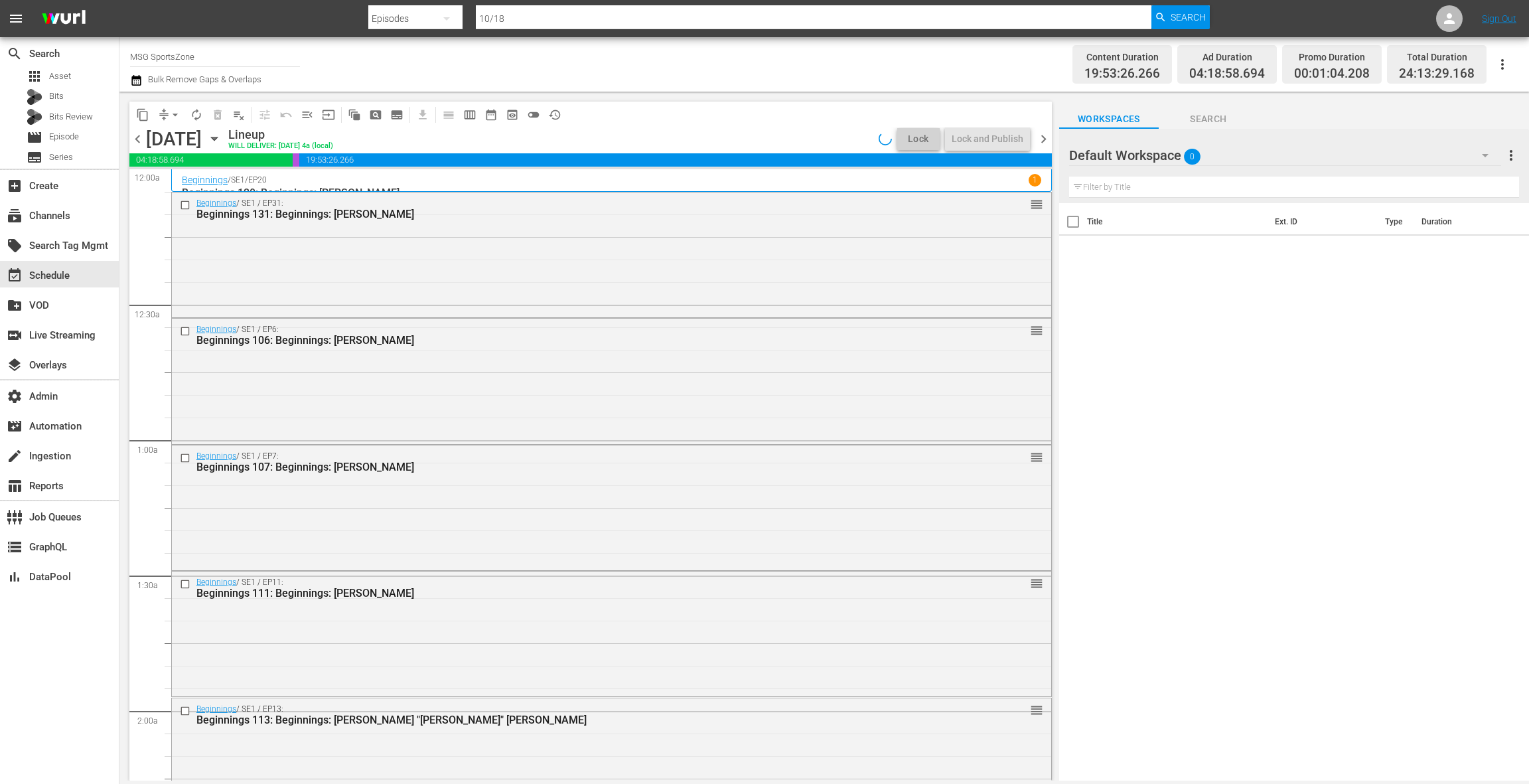
click at [143, 140] on span "chevron_left" at bounding box center [137, 139] width 17 height 17
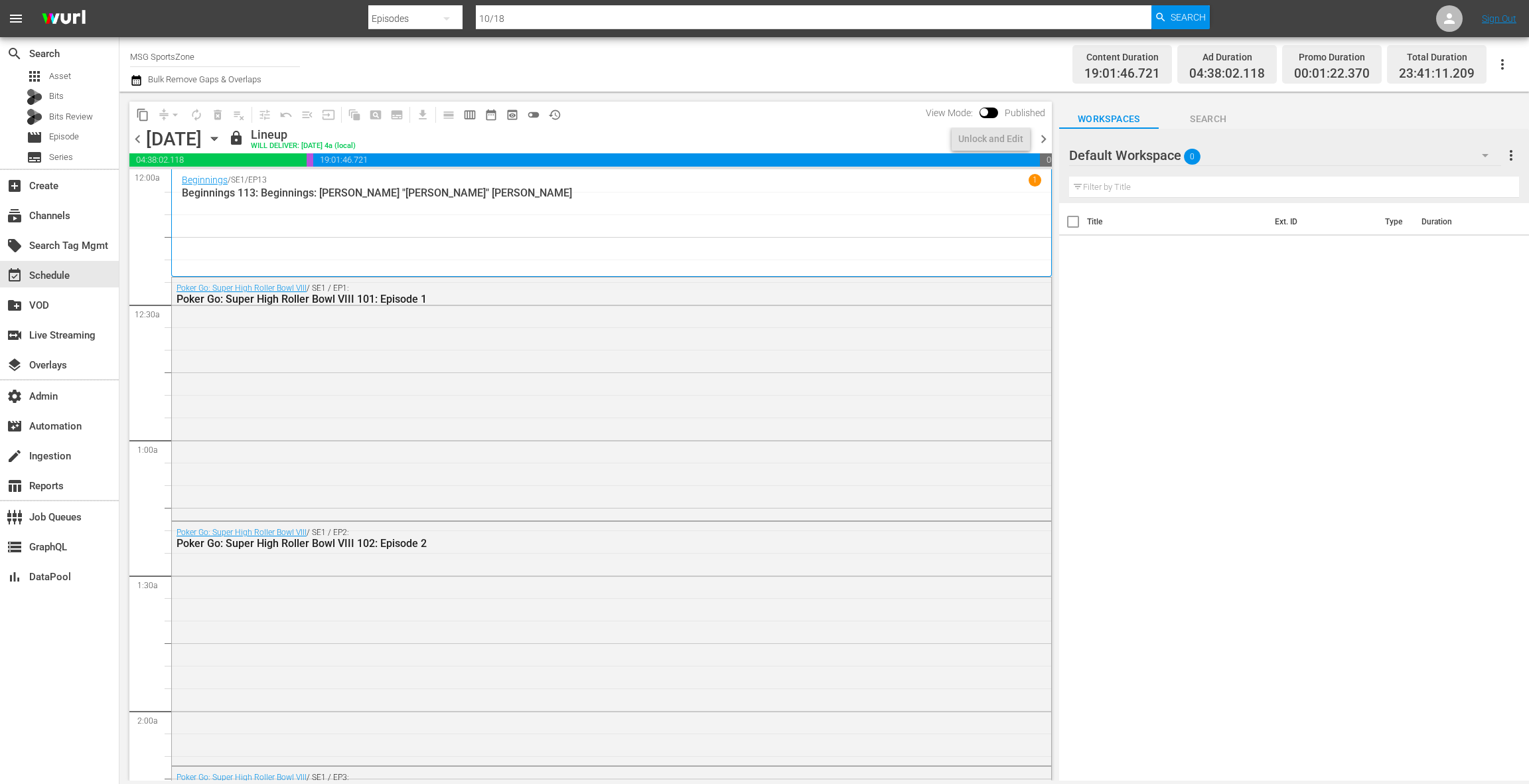
click at [1042, 142] on span "chevron_right" at bounding box center [1043, 139] width 17 height 17
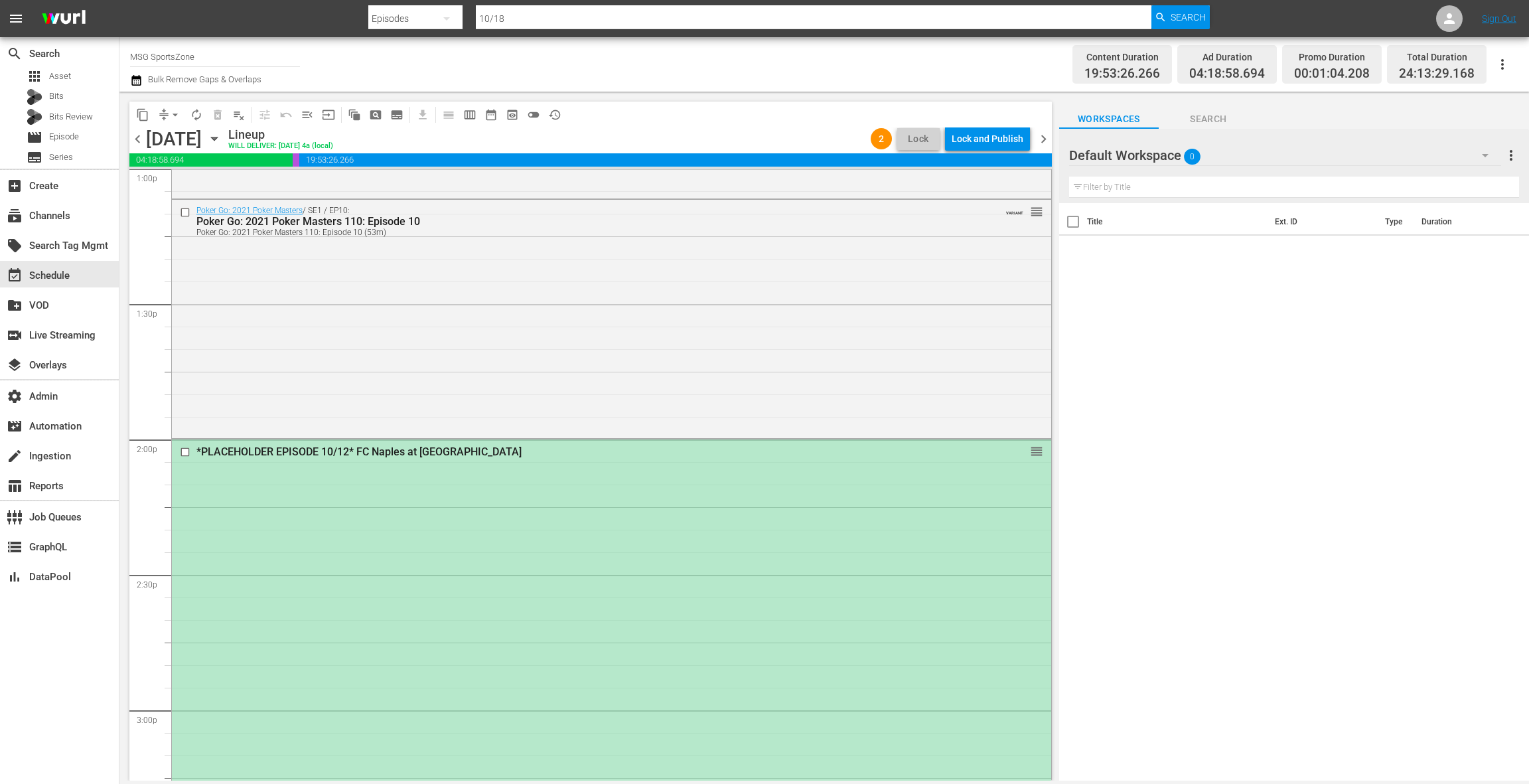
scroll to position [3661, 0]
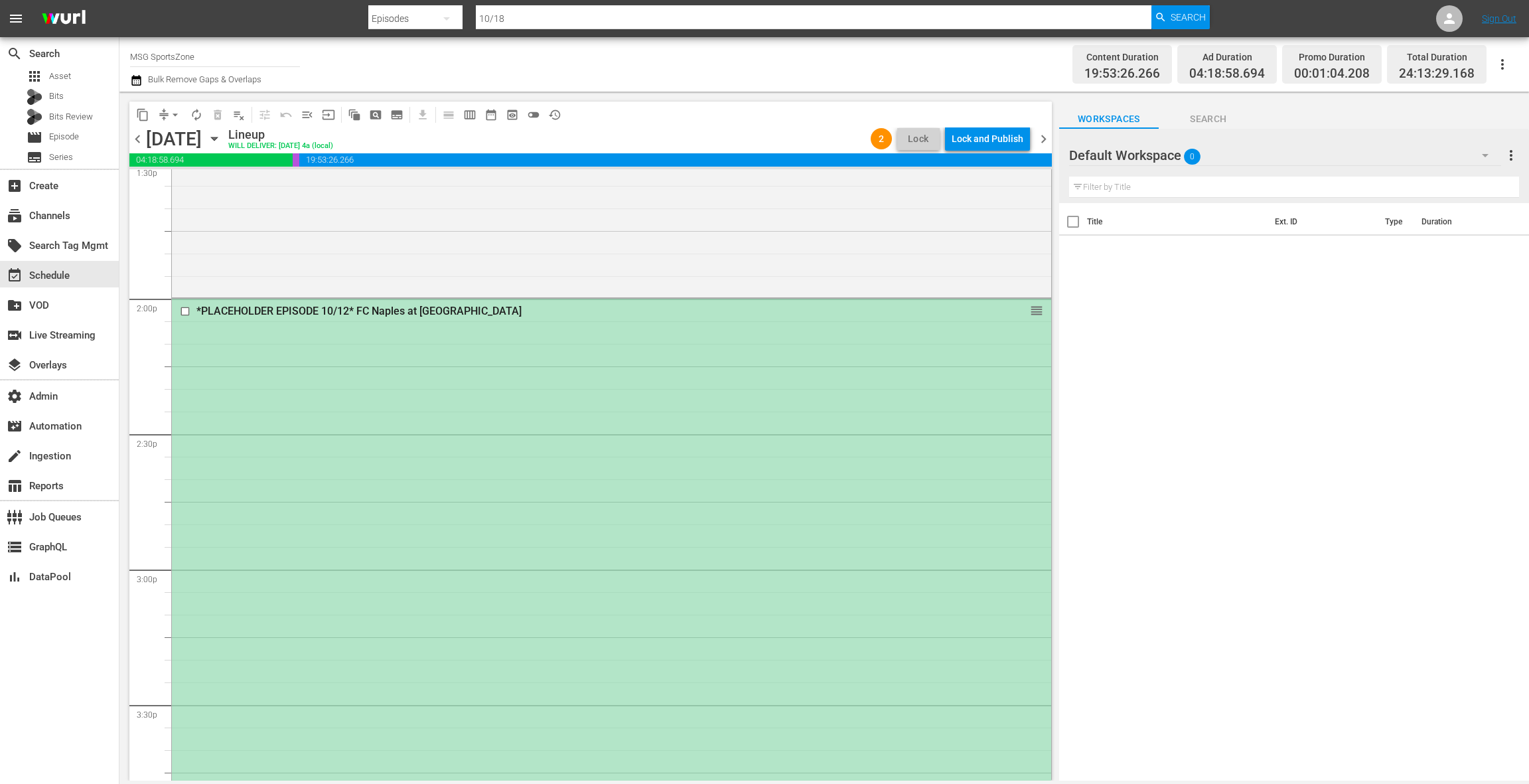
click at [593, 392] on div "*PLACEHOLDER EPISODE 10/12* FC Naples at [GEOGRAPHIC_DATA] SC reorder" at bounding box center [611, 702] width 879 height 808
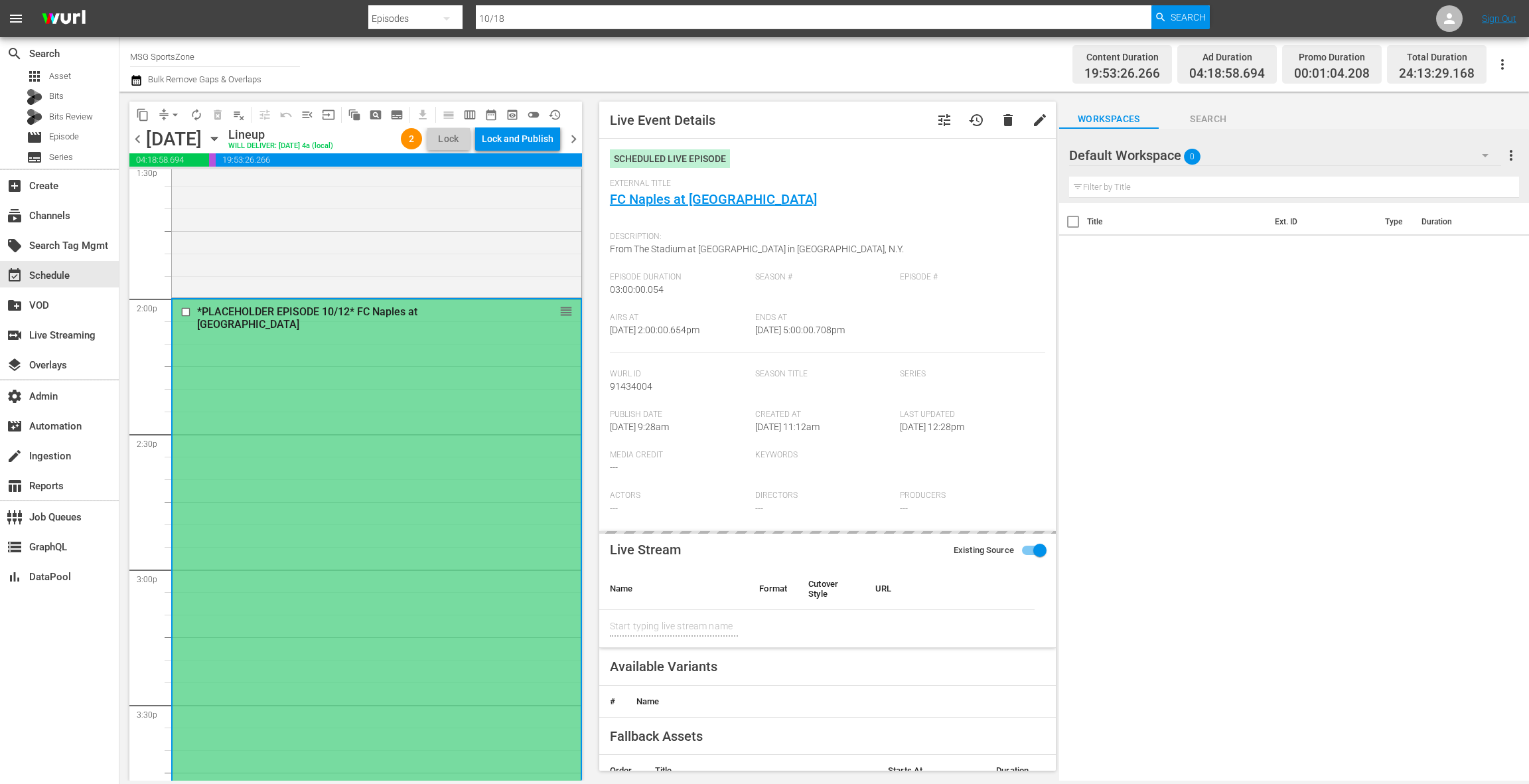
type input "FC Naples at [GEOGRAPHIC_DATA]"
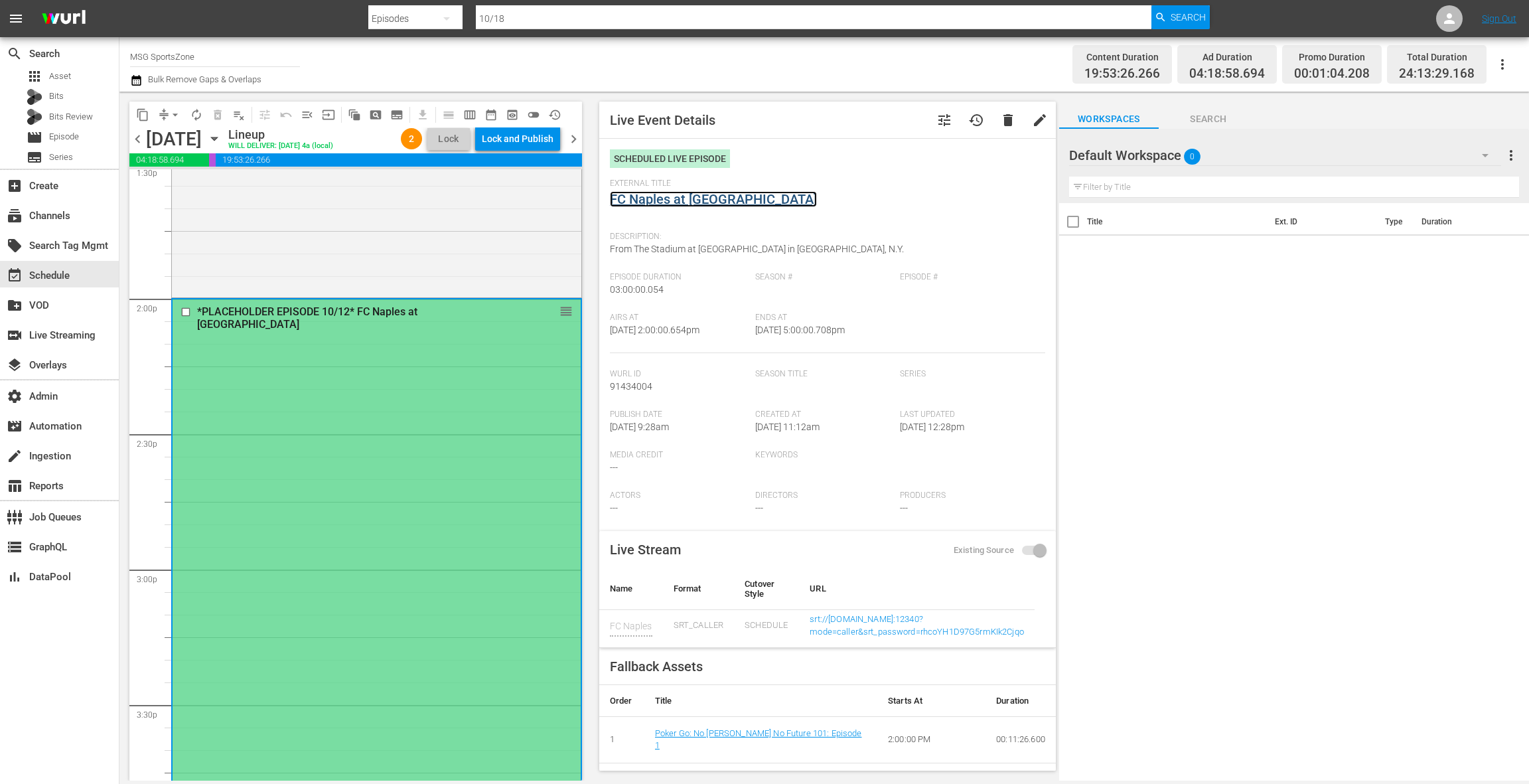
click at [669, 196] on link "FC Naples at Westchester SC" at bounding box center [713, 199] width 207 height 16
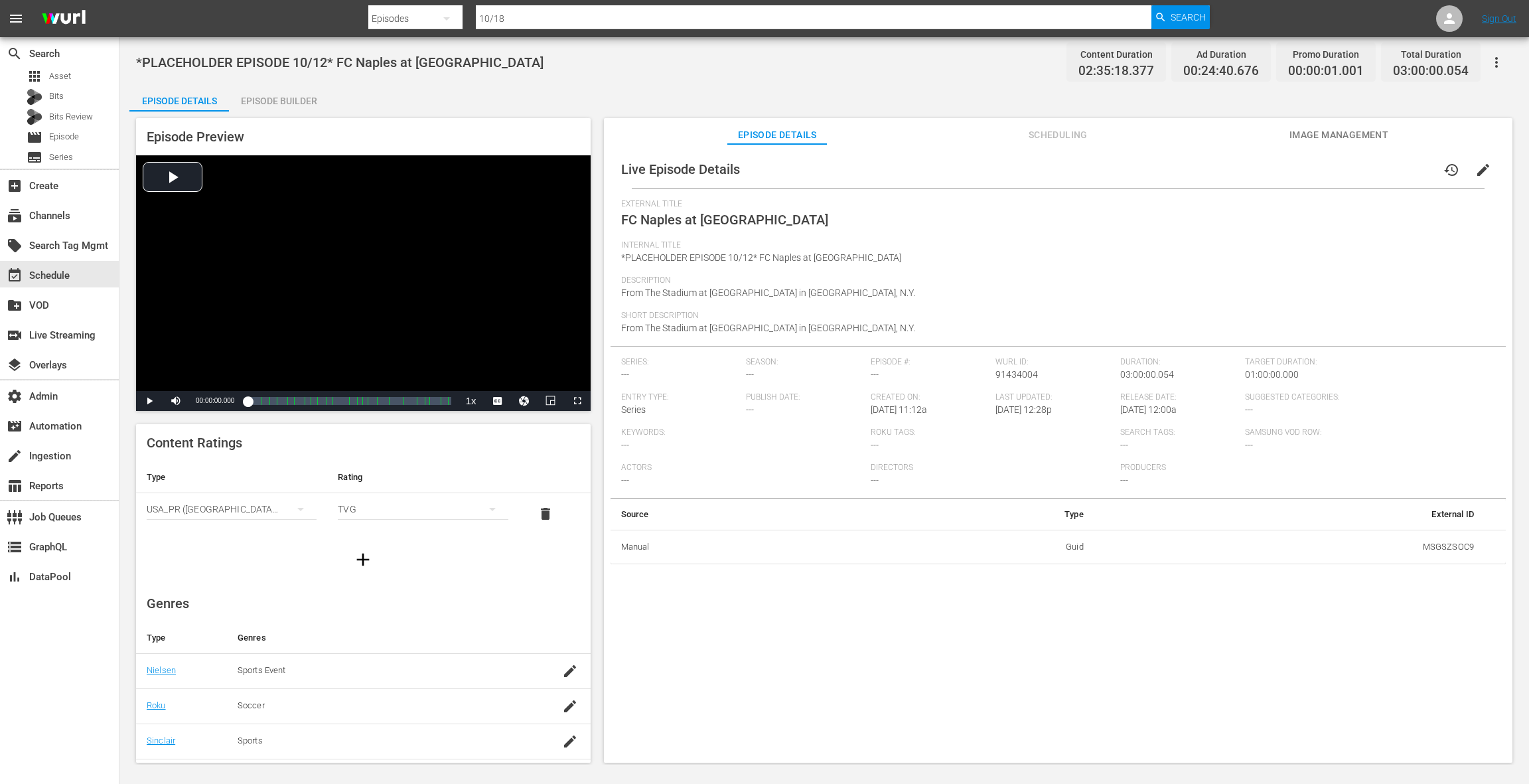
scroll to position [135, 0]
click at [564, 535] on icon "button" at bounding box center [570, 536] width 16 height 16
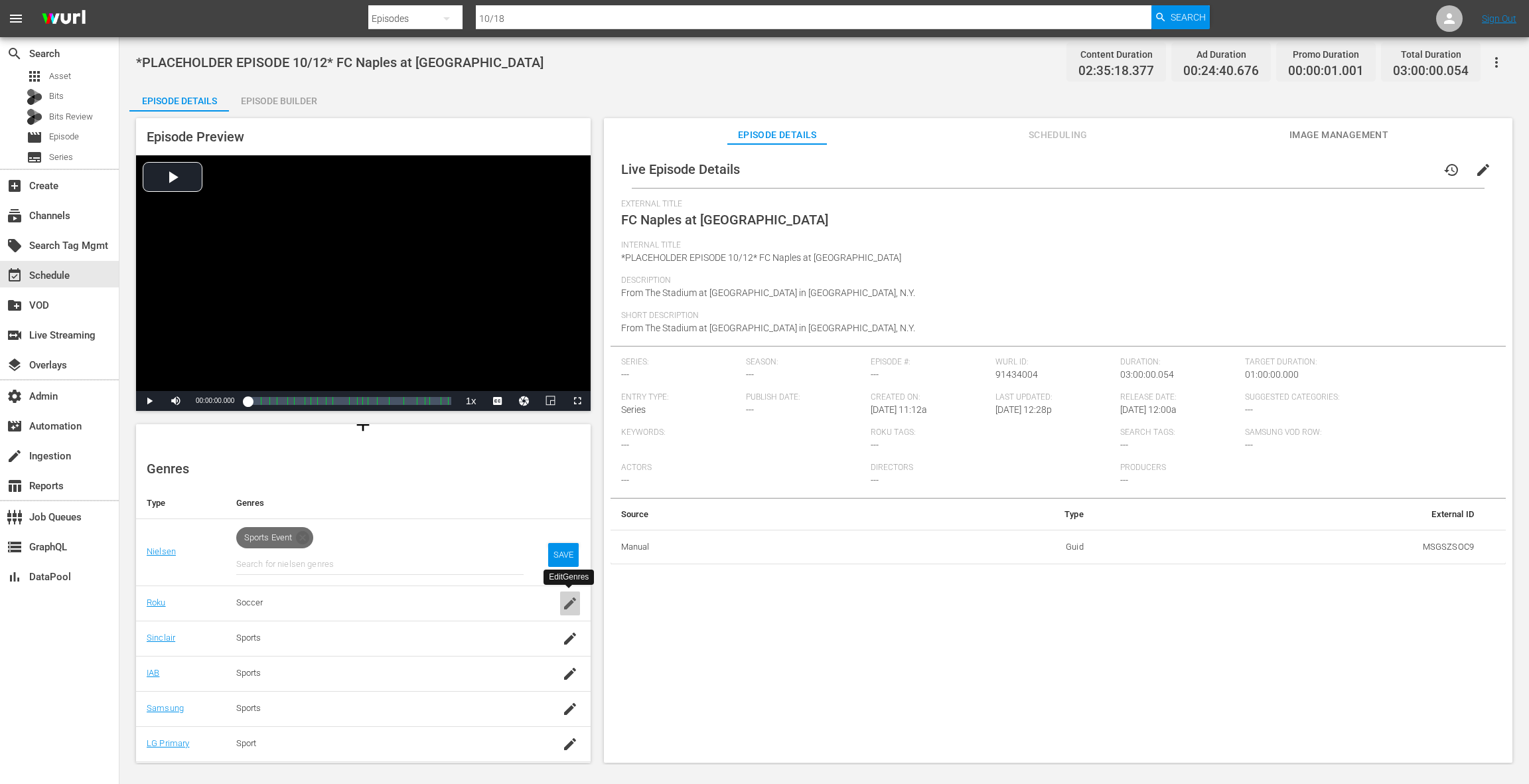
click at [566, 600] on icon "button" at bounding box center [570, 603] width 16 height 16
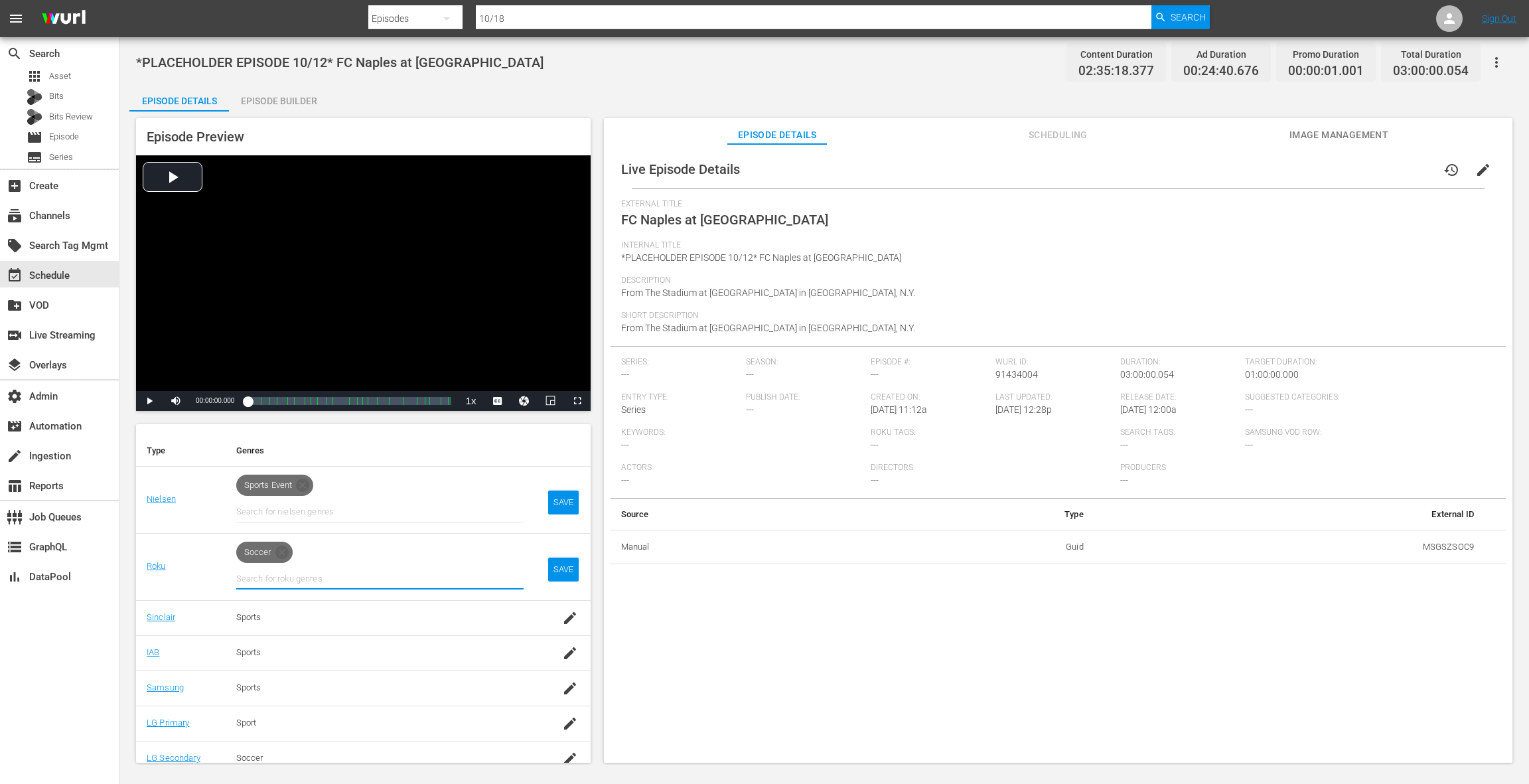
scroll to position [198, 0]
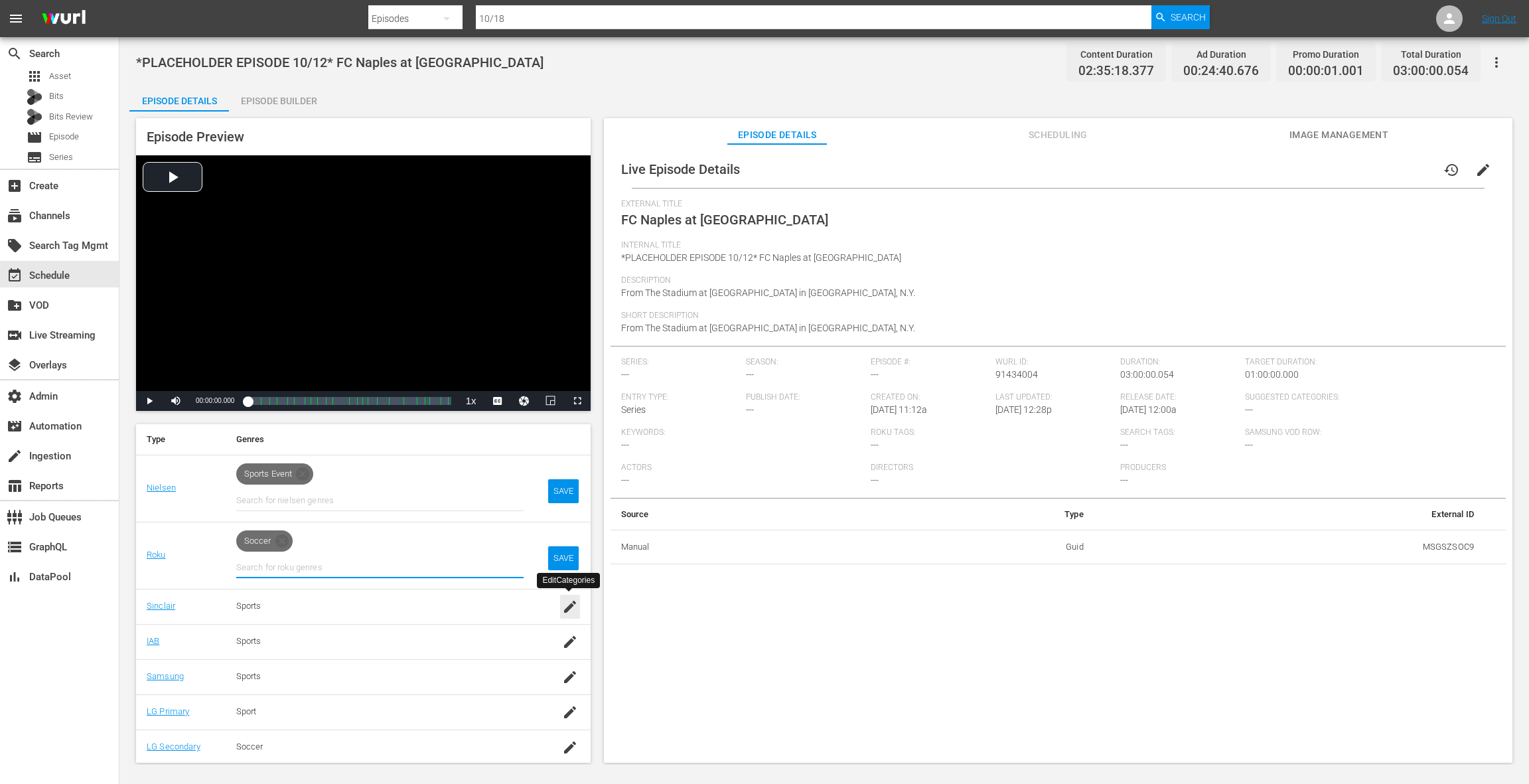
click at [567, 603] on icon "button" at bounding box center [570, 607] width 16 height 16
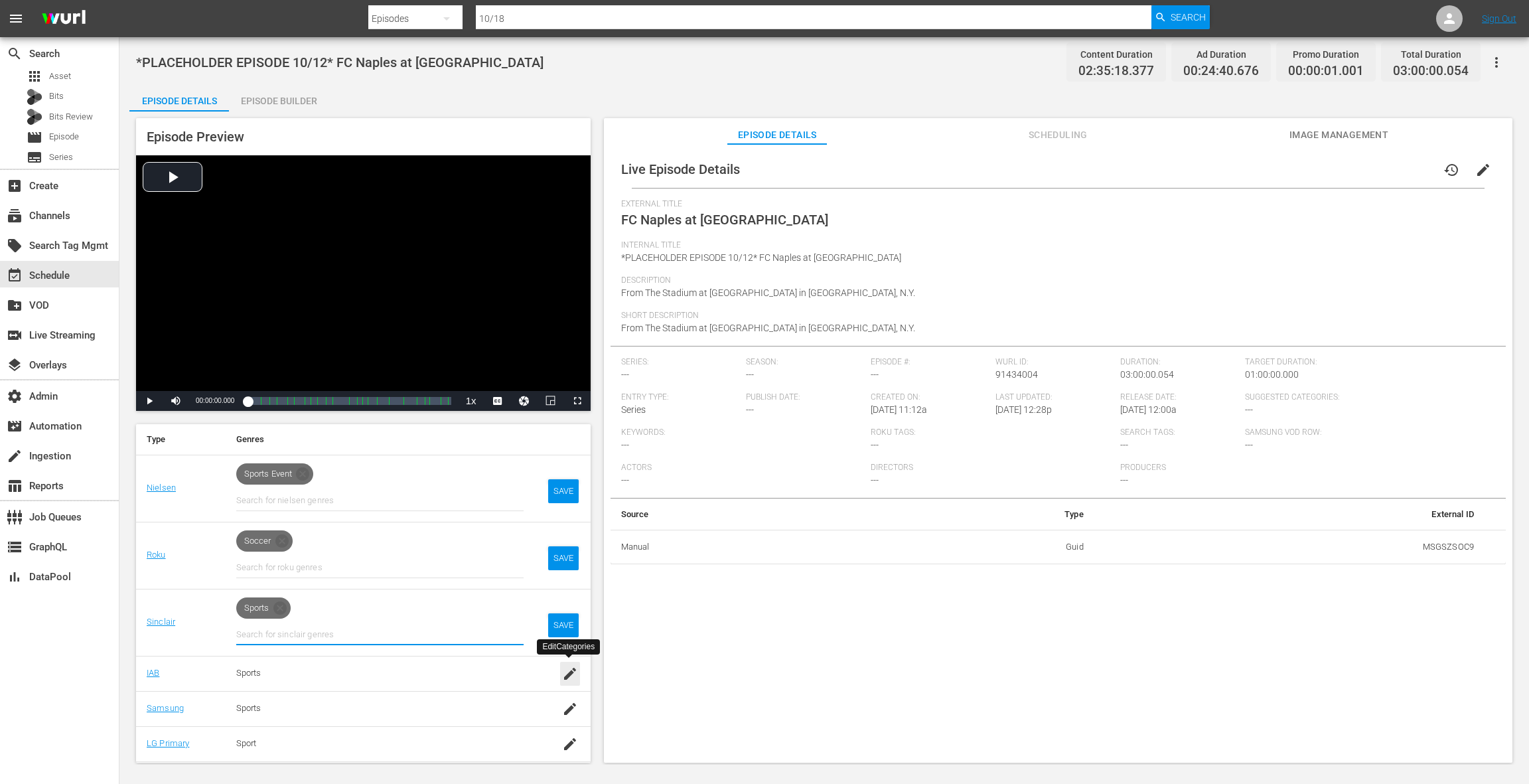
click at [569, 669] on icon "button" at bounding box center [570, 674] width 16 height 16
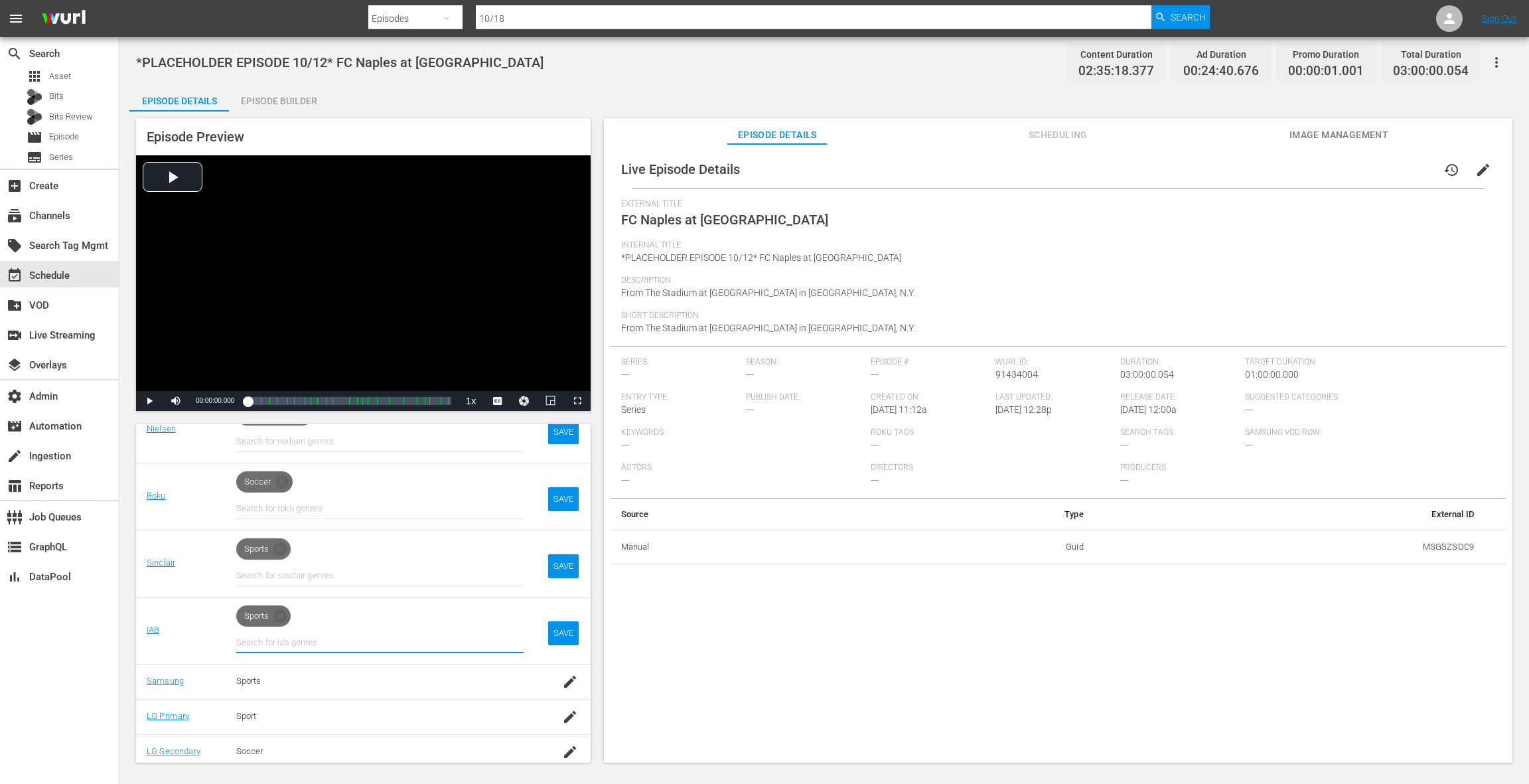
scroll to position [262, 0]
click at [571, 676] on icon "button" at bounding box center [570, 677] width 16 height 16
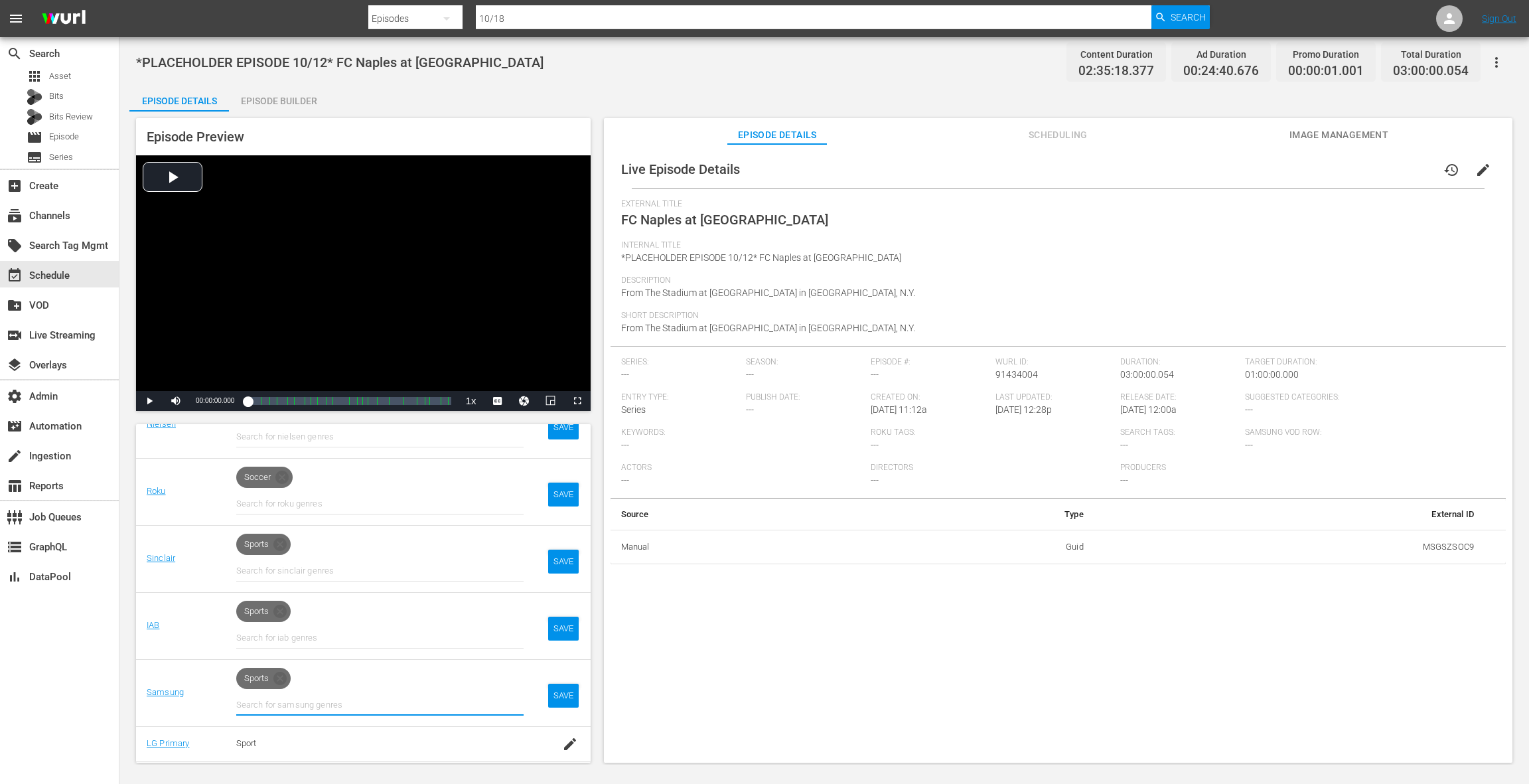
scroll to position [294, 0]
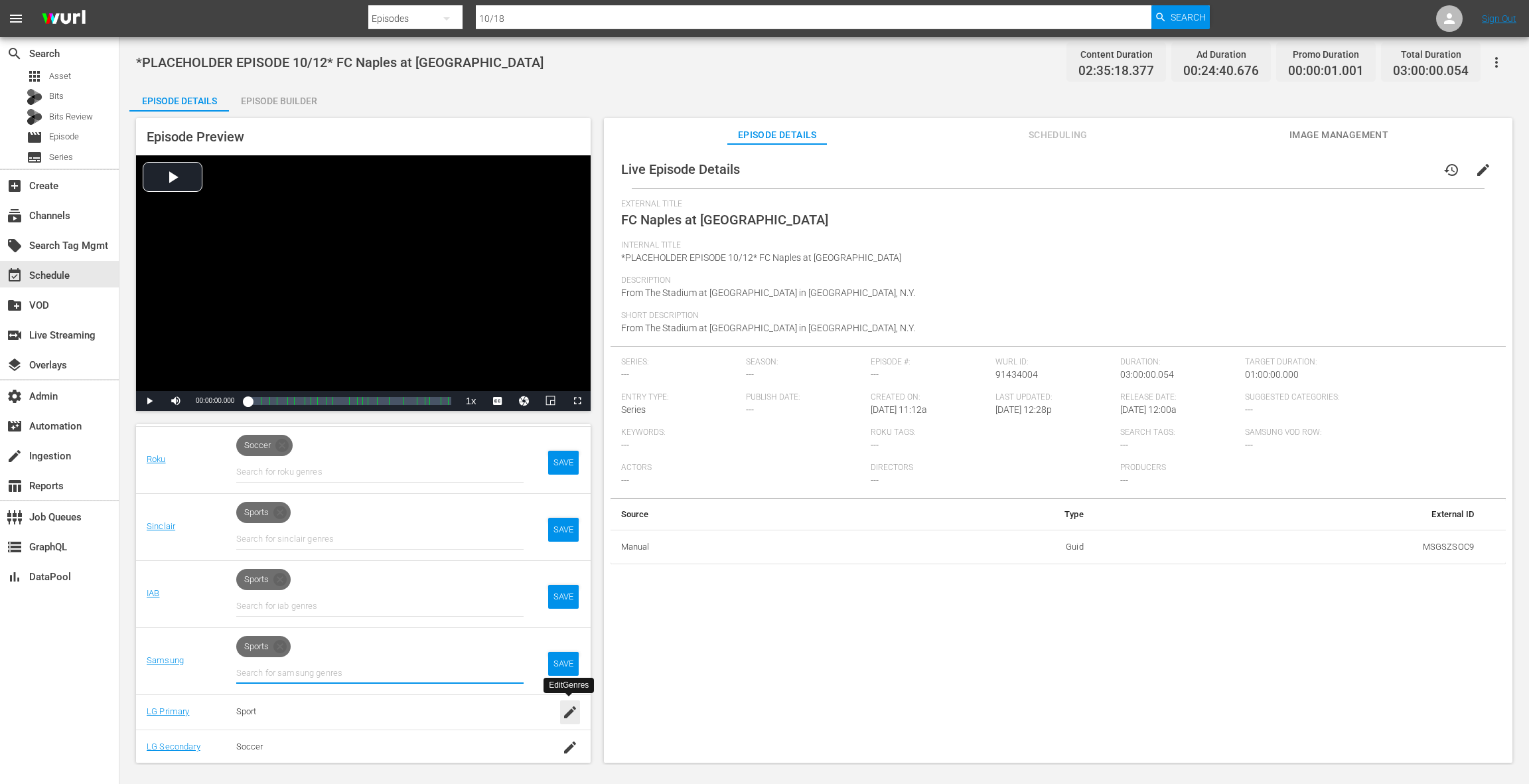
click at [571, 712] on icon "button" at bounding box center [570, 712] width 16 height 16
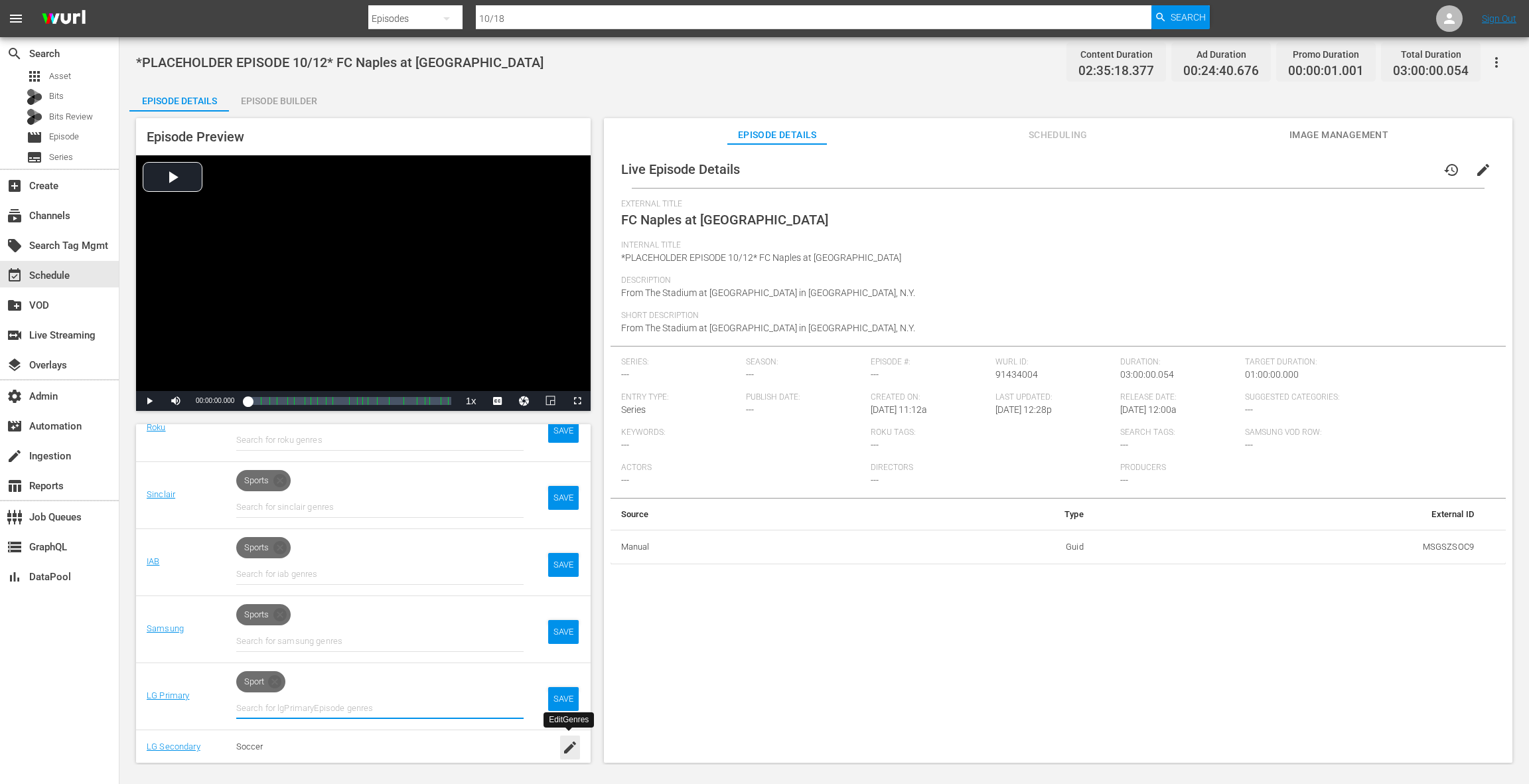
click at [567, 747] on icon "button" at bounding box center [570, 746] width 12 height 12
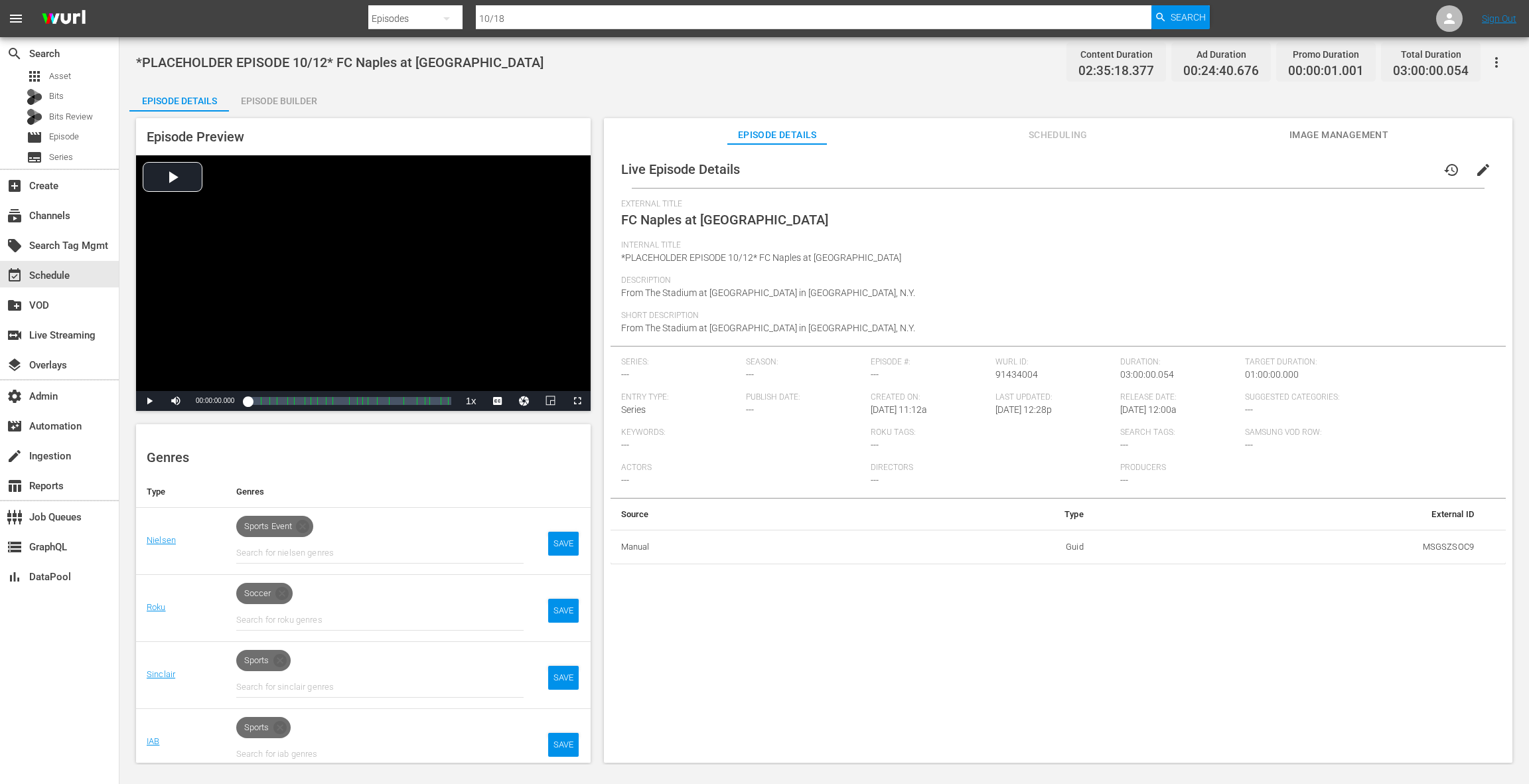
scroll to position [174, 0]
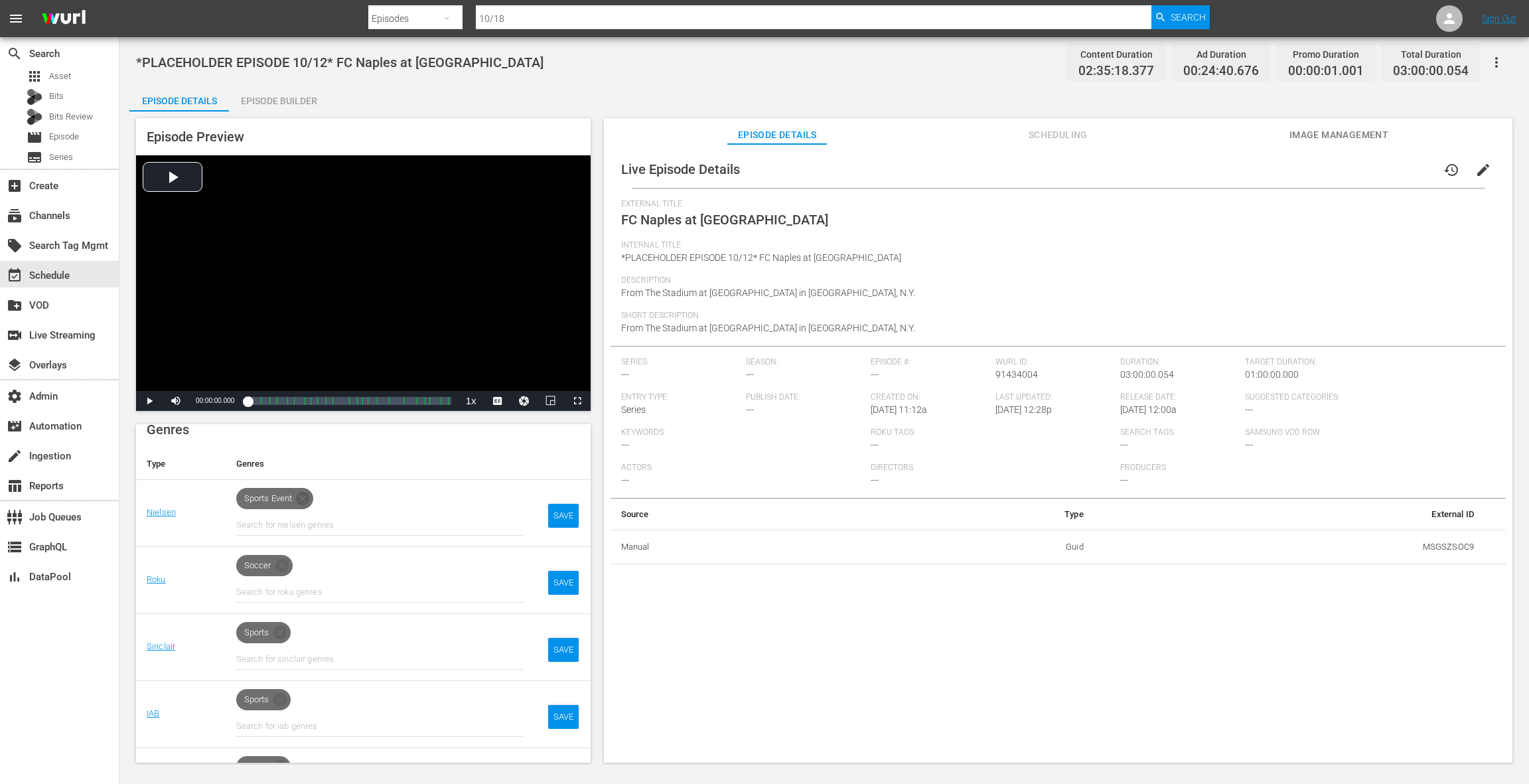
click at [307, 501] on icon at bounding box center [302, 498] width 14 height 14
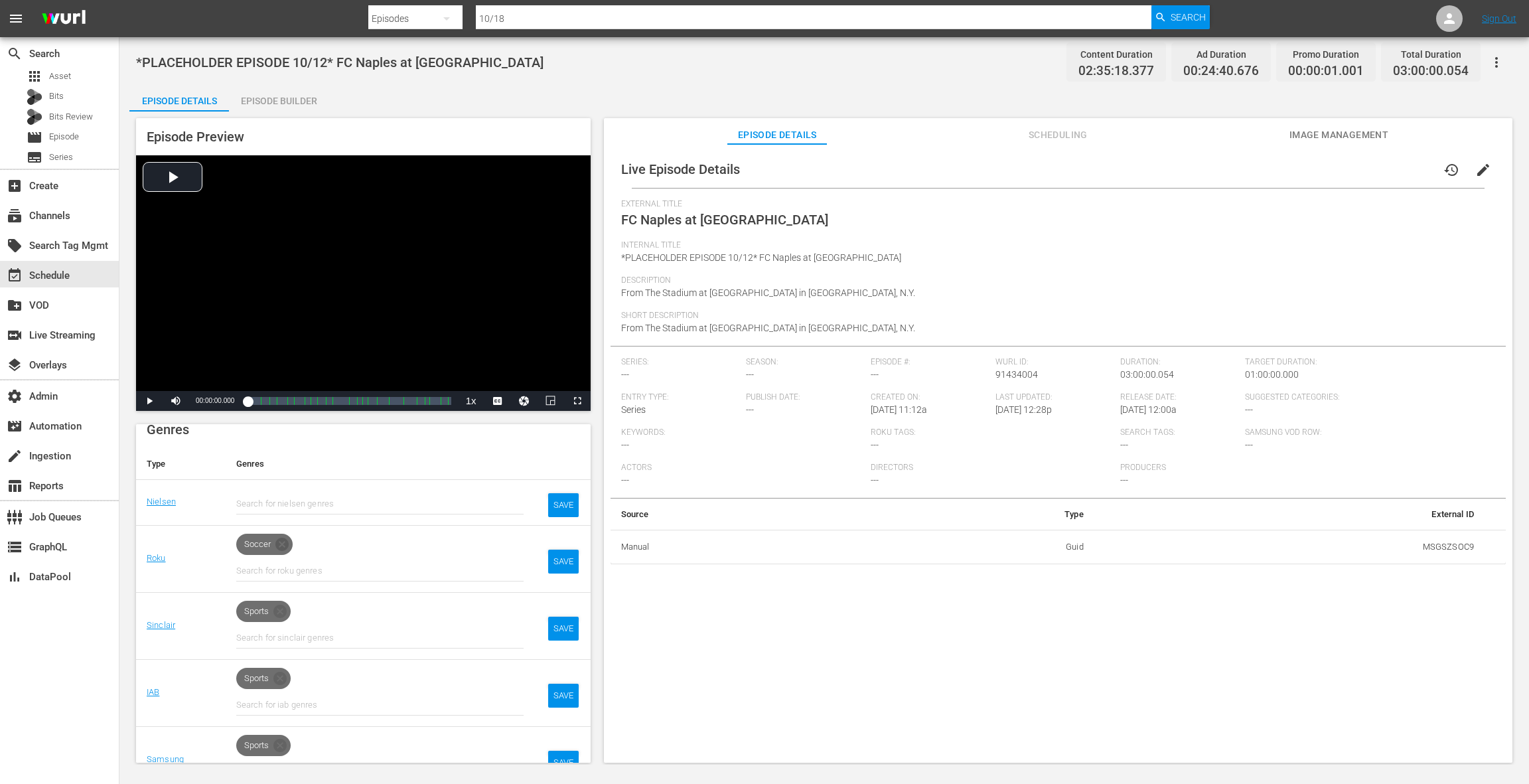
click at [285, 542] on icon at bounding box center [282, 544] width 14 height 14
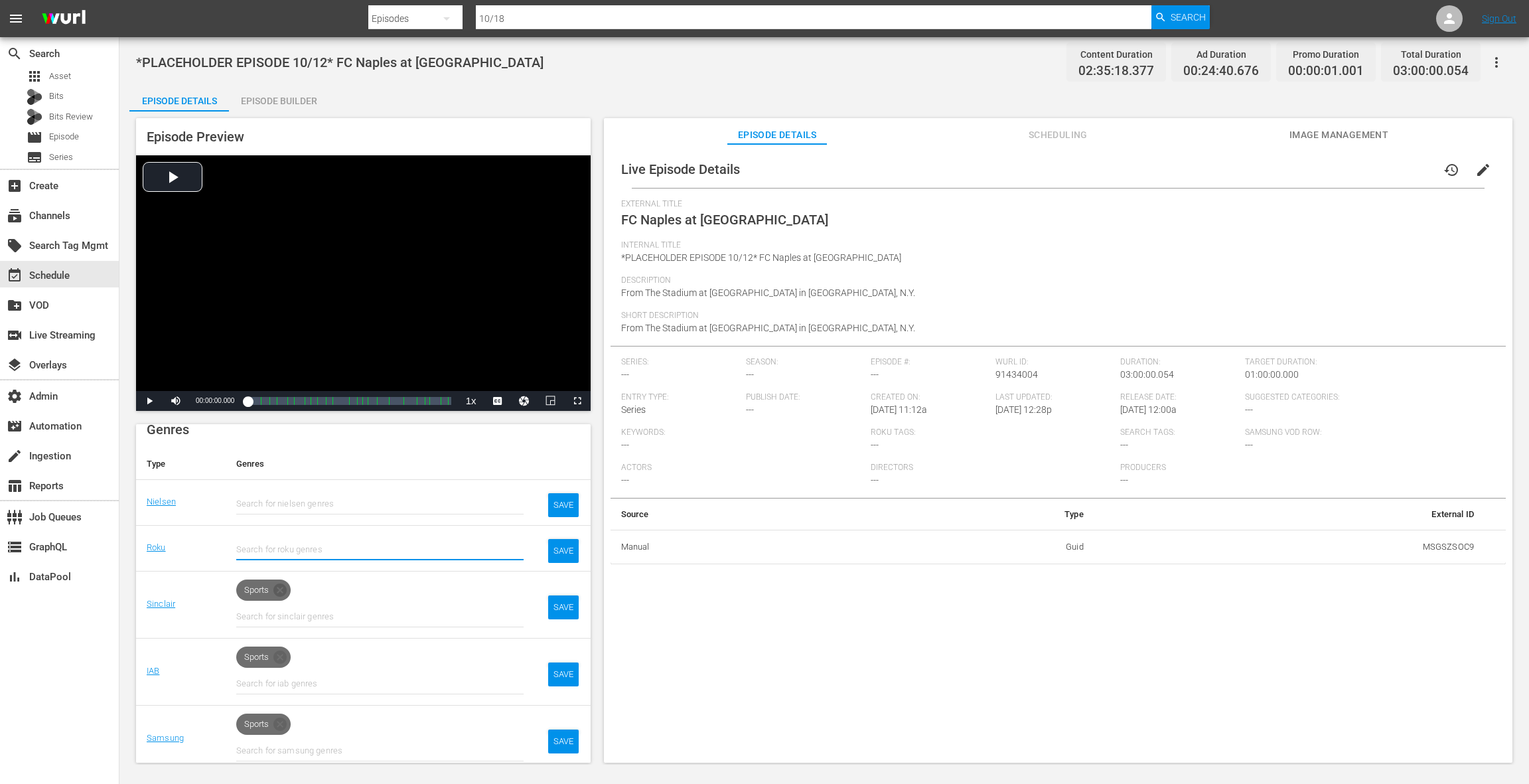
drag, startPoint x: 281, startPoint y: 590, endPoint x: 288, endPoint y: 648, distance: 58.4
click at [281, 590] on icon at bounding box center [280, 590] width 16 height 16
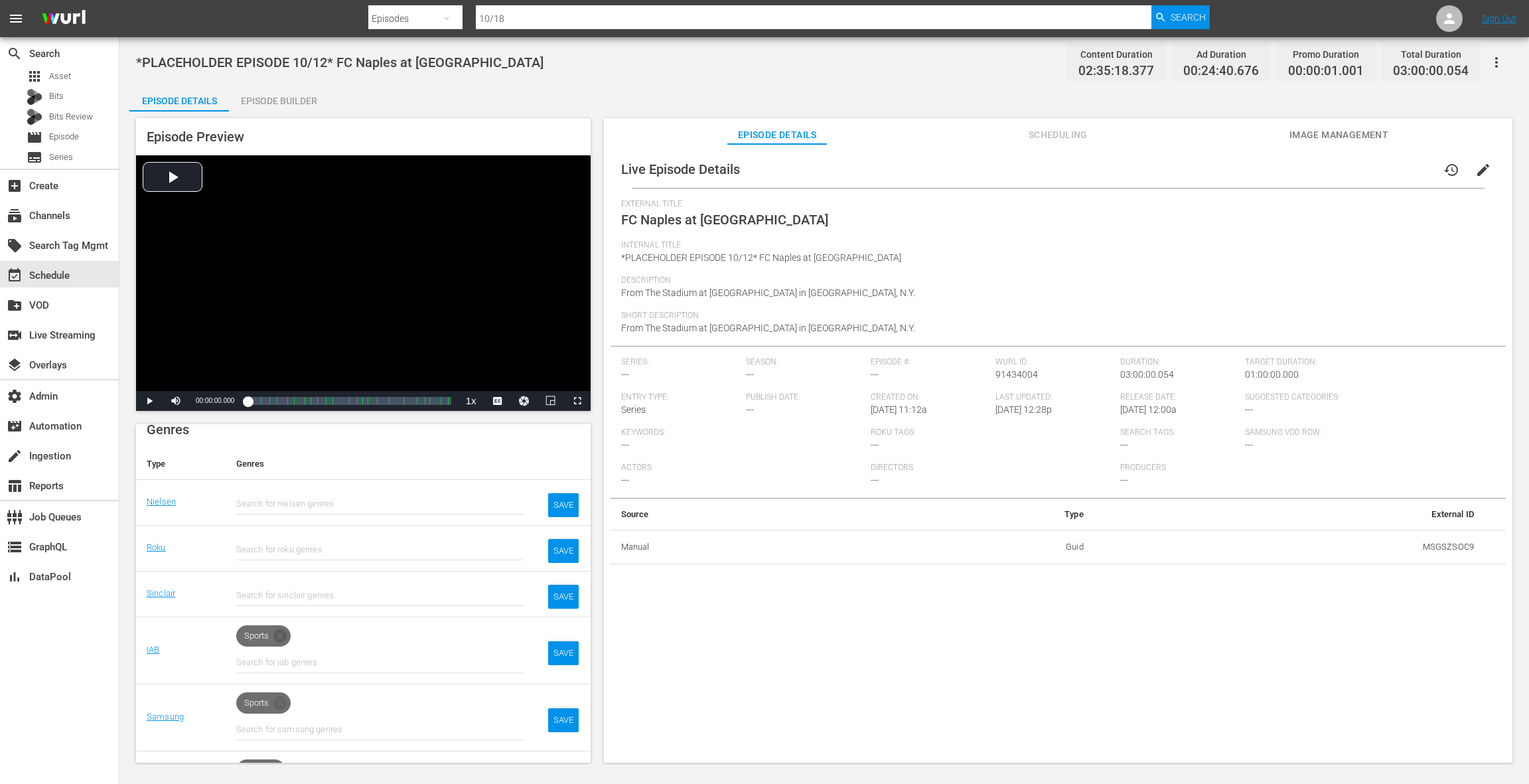
click at [284, 631] on icon at bounding box center [280, 635] width 14 height 14
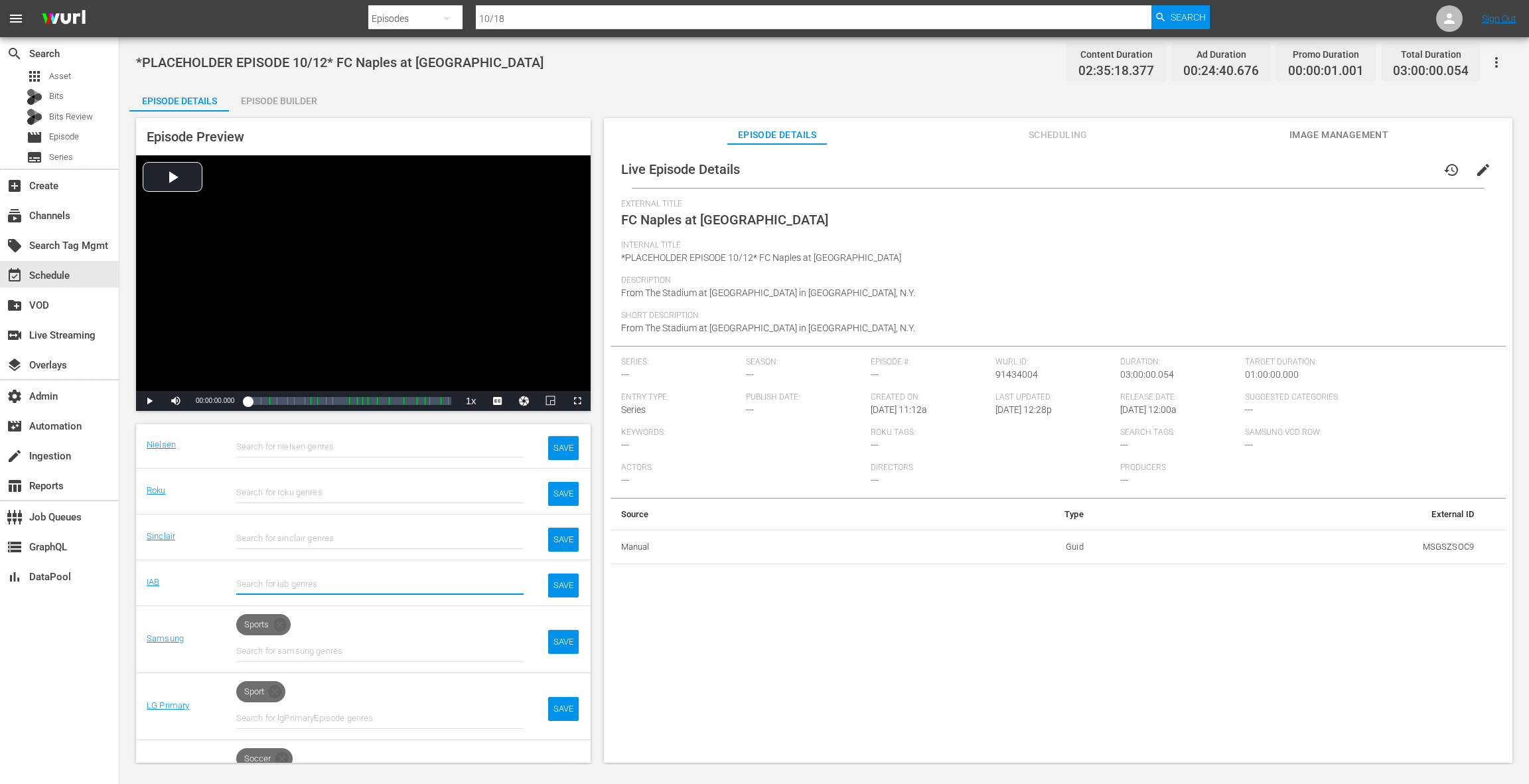
scroll to position [273, 0]
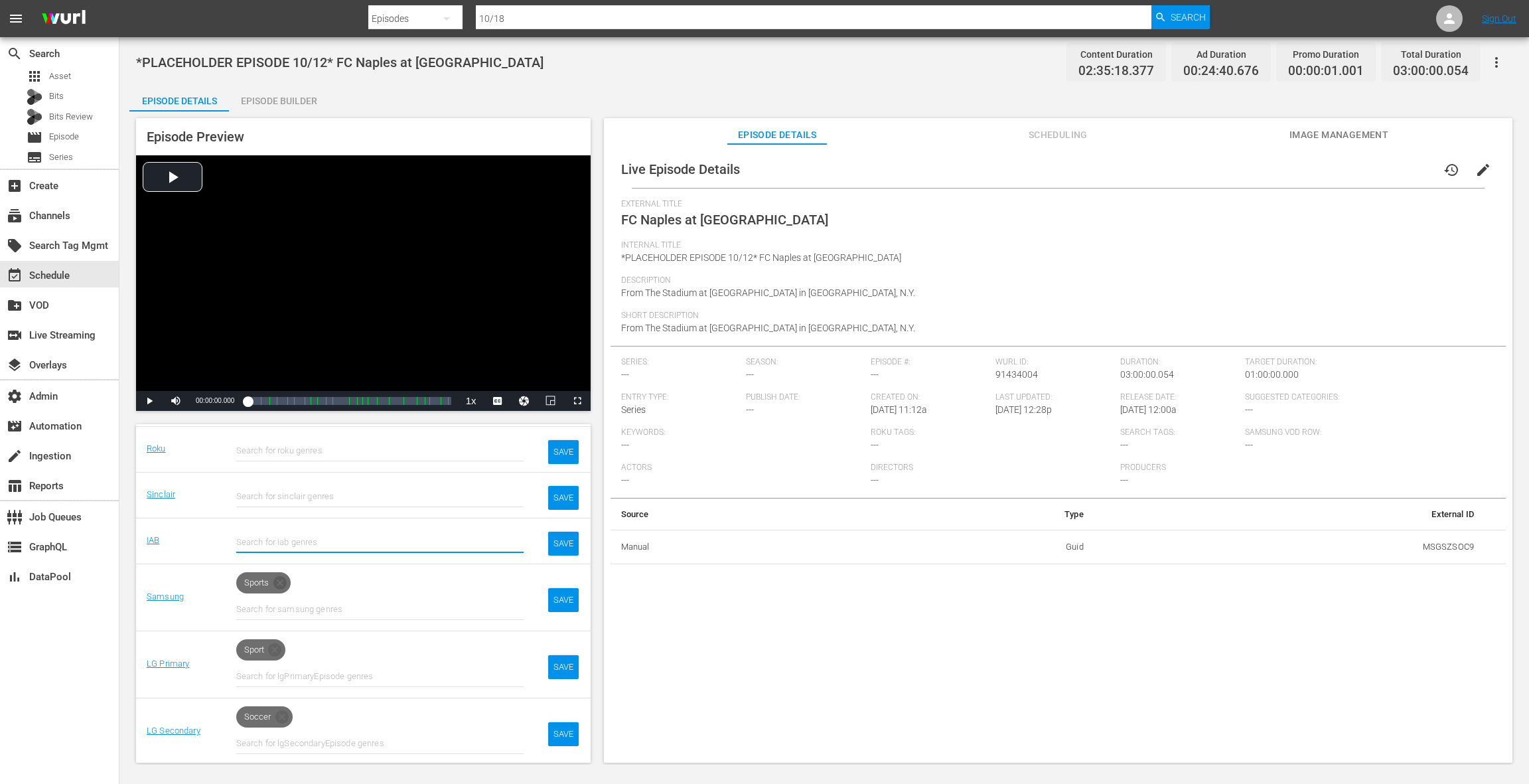
click at [281, 582] on icon at bounding box center [280, 583] width 16 height 16
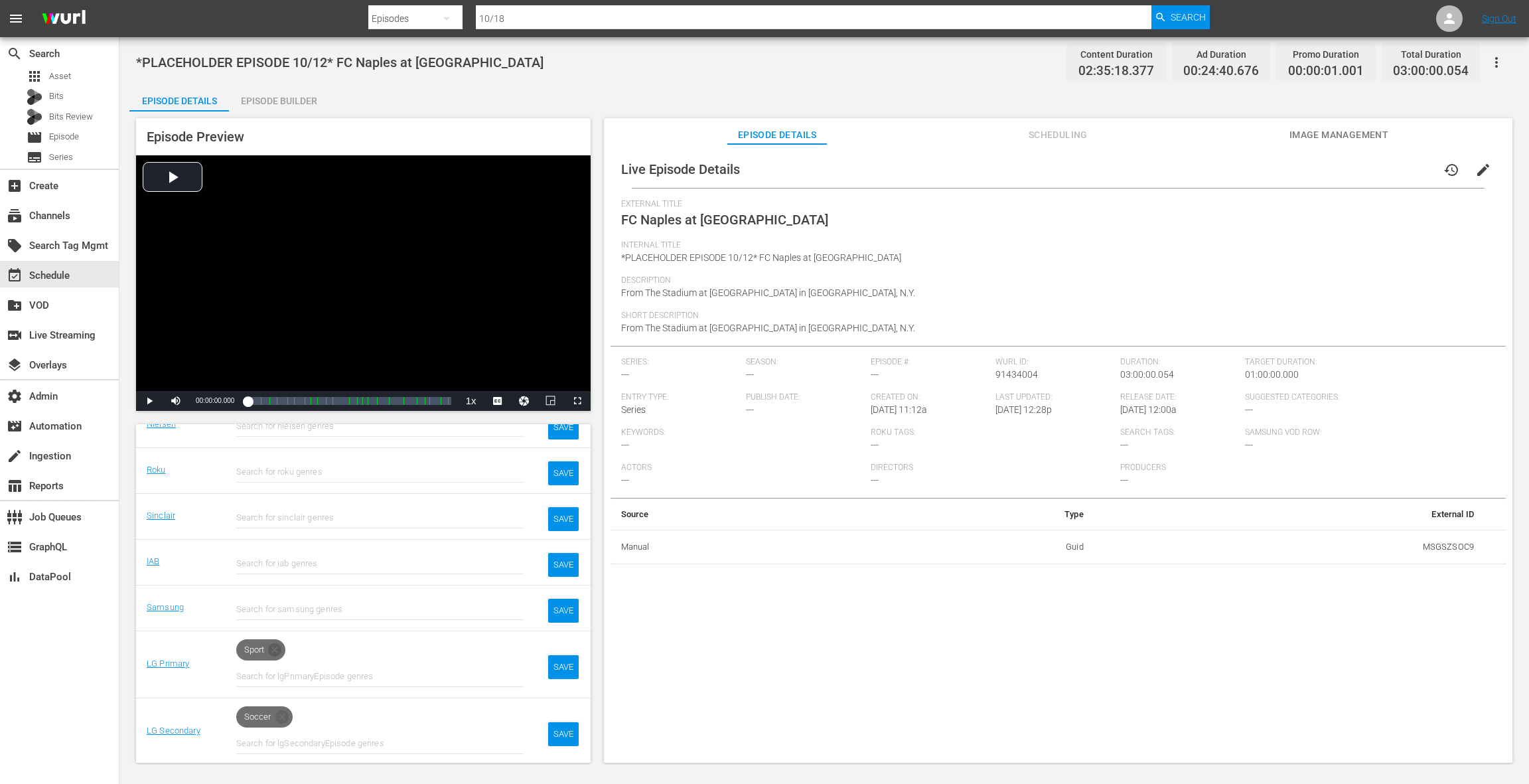
click at [277, 643] on icon at bounding box center [274, 650] width 14 height 14
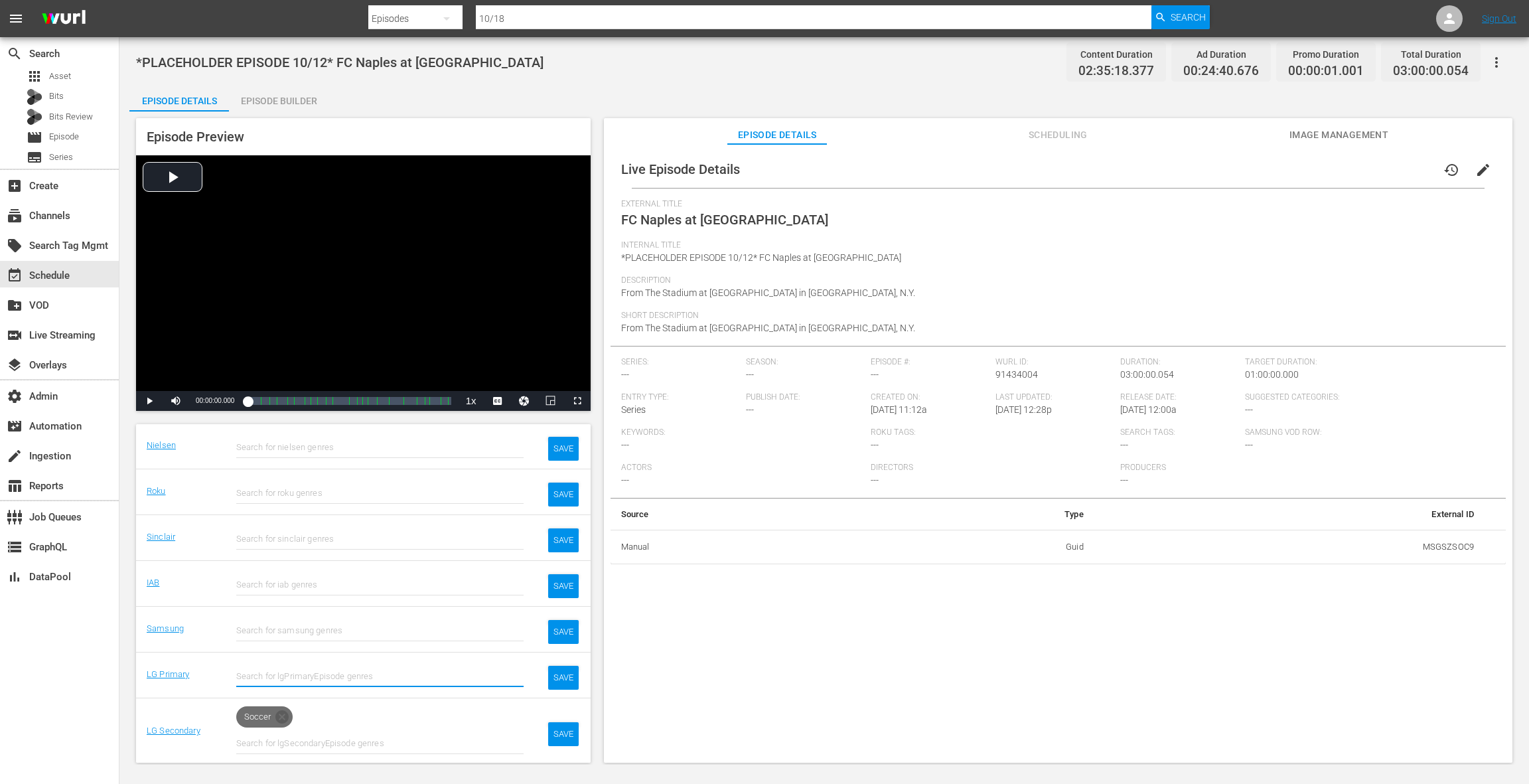
click at [284, 710] on icon at bounding box center [282, 716] width 14 height 14
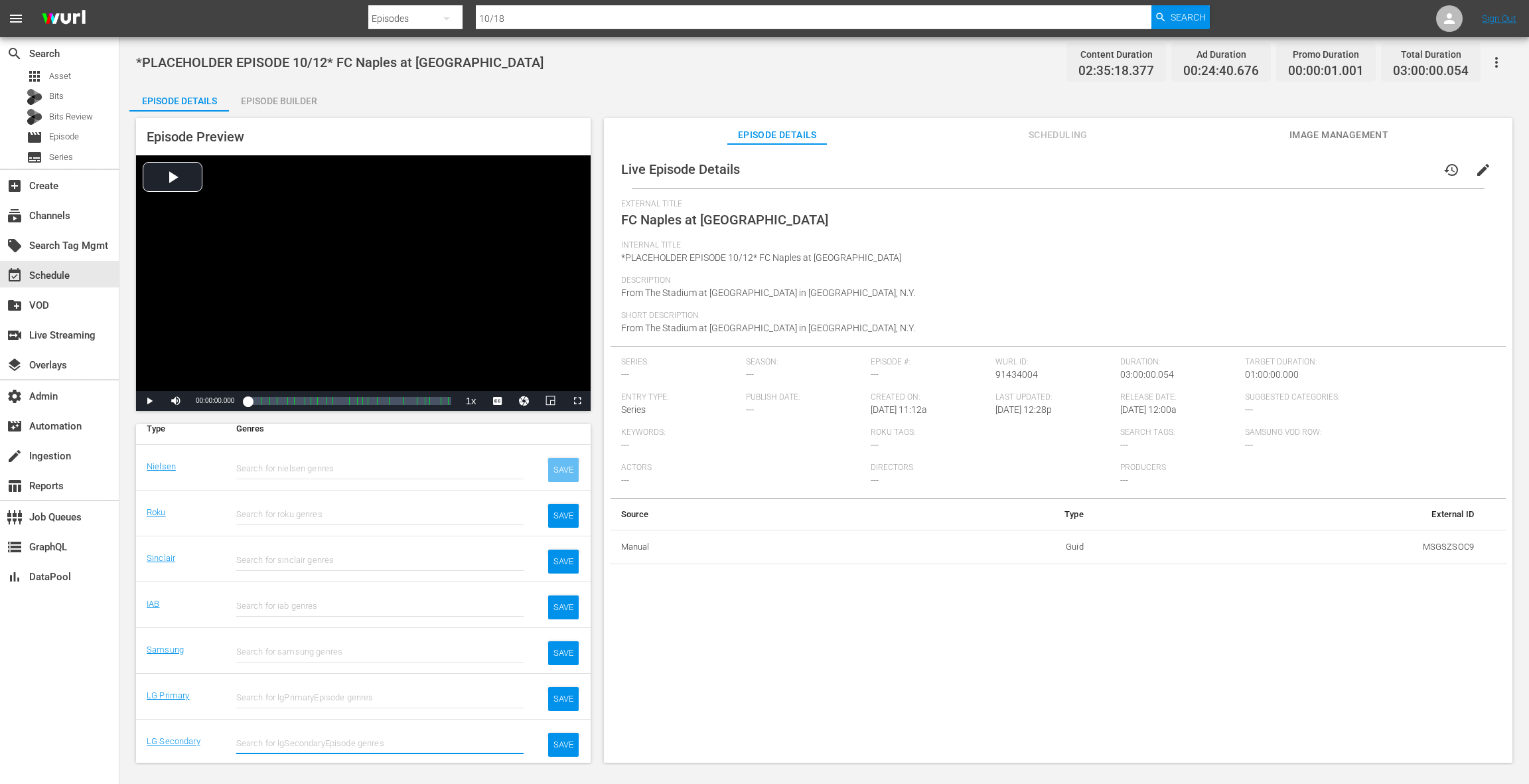
click at [557, 472] on div "SAVE" at bounding box center [563, 470] width 30 height 24
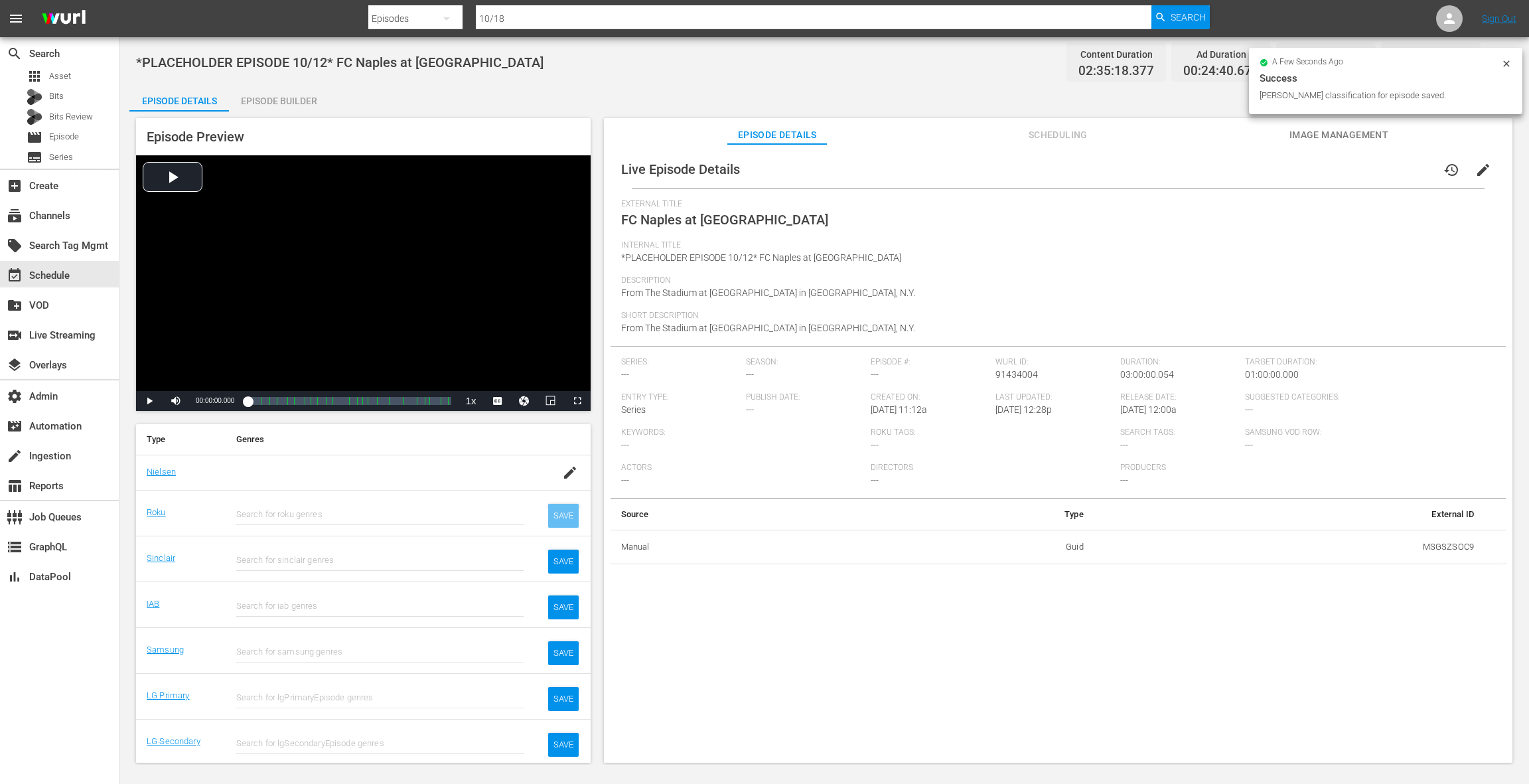
click at [565, 507] on div "SAVE" at bounding box center [563, 515] width 30 height 24
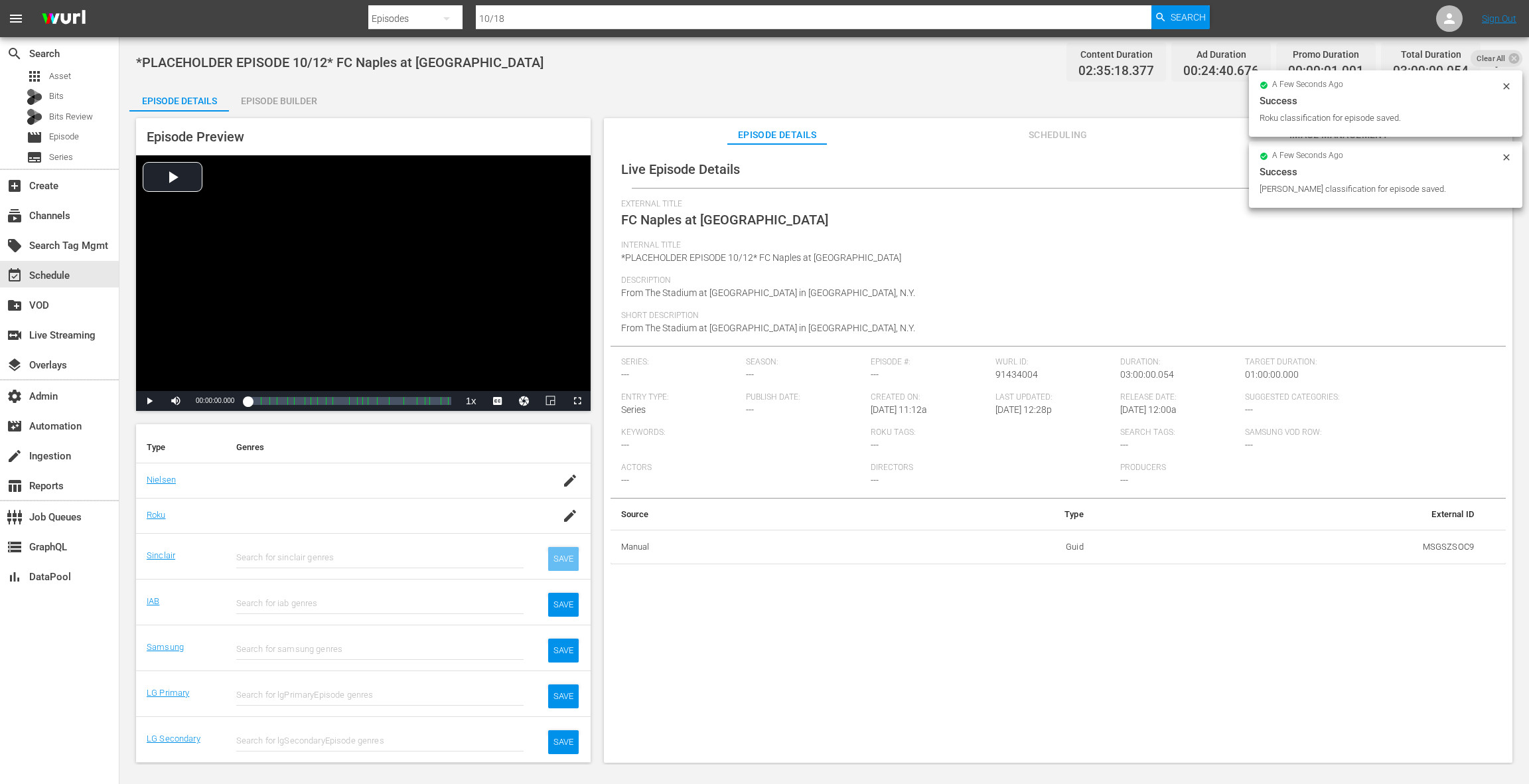
scroll to position [188, 0]
click at [571, 565] on div "SAVE" at bounding box center [563, 562] width 30 height 24
click at [568, 613] on div "SAVE" at bounding box center [563, 607] width 30 height 24
click at [566, 644] on div "SAVE" at bounding box center [563, 653] width 30 height 24
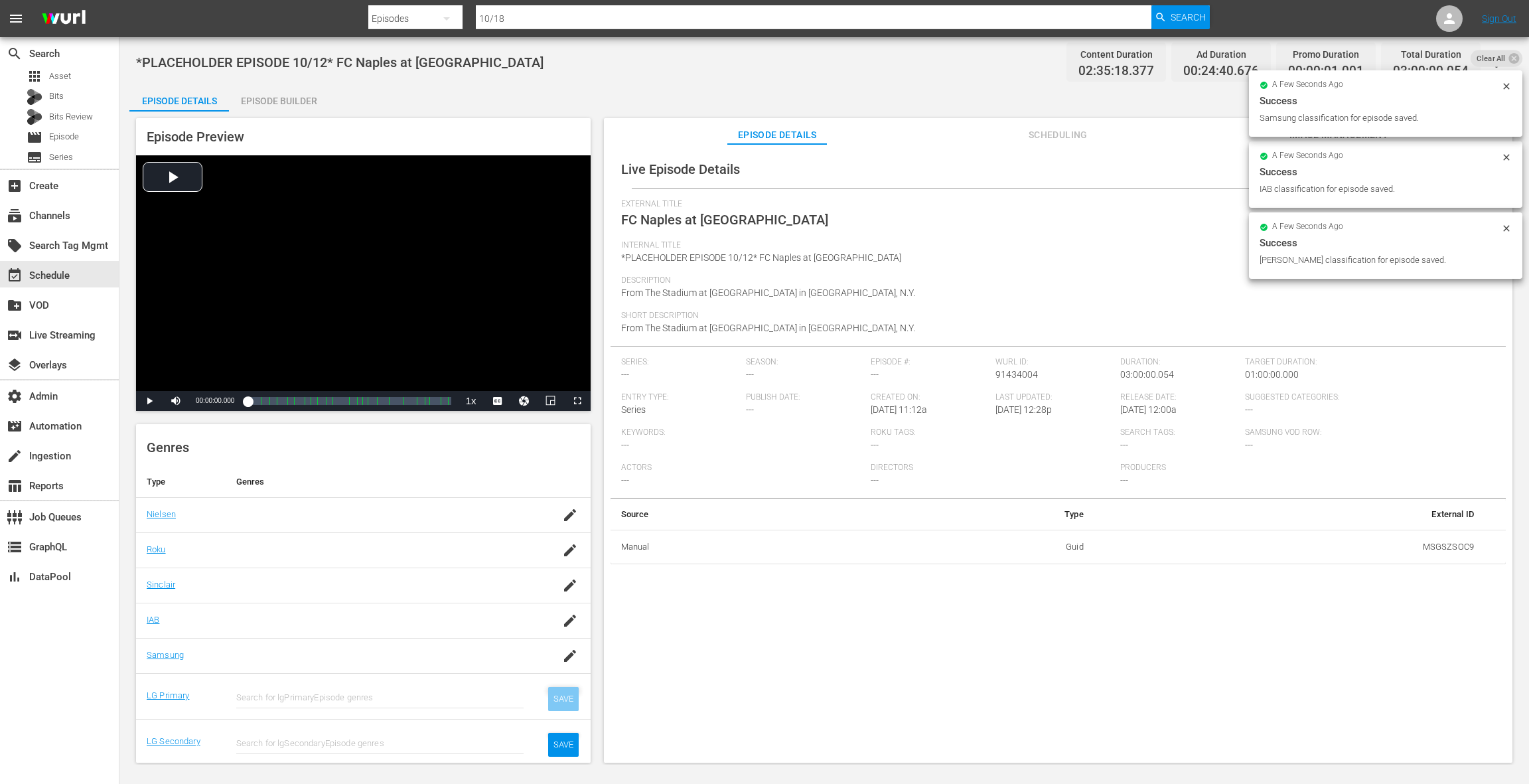
click at [561, 690] on div "SAVE" at bounding box center [563, 698] width 30 height 24
click at [567, 742] on div "SAVE" at bounding box center [563, 745] width 30 height 24
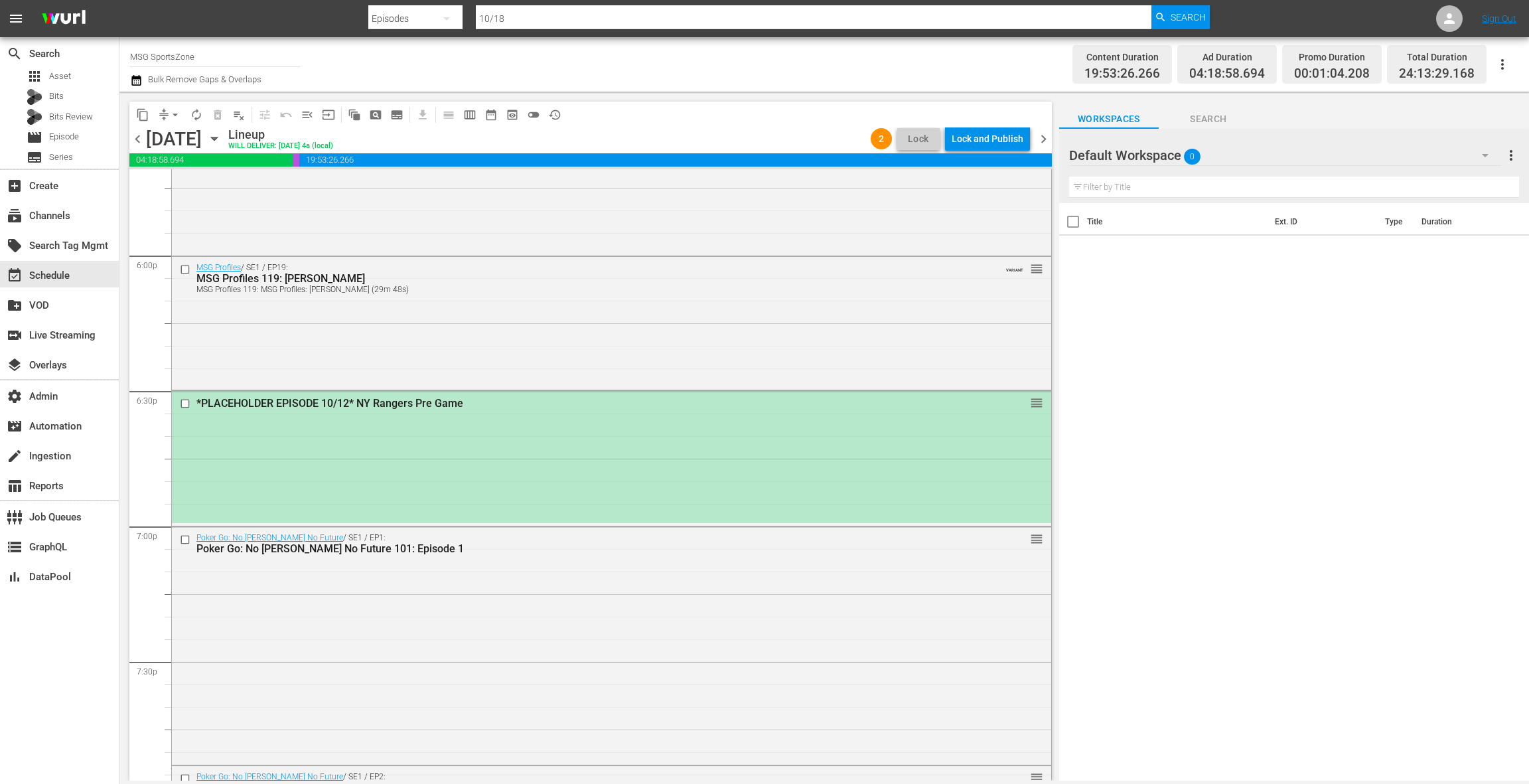
scroll to position [4794, 0]
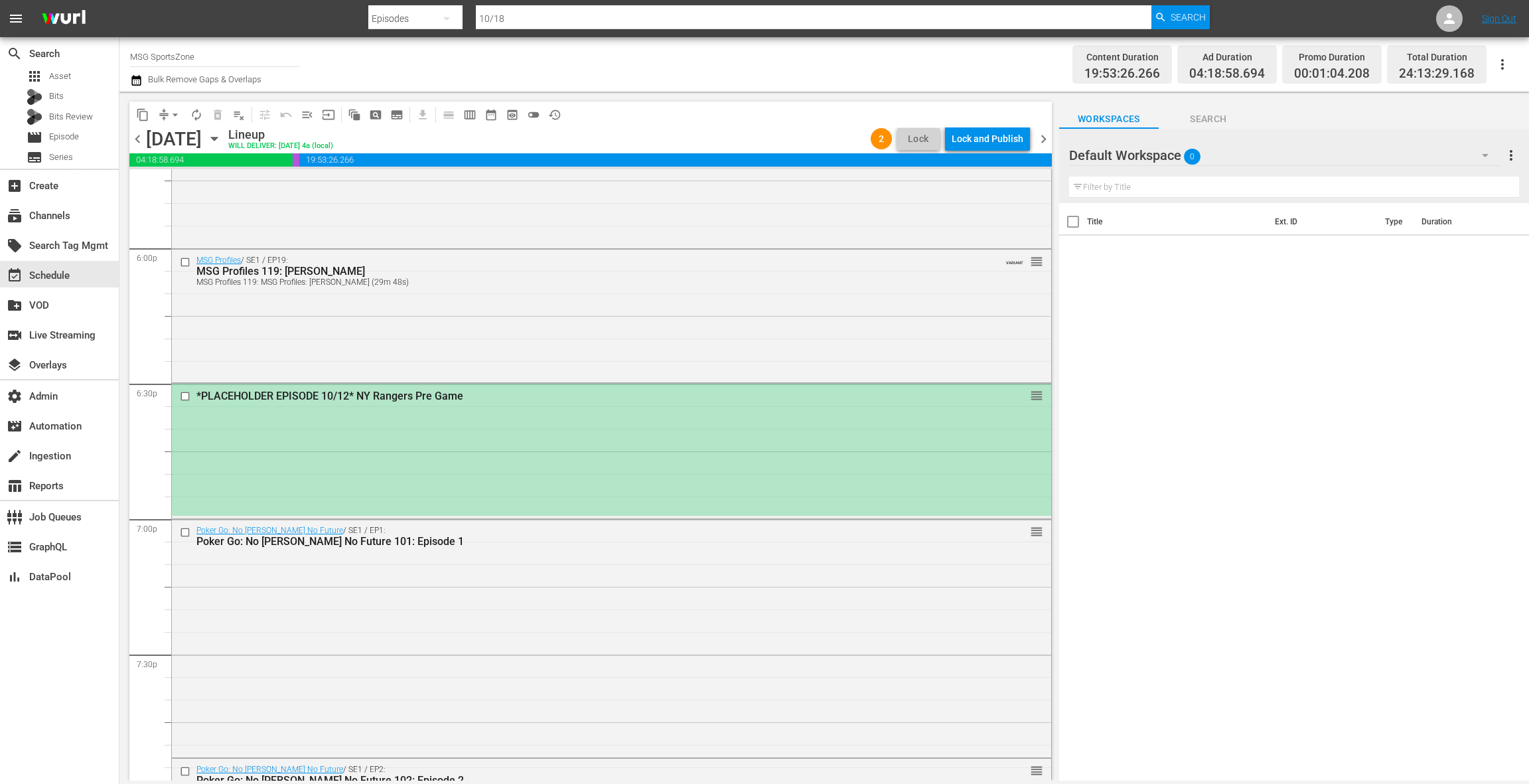
click at [587, 493] on div "*PLACEHOLDER EPISODE 10/12* NY Rangers Pre Game reorder" at bounding box center [611, 449] width 879 height 131
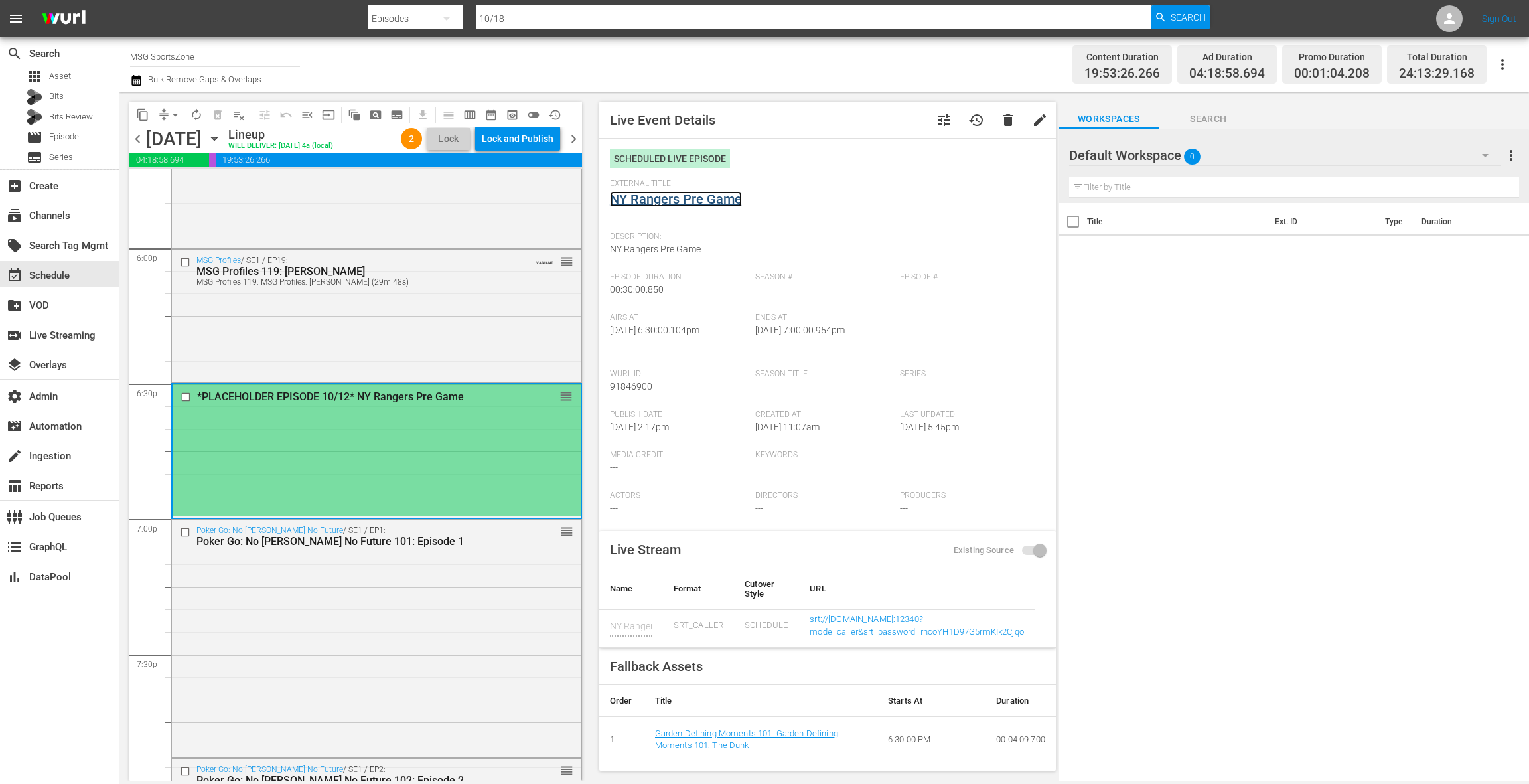
click at [680, 199] on link "NY Rangers Pre Game" at bounding box center [675, 199] width 132 height 16
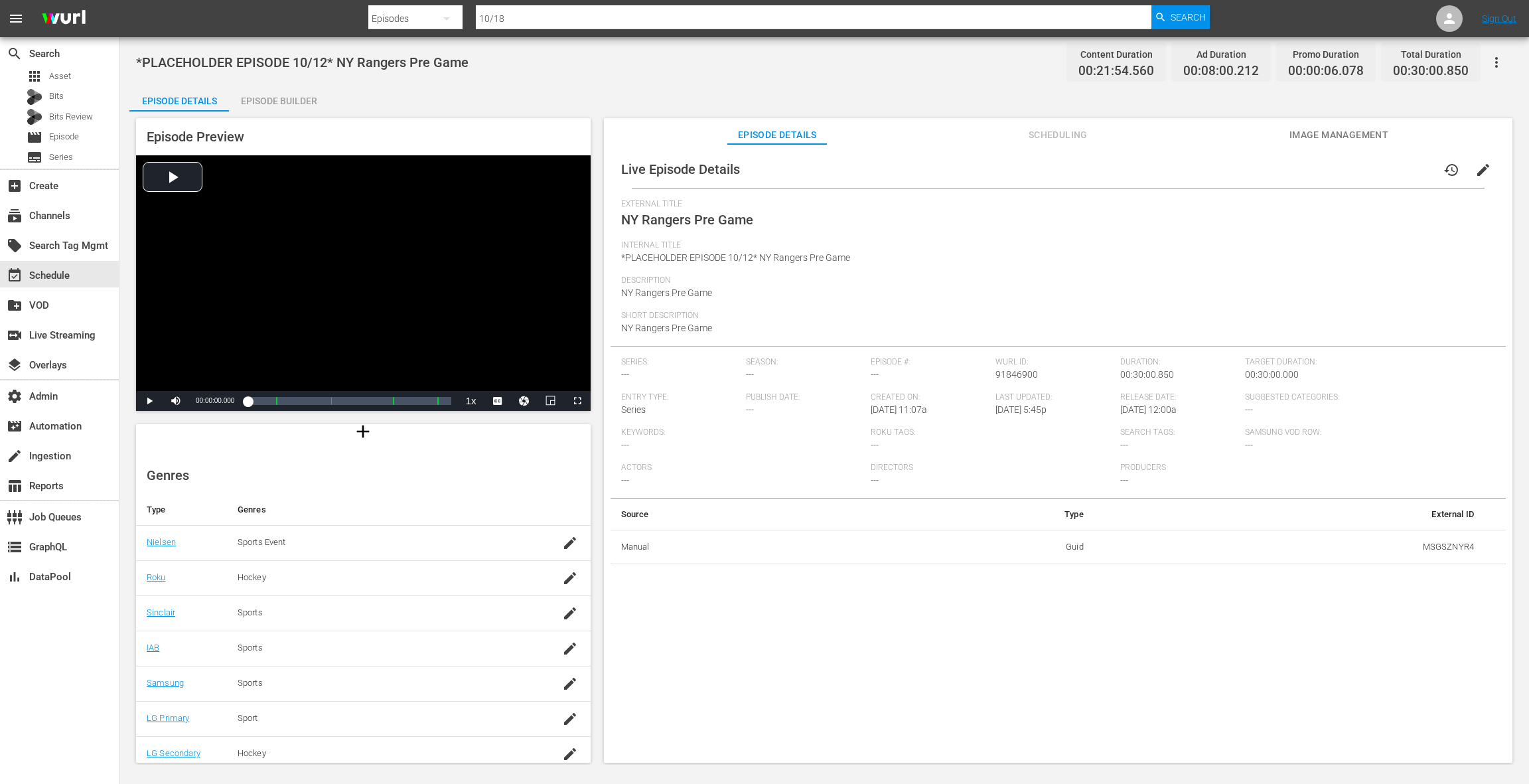
scroll to position [135, 0]
click at [562, 534] on icon "button" at bounding box center [570, 536] width 16 height 16
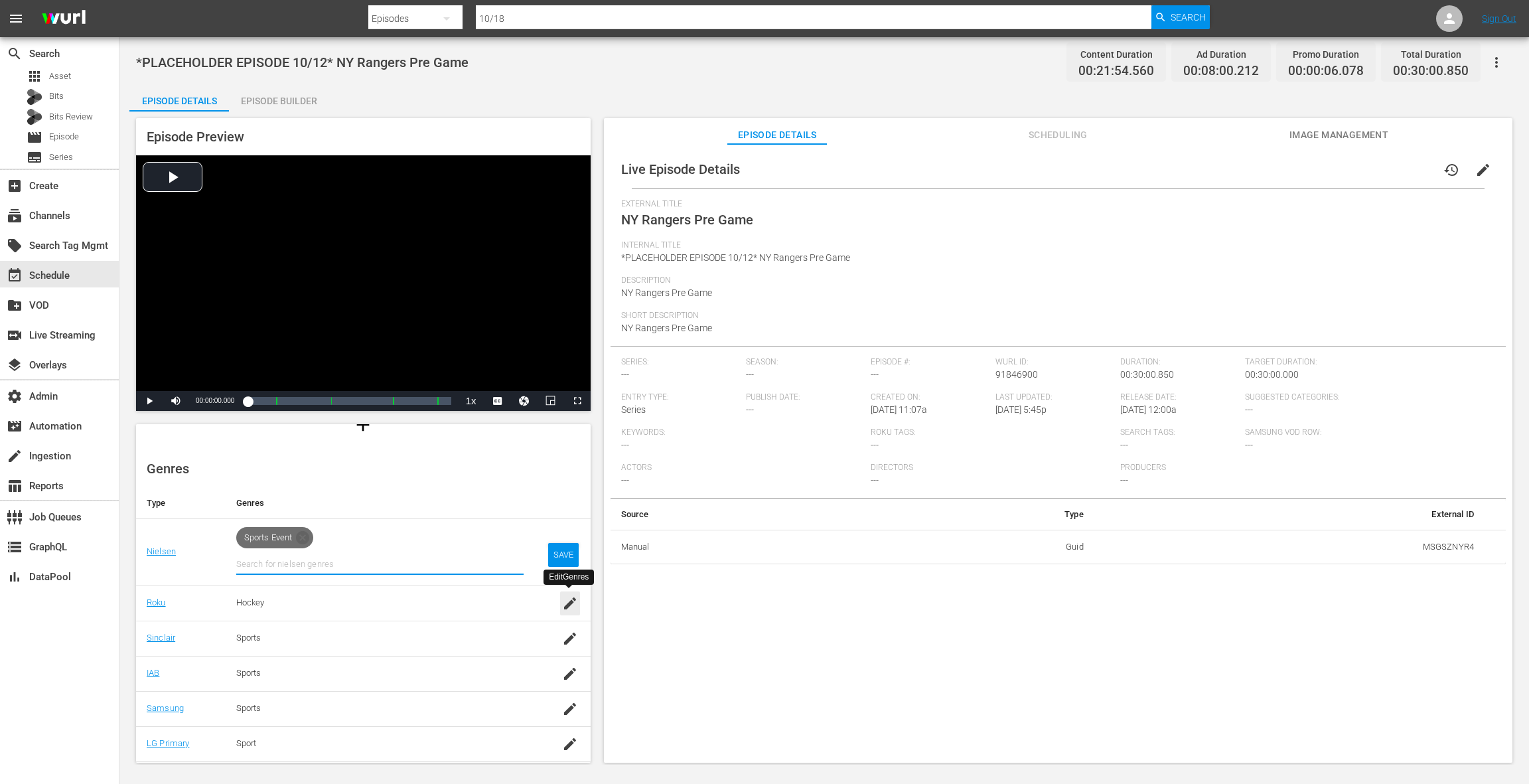
click at [563, 604] on icon "button" at bounding box center [570, 603] width 16 height 16
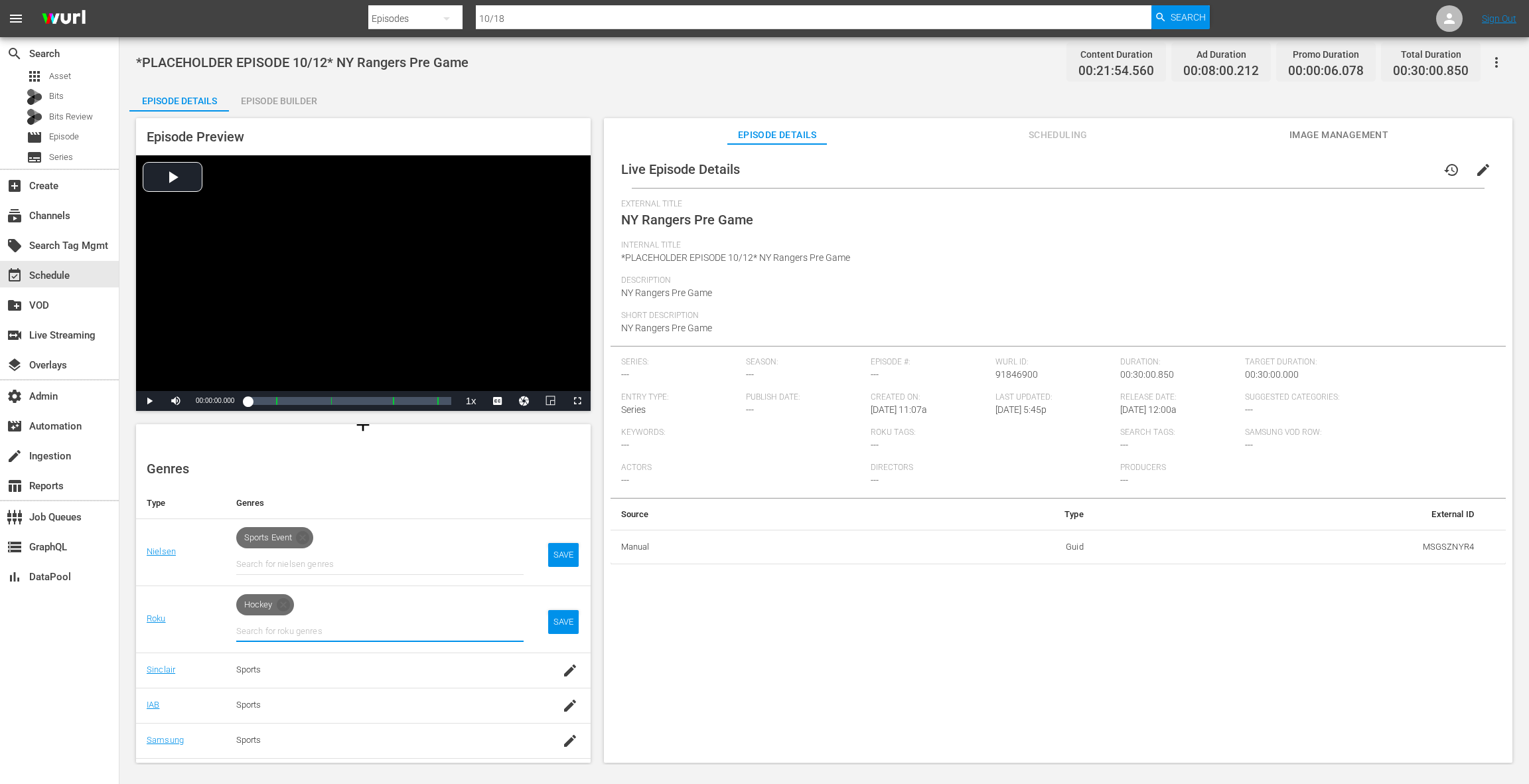
scroll to position [198, 0]
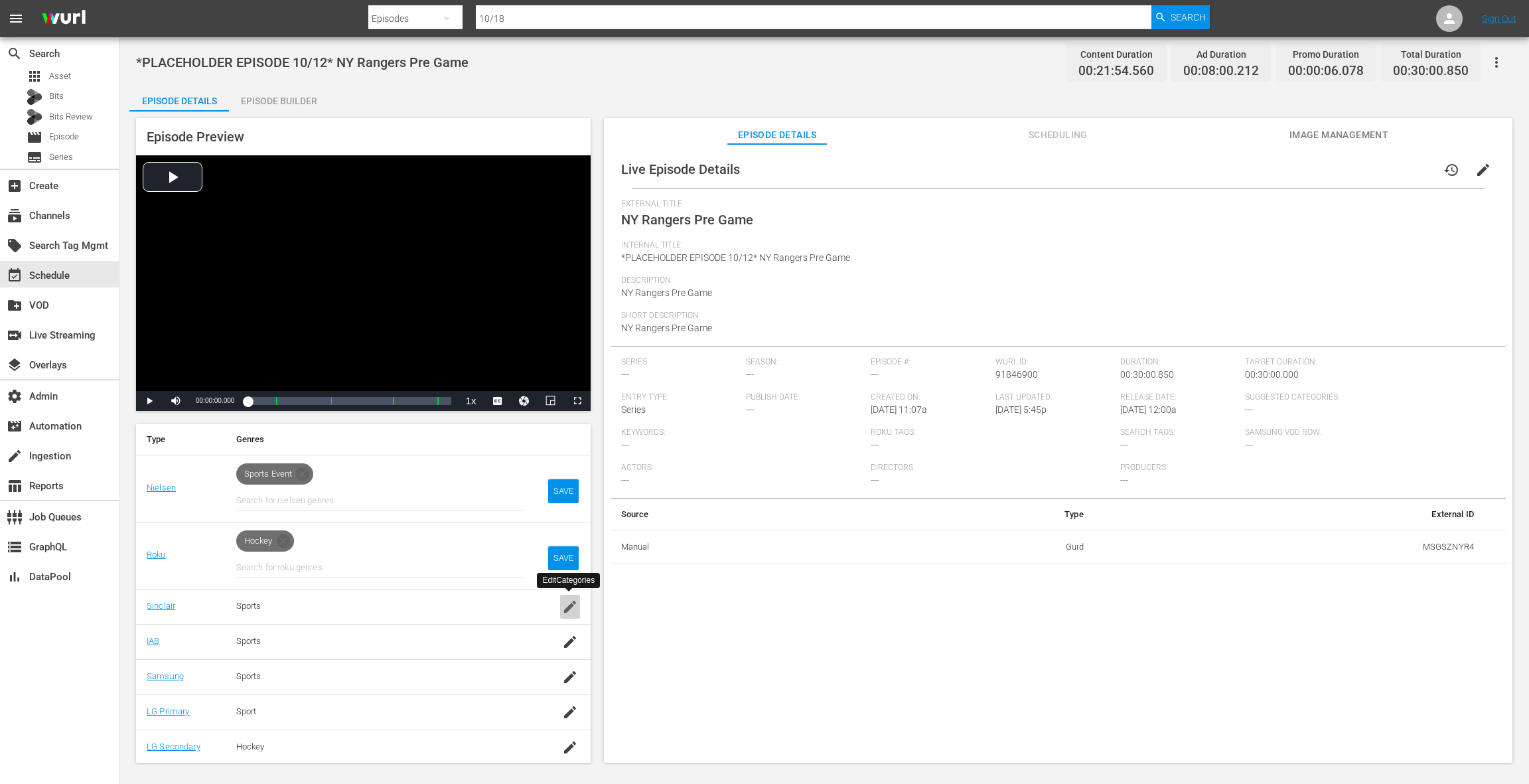
drag, startPoint x: 571, startPoint y: 599, endPoint x: 569, endPoint y: 591, distance: 8.2
click at [571, 599] on icon "button" at bounding box center [570, 607] width 16 height 16
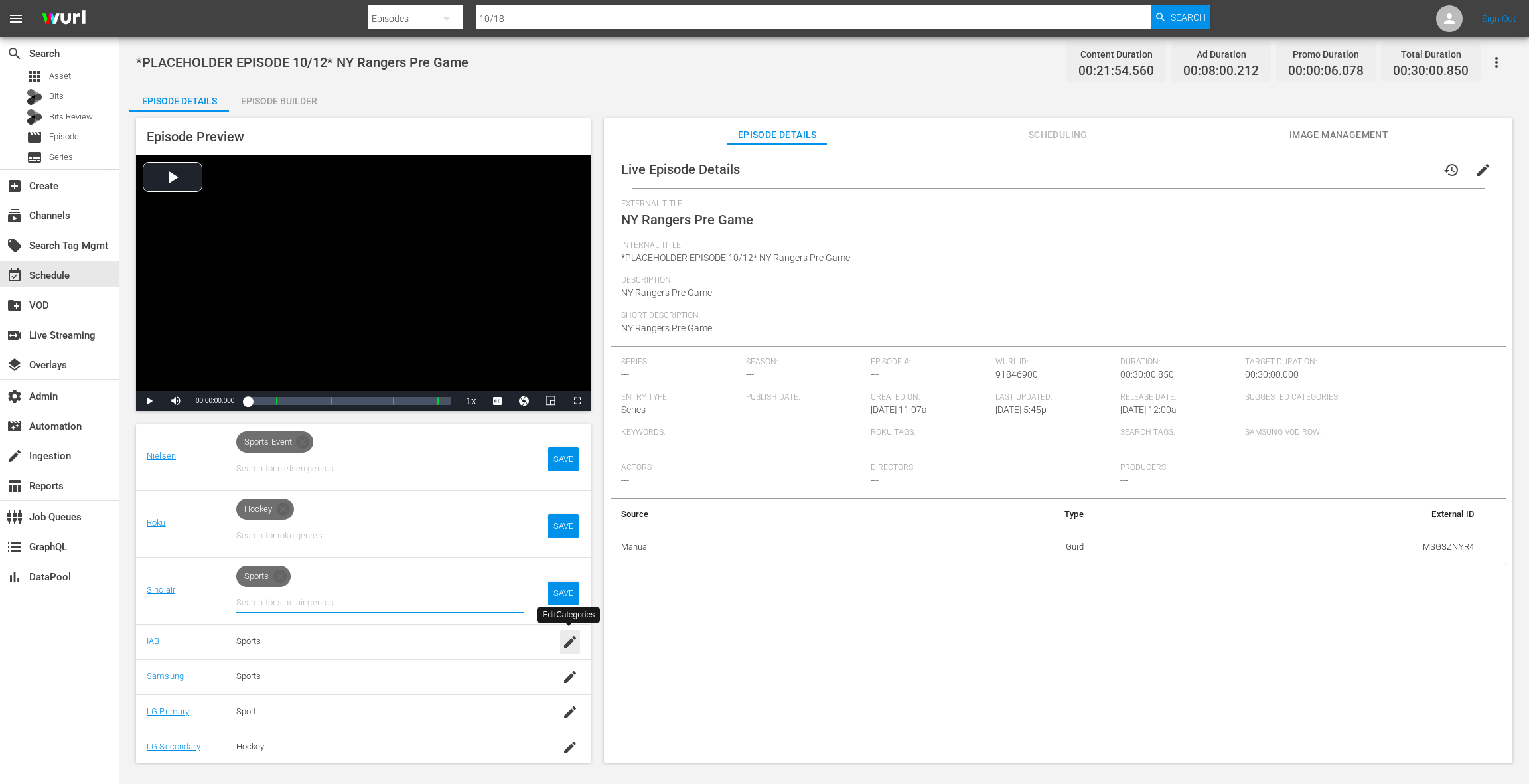
click at [568, 639] on icon "button" at bounding box center [570, 642] width 16 height 16
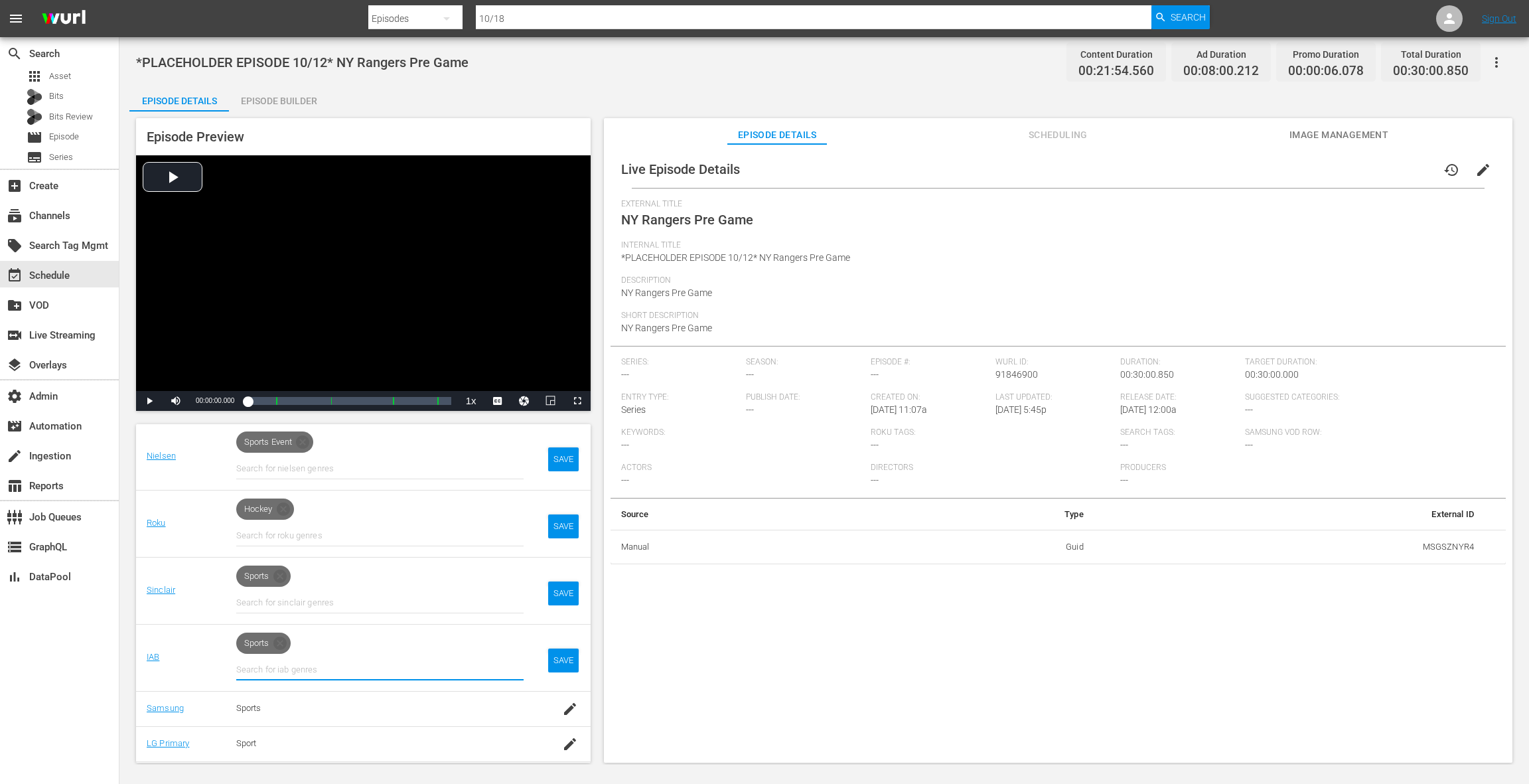
scroll to position [262, 0]
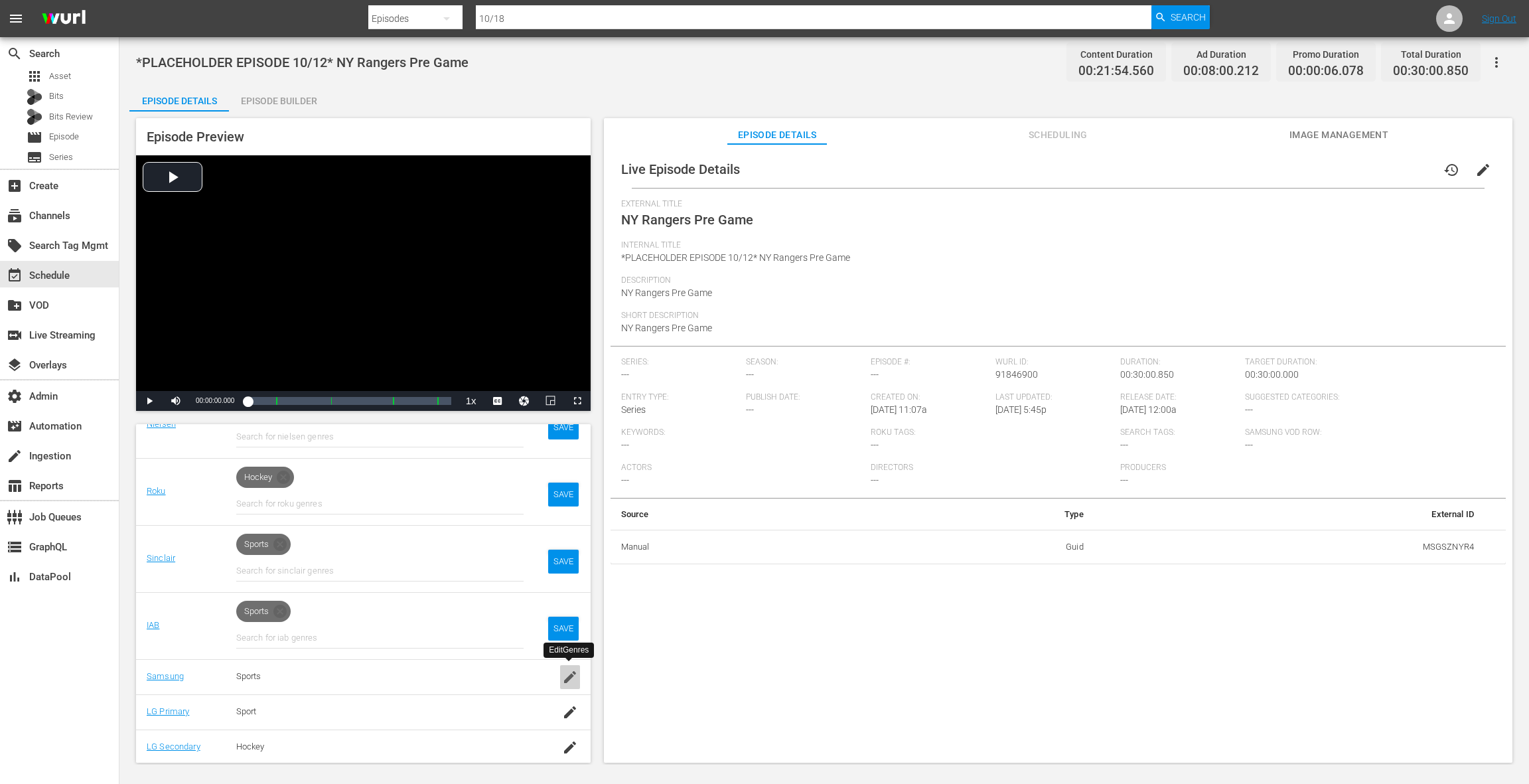
drag, startPoint x: 569, startPoint y: 678, endPoint x: 560, endPoint y: 662, distance: 18.4
click at [569, 678] on icon "button" at bounding box center [570, 676] width 12 height 12
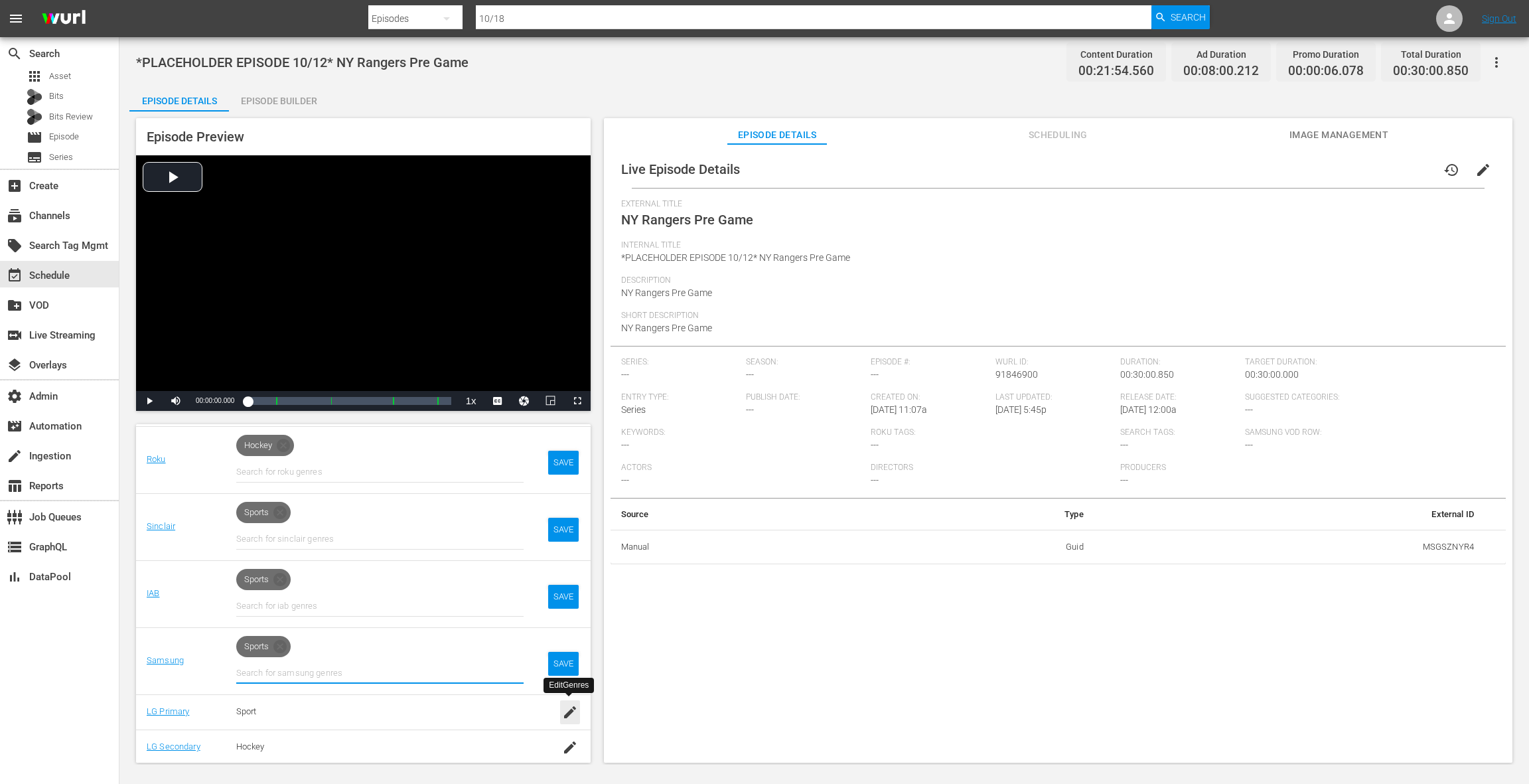
drag, startPoint x: 561, startPoint y: 713, endPoint x: 555, endPoint y: 702, distance: 12.5
click at [562, 713] on icon "button" at bounding box center [570, 712] width 16 height 16
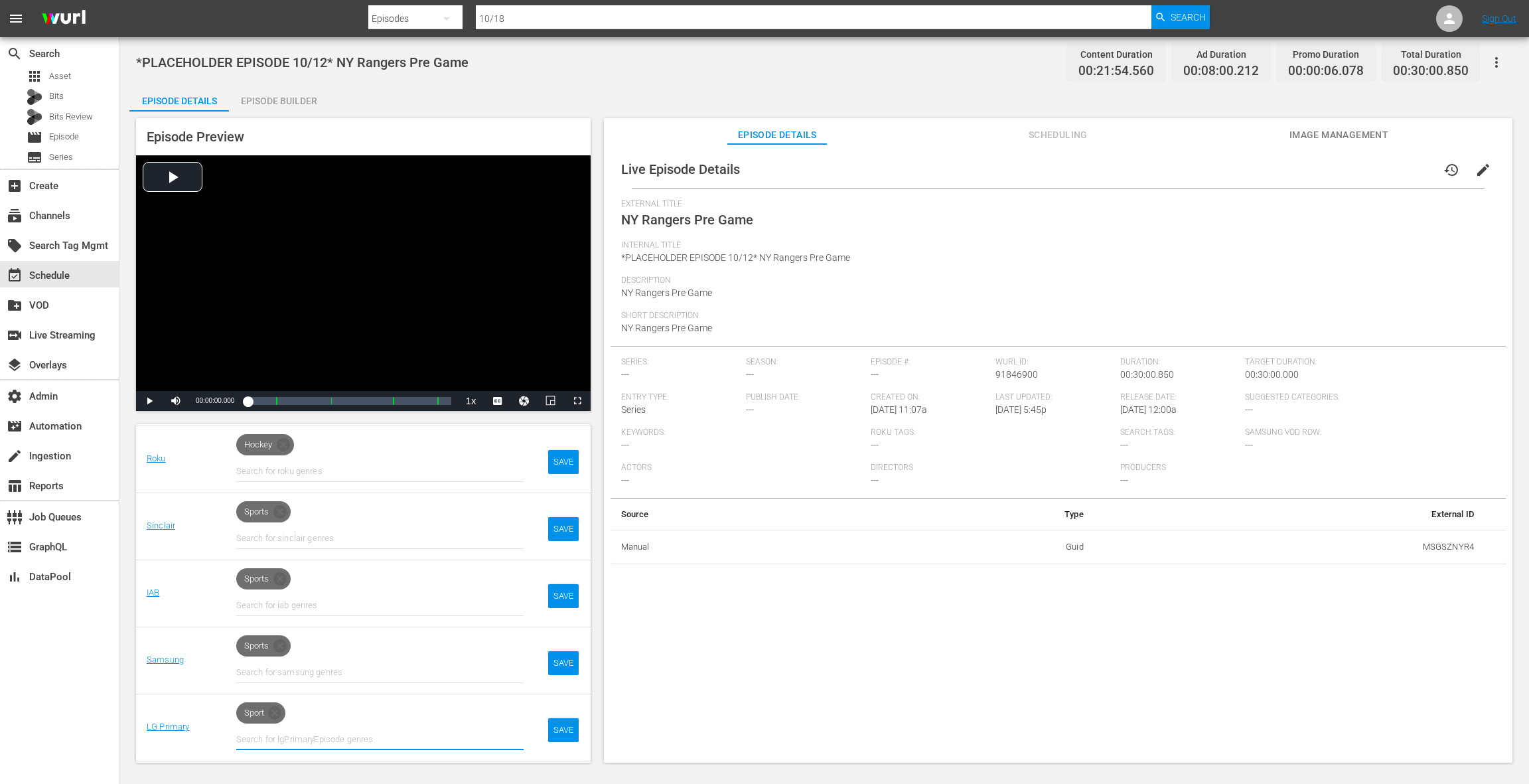
scroll to position [326, 0]
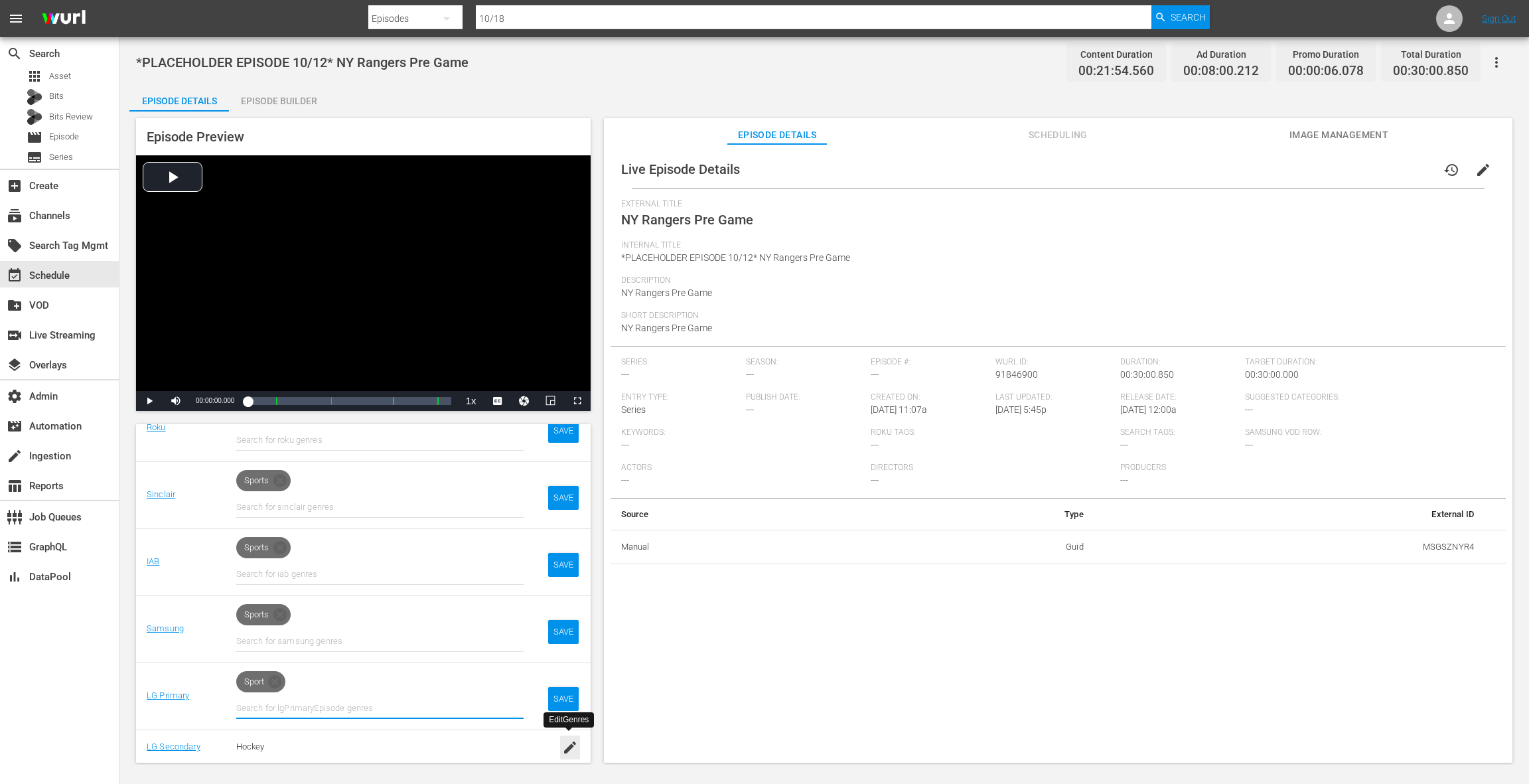
drag, startPoint x: 565, startPoint y: 746, endPoint x: 466, endPoint y: 648, distance: 139.3
click at [565, 745] on icon "button" at bounding box center [570, 747] width 16 height 16
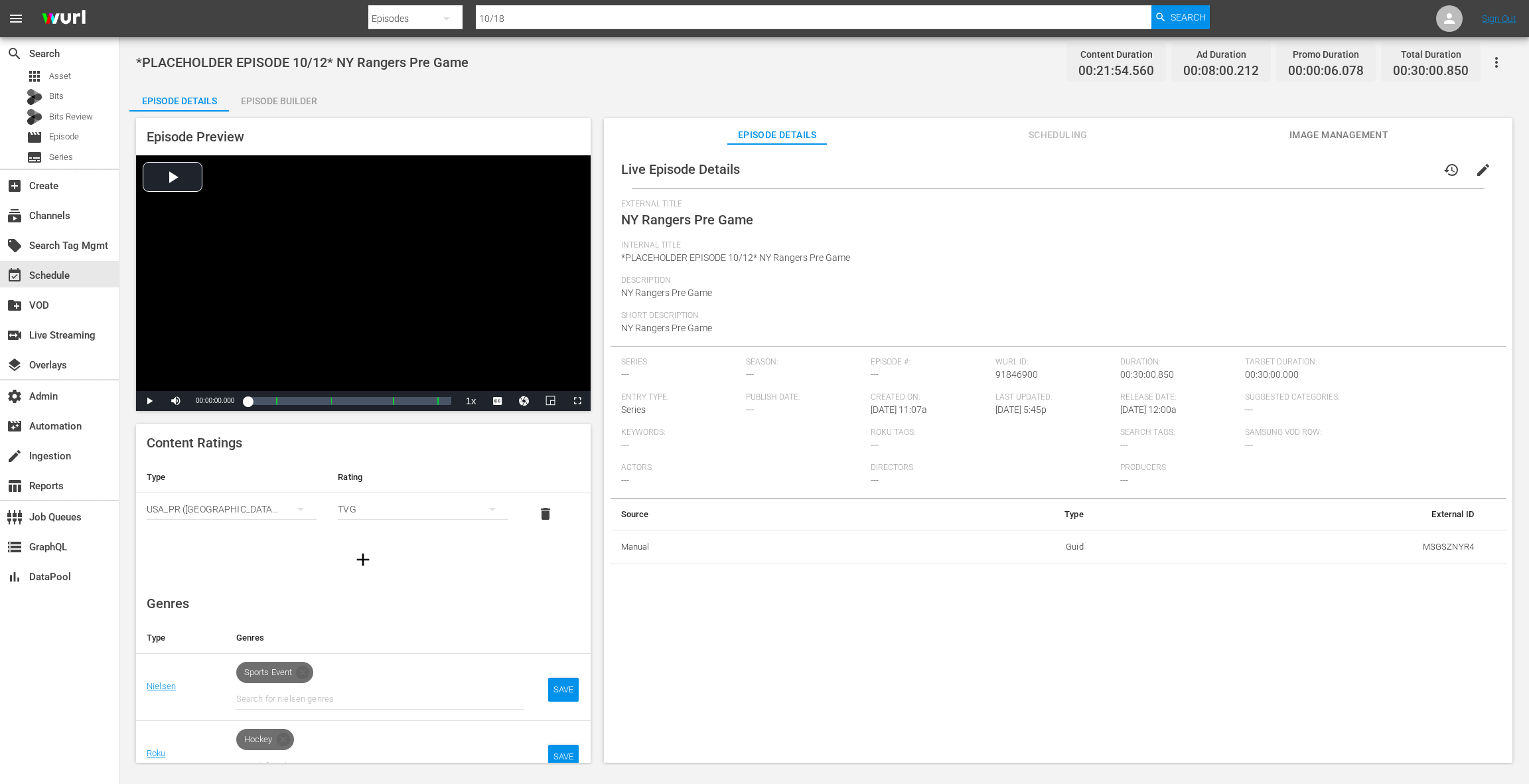
scroll to position [53, 0]
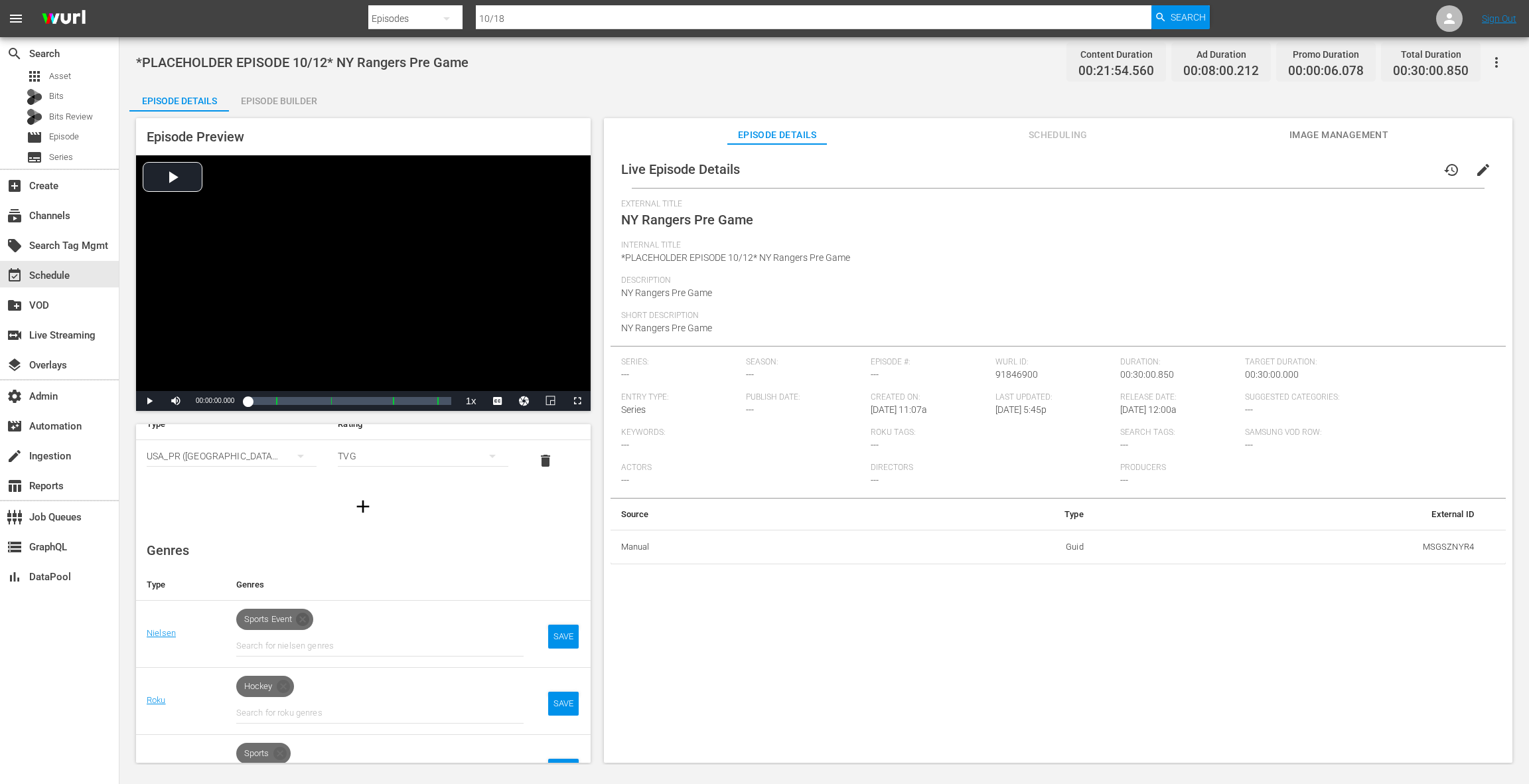
click at [305, 616] on icon at bounding box center [303, 619] width 16 height 16
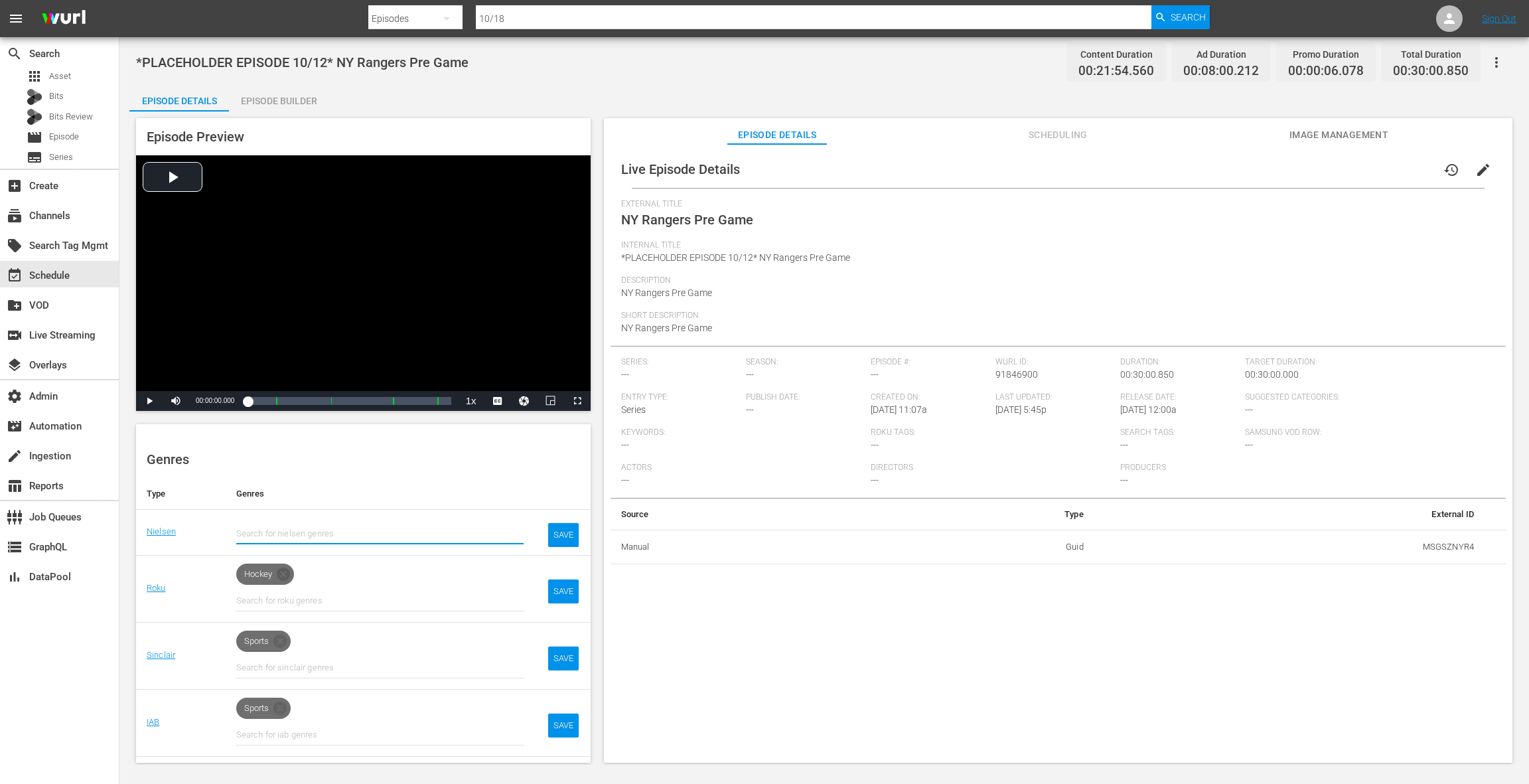
click at [284, 566] on icon at bounding box center [284, 574] width 16 height 16
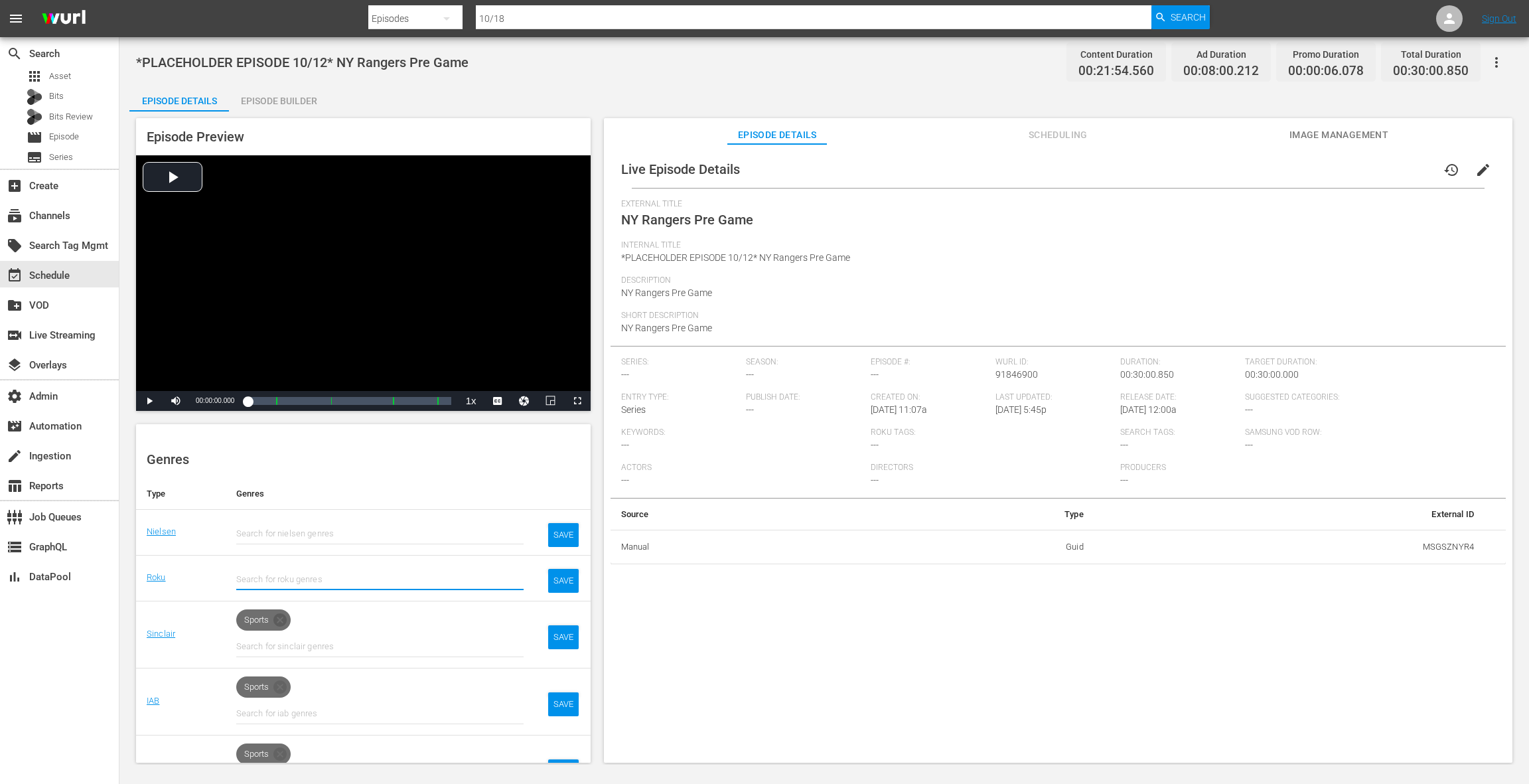
click at [280, 615] on icon at bounding box center [280, 619] width 14 height 14
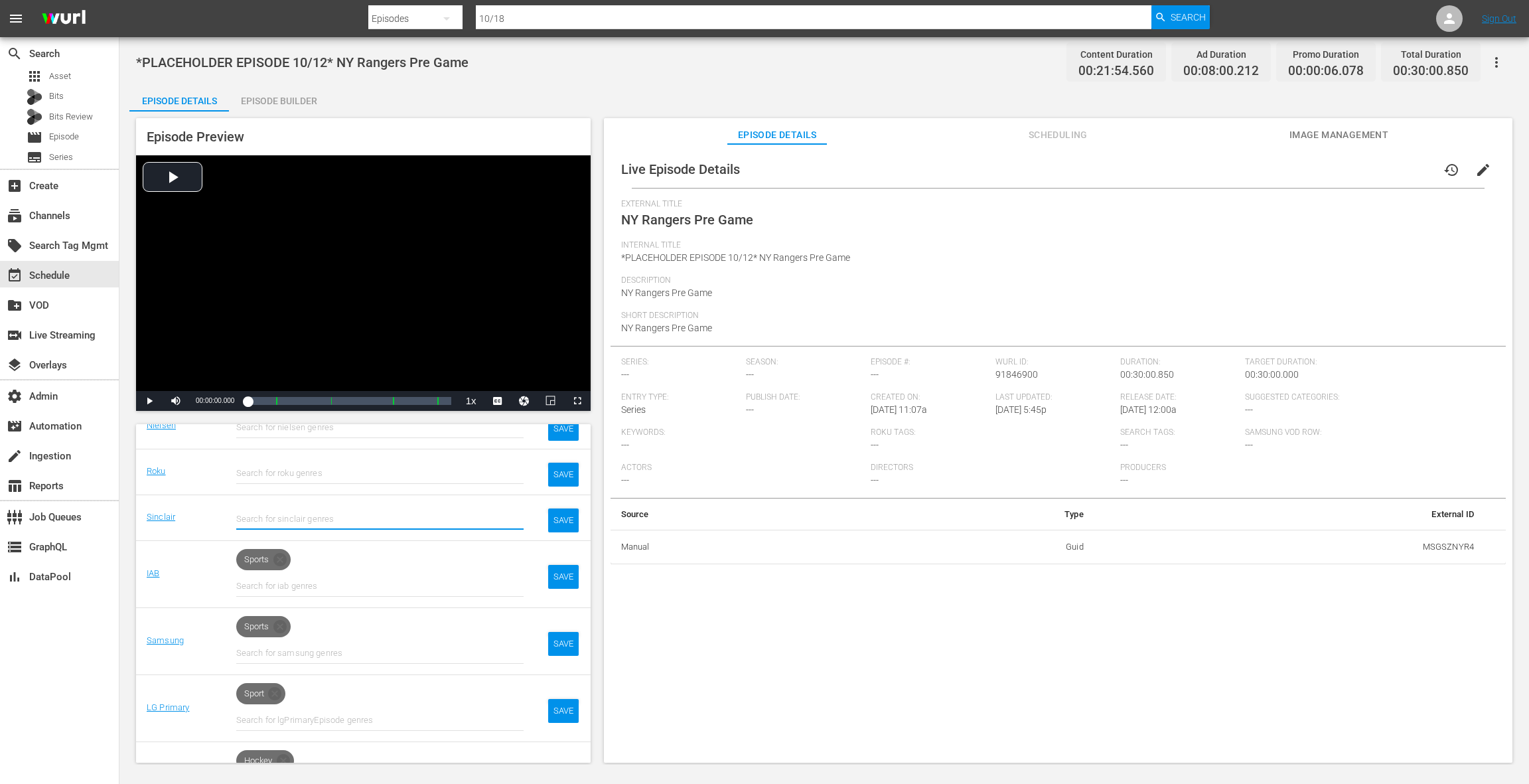
scroll to position [251, 0]
click at [285, 559] on icon at bounding box center [280, 559] width 14 height 14
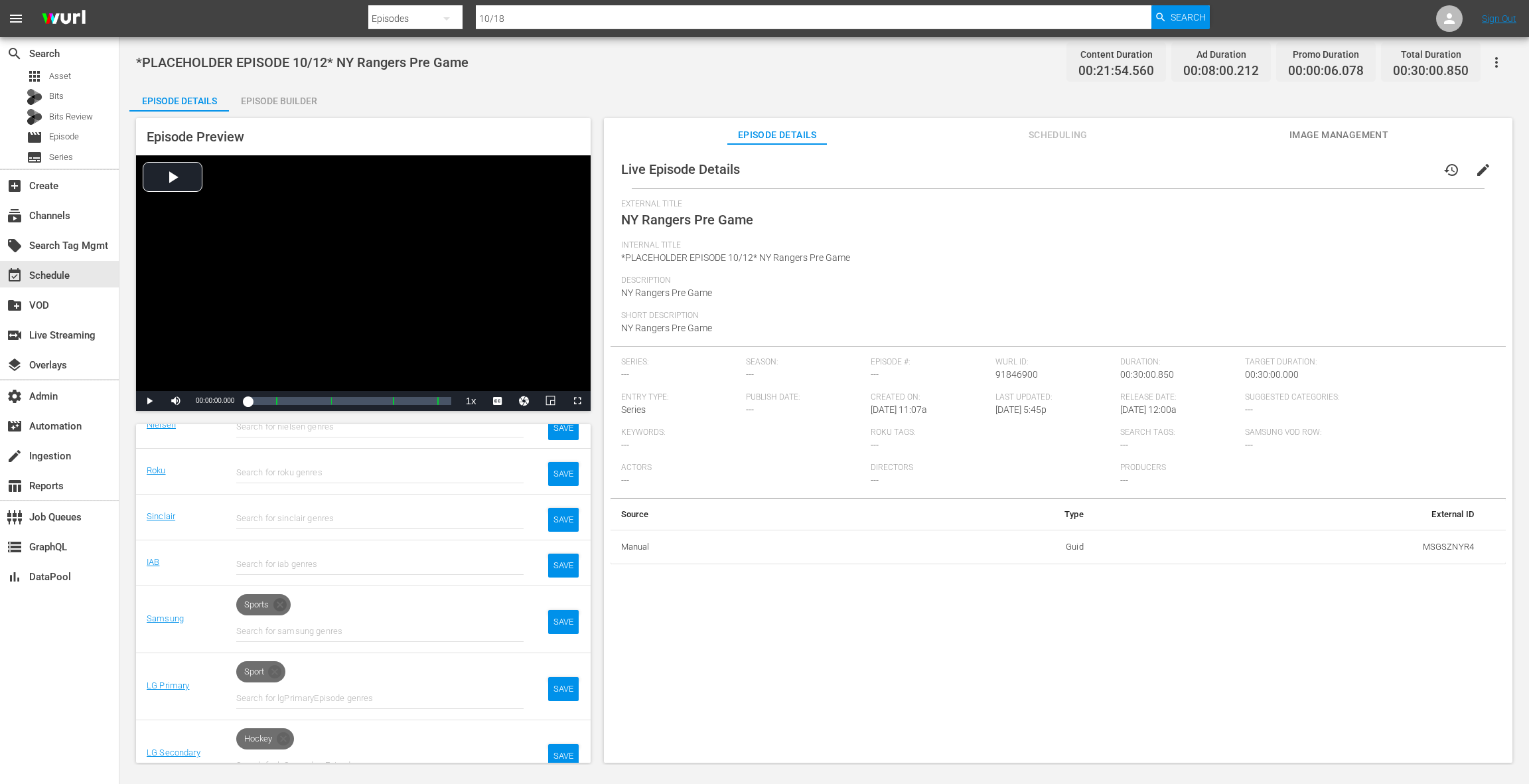
click at [284, 605] on icon at bounding box center [280, 604] width 14 height 14
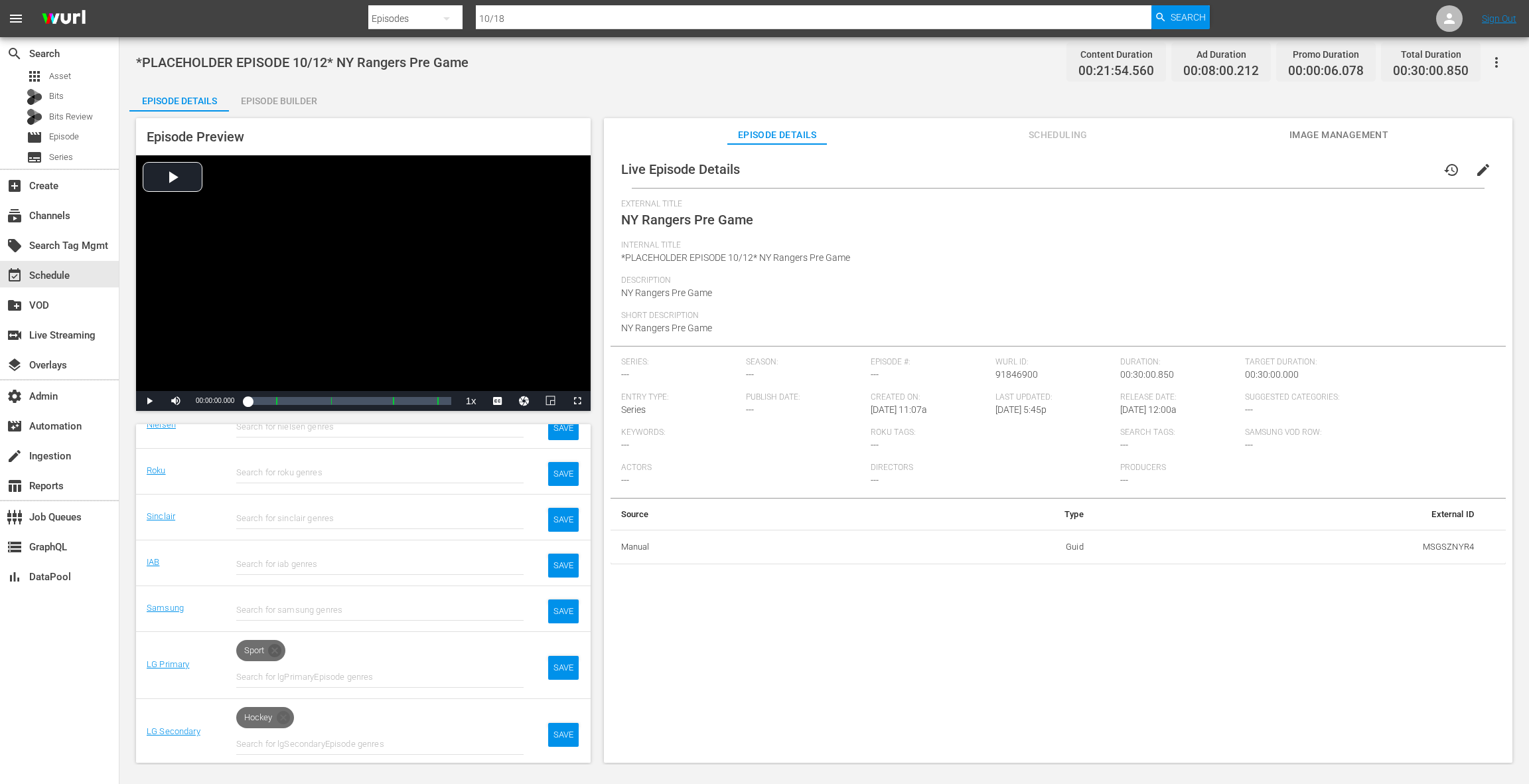
drag, startPoint x: 281, startPoint y: 651, endPoint x: 292, endPoint y: 632, distance: 22.0
click at [281, 650] on icon at bounding box center [274, 650] width 14 height 14
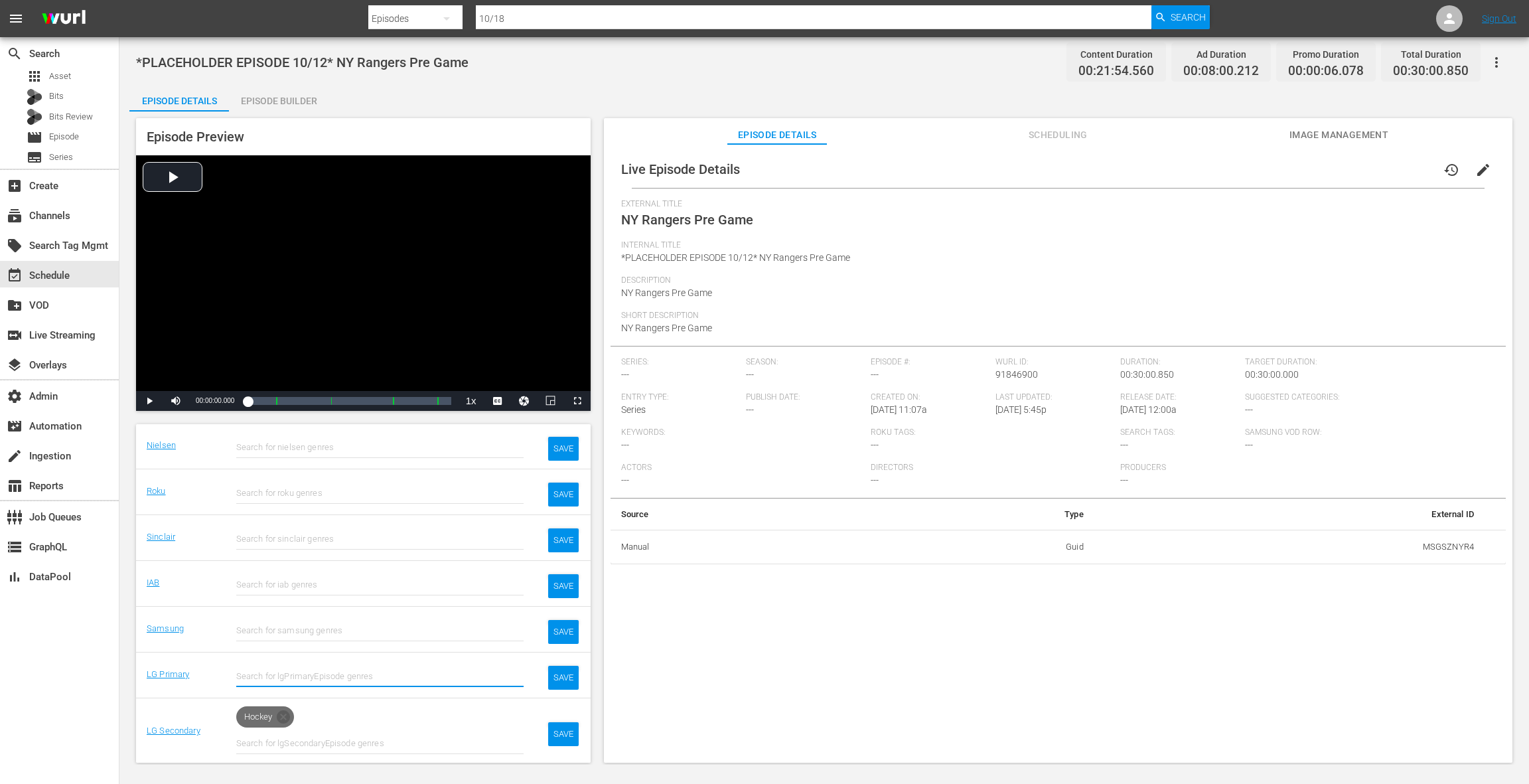
click at [284, 713] on icon at bounding box center [284, 717] width 16 height 16
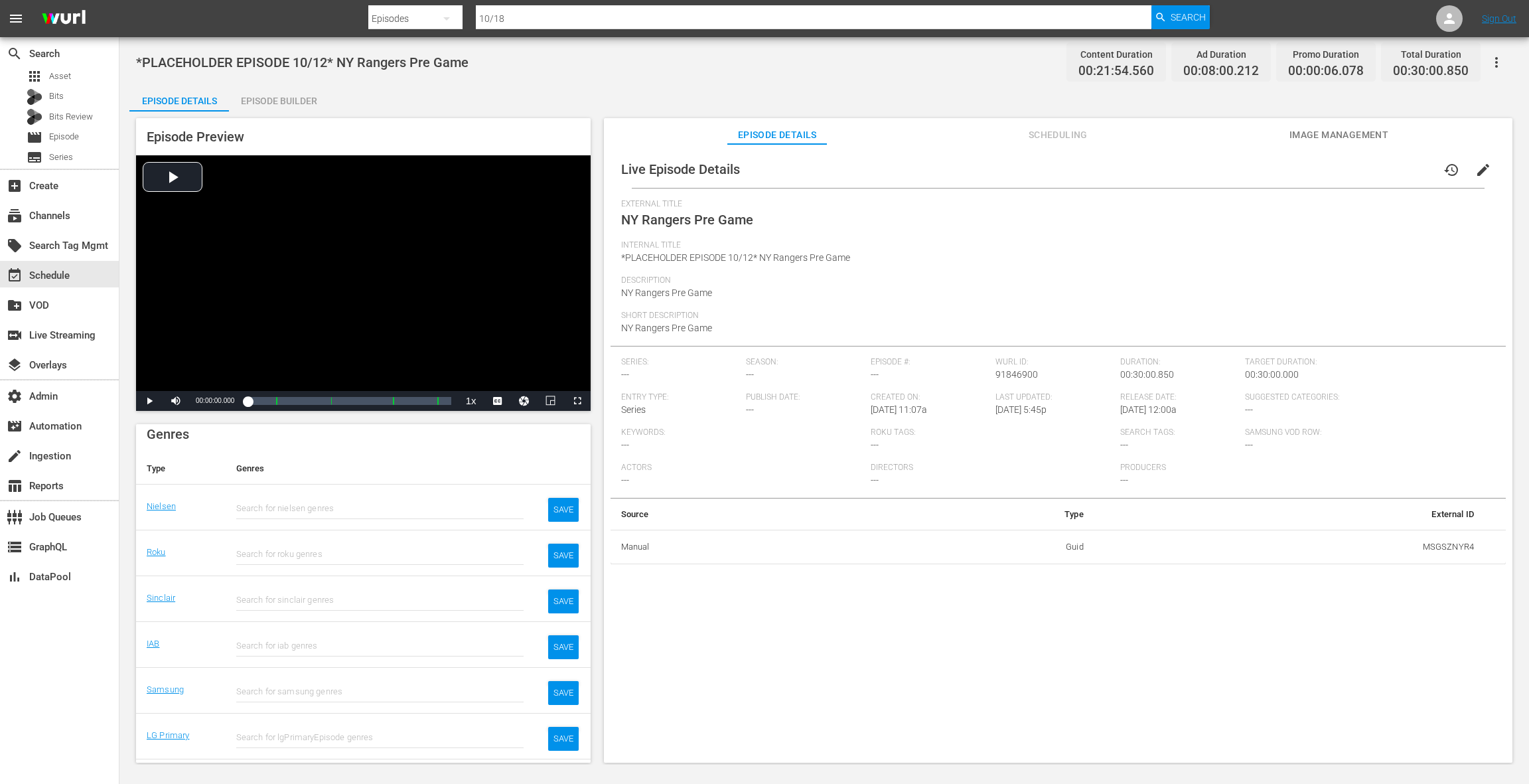
scroll to position [174, 0]
click at [565, 511] on div "SAVE" at bounding box center [563, 504] width 30 height 24
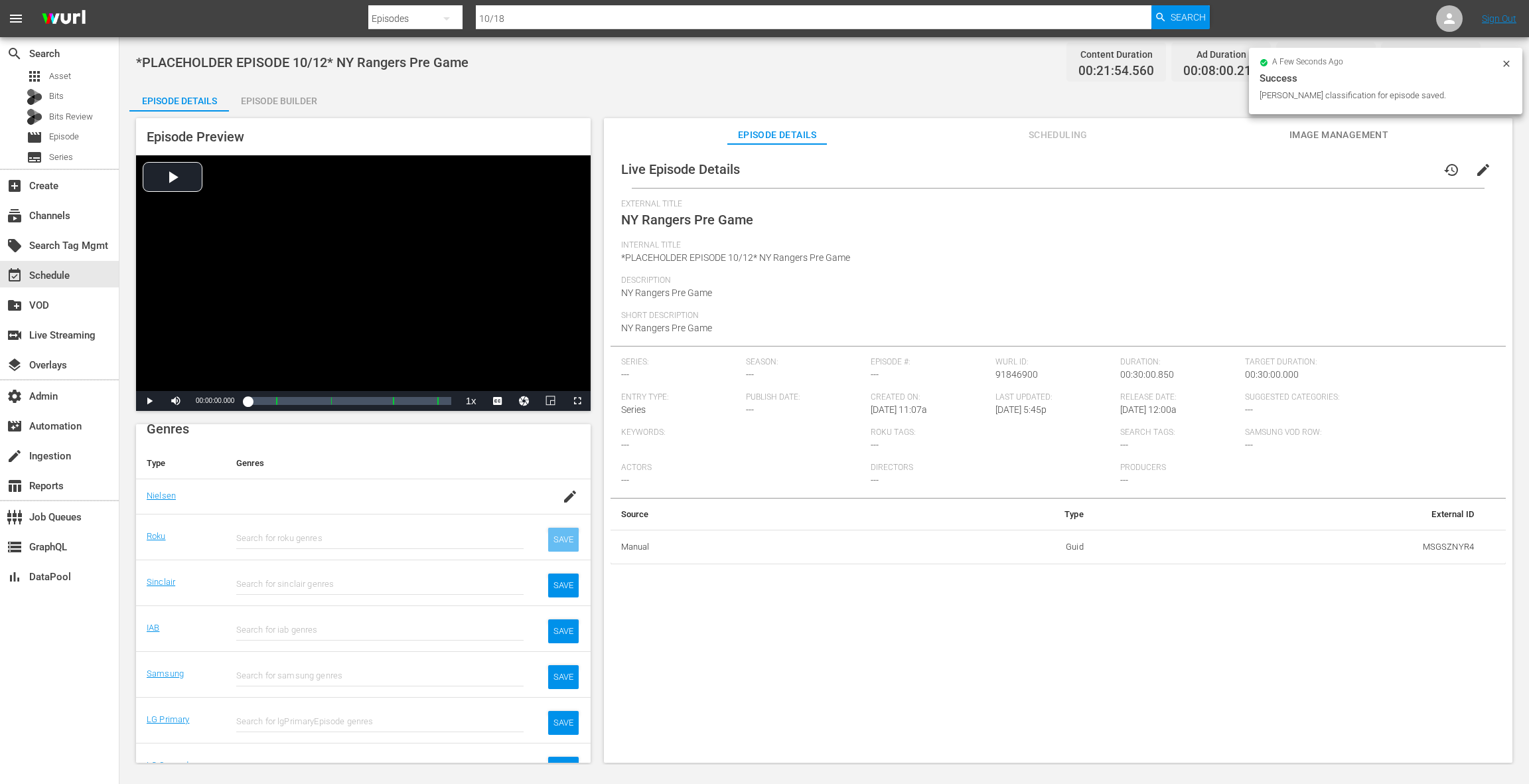
click at [562, 544] on div "SAVE" at bounding box center [563, 539] width 30 height 24
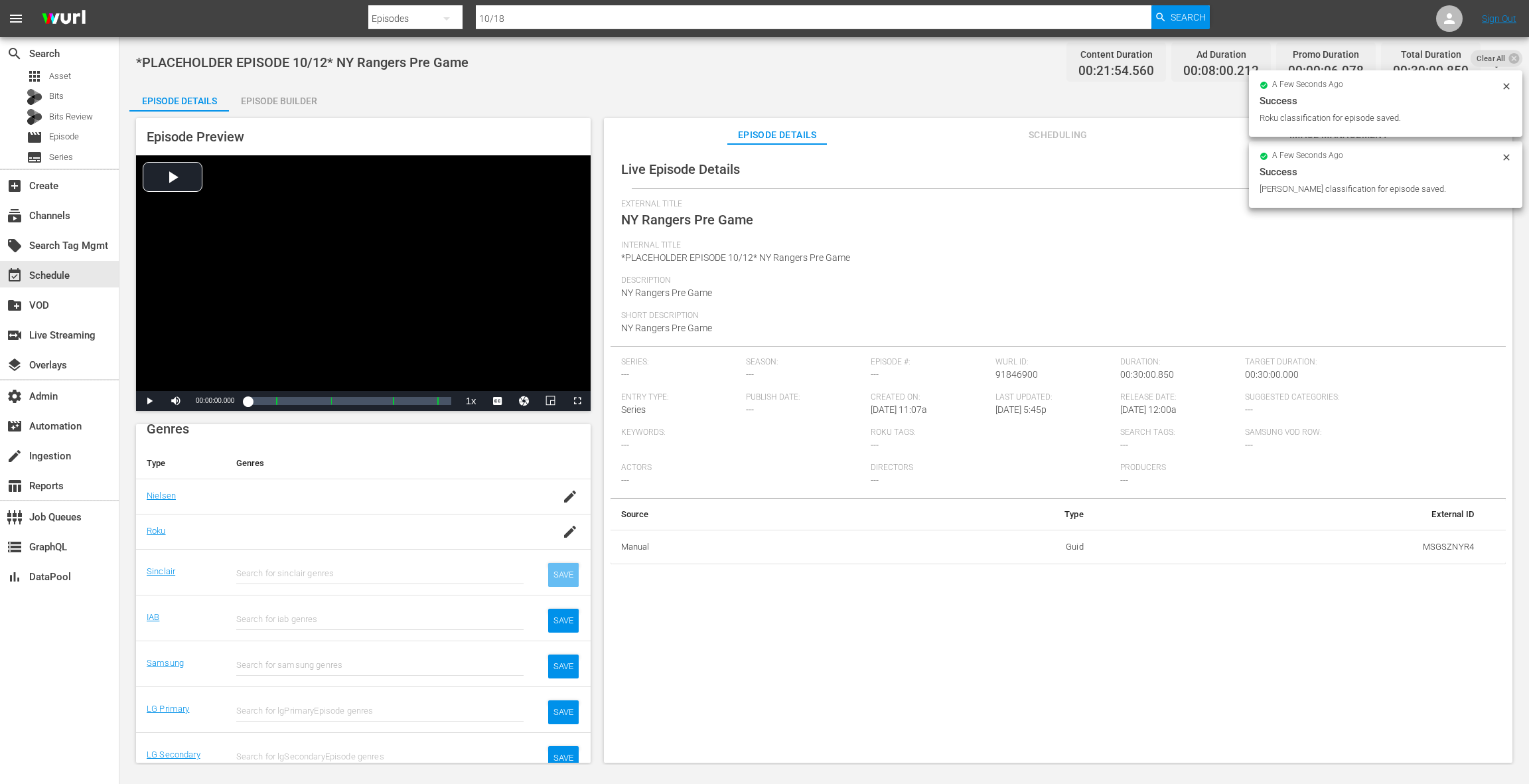
click at [562, 571] on div "SAVE" at bounding box center [563, 575] width 30 height 24
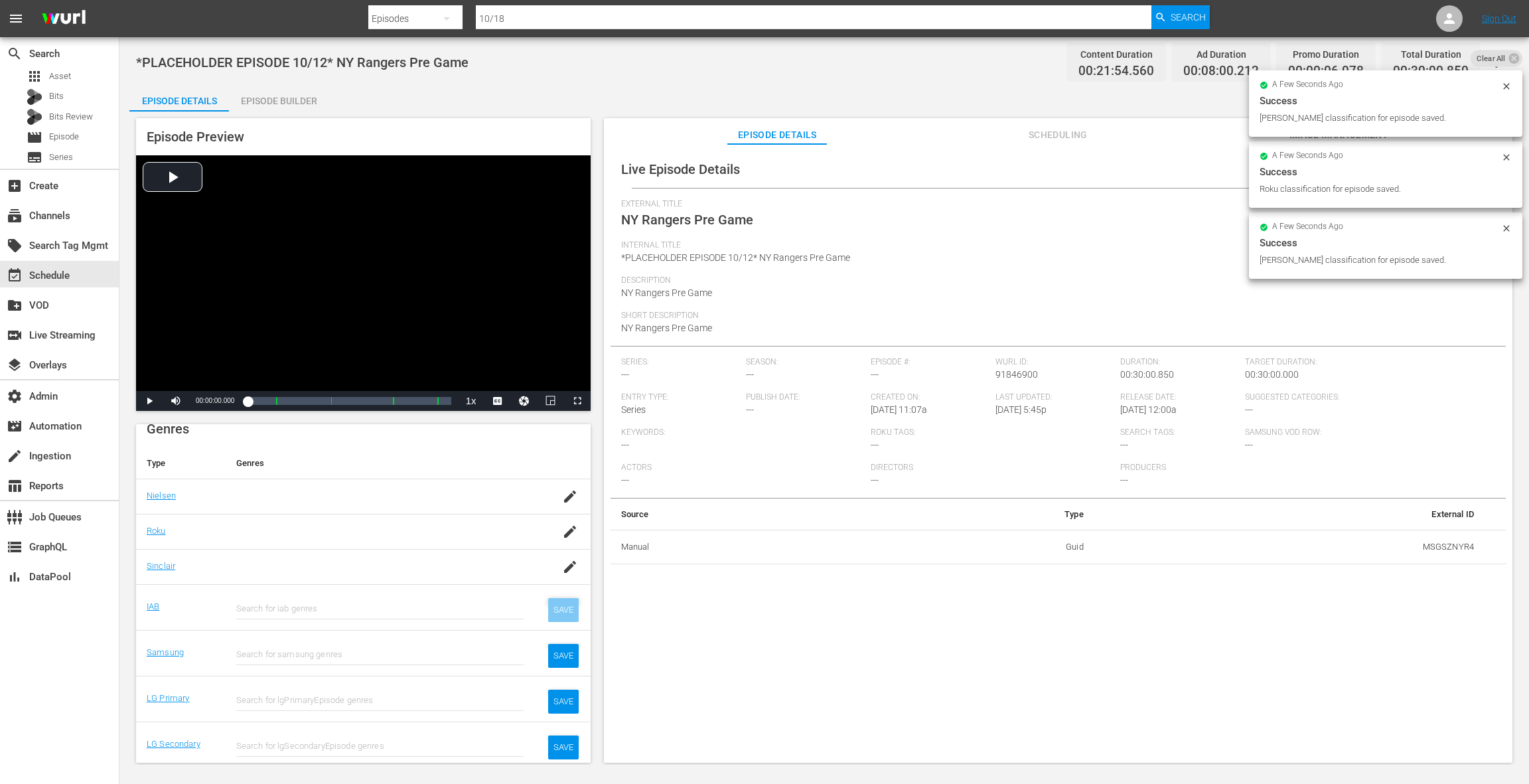
click at [563, 612] on div "SAVE" at bounding box center [563, 610] width 30 height 24
drag, startPoint x: 563, startPoint y: 647, endPoint x: 562, endPoint y: 639, distance: 8.1
click at [563, 647] on div "SAVE" at bounding box center [563, 653] width 30 height 24
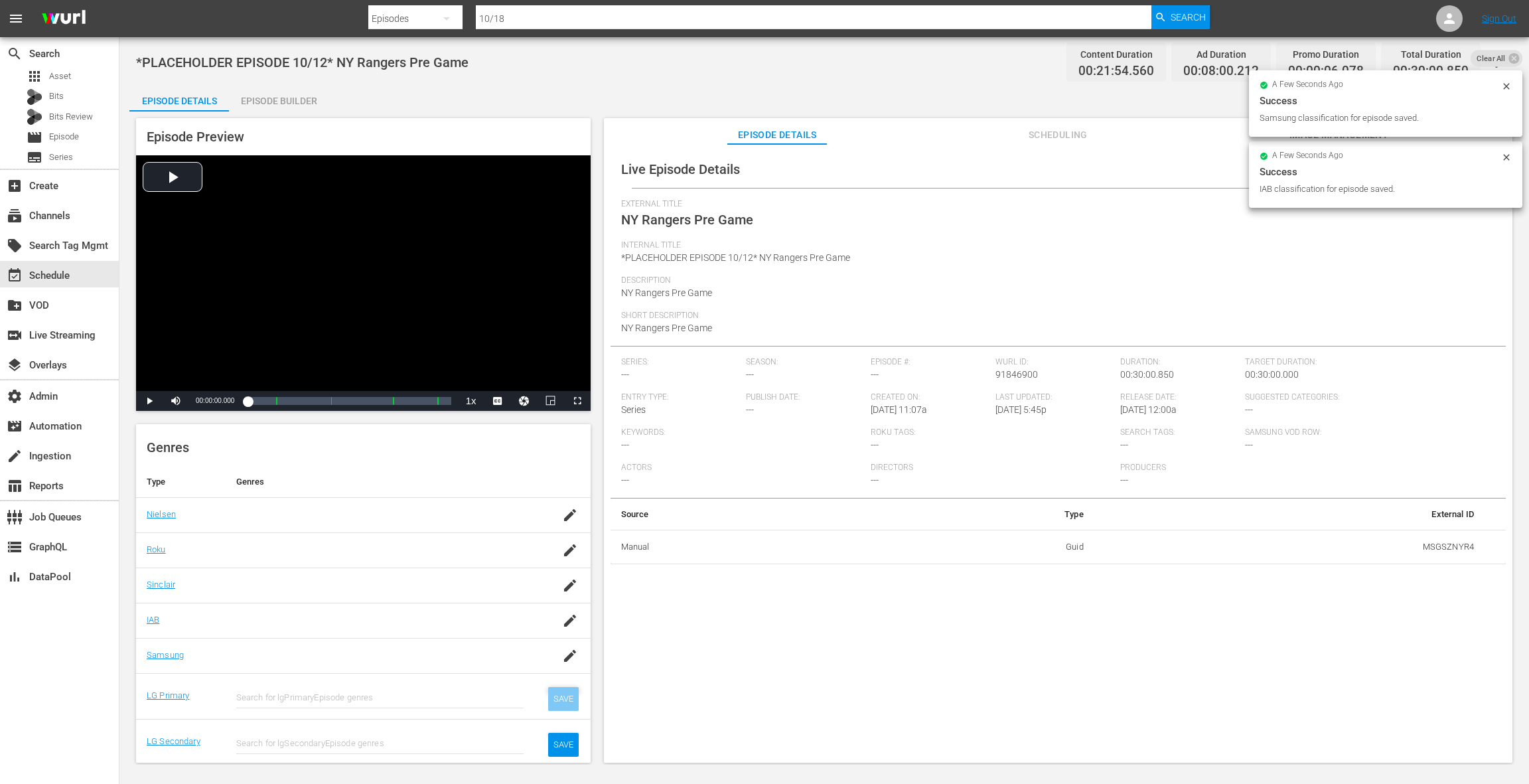
drag, startPoint x: 563, startPoint y: 699, endPoint x: 561, endPoint y: 686, distance: 13.2
click at [563, 699] on div "SAVE" at bounding box center [563, 698] width 30 height 24
drag, startPoint x: 564, startPoint y: 739, endPoint x: 566, endPoint y: 731, distance: 8.2
click at [564, 739] on div "SAVE" at bounding box center [563, 745] width 30 height 24
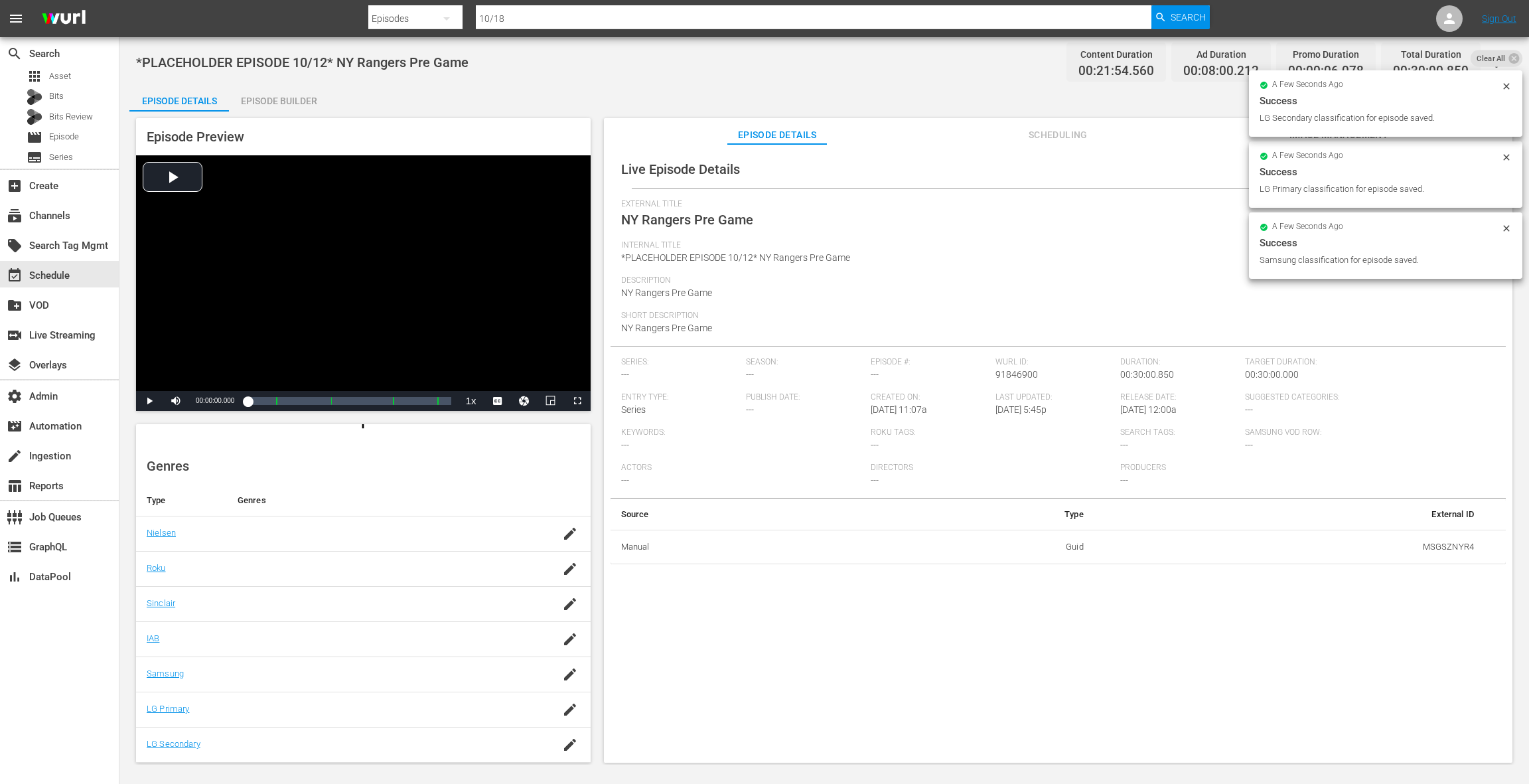
scroll to position [135, 0]
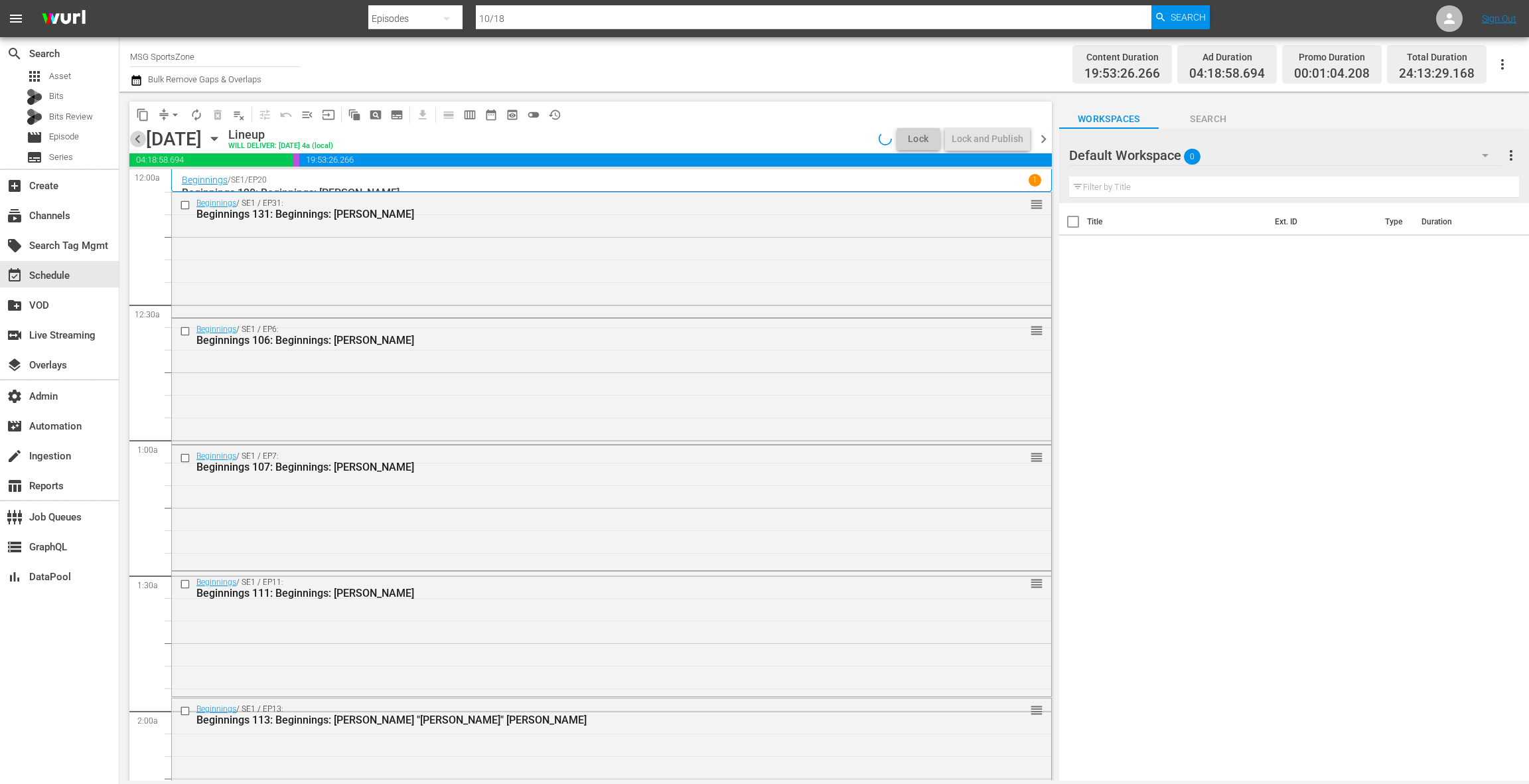
click at [134, 137] on span "chevron_left" at bounding box center [137, 139] width 17 height 17
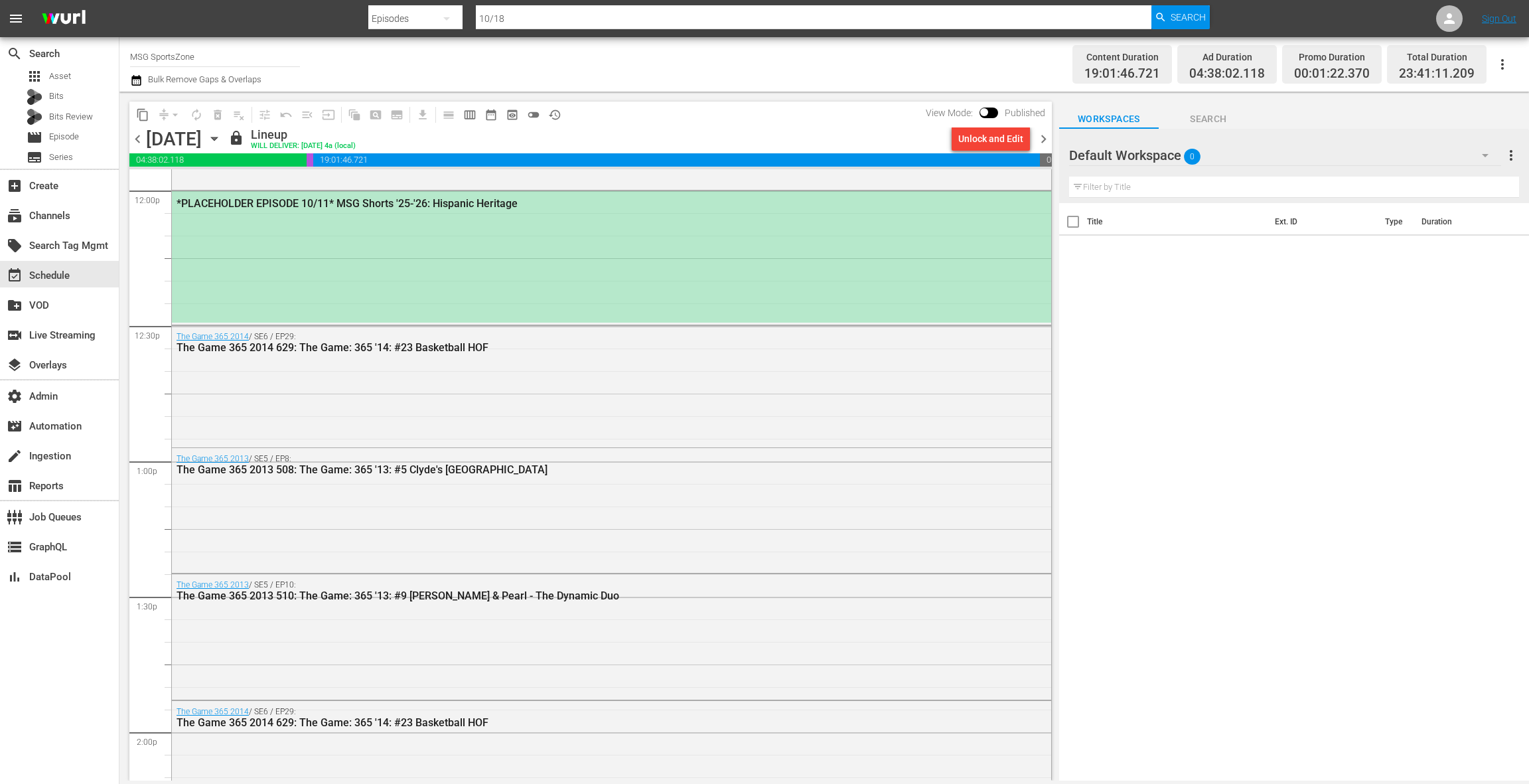
scroll to position [3215, 0]
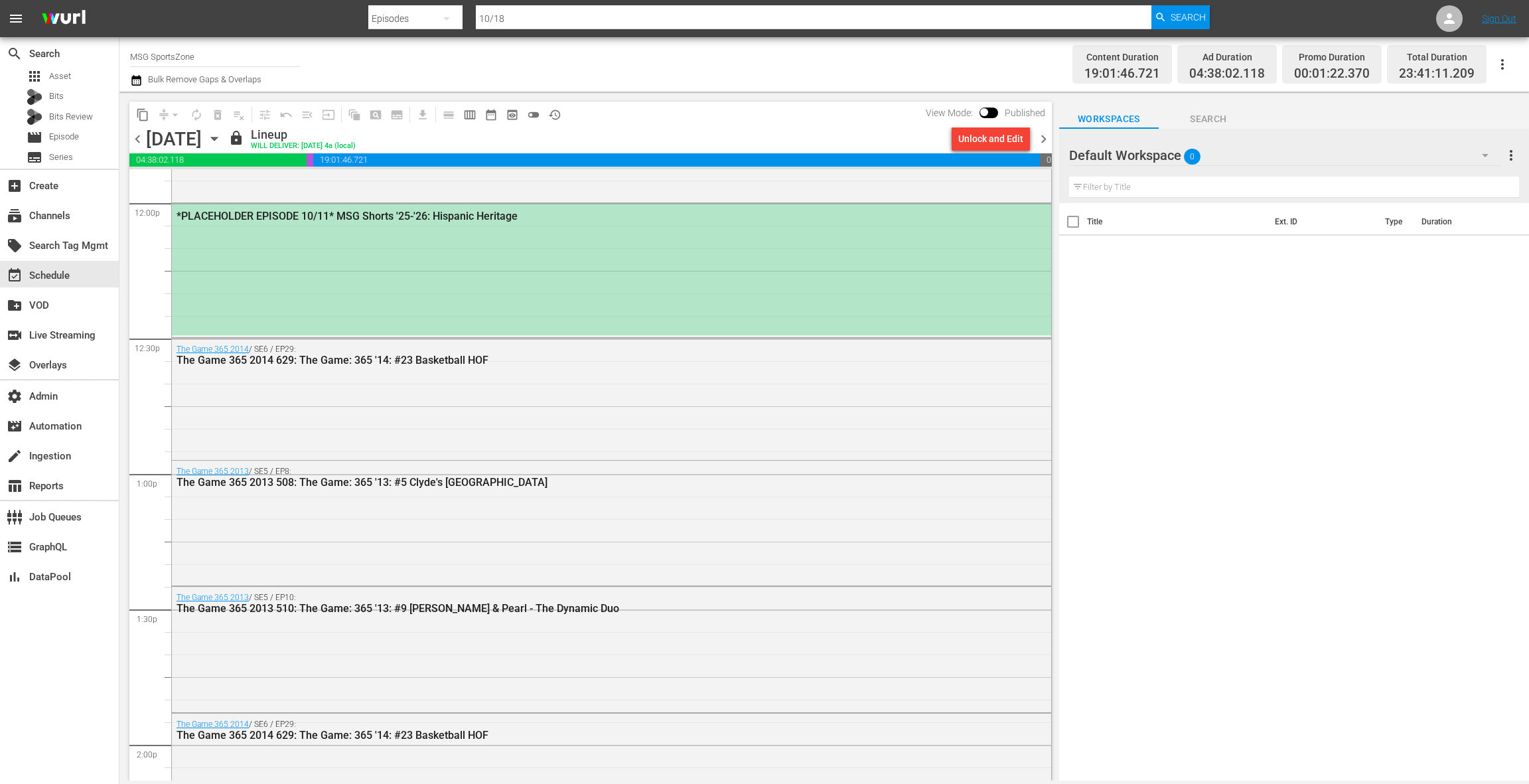
click at [521, 287] on div "*PLACEHOLDER EPISODE 10/11* MSG Shorts '25-'26: Hispanic Heritage" at bounding box center [611, 269] width 879 height 131
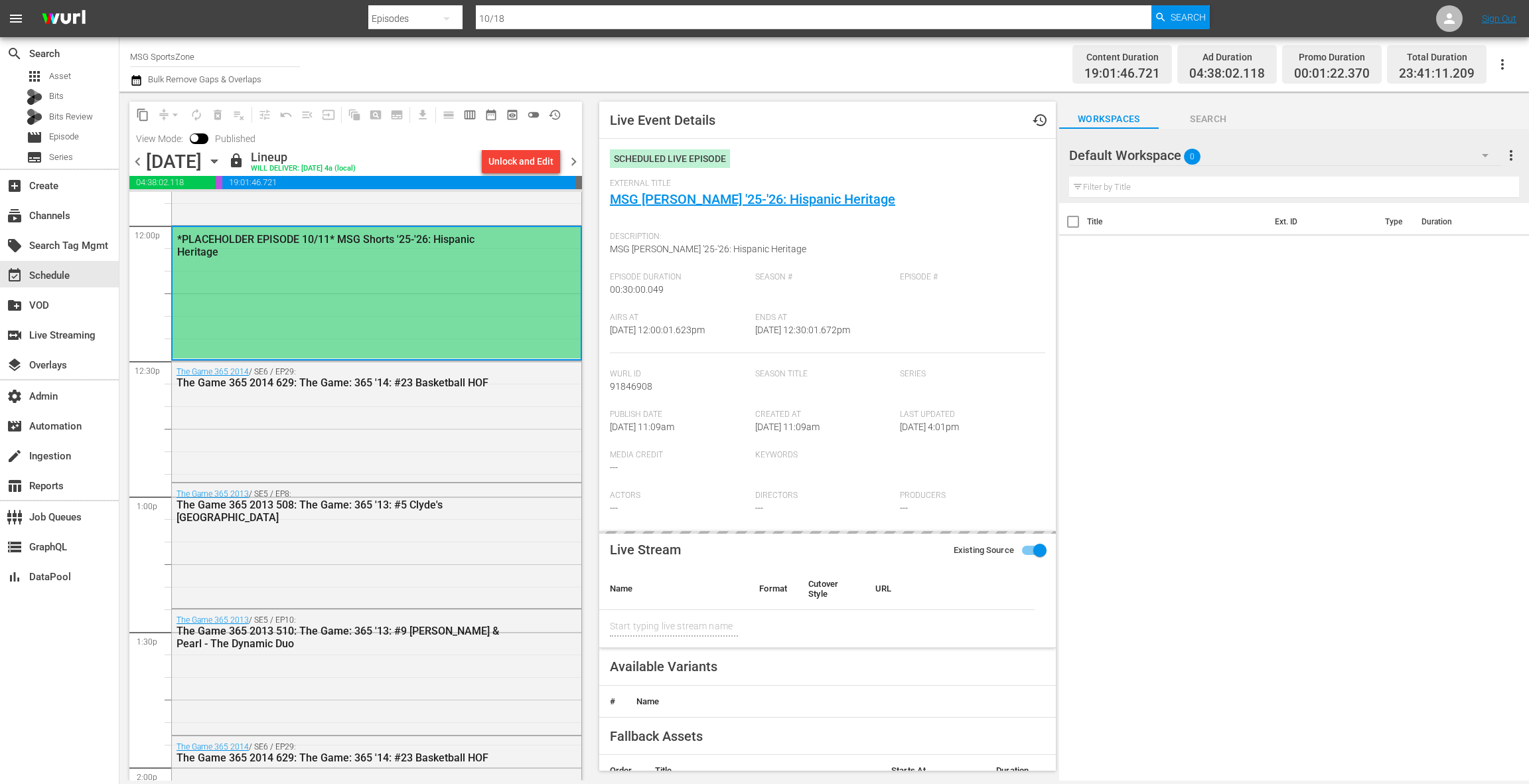
type input "MSG Shorts '25-'26: Hispanic Heritage"
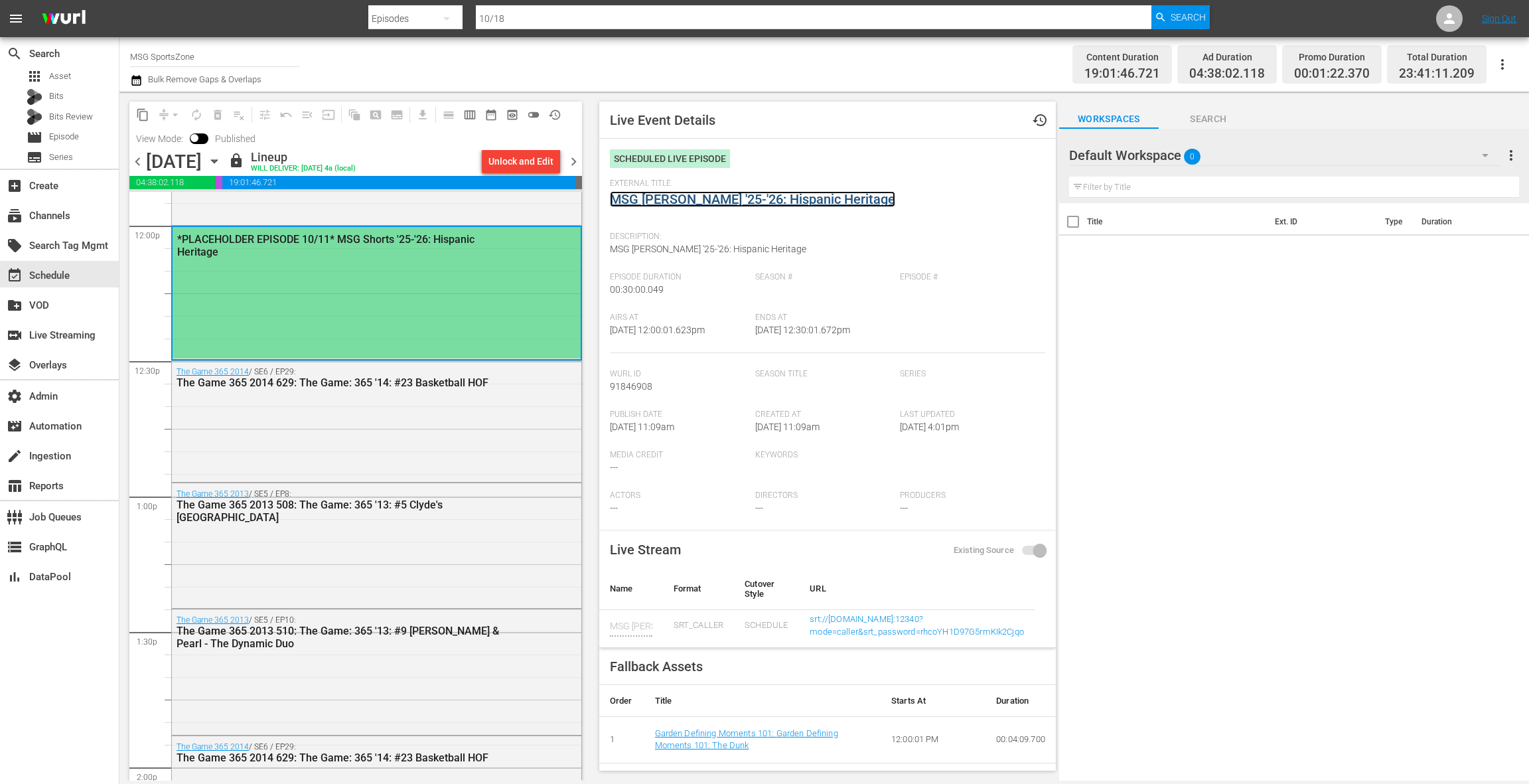
click at [667, 205] on link "MSG Shorts '25-'26: Hispanic Heritage" at bounding box center [752, 199] width 285 height 16
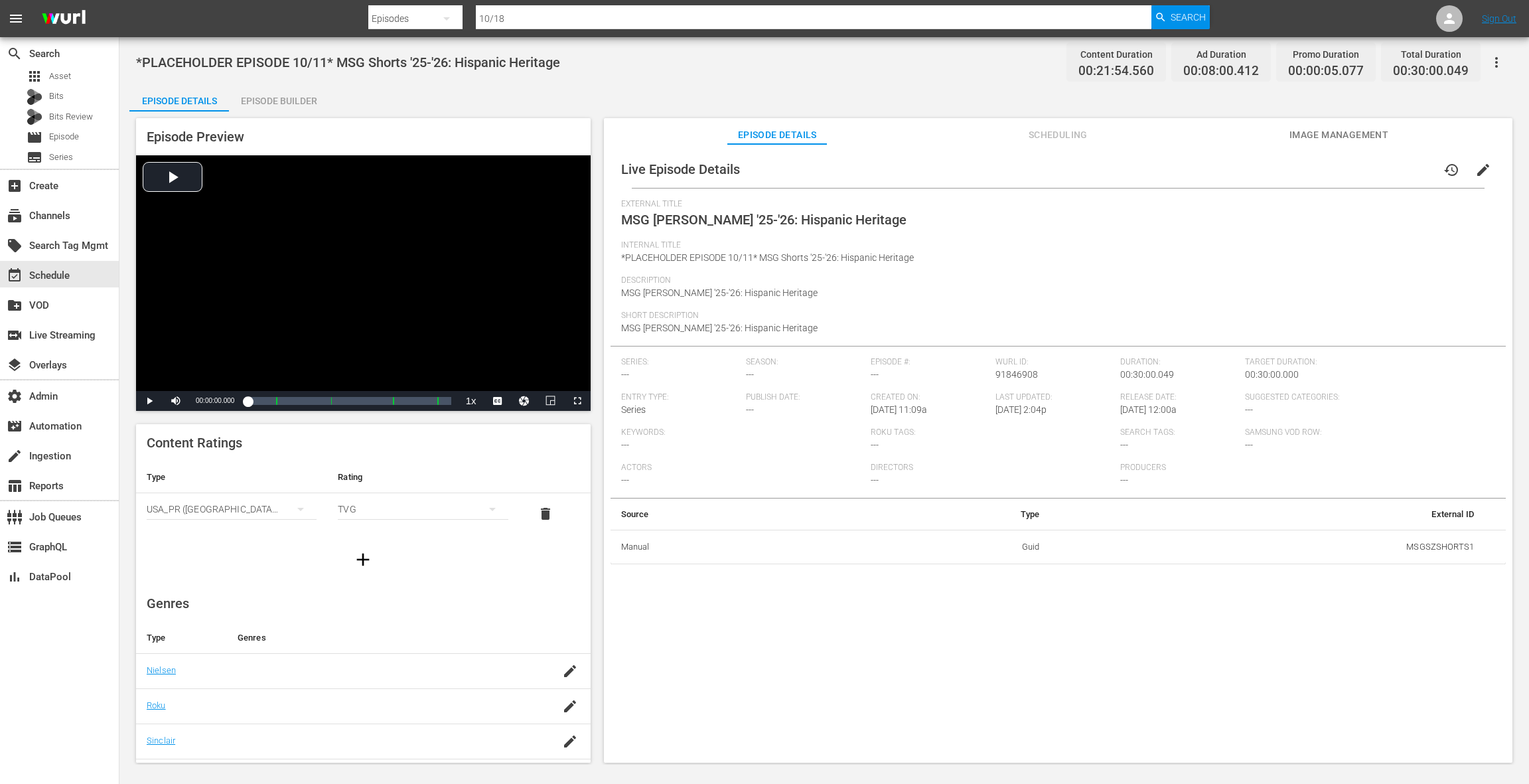
scroll to position [135, 0]
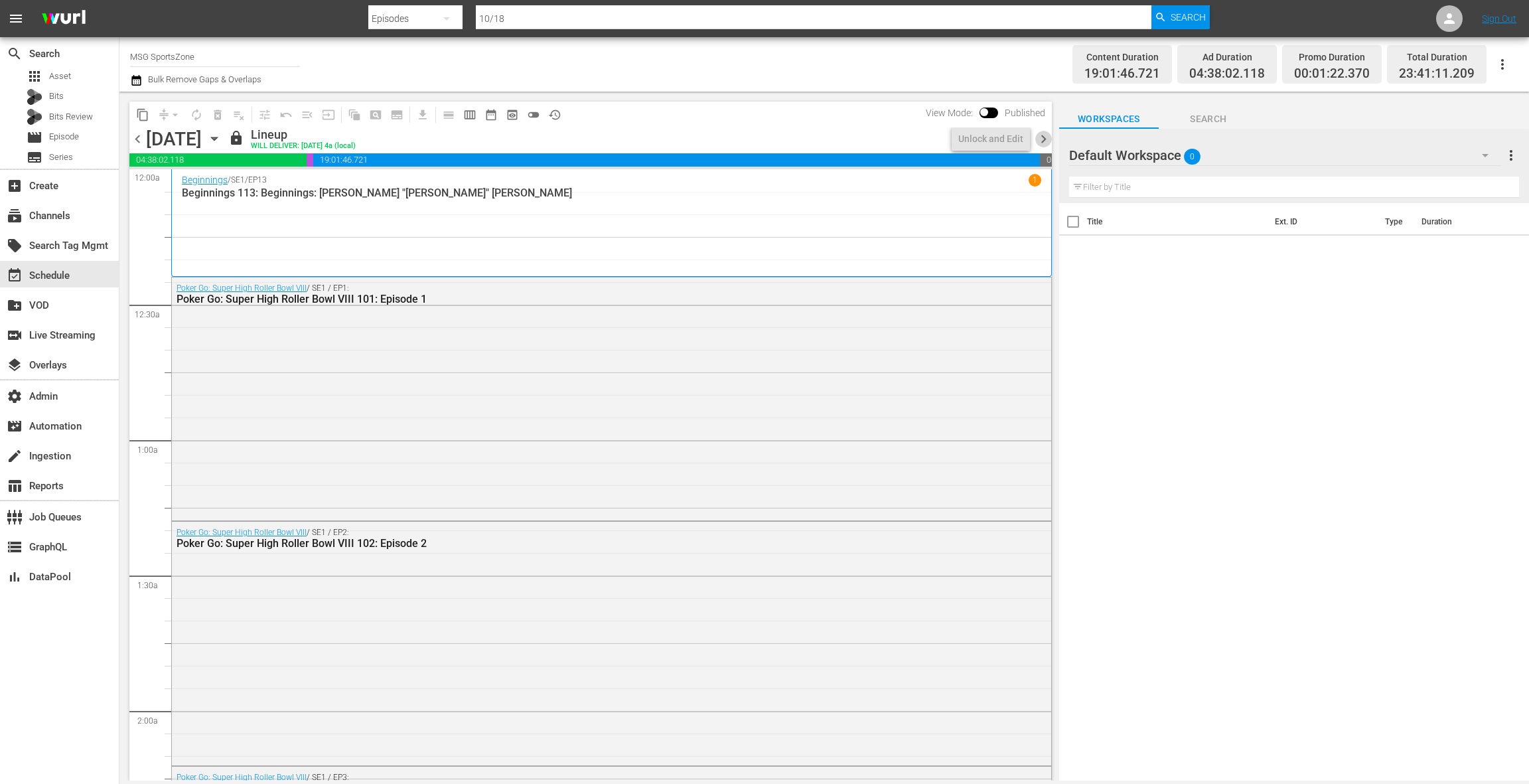
click at [1045, 141] on span "chevron_right" at bounding box center [1043, 139] width 17 height 17
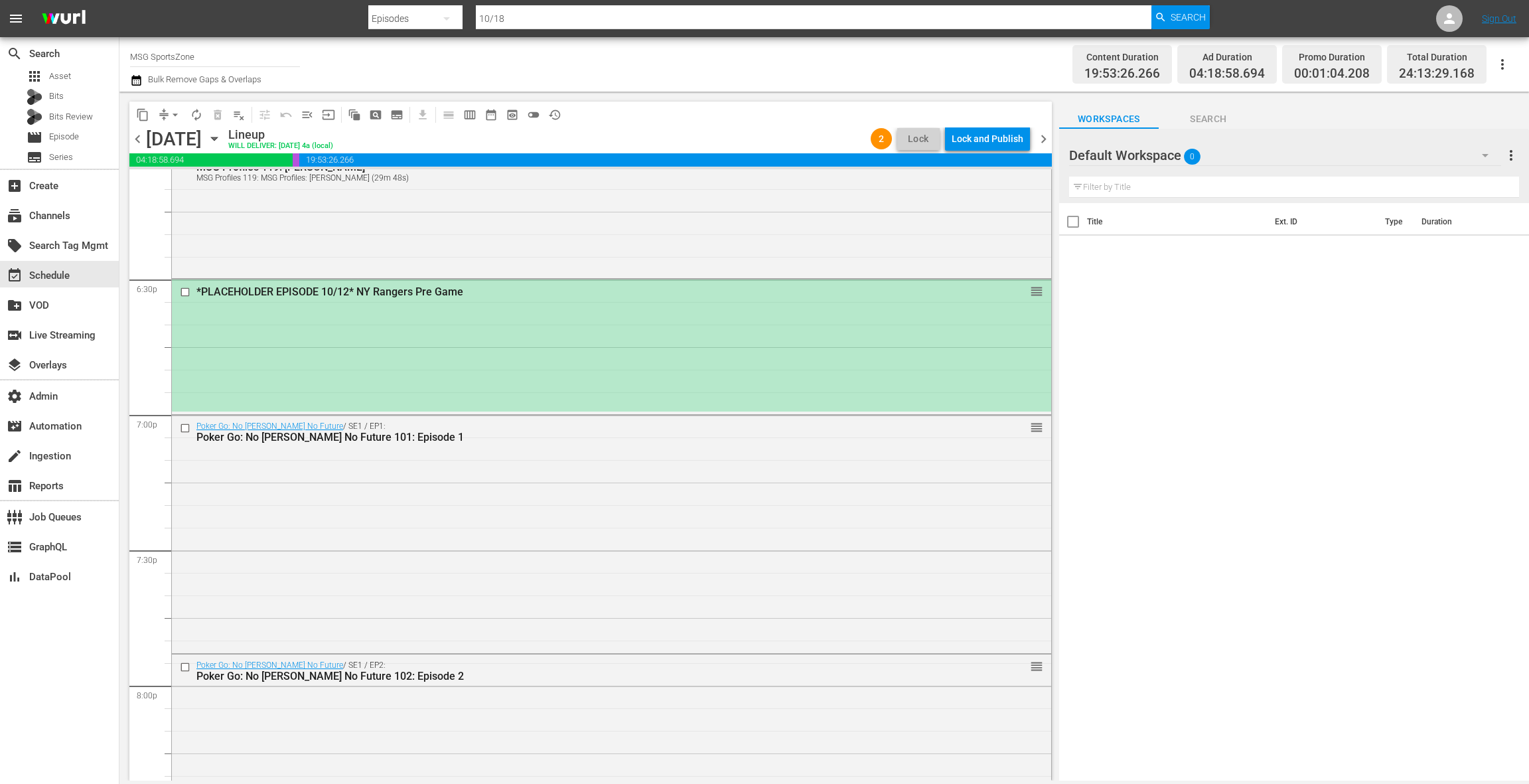
scroll to position [4879, 0]
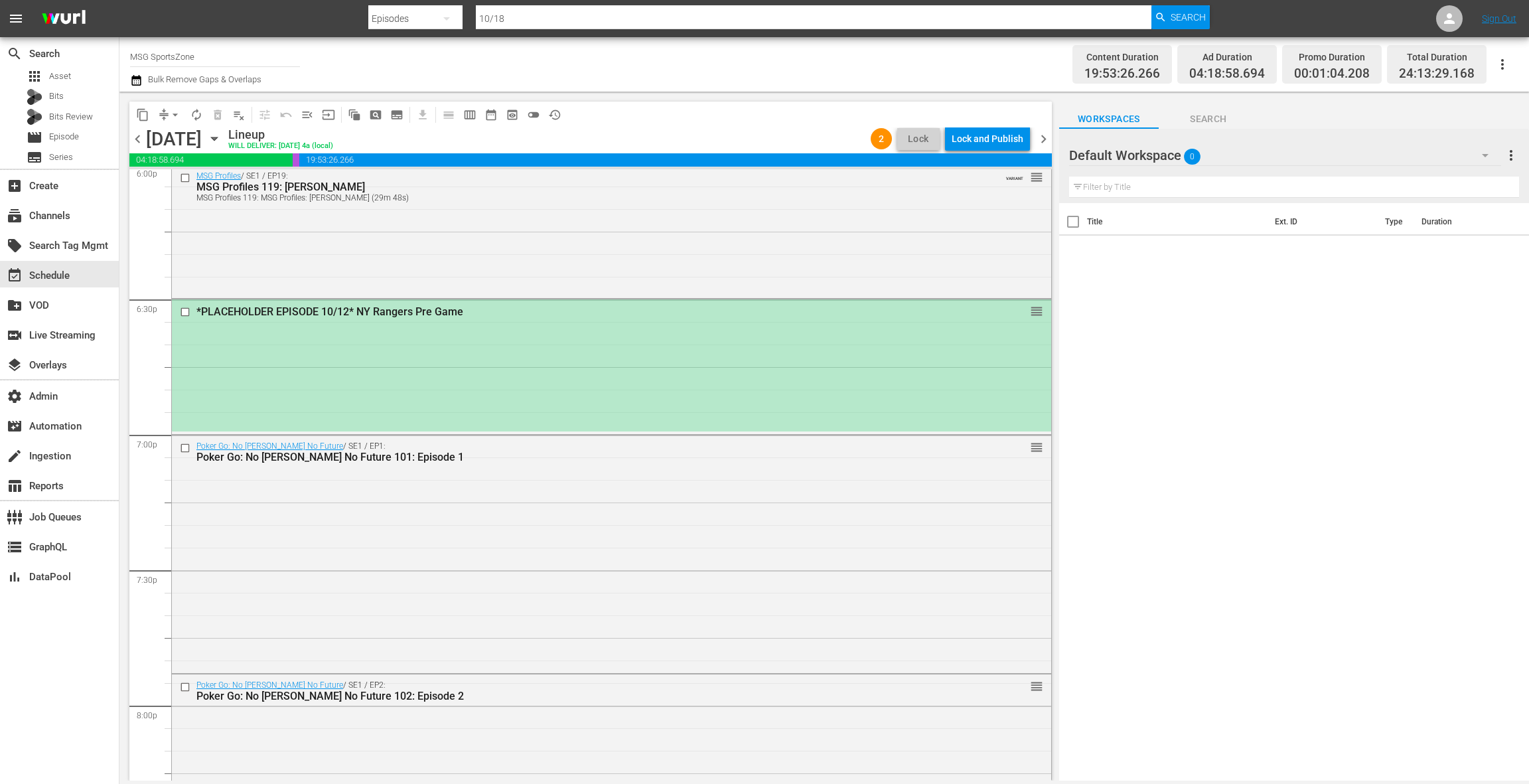
click at [587, 336] on div "*PLACEHOLDER EPISODE 10/12* NY Rangers Pre Game reorder" at bounding box center [611, 364] width 879 height 131
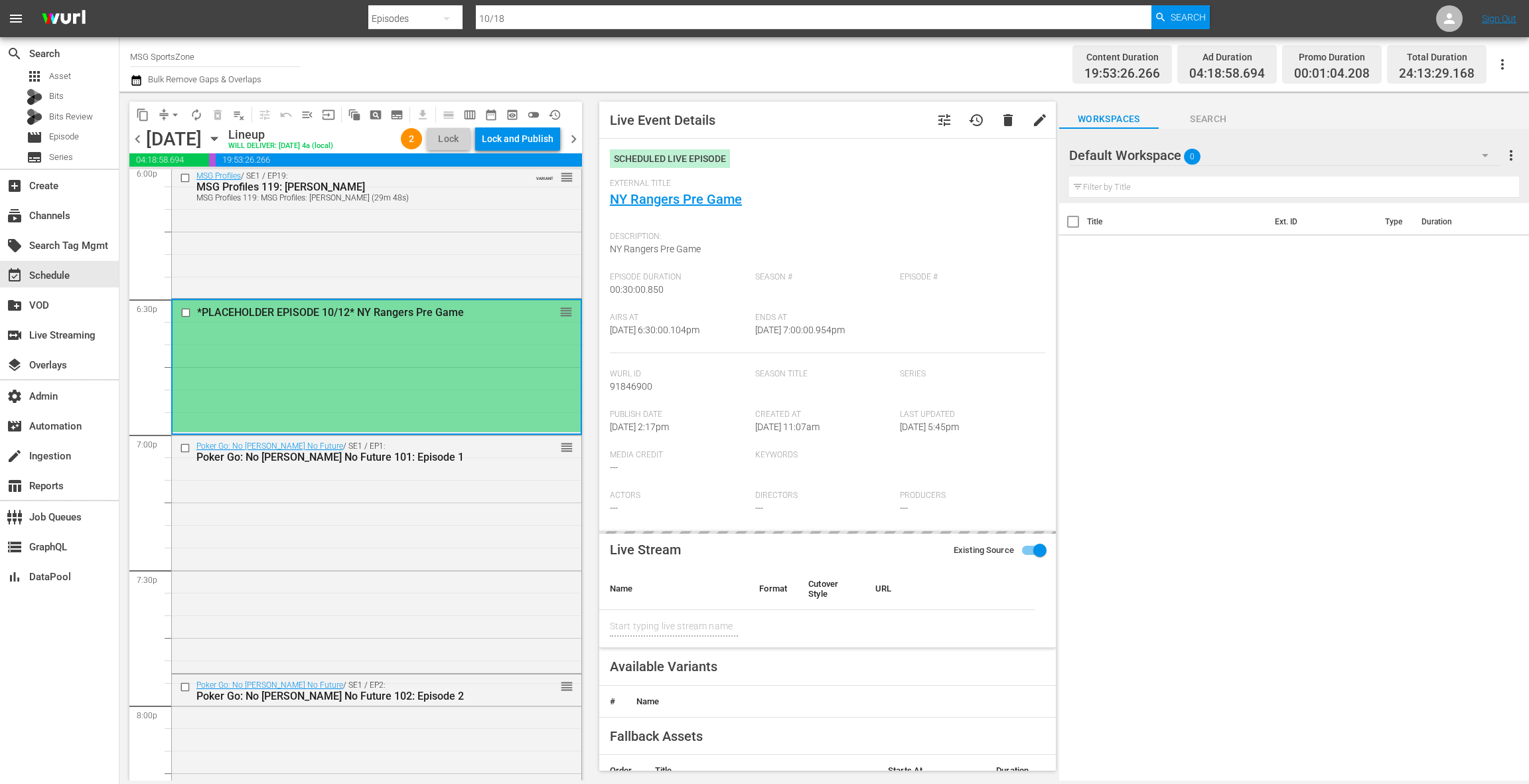
type input "NY Rangers Pre Game"
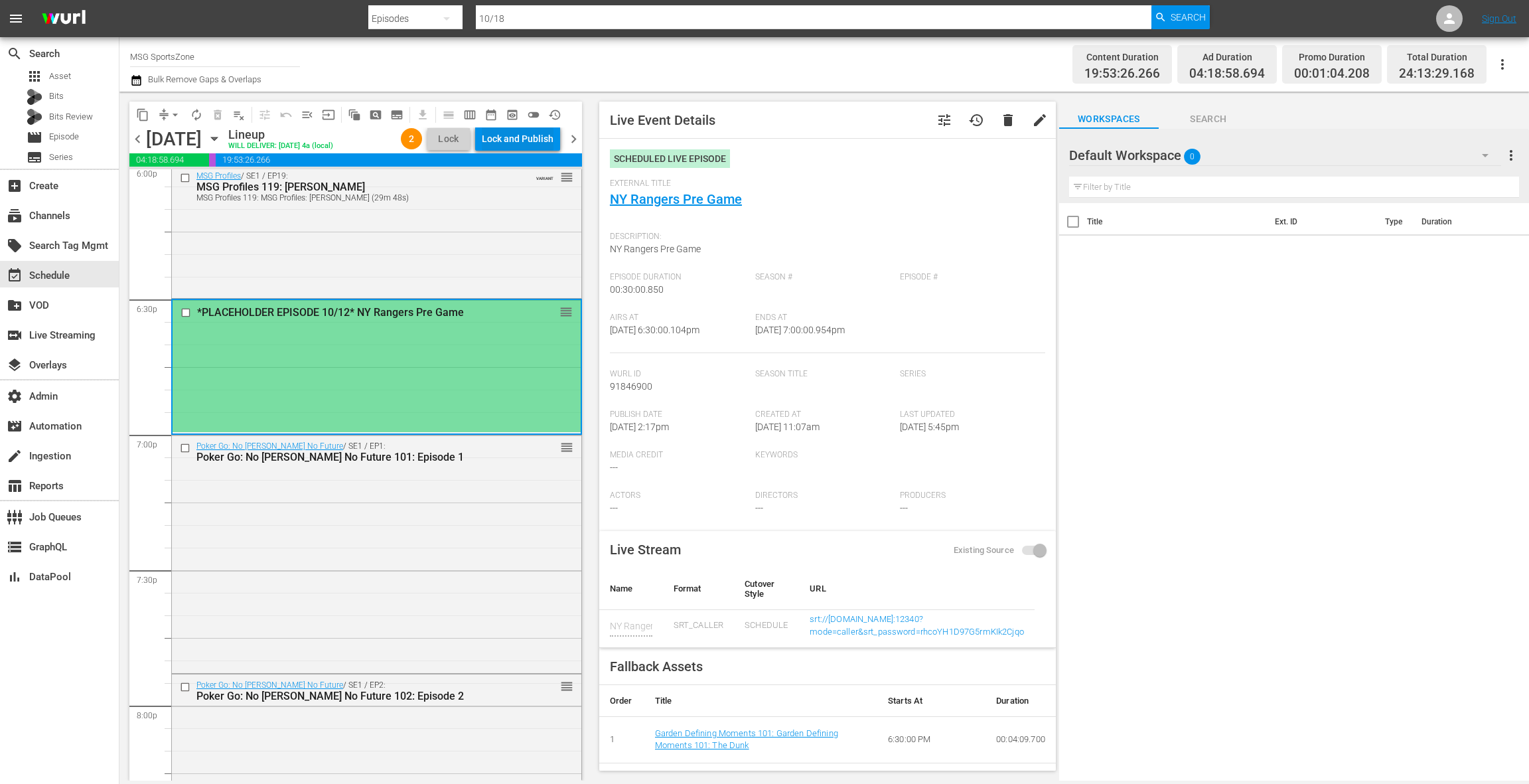
click at [537, 134] on div "Lock and Publish" at bounding box center [518, 139] width 72 height 24
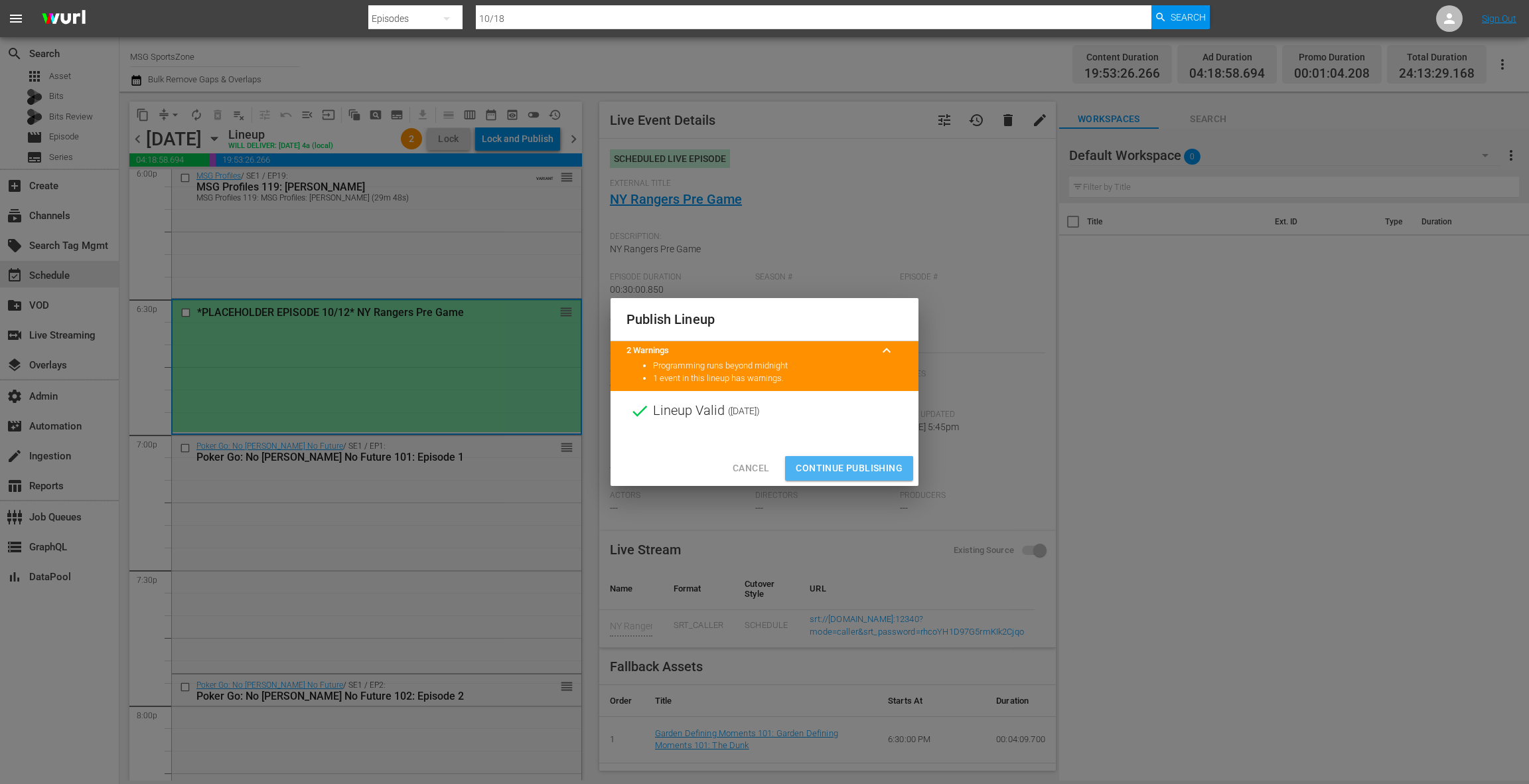
drag, startPoint x: 849, startPoint y: 471, endPoint x: 802, endPoint y: 409, distance: 77.8
click at [848, 470] on span "Continue Publishing" at bounding box center [850, 468] width 107 height 17
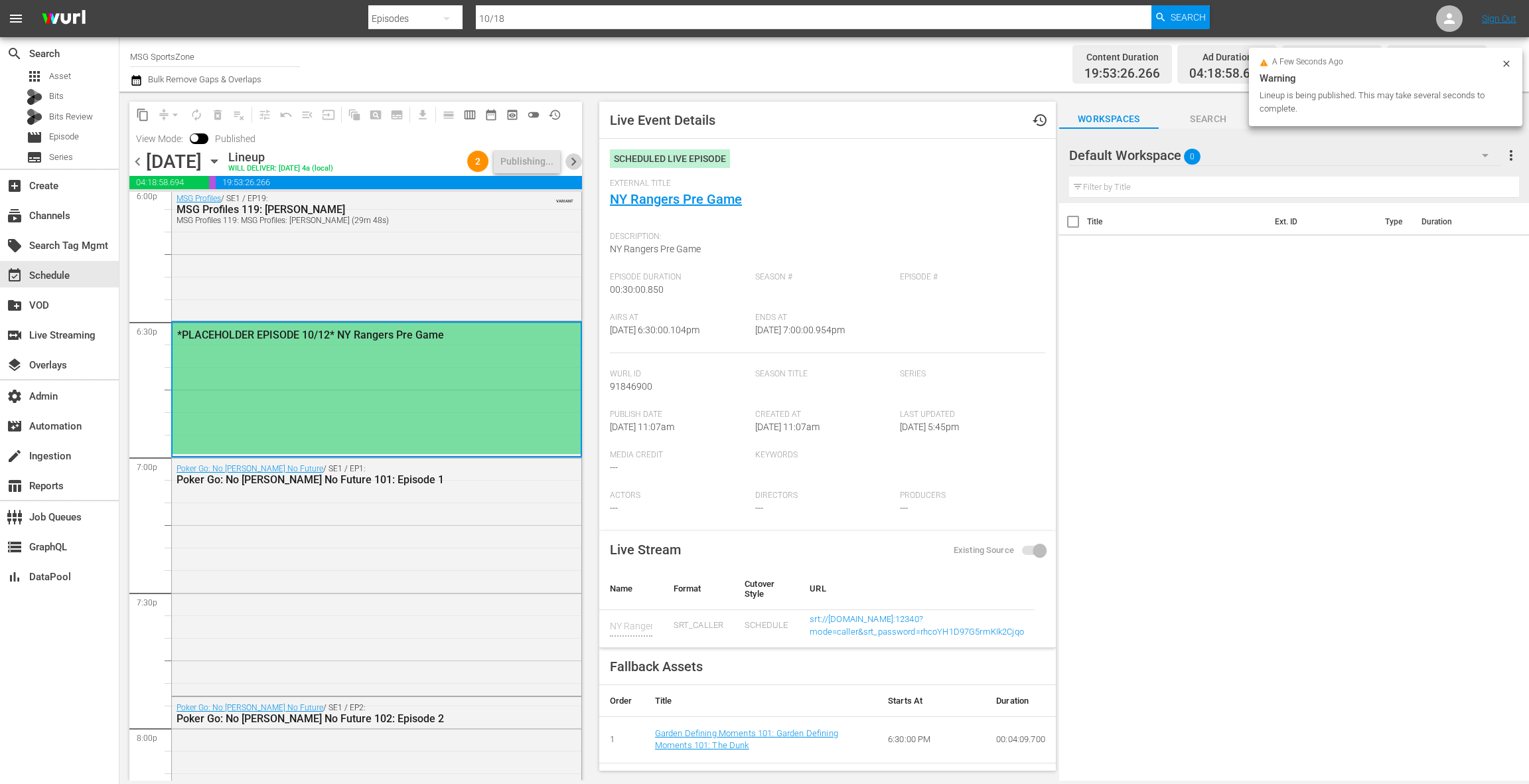
click at [577, 164] on span "chevron_right" at bounding box center [573, 161] width 17 height 17
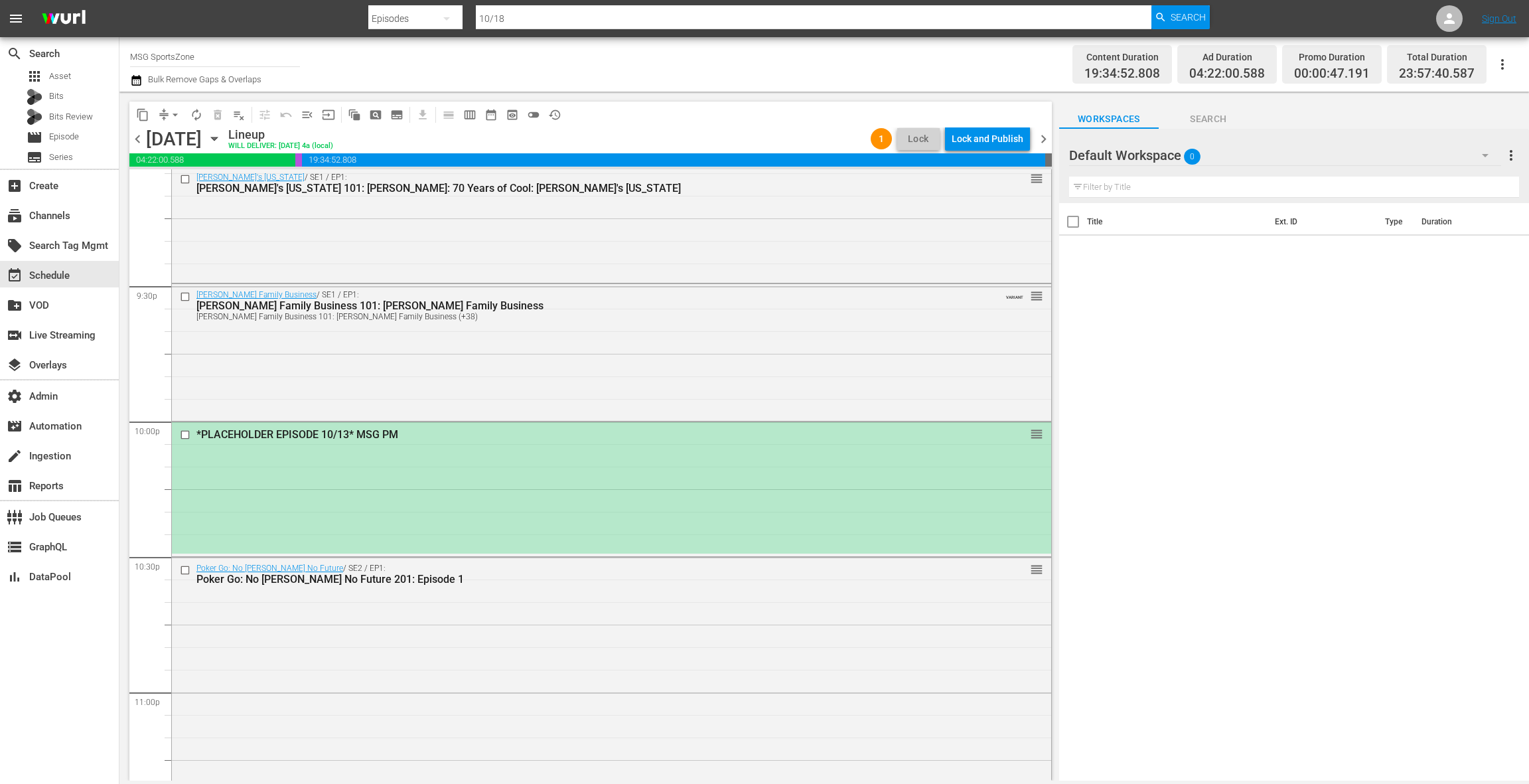
scroll to position [5867, 0]
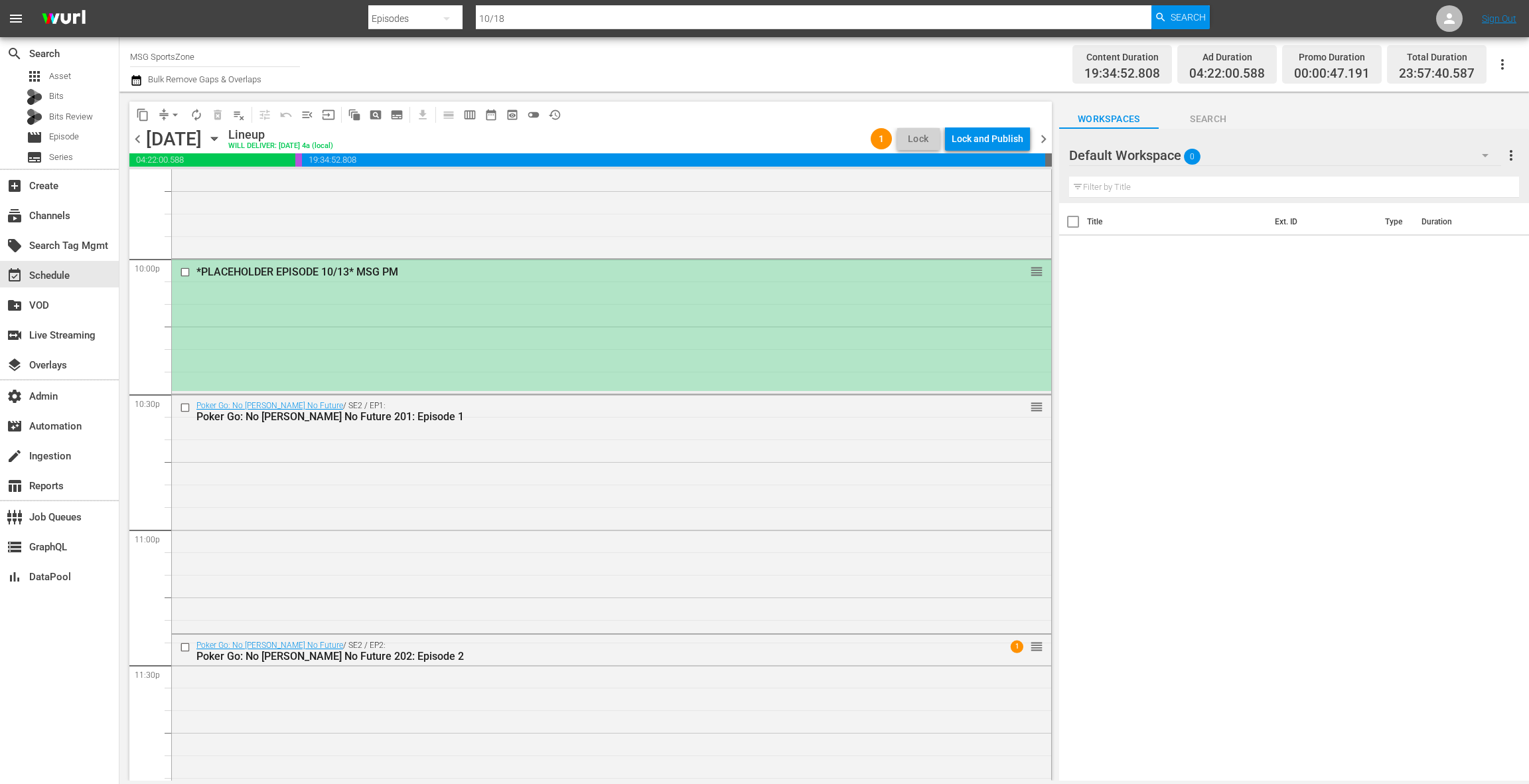
click at [554, 327] on div "*PLACEHOLDER EPISODE 10/13* MSG PM reorder" at bounding box center [611, 325] width 879 height 131
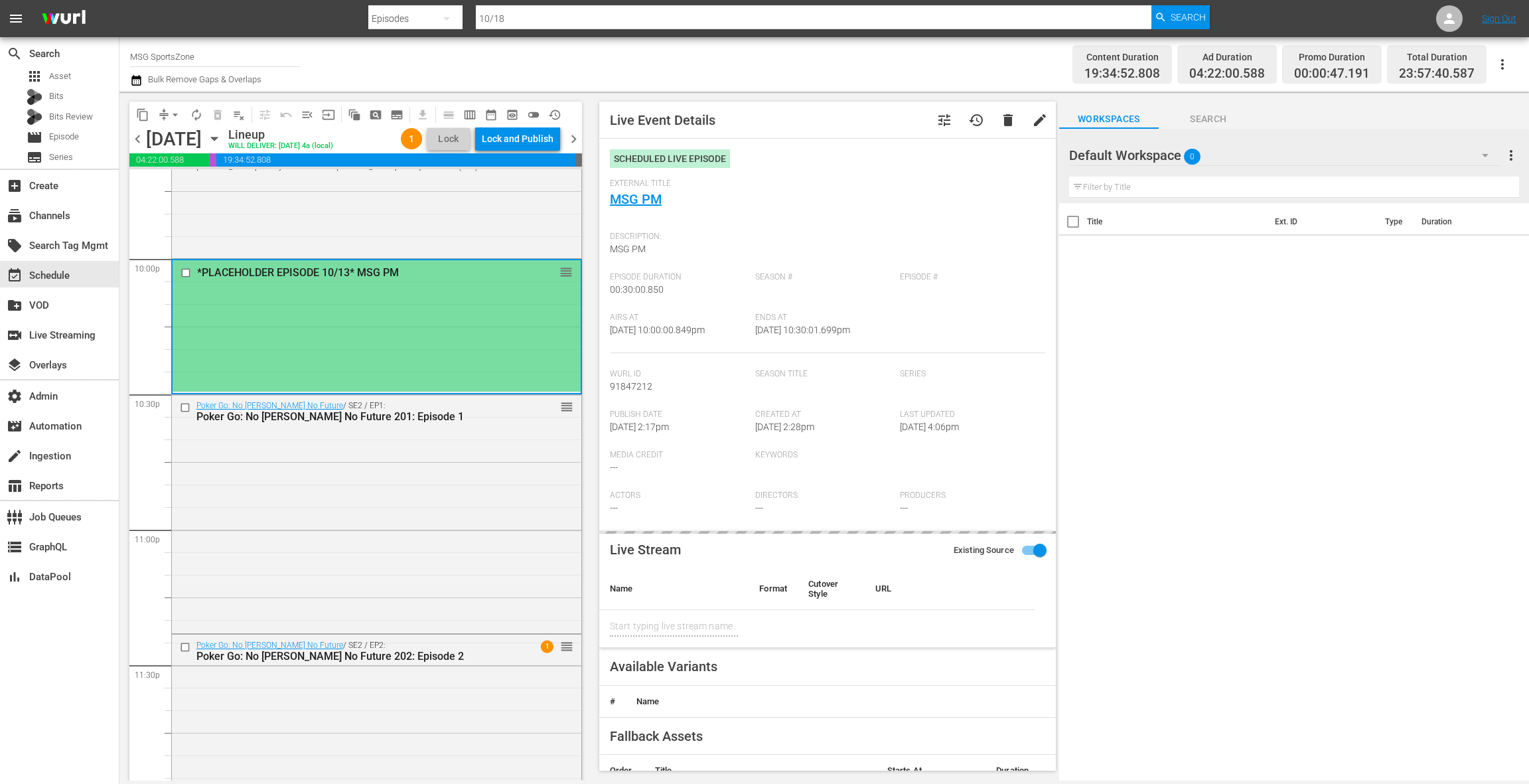
type input "MSG PM"
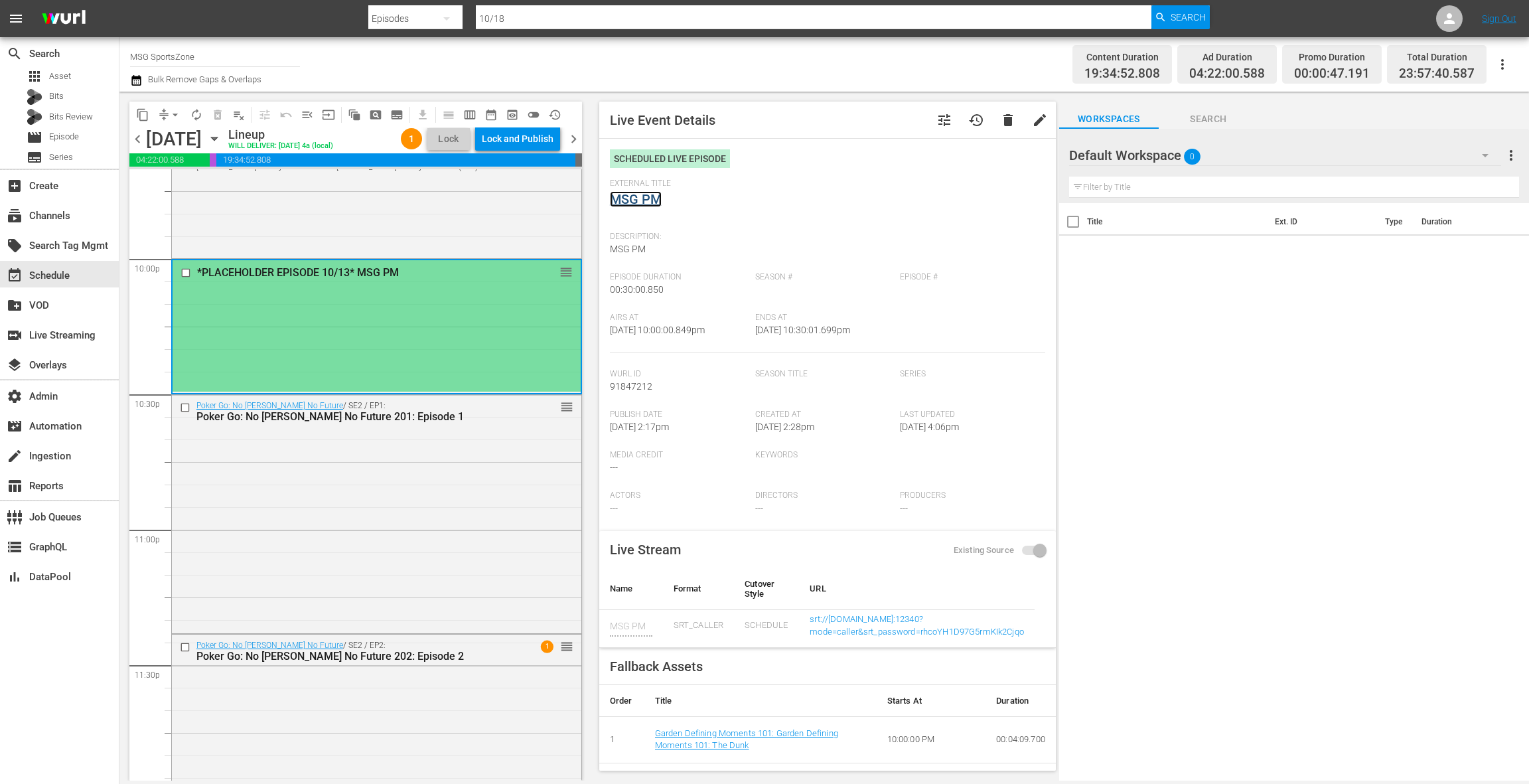
click at [651, 197] on link "MSG PM" at bounding box center [635, 199] width 52 height 16
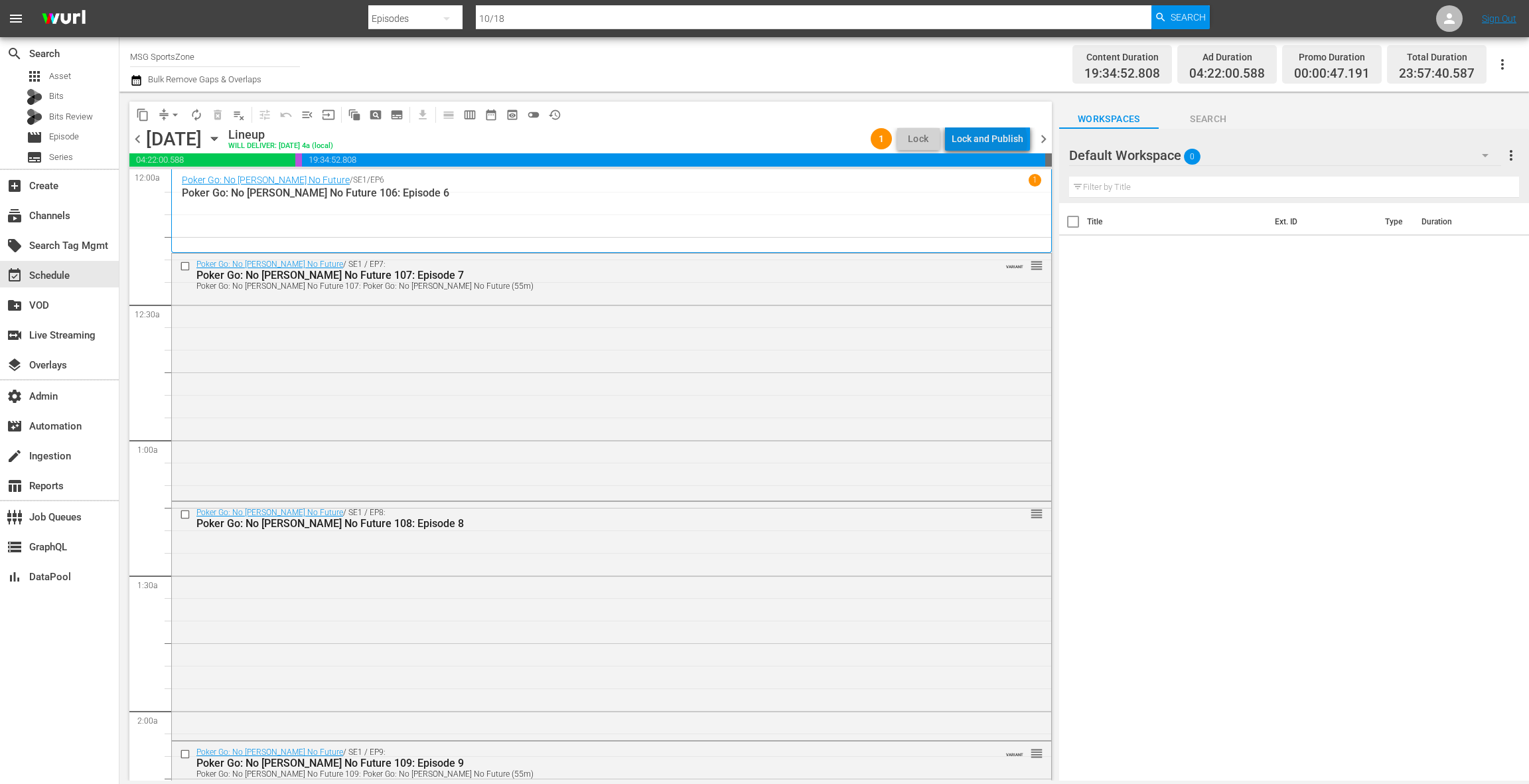
click at [992, 141] on div "Lock and Publish" at bounding box center [988, 139] width 72 height 24
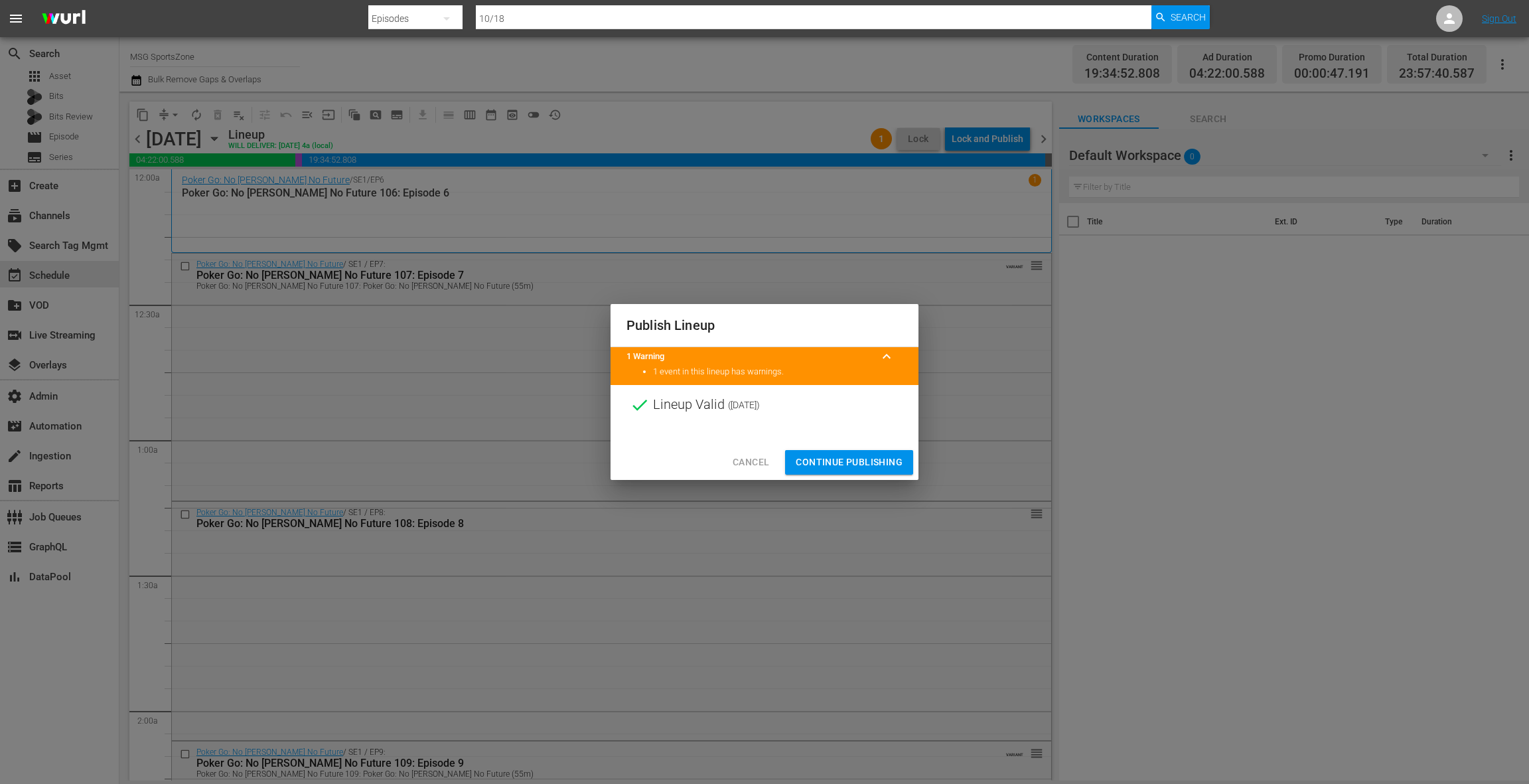
click at [850, 463] on span "Continue Publishing" at bounding box center [850, 462] width 107 height 17
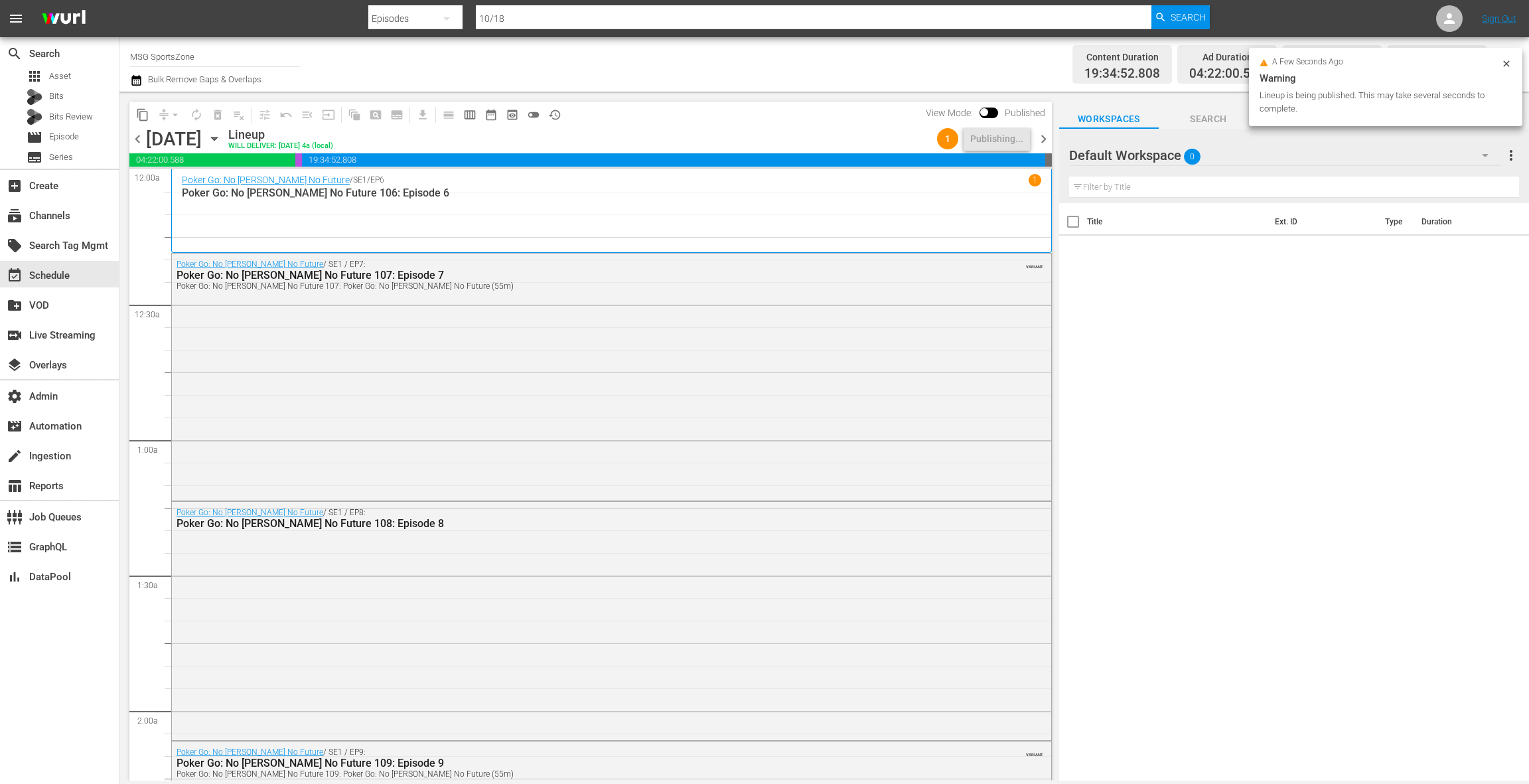
click at [1045, 138] on span "chevron_right" at bounding box center [1043, 139] width 17 height 17
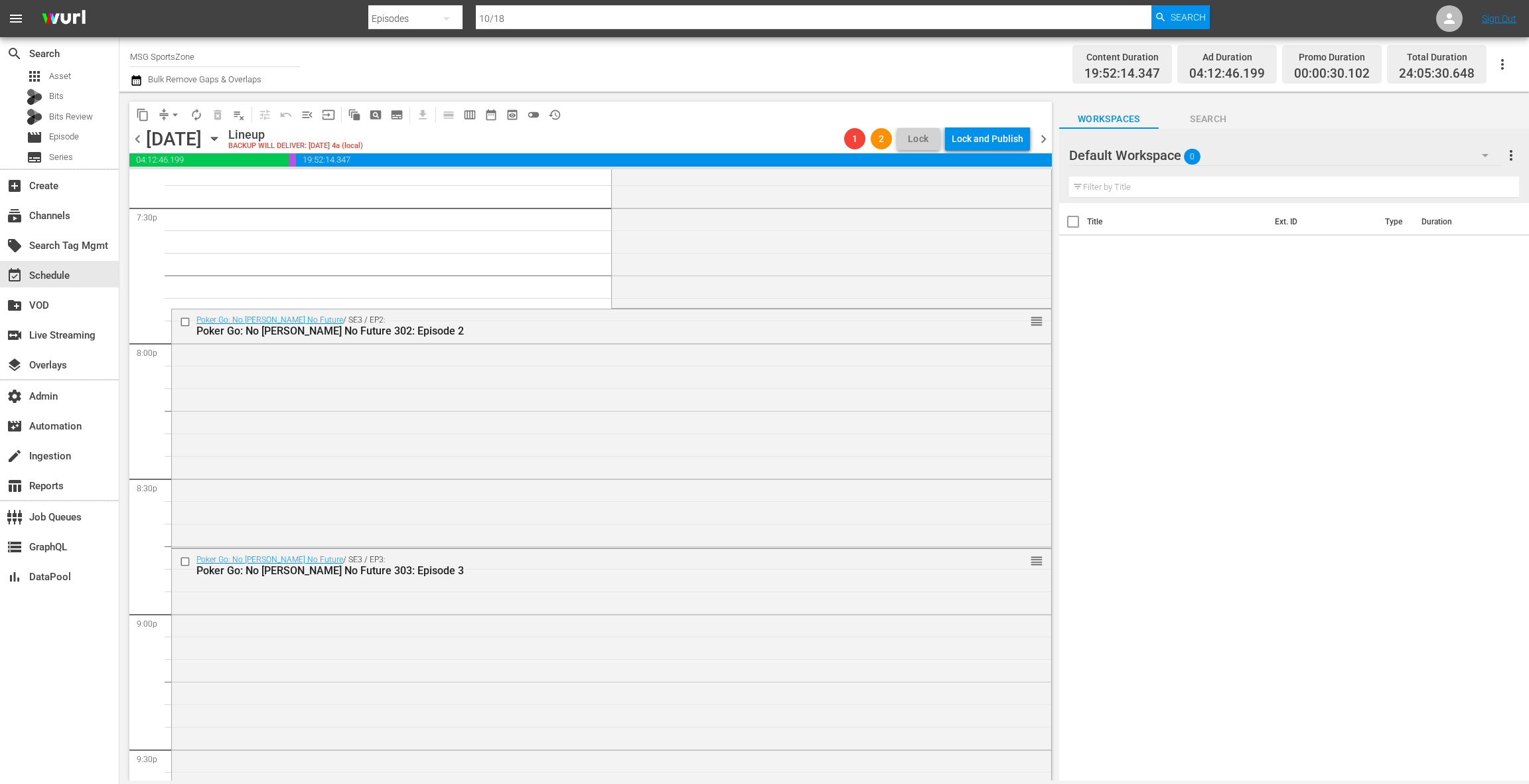
scroll to position [4893, 0]
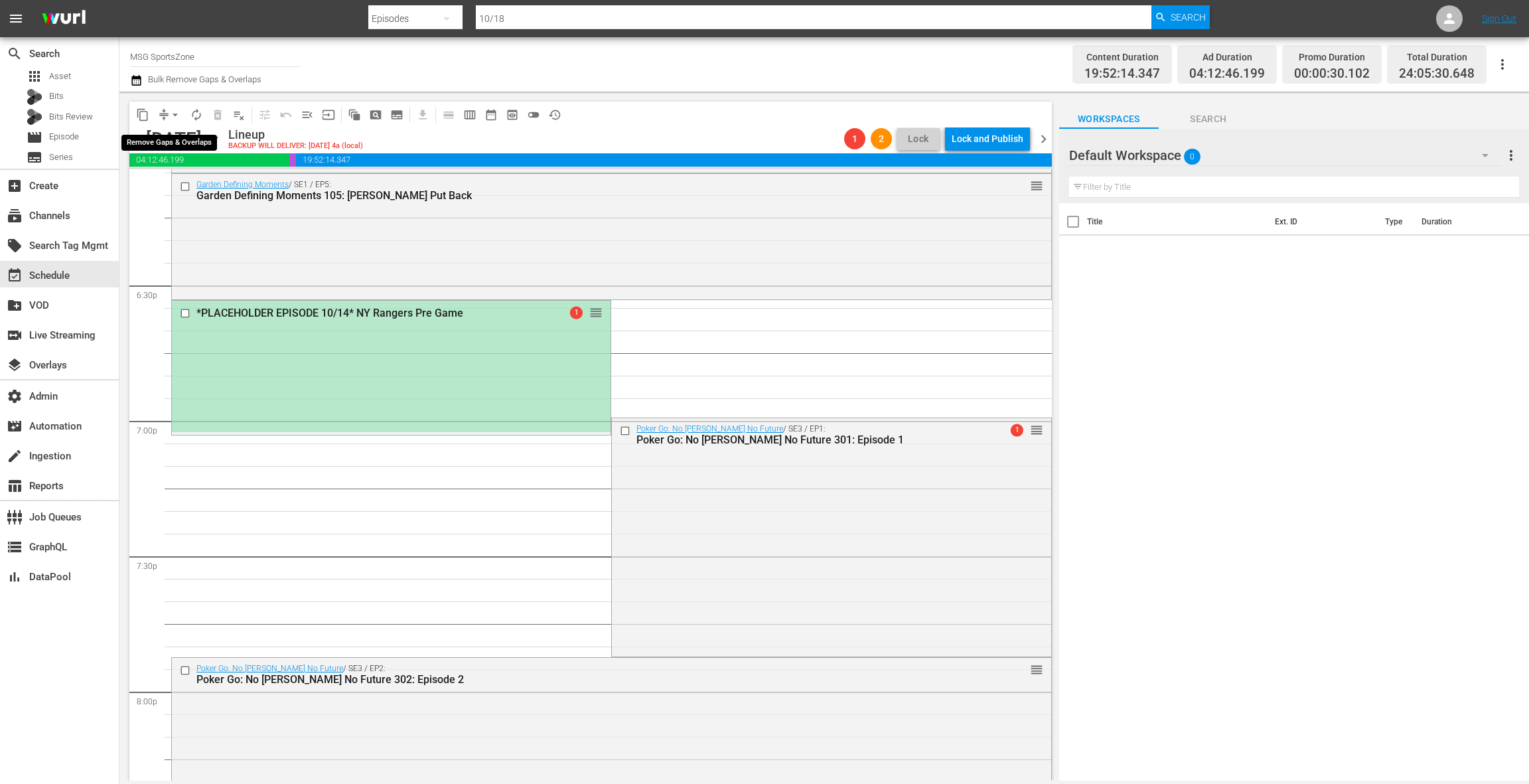
click at [173, 116] on span "arrow_drop_down" at bounding box center [175, 114] width 14 height 14
click at [182, 185] on li "Align to End of Previous Day" at bounding box center [176, 185] width 139 height 22
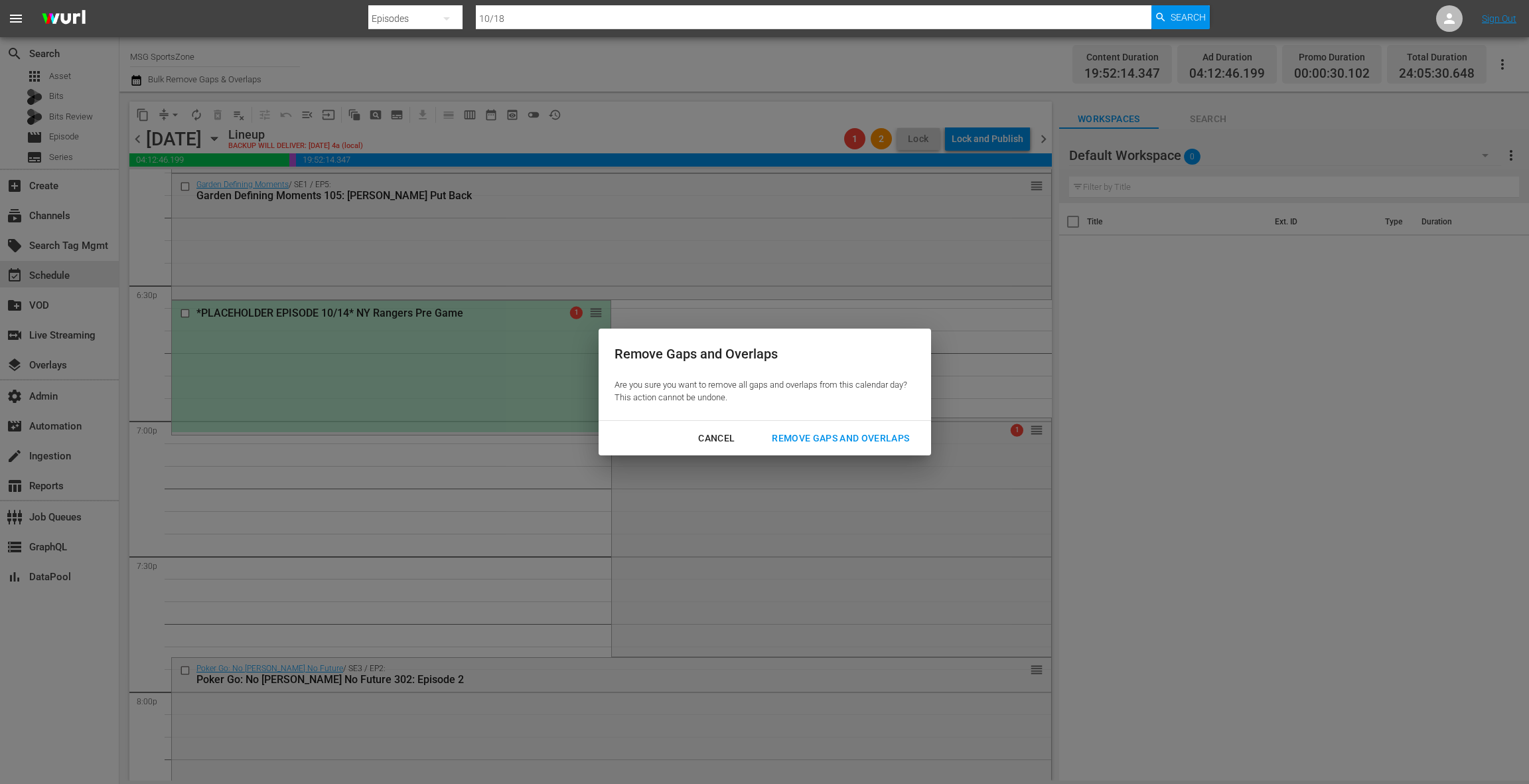
click at [781, 434] on div "Remove Gaps and Overlaps" at bounding box center [840, 438] width 158 height 17
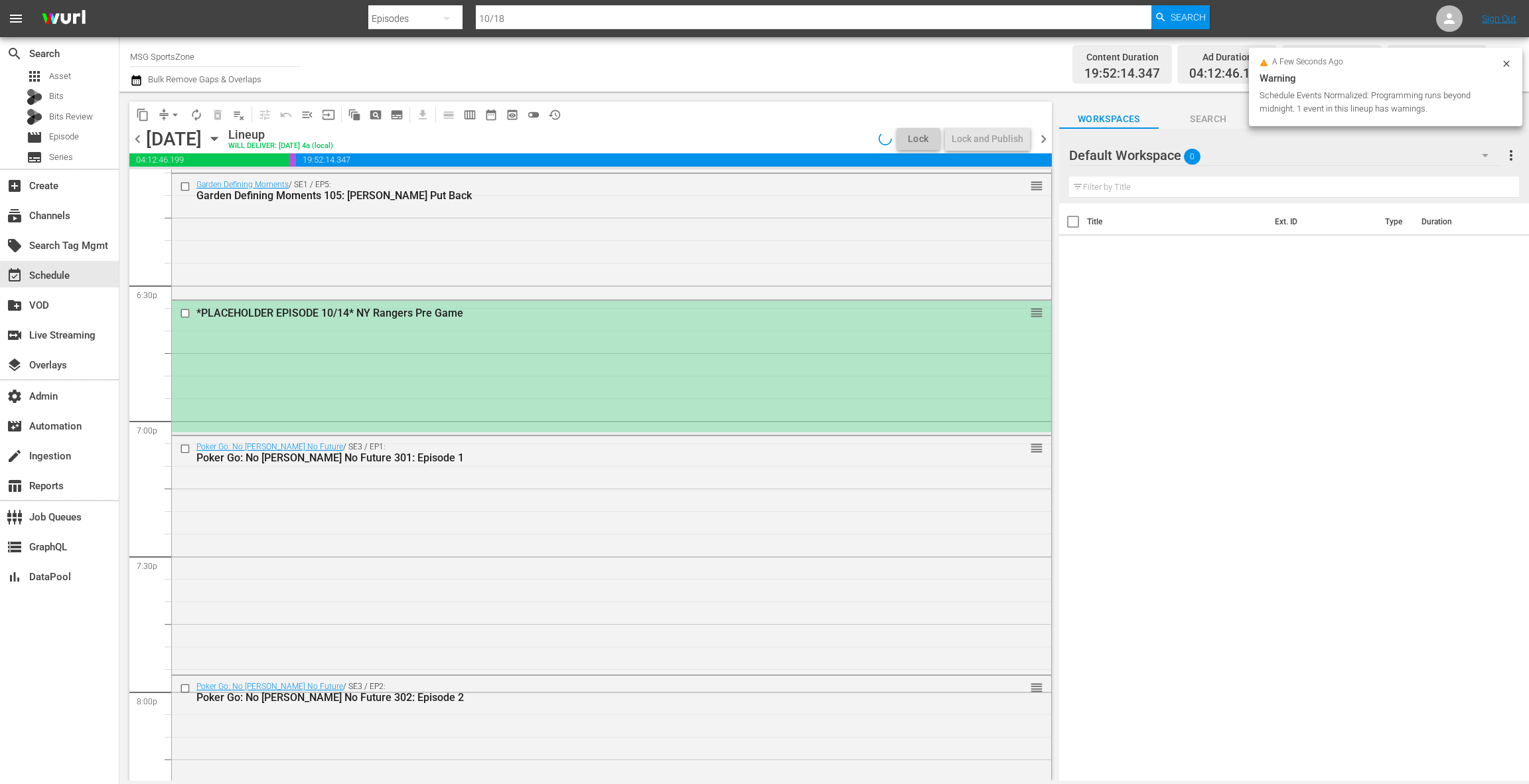
click at [608, 395] on div "*PLACEHOLDER EPISODE 10/14* NY Rangers Pre Game reorder" at bounding box center [611, 366] width 879 height 131
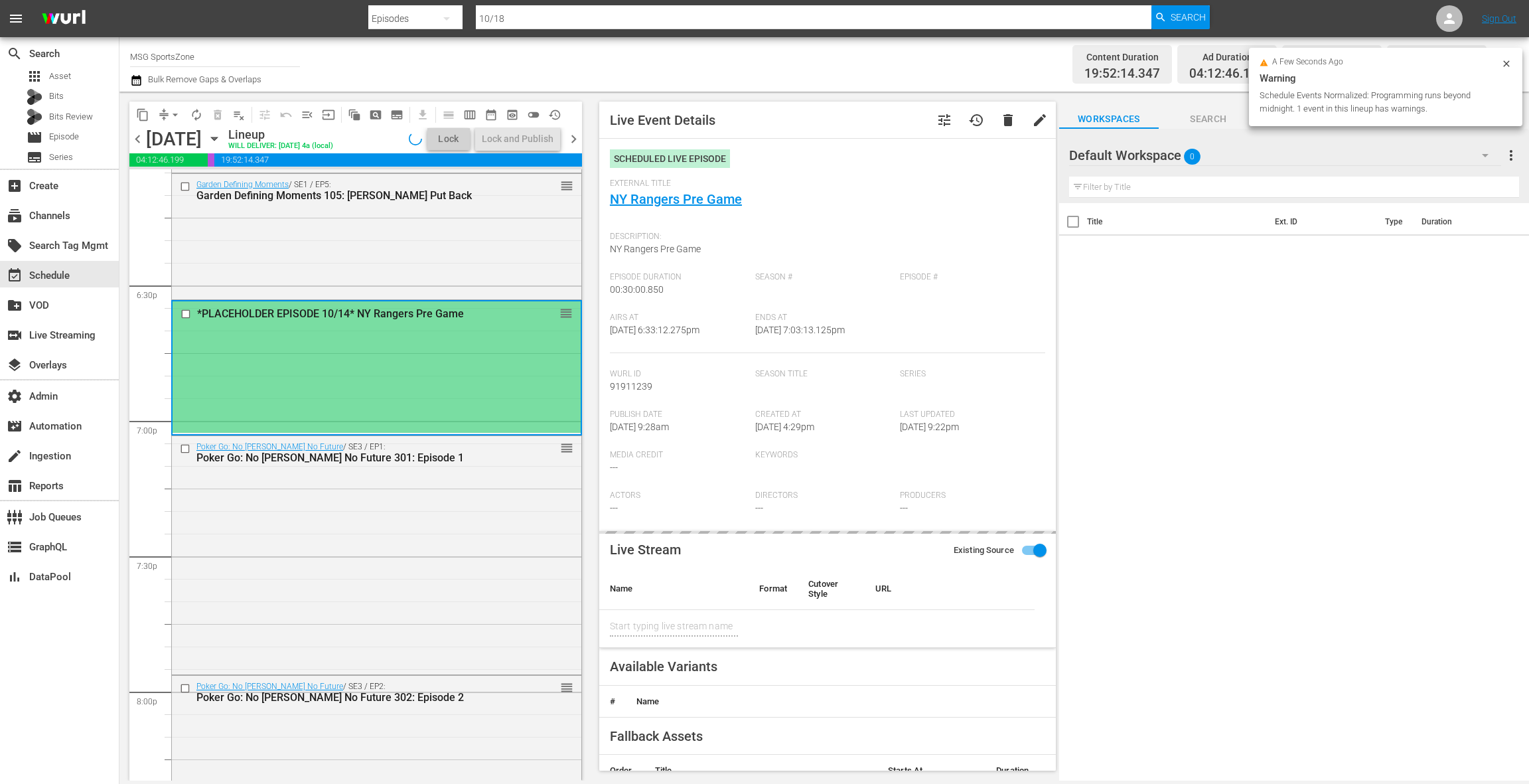
type input "NY Rangers Pre Game"
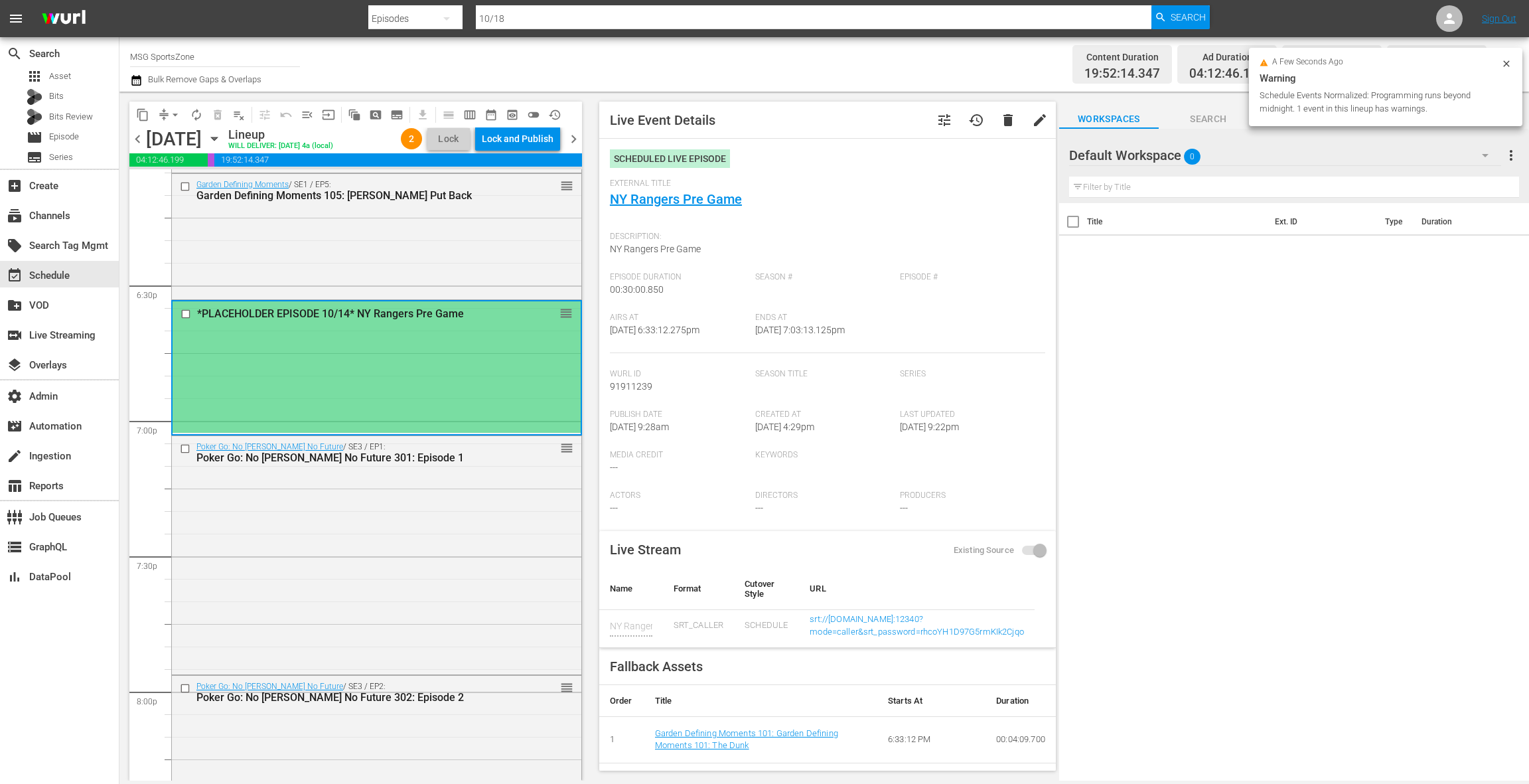
click at [457, 268] on div "Garden Defining Moments / SE1 / EP5: Garden Defining Moments 105: Ewing Put Bac…" at bounding box center [376, 235] width 409 height 122
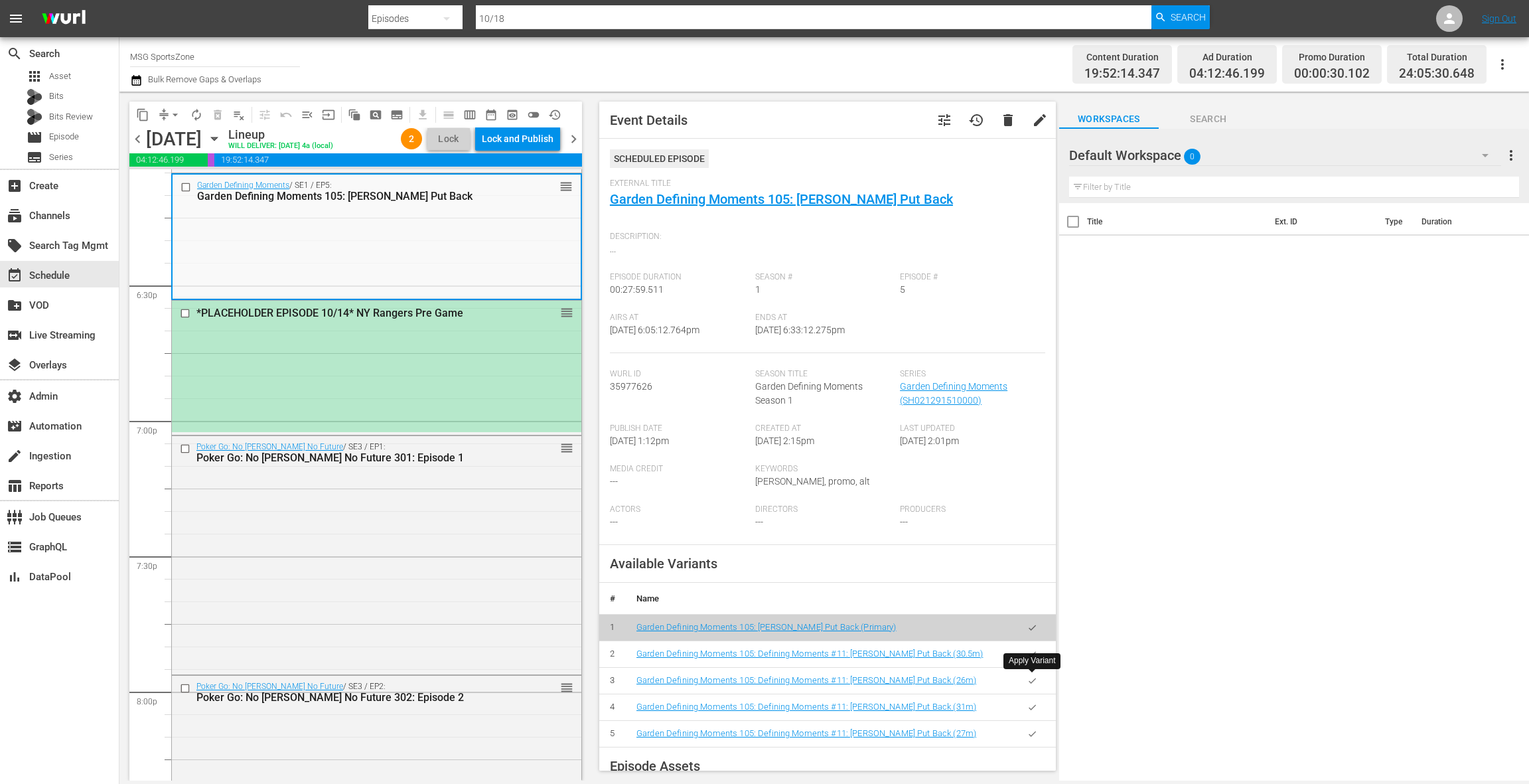
click at [1038, 682] on button "button" at bounding box center [1032, 680] width 26 height 26
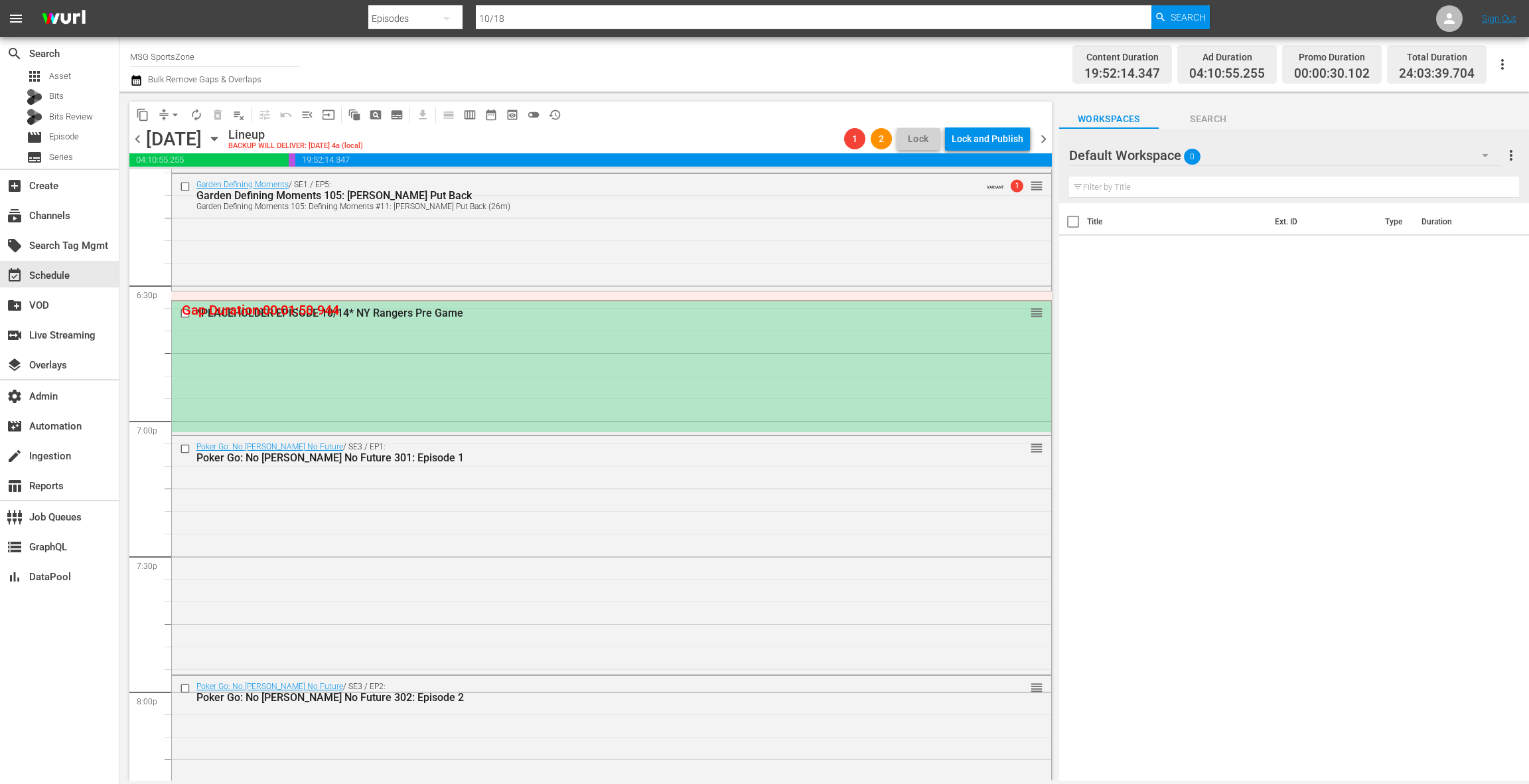
click at [493, 370] on div "*PLACEHOLDER EPISODE 10/14* NY Rangers Pre Game reorder" at bounding box center [611, 366] width 879 height 131
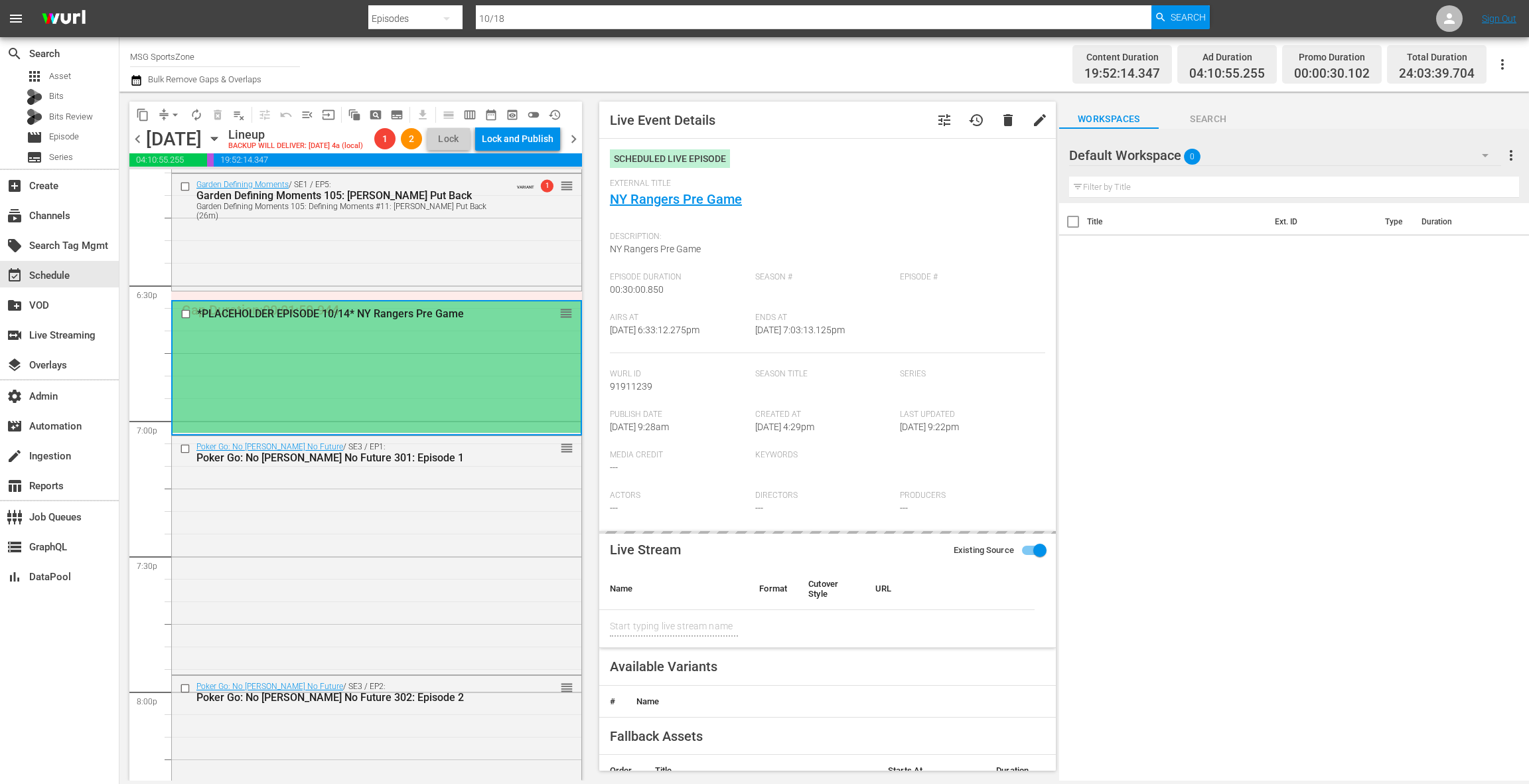
type input "NY Rangers Pre Game"
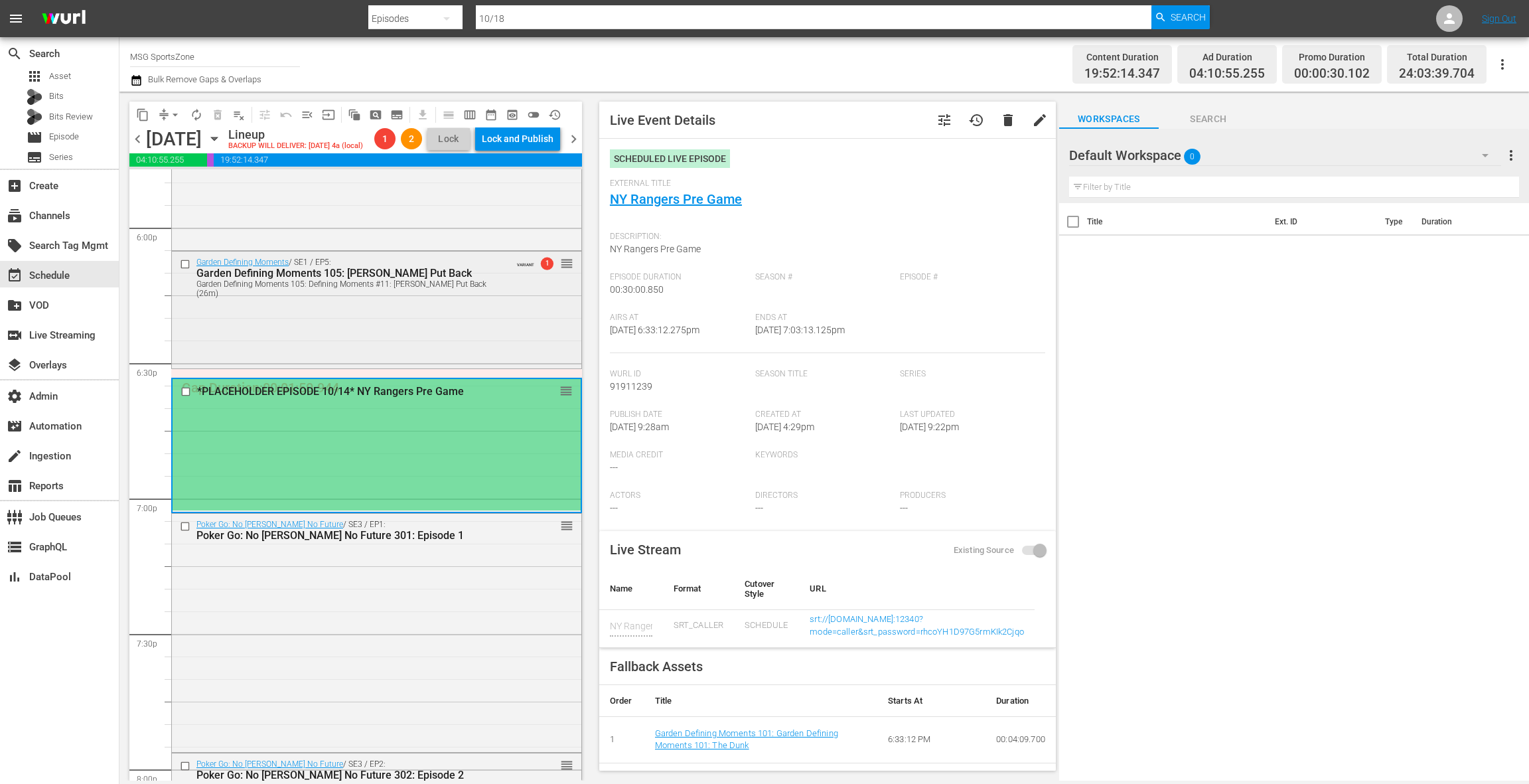
scroll to position [4808, 0]
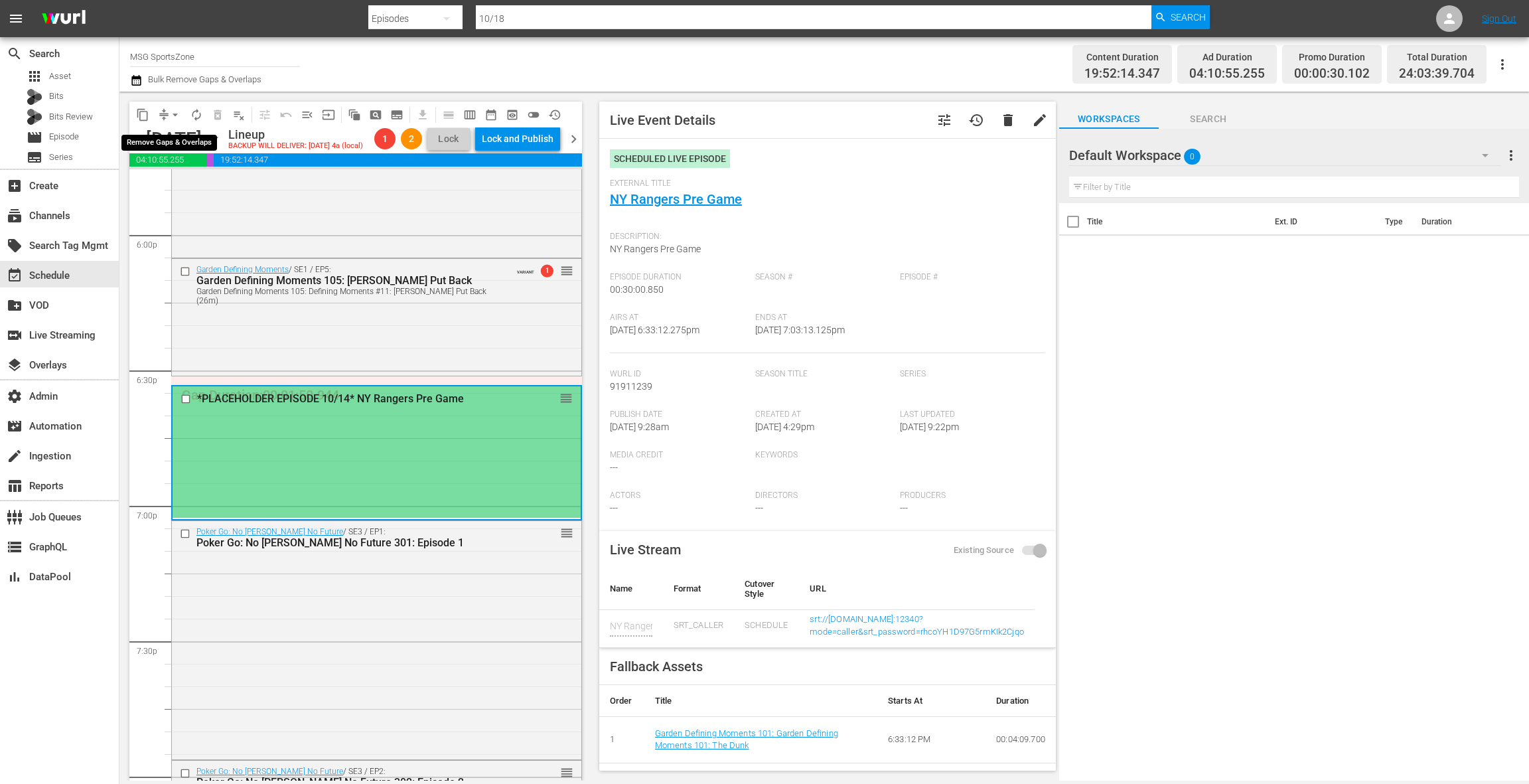
click at [171, 116] on span "arrow_drop_down" at bounding box center [175, 114] width 14 height 14
click at [173, 182] on li "Align to End of Previous Day" at bounding box center [176, 185] width 139 height 22
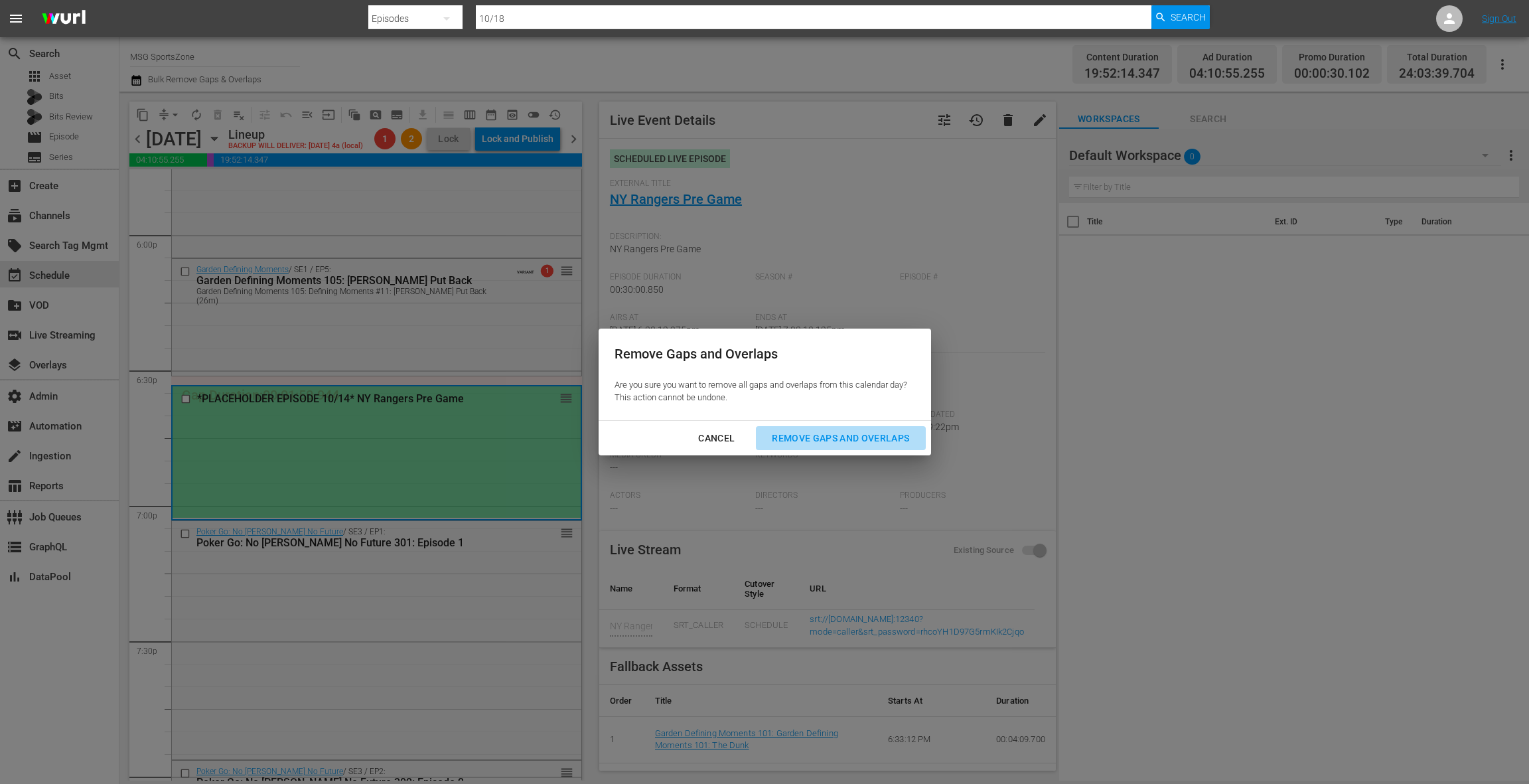
click at [811, 444] on div "Remove Gaps and Overlaps" at bounding box center [840, 438] width 158 height 17
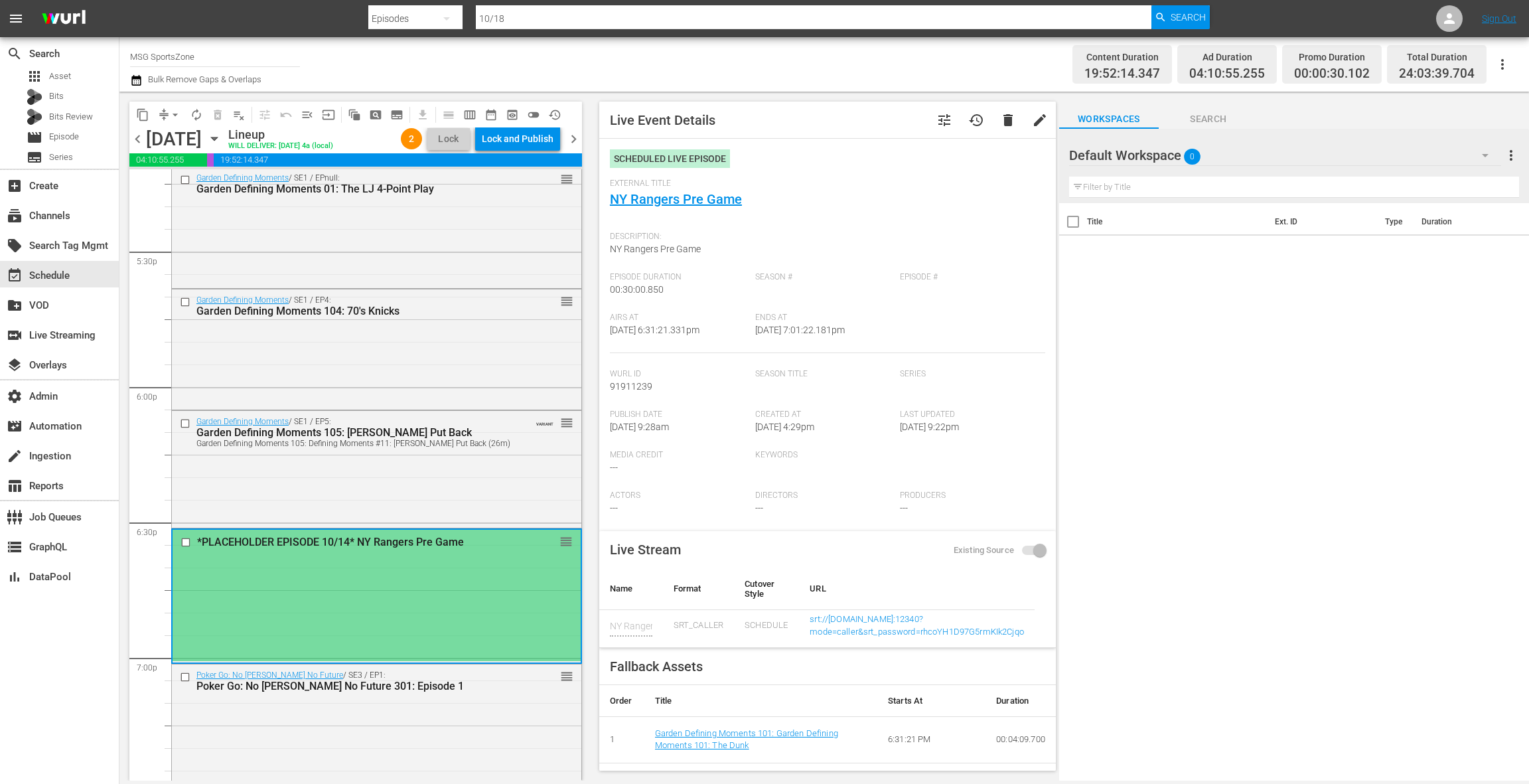
scroll to position [4641, 0]
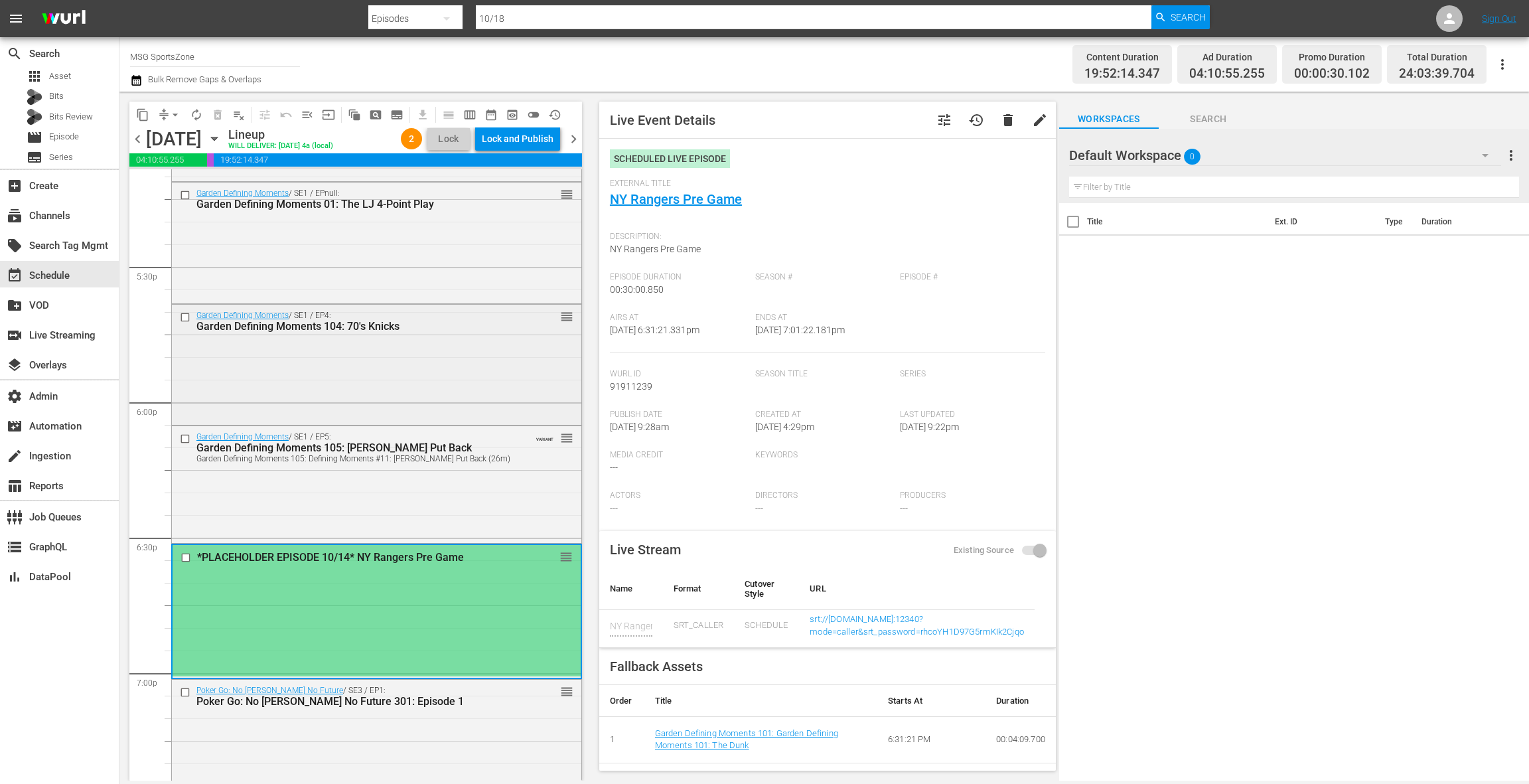
click at [508, 378] on div "Garden Defining Moments / SE1 / EP4: Garden Defining Moments 104: 70's Knicks r…" at bounding box center [376, 364] width 409 height 118
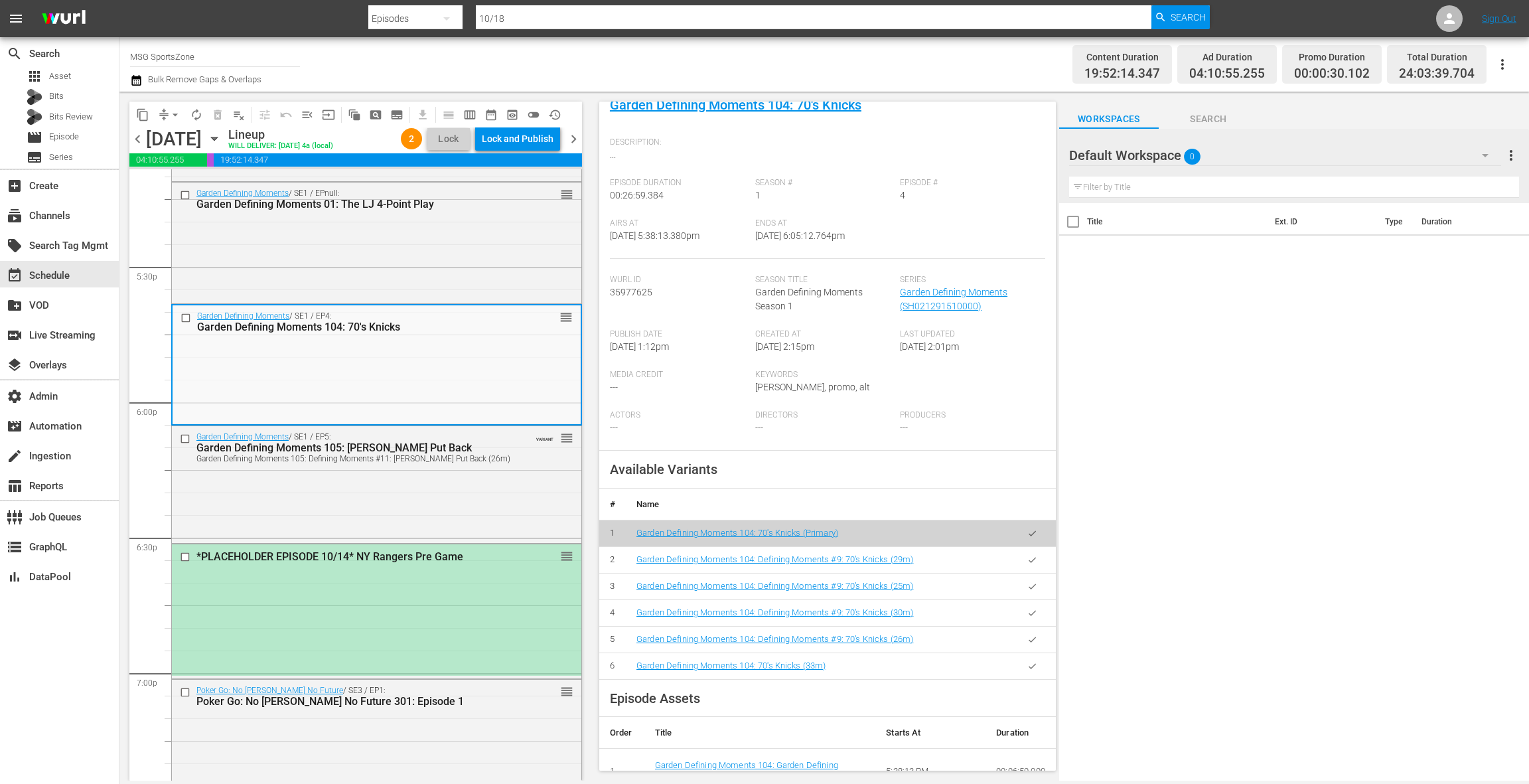
scroll to position [138, 0]
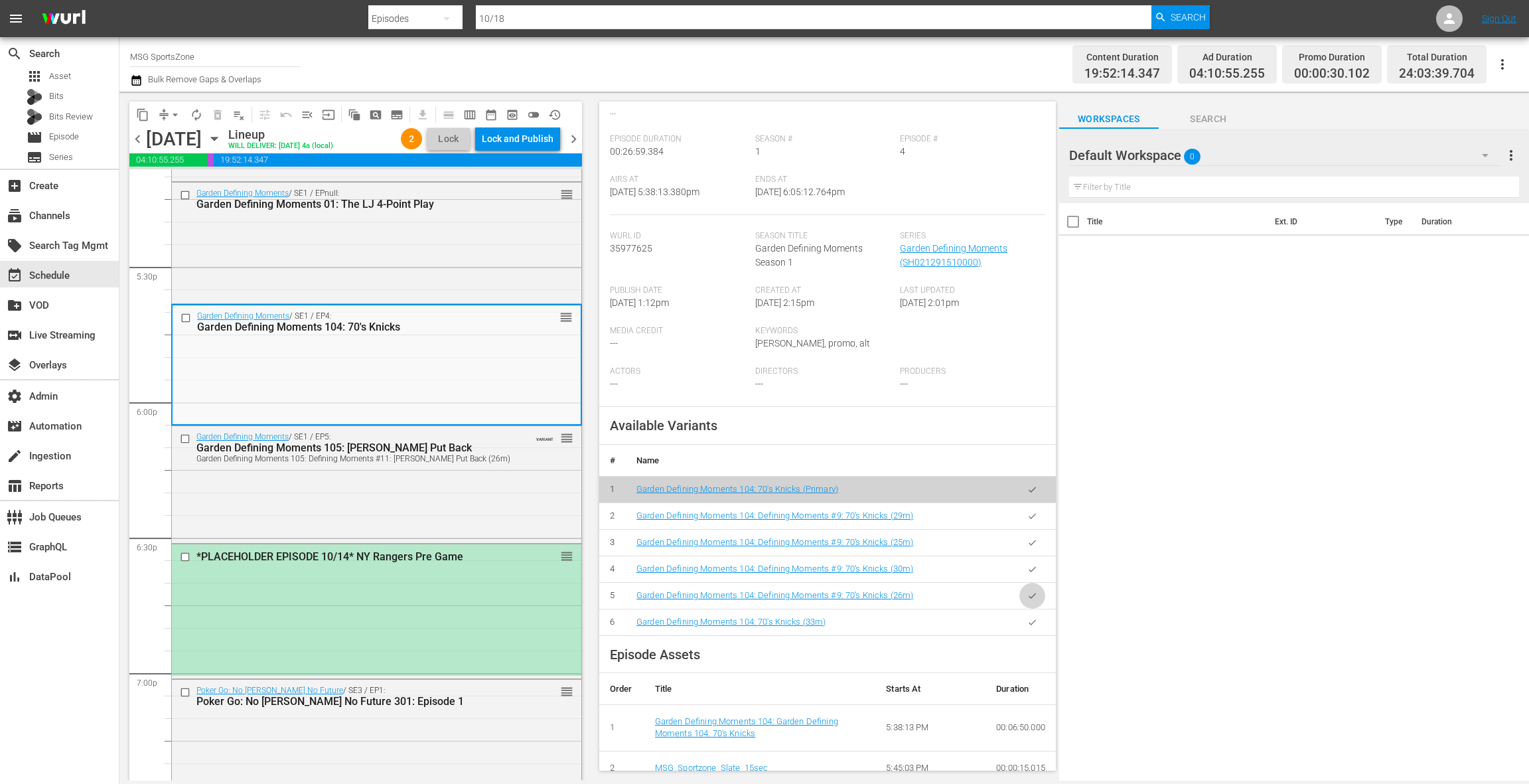
click at [1029, 596] on icon "button" at bounding box center [1032, 595] width 10 height 10
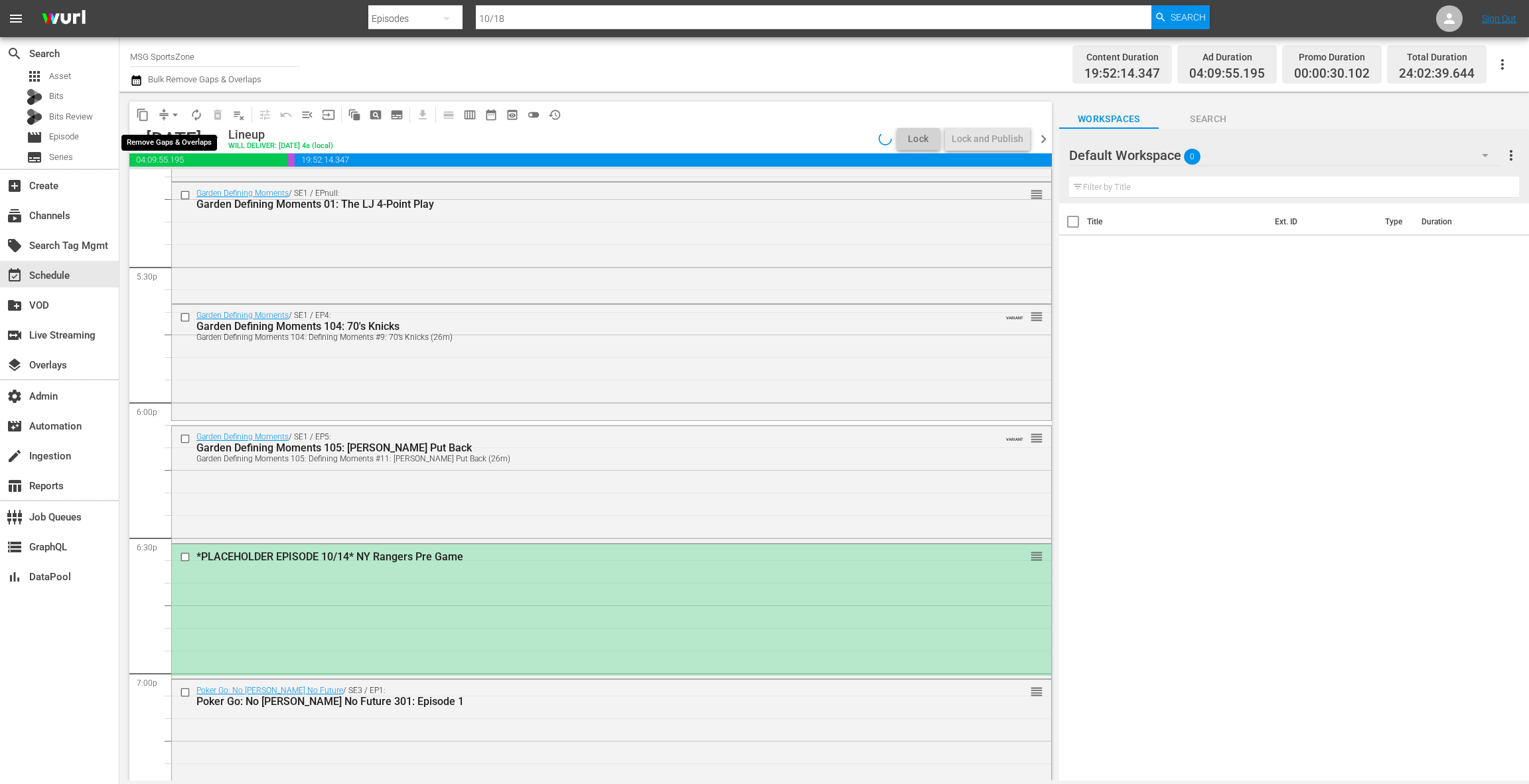
click at [175, 113] on span "arrow_drop_down" at bounding box center [175, 114] width 14 height 14
click at [181, 189] on li "Align to End of Previous Day" at bounding box center [176, 185] width 139 height 22
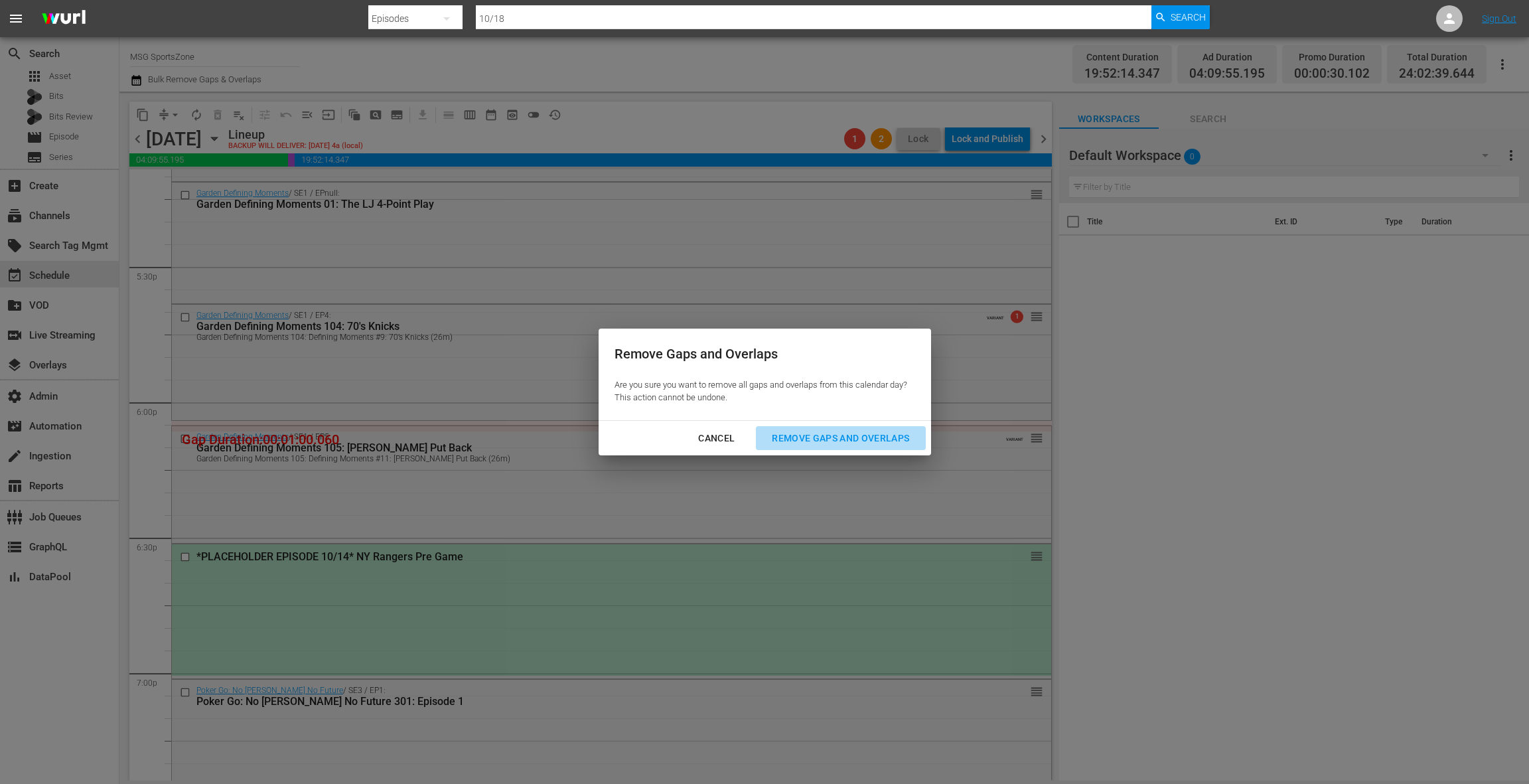
click at [807, 435] on div "Remove Gaps and Overlaps" at bounding box center [840, 438] width 158 height 17
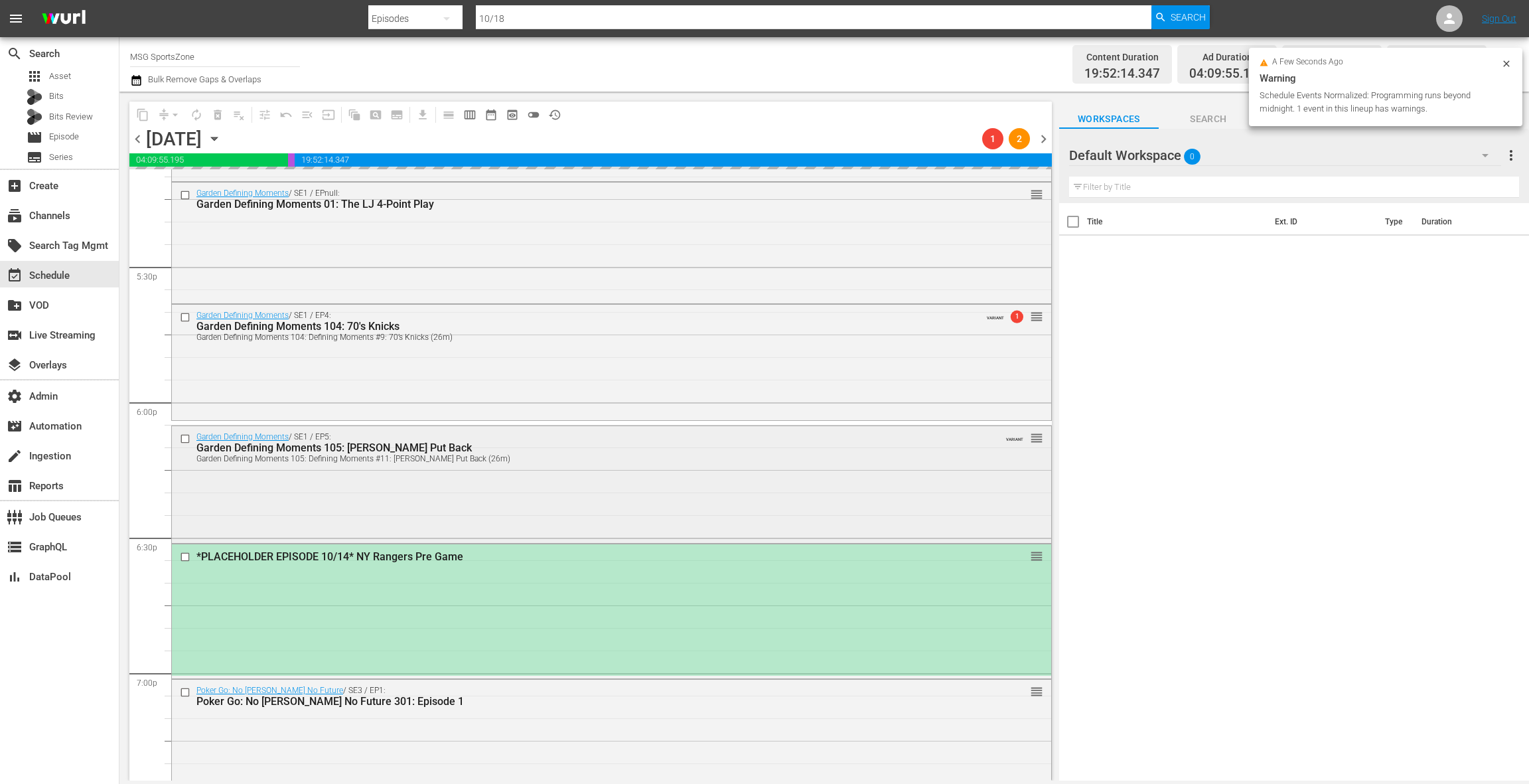
scroll to position [4640, 0]
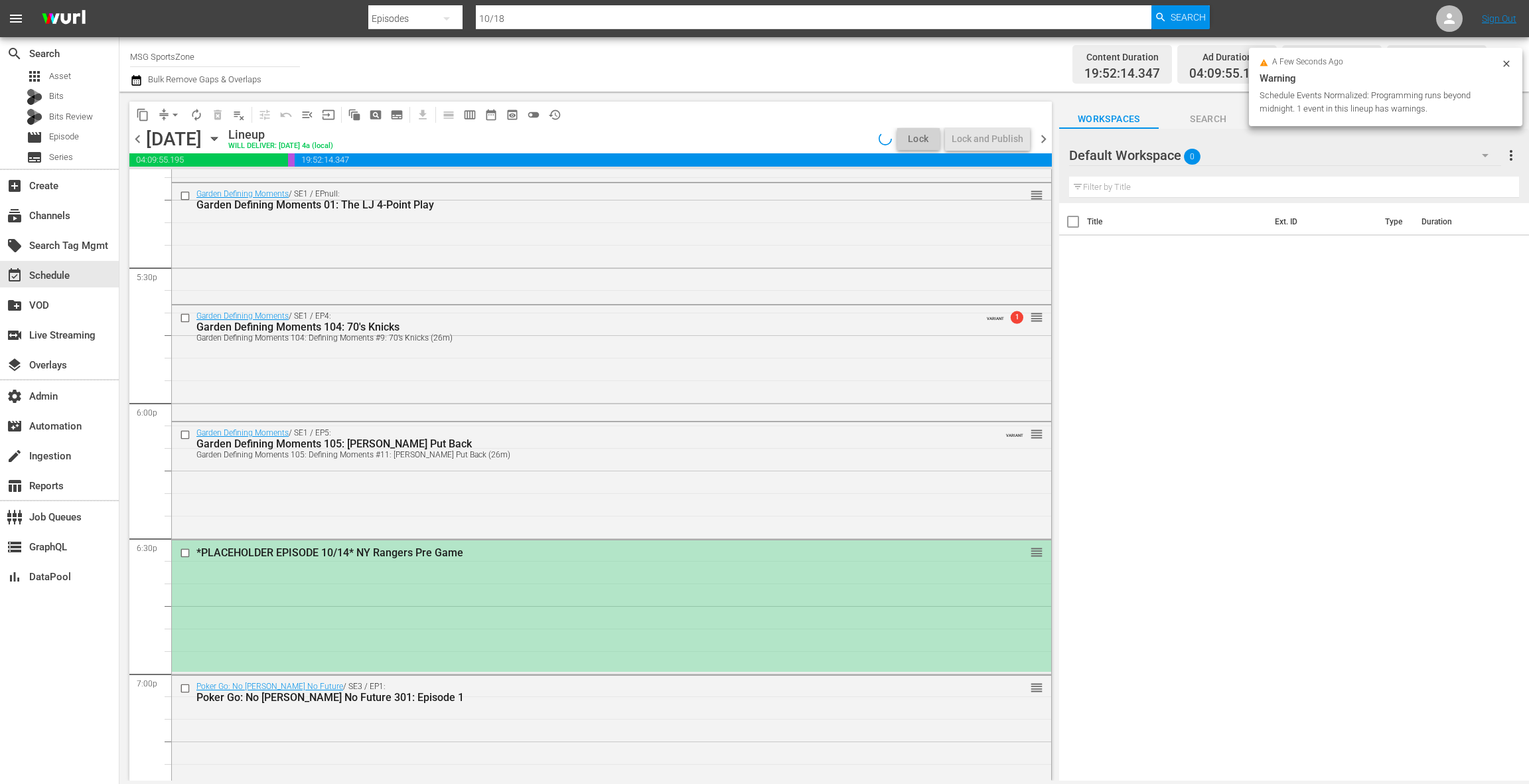
click at [471, 573] on div "*PLACEHOLDER EPISODE 10/14* NY Rangers Pre Game reorder" at bounding box center [611, 606] width 879 height 131
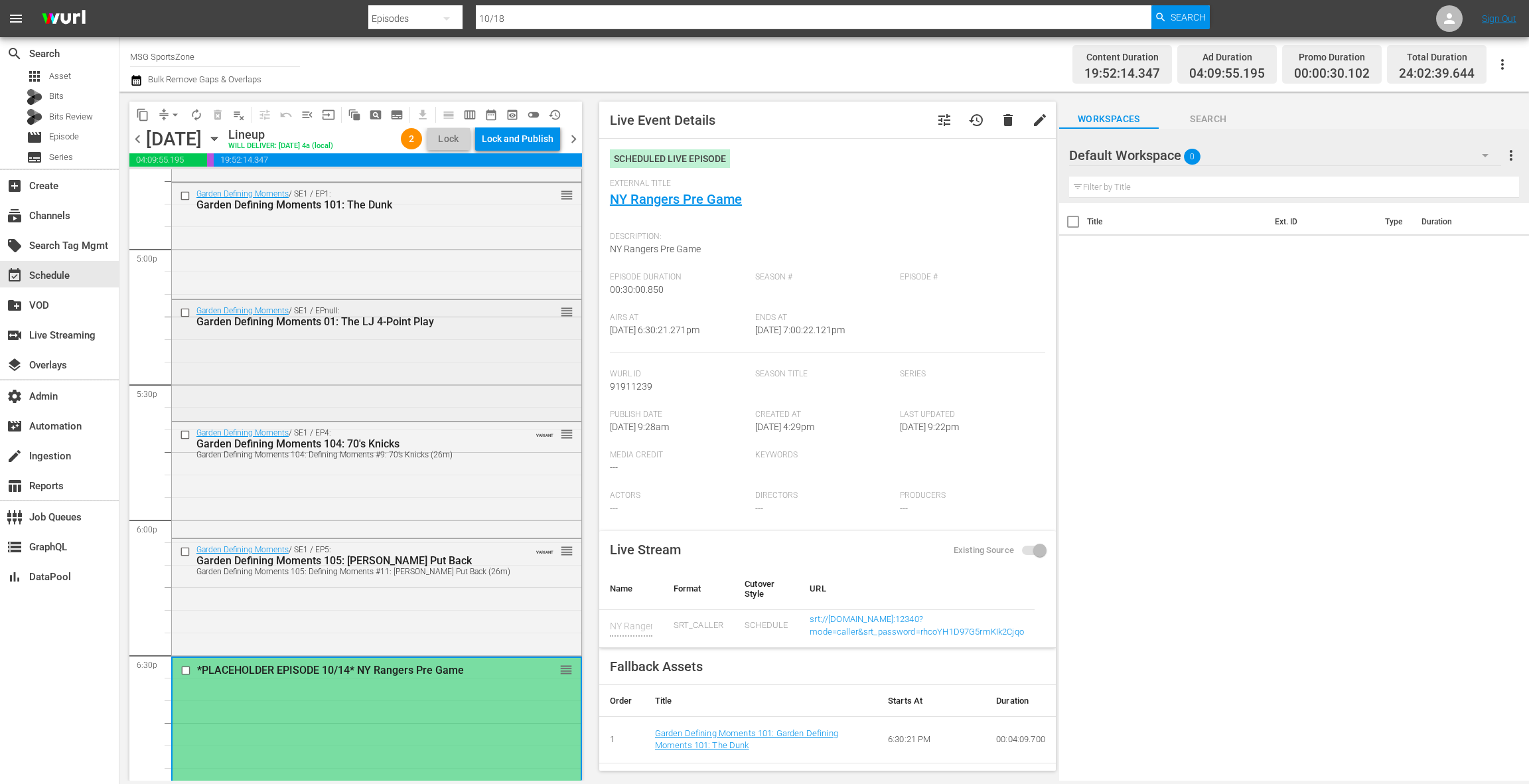
scroll to position [4521, 0]
click at [424, 375] on div "Garden Defining Moments / SE1 / EPnull: Garden Defining Moments 01: The LJ 4-Po…" at bounding box center [376, 361] width 409 height 118
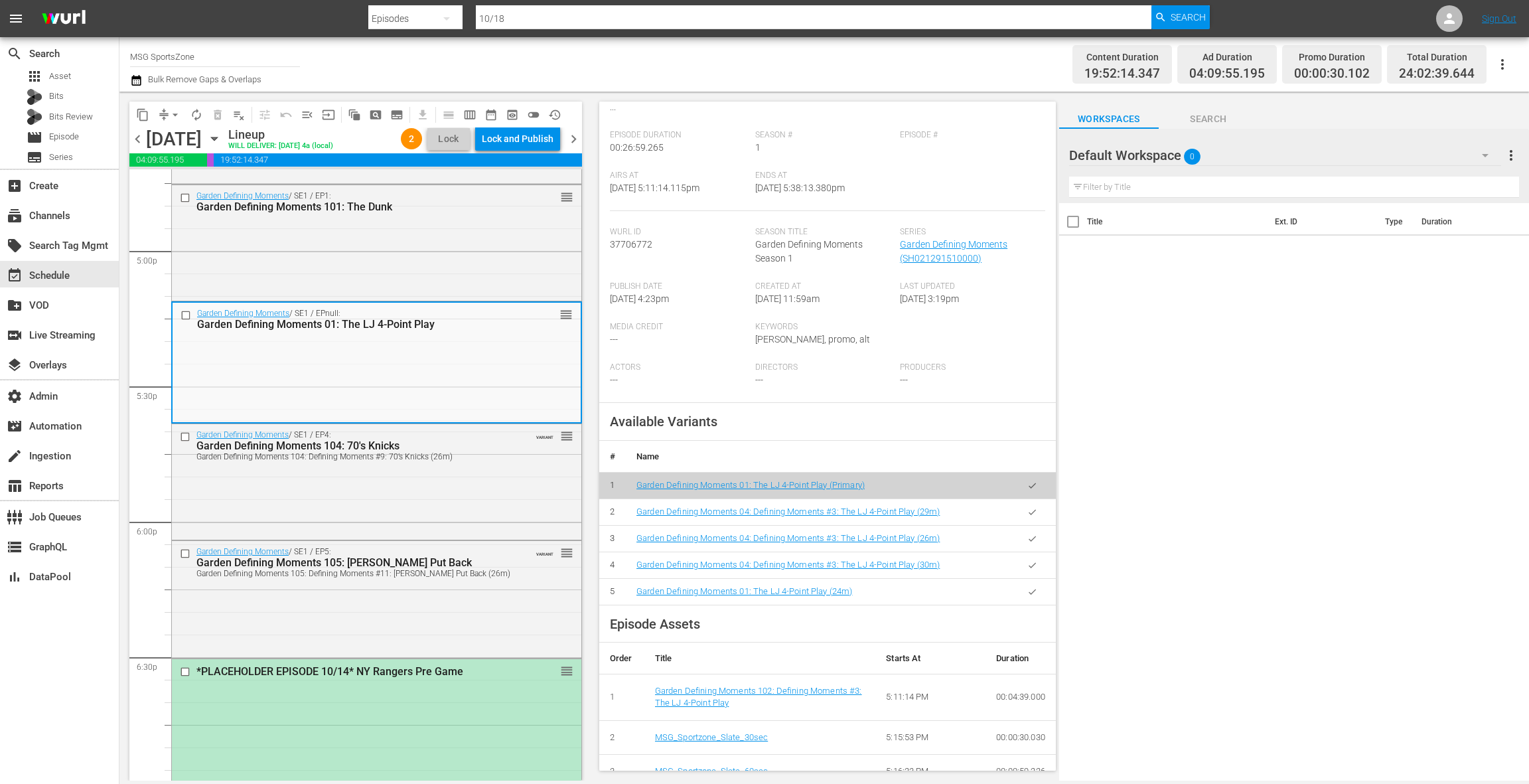
scroll to position [0, 0]
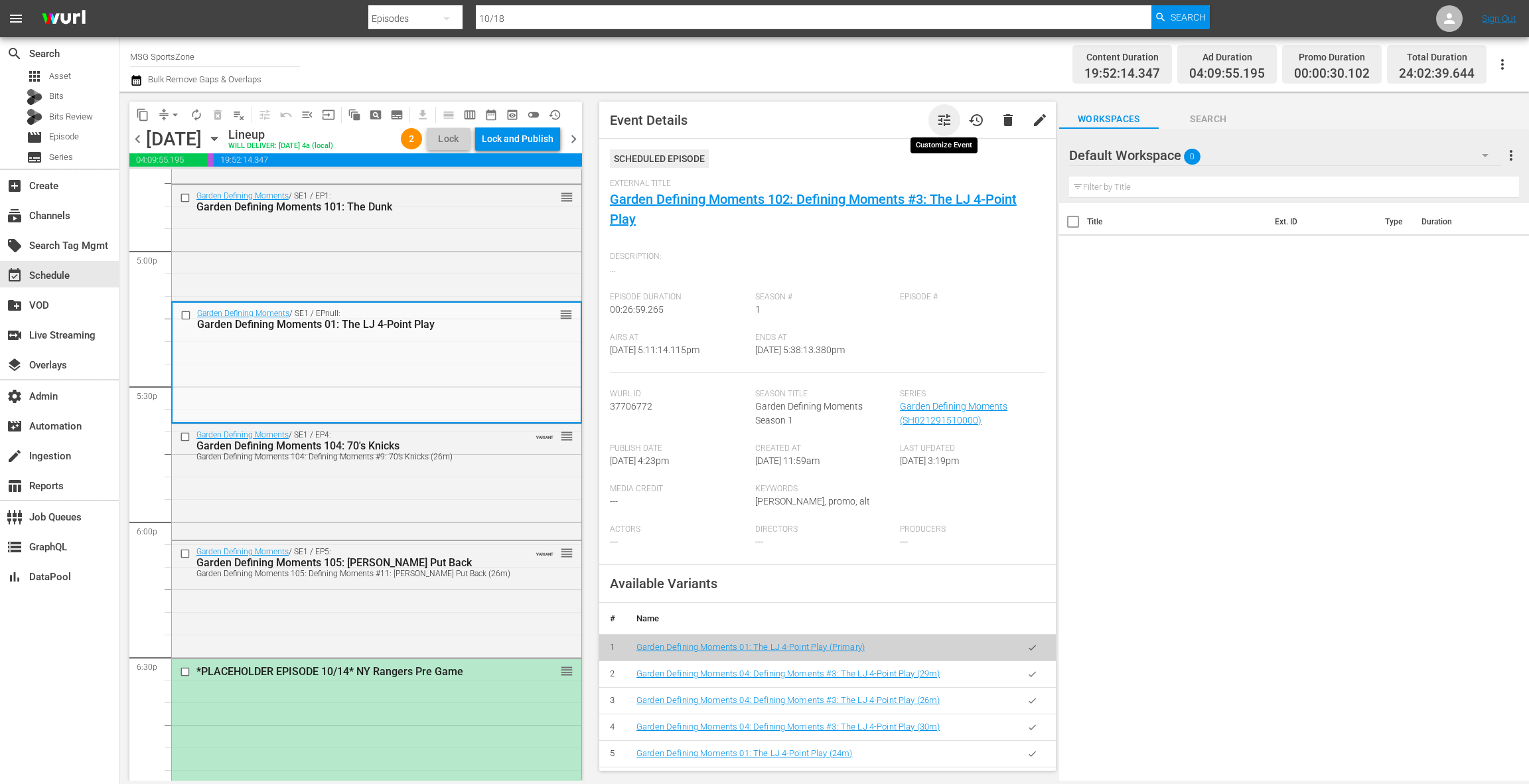
click at [938, 121] on span "tune" at bounding box center [945, 120] width 16 height 16
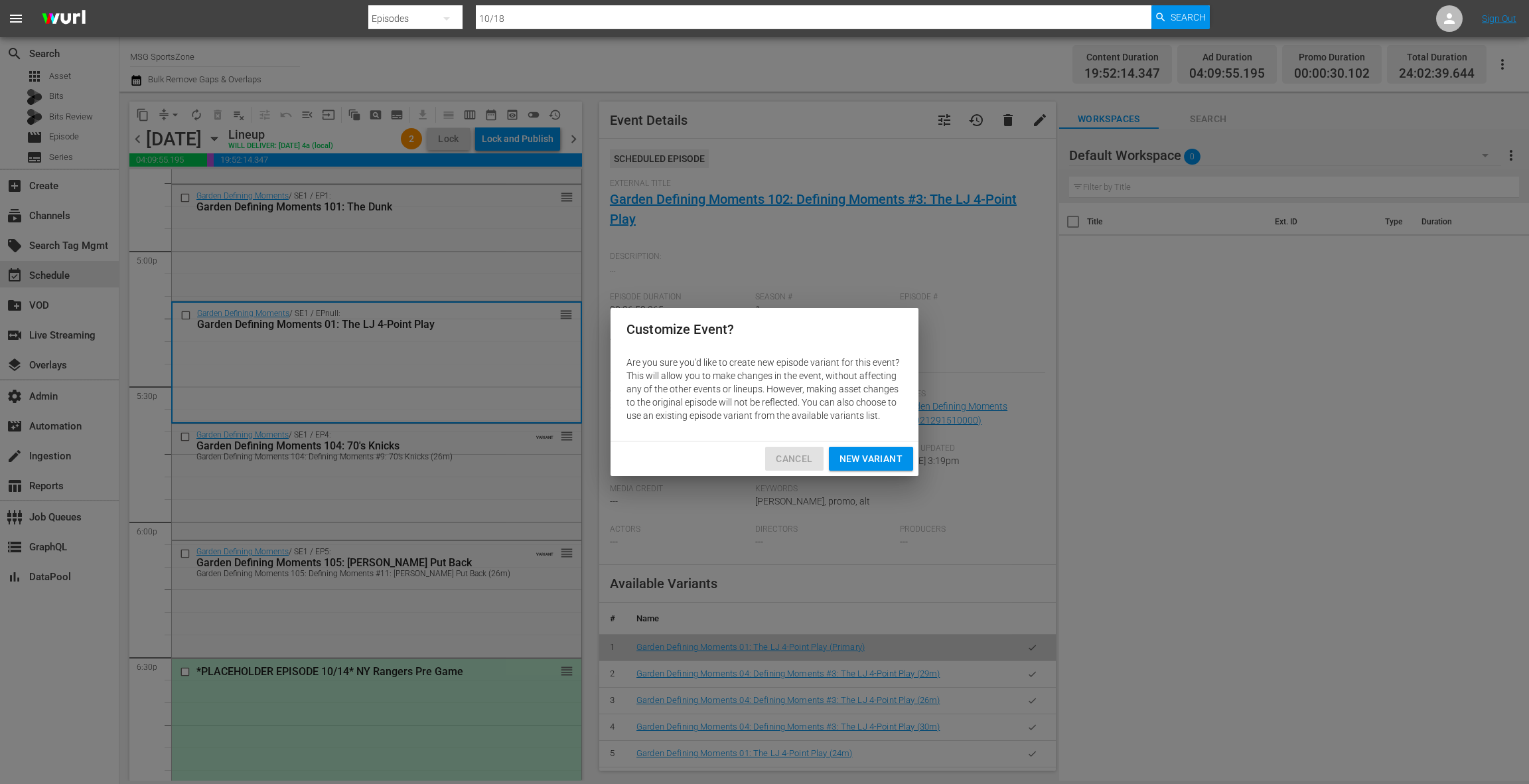
drag, startPoint x: 806, startPoint y: 459, endPoint x: 591, endPoint y: 536, distance: 228.4
click at [806, 459] on span "Cancel" at bounding box center [794, 459] width 37 height 17
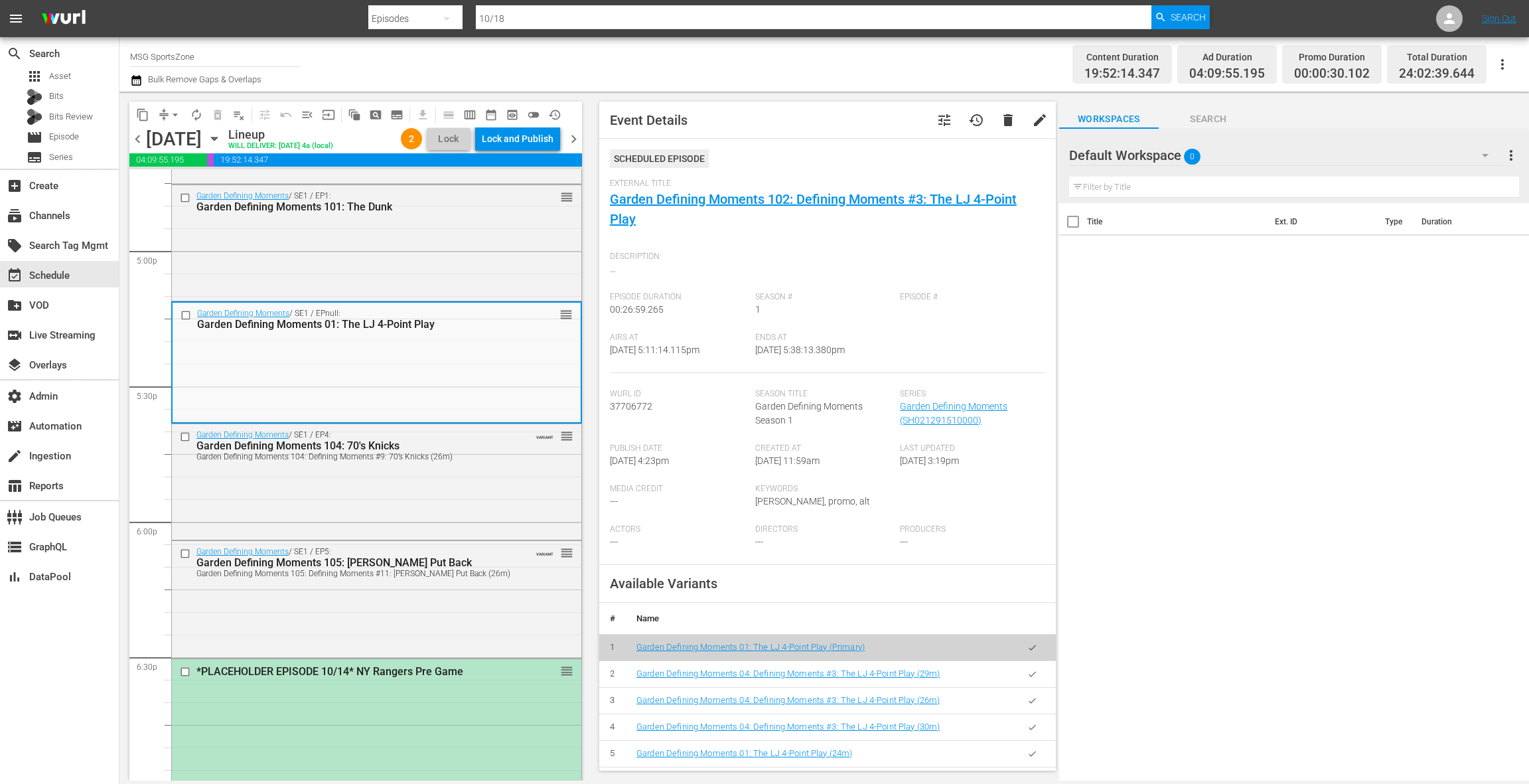
click at [408, 673] on div "*PLACEHOLDER EPISODE 10/14* NY Rangers Pre Game" at bounding box center [354, 671] width 316 height 13
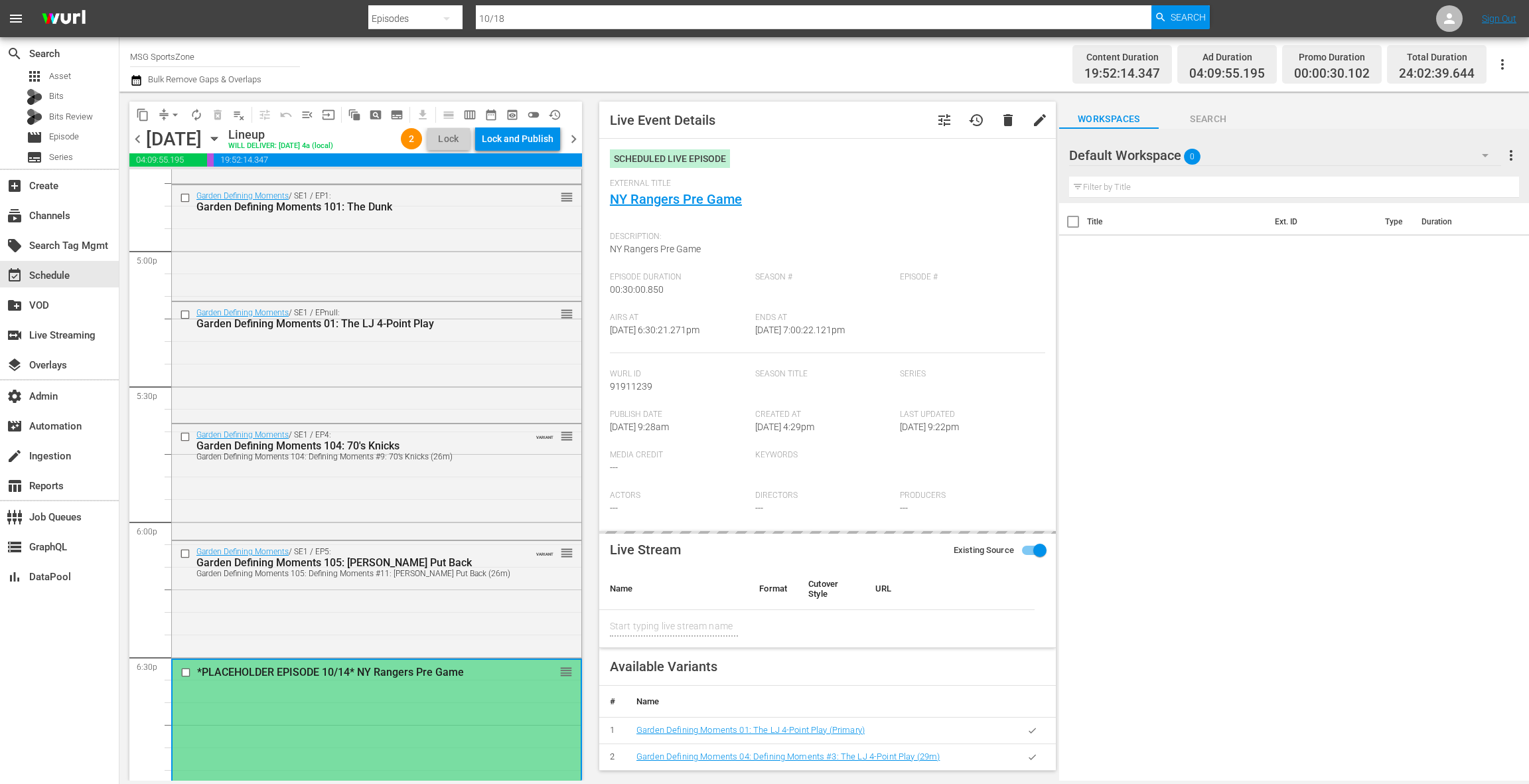
type input "NY Rangers Pre Game"
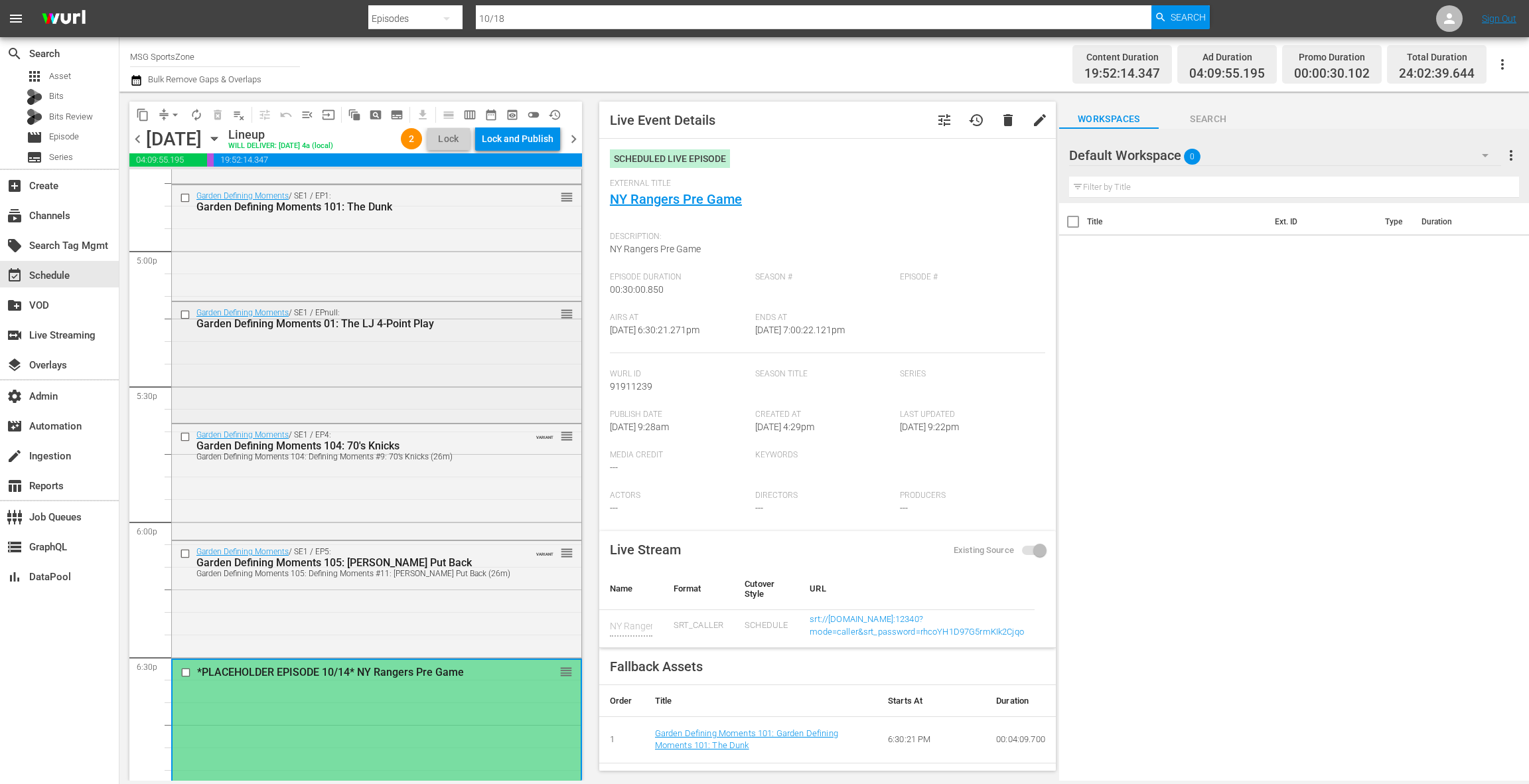
click at [472, 332] on div "Garden Defining Moments / SE1 / EPnull: Garden Defining Moments 01: The LJ 4-Po…" at bounding box center [376, 318] width 409 height 33
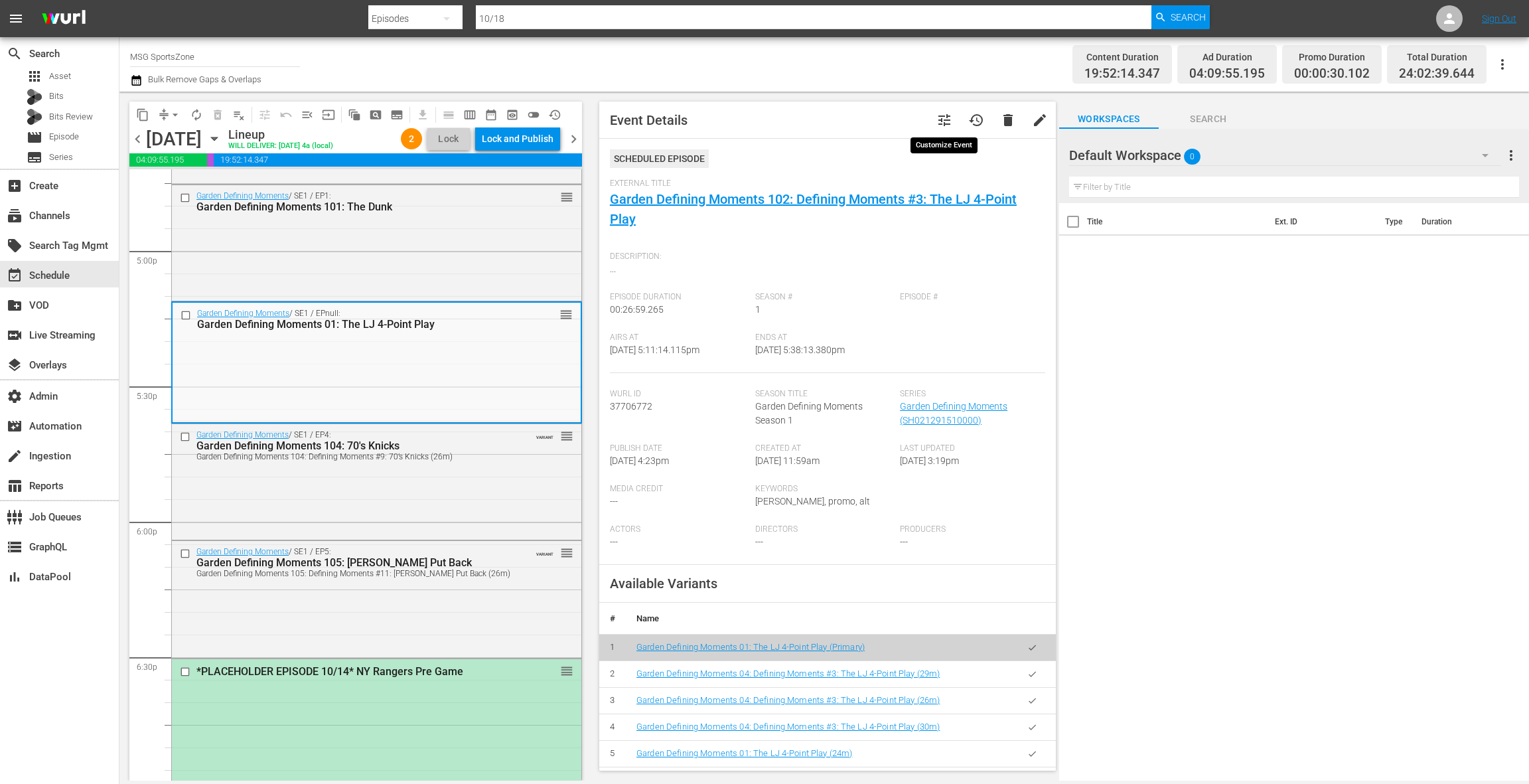
click at [946, 125] on span "tune" at bounding box center [945, 120] width 16 height 16
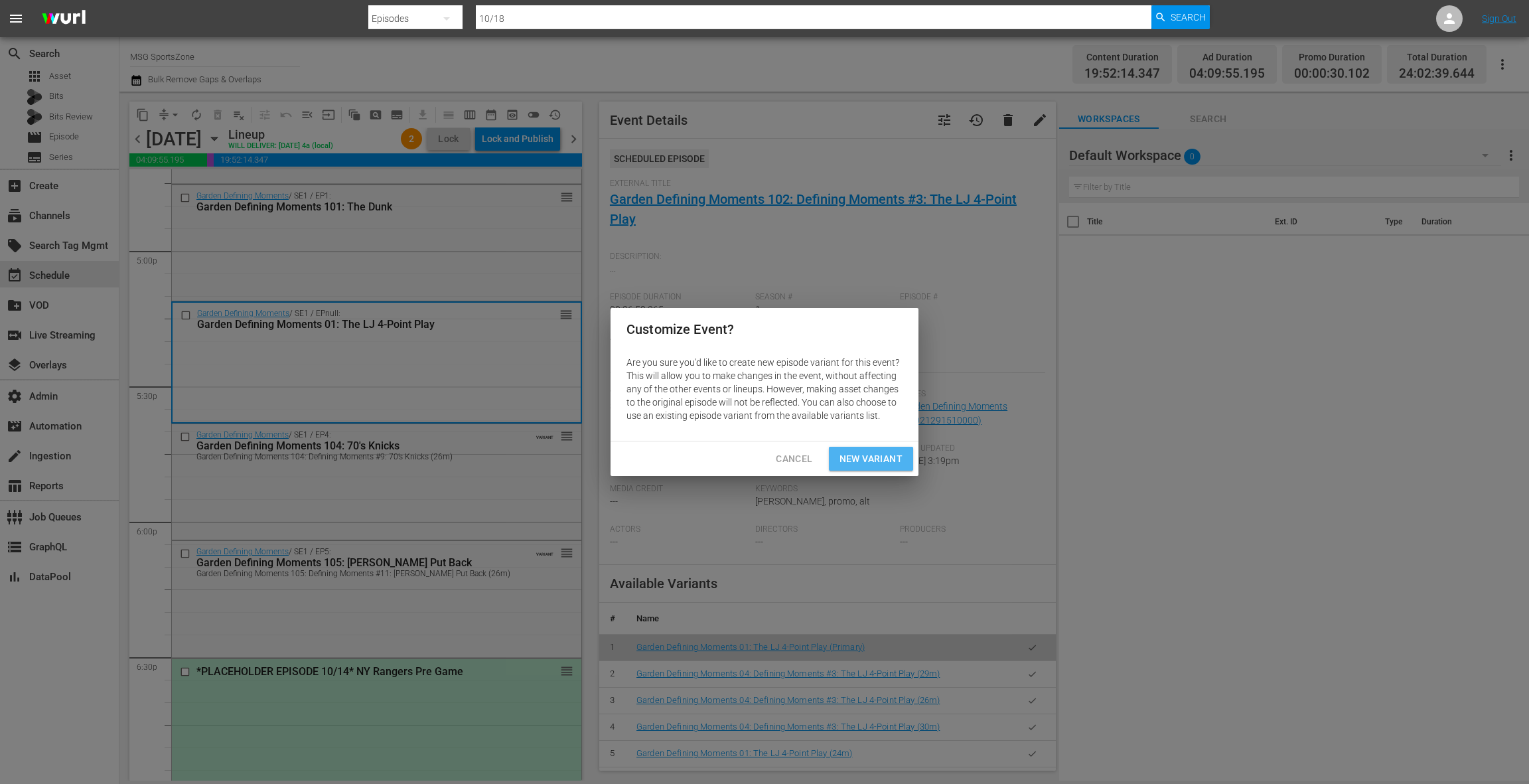
click at [878, 463] on span "New Variant" at bounding box center [870, 459] width 63 height 17
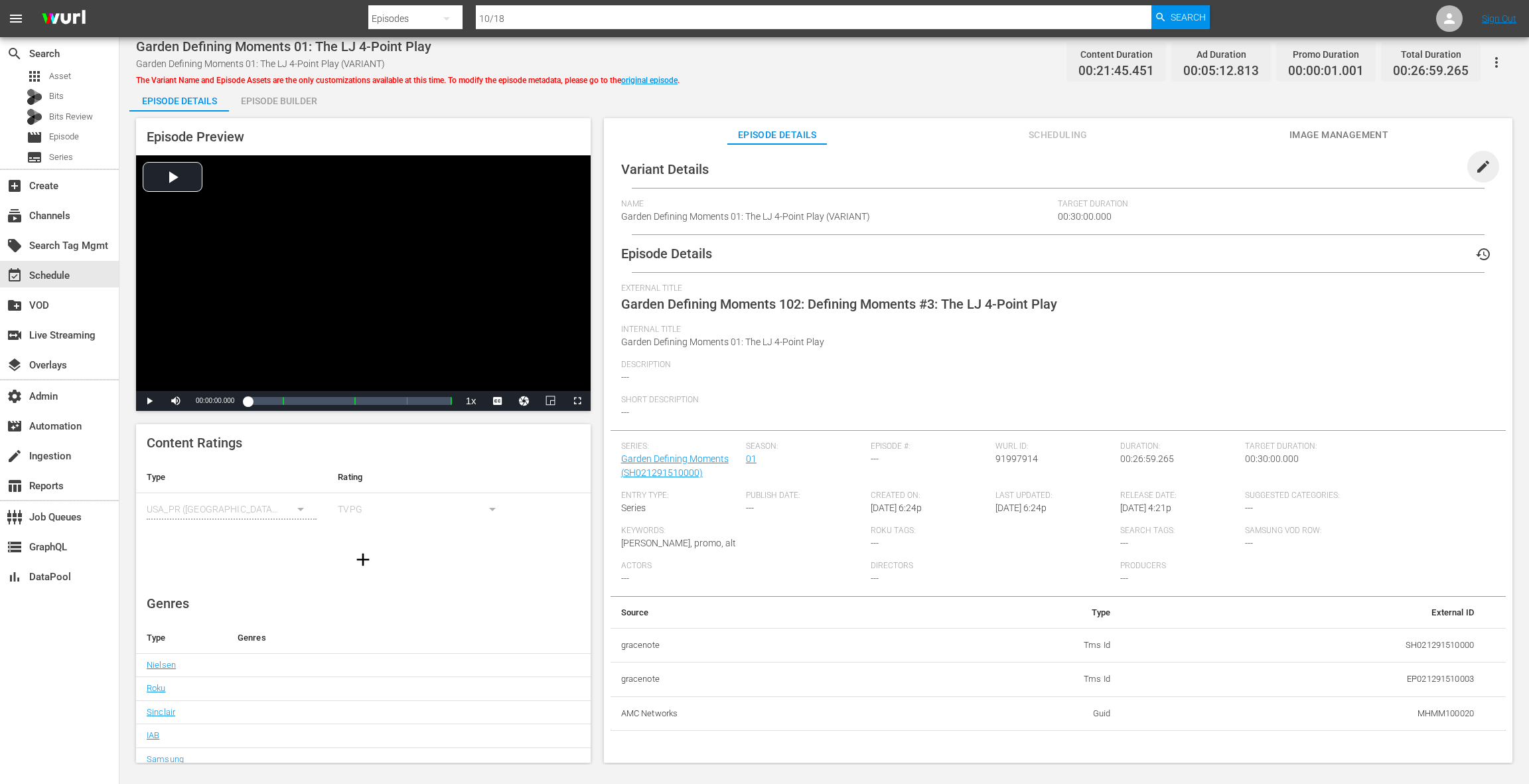
drag, startPoint x: 1469, startPoint y: 172, endPoint x: 1174, endPoint y: 180, distance: 295.1
click at [1475, 171] on span "edit" at bounding box center [1483, 166] width 16 height 16
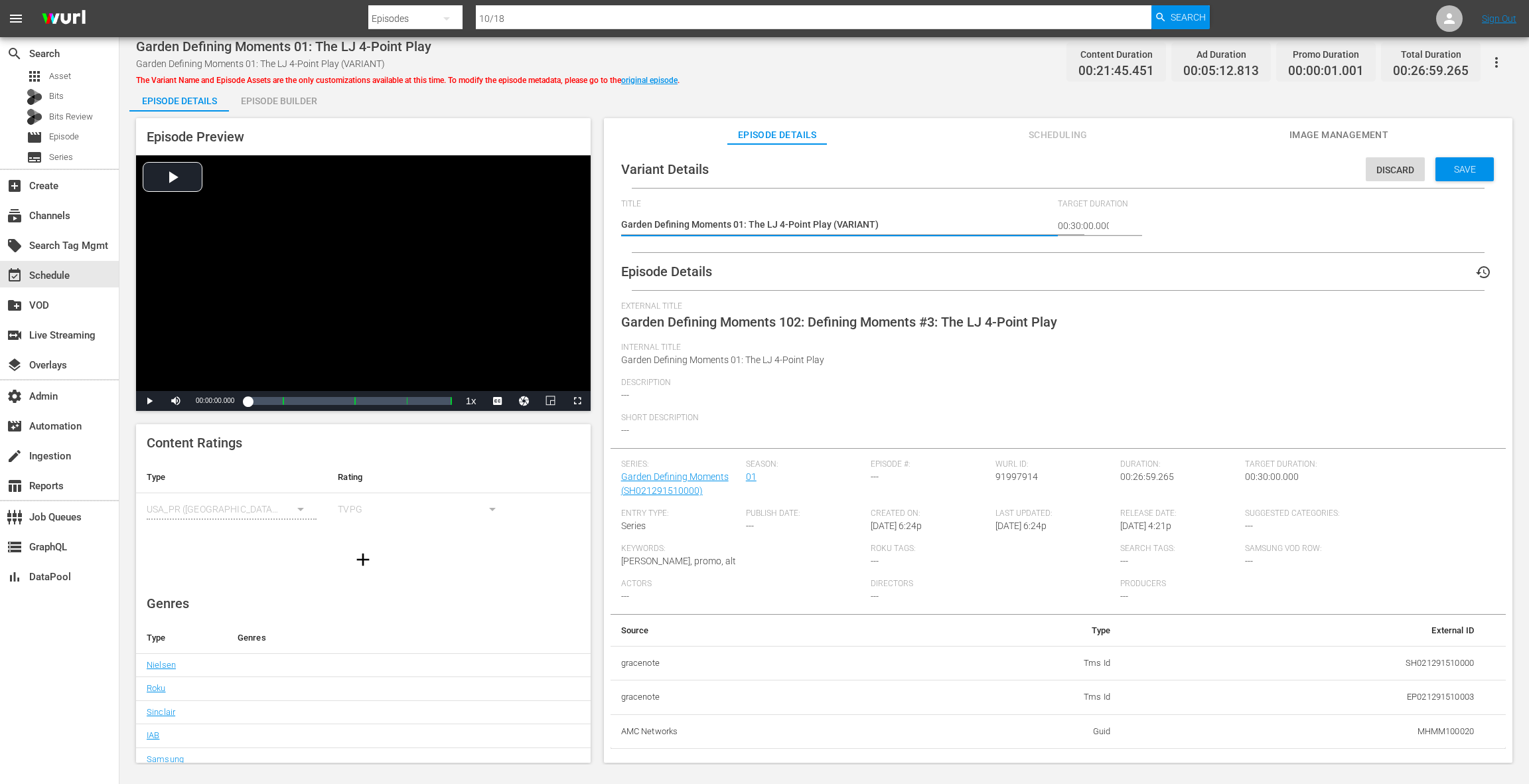
click at [843, 223] on textarea "Garden Defining Moments 01: The LJ 4-Point Play (VARIANT)" at bounding box center [836, 225] width 431 height 16
type textarea "Garden Defining Moments 01: The LJ 4-Point Play (-)"
type textarea "Garden Defining Moments 01: The LJ 4-Point Play (-2)"
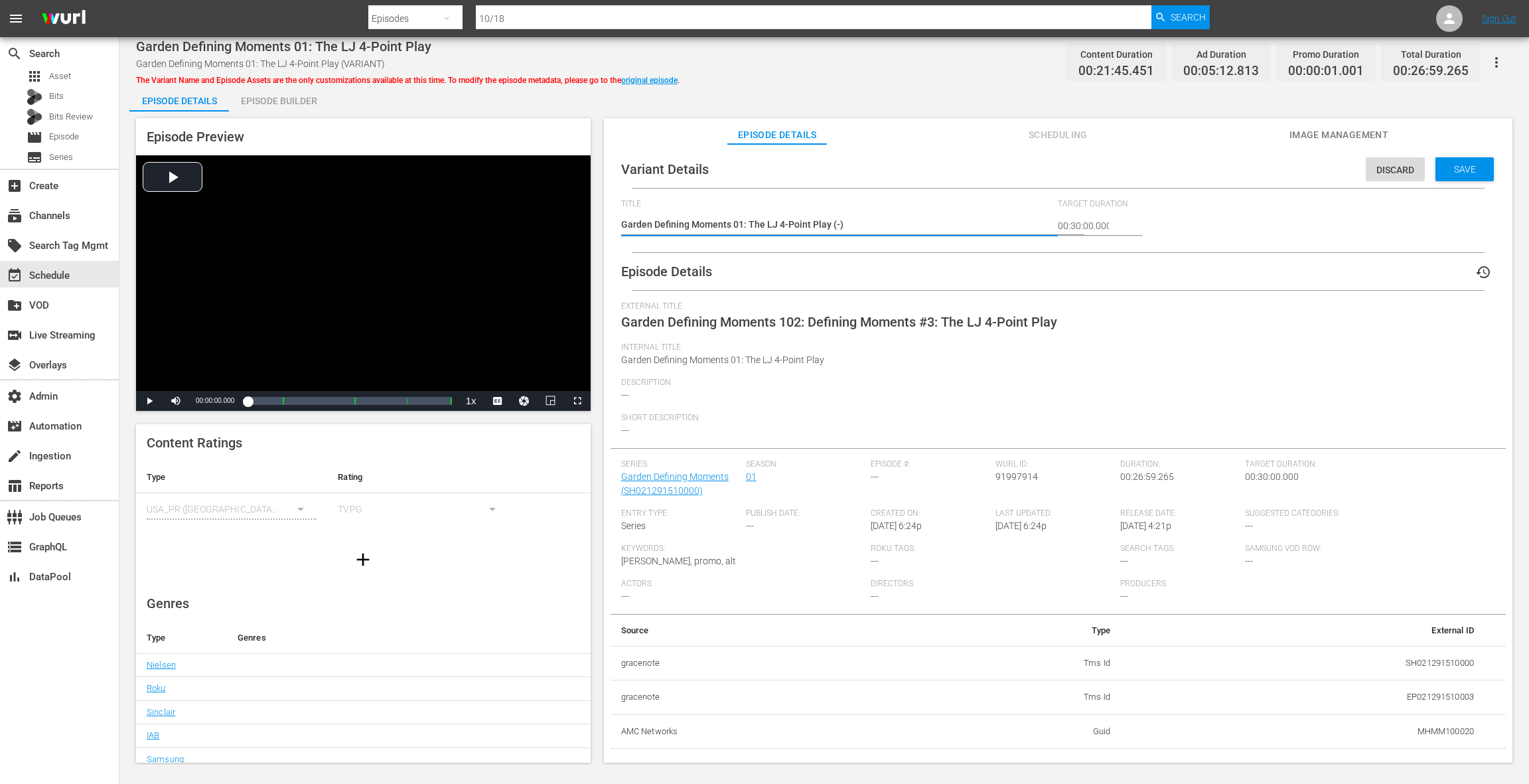
type textarea "Garden Defining Moments 01: The LJ 4-Point Play (-2)"
type textarea "Garden Defining Moments 01: The LJ 4-Point Play (-21)"
type textarea "Garden Defining Moments 01: The LJ 4-Point Play (-21s)"
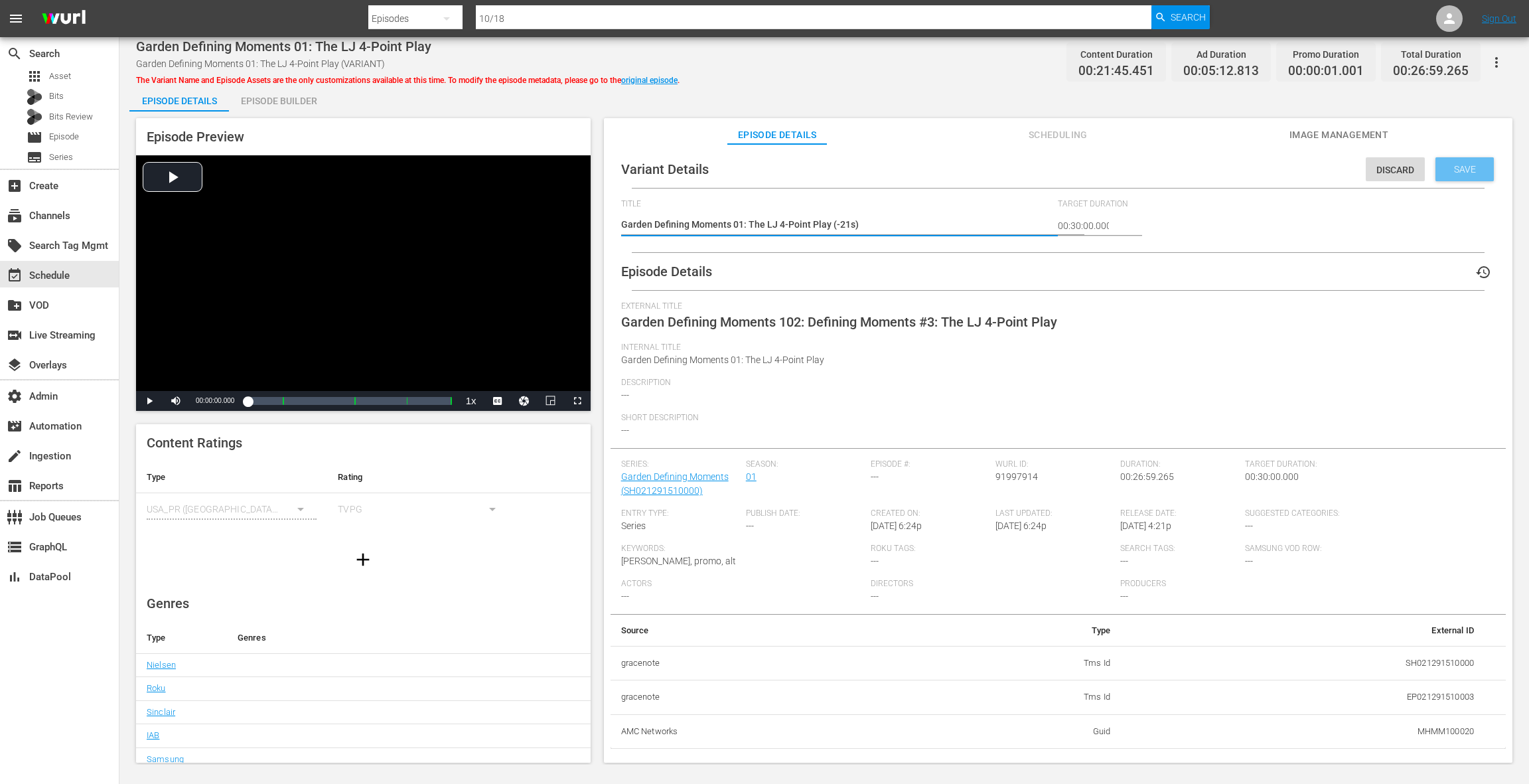
click at [1447, 169] on span "Save" at bounding box center [1465, 169] width 43 height 10
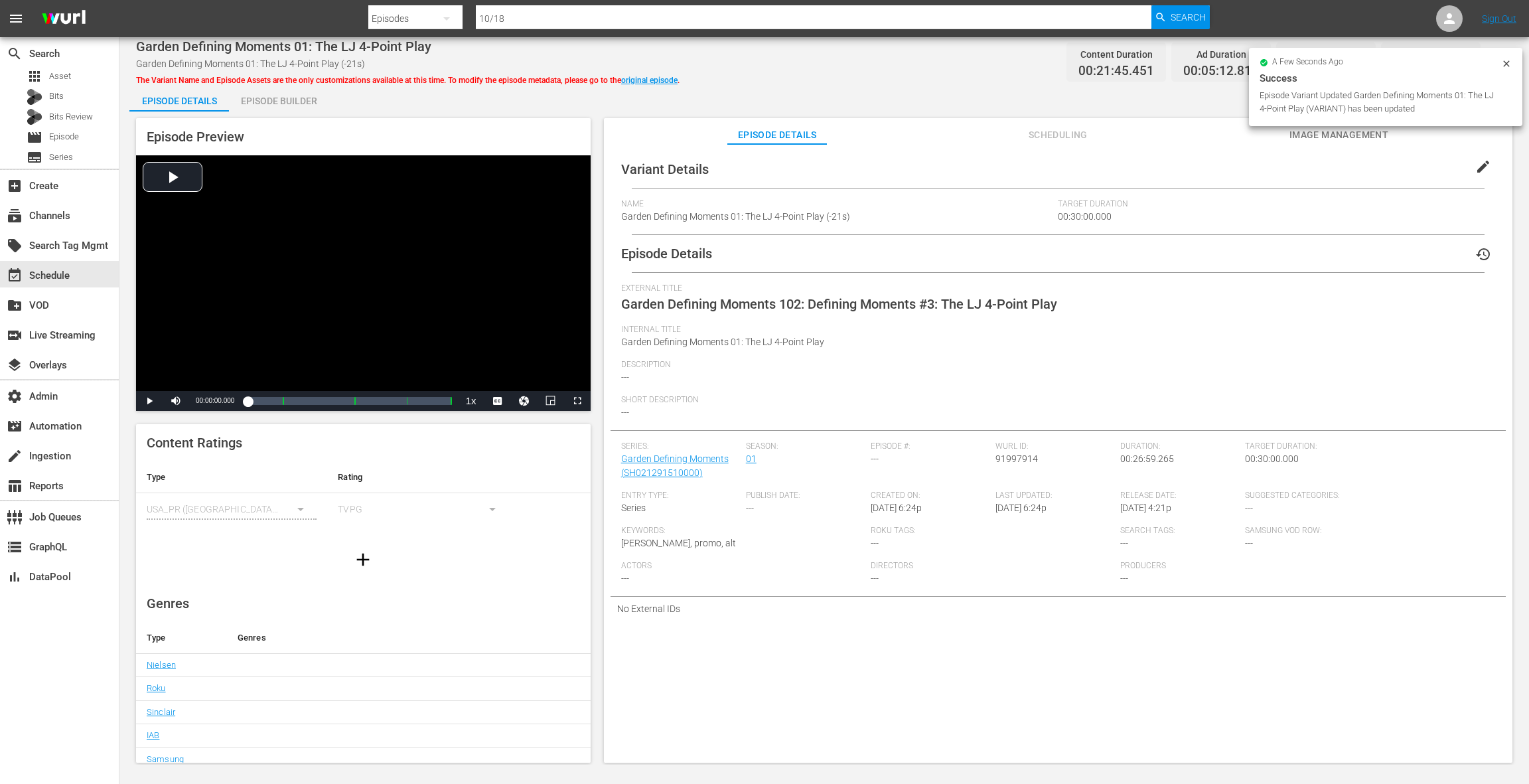
click at [300, 98] on div "Episode Builder" at bounding box center [278, 101] width 100 height 32
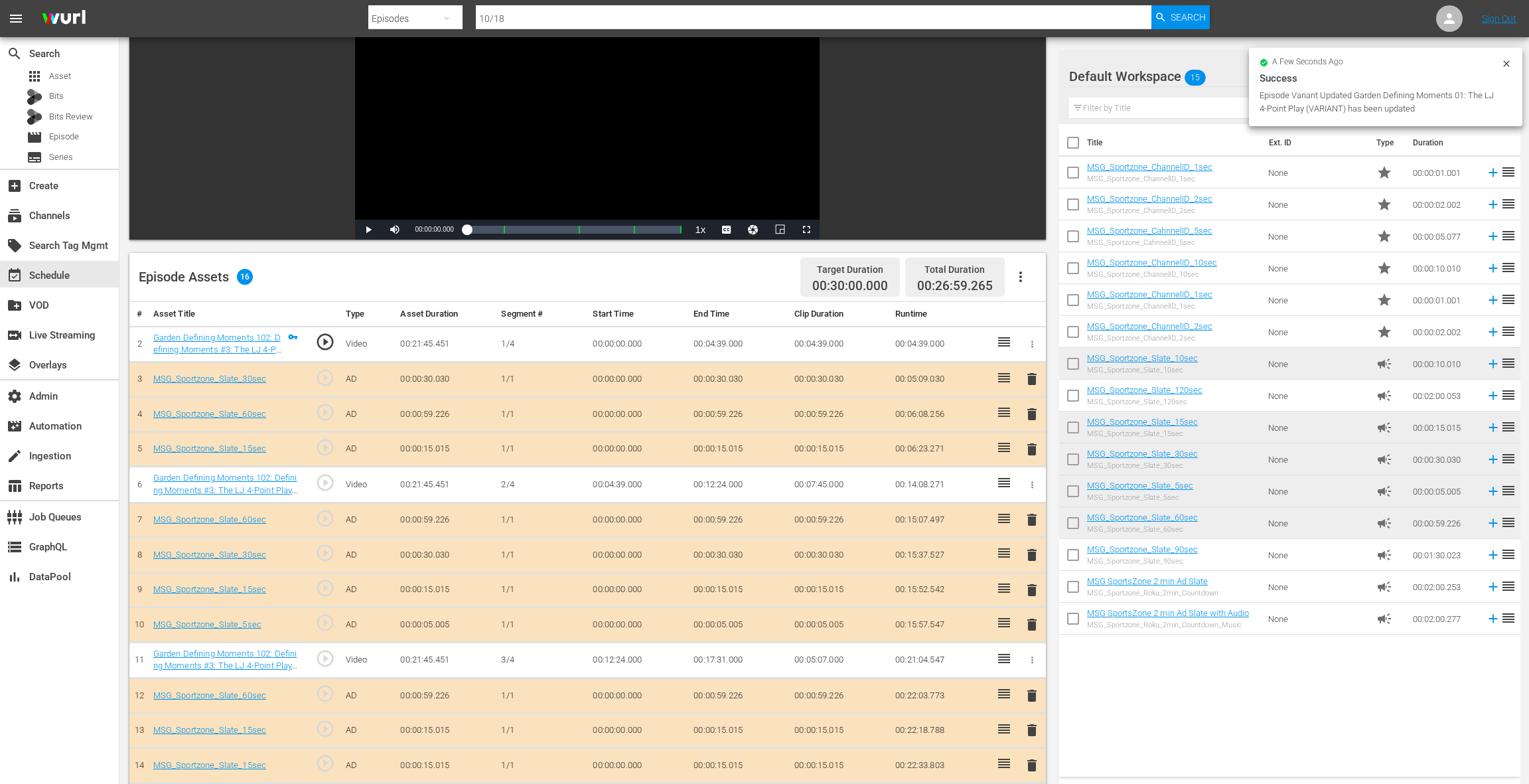
scroll to position [345, 0]
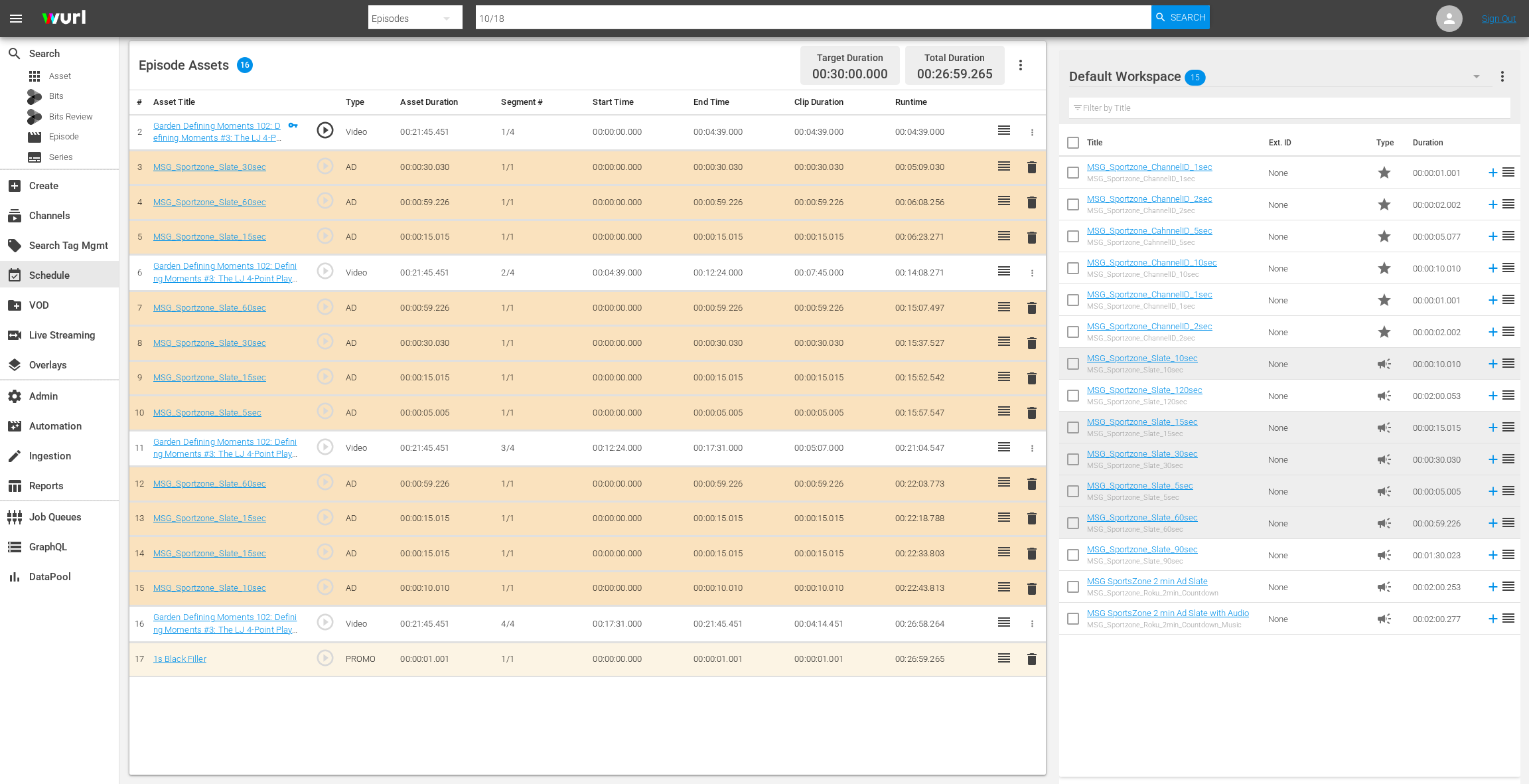
click at [1033, 239] on span "delete" at bounding box center [1032, 237] width 16 height 16
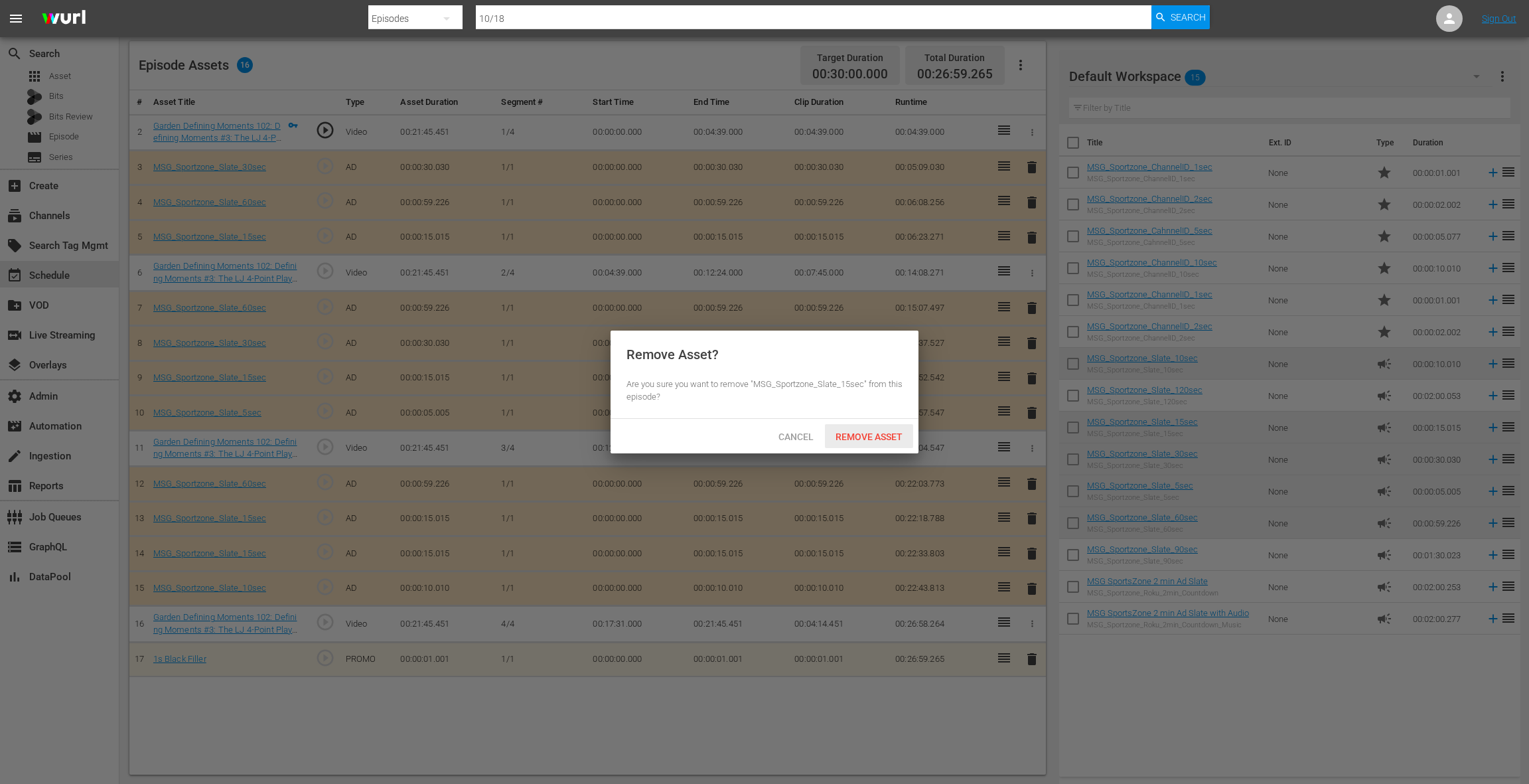
click at [867, 430] on div "Remove Asset" at bounding box center [869, 436] width 88 height 25
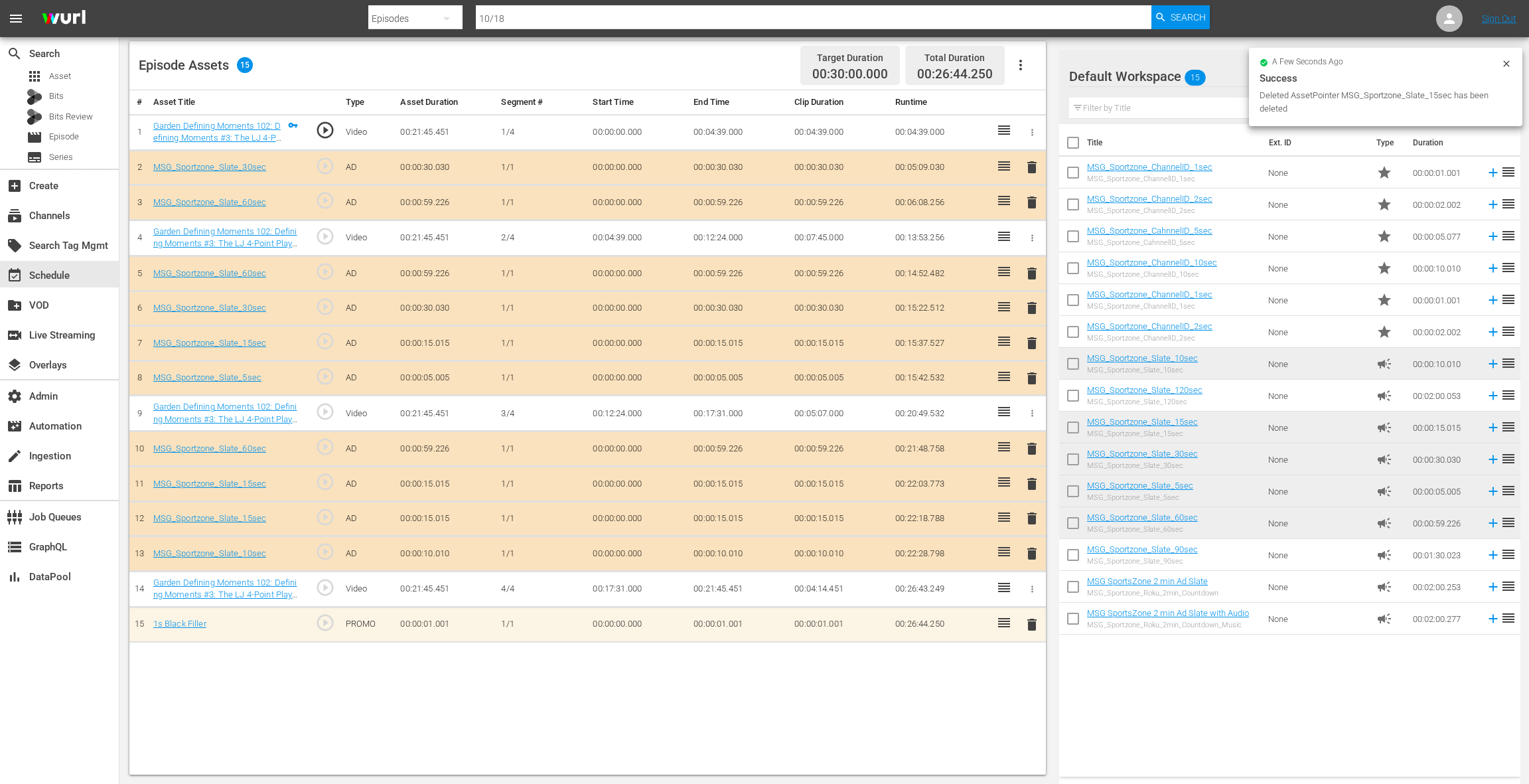
click at [1035, 373] on span "delete" at bounding box center [1032, 378] width 16 height 16
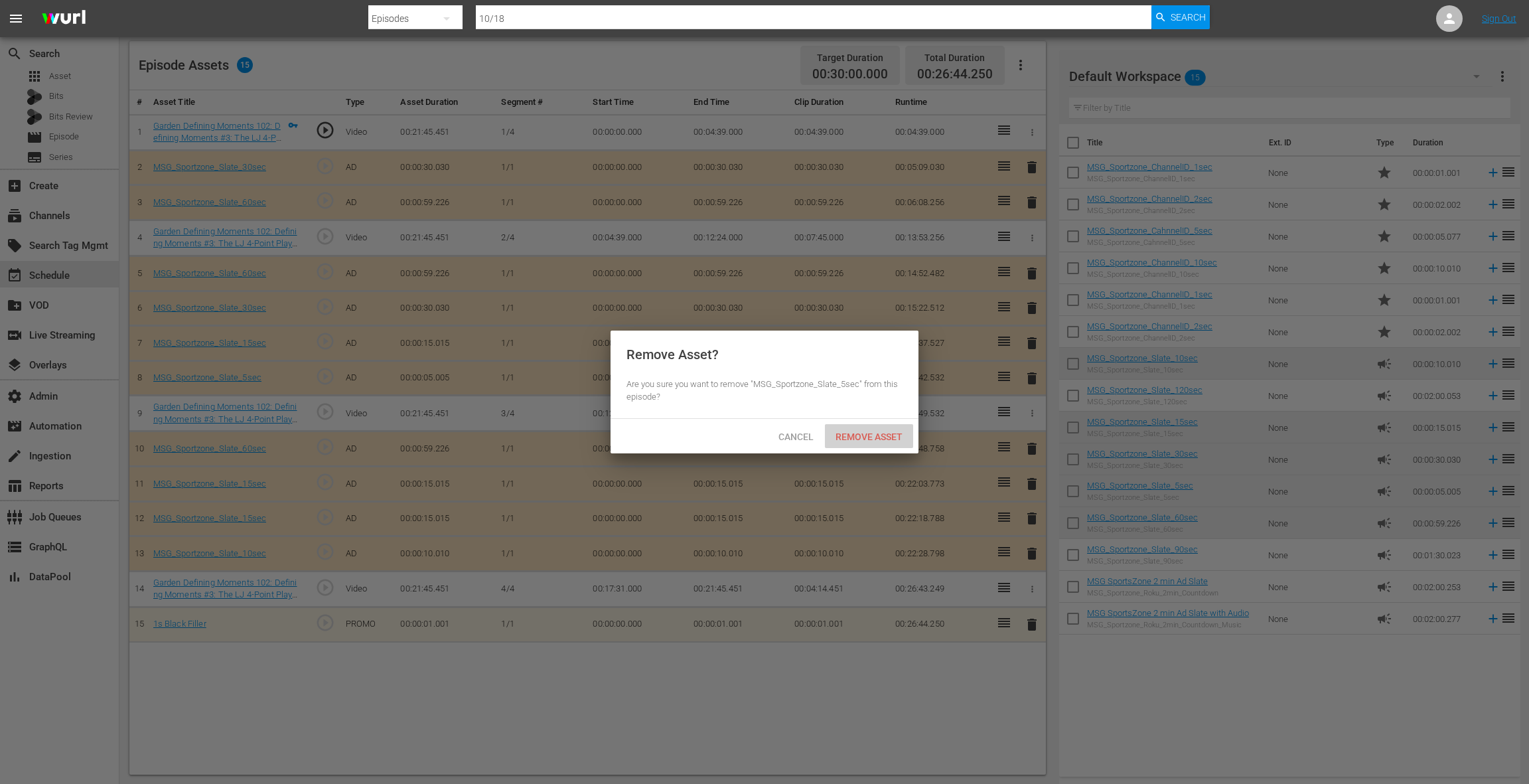
click at [891, 433] on span "Remove Asset" at bounding box center [869, 436] width 88 height 10
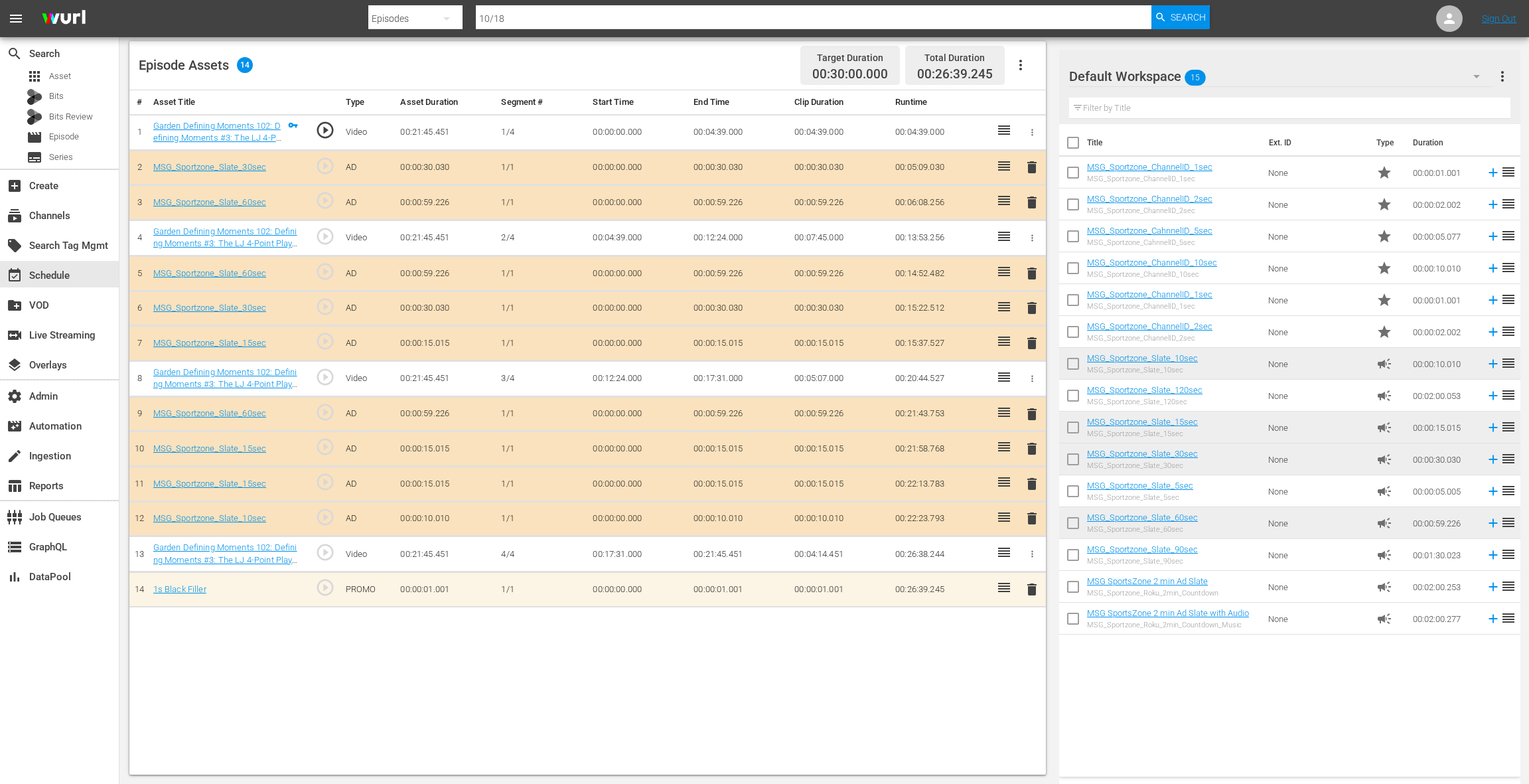
click at [1035, 512] on span "delete" at bounding box center [1032, 519] width 16 height 16
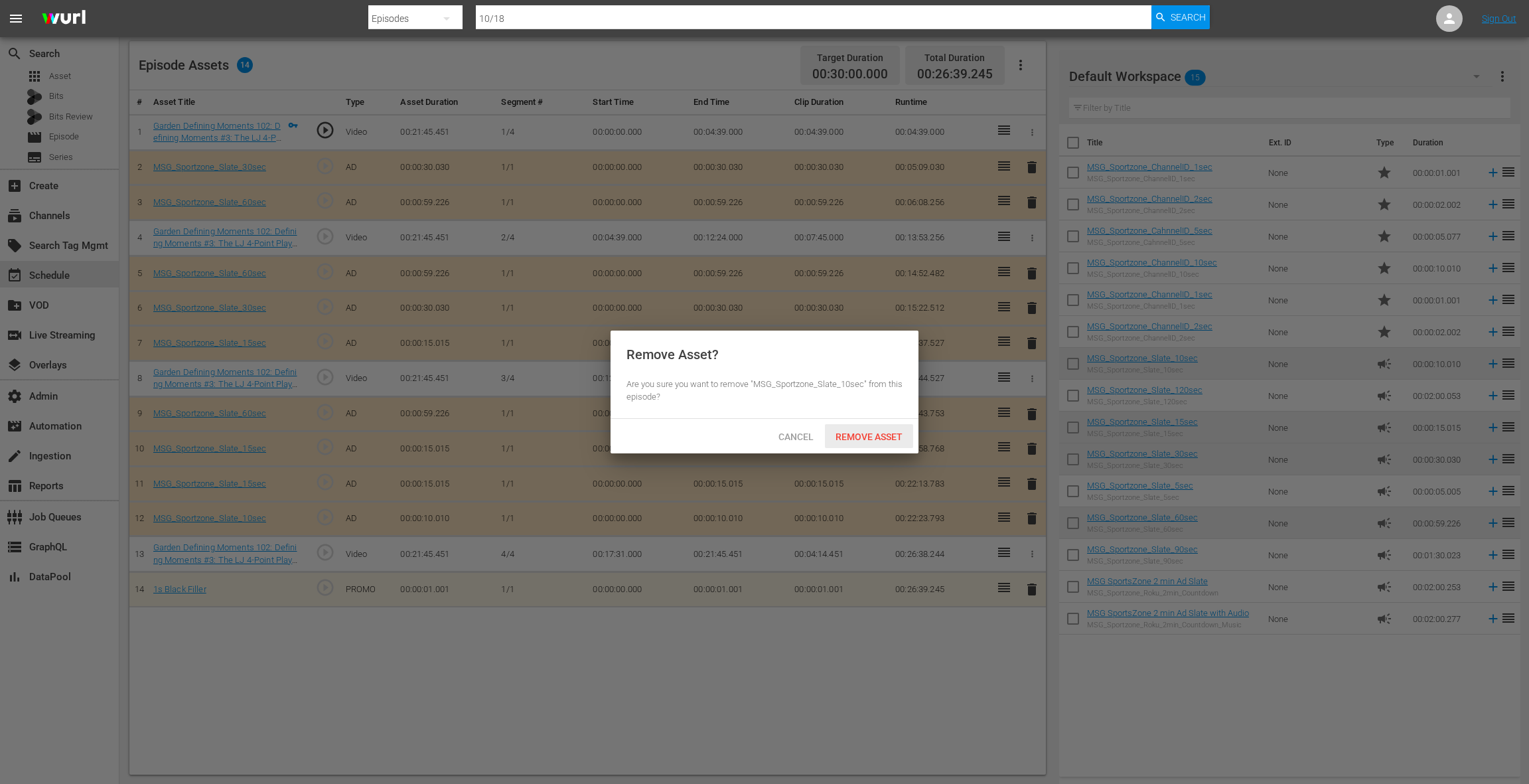
click at [868, 435] on span "Remove Asset" at bounding box center [869, 436] width 88 height 10
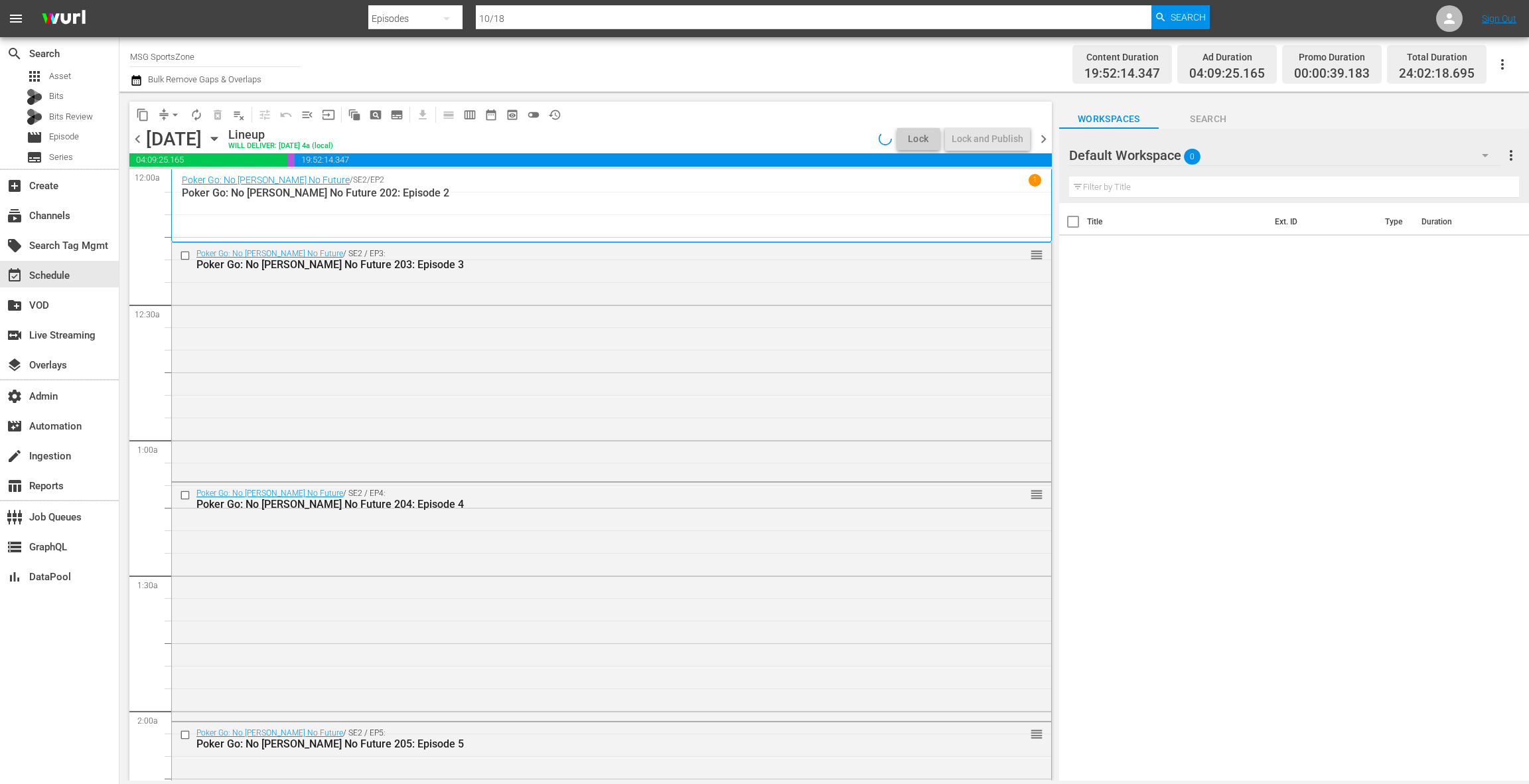
click at [173, 113] on span "arrow_drop_down" at bounding box center [175, 114] width 14 height 14
click at [187, 185] on li "Align to End of Previous Day" at bounding box center [176, 185] width 139 height 22
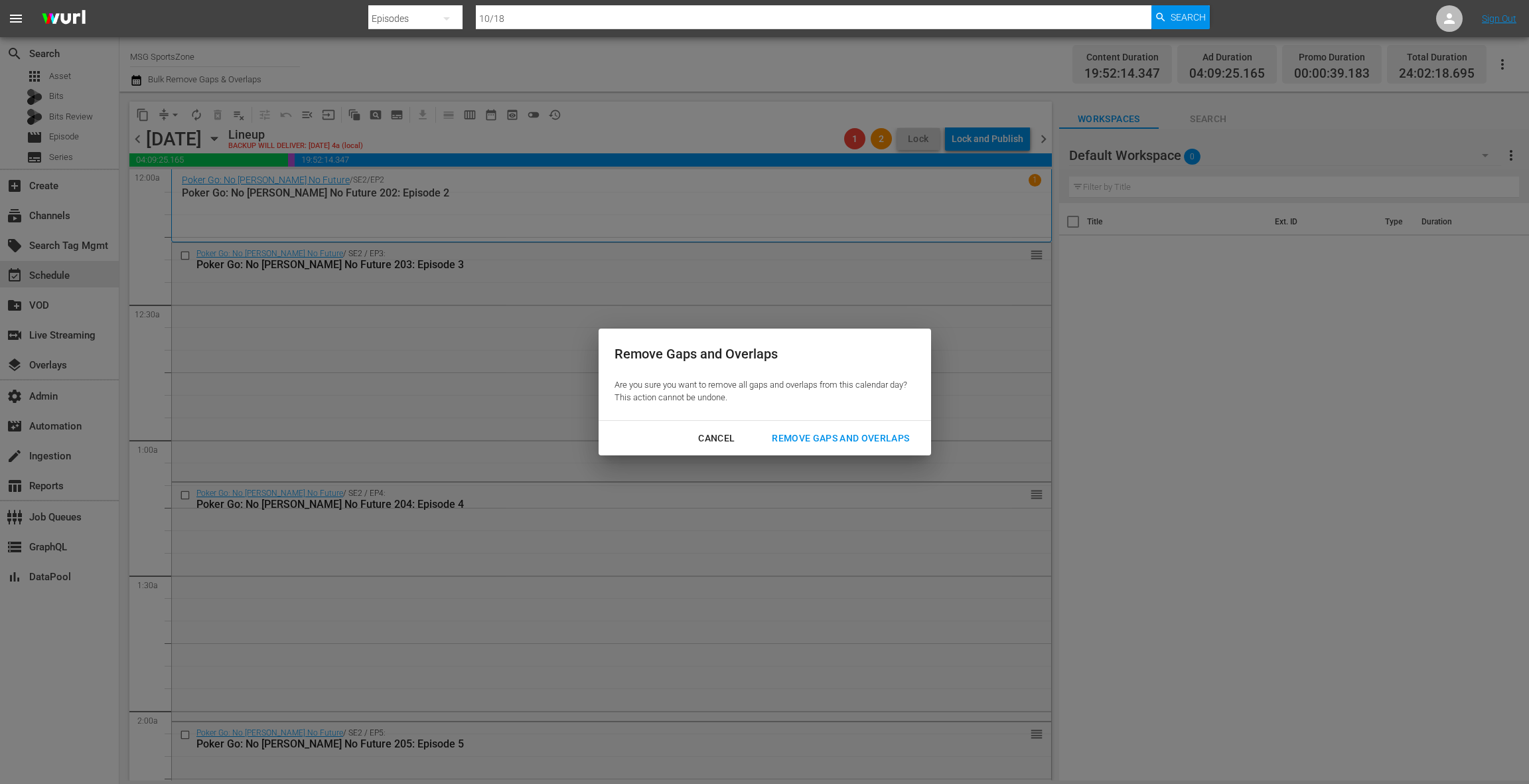
click at [863, 440] on div "Remove Gaps and Overlaps" at bounding box center [840, 438] width 158 height 17
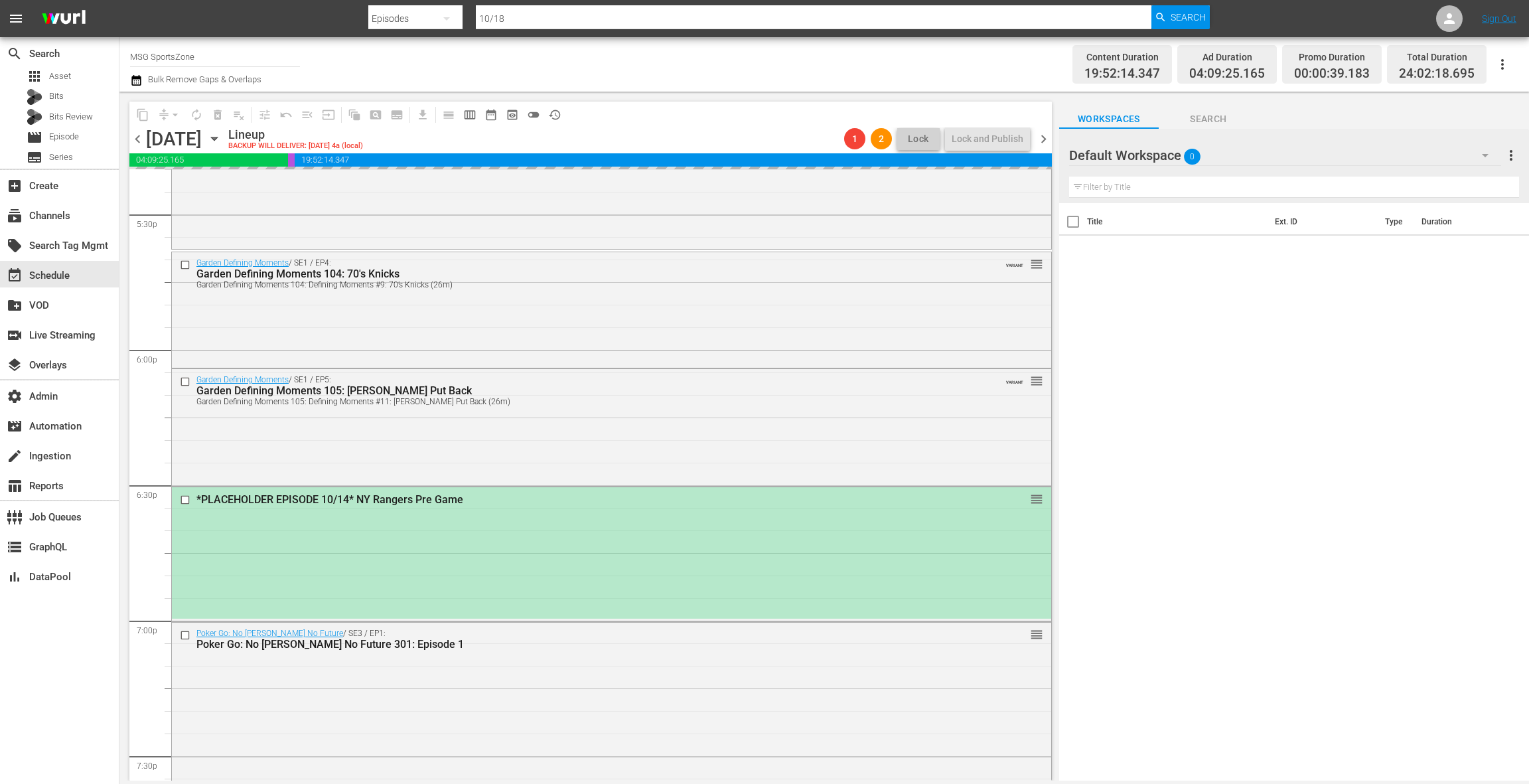
scroll to position [4778, 0]
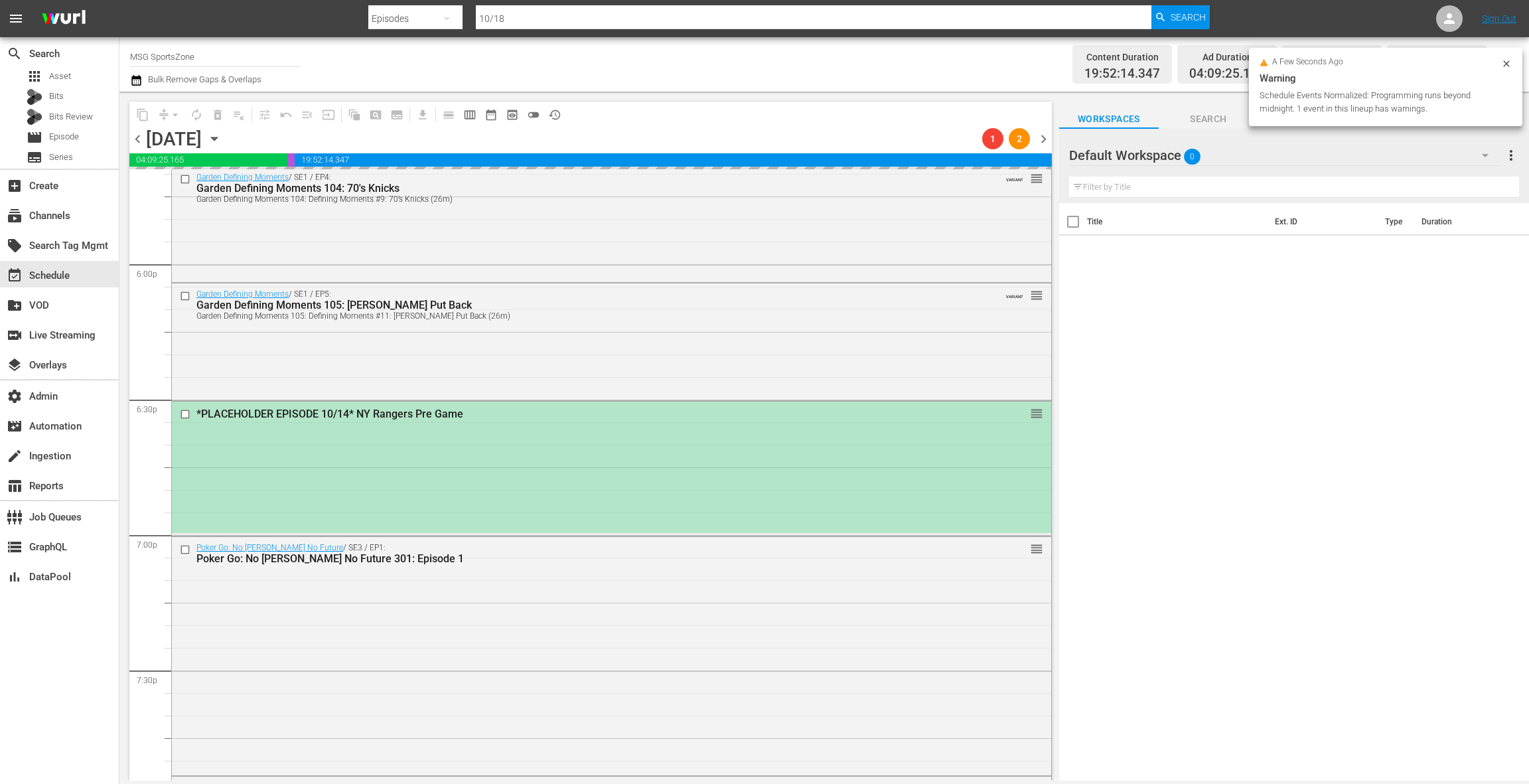
click at [741, 449] on div "*PLACEHOLDER EPISODE 10/14* NY Rangers Pre Game reorder" at bounding box center [611, 467] width 879 height 131
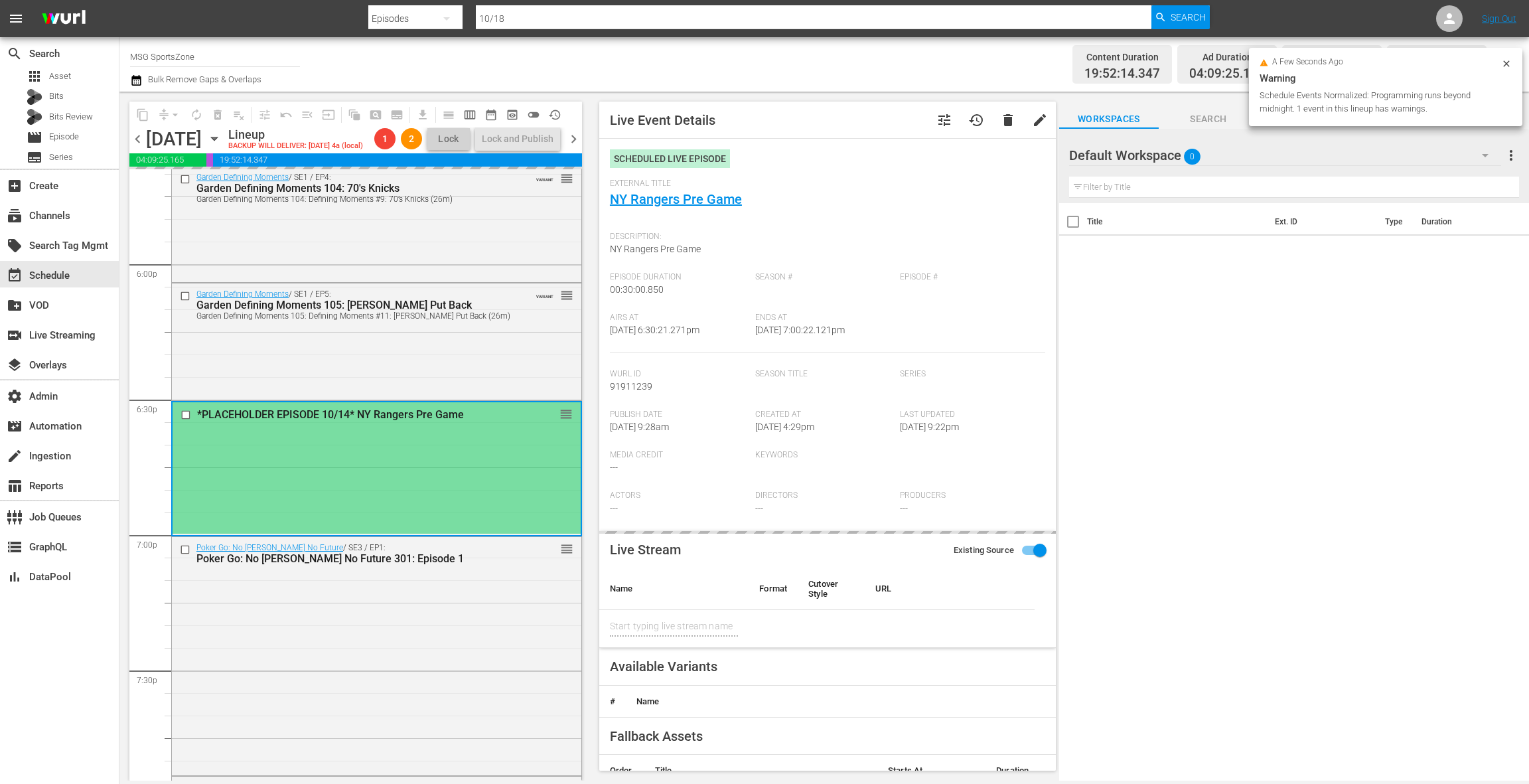
type input "NY Rangers Pre Game"
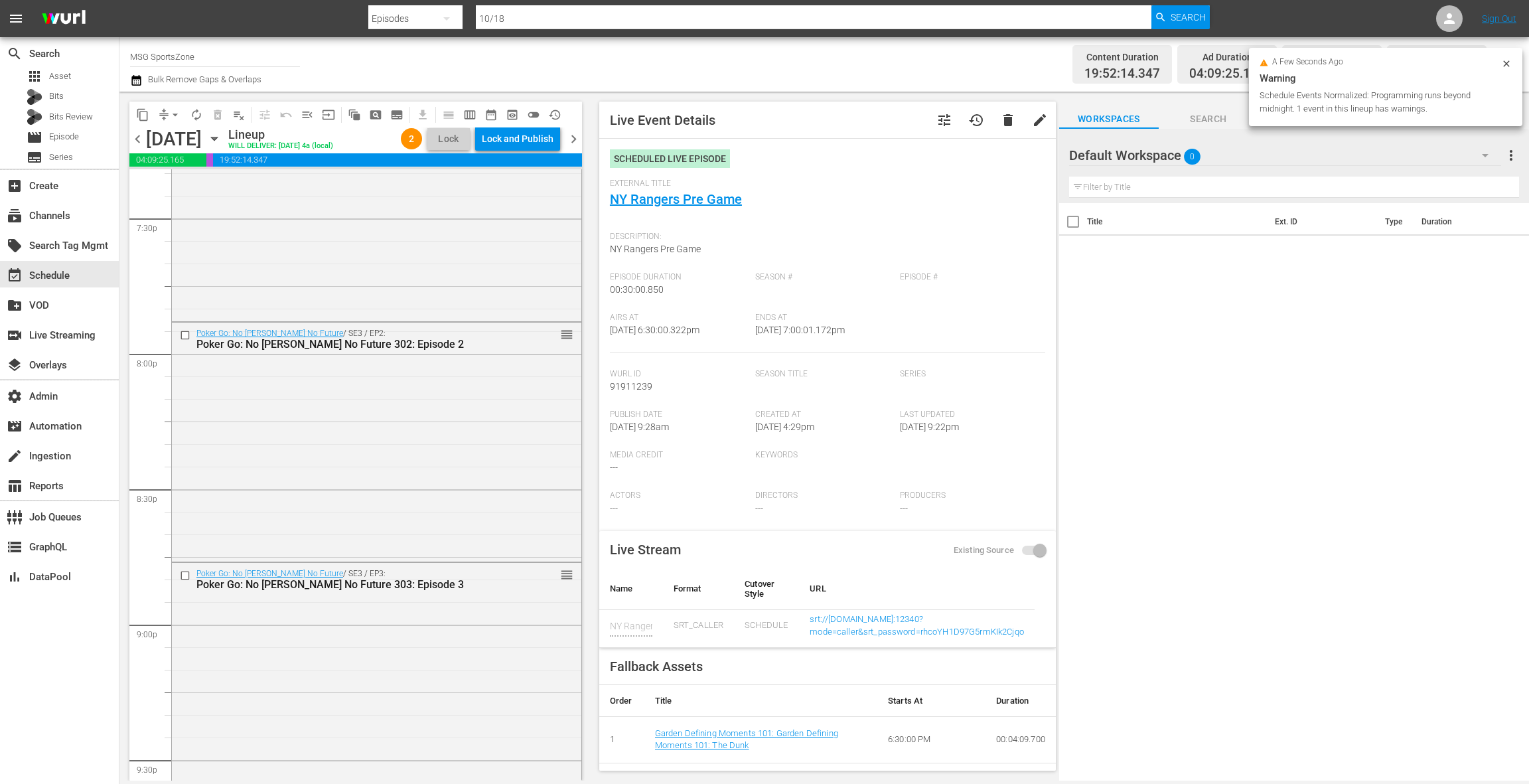
scroll to position [5969, 0]
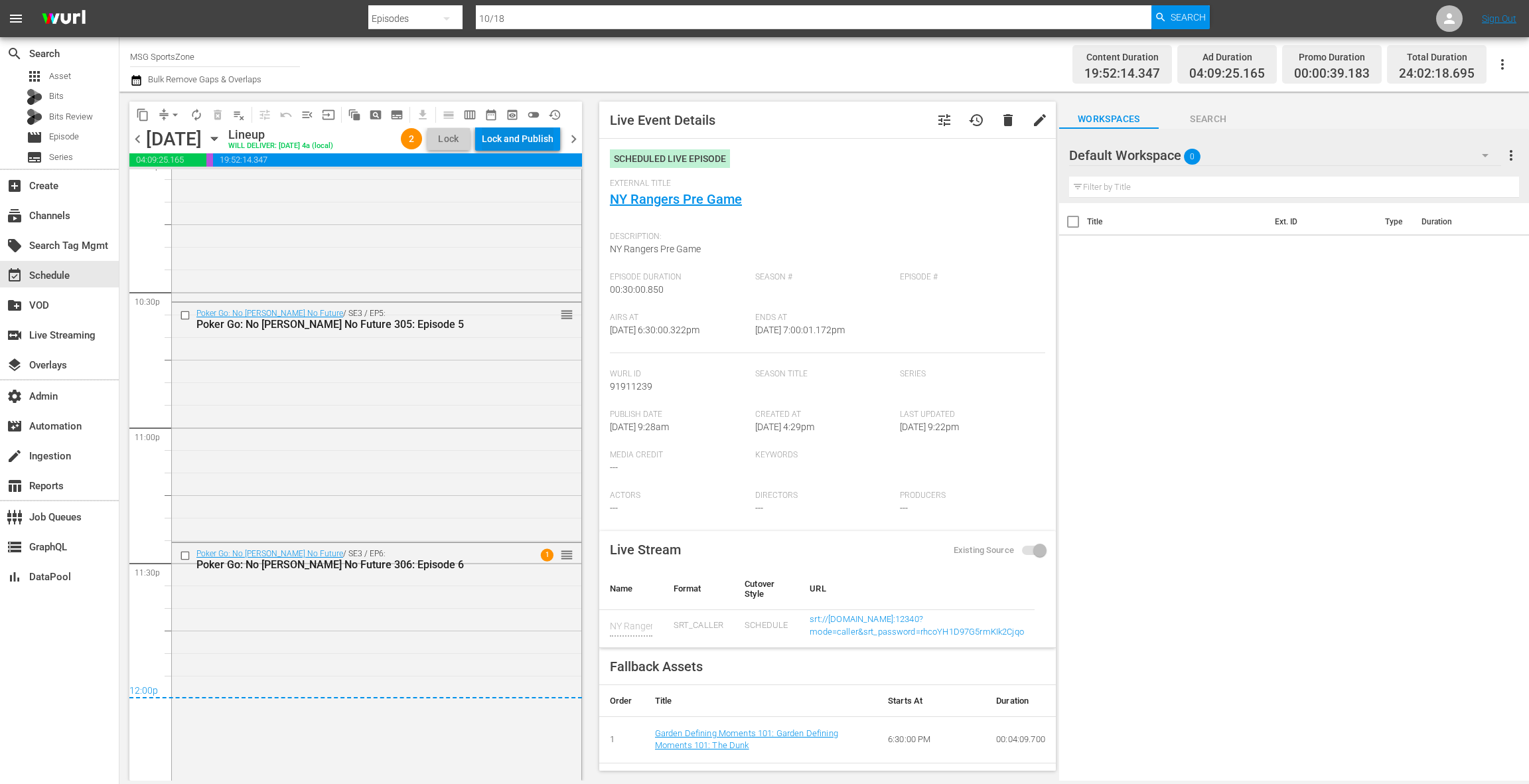
click at [546, 144] on div "Lock and Publish" at bounding box center [518, 139] width 72 height 24
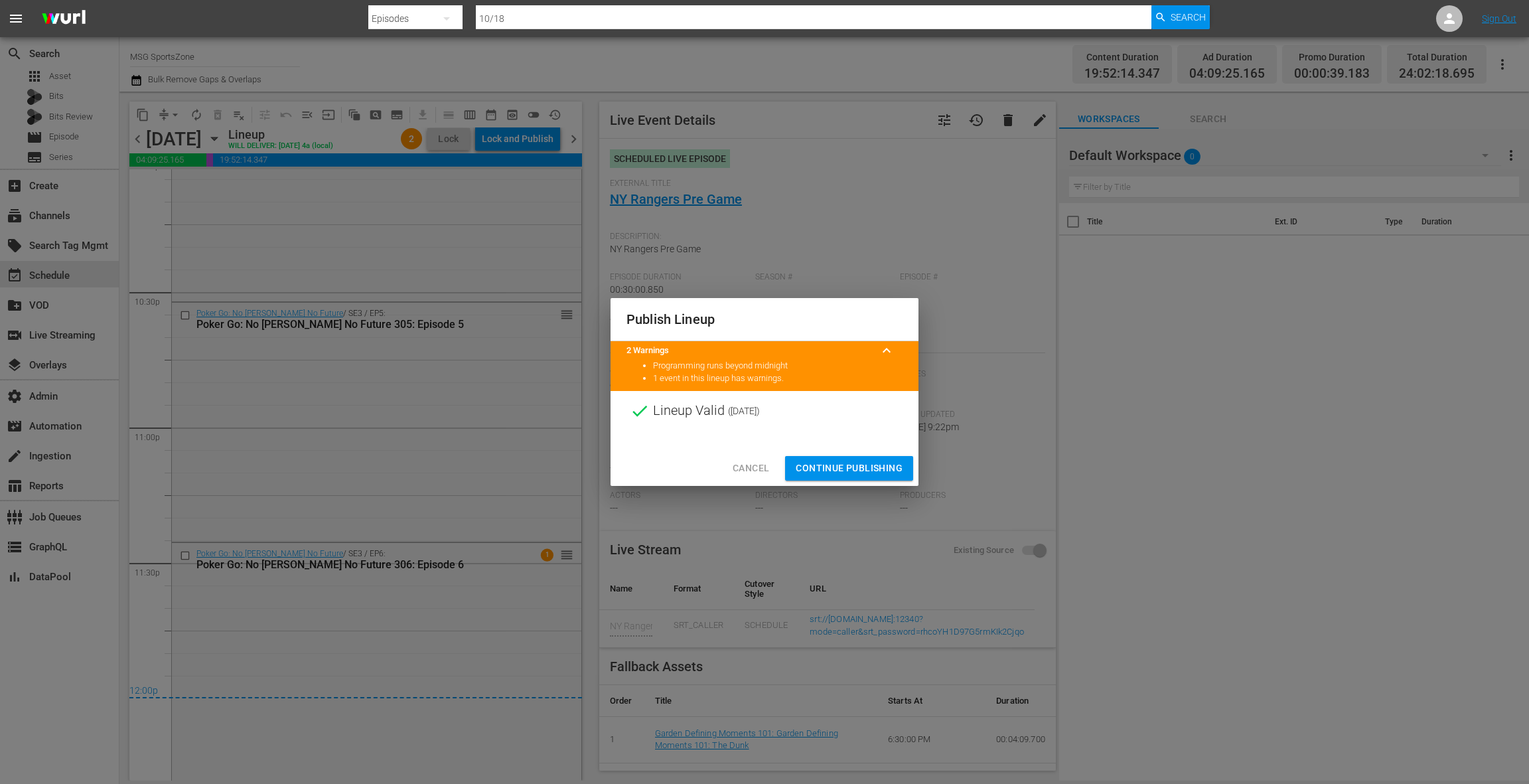
drag, startPoint x: 842, startPoint y: 464, endPoint x: 727, endPoint y: 352, distance: 160.5
click at [841, 464] on span "Continue Publishing" at bounding box center [850, 468] width 107 height 17
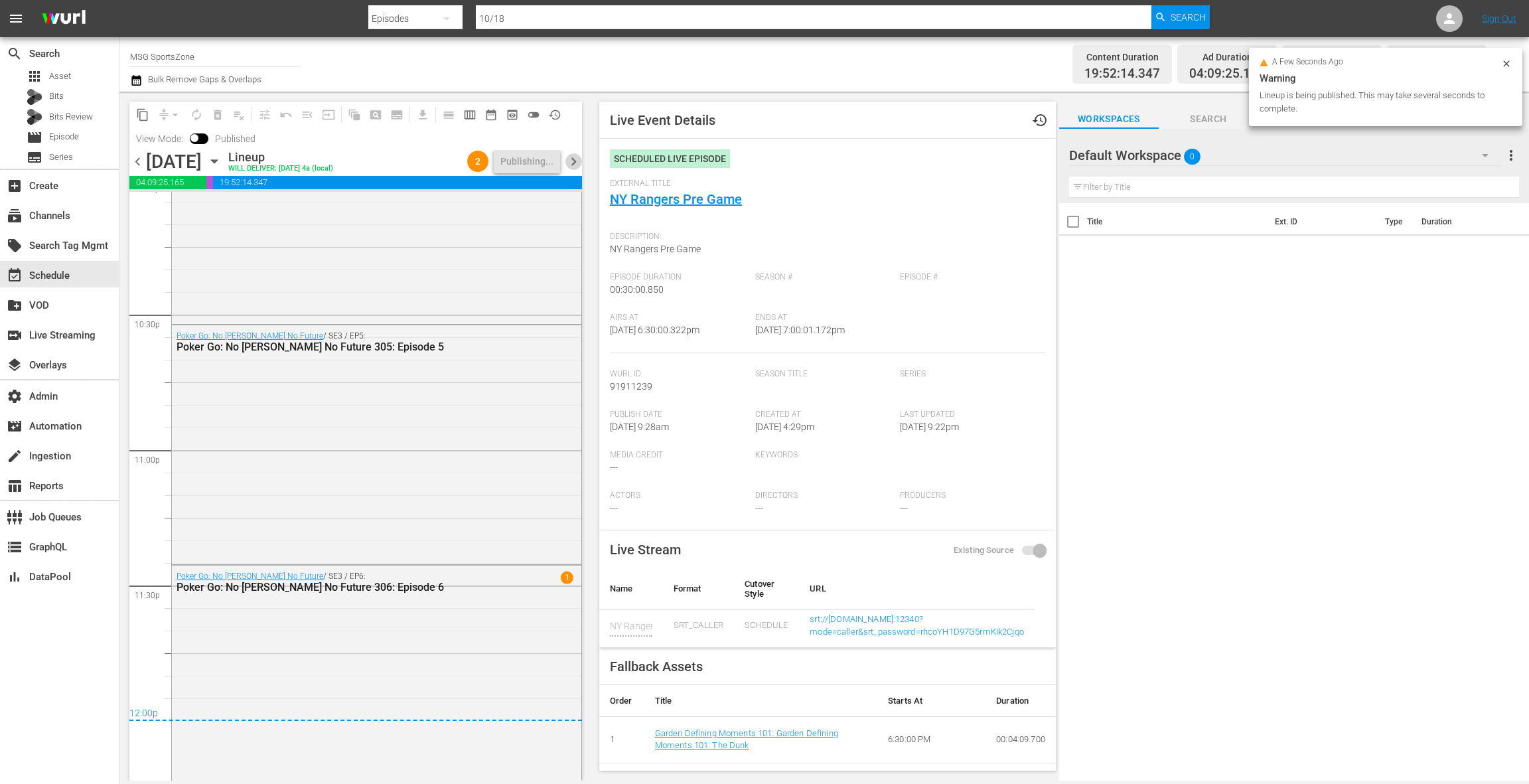
click at [574, 165] on span "chevron_right" at bounding box center [573, 161] width 17 height 17
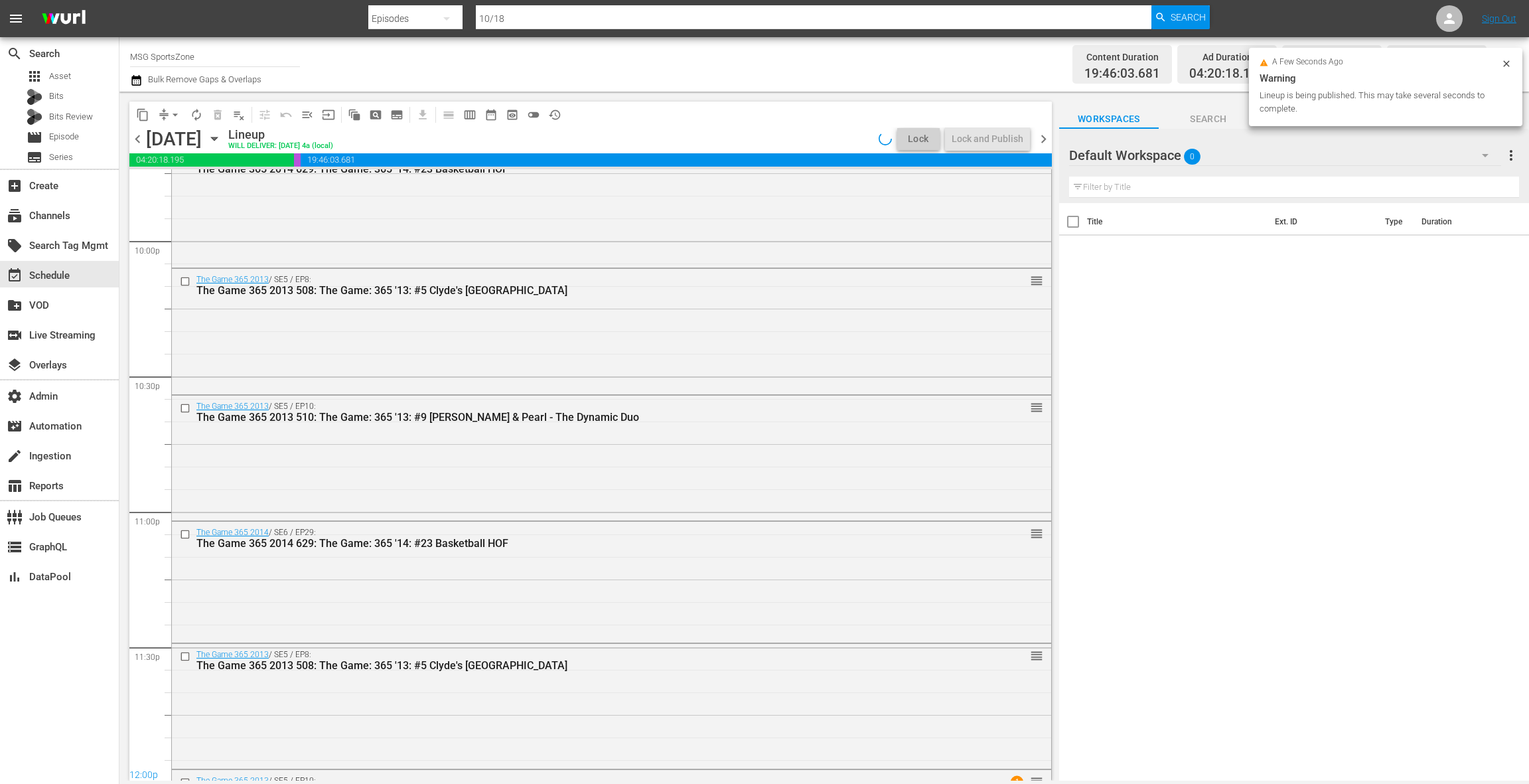
click at [167, 115] on button "arrow_drop_down" at bounding box center [175, 114] width 22 height 22
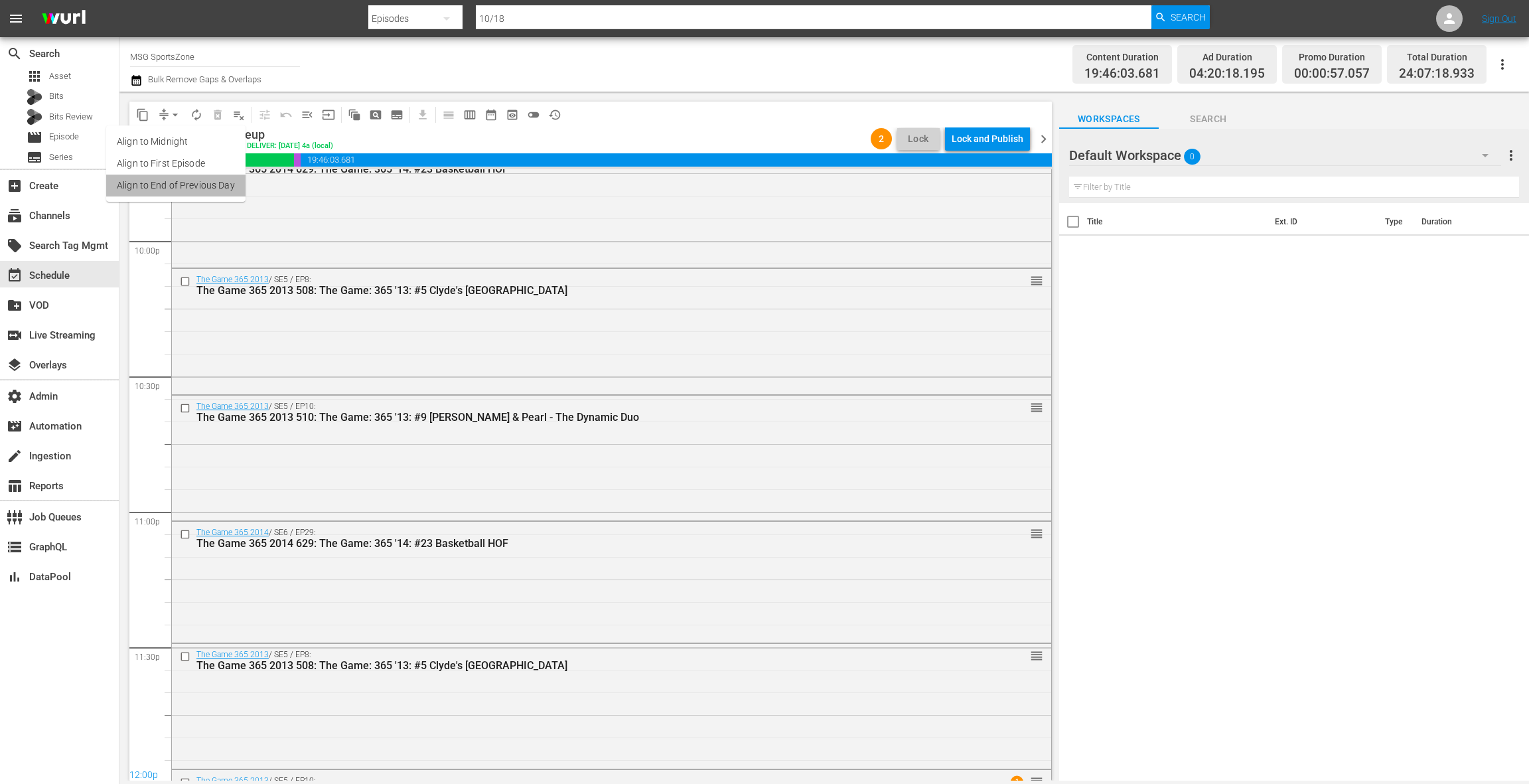
click at [180, 185] on li "Align to End of Previous Day" at bounding box center [176, 185] width 139 height 22
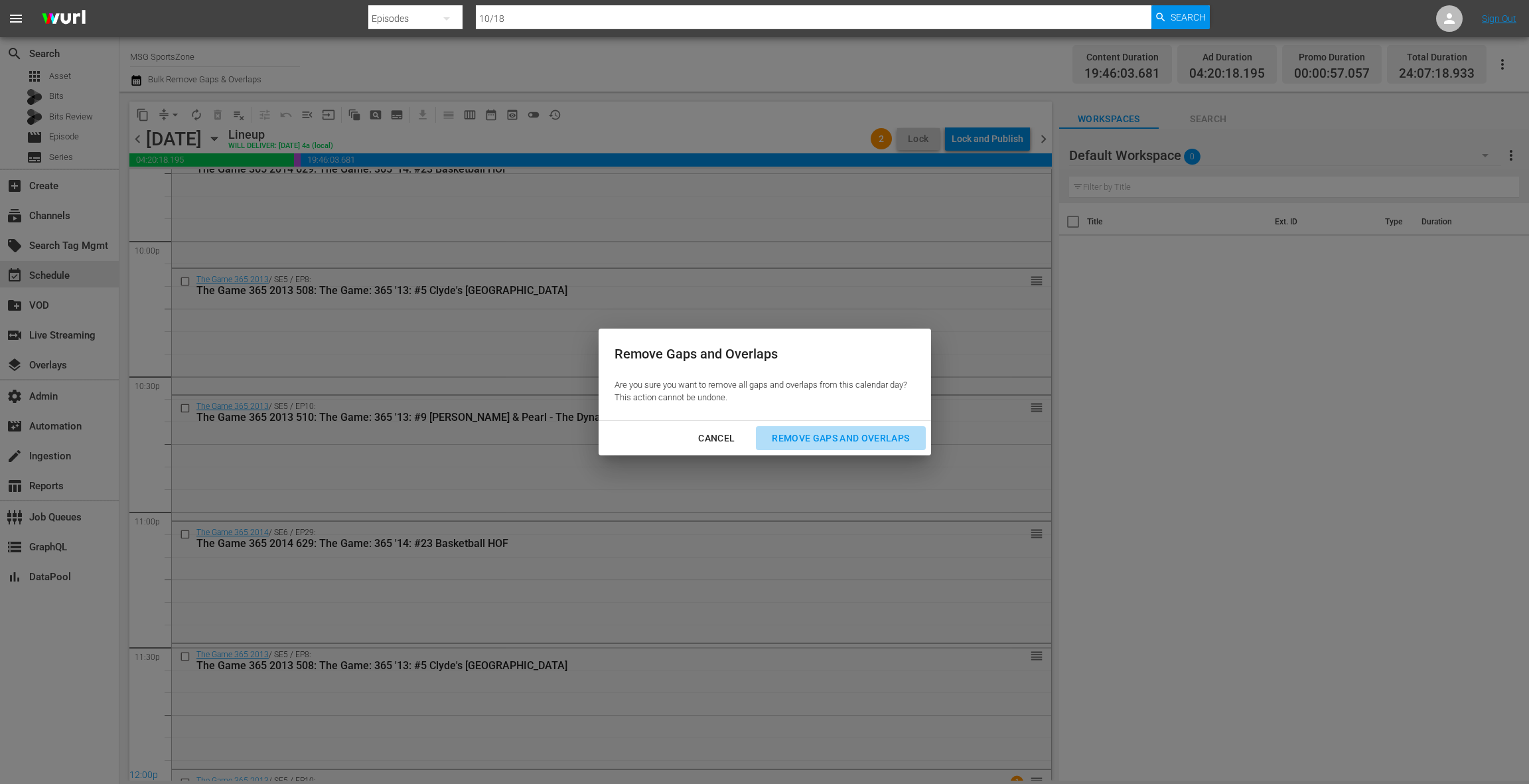
drag, startPoint x: 796, startPoint y: 433, endPoint x: 787, endPoint y: 424, distance: 12.7
click at [795, 433] on div "Remove Gaps and Overlaps" at bounding box center [840, 438] width 158 height 17
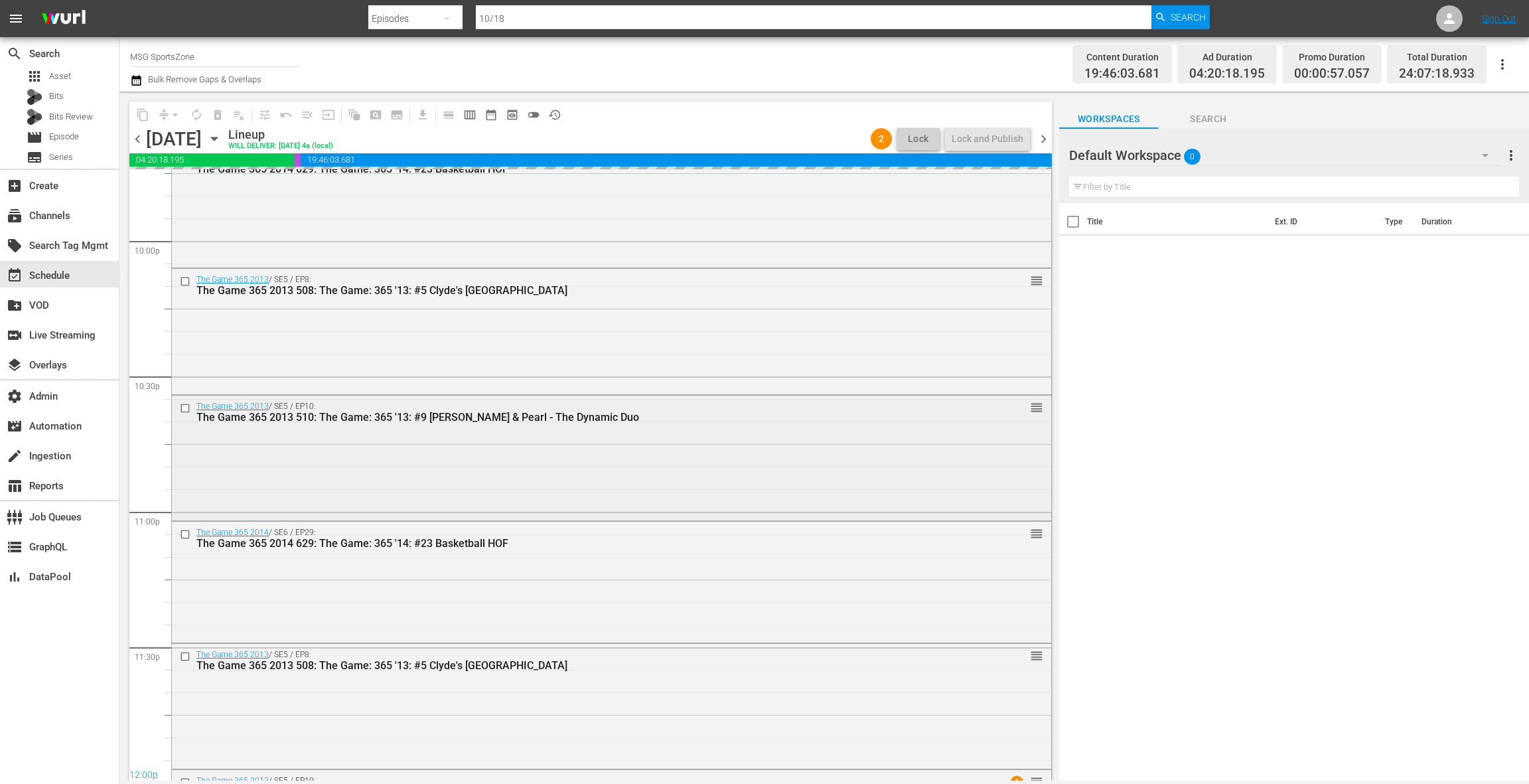
scroll to position [5999, 0]
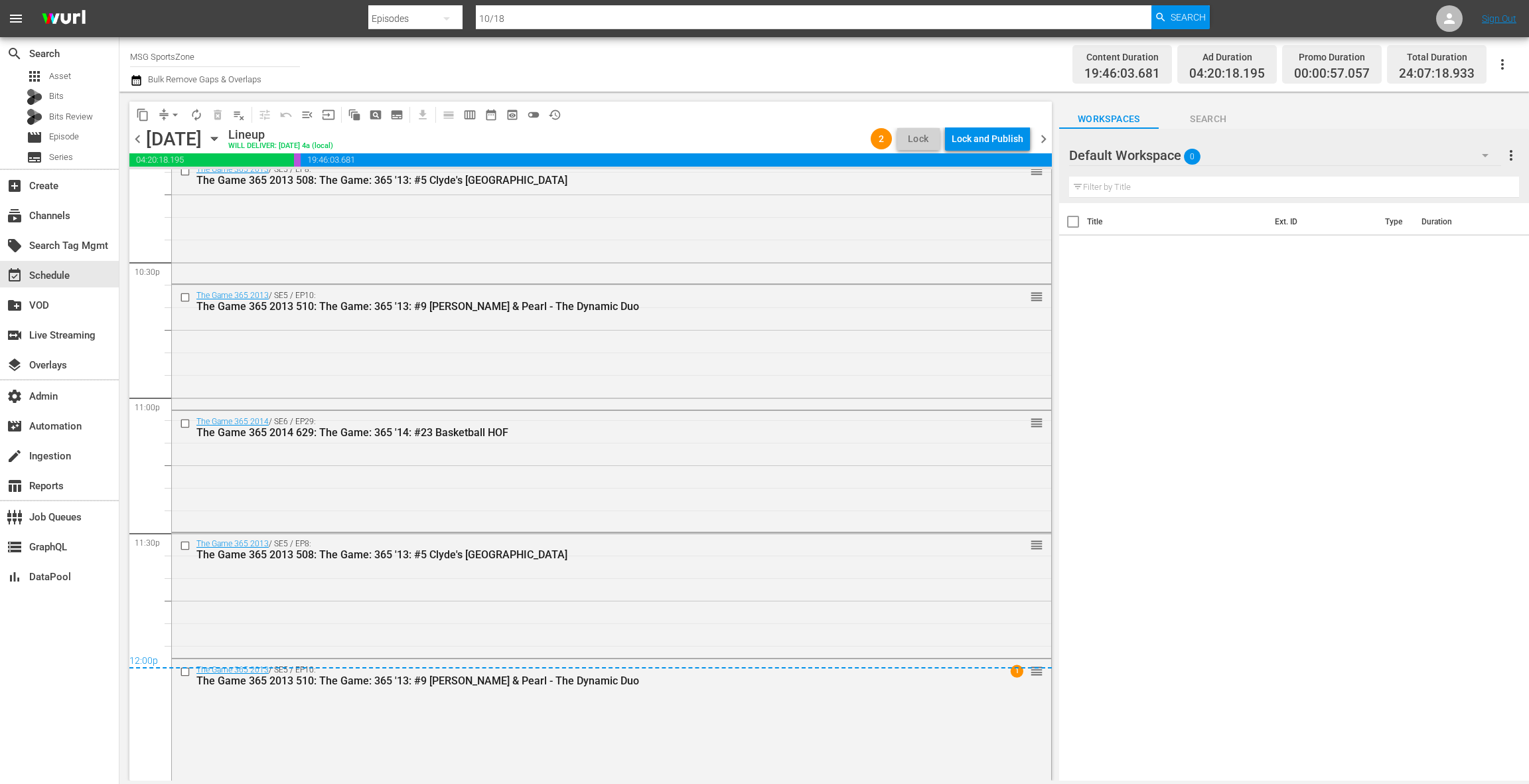
click at [979, 143] on div "Lock and Publish" at bounding box center [988, 139] width 72 height 24
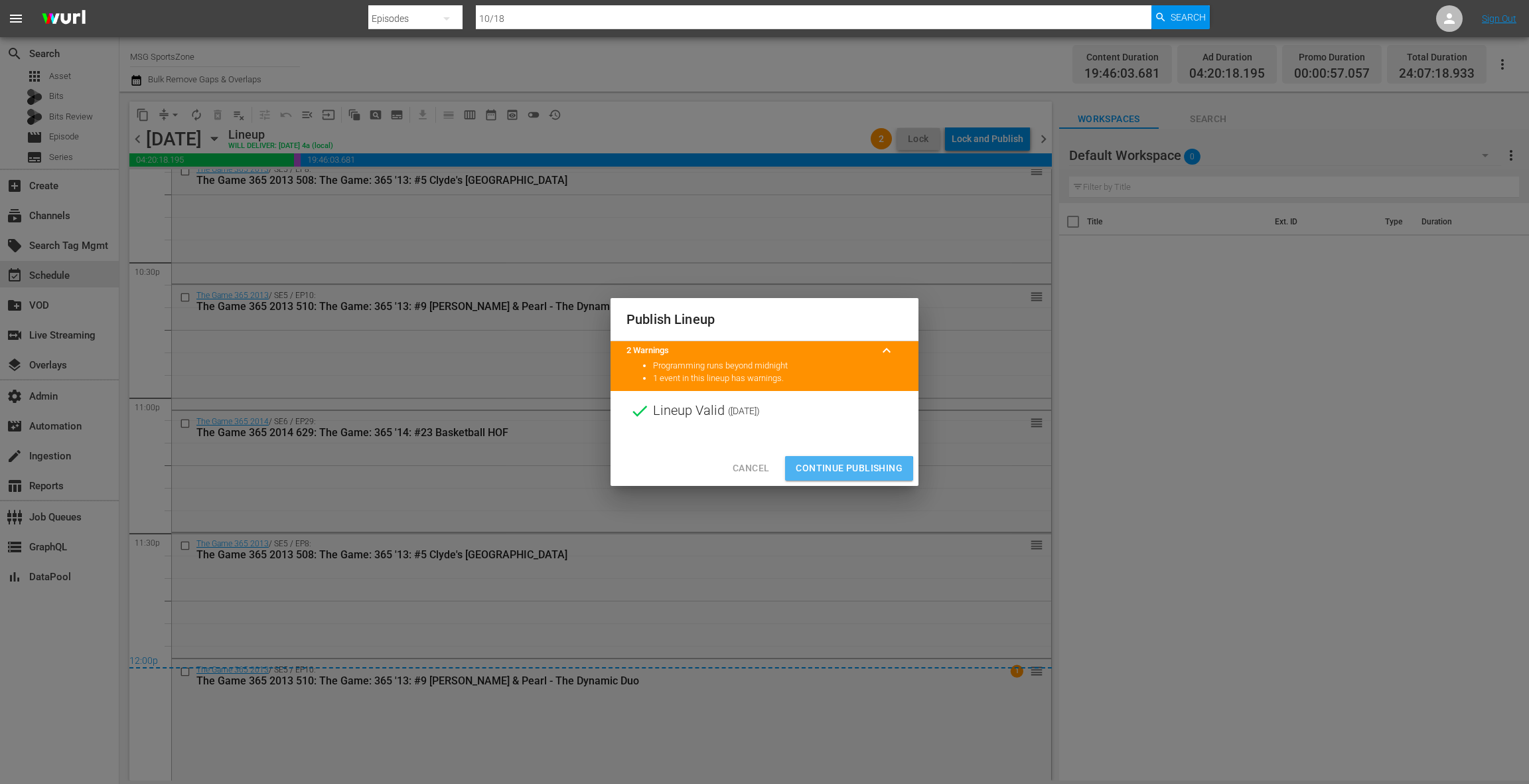
click at [844, 469] on span "Continue Publishing" at bounding box center [850, 468] width 107 height 17
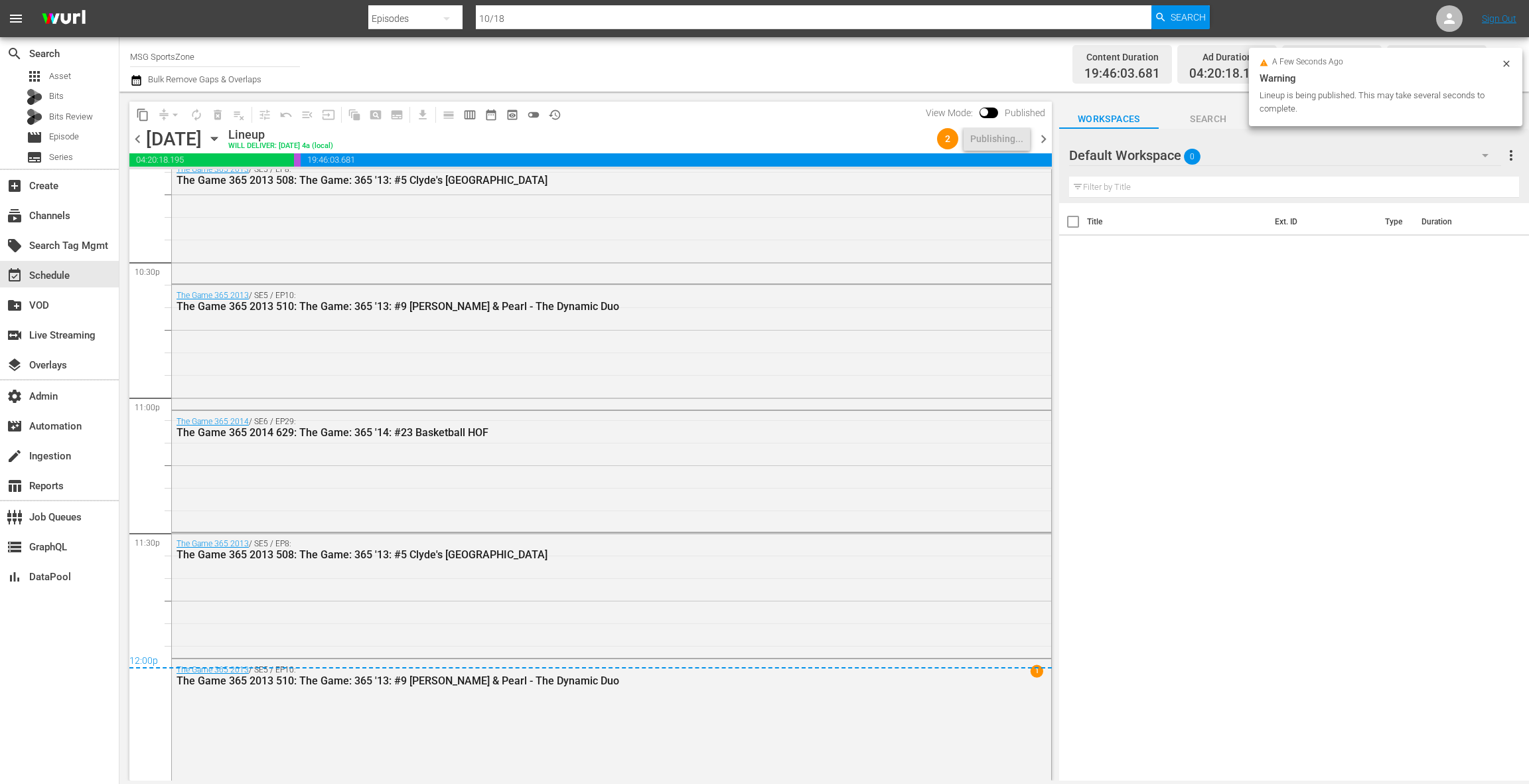
click at [1045, 139] on span "chevron_right" at bounding box center [1043, 139] width 17 height 17
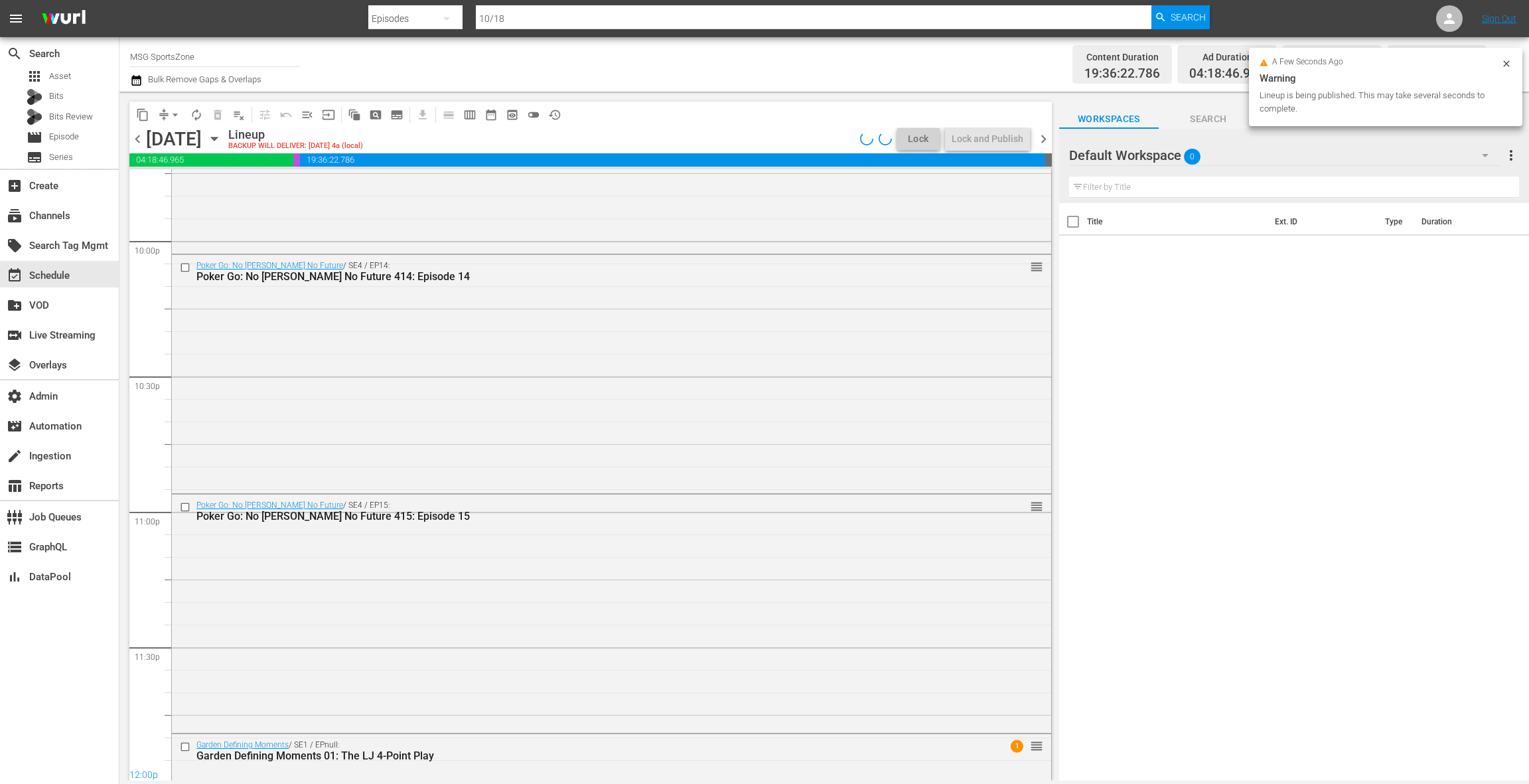
scroll to position [5960, 0]
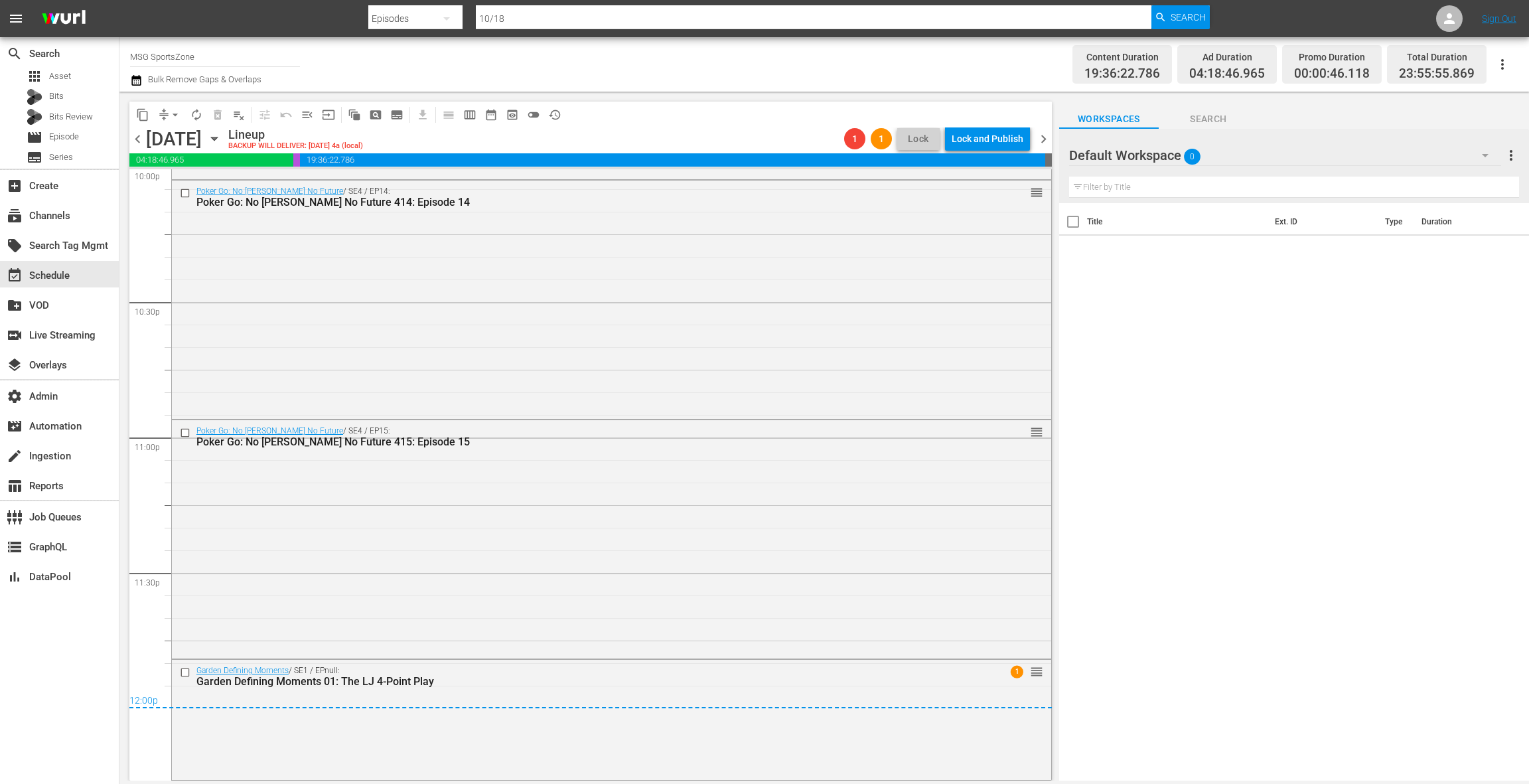
click at [170, 112] on span "arrow_drop_down" at bounding box center [175, 114] width 14 height 14
click at [200, 190] on li "Align to End of Previous Day" at bounding box center [176, 185] width 139 height 22
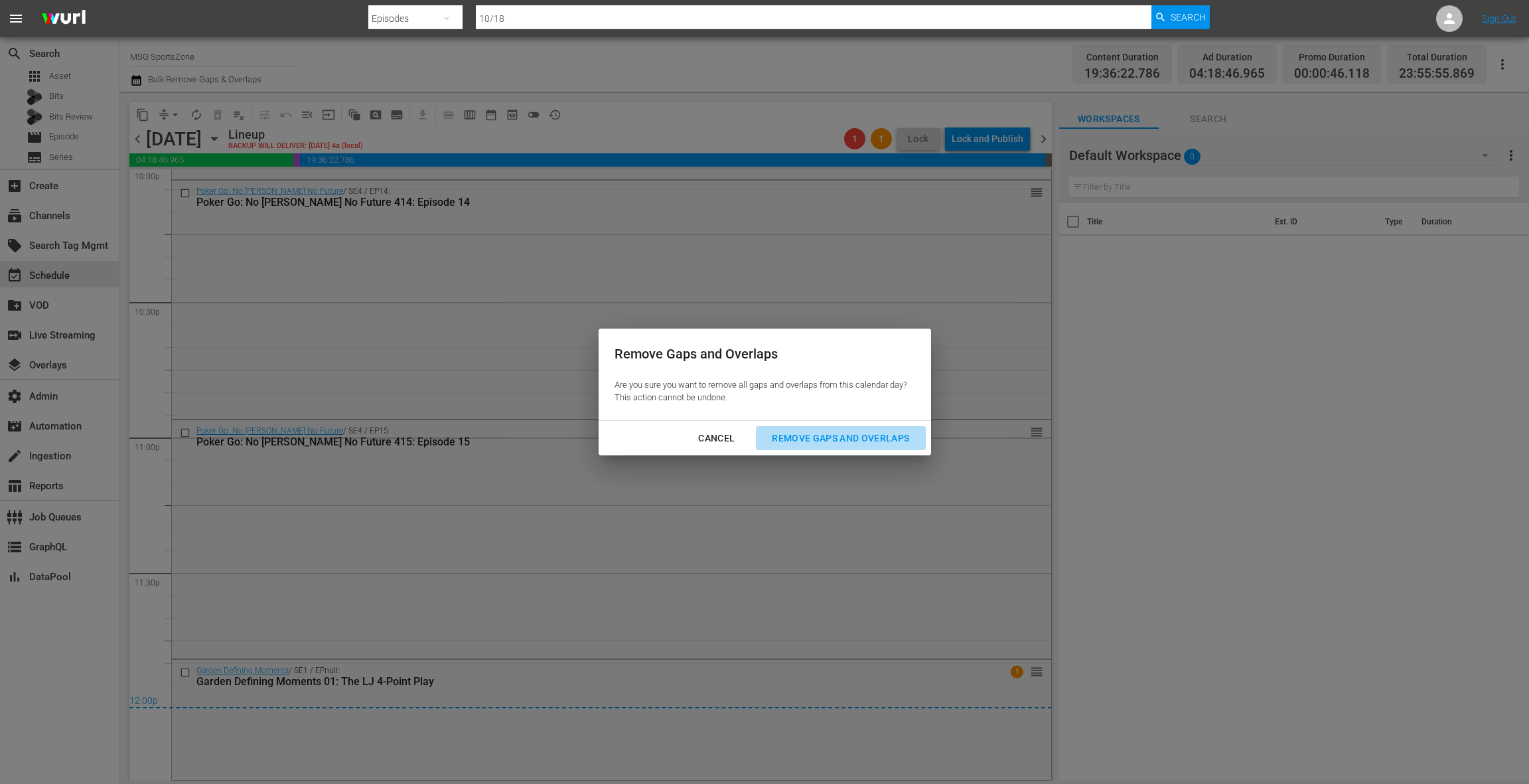
click at [802, 440] on div "Remove Gaps and Overlaps" at bounding box center [840, 438] width 158 height 17
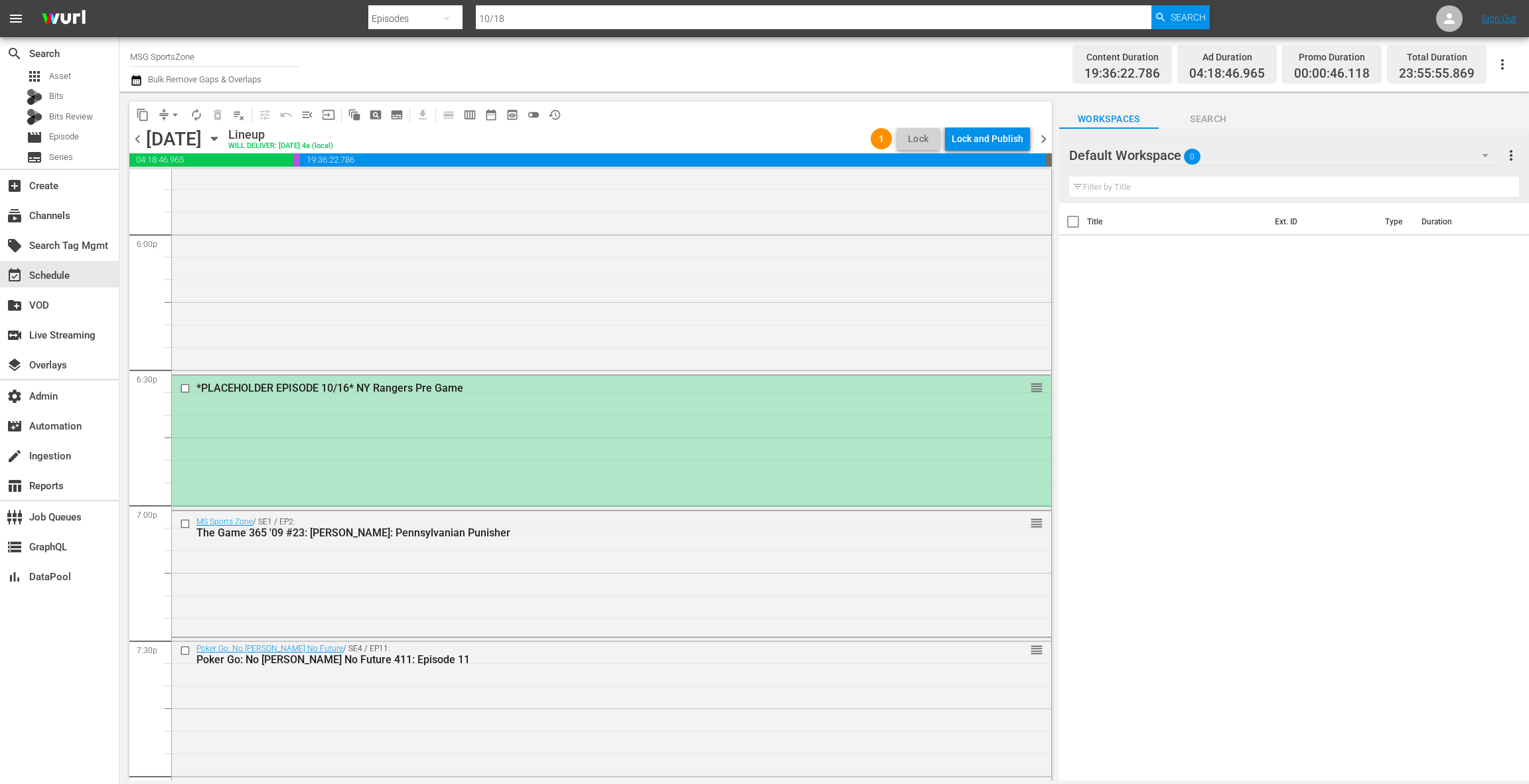
scroll to position [4912, 0]
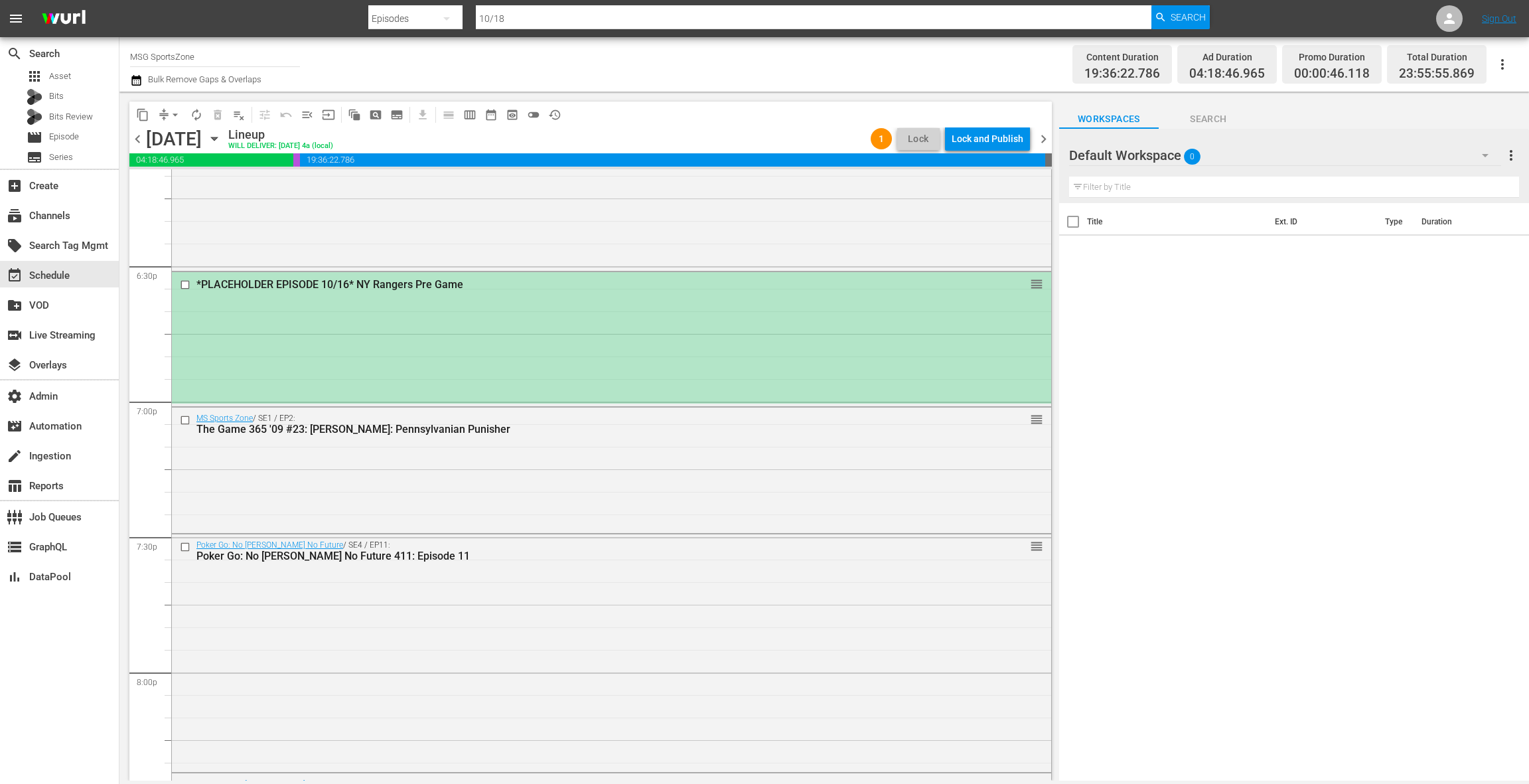
click at [516, 326] on div "*PLACEHOLDER EPISODE 10/16* NY Rangers Pre Game reorder" at bounding box center [611, 337] width 879 height 131
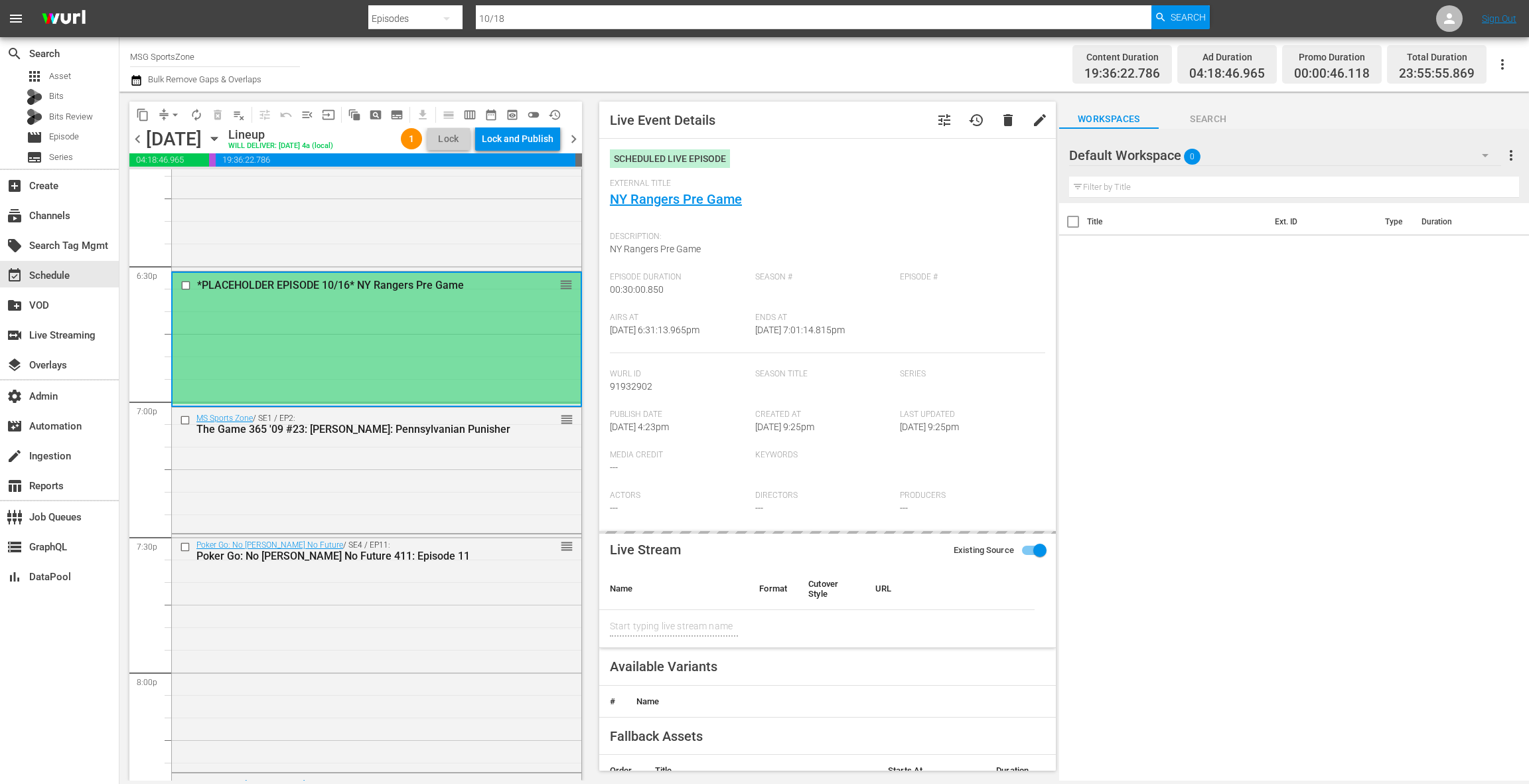
type input "NY Rangers Pre Game"
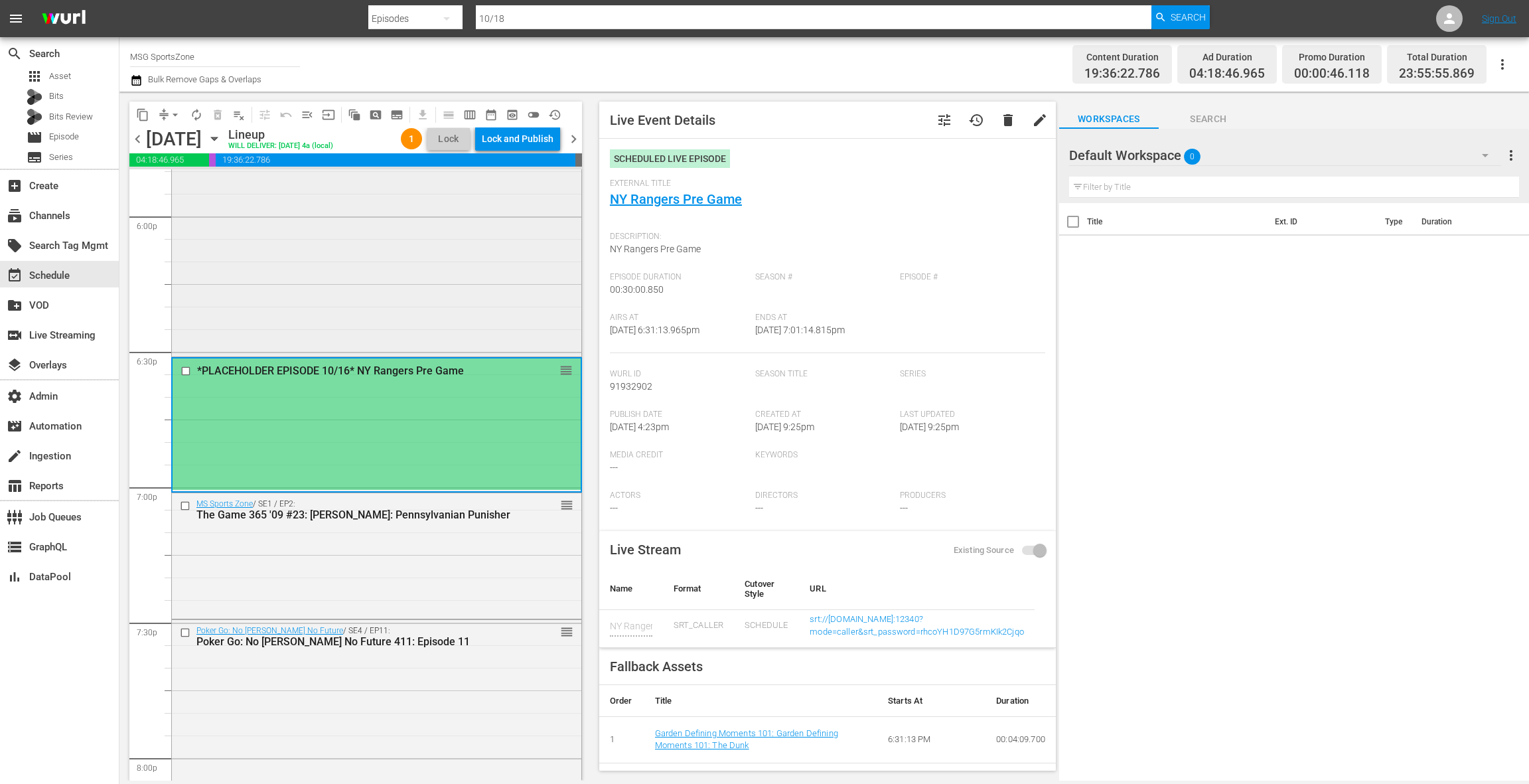
scroll to position [4813, 0]
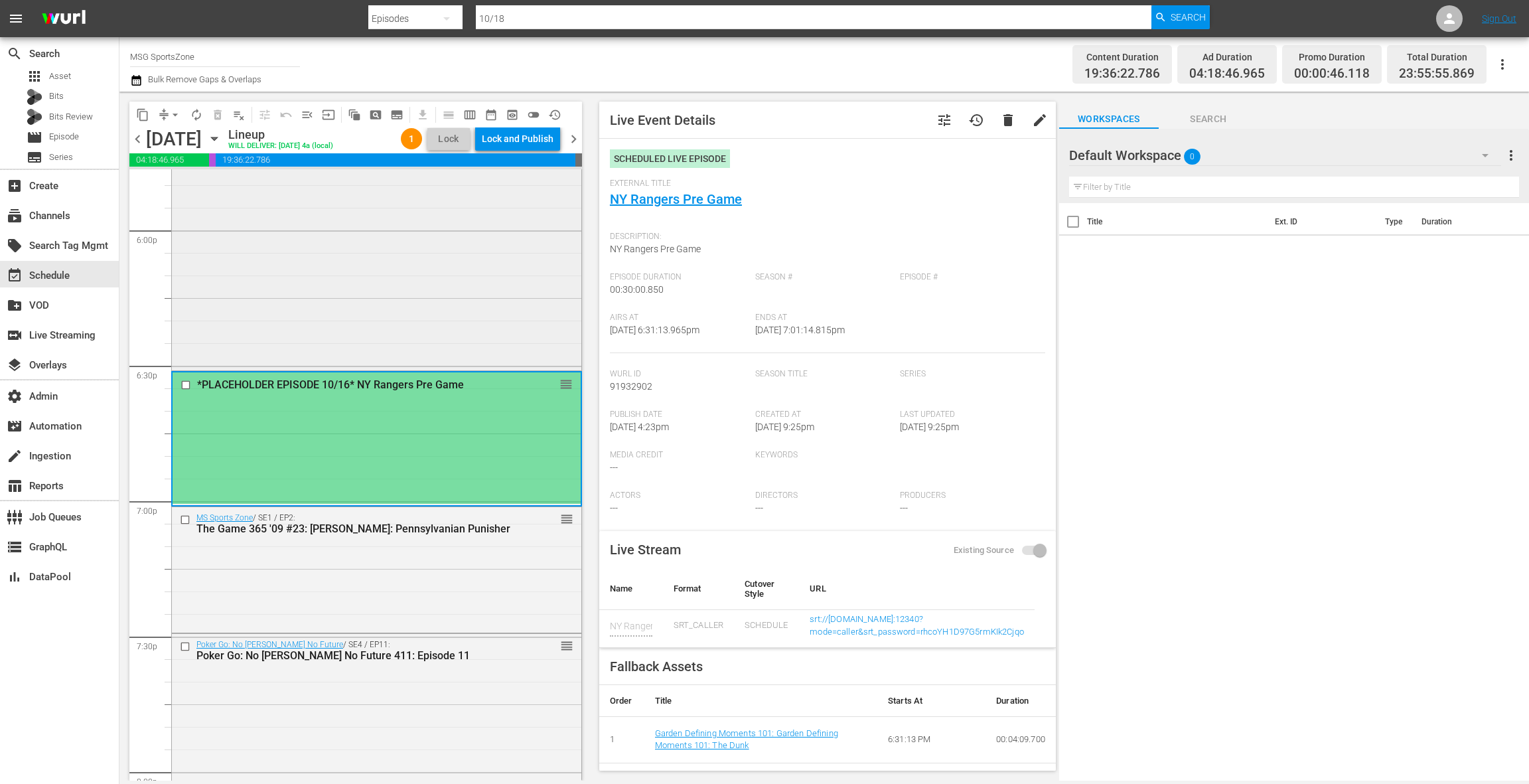
click at [464, 277] on div "Poker Go: No Gamble No Future / SE4 / EP9: Poker Go: No Gamble No Future 409: E…" at bounding box center [376, 249] width 409 height 236
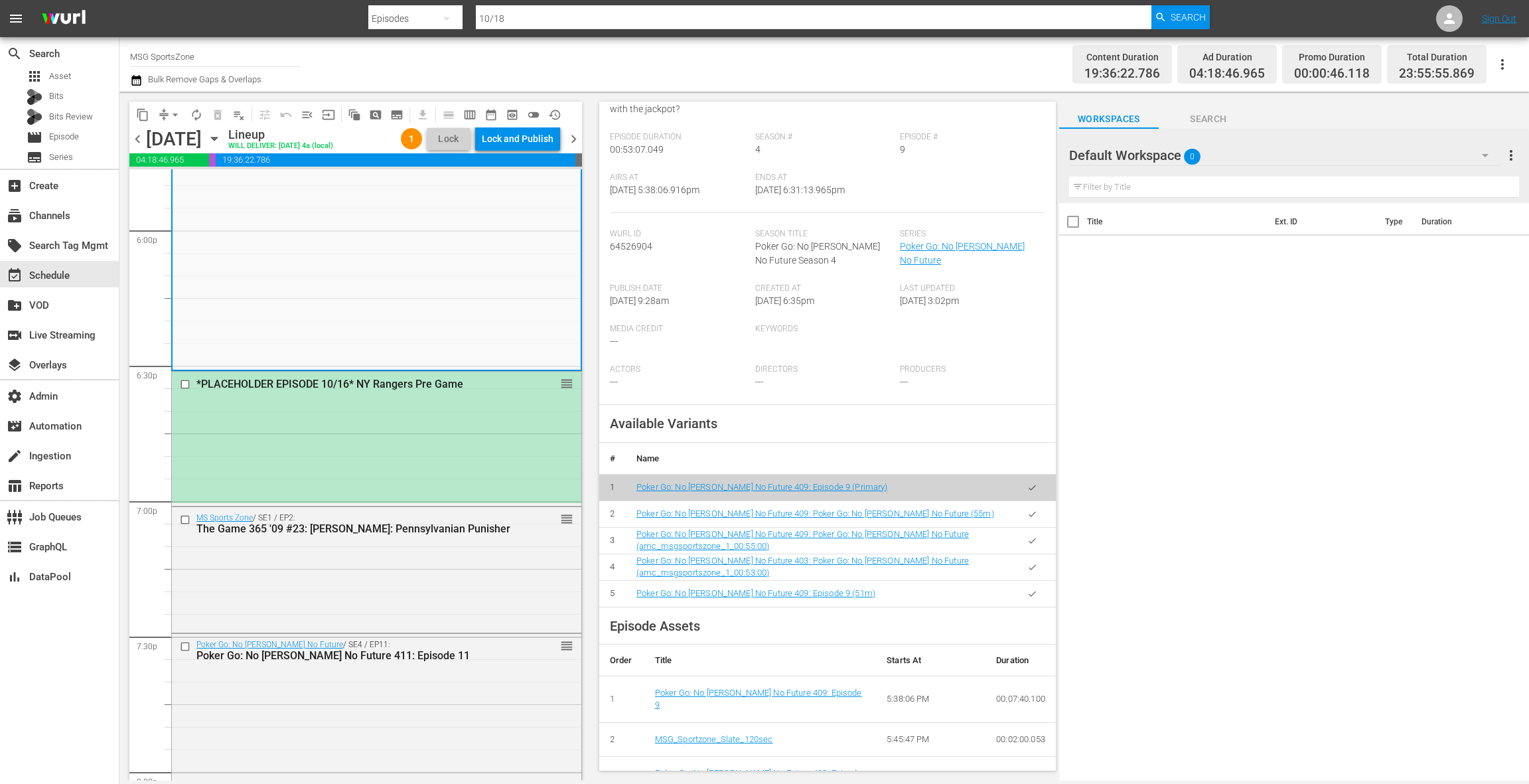
scroll to position [191, 0]
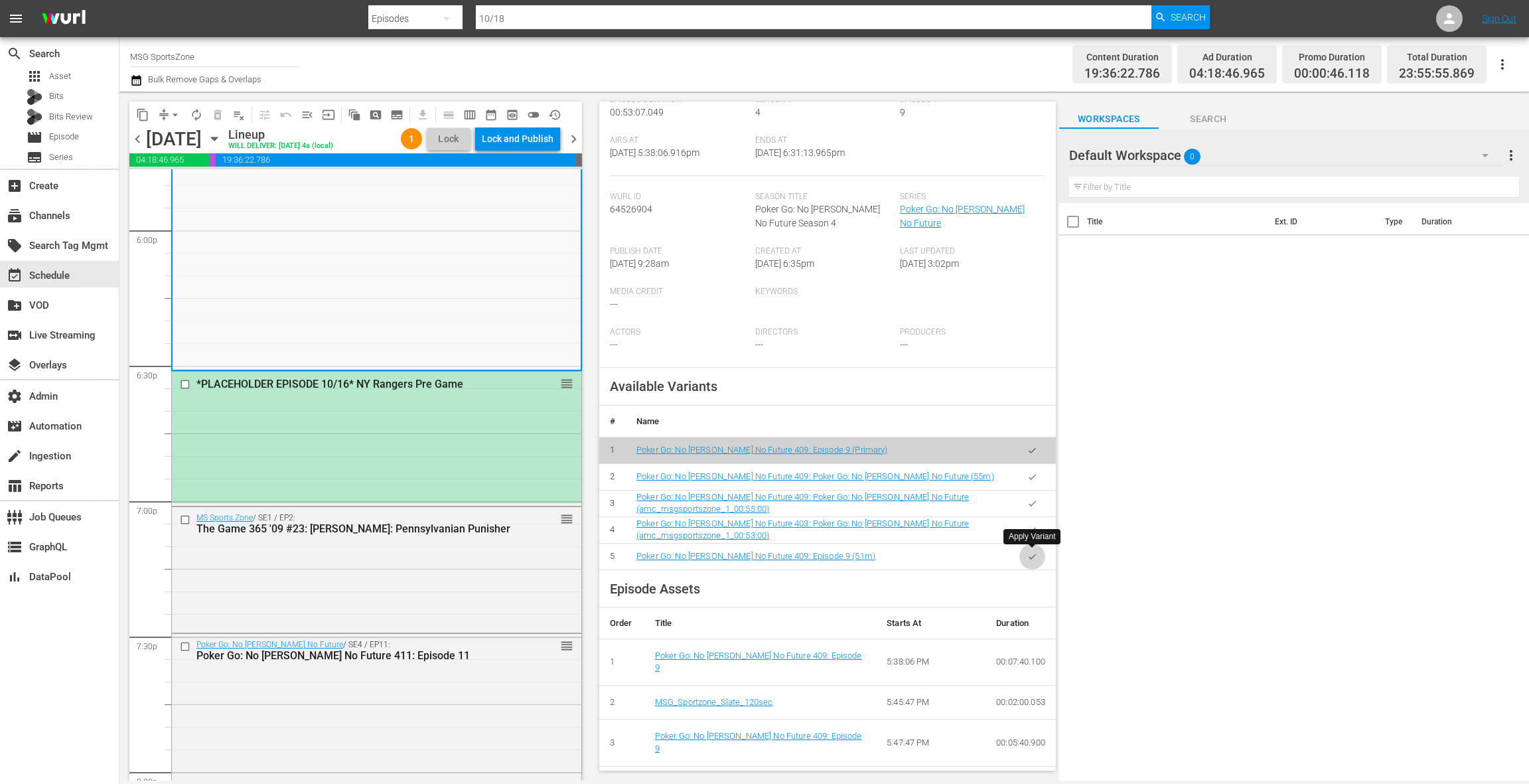
click at [1037, 552] on button "button" at bounding box center [1032, 556] width 26 height 26
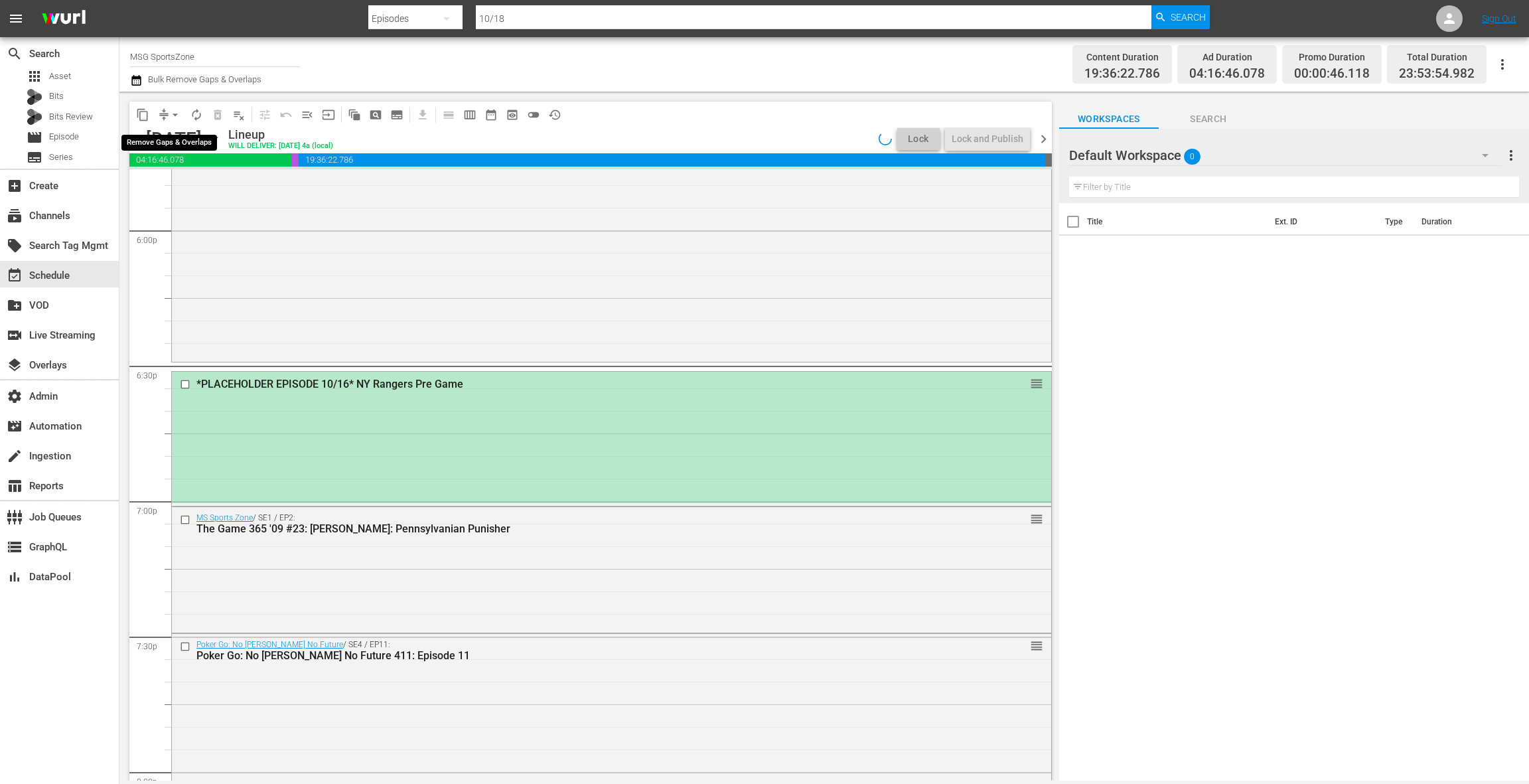
click at [175, 113] on span "arrow_drop_down" at bounding box center [175, 114] width 14 height 14
click at [185, 187] on li "Align to End of Previous Day" at bounding box center [176, 185] width 139 height 22
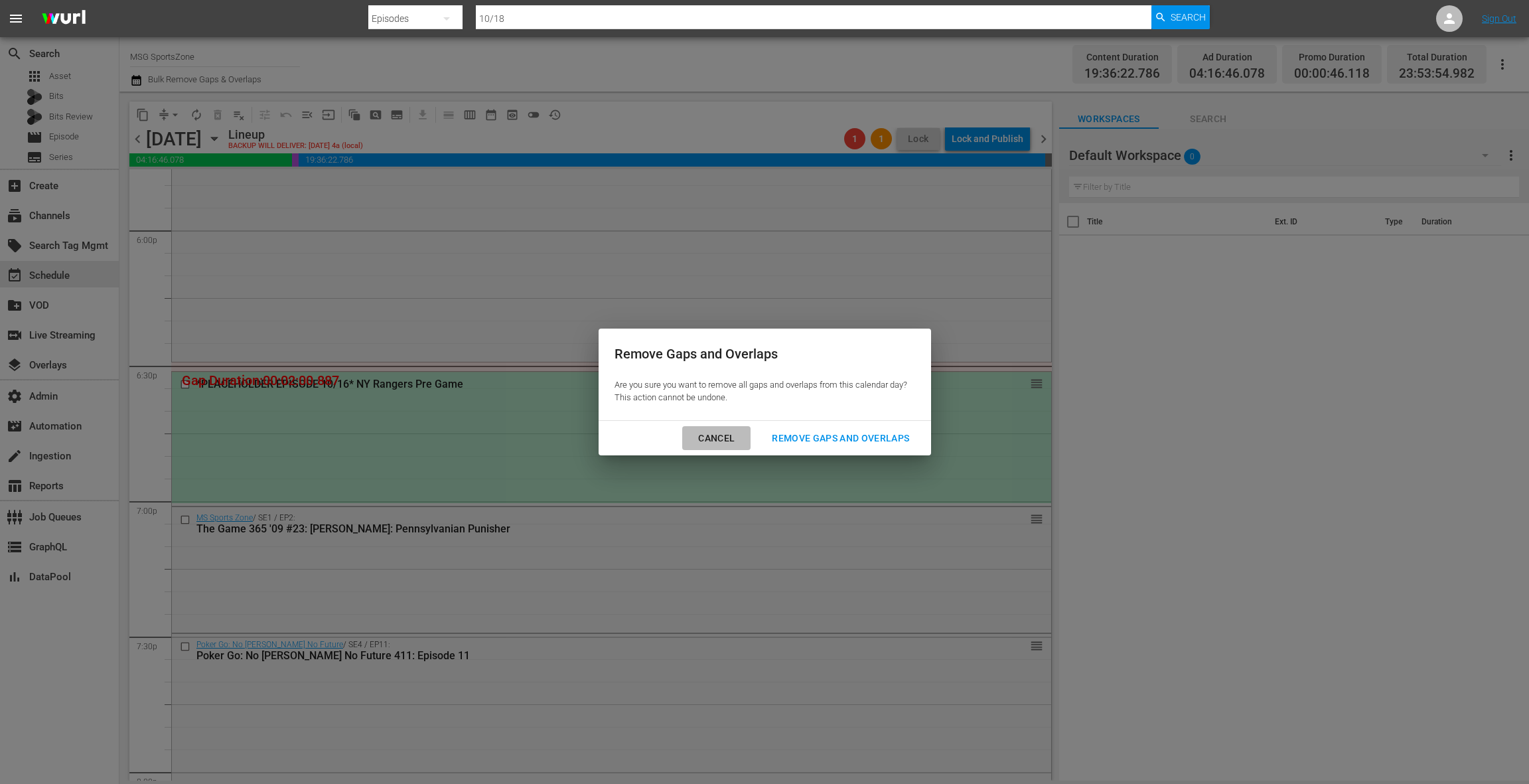
drag, startPoint x: 719, startPoint y: 440, endPoint x: 716, endPoint y: 427, distance: 13.3
click at [719, 440] on div "Cancel" at bounding box center [716, 438] width 58 height 17
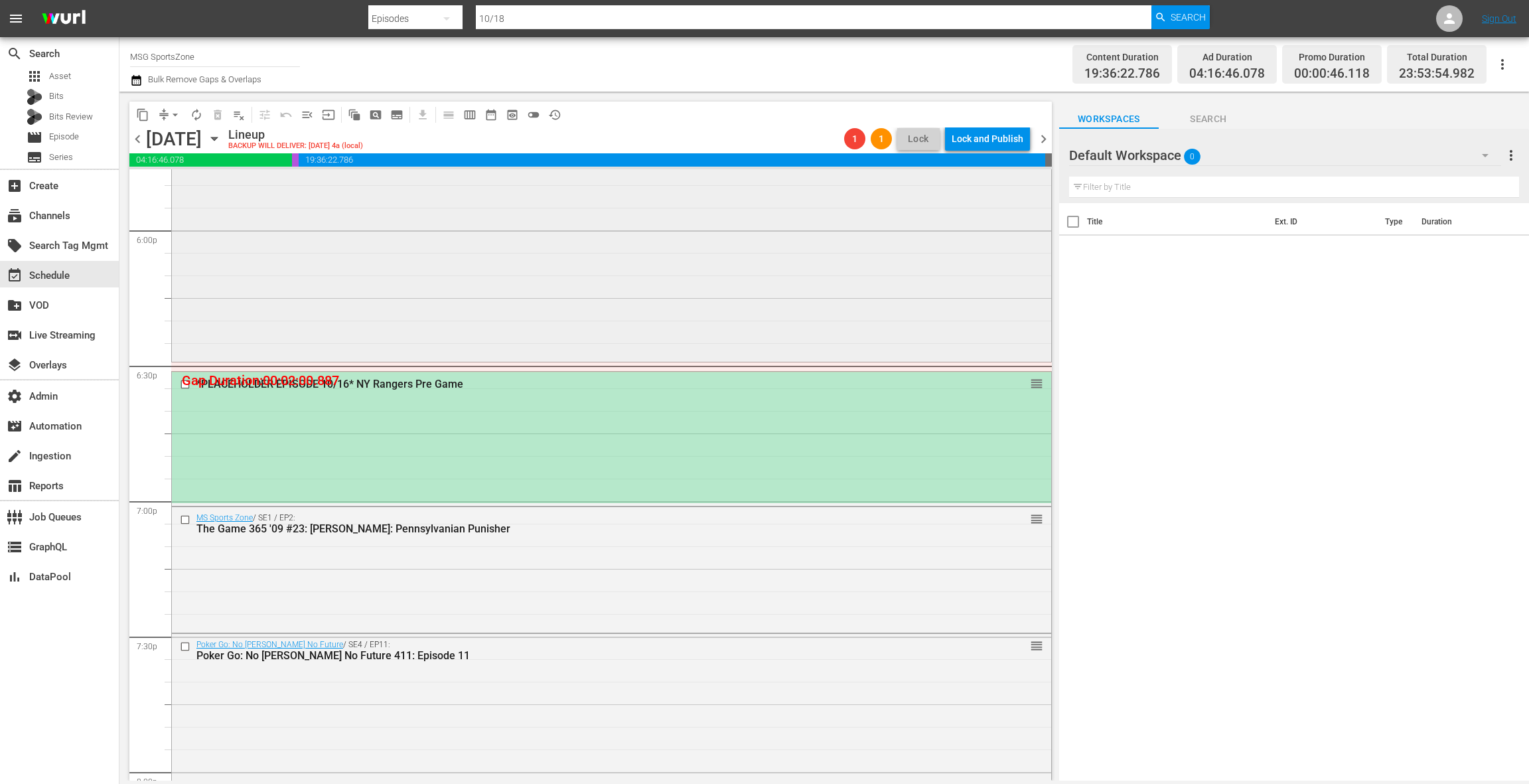
click at [567, 323] on div "Poker Go: No Gamble No Future / SE4 / EP9: Poker Go: No Gamble No Future 409: E…" at bounding box center [611, 245] width 879 height 226
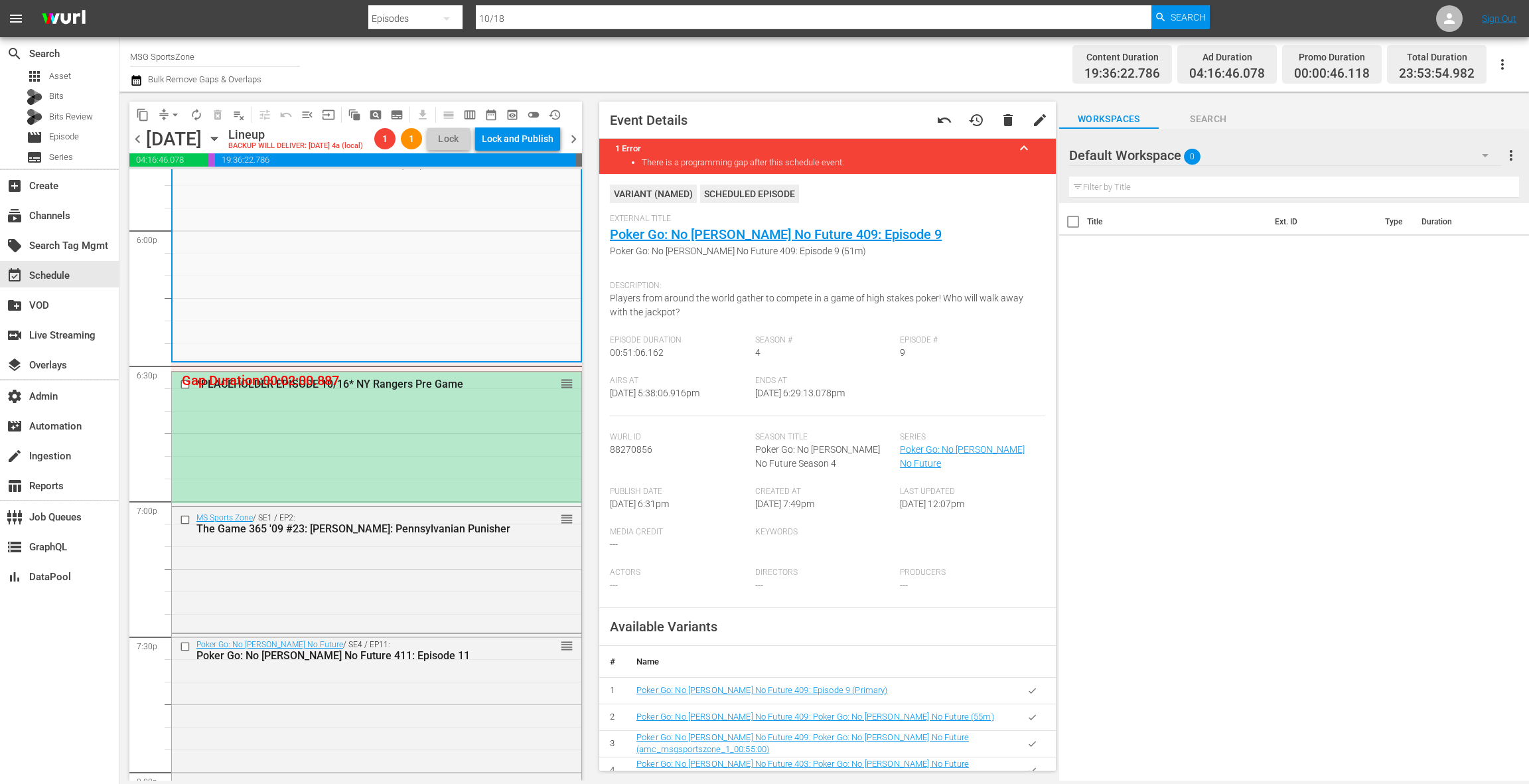
click at [1029, 690] on icon "button" at bounding box center [1032, 690] width 7 height 6
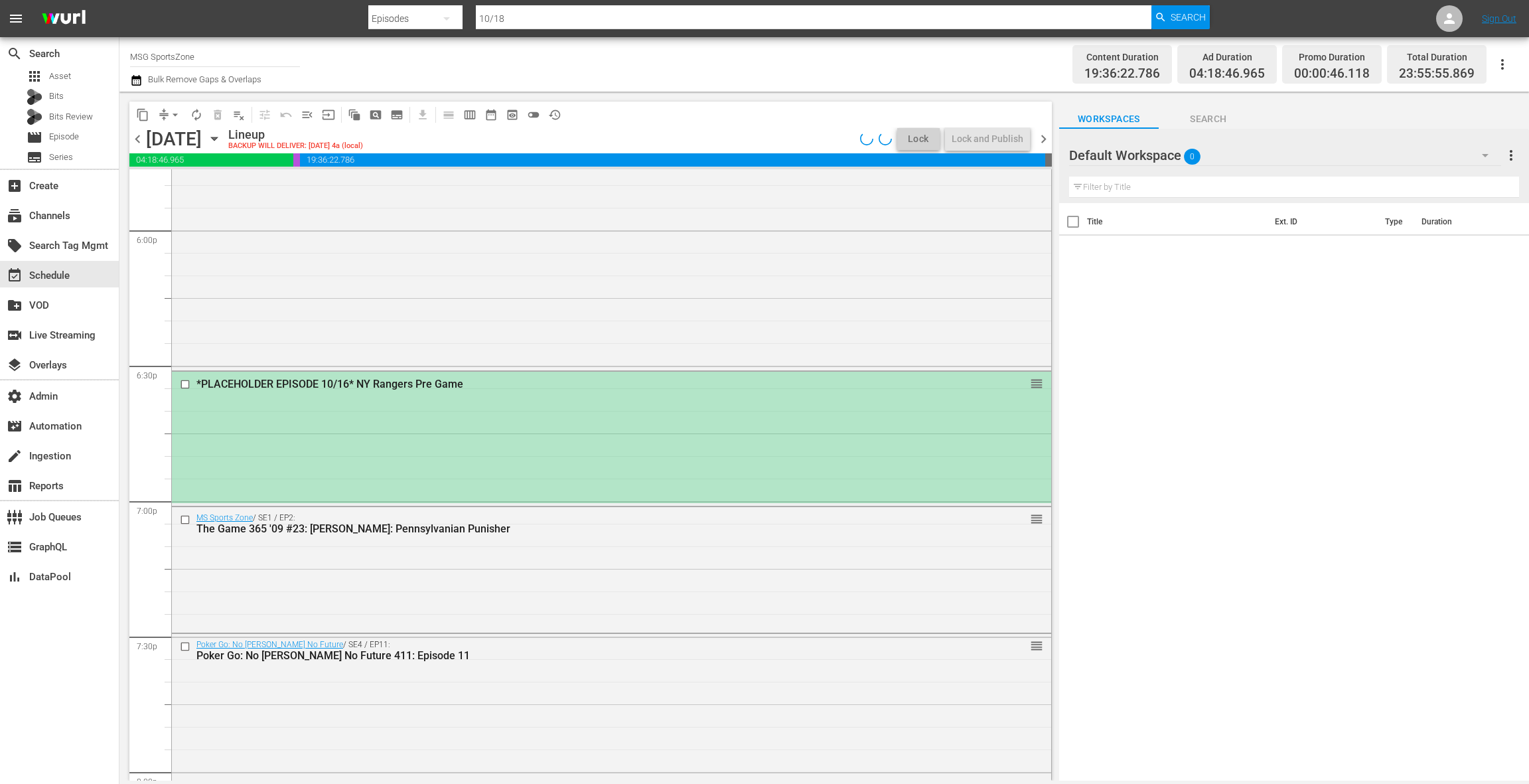
click at [508, 446] on div "*PLACEHOLDER EPISODE 10/16* NY Rangers Pre Game reorder" at bounding box center [611, 437] width 879 height 131
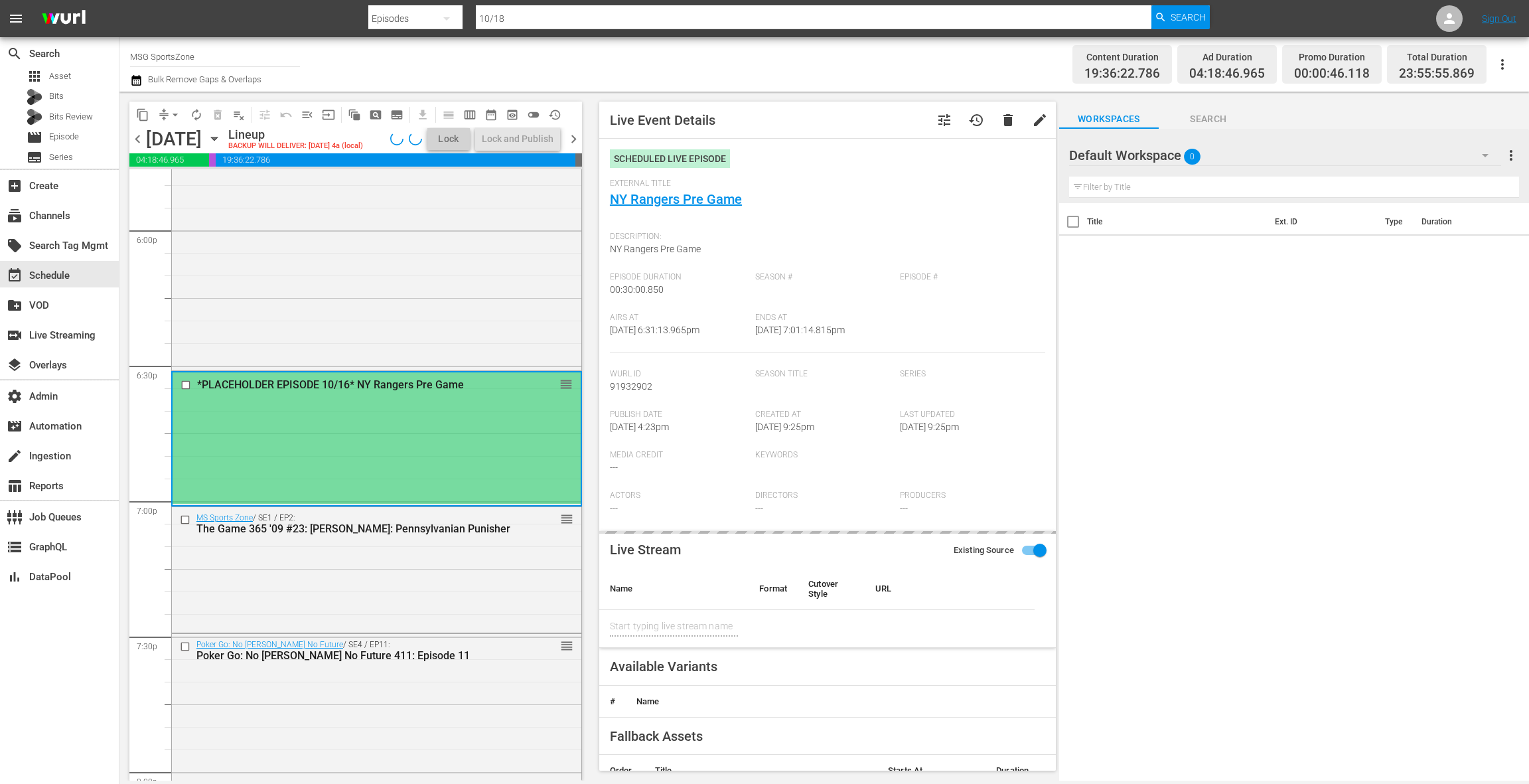
type input "NY Rangers Pre Game"
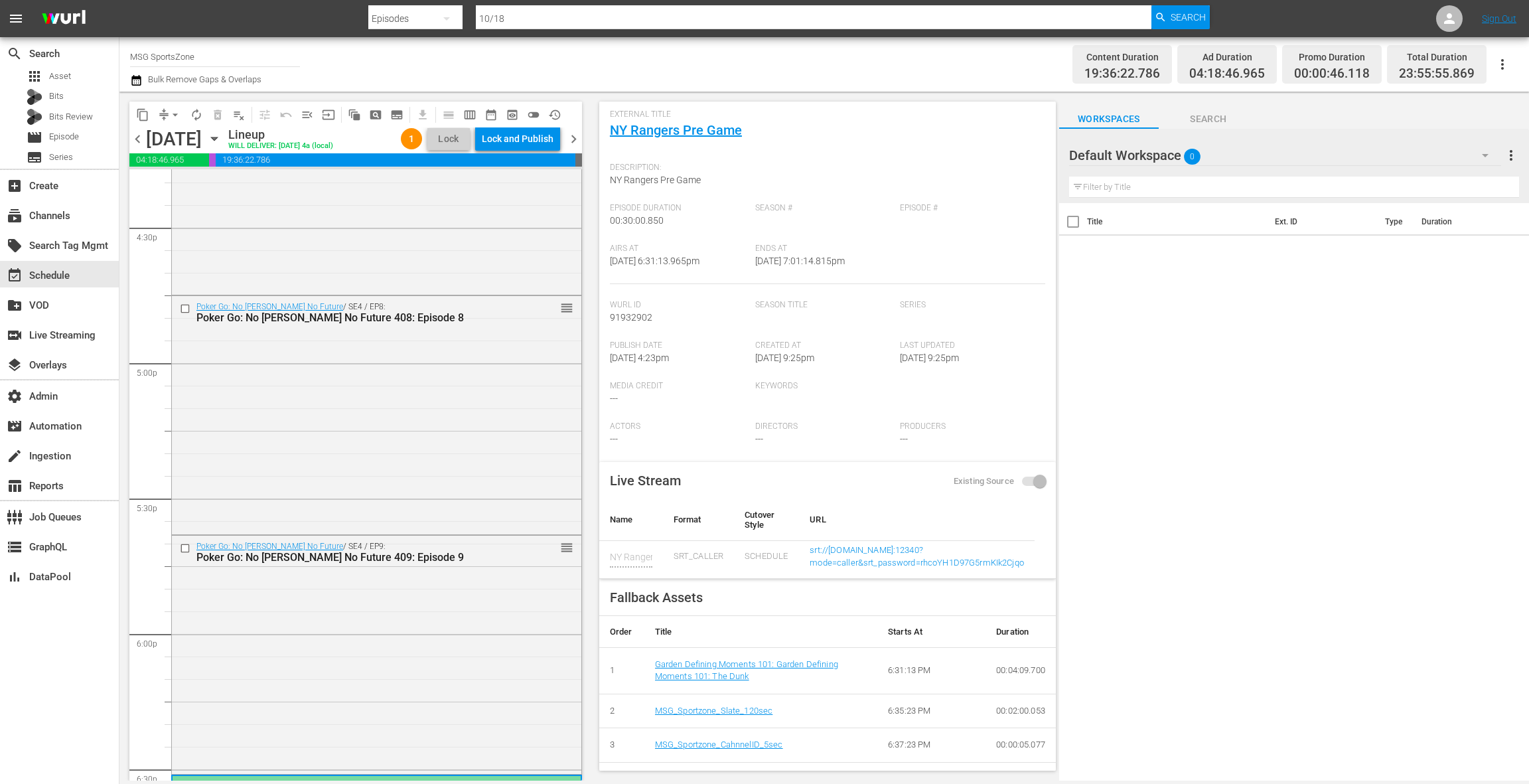
scroll to position [4269, 0]
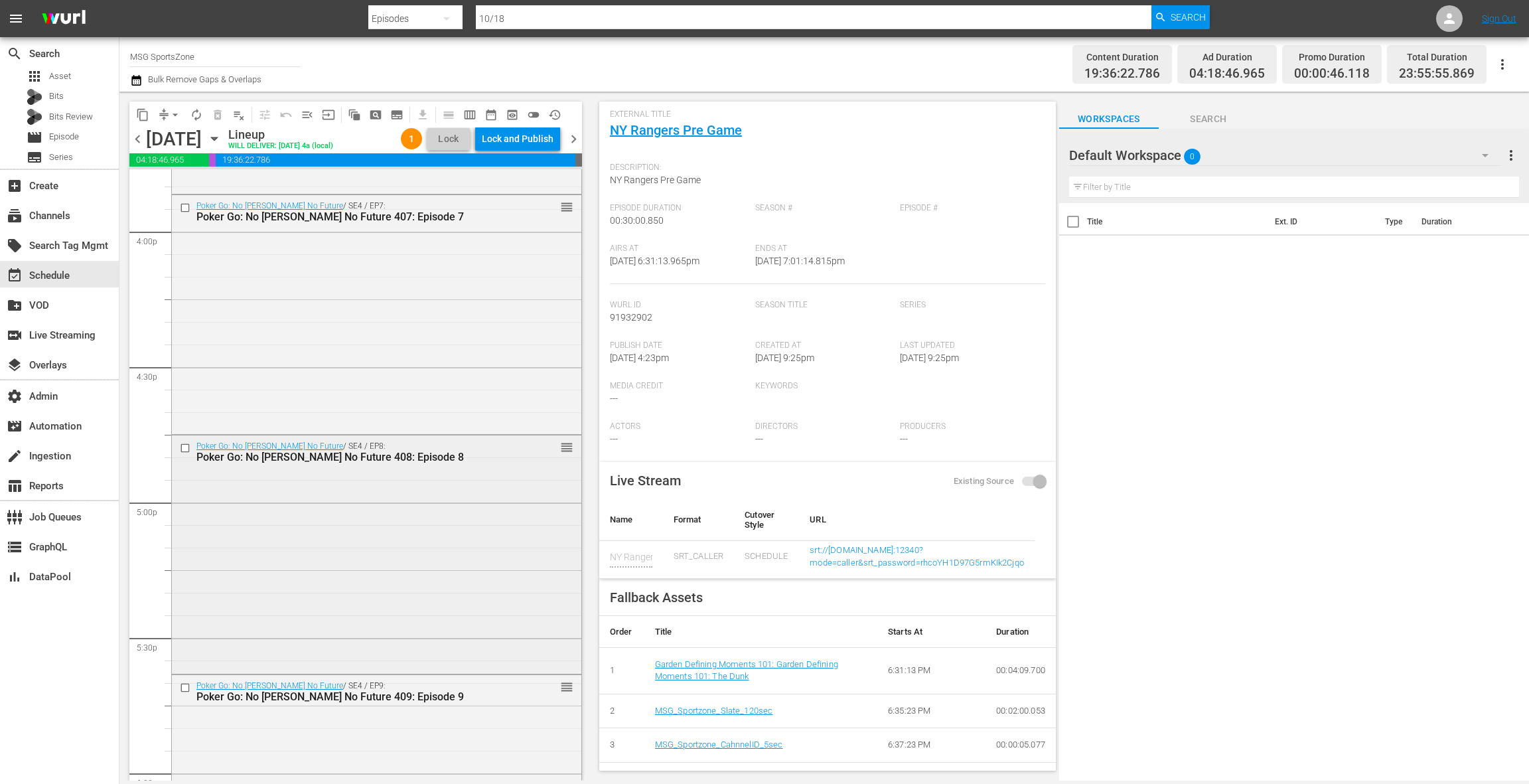
click at [451, 503] on div "Poker Go: No Gamble No Future / SE4 / EP8: Poker Go: No Gamble No Future 408: E…" at bounding box center [376, 553] width 409 height 236
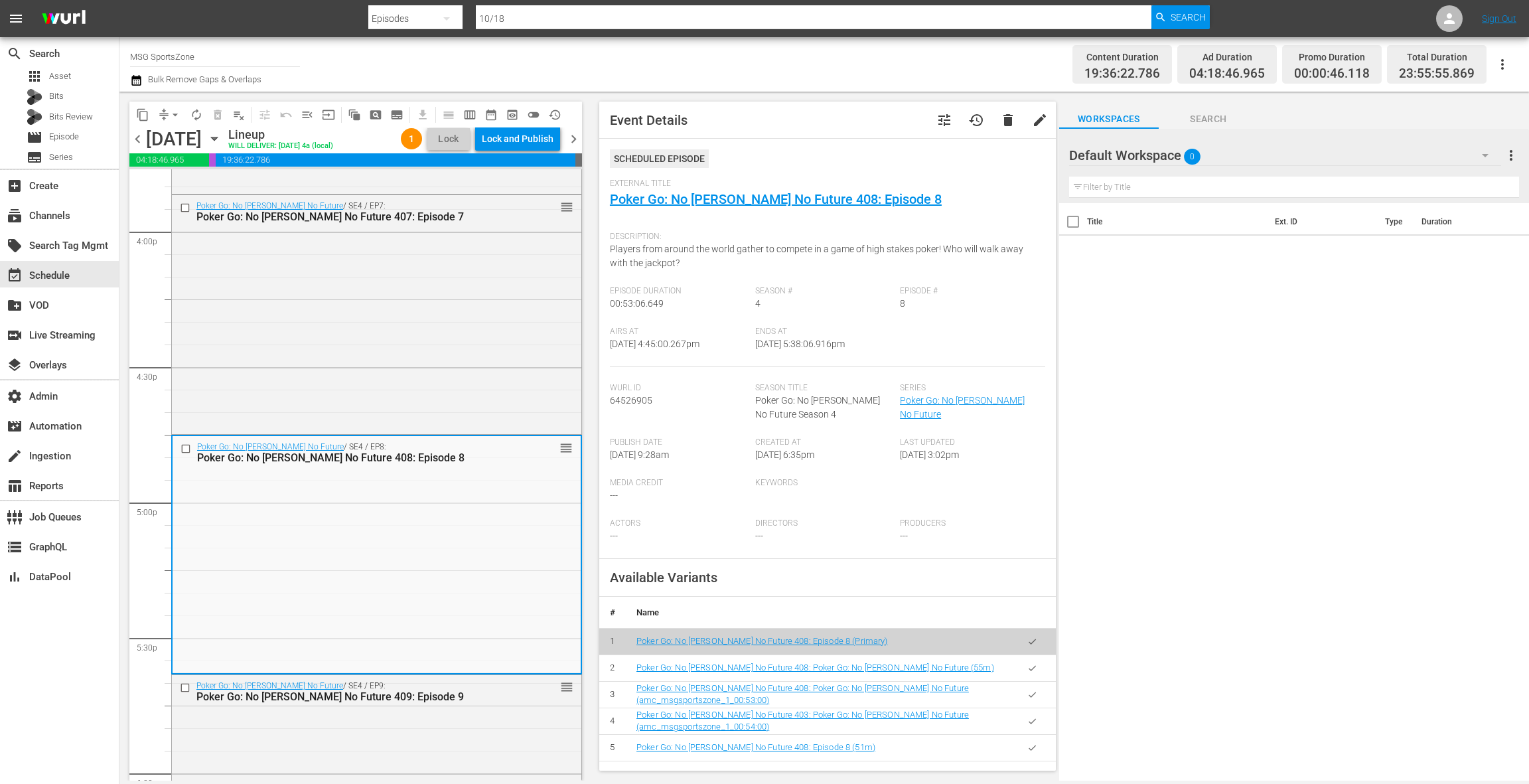
scroll to position [67, 0]
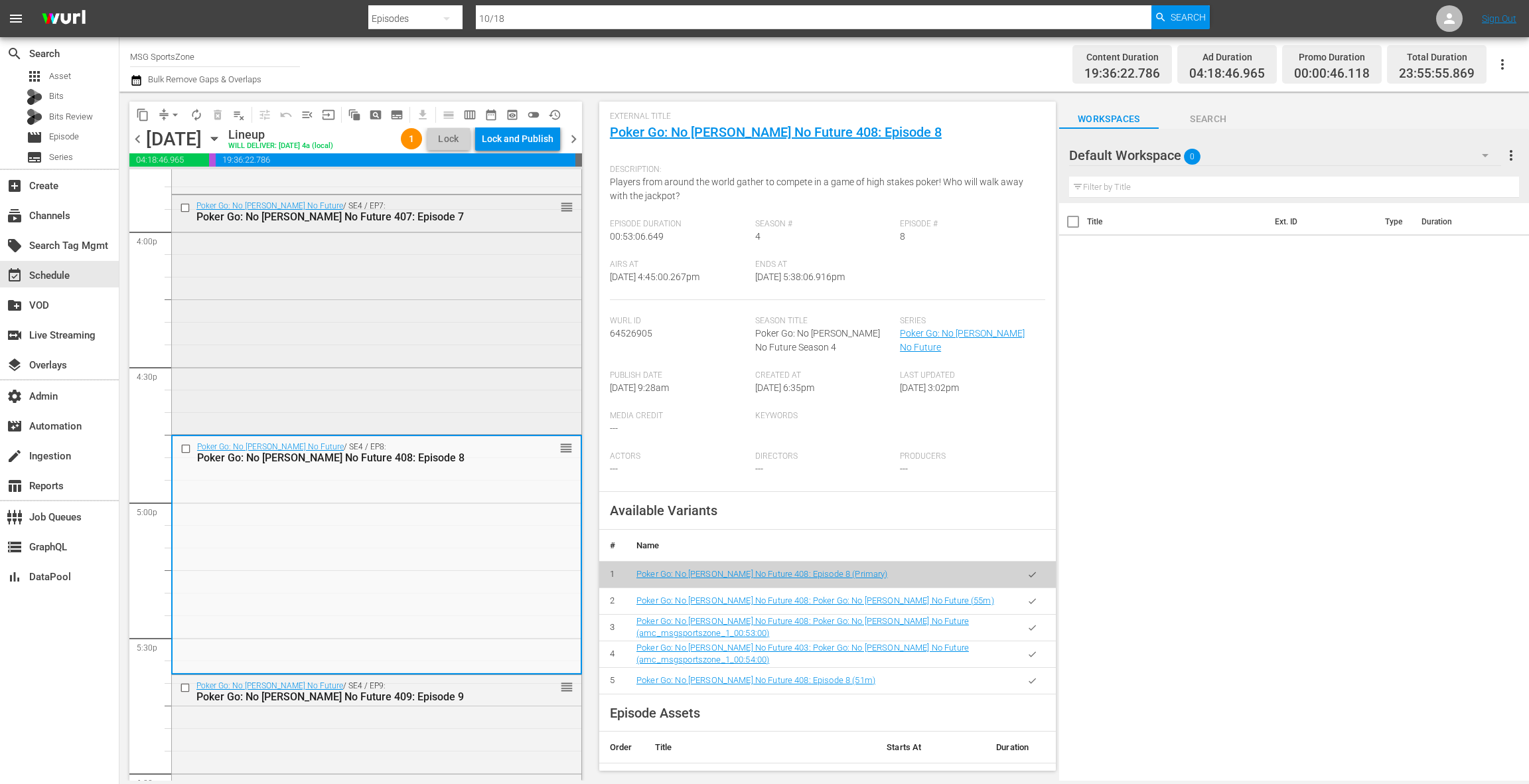
click at [452, 327] on div "Poker Go: No Gamble No Future / SE4 / EP7: Poker Go: No Gamble No Future 407: E…" at bounding box center [376, 312] width 409 height 236
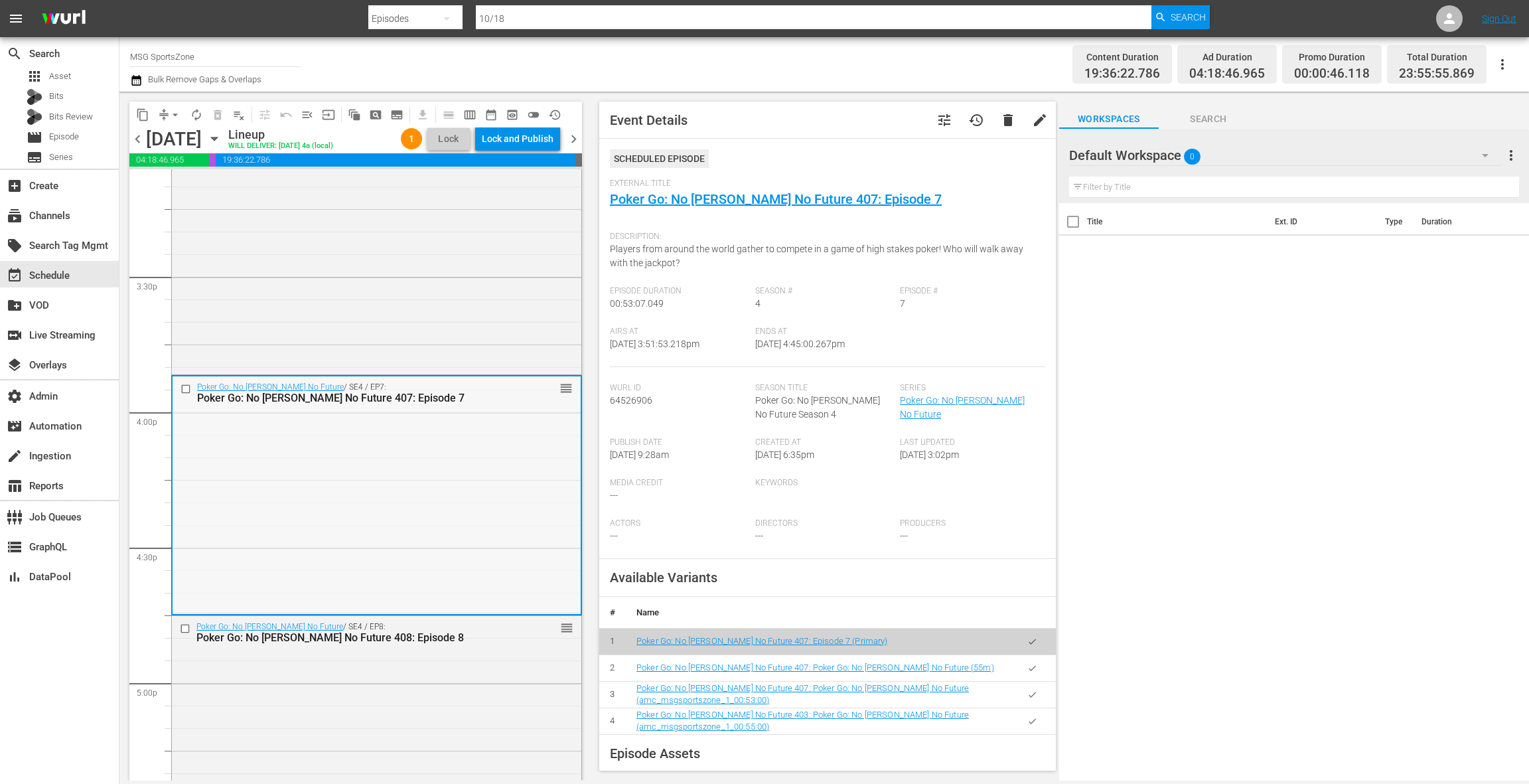
scroll to position [4019, 0]
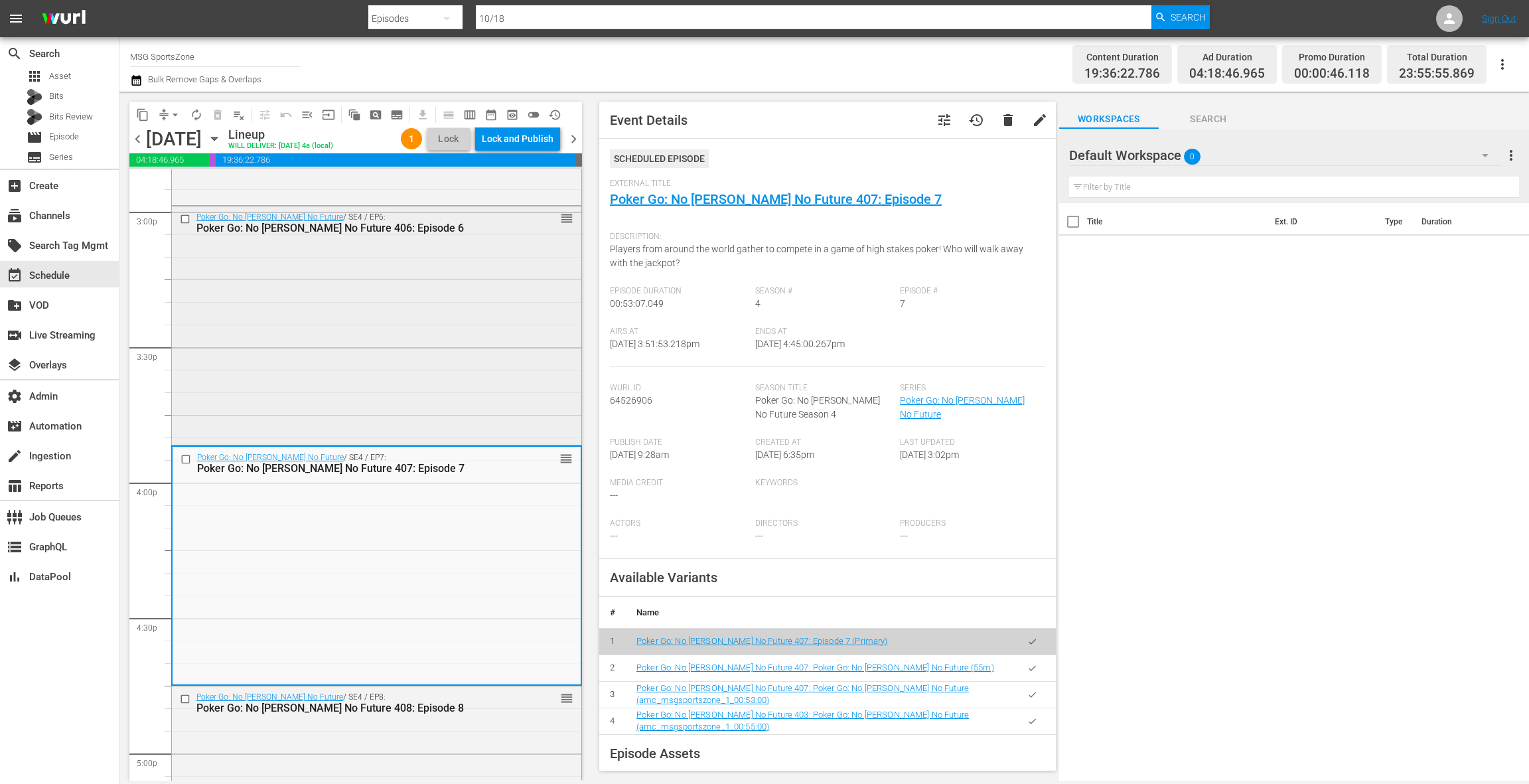
click at [444, 293] on div "Poker Go: No Gamble No Future / SE4 / EP6: Poker Go: No Gamble No Future 406: E…" at bounding box center [376, 324] width 409 height 236
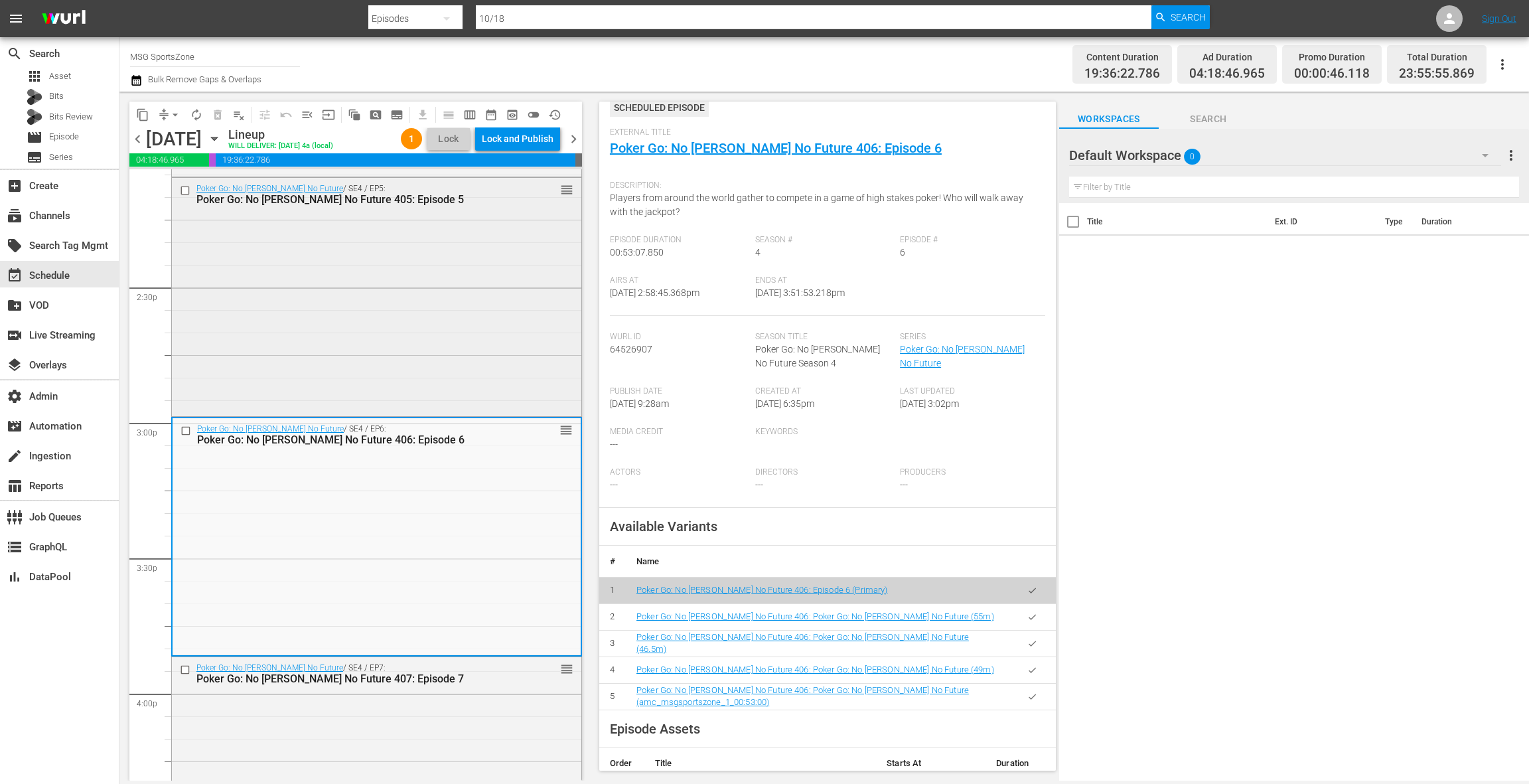
scroll to position [3778, 0]
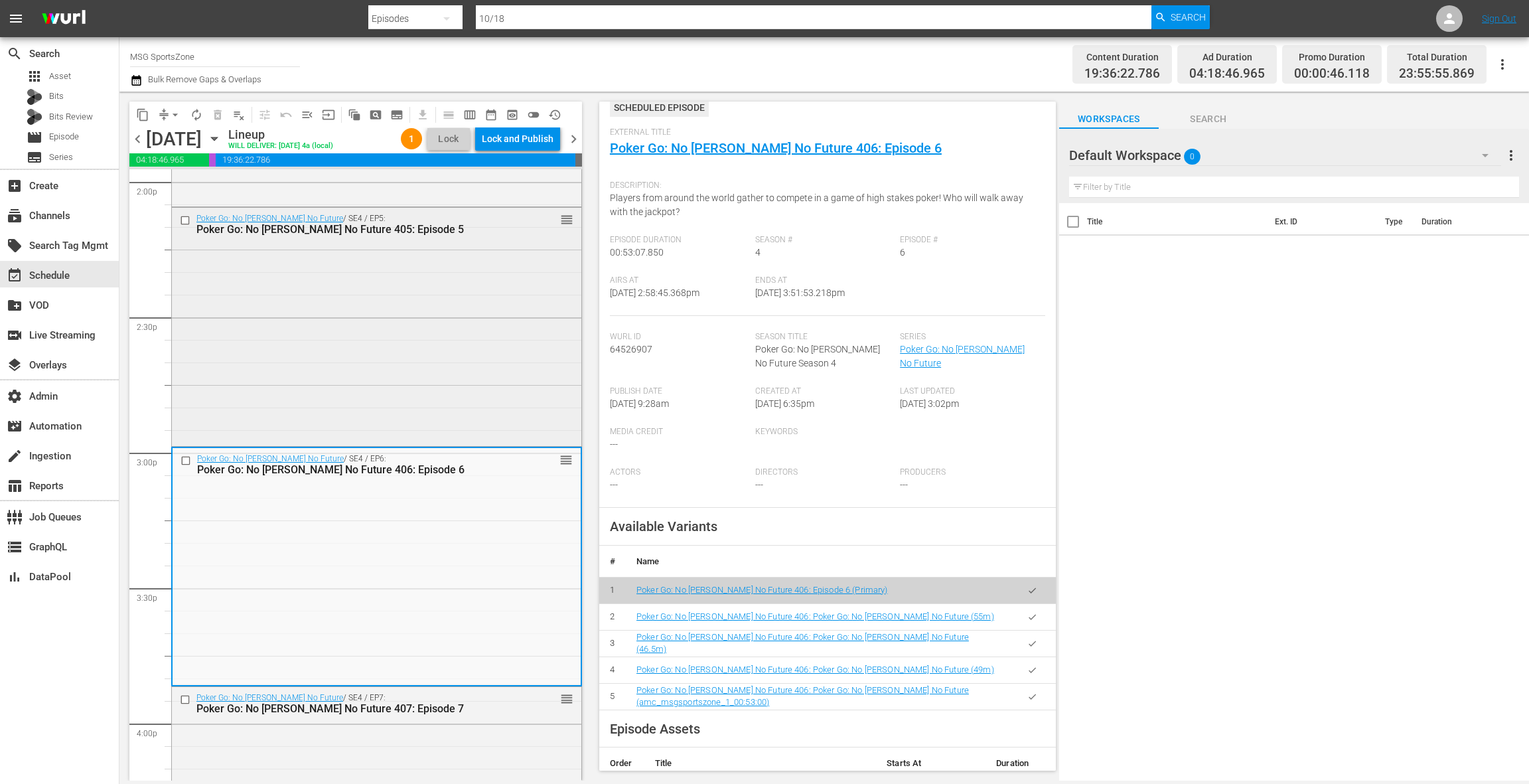
click at [465, 327] on div "Poker Go: No Gamble No Future / SE4 / EP5: Poker Go: No Gamble No Future 405: E…" at bounding box center [376, 325] width 409 height 236
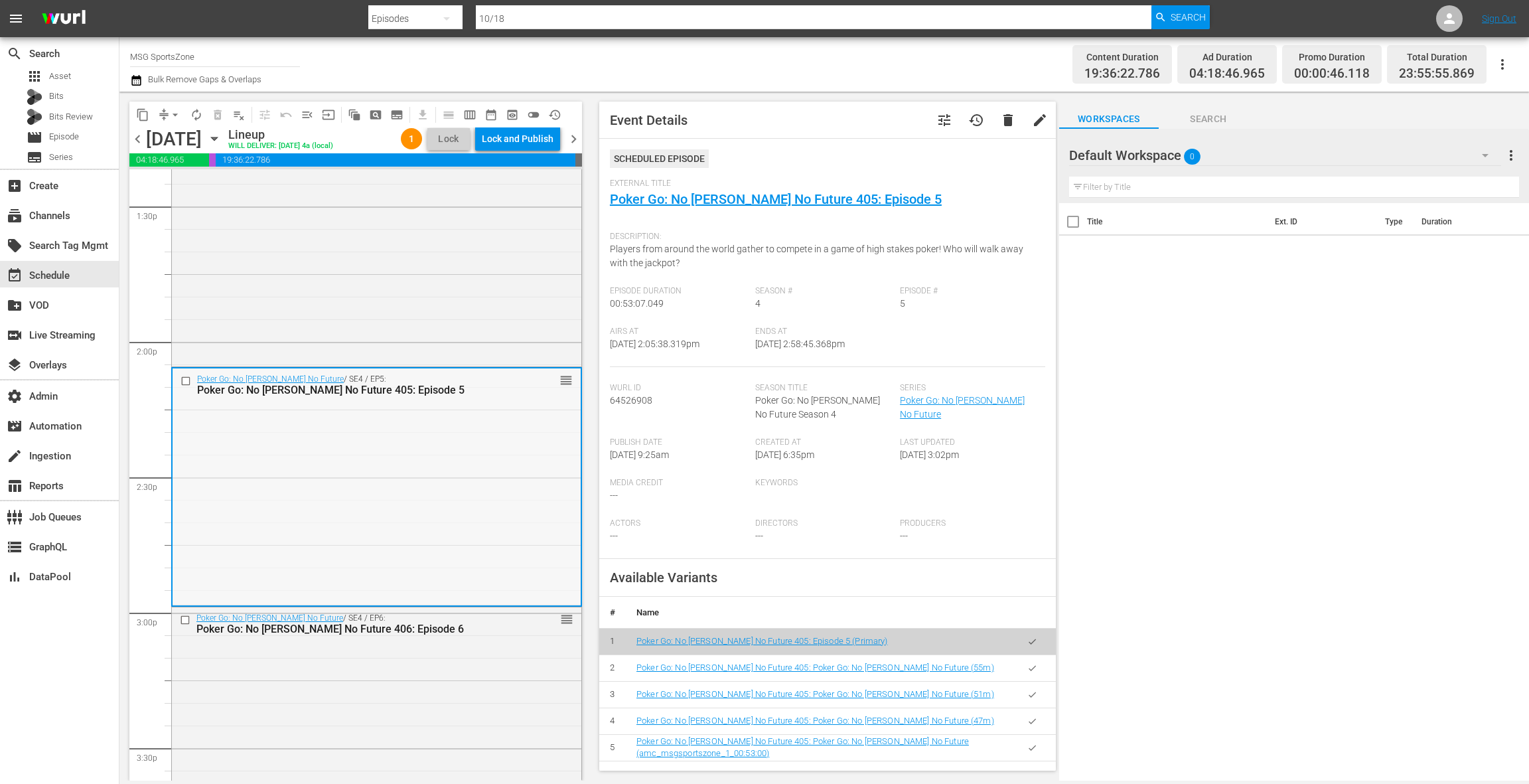
scroll to position [3526, 0]
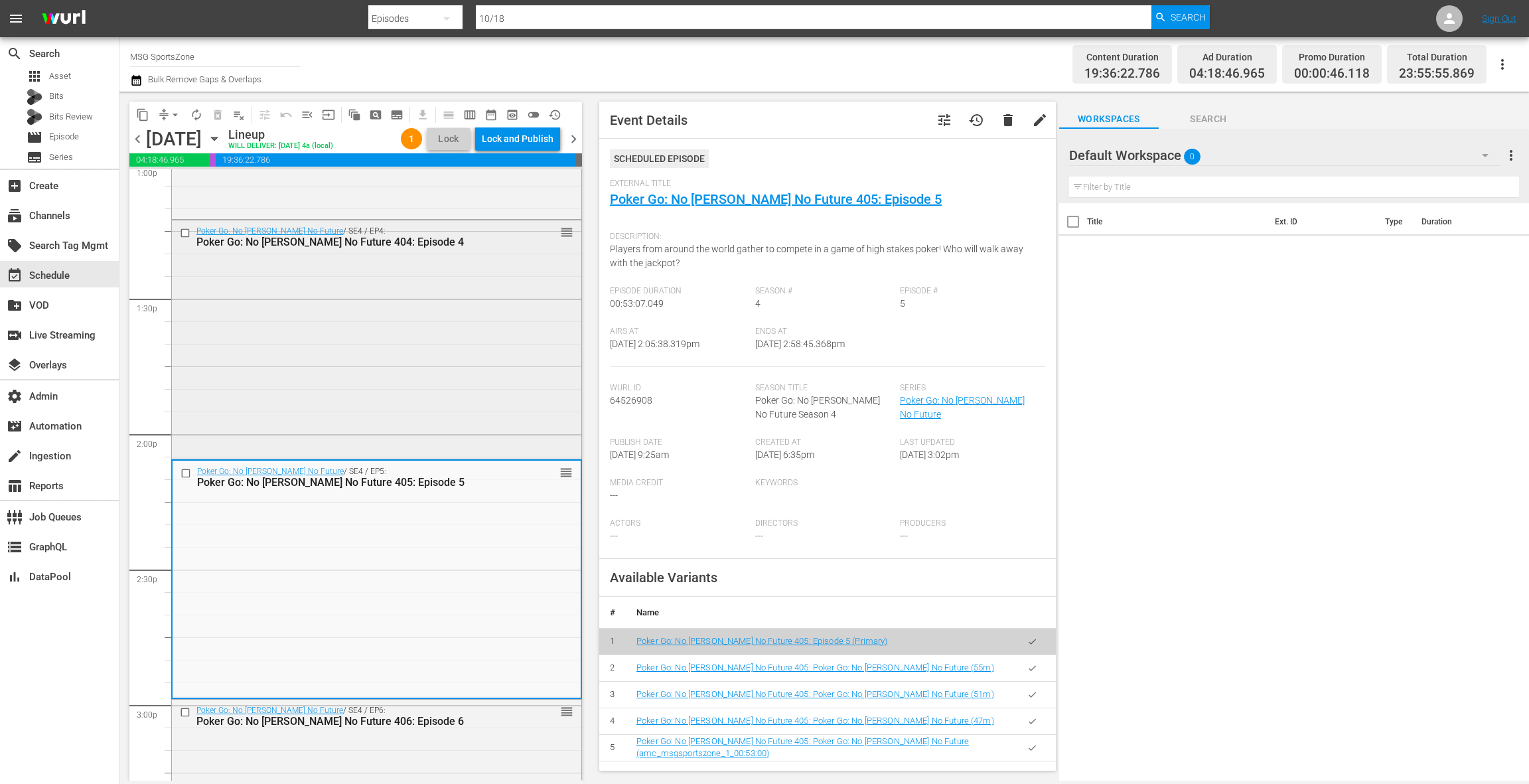
click at [492, 340] on div "Poker Go: No Gamble No Future / SE4 / EP4: Poker Go: No Gamble No Future 404: E…" at bounding box center [376, 338] width 409 height 236
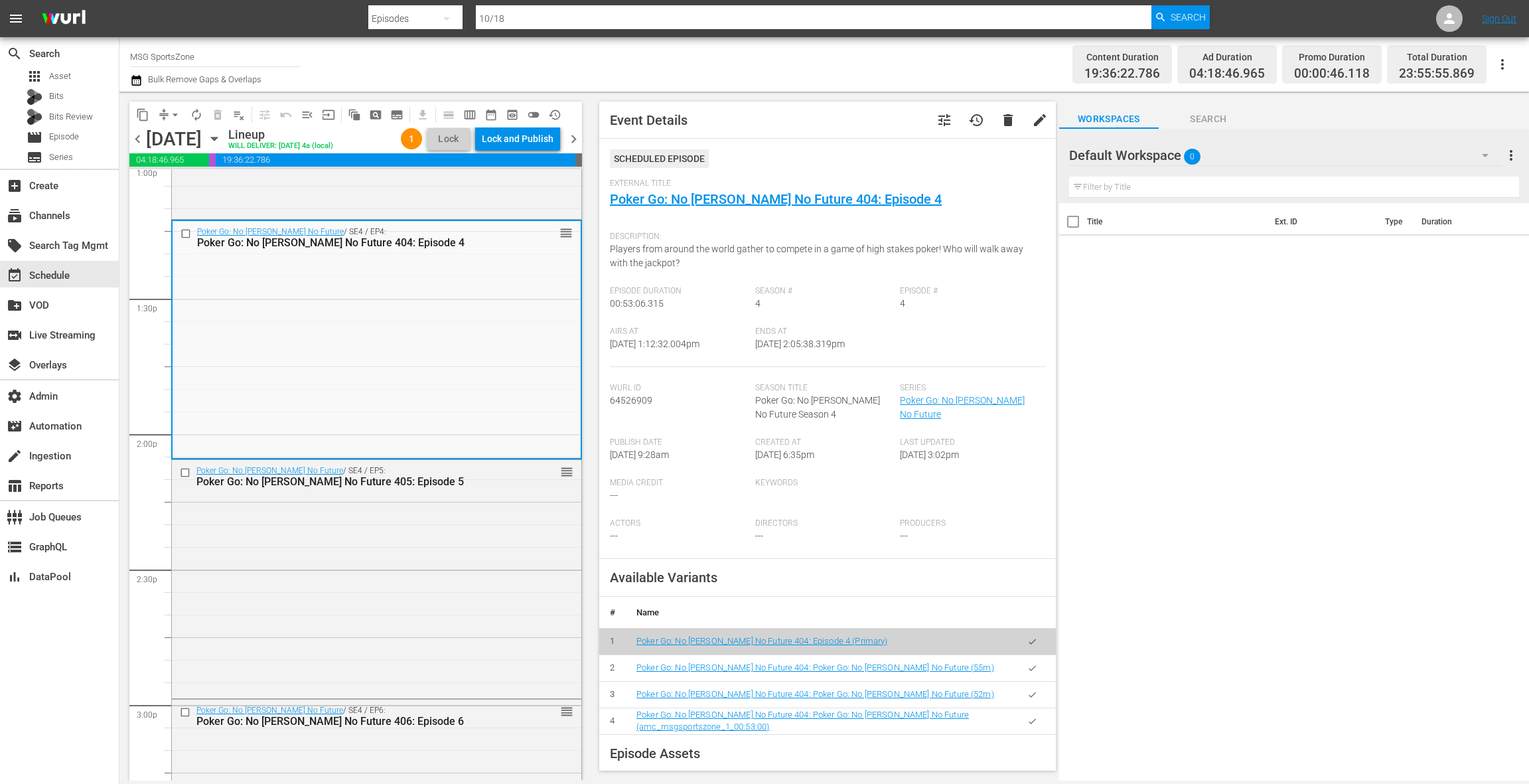
click at [1035, 697] on icon "button" at bounding box center [1032, 694] width 10 height 10
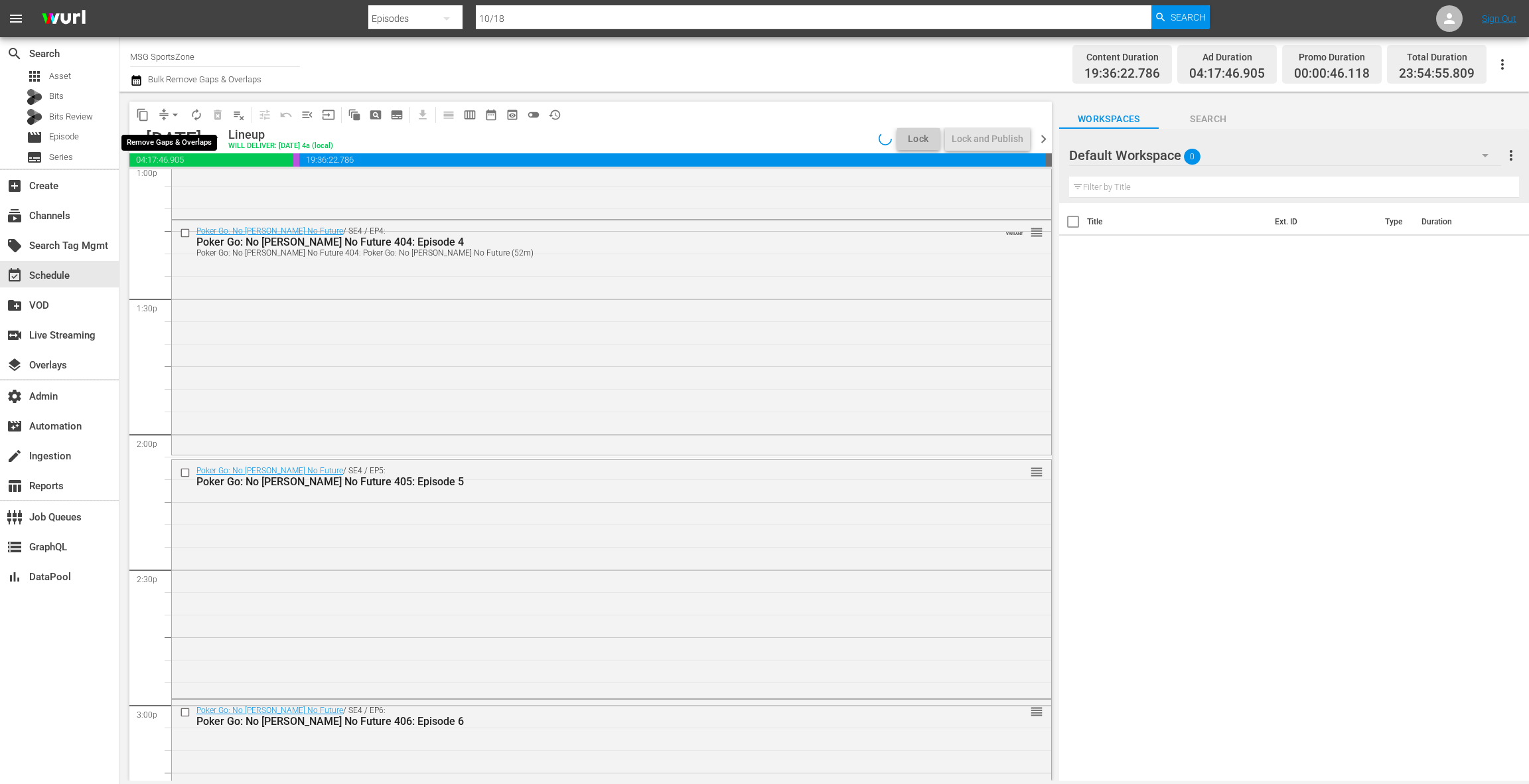
click at [165, 113] on button "arrow_drop_down" at bounding box center [175, 114] width 22 height 22
click at [181, 185] on li "Align to End of Previous Day" at bounding box center [176, 185] width 139 height 22
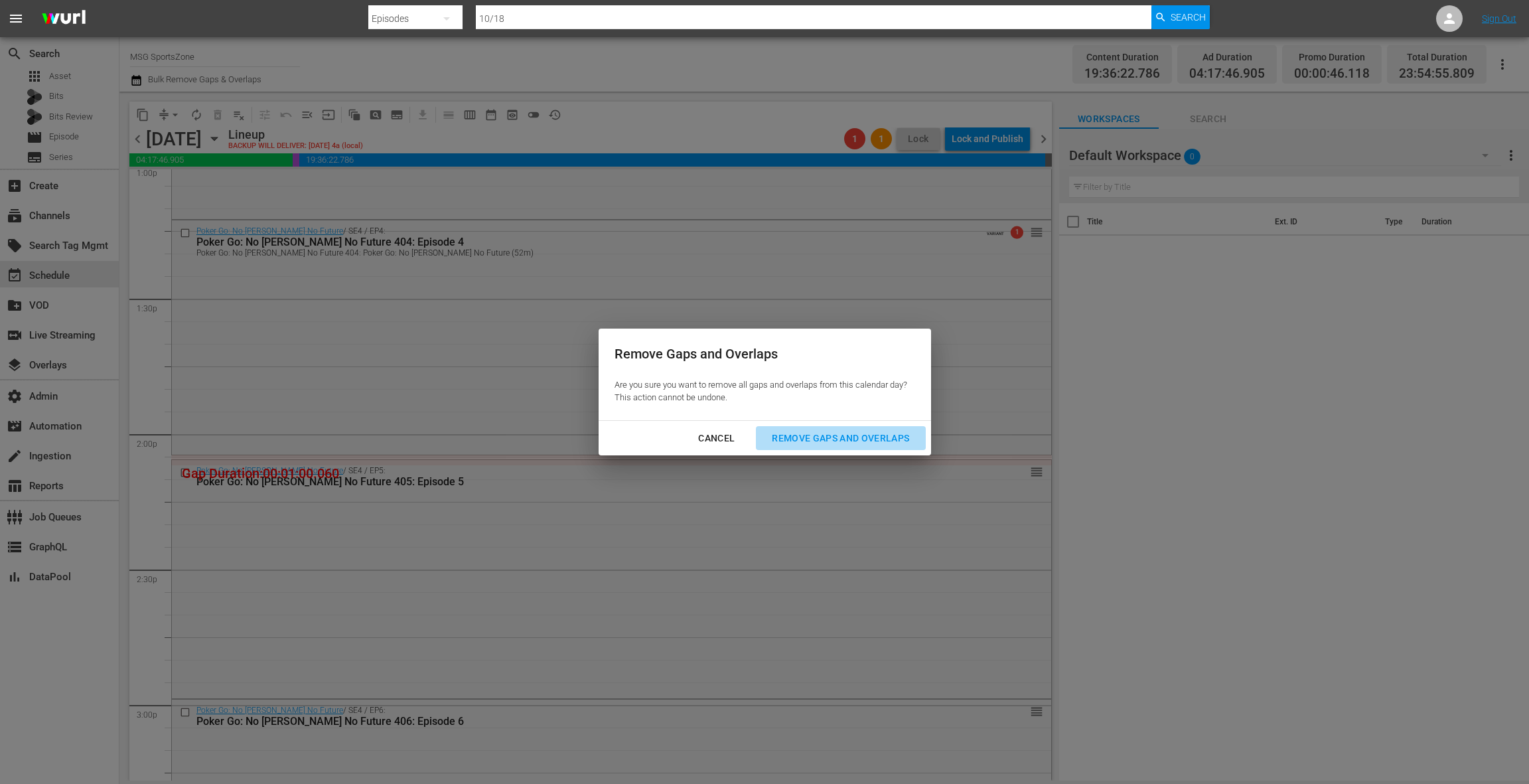
click at [784, 441] on div "Remove Gaps and Overlaps" at bounding box center [840, 438] width 158 height 17
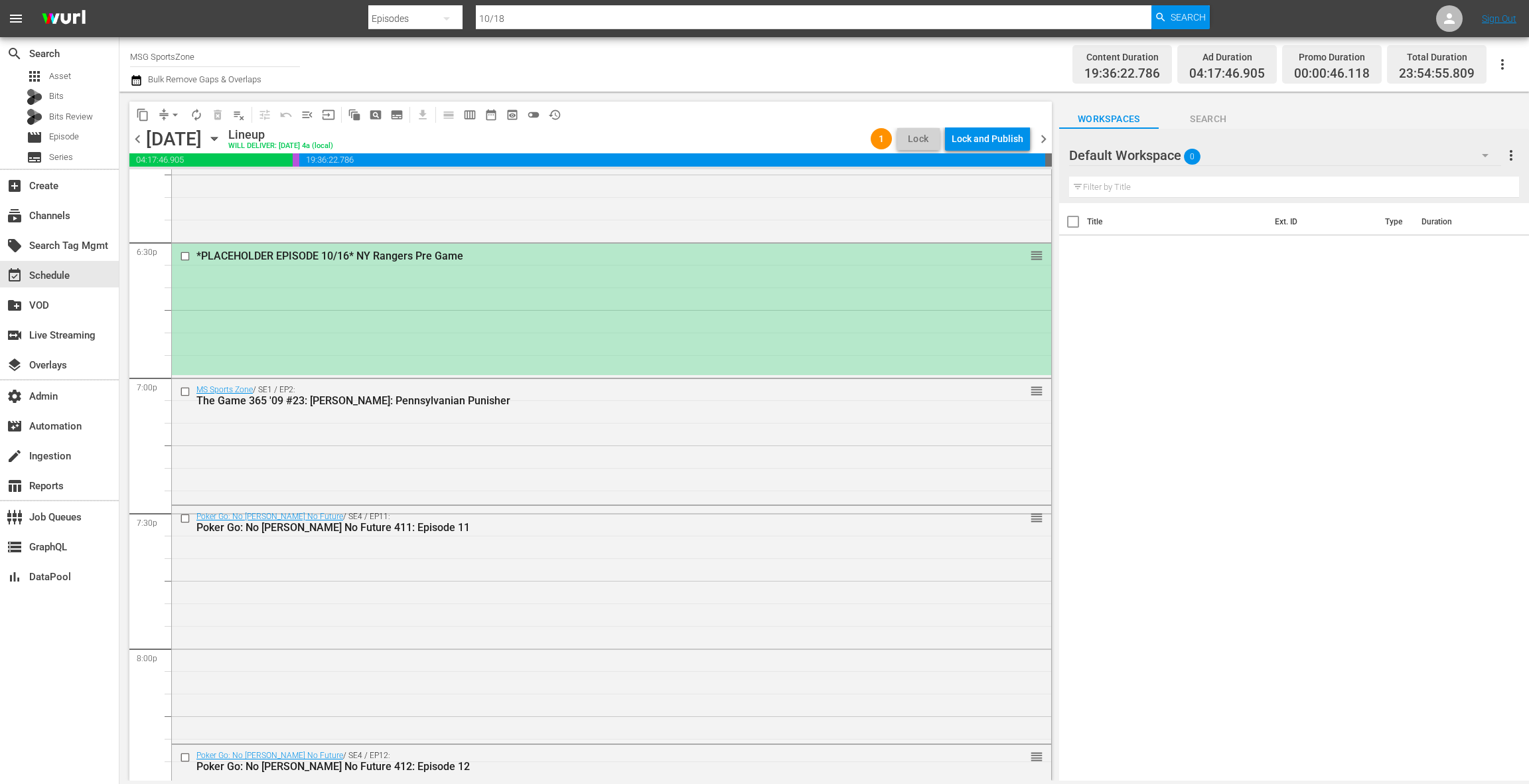
scroll to position [4943, 0]
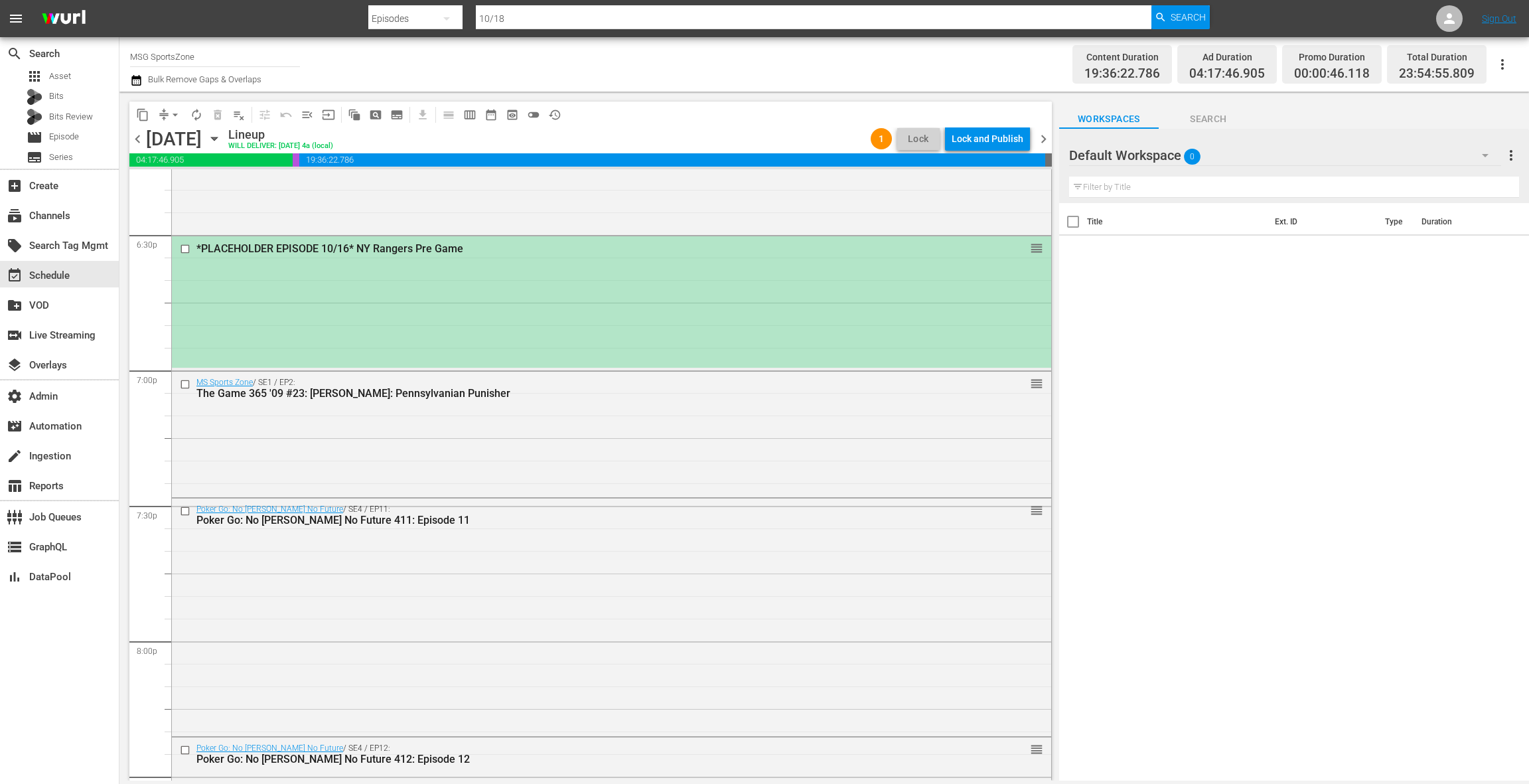
click at [488, 315] on div "*PLACEHOLDER EPISODE 10/16* NY Rangers Pre Game reorder" at bounding box center [611, 302] width 879 height 131
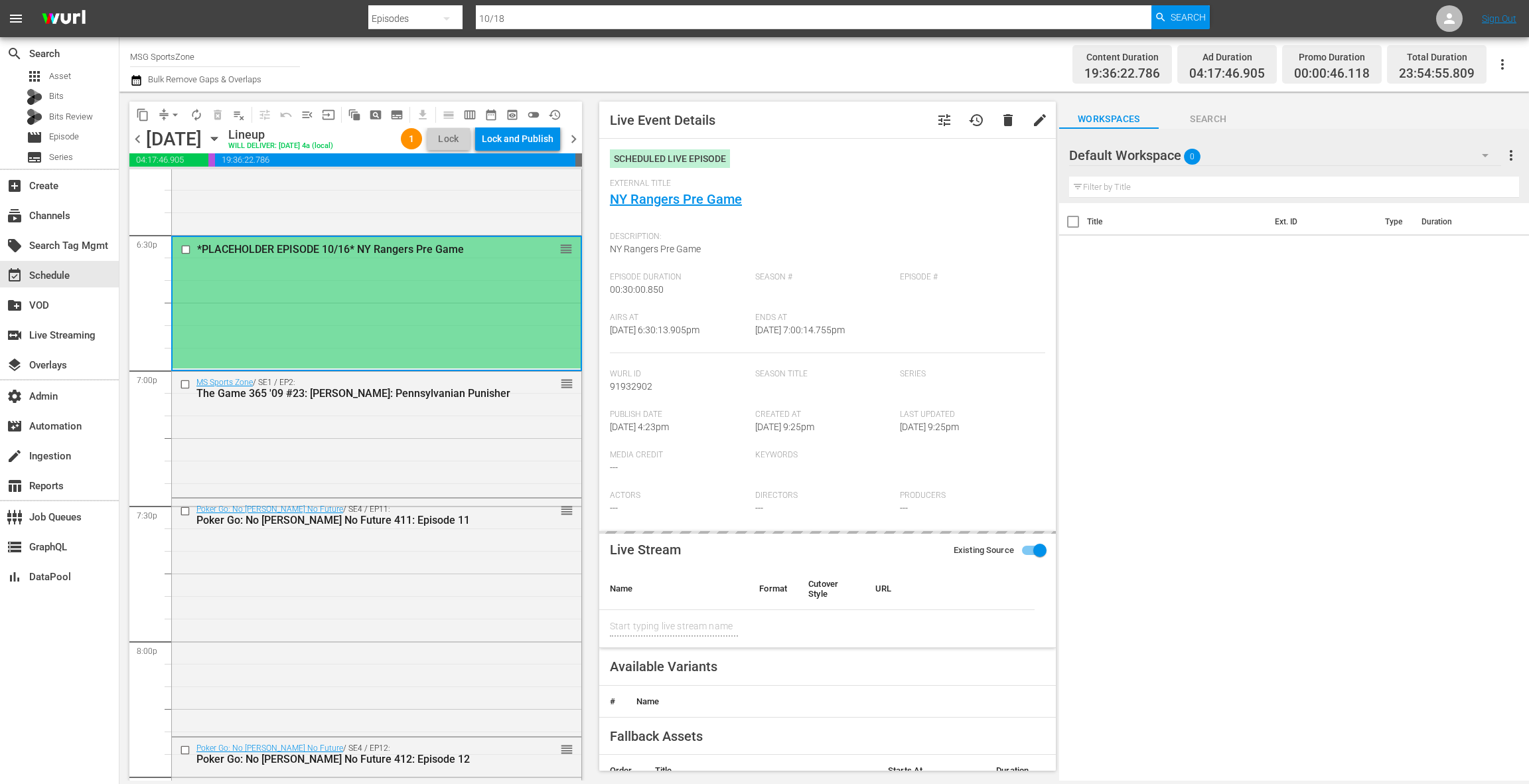
type input "NY Rangers Pre Game"
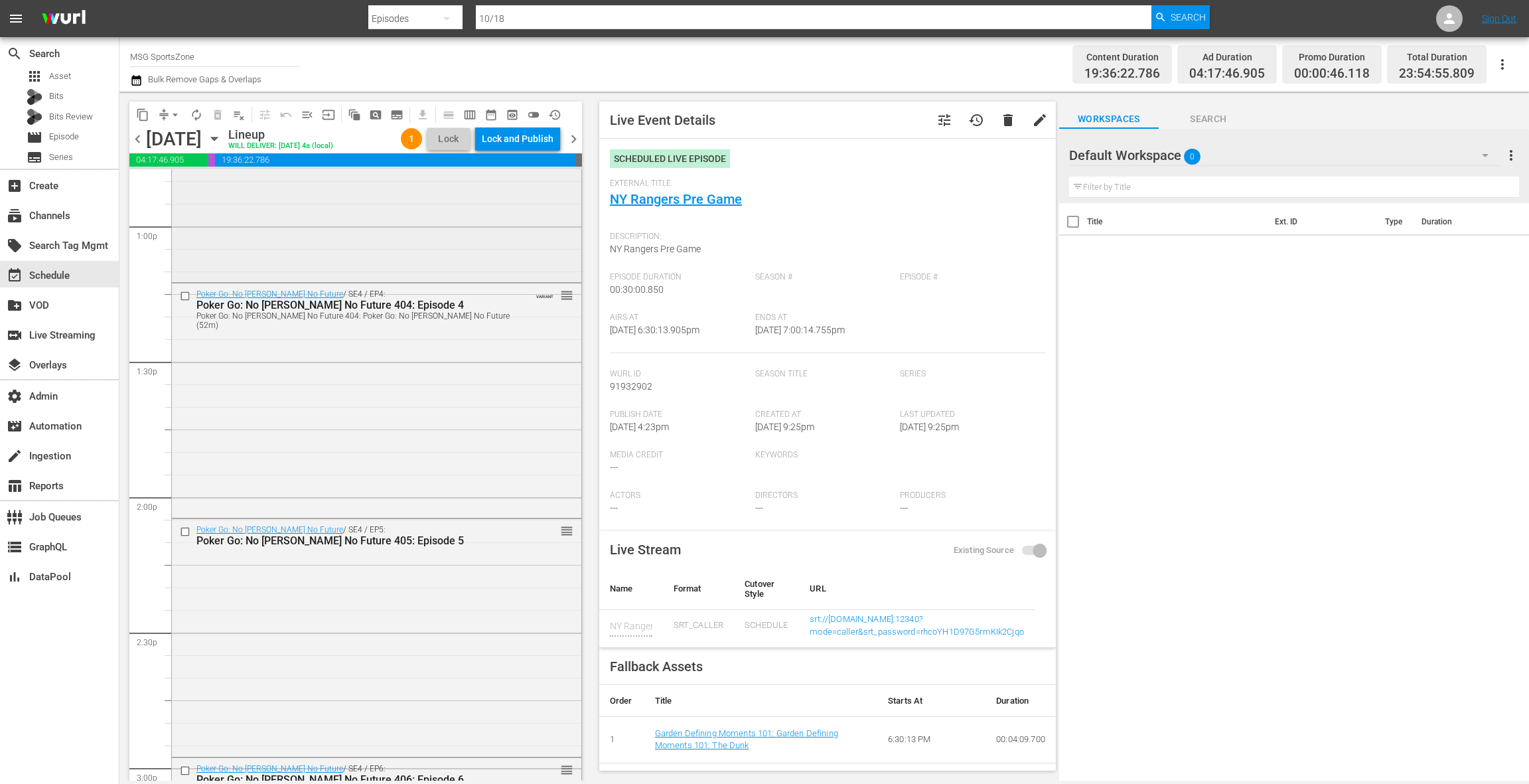
scroll to position [3507, 0]
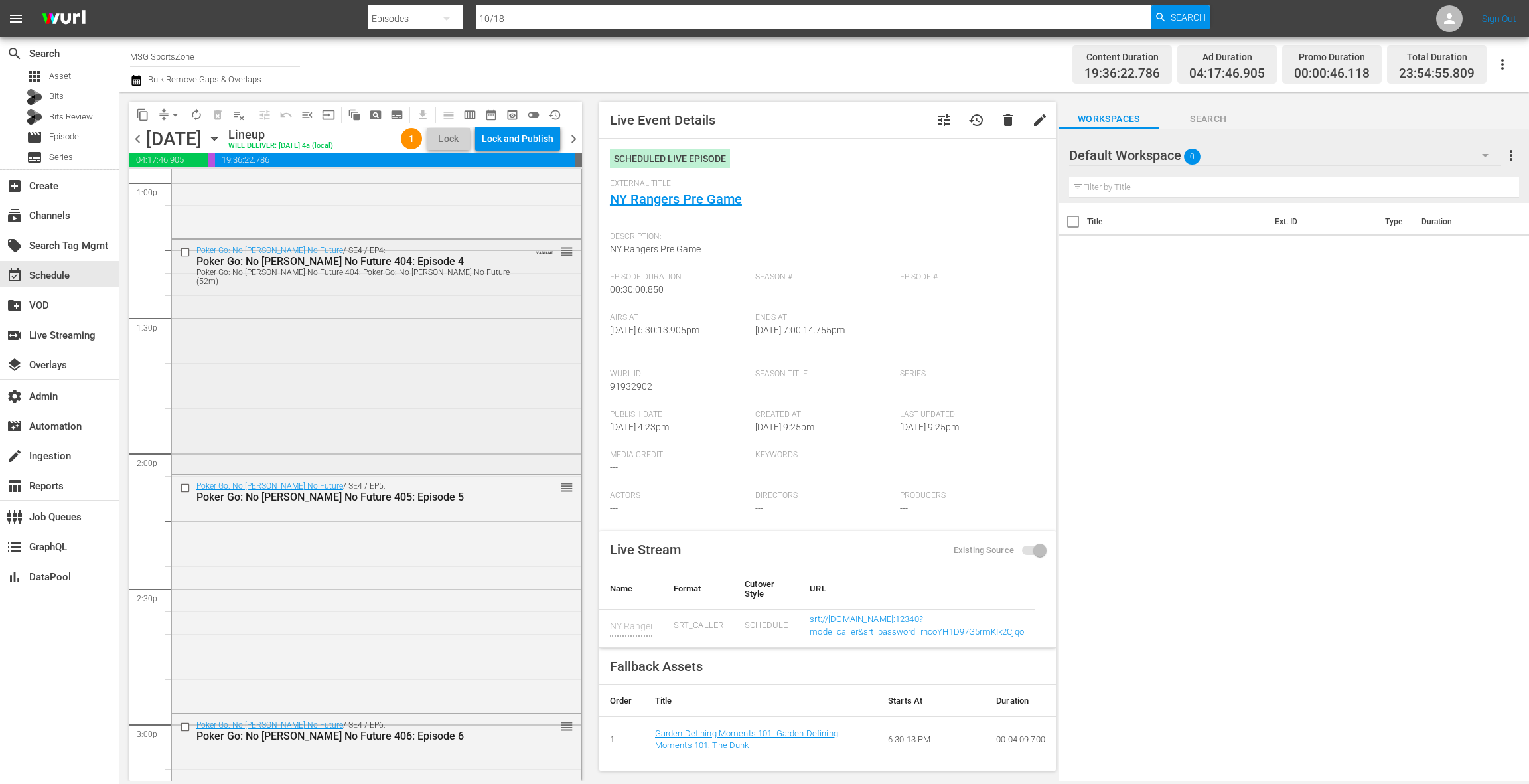
click at [410, 304] on div "Poker Go: No Gamble No Future / SE4 / EP4: Poker Go: No Gamble No Future 404: E…" at bounding box center [376, 355] width 409 height 231
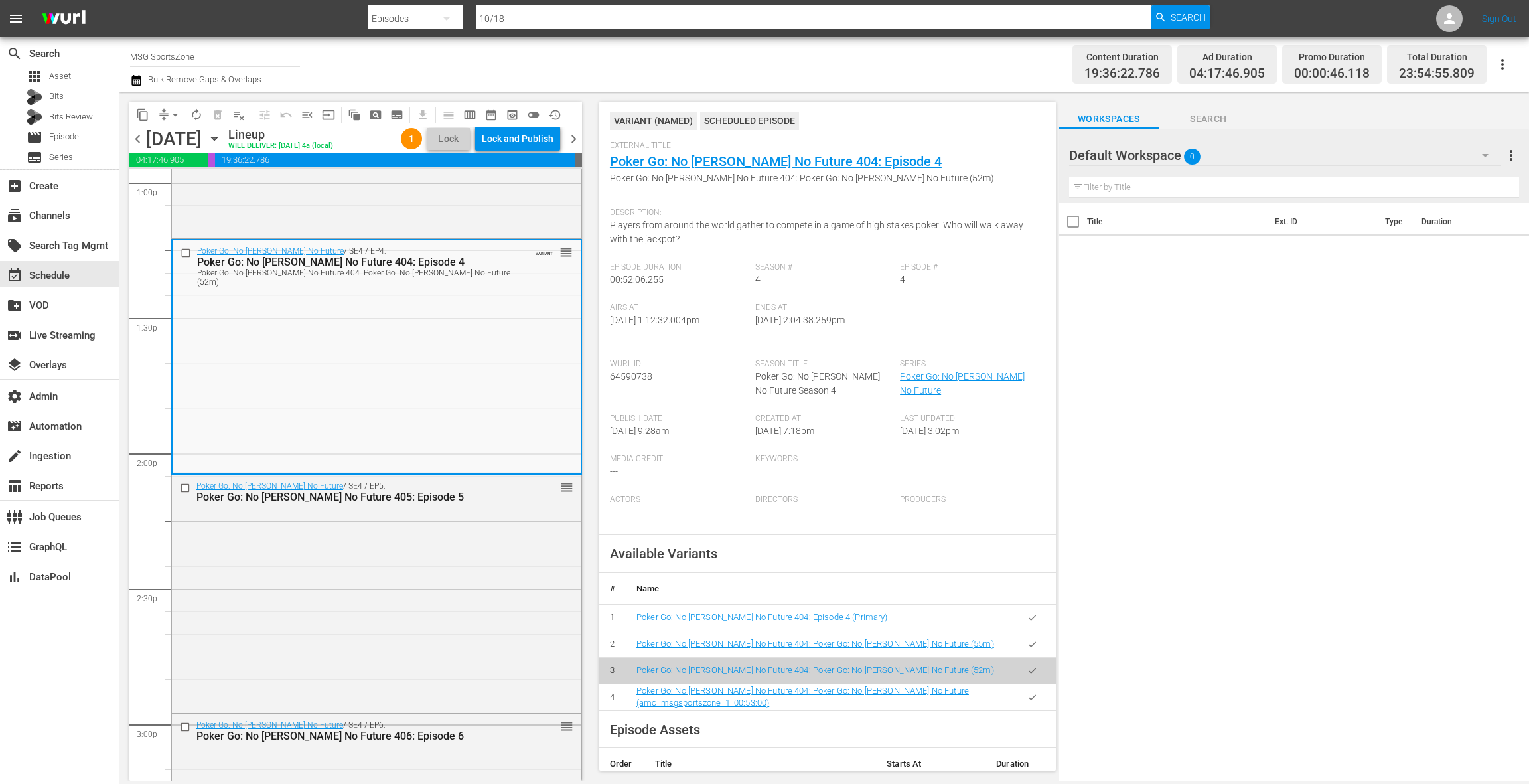
scroll to position [43, 0]
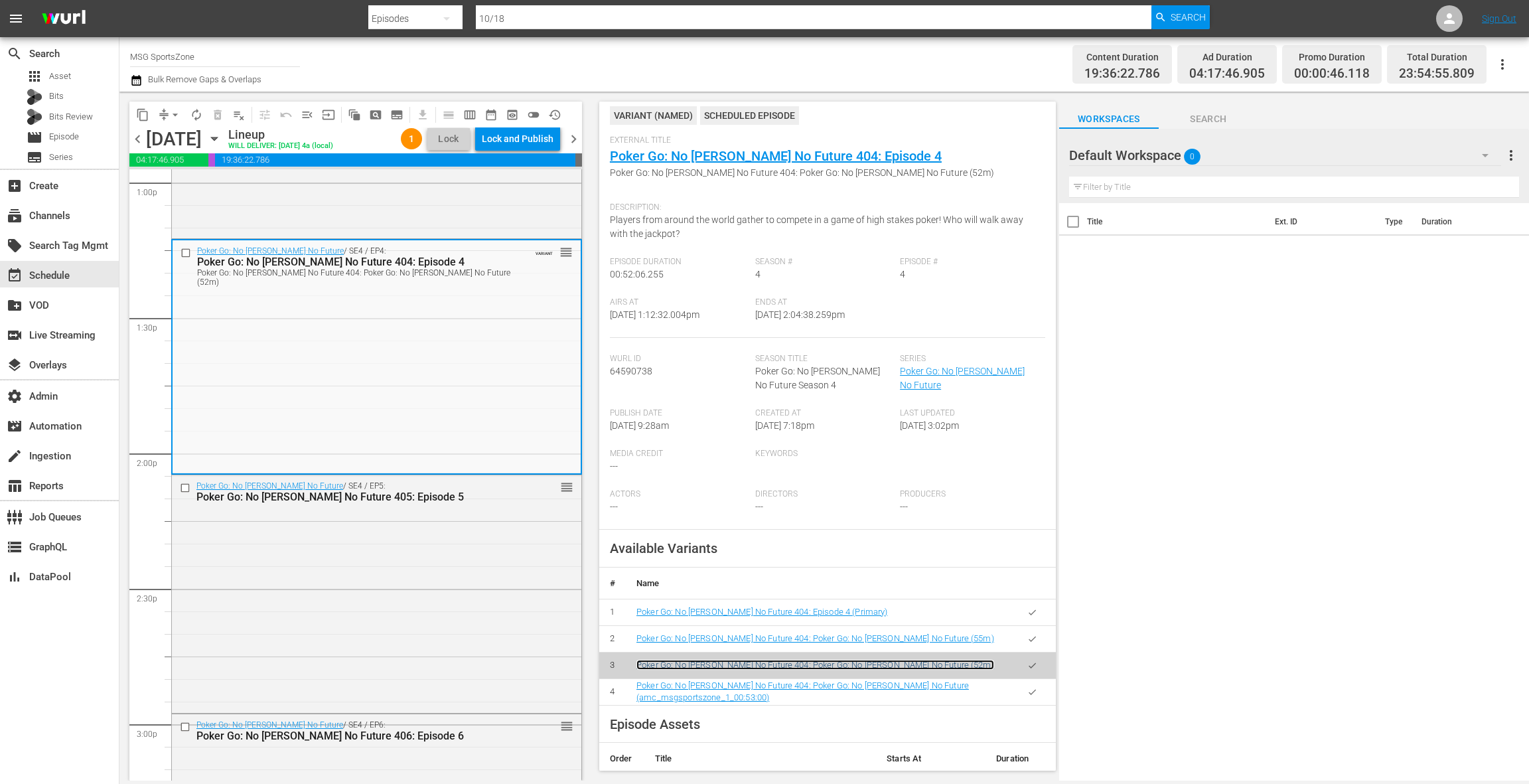
click at [914, 668] on link "Poker Go: No Gamble No Future 404: Poker Go: No Gamble No Future (52m)" at bounding box center [815, 664] width 358 height 10
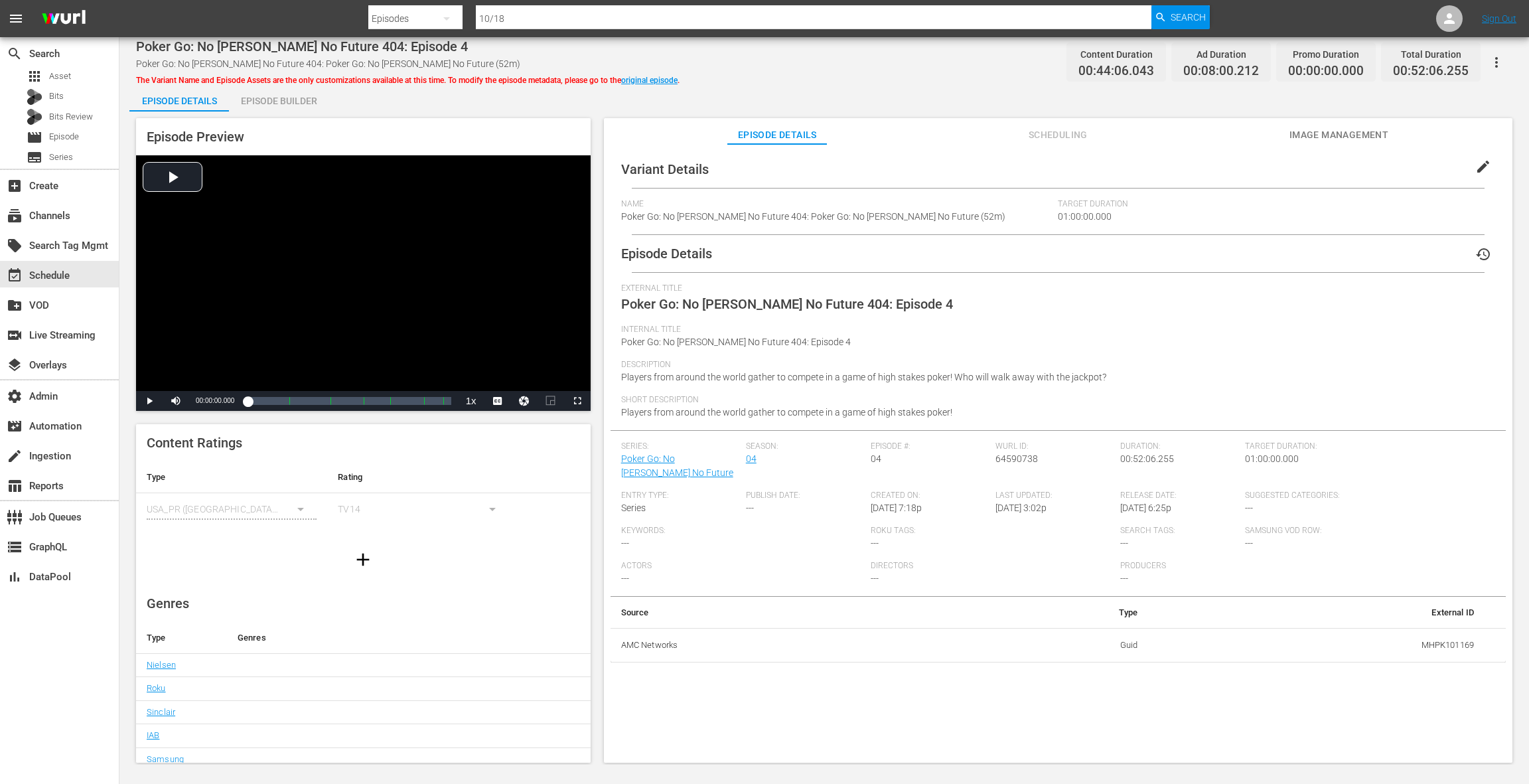
drag, startPoint x: 286, startPoint y: 100, endPoint x: 302, endPoint y: 115, distance: 21.9
click at [286, 101] on div "Episode Builder" at bounding box center [278, 101] width 100 height 32
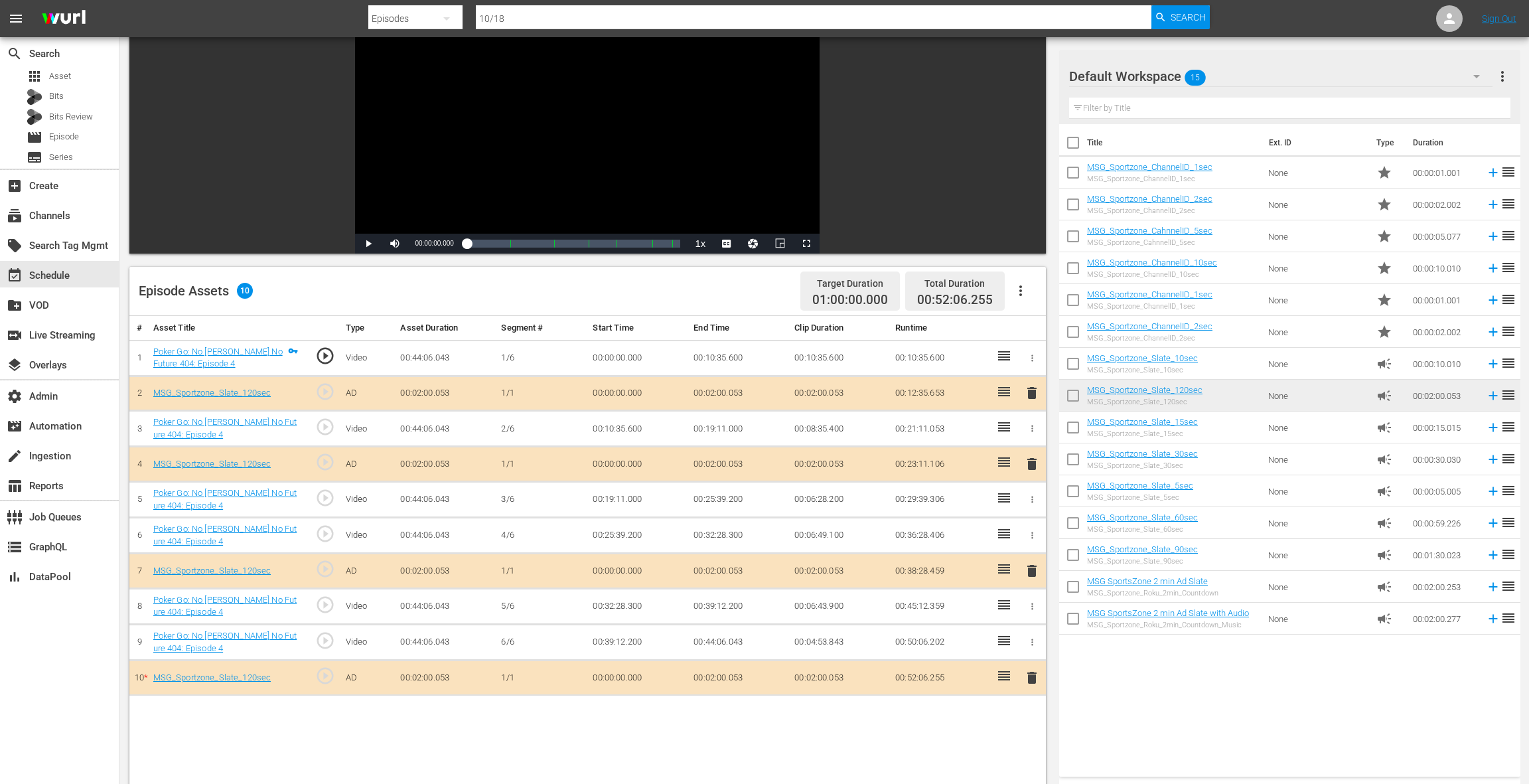
scroll to position [92, 0]
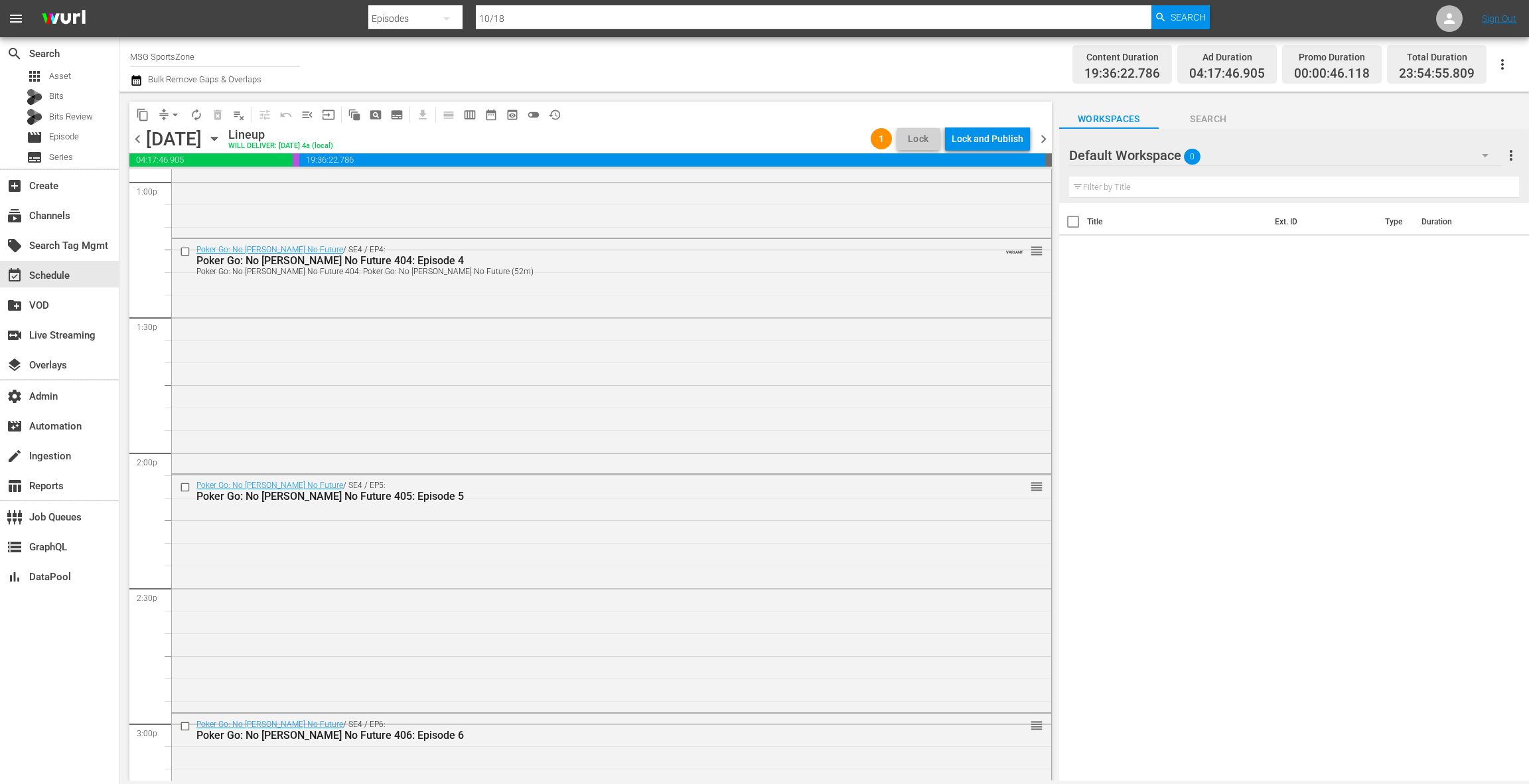
scroll to position [3487, 0]
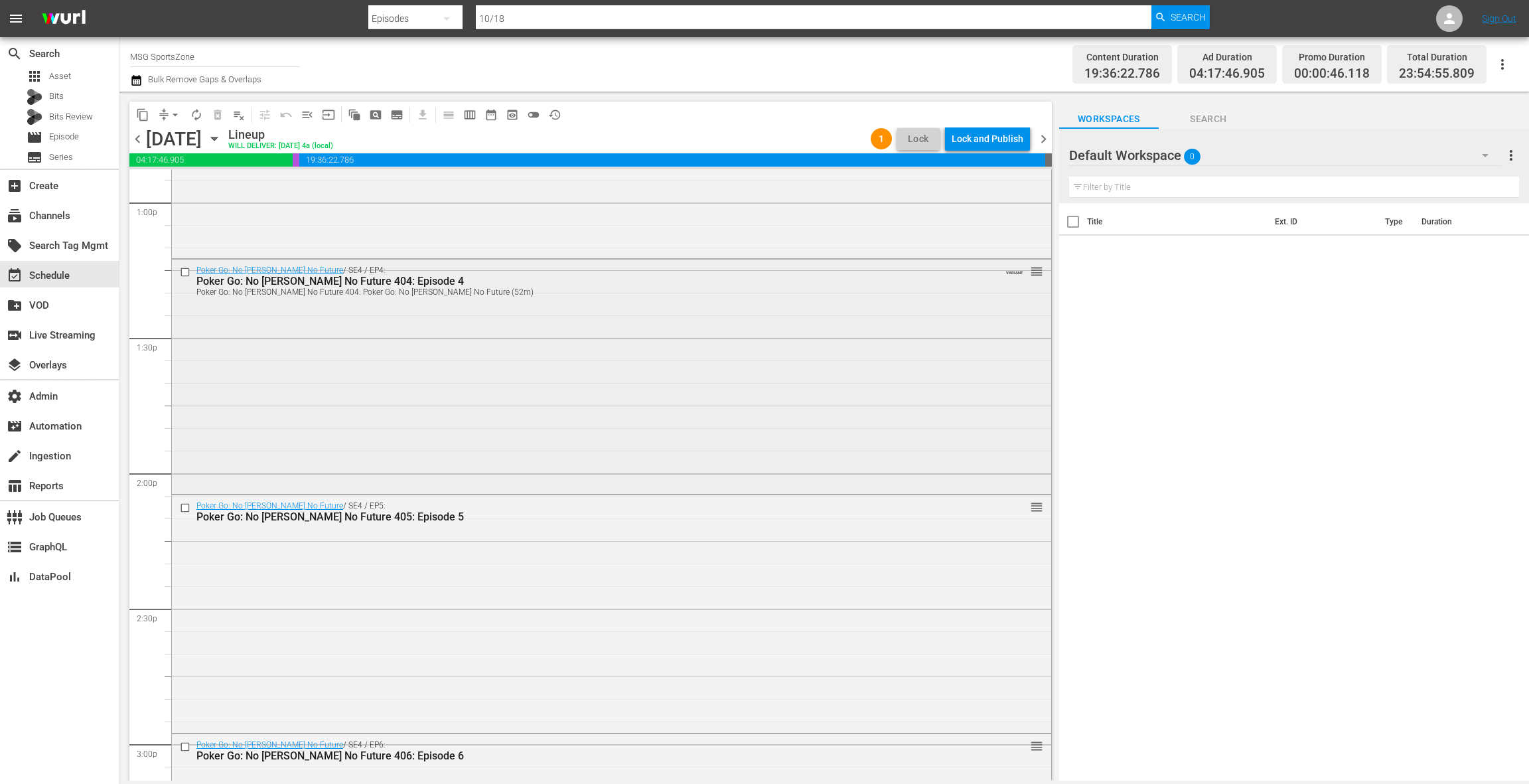
click at [508, 439] on div "Poker Go: No Gamble No Future / SE4 / EP4: Poker Go: No Gamble No Future 404: E…" at bounding box center [611, 375] width 879 height 231
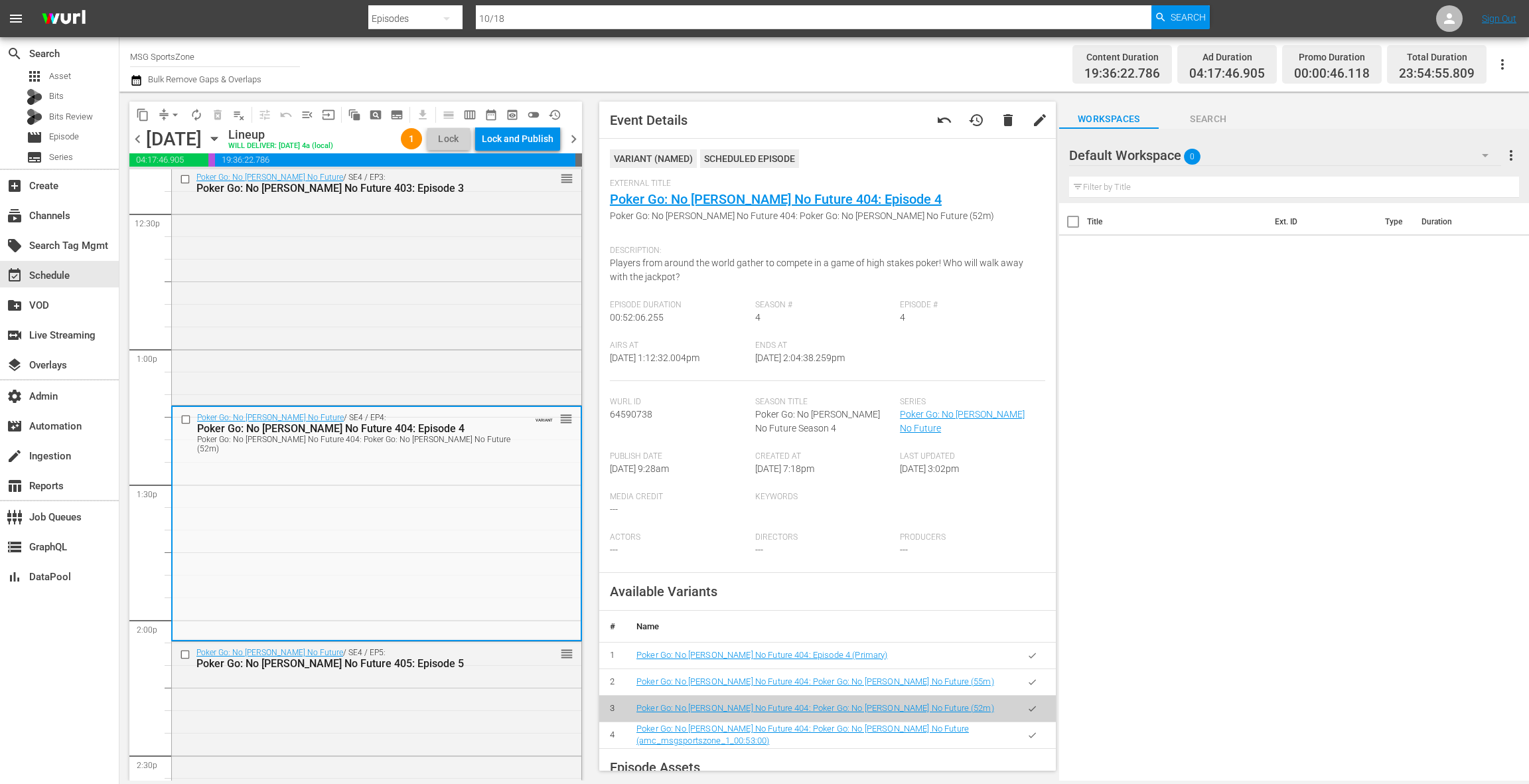
scroll to position [3258, 0]
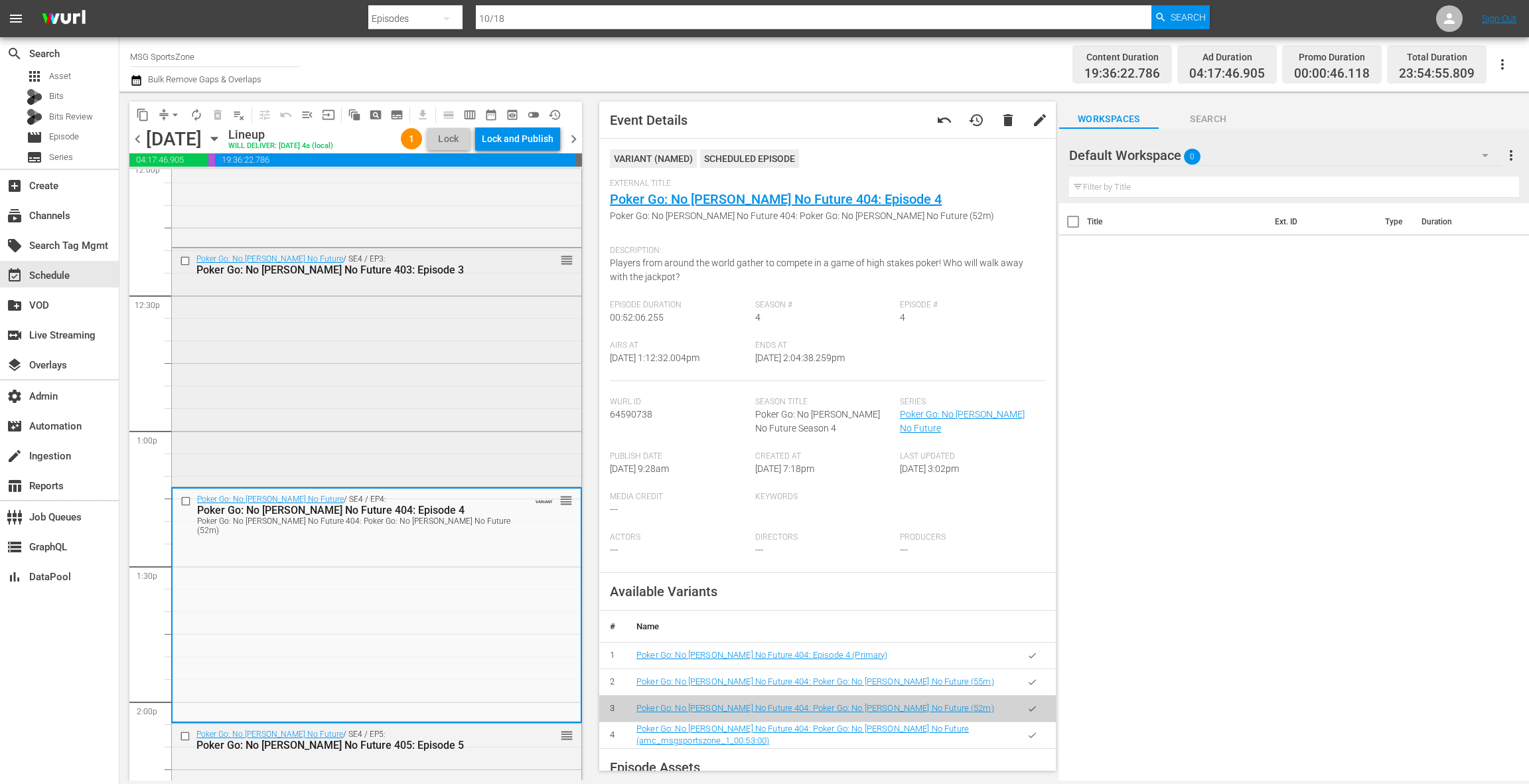
click at [500, 433] on div "Poker Go: No Gamble No Future / SE4 / EP3: Poker Go: No Gamble No Future 403: E…" at bounding box center [376, 366] width 409 height 236
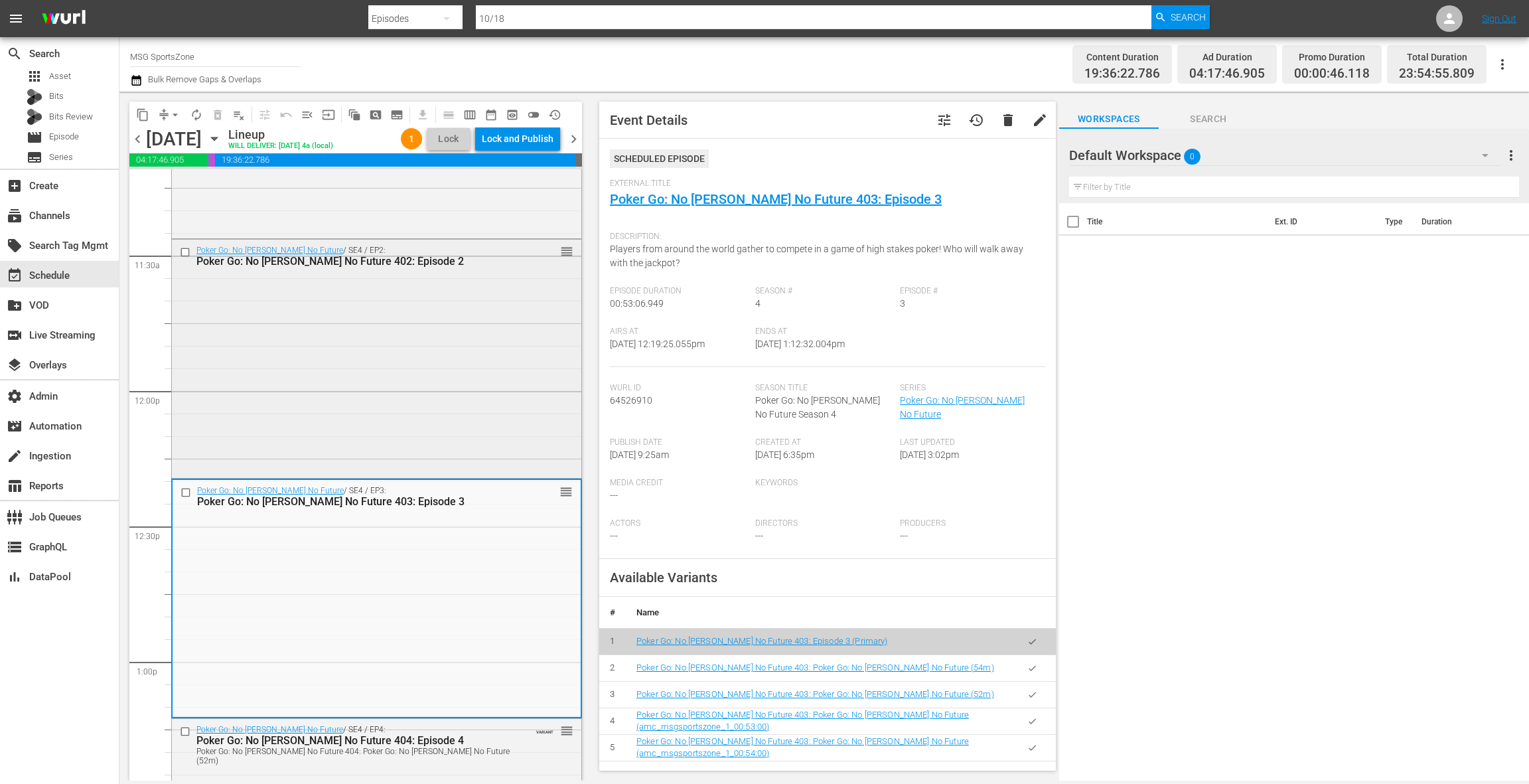
click at [458, 401] on div "Poker Go: No Gamble No Future / SE4 / EP2: Poker Go: No Gamble No Future 402: E…" at bounding box center [376, 357] width 409 height 236
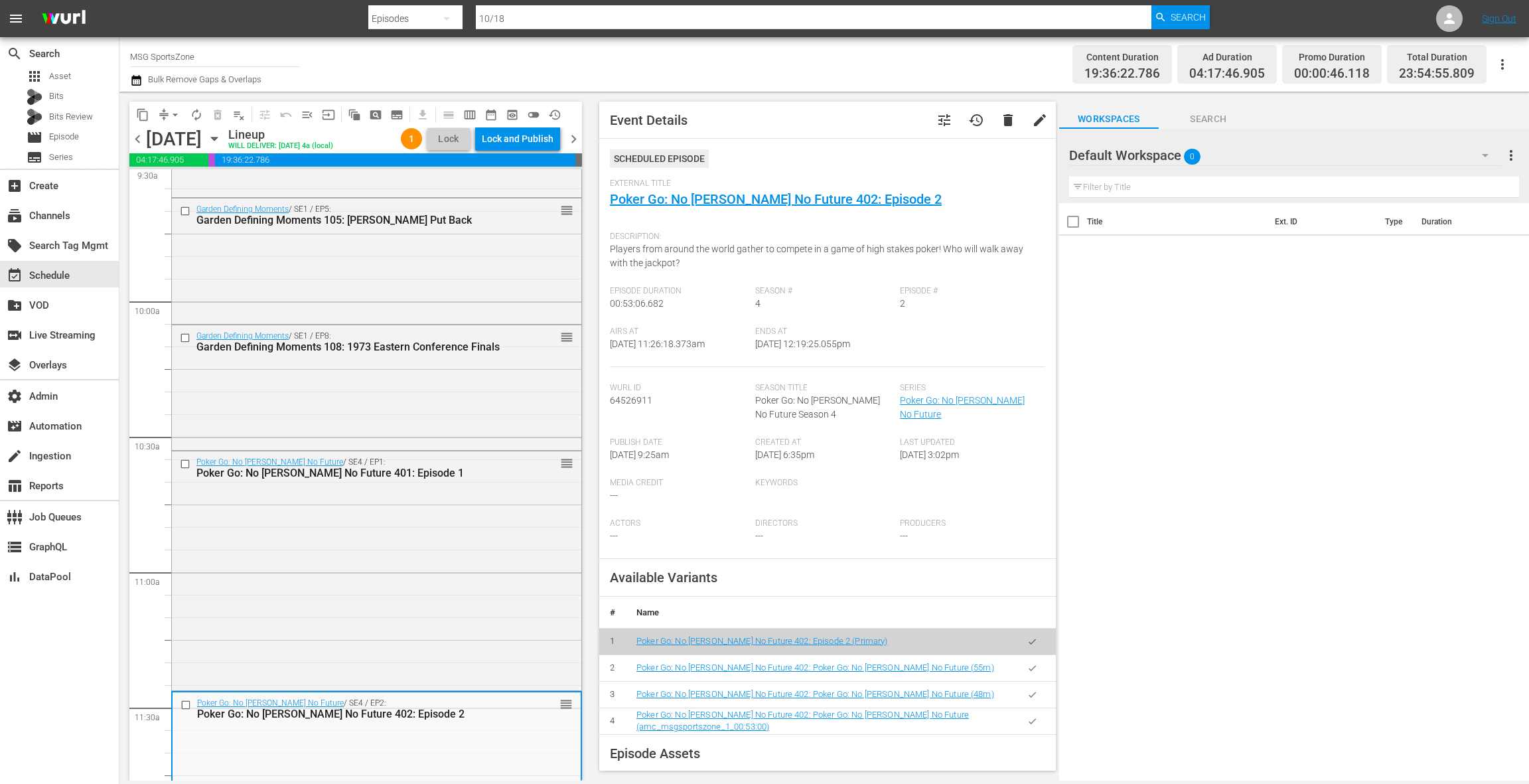
scroll to position [2533, 0]
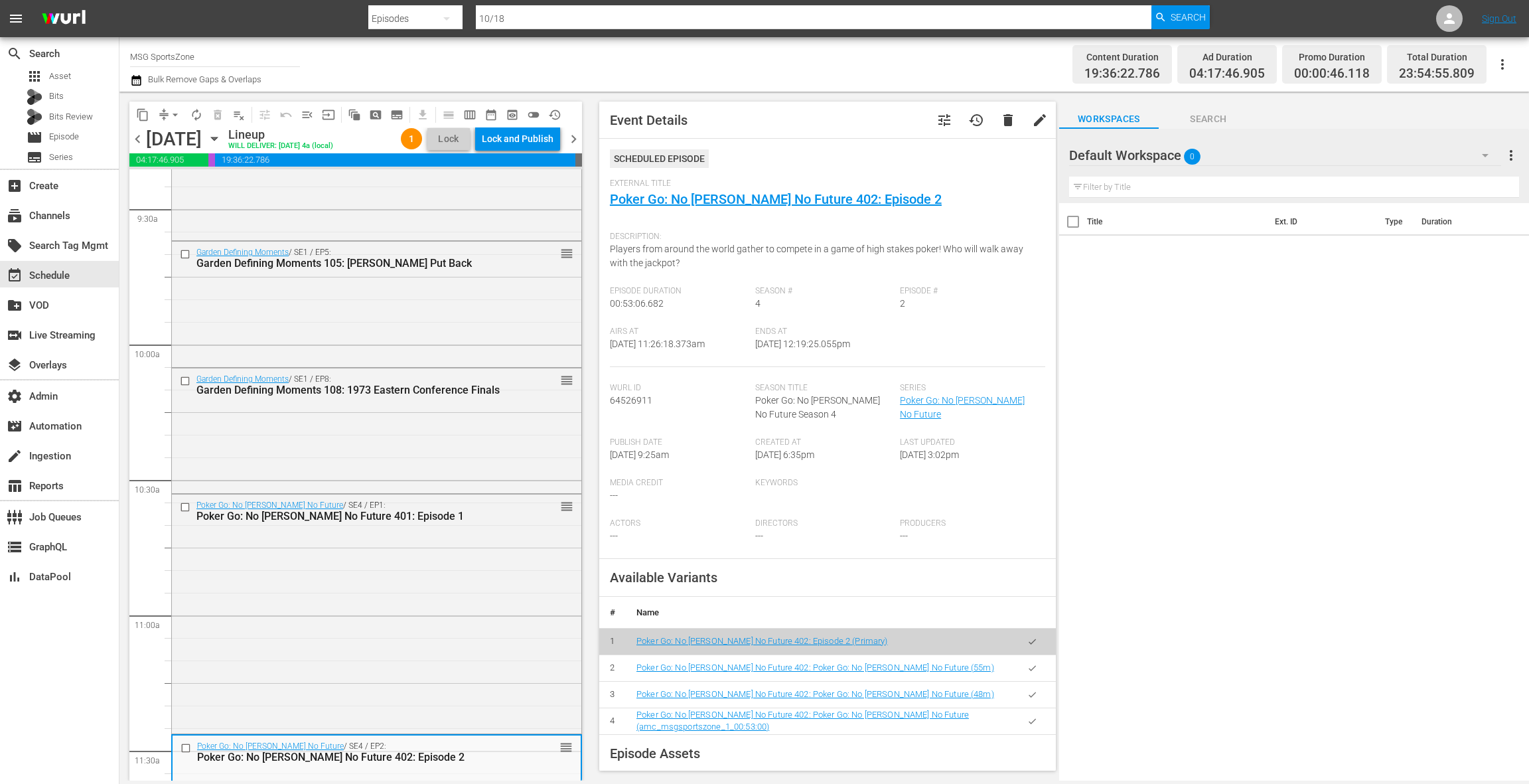
click at [453, 412] on div "Garden Defining Moments / SE1 / EP8: Garden Defining Moments 108: 1973 Eastern …" at bounding box center [376, 429] width 409 height 122
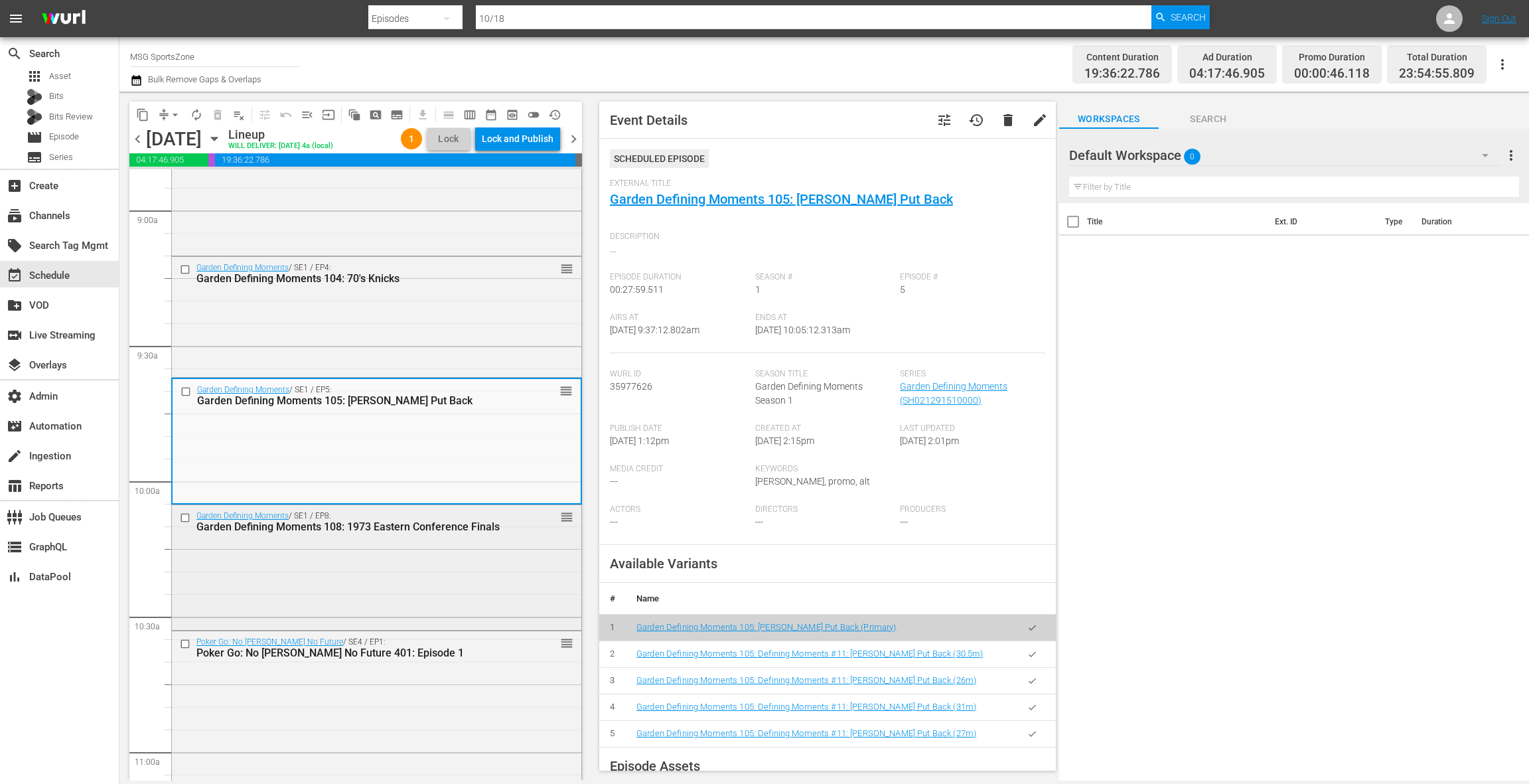
scroll to position [2332, 0]
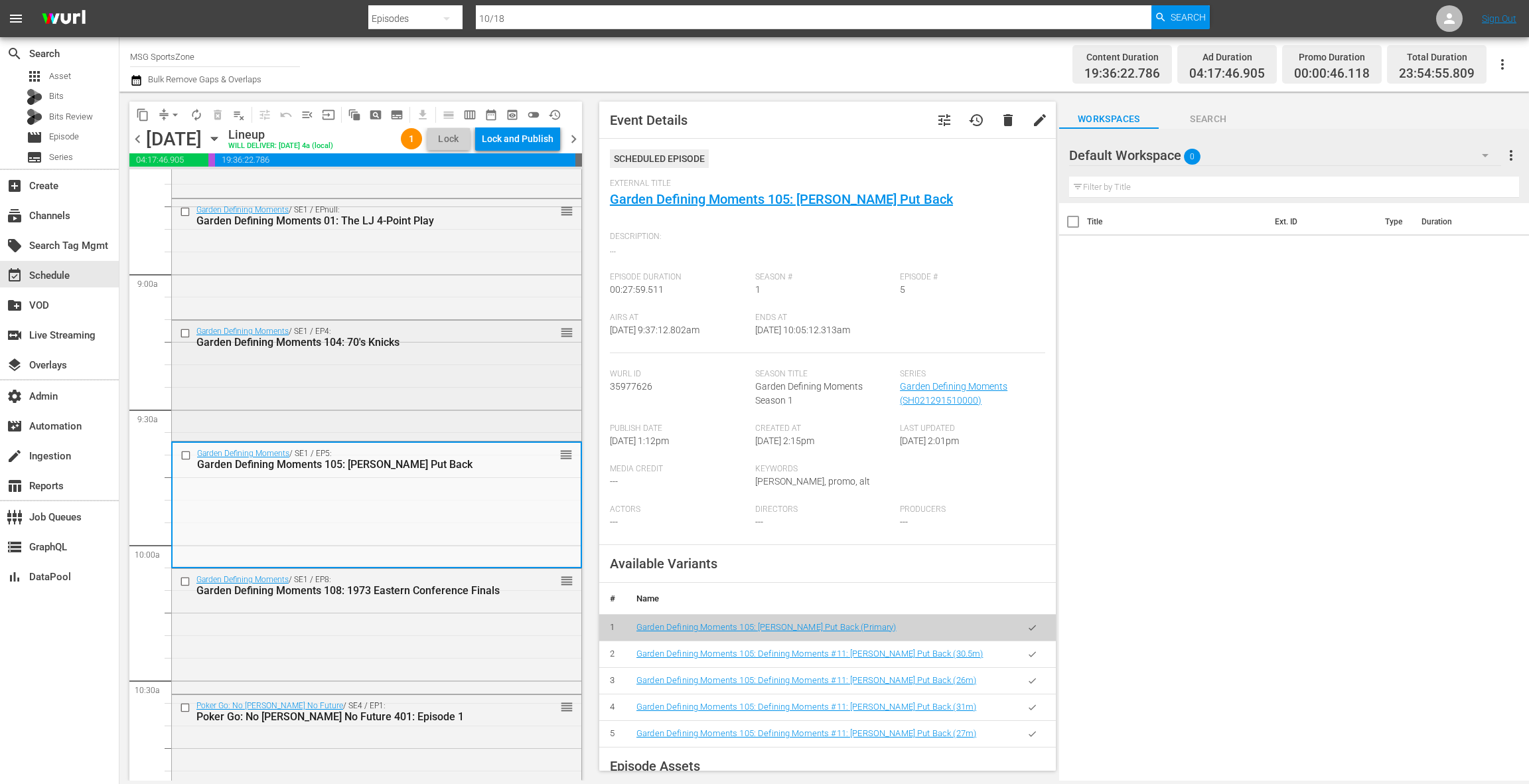
click at [440, 417] on div "Garden Defining Moments / SE1 / EP4: Garden Defining Moments 104: 70's Knicks r…" at bounding box center [376, 380] width 409 height 118
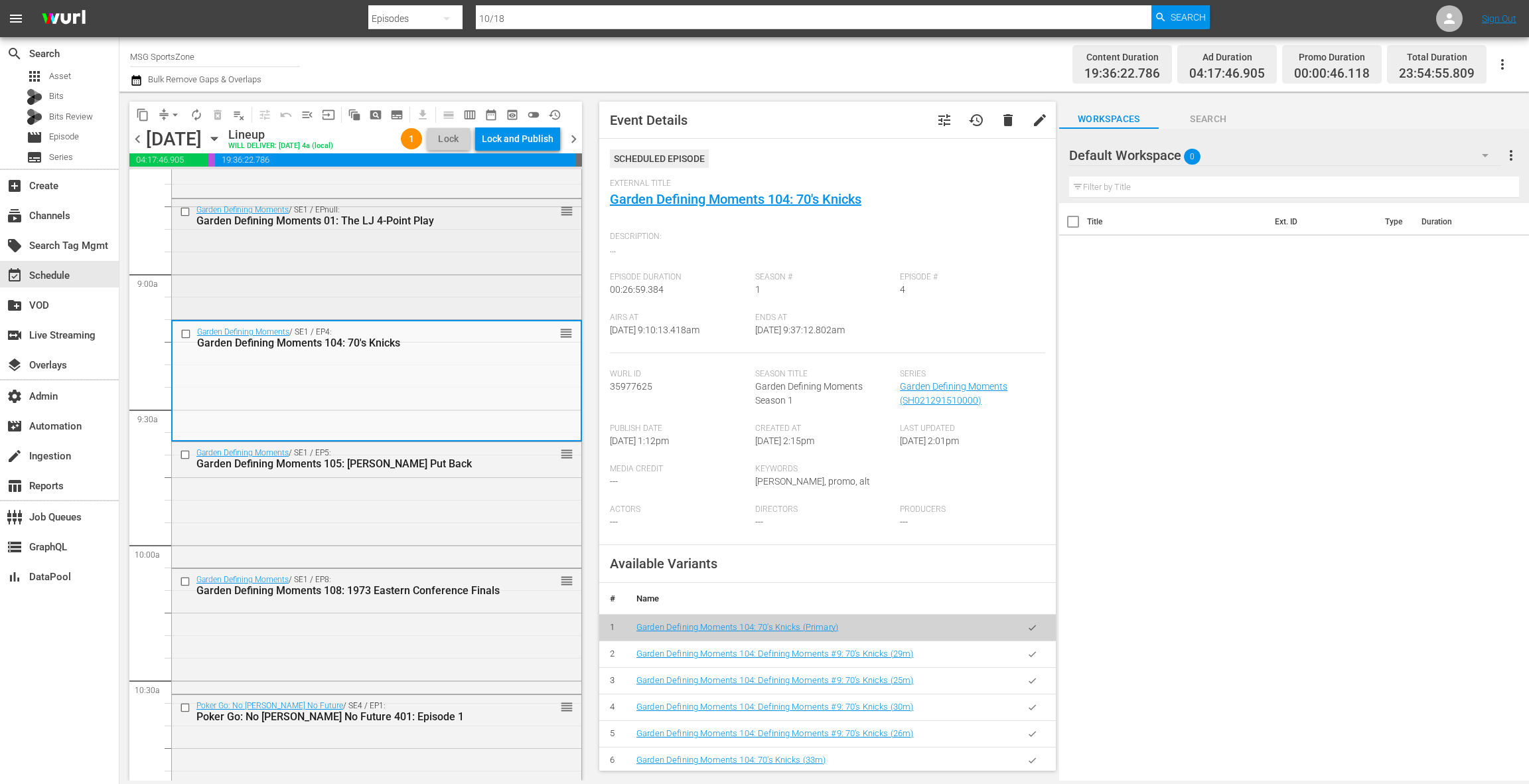
click at [401, 277] on div "Garden Defining Moments / SE1 / EPnull: Garden Defining Moments 01: The LJ 4-Po…" at bounding box center [376, 258] width 409 height 118
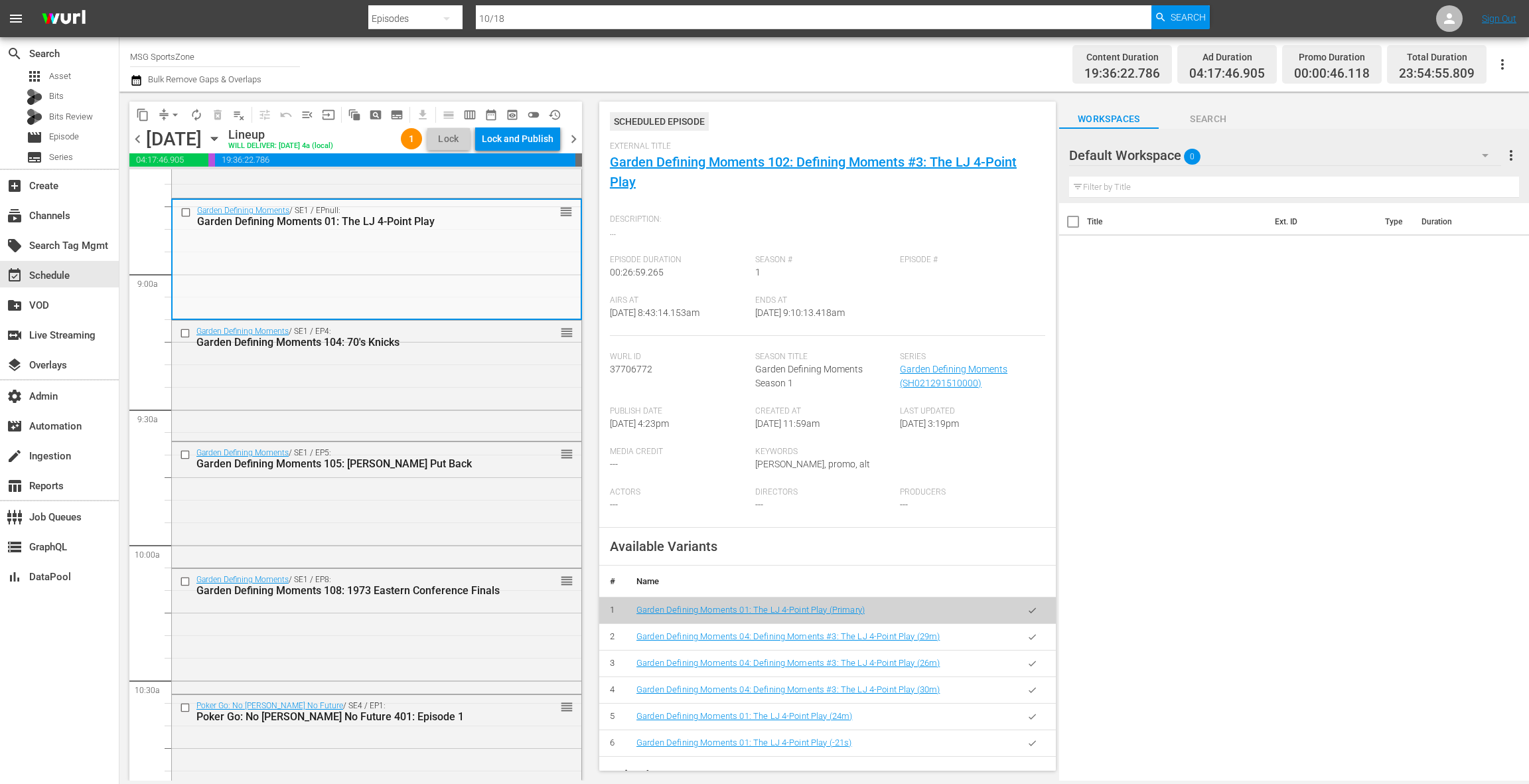
scroll to position [0, 0]
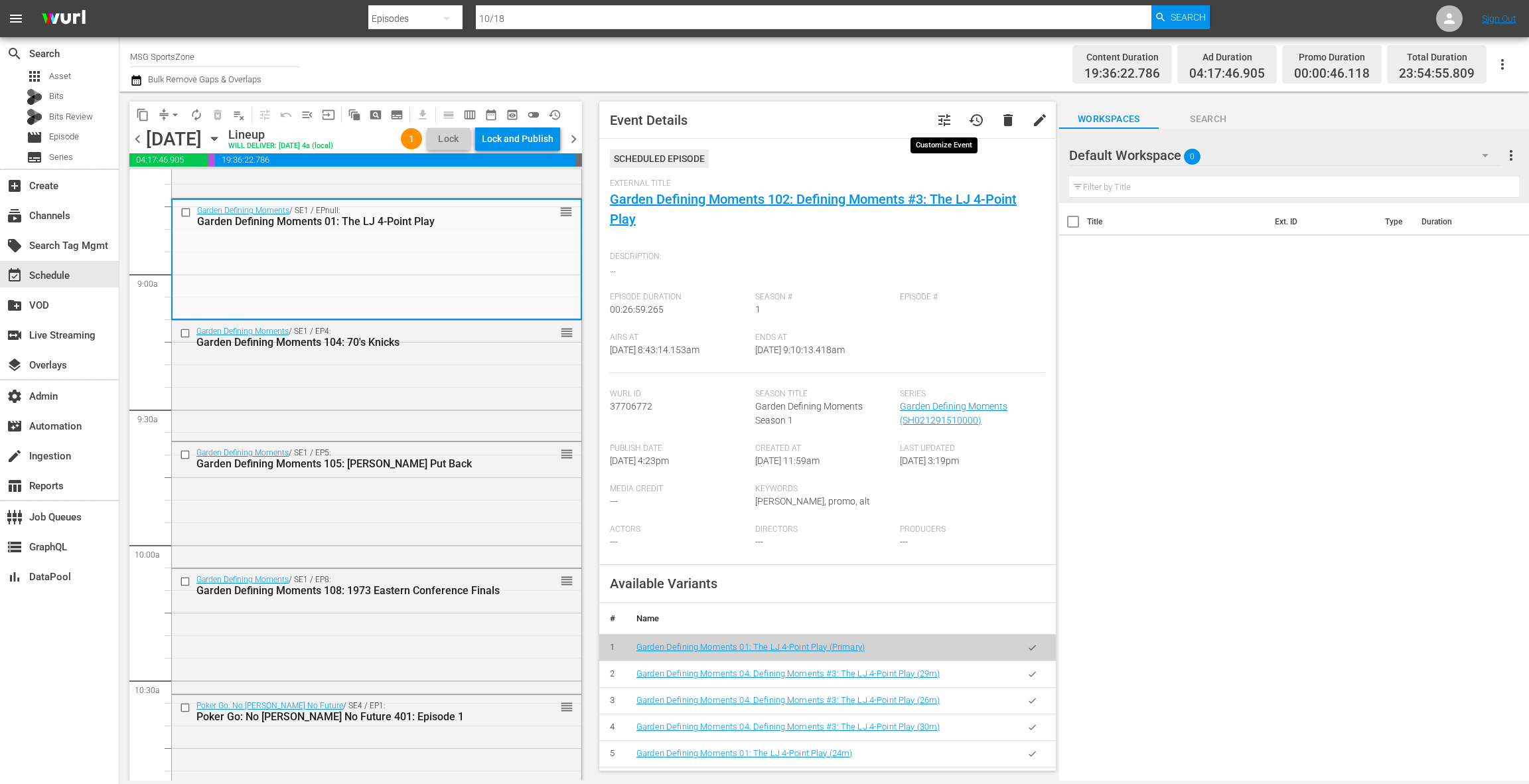
click at [946, 126] on span "tune" at bounding box center [945, 120] width 16 height 16
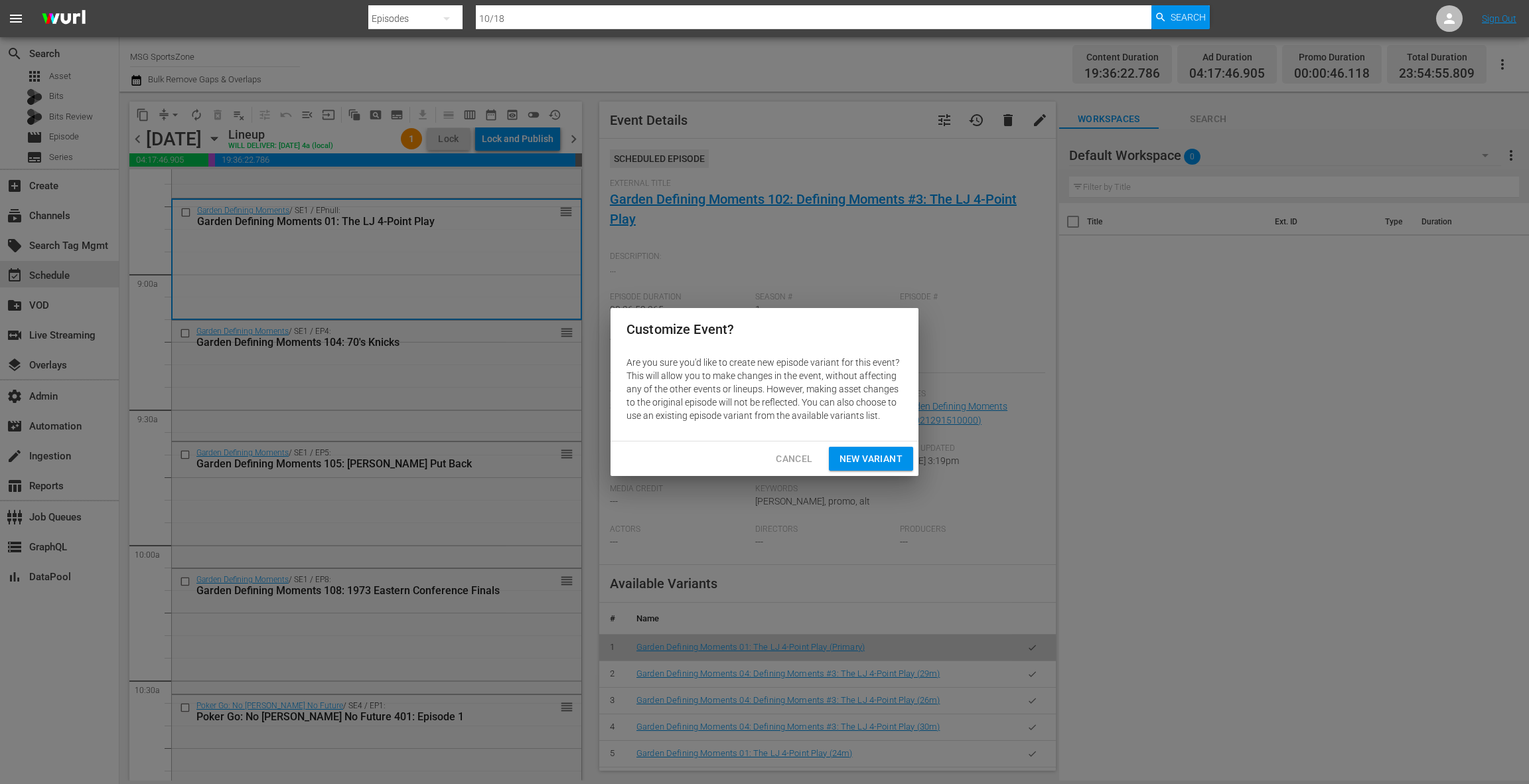
click at [866, 460] on span "New Variant" at bounding box center [870, 459] width 63 height 17
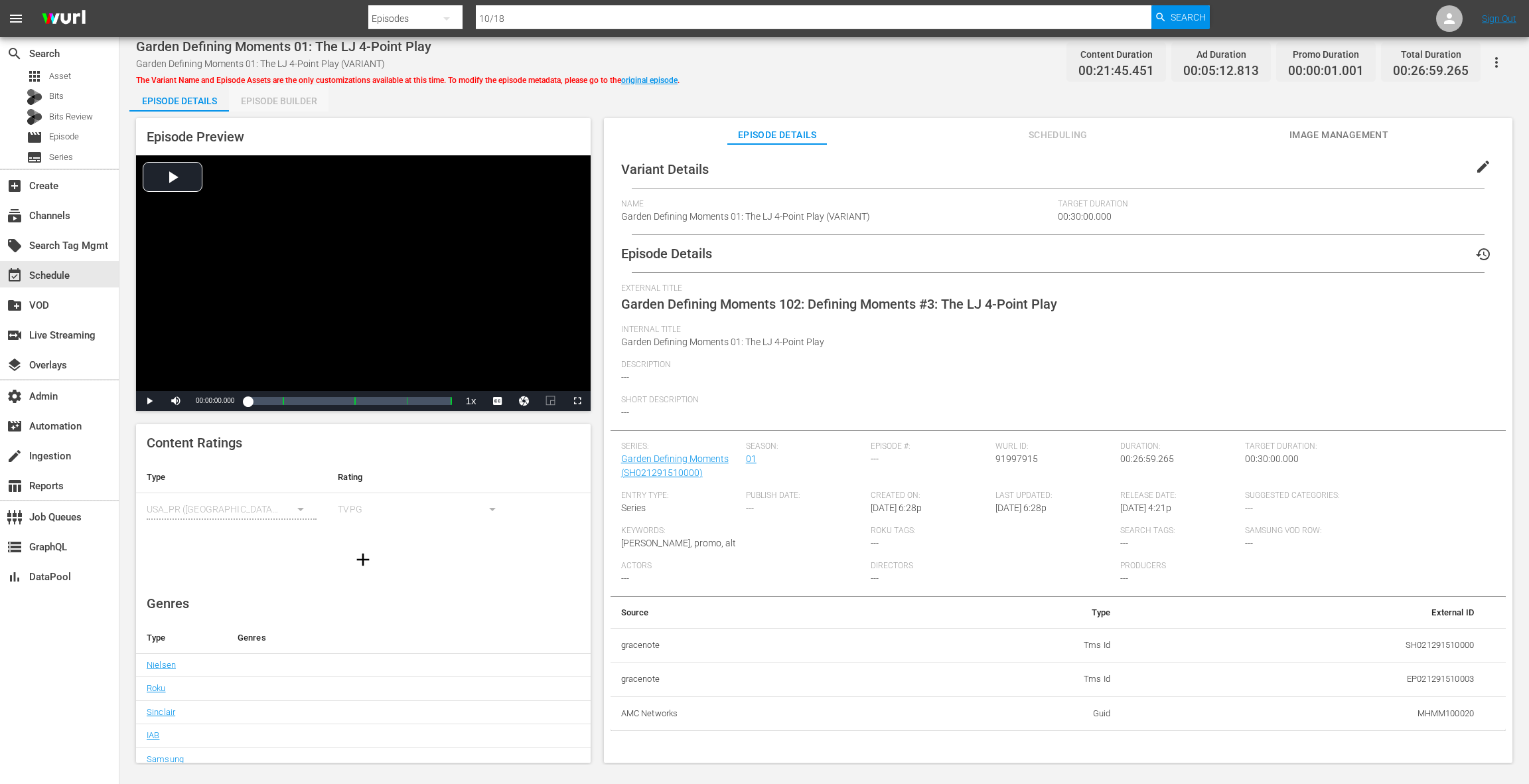
click at [299, 97] on div "Episode Builder" at bounding box center [278, 101] width 100 height 32
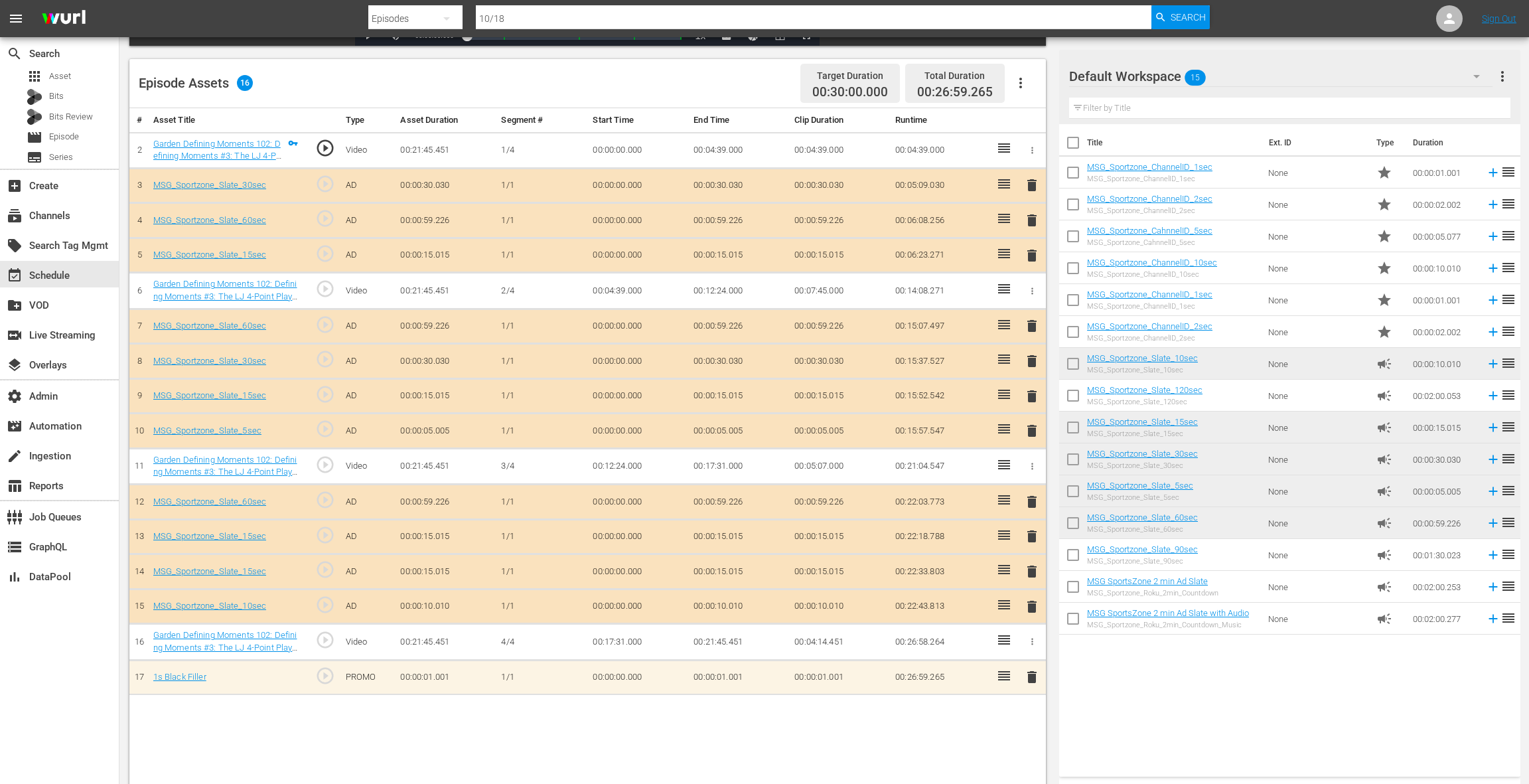
scroll to position [345, 0]
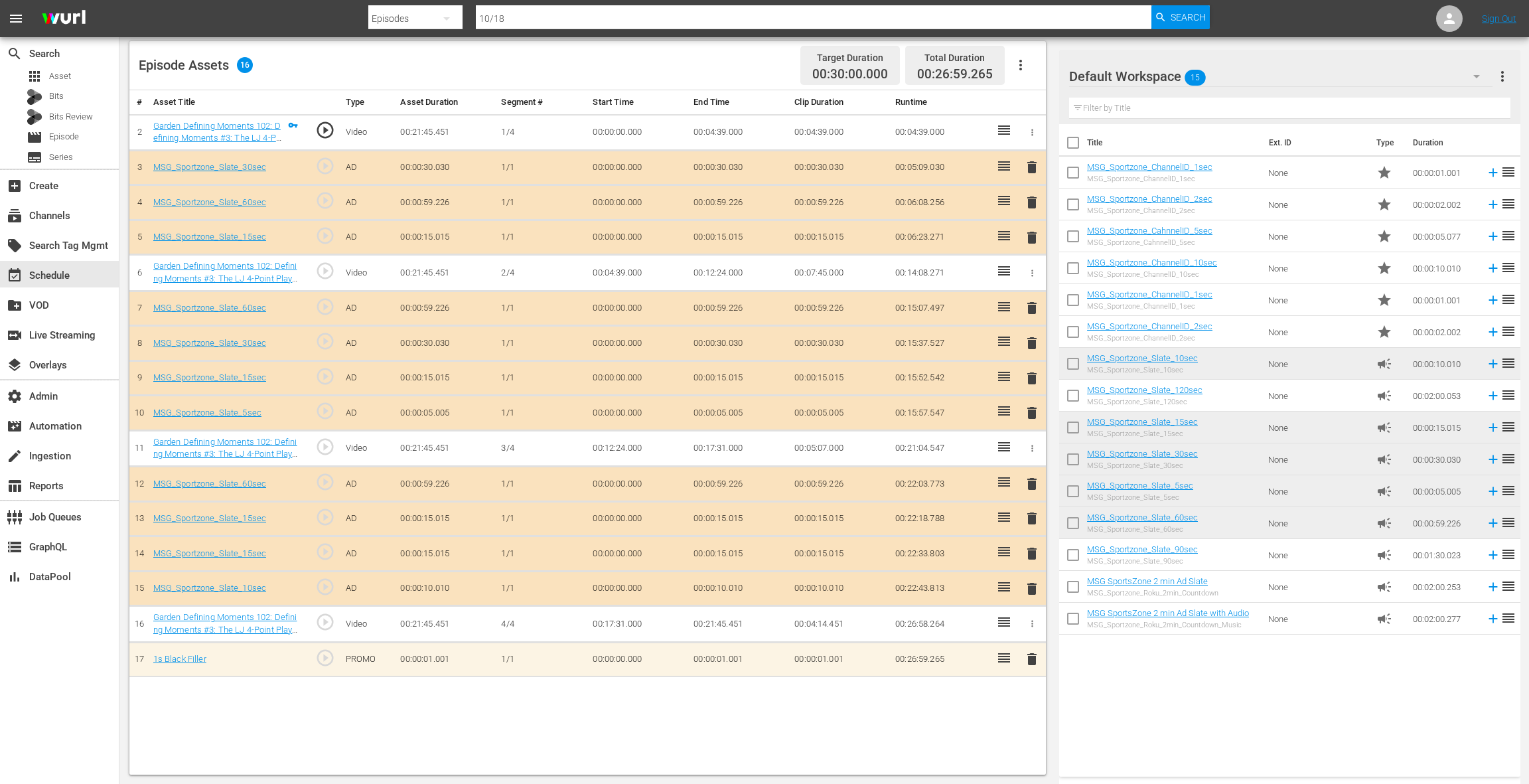
click at [1034, 582] on span "delete" at bounding box center [1032, 589] width 16 height 16
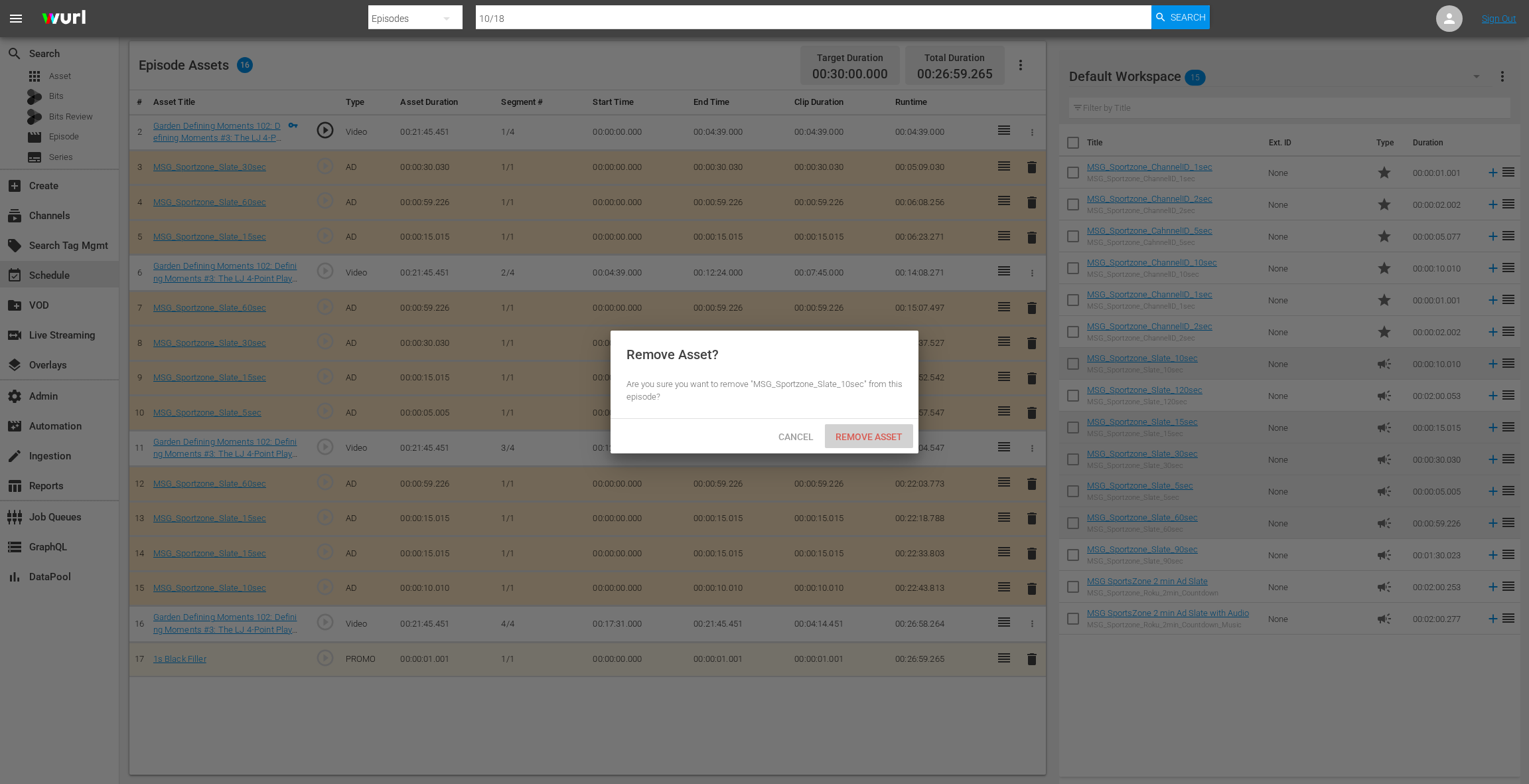
click at [863, 428] on div "Remove Asset" at bounding box center [869, 436] width 88 height 25
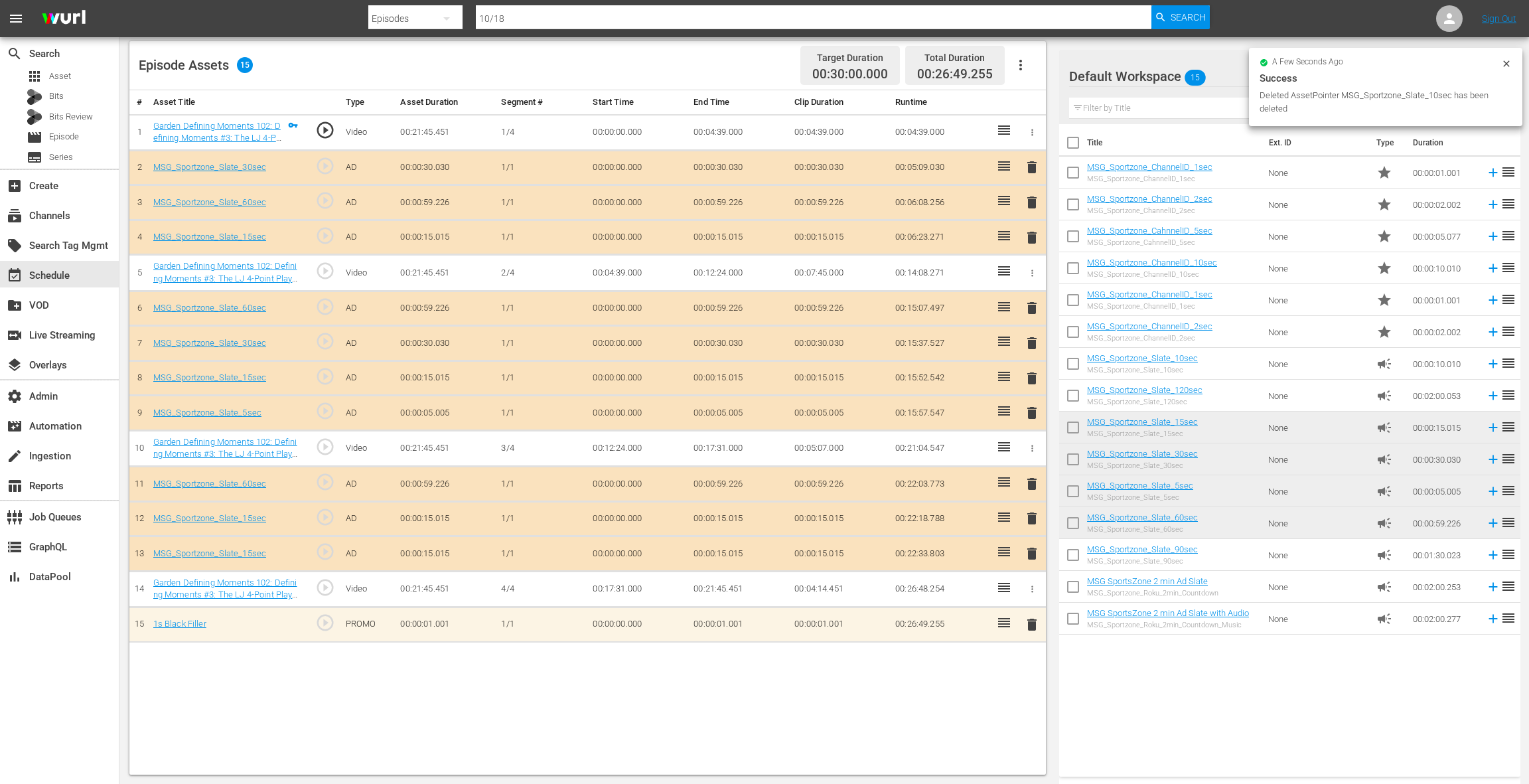
click at [1029, 407] on span "delete" at bounding box center [1032, 413] width 16 height 16
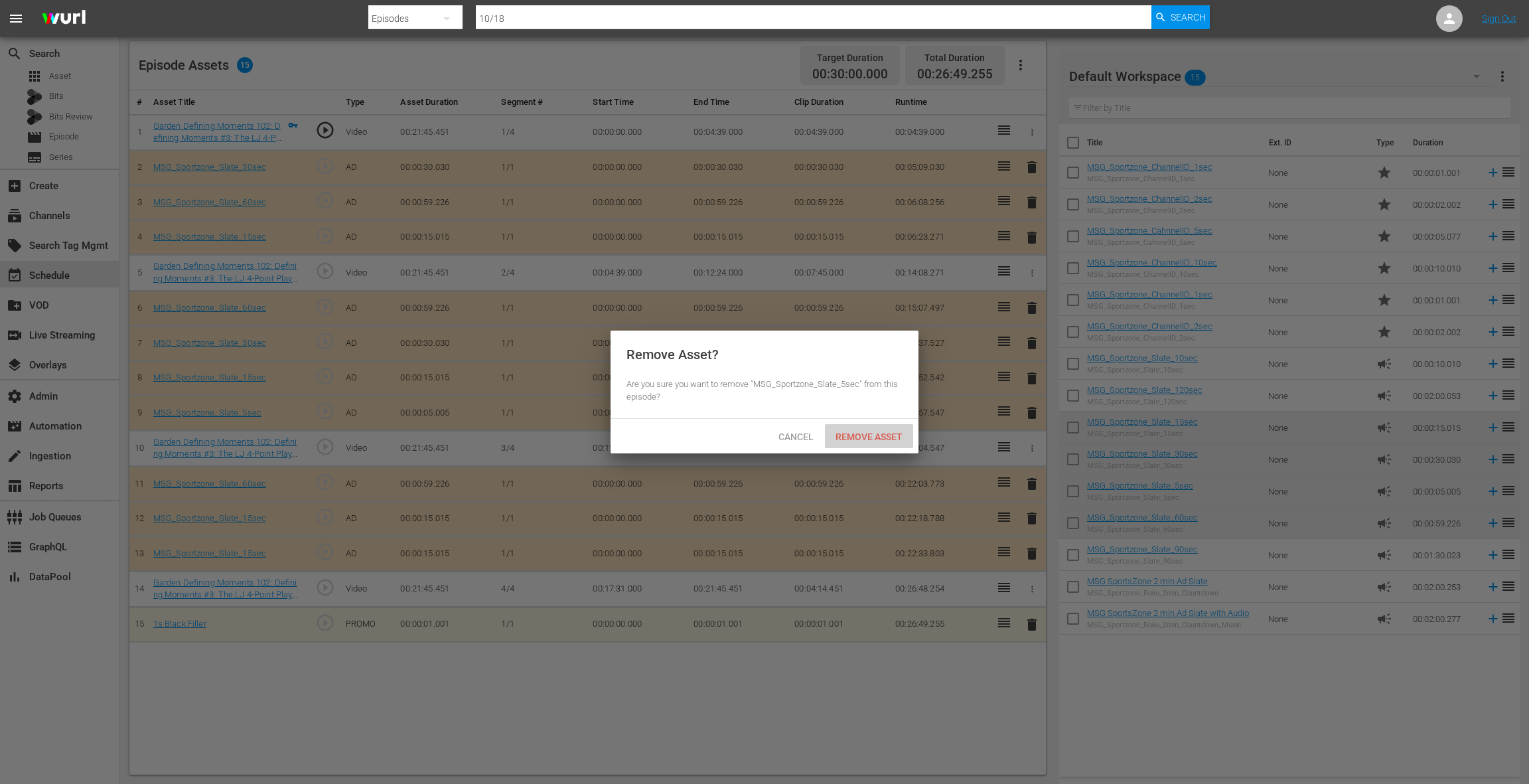
click at [891, 433] on span "Remove Asset" at bounding box center [869, 436] width 88 height 10
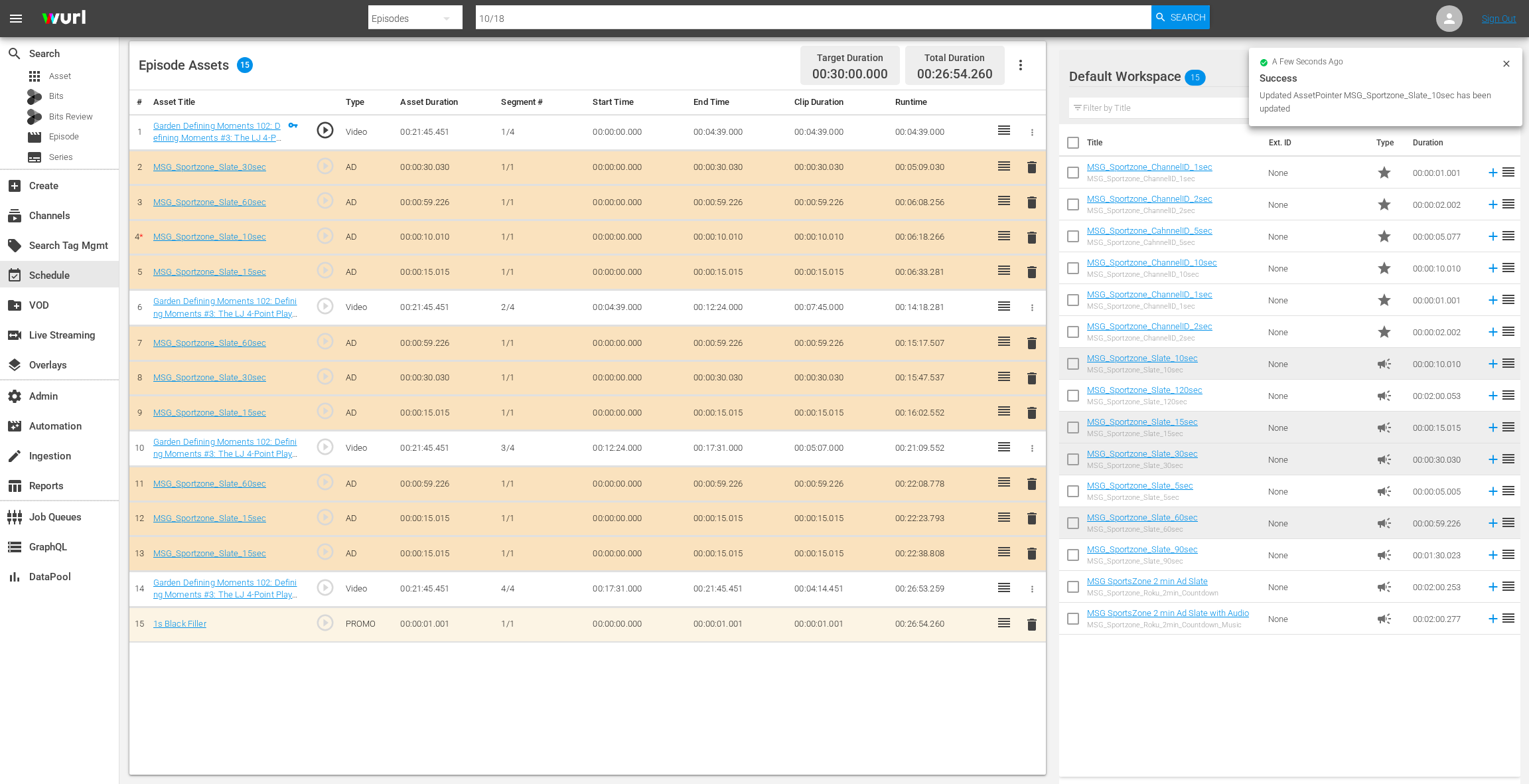
click at [1032, 272] on span "delete" at bounding box center [1032, 272] width 16 height 16
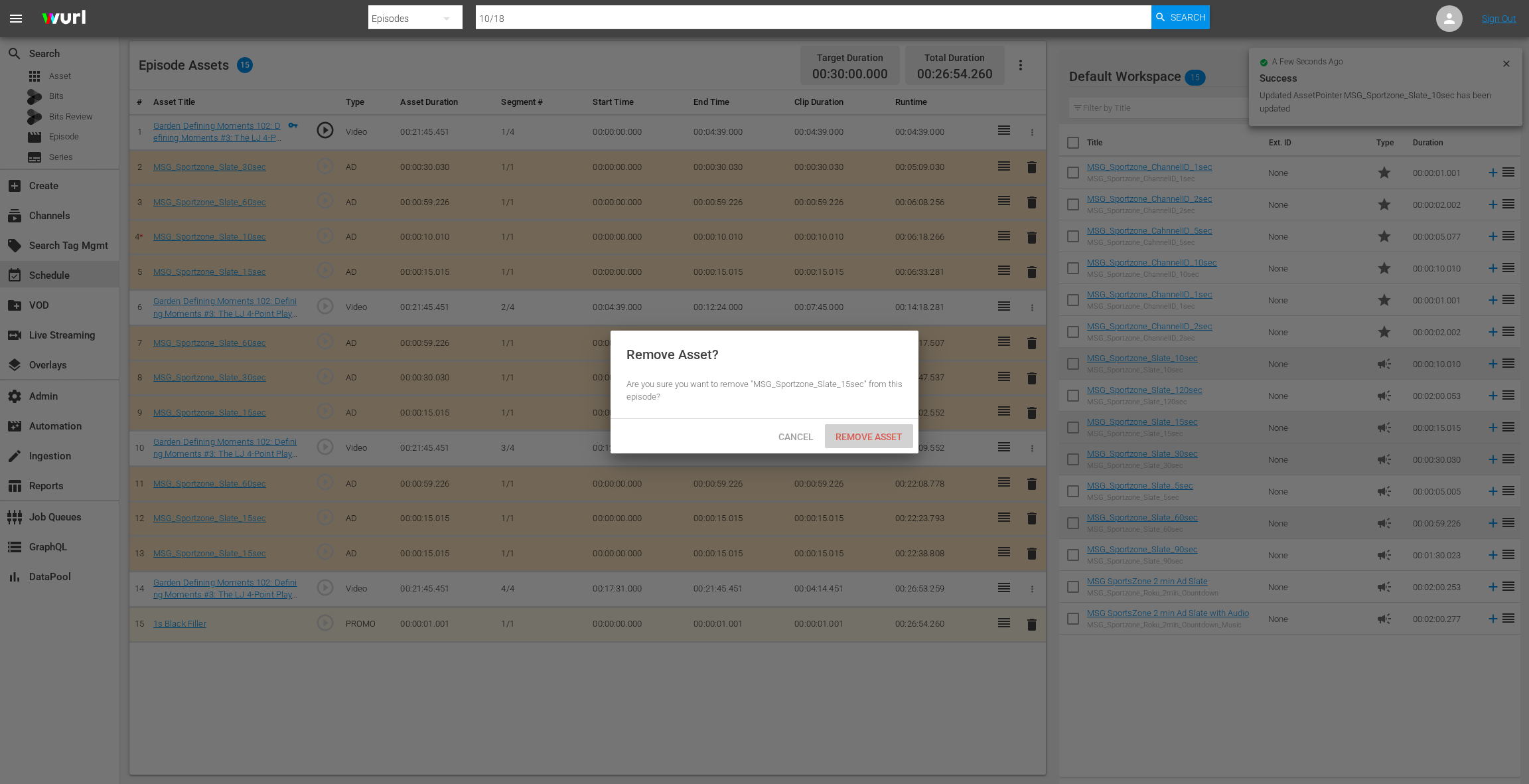
click at [884, 432] on span "Remove Asset" at bounding box center [869, 436] width 88 height 10
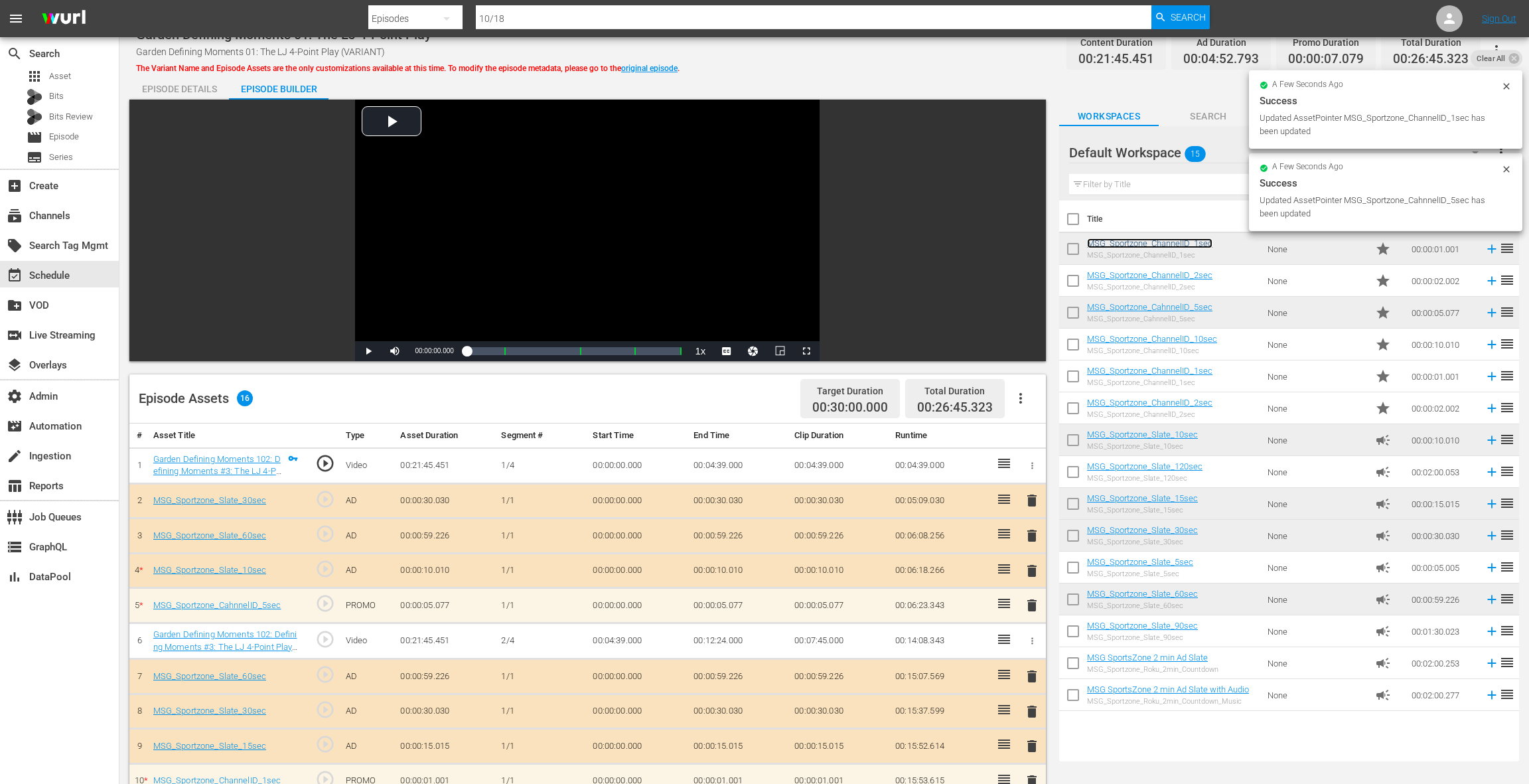
scroll to position [0, 0]
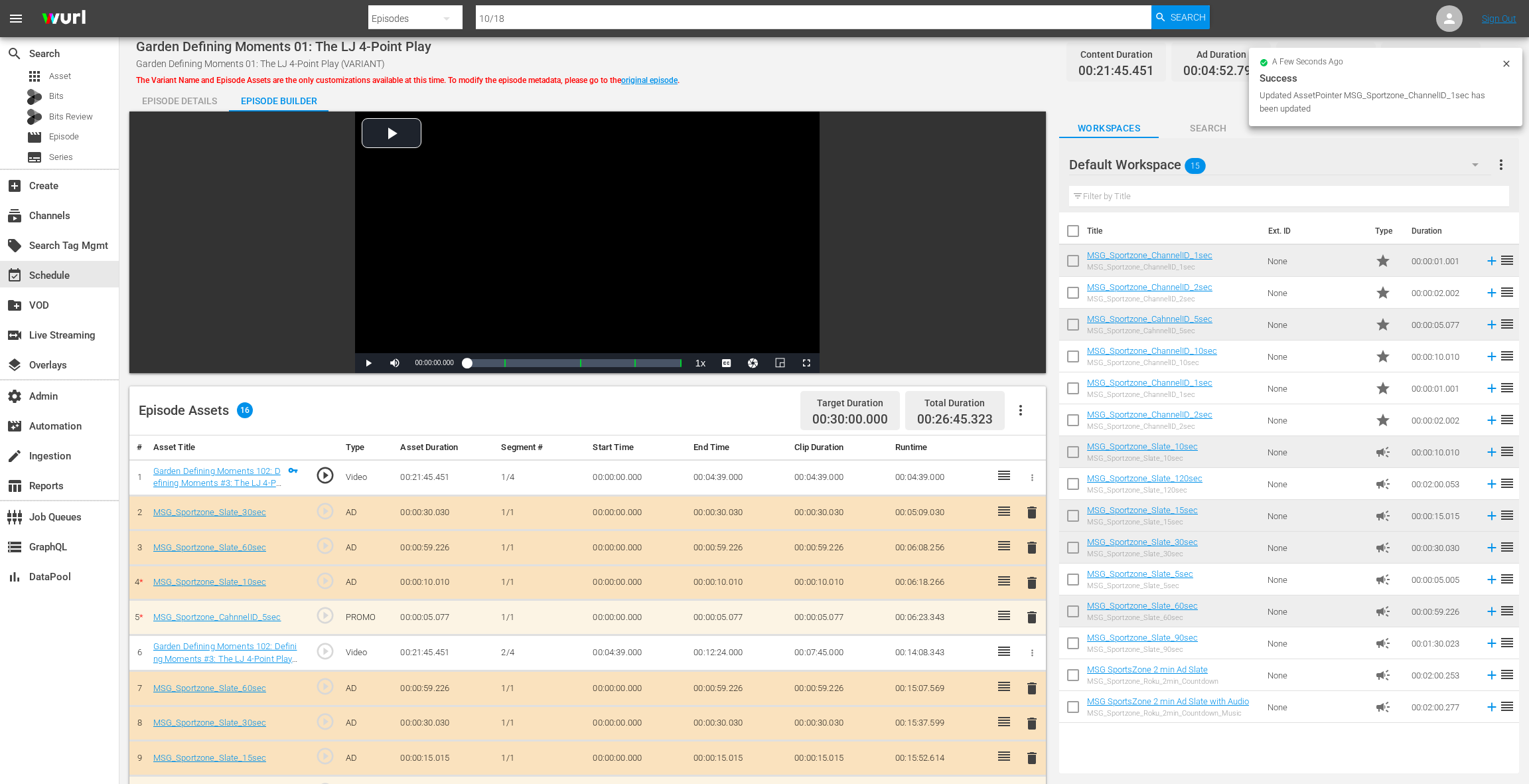
click at [197, 98] on div "Episode Details" at bounding box center [179, 101] width 100 height 32
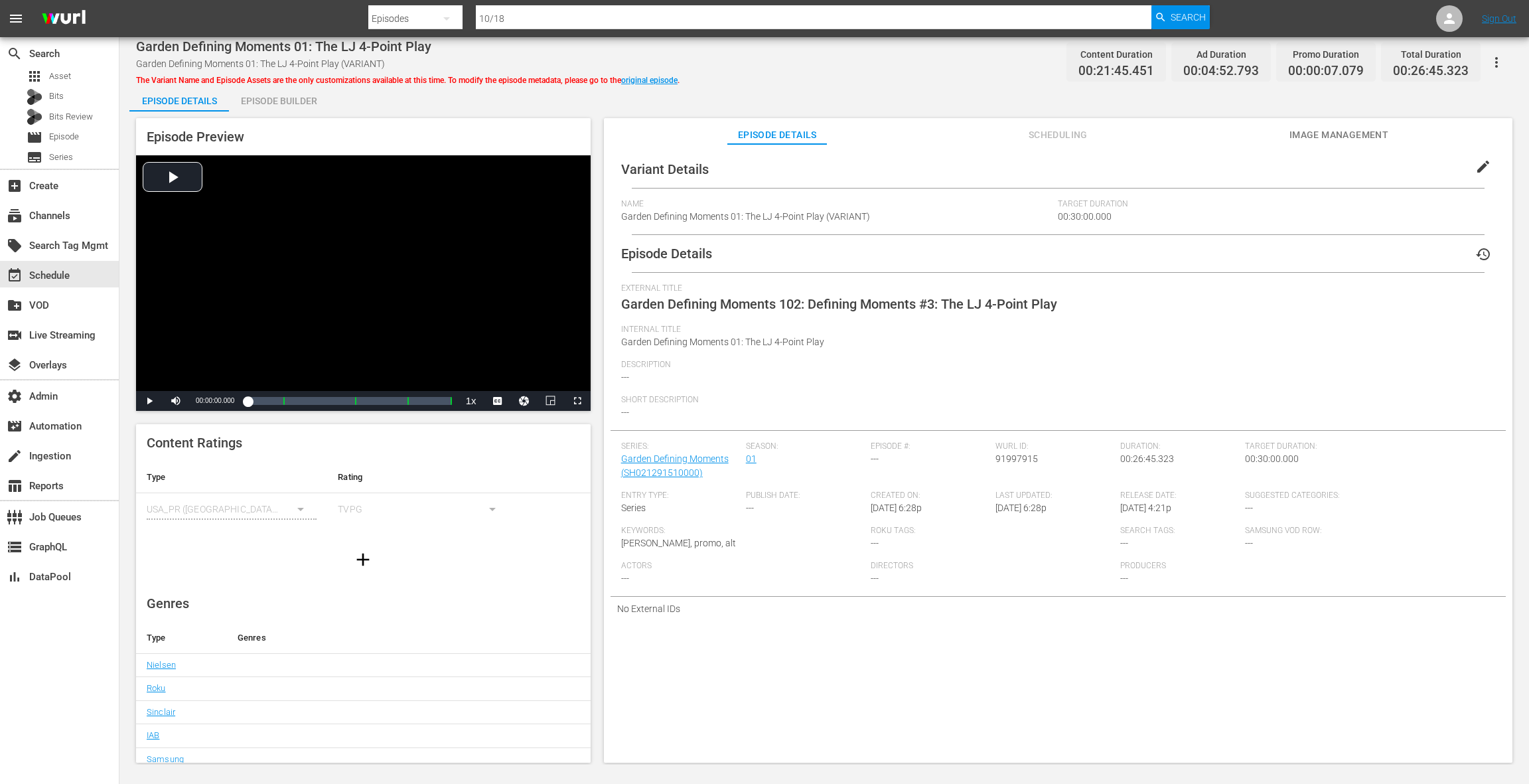
drag, startPoint x: 1471, startPoint y: 165, endPoint x: 1364, endPoint y: 185, distance: 108.9
click at [1475, 165] on span "edit" at bounding box center [1483, 166] width 16 height 16
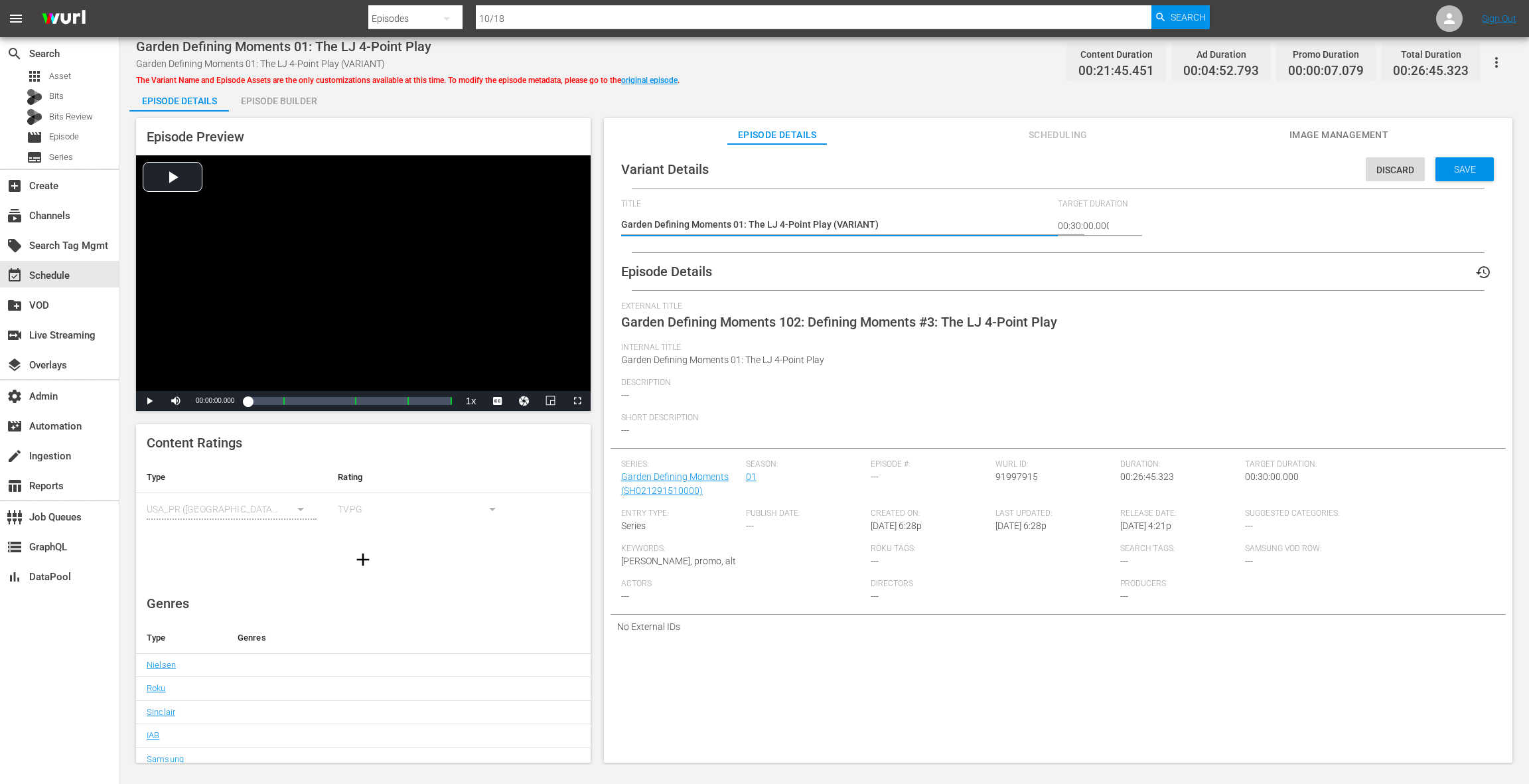
click at [854, 223] on textarea "Garden Defining Moments 01: The LJ 4-Point Play (VARIANT)" at bounding box center [836, 225] width 431 height 16
click at [855, 223] on textarea "Garden Defining Moments 01: The LJ 4-Point Play (VARIANT)" at bounding box center [836, 225] width 431 height 16
type textarea "Garden Defining Moments 01: The LJ 4-Point Play (-)"
type textarea "Garden Defining Moments 01: The LJ 4-Point Play (-1)"
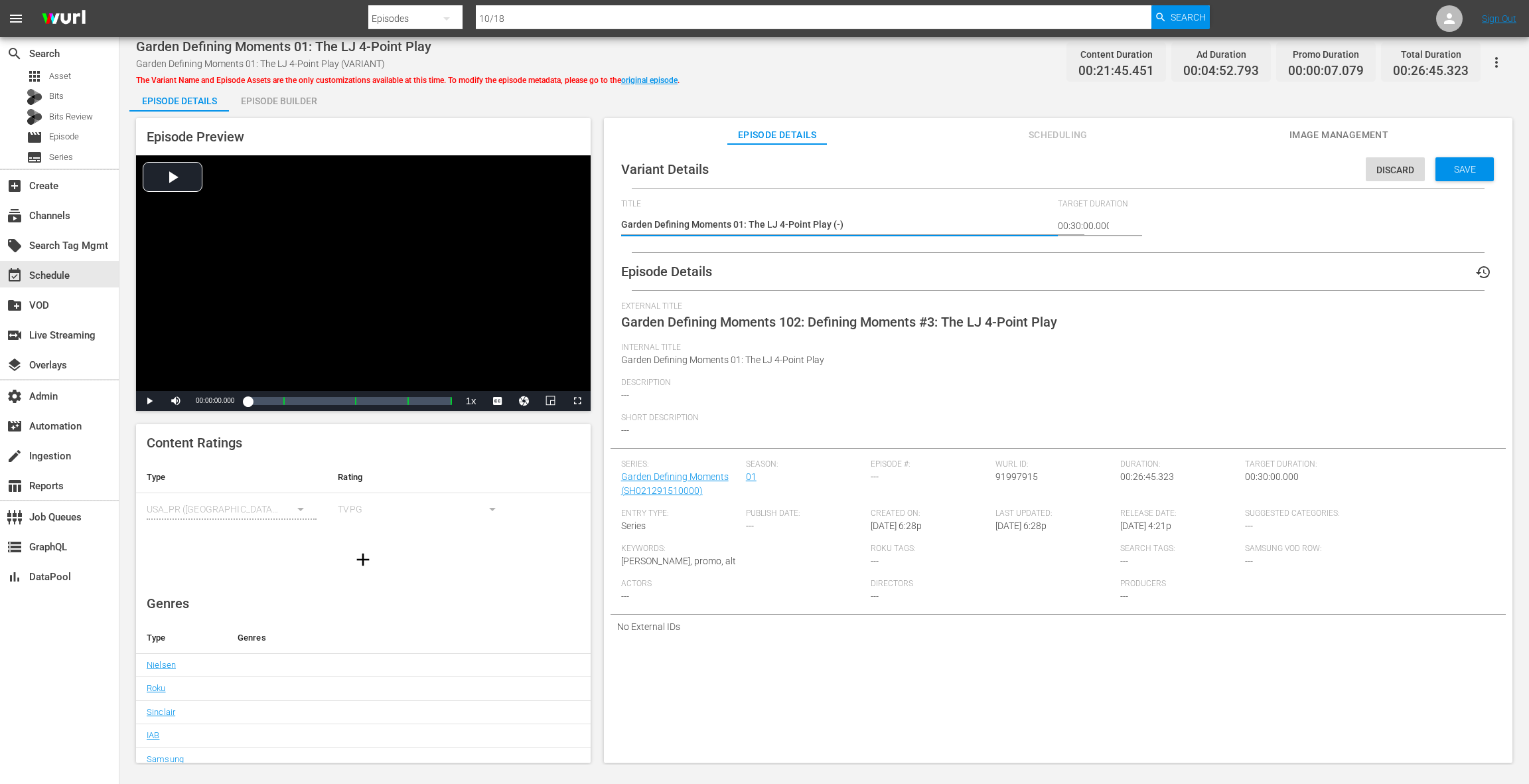
type textarea "Garden Defining Moments 01: The LJ 4-Point Play (-1)"
type textarea "Garden Defining Moments 01: The LJ 4-Point Play (-14)"
type textarea "Garden Defining Moments 01: The LJ 4-Point Play (-14s)"
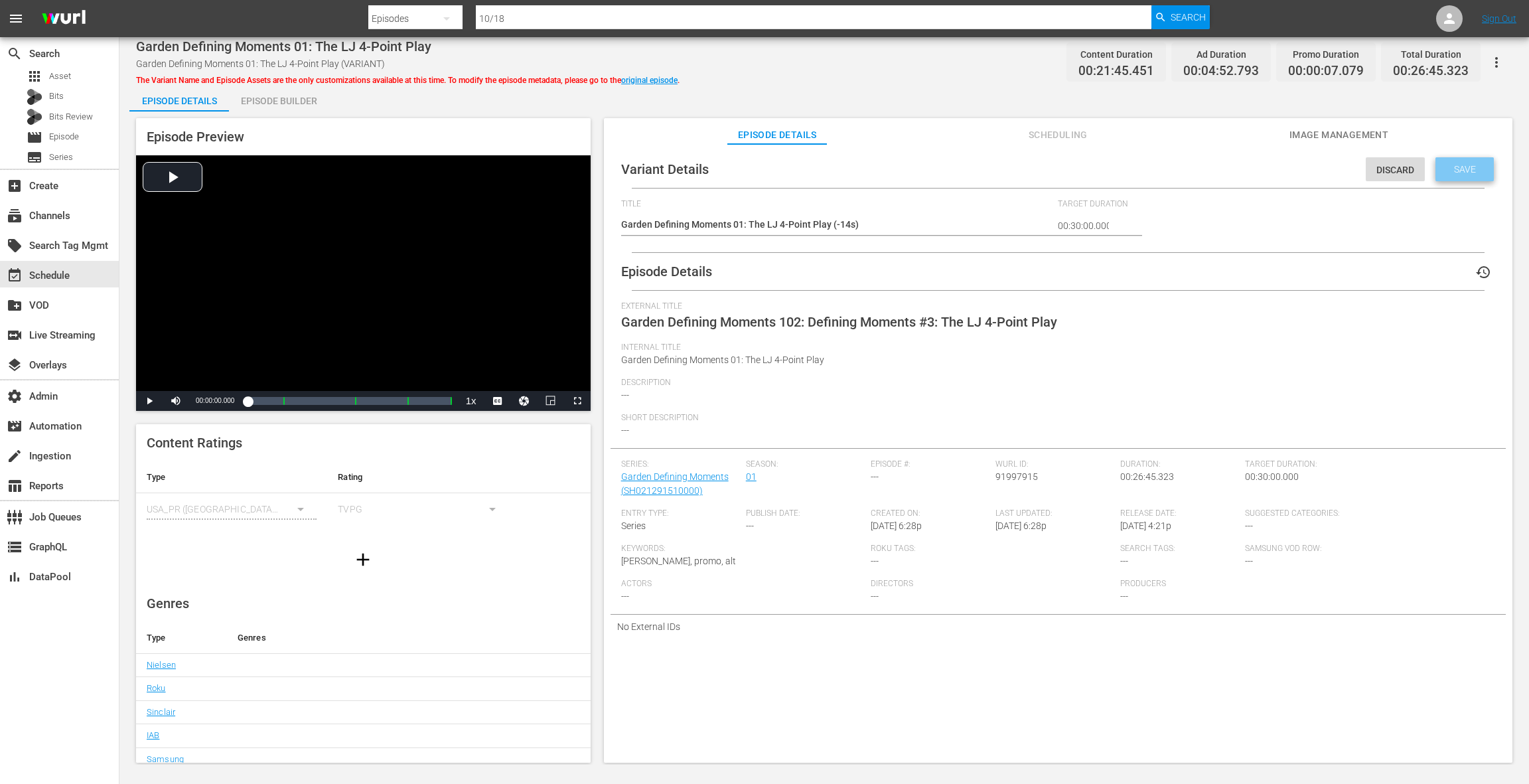
drag, startPoint x: 1455, startPoint y: 178, endPoint x: 1152, endPoint y: 98, distance: 313.4
click at [1454, 177] on div "Save" at bounding box center [1464, 169] width 58 height 24
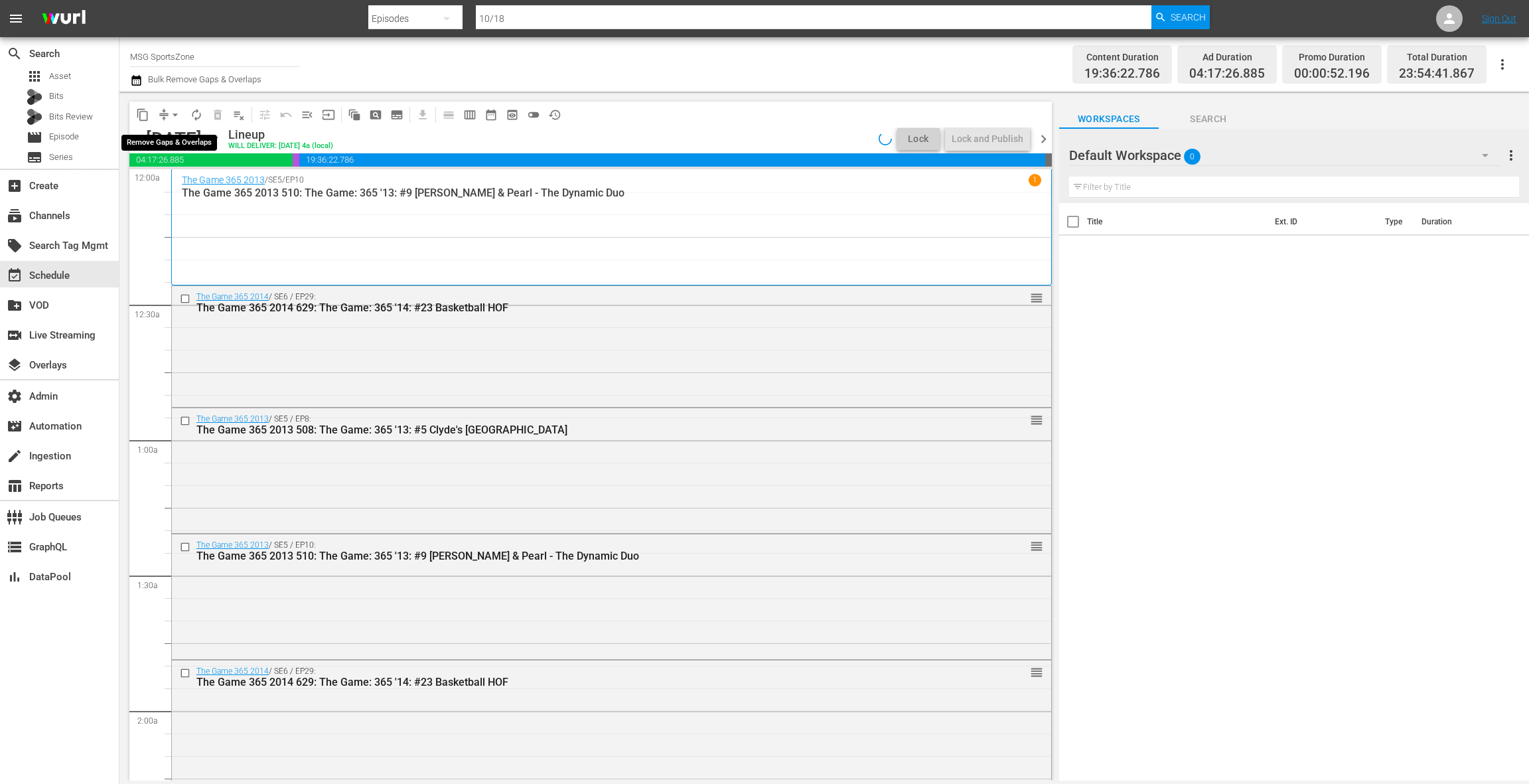
click at [174, 115] on span "arrow_drop_down" at bounding box center [175, 114] width 14 height 14
click at [197, 185] on li "Align to End of Previous Day" at bounding box center [176, 185] width 139 height 22
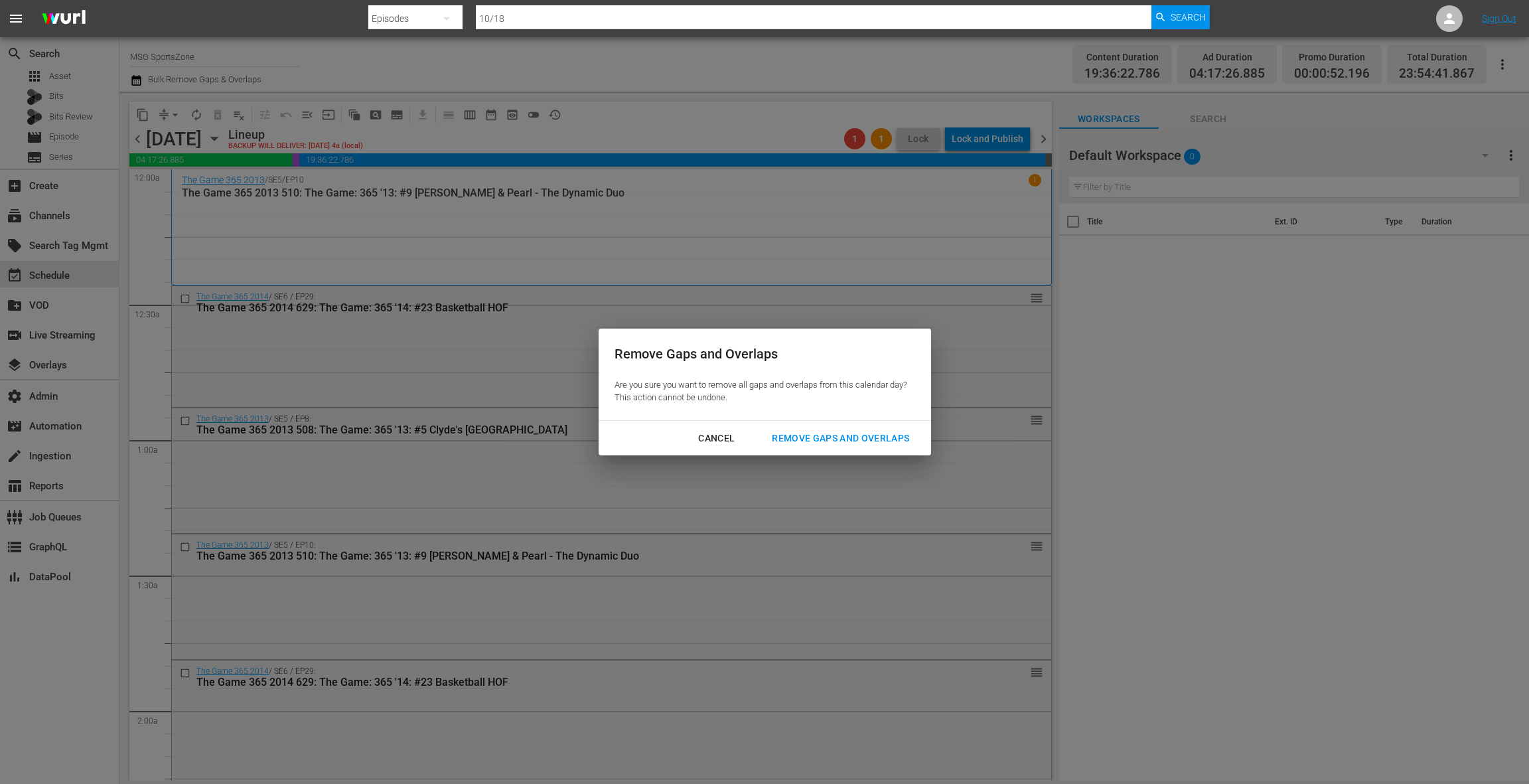
click at [822, 442] on div "Remove Gaps and Overlaps" at bounding box center [840, 438] width 158 height 17
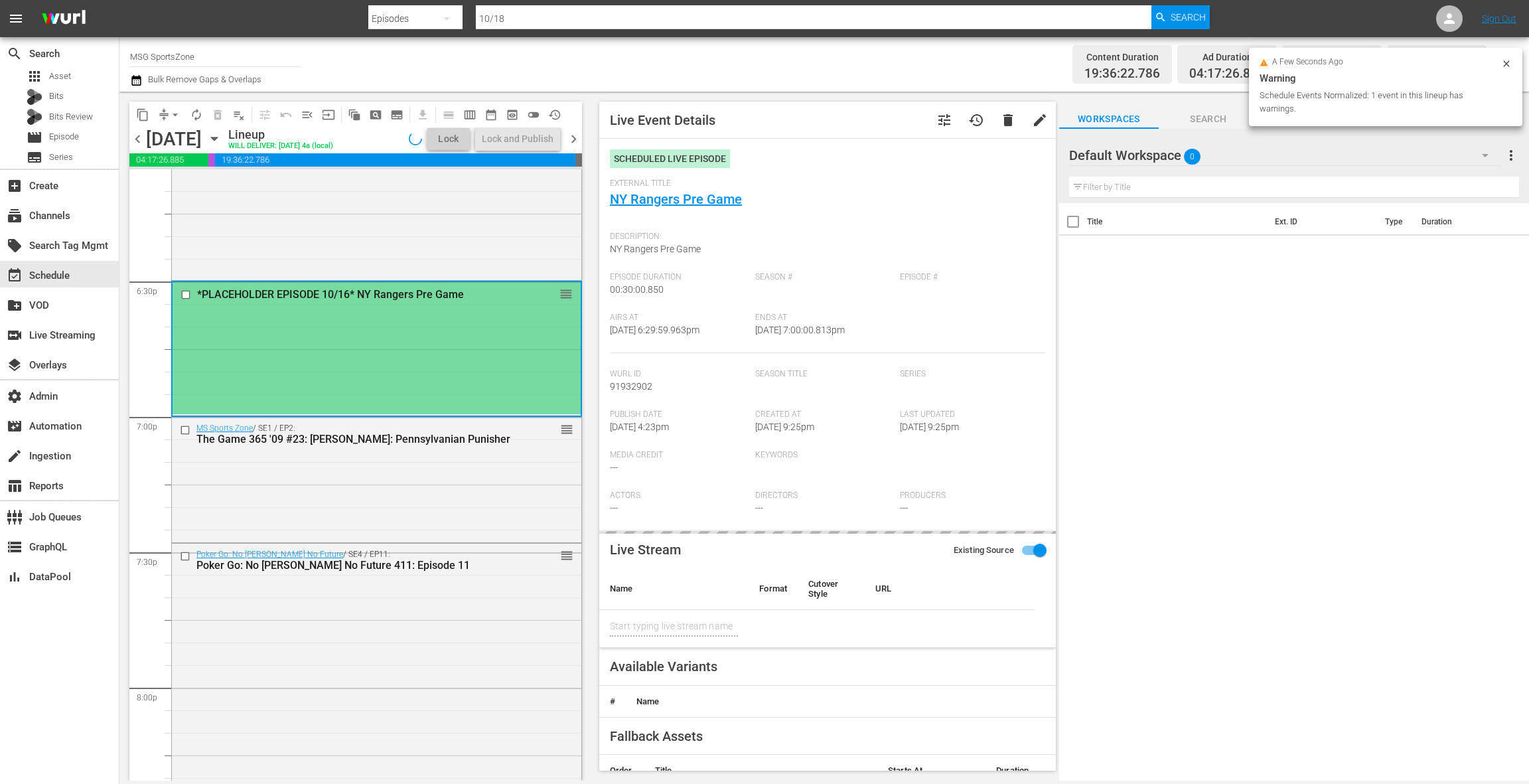
type input "NY Rangers Pre Game"
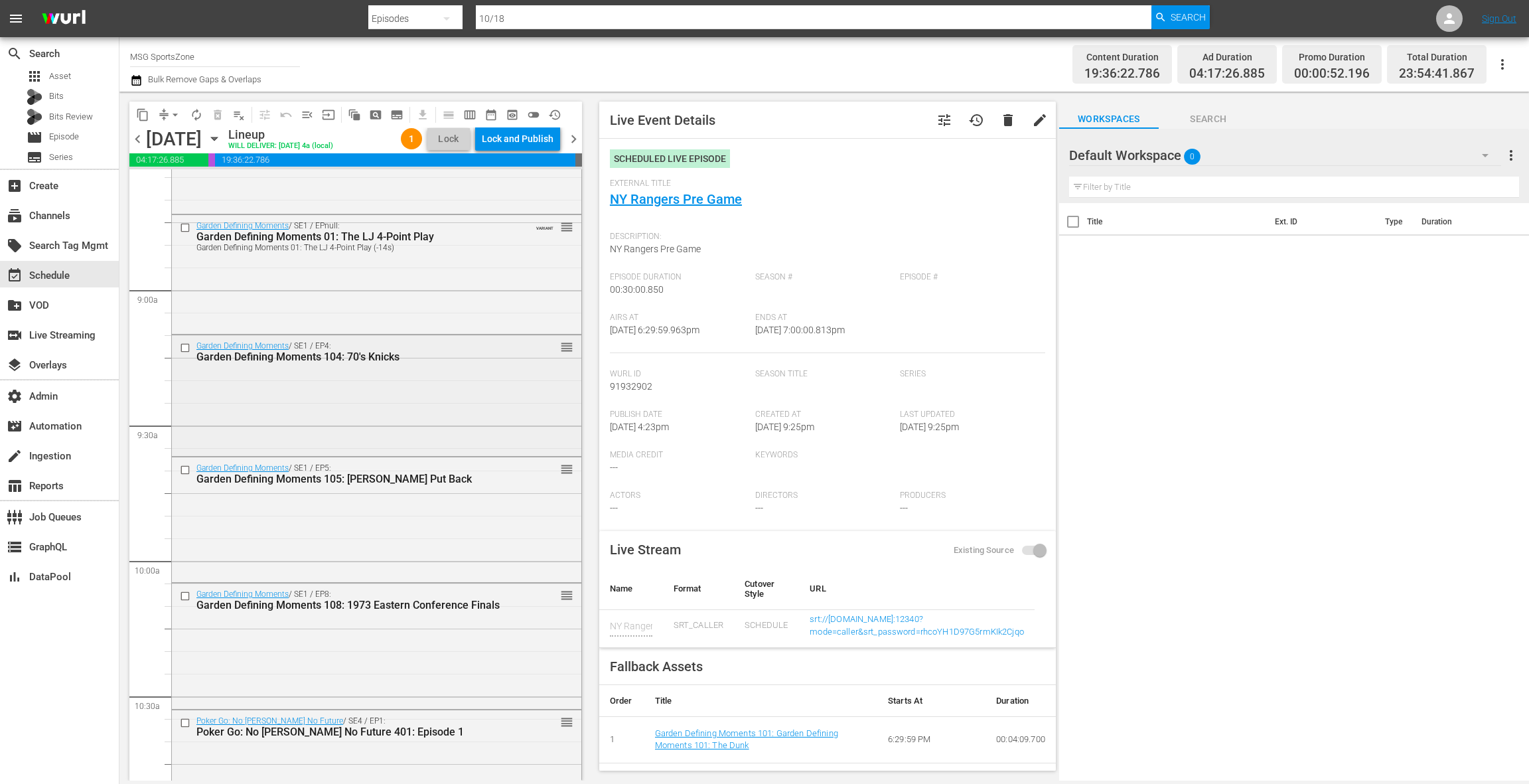
scroll to position [2282, 0]
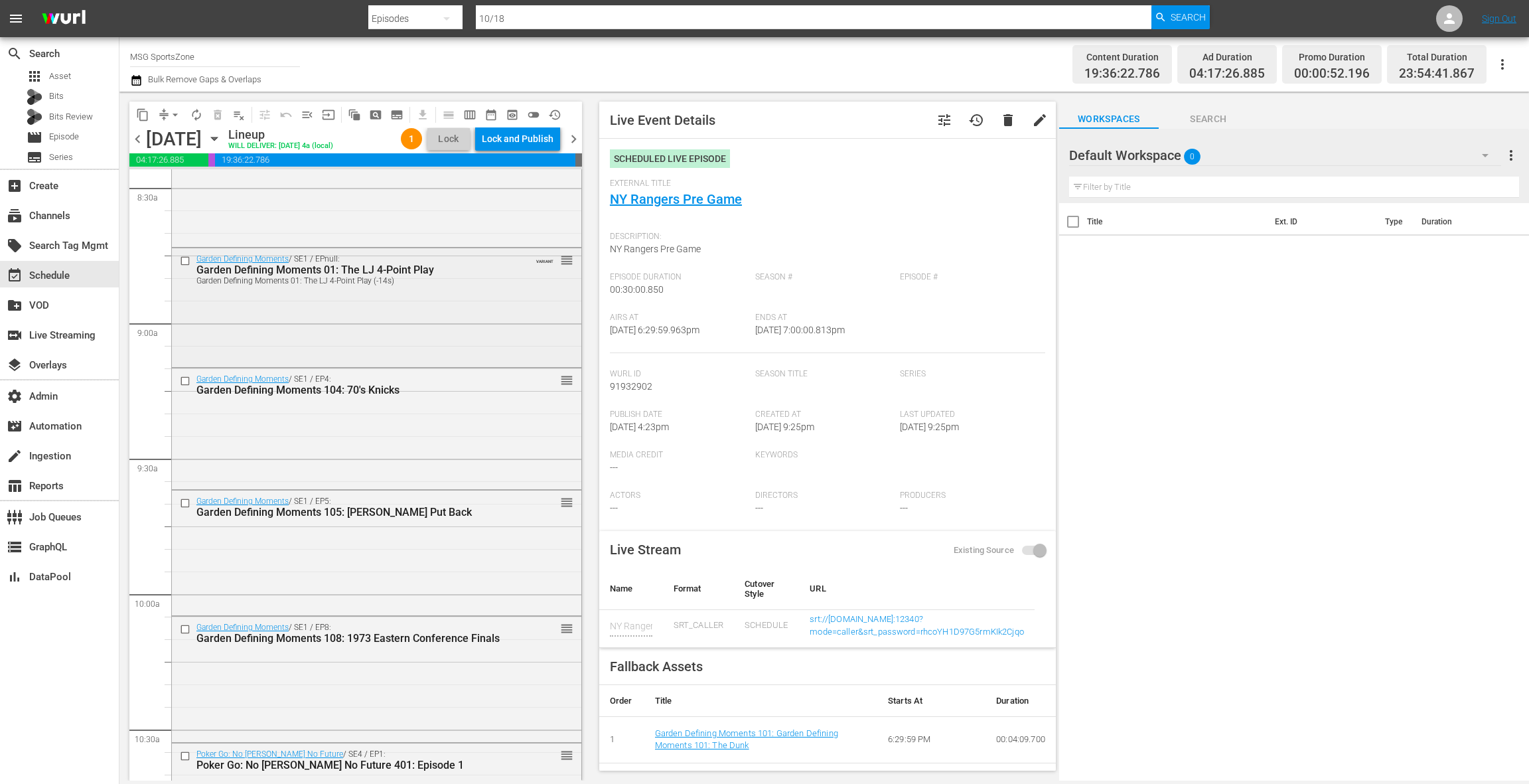
click at [478, 308] on div "Garden Defining Moments / SE1 / EPnull: Garden Defining Moments 01: The LJ 4-Po…" at bounding box center [376, 307] width 409 height 117
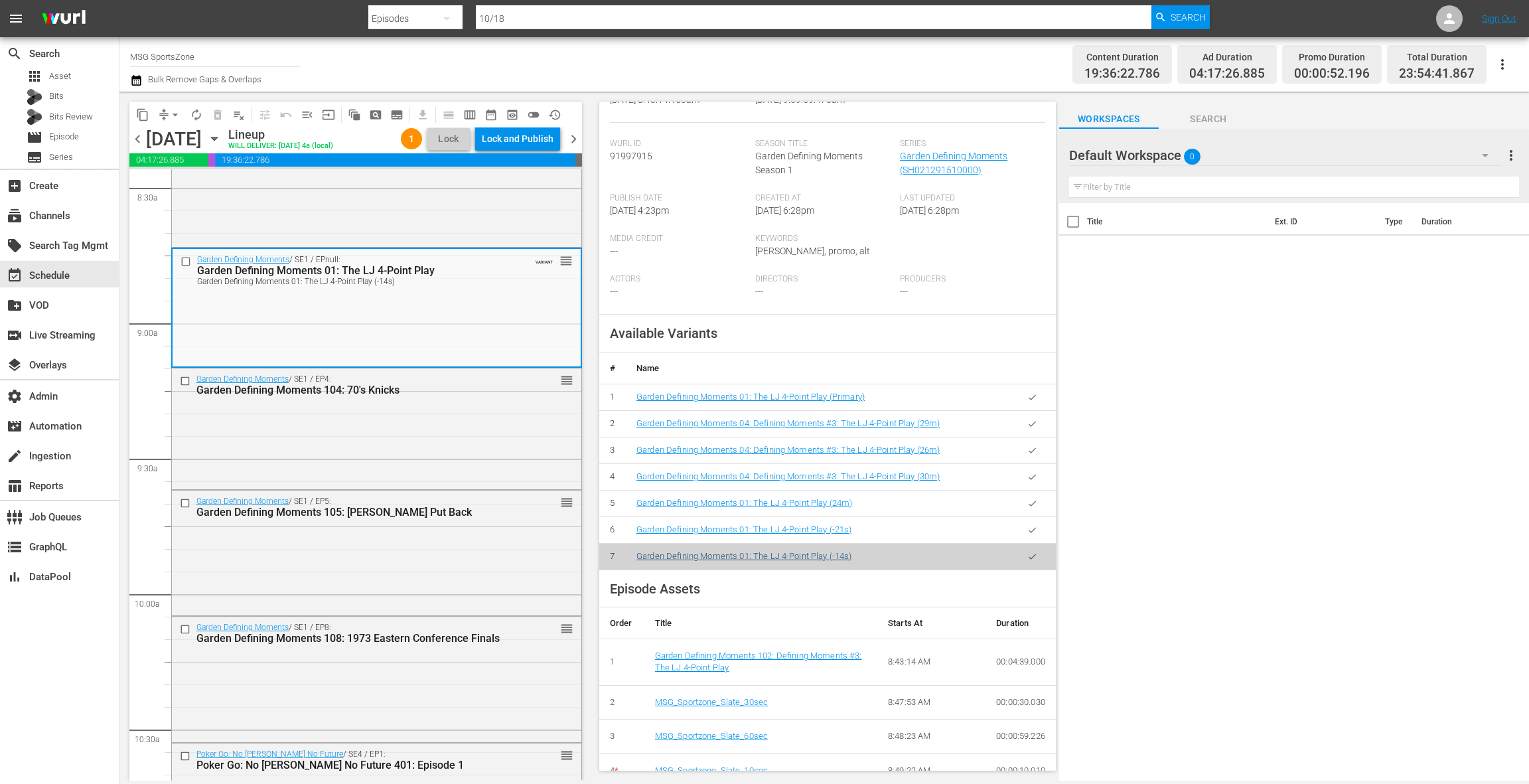
scroll to position [285, 0]
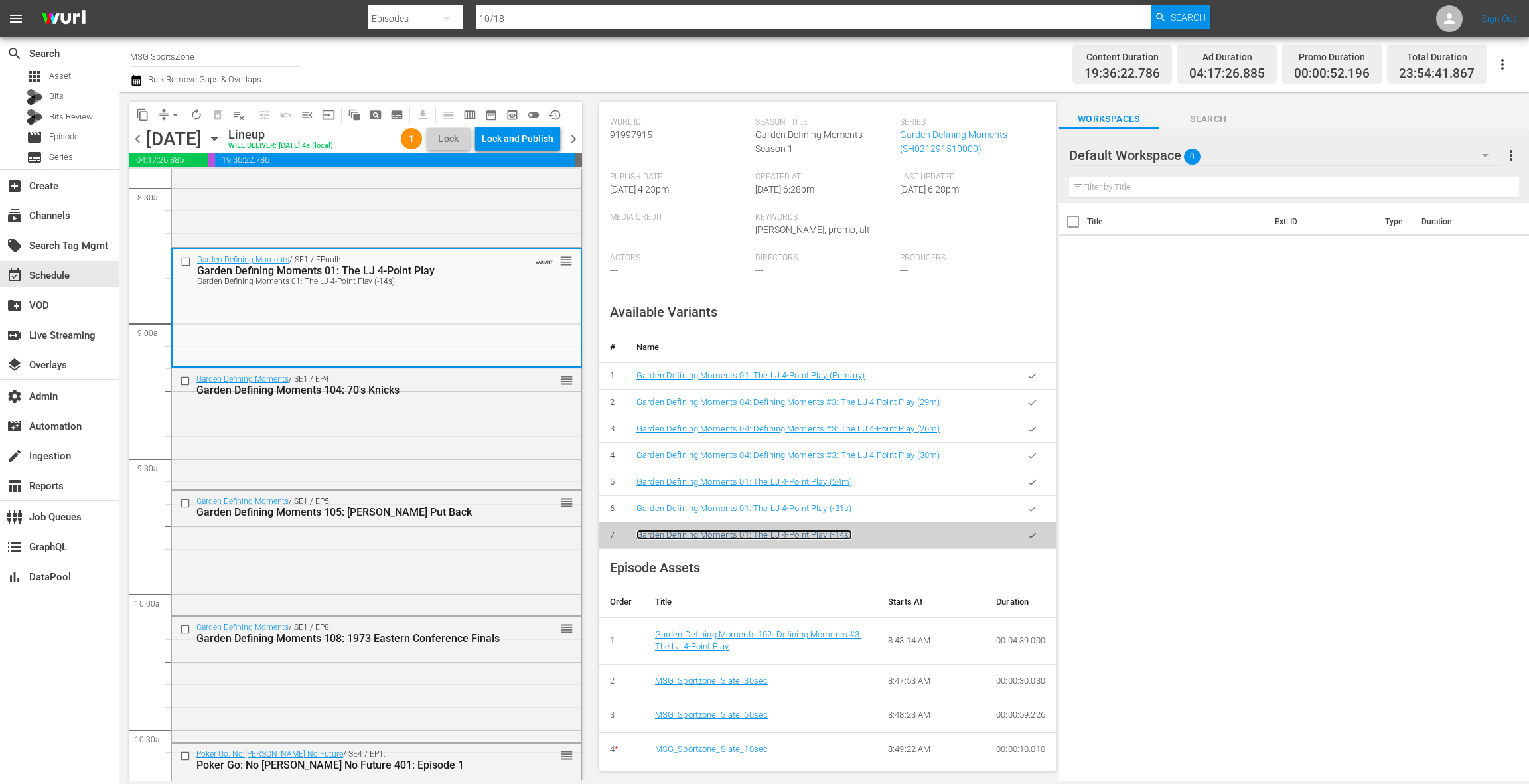
click at [785, 533] on link "Garden Defining Moments 01: The LJ 4-Point Play (-14s)" at bounding box center [744, 535] width 216 height 10
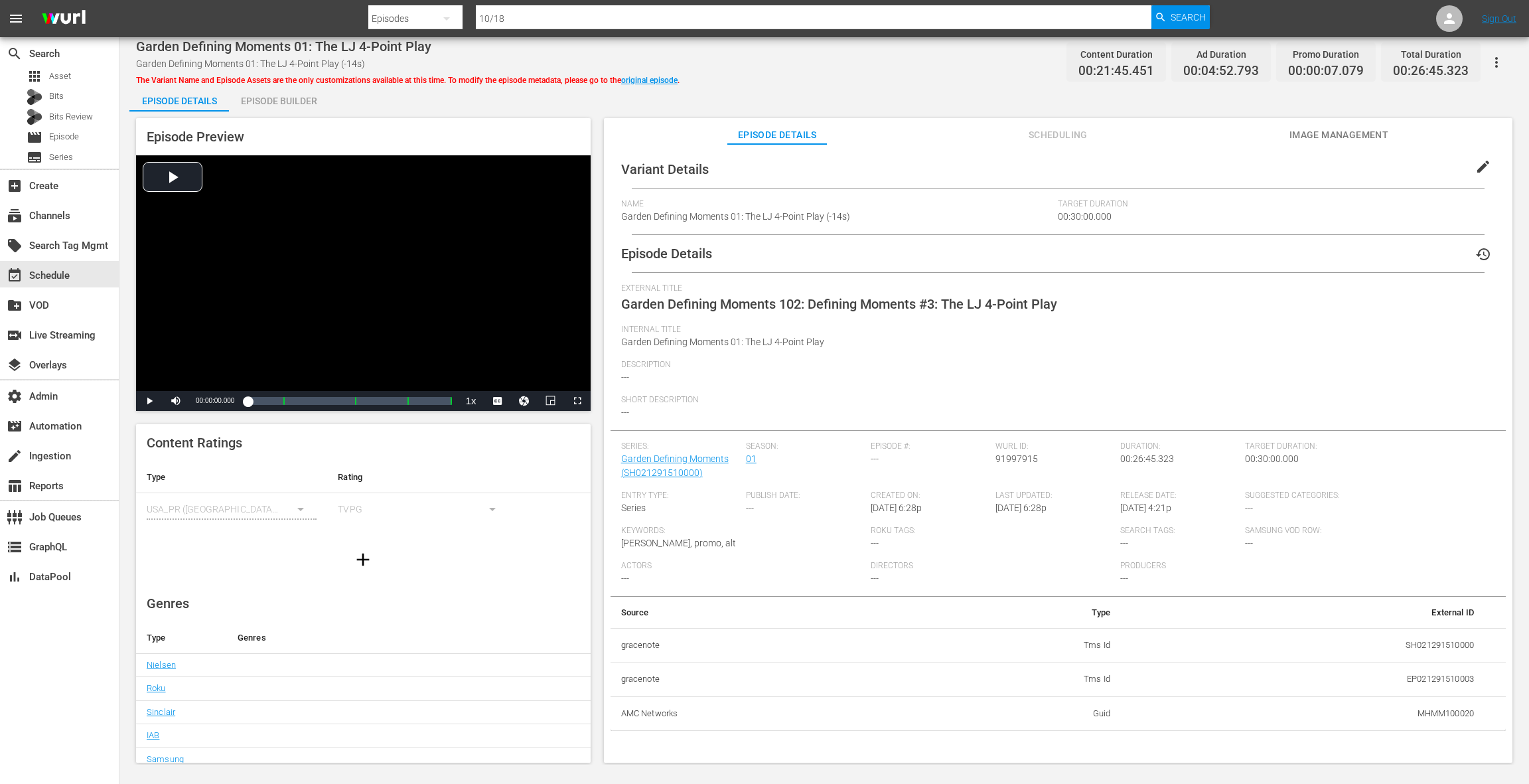
click at [299, 103] on div "Episode Builder" at bounding box center [278, 101] width 100 height 32
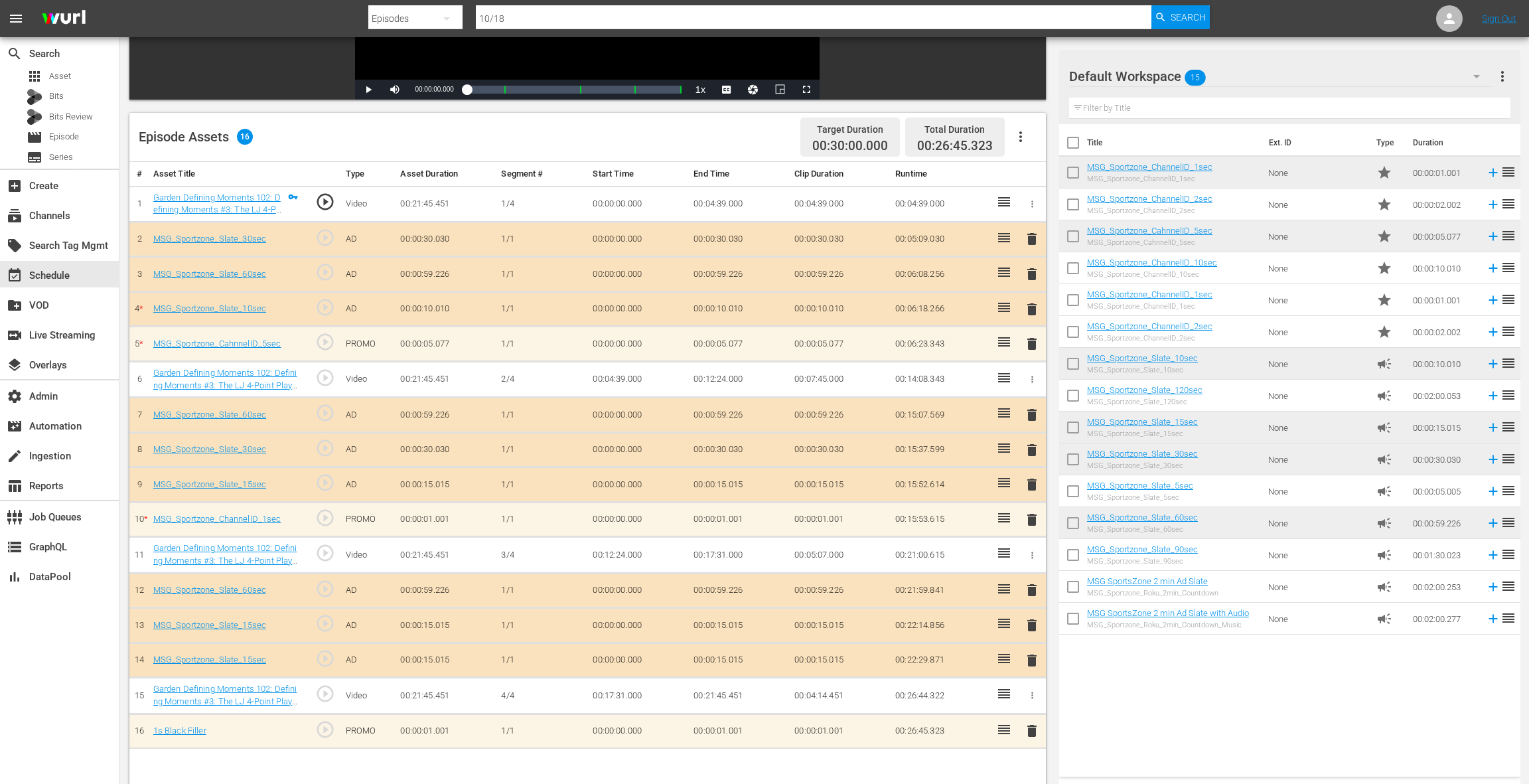
scroll to position [338, 0]
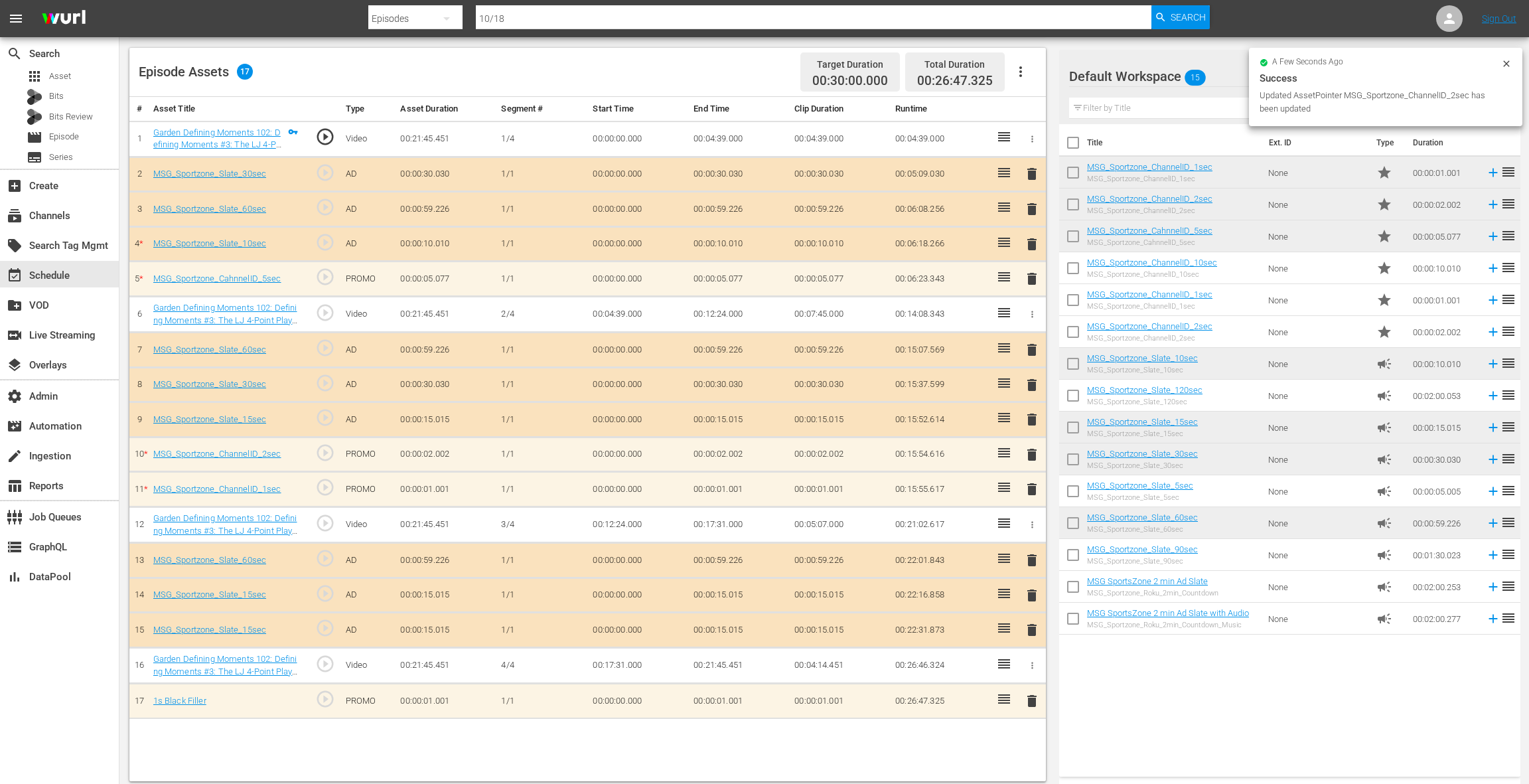
click at [1040, 489] on div "delete" at bounding box center [1031, 489] width 17 height 19
click at [1033, 488] on span "delete" at bounding box center [1032, 489] width 16 height 16
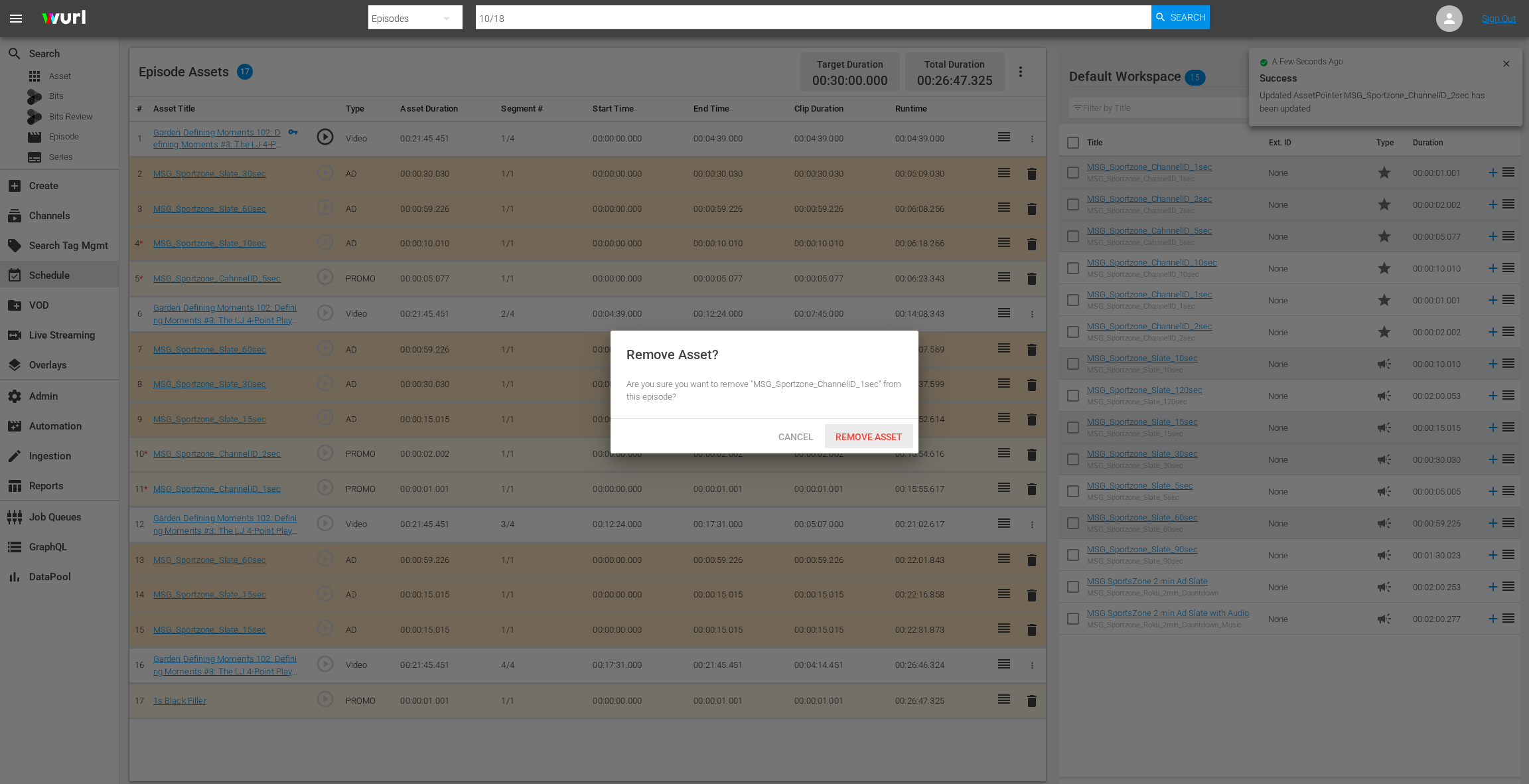
click at [867, 437] on span "Remove Asset" at bounding box center [869, 436] width 88 height 10
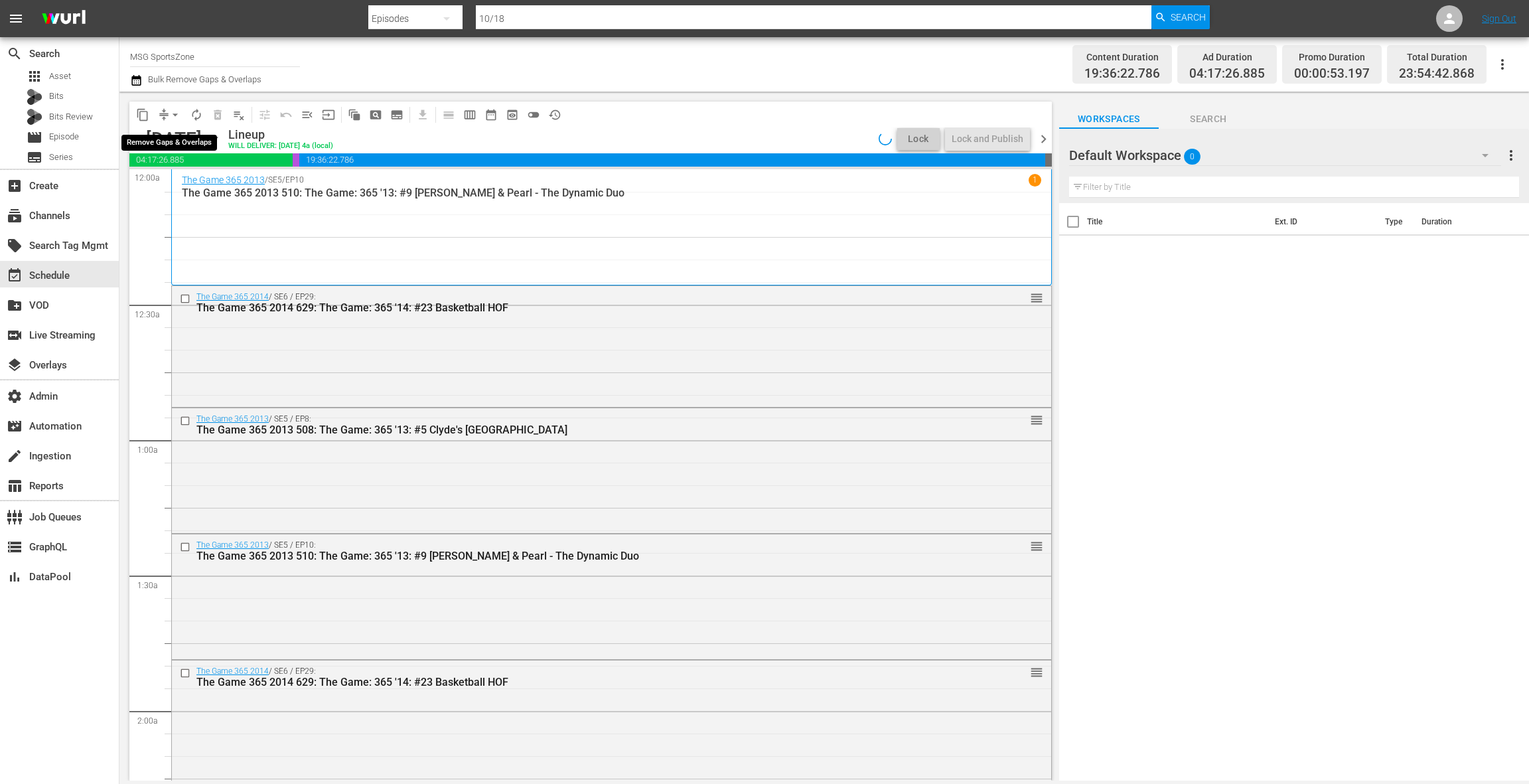
click at [175, 111] on span "arrow_drop_down" at bounding box center [175, 114] width 14 height 14
click at [183, 181] on li "Align to End of Previous Day" at bounding box center [176, 185] width 139 height 22
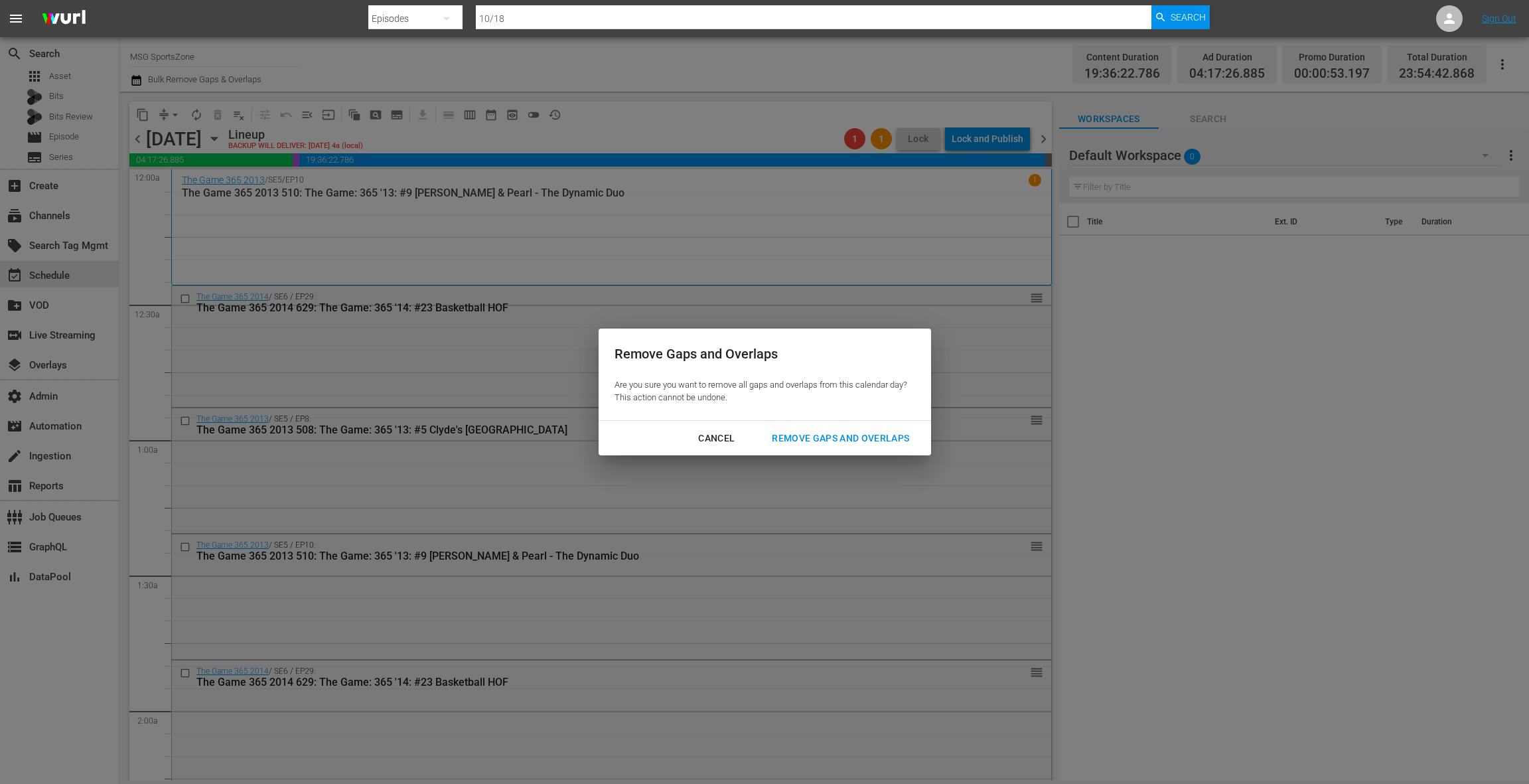
click at [826, 442] on div "Remove Gaps and Overlaps" at bounding box center [840, 438] width 158 height 17
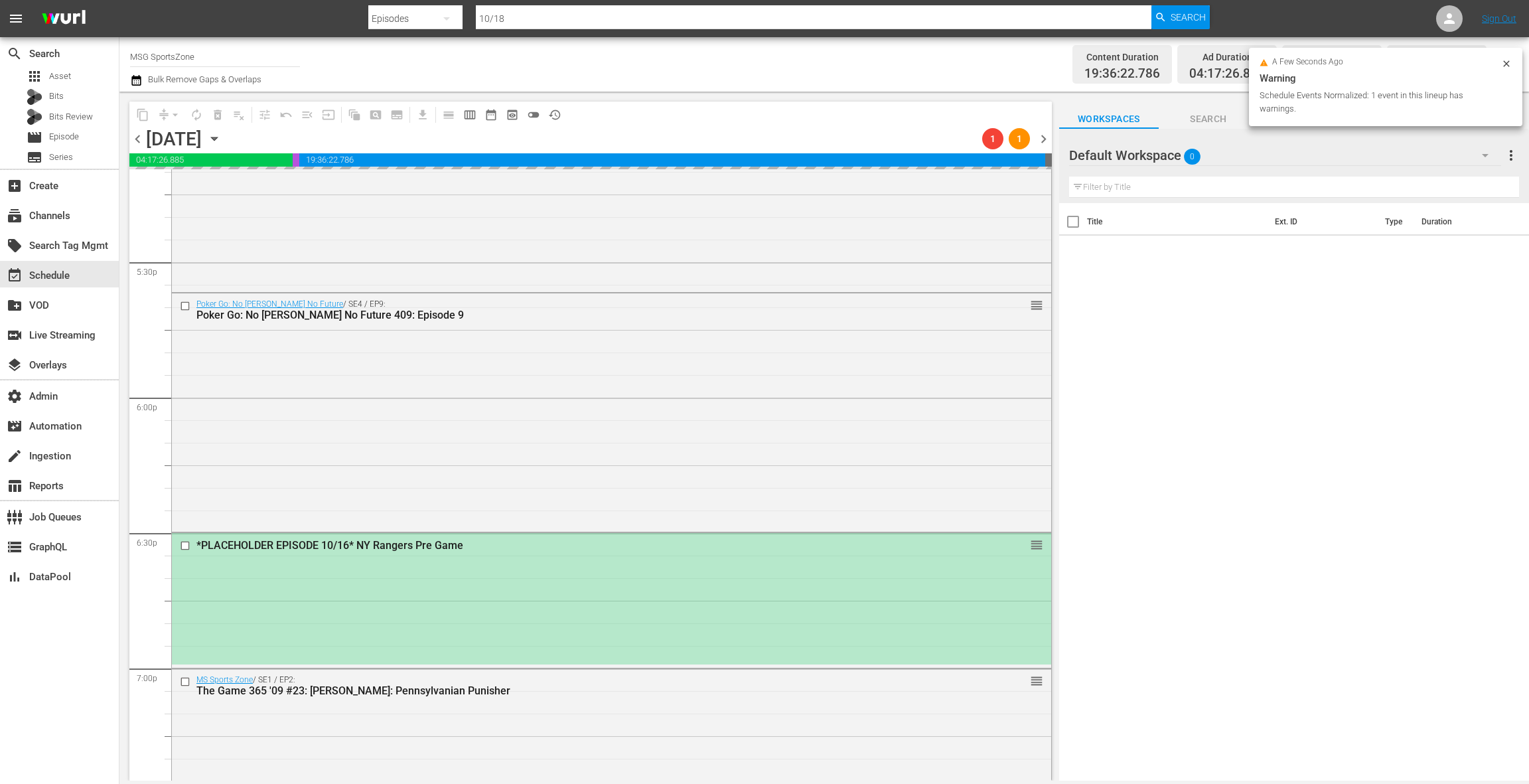
scroll to position [4805, 0]
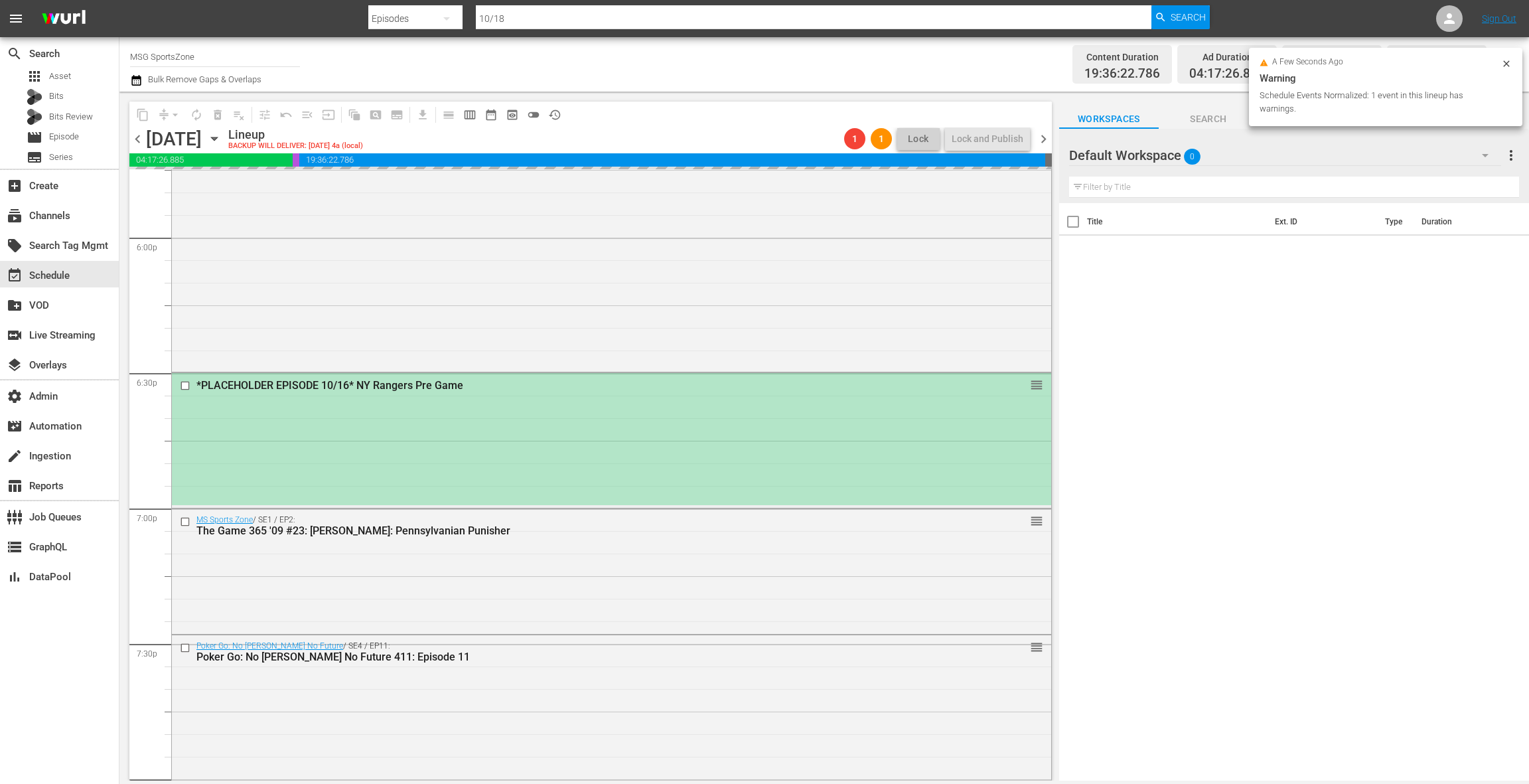
click at [668, 400] on div "*PLACEHOLDER EPISODE 10/16* NY Rangers Pre Game reorder" at bounding box center [611, 439] width 879 height 131
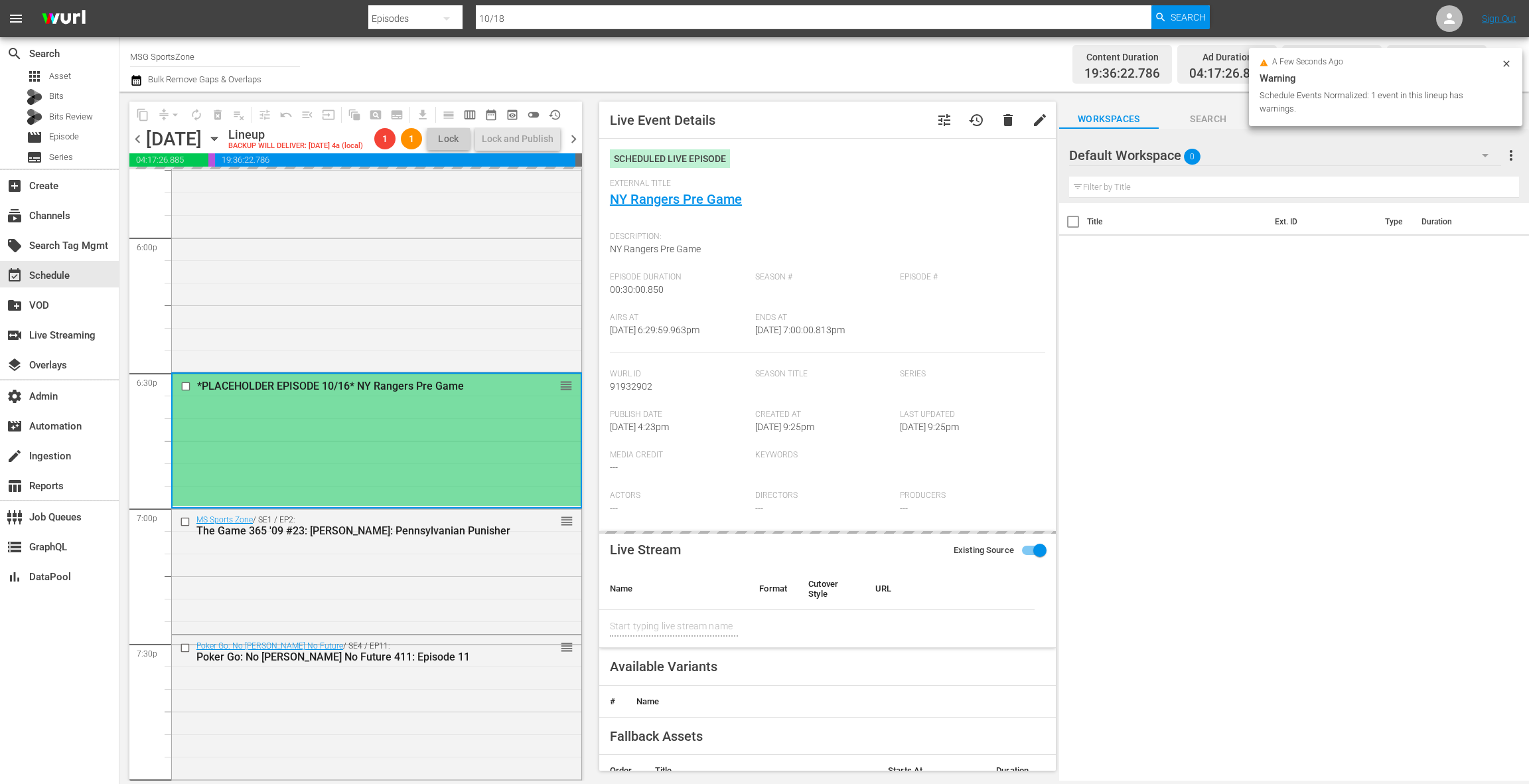
type input "NY Rangers Pre Game"
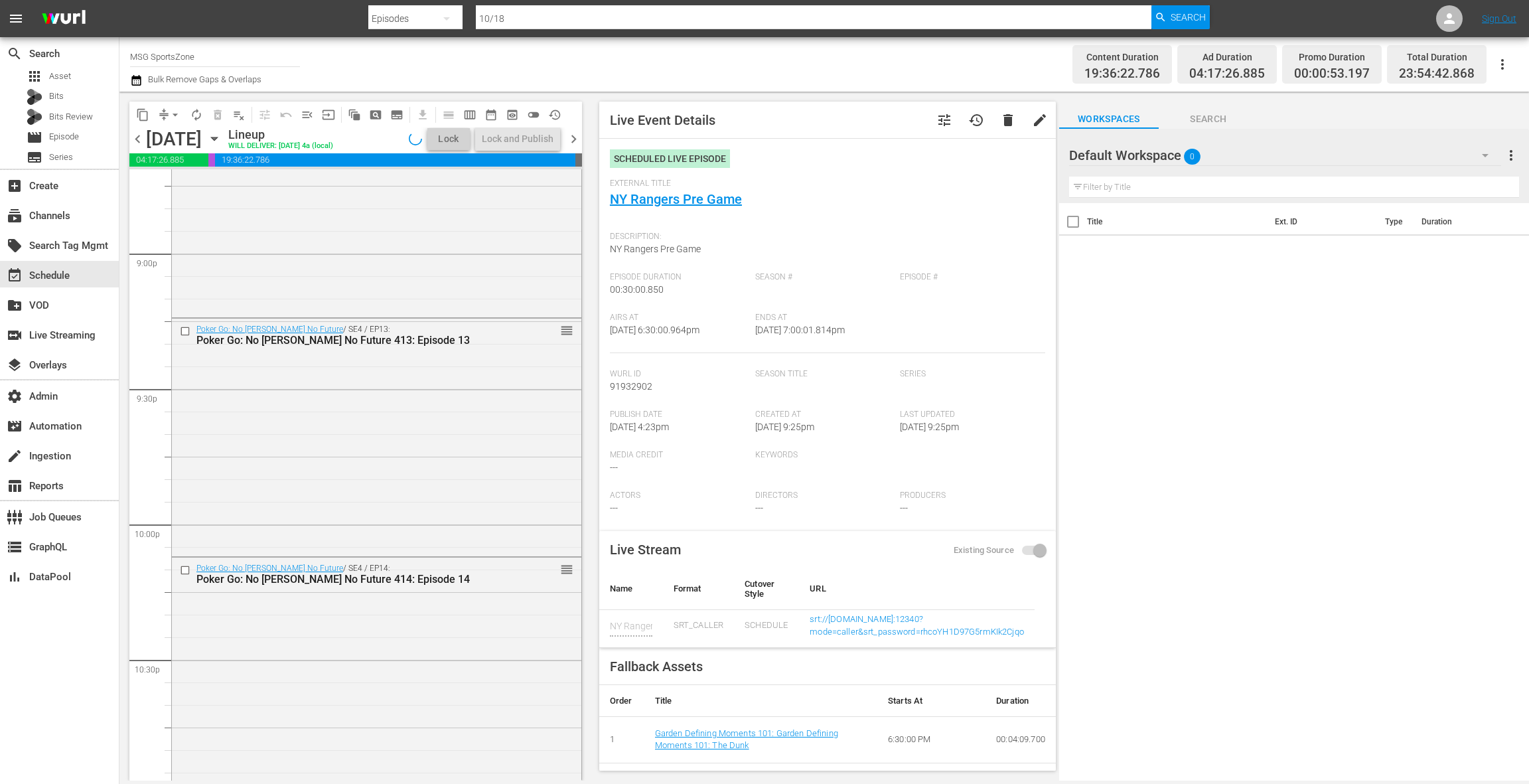
scroll to position [5979, 0]
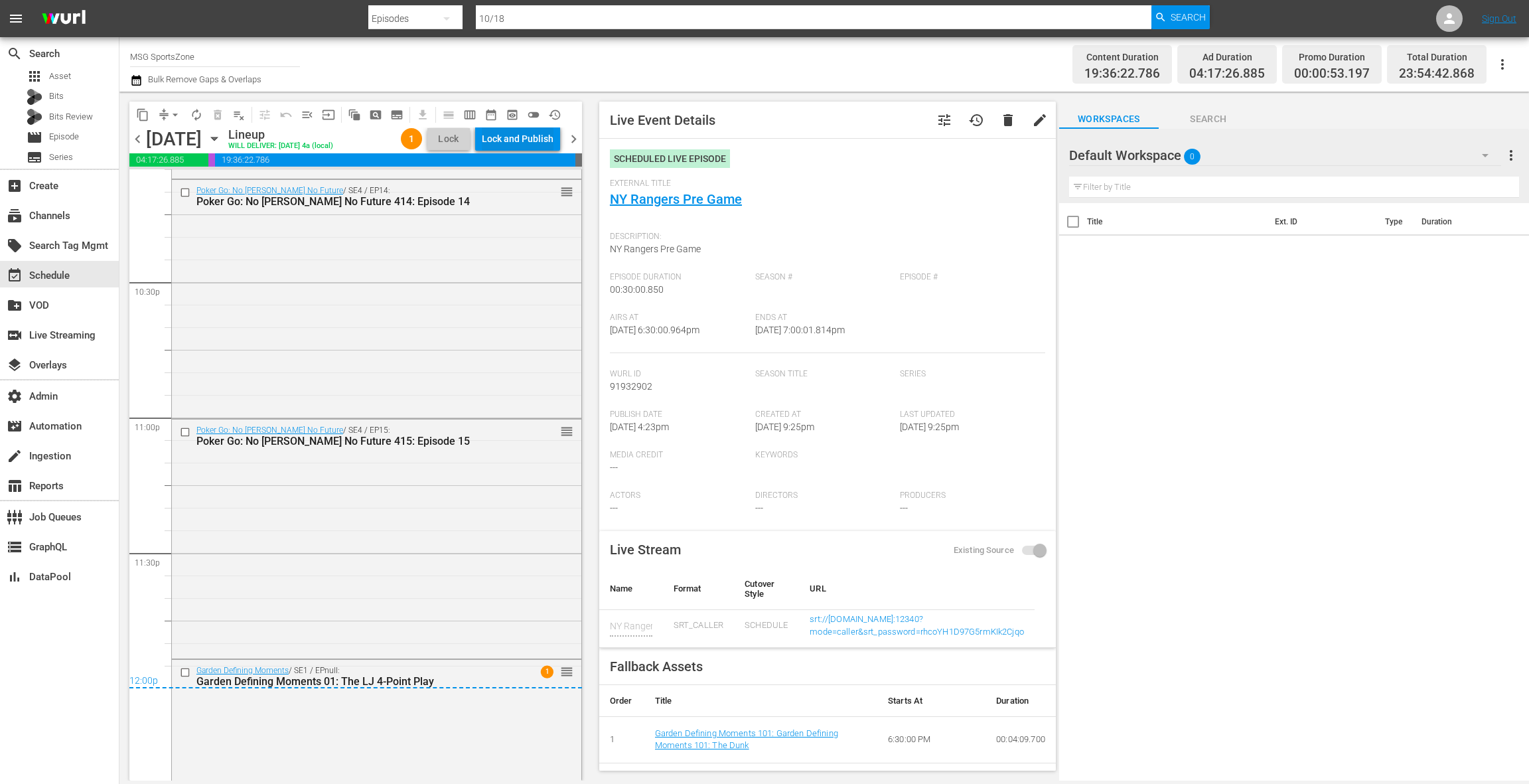
click at [519, 143] on div "Lock and Publish" at bounding box center [518, 139] width 72 height 24
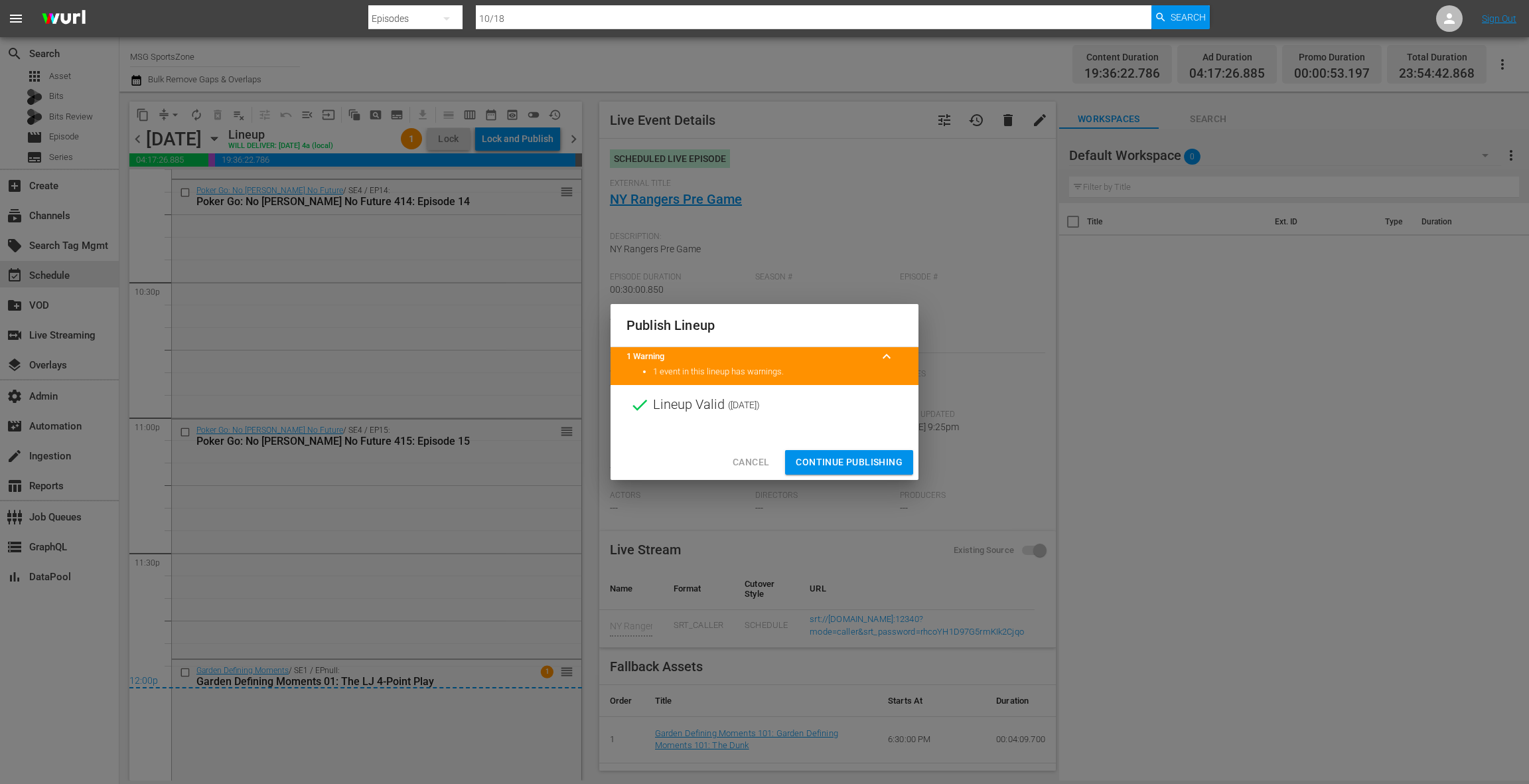
drag, startPoint x: 851, startPoint y: 459, endPoint x: 808, endPoint y: 391, distance: 80.5
click at [850, 458] on span "Continue Publishing" at bounding box center [850, 462] width 107 height 17
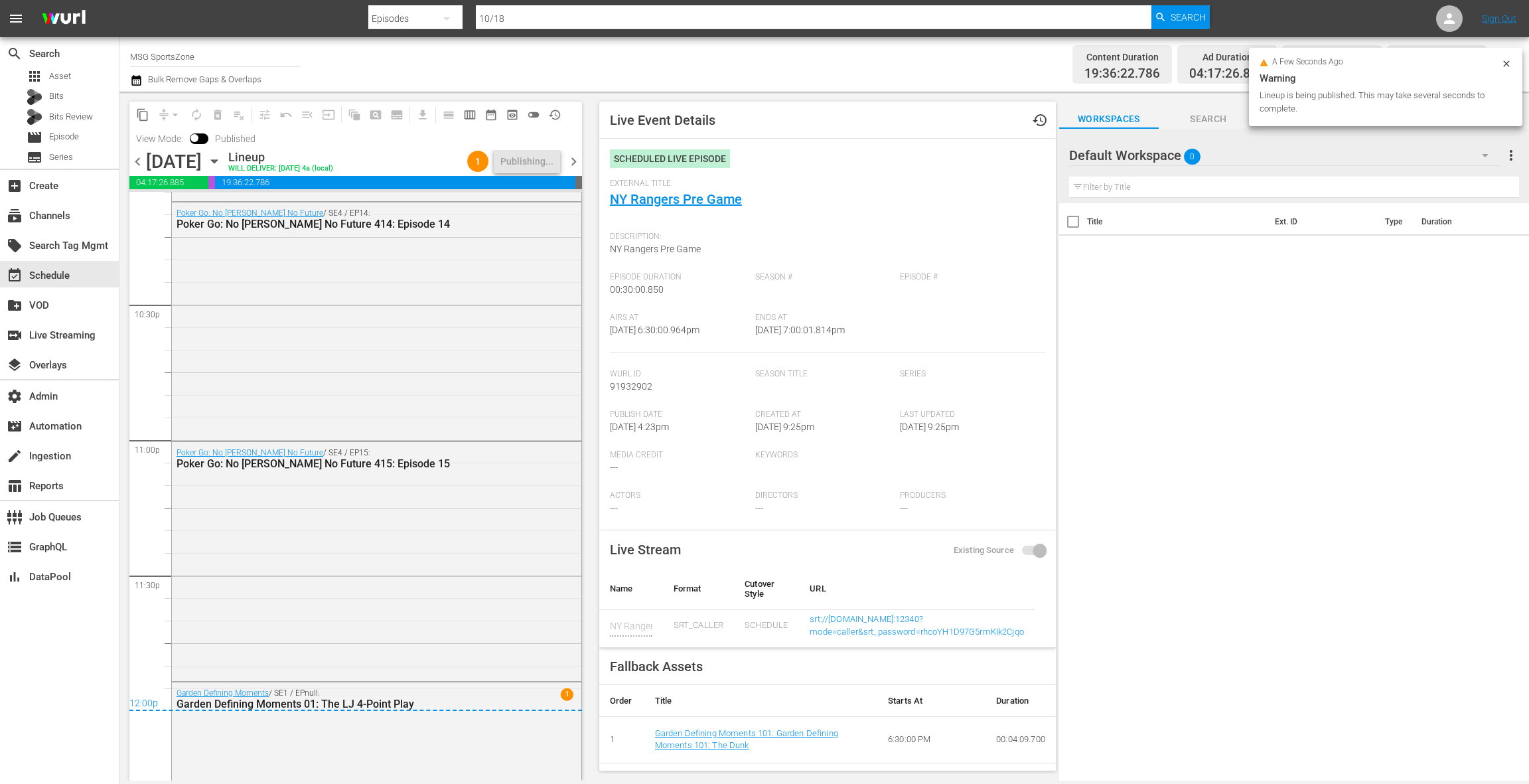
click at [577, 163] on span "chevron_right" at bounding box center [573, 161] width 17 height 17
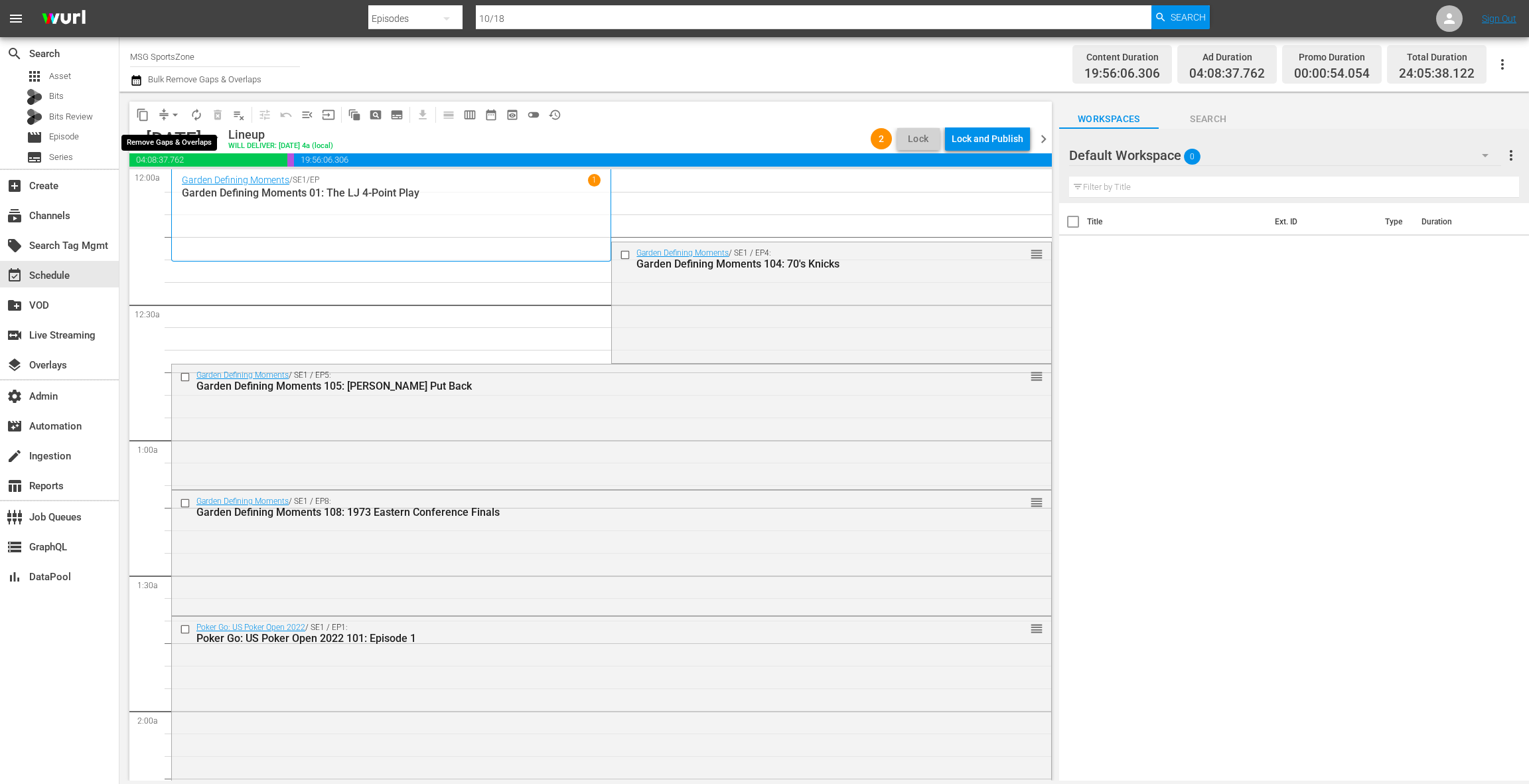
drag, startPoint x: 175, startPoint y: 115, endPoint x: 177, endPoint y: 123, distance: 8.2
click at [174, 115] on span "arrow_drop_down" at bounding box center [175, 114] width 14 height 14
click at [191, 185] on li "Align to End of Previous Day" at bounding box center [176, 185] width 139 height 22
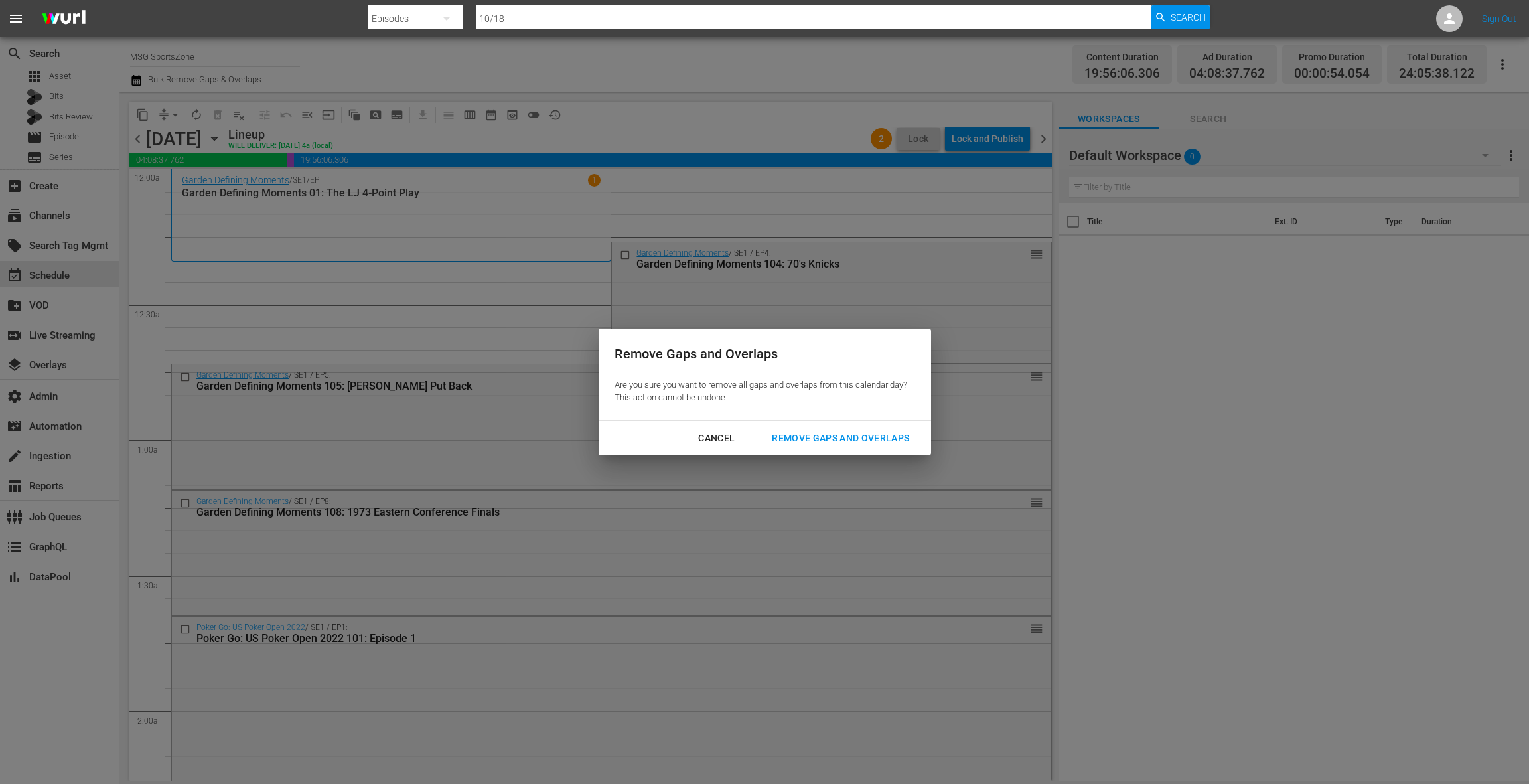
click at [808, 436] on div "Remove Gaps and Overlaps" at bounding box center [840, 438] width 158 height 17
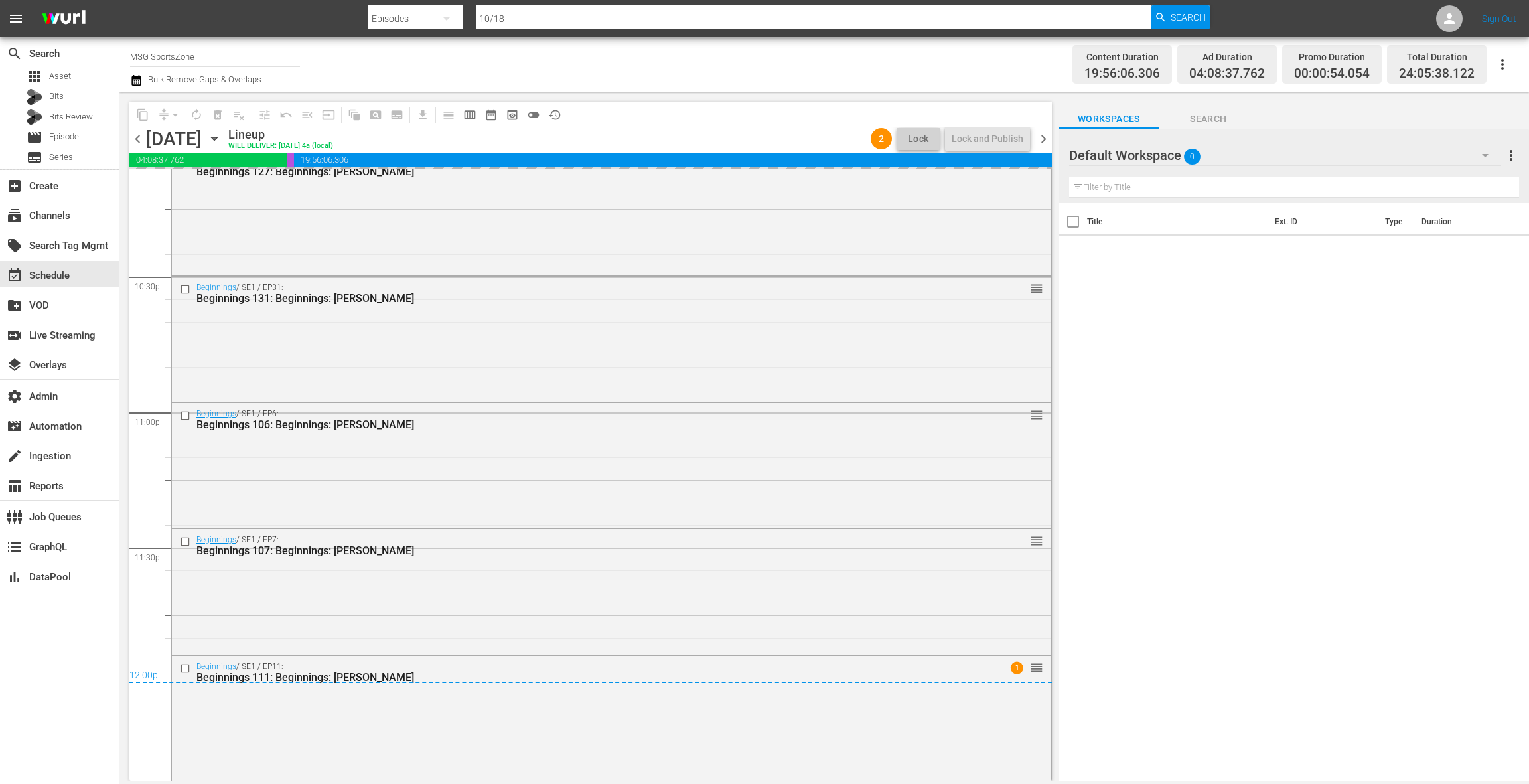
scroll to position [5983, 0]
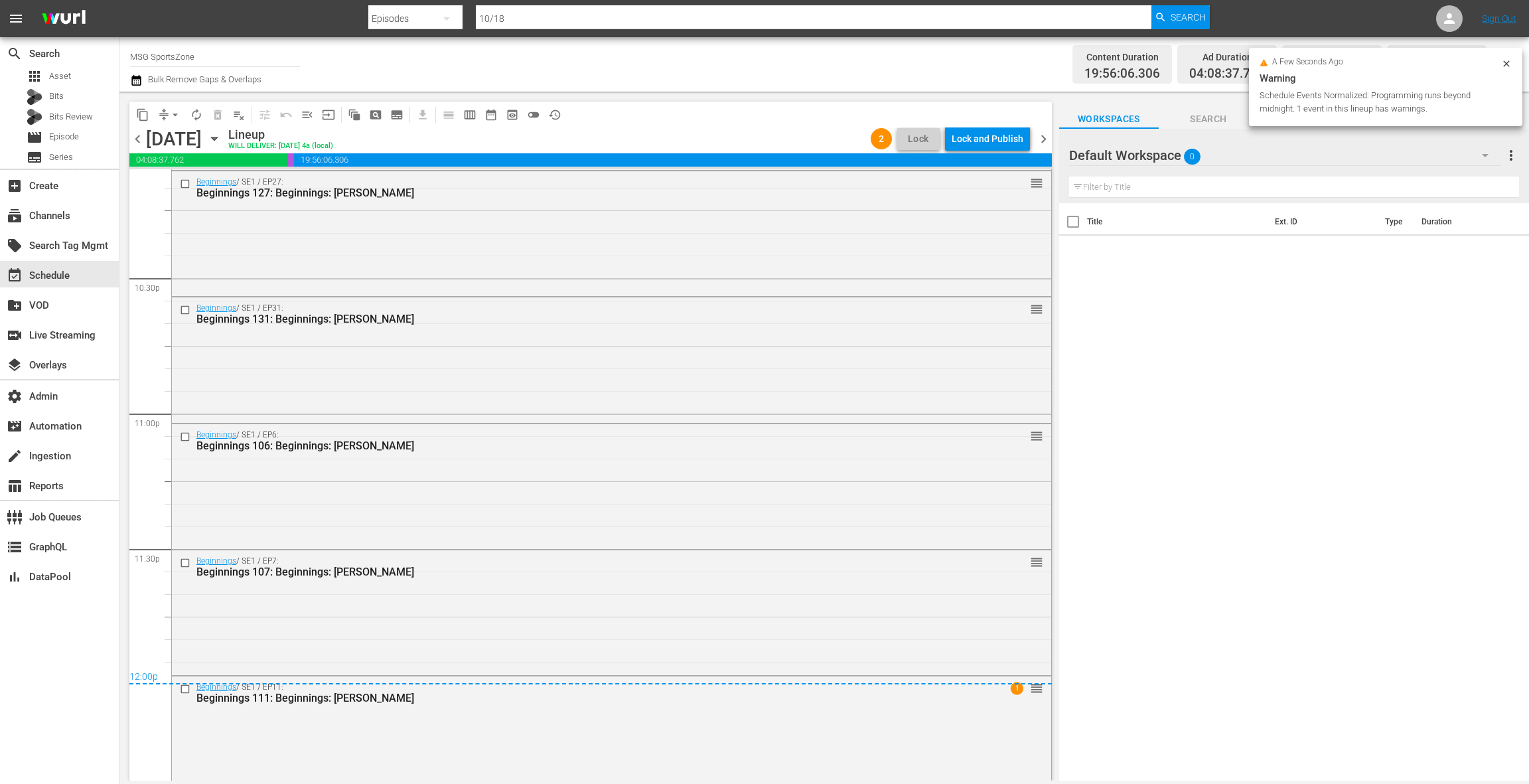
click at [977, 140] on div "Lock and Publish" at bounding box center [988, 139] width 72 height 24
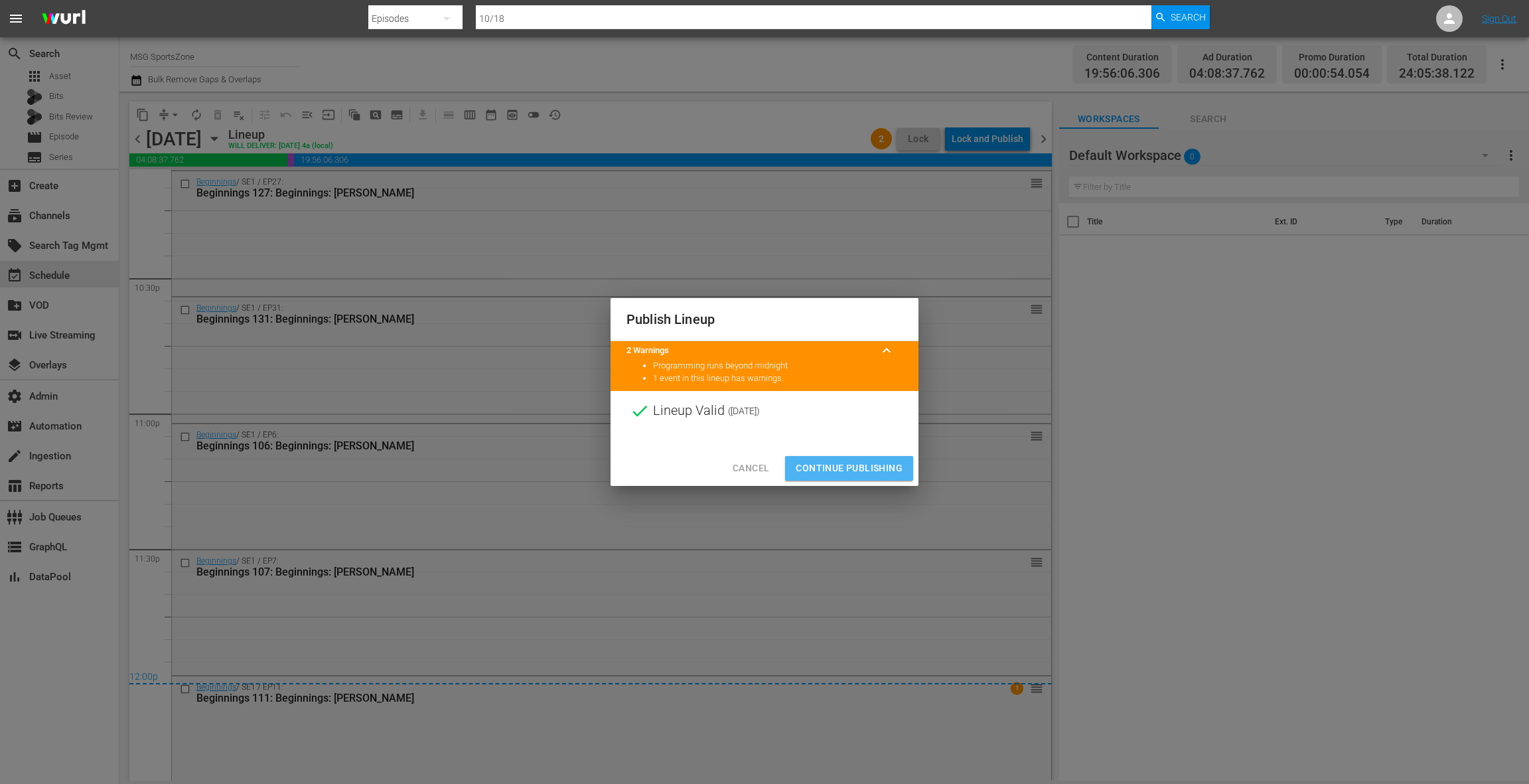
click at [861, 470] on span "Continue Publishing" at bounding box center [850, 468] width 107 height 17
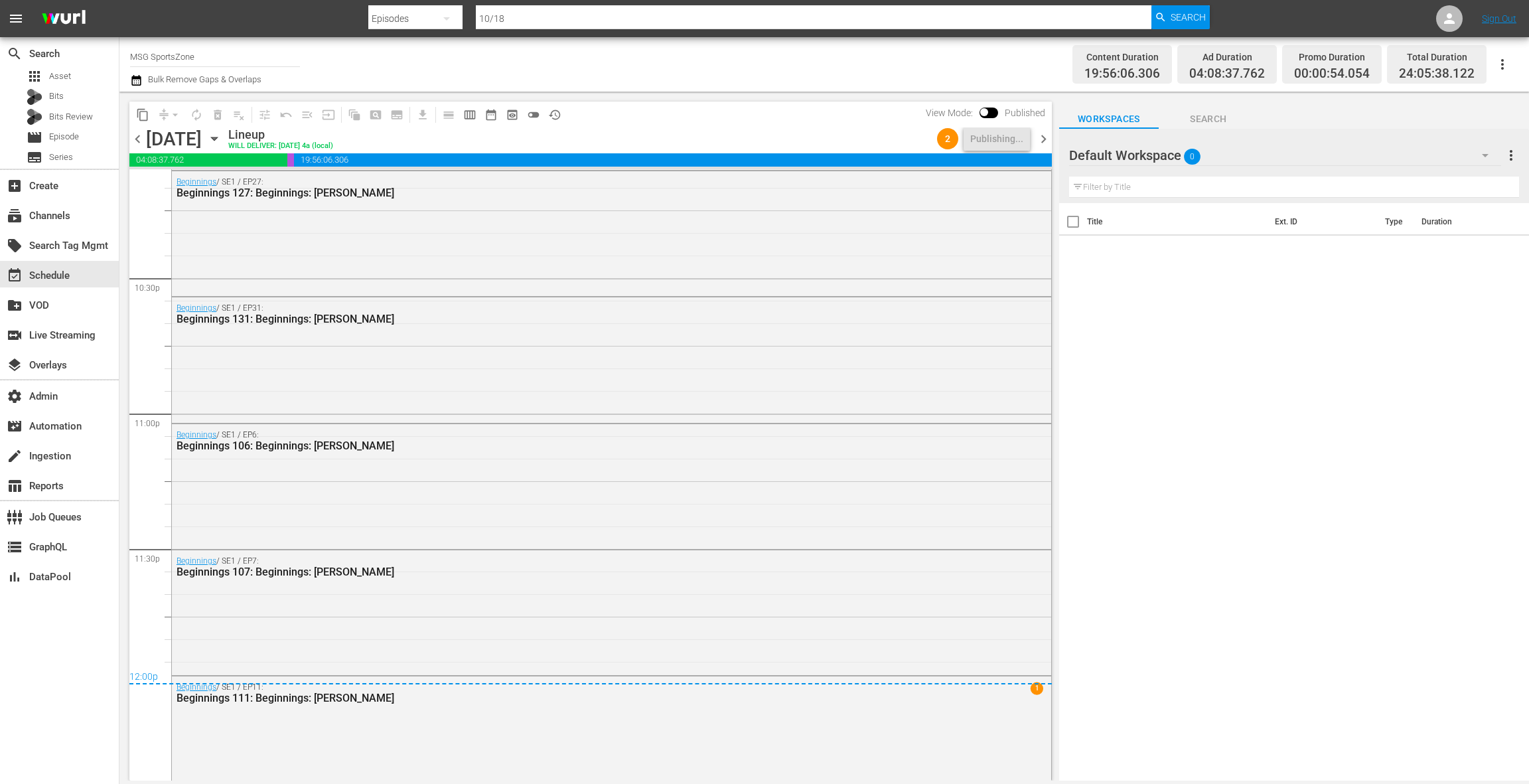
click at [1043, 142] on span "chevron_right" at bounding box center [1043, 139] width 17 height 17
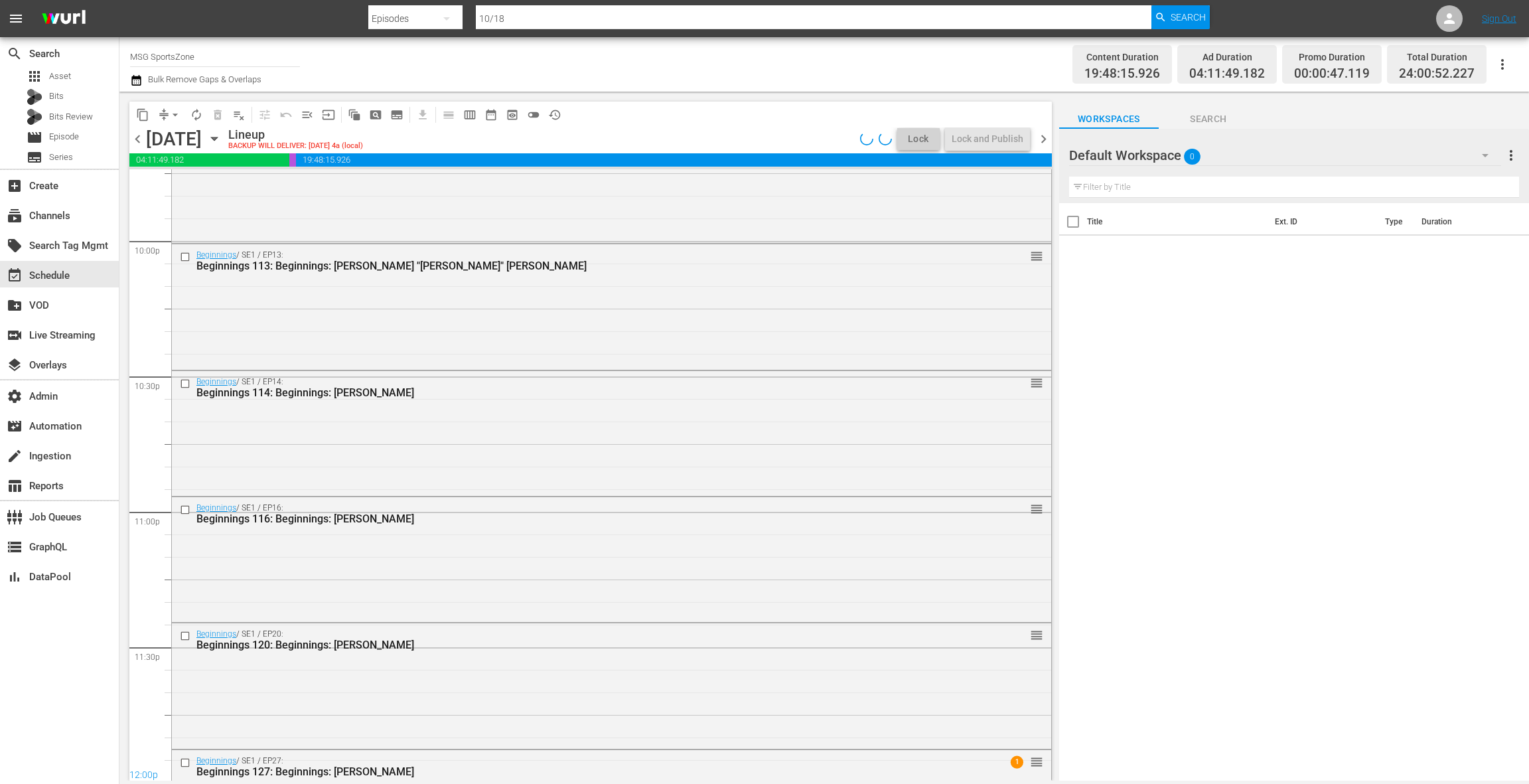
scroll to position [5502, 0]
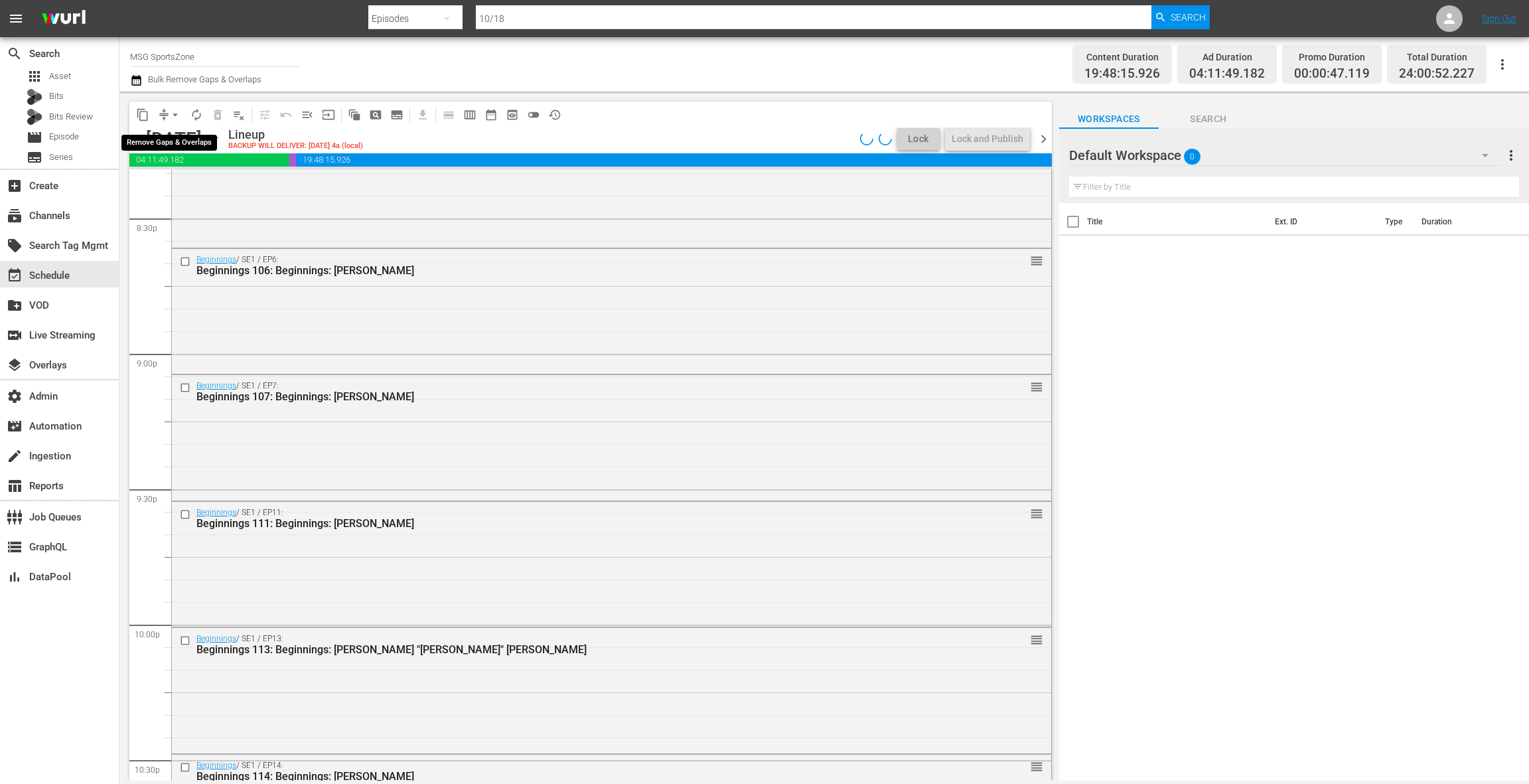
click at [162, 114] on span "compress" at bounding box center [164, 114] width 14 height 14
click at [178, 114] on span "arrow_drop_down" at bounding box center [175, 114] width 14 height 14
click at [189, 189] on li "Align to End of Previous Day" at bounding box center [176, 185] width 139 height 22
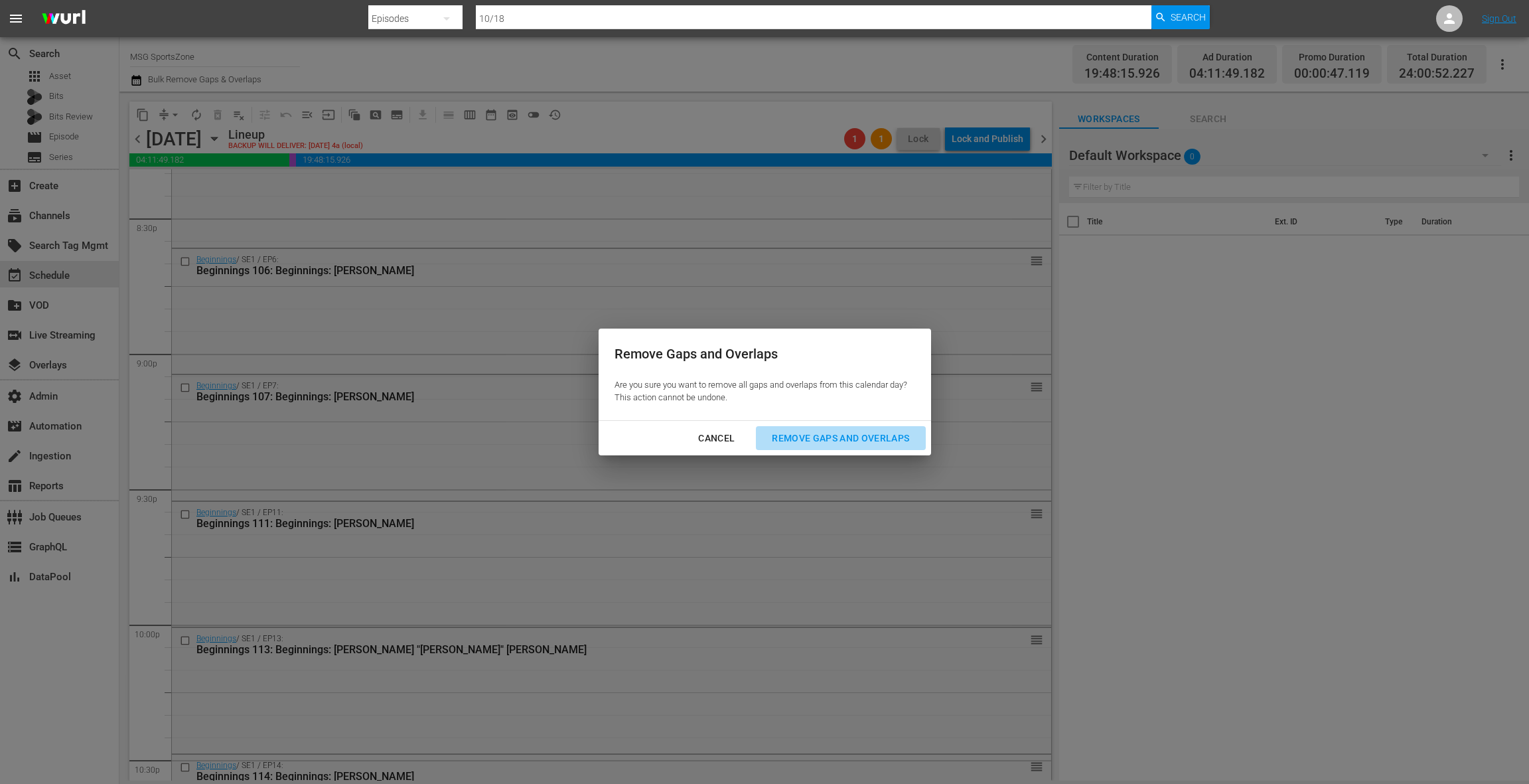
click at [805, 444] on div "Remove Gaps and Overlaps" at bounding box center [840, 438] width 158 height 17
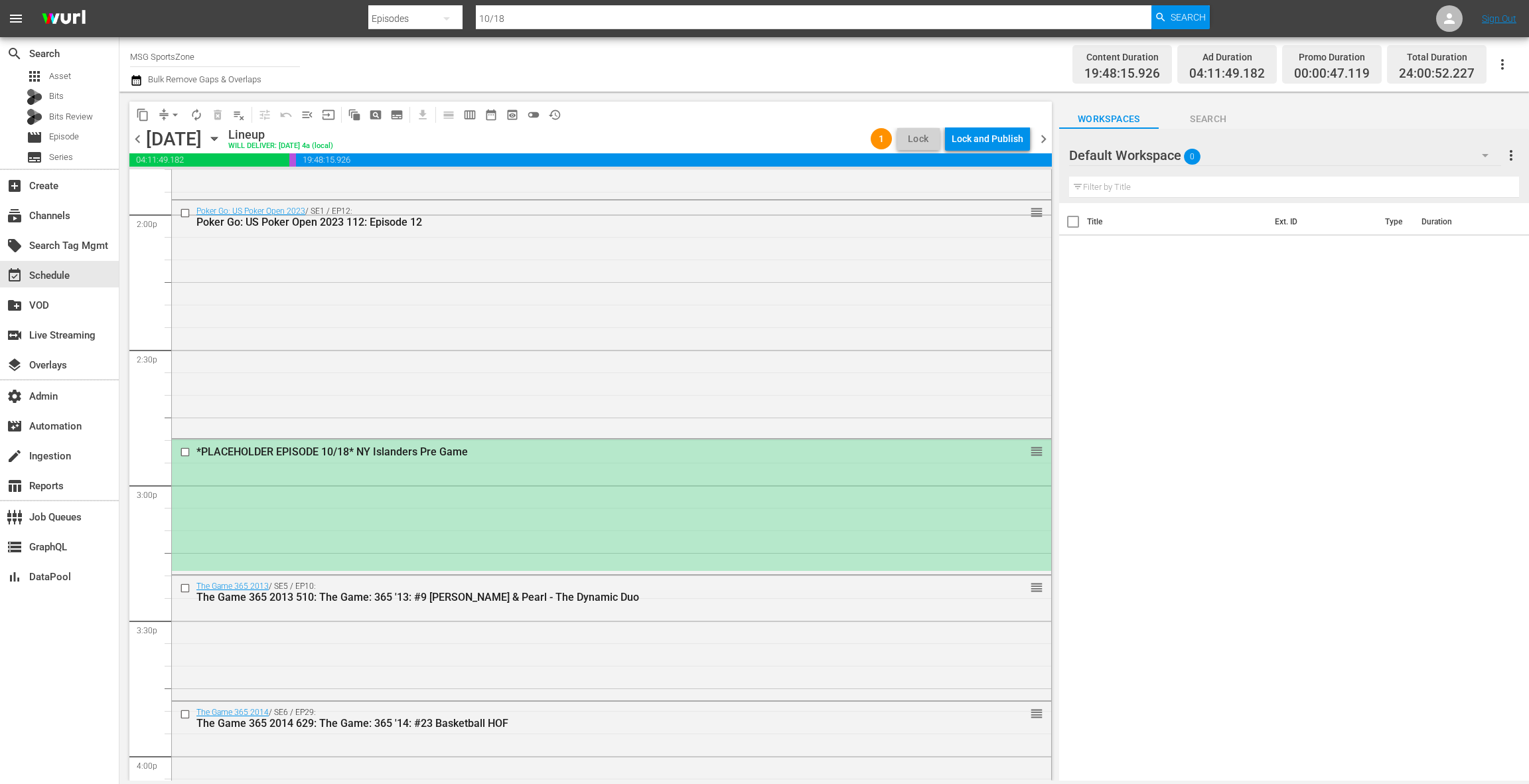
scroll to position [3895, 0]
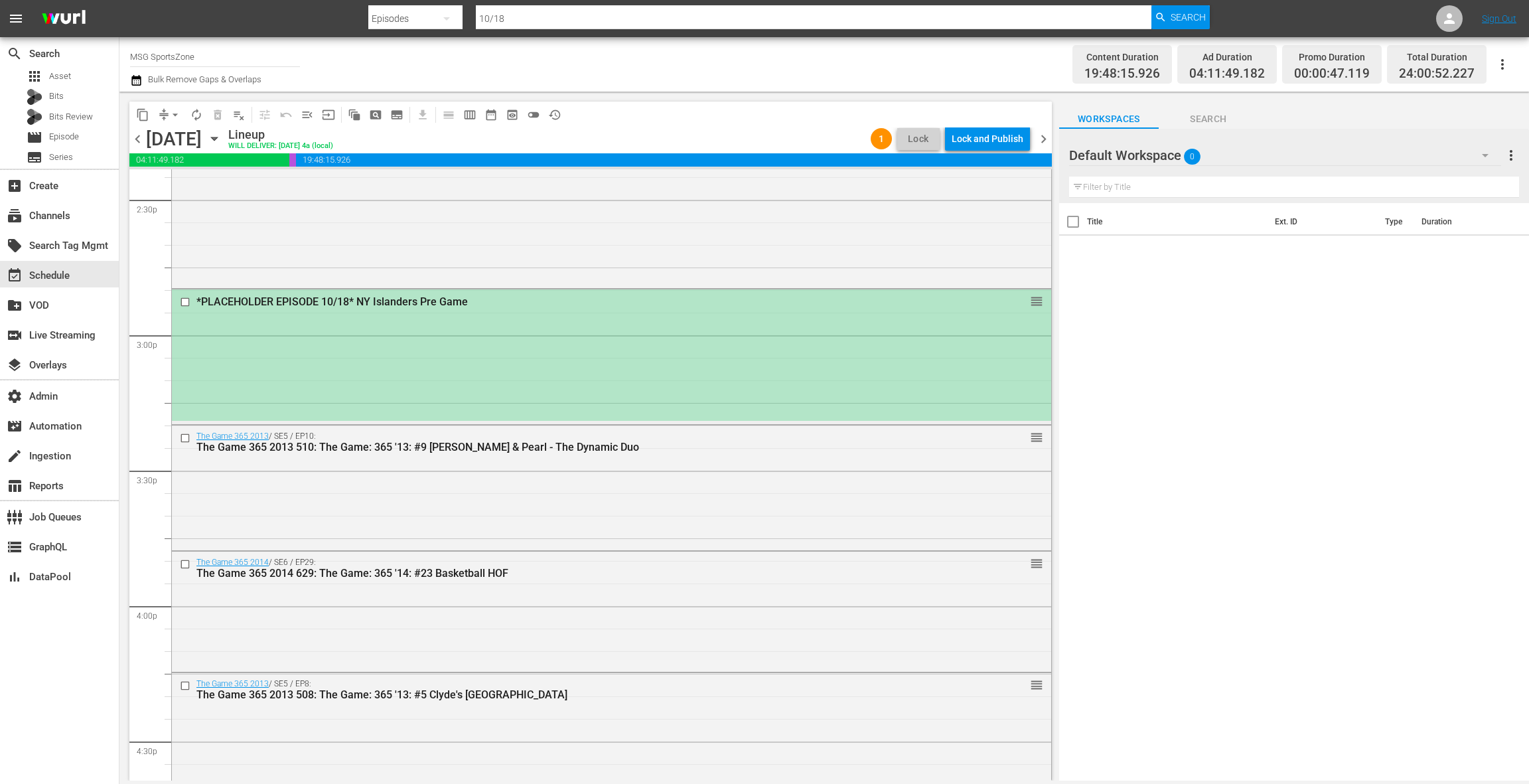
click at [636, 389] on div "*PLACEHOLDER EPISODE 10/18* NY Islanders Pre Game reorder" at bounding box center [611, 355] width 879 height 131
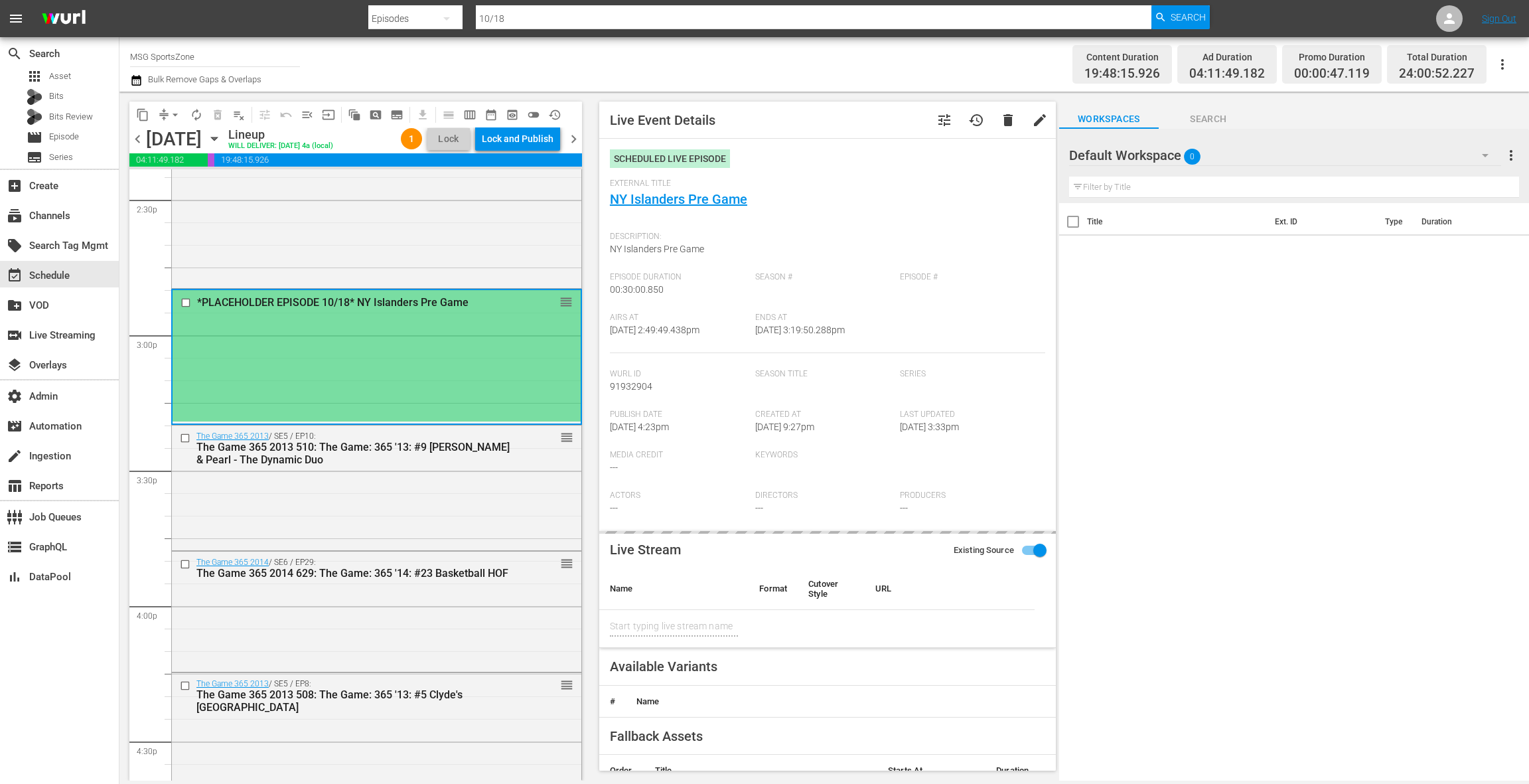
type input "NY Islanders Pre Game"
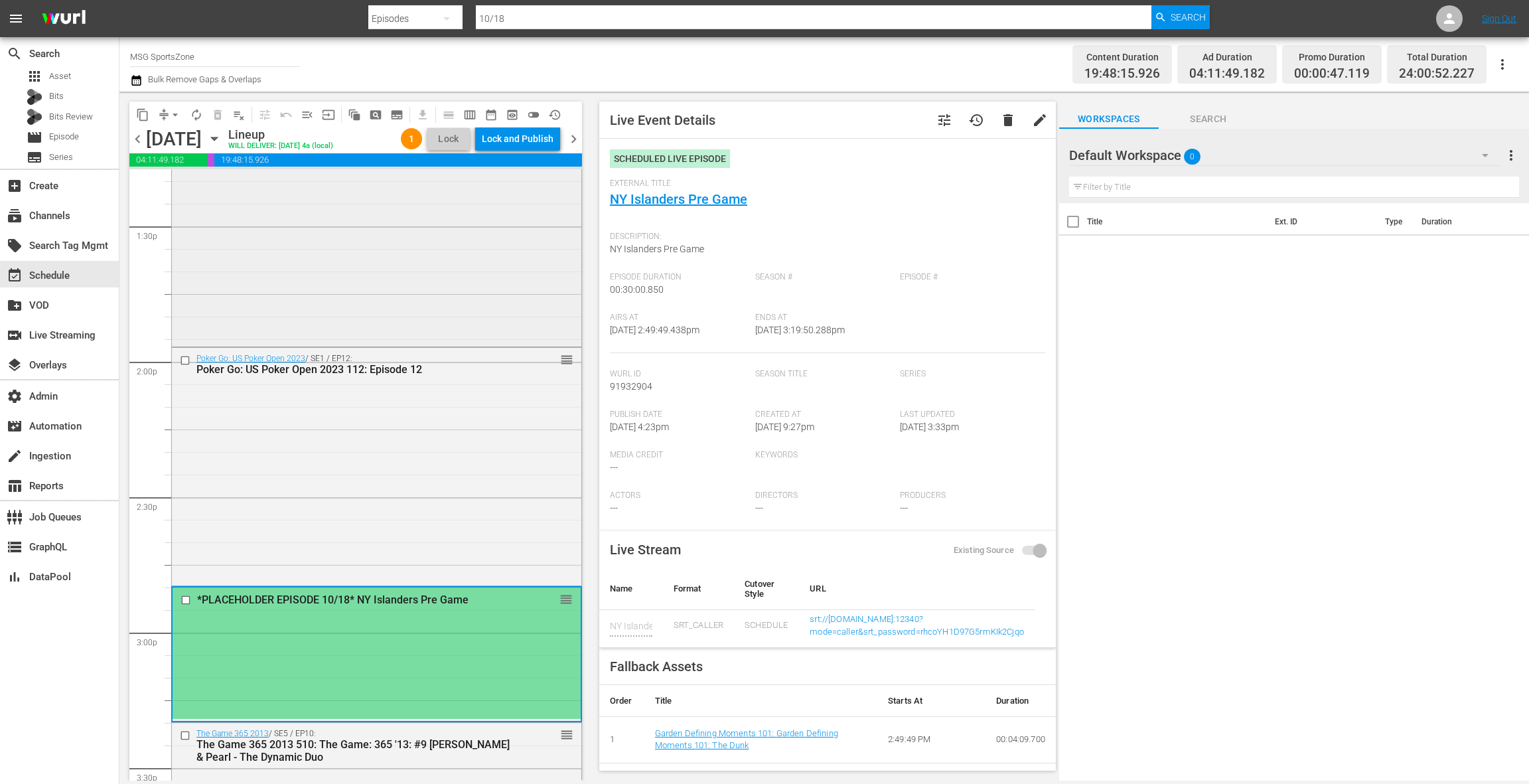
scroll to position [3817, 0]
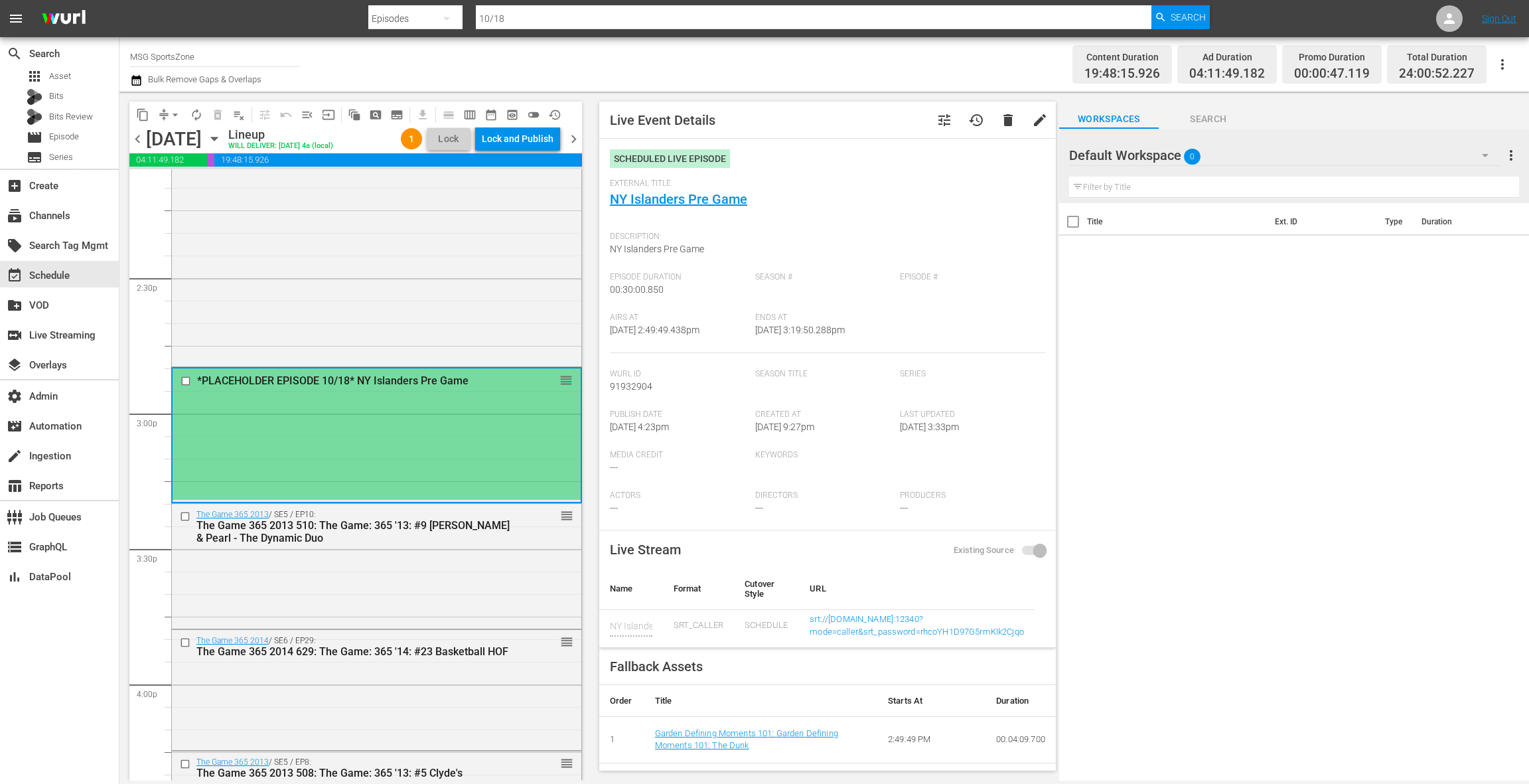
click at [456, 401] on div "*PLACEHOLDER EPISODE 10/18* NY Islanders Pre Game reorder" at bounding box center [376, 434] width 408 height 131
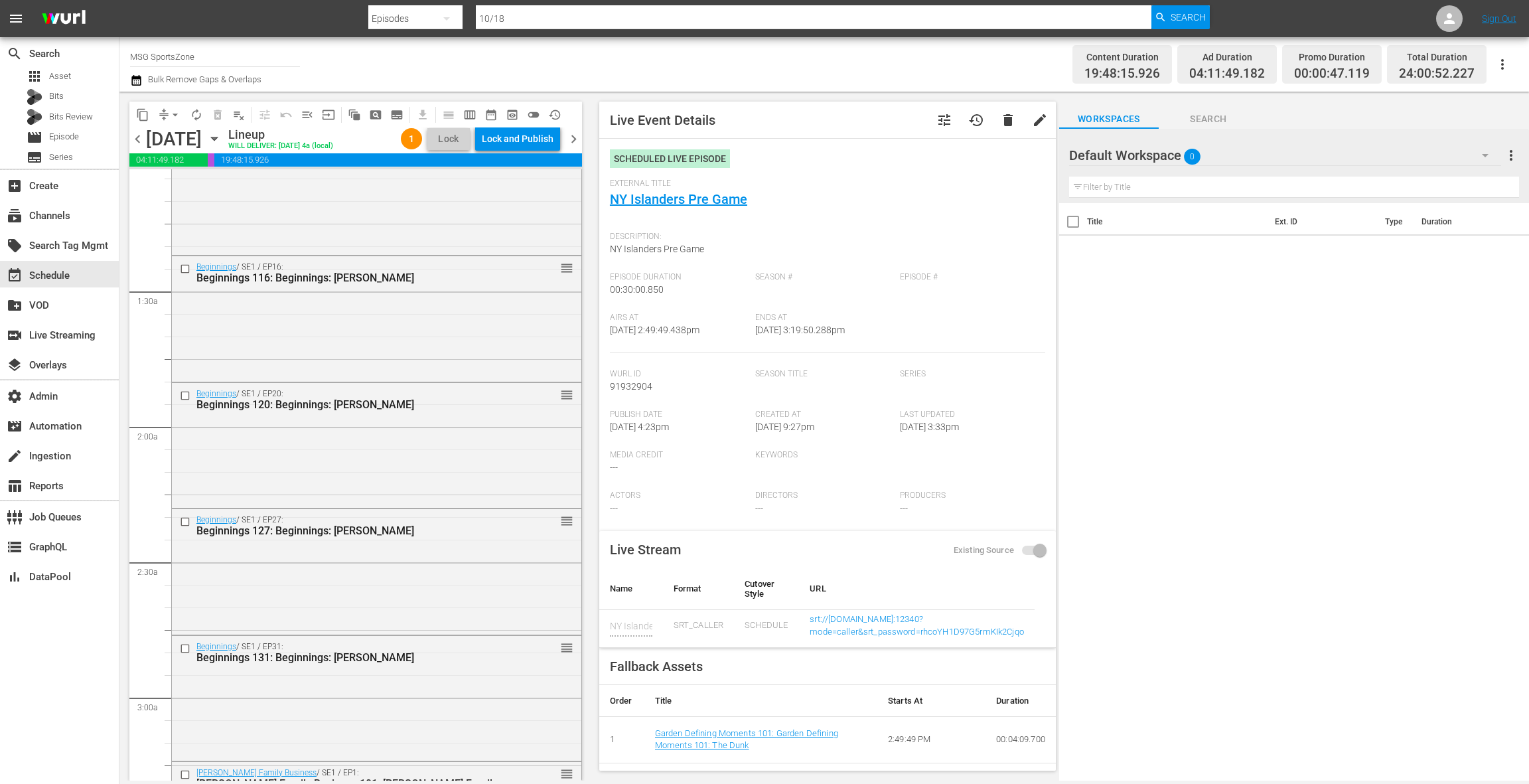
scroll to position [0, 0]
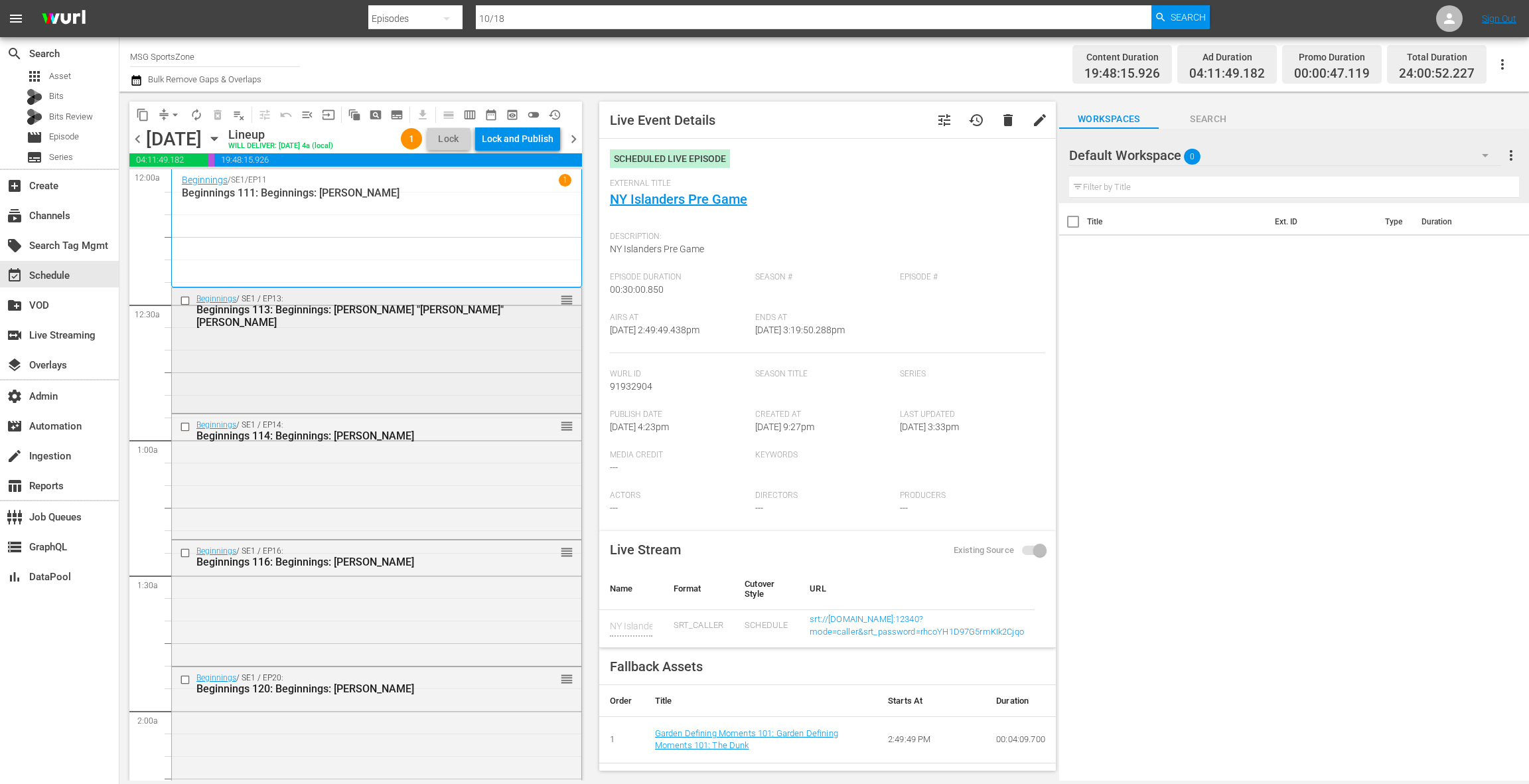
click at [462, 355] on div "Beginnings / SE1 / EP13: Beginnings 113: Beginnings: Walt "Clyde" Frazier reord…" at bounding box center [376, 348] width 409 height 122
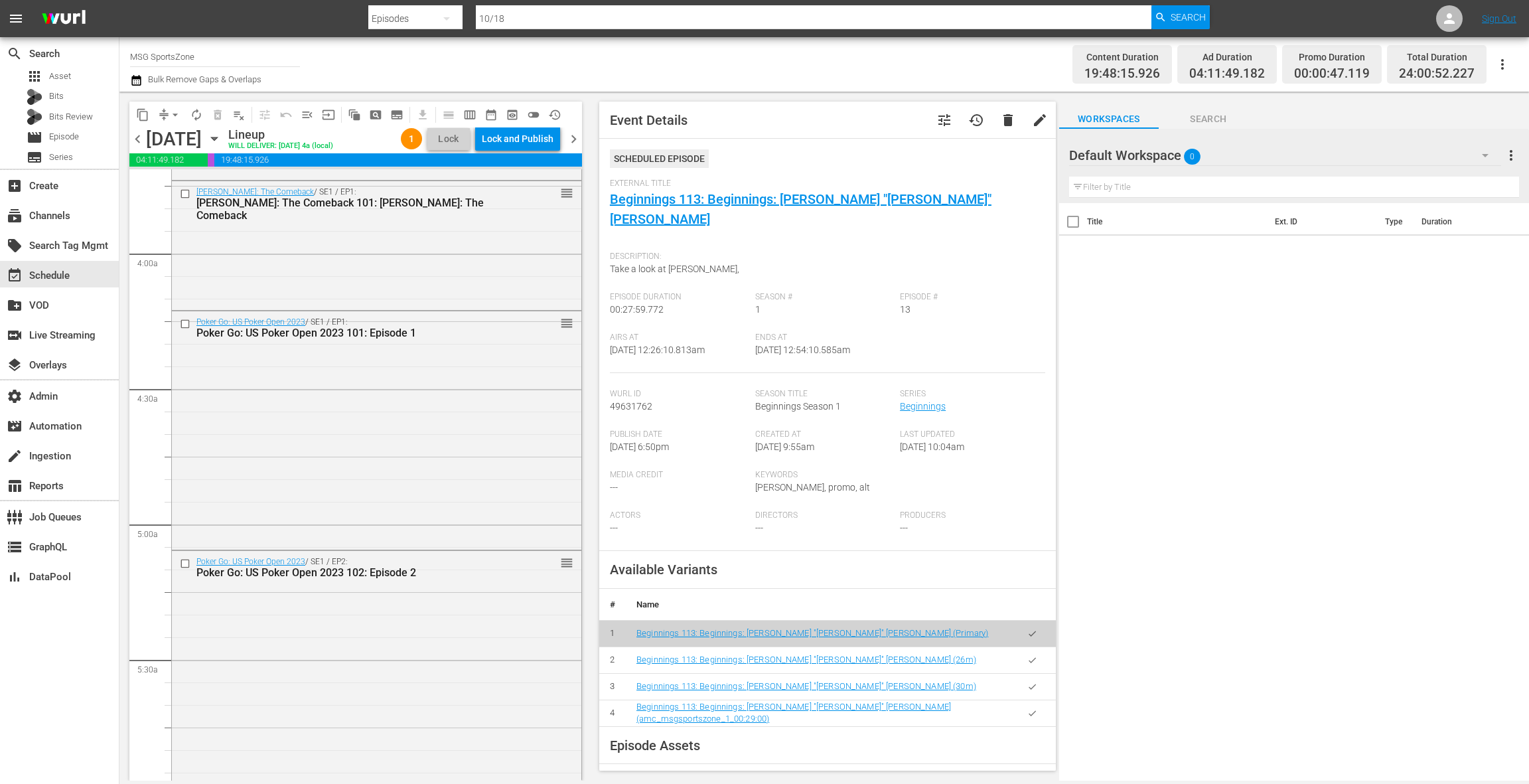
scroll to position [878, 0]
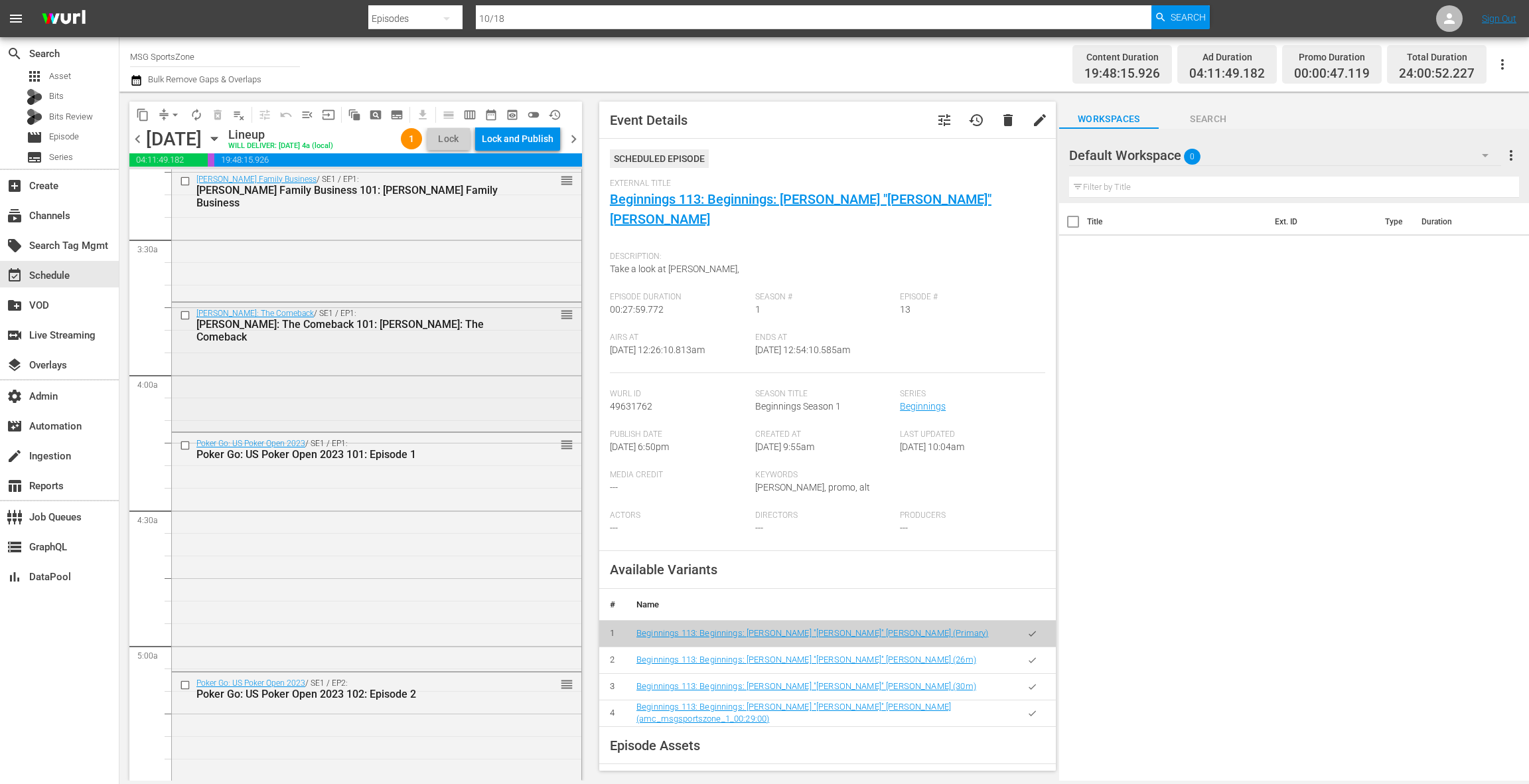
click at [463, 355] on div "Dyckman: The Comeback / SE1 / EP1: Dyckman: The Comeback 101: Dyckman: The Come…" at bounding box center [376, 365] width 409 height 125
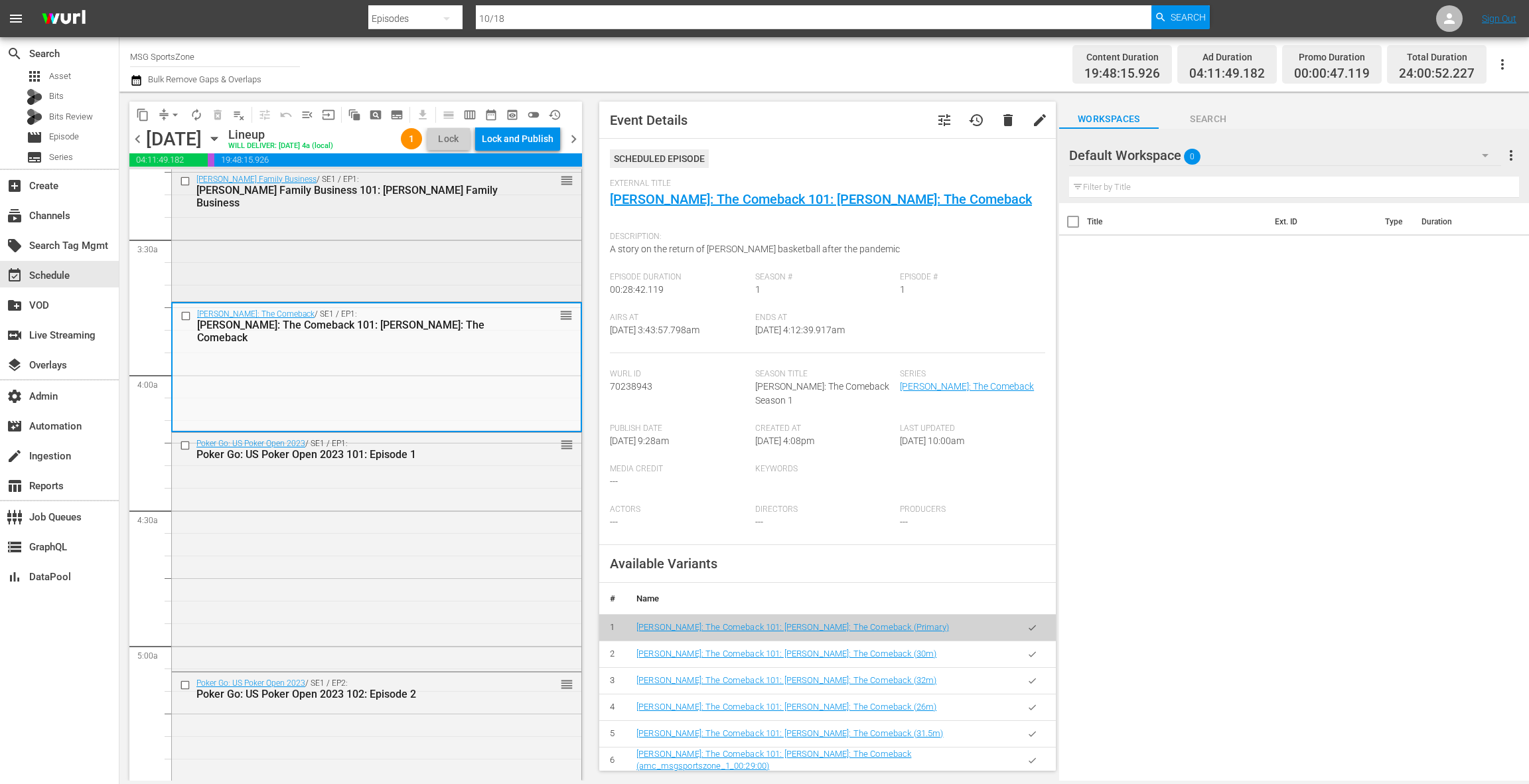
click at [401, 265] on div "Brunson Family Business / SE1 / EP1: Brunson Family Business 101: Brunson Famil…" at bounding box center [376, 234] width 409 height 131
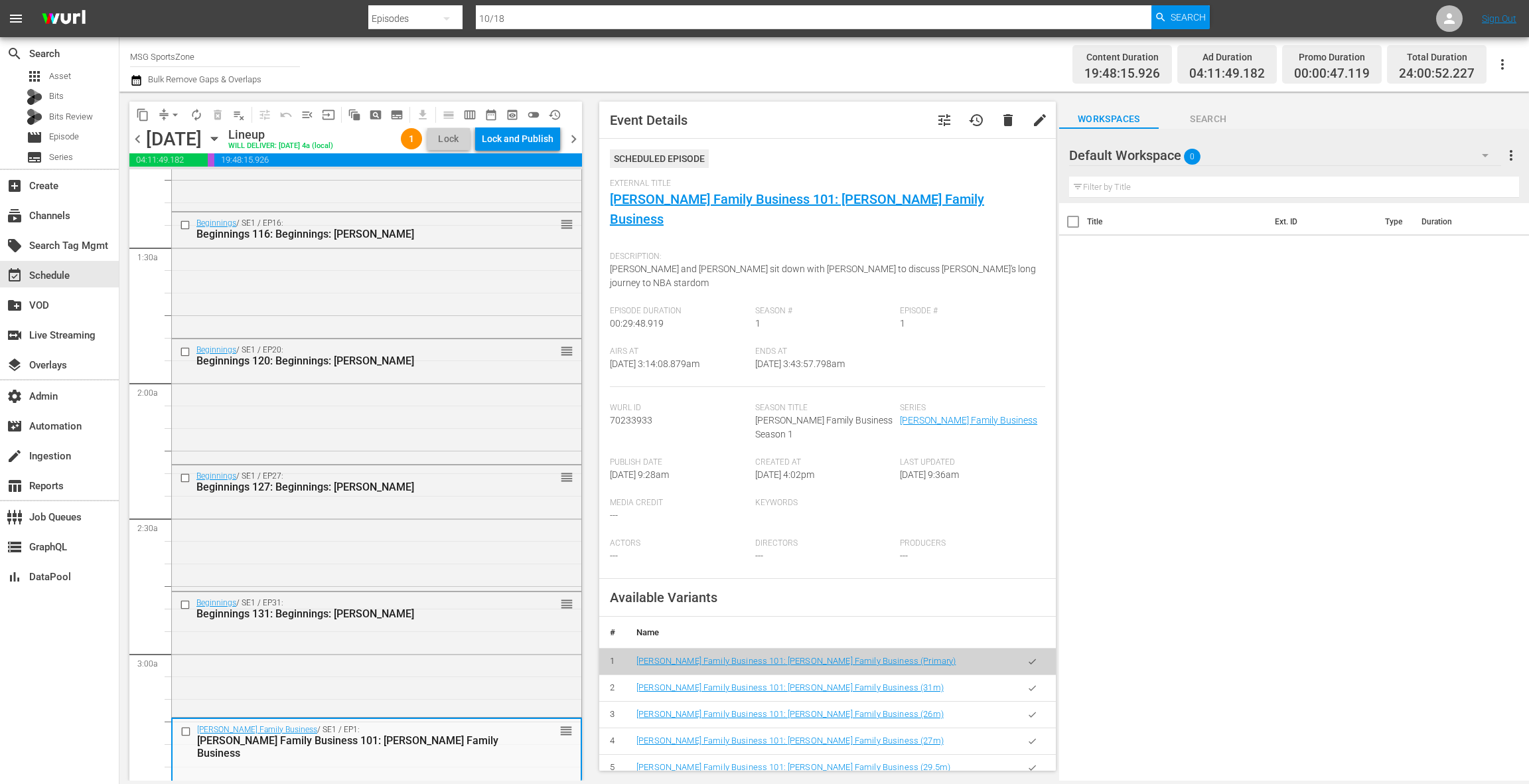
scroll to position [0, 0]
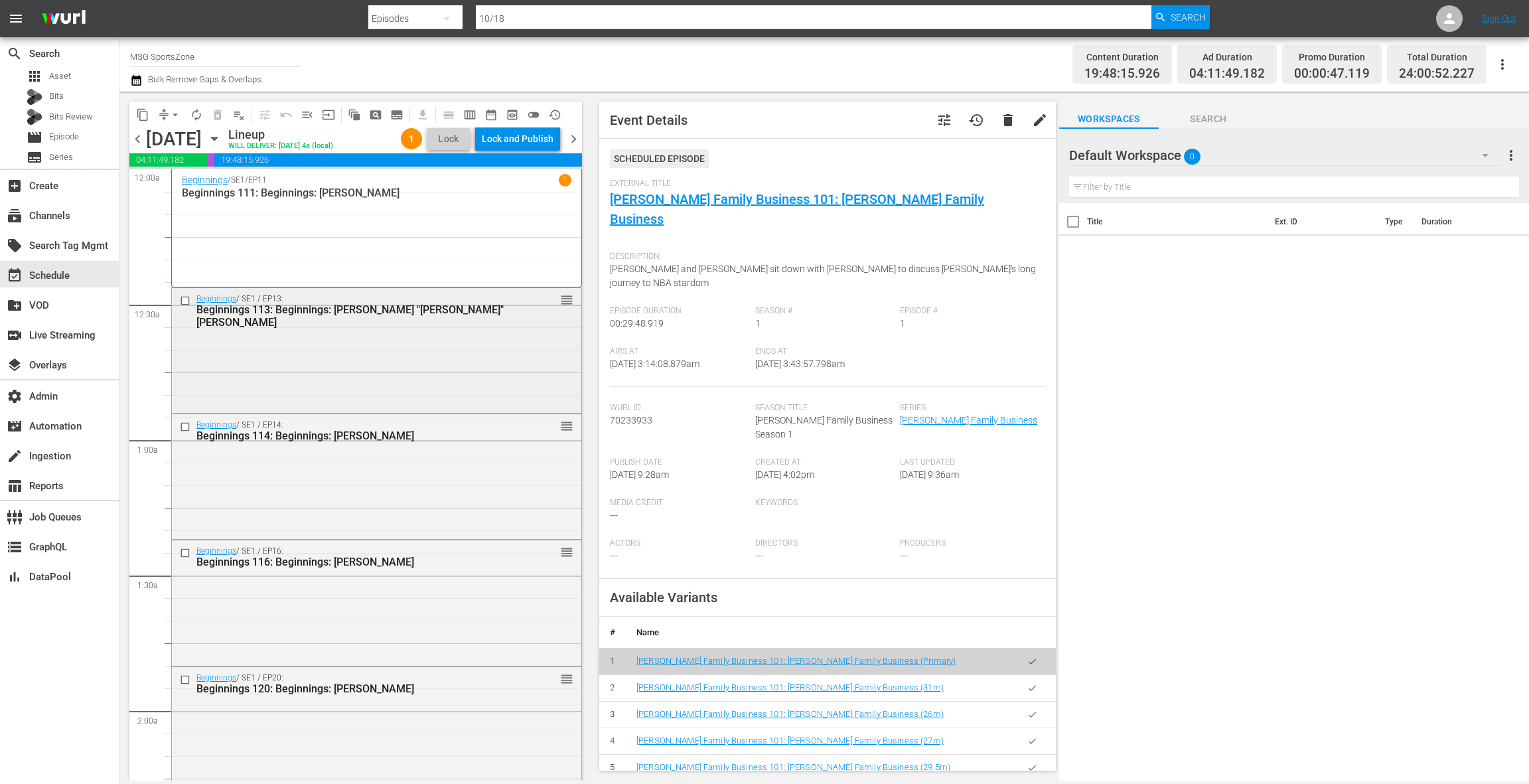
click at [396, 369] on div "Beginnings / SE1 / EP13: Beginnings 113: Beginnings: Walt "Clyde" Frazier reord…" at bounding box center [376, 348] width 409 height 122
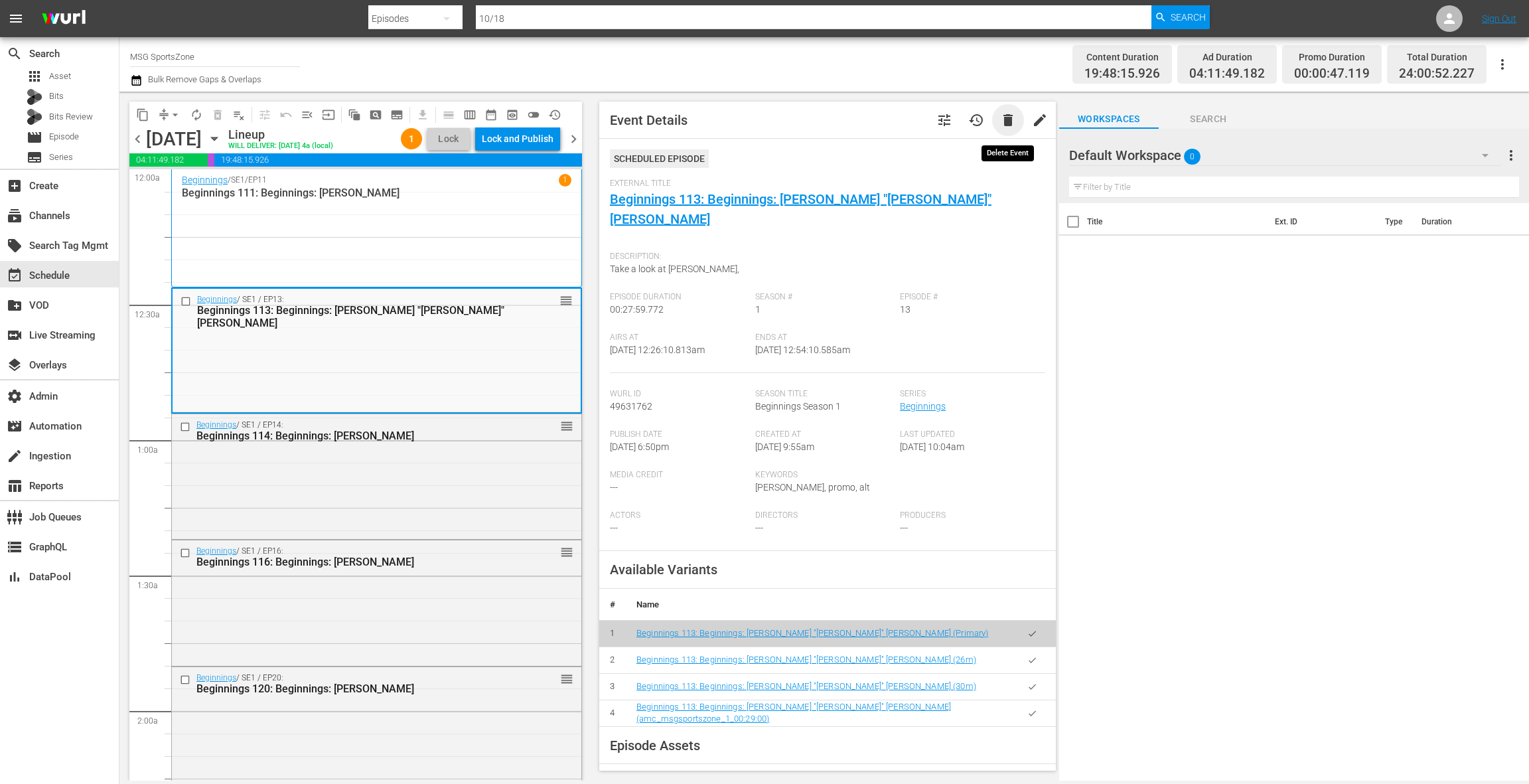
click at [1005, 123] on span "delete" at bounding box center [1008, 120] width 16 height 16
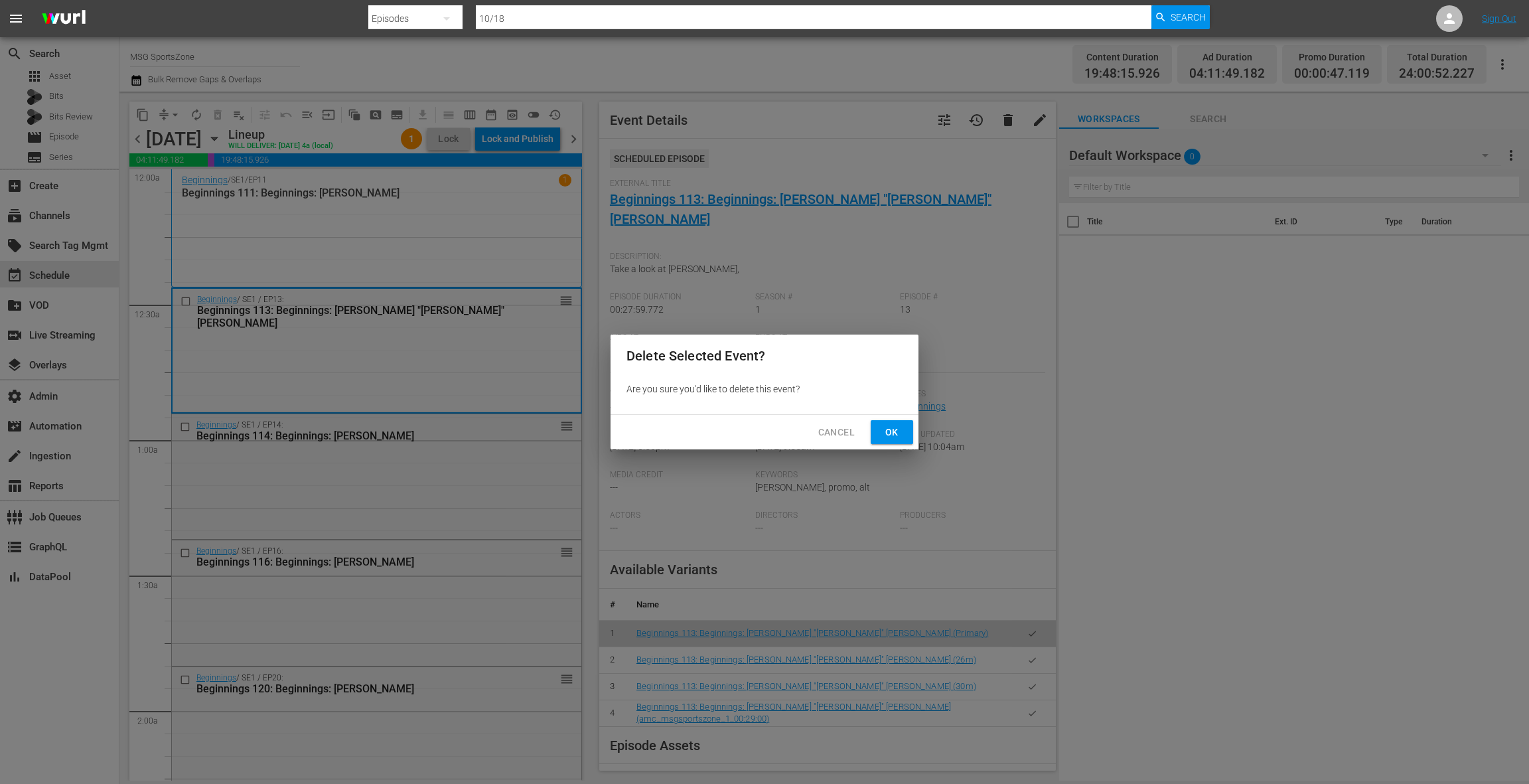
drag, startPoint x: 885, startPoint y: 436, endPoint x: 812, endPoint y: 377, distance: 93.9
click at [885, 436] on span "Ok" at bounding box center [892, 432] width 22 height 17
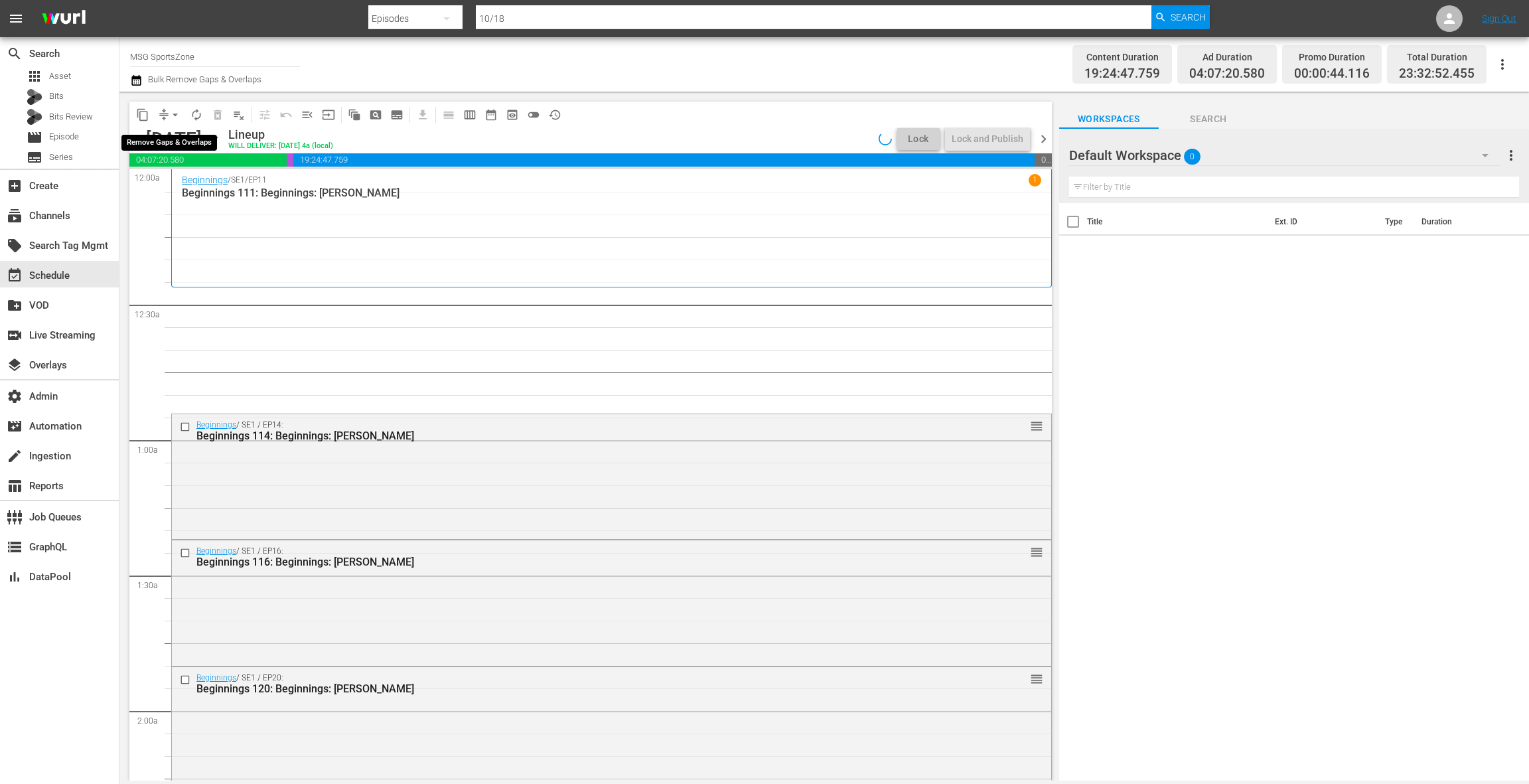
click at [169, 113] on span "arrow_drop_down" at bounding box center [175, 114] width 14 height 14
drag, startPoint x: 174, startPoint y: 185, endPoint x: 188, endPoint y: 189, distance: 14.6
click at [188, 189] on li "Align to End of Previous Day" at bounding box center [176, 185] width 139 height 22
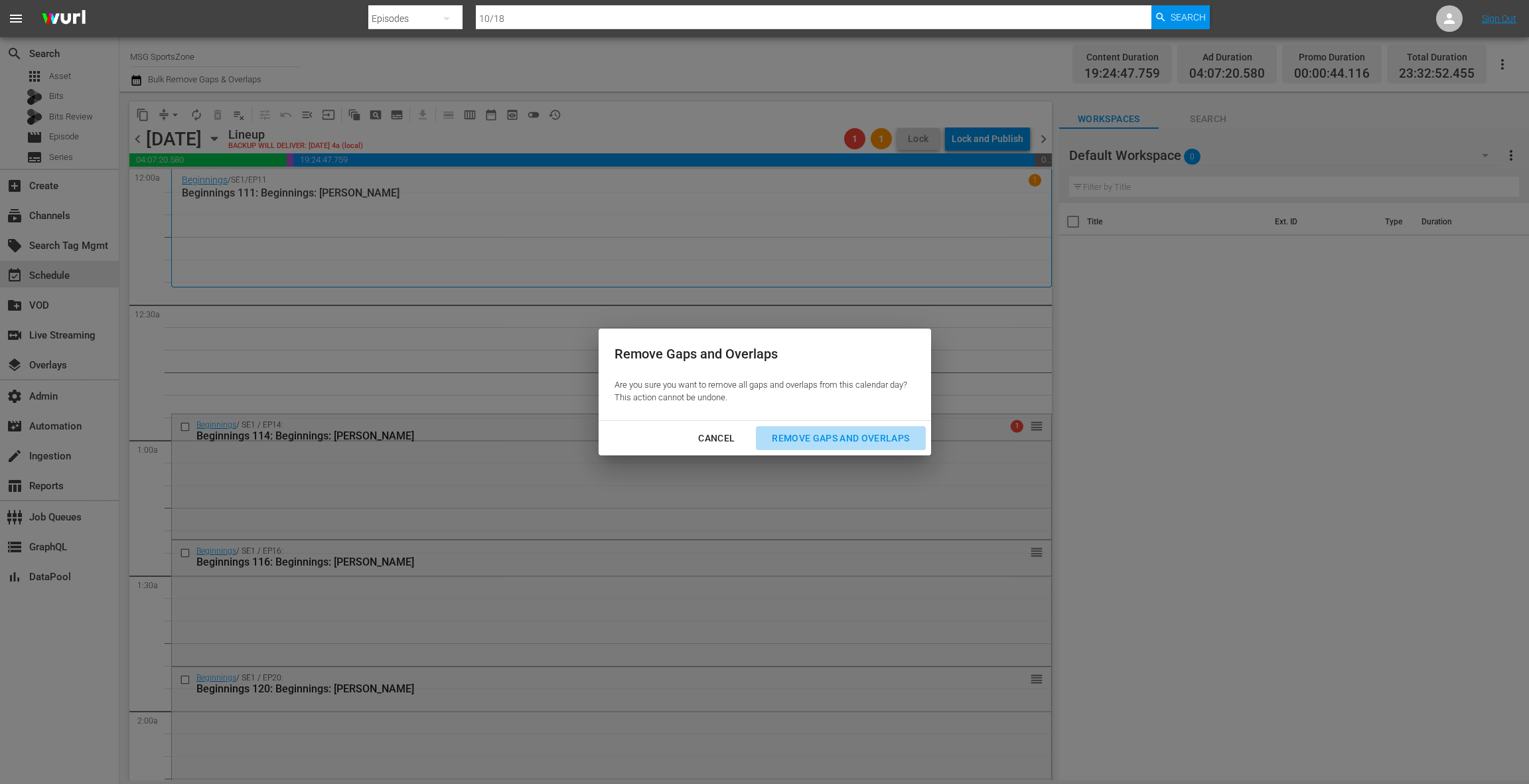
click at [786, 443] on div "Remove Gaps and Overlaps" at bounding box center [840, 438] width 158 height 17
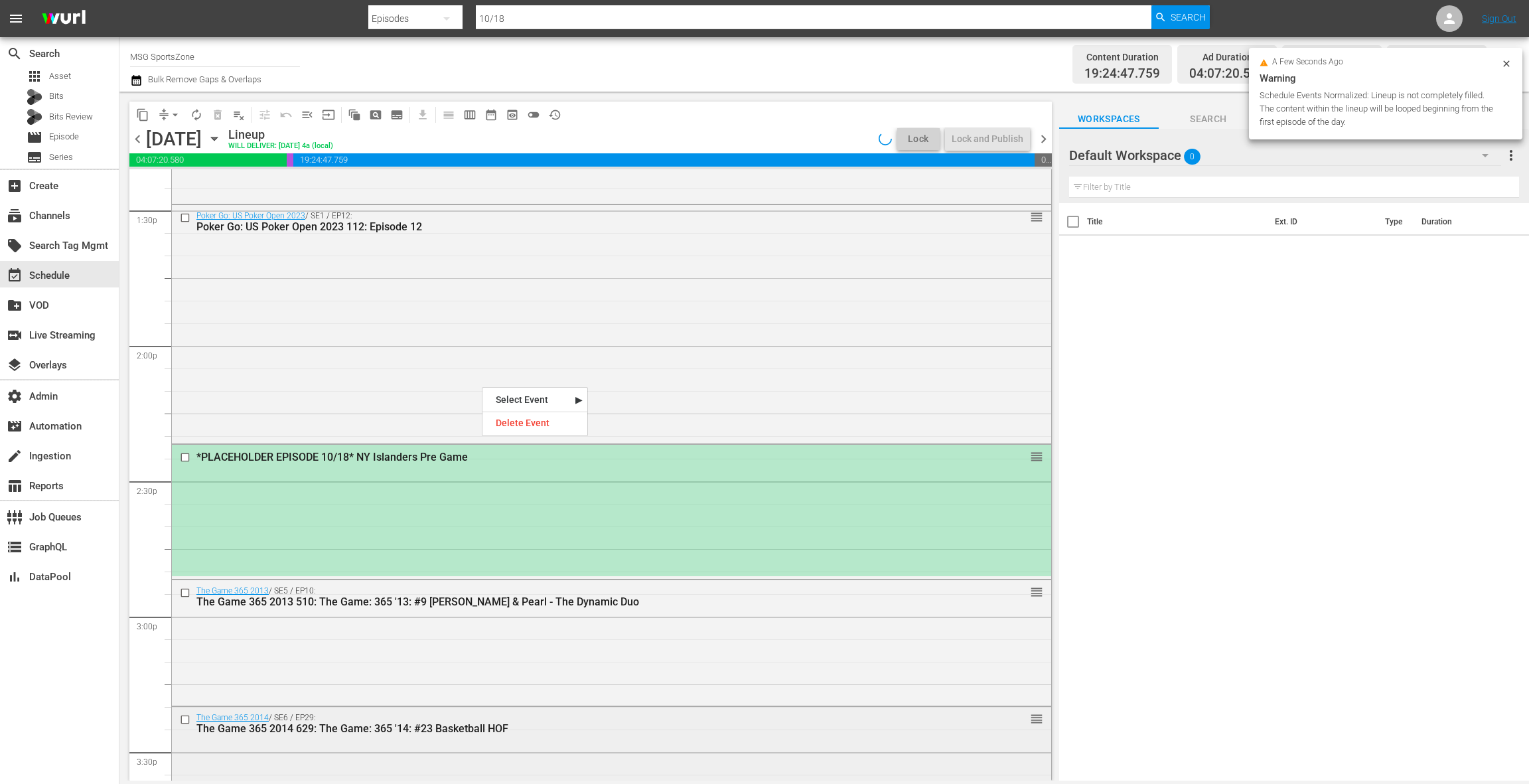
scroll to position [3590, 0]
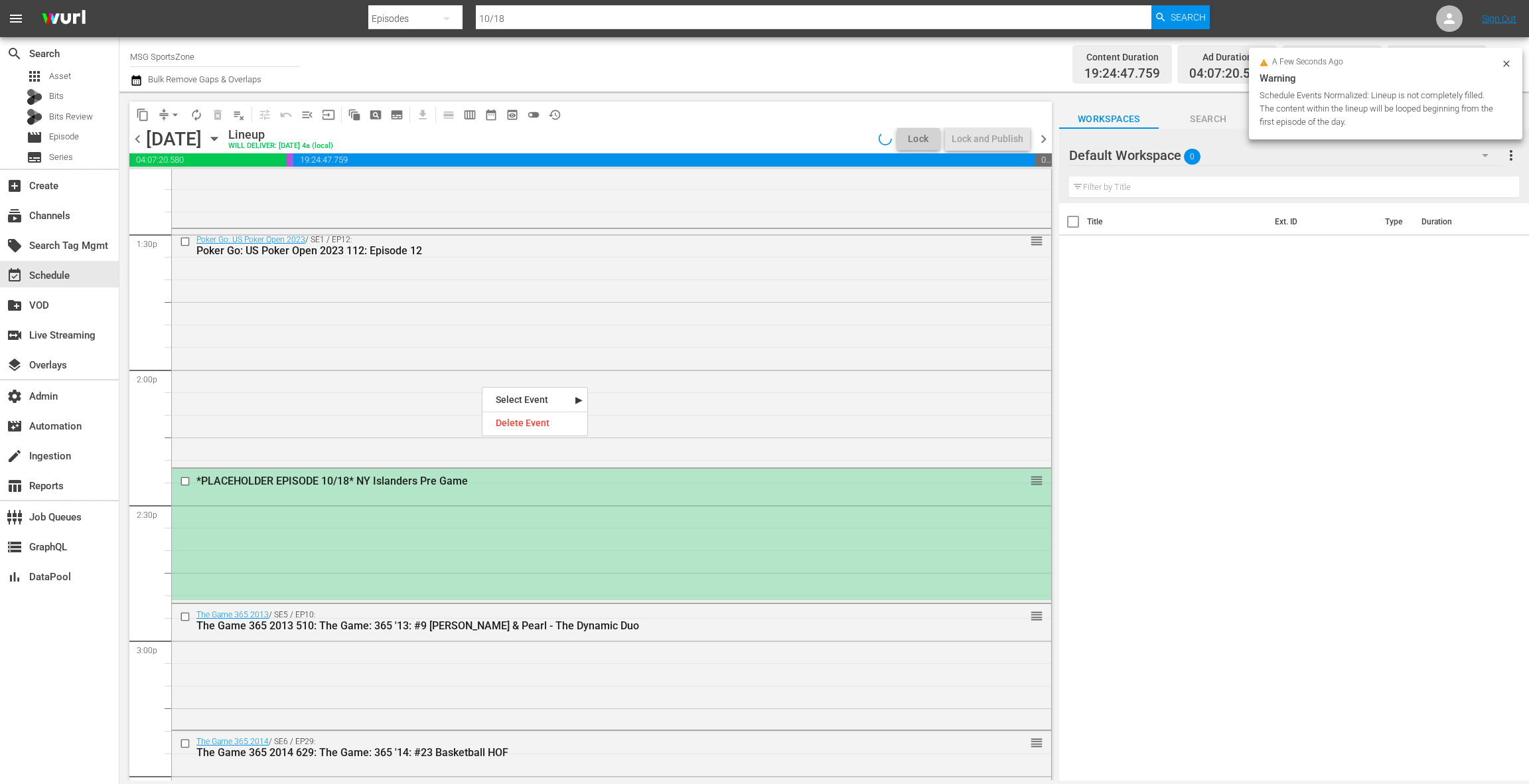
click at [480, 530] on div "*PLACEHOLDER EPISODE 10/18* NY Islanders Pre Game reorder" at bounding box center [611, 534] width 879 height 131
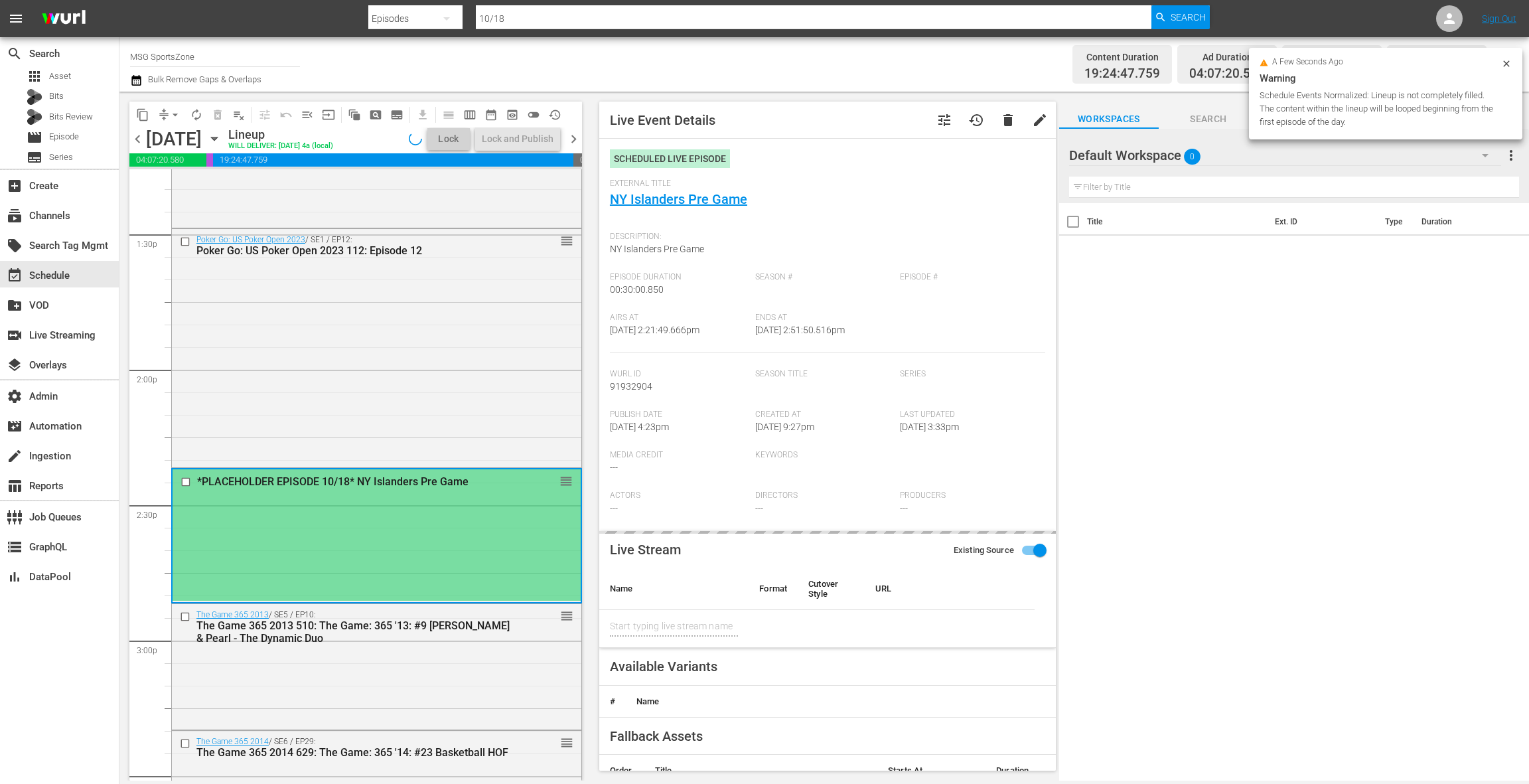
type input "NY Islanders Pre Game"
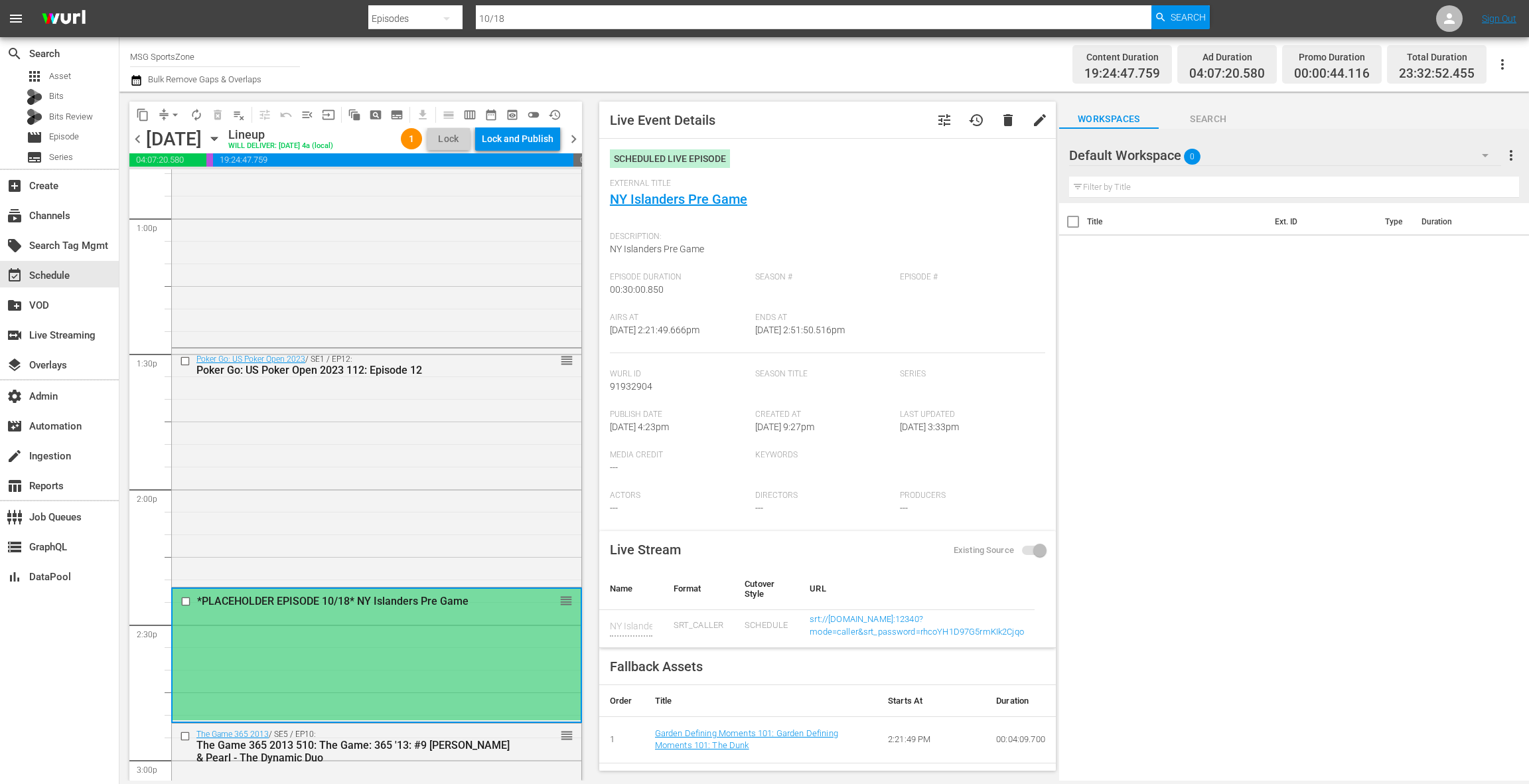
scroll to position [3418, 0]
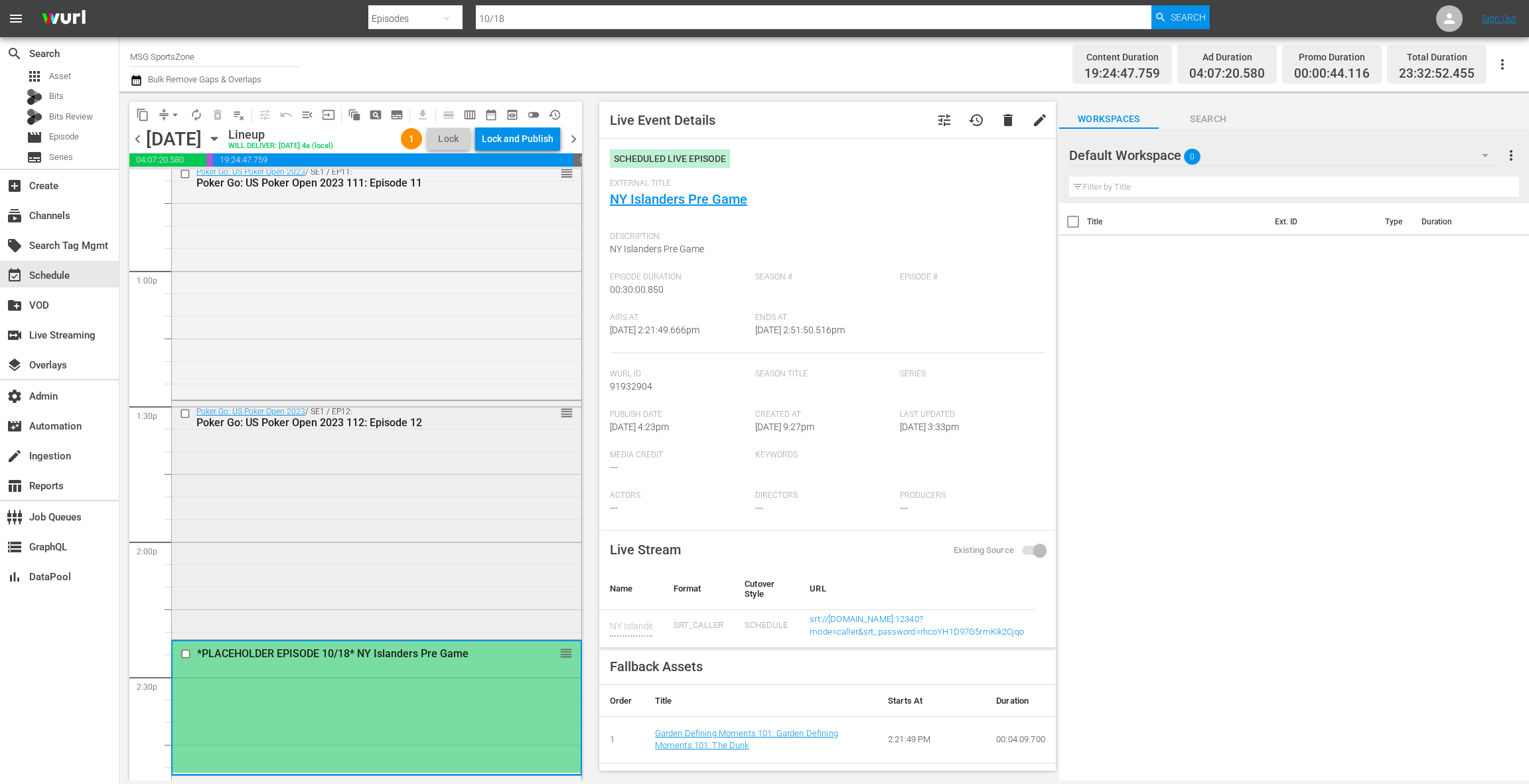
click at [477, 477] on div "Poker Go: US Poker Open 2023 / SE1 / EP12: Poker Go: US Poker Open 2023 112: Ep…" at bounding box center [376, 519] width 409 height 236
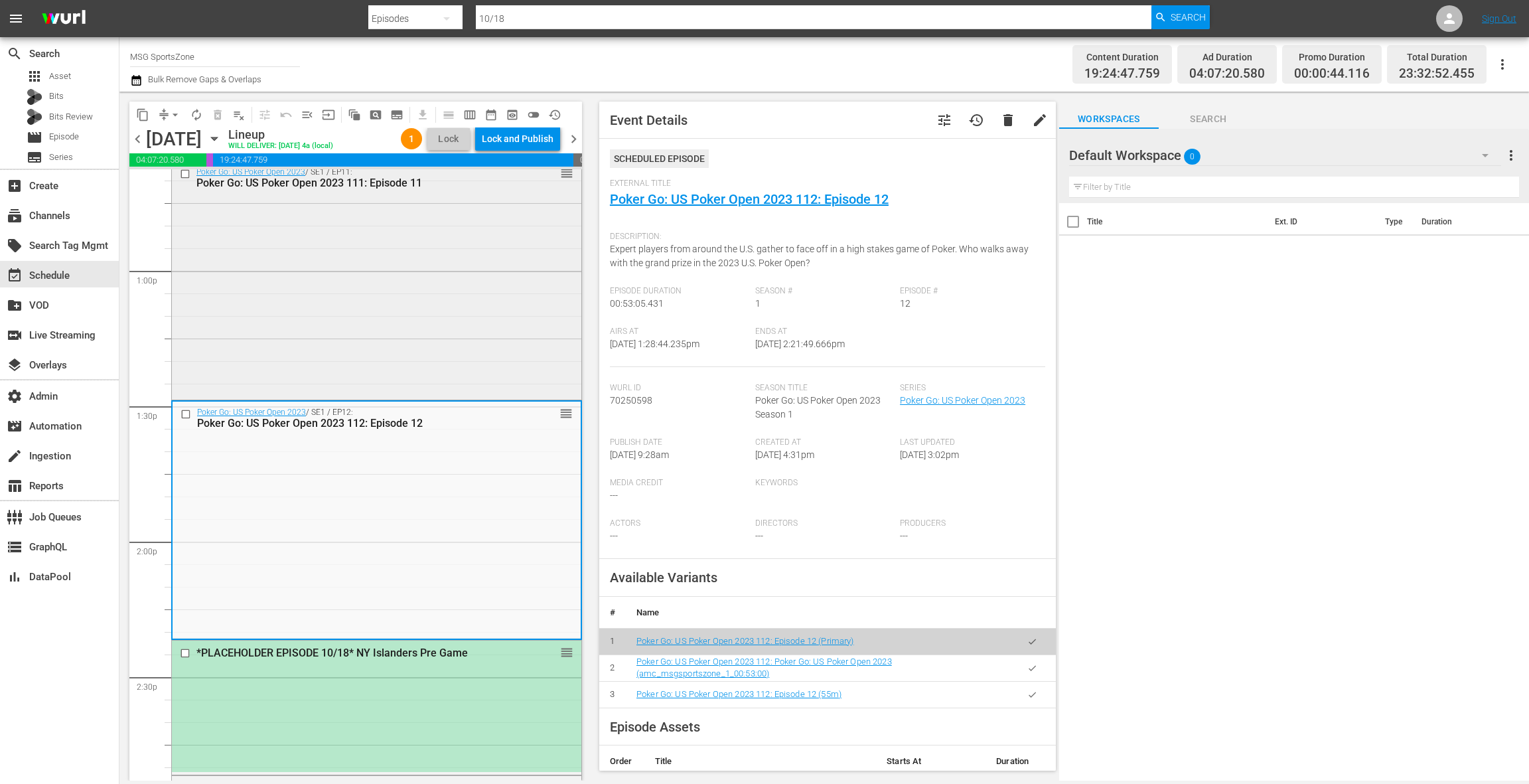
click at [440, 292] on div "Poker Go: US Poker Open 2023 / SE1 / EP11: Poker Go: US Poker Open 2023 111: Ep…" at bounding box center [376, 279] width 409 height 236
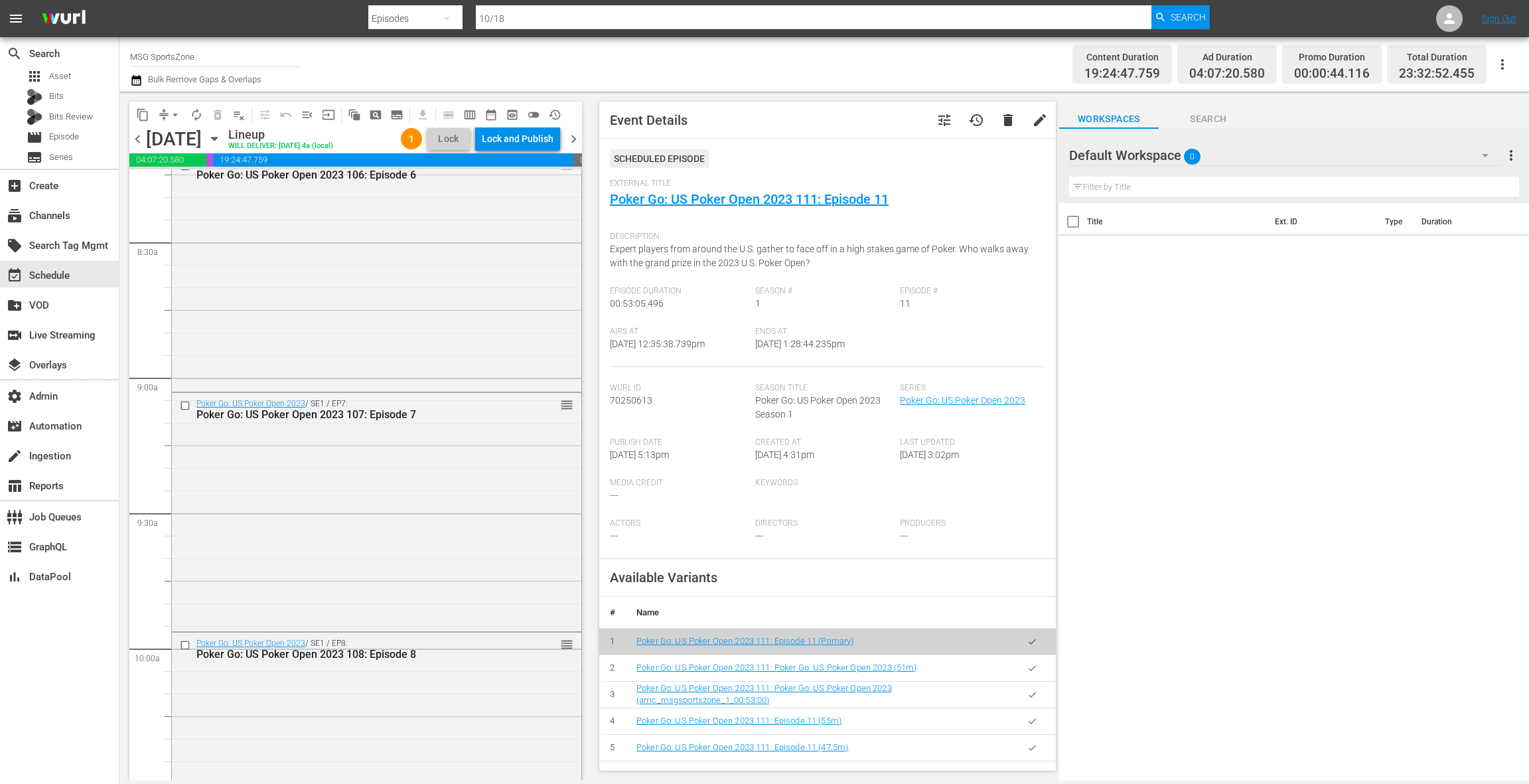
scroll to position [0, 0]
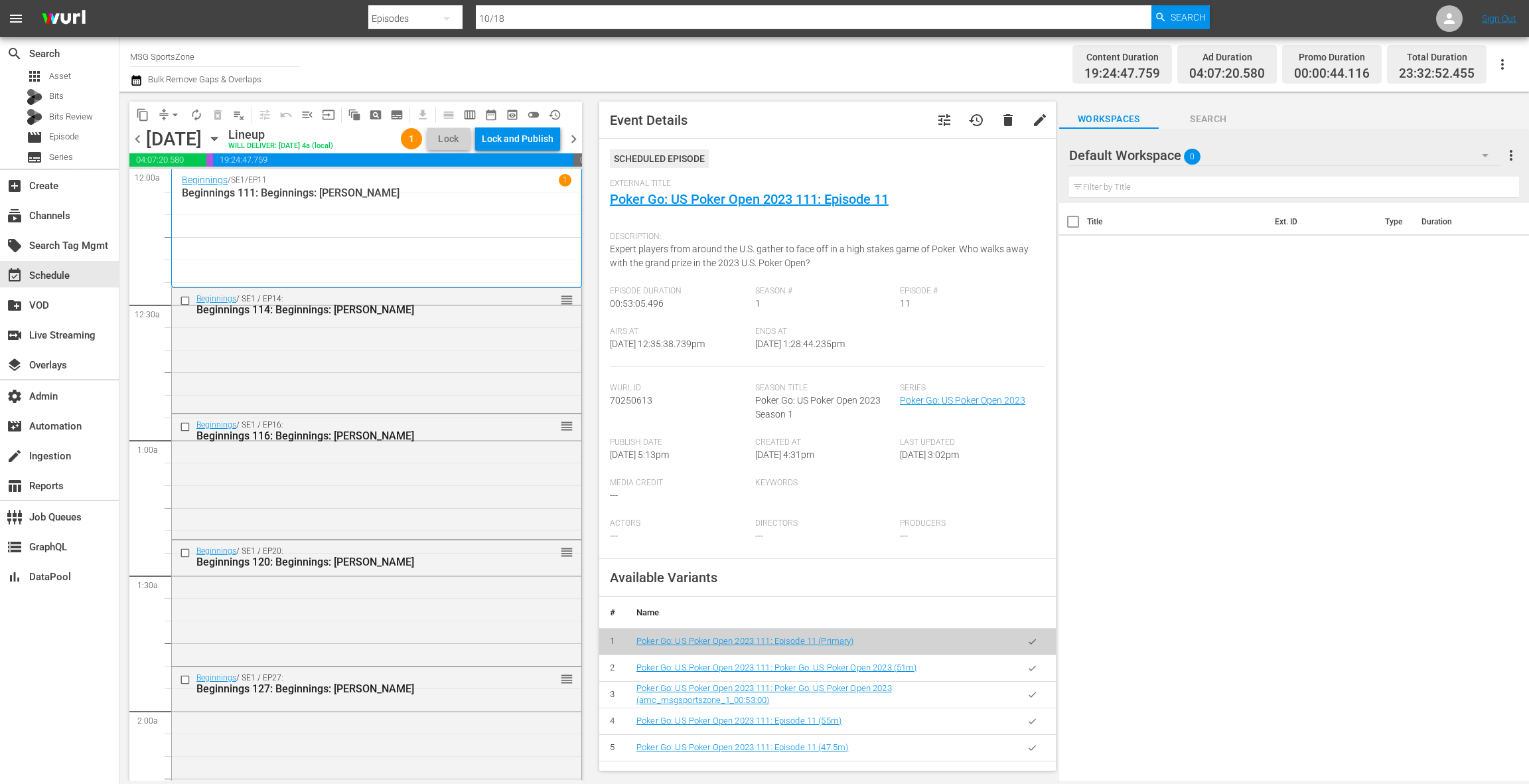
click at [462, 339] on div "Beginnings / SE1 / EP14: Beginnings 114: Beginnings: Tim Hardaway, Jr. reorder" at bounding box center [376, 348] width 409 height 122
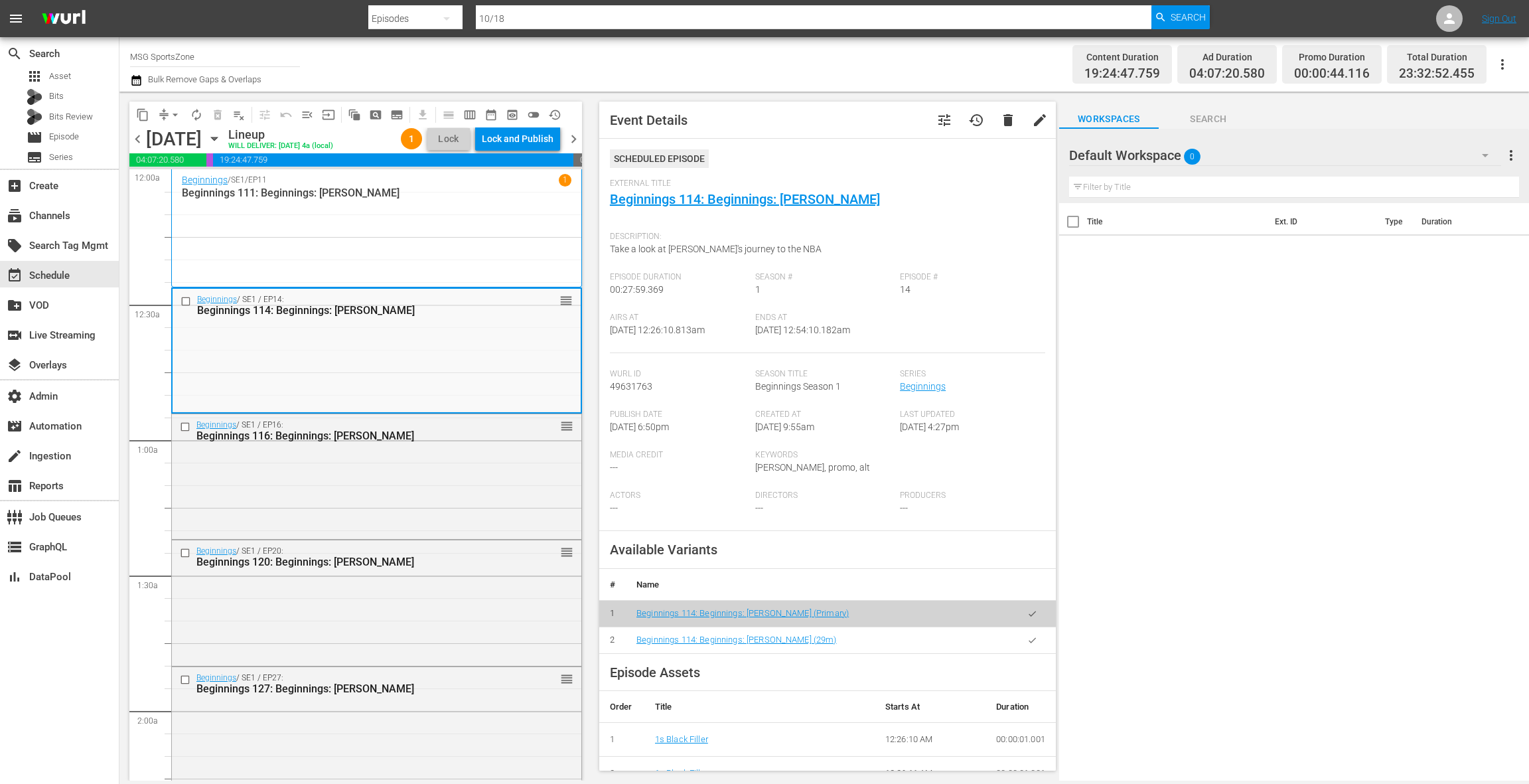
click at [1030, 644] on button "button" at bounding box center [1032, 640] width 26 height 26
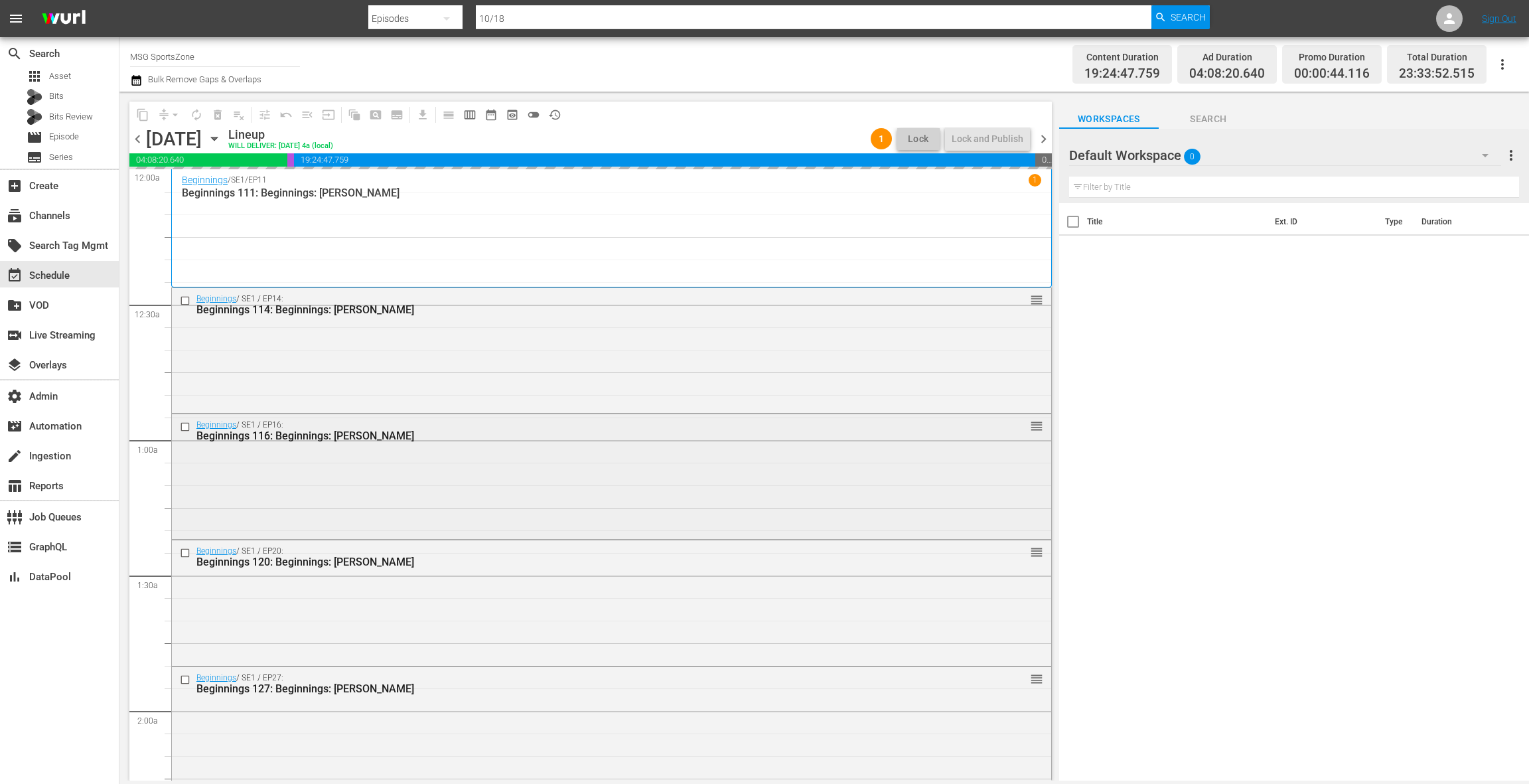
drag, startPoint x: 513, startPoint y: 504, endPoint x: 503, endPoint y: 500, distance: 10.8
click at [503, 500] on div "Beginnings / SE1 / EP16: Beginnings 116: Beginnings: J.R. Smith reorder" at bounding box center [611, 475] width 879 height 122
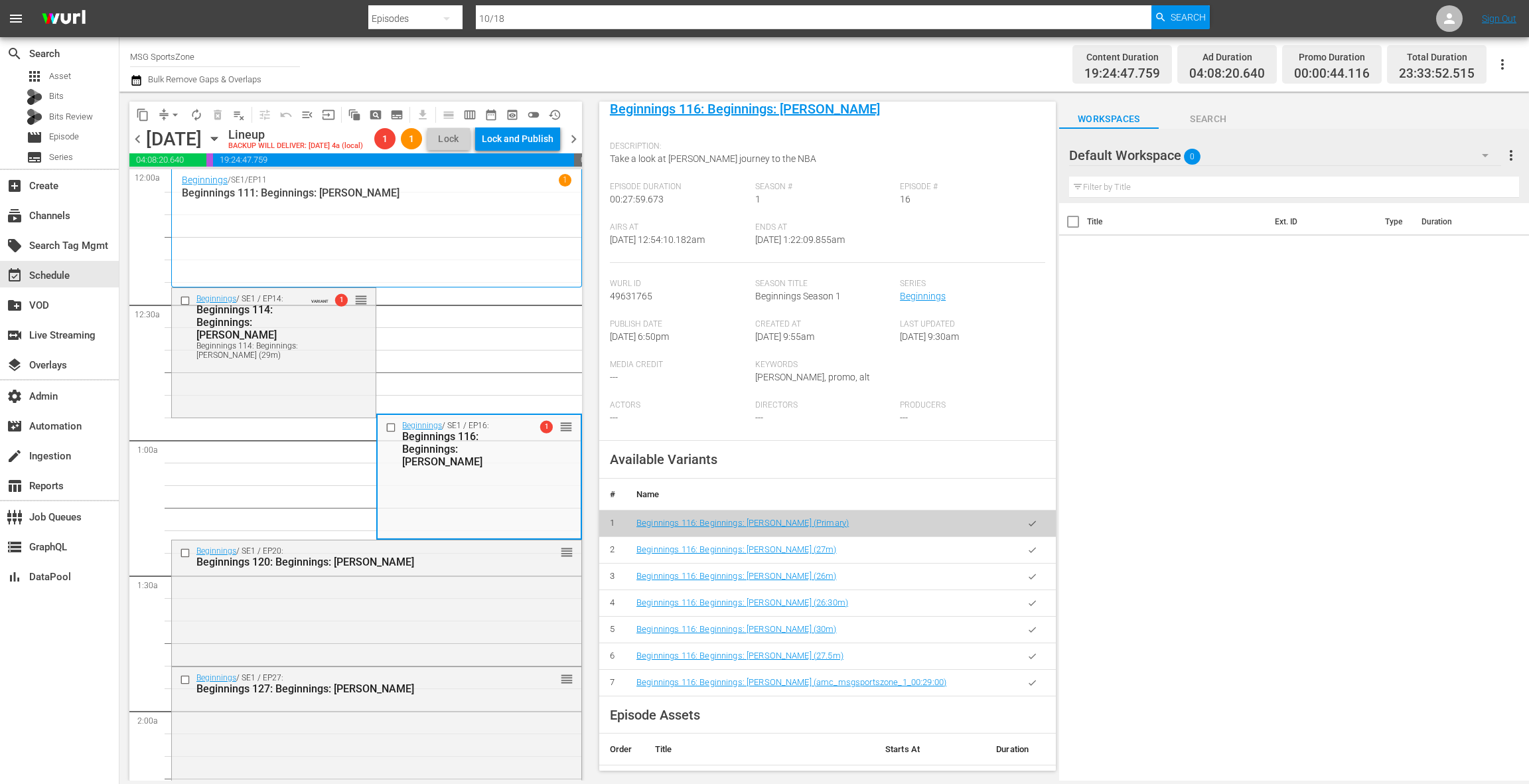
scroll to position [125, 0]
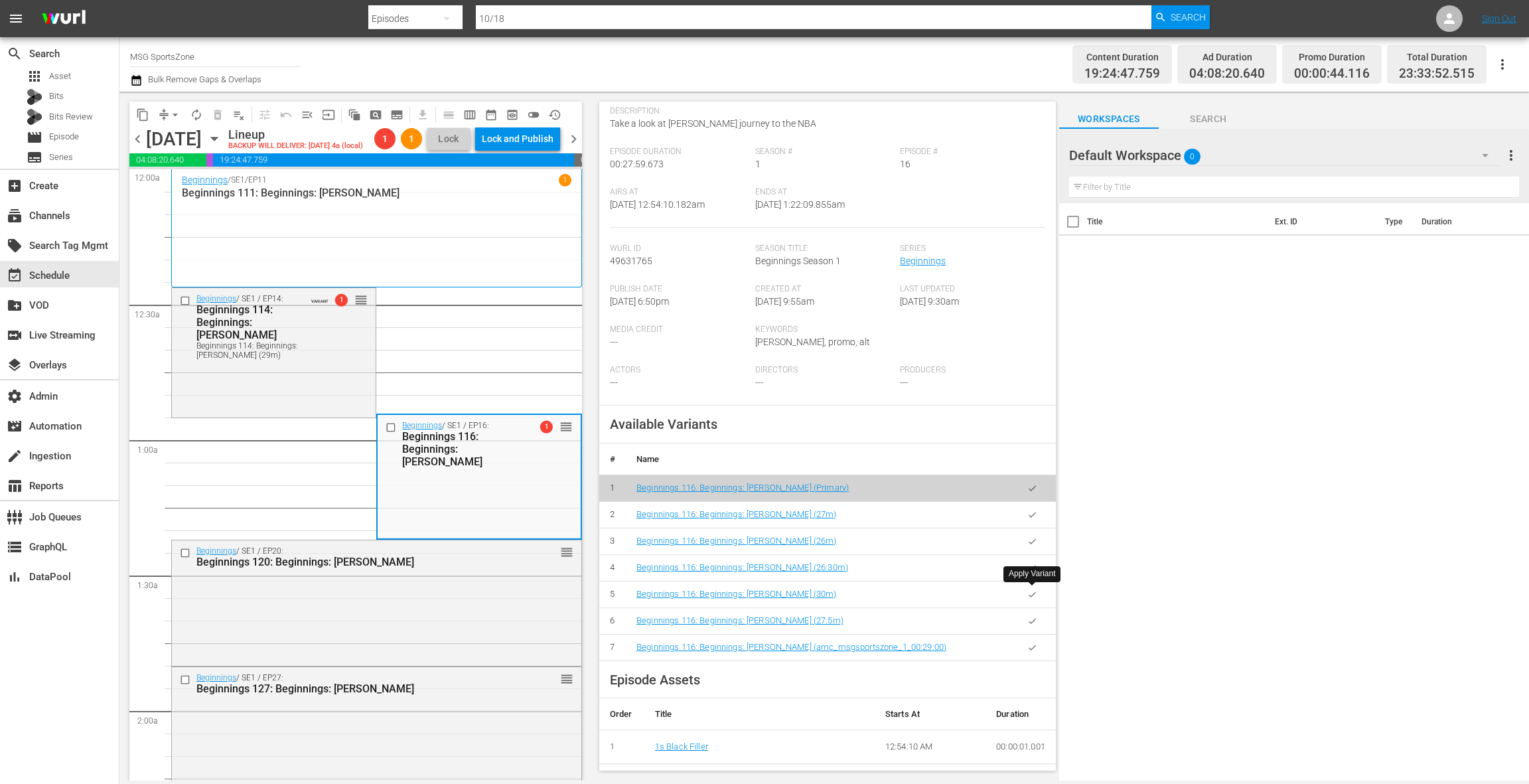
click at [1027, 590] on icon "button" at bounding box center [1032, 594] width 10 height 10
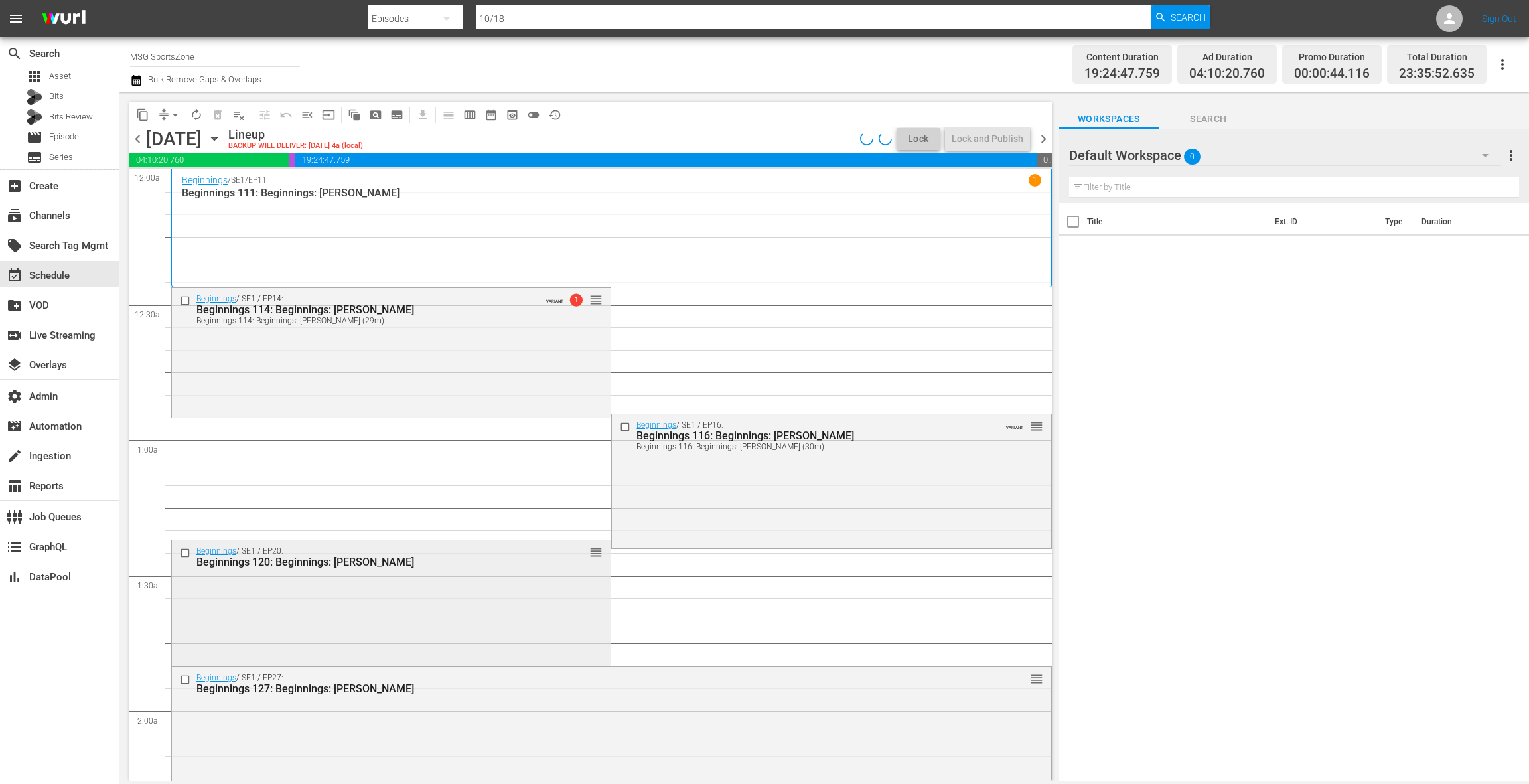
click at [570, 613] on div "Beginnings / SE1 / EP20: Beginnings 120: Beginnings: Micheal Ray Richardson reo…" at bounding box center [391, 601] width 439 height 122
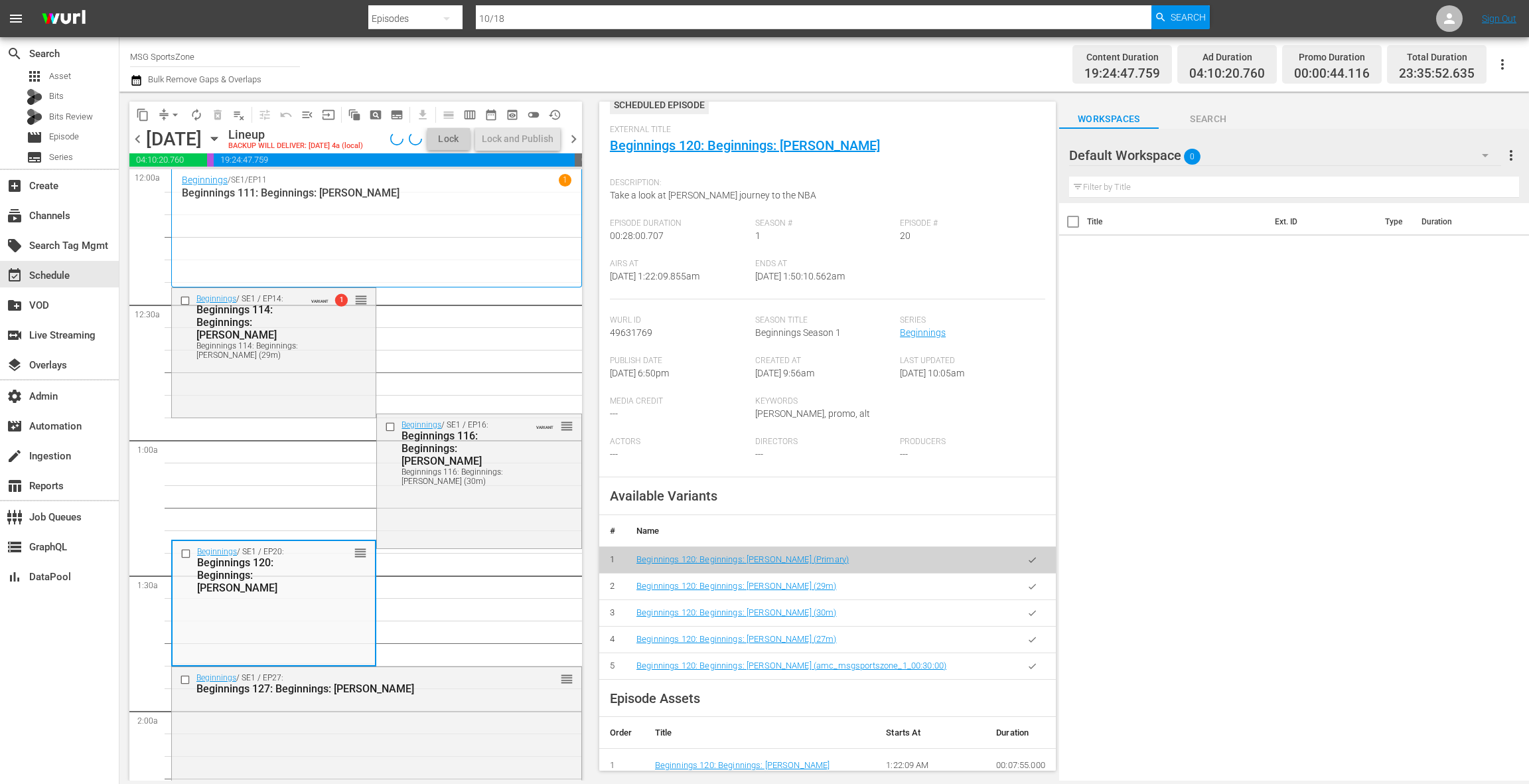
scroll to position [122, 0]
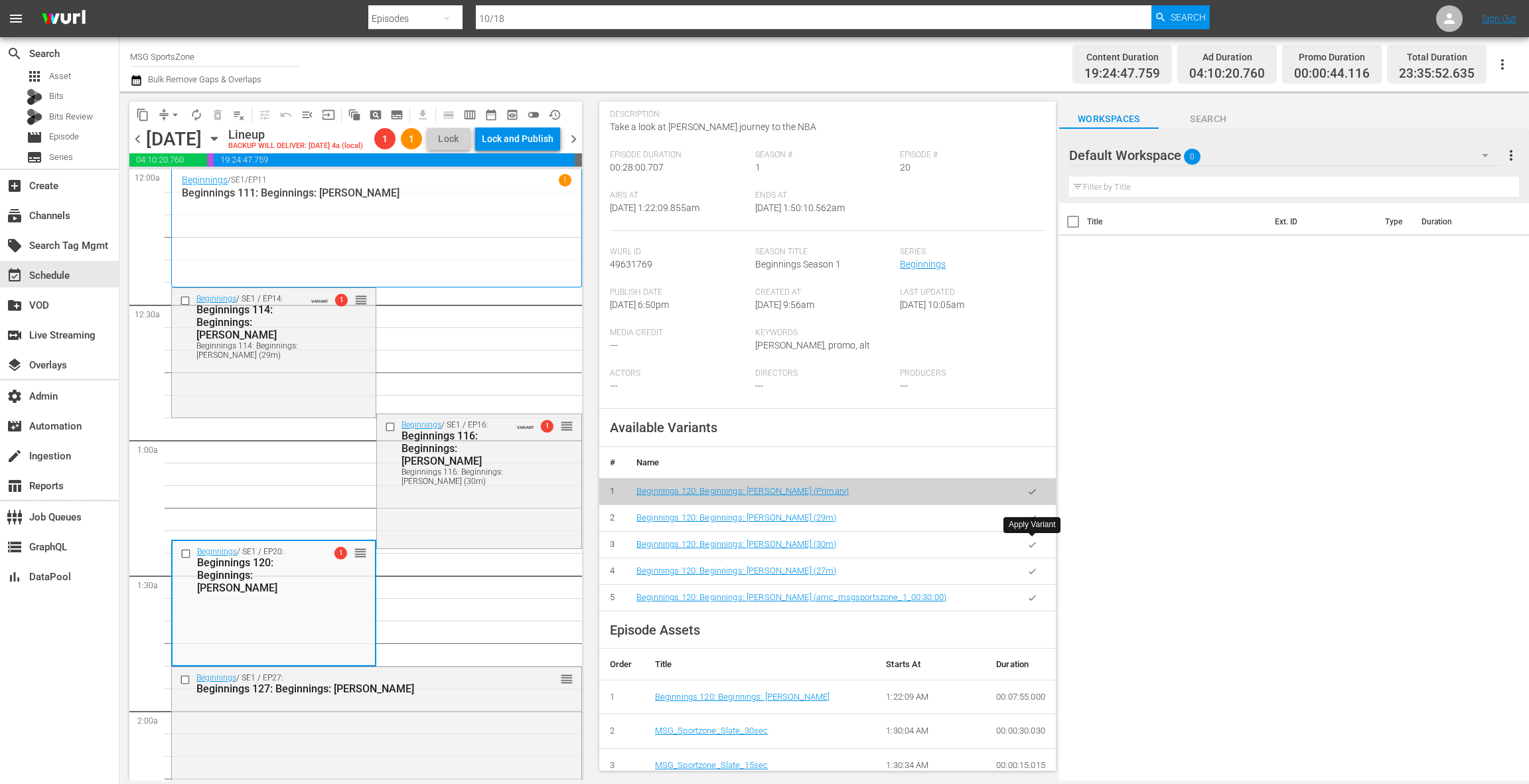
click at [1029, 551] on button "button" at bounding box center [1032, 544] width 26 height 26
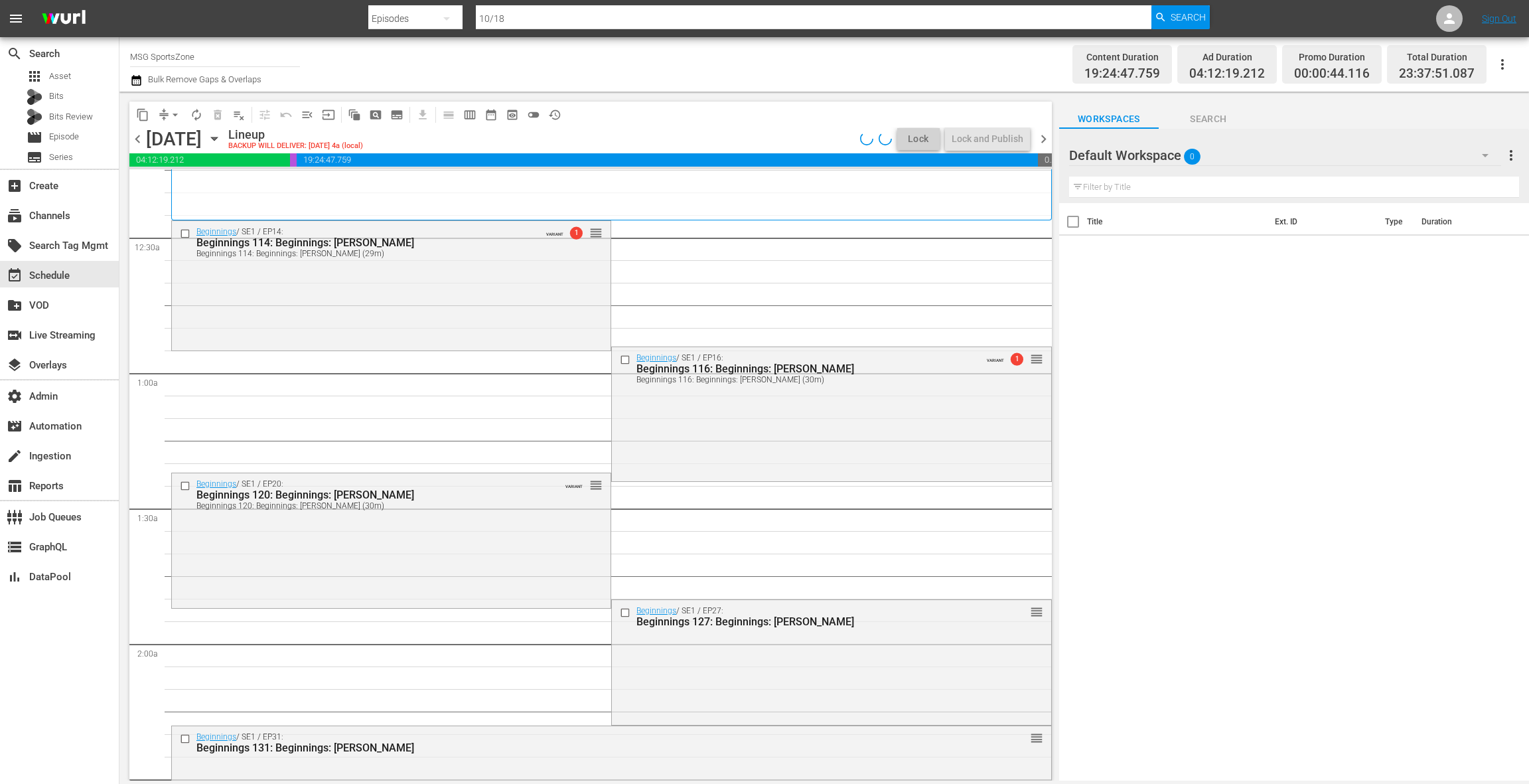
scroll to position [171, 0]
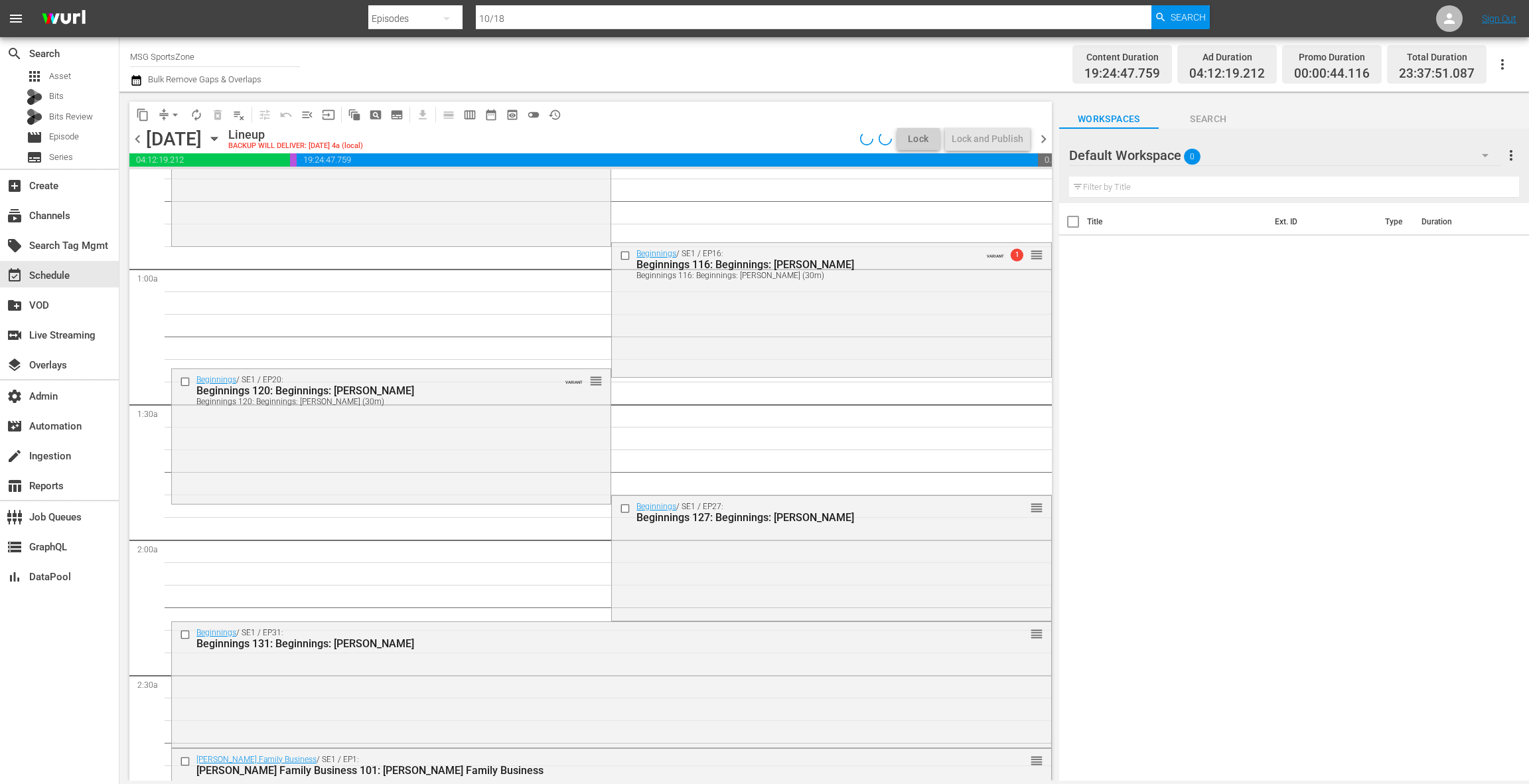
click at [670, 559] on div "Beginnings / SE1 / EP27: Beginnings 127: Beginnings: Charles Smith reorder" at bounding box center [831, 556] width 439 height 122
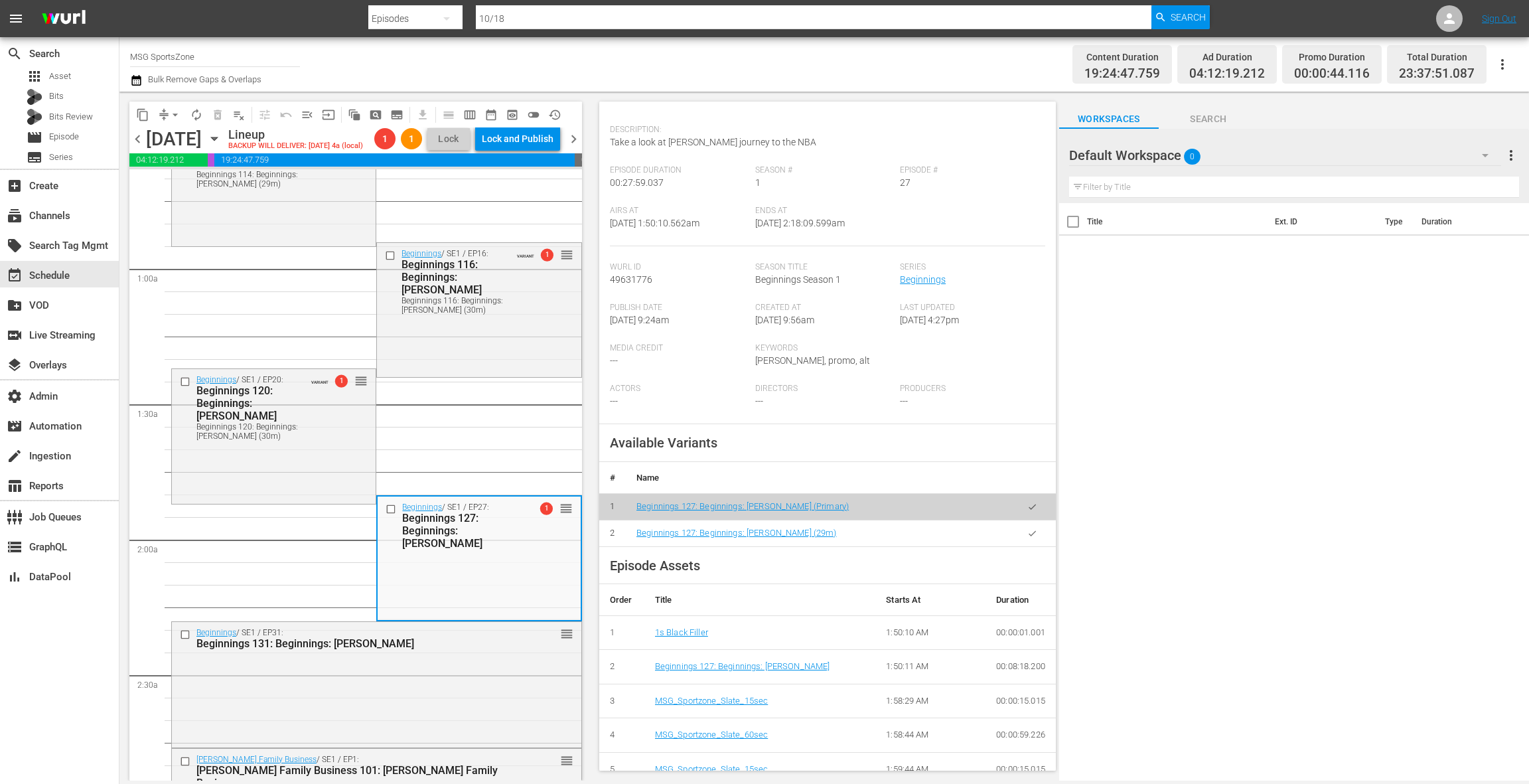
scroll to position [108, 0]
click at [1038, 531] on button "button" at bounding box center [1032, 532] width 26 height 26
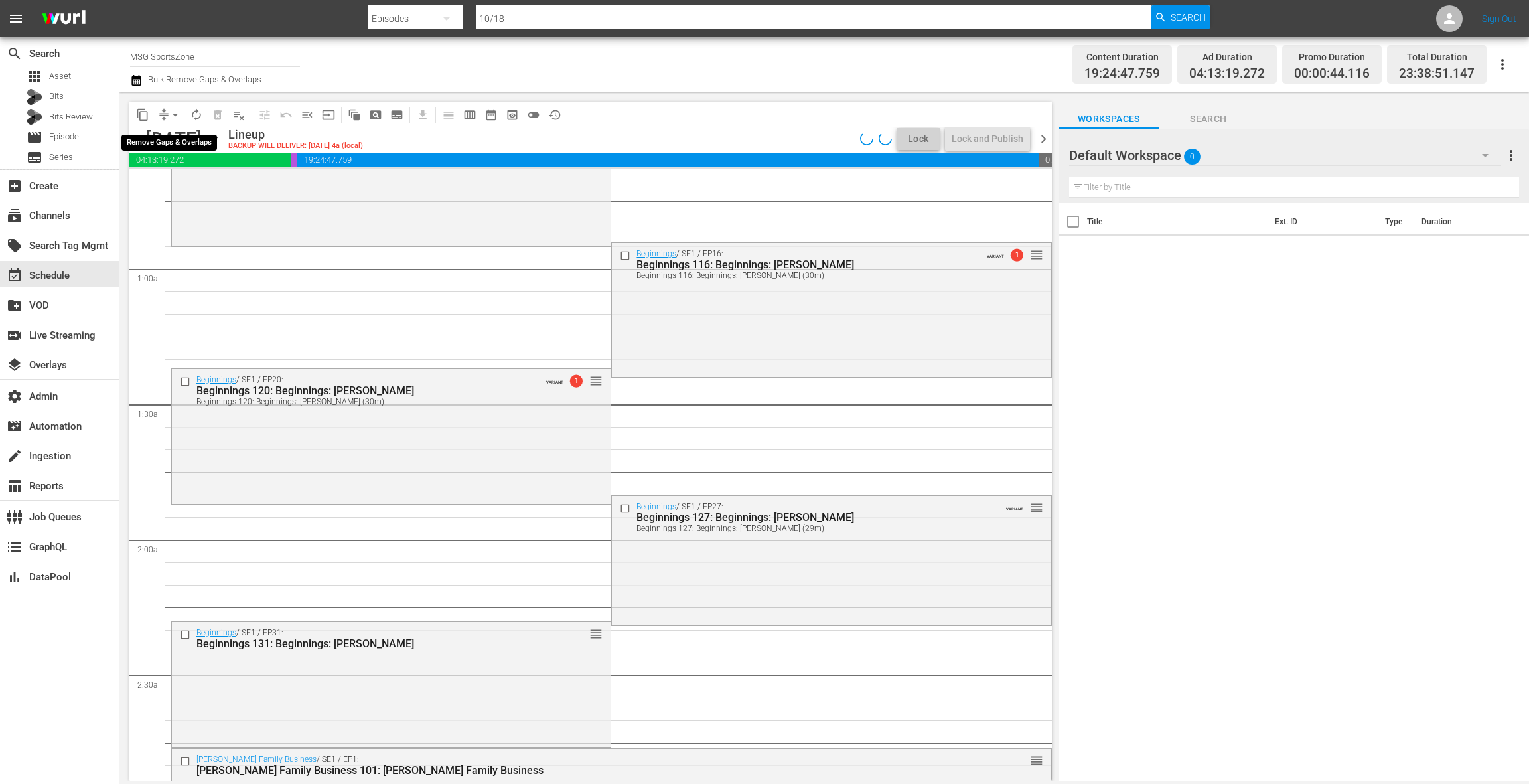
drag, startPoint x: 174, startPoint y: 115, endPoint x: 174, endPoint y: 124, distance: 9.0
click at [174, 115] on span "arrow_drop_down" at bounding box center [175, 114] width 14 height 14
click at [182, 185] on li "Align to End of Previous Day" at bounding box center [176, 185] width 139 height 22
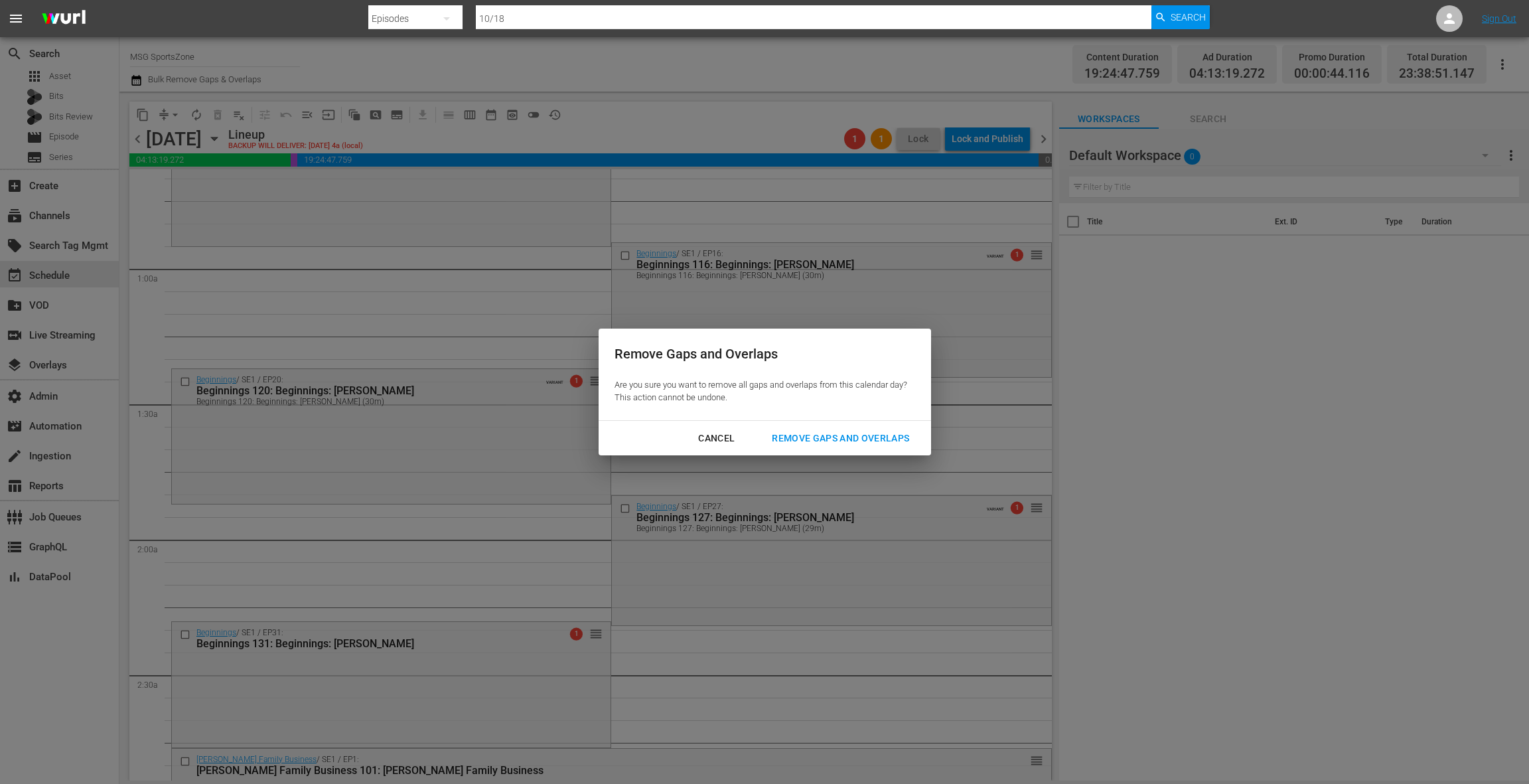
click at [815, 444] on div "Remove Gaps and Overlaps" at bounding box center [840, 438] width 158 height 17
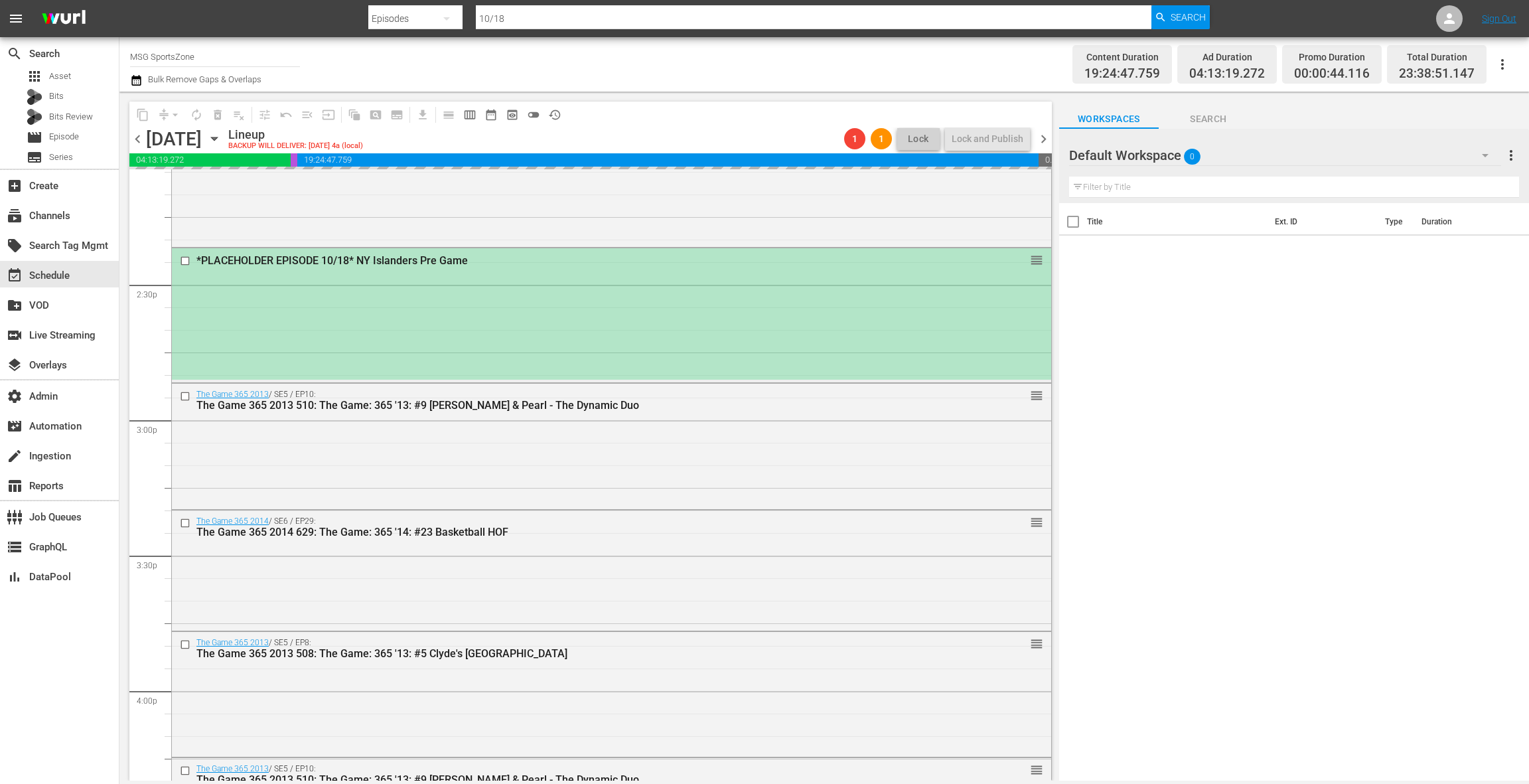
scroll to position [3746, 0]
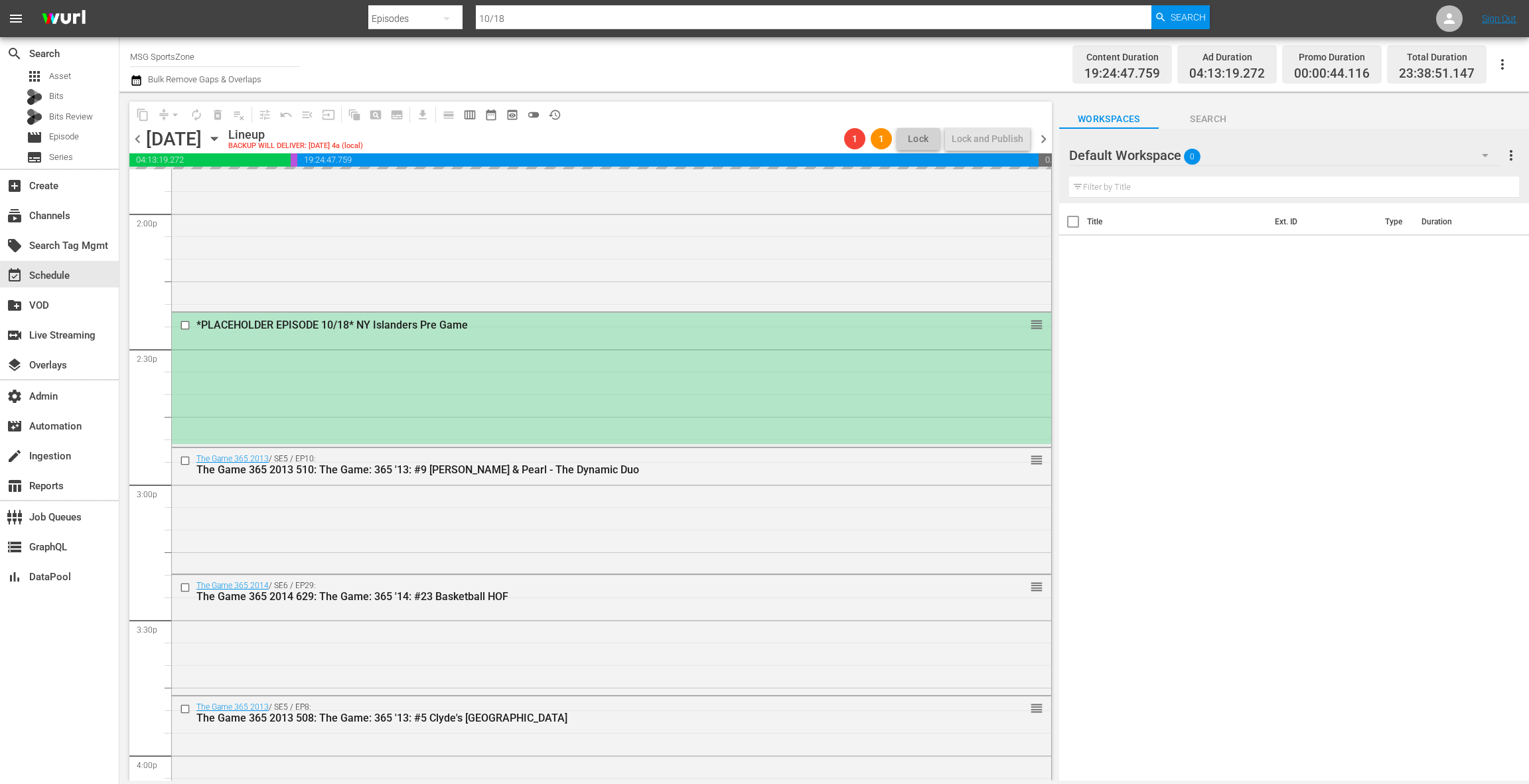
click at [550, 385] on div "*PLACEHOLDER EPISODE 10/18* NY Islanders Pre Game reorder" at bounding box center [611, 378] width 879 height 131
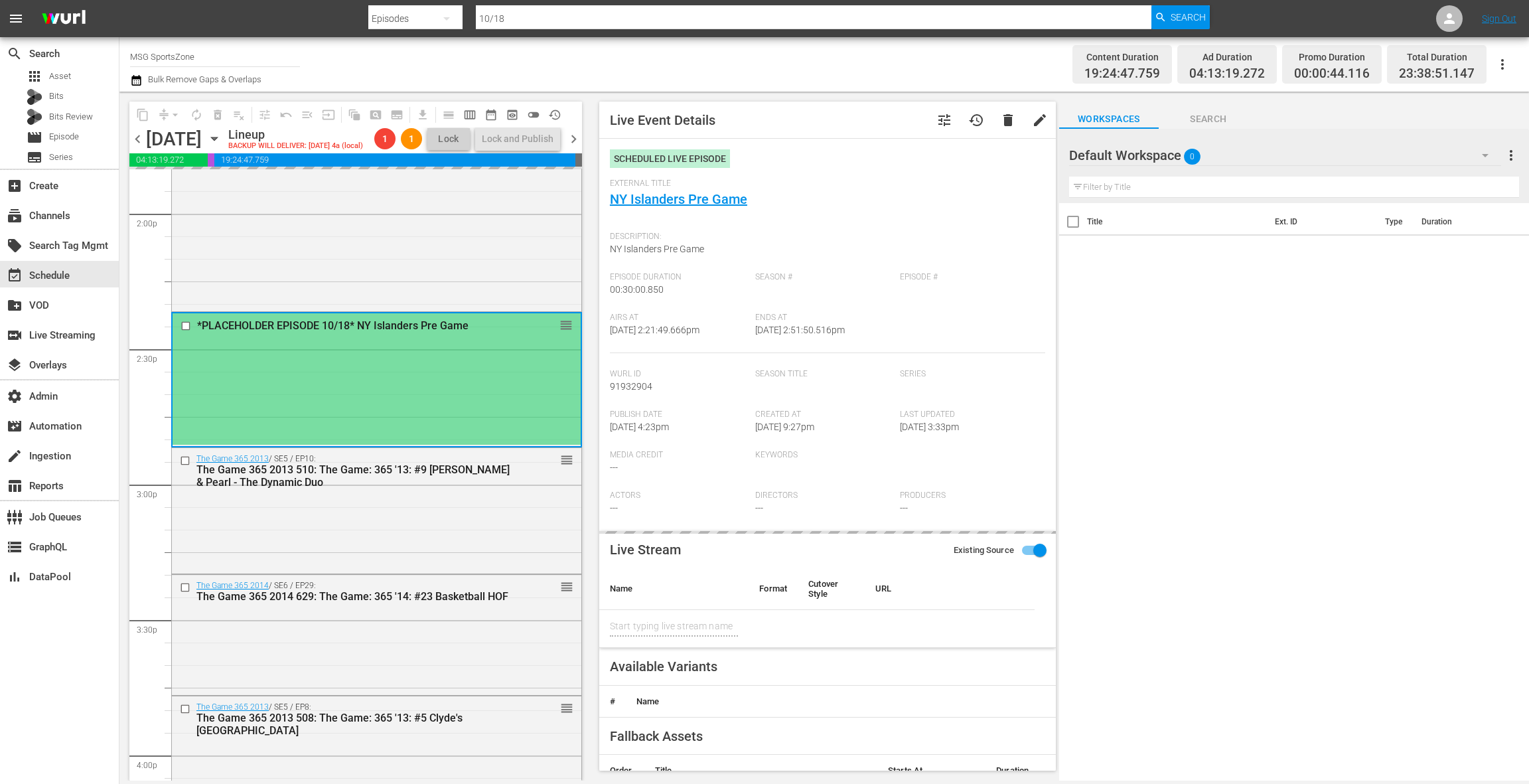
type input "NY Islanders Pre Game"
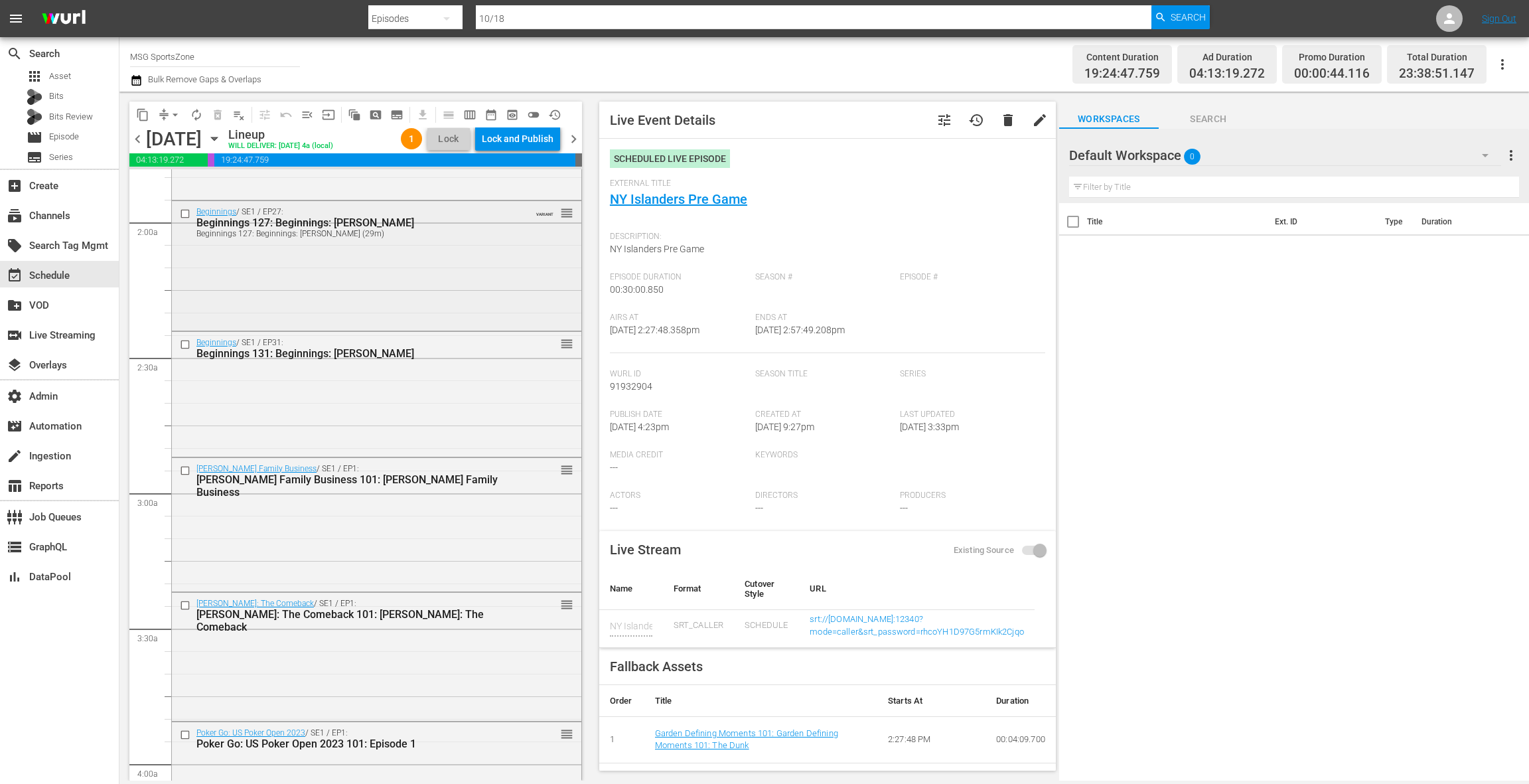
scroll to position [512, 0]
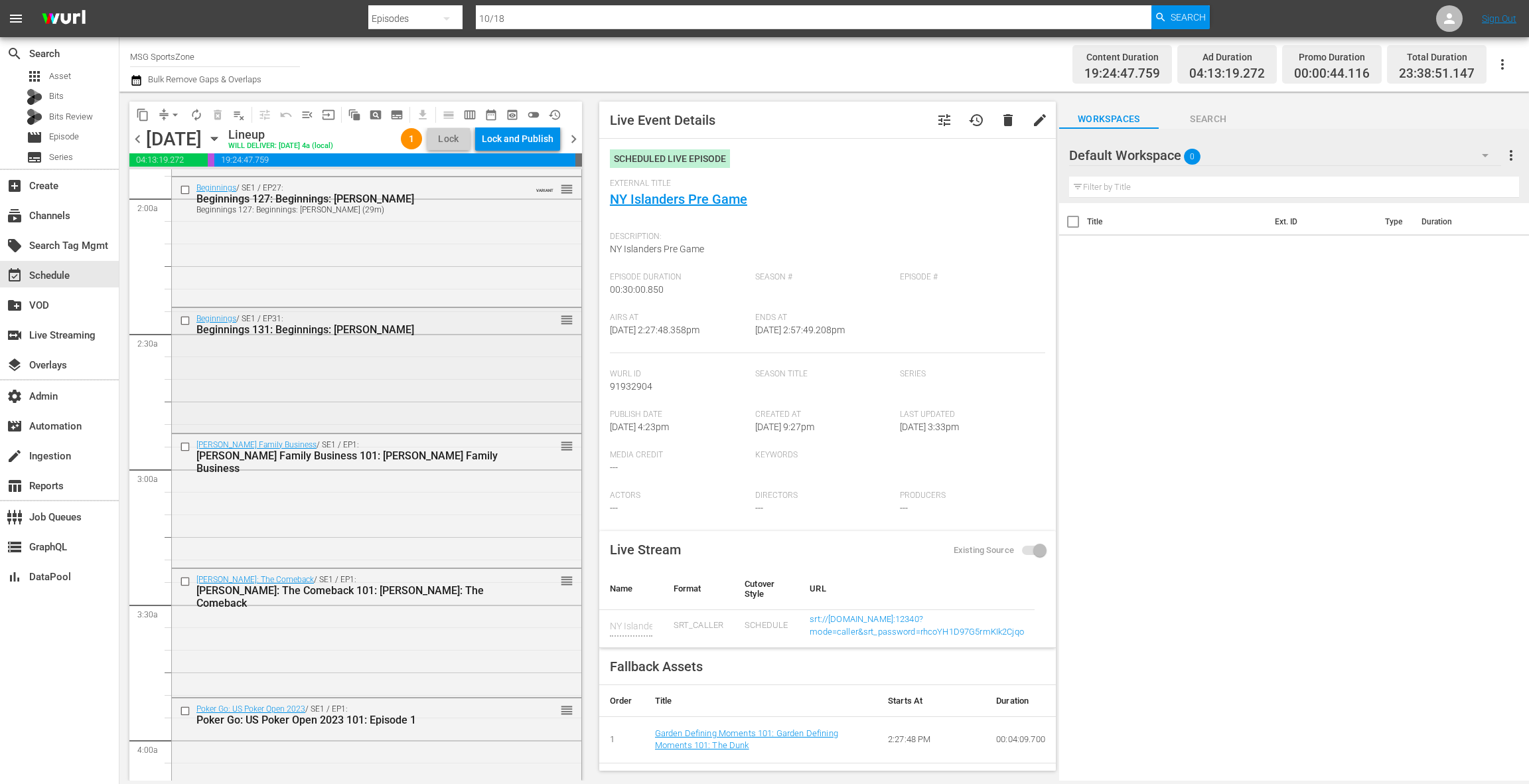
click at [455, 382] on div "Beginnings / SE1 / EP31: Beginnings 131: Beginnings: Kyle O'Quinn reorder" at bounding box center [376, 368] width 409 height 122
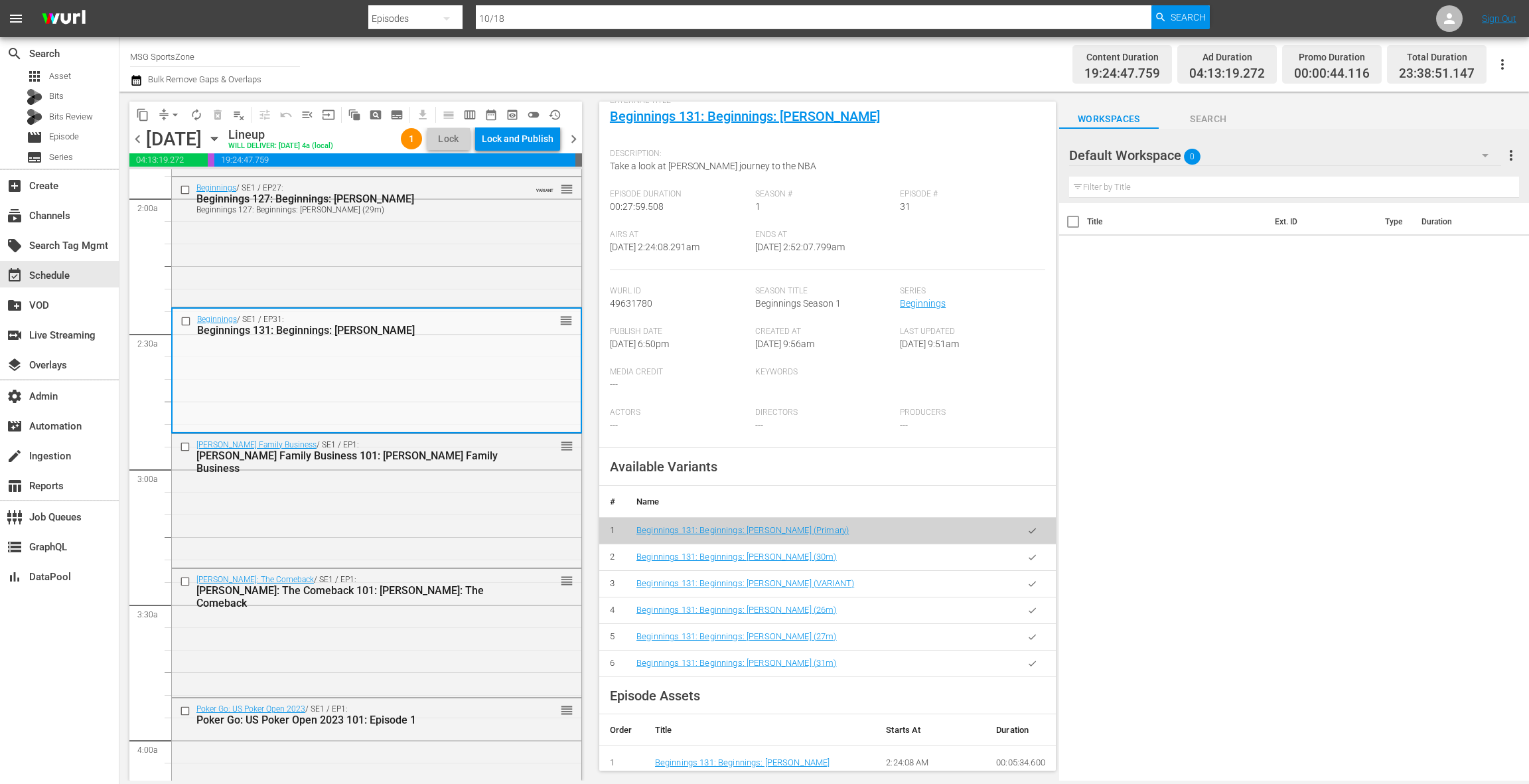
scroll to position [86, 0]
drag, startPoint x: 1028, startPoint y: 558, endPoint x: 972, endPoint y: 519, distance: 68.2
click at [1028, 558] on icon "button" at bounding box center [1032, 555] width 10 height 10
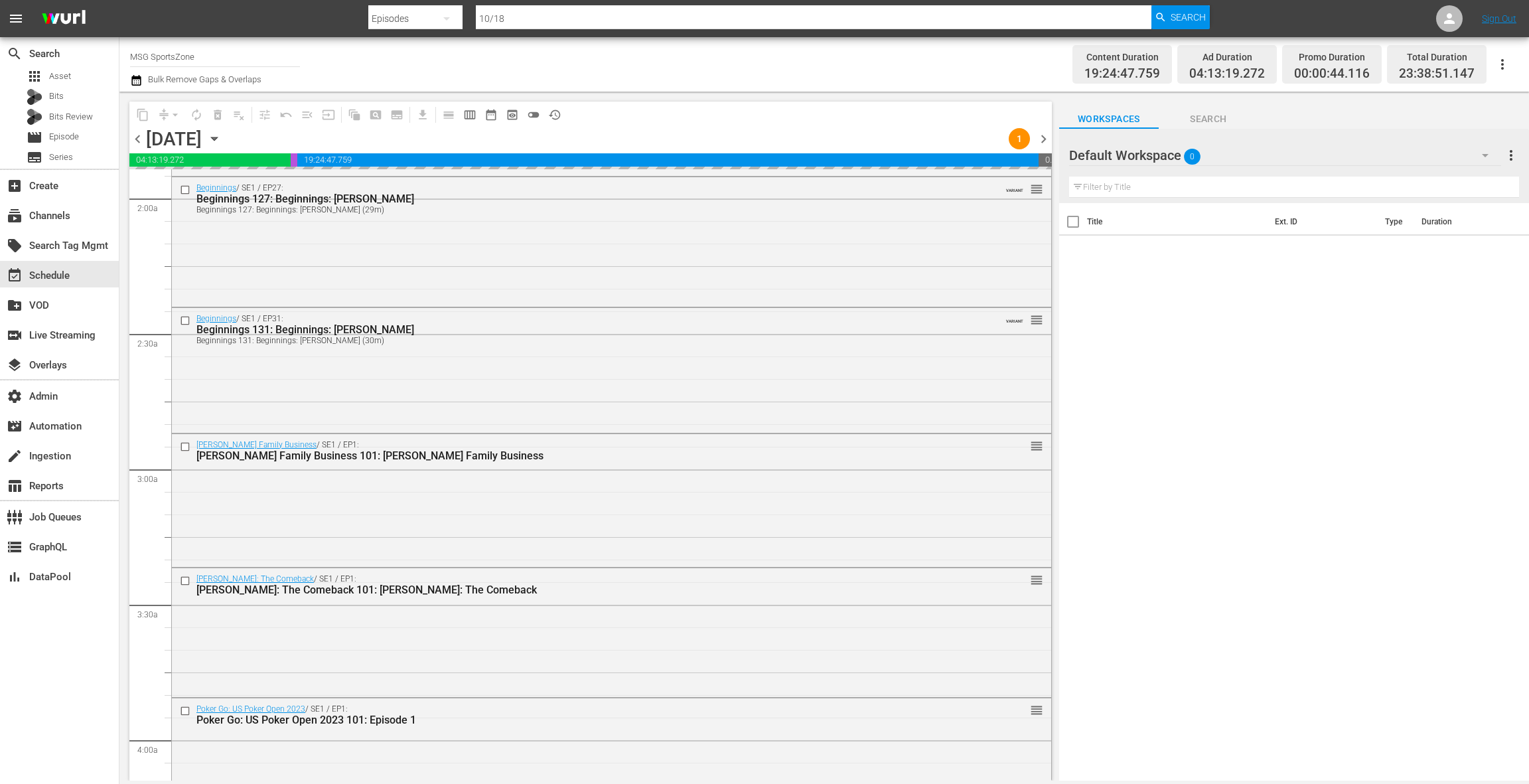
scroll to position [515, 0]
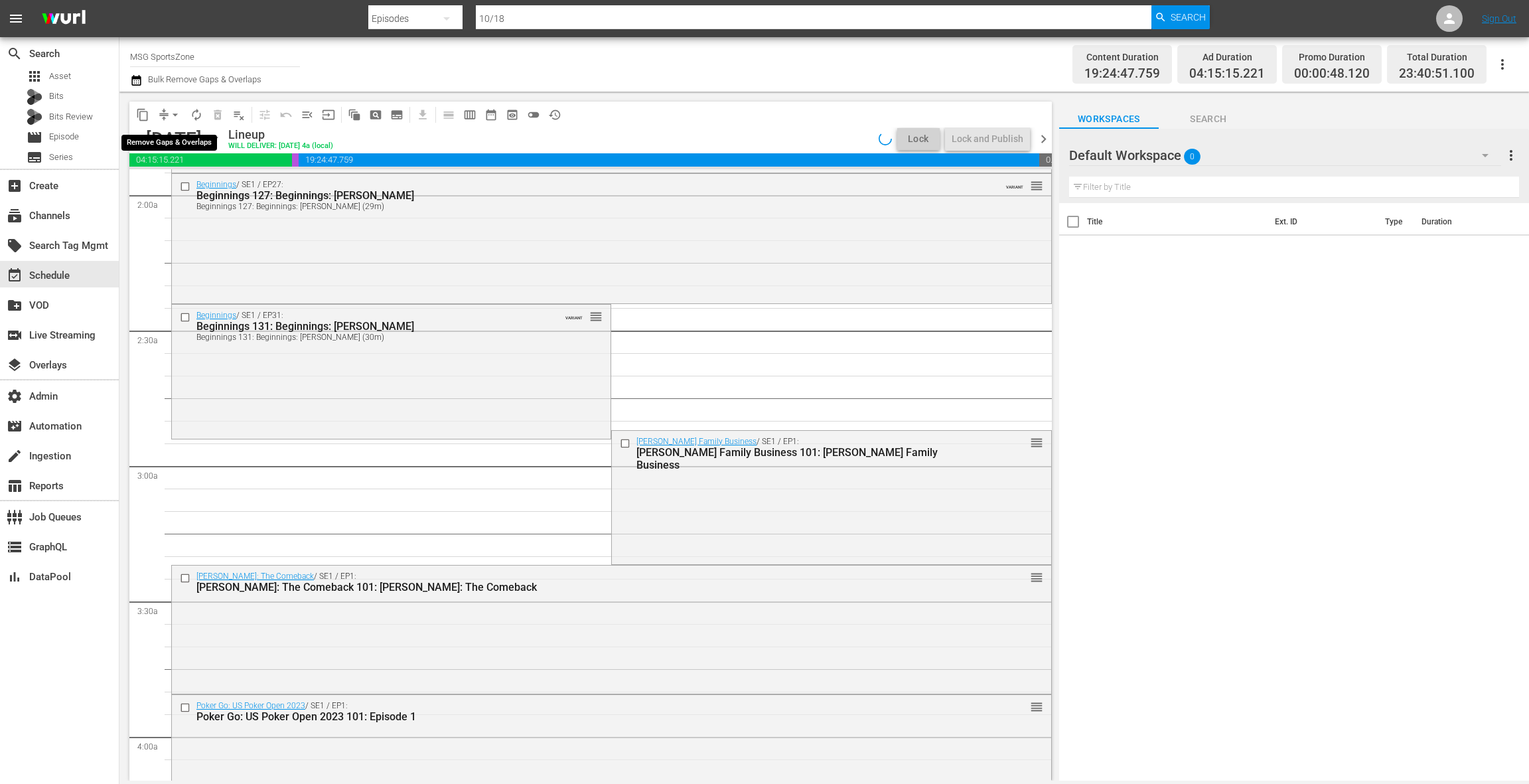
click at [172, 115] on span "arrow_drop_down" at bounding box center [175, 114] width 14 height 14
click at [195, 185] on li "Align to End of Previous Day" at bounding box center [176, 185] width 139 height 22
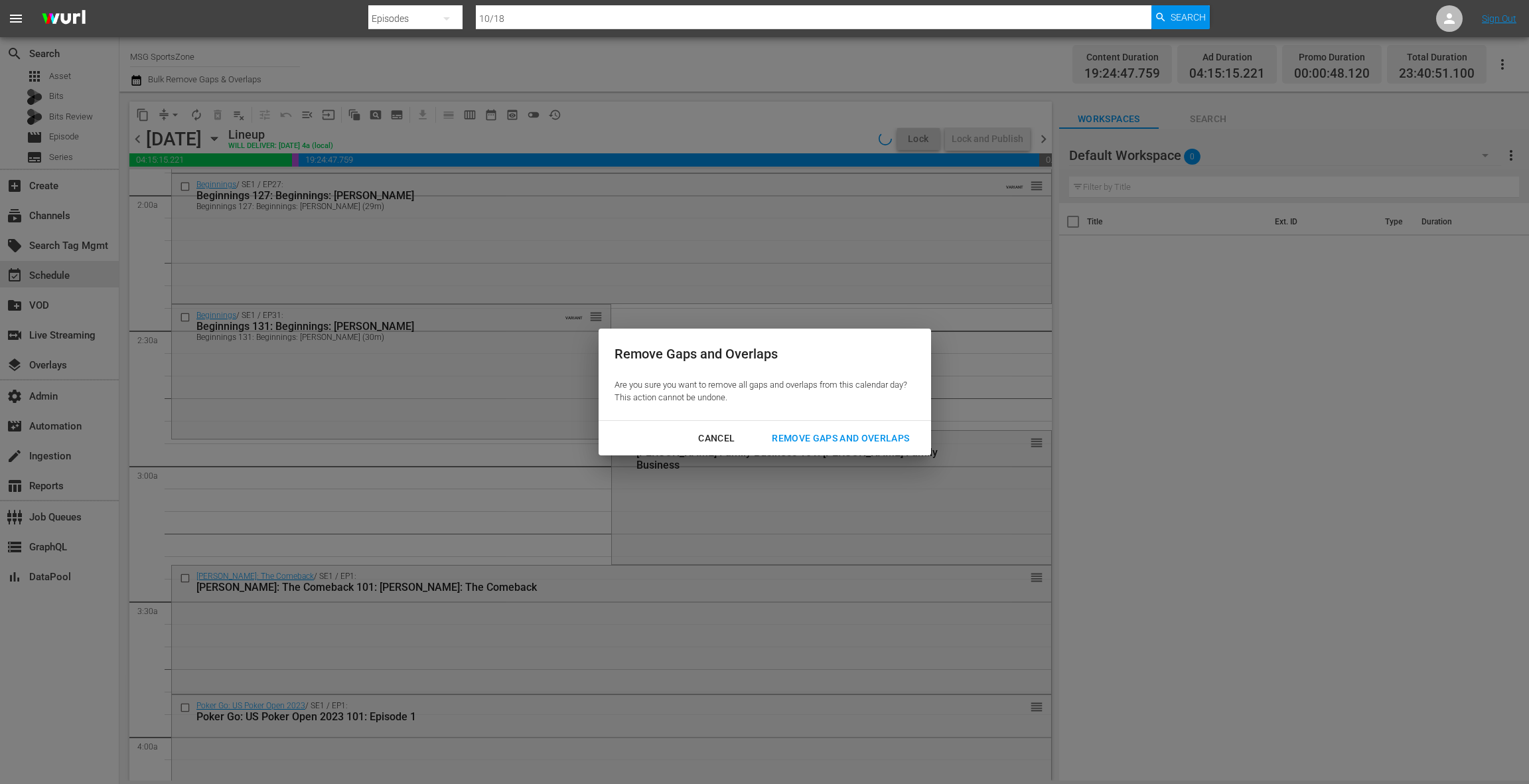
drag, startPoint x: 811, startPoint y: 440, endPoint x: 675, endPoint y: 411, distance: 139.1
click at [811, 440] on div "Remove Gaps and Overlaps" at bounding box center [840, 438] width 158 height 17
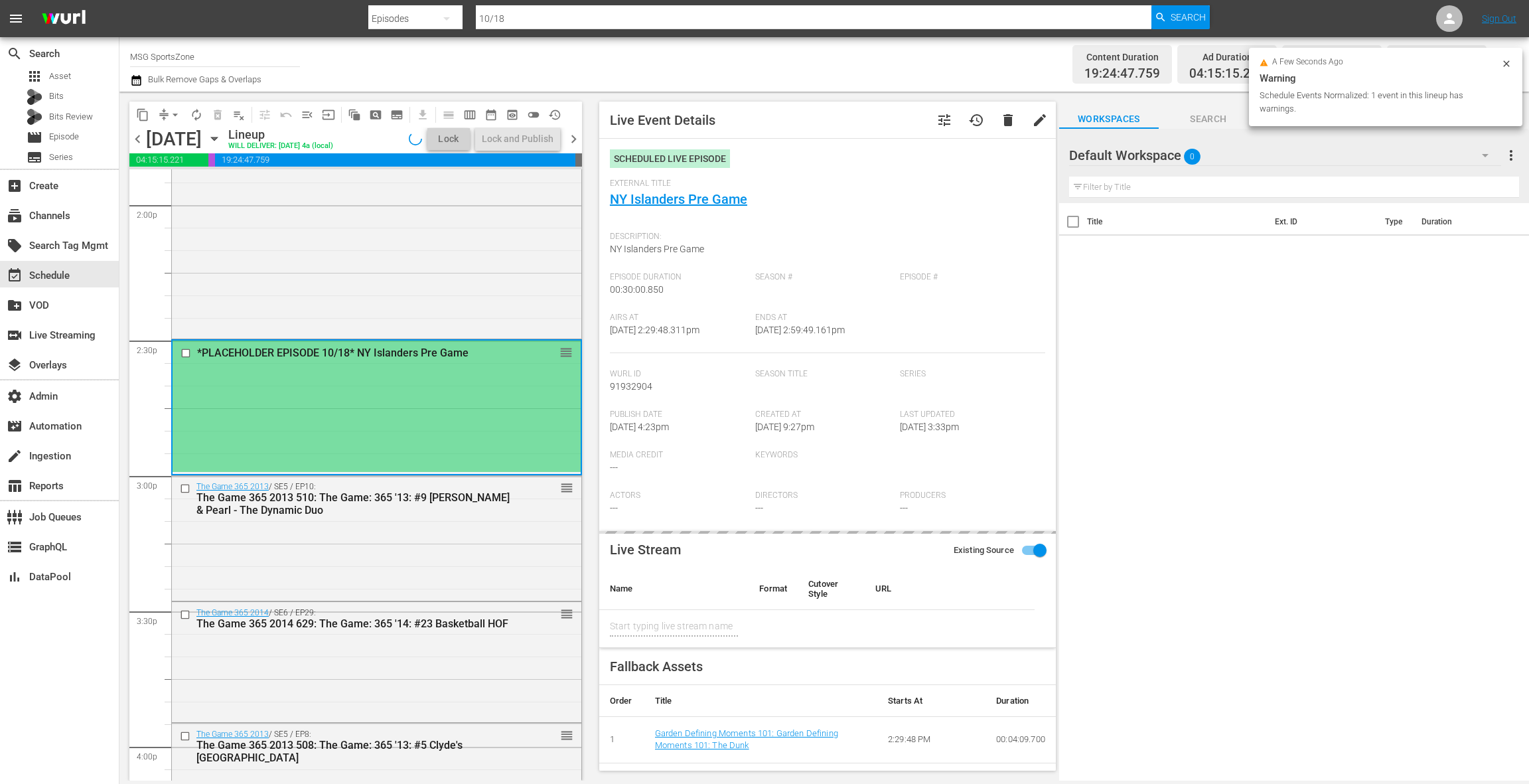
scroll to position [3732, 0]
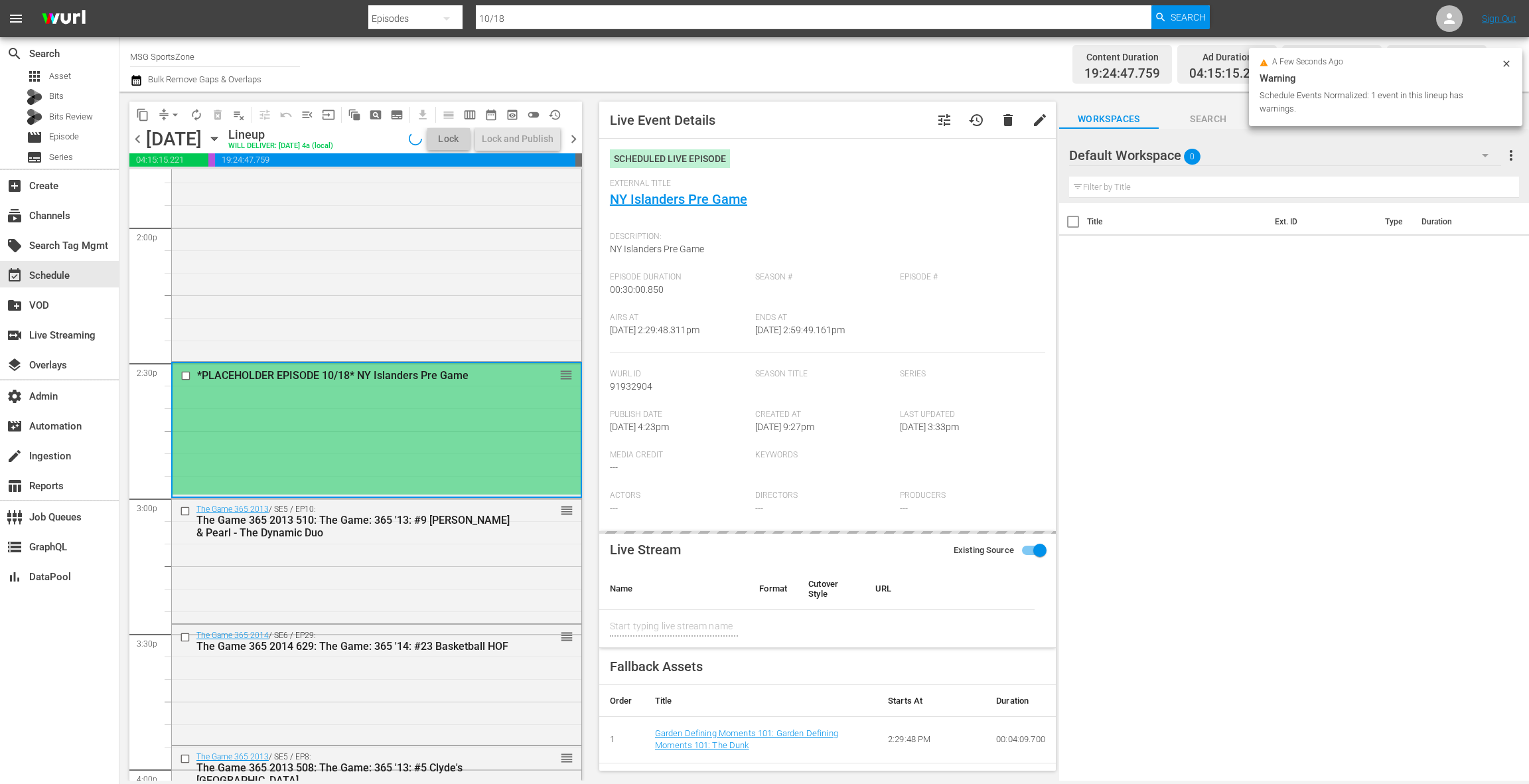
type input "NY Islanders Pre Game"
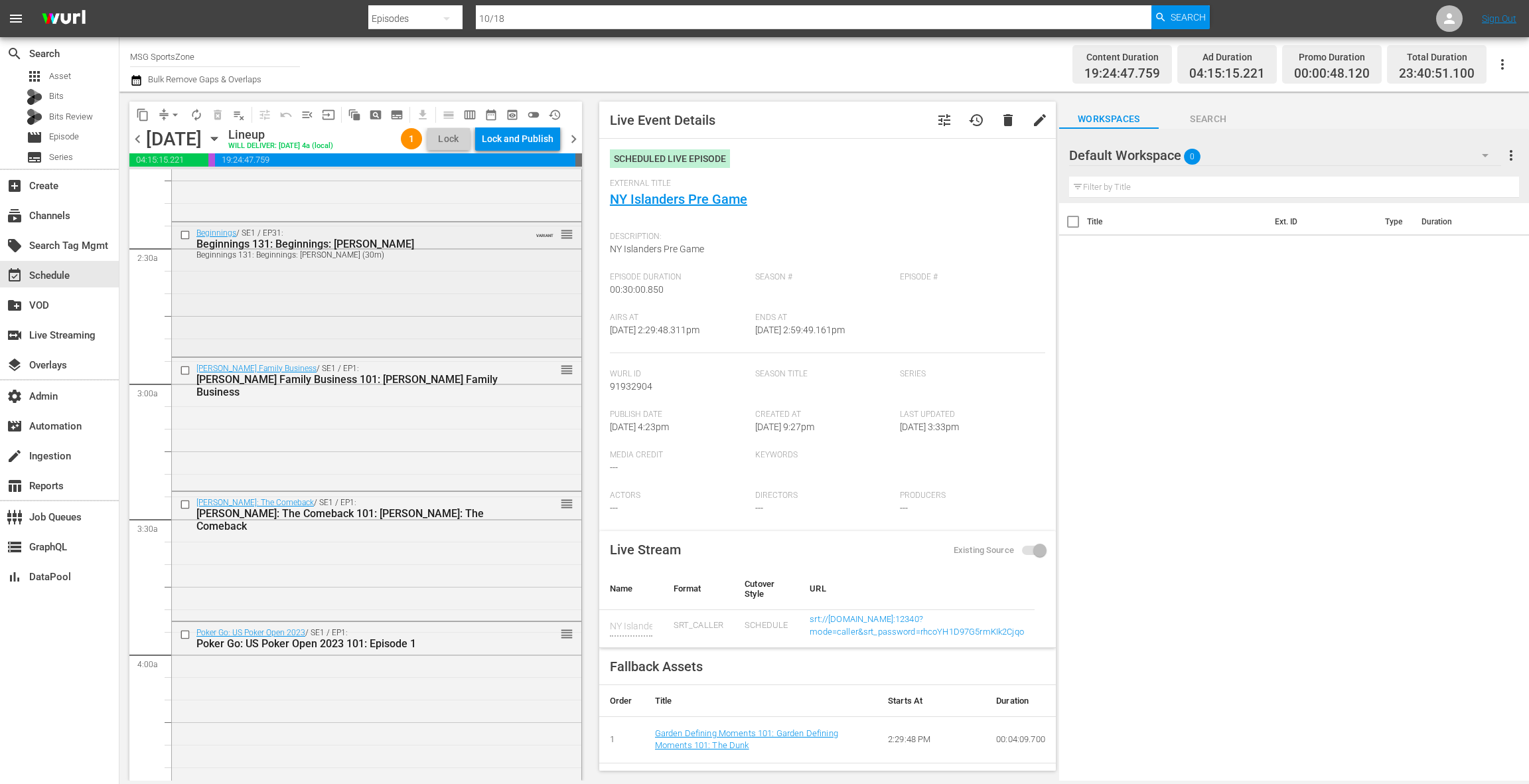
scroll to position [621, 0]
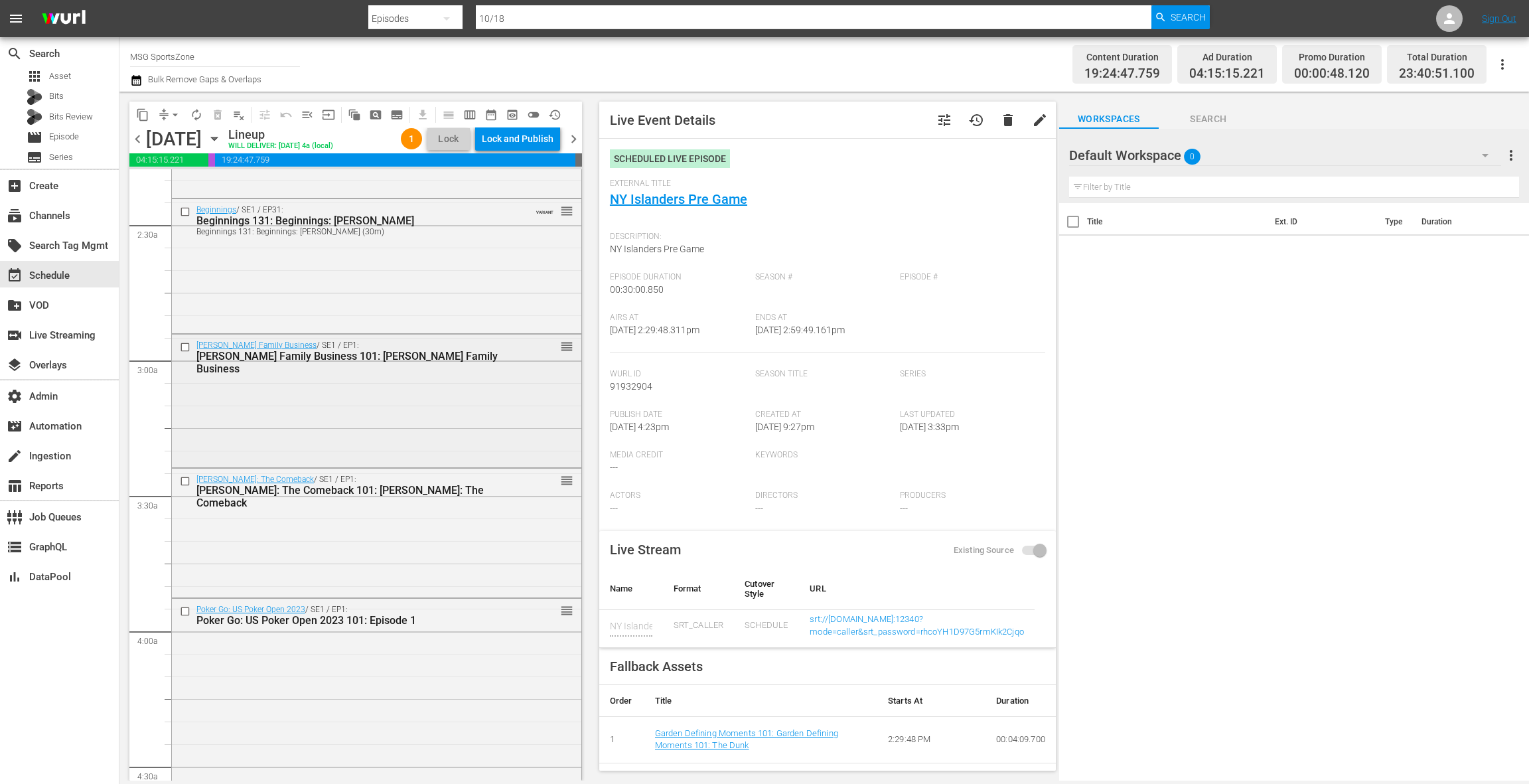
click at [444, 440] on div "Brunson Family Business / SE1 / EP1: Brunson Family Business 101: Brunson Famil…" at bounding box center [376, 400] width 409 height 131
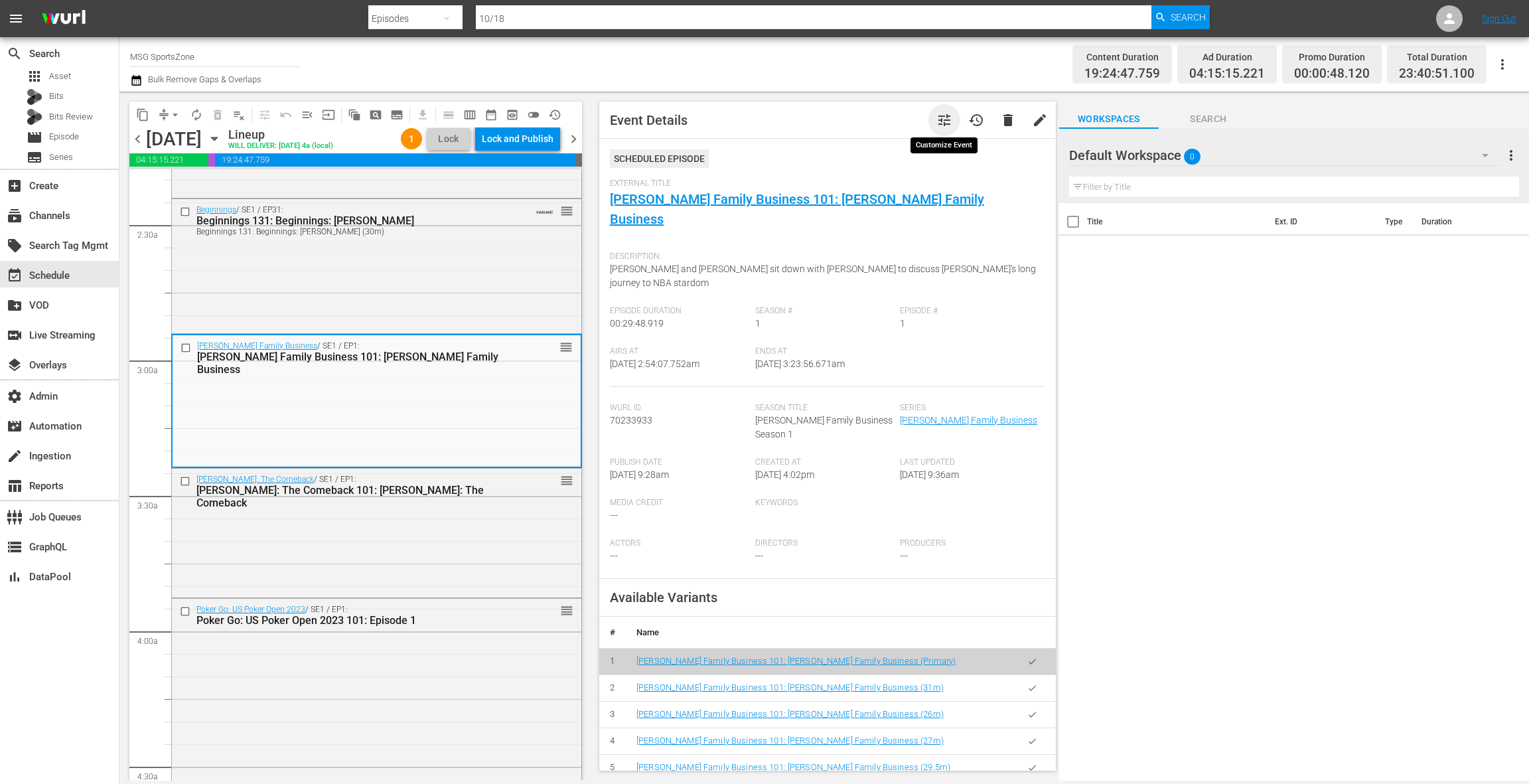
click at [949, 119] on span "tune" at bounding box center [945, 120] width 16 height 16
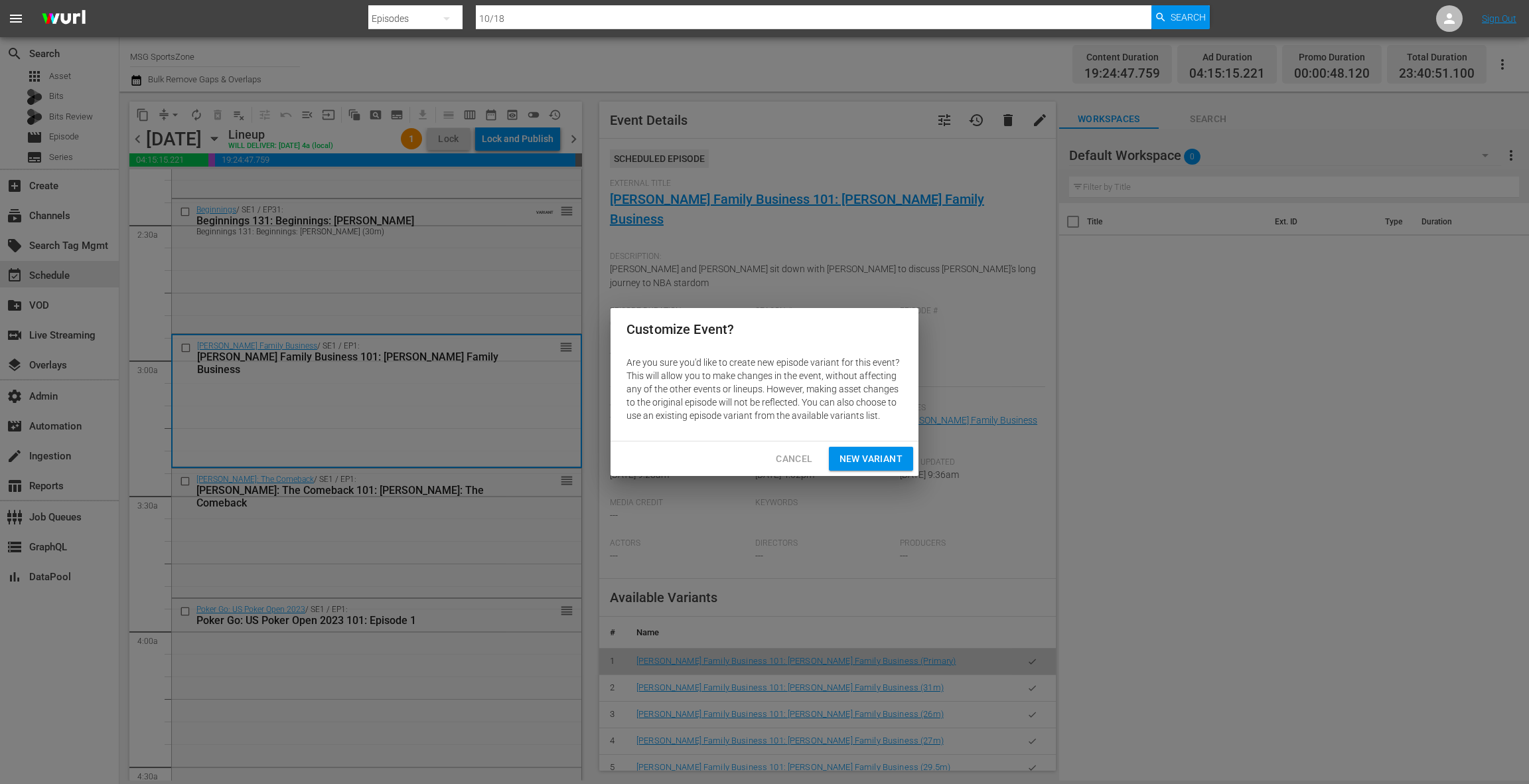
drag, startPoint x: 871, startPoint y: 460, endPoint x: 876, endPoint y: 452, distance: 9.4
click at [870, 458] on span "New Variant" at bounding box center [870, 459] width 63 height 17
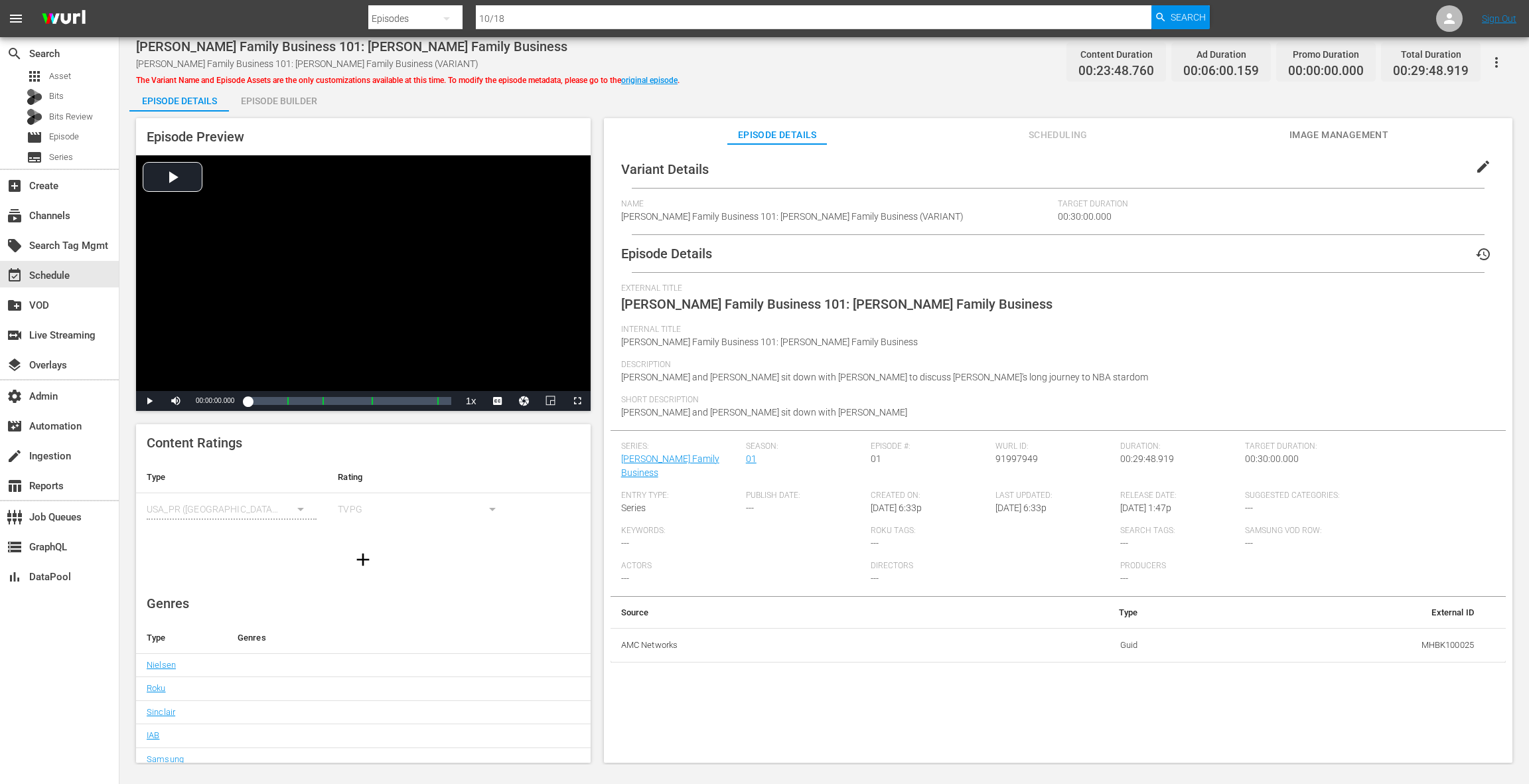
drag, startPoint x: 1472, startPoint y: 169, endPoint x: 1114, endPoint y: 221, distance: 361.8
click at [1475, 169] on span "edit" at bounding box center [1483, 166] width 16 height 16
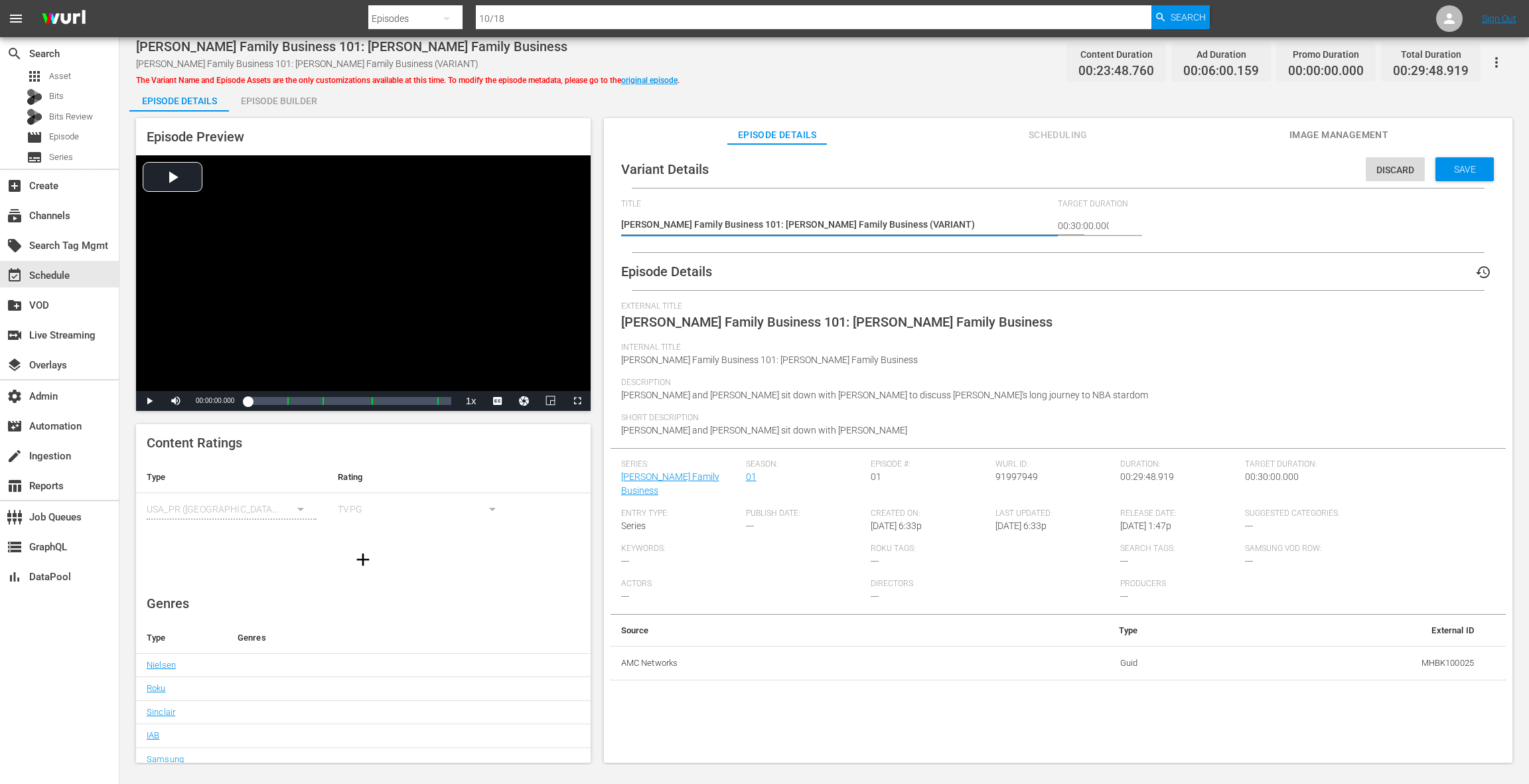
click at [875, 228] on textarea "Brunson Family Business 101: Brunson Family Business (VARIANT)" at bounding box center [836, 225] width 431 height 16
type textarea "Brunson Family Business 101: Brunson Family Business (+)"
type textarea "Brunson Family Business 101: Brunson Family Business (+1)"
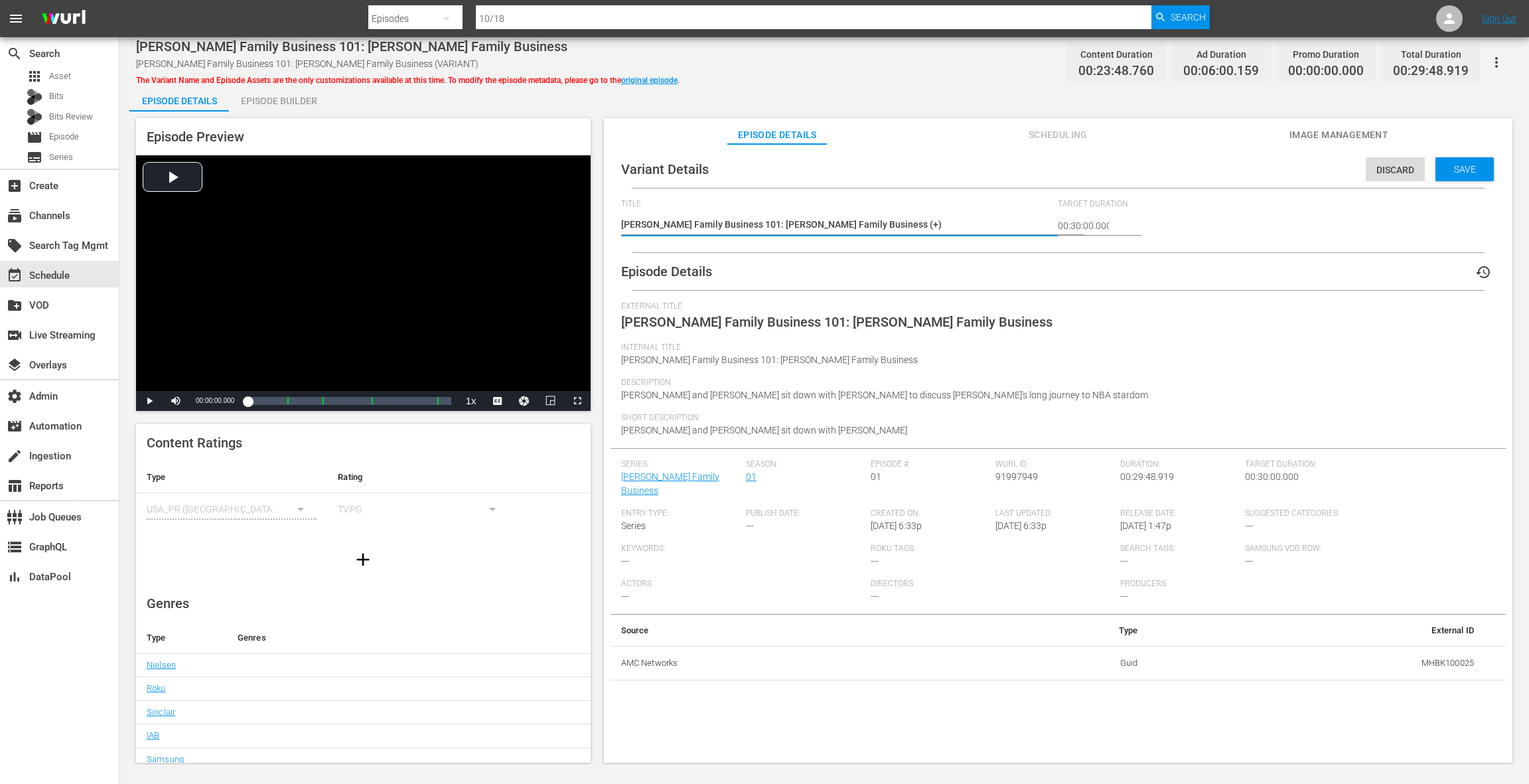
type textarea "Brunson Family Business 101: Brunson Family Business (+1)"
type textarea "Brunson Family Business 101: Brunson Family Business (+12)"
type textarea "[PERSON_NAME] Family Business 101: [PERSON_NAME] Family Business (+12s)"
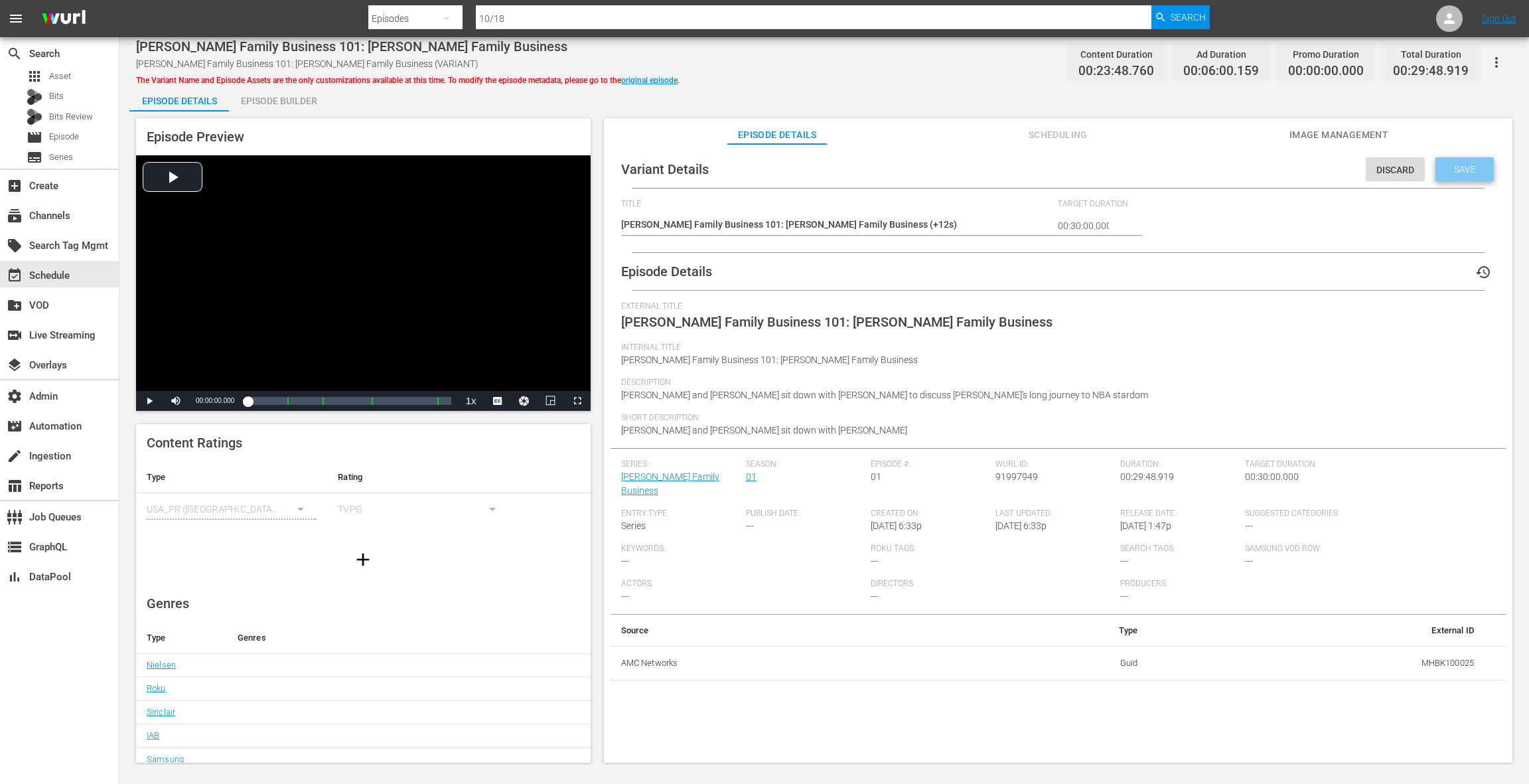
drag, startPoint x: 1455, startPoint y: 167, endPoint x: 880, endPoint y: 115, distance: 577.3
click at [1454, 167] on span "Save" at bounding box center [1465, 169] width 43 height 10
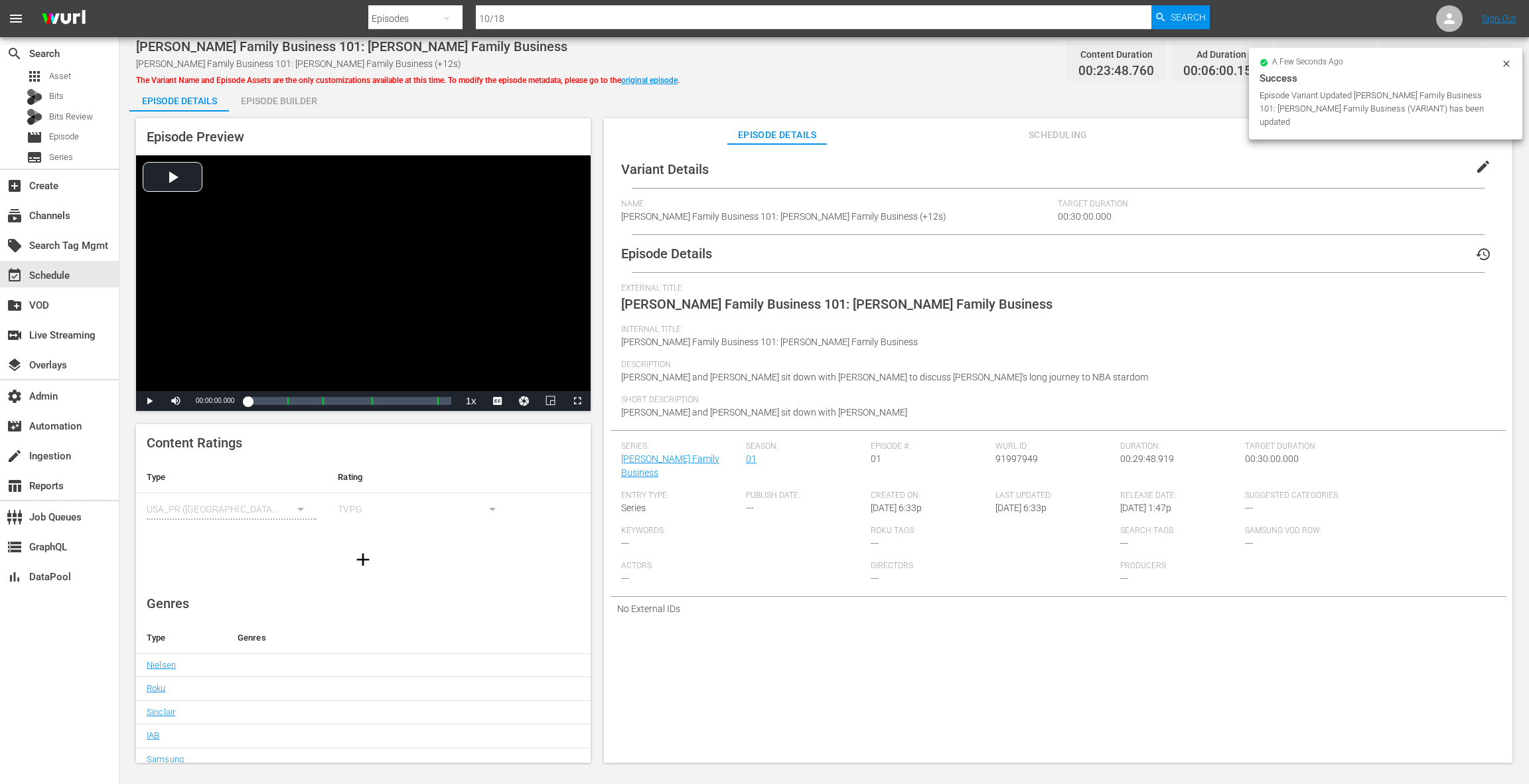
click at [289, 102] on div "Episode Builder" at bounding box center [278, 101] width 100 height 32
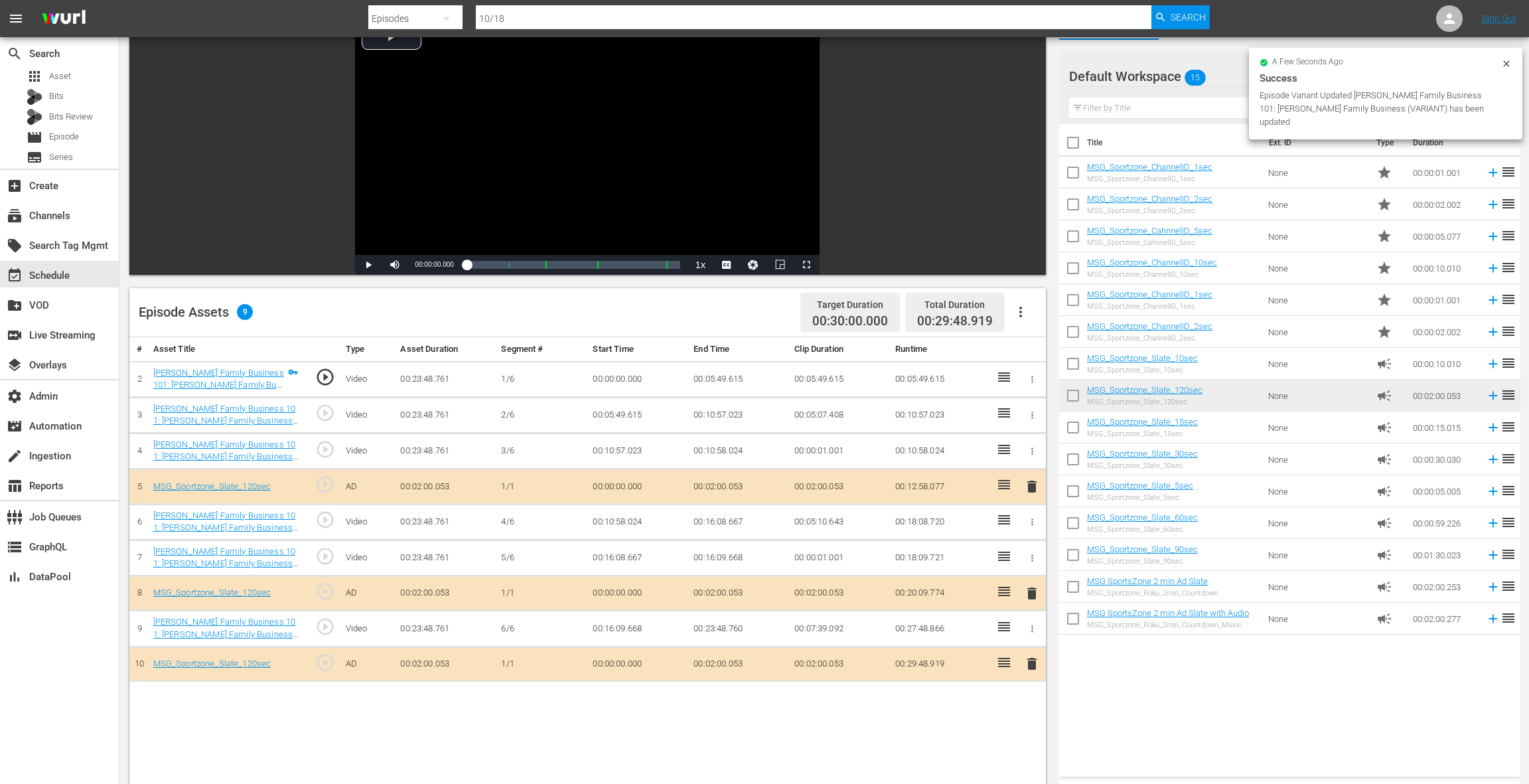
scroll to position [264, 0]
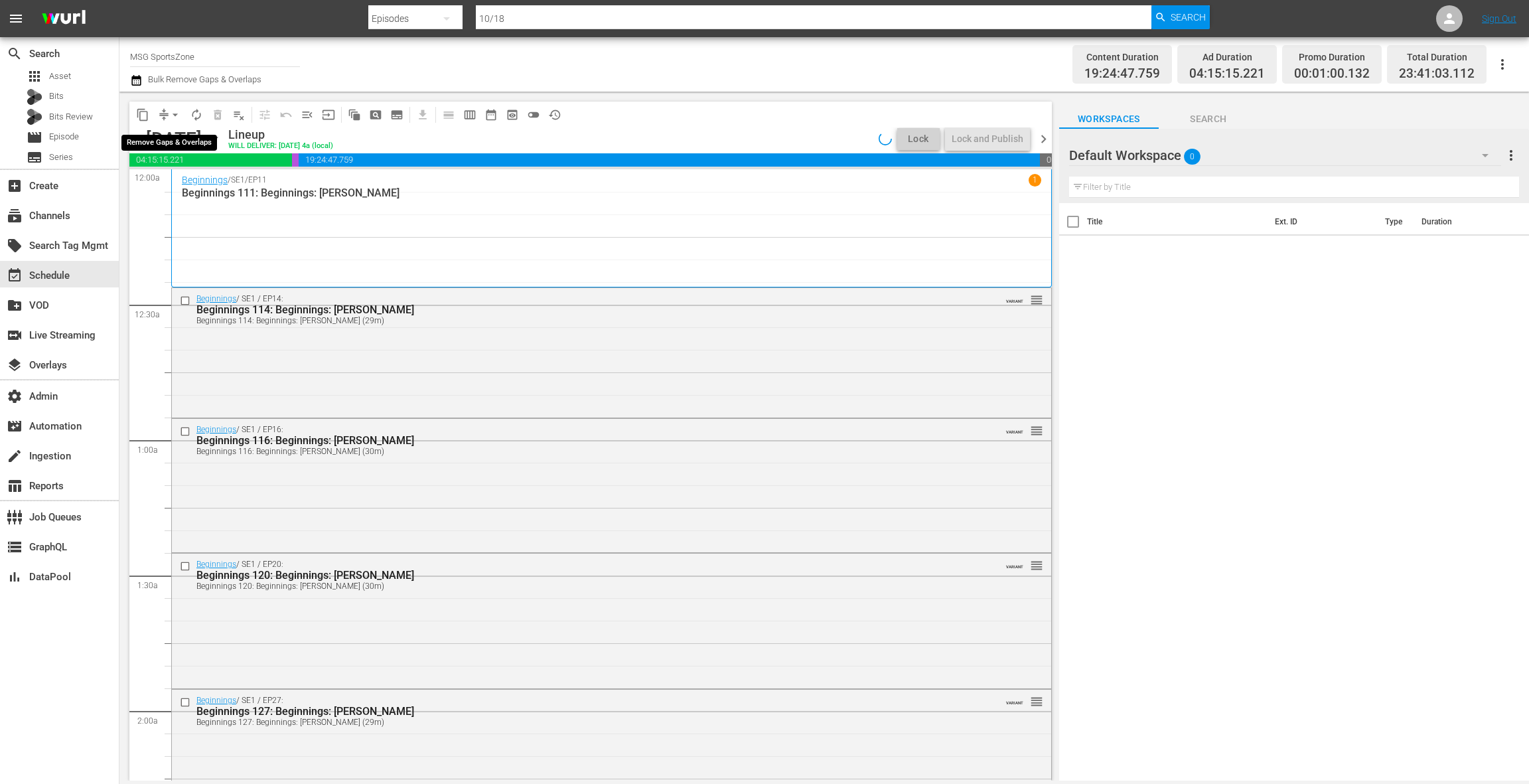
click at [172, 112] on span "arrow_drop_down" at bounding box center [175, 114] width 14 height 14
click at [186, 181] on li "Align to End of Previous Day" at bounding box center [176, 185] width 139 height 22
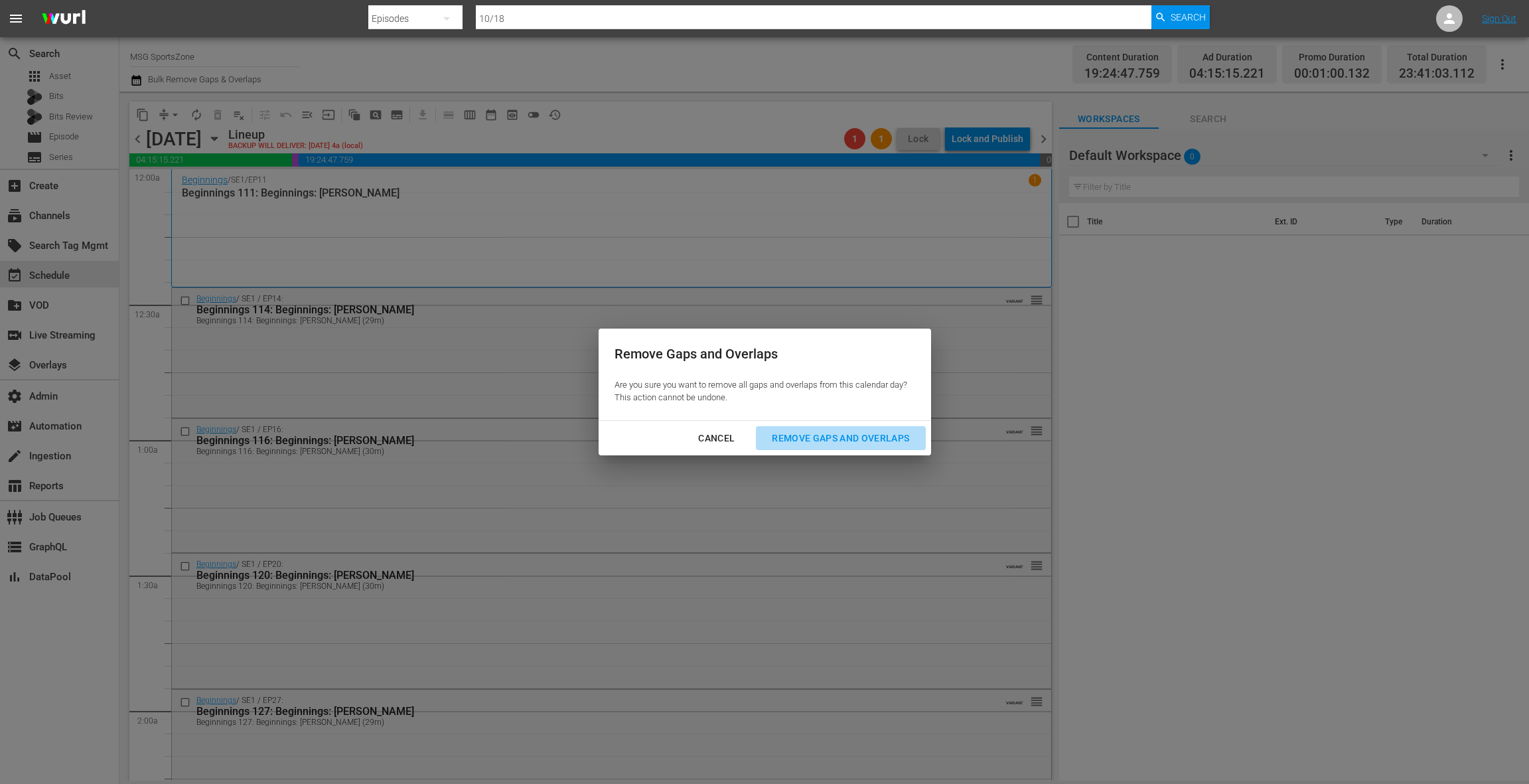
drag, startPoint x: 806, startPoint y: 439, endPoint x: 799, endPoint y: 437, distance: 7.3
click at [805, 439] on div "Remove Gaps and Overlaps" at bounding box center [840, 438] width 158 height 17
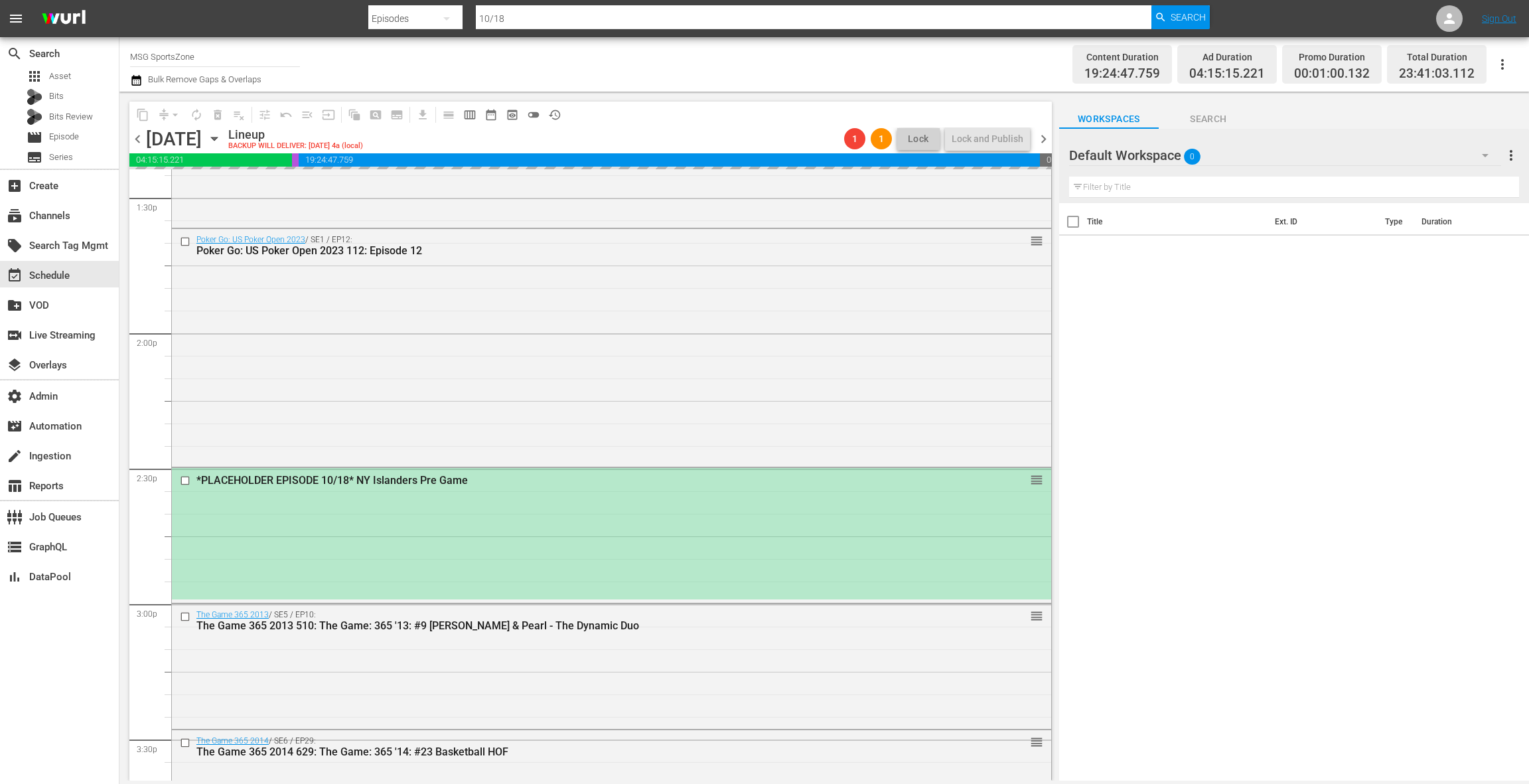
scroll to position [3659, 0]
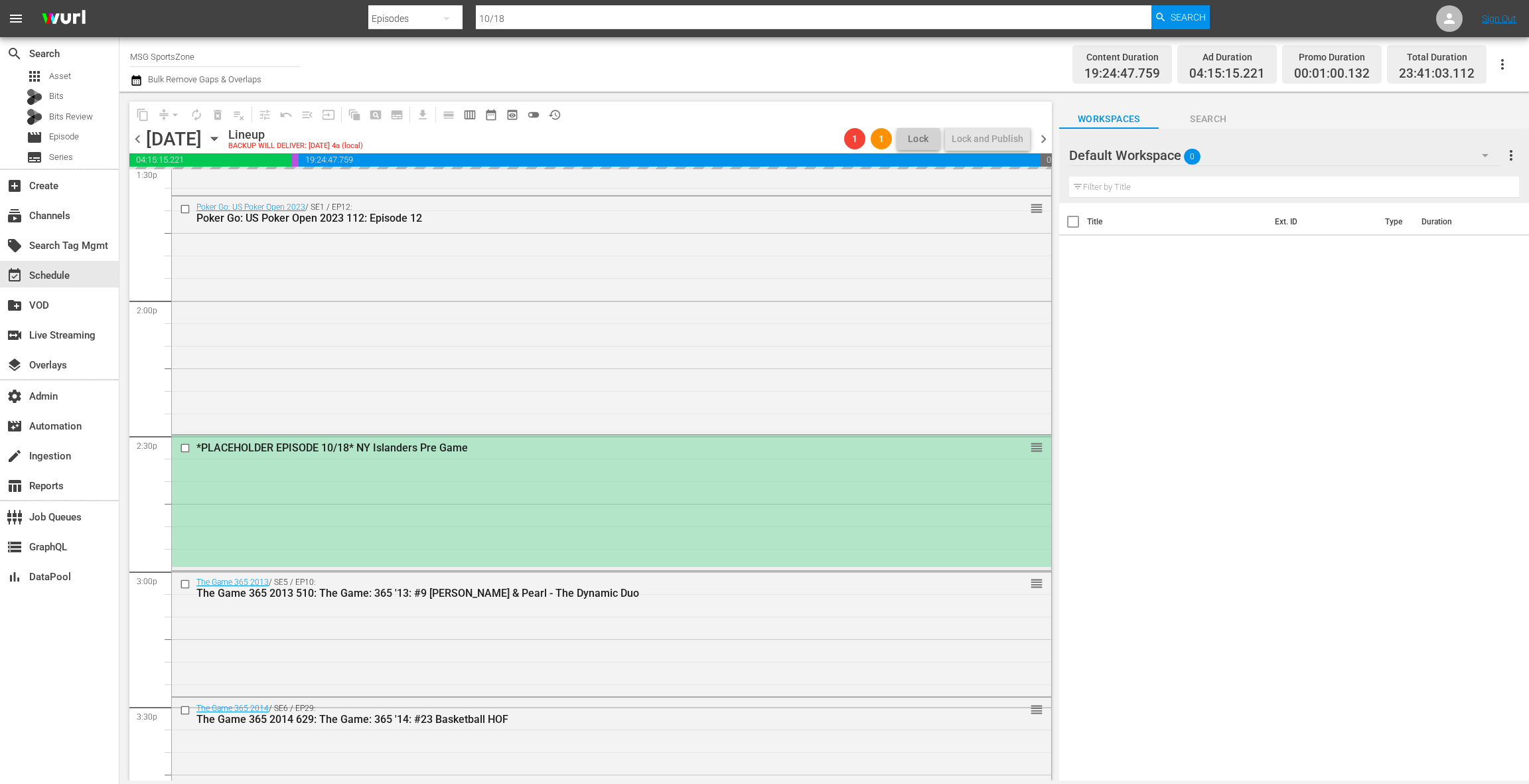
click at [650, 463] on div "*PLACEHOLDER EPISODE 10/18* NY Islanders Pre Game reorder" at bounding box center [611, 501] width 879 height 131
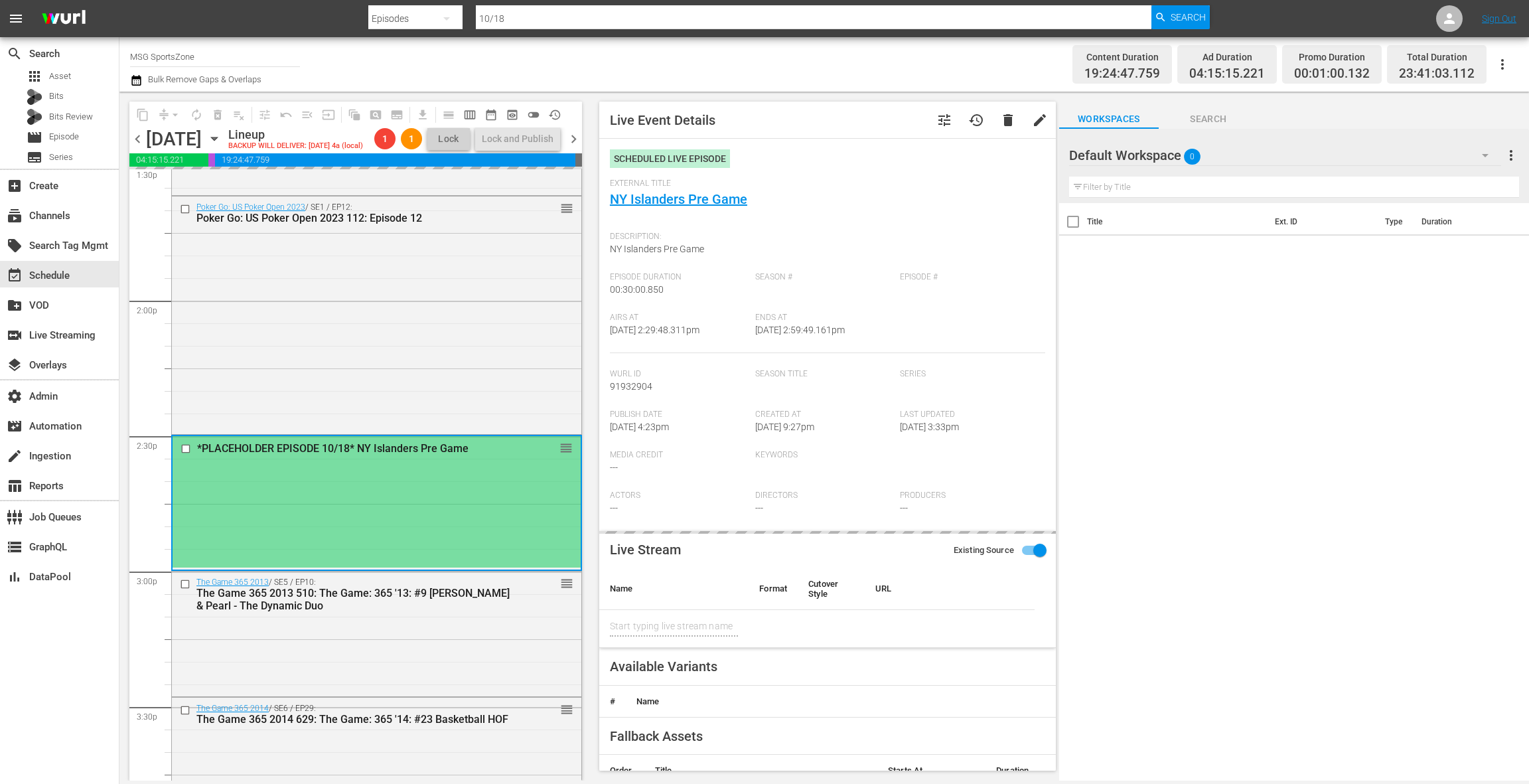
type input "NY Islanders Pre Game"
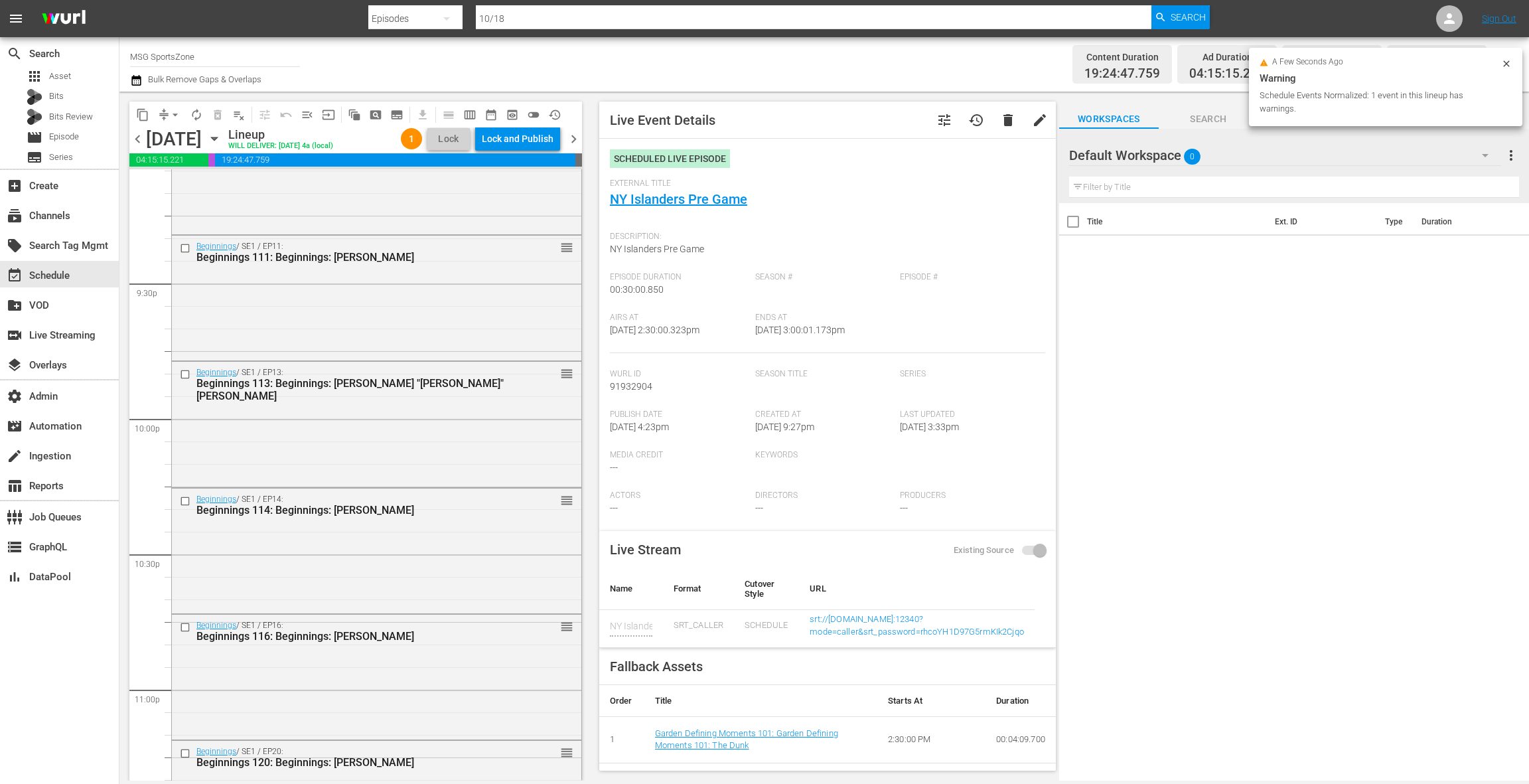
scroll to position [5919, 0]
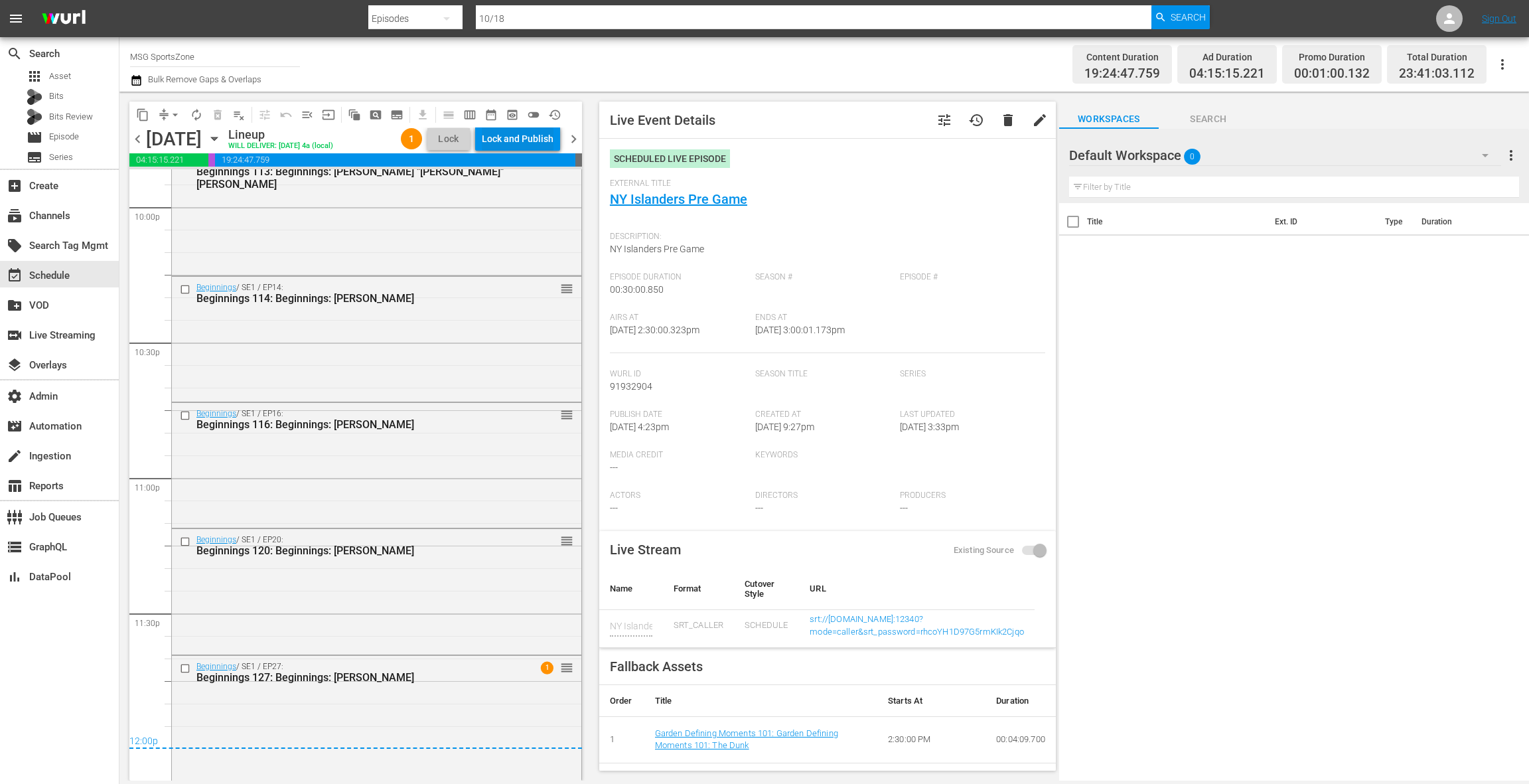
click at [541, 141] on div "Lock and Publish" at bounding box center [518, 139] width 72 height 24
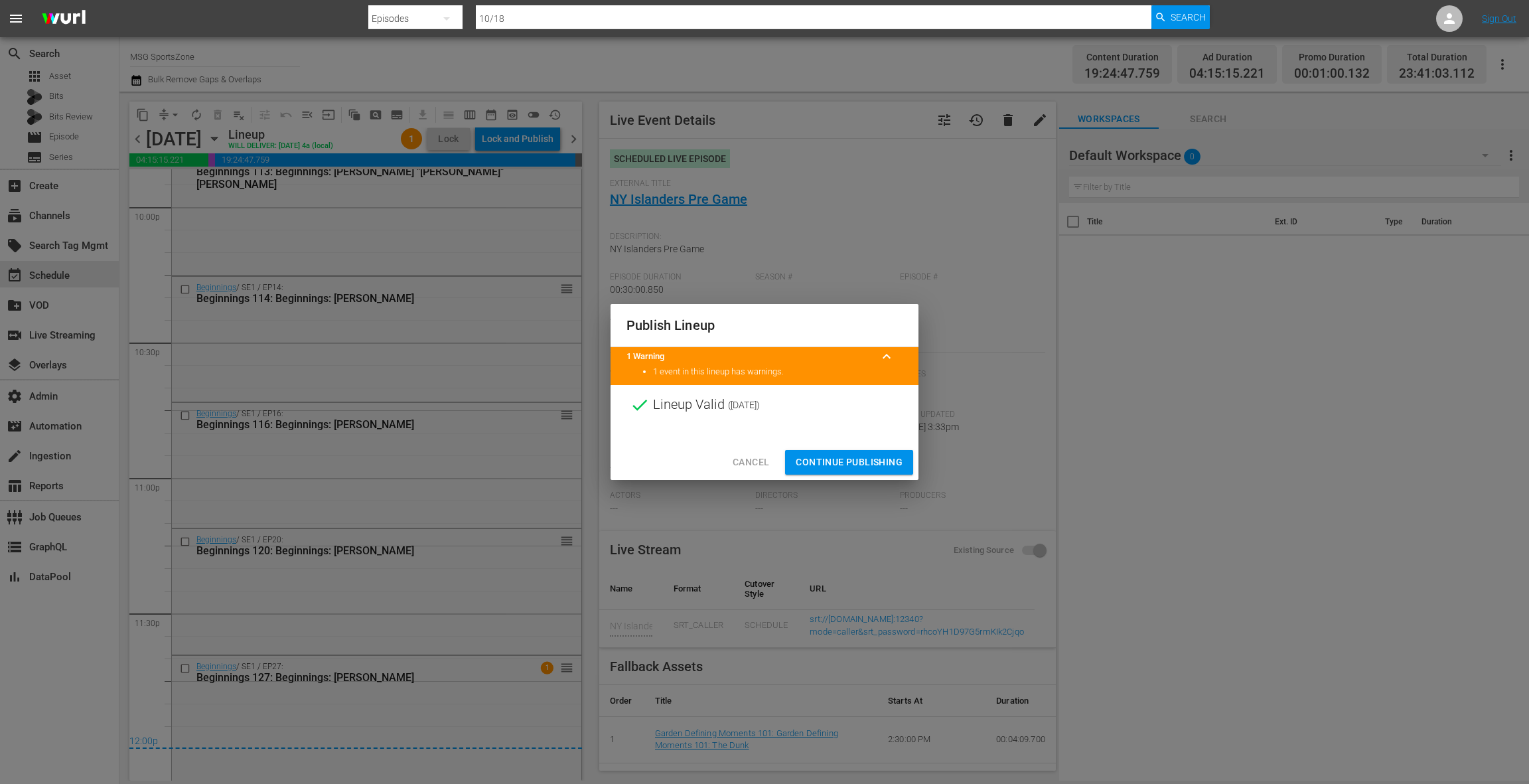
drag, startPoint x: 852, startPoint y: 468, endPoint x: 849, endPoint y: 459, distance: 9.5
click at [852, 468] on span "Continue Publishing" at bounding box center [850, 462] width 107 height 17
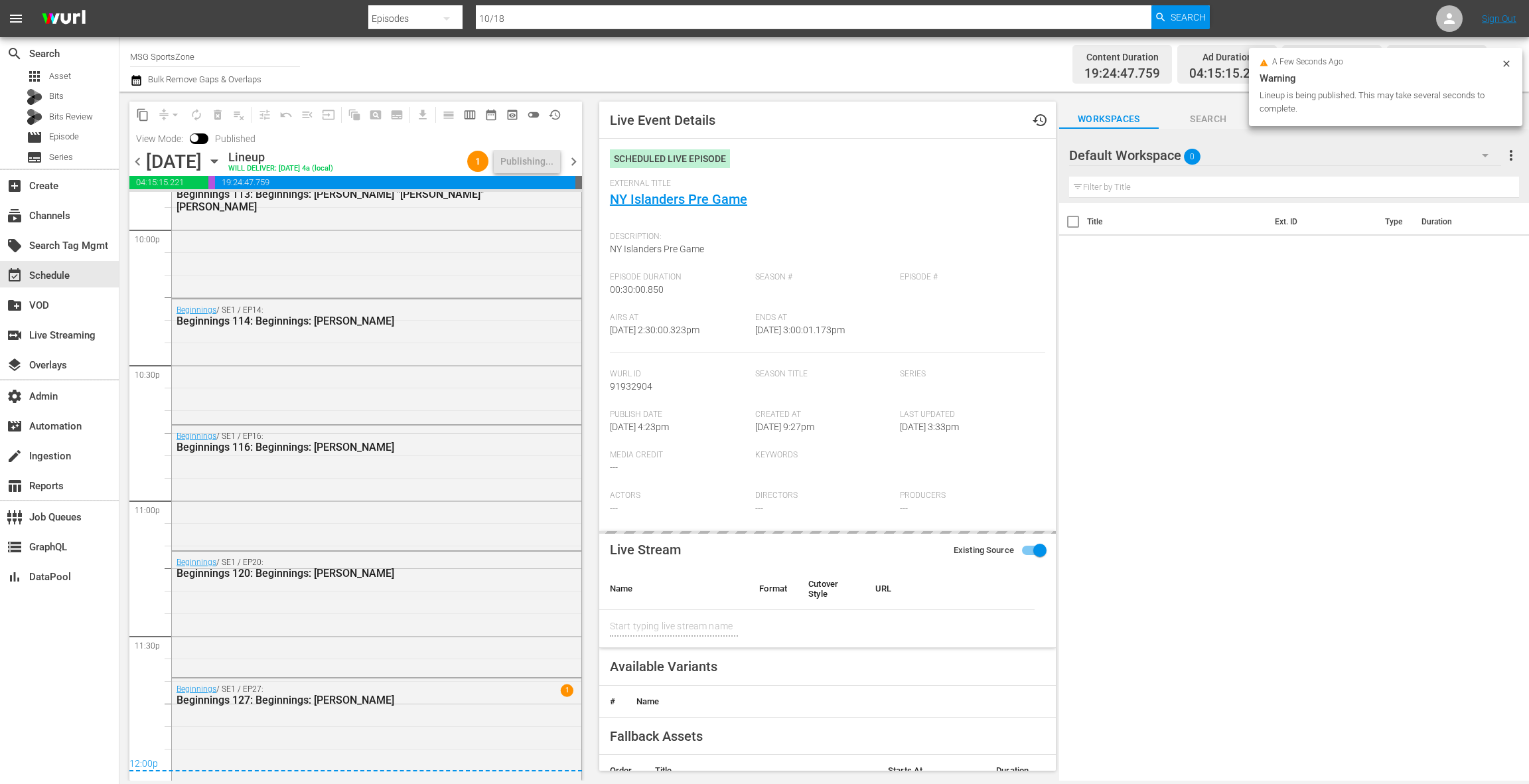
type input "NY Islanders Pre Game"
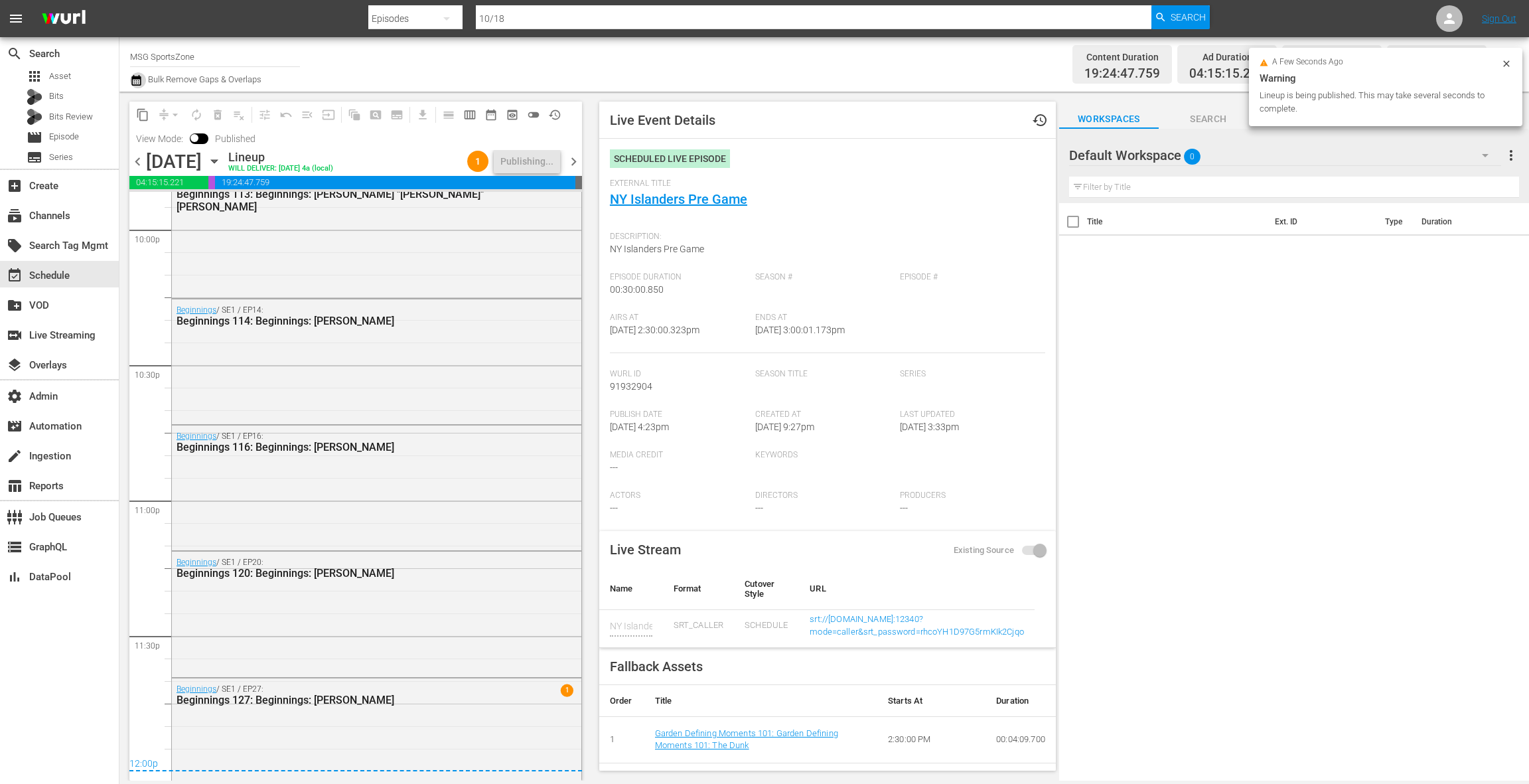
click at [140, 84] on icon "button" at bounding box center [136, 80] width 10 height 10
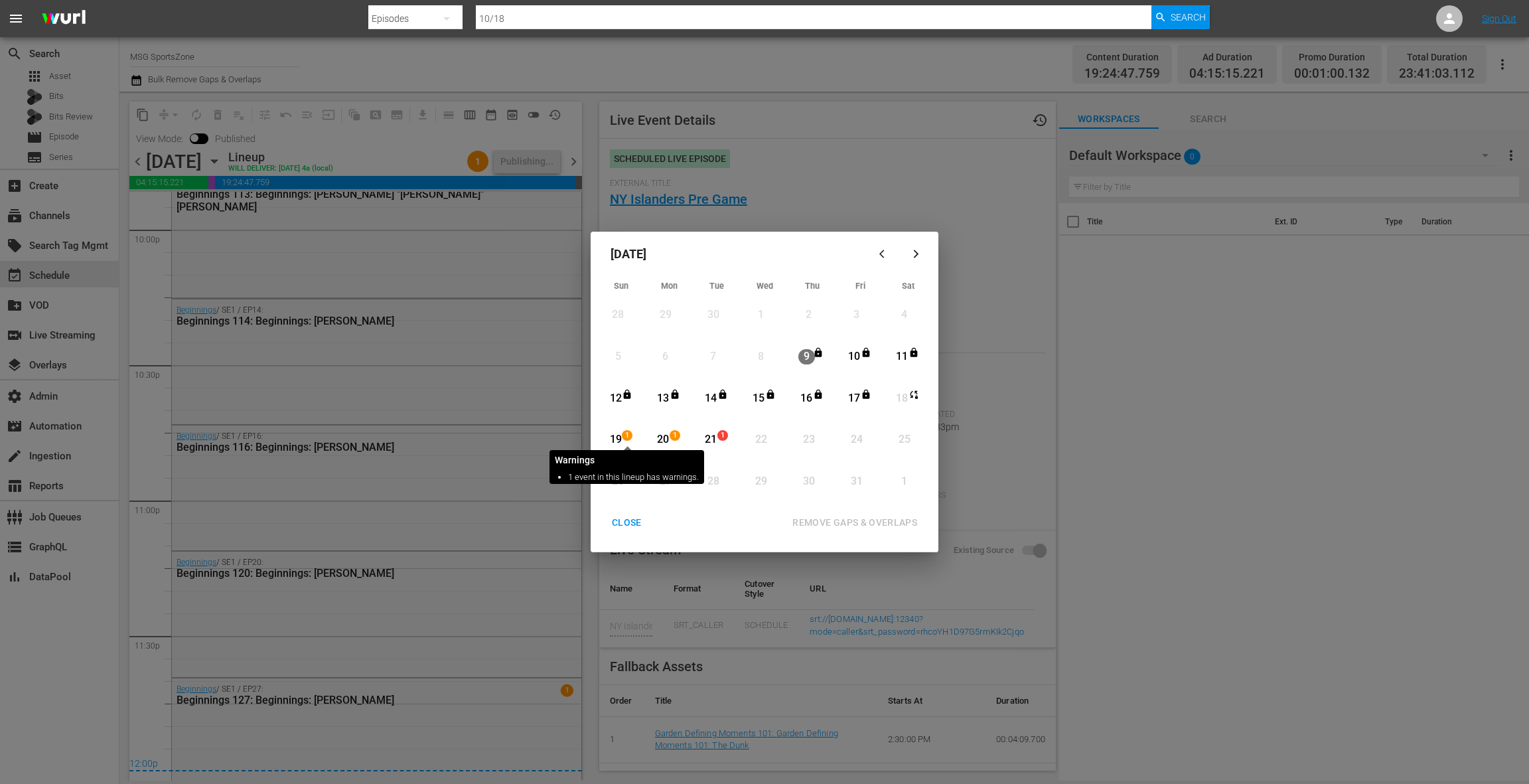
click at [624, 438] on span "1" at bounding box center [627, 435] width 10 height 10
click at [714, 440] on div "21" at bounding box center [711, 440] width 17 height 15
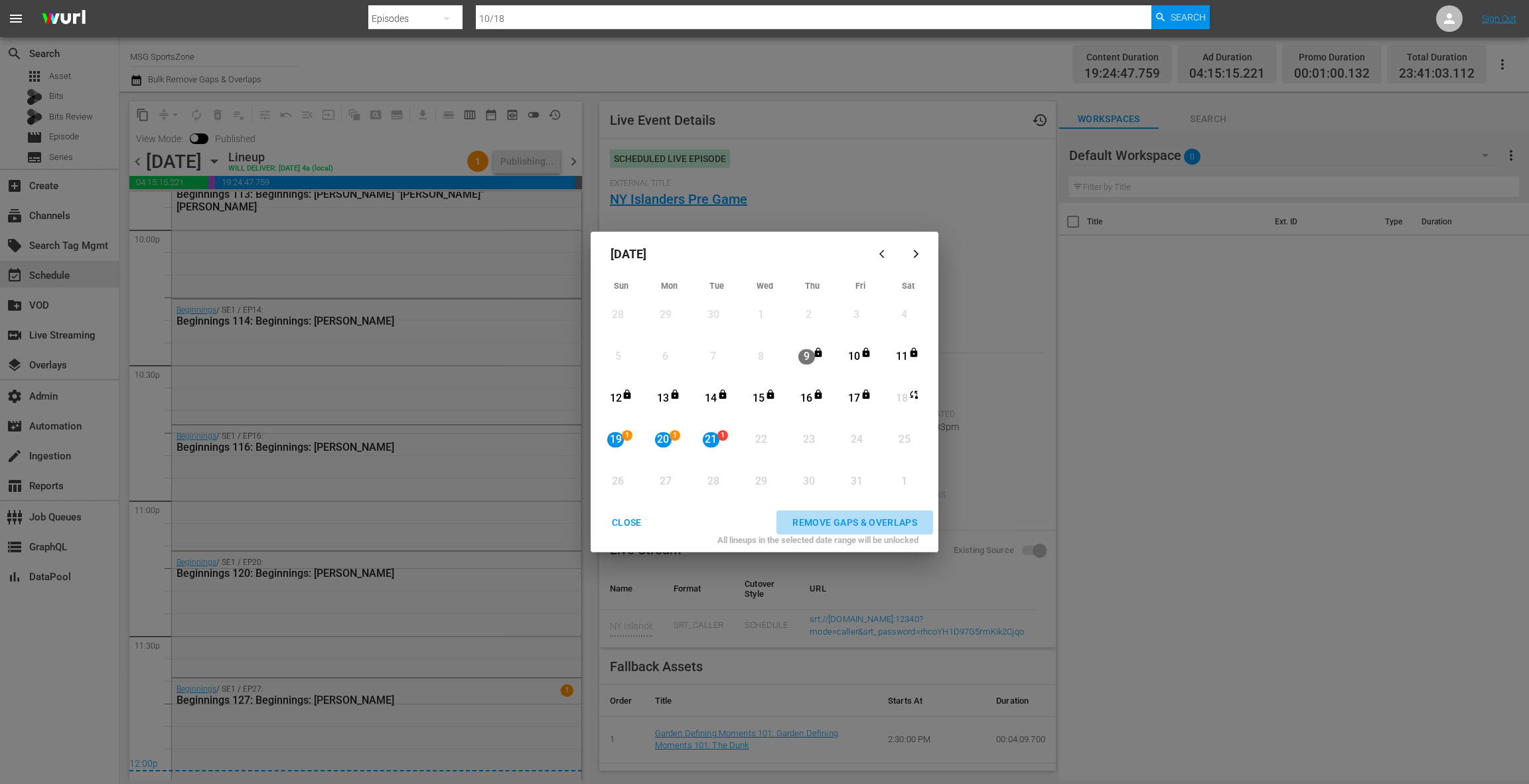
click at [847, 524] on div "REMOVE GAPS & OVERLAPS" at bounding box center [854, 523] width 146 height 17
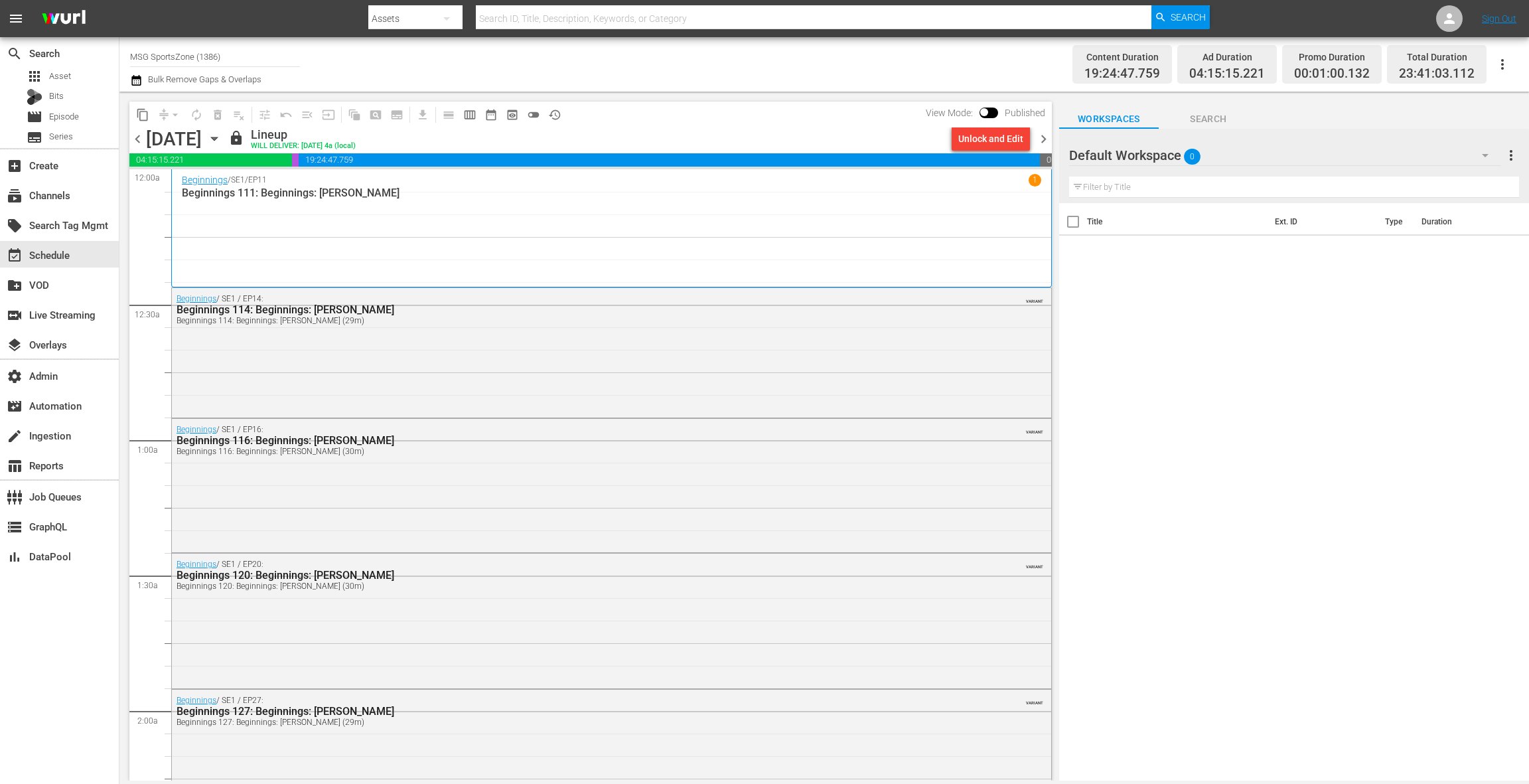
click at [1045, 139] on span "chevron_right" at bounding box center [1043, 139] width 17 height 17
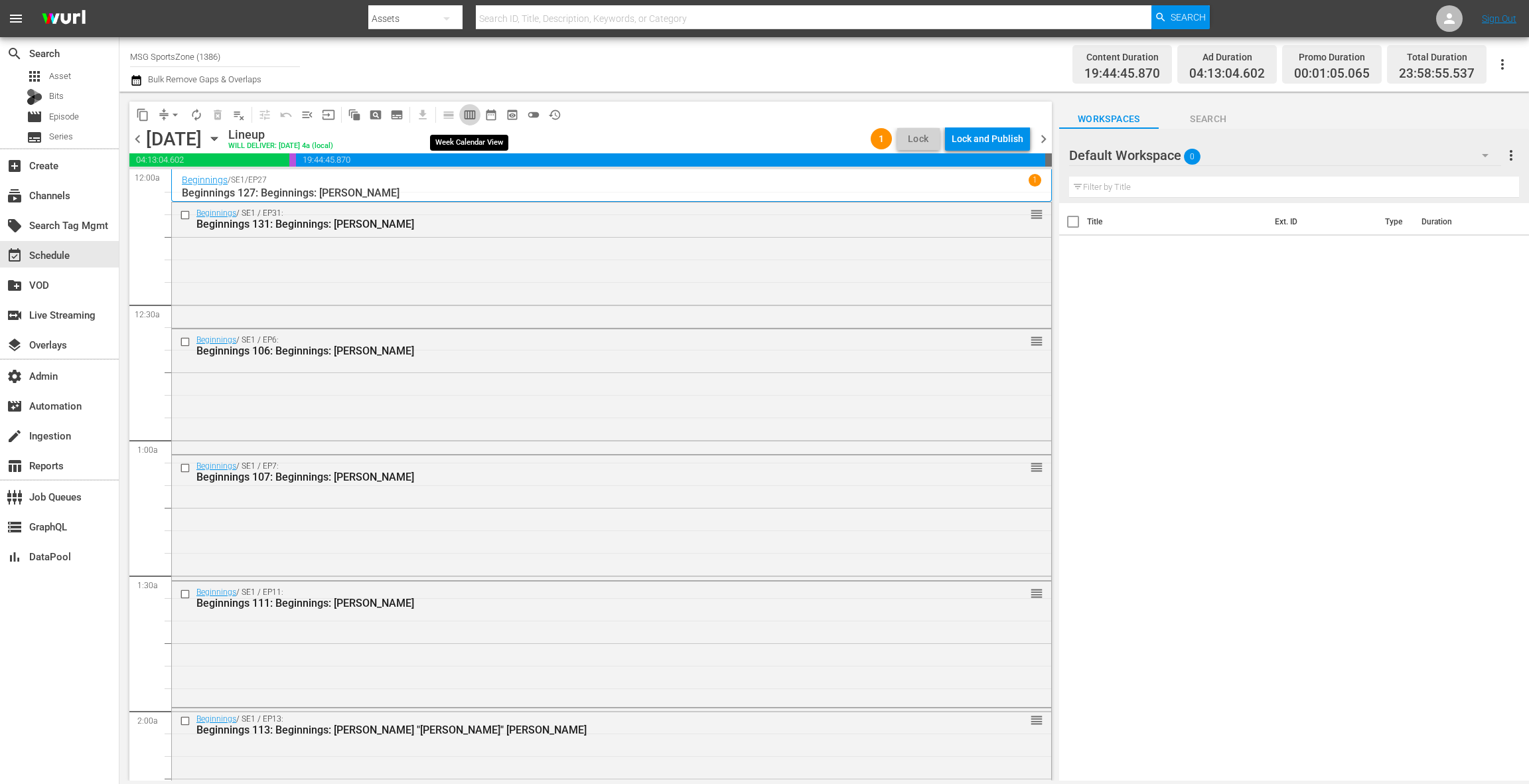
click at [472, 121] on button "calendar_view_week_outlined" at bounding box center [470, 114] width 22 height 22
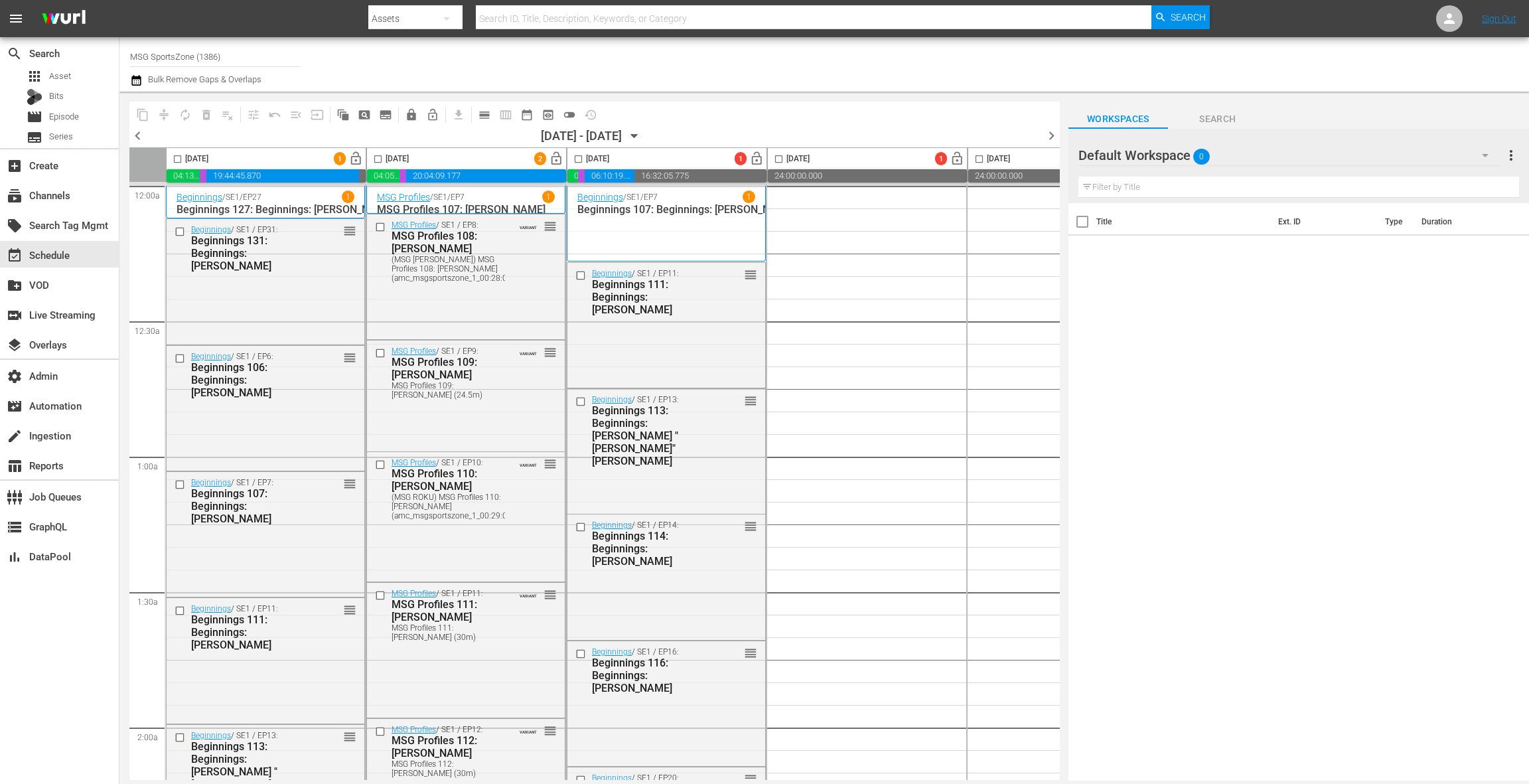
click at [557, 162] on span "lock_open" at bounding box center [556, 158] width 15 height 15
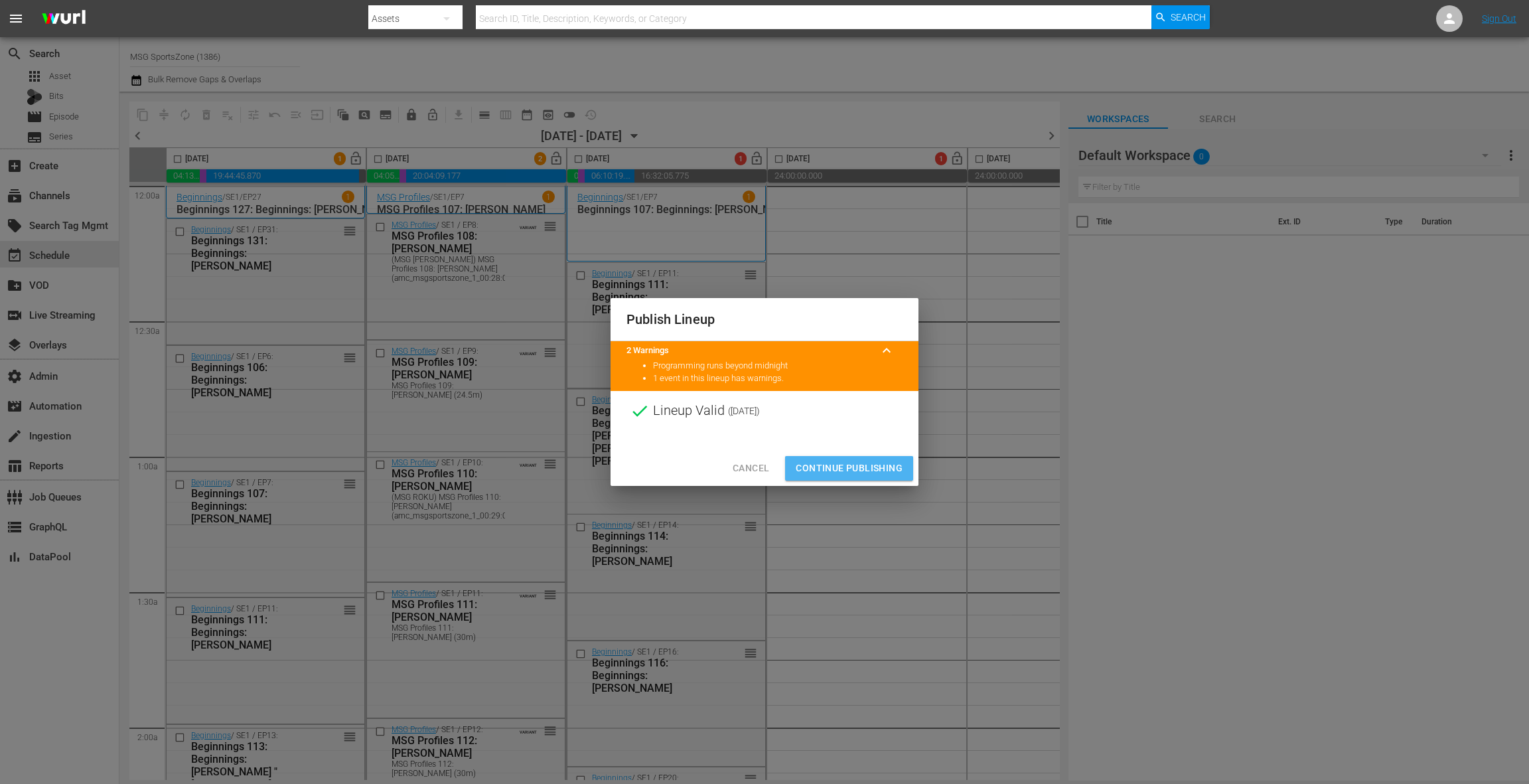
click at [847, 470] on span "Continue Publishing" at bounding box center [850, 468] width 107 height 17
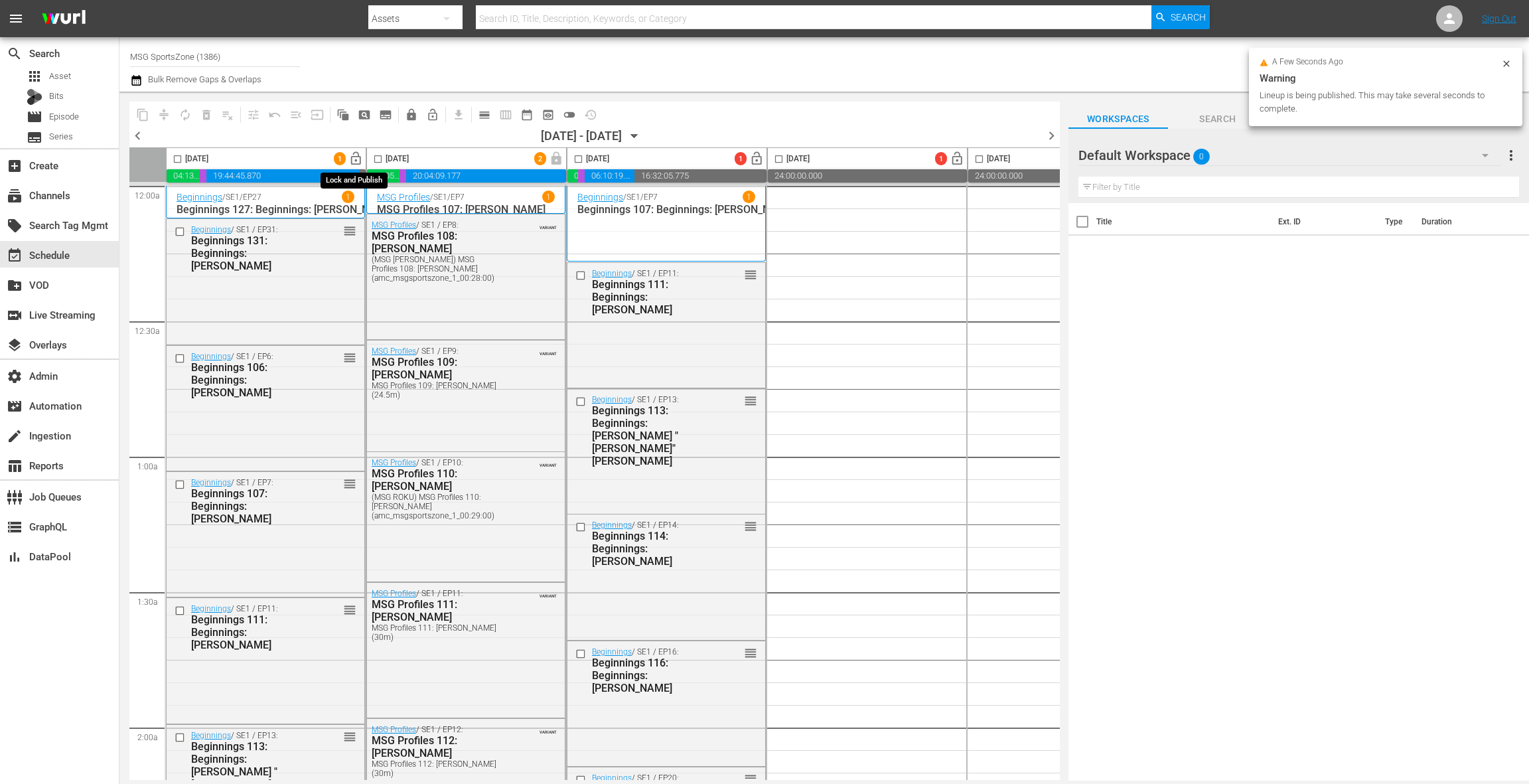
click at [357, 158] on span "lock_open" at bounding box center [356, 158] width 15 height 15
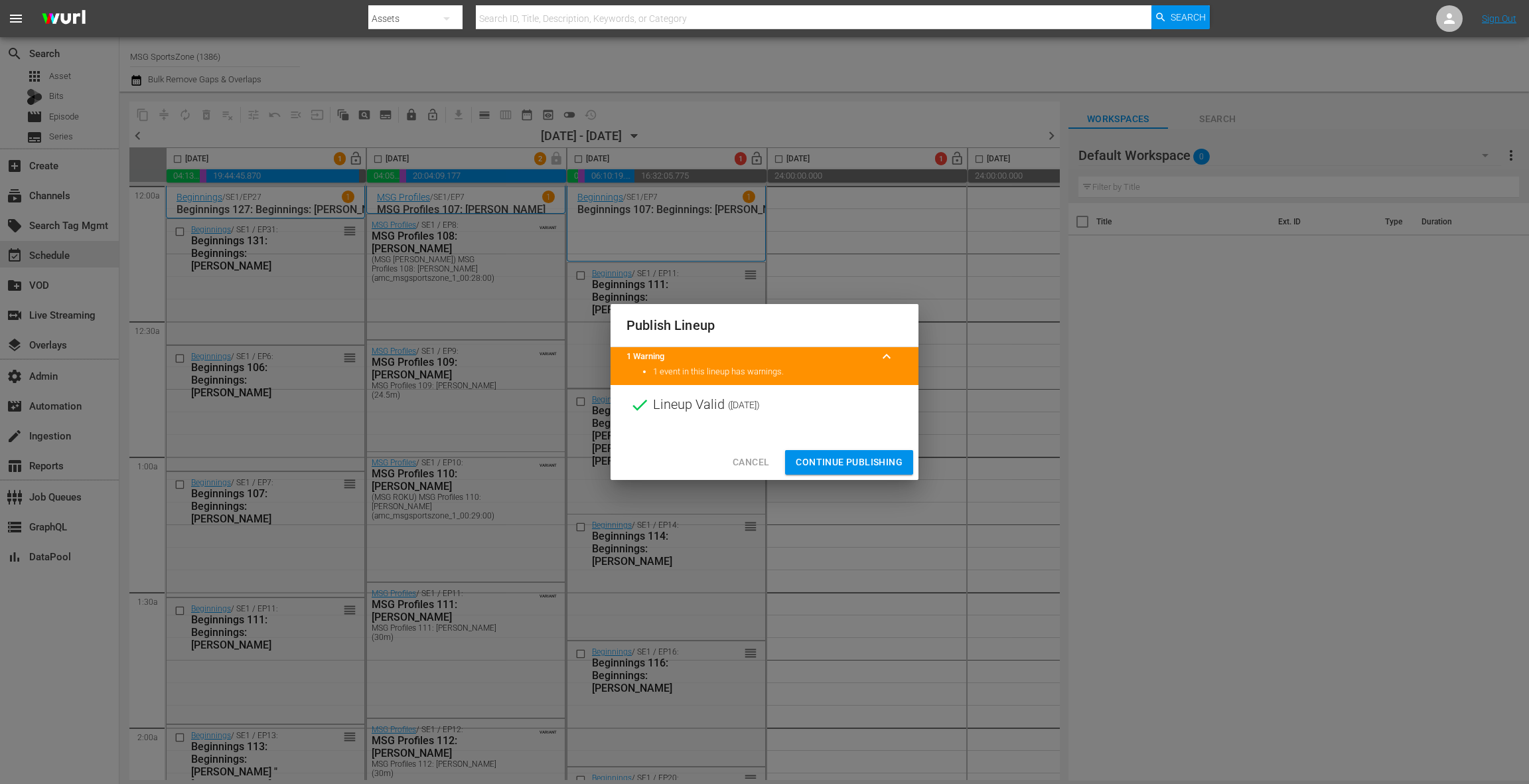
click at [830, 463] on span "Continue Publishing" at bounding box center [850, 462] width 107 height 17
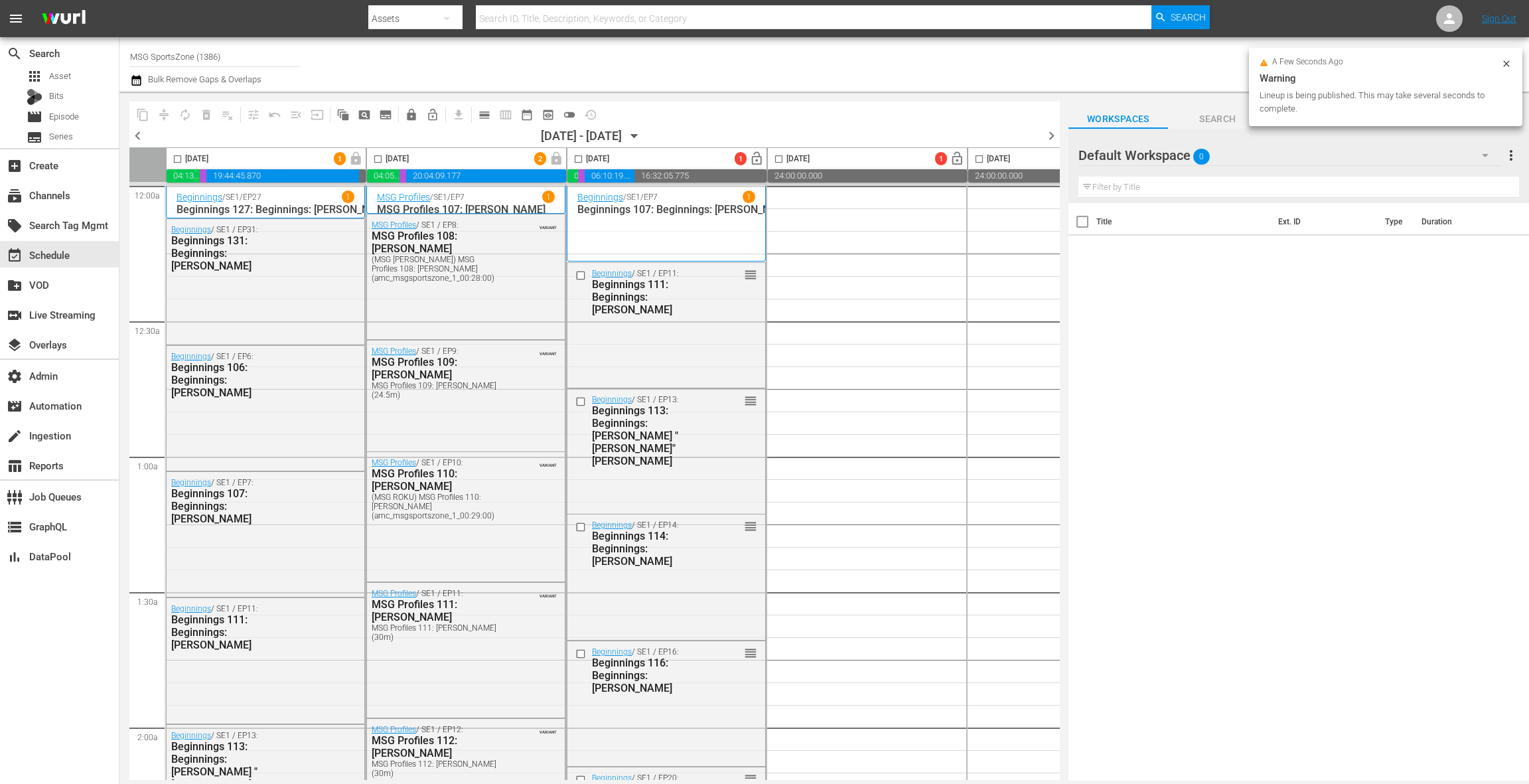
scroll to position [1, 0]
click at [759, 160] on span "lock_open" at bounding box center [756, 158] width 15 height 15
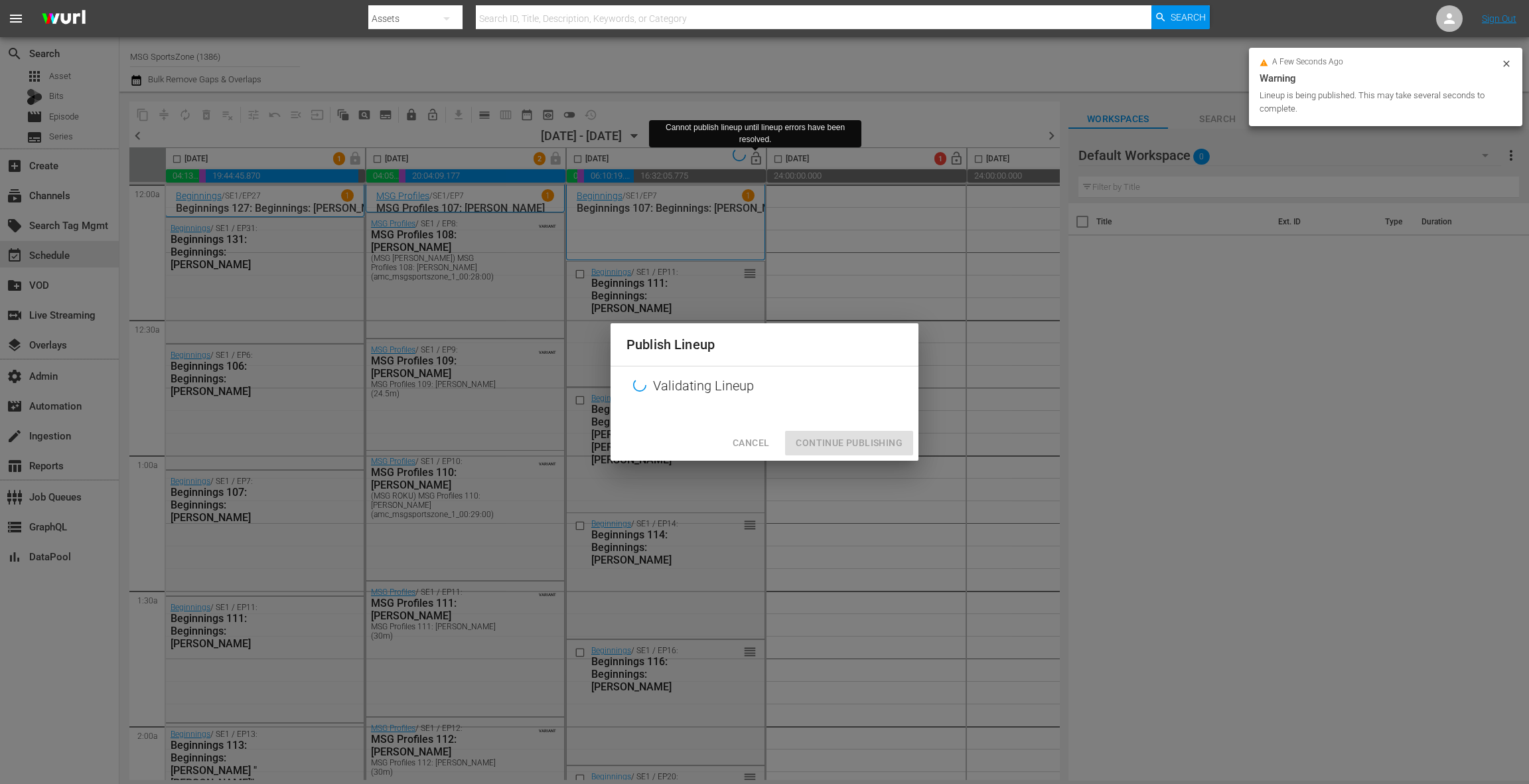
scroll to position [6, 1]
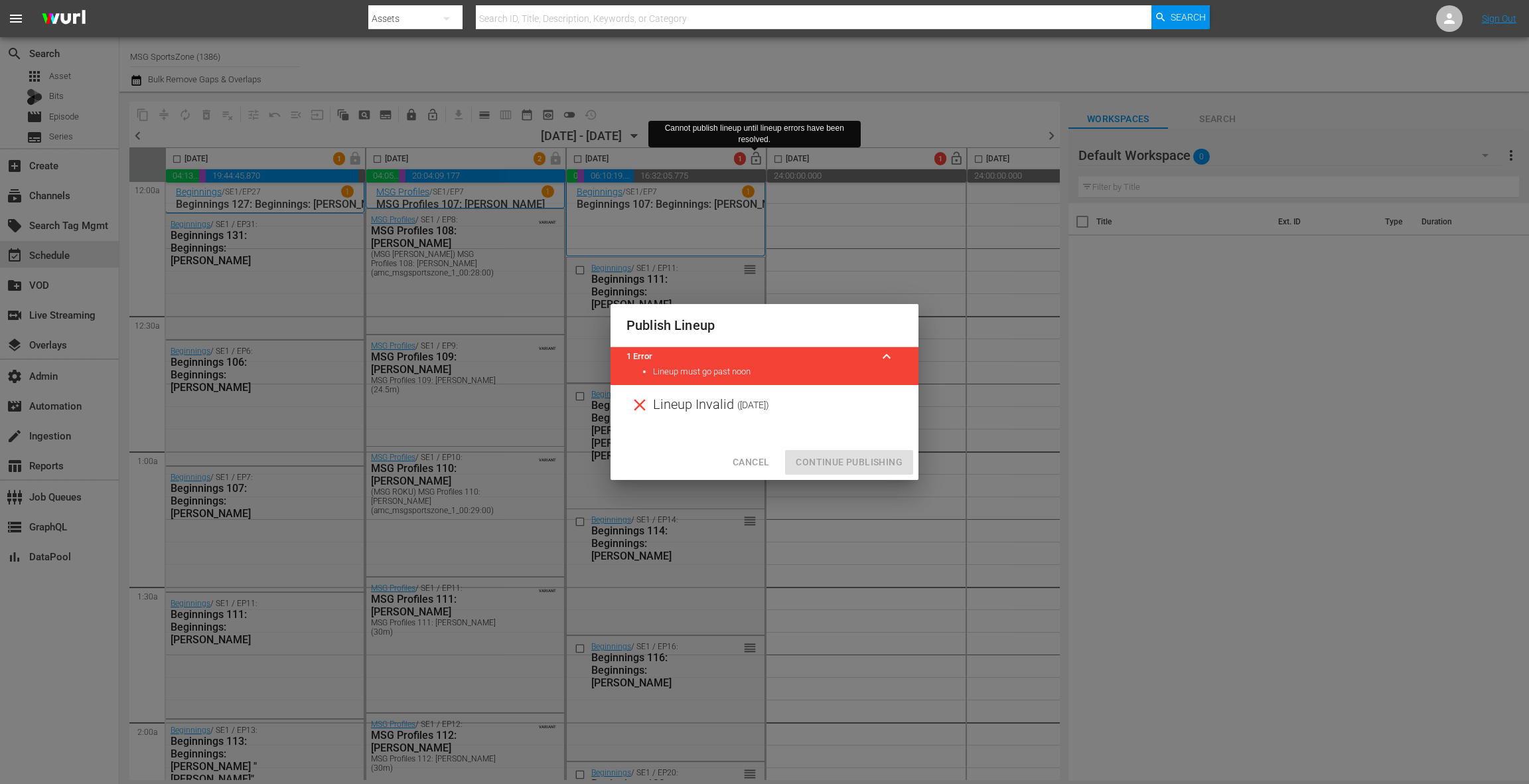
click at [753, 466] on span "Cancel" at bounding box center [751, 462] width 37 height 17
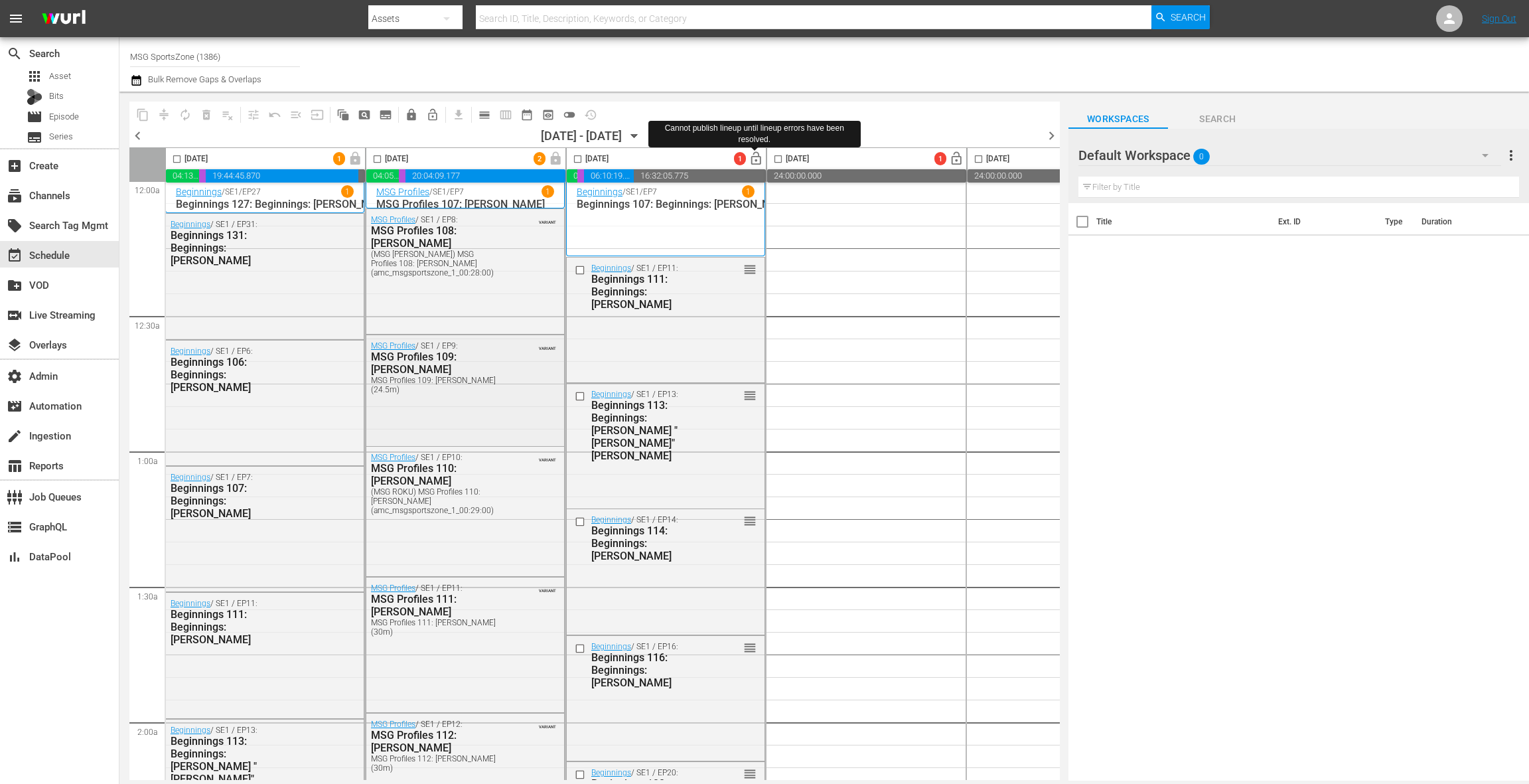
scroll to position [6, 0]
click at [135, 132] on span "chevron_left" at bounding box center [137, 135] width 17 height 17
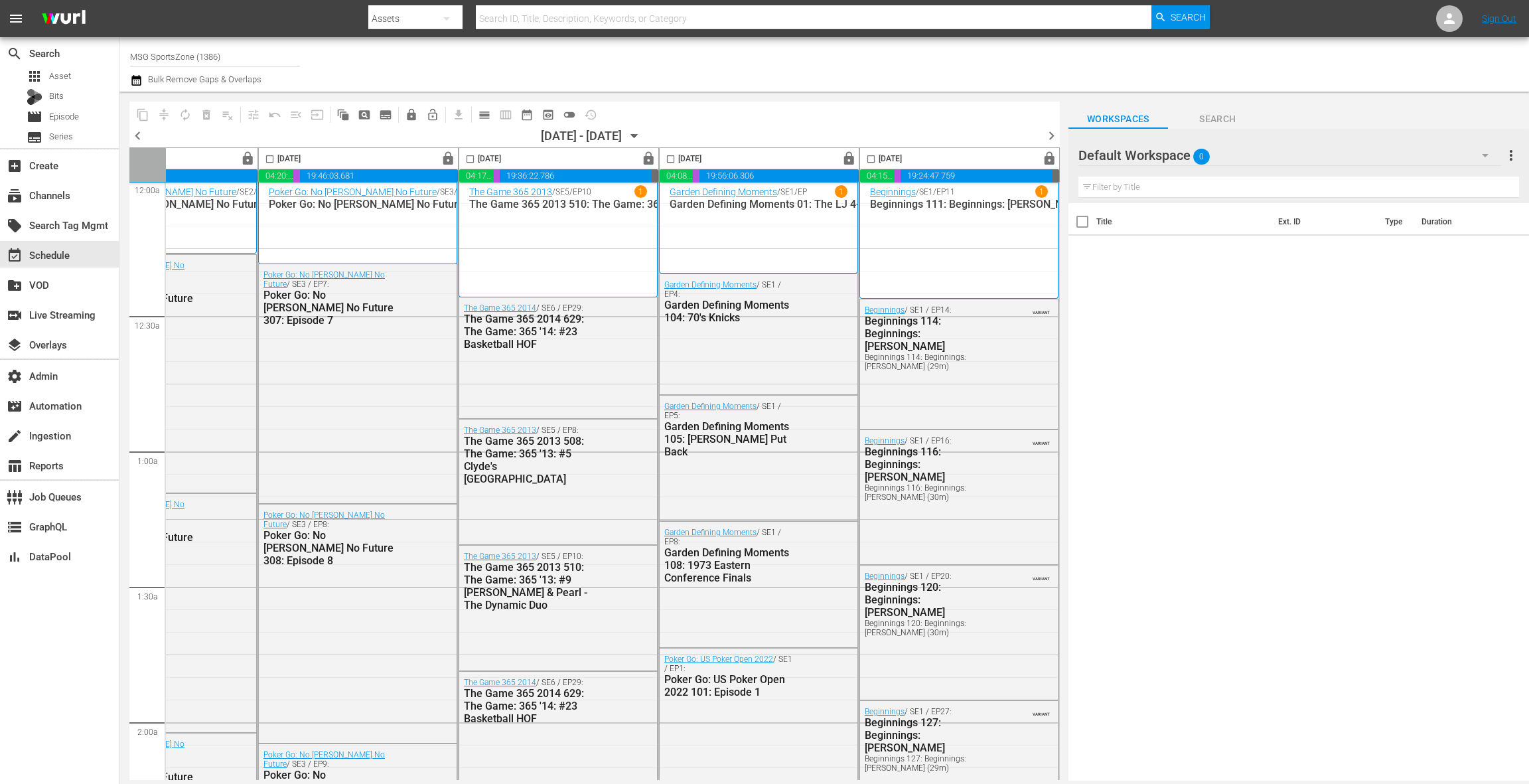
scroll to position [6, 0]
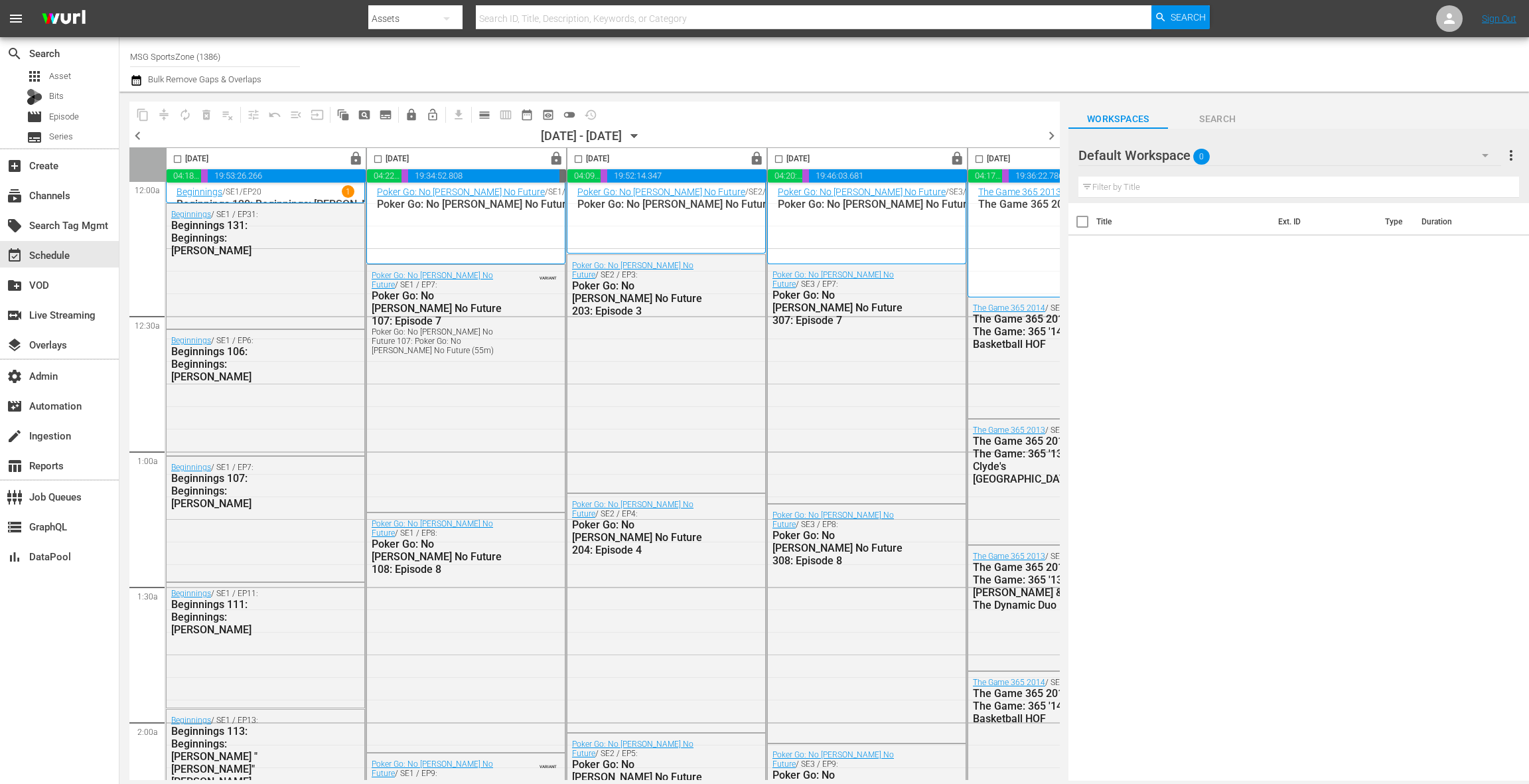
click at [137, 85] on icon "button" at bounding box center [136, 80] width 10 height 10
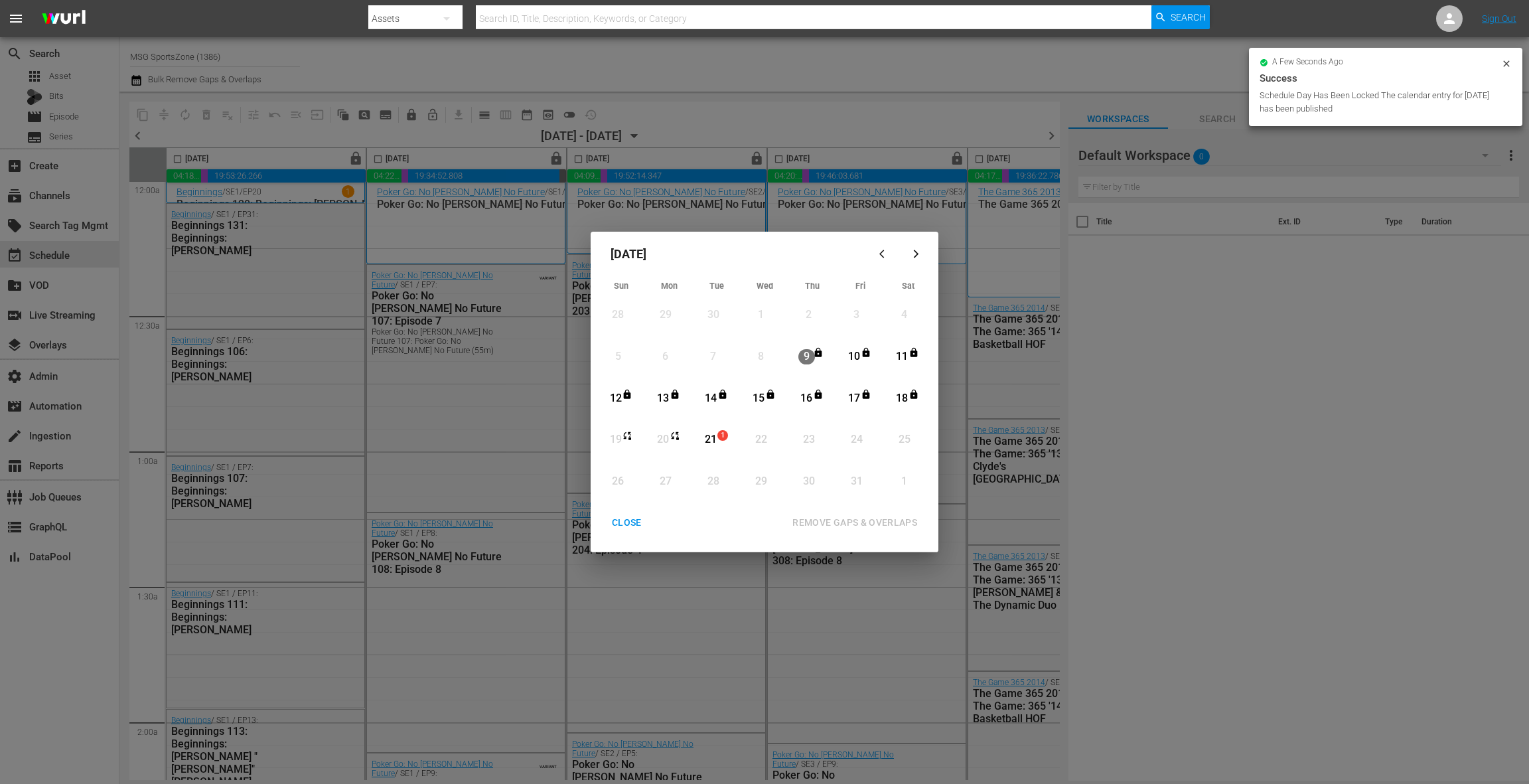
drag, startPoint x: 636, startPoint y: 522, endPoint x: 571, endPoint y: 416, distance: 124.3
click at [636, 522] on div "CLOSE" at bounding box center [627, 523] width 51 height 17
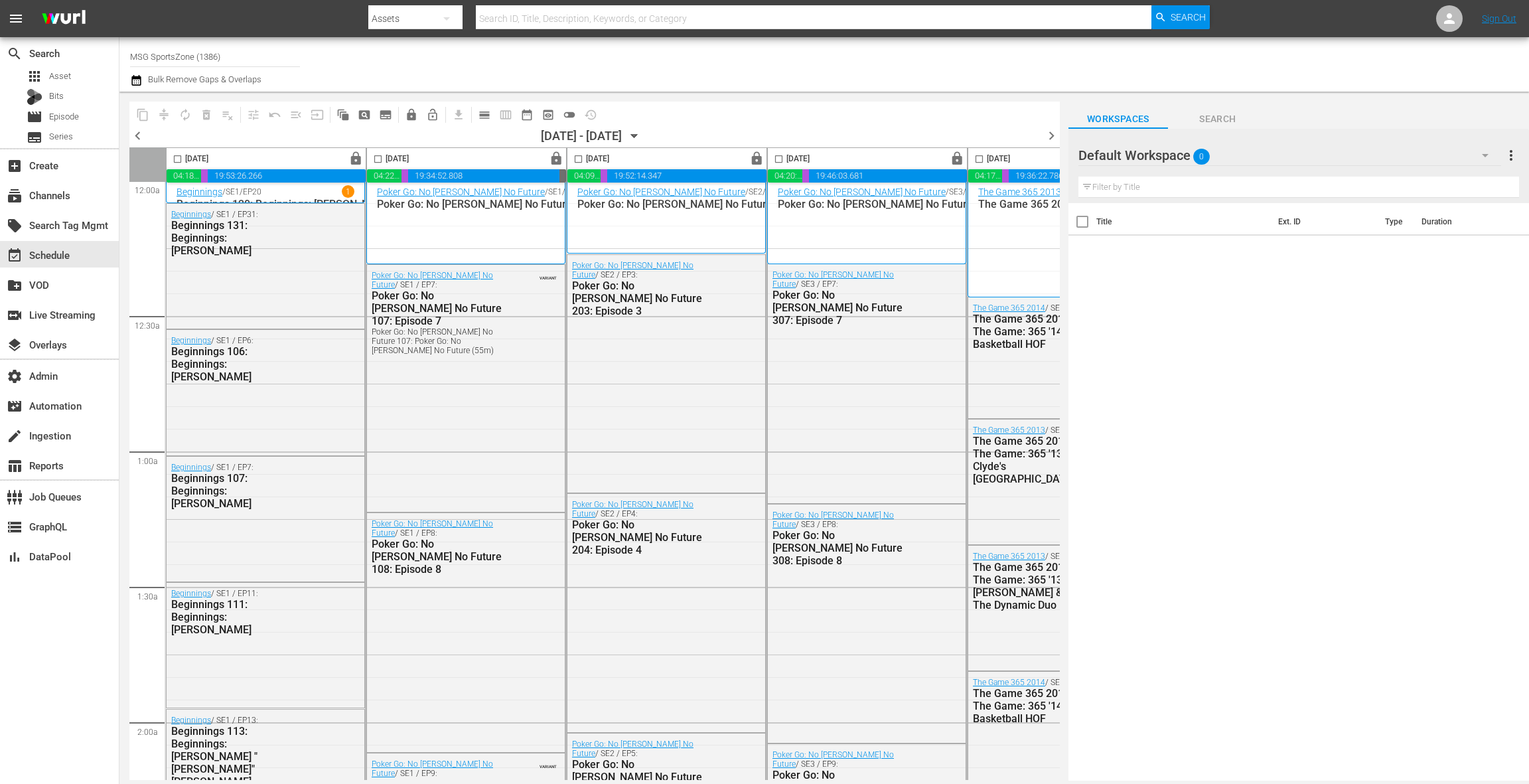
click at [1208, 72] on div at bounding box center [1203, 65] width 631 height 48
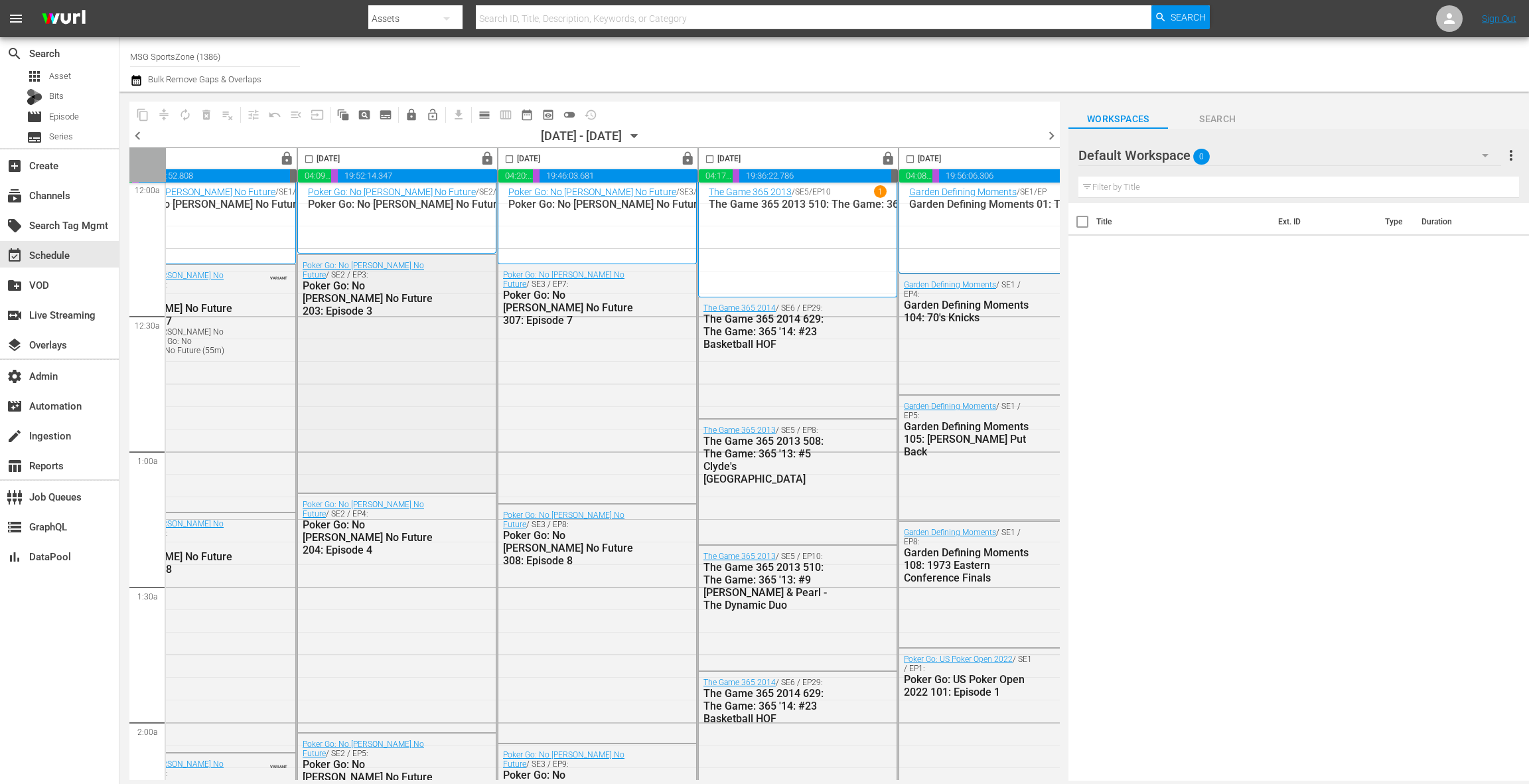
scroll to position [6, 515]
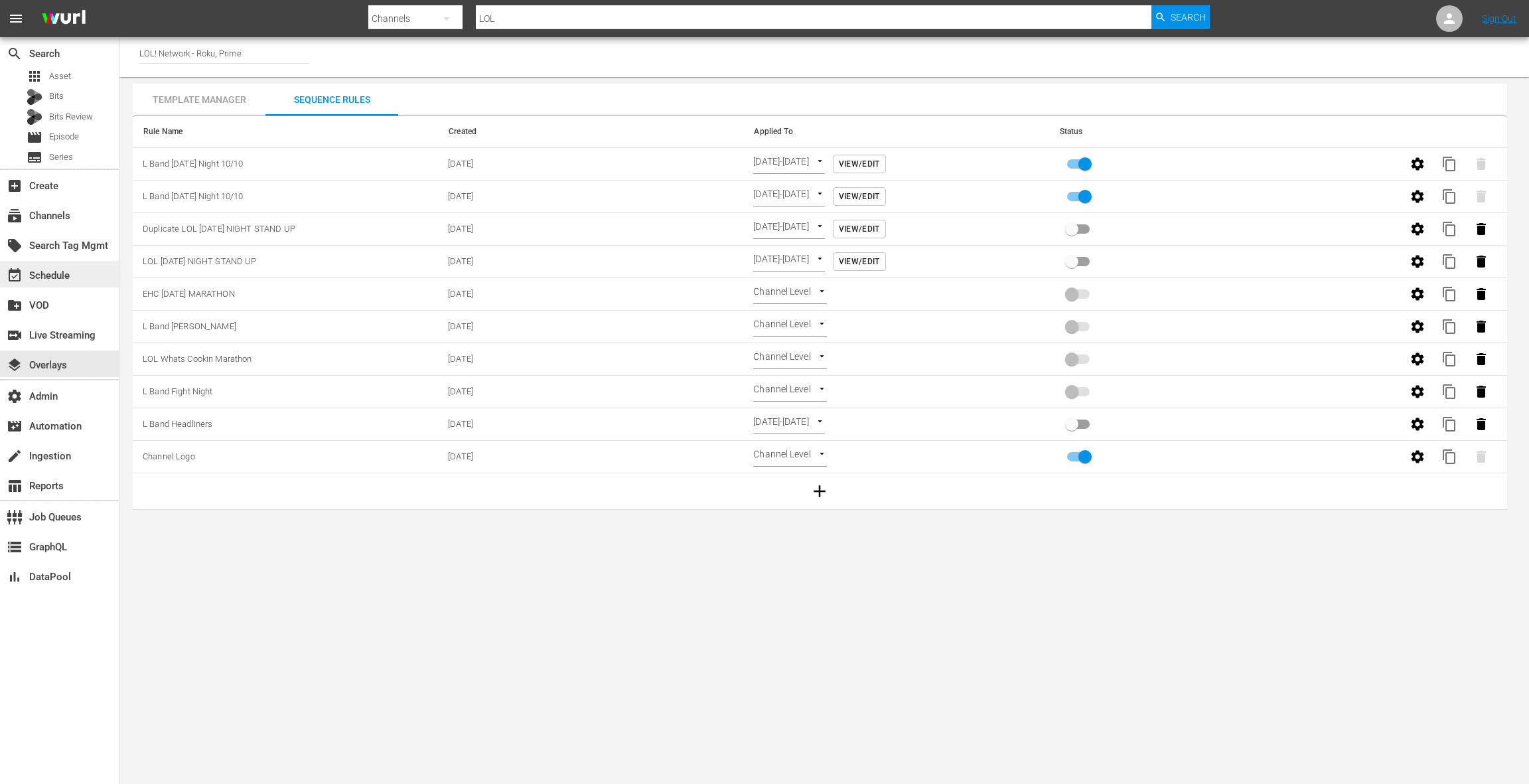
click at [65, 272] on div "event_available Schedule" at bounding box center [37, 273] width 74 height 12
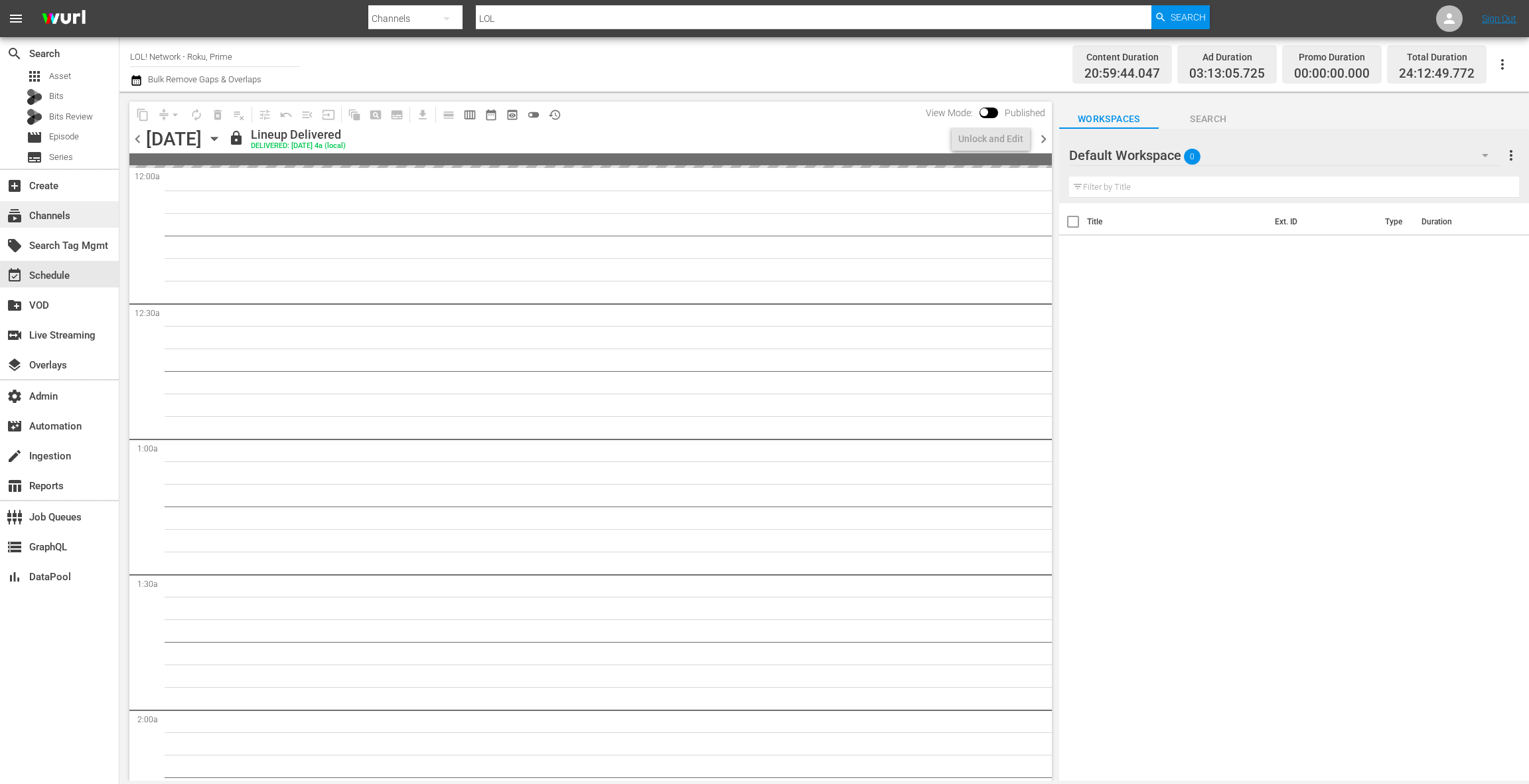
click at [68, 212] on div "subscriptions Channels" at bounding box center [37, 213] width 74 height 12
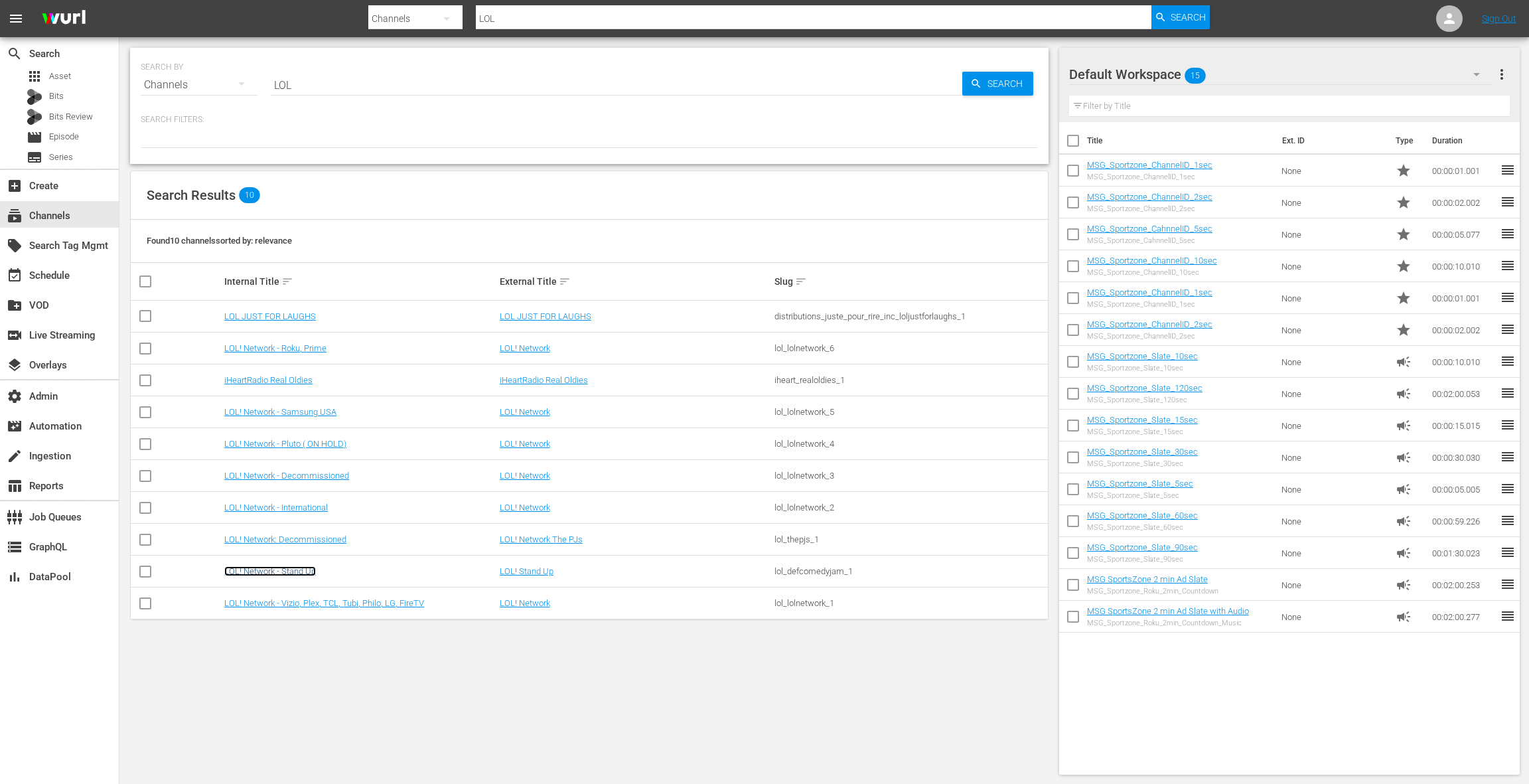
click at [293, 573] on link "LOL! Network - Stand Up" at bounding box center [270, 571] width 92 height 10
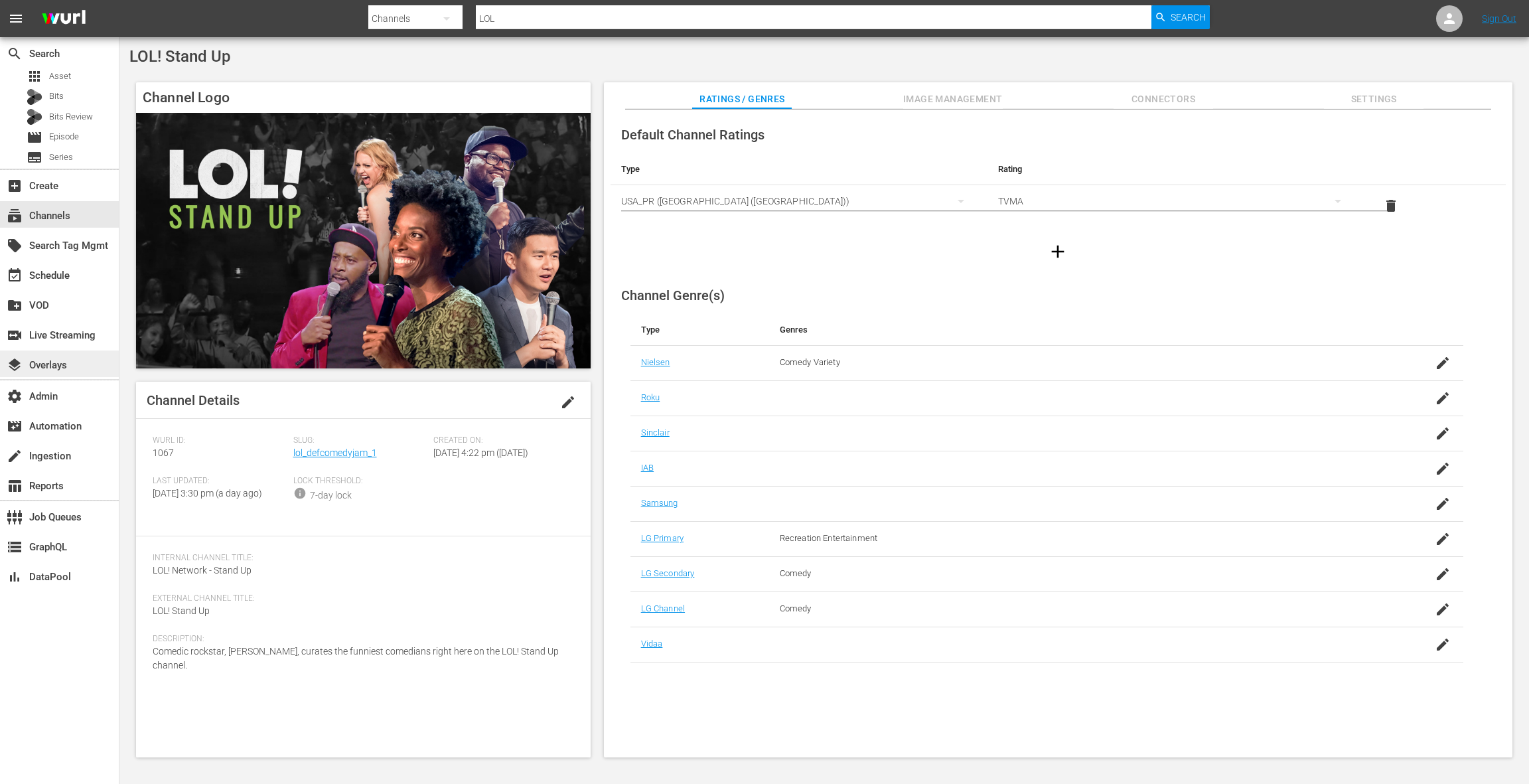
click at [74, 368] on div "layers Overlays" at bounding box center [59, 363] width 119 height 26
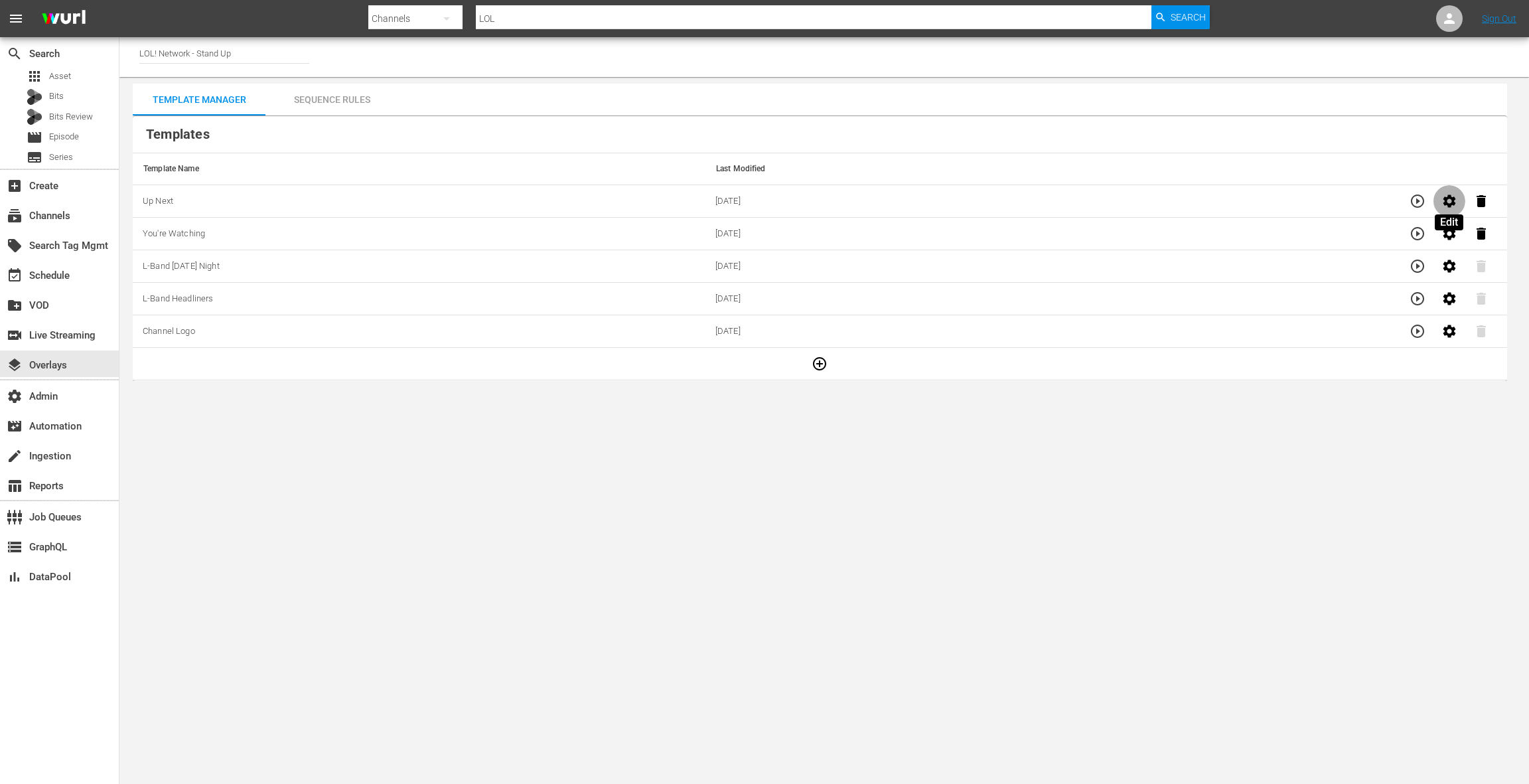
click at [1452, 203] on icon "button" at bounding box center [1450, 201] width 13 height 13
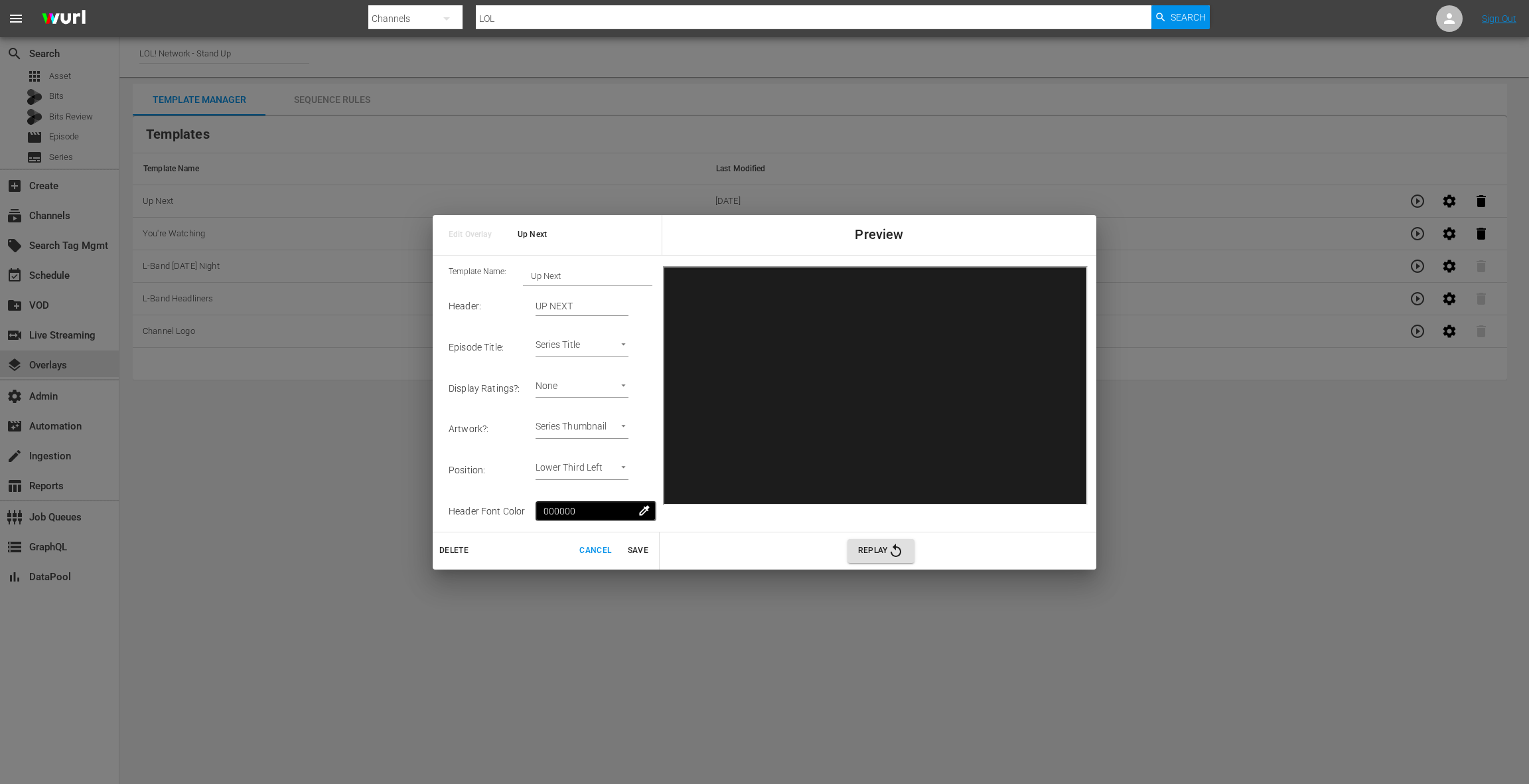
click at [599, 420] on body "menu Search By Channels Search ID, Title, Description, Keywords, or Category LO…" at bounding box center [764, 392] width 1529 height 784
click at [519, 405] on div at bounding box center [764, 392] width 1529 height 784
drag, startPoint x: 604, startPoint y: 428, endPoint x: 520, endPoint y: 424, distance: 84.1
click at [520, 424] on body "menu Search By Channels Search ID, Title, Description, Keywords, or Category LO…" at bounding box center [764, 392] width 1529 height 784
click at [522, 416] on div at bounding box center [764, 392] width 1529 height 784
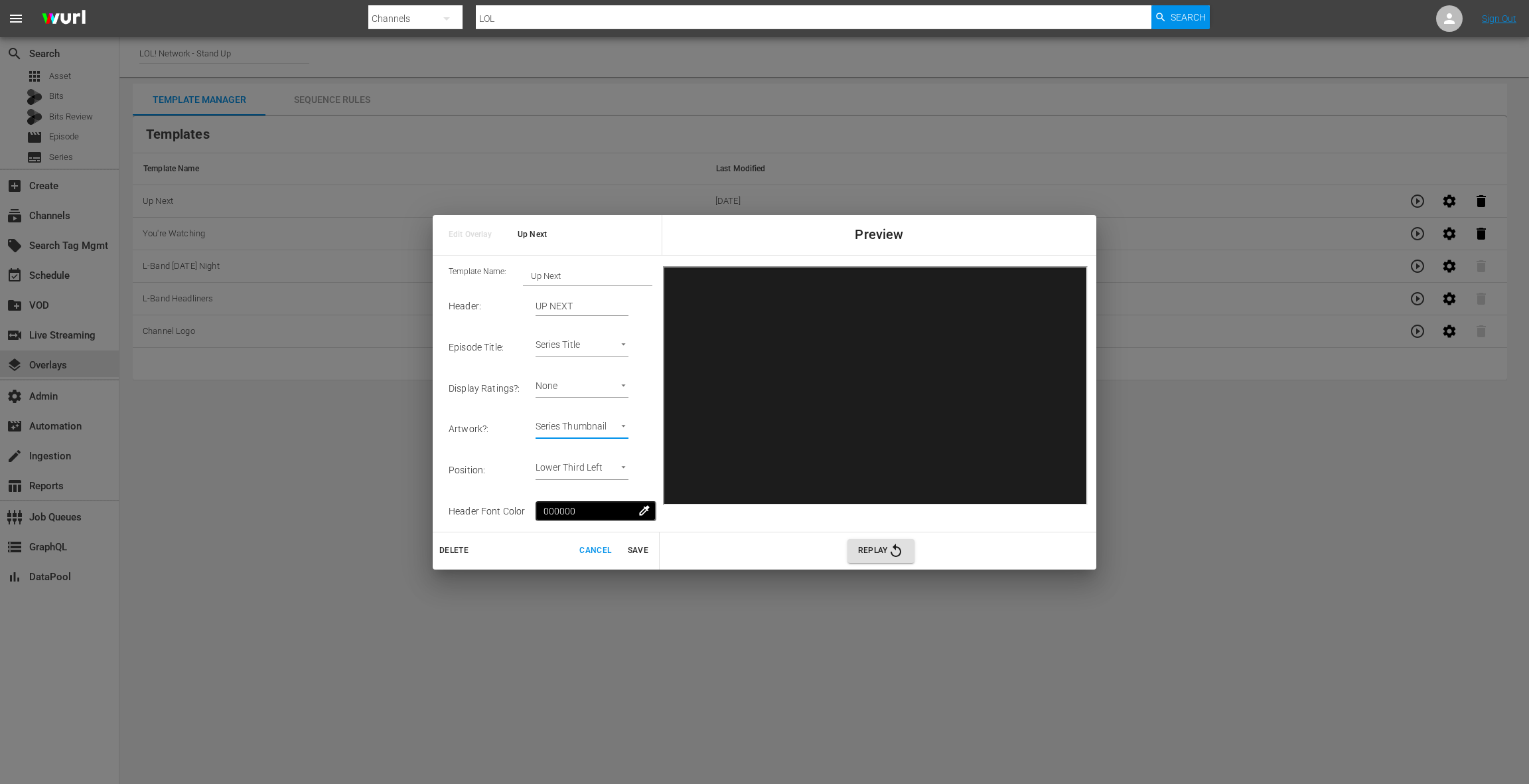
click at [610, 433] on body "menu Search By Channels Search ID, Title, Description, Keywords, or Category LO…" at bounding box center [764, 392] width 1529 height 784
click at [527, 424] on div at bounding box center [764, 392] width 1529 height 784
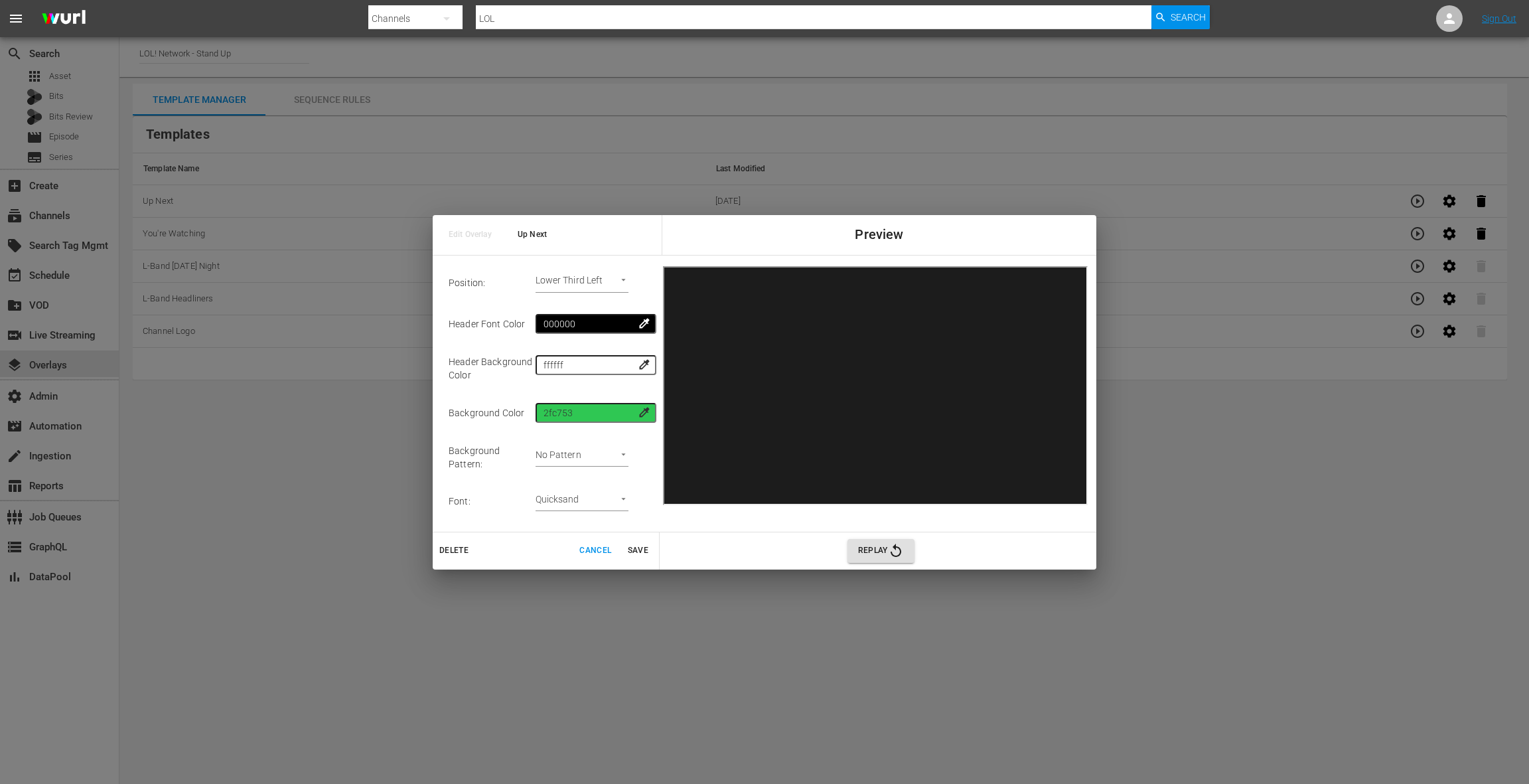
scroll to position [222, 0]
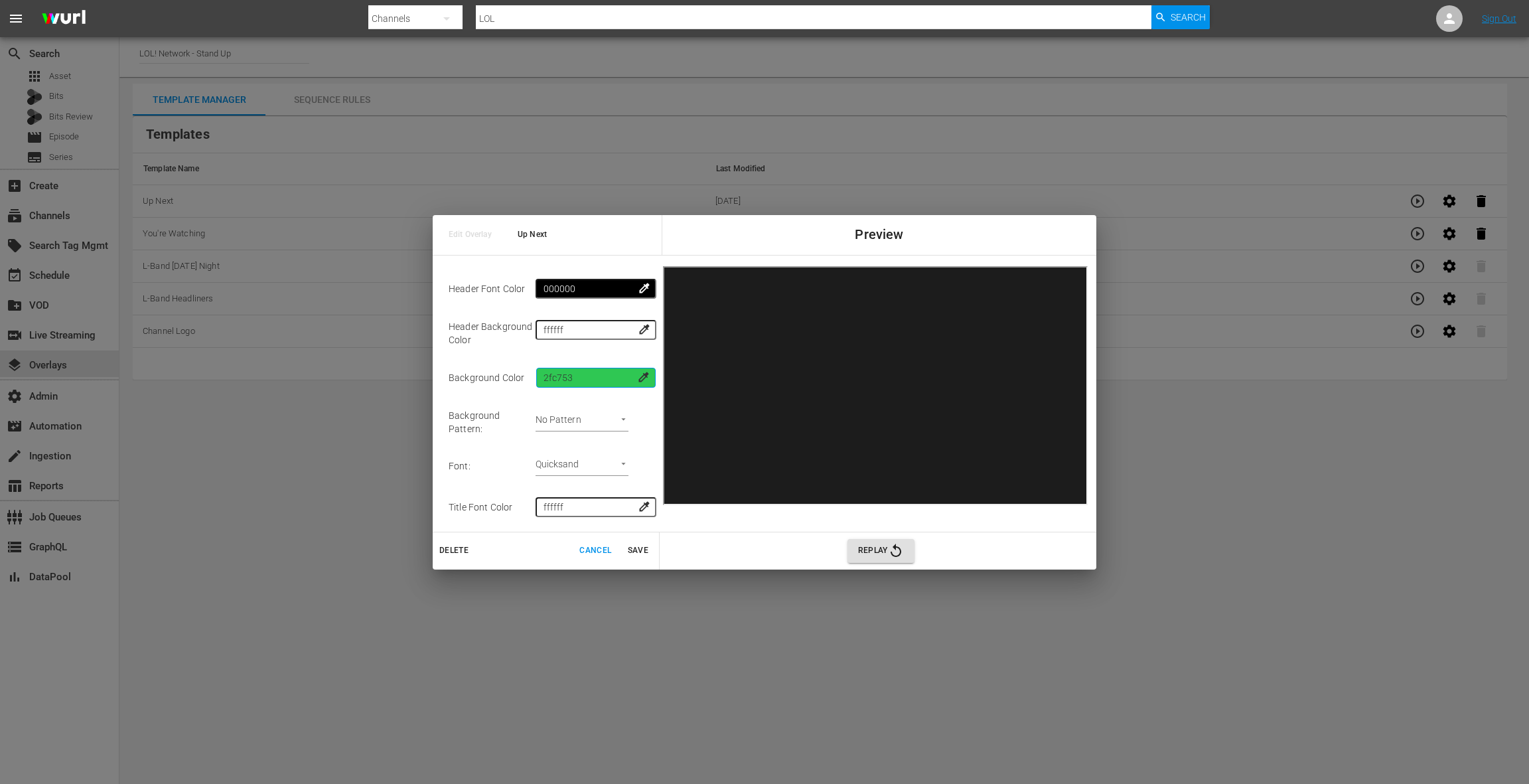
click at [572, 381] on input "2fc753" at bounding box center [595, 377] width 119 height 20
click at [562, 378] on input "2fc753" at bounding box center [595, 377] width 119 height 20
click at [628, 459] on body "menu Search By Channels Search ID, Title, Description, Keywords, or Category LO…" at bounding box center [764, 392] width 1529 height 784
click at [595, 395] on li "Graphik" at bounding box center [591, 392] width 90 height 22
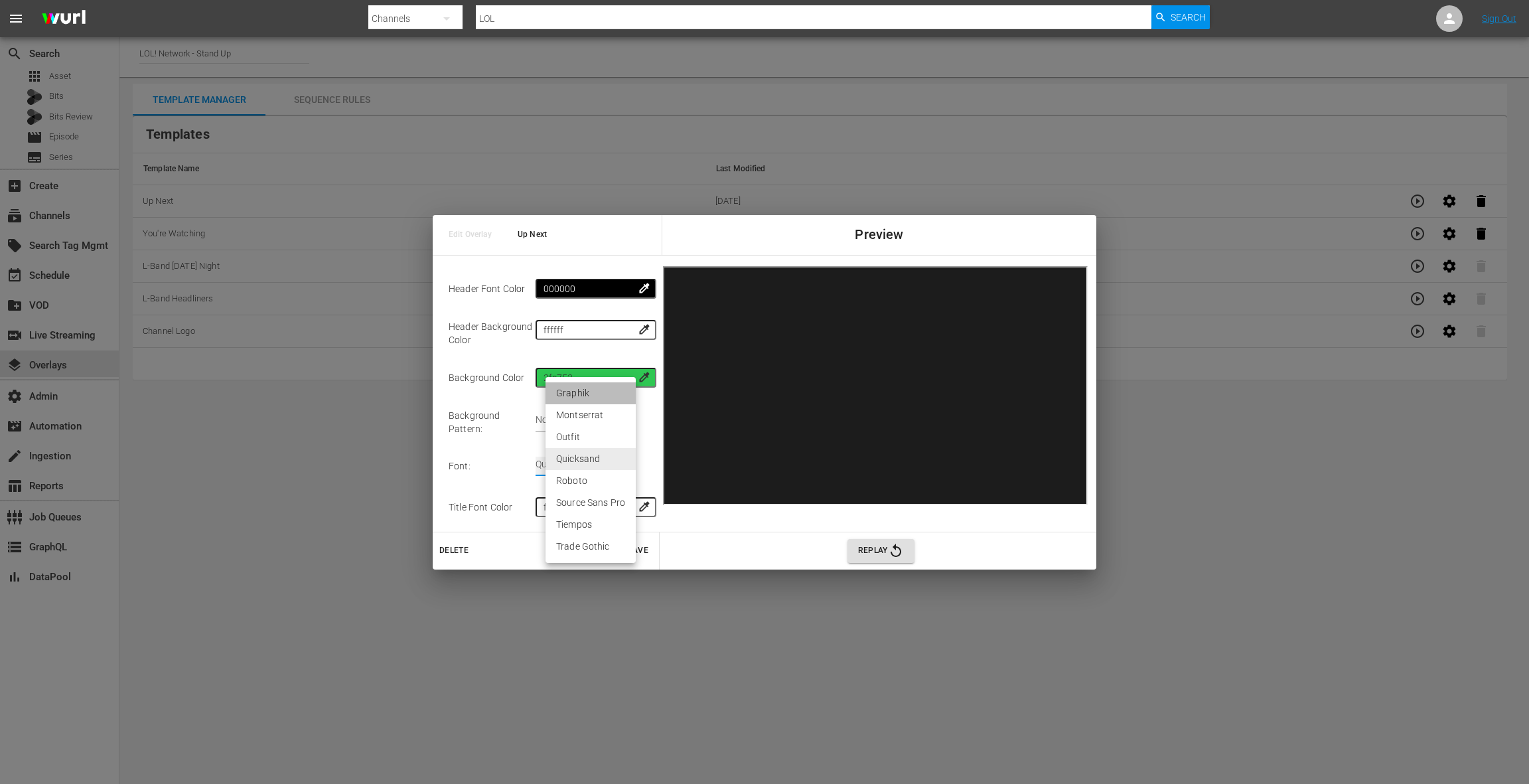
type input "graphik"
click at [595, 552] on span "Cancel" at bounding box center [595, 550] width 32 height 14
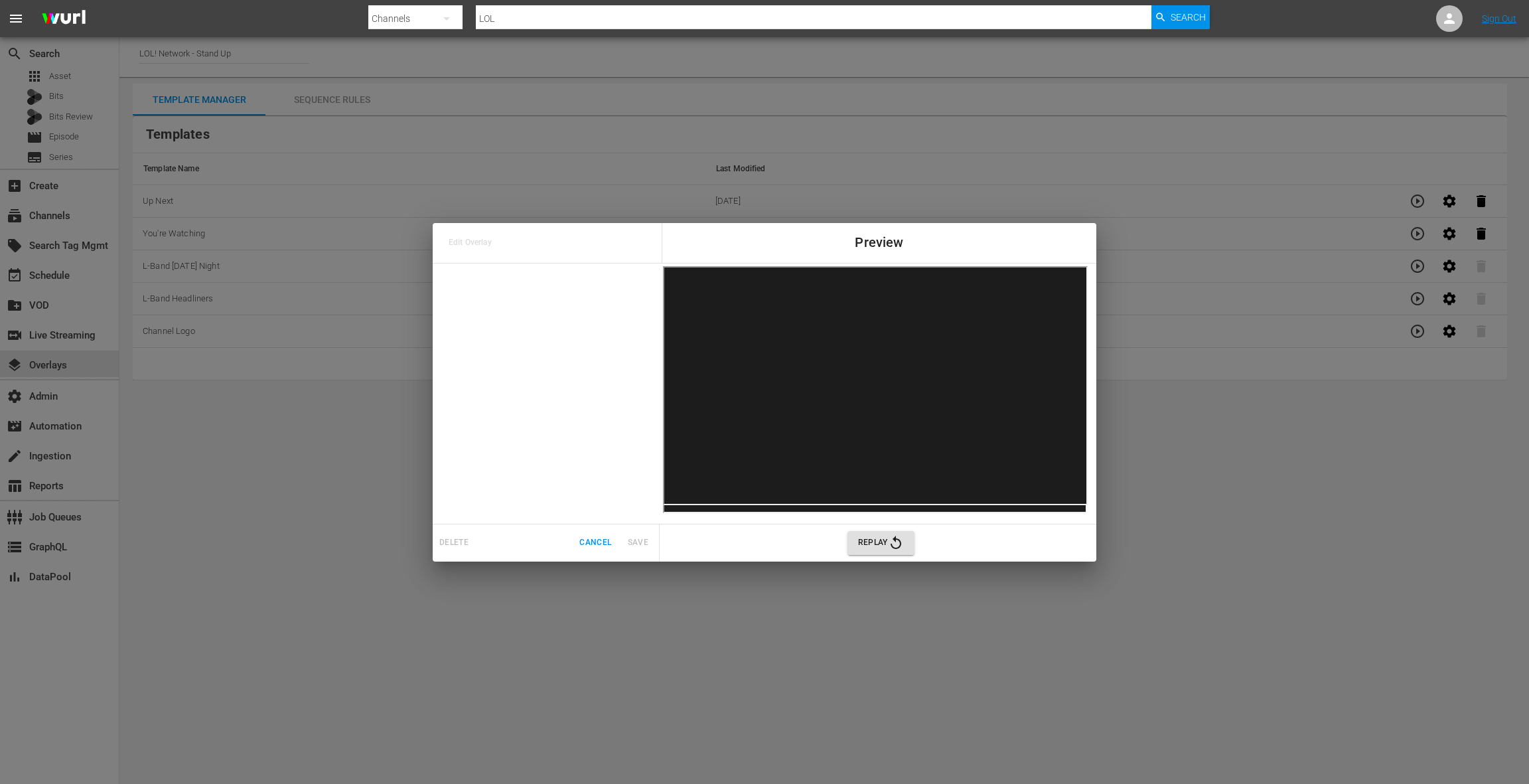
scroll to position [0, 0]
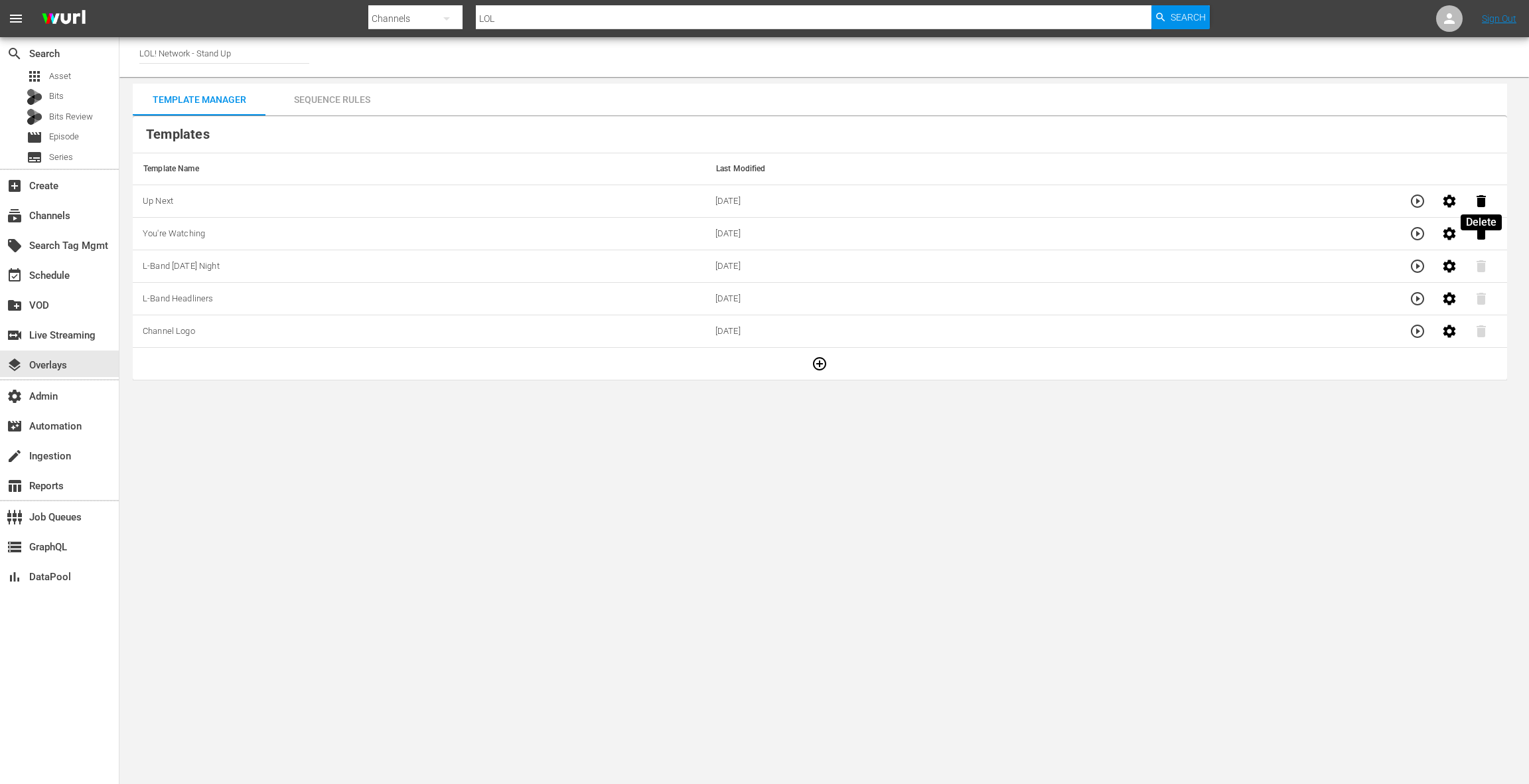
click at [1483, 201] on icon "button" at bounding box center [1482, 201] width 10 height 12
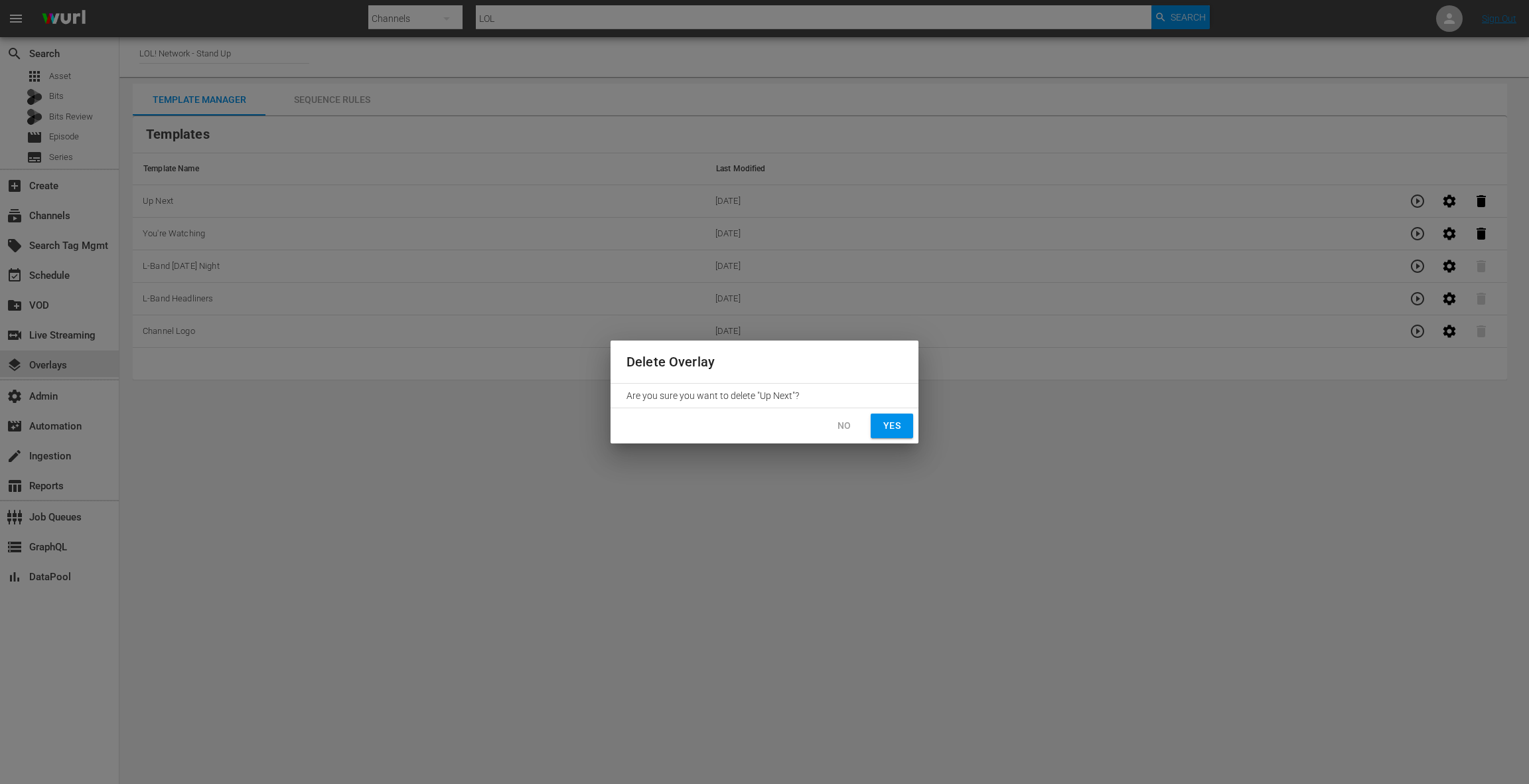
click at [884, 429] on span "Yes" at bounding box center [892, 425] width 22 height 17
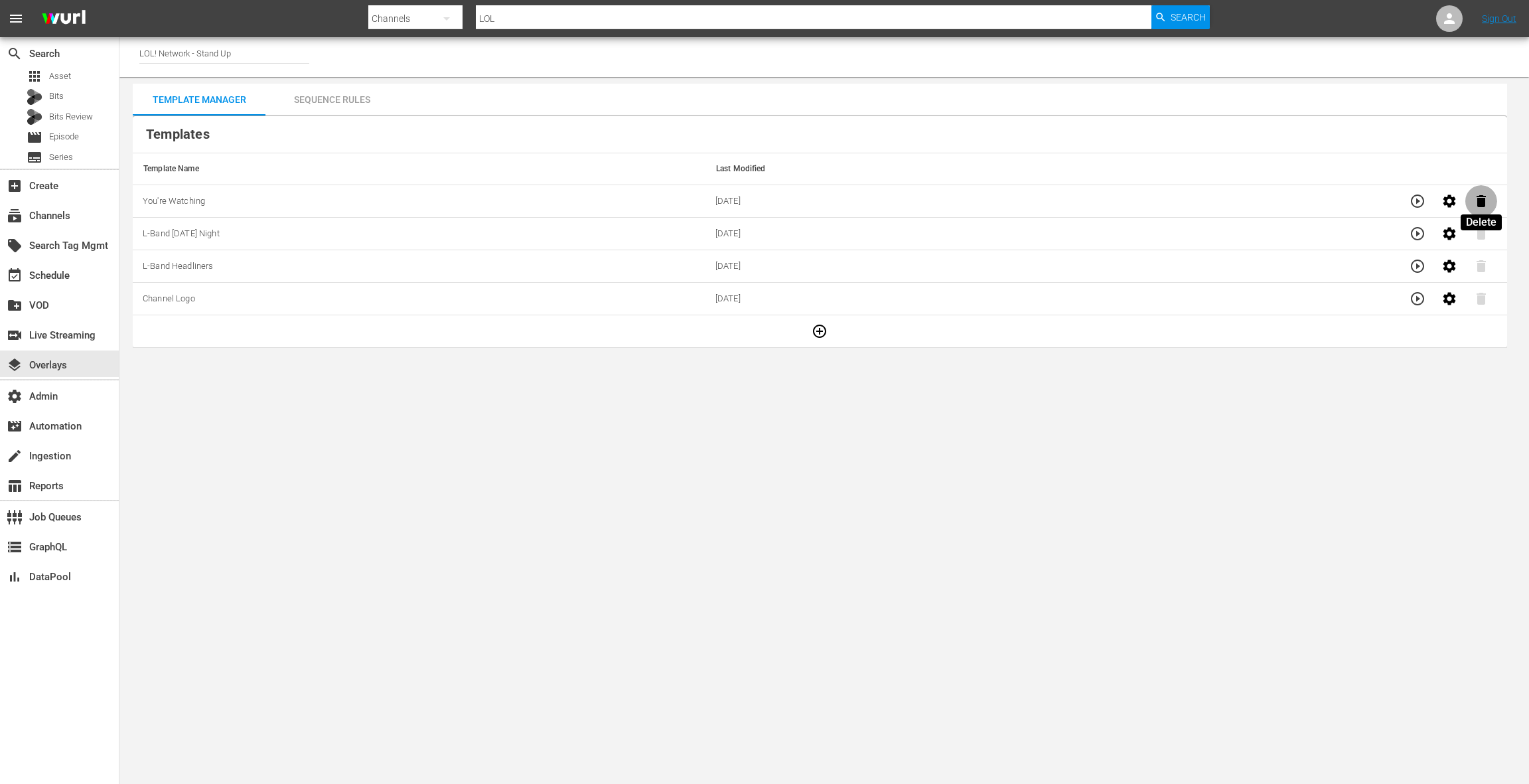
click at [1481, 201] on icon "button" at bounding box center [1482, 201] width 10 height 12
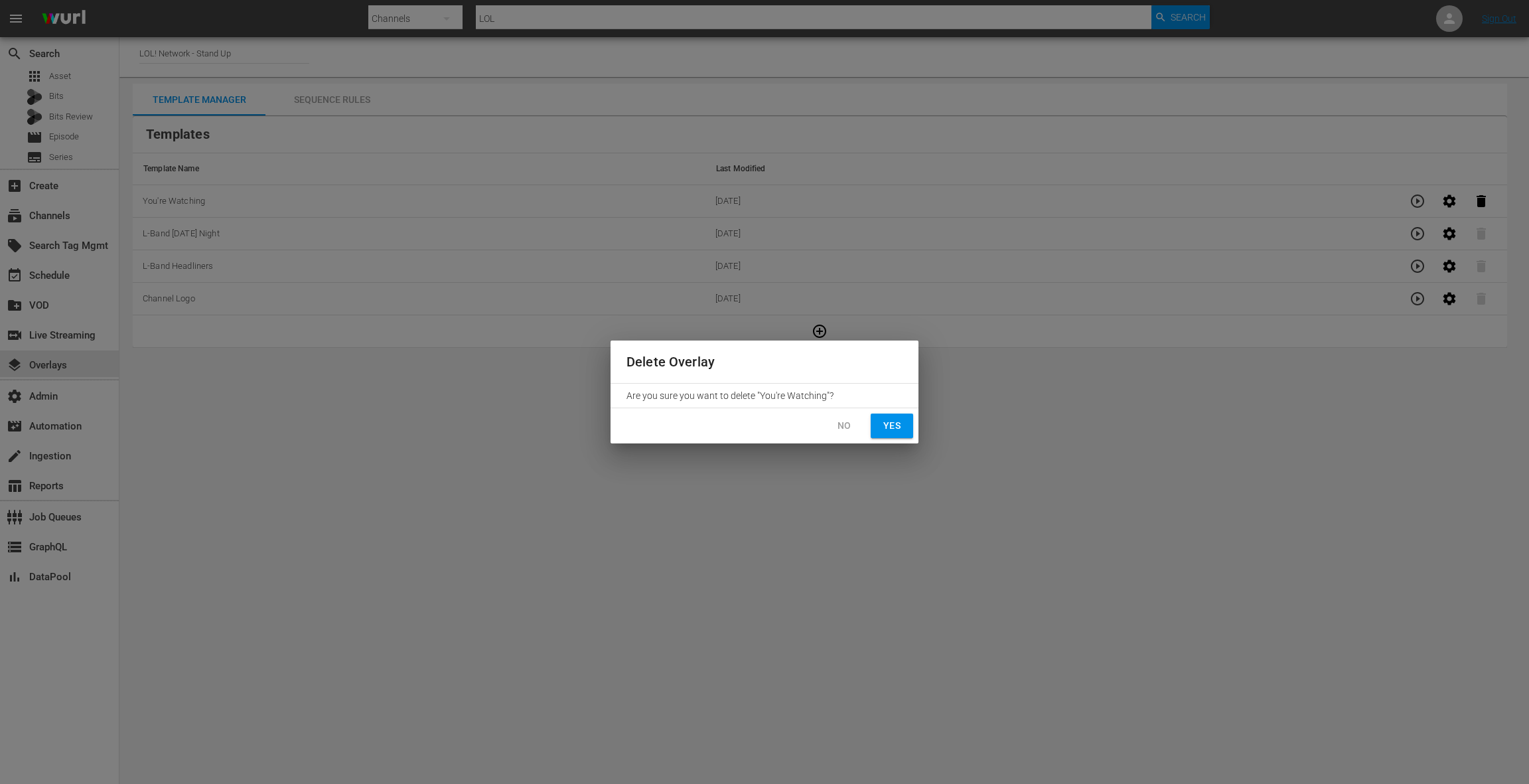
drag, startPoint x: 894, startPoint y: 424, endPoint x: 978, endPoint y: 401, distance: 87.1
click at [894, 422] on span "Yes" at bounding box center [892, 425] width 22 height 17
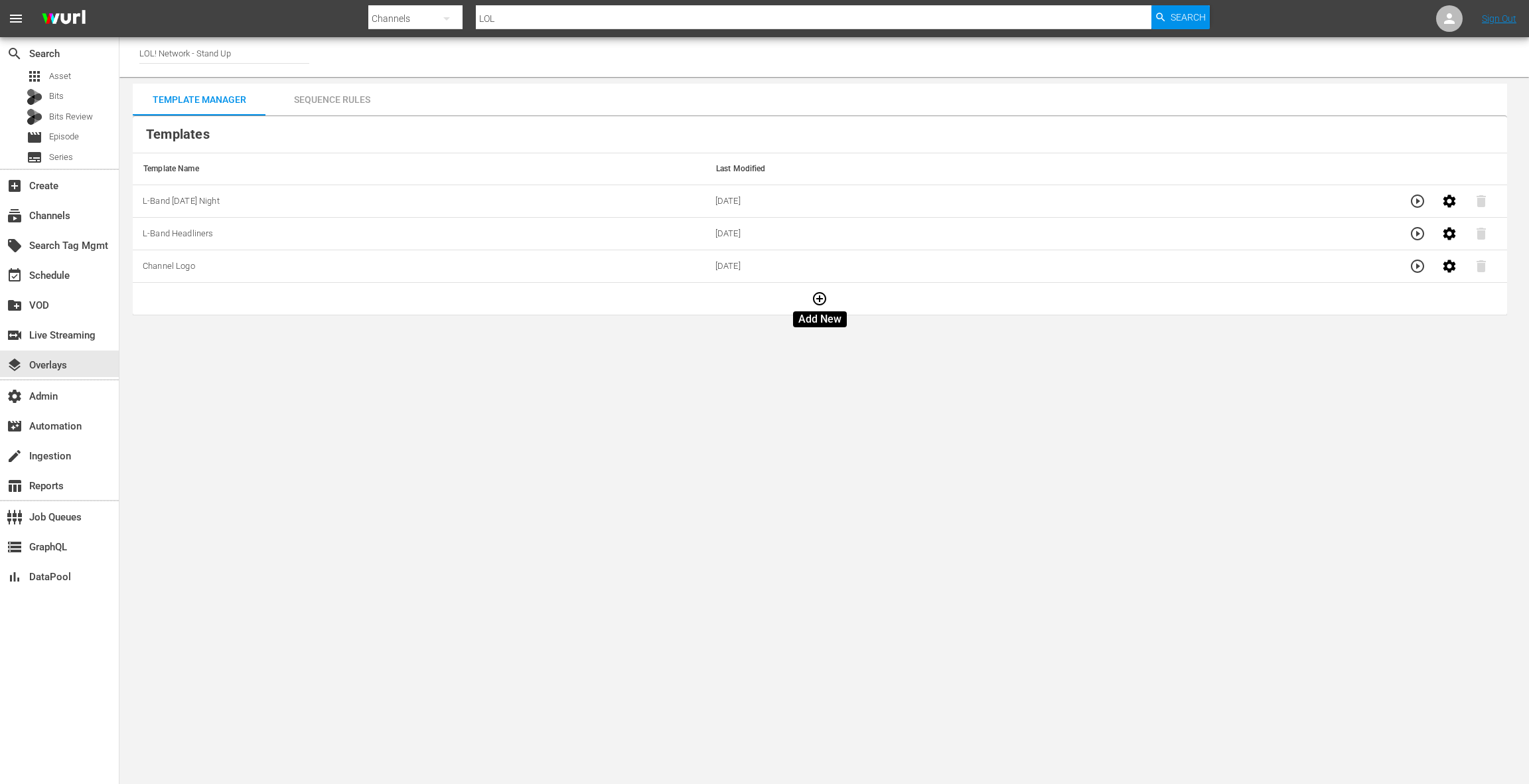
click at [826, 303] on icon "button" at bounding box center [820, 299] width 16 height 16
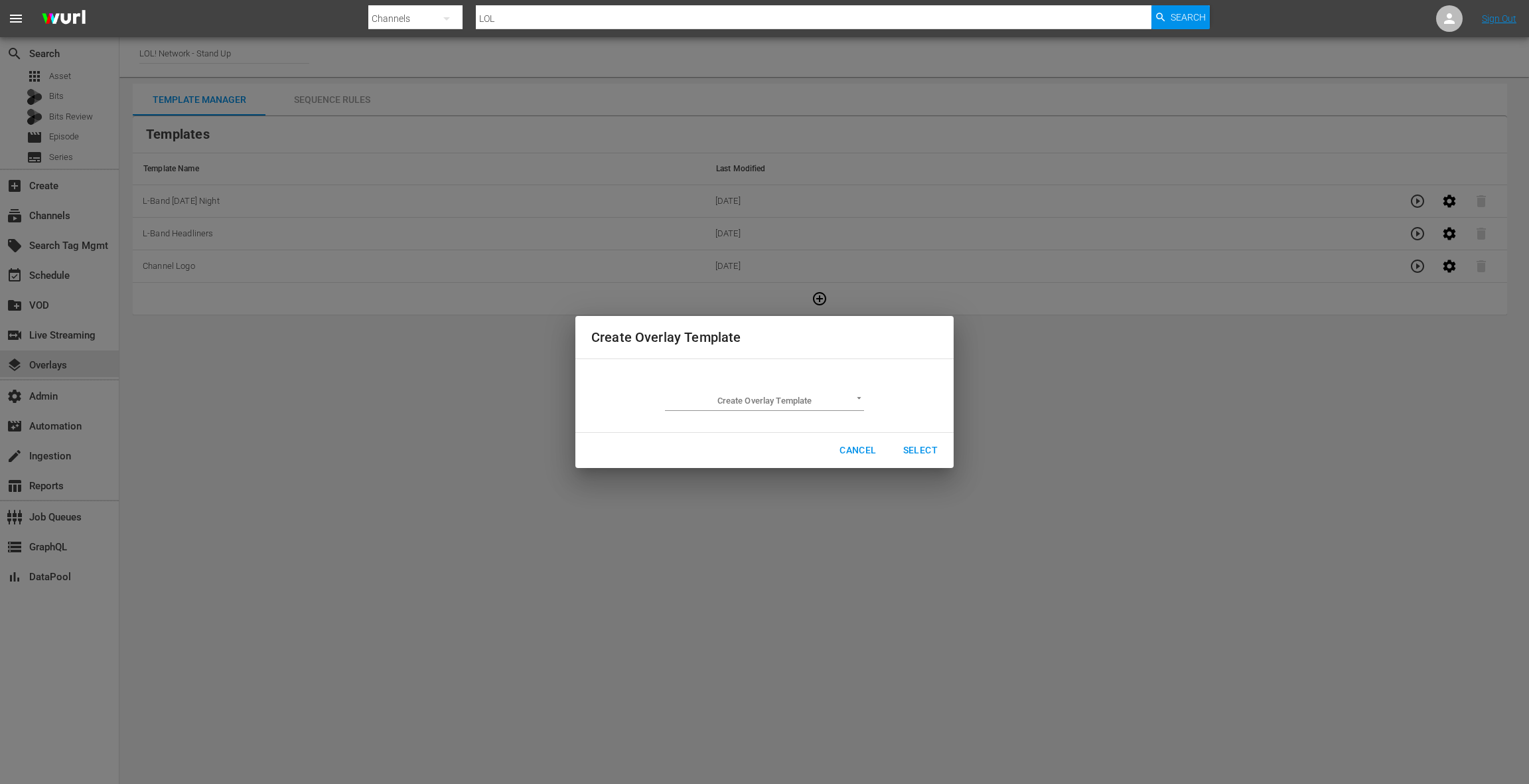
click at [781, 389] on body "menu Search By Channels Search ID, Title, Description, Keywords, or Category LO…" at bounding box center [764, 392] width 1529 height 784
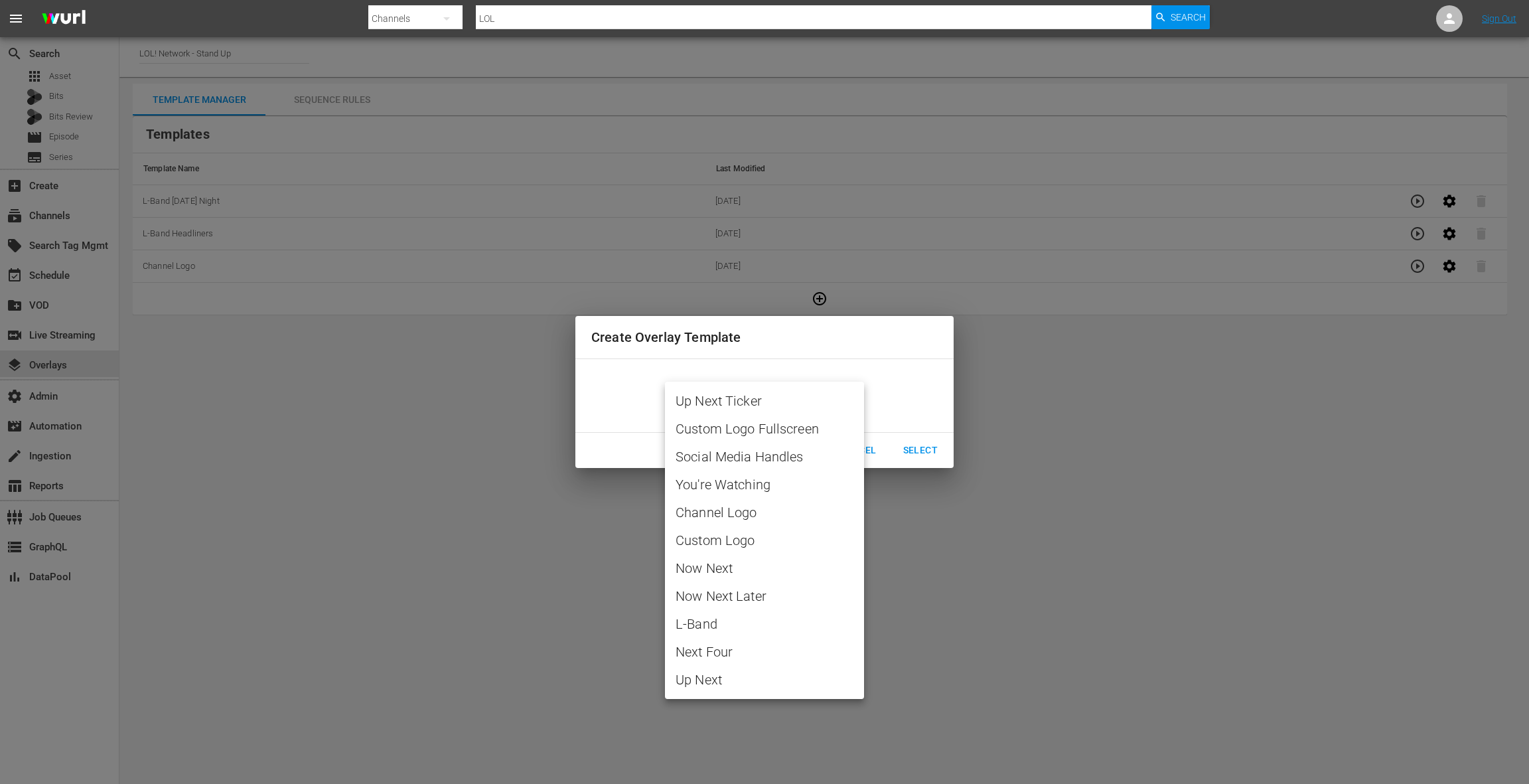
click at [738, 493] on span "You're Watching" at bounding box center [764, 484] width 178 height 20
type input "You're Watching"
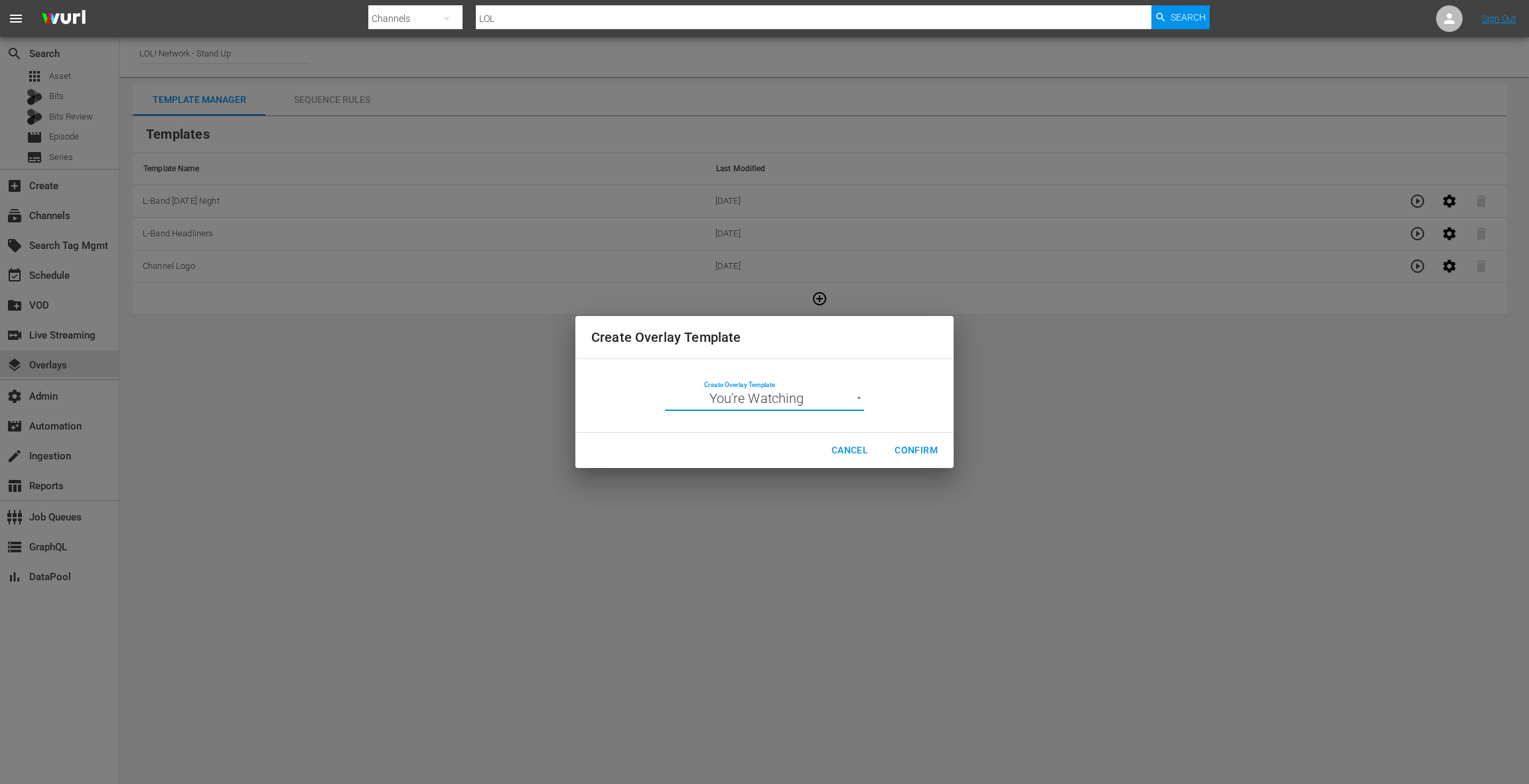
click at [919, 452] on span "Confirm" at bounding box center [916, 450] width 43 height 17
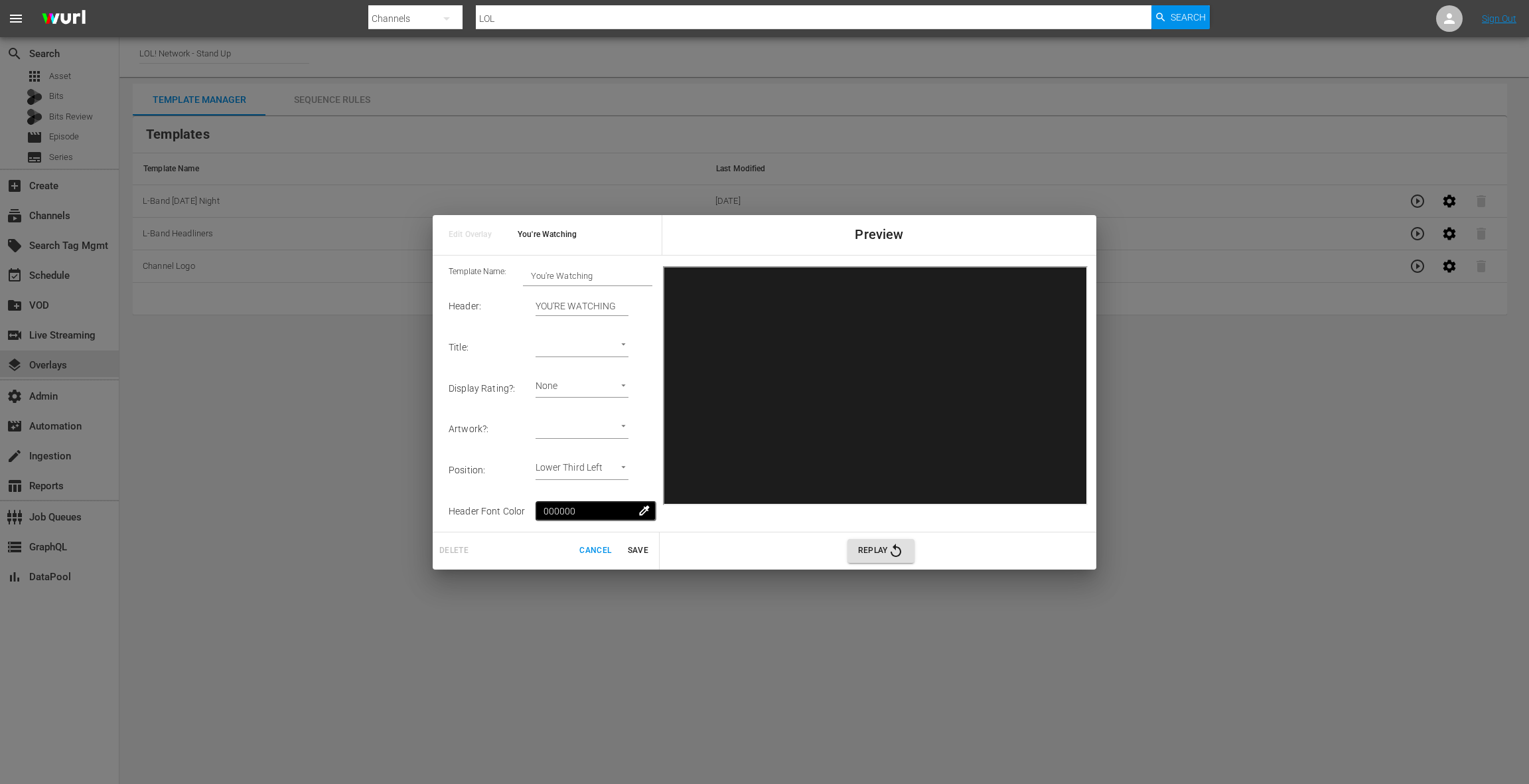
click at [592, 345] on body "menu Search By Channels Search ID, Title, Description, Keywords, or Category LO…" at bounding box center [764, 392] width 1529 height 784
click at [592, 369] on li "Series Title" at bounding box center [601, 368] width 111 height 22
type input "Series Title 1"
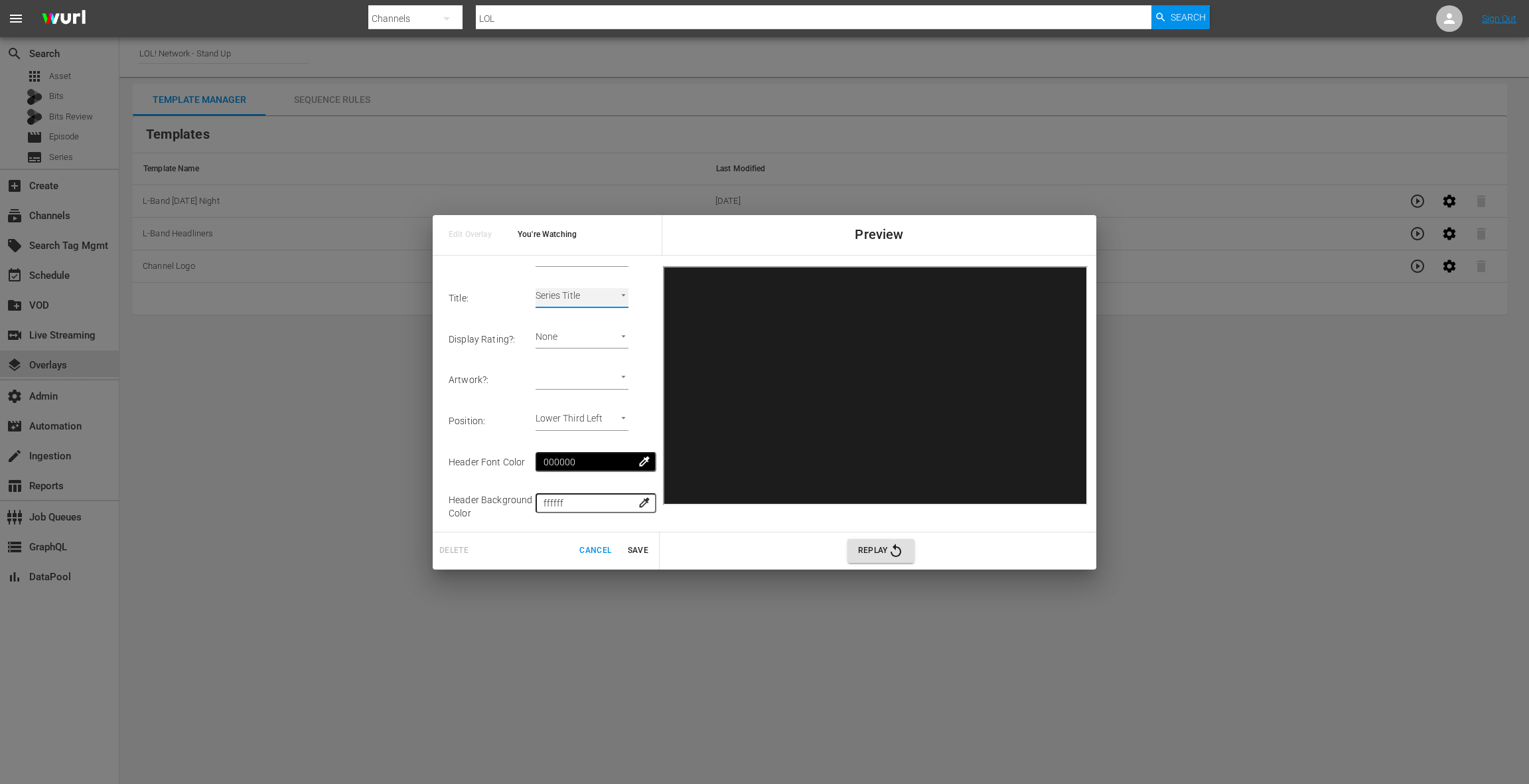
scroll to position [173, 0]
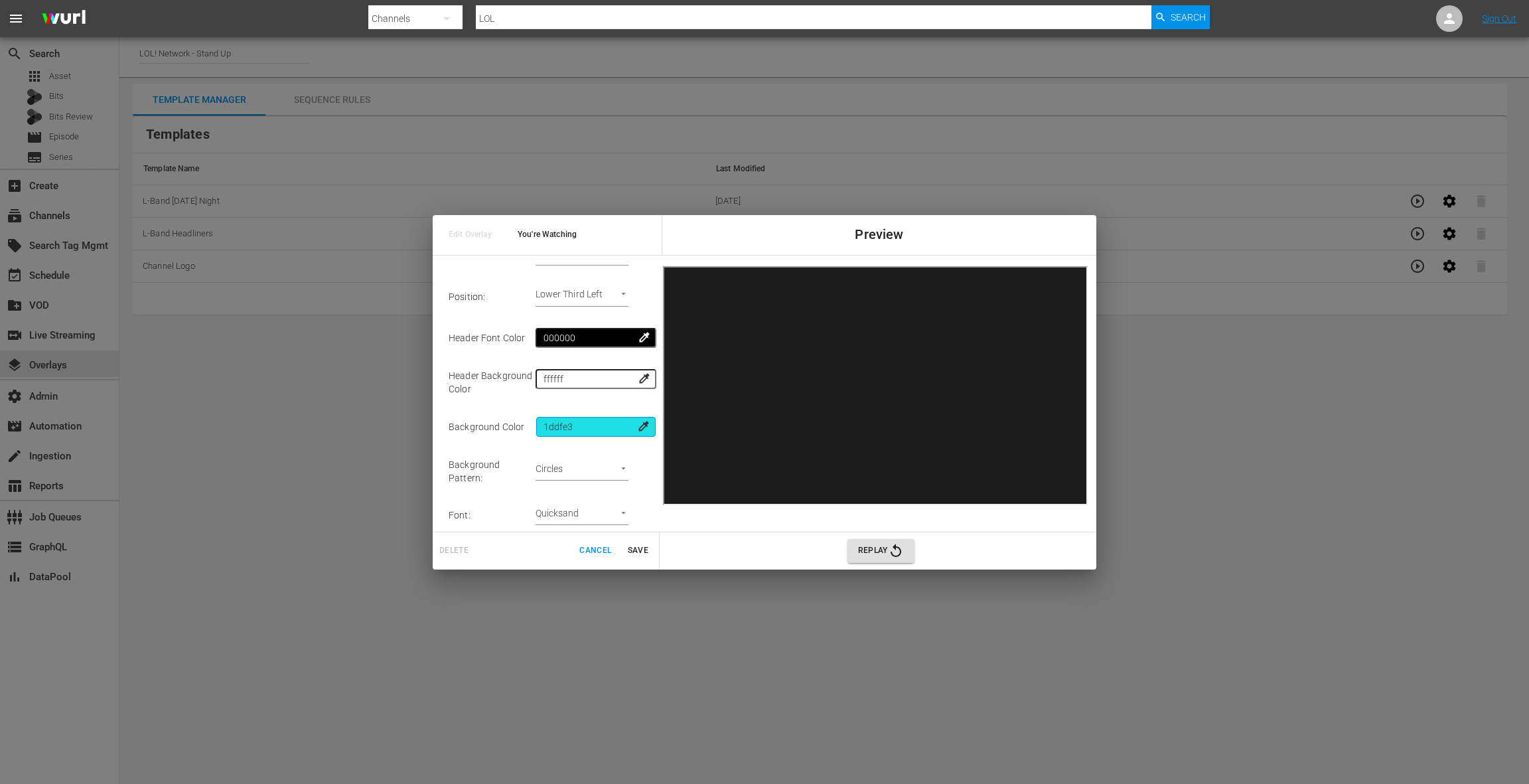
click at [572, 428] on input "1ddfe3" at bounding box center [595, 426] width 119 height 20
paste input "2fc75"
type input "2fc753"
click at [591, 464] on body "menu Search By Channels Search ID, Title, Description, Keywords, or Category LO…" at bounding box center [764, 392] width 1529 height 784
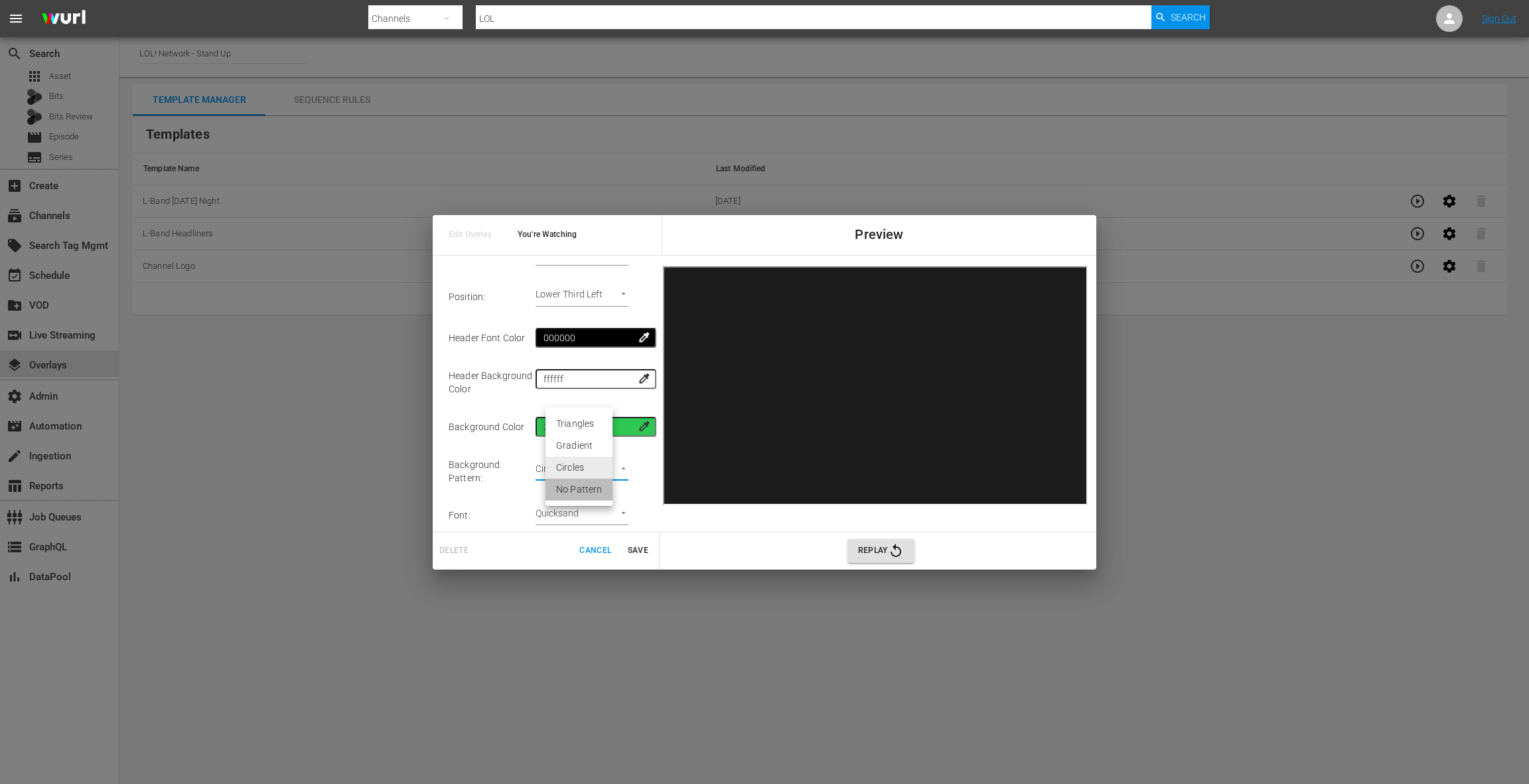
click at [587, 491] on li "No Pattern" at bounding box center [579, 489] width 67 height 22
type input "none"
click at [589, 507] on body "menu Search By Channels Search ID, Title, Description, Keywords, or Category LO…" at bounding box center [764, 392] width 1529 height 784
click at [593, 445] on li "Graphik" at bounding box center [591, 442] width 90 height 22
type input "graphik"
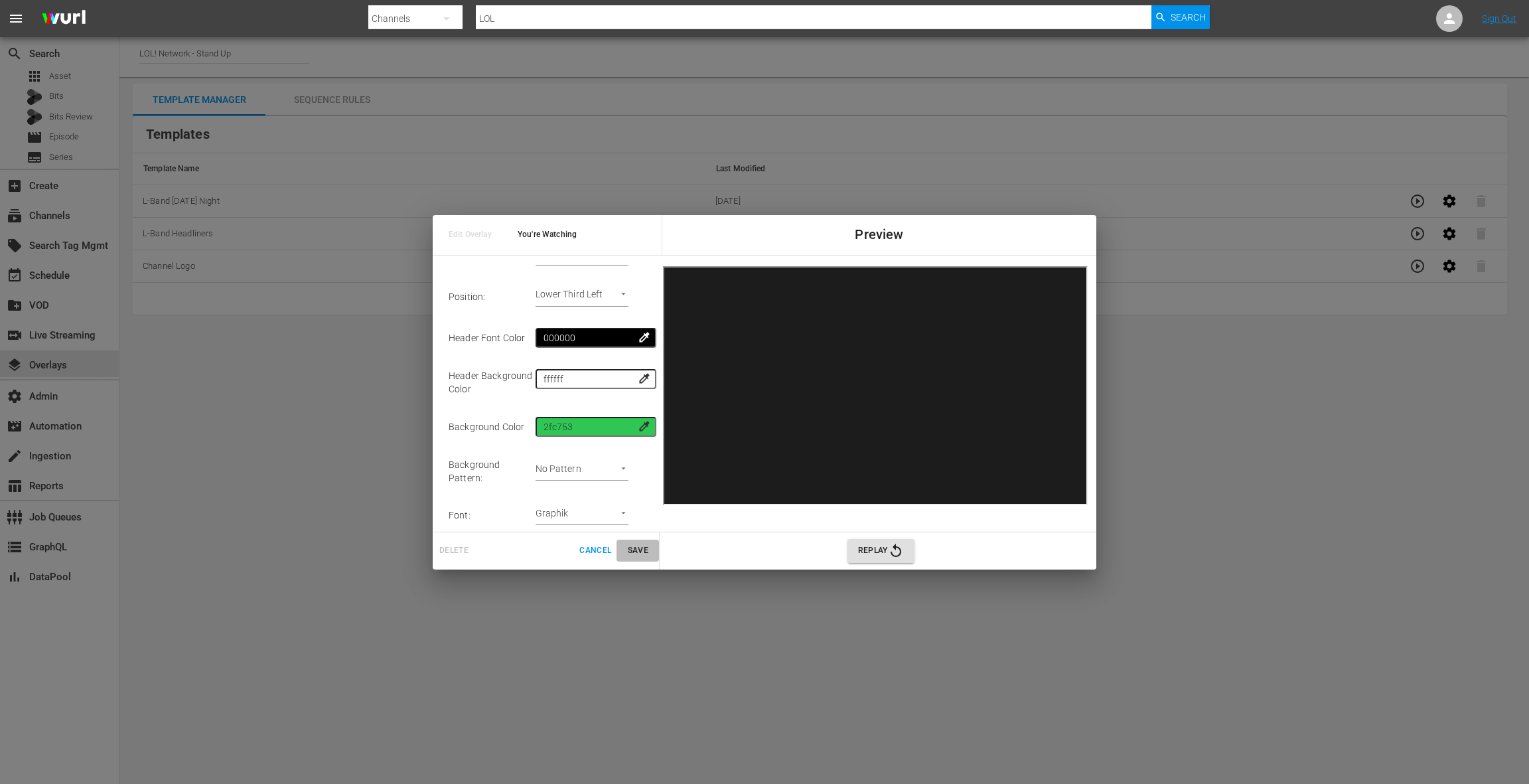
click at [646, 550] on span "Save" at bounding box center [638, 550] width 32 height 14
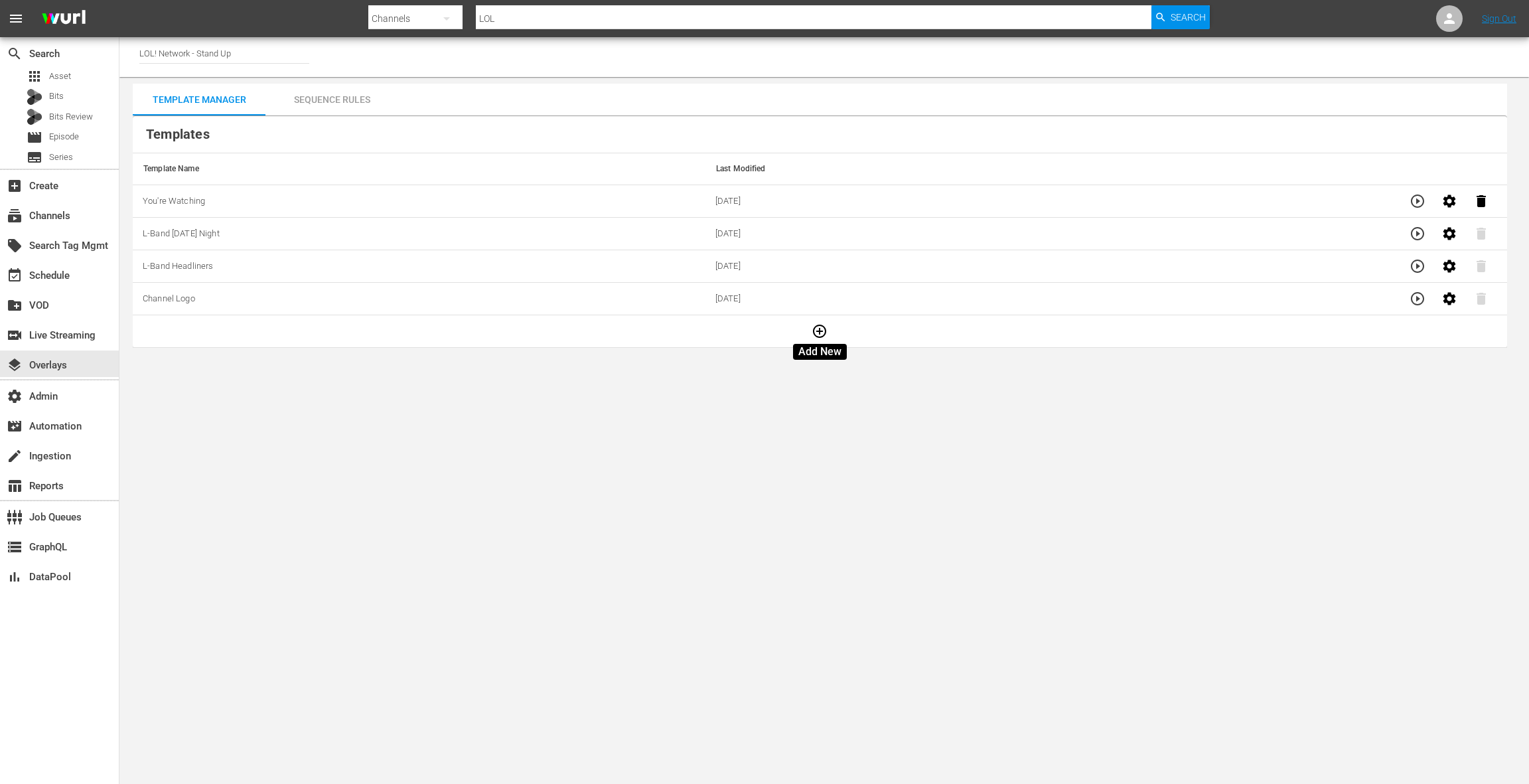
click at [825, 332] on icon "button" at bounding box center [819, 331] width 14 height 14
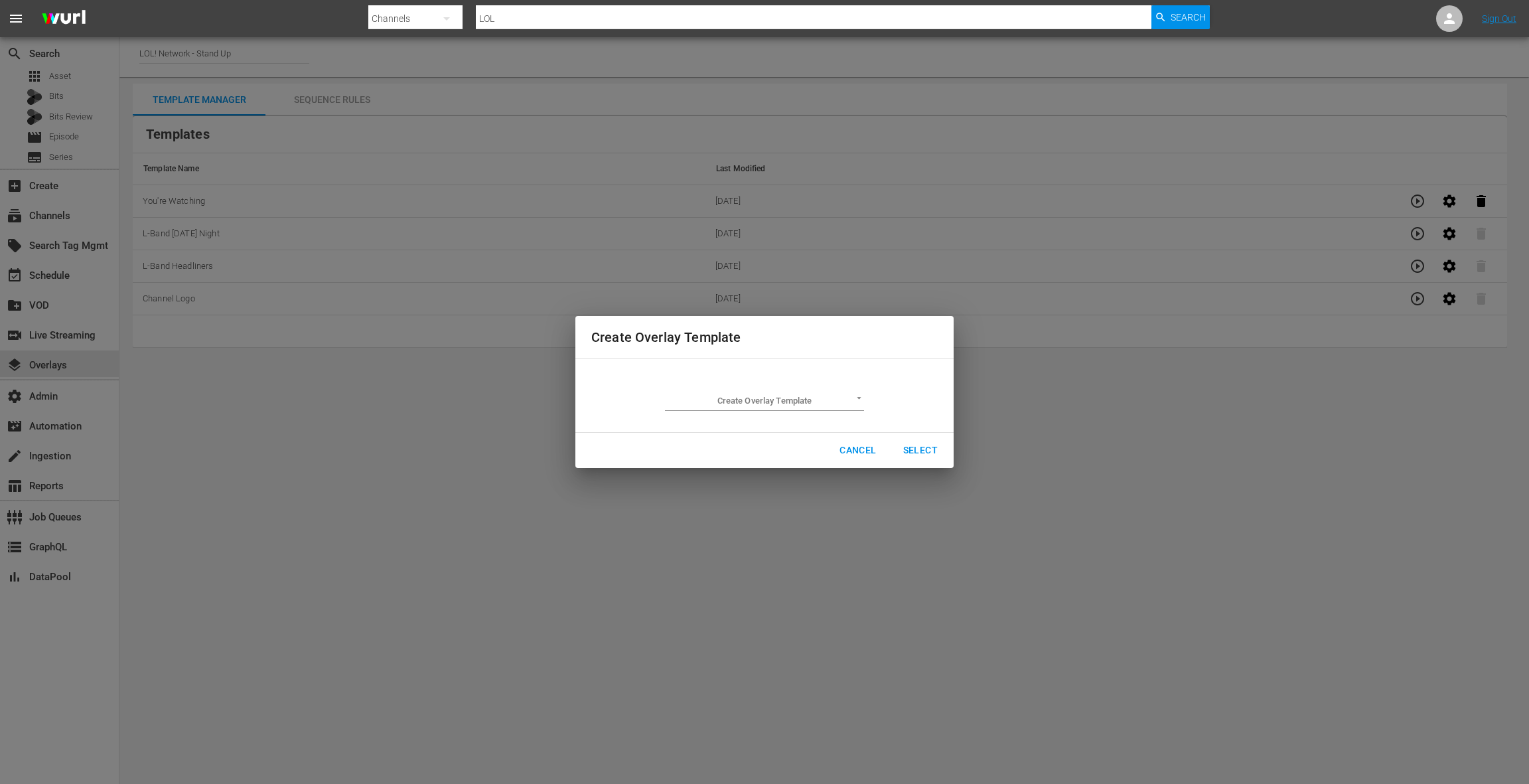
click at [773, 400] on body "menu Search By Channels Search ID, Title, Description, Keywords, or Category LO…" at bounding box center [764, 392] width 1529 height 784
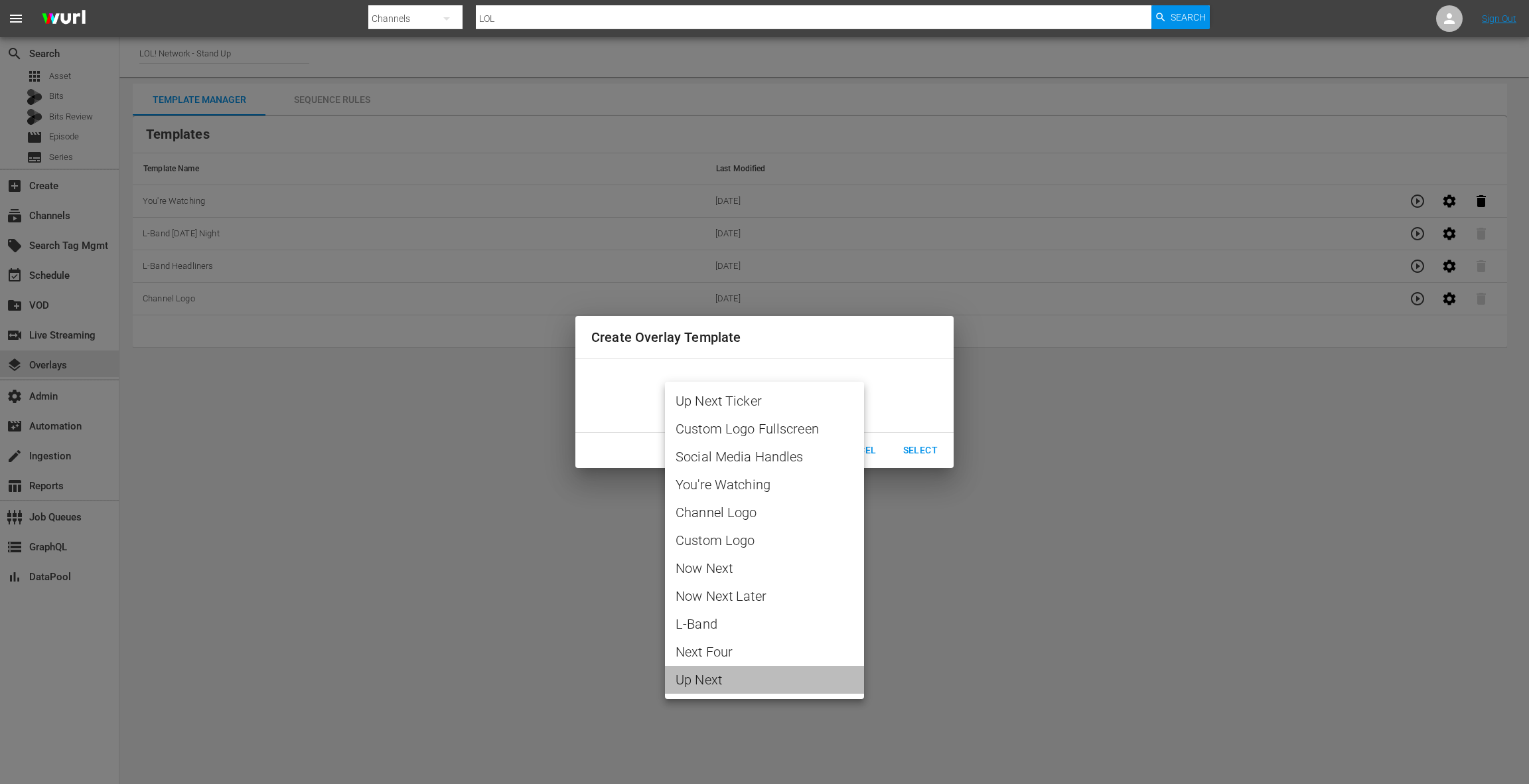
click at [714, 674] on span "Up Next" at bounding box center [764, 679] width 178 height 20
type input "Up Next"
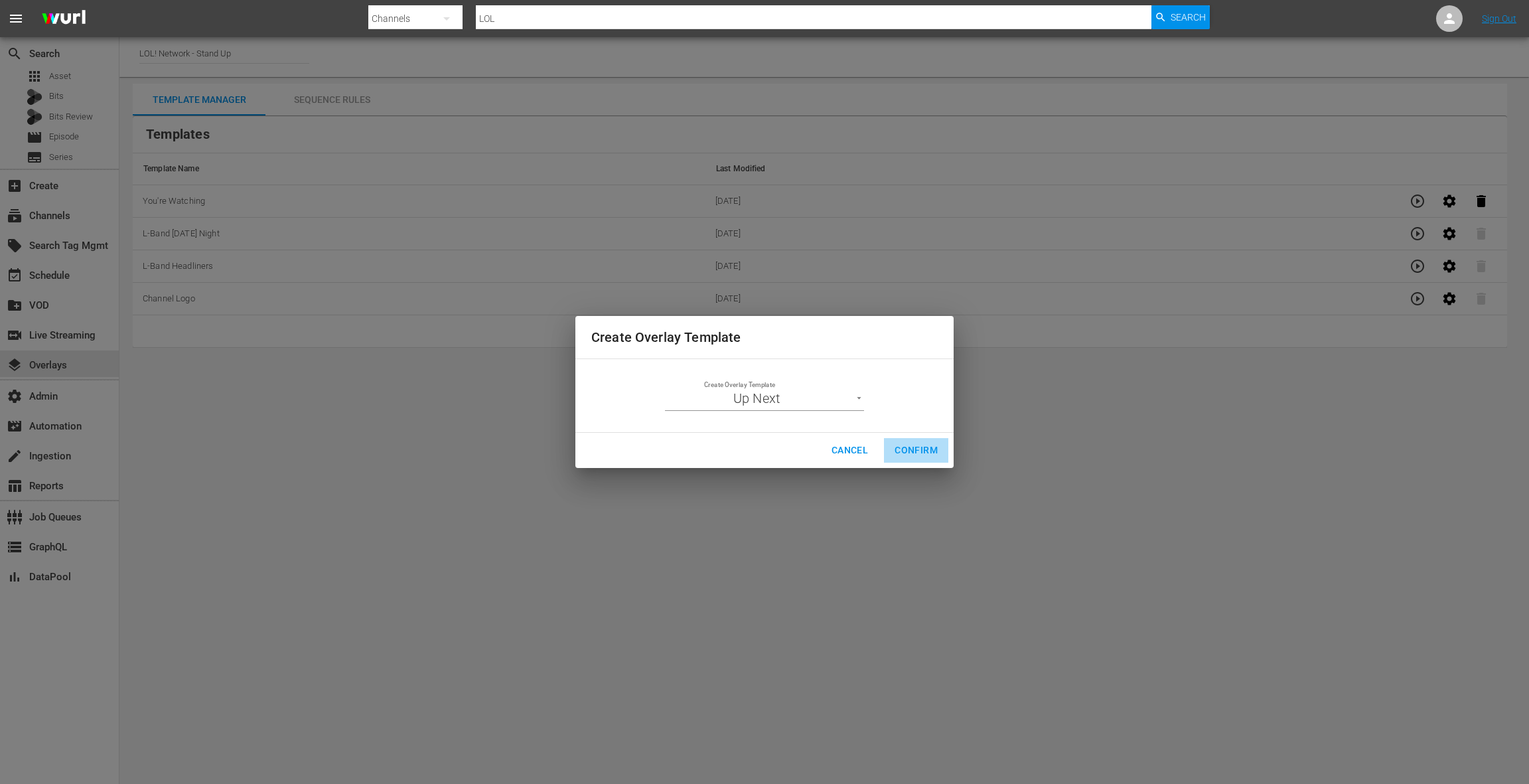
click at [921, 456] on span "Confirm" at bounding box center [916, 450] width 43 height 17
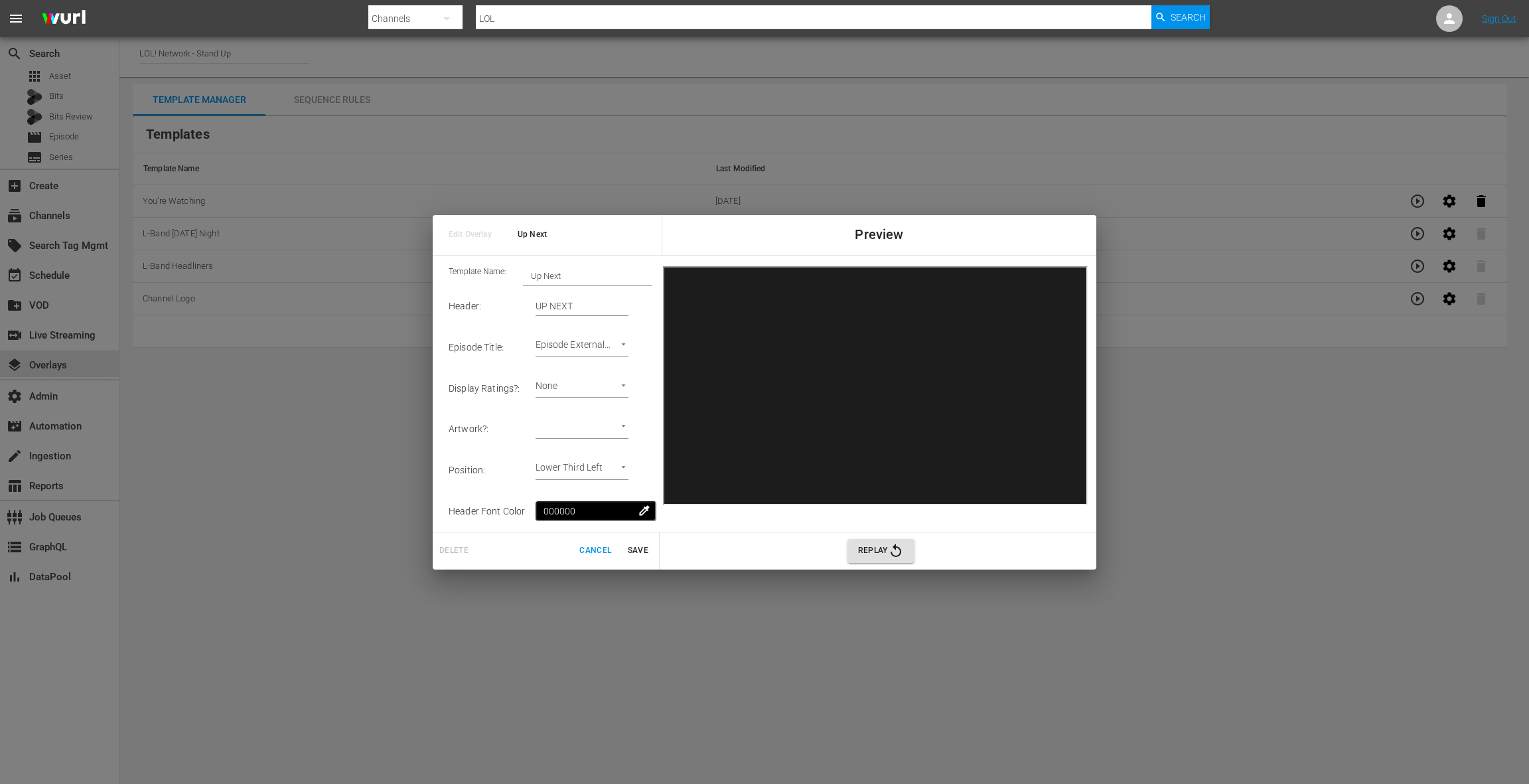
click at [604, 346] on body "menu Search By Channels Search ID, Title, Description, Keywords, or Category LO…" at bounding box center [764, 392] width 1529 height 784
click at [597, 367] on li "Series Title" at bounding box center [601, 368] width 111 height 22
type input "Series Title 2"
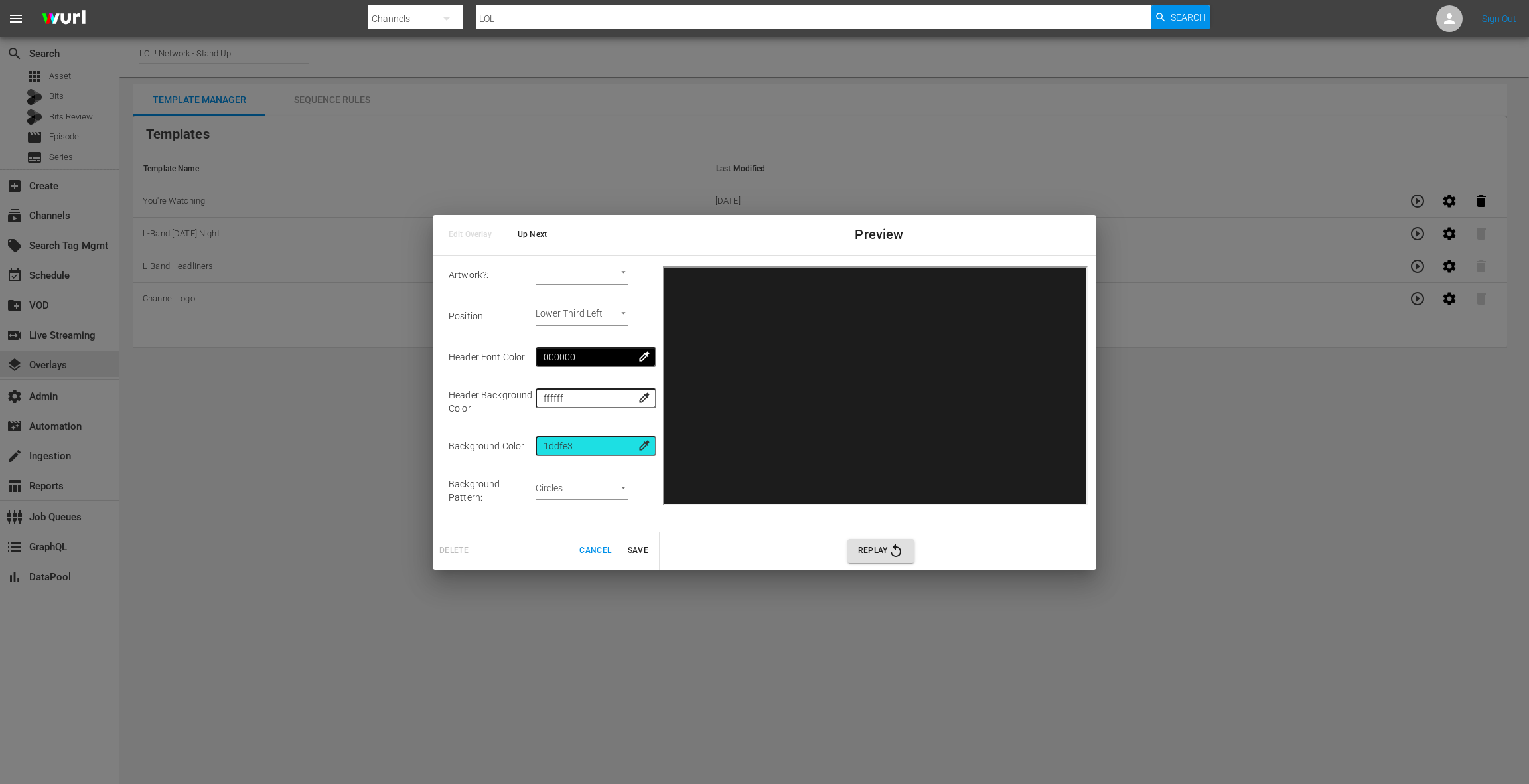
scroll to position [162, 0]
click at [574, 436] on input "1ddfe3" at bounding box center [595, 438] width 119 height 20
click at [573, 436] on input "1ddfe3" at bounding box center [595, 438] width 119 height 20
paste input "2fc75"
type input "2fc753"
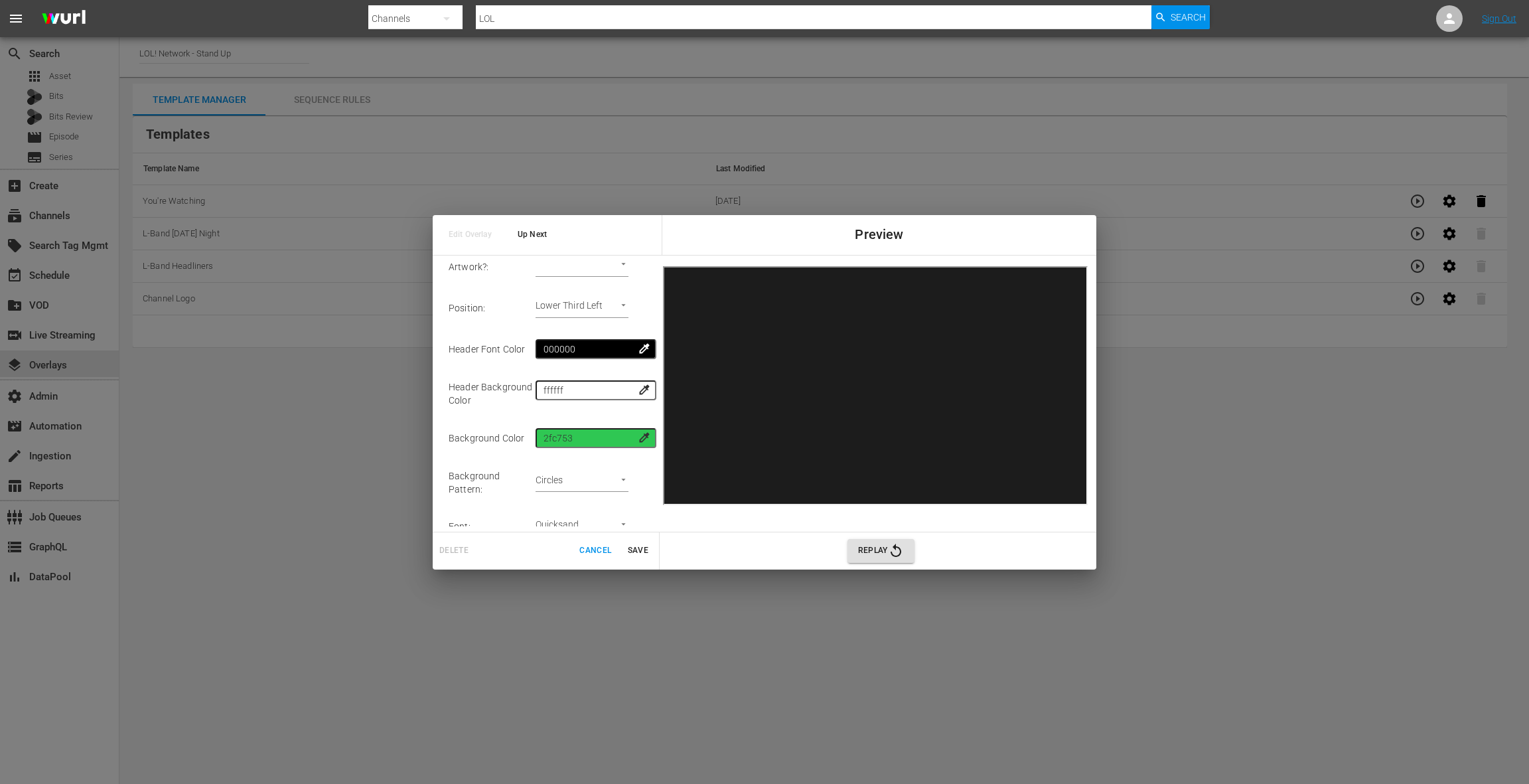
click at [586, 480] on body "menu Search By Channels Search ID, Title, Description, Keywords, or Category LO…" at bounding box center [764, 392] width 1529 height 784
drag, startPoint x: 583, startPoint y: 506, endPoint x: 598, endPoint y: 487, distance: 24.2
click at [583, 506] on li "No Pattern" at bounding box center [579, 500] width 67 height 22
type input "none"
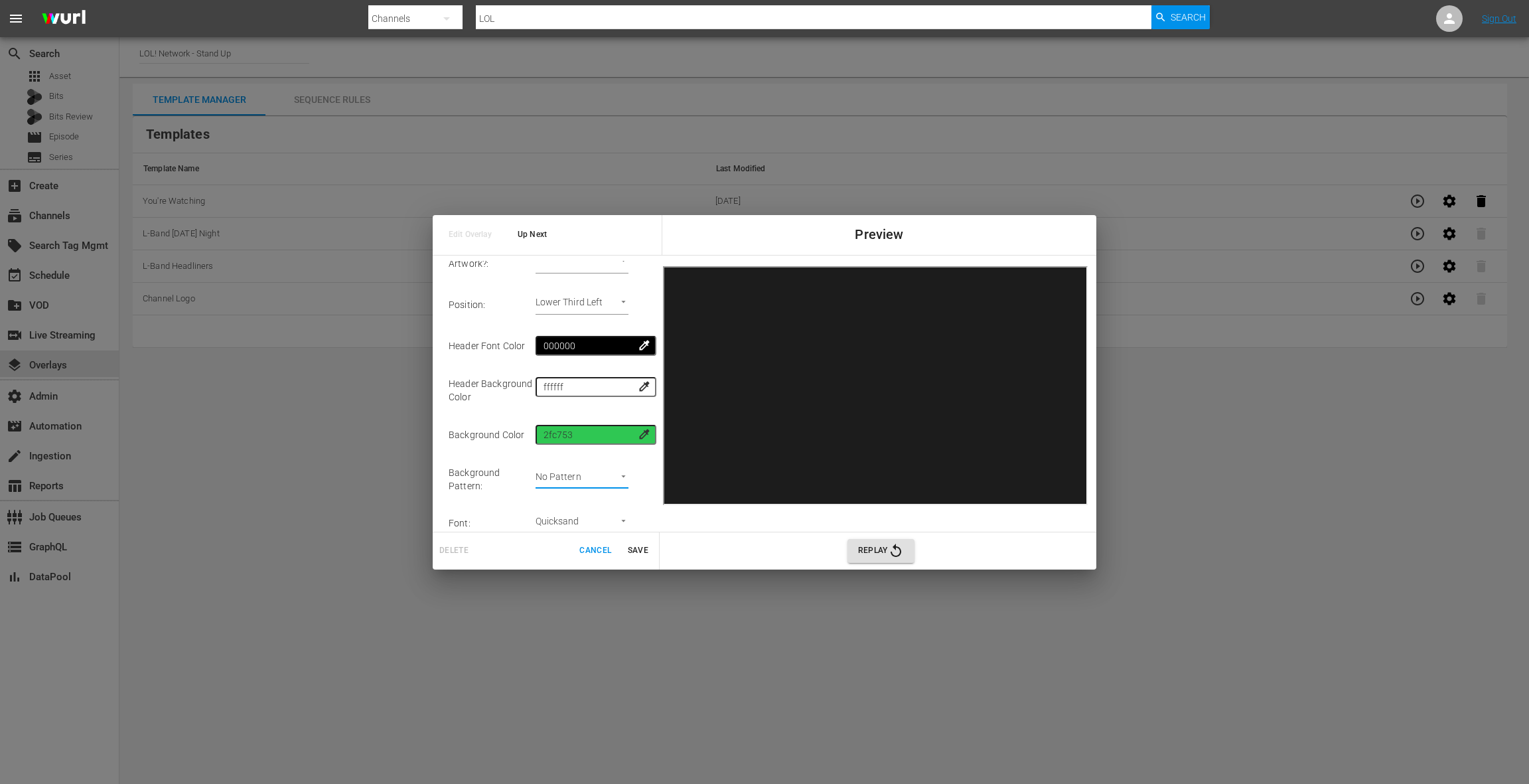
click at [587, 515] on body "menu Search By Channels Search ID, Title, Description, Keywords, or Category LO…" at bounding box center [764, 392] width 1529 height 784
click at [583, 448] on li "Graphik" at bounding box center [591, 450] width 90 height 22
type input "graphik"
click at [635, 554] on span "Save" at bounding box center [638, 550] width 32 height 14
